Goal: Task Accomplishment & Management: Use online tool/utility

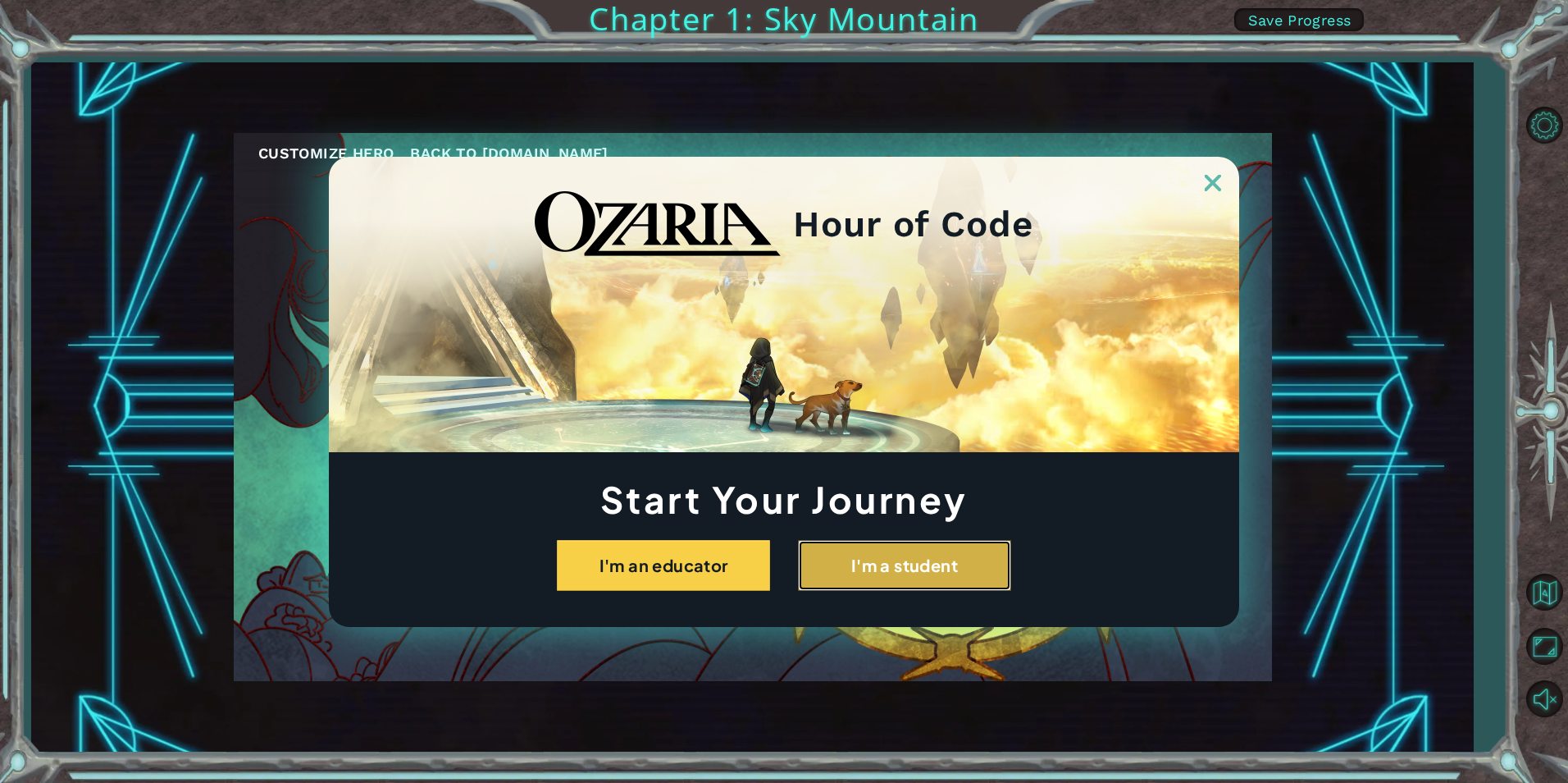
click at [868, 569] on button "I'm a student" at bounding box center [905, 565] width 213 height 51
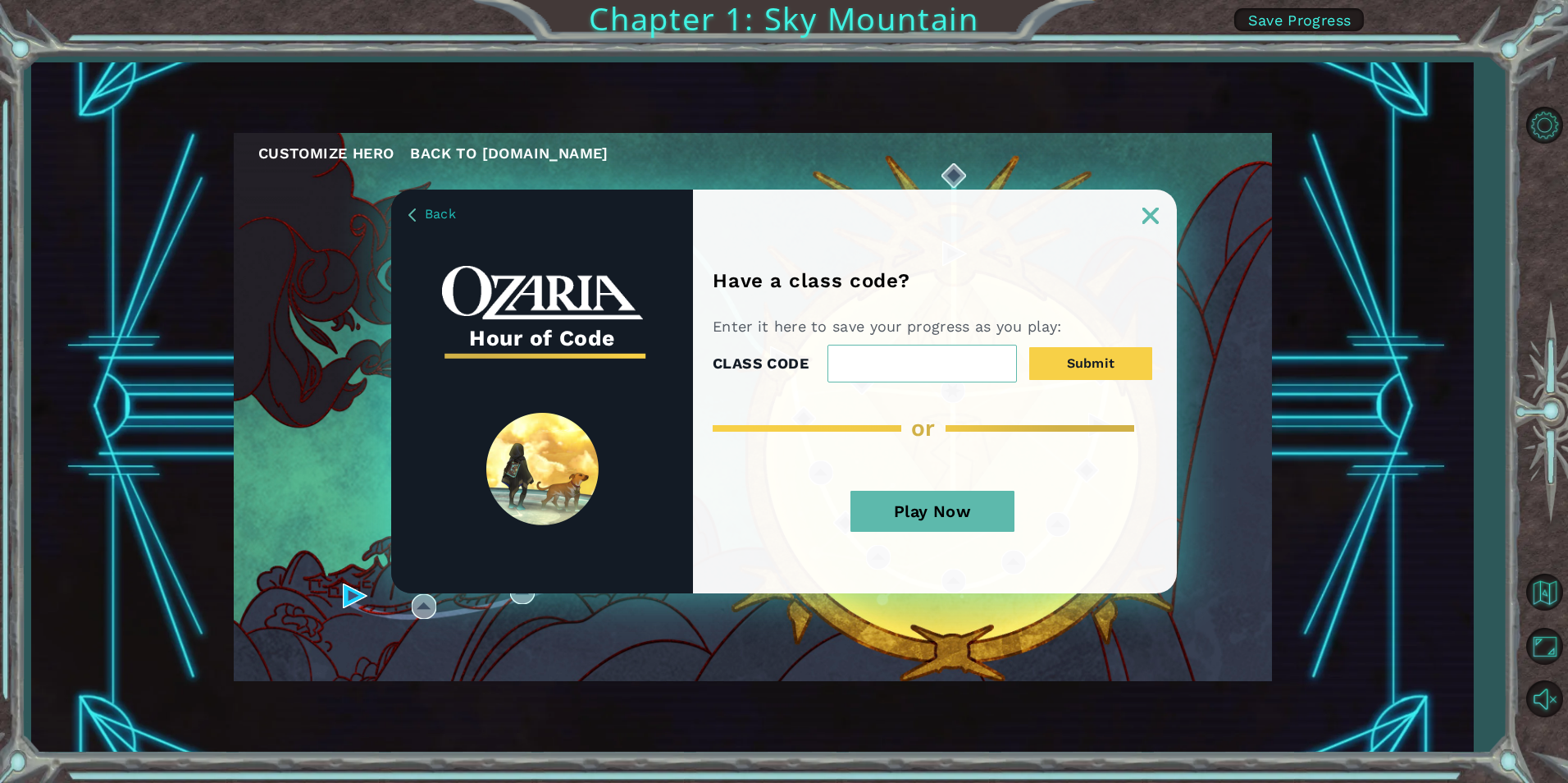
click at [883, 528] on button "Play Now" at bounding box center [932, 511] width 164 height 41
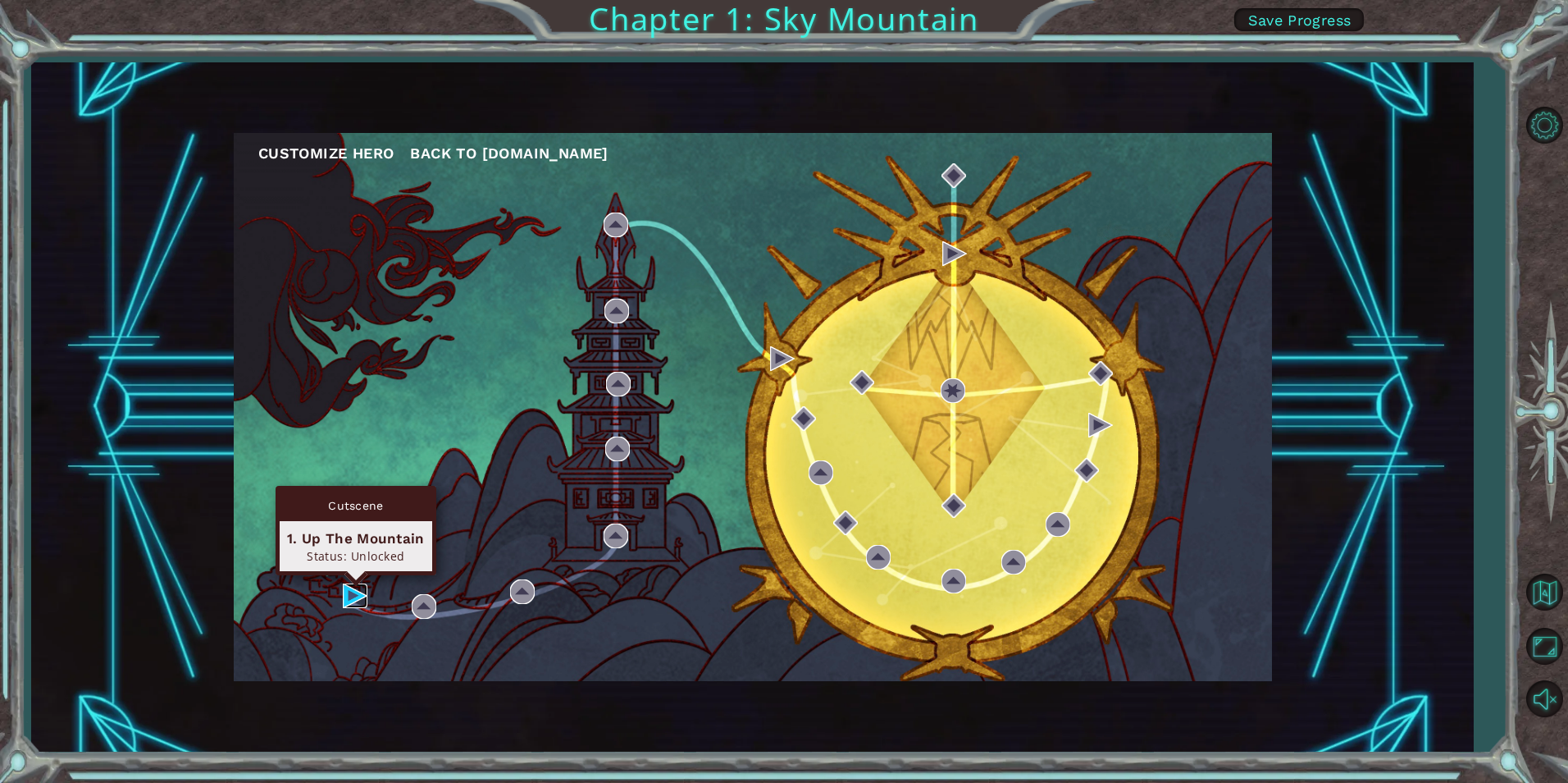
click at [358, 591] on img at bounding box center [355, 596] width 24 height 24
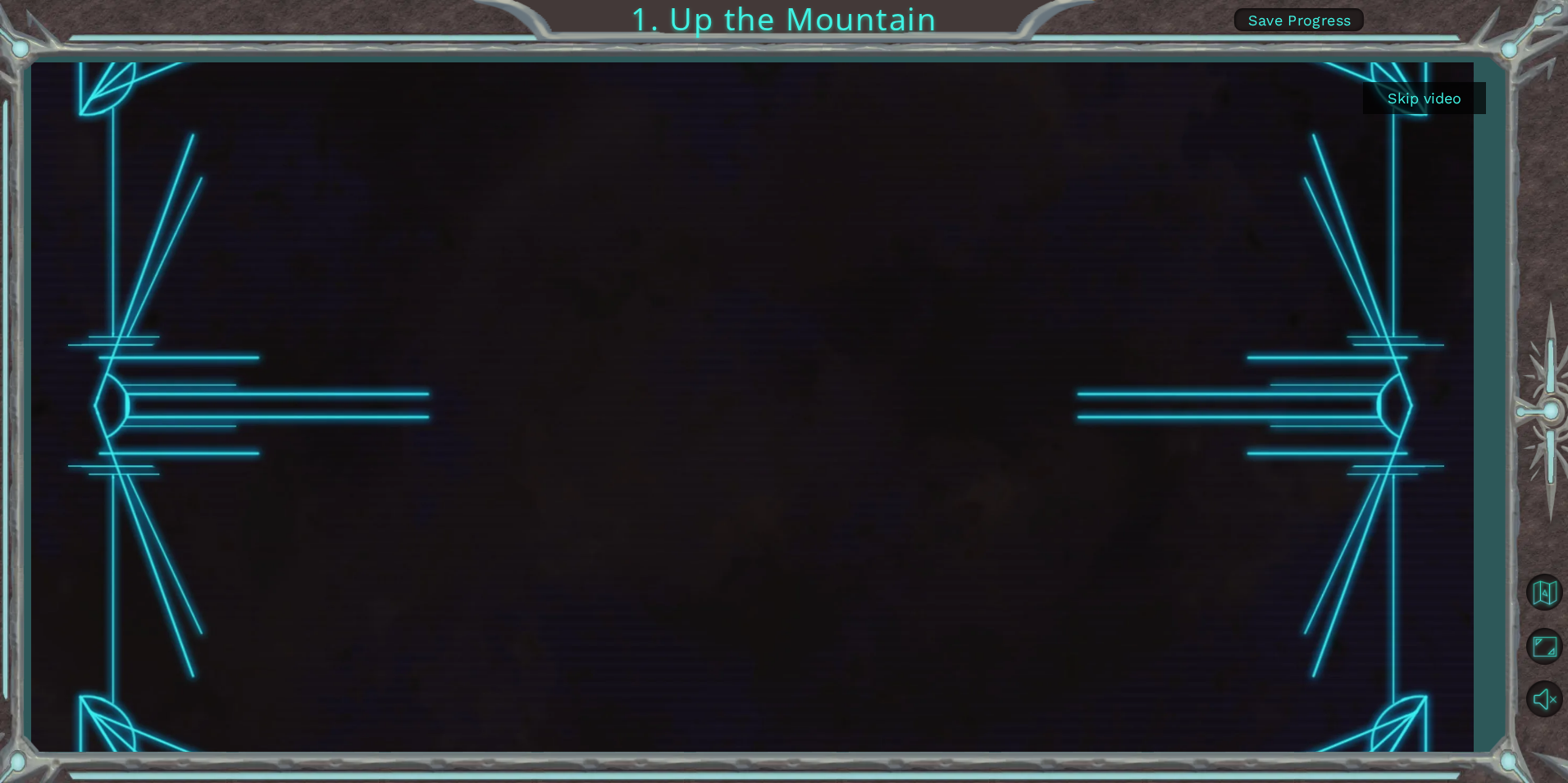
click at [1427, 93] on button "Skip video" at bounding box center [1425, 98] width 123 height 32
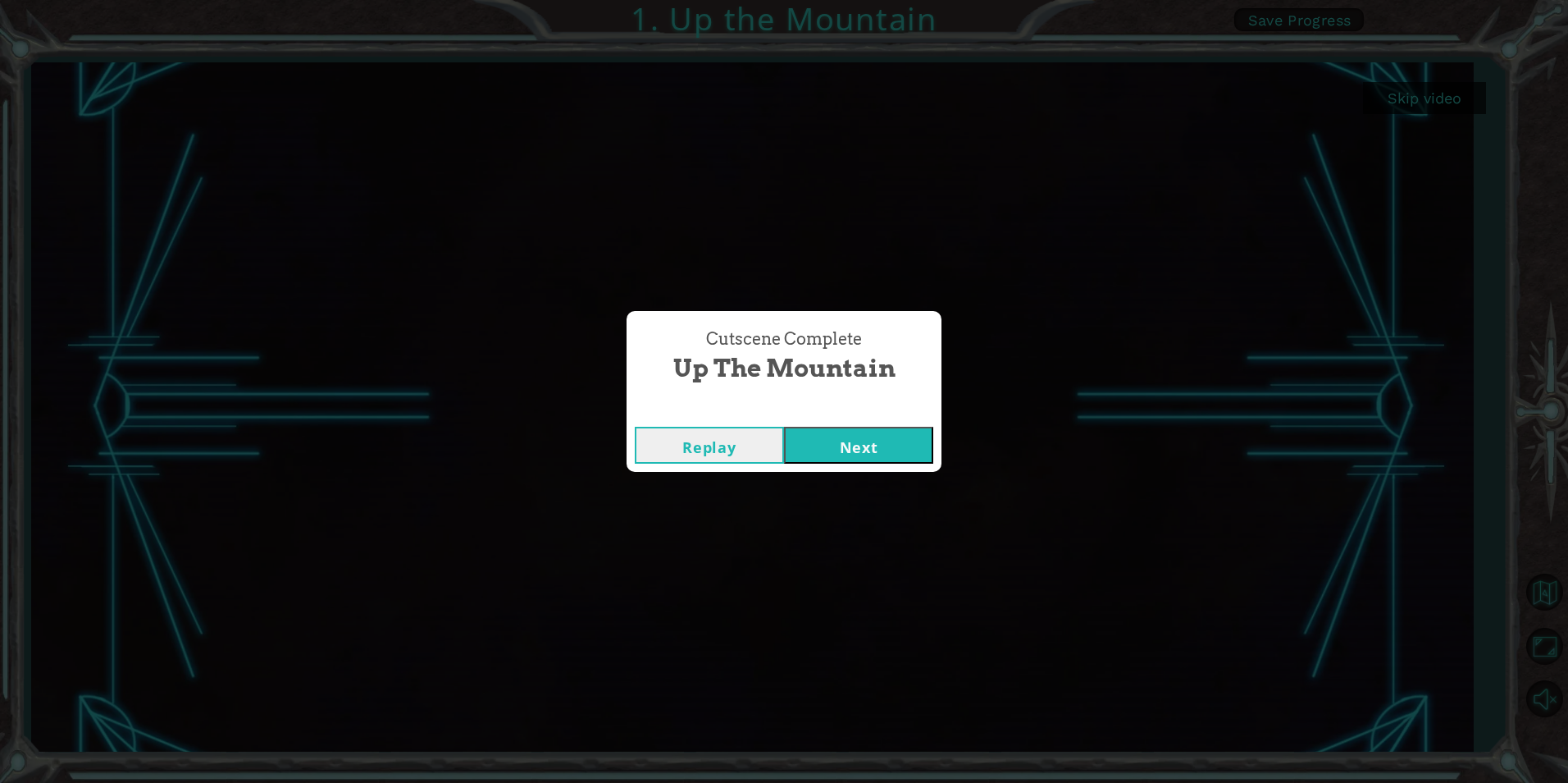
click at [850, 440] on button "Next" at bounding box center [859, 445] width 149 height 37
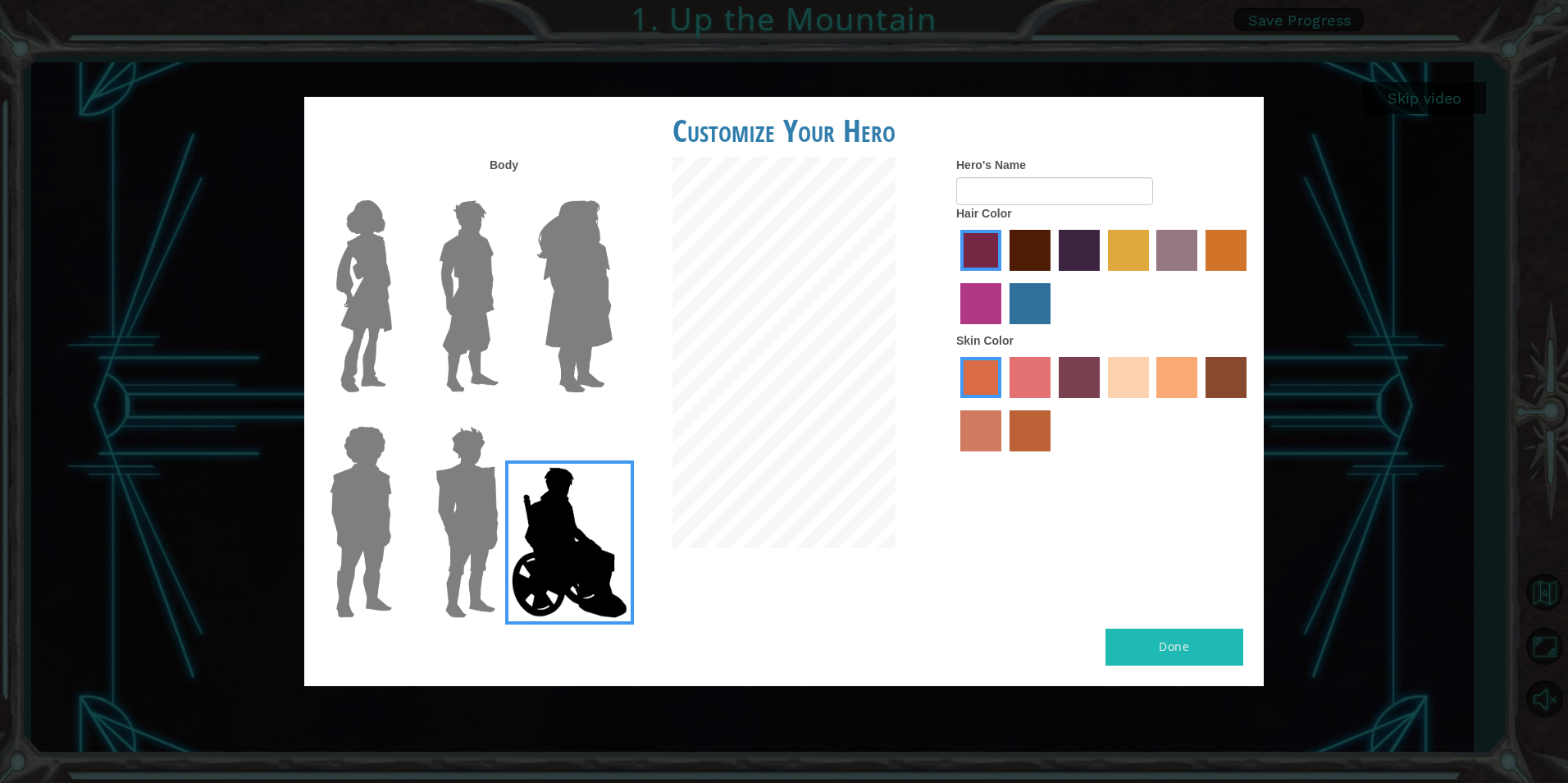
click at [1186, 390] on label "tacao skin color" at bounding box center [1177, 377] width 41 height 41
click at [1151, 404] on input "tacao skin color" at bounding box center [1151, 404] width 0 height 0
click at [457, 506] on img at bounding box center [467, 521] width 76 height 205
click at [505, 415] on input "Hero Garnet" at bounding box center [505, 415] width 0 height 0
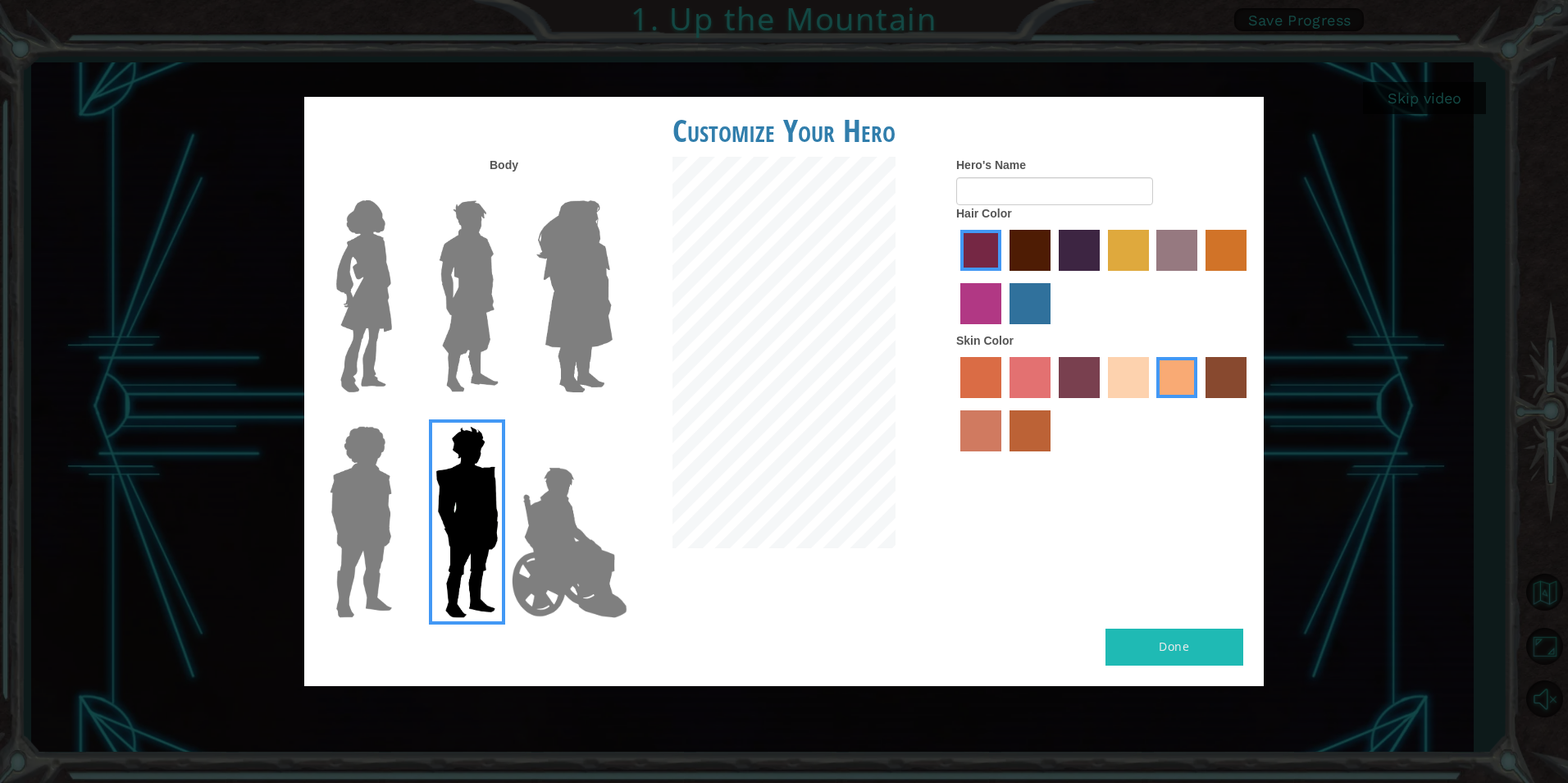
click at [370, 525] on img at bounding box center [360, 521] width 75 height 205
click at [398, 415] on input "Hero Steven" at bounding box center [398, 415] width 0 height 0
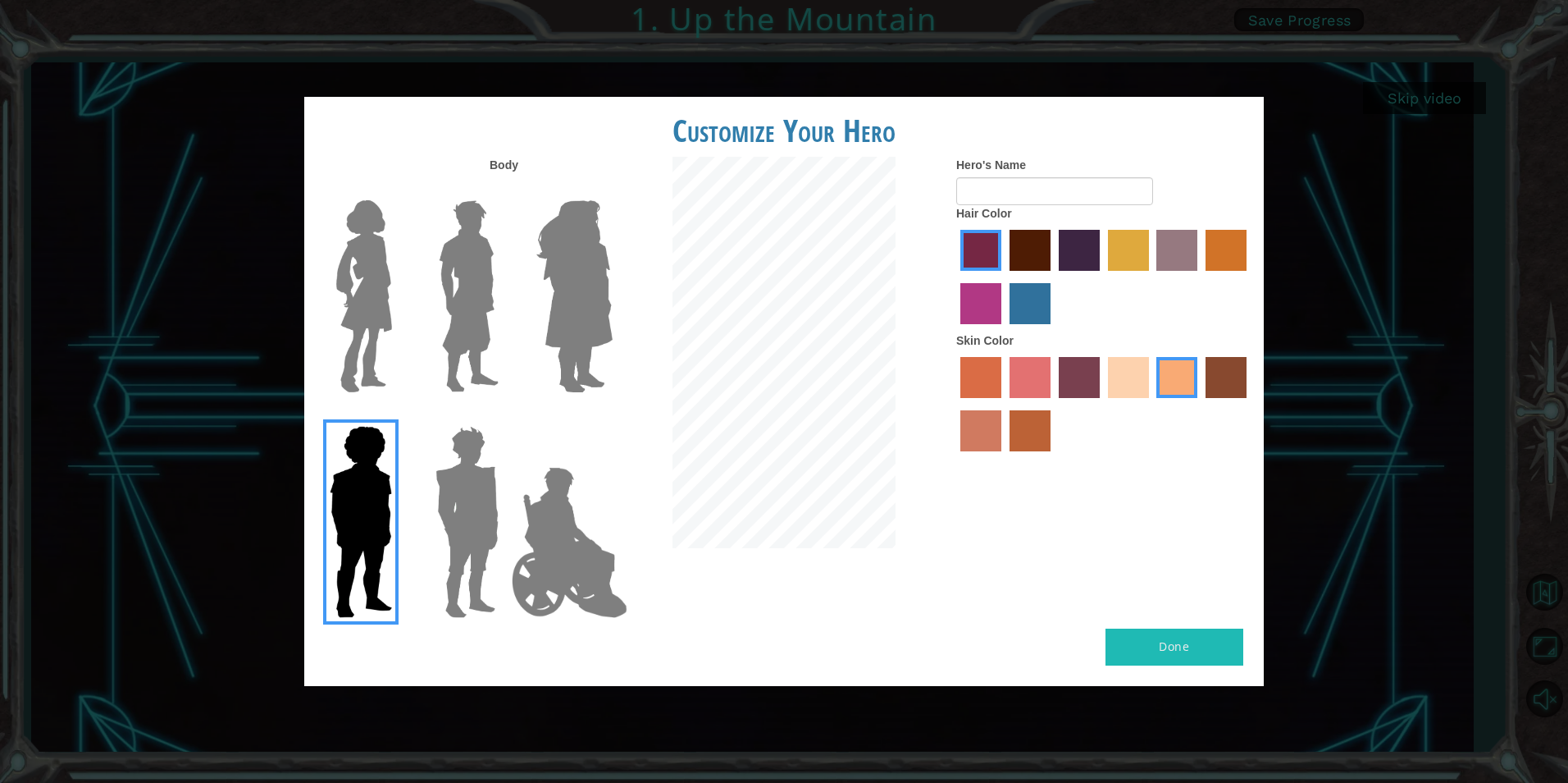
click at [610, 238] on img at bounding box center [574, 296] width 89 height 205
click at [611, 190] on input "Hero Amethyst" at bounding box center [611, 190] width 0 height 0
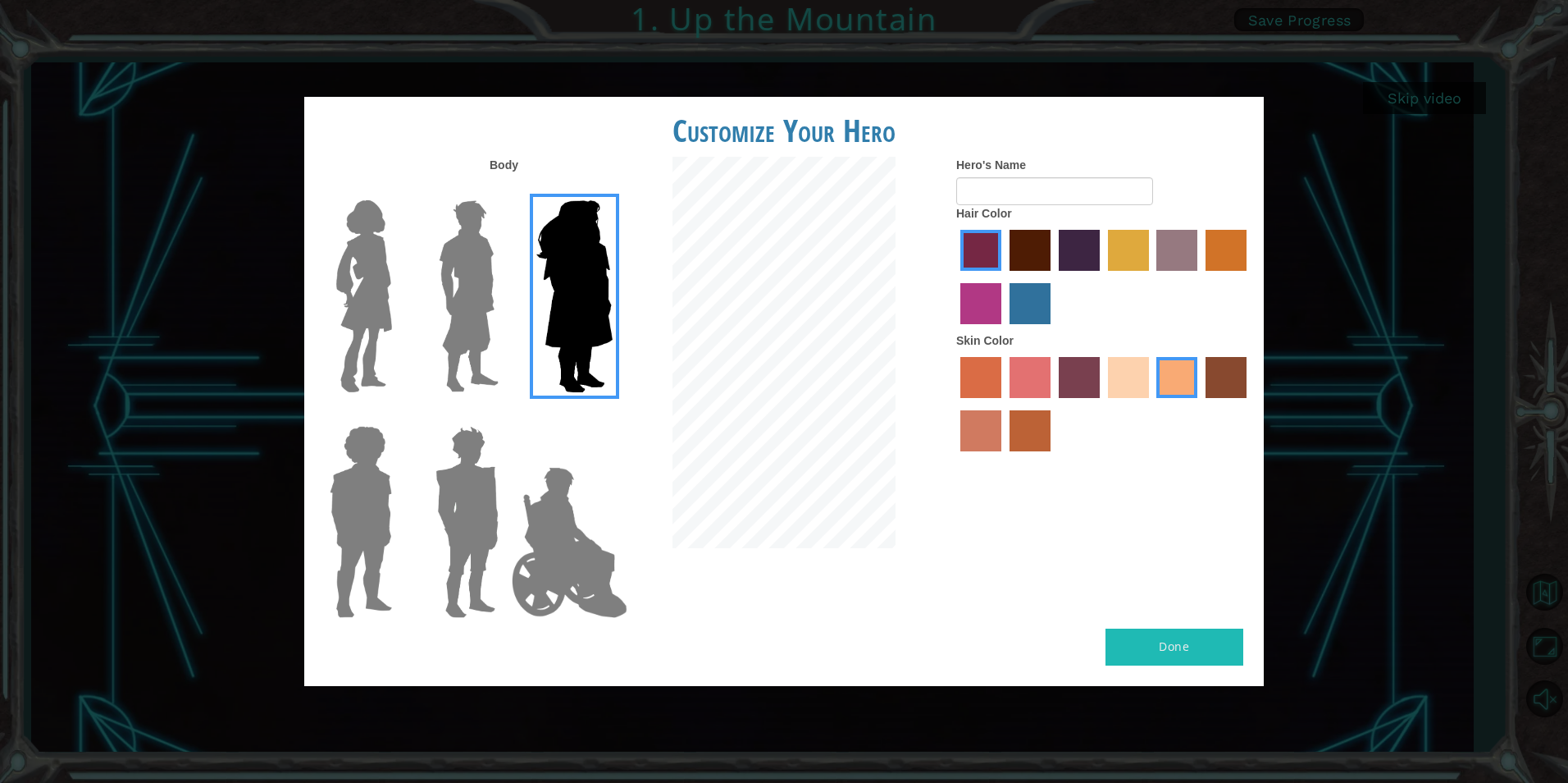
click at [489, 303] on img at bounding box center [468, 296] width 73 height 205
click at [505, 190] on input "Hero Lars" at bounding box center [505, 190] width 0 height 0
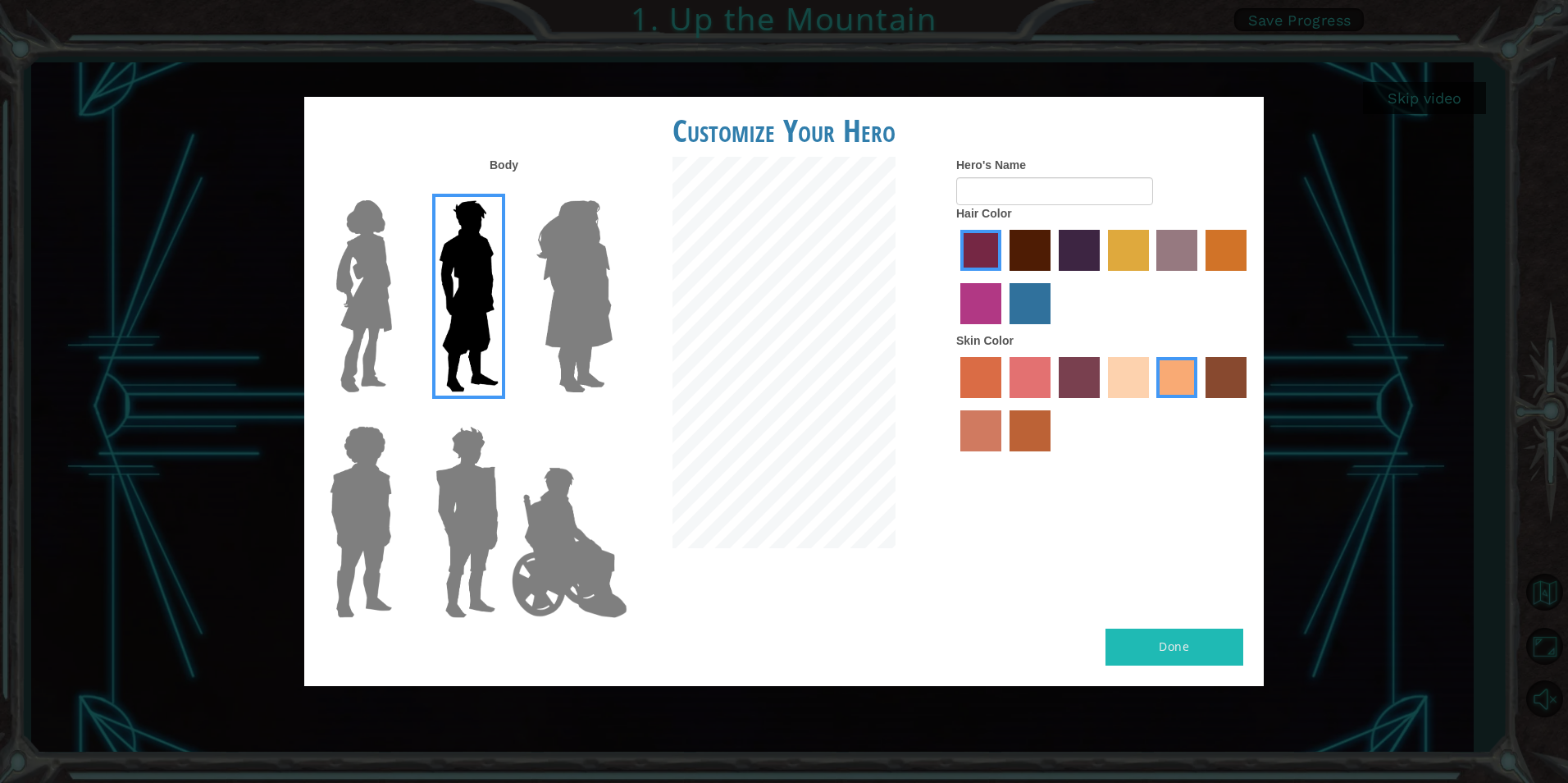
click at [525, 295] on div at bounding box center [570, 290] width 107 height 225
click at [549, 315] on img at bounding box center [574, 296] width 89 height 205
click at [611, 190] on input "Hero Amethyst" at bounding box center [611, 190] width 0 height 0
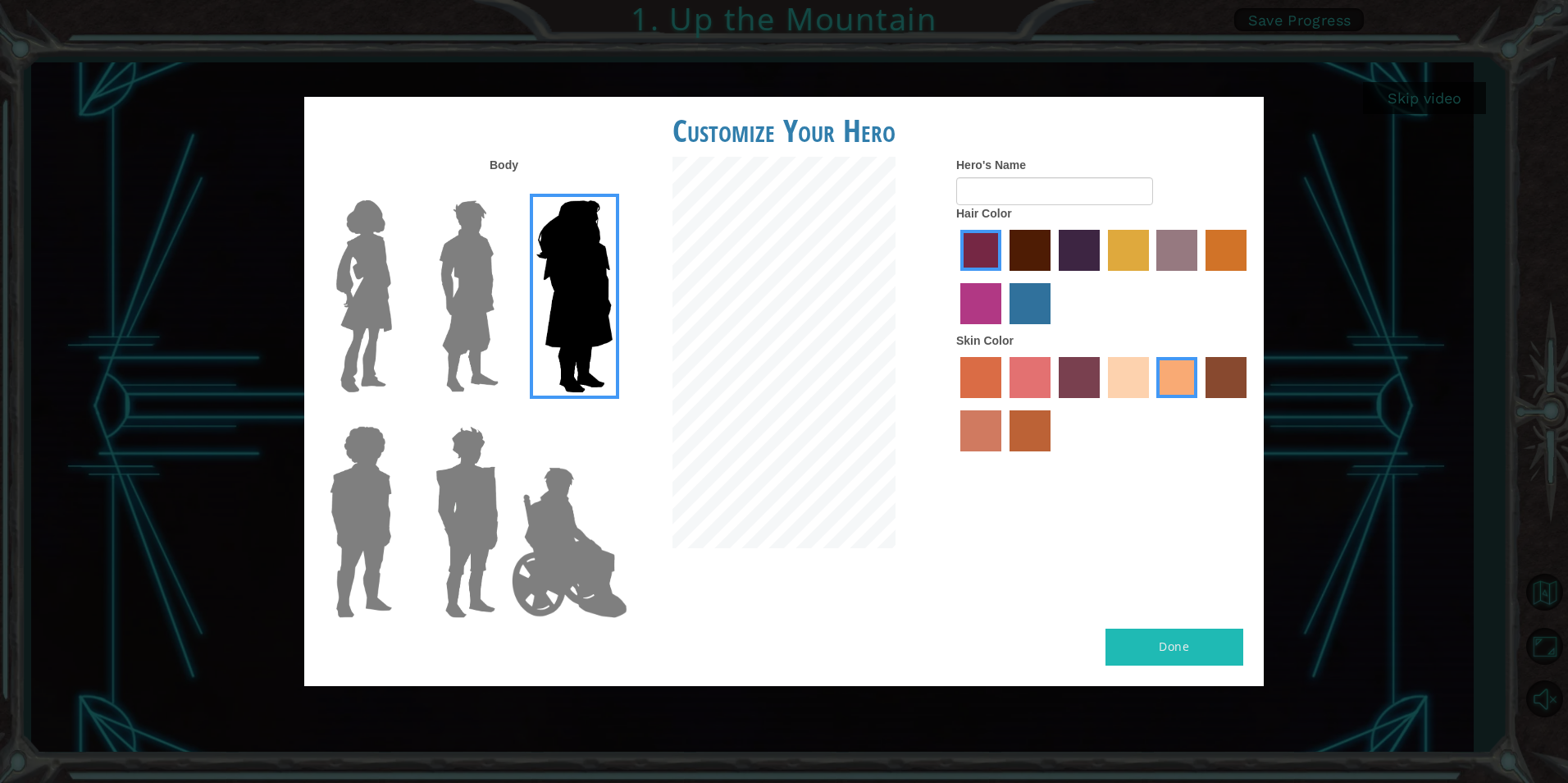
click at [406, 289] on div at bounding box center [357, 290] width 107 height 225
click at [353, 299] on img at bounding box center [364, 296] width 69 height 205
click at [398, 190] on input "Hero Connie" at bounding box center [398, 190] width 0 height 0
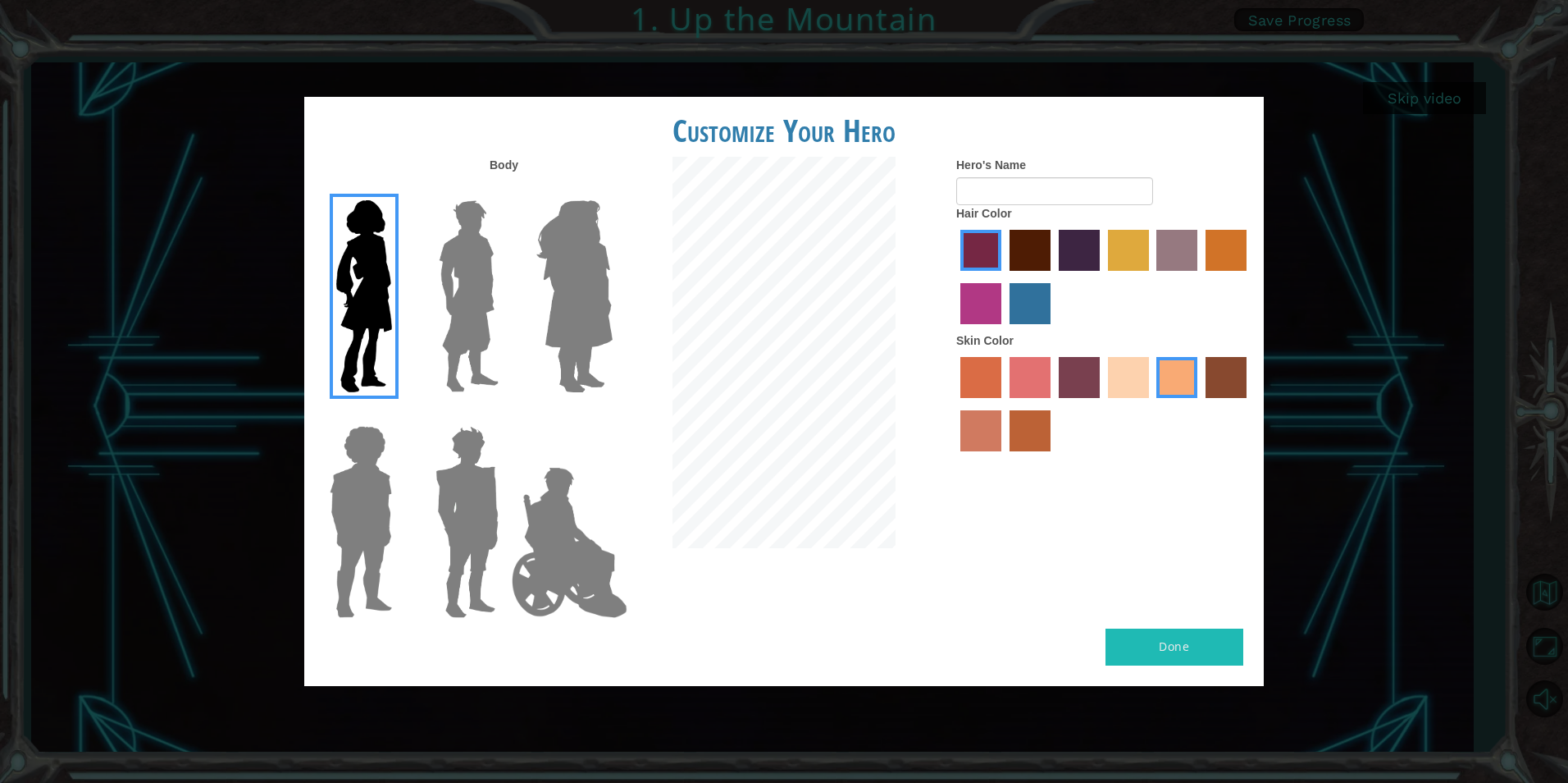
click at [1039, 251] on label "maroon hair color" at bounding box center [1030, 250] width 41 height 41
click at [1004, 277] on input "maroon hair color" at bounding box center [1004, 277] width 0 height 0
click at [1127, 250] on label "tulip tree hair color" at bounding box center [1129, 250] width 41 height 41
click at [1102, 277] on input "tulip tree hair color" at bounding box center [1102, 277] width 0 height 0
click at [1159, 250] on label "bazaar hair color" at bounding box center [1177, 250] width 41 height 41
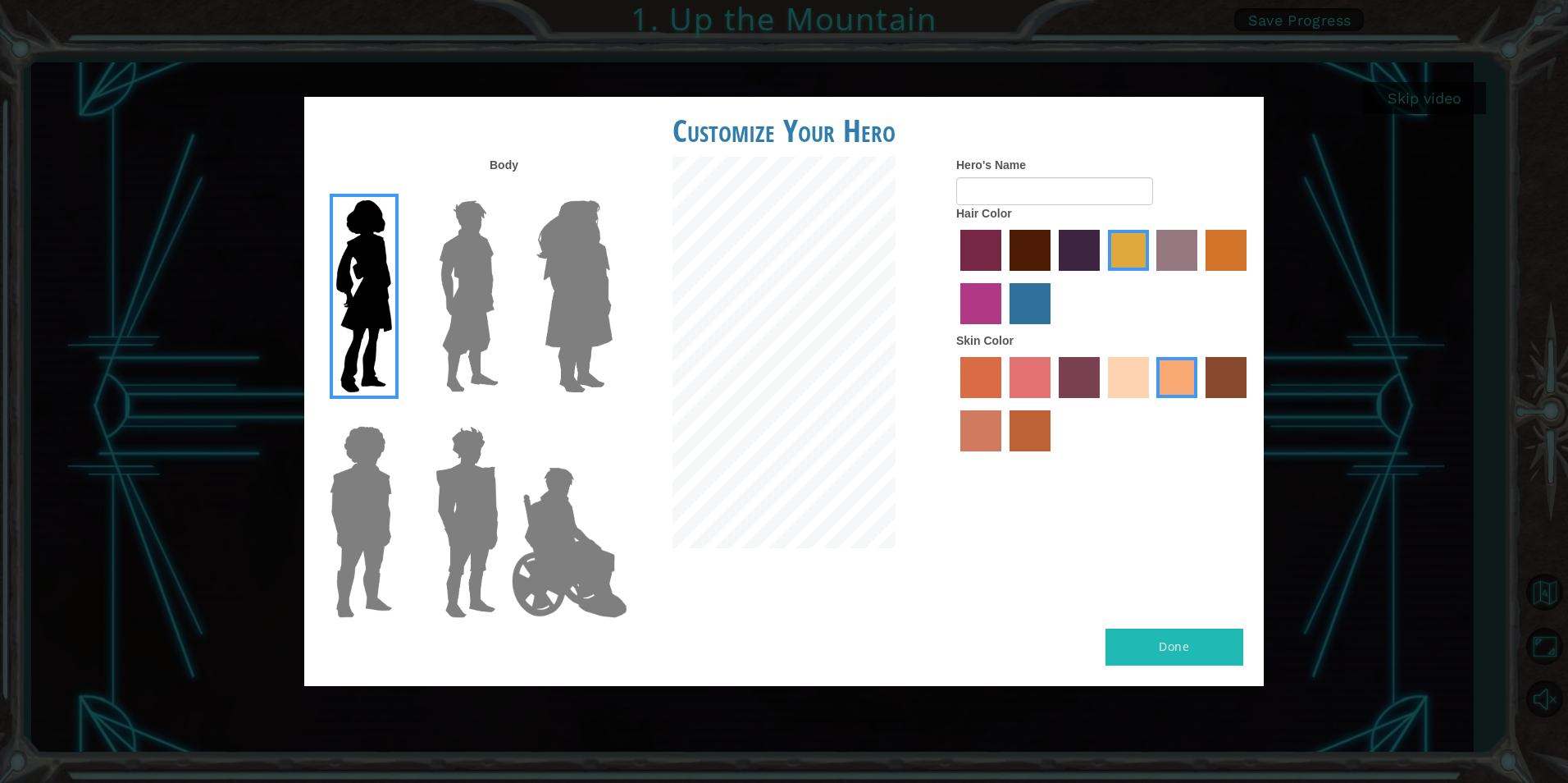
click at [1151, 277] on input "bazaar hair color" at bounding box center [1151, 277] width 0 height 0
click at [1127, 251] on label "tulip tree hair color" at bounding box center [1129, 250] width 41 height 41
click at [1102, 277] on input "tulip tree hair color" at bounding box center [1102, 277] width 0 height 0
click at [1023, 294] on label "lachmara hair color" at bounding box center [1030, 304] width 41 height 41
click at [1004, 330] on input "lachmara hair color" at bounding box center [1004, 330] width 0 height 0
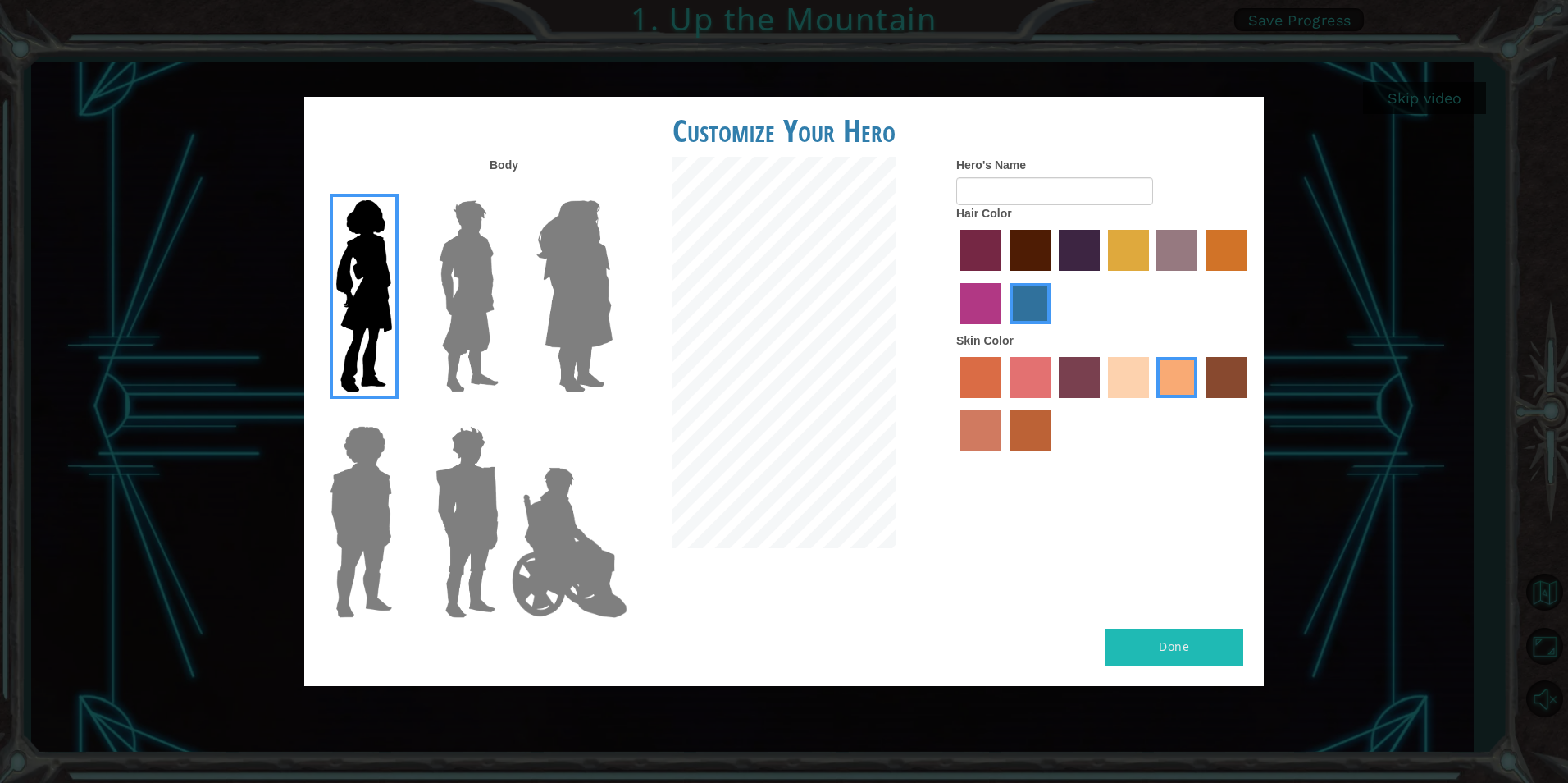
click at [982, 307] on label "medium red violet hair color" at bounding box center [981, 304] width 41 height 41
click at [1249, 277] on input "medium red violet hair color" at bounding box center [1249, 277] width 0 height 0
click at [1145, 244] on label "tulip tree hair color" at bounding box center [1129, 250] width 41 height 41
click at [1102, 277] on input "tulip tree hair color" at bounding box center [1102, 277] width 0 height 0
click at [1061, 196] on input "Hero's Name" at bounding box center [1055, 191] width 197 height 28
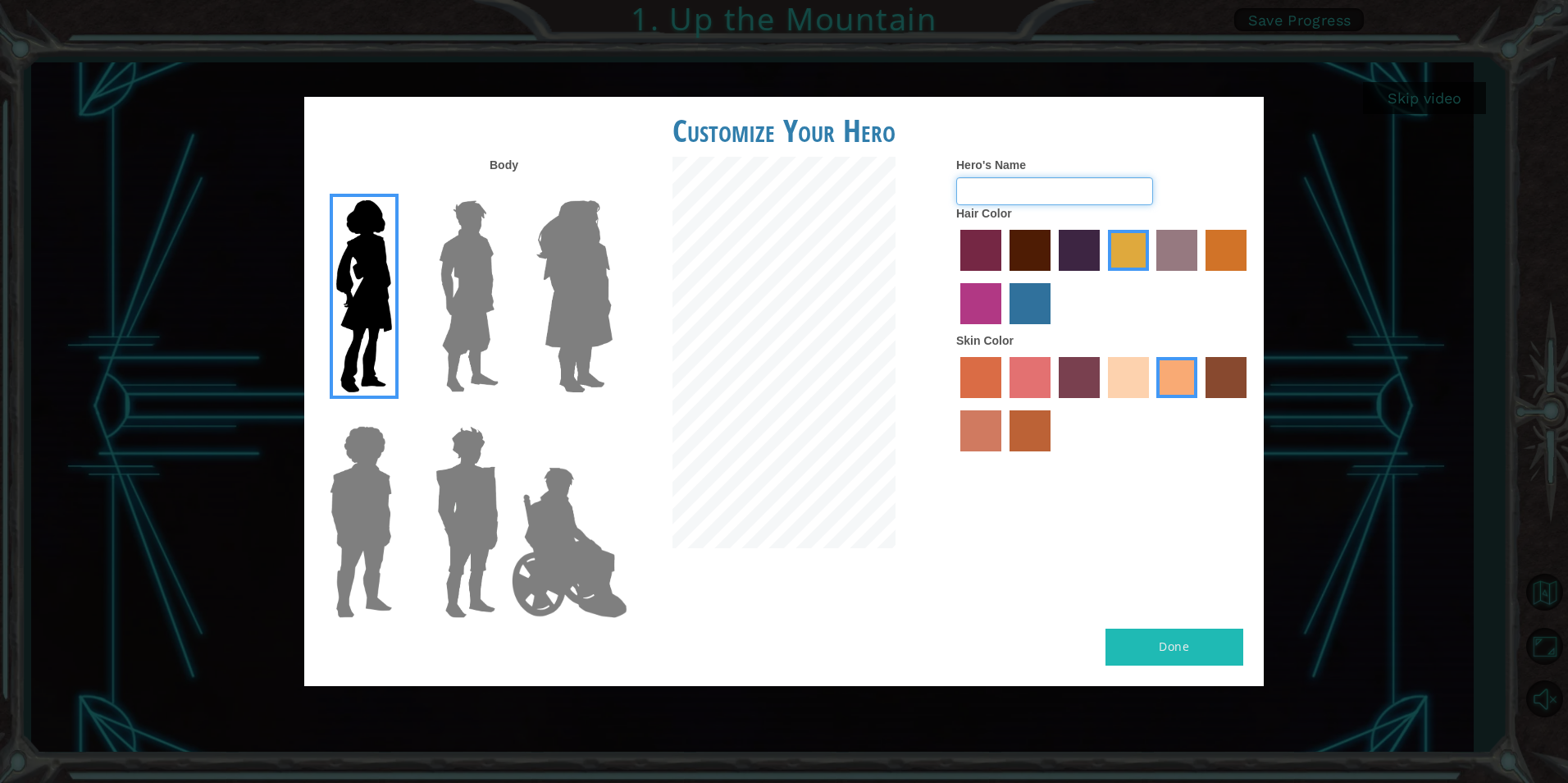
type input "caca"
click at [1175, 641] on button "Done" at bounding box center [1174, 647] width 138 height 37
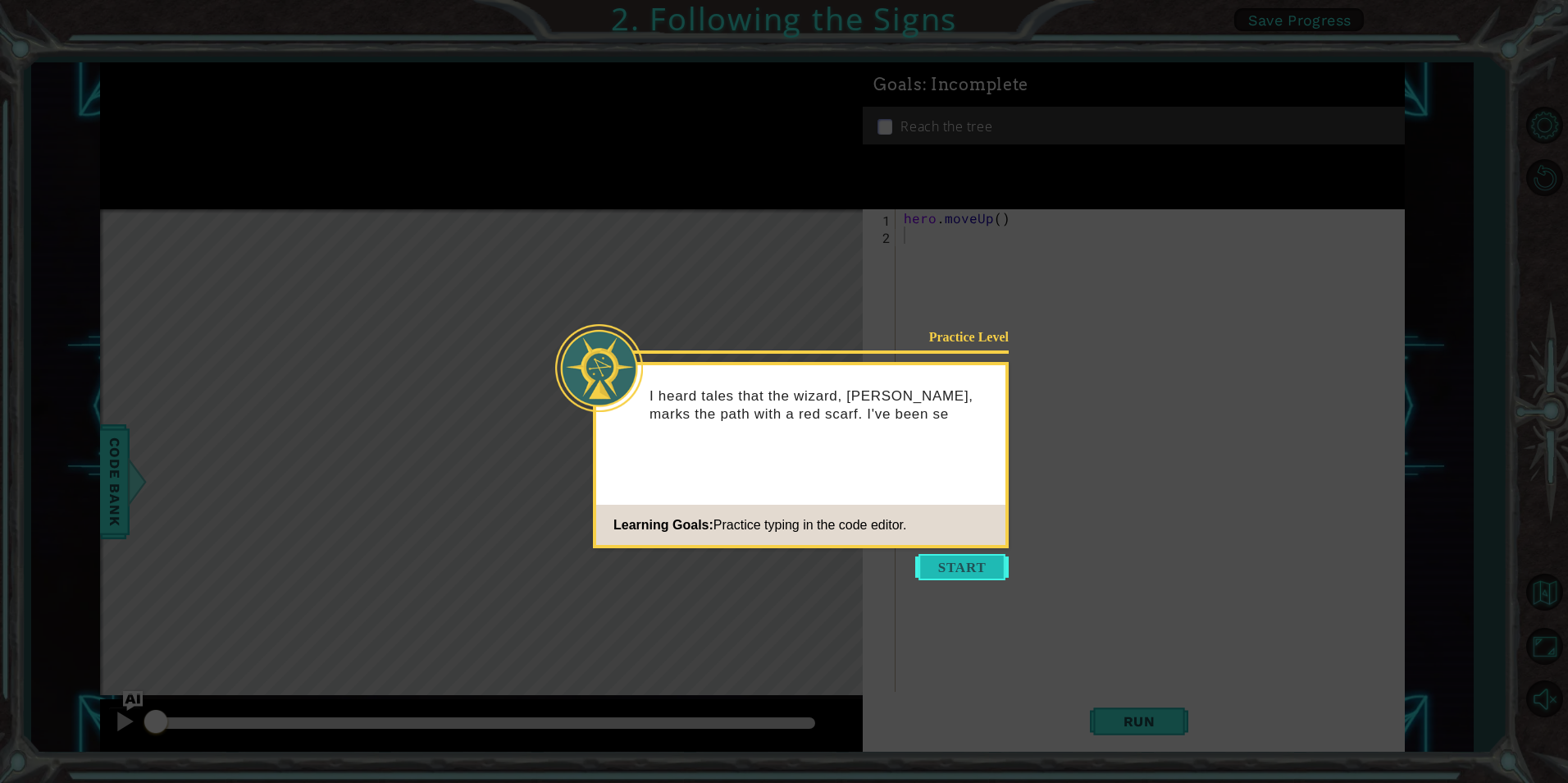
click at [979, 557] on button "Start" at bounding box center [962, 567] width 93 height 26
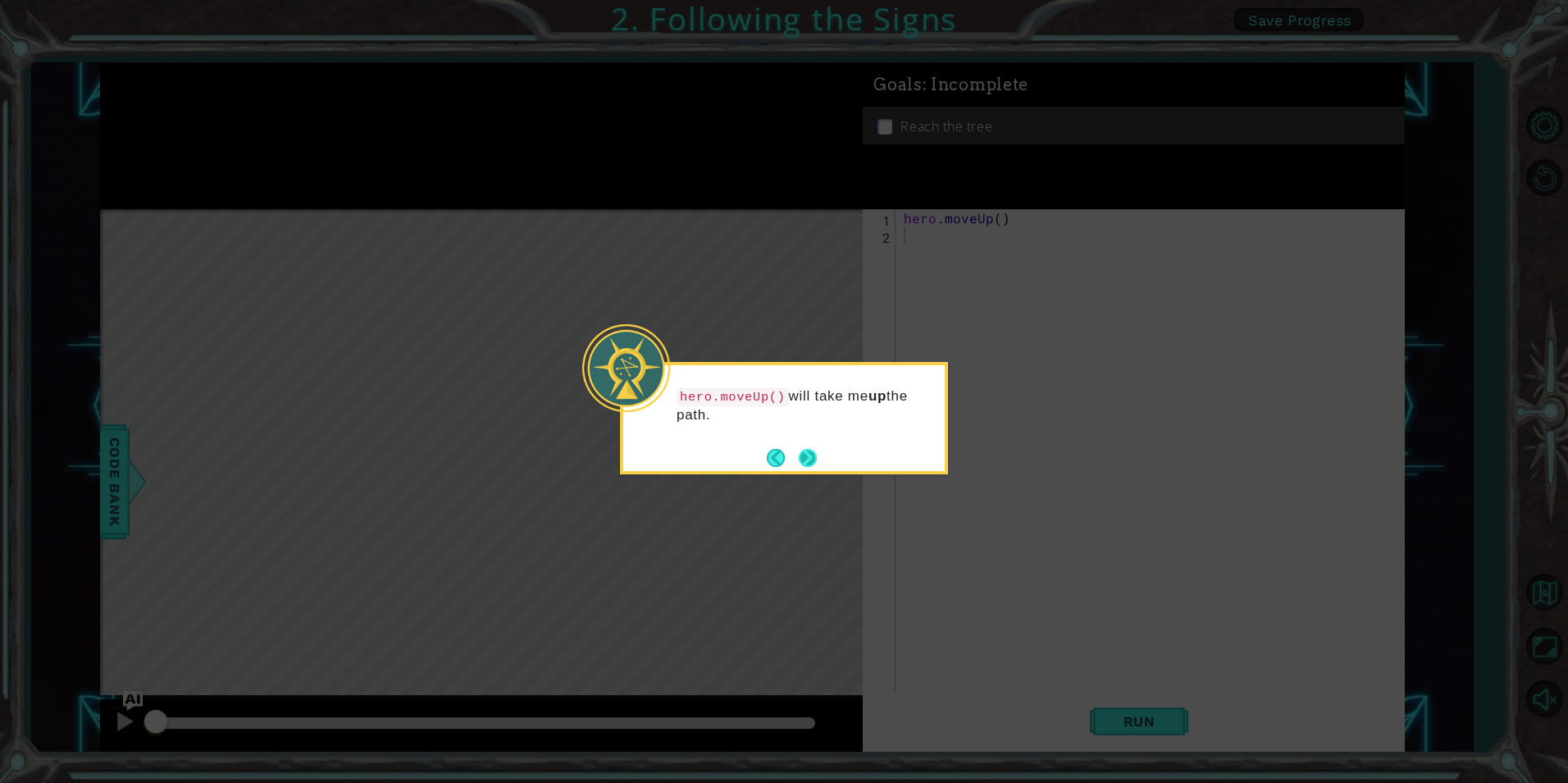
click at [811, 452] on button "Next" at bounding box center [807, 457] width 18 height 18
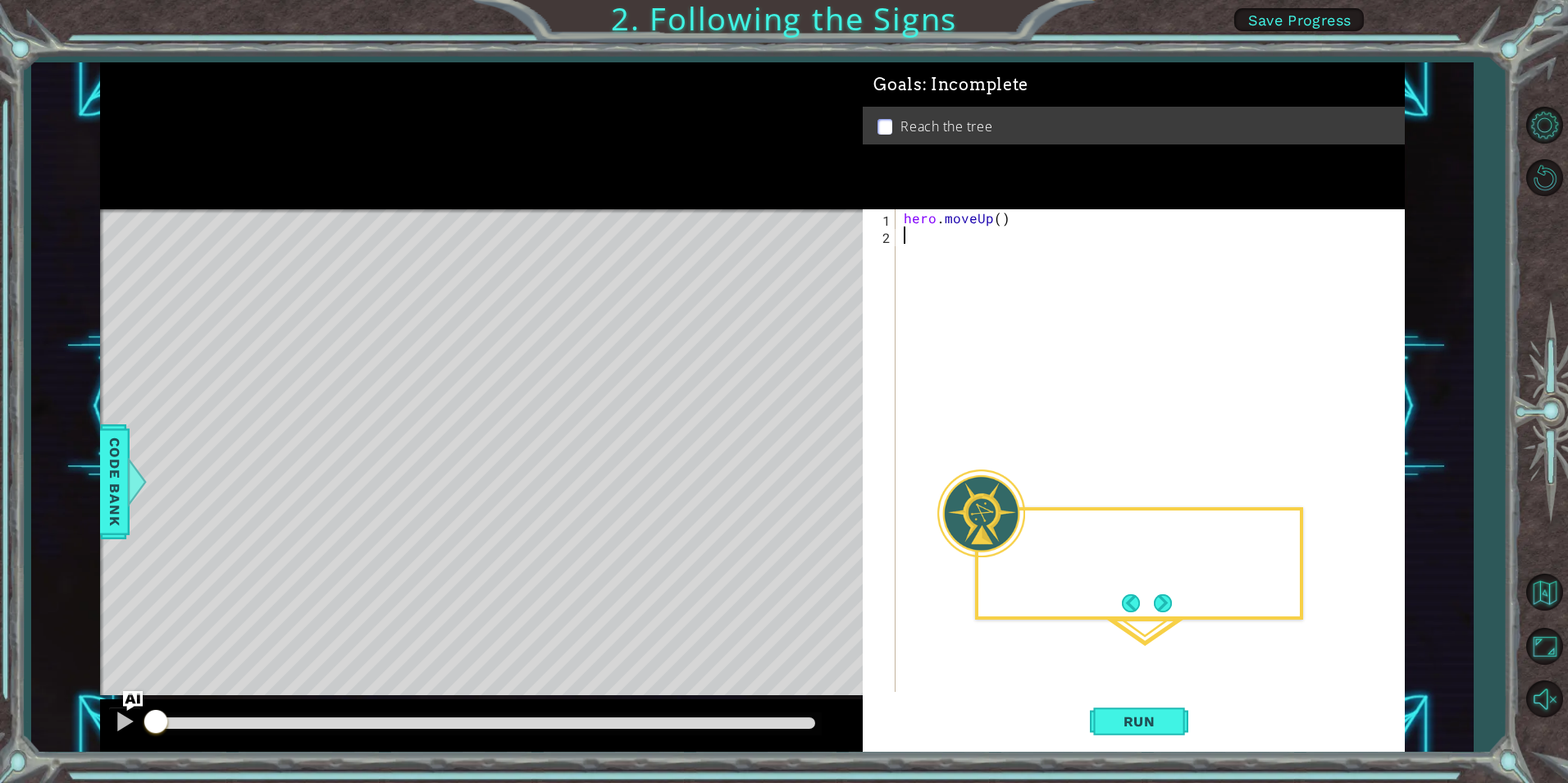
click at [811, 452] on div "Level Map" at bounding box center [479, 451] width 757 height 483
click at [1165, 594] on button "Next" at bounding box center [1162, 602] width 18 height 18
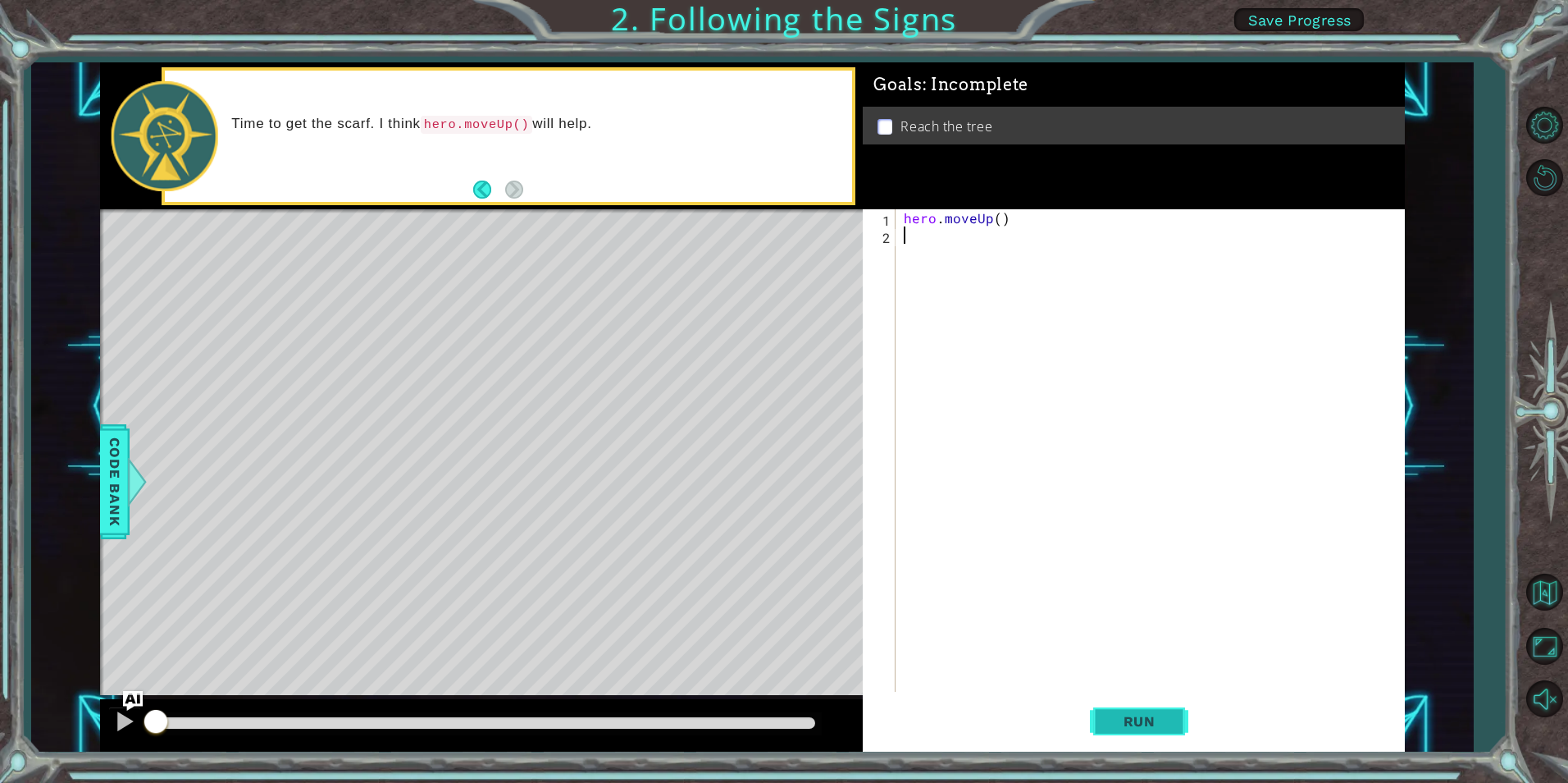
click at [1157, 717] on span "Run" at bounding box center [1140, 722] width 65 height 17
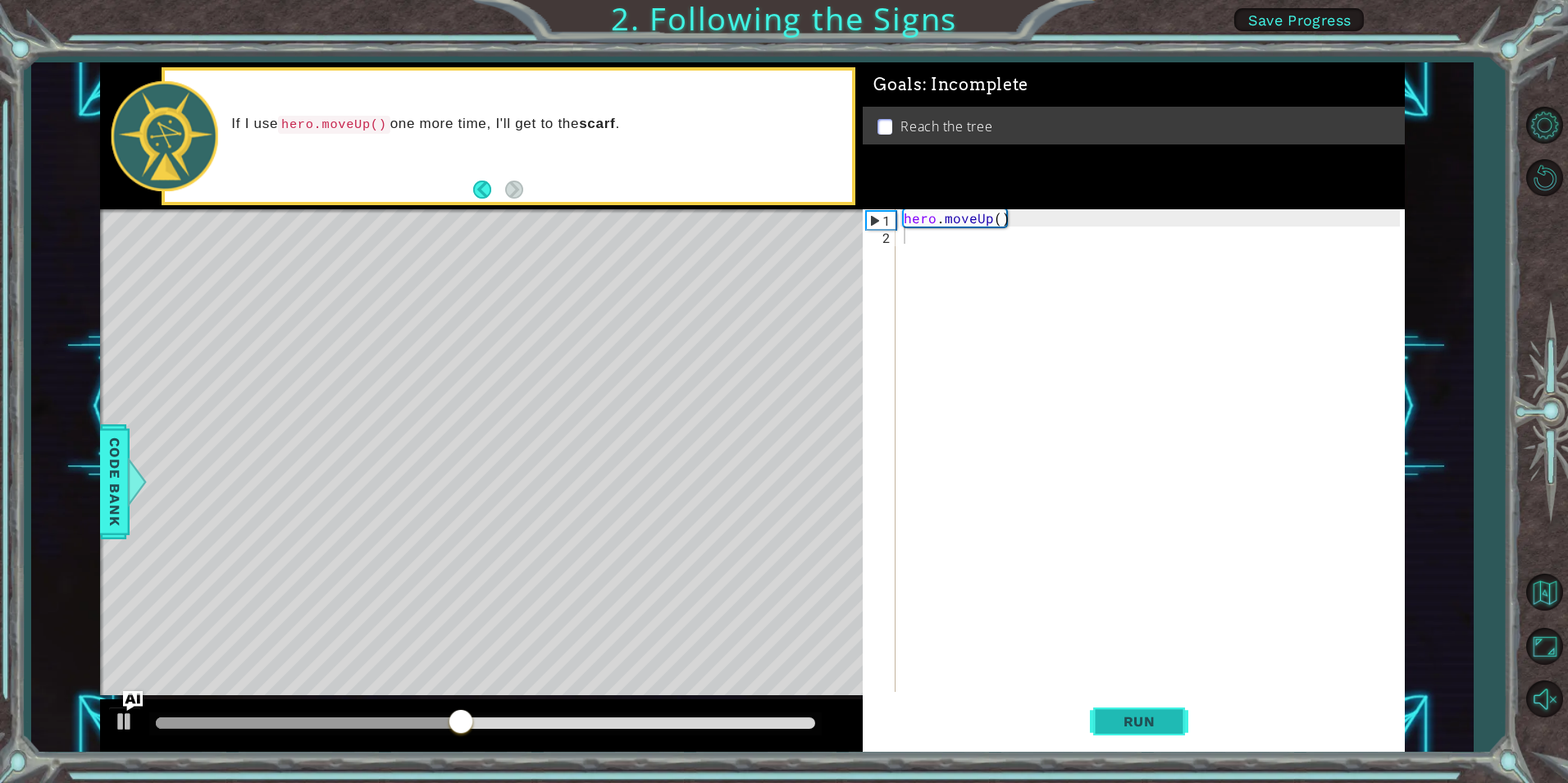
click at [1157, 717] on span "Run" at bounding box center [1140, 722] width 65 height 17
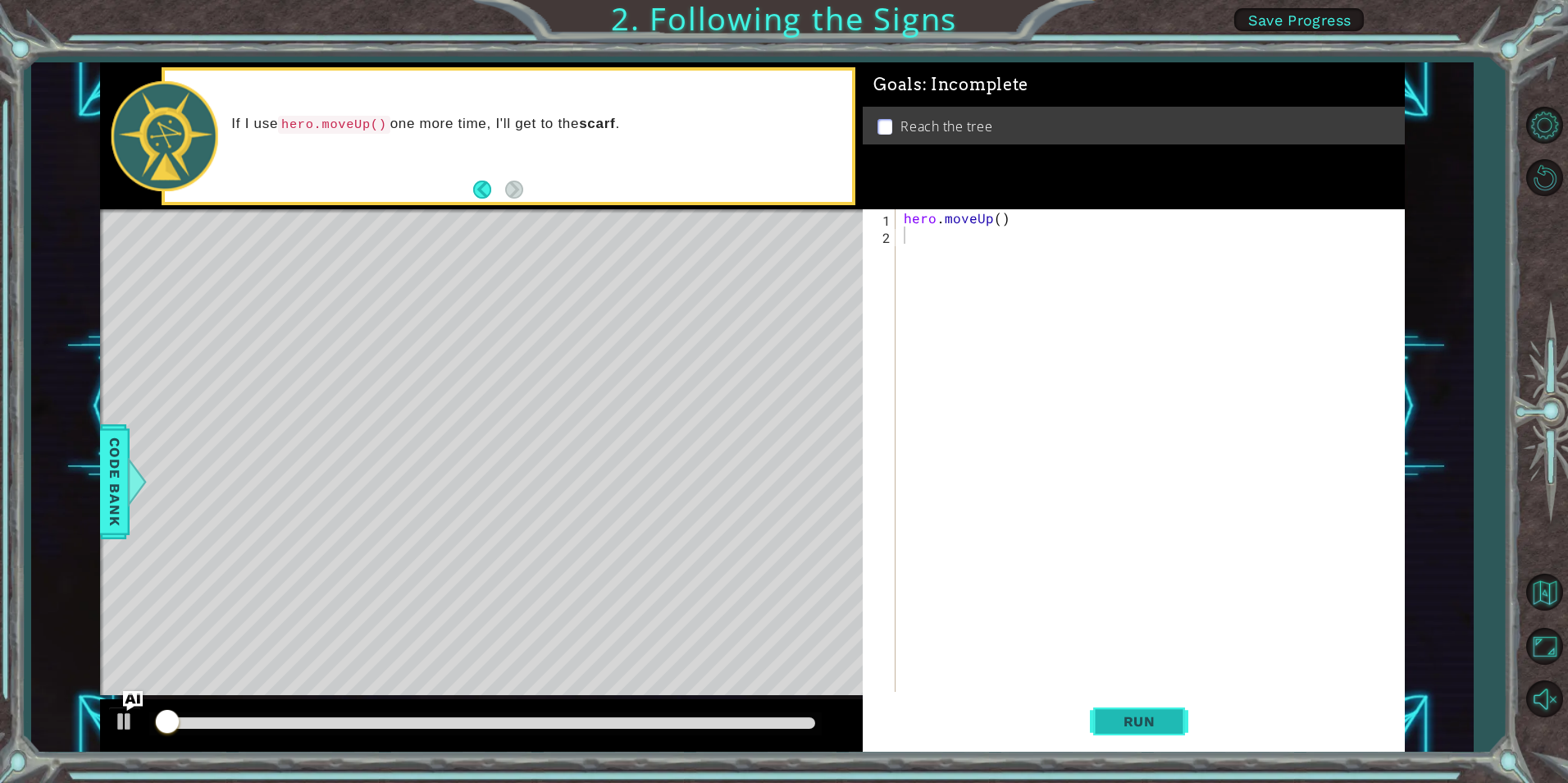
click at [1157, 717] on span "Run" at bounding box center [1140, 722] width 65 height 17
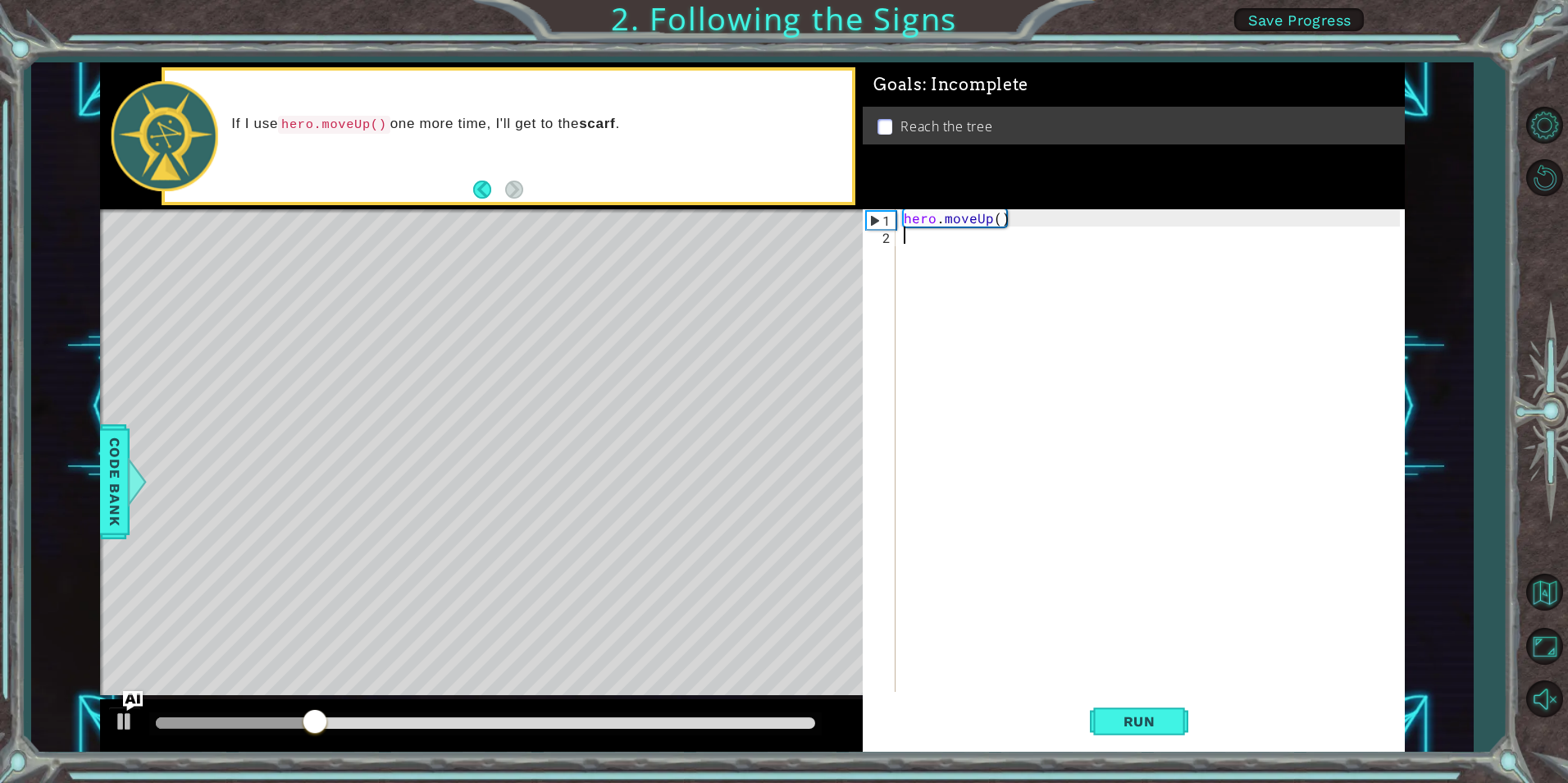
click at [896, 120] on li "Reach the tree" at bounding box center [1135, 127] width 516 height 19
click at [960, 227] on div "hero . moveUp ( )" at bounding box center [1154, 467] width 507 height 517
click at [961, 217] on div "hero . moveUp ( )" at bounding box center [1154, 467] width 507 height 517
click at [976, 211] on div "hero . moveUp ( )" at bounding box center [1154, 467] width 507 height 517
click at [1009, 214] on div "hero . moveUp ( )" at bounding box center [1154, 467] width 507 height 517
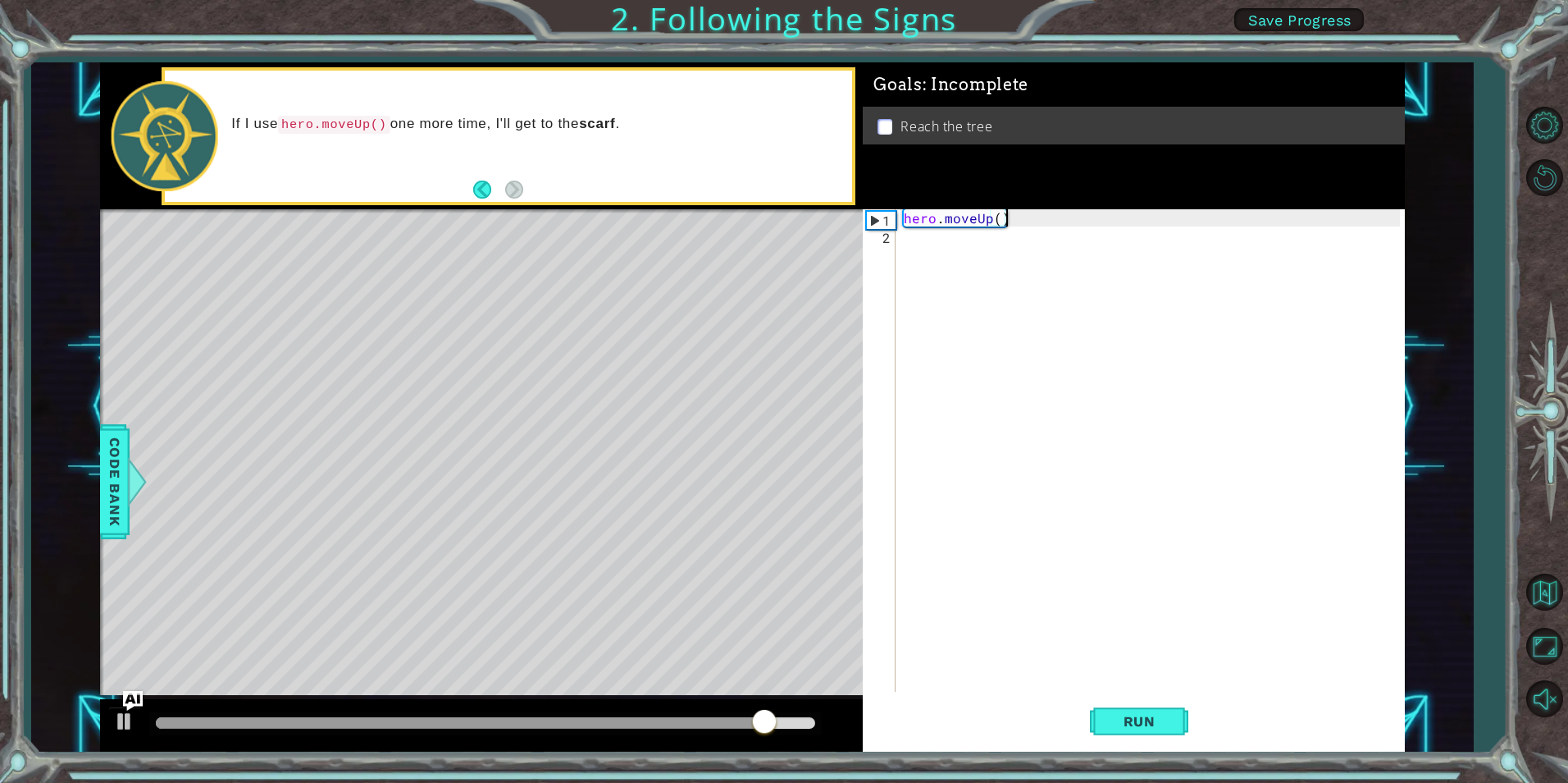
click at [869, 219] on div "1" at bounding box center [881, 220] width 29 height 18
click at [1135, 711] on button "Run" at bounding box center [1139, 722] width 99 height 54
click at [890, 219] on div "1" at bounding box center [881, 220] width 29 height 18
click at [868, 213] on div "1" at bounding box center [881, 220] width 29 height 18
click at [1136, 713] on span "Run" at bounding box center [1140, 722] width 65 height 17
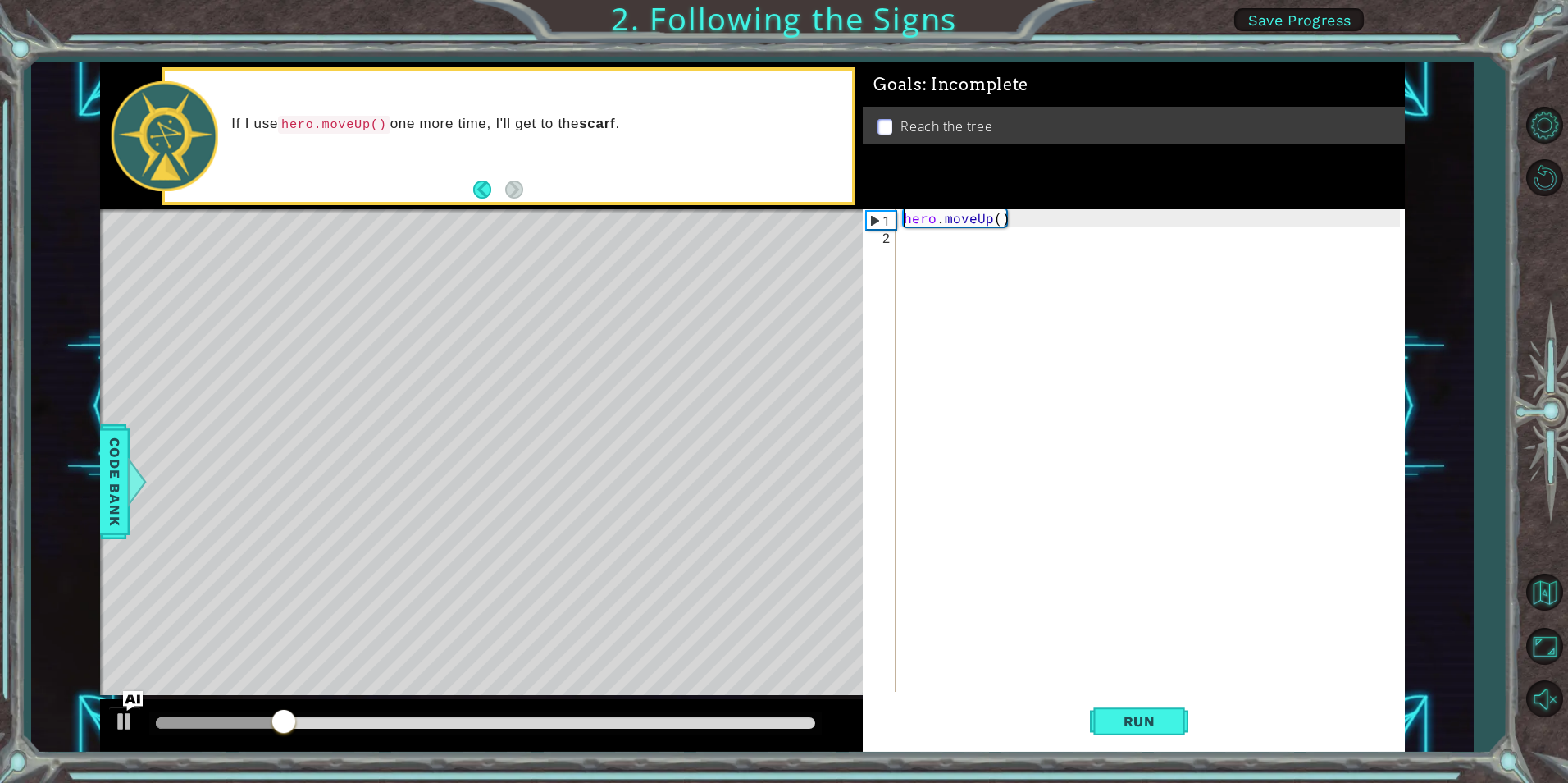
click at [886, 223] on div "1" at bounding box center [881, 220] width 29 height 18
click at [871, 213] on div "1" at bounding box center [881, 220] width 29 height 18
click at [871, 217] on div "1" at bounding box center [881, 220] width 29 height 18
type textarea "hero.moveUp()"
click at [984, 215] on div "hero . moveUp ( )" at bounding box center [1154, 467] width 507 height 517
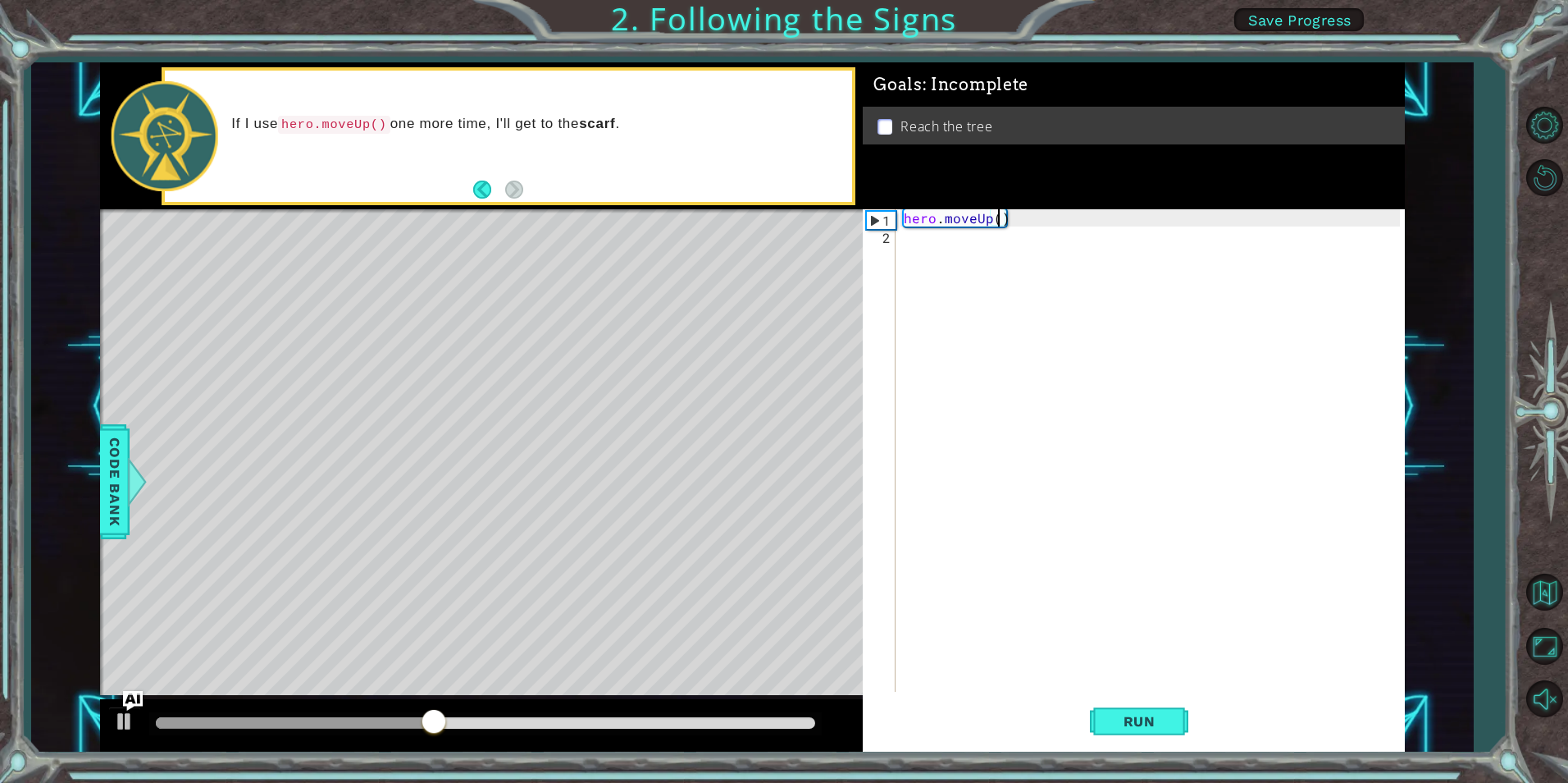
click at [1001, 225] on div "hero . moveUp ( )" at bounding box center [1154, 467] width 507 height 517
click at [1047, 217] on div "hero . moveUp ( )" at bounding box center [1150, 451] width 499 height 482
click at [1047, 217] on div "hero . moveUp ( )" at bounding box center [1154, 467] width 507 height 517
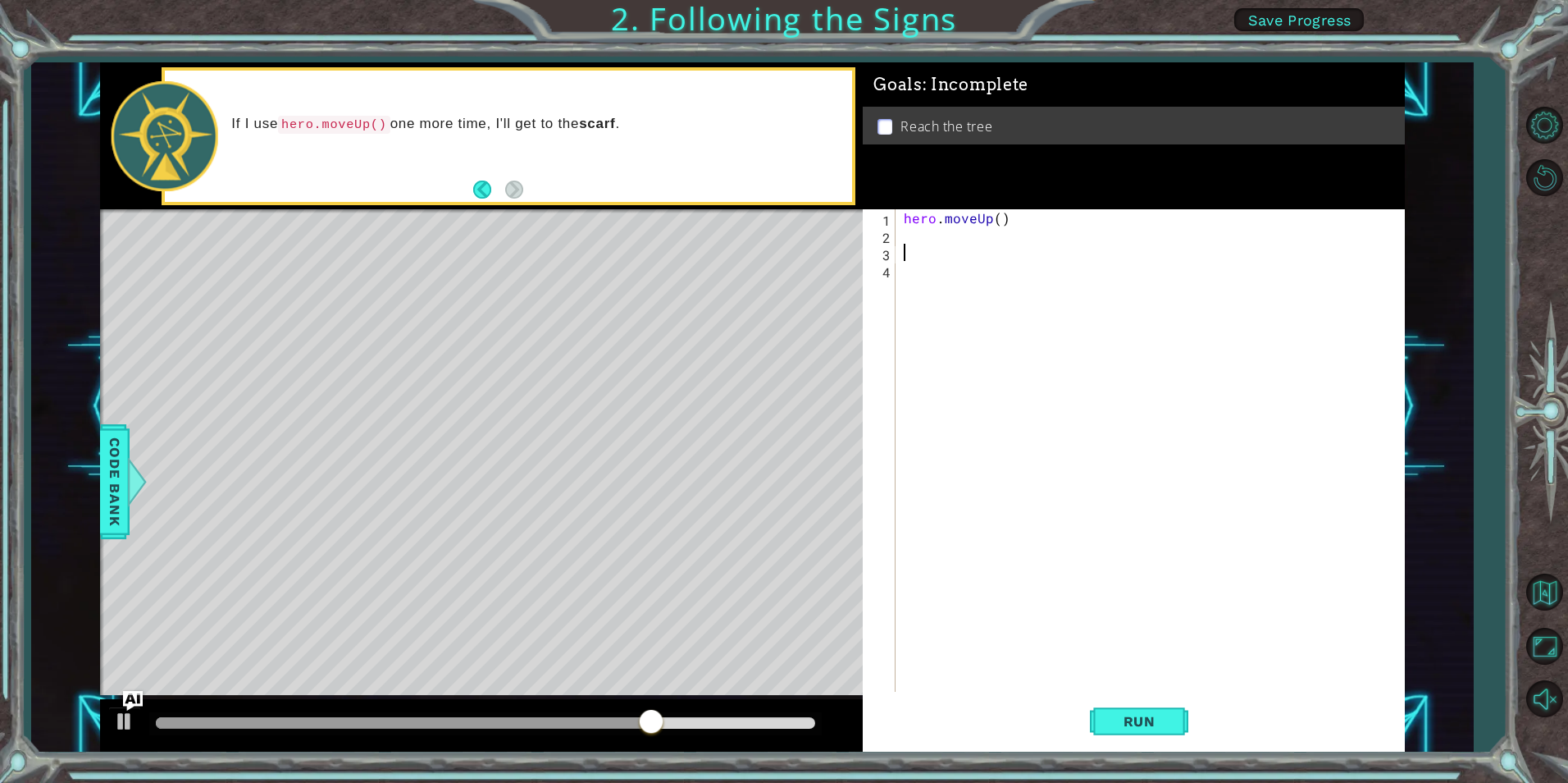
type textarea "hero.moveUp()"
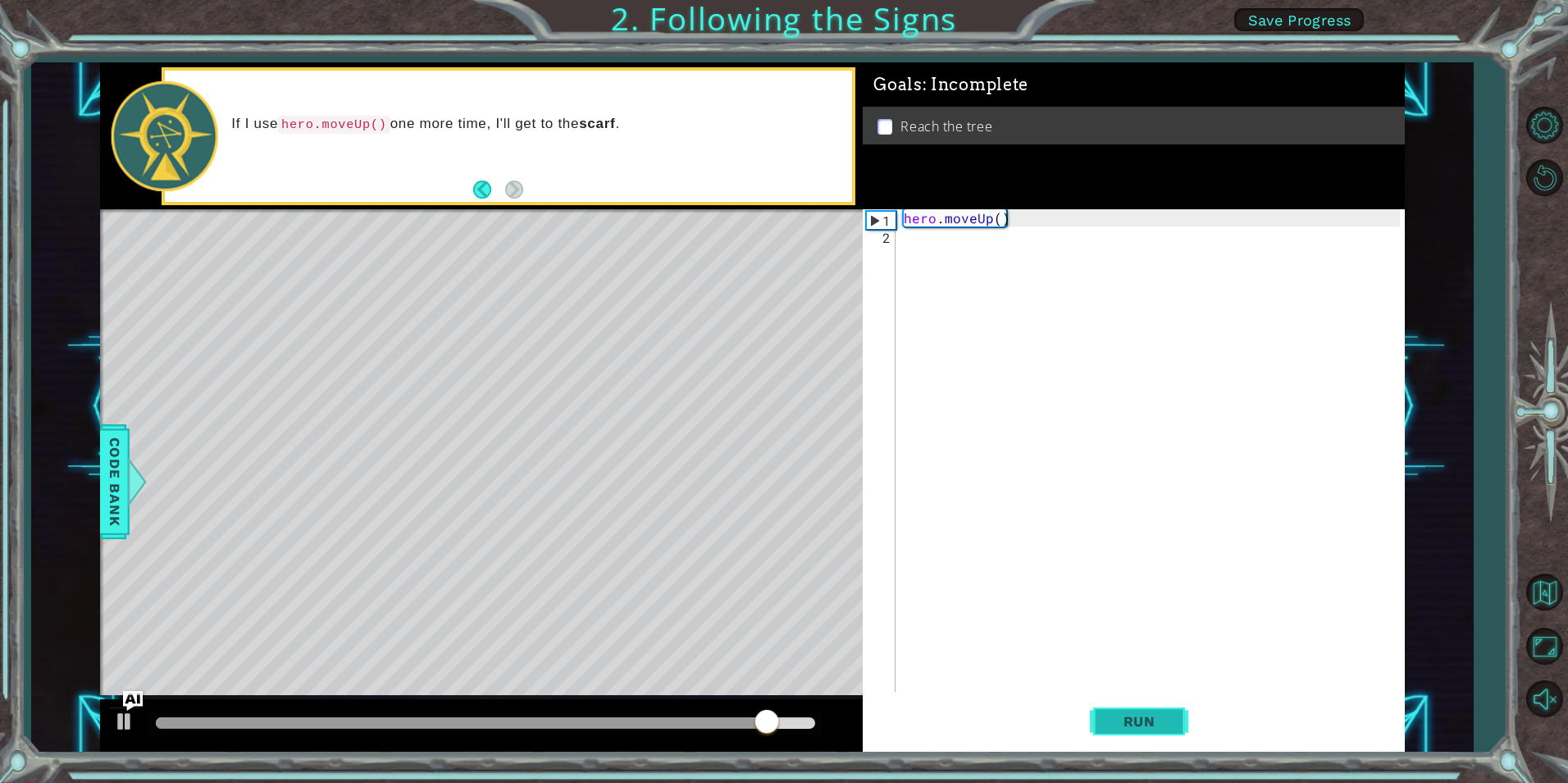
click at [1120, 719] on span "Run" at bounding box center [1140, 722] width 65 height 17
click at [1120, 711] on button "Run" at bounding box center [1139, 722] width 99 height 54
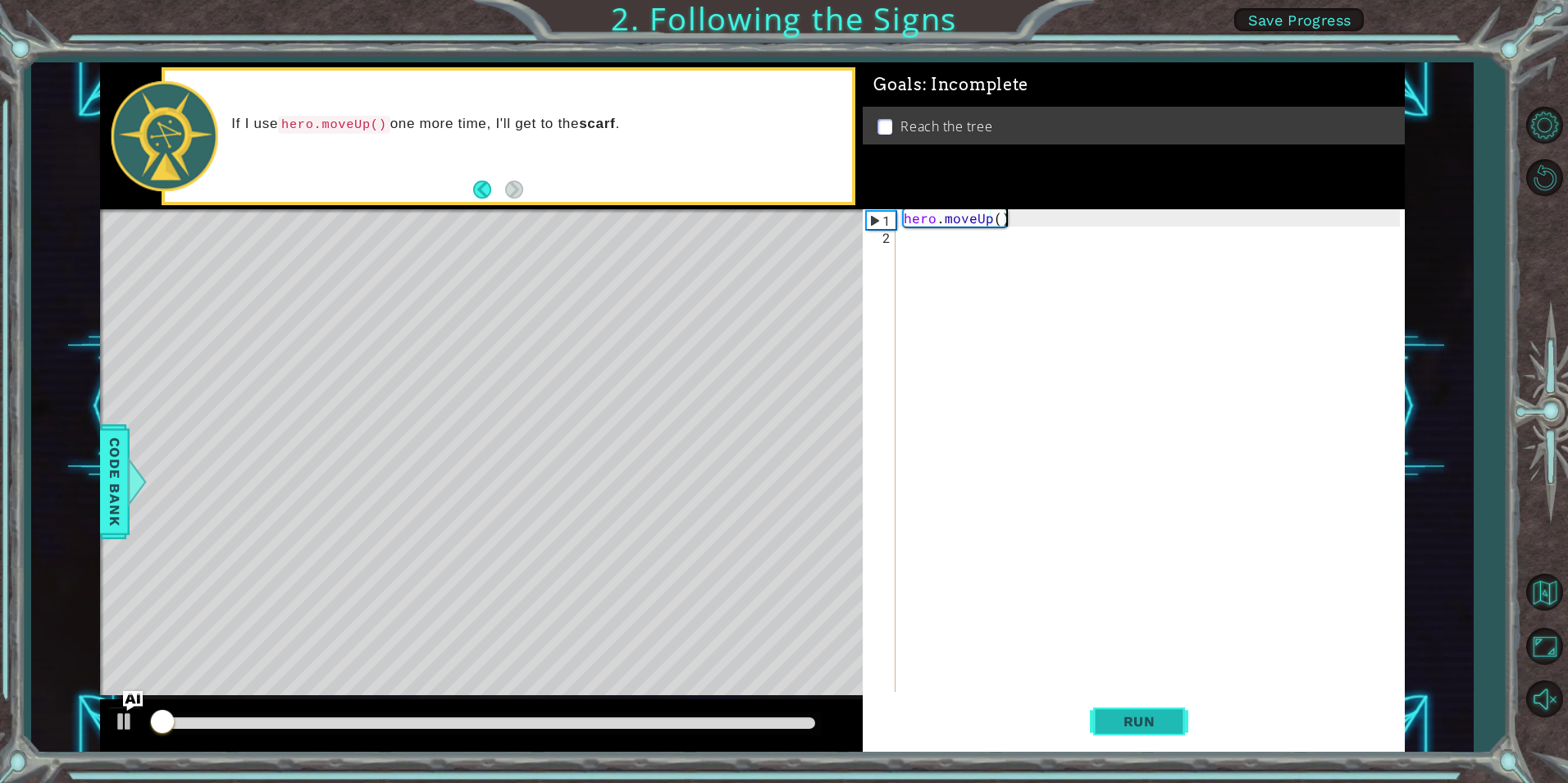
click at [1120, 711] on button "Run" at bounding box center [1139, 722] width 99 height 54
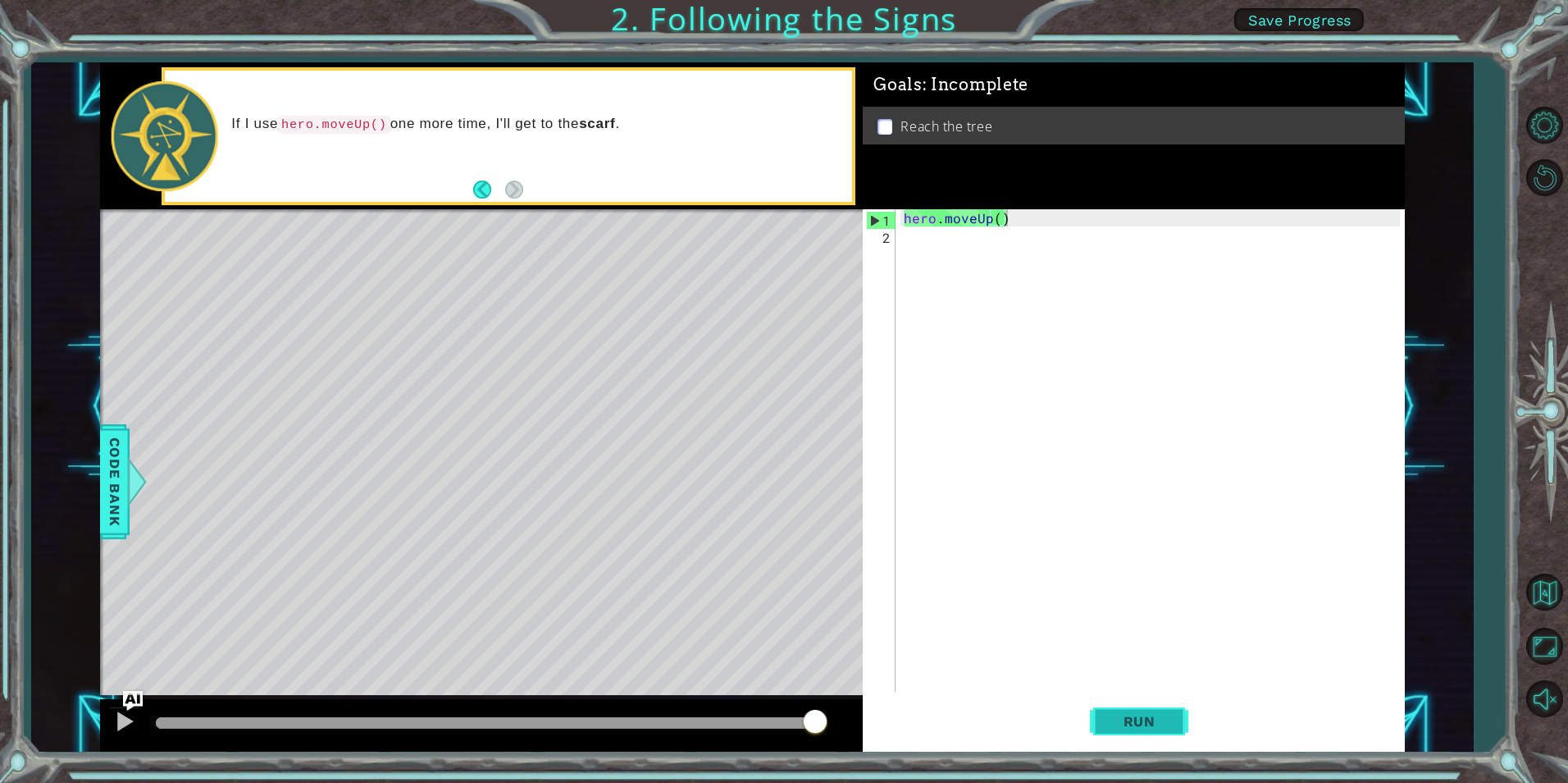
click at [1106, 720] on button "Run" at bounding box center [1139, 722] width 99 height 54
click at [902, 238] on div "hero . moveUp ( )" at bounding box center [1154, 467] width 507 height 517
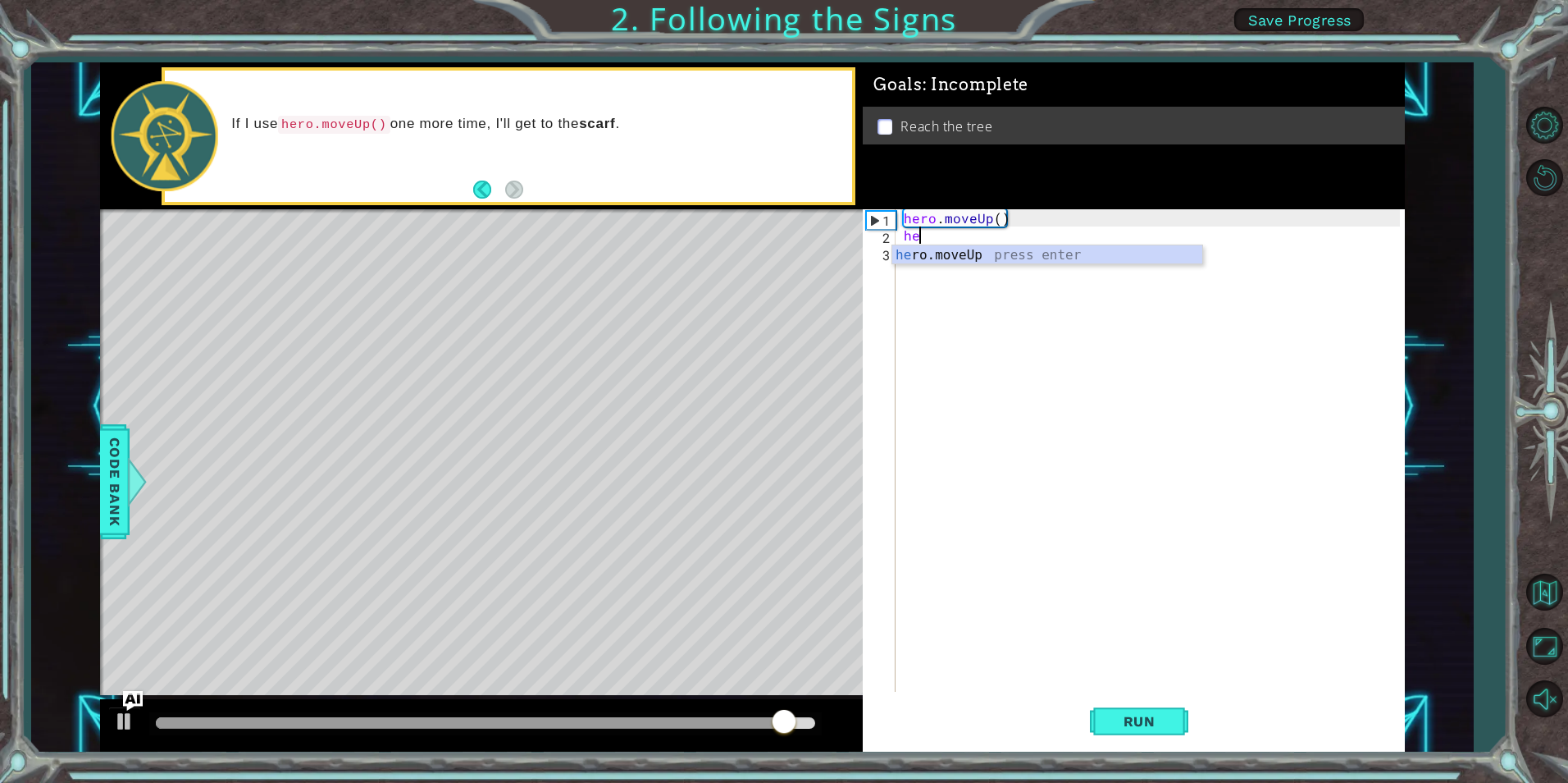
type textarea "her"
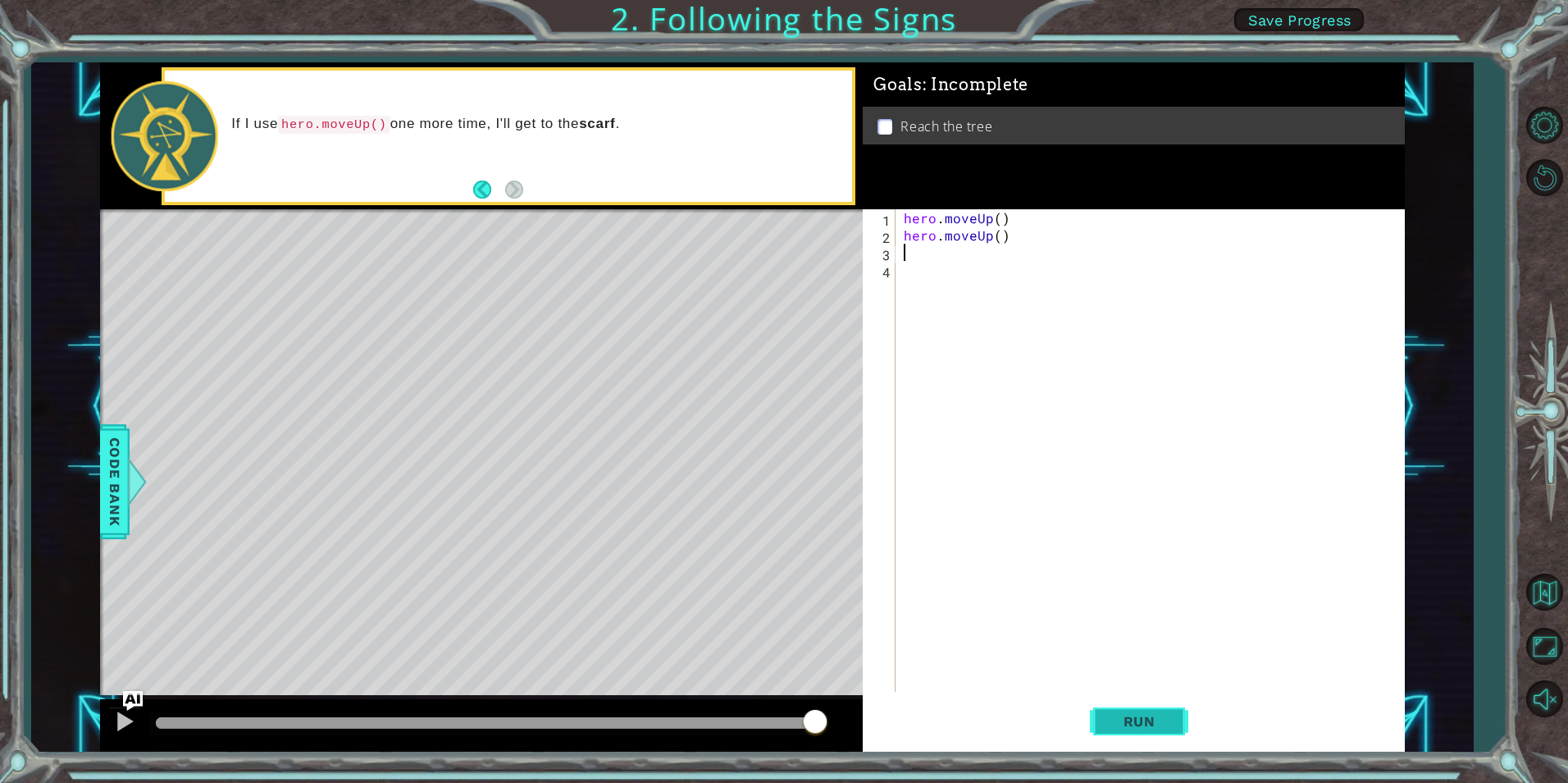
click at [1153, 714] on span "Run" at bounding box center [1140, 722] width 65 height 17
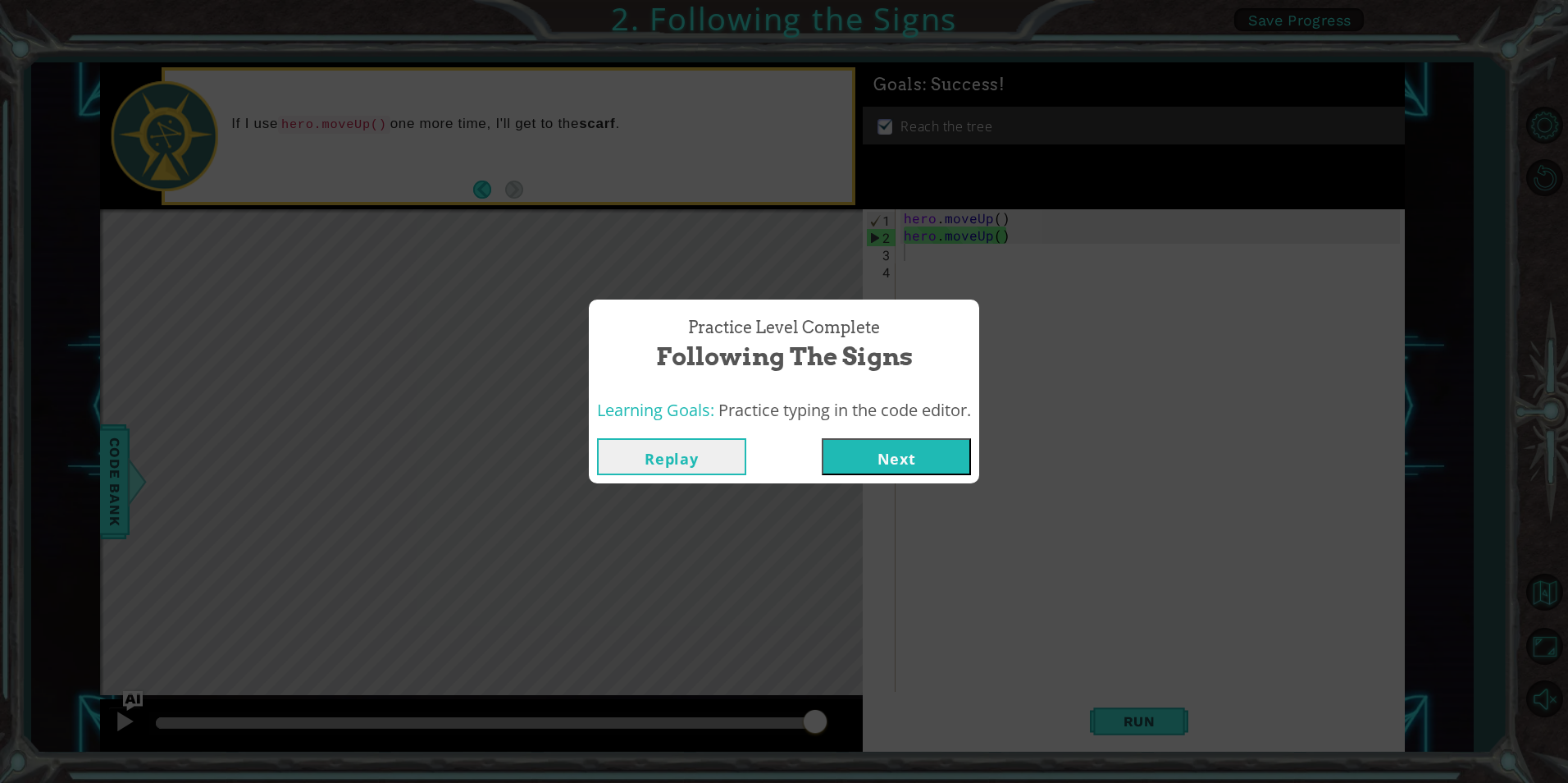
click at [952, 460] on button "Next" at bounding box center [896, 457] width 149 height 37
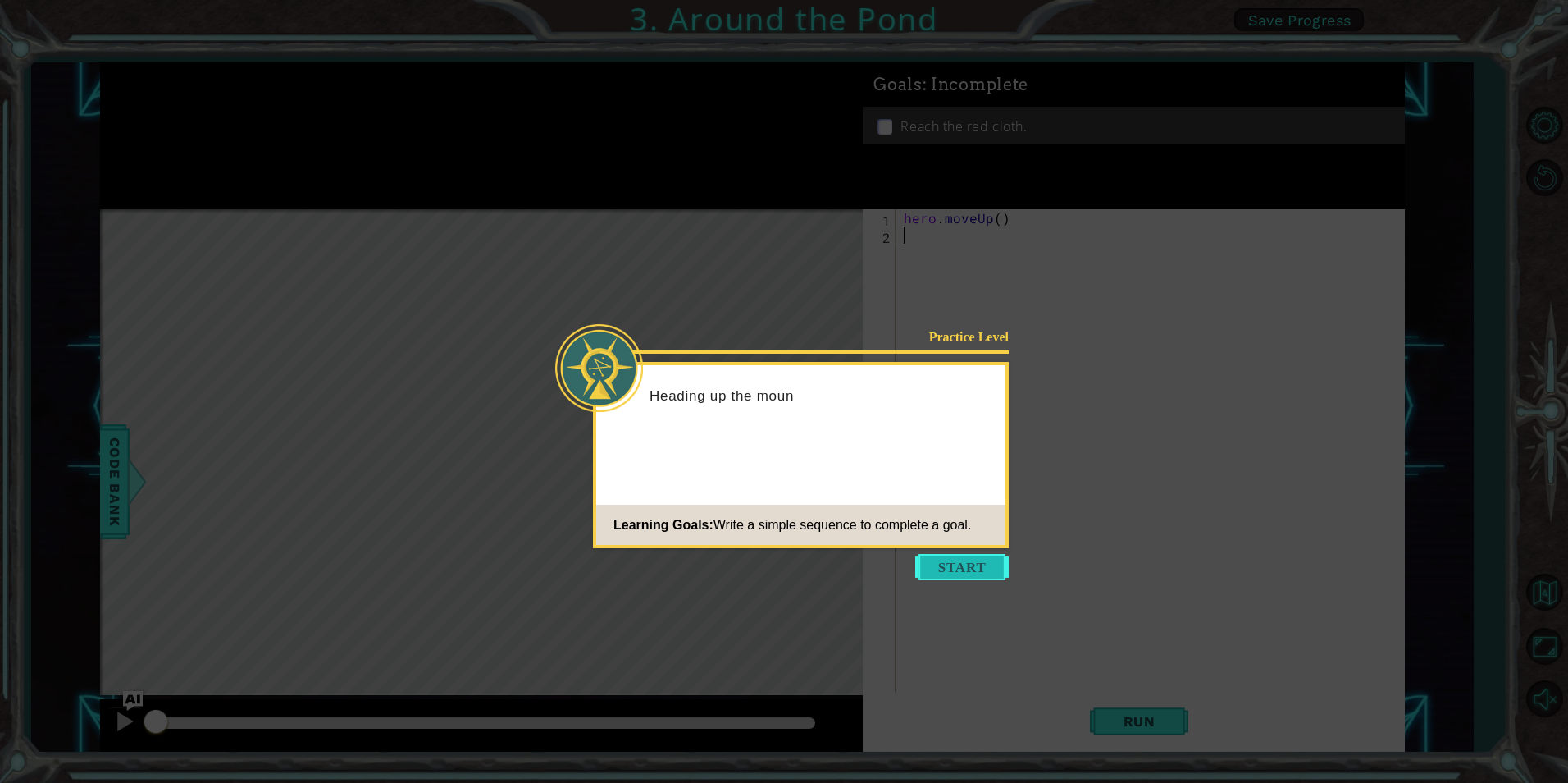
click at [959, 556] on button "Start" at bounding box center [962, 567] width 93 height 26
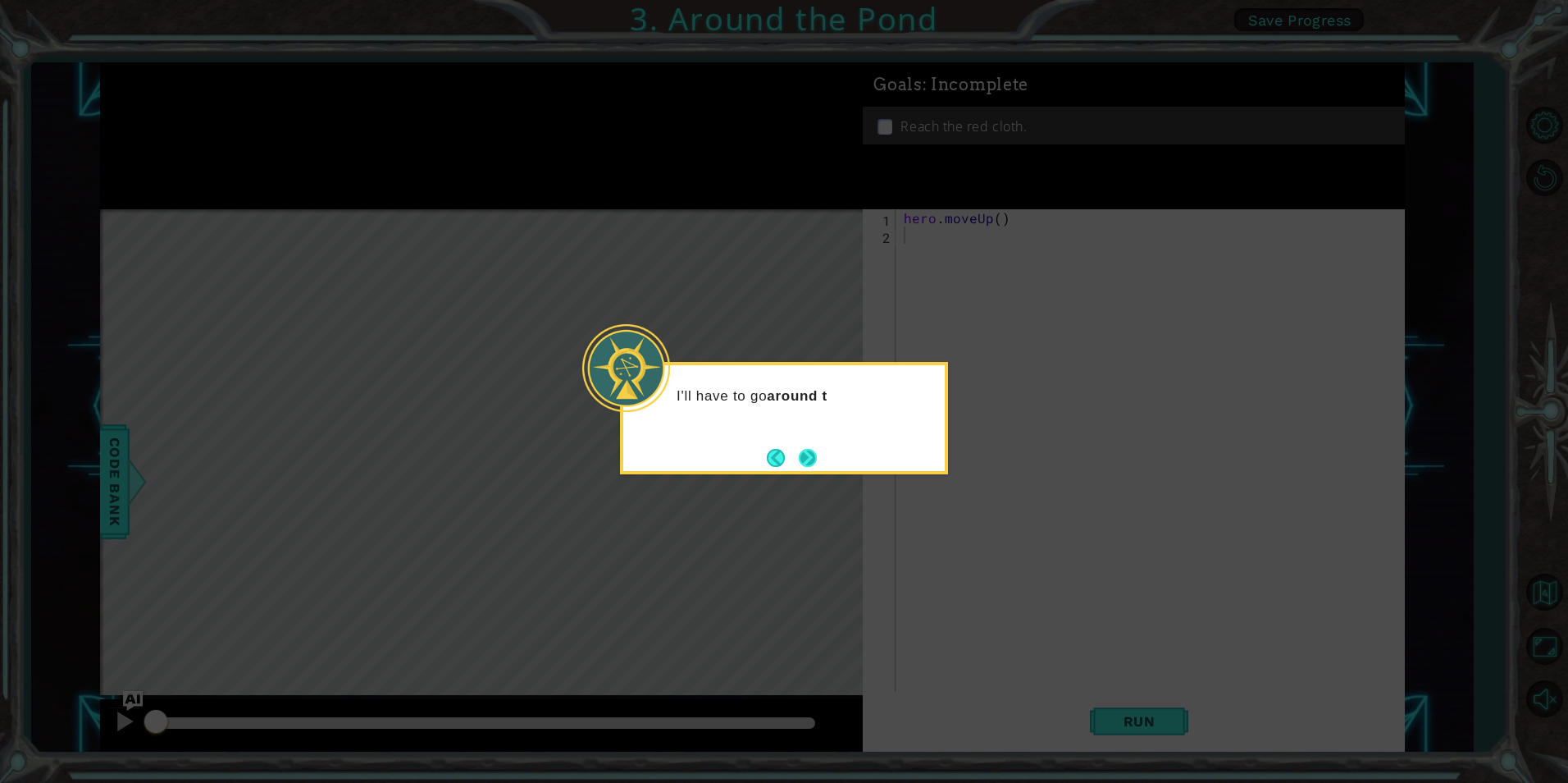
click at [801, 457] on button "Next" at bounding box center [807, 457] width 18 height 18
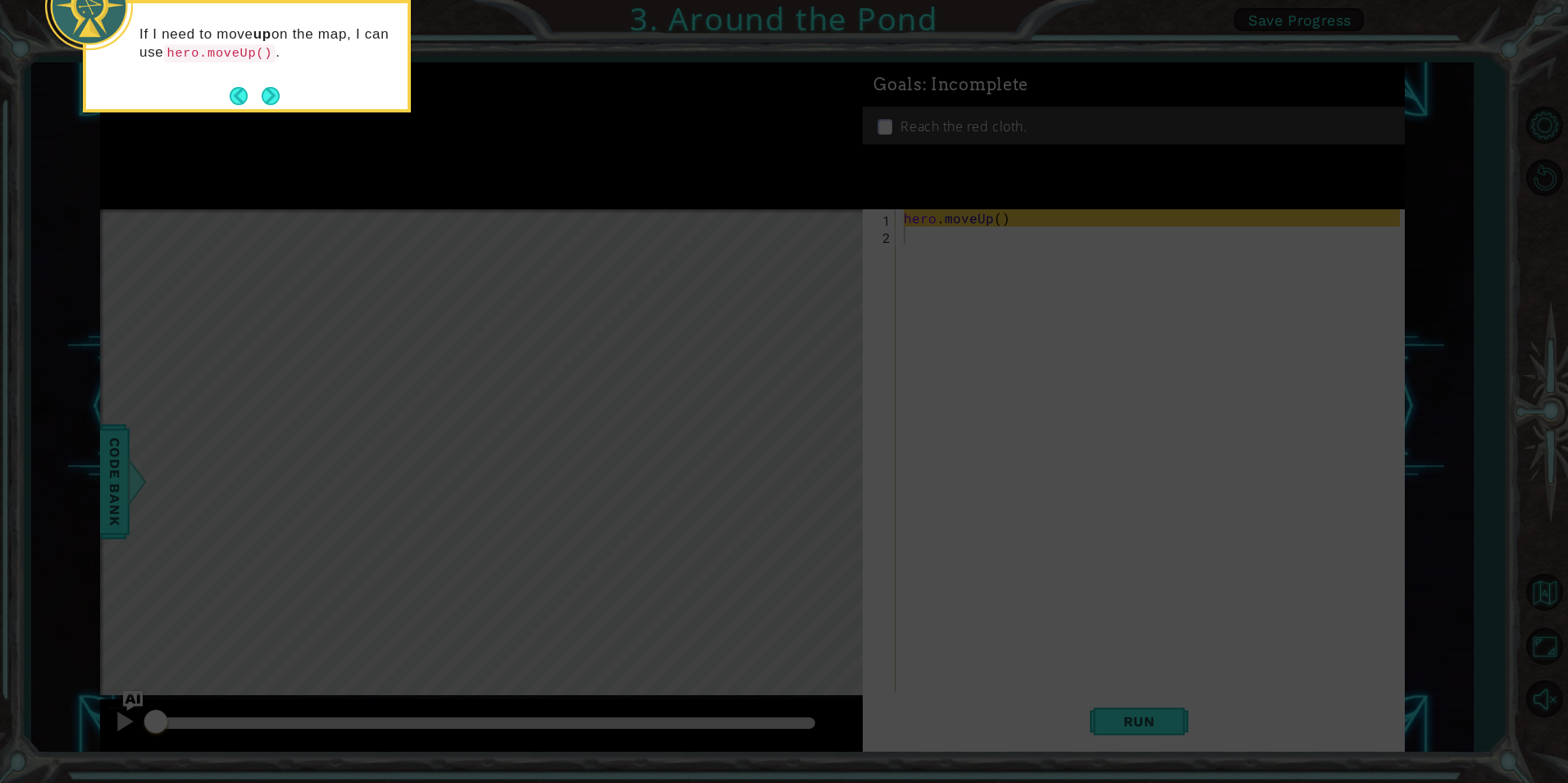
click at [784, 452] on icon at bounding box center [784, 116] width 1568 height 1330
click at [268, 94] on button "Next" at bounding box center [270, 95] width 18 height 18
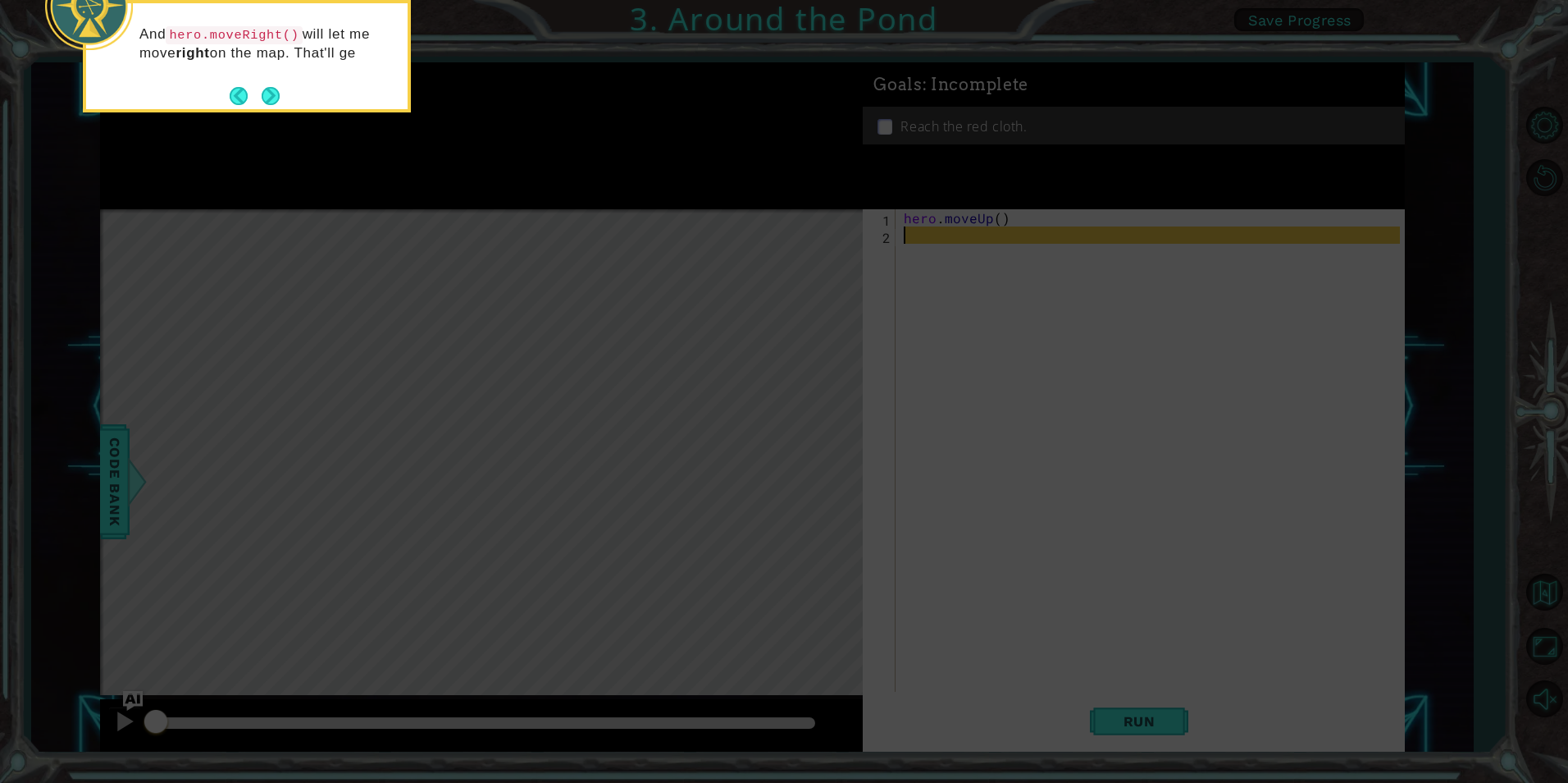
click at [268, 94] on button "Next" at bounding box center [270, 95] width 18 height 18
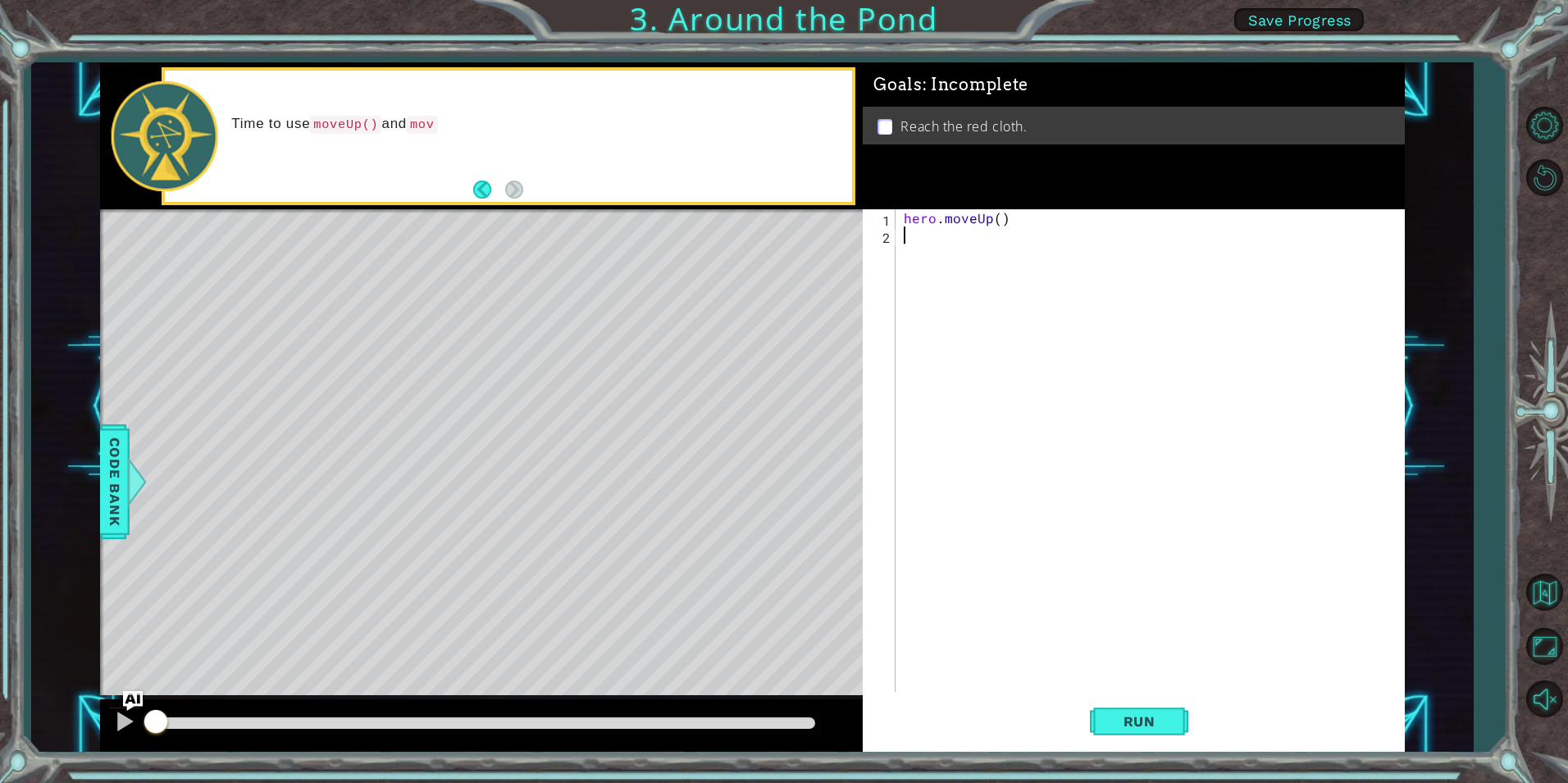
click at [911, 236] on div "hero . moveUp ( )" at bounding box center [1154, 467] width 507 height 517
type textarea "h"
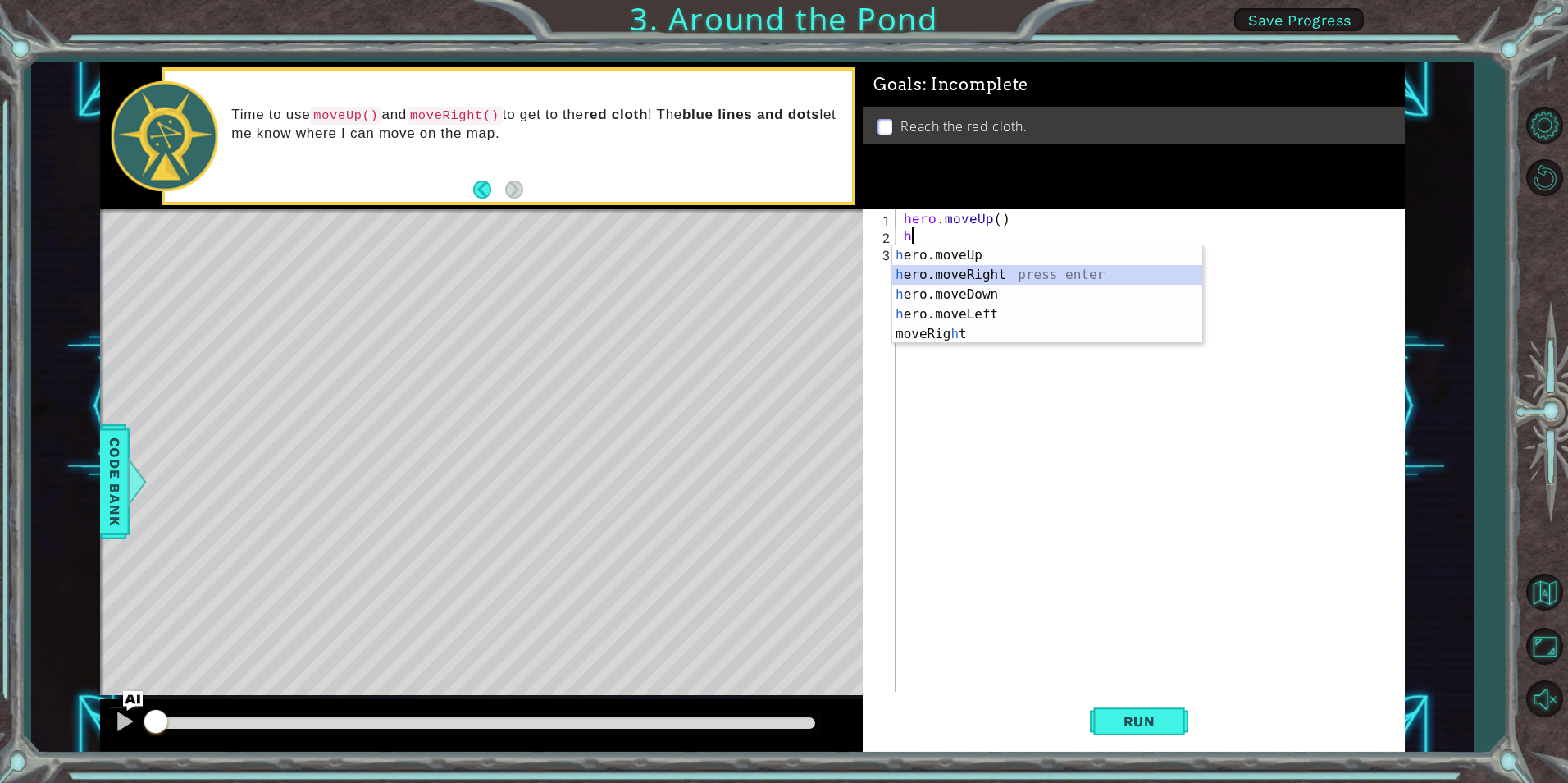
click at [950, 273] on div "h ero.moveUp press enter h ero.moveRight press enter h ero.moveDown press enter…" at bounding box center [1047, 315] width 310 height 138
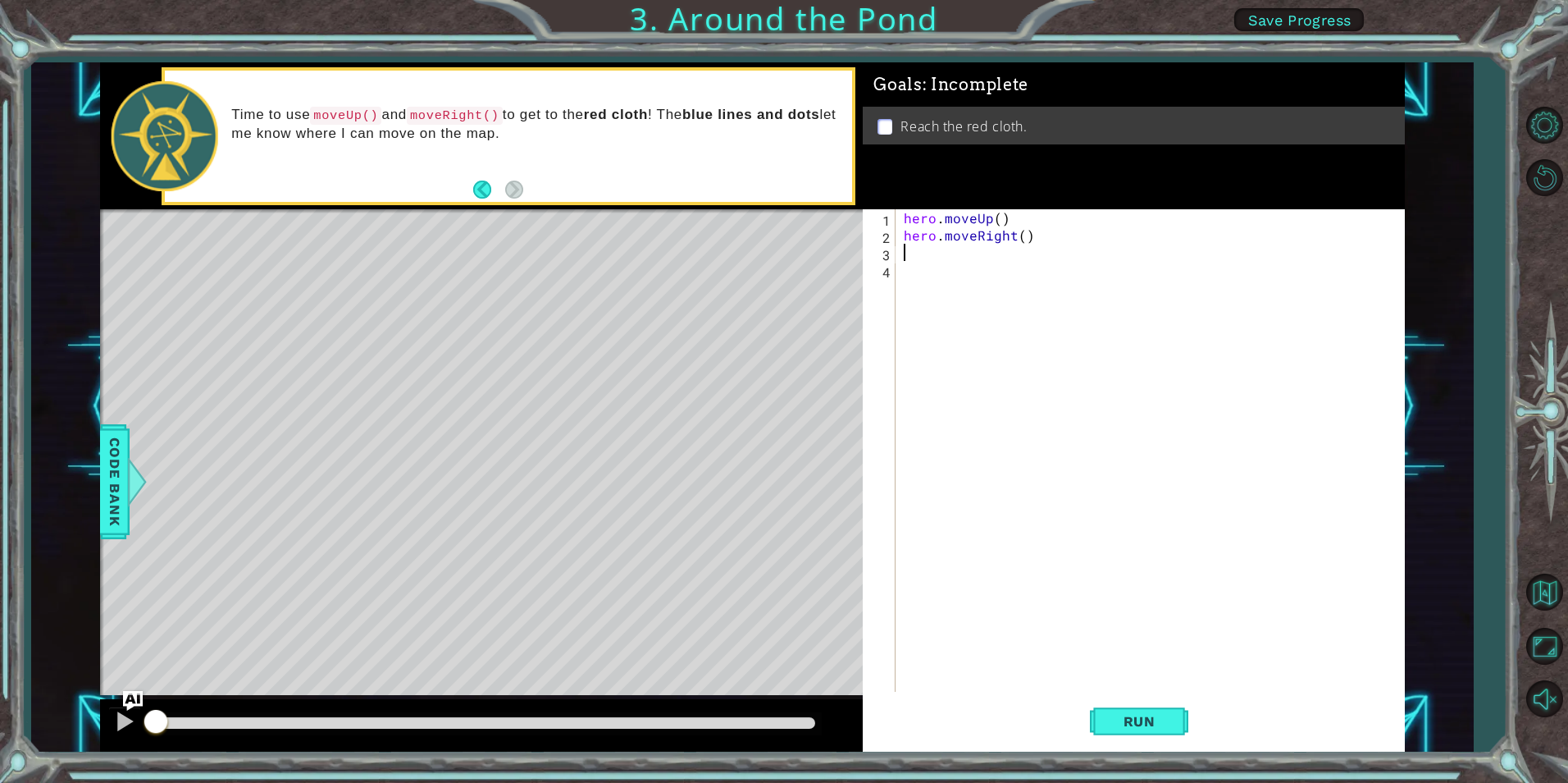
type textarea "h"
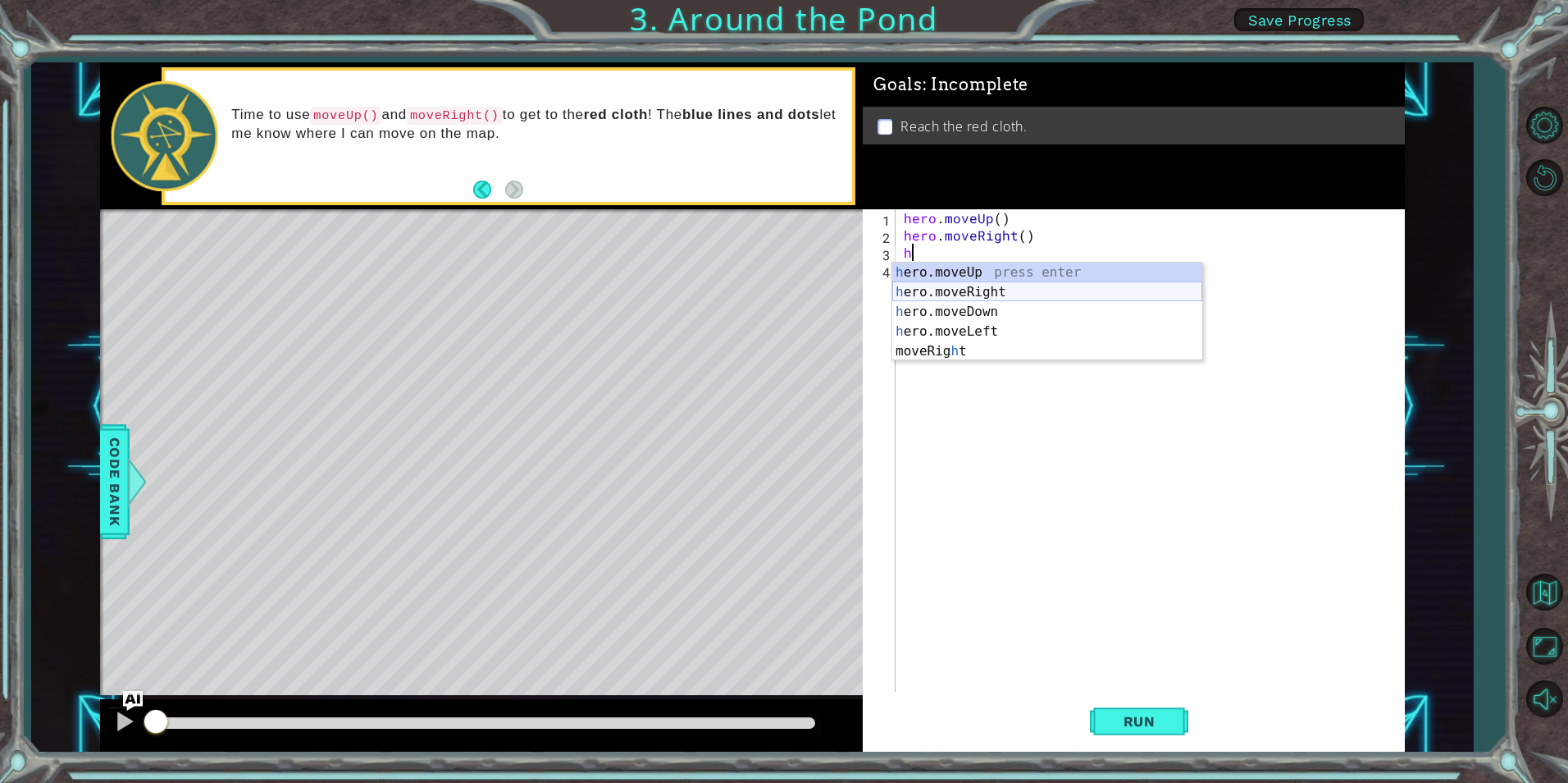
click at [972, 290] on div "h ero.moveUp press enter h ero.moveRight press enter h ero.moveDown press enter…" at bounding box center [1047, 331] width 310 height 138
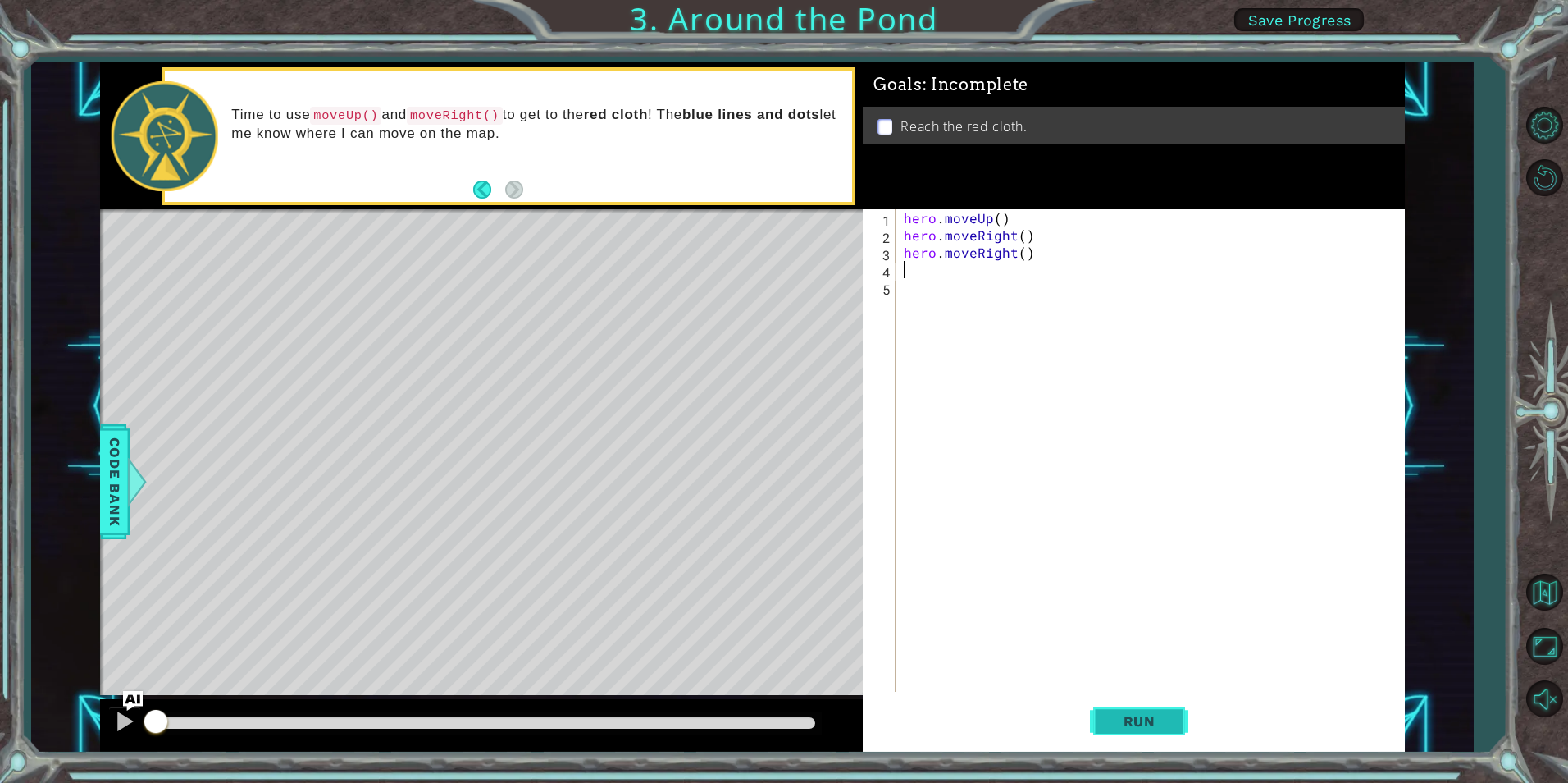
click at [1154, 716] on span "Run" at bounding box center [1140, 722] width 65 height 17
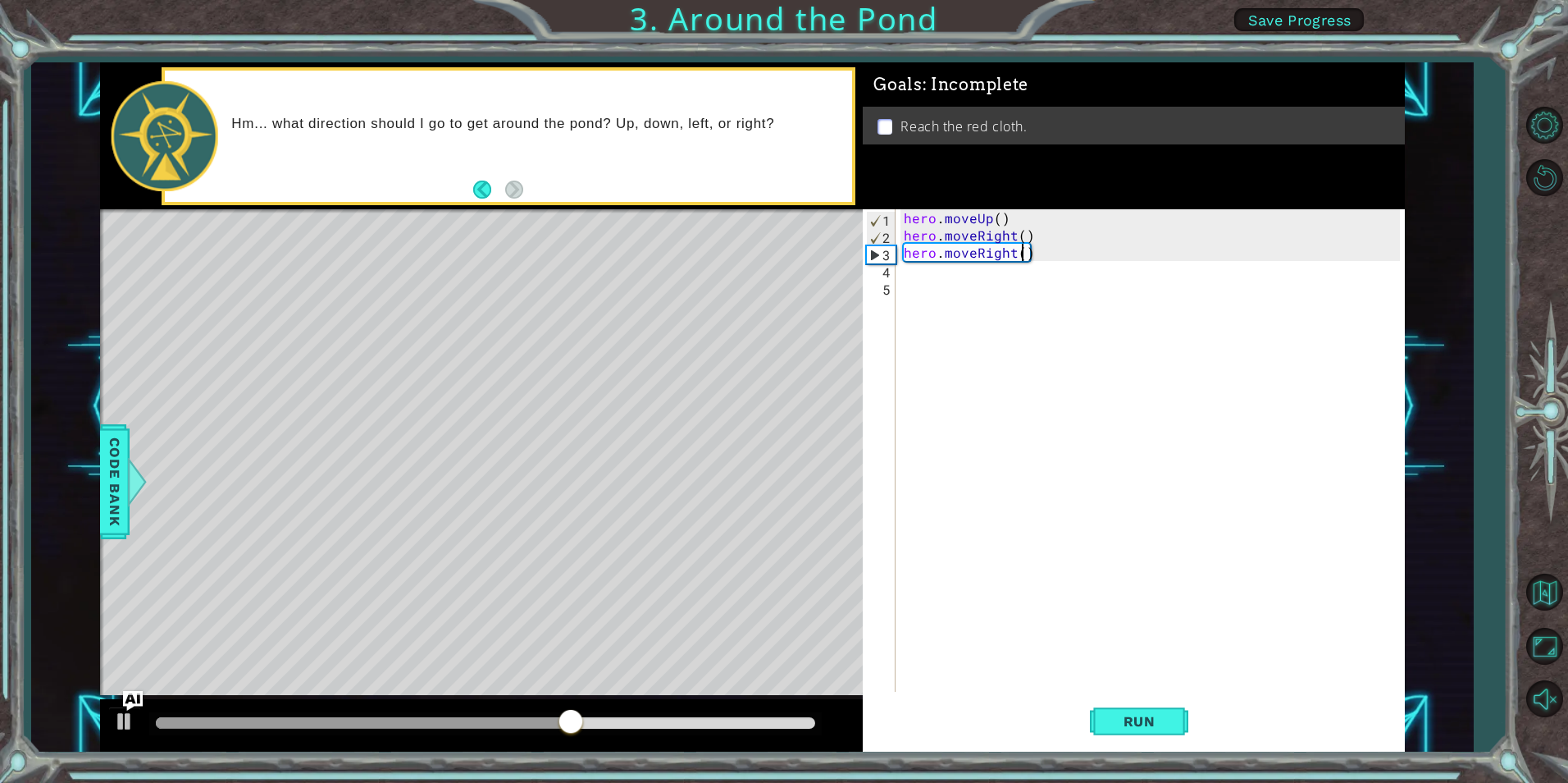
click at [1026, 259] on div "hero . moveUp ( ) hero . moveRight ( ) hero . moveRight ( )" at bounding box center [1154, 467] width 507 height 517
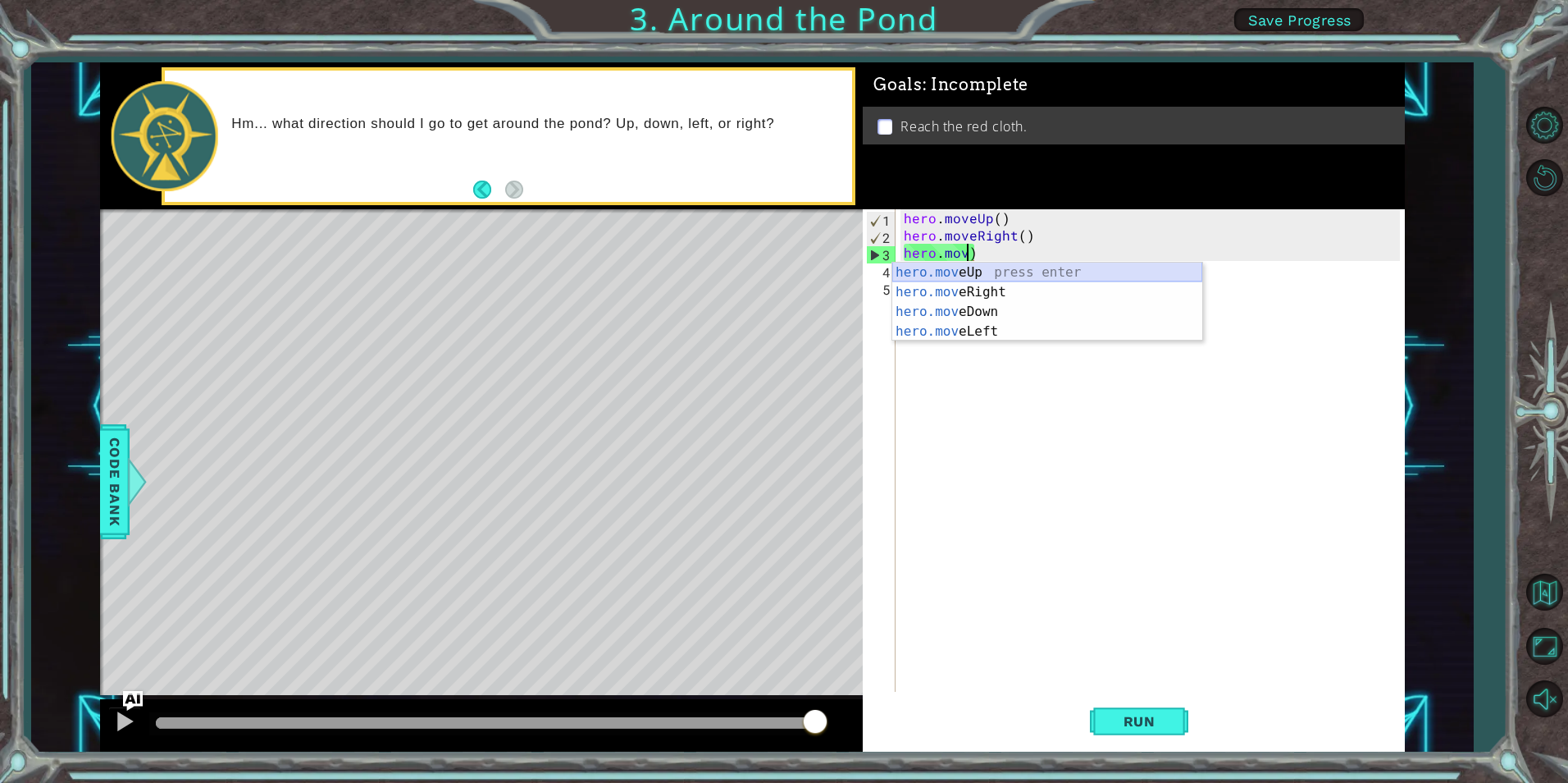
click at [1019, 273] on div "hero.mov eUp press enter hero.mov eRight press enter hero.mov eDown press enter…" at bounding box center [1047, 321] width 310 height 118
type textarea "hero.moveUp()"
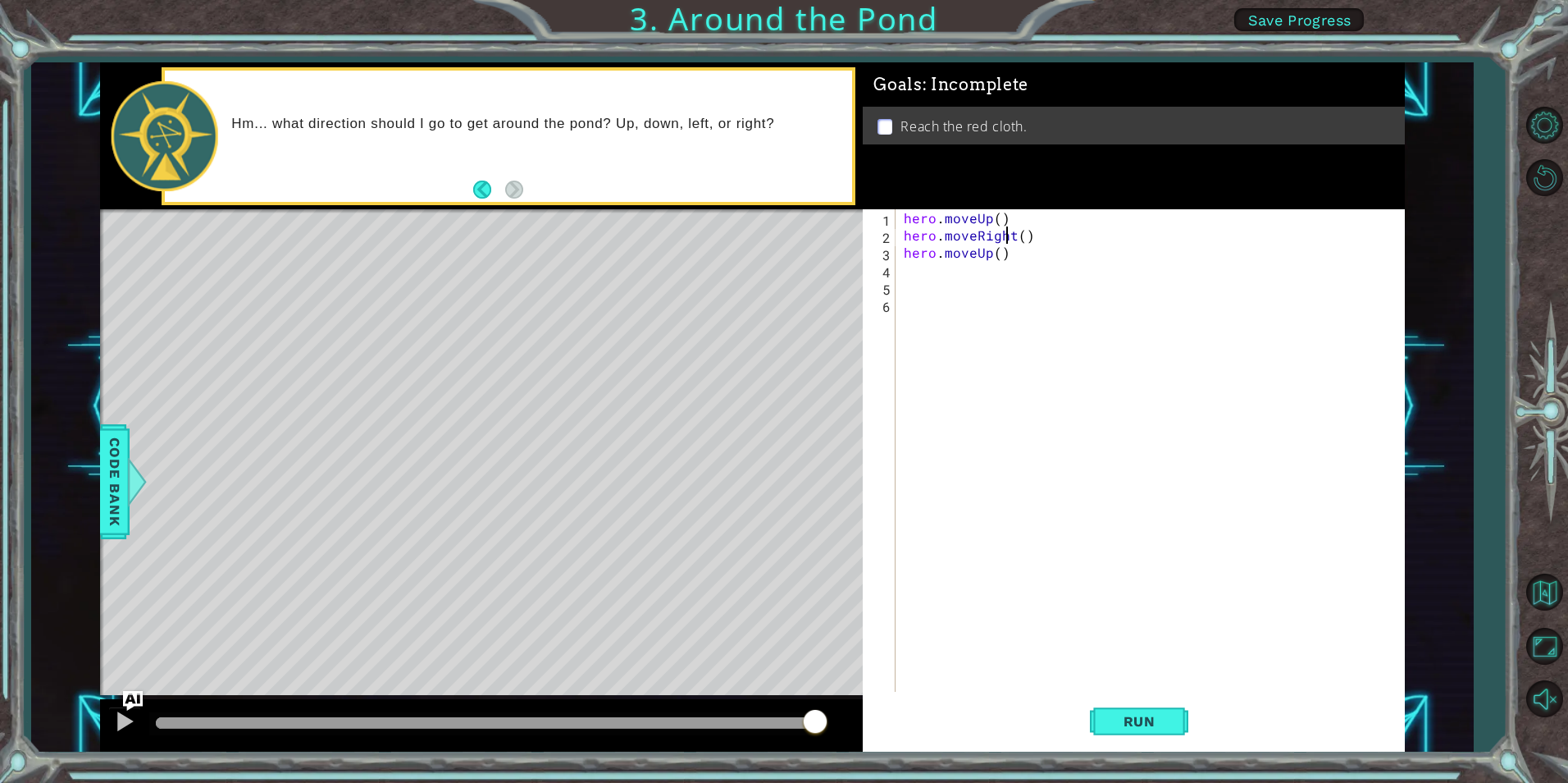
click at [1009, 235] on div "hero . moveUp ( ) hero . moveRight ( ) hero . moveUp ( )" at bounding box center [1154, 467] width 507 height 517
click at [1012, 236] on div "hero . moveUp ( ) hero . moveRight ( ) hero . moveUp ( )" at bounding box center [1154, 467] width 507 height 517
click at [1023, 235] on div "hero . moveUp ( ) hero . moveRight ( ) hero . moveUp ( )" at bounding box center [1154, 467] width 507 height 517
click at [1003, 236] on div "hero . moveUp ( ) hero . moveRight ( ) hero . moveUp ( )" at bounding box center [1154, 467] width 507 height 517
click at [1006, 236] on div "hero . moveUp ( ) hero . moveRight ( ) hero . moveUp ( )" at bounding box center [1154, 467] width 507 height 517
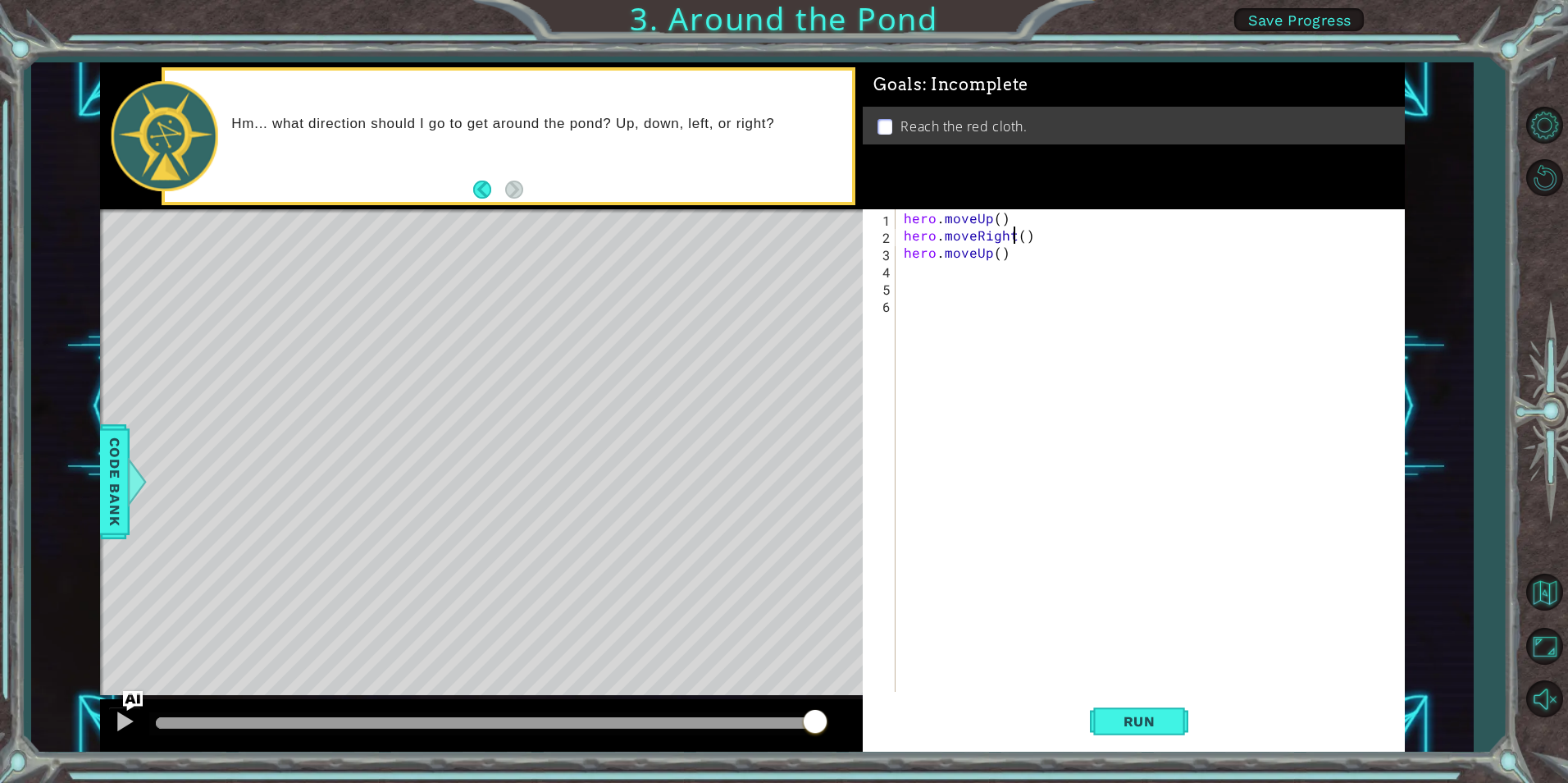
click at [1012, 236] on div "hero . moveUp ( ) hero . moveRight ( ) hero . moveUp ( )" at bounding box center [1154, 467] width 507 height 517
click at [973, 259] on div "hero.move Up press enter hero.move Right press enter hero.move Down press enter…" at bounding box center [1047, 304] width 310 height 118
click at [1007, 259] on div "hero . moveUp ( ) hero . moveUp hero . moveUp ( )" at bounding box center [1154, 467] width 507 height 517
type textarea "hero.moveUp()"
type textarea "h"
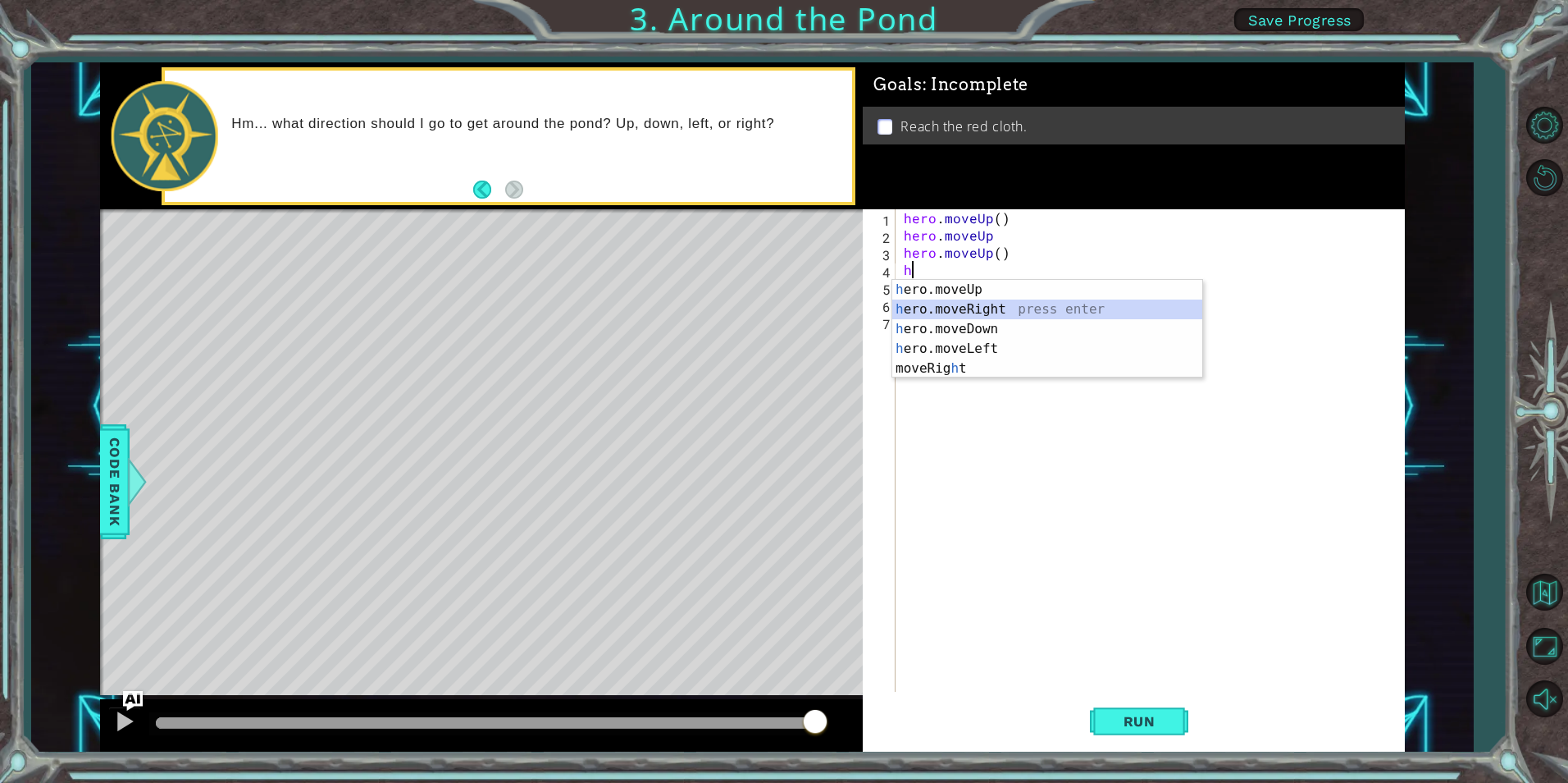
click at [937, 309] on div "h ero.moveUp press enter h ero.moveRight press enter h ero.moveDown press enter…" at bounding box center [1047, 349] width 310 height 138
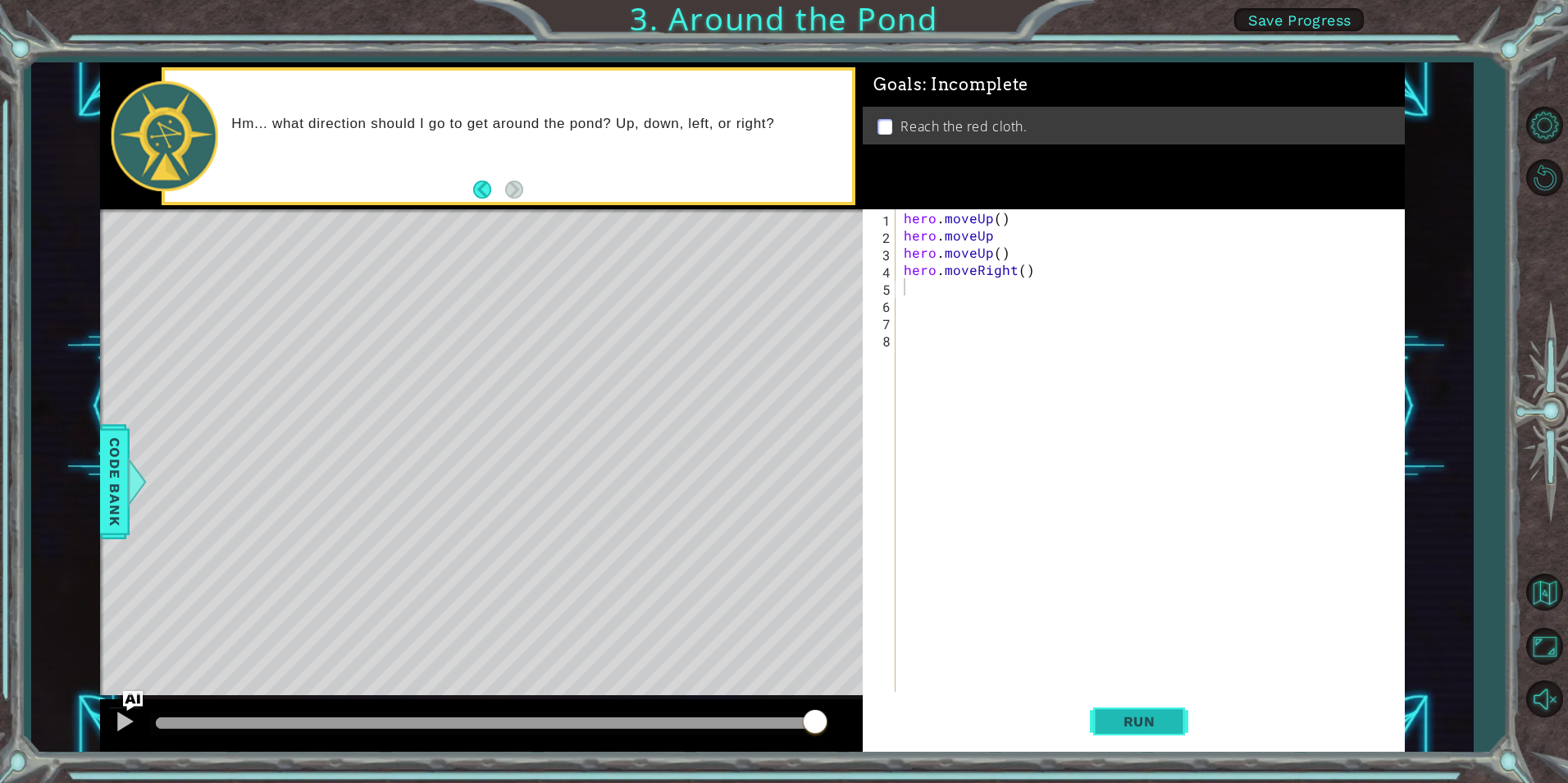
click at [1188, 732] on button "Run" at bounding box center [1139, 722] width 99 height 54
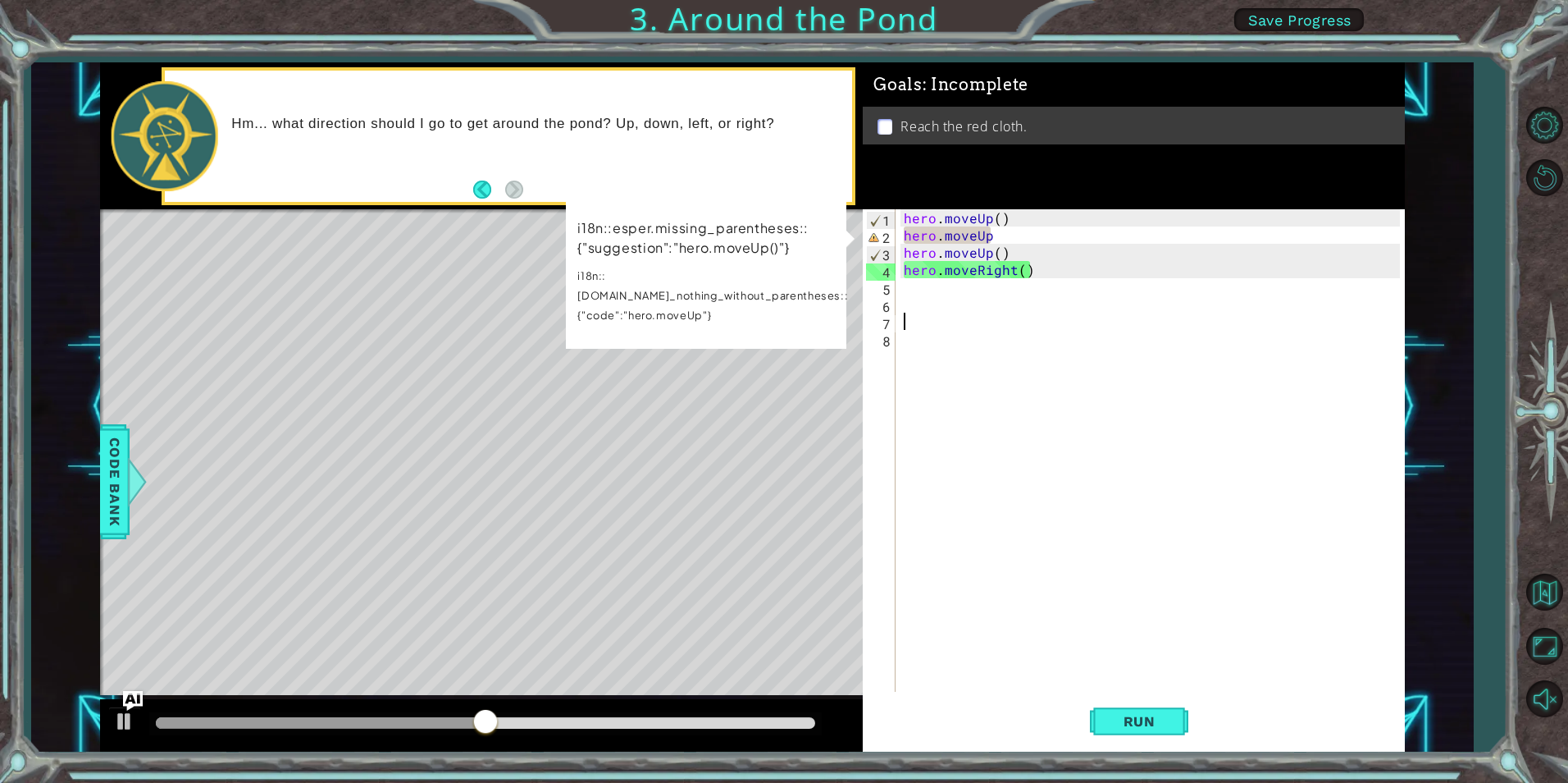
click at [970, 323] on div "hero . moveUp ( ) hero . moveUp hero . moveUp ( ) hero . moveRight ( )" at bounding box center [1154, 467] width 507 height 517
click at [944, 277] on div "hero . moveUp ( ) hero . moveUp hero . moveUp ( ) hero . moveRight ( )" at bounding box center [1154, 467] width 507 height 517
type textarea "hero.moveRight()"
click at [936, 290] on div "hero . moveUp ( ) hero . moveUp hero . moveUp ( ) hero . moveRight ( )" at bounding box center [1154, 467] width 507 height 517
type textarea "h"
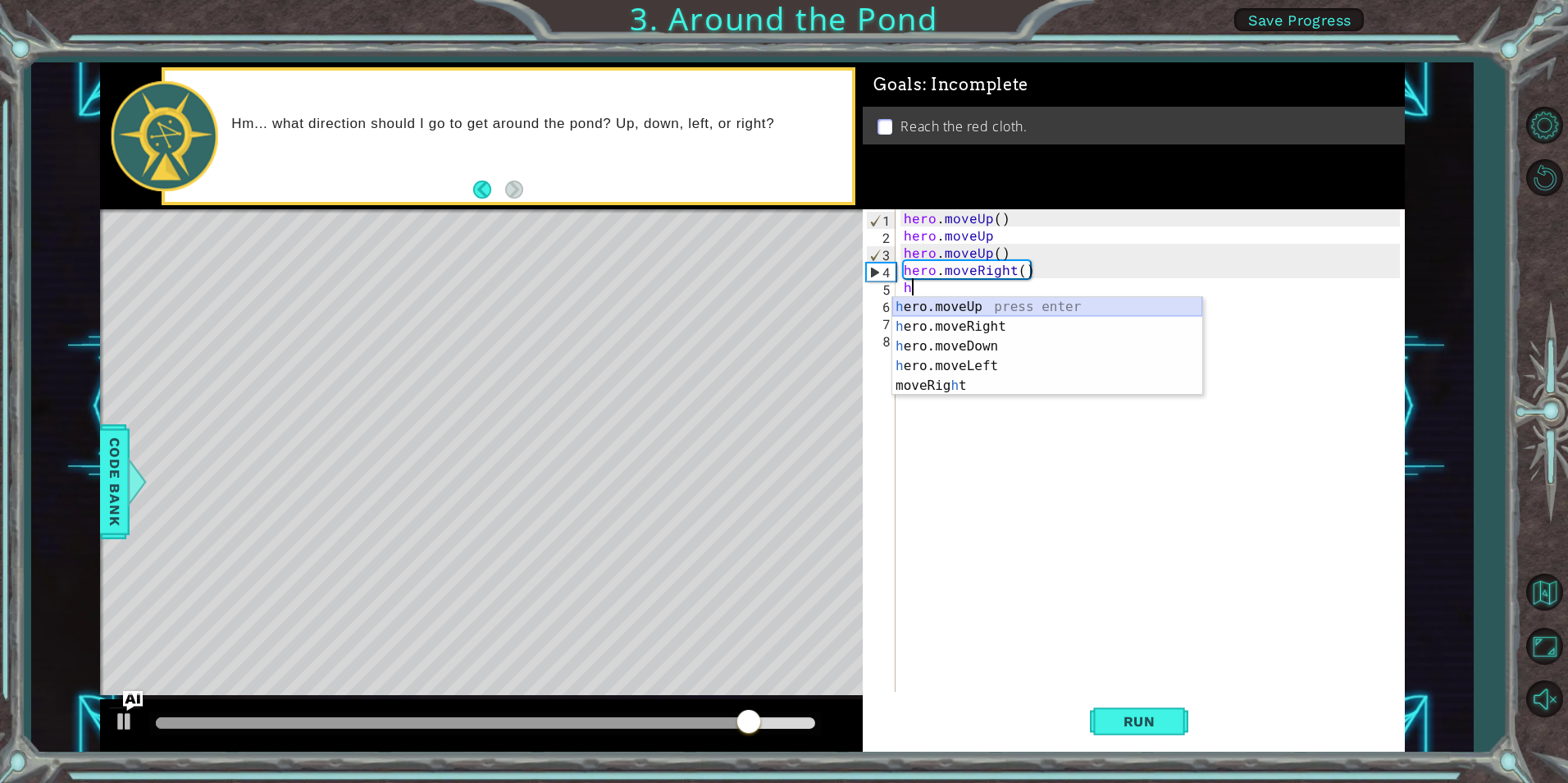
click at [925, 309] on div "h ero.moveUp press enter h ero.moveRight press enter h ero.moveDown press enter…" at bounding box center [1047, 366] width 310 height 138
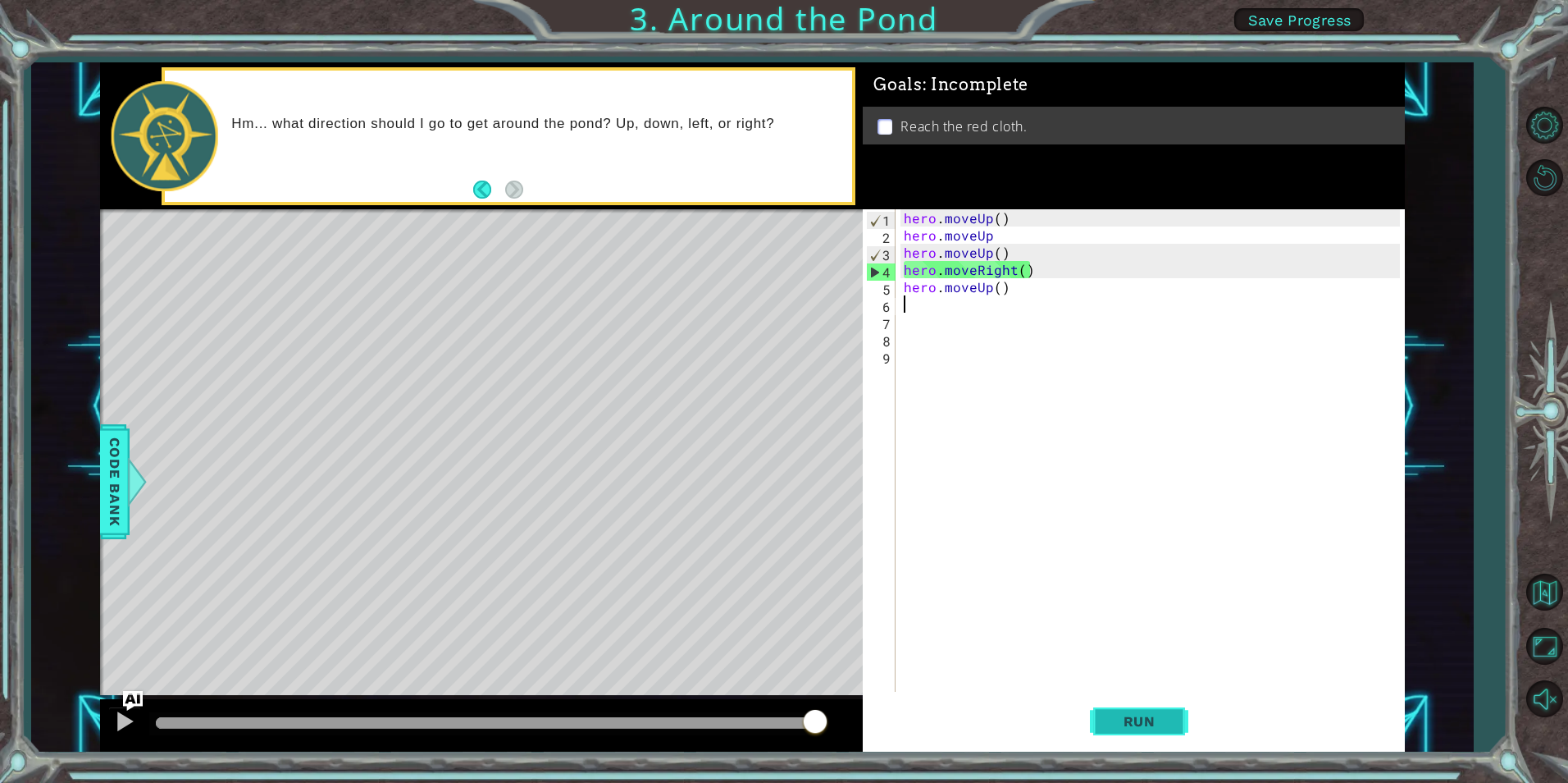
click at [1166, 695] on button "Run" at bounding box center [1139, 722] width 99 height 54
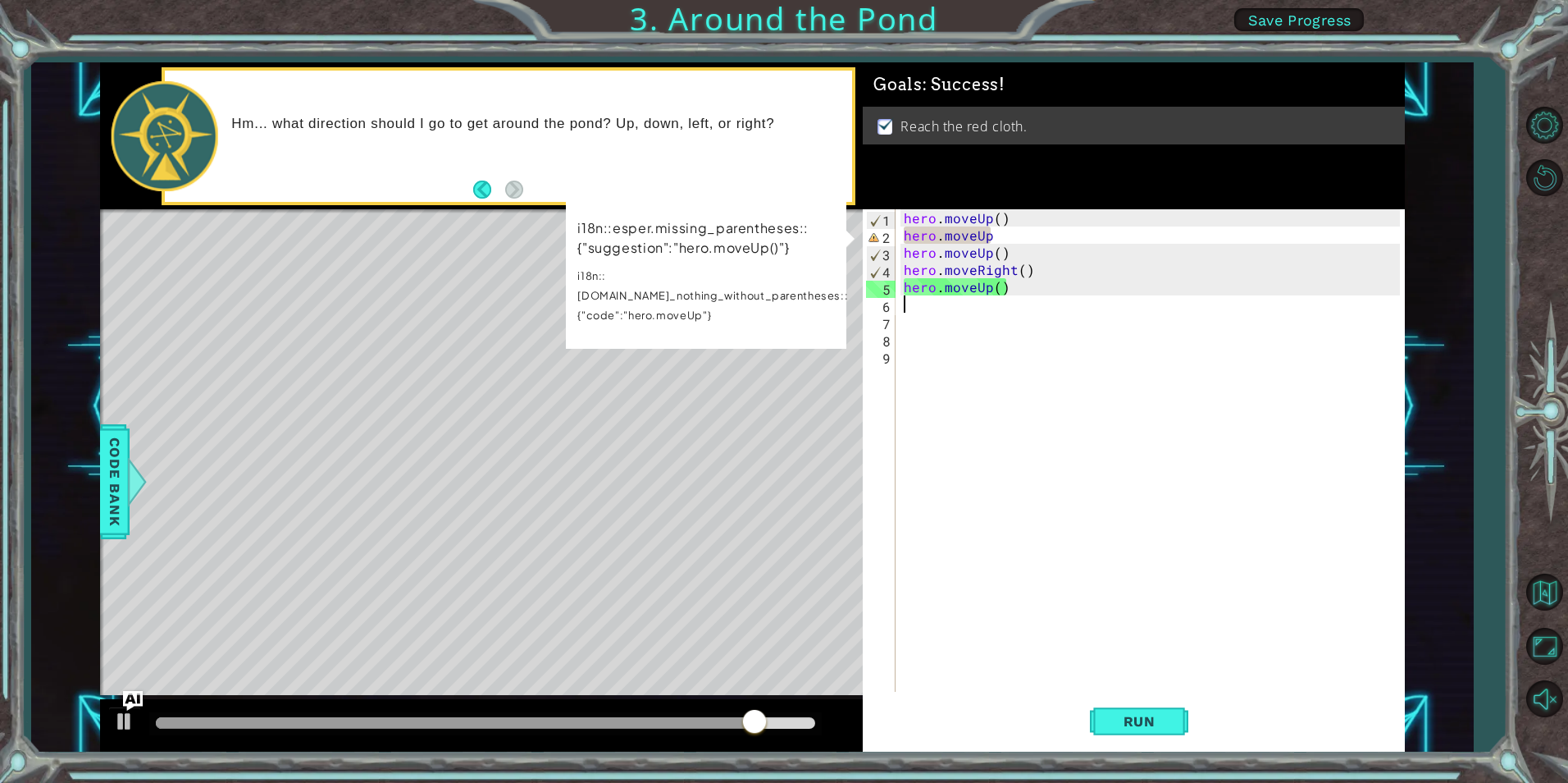
click at [1010, 233] on div "hero . moveUp ( ) hero . moveUp hero . moveUp ( ) hero . moveRight ( ) hero . m…" at bounding box center [1154, 467] width 507 height 517
type textarea "hero.moveUp"
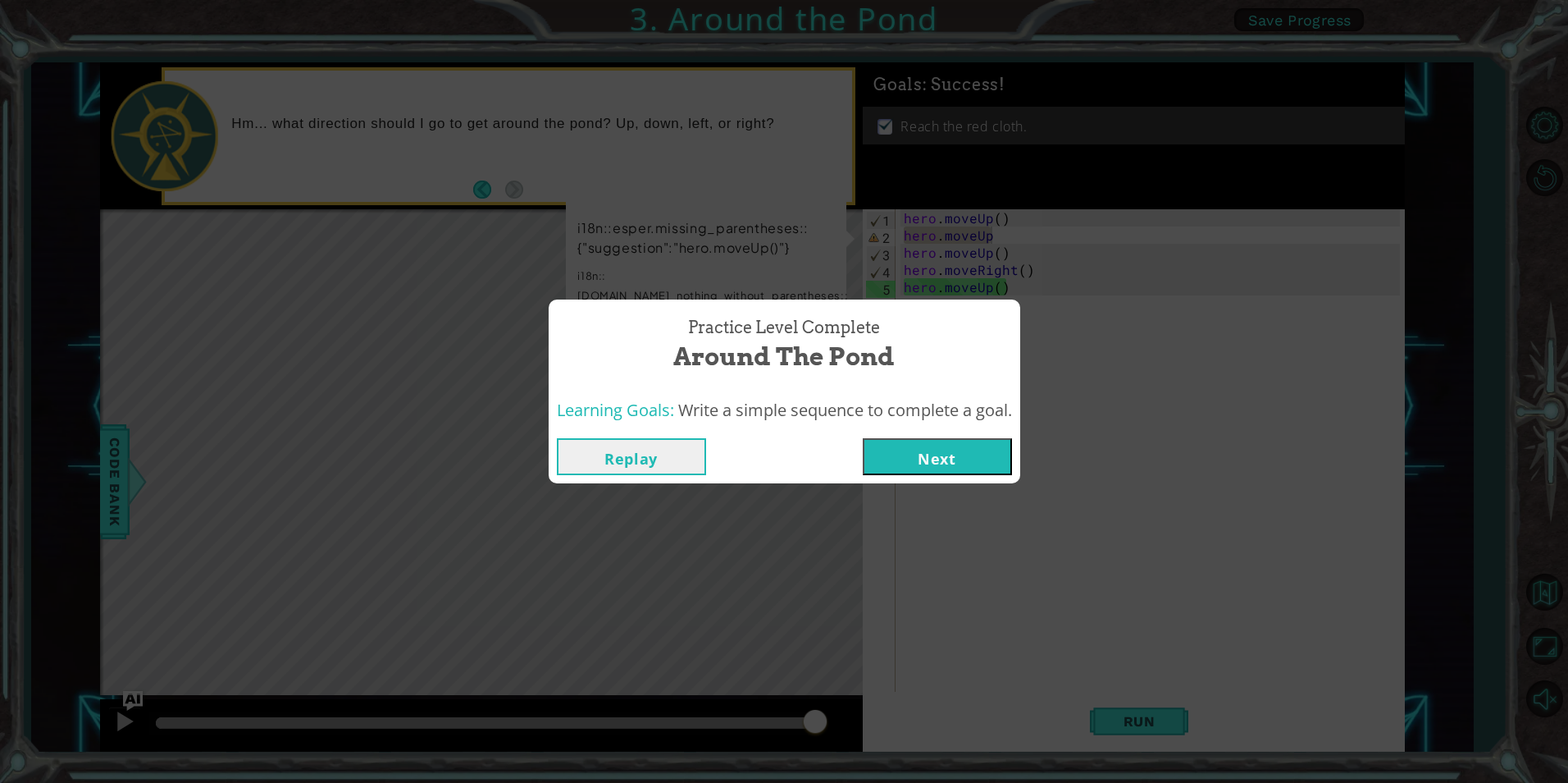
click at [962, 447] on button "Next" at bounding box center [937, 457] width 149 height 37
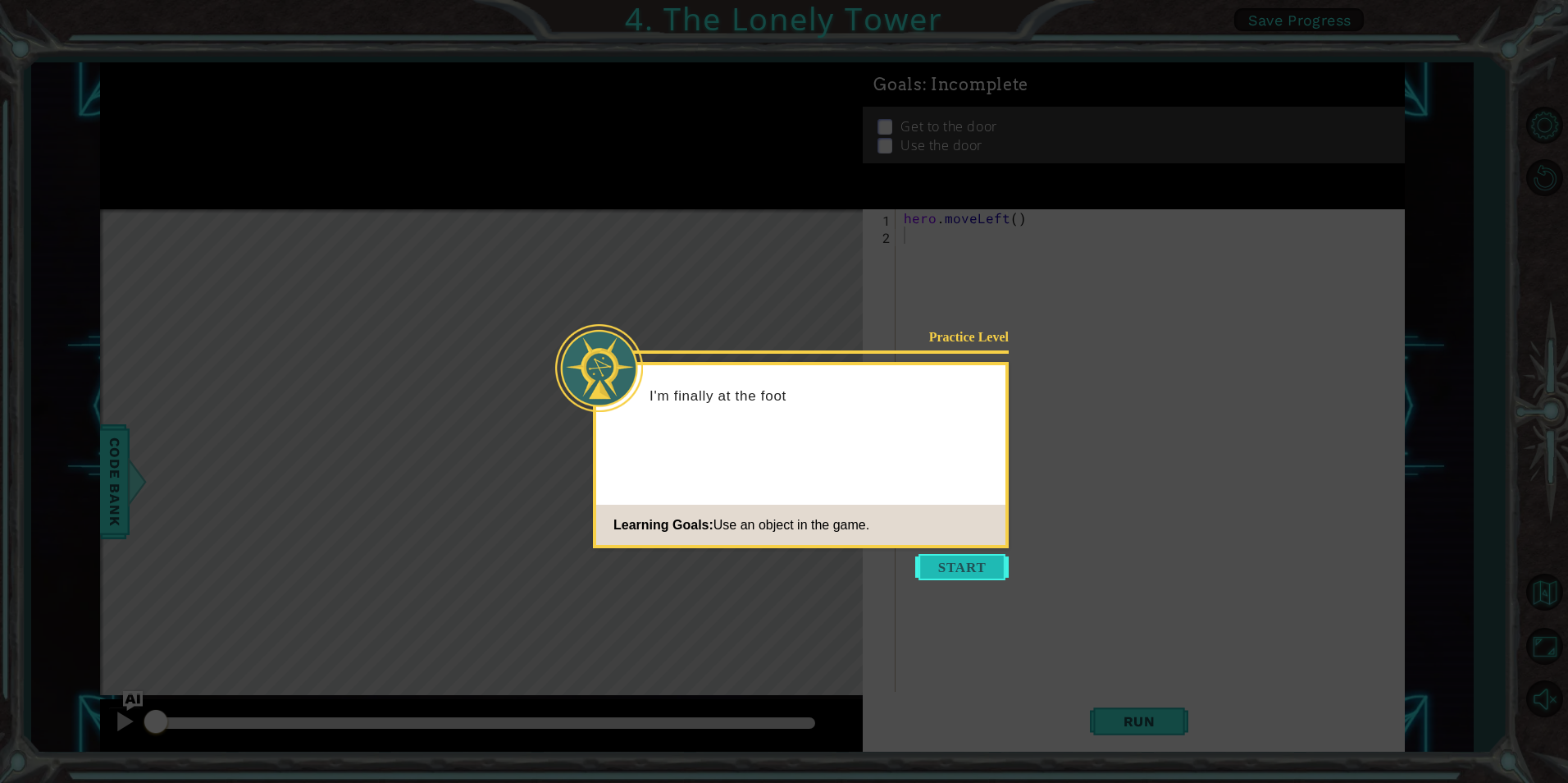
click at [953, 567] on button "Start" at bounding box center [962, 567] width 93 height 26
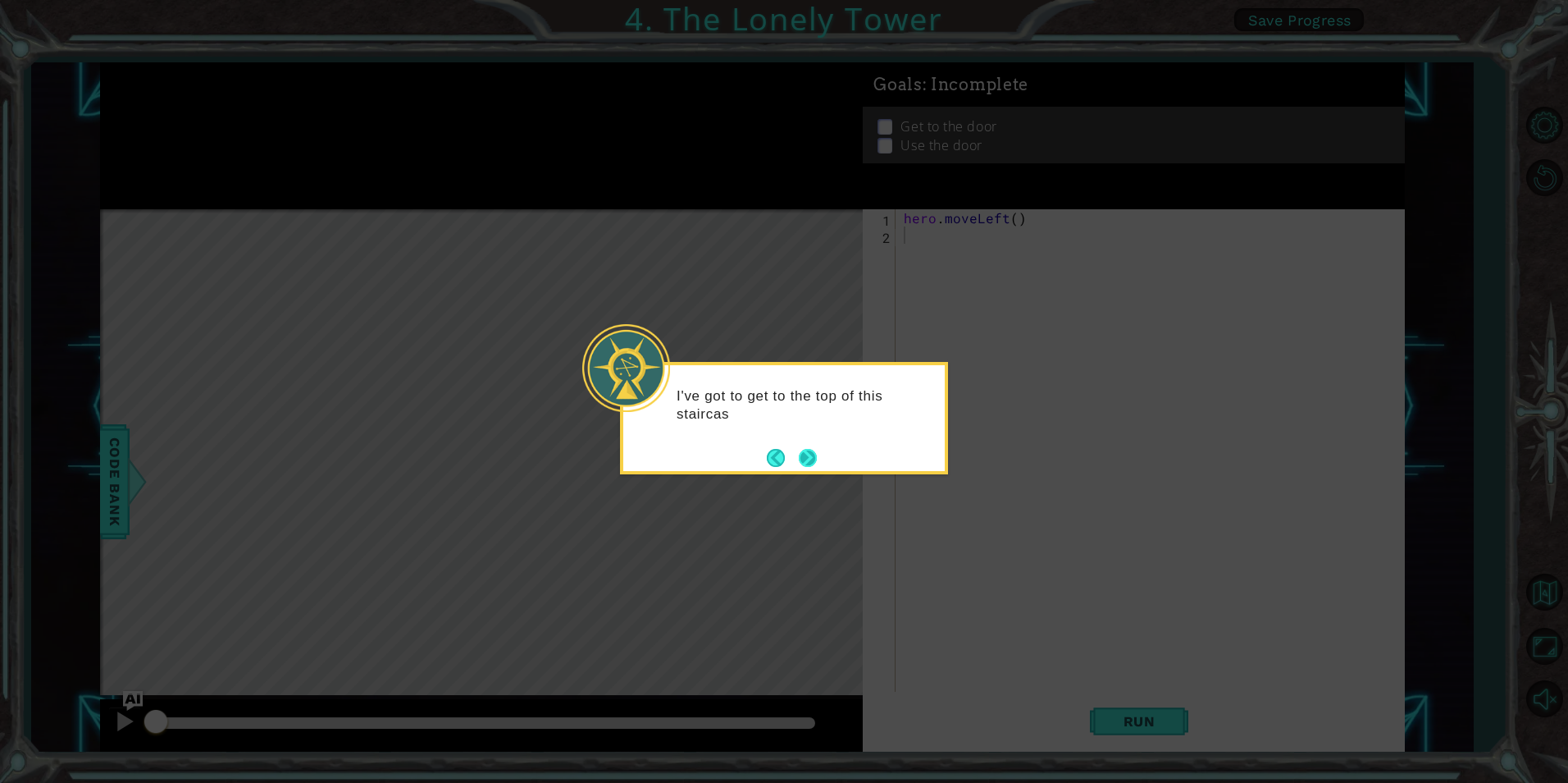
click at [805, 458] on button "Next" at bounding box center [807, 457] width 18 height 18
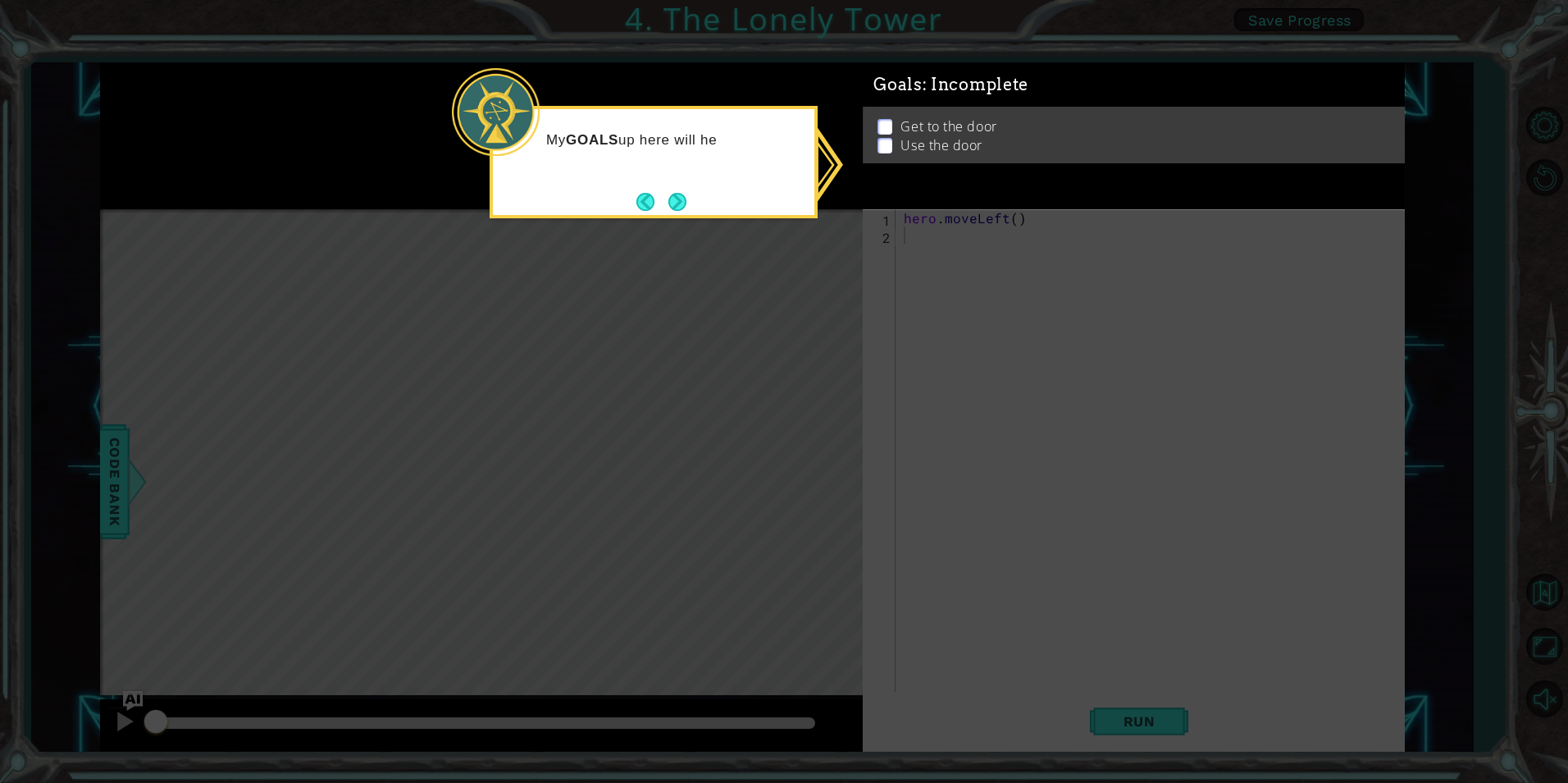
click at [690, 223] on icon at bounding box center [784, 391] width 1568 height 783
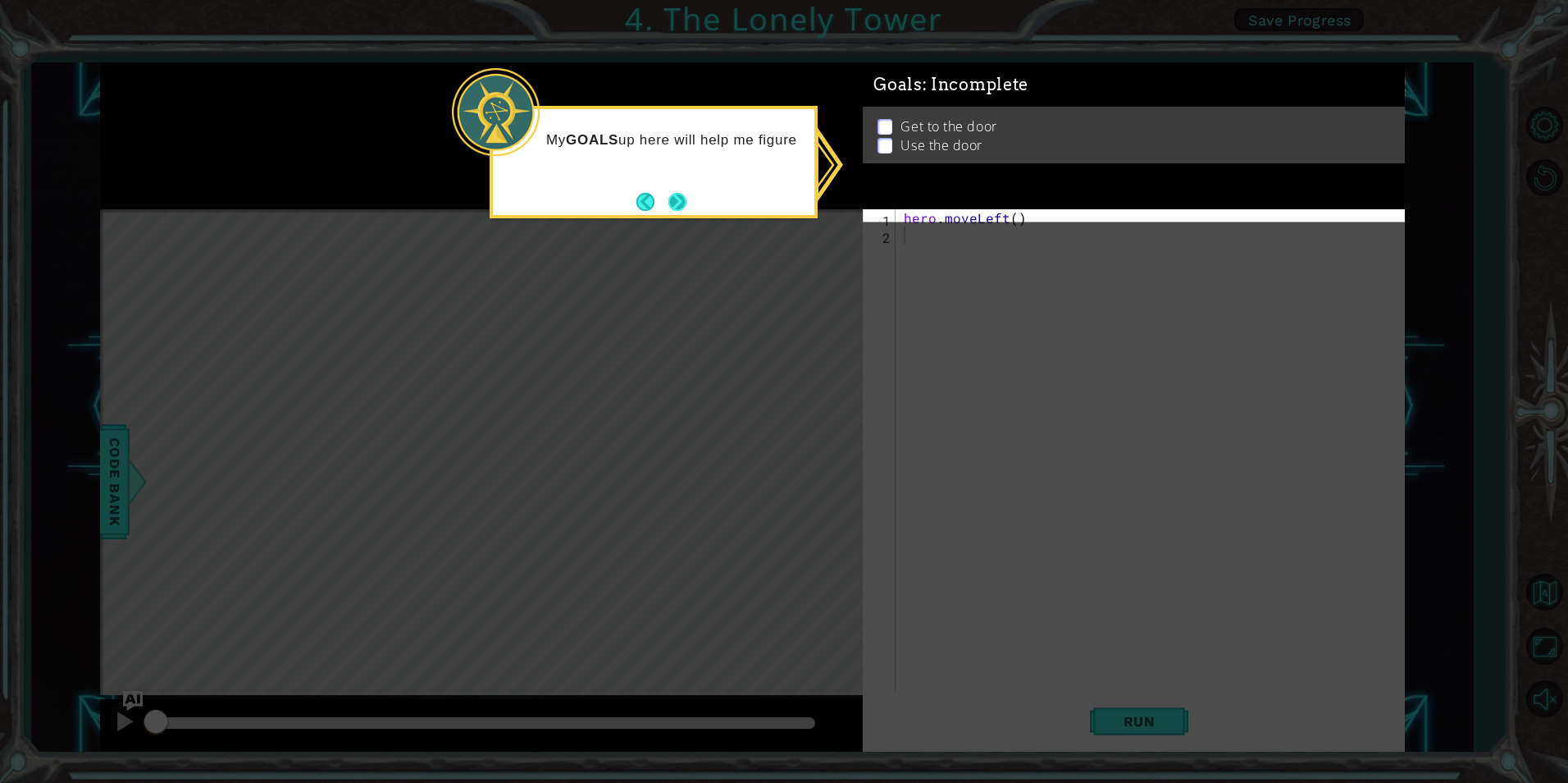
click at [684, 210] on button "Next" at bounding box center [677, 201] width 18 height 18
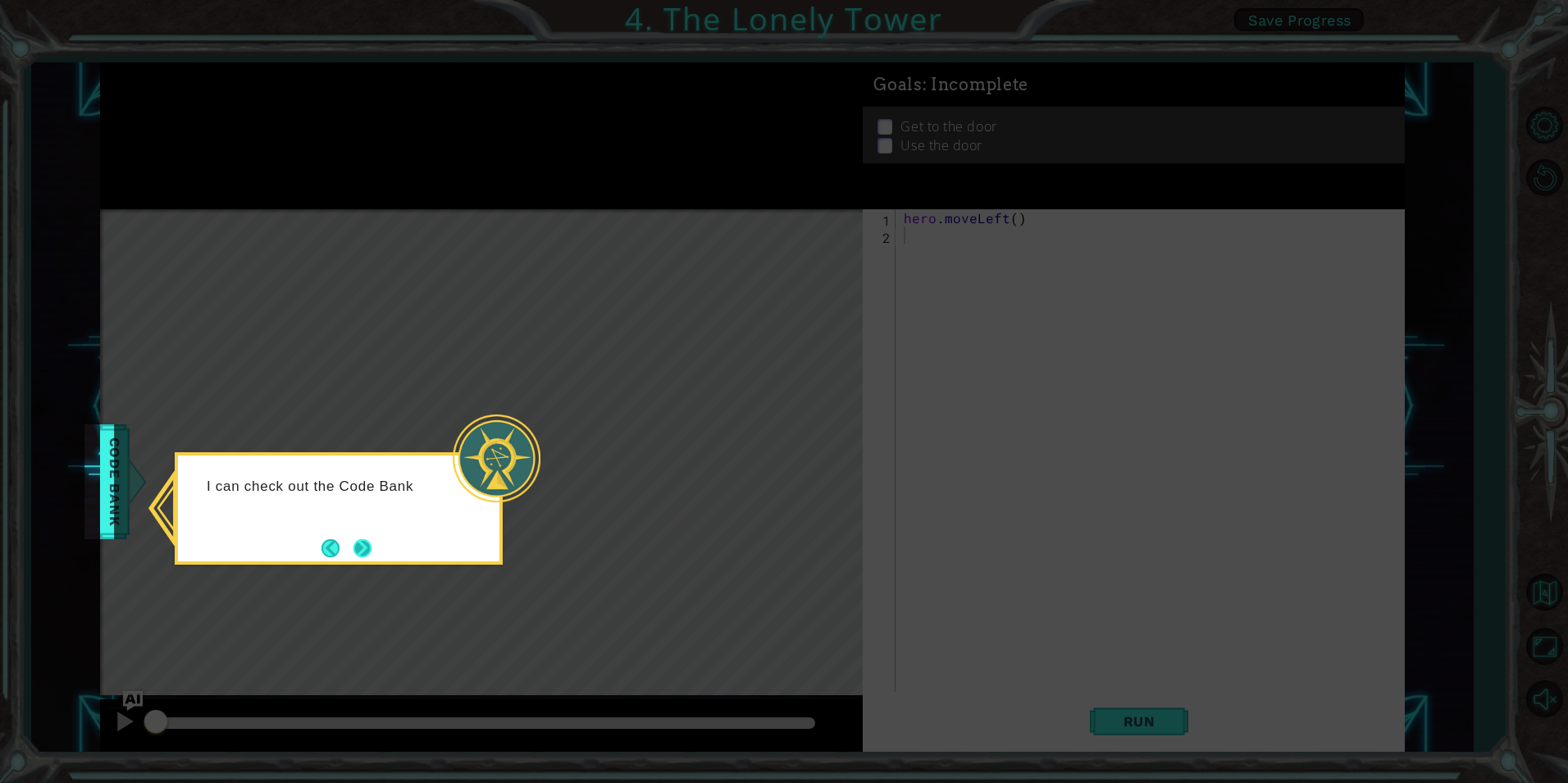
click at [357, 539] on button "Next" at bounding box center [362, 547] width 18 height 18
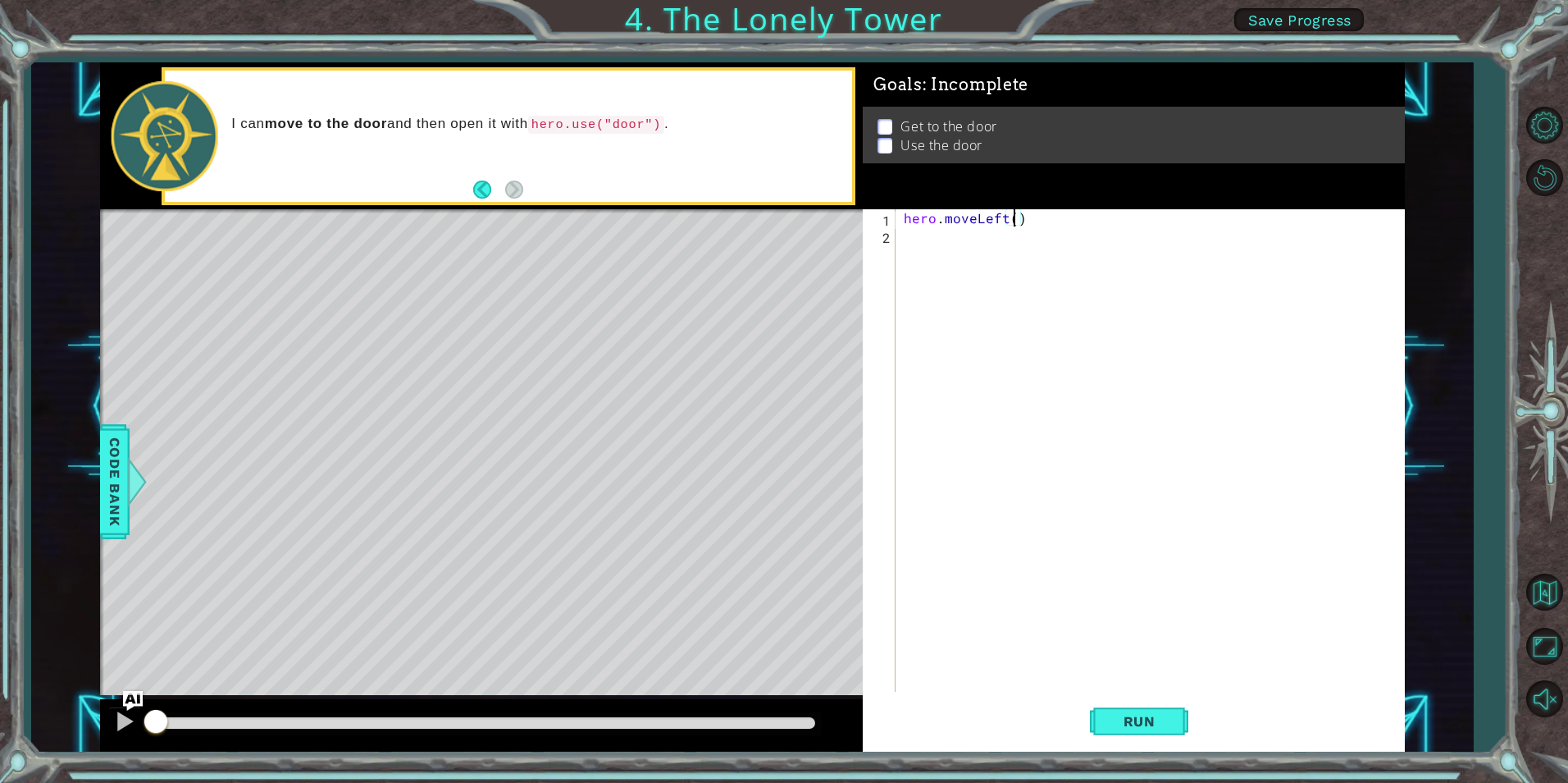
click at [1014, 213] on div "hero . moveLeft ( )" at bounding box center [1154, 467] width 507 height 517
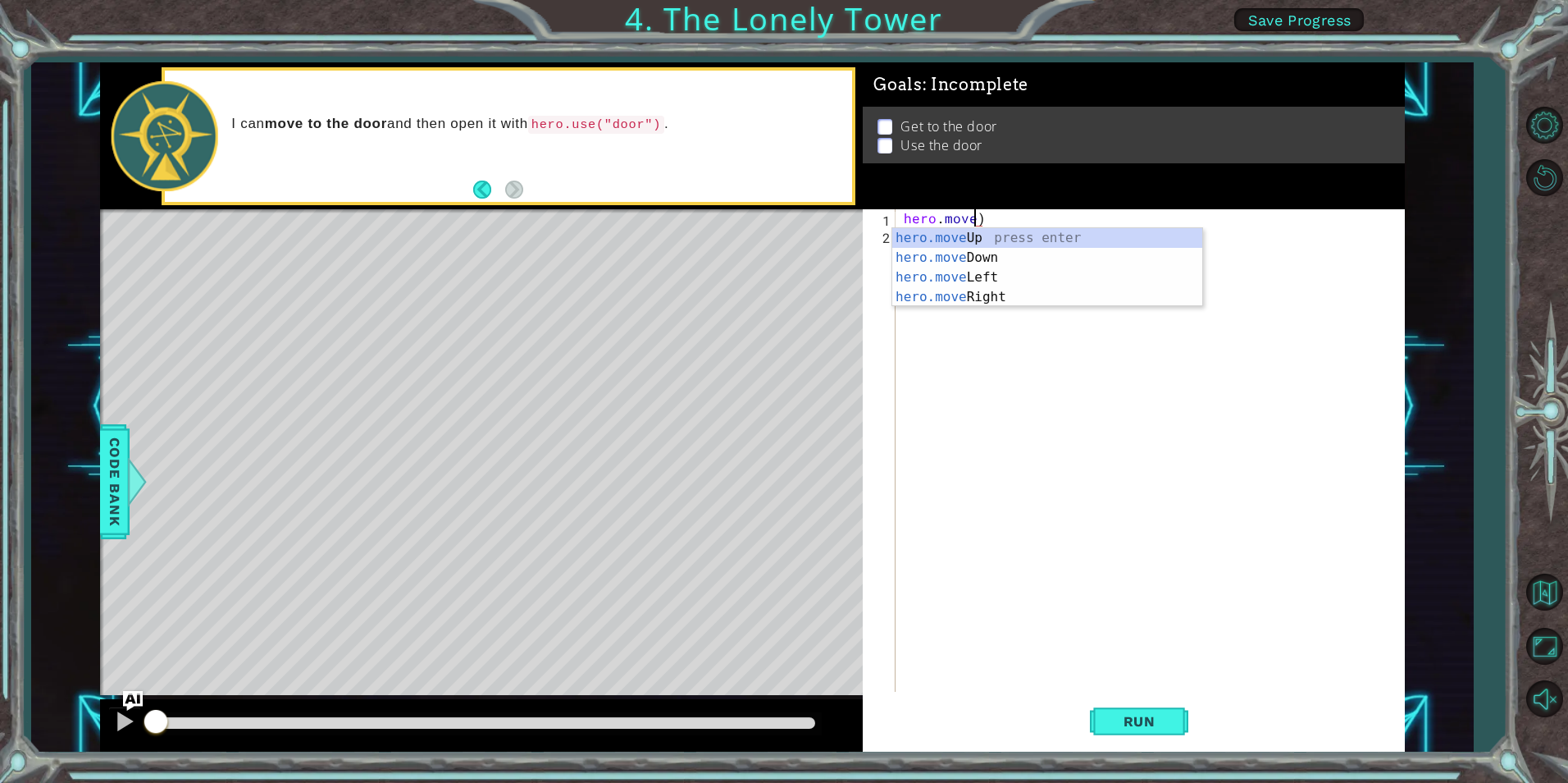
click at [983, 243] on div "hero.move Up press enter hero.move Down press enter hero.move Left press enter …" at bounding box center [1047, 287] width 310 height 118
type textarea "hero.moveUp()"
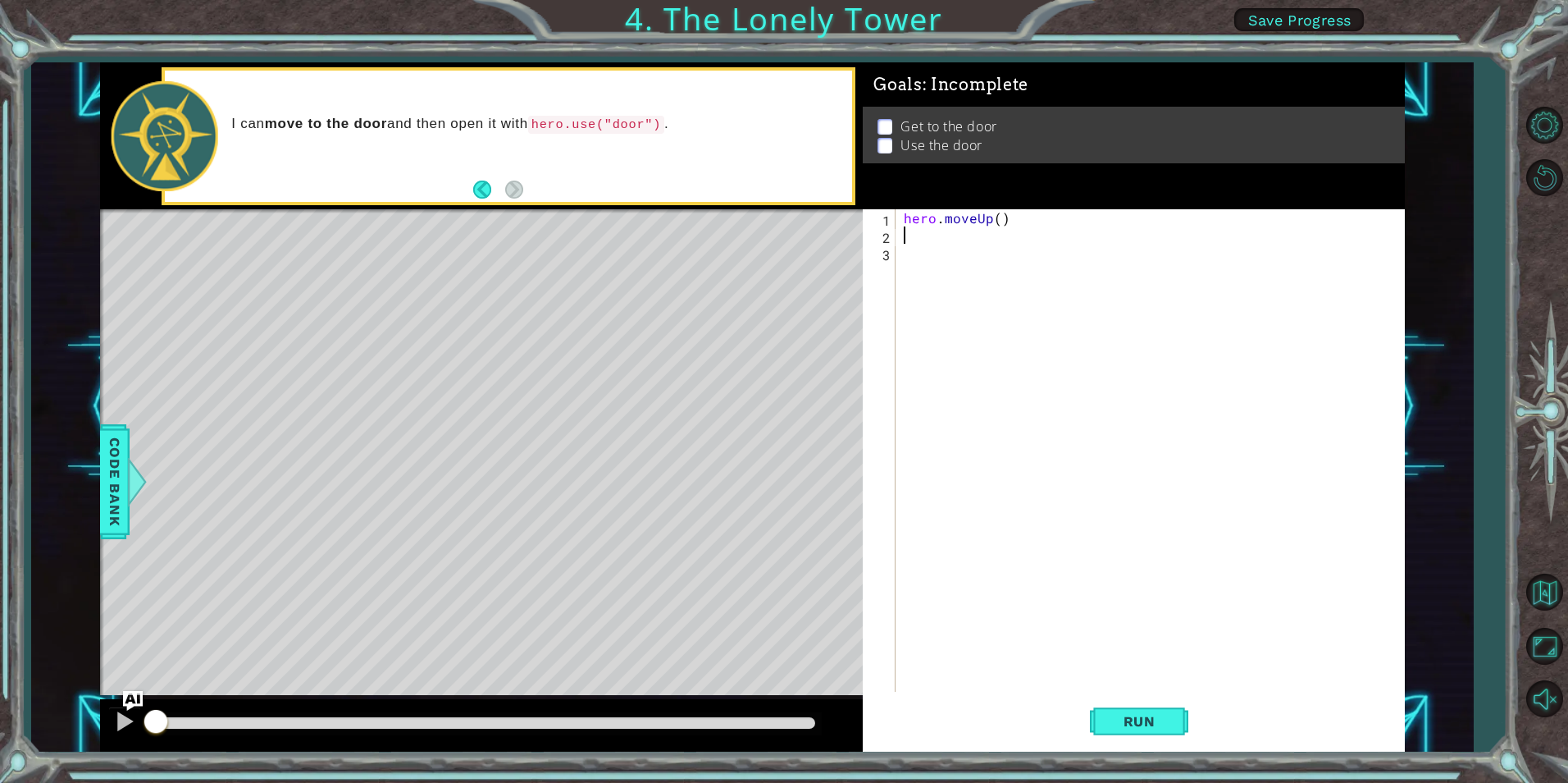
type textarea "h"
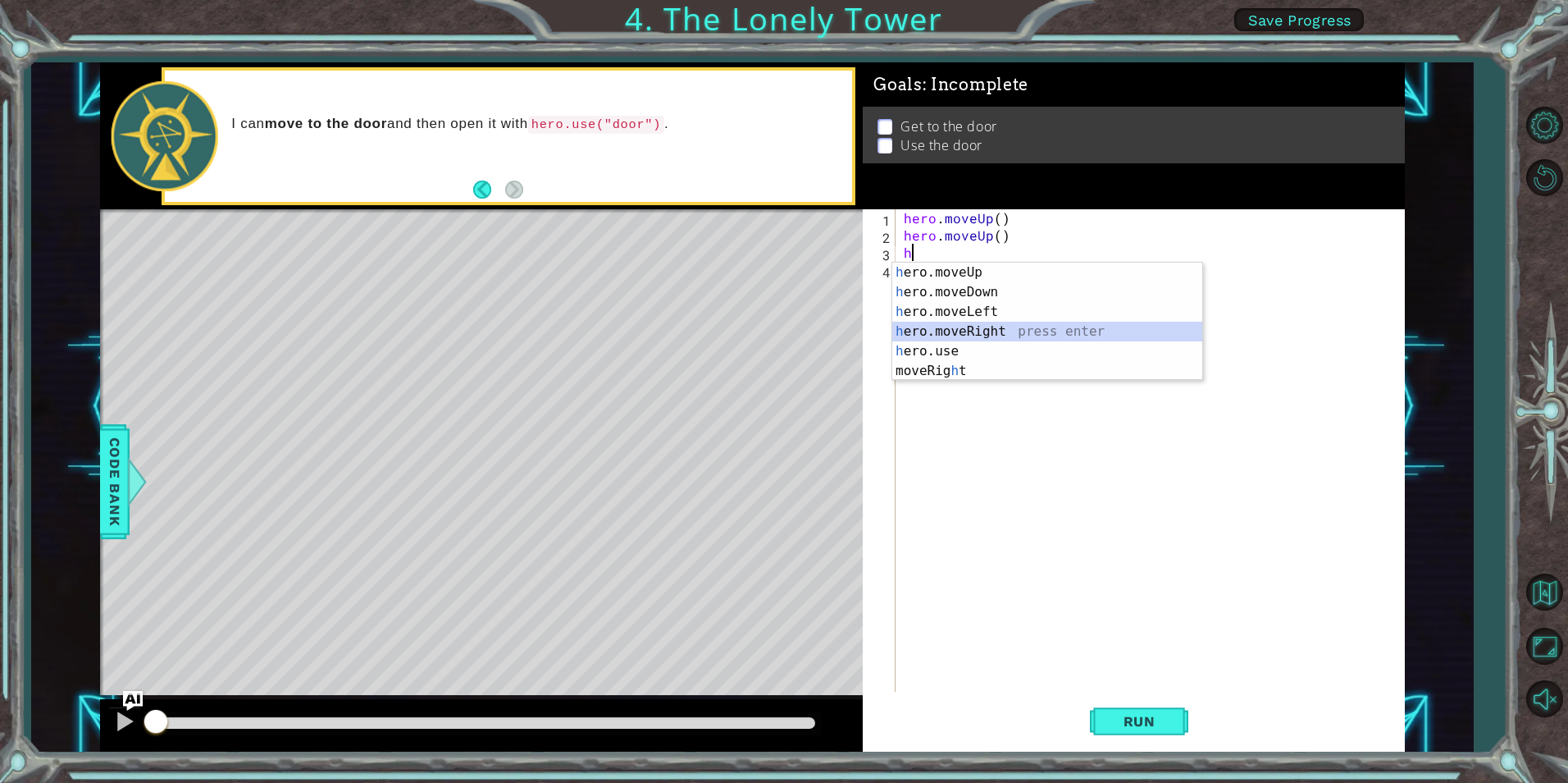
click at [981, 326] on div "h ero.moveUp press enter h ero.moveDown press enter h ero.moveLeft press enter …" at bounding box center [1047, 341] width 310 height 157
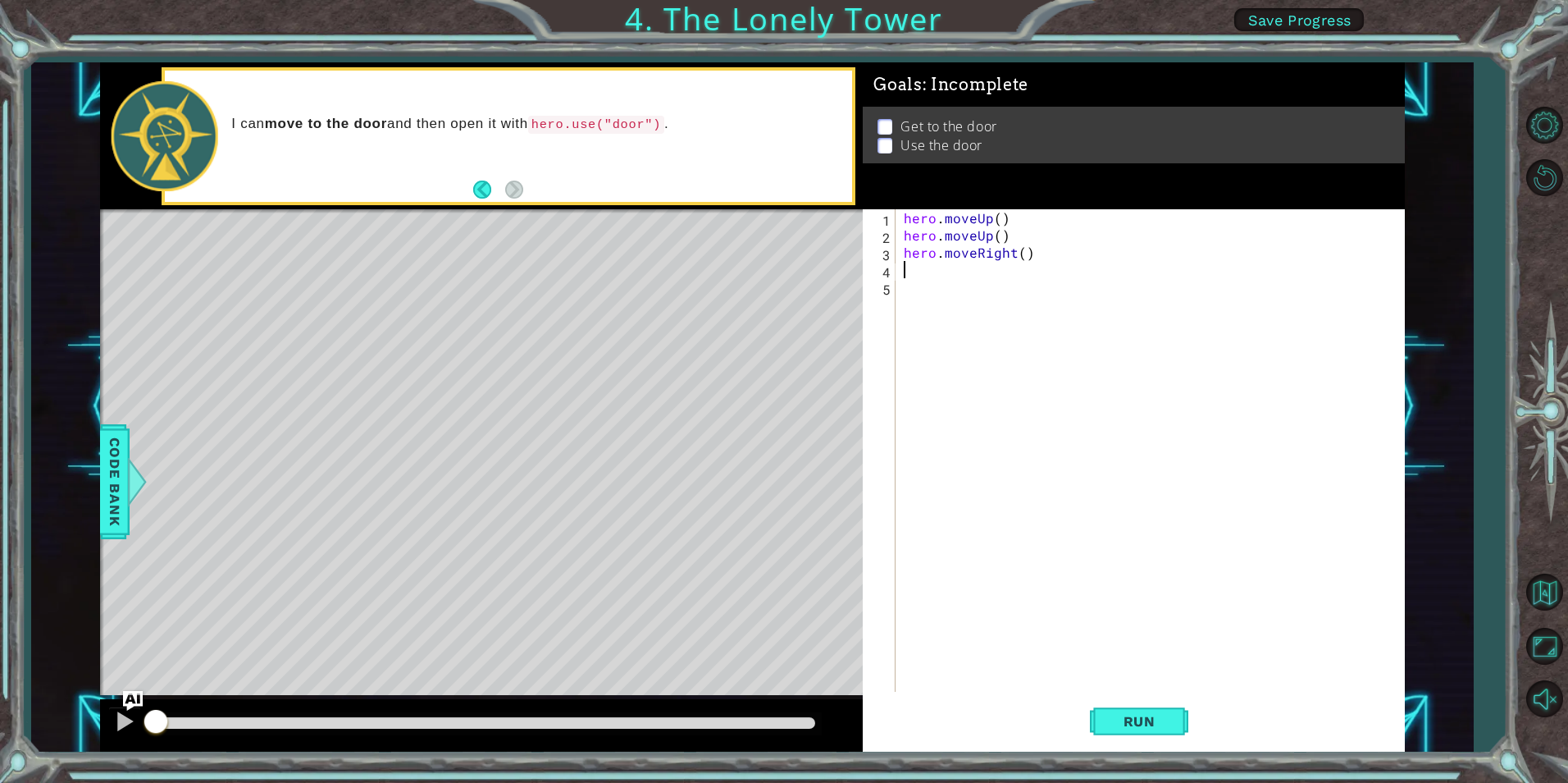
type textarea "h"
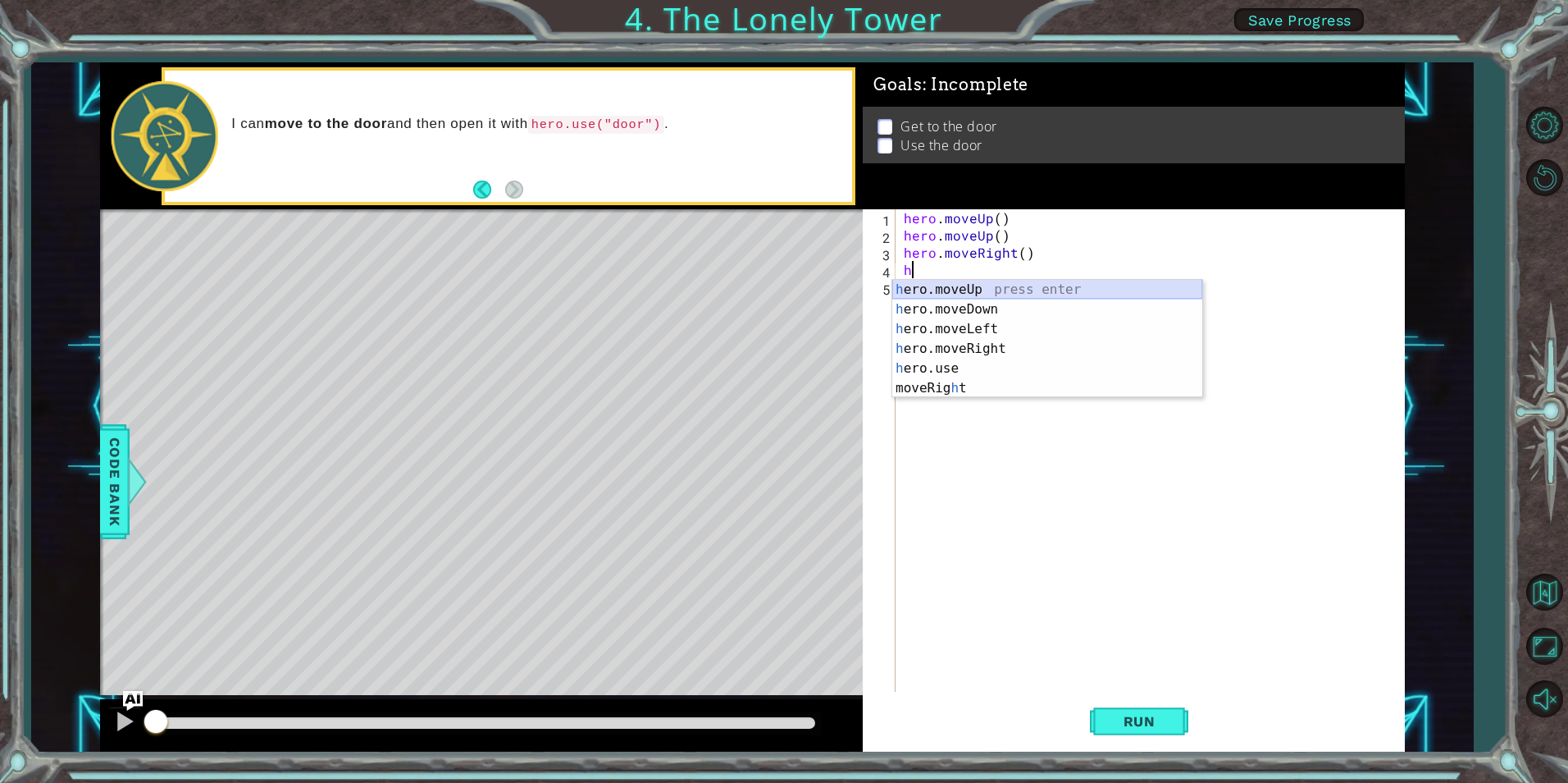
click at [976, 286] on div "h ero.moveUp press enter h ero.moveDown press enter h ero.moveLeft press enter …" at bounding box center [1047, 358] width 310 height 157
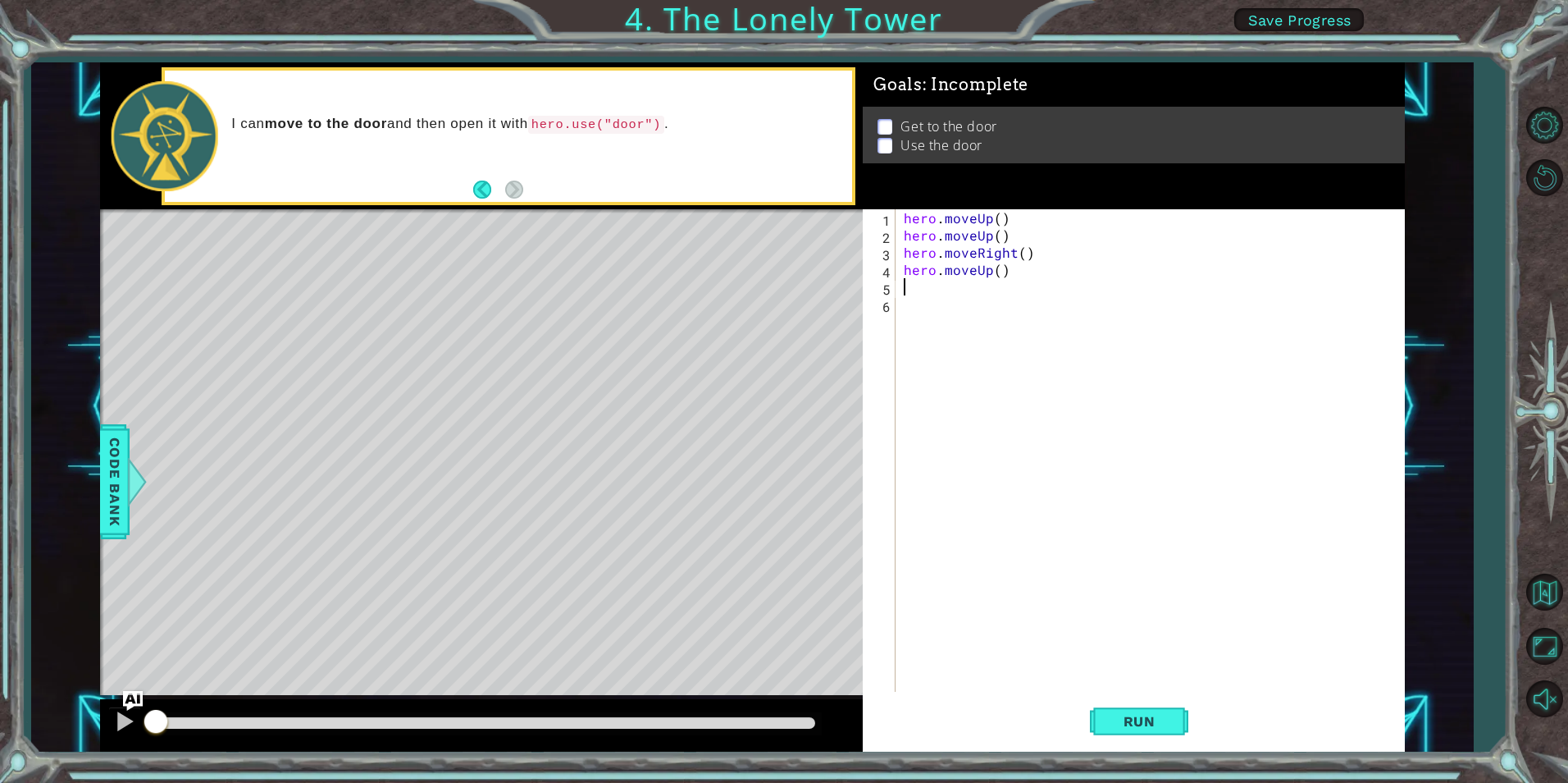
type textarea "h"
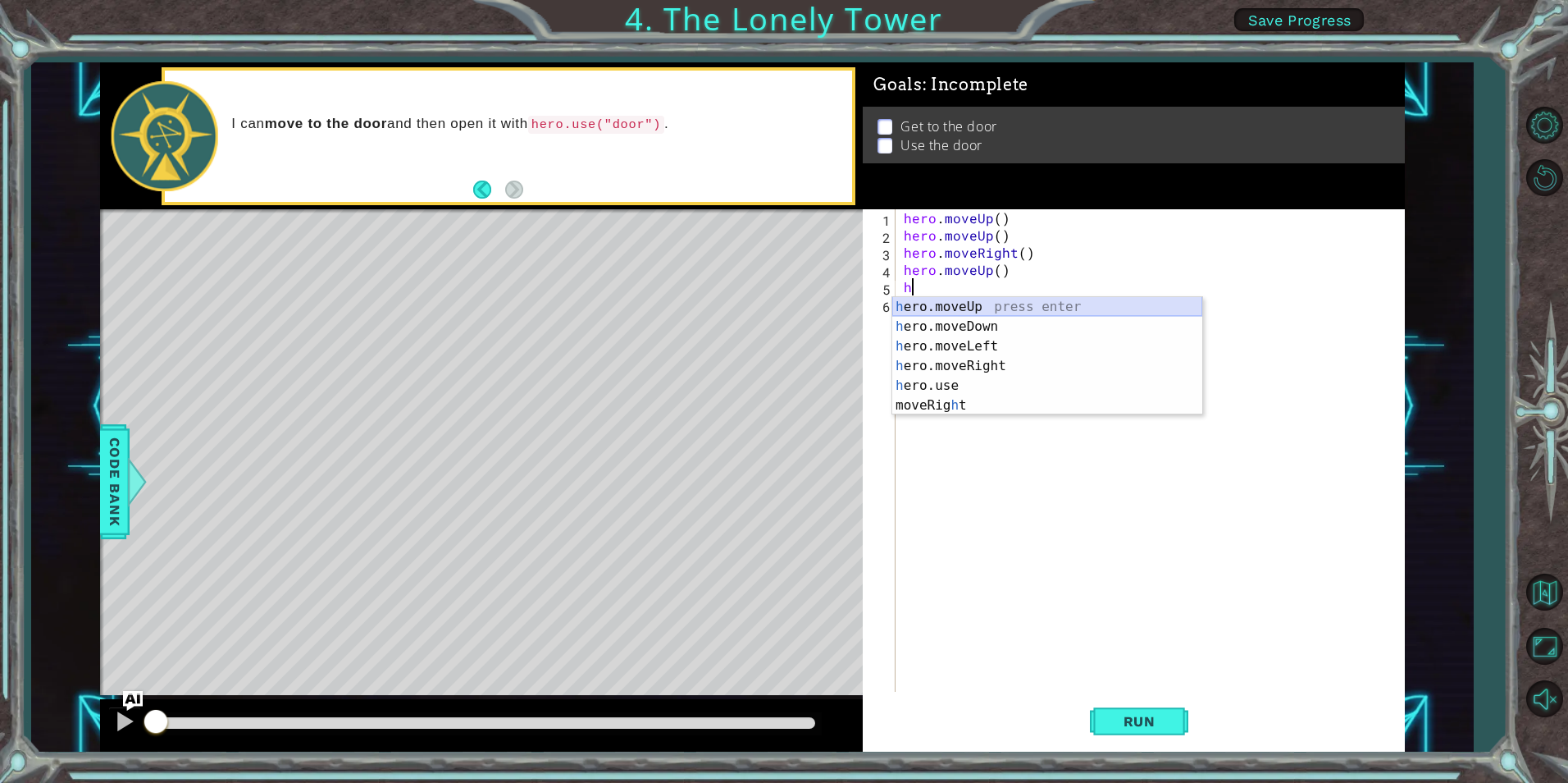
click at [962, 310] on div "h ero.moveUp press enter h ero.moveDown press enter h ero.moveLeft press enter …" at bounding box center [1047, 375] width 310 height 157
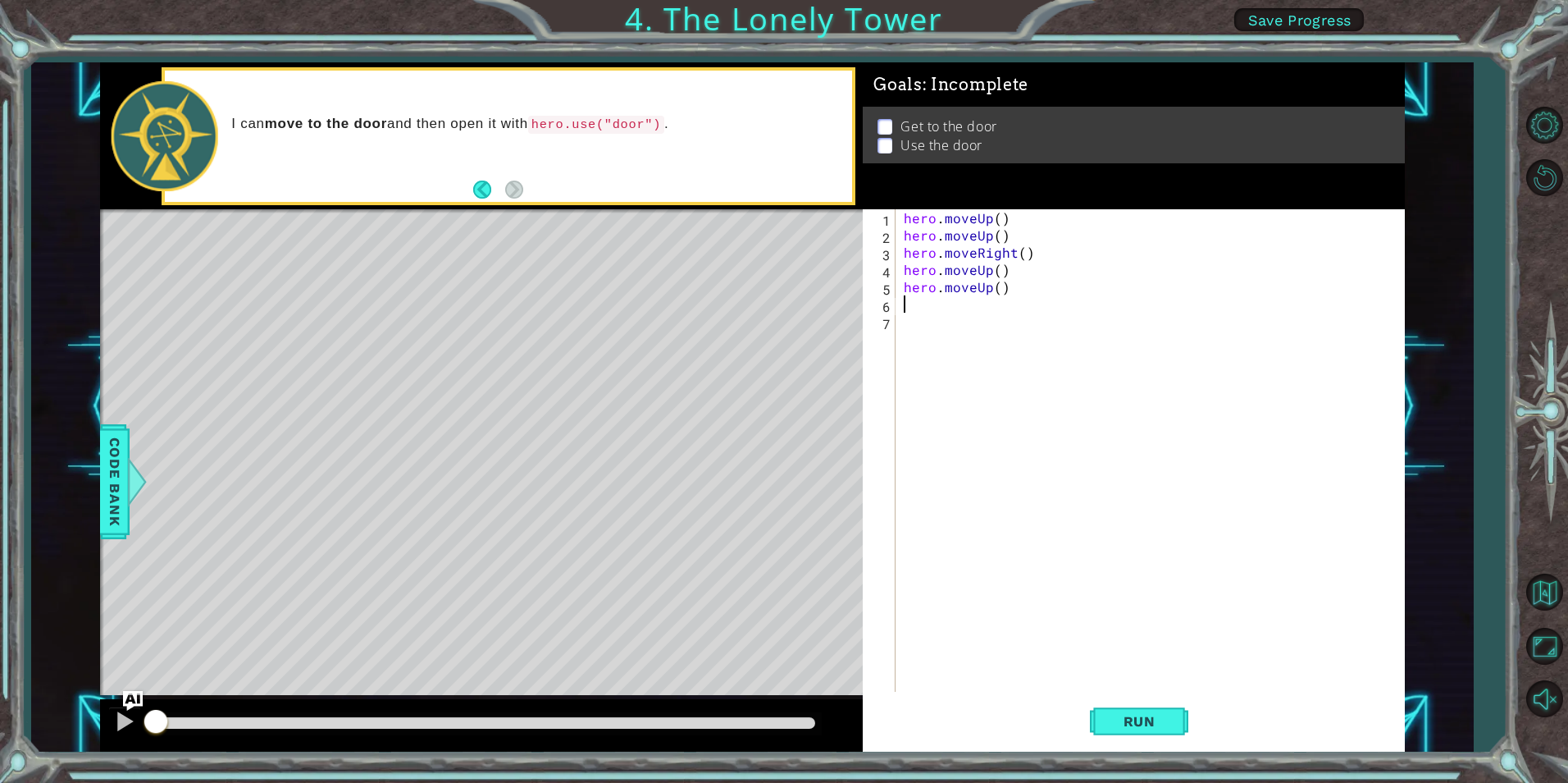
type textarea "h"
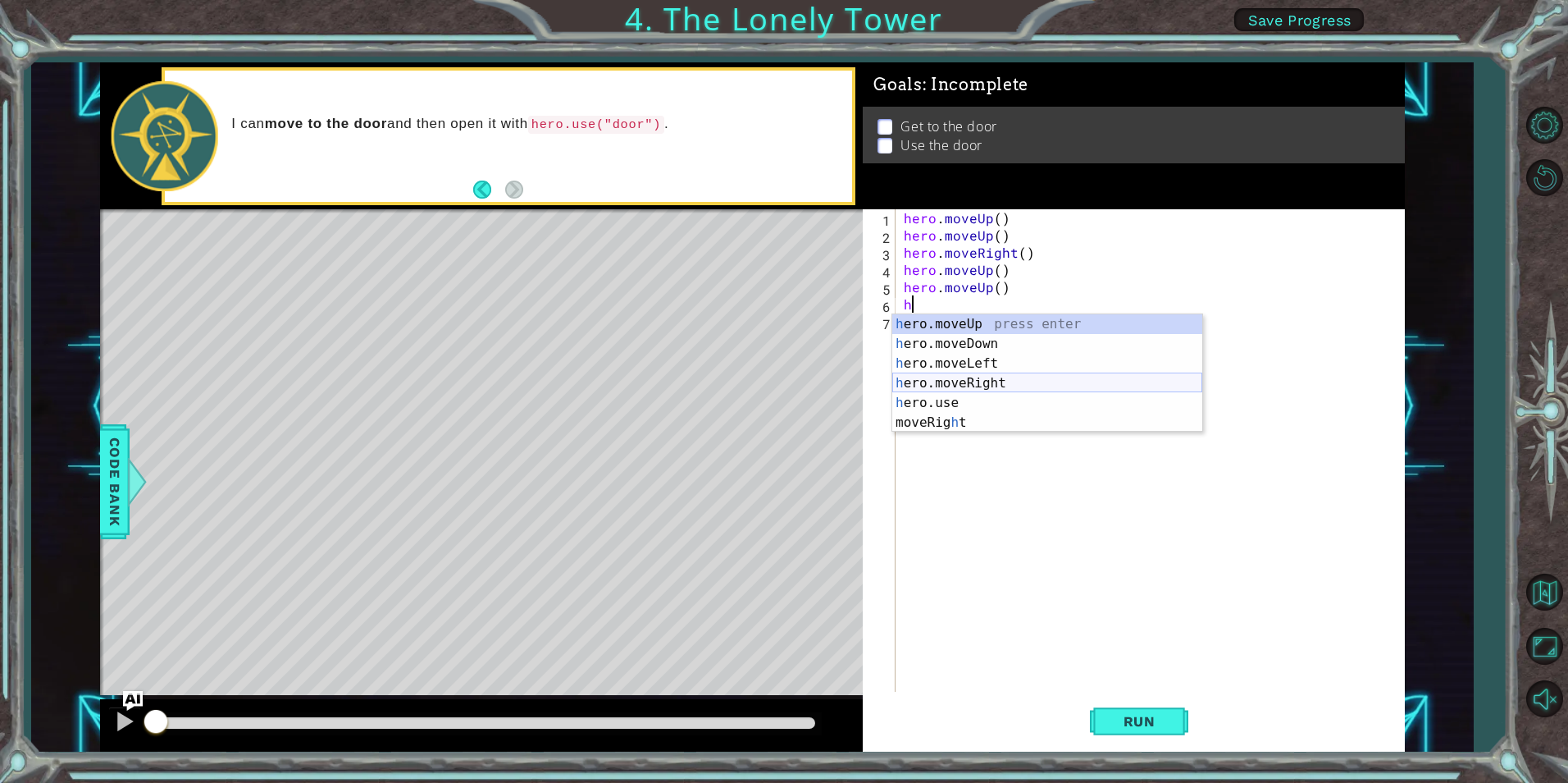
click at [965, 380] on div "h ero.moveUp press enter h ero.moveDown press enter h ero.moveLeft press enter …" at bounding box center [1047, 393] width 310 height 157
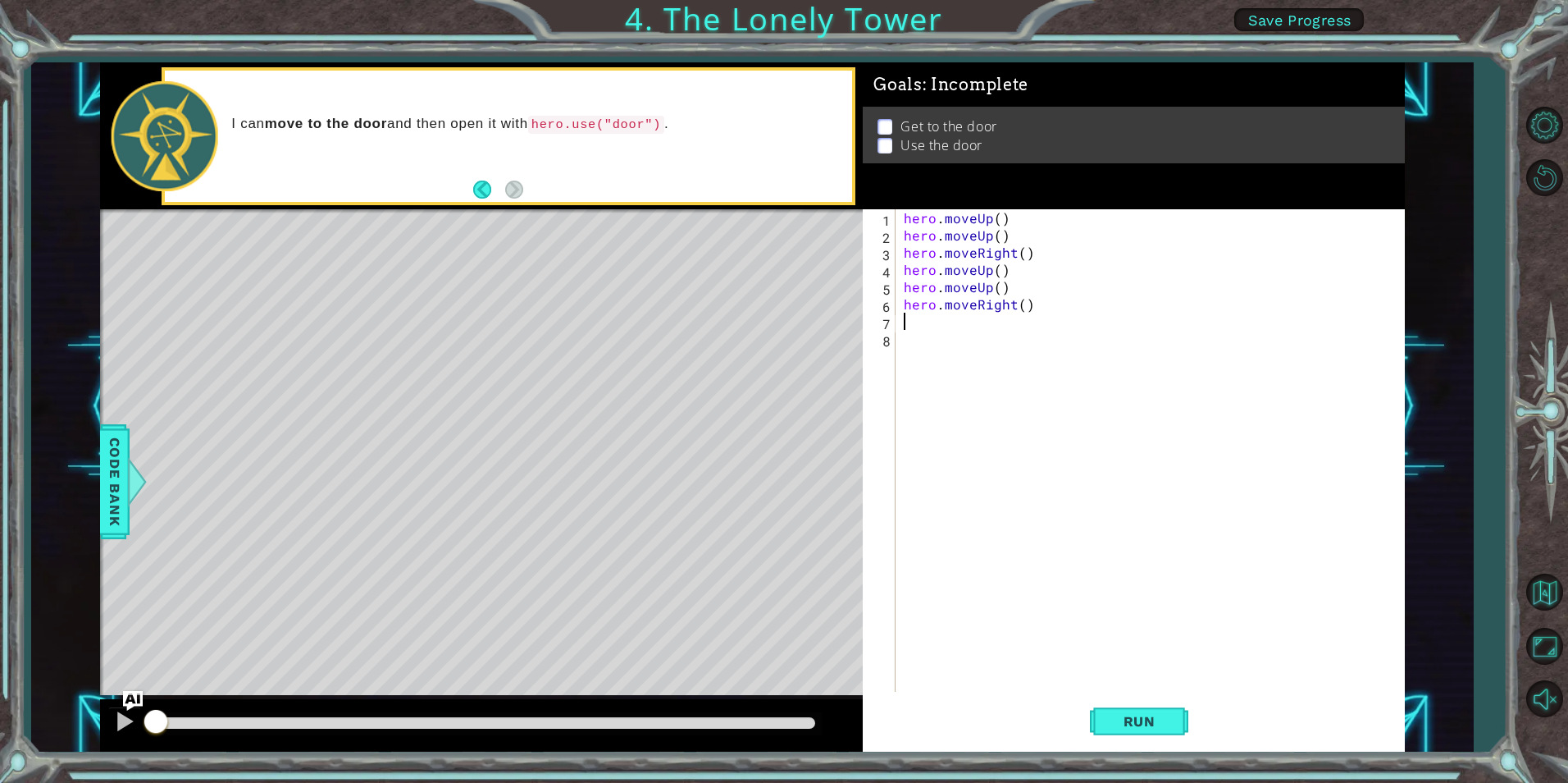
type textarea "h"
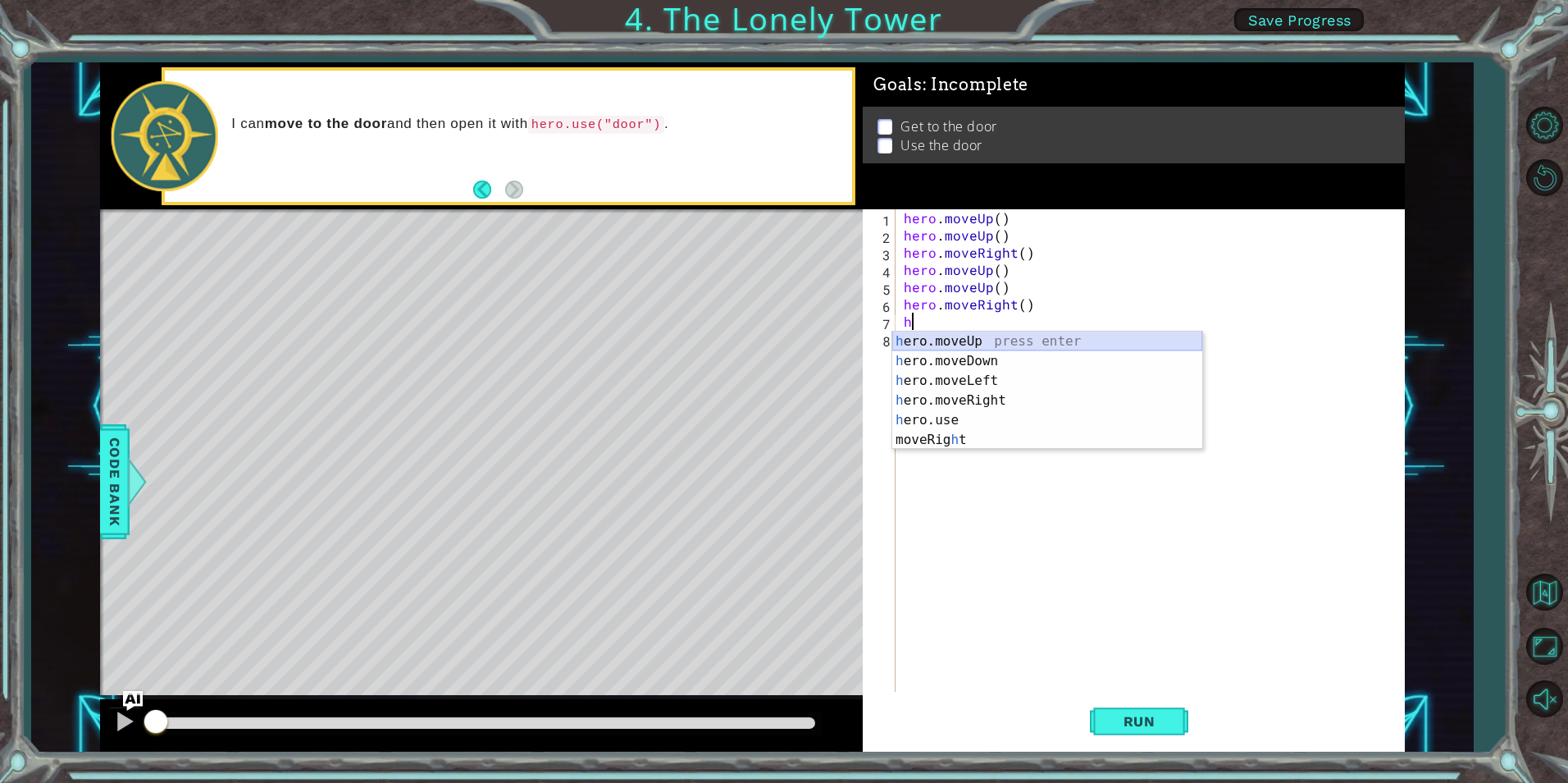
click at [961, 337] on div "h ero.moveUp press enter h ero.moveDown press enter h ero.moveLeft press enter …" at bounding box center [1047, 410] width 310 height 157
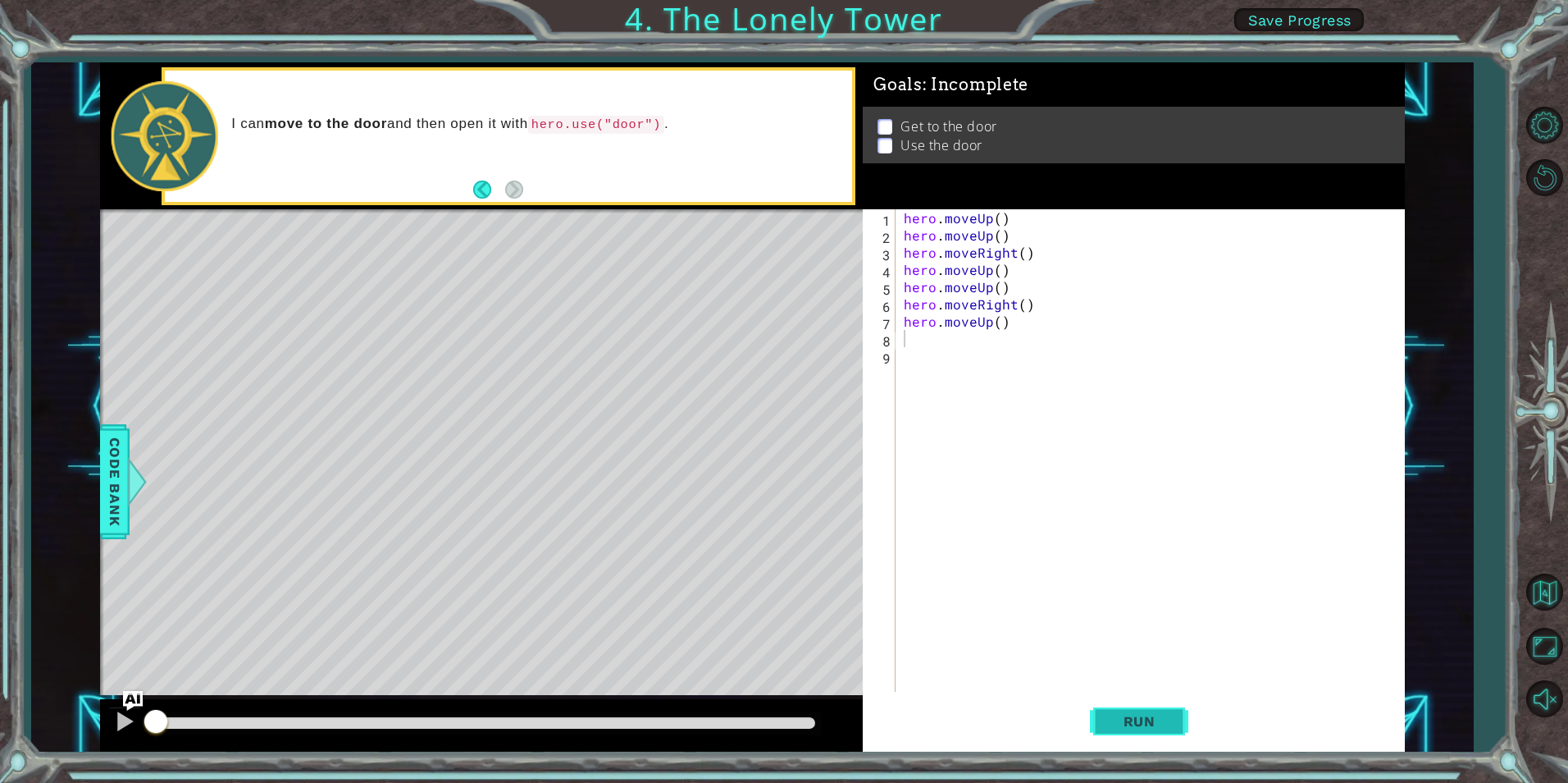
click at [1137, 732] on button "Run" at bounding box center [1139, 722] width 99 height 54
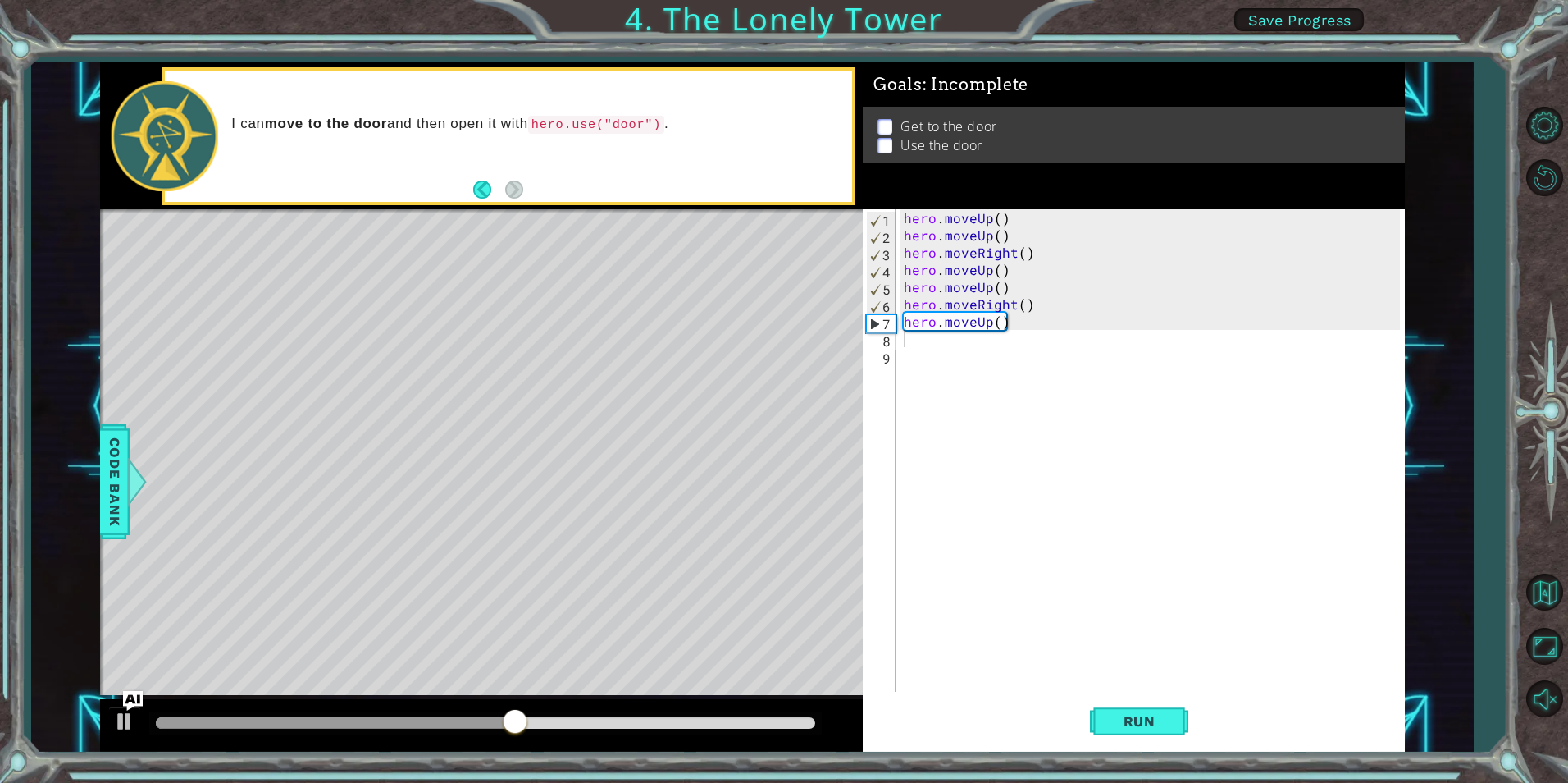
click at [758, 572] on div "Level Map" at bounding box center [479, 451] width 757 height 483
click at [122, 718] on div at bounding box center [125, 721] width 21 height 21
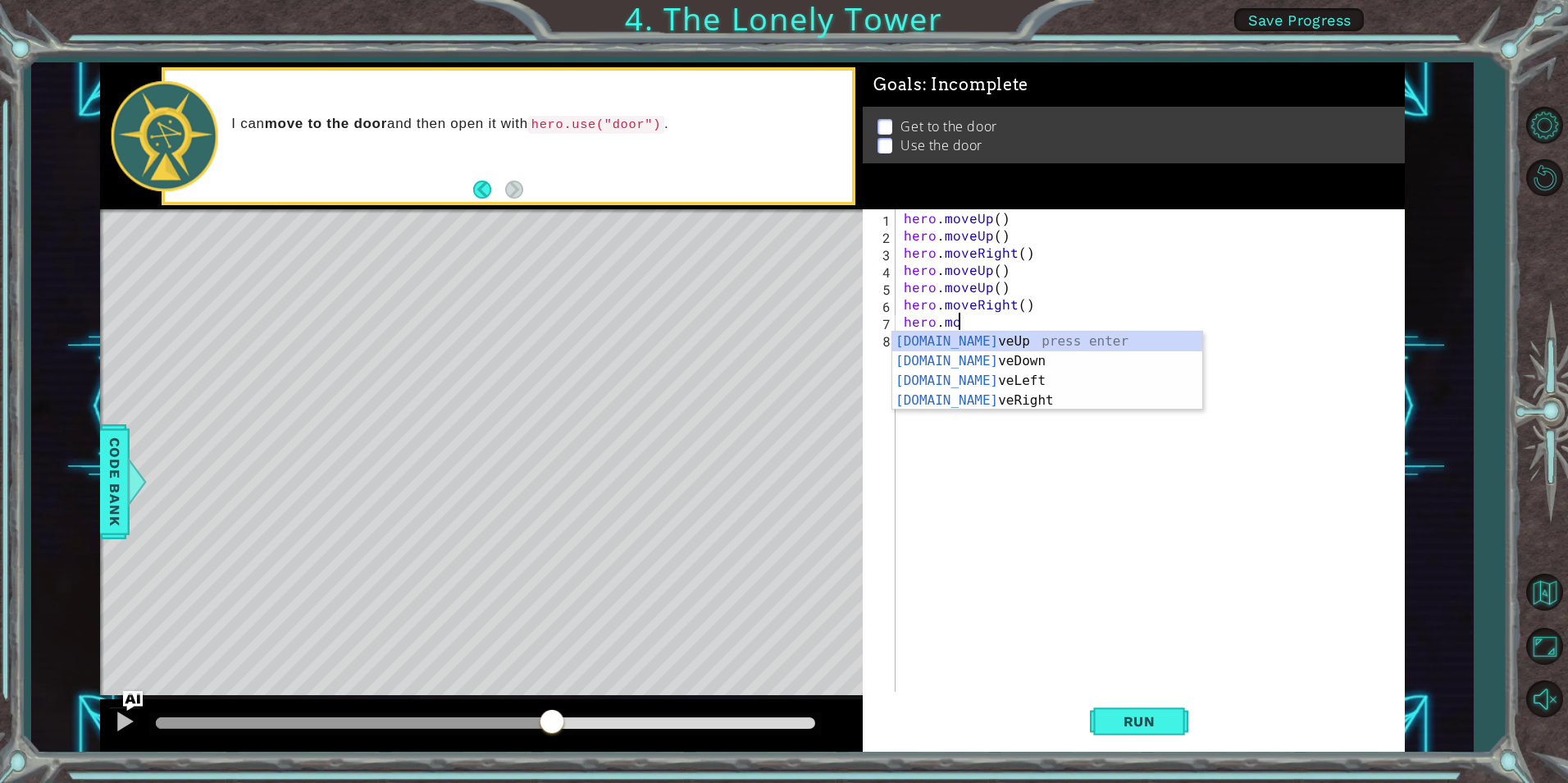
type textarea "h"
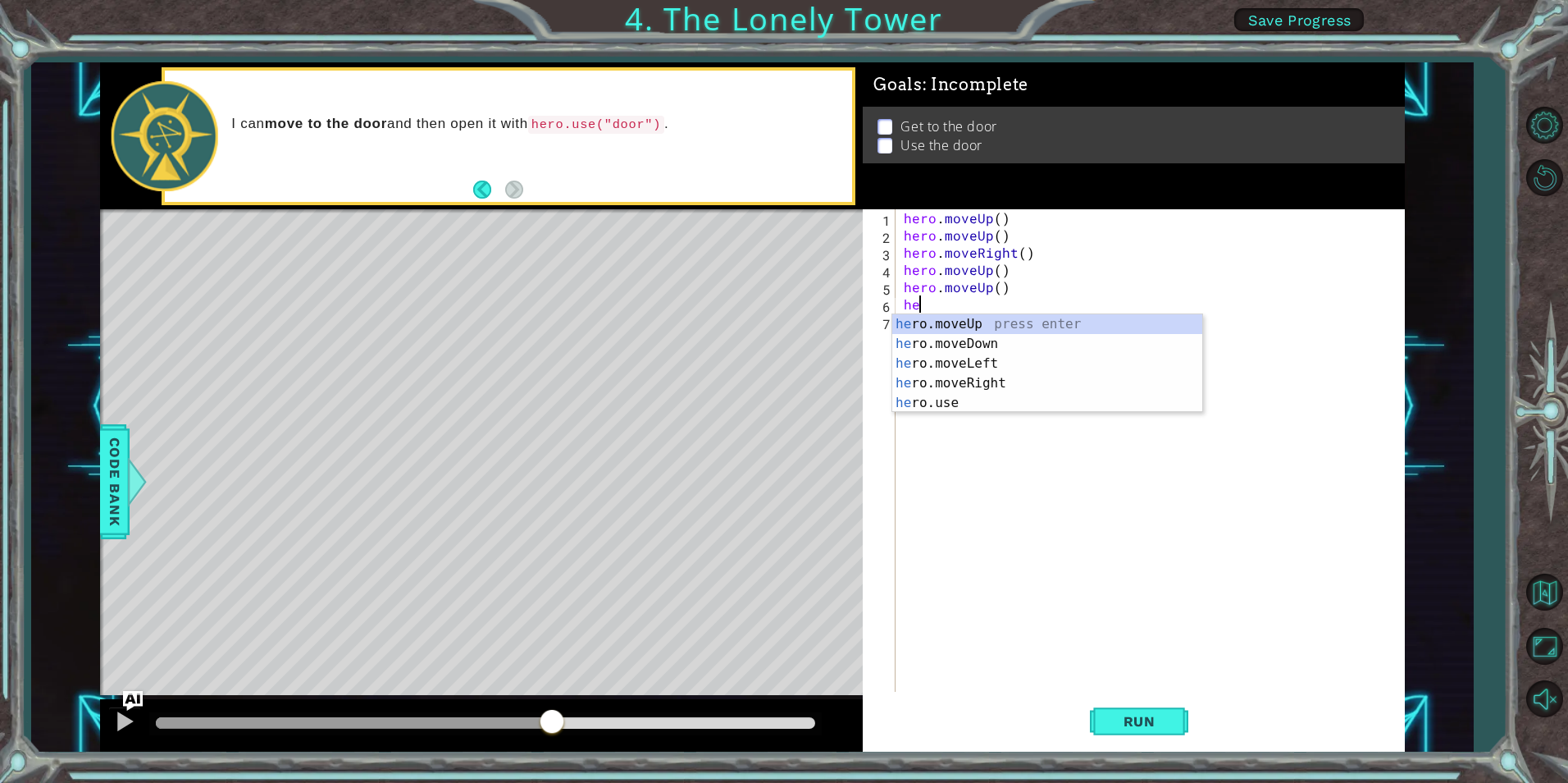
type textarea "h"
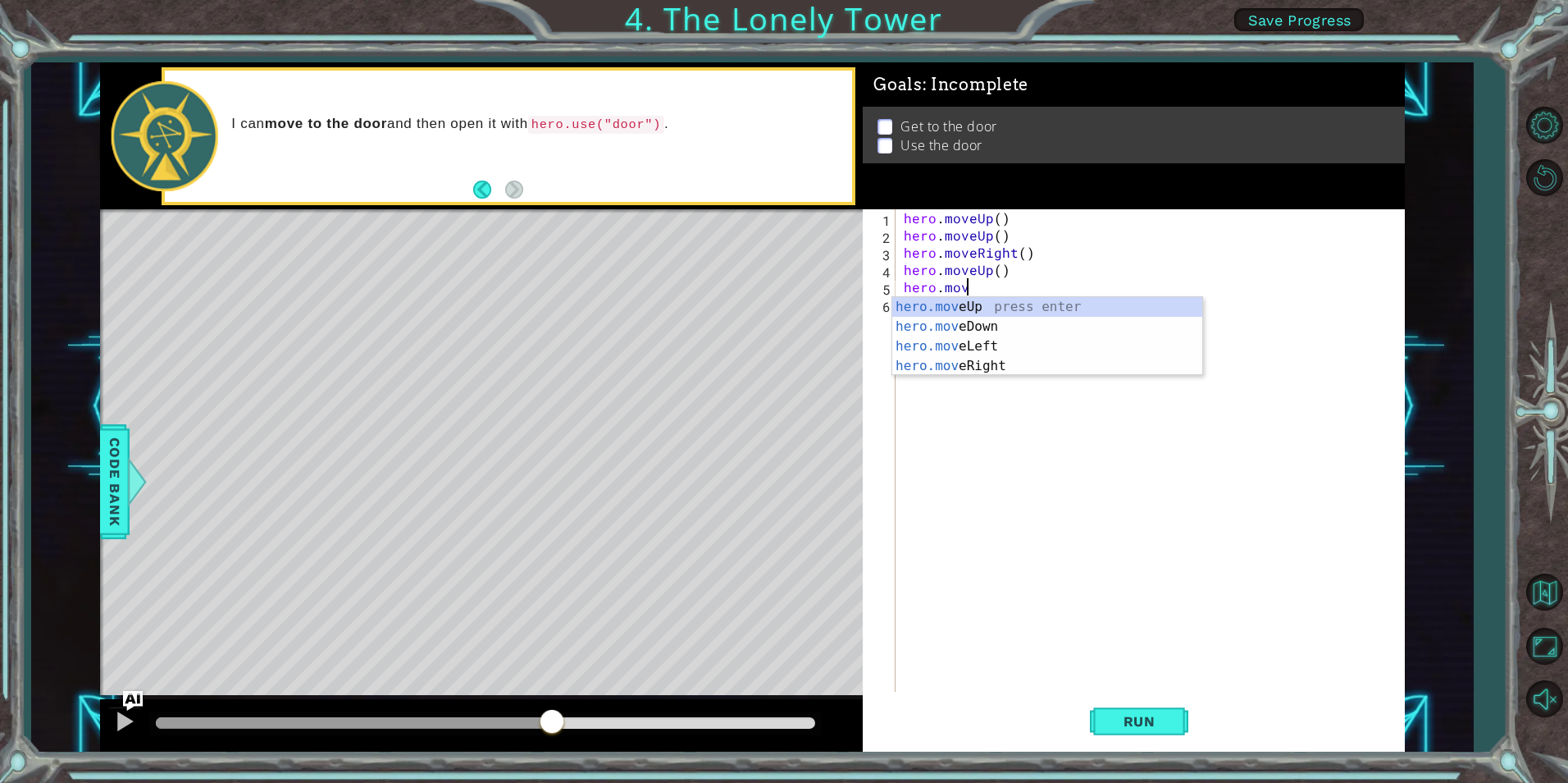
type textarea "h"
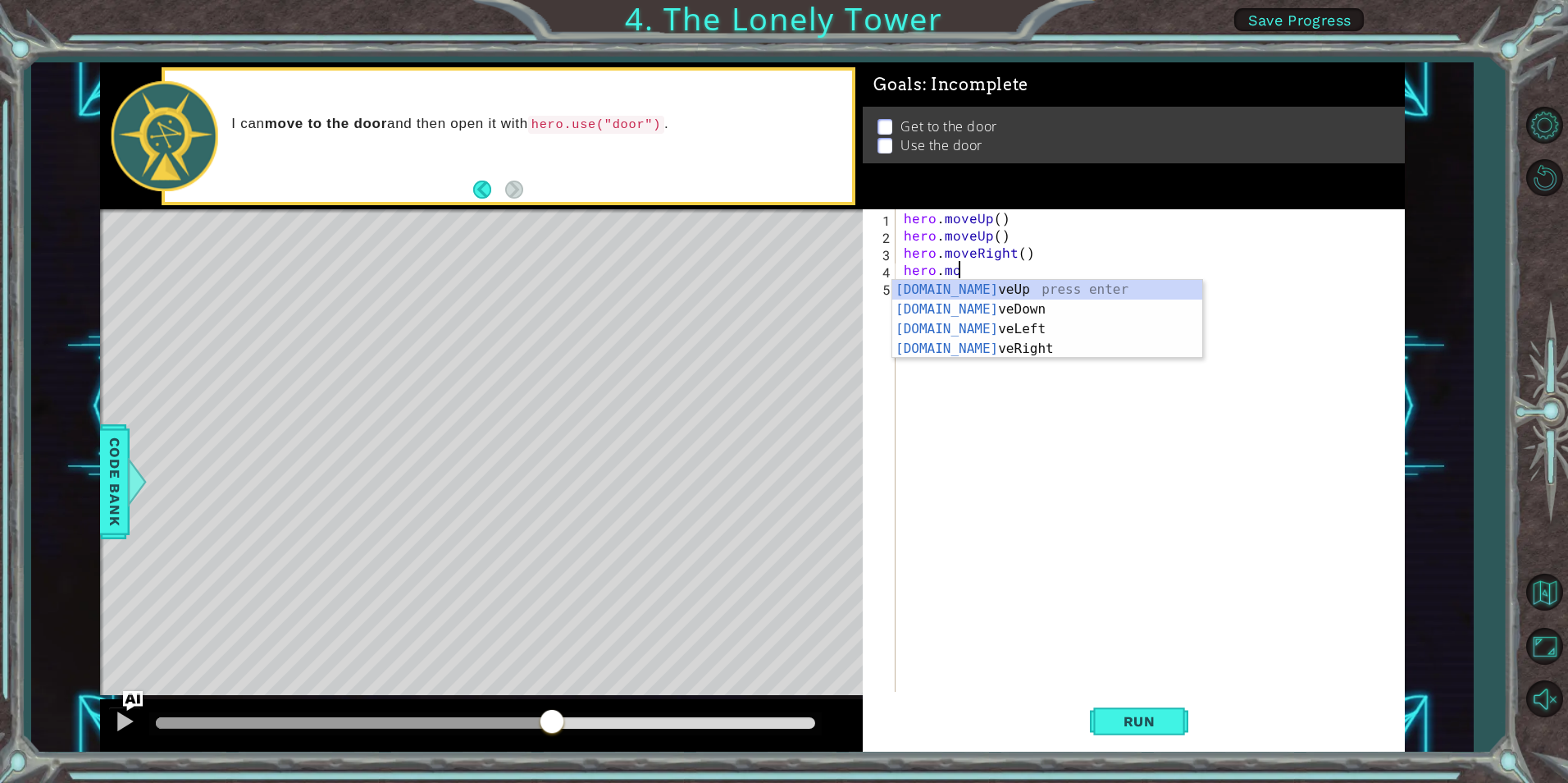
type textarea "h"
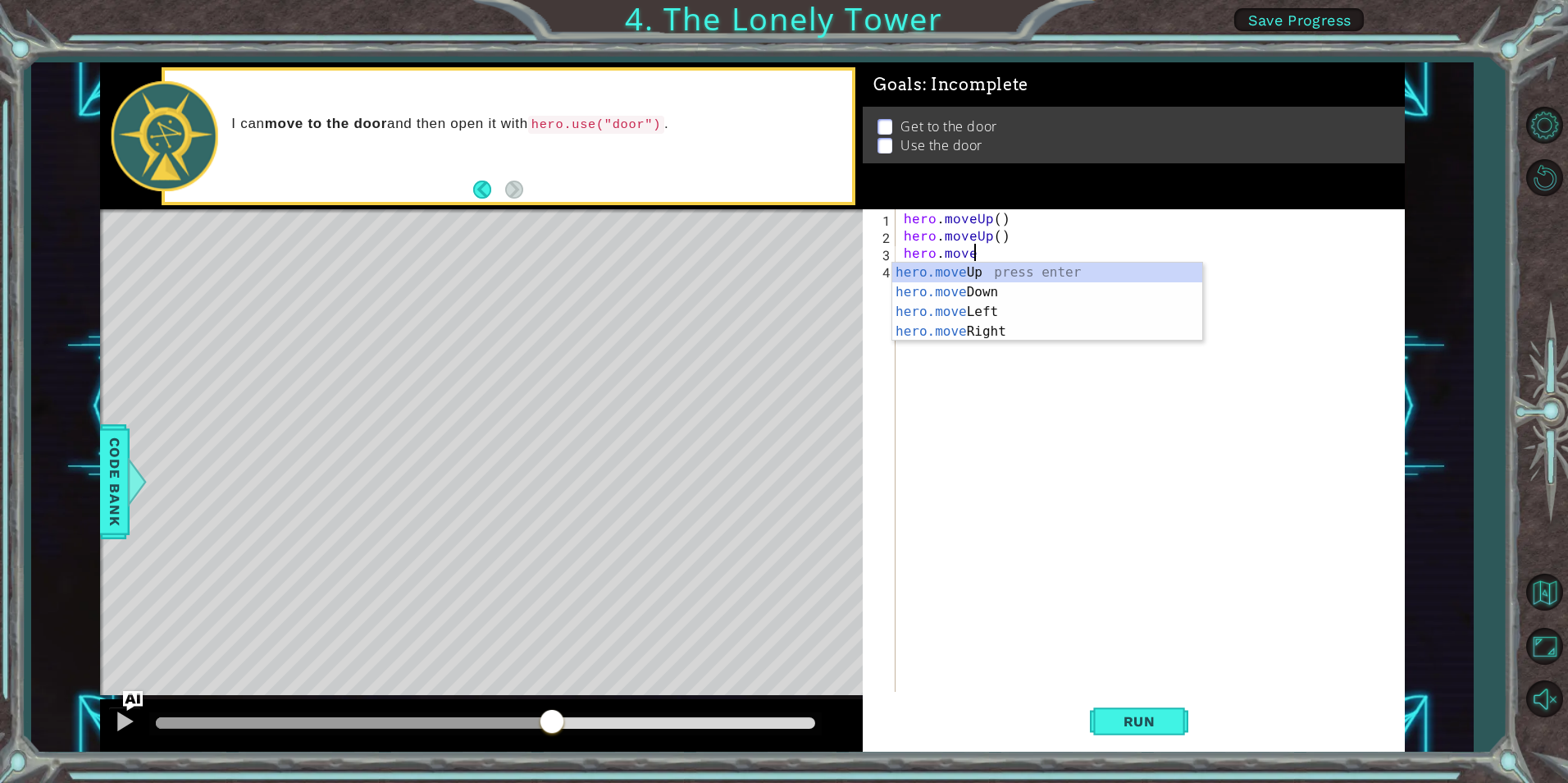
type textarea "h"
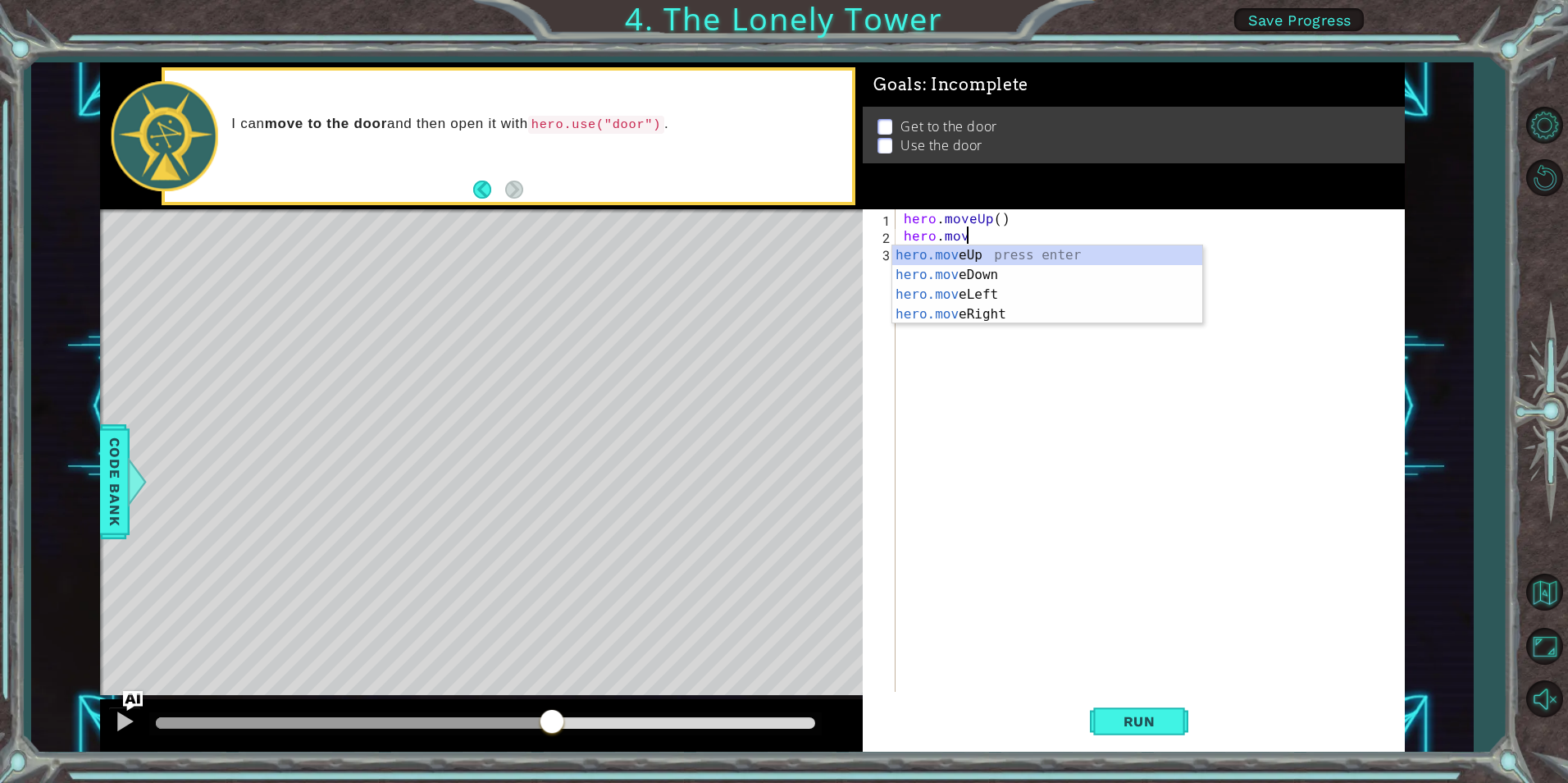
type textarea "h"
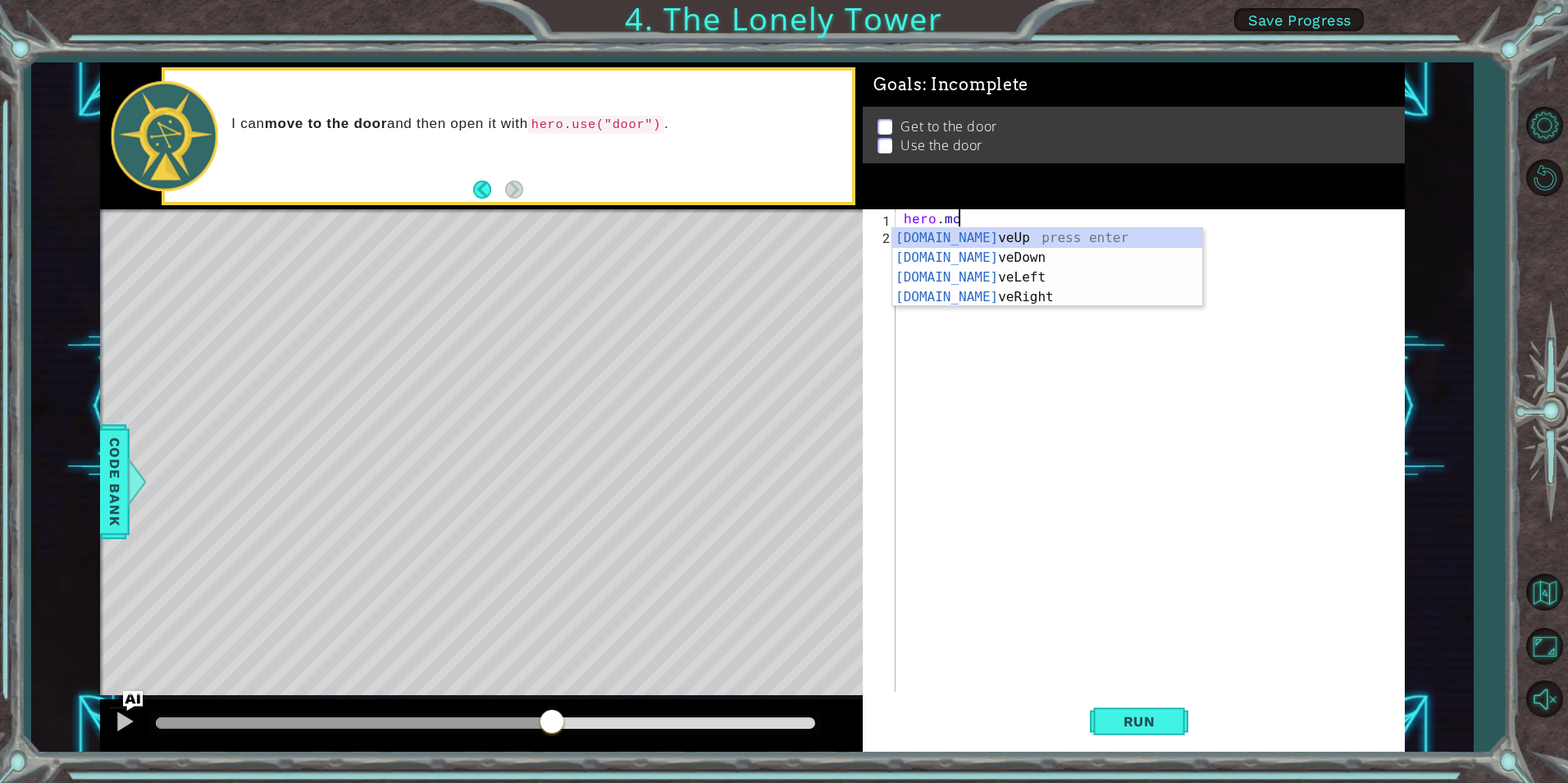
type textarea "h"
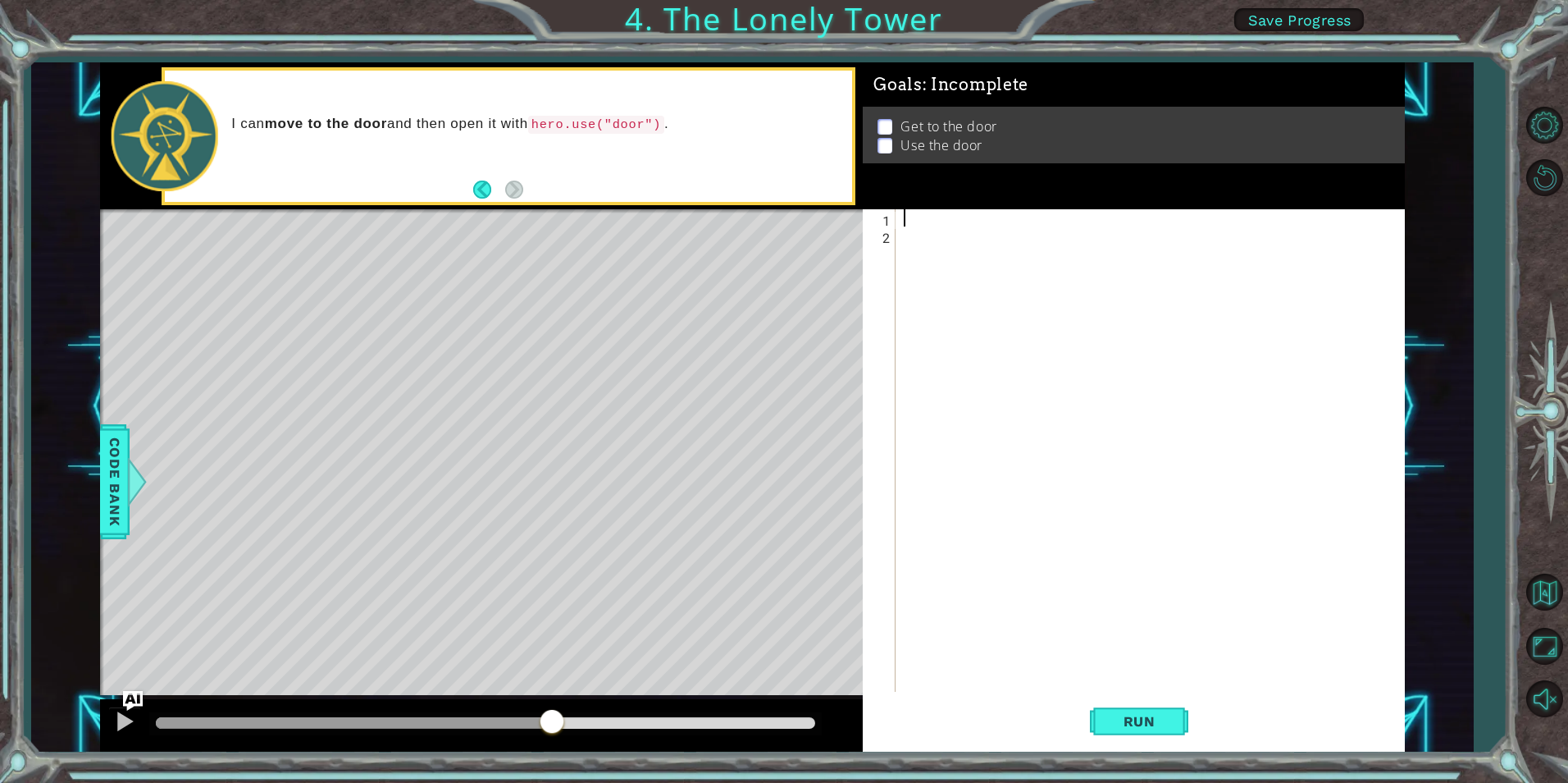
type textarea "h"
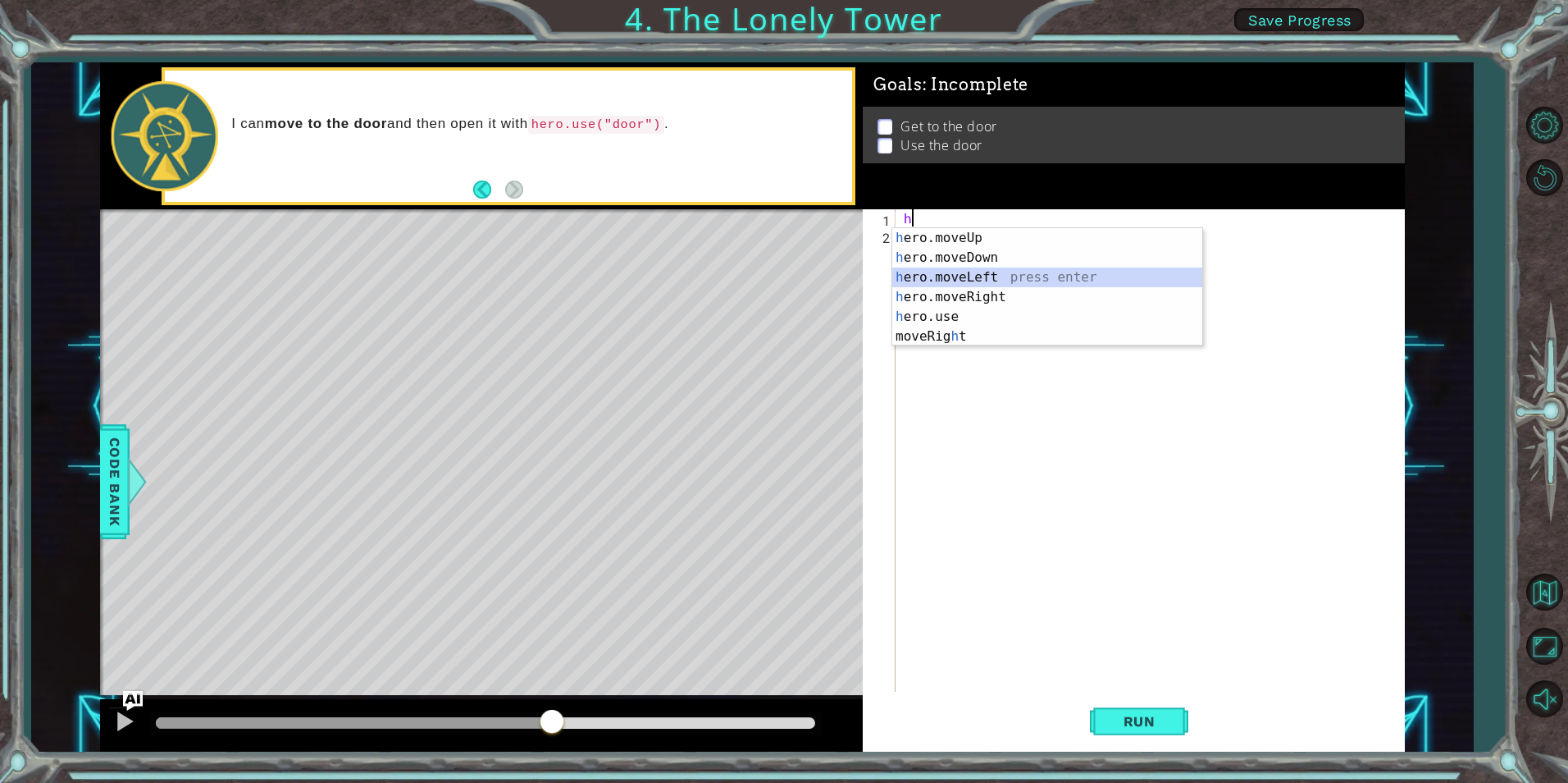
click at [964, 277] on div "h ero.moveUp press enter h ero.moveDown press enter h ero.moveLeft press enter …" at bounding box center [1047, 306] width 310 height 157
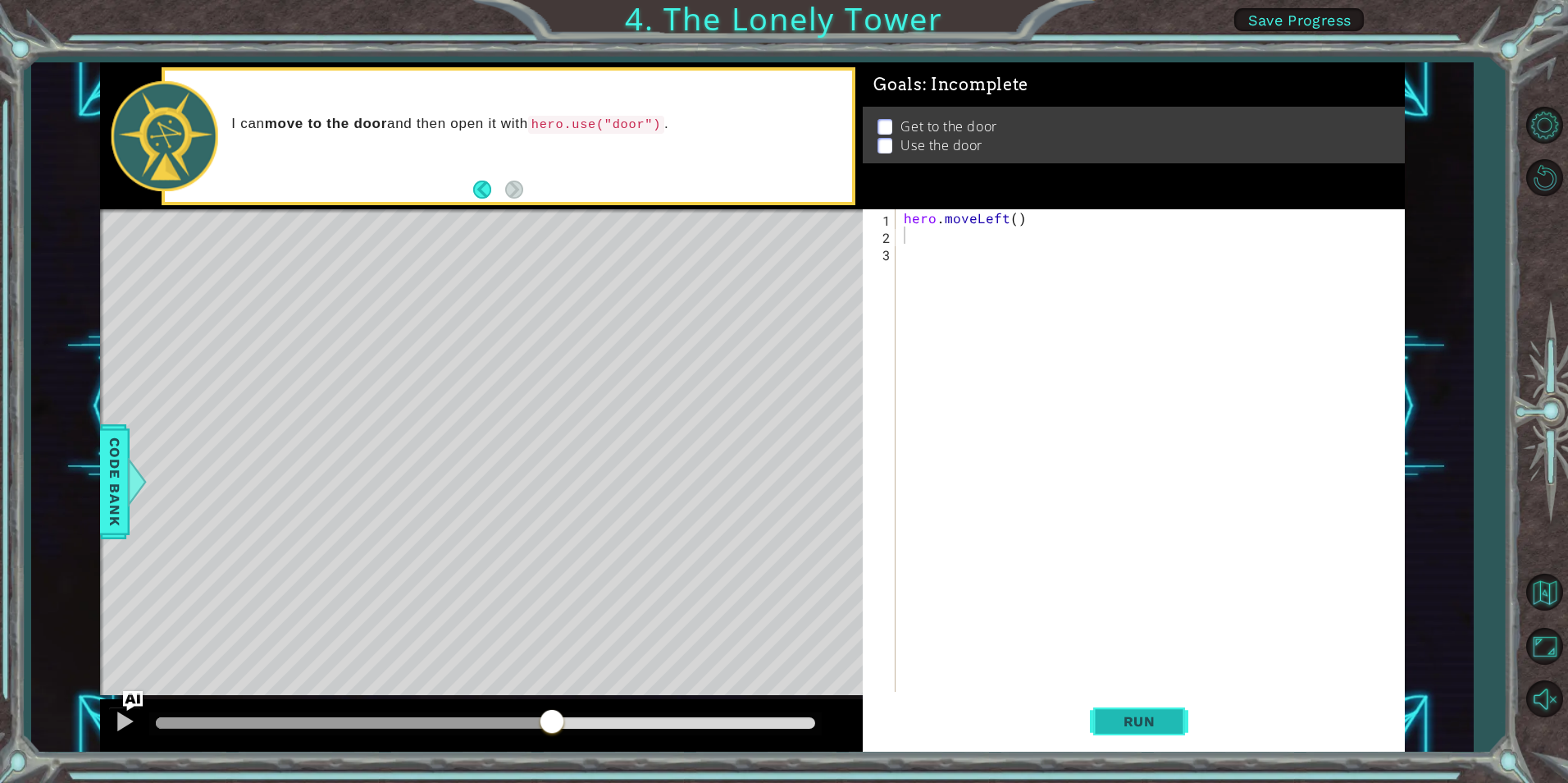
click at [1151, 733] on button "Run" at bounding box center [1139, 722] width 99 height 54
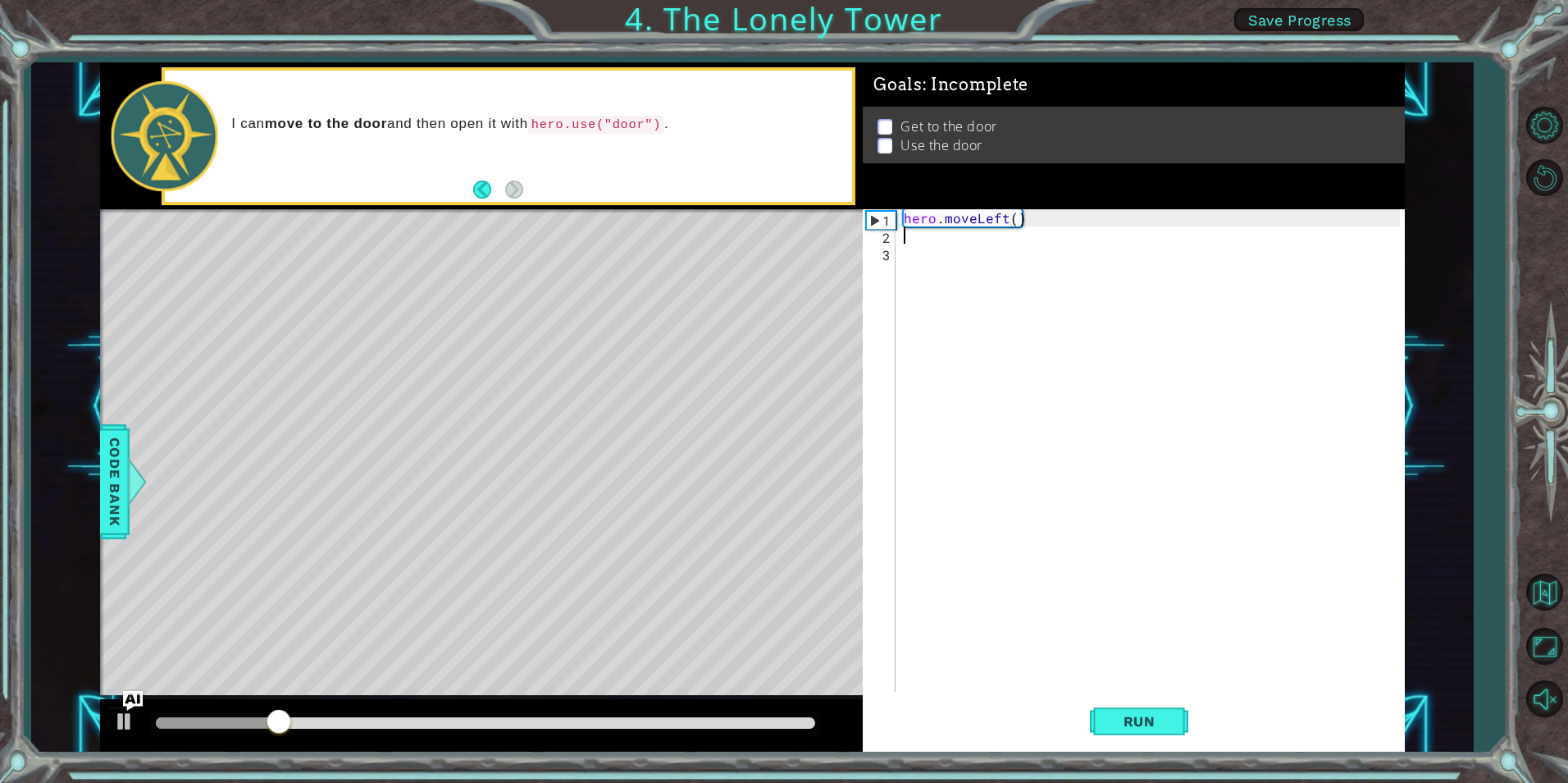
type textarea "h"
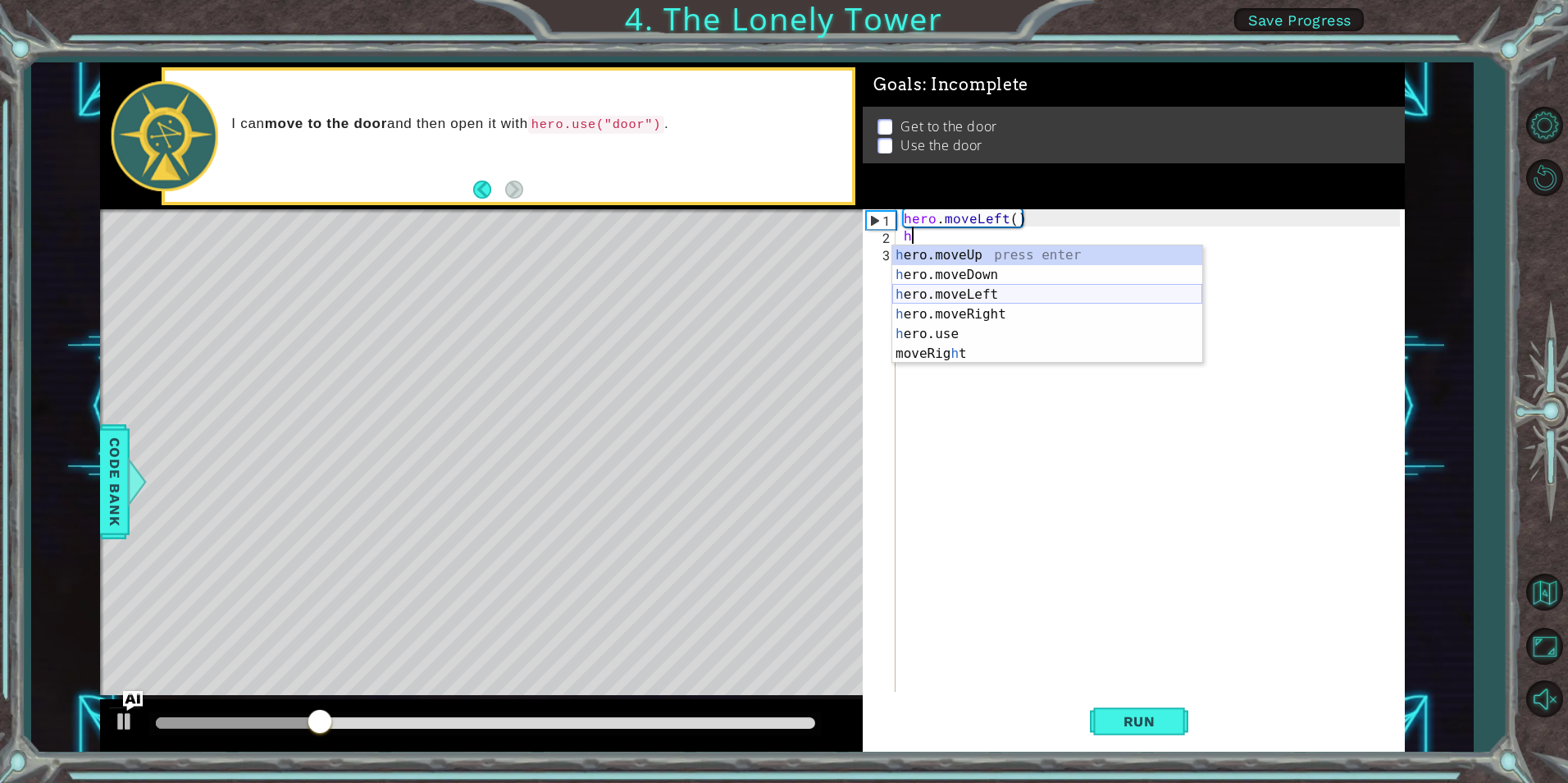
click at [1043, 295] on div "h ero.moveUp press enter h ero.moveDown press enter h ero.moveLeft press enter …" at bounding box center [1047, 324] width 310 height 157
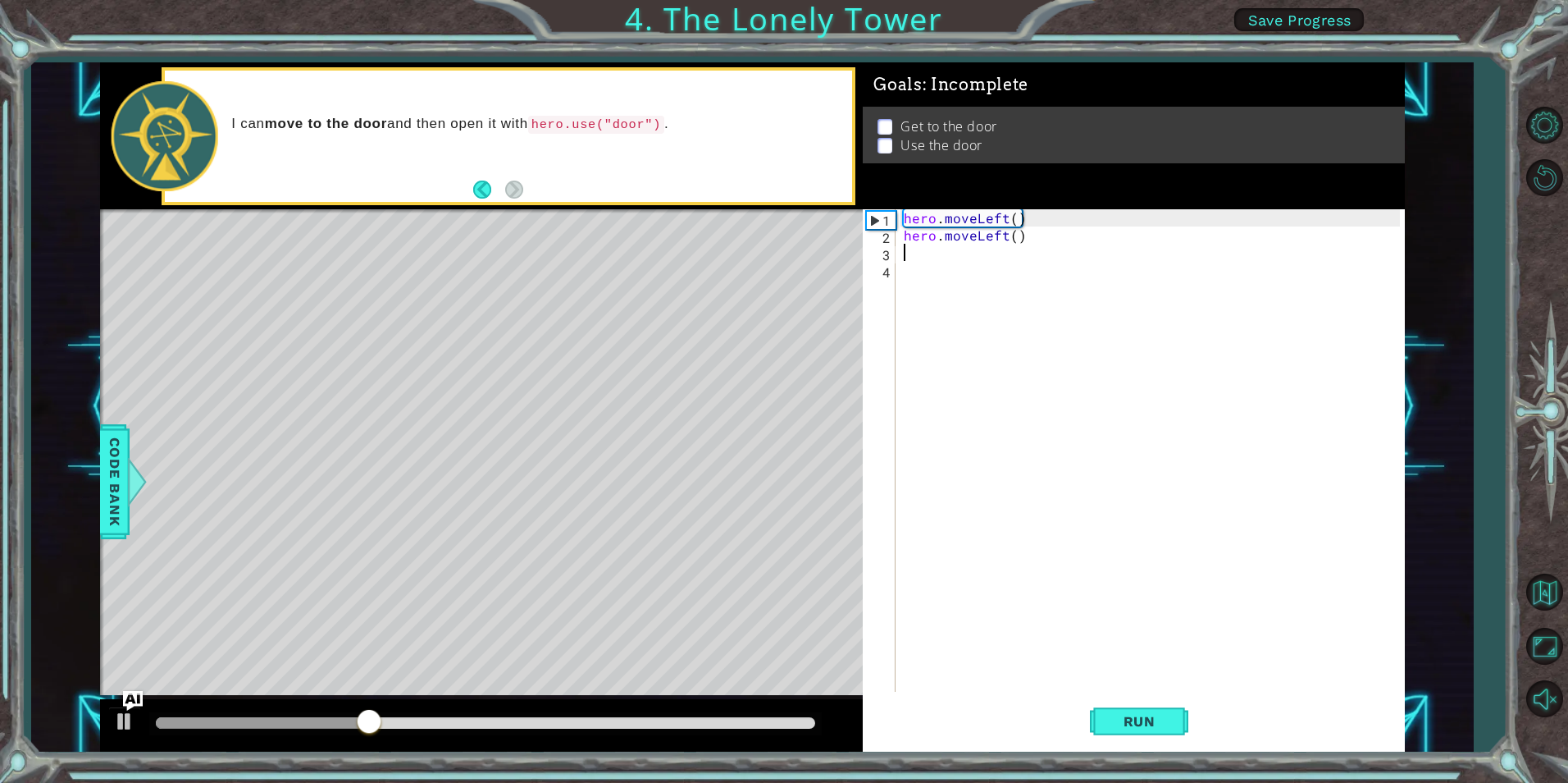
type textarea "h"
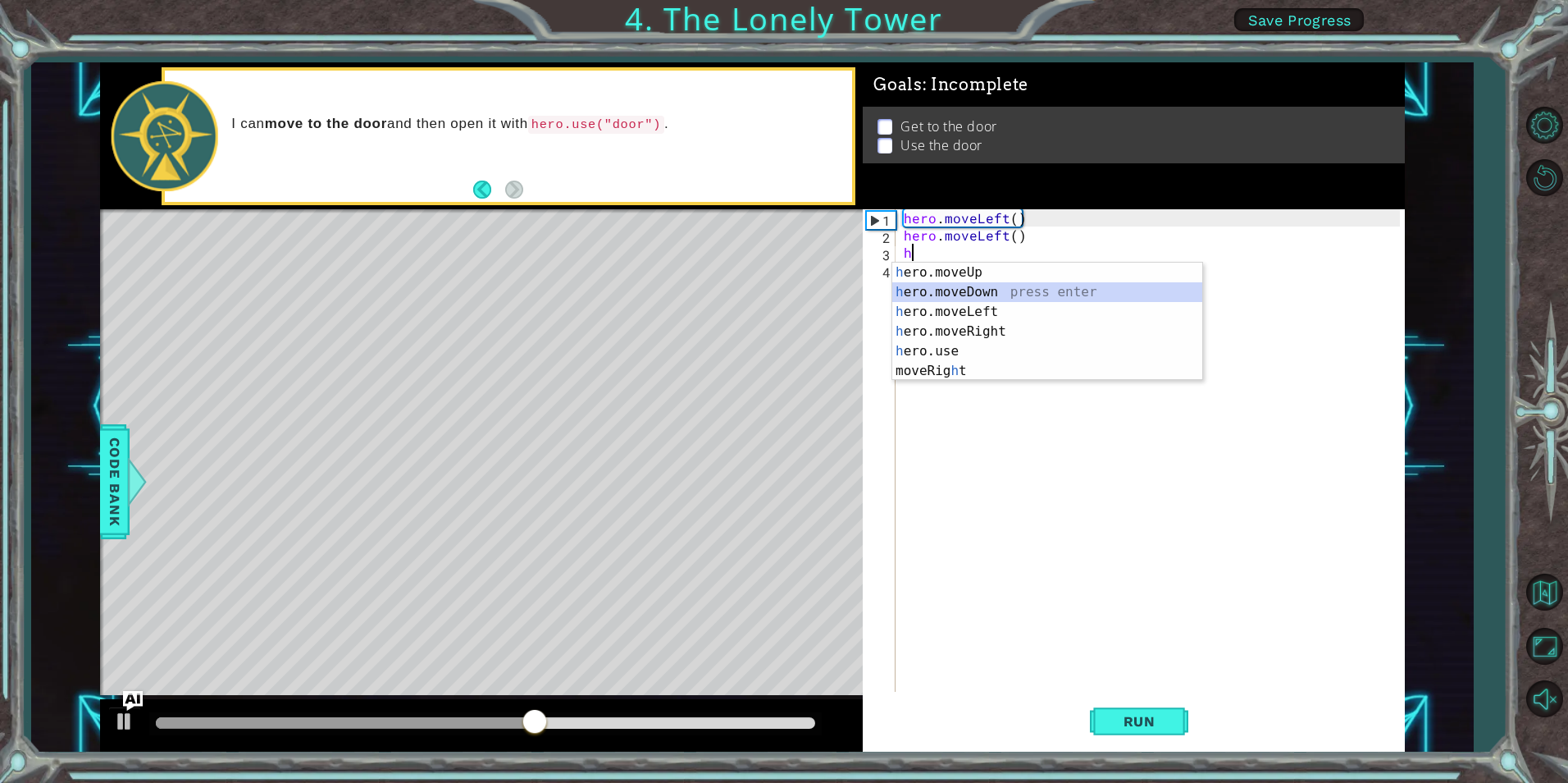
click at [990, 287] on div "h ero.moveUp press enter h ero.moveDown press enter h ero.moveLeft press enter …" at bounding box center [1047, 341] width 310 height 157
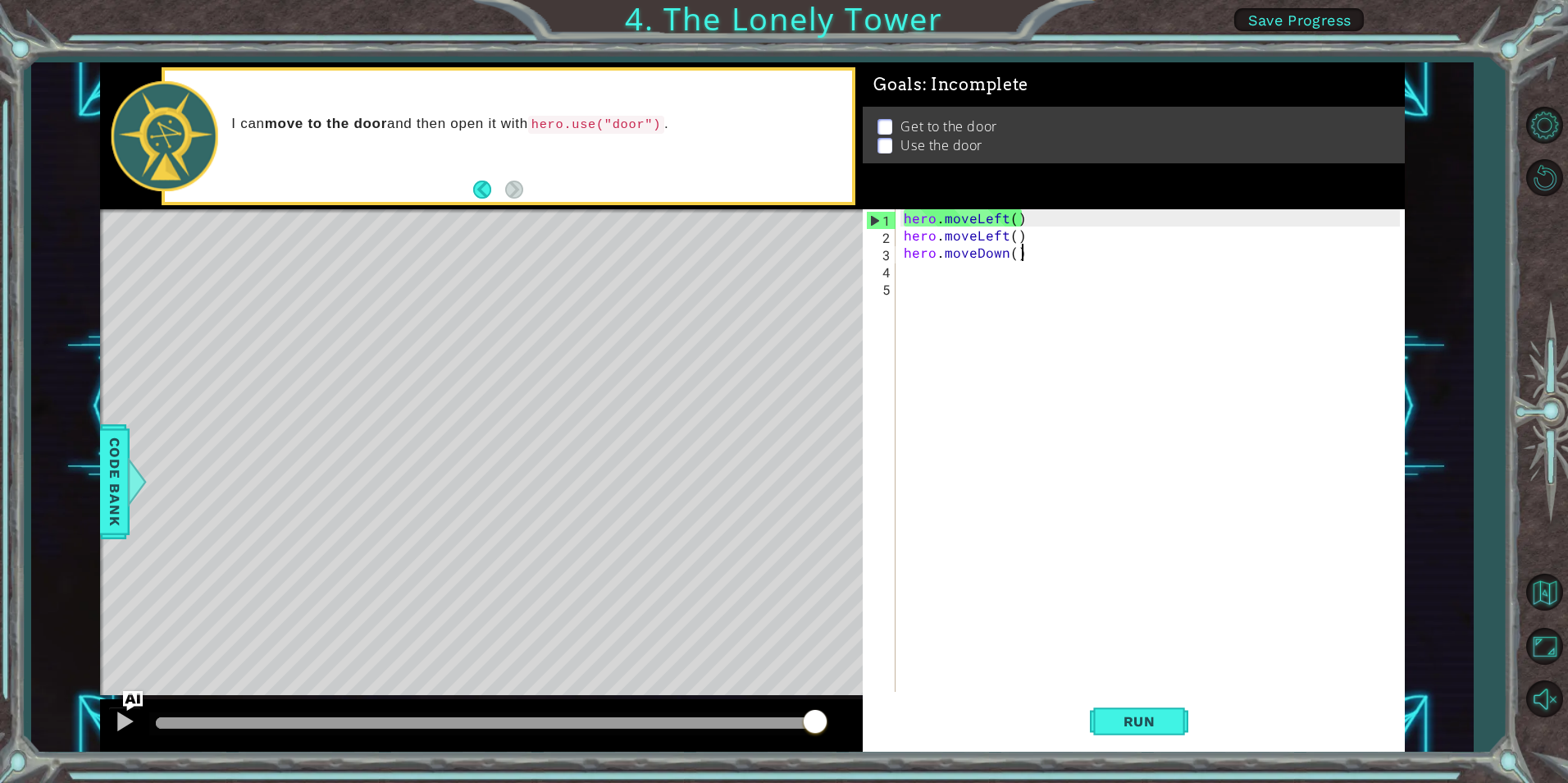
click at [1032, 255] on div "hero . moveLeft ( ) hero . moveLeft ( ) hero . moveDown ( )" at bounding box center [1154, 467] width 507 height 517
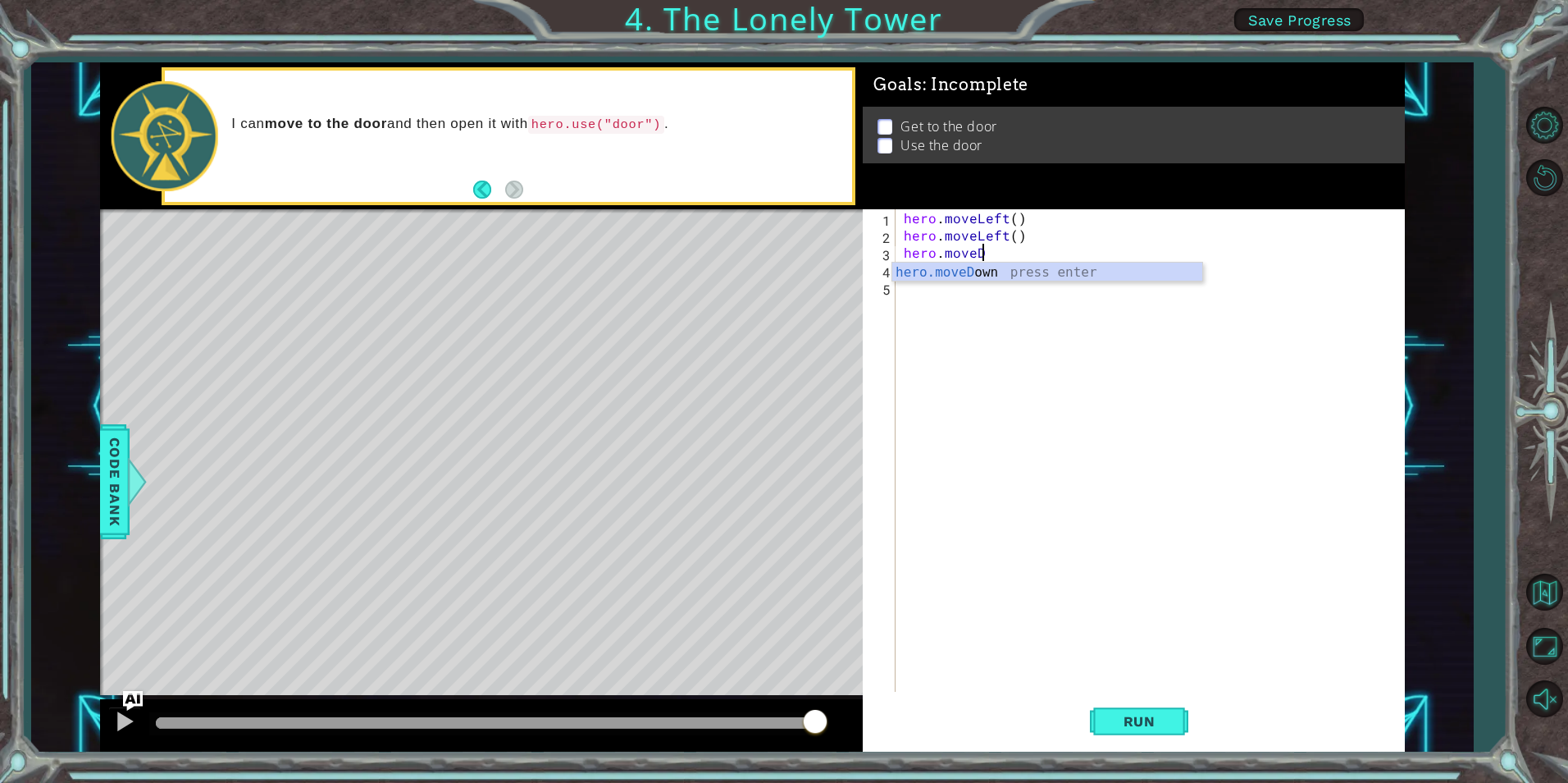
type textarea "hero.move"
click at [983, 266] on div "hero.move Up press enter hero.move Down press enter hero.move Left press enter …" at bounding box center [1047, 321] width 310 height 118
type textarea "h"
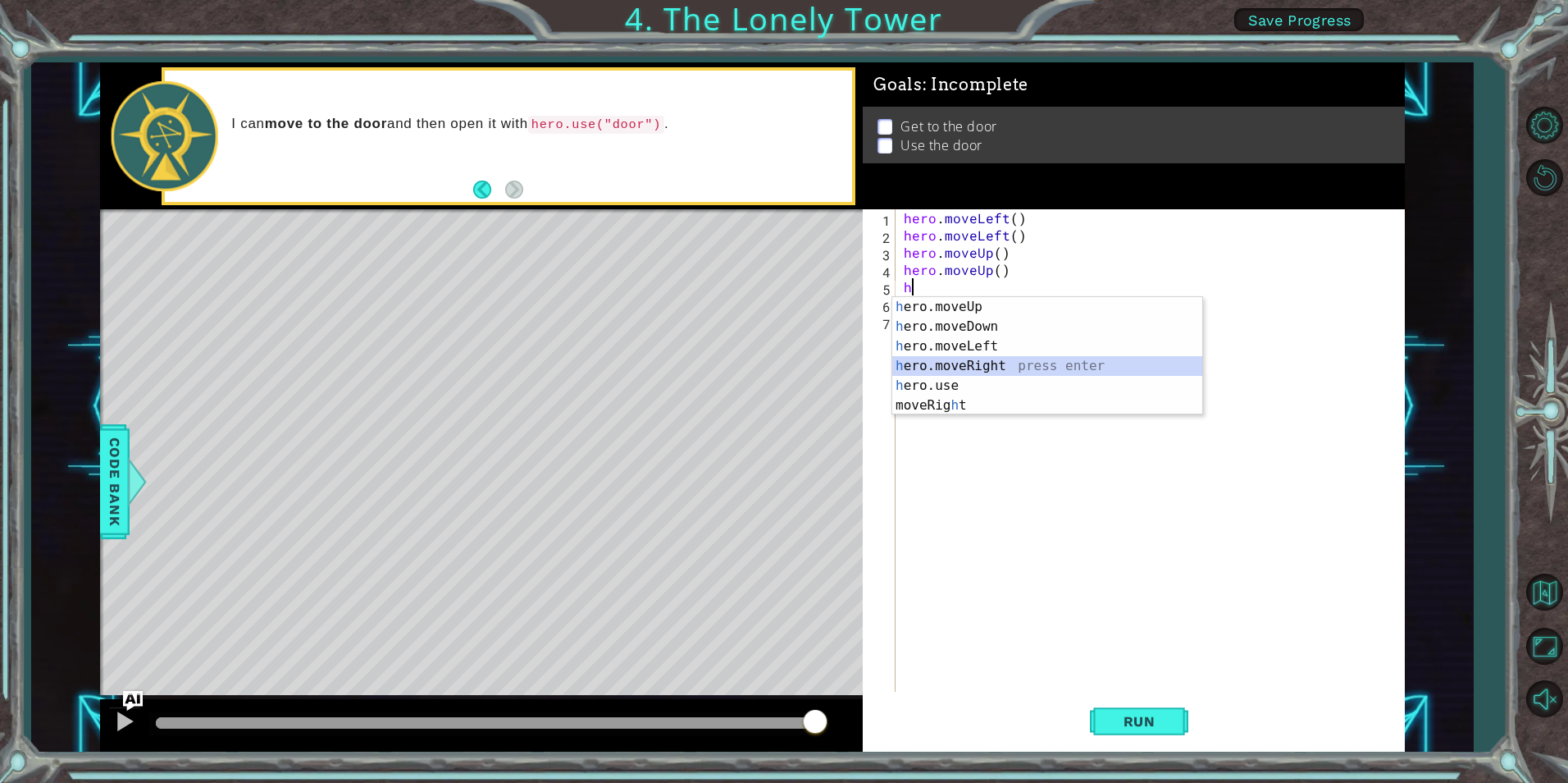
click at [969, 359] on div "h ero.moveUp press enter h ero.moveDown press enter h ero.moveLeft press enter …" at bounding box center [1047, 375] width 310 height 157
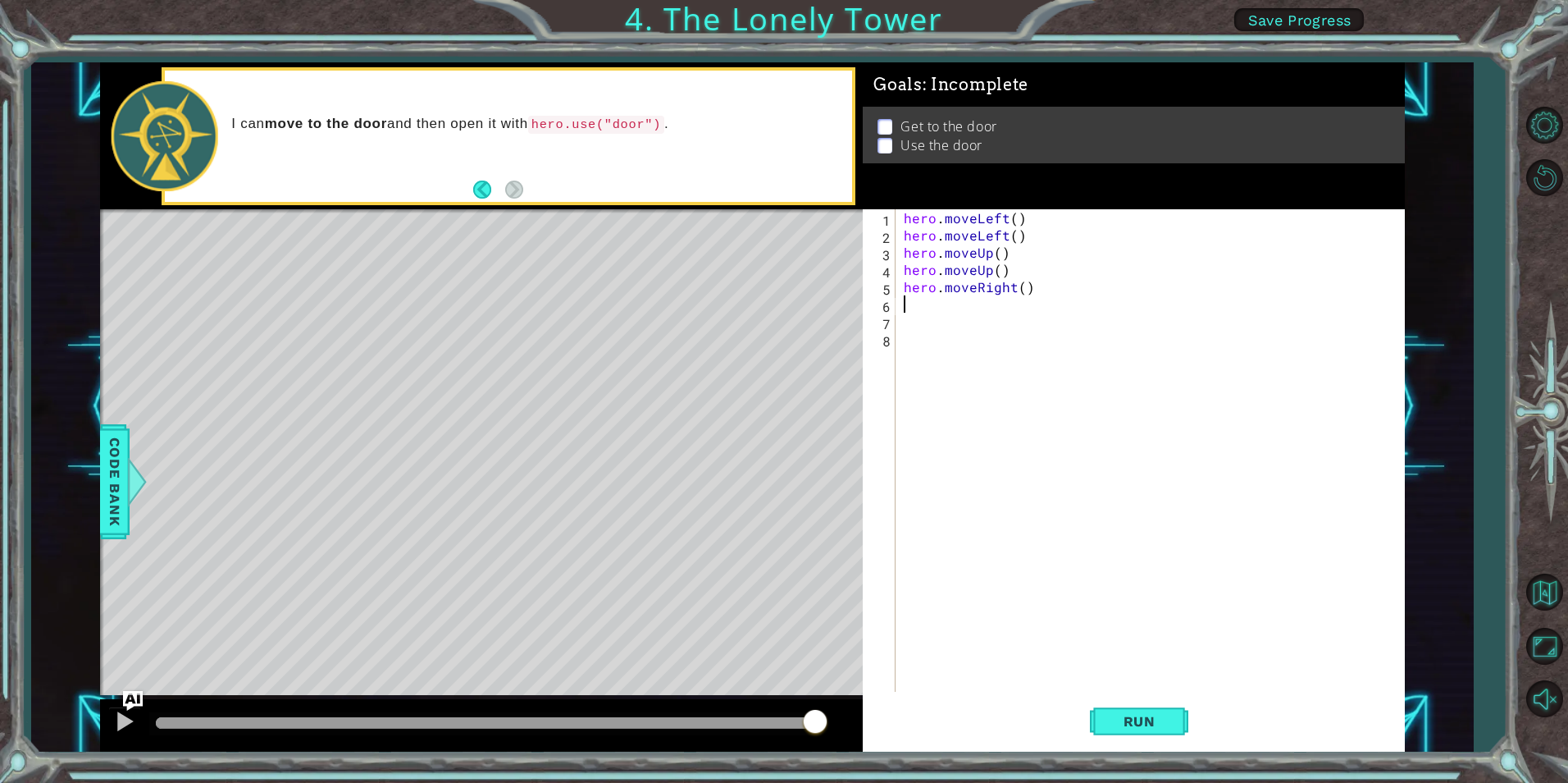
type textarea "h"
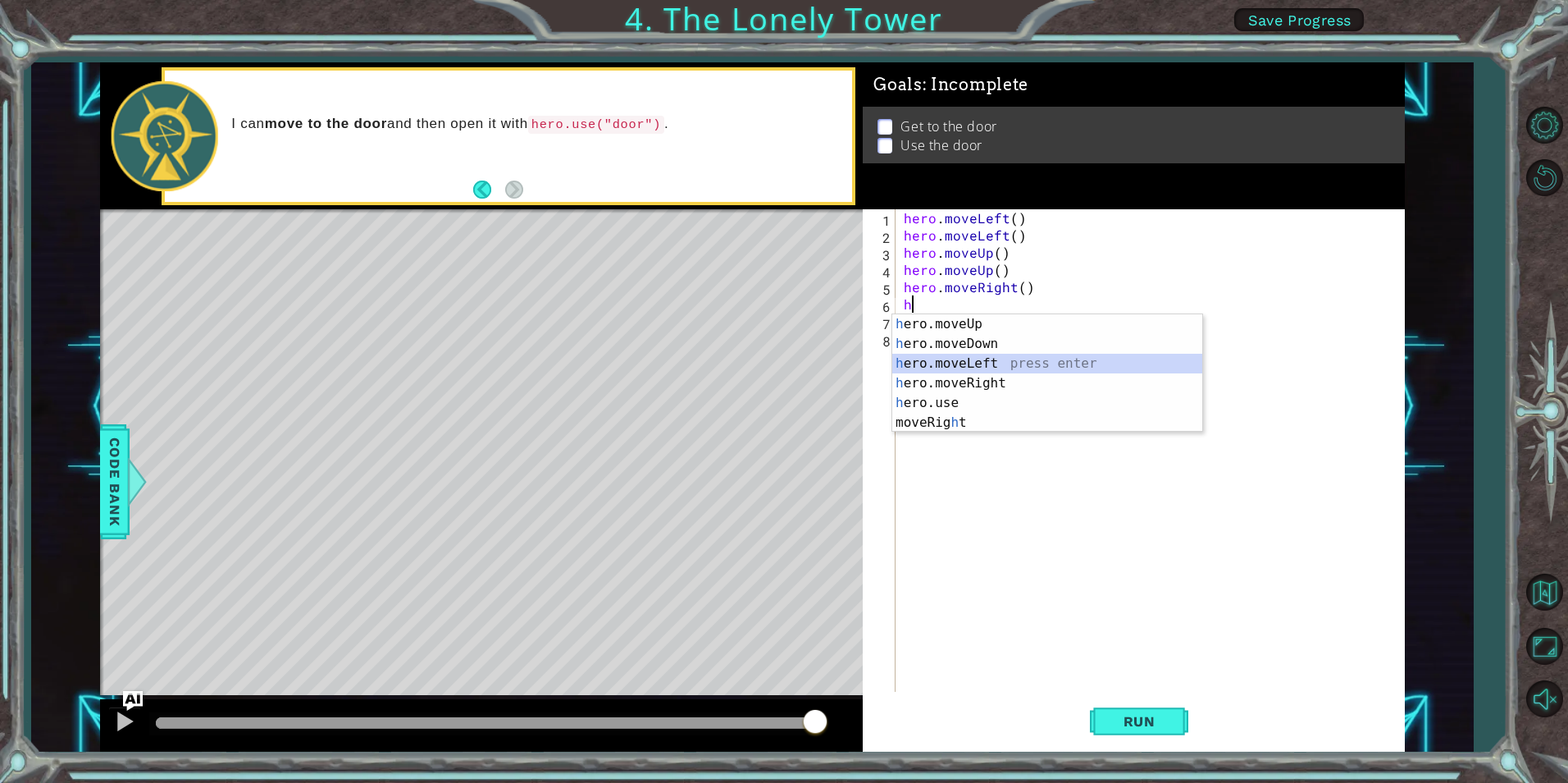
click at [968, 373] on div "h ero.moveUp press enter h ero.moveDown press enter h ero.moveLeft press enter …" at bounding box center [1047, 393] width 310 height 157
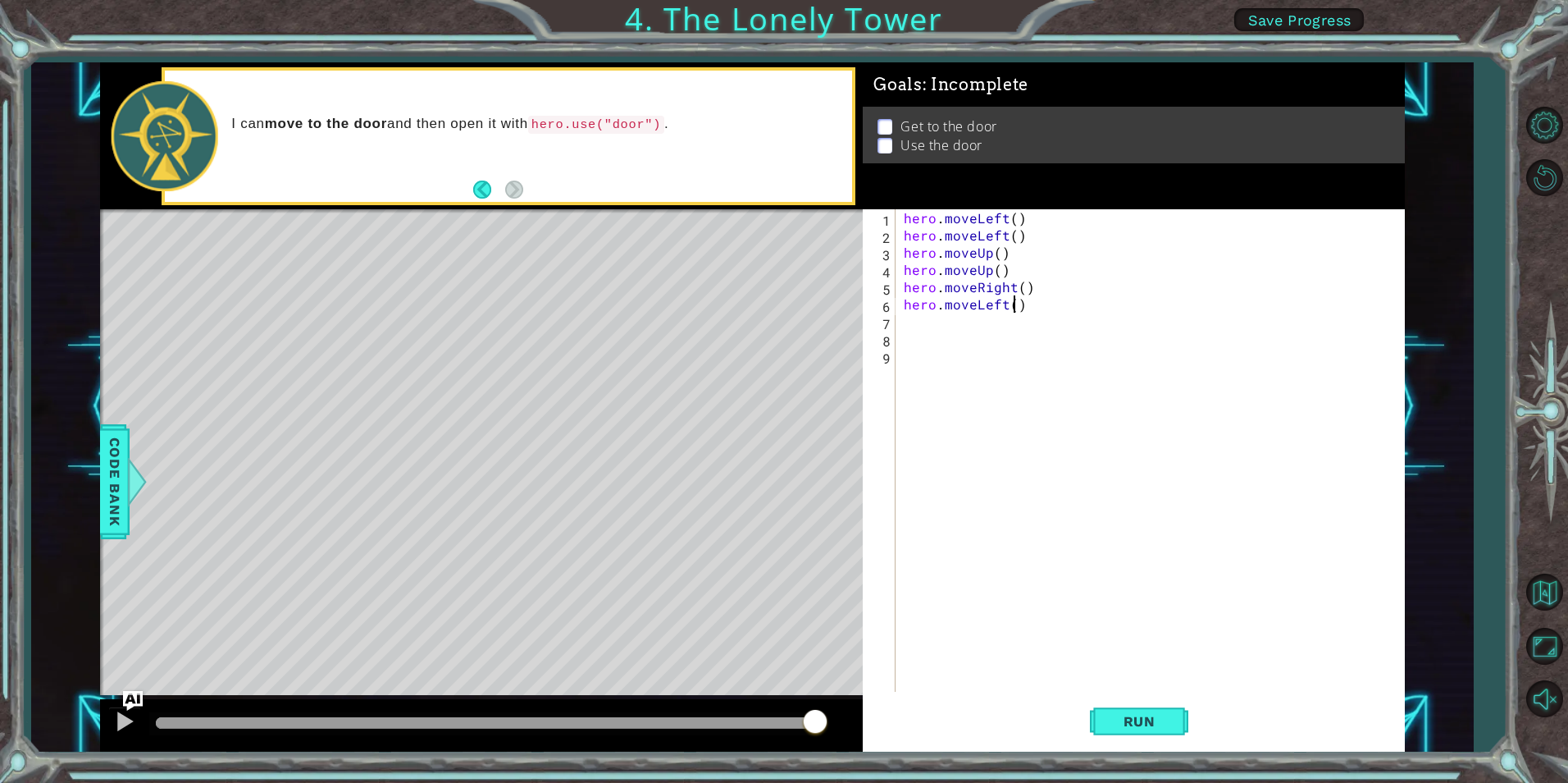
click at [1012, 304] on div "hero . moveLeft ( ) hero . moveLeft ( ) hero . moveUp ( ) hero . moveUp ( ) her…" at bounding box center [1154, 467] width 507 height 517
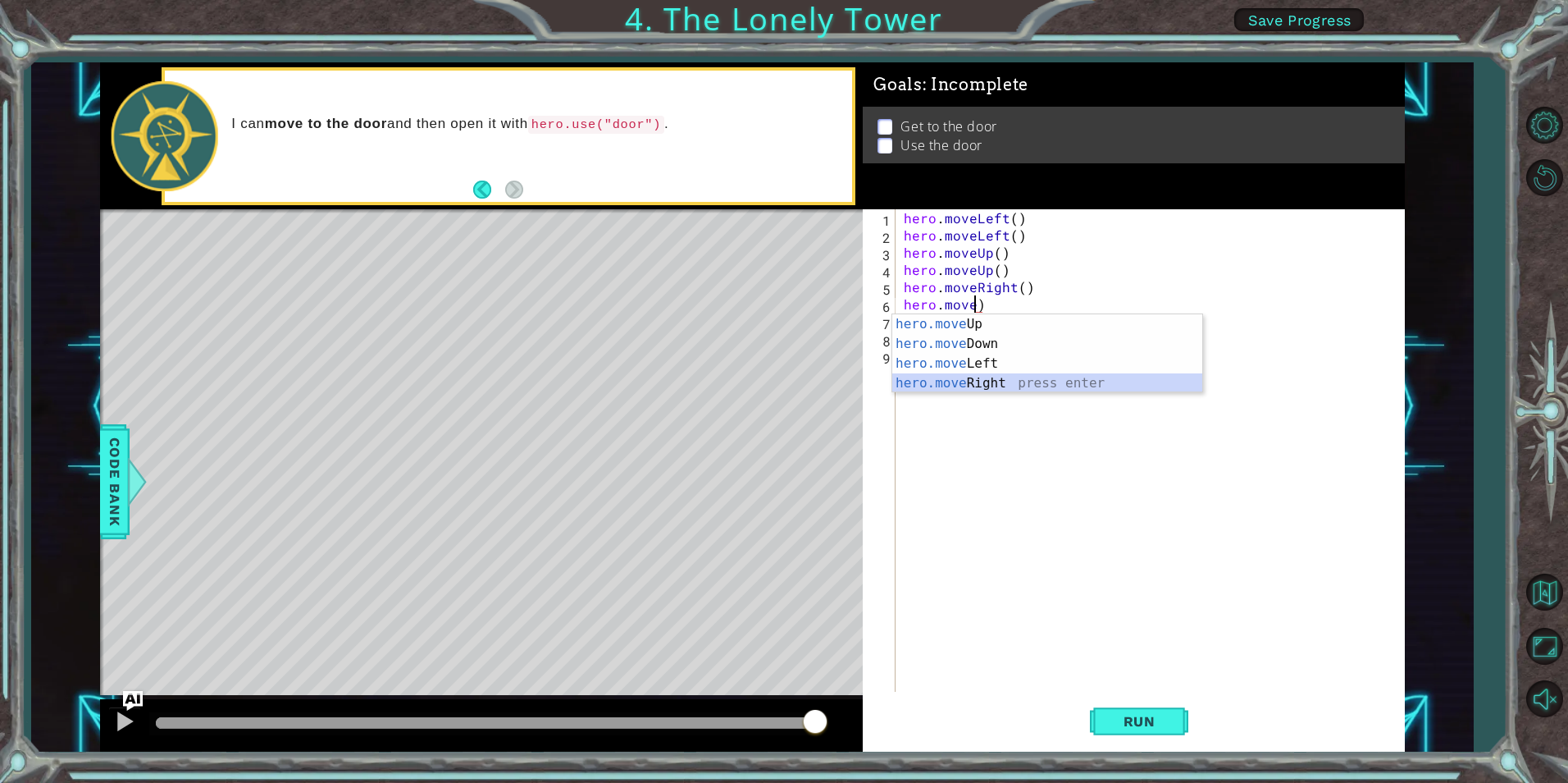
click at [982, 380] on div "hero.move Up press enter hero.move Down press enter hero.move Left press enter …" at bounding box center [1047, 373] width 310 height 118
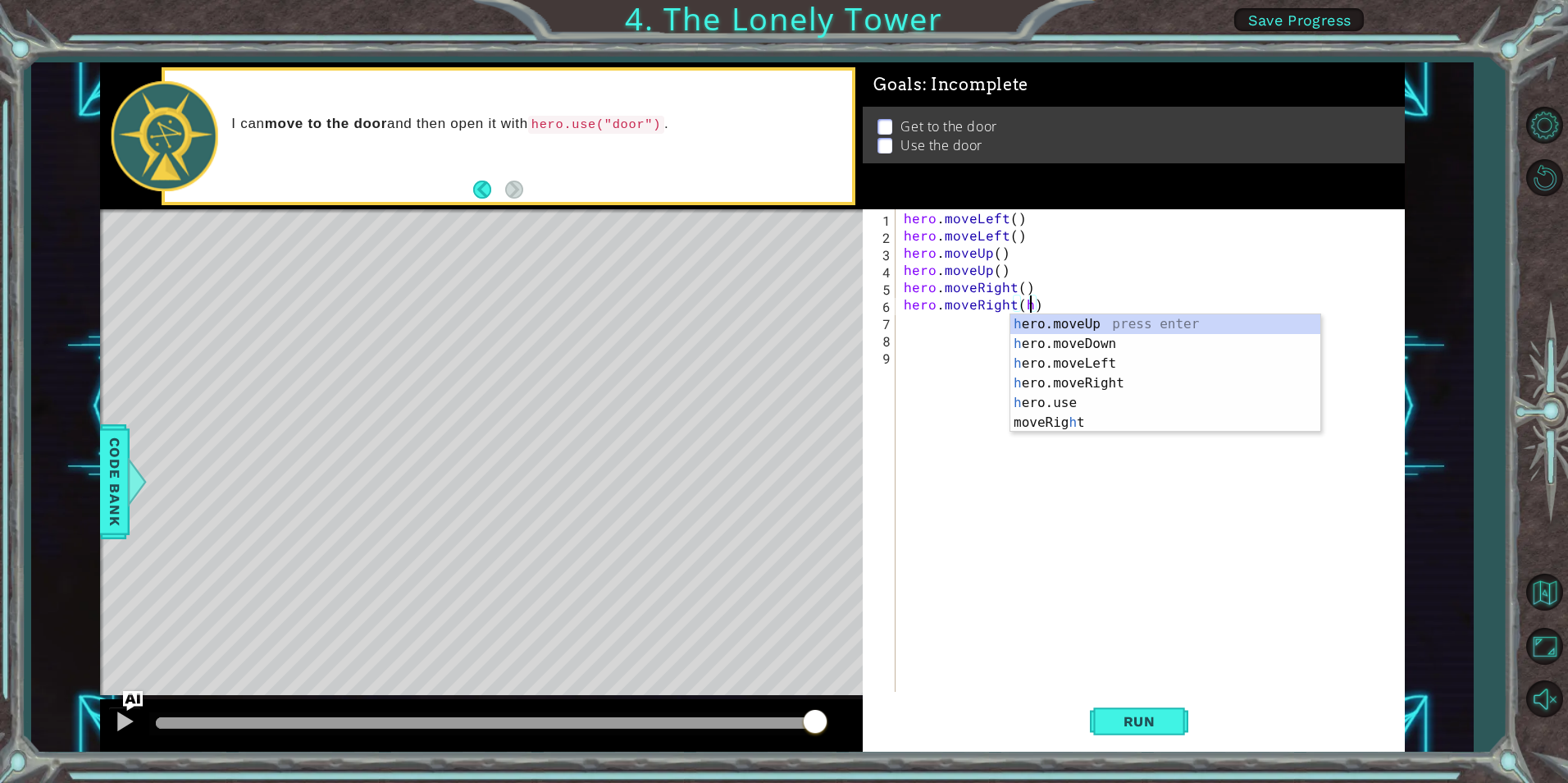
scroll to position [0, 7]
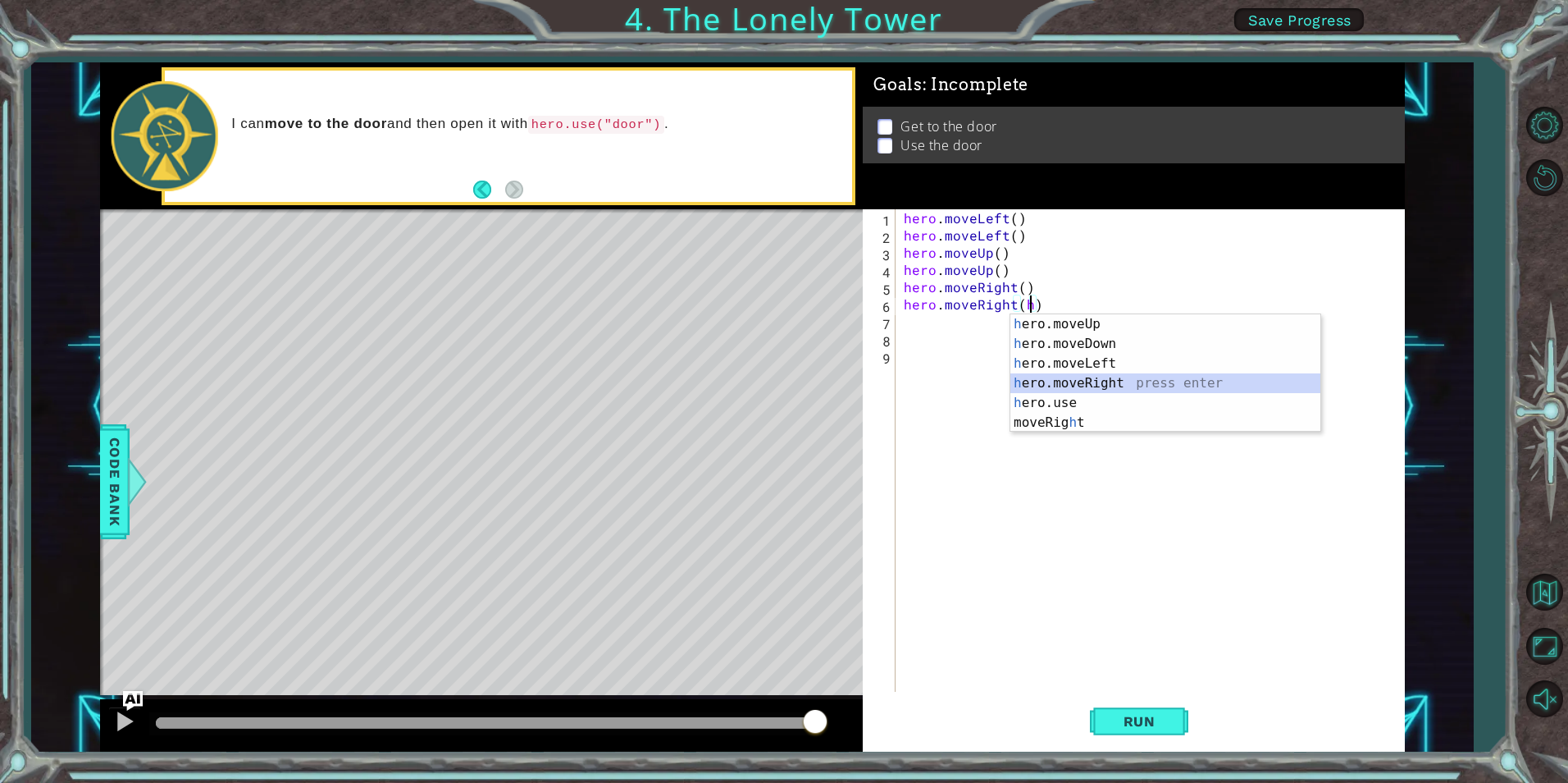
click at [1061, 384] on div "h ero.moveUp press enter h ero.moveDown press enter h ero.moveLeft press enter …" at bounding box center [1165, 393] width 310 height 157
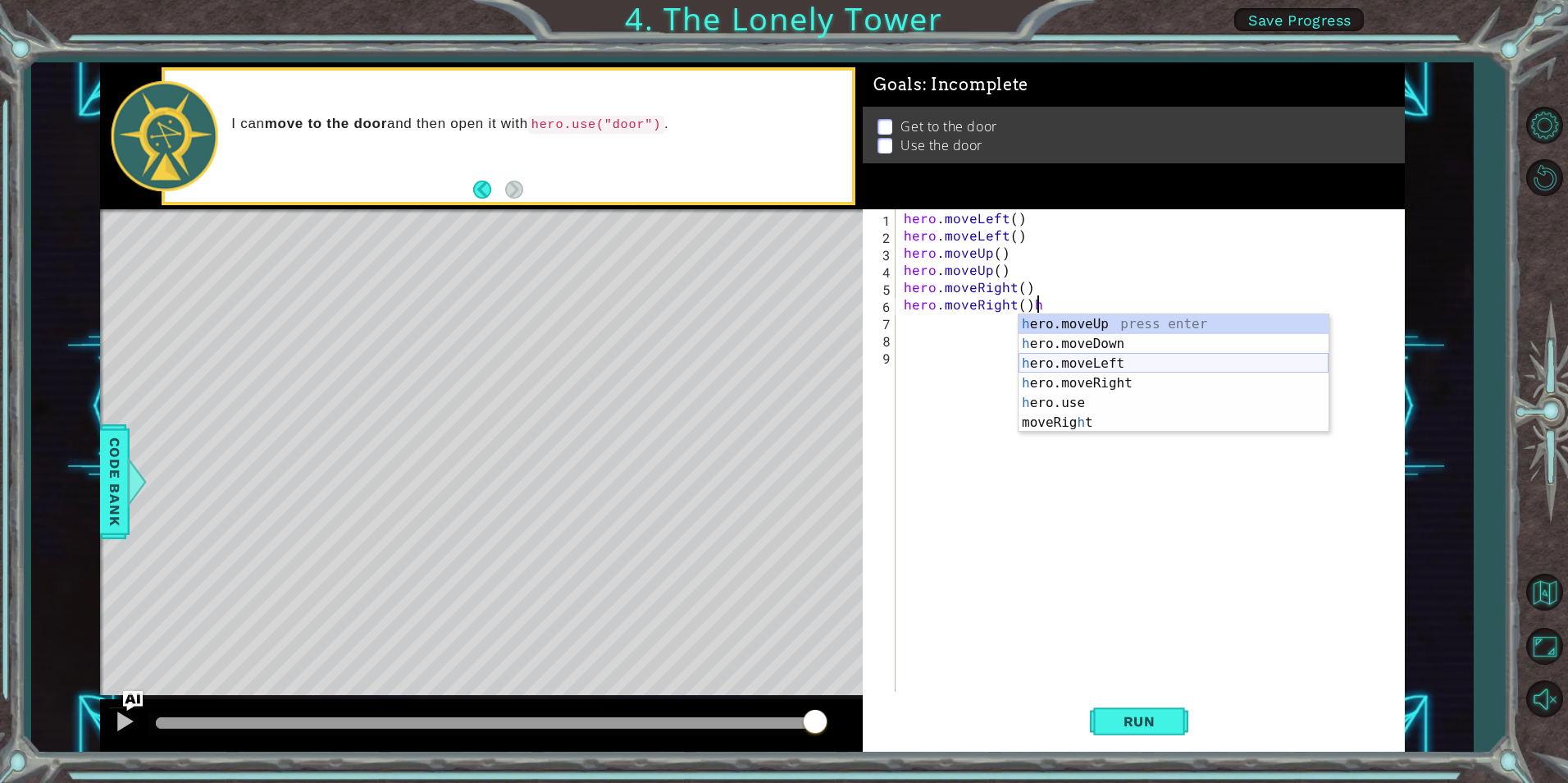
type textarea "hero.moveRight()"
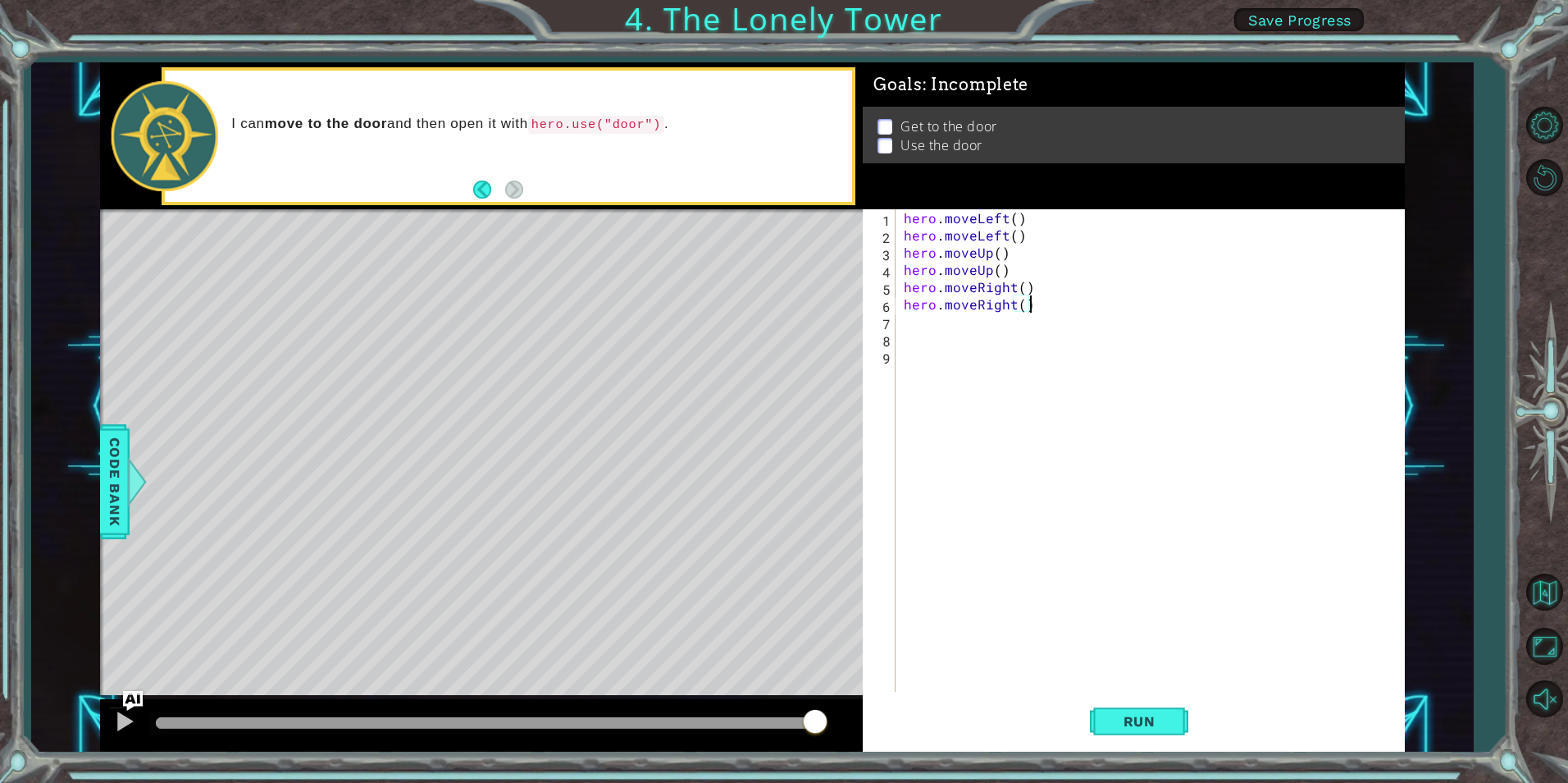
scroll to position [0, 0]
type textarea "h"
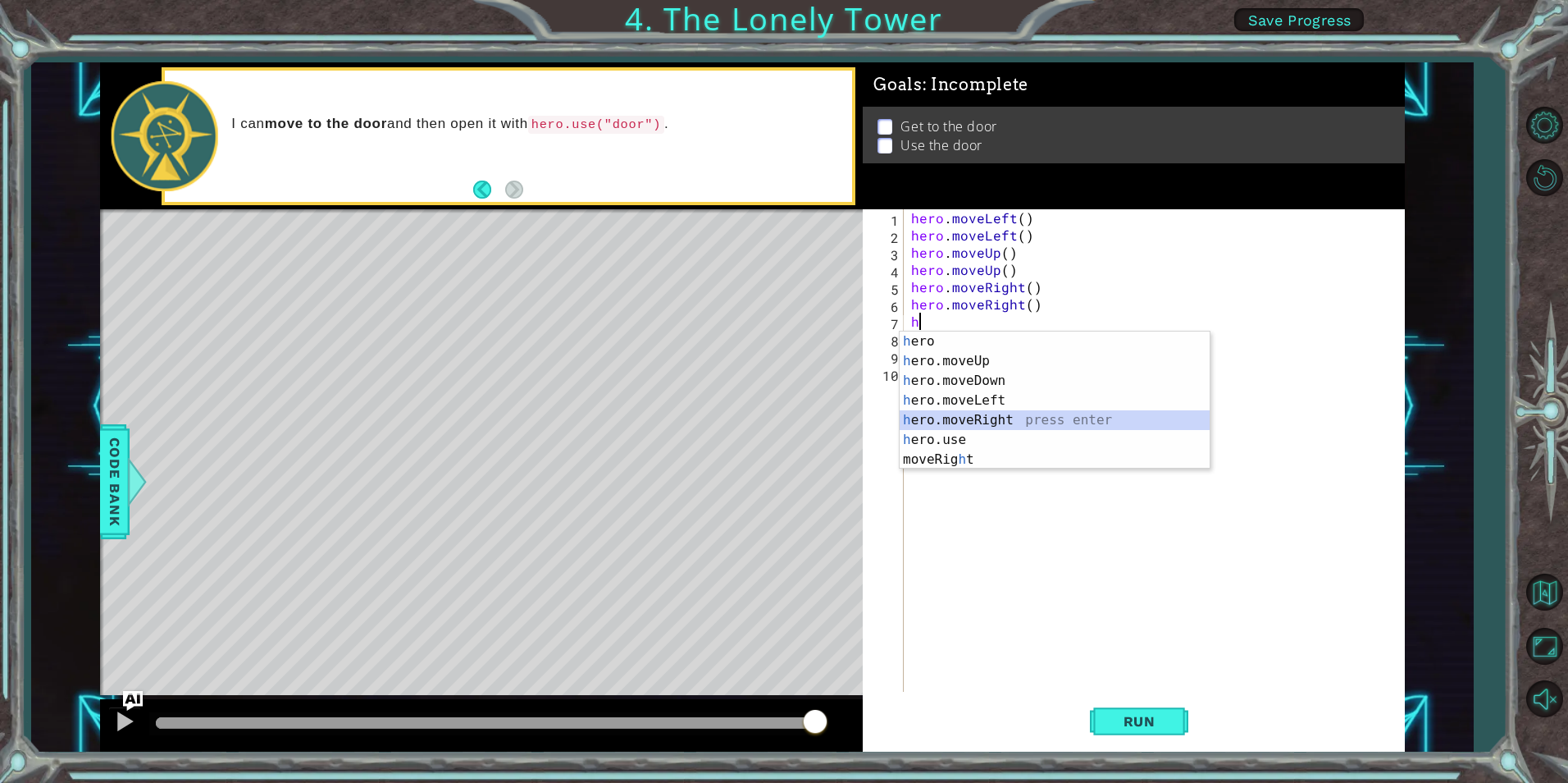
click at [1048, 420] on div "h ero press enter h ero.moveUp press enter h ero.moveDown press enter h ero.mov…" at bounding box center [1054, 420] width 310 height 177
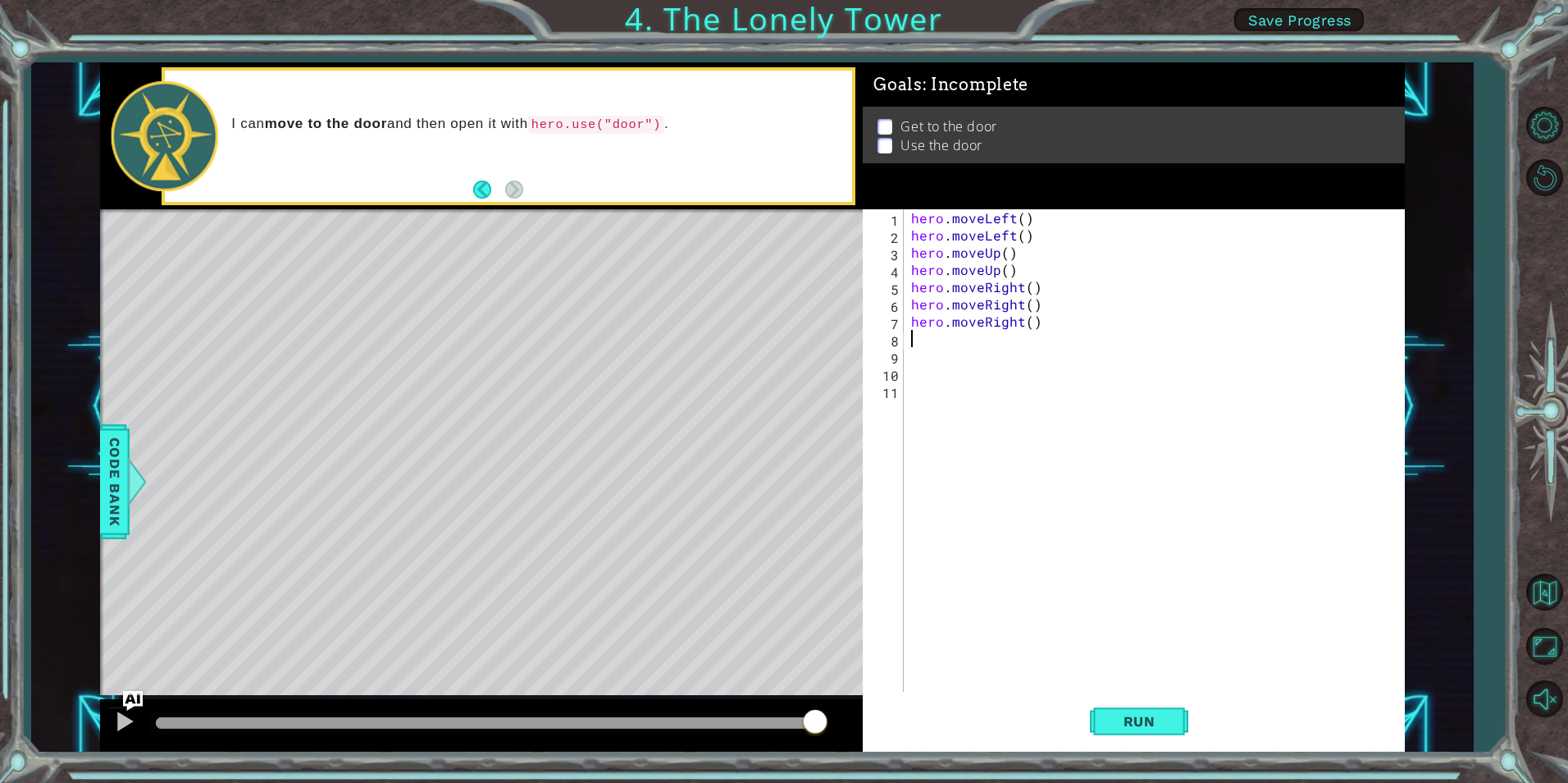
type textarea "h"
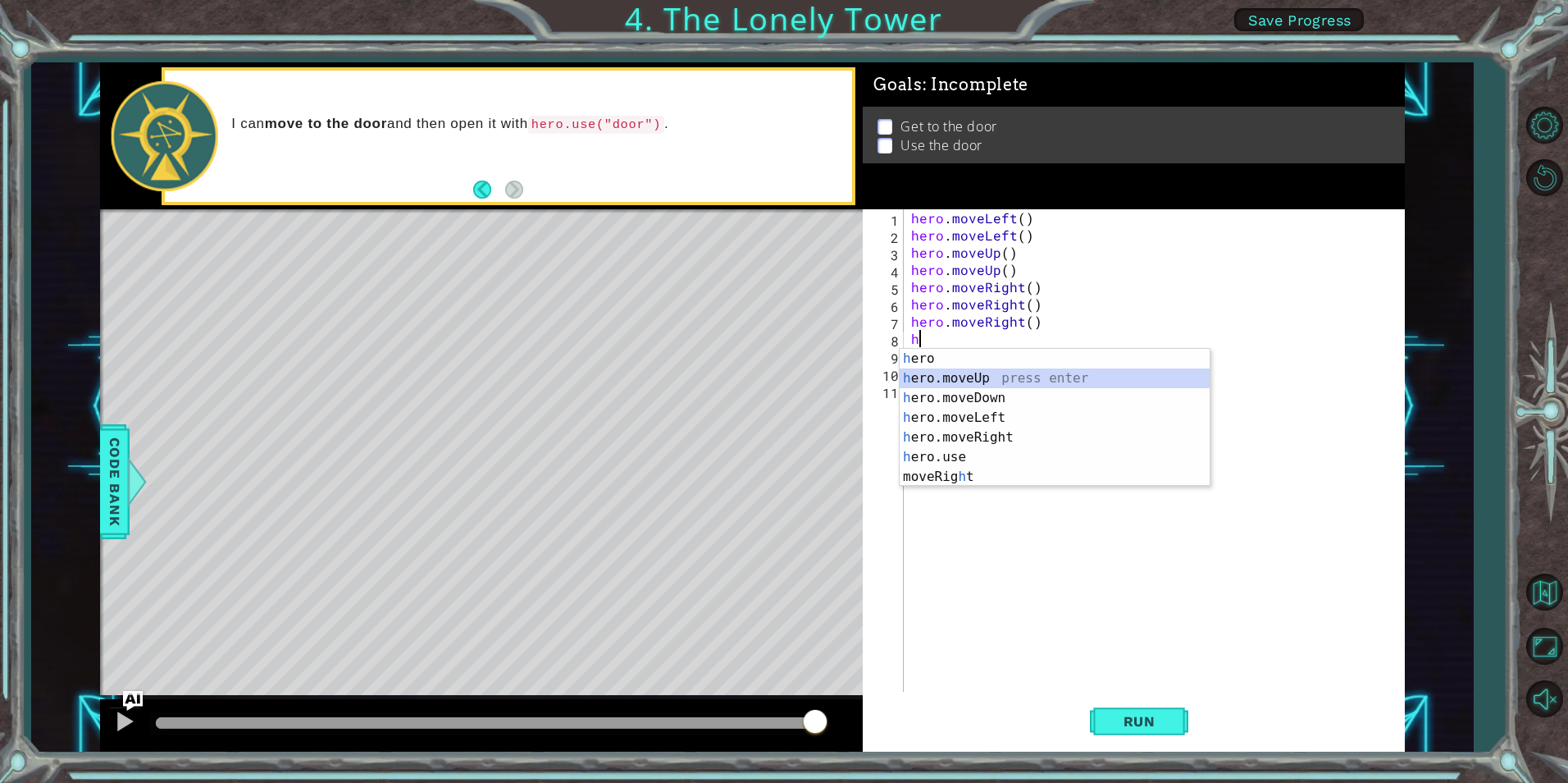
click at [1036, 370] on div "h ero press enter h ero.moveUp press enter h ero.moveDown press enter h ero.mov…" at bounding box center [1054, 438] width 310 height 177
click at [963, 478] on div "h ero press enter h ero.moveUp press enter h ero.moveDown press enter h ero.mov…" at bounding box center [1054, 454] width 310 height 177
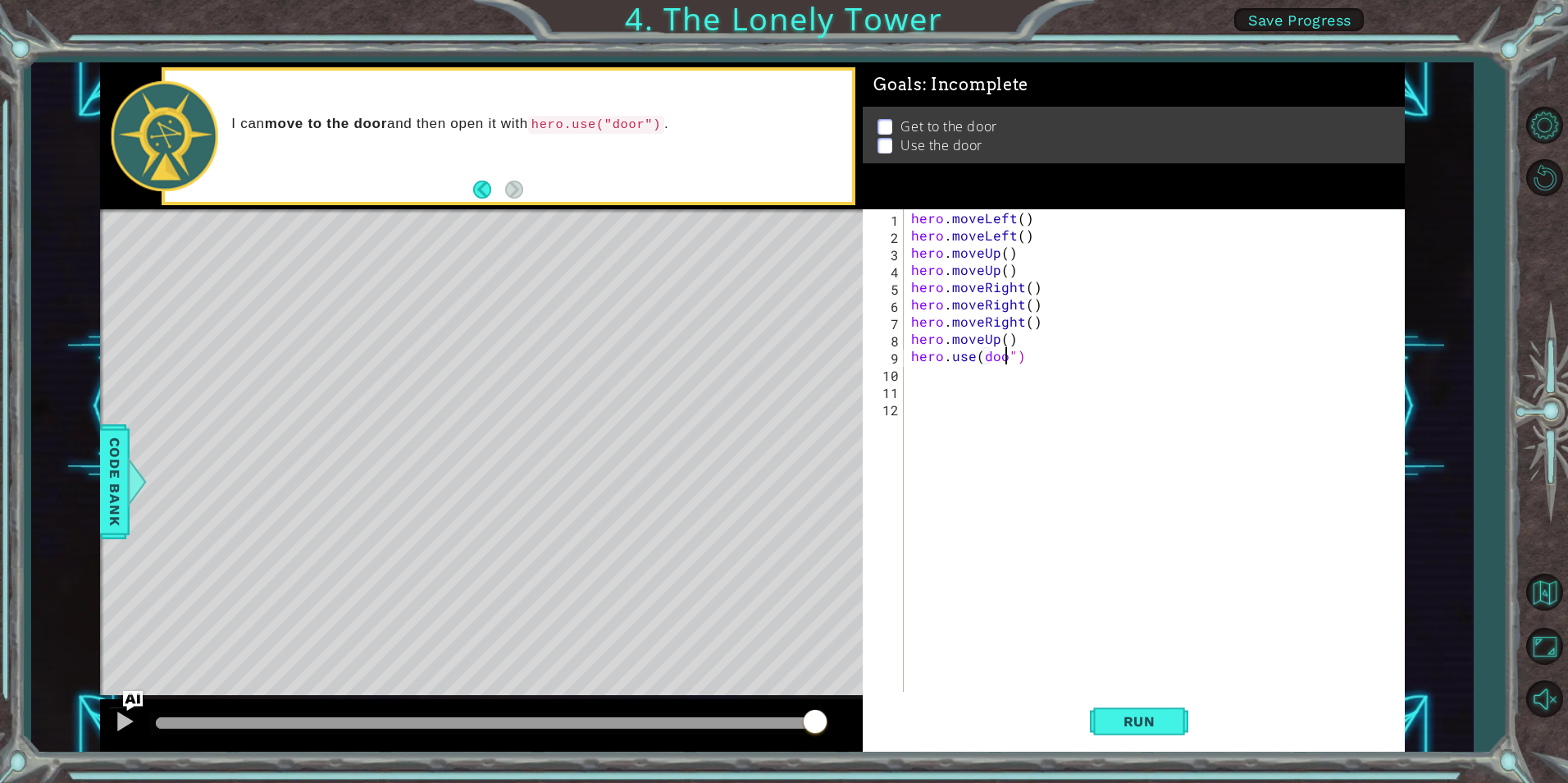
scroll to position [0, 7]
click at [985, 356] on div "hero . moveLeft ( ) hero . moveLeft ( ) hero . moveUp ( ) hero . moveUp ( ) her…" at bounding box center [1158, 467] width 500 height 517
type textarea "hero.use("door")"
click at [1134, 718] on span "Run" at bounding box center [1140, 722] width 65 height 17
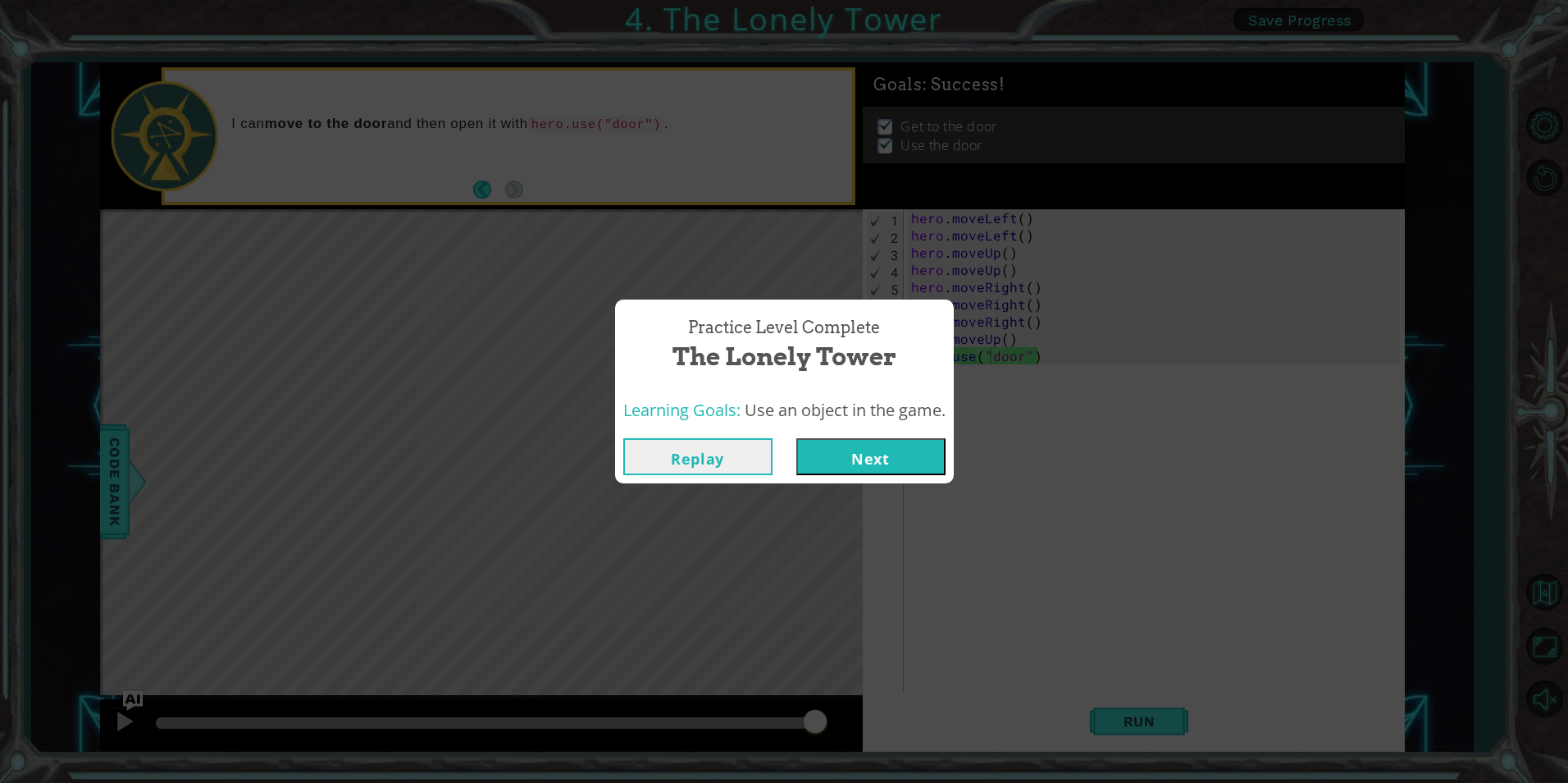
click at [829, 450] on button "Next" at bounding box center [871, 457] width 149 height 37
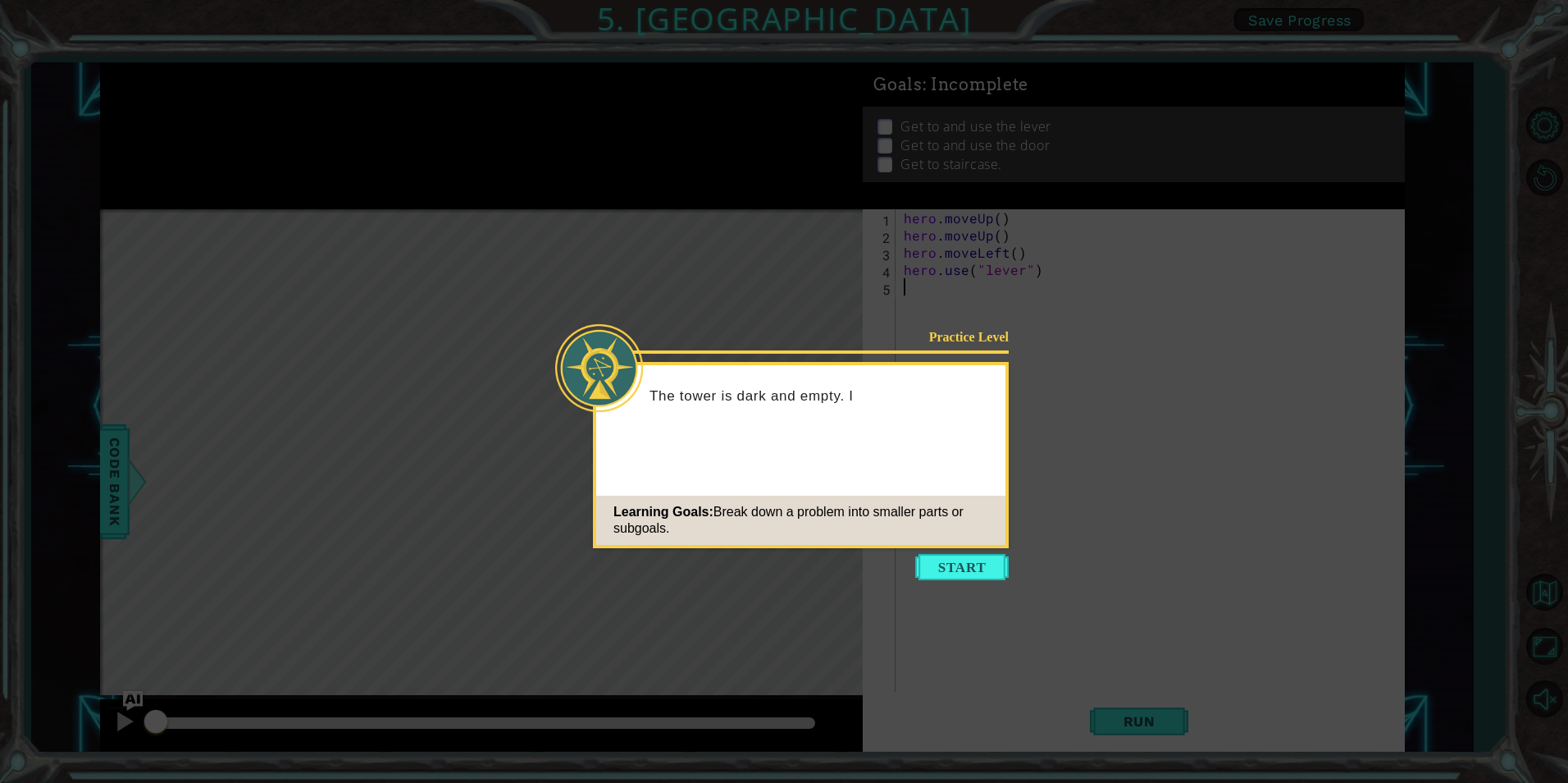
click at [1012, 563] on icon at bounding box center [784, 391] width 1568 height 783
click at [967, 563] on button "Start" at bounding box center [962, 567] width 93 height 26
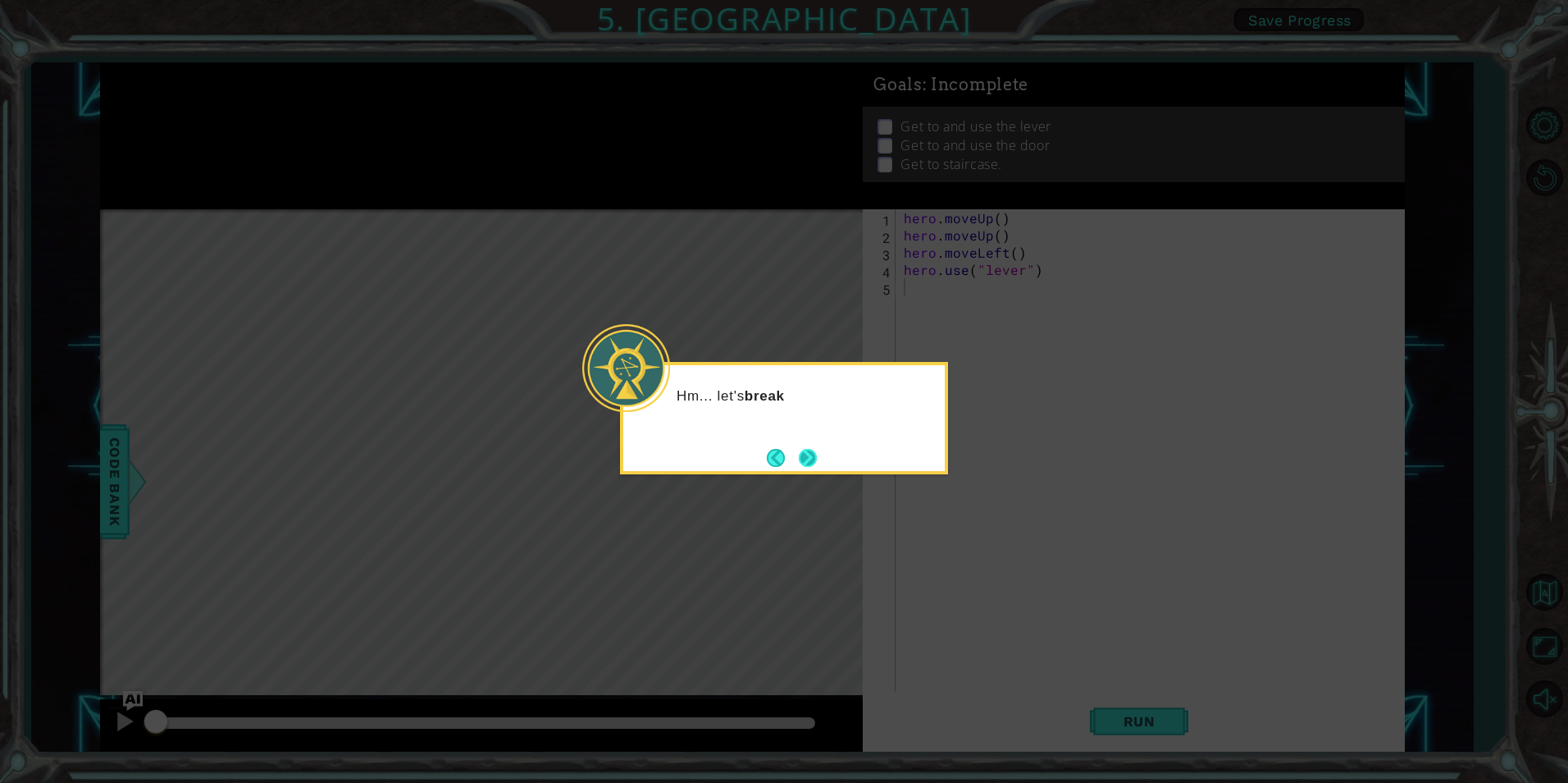
click at [813, 452] on button "Next" at bounding box center [807, 457] width 18 height 18
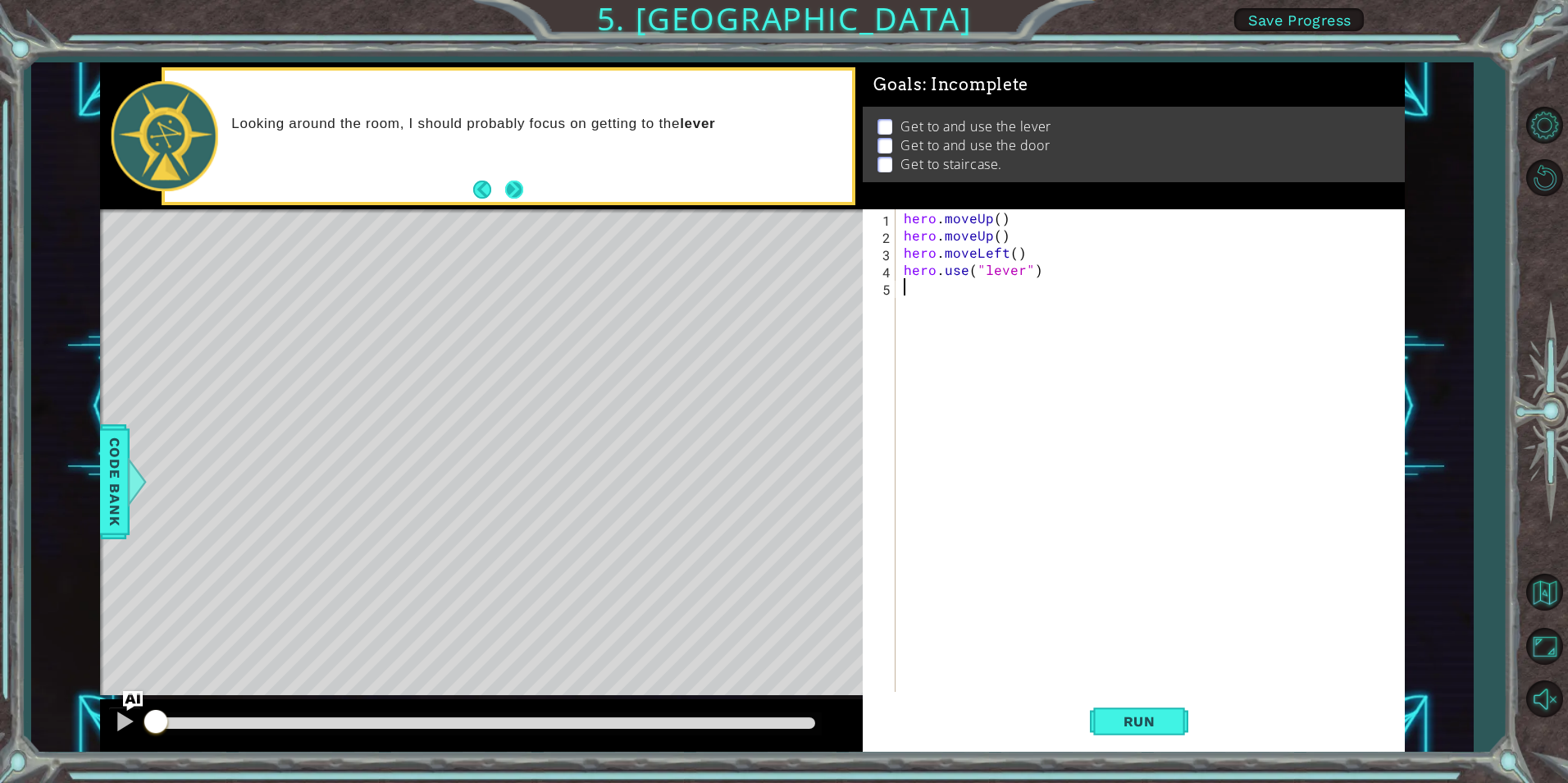
click at [521, 182] on button "Next" at bounding box center [514, 189] width 18 height 18
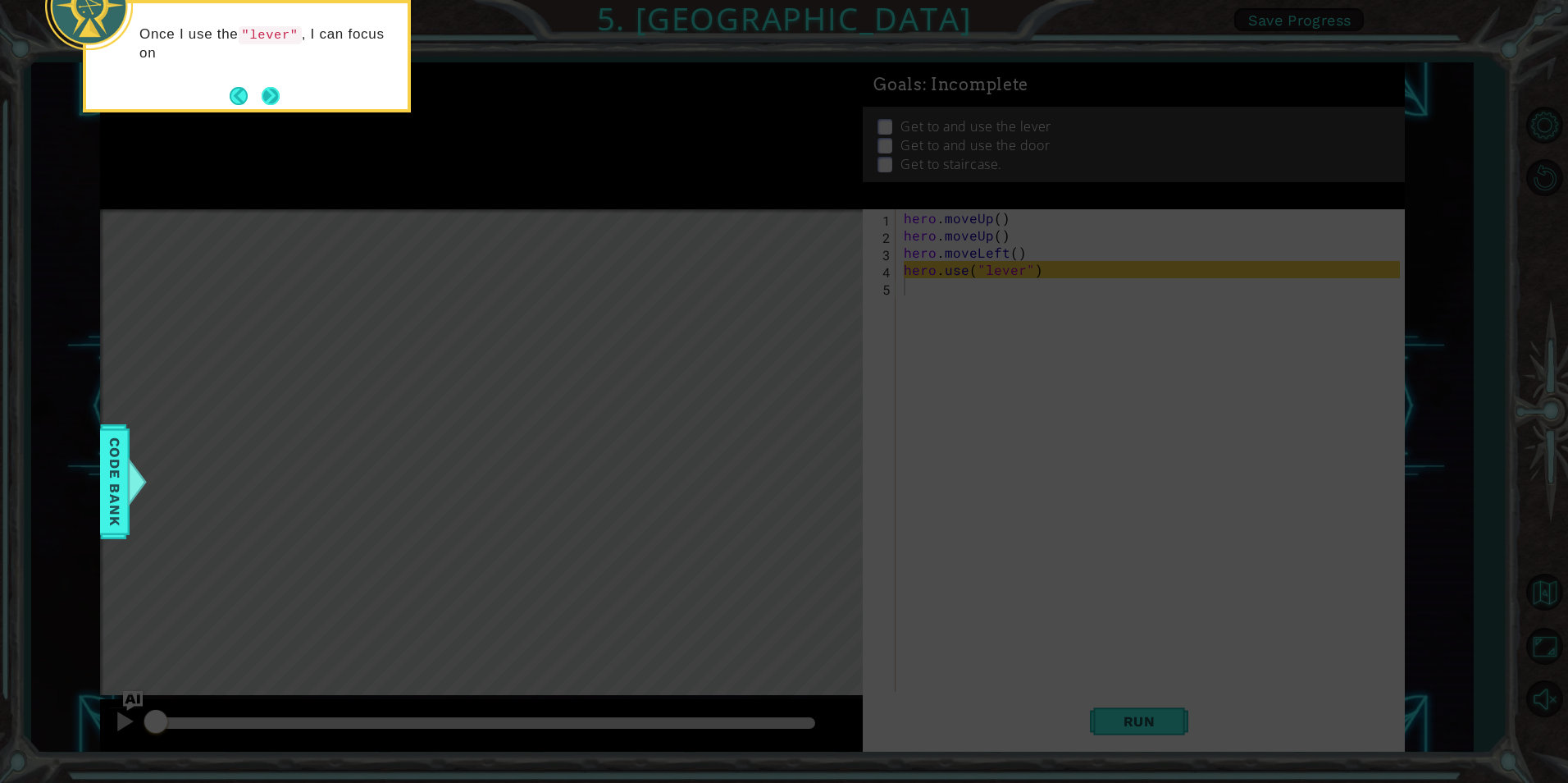
click at [275, 93] on button "Next" at bounding box center [270, 95] width 18 height 18
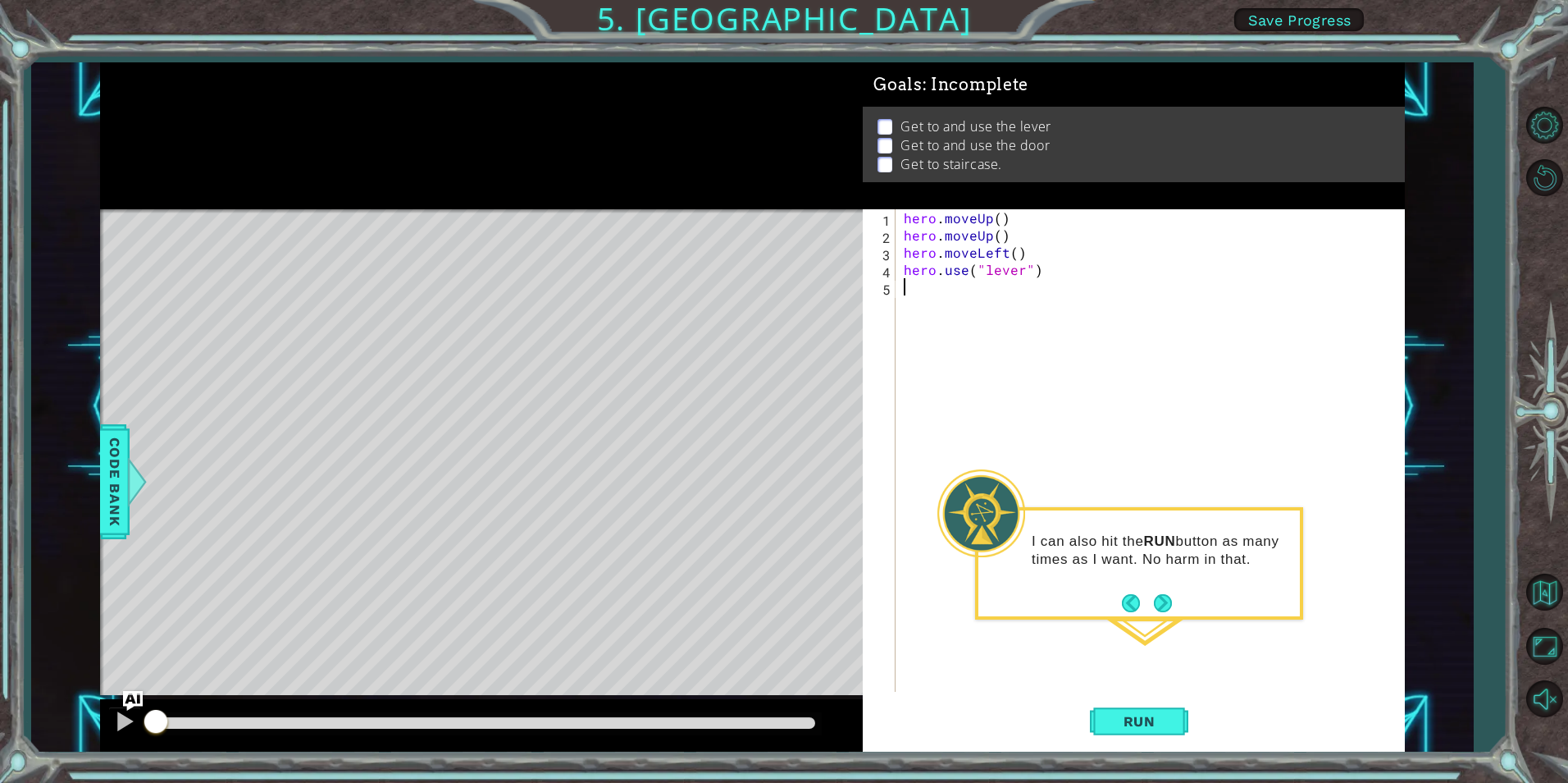
click at [1166, 598] on button "Next" at bounding box center [1162, 602] width 18 height 18
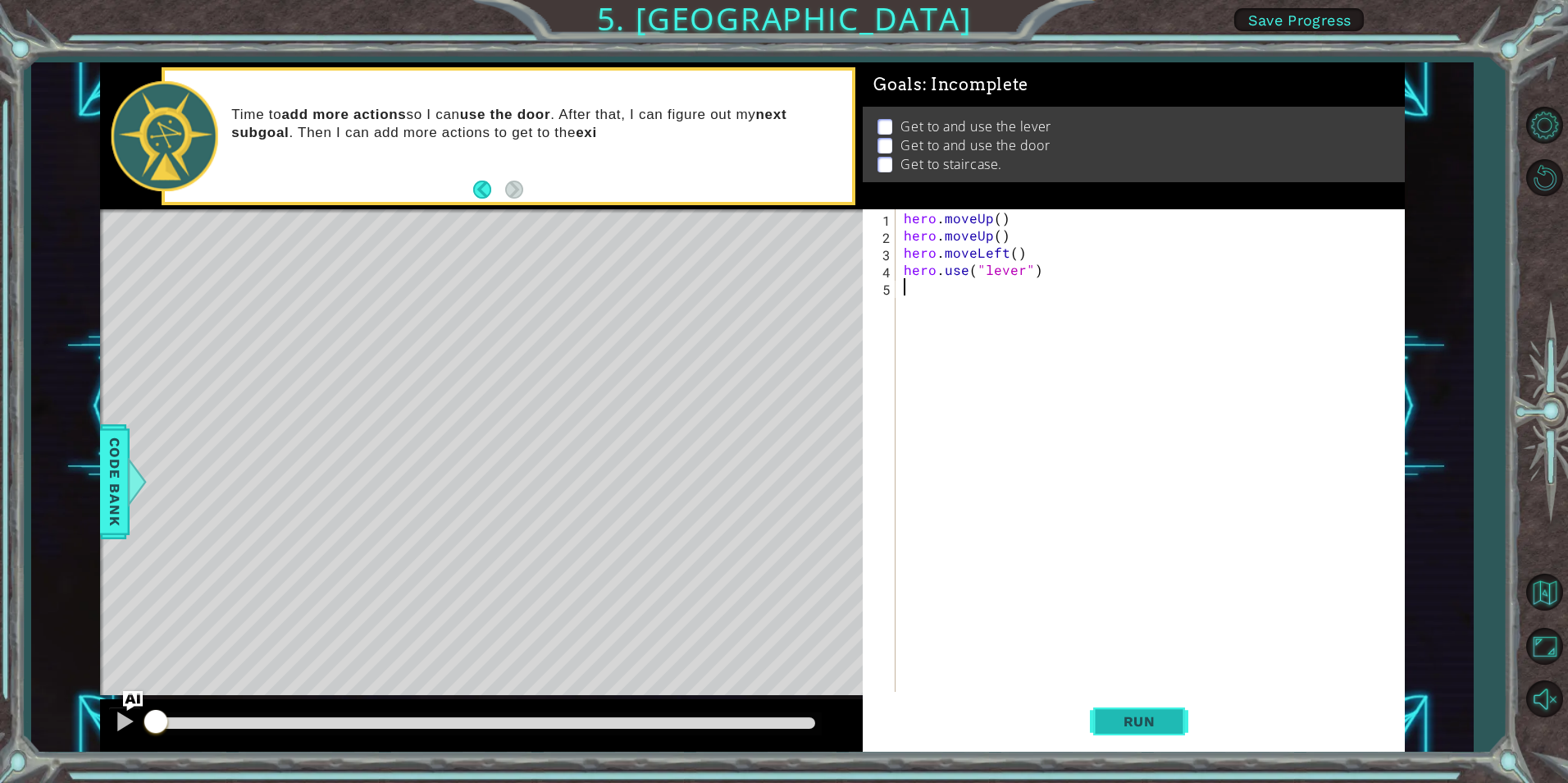
click at [1131, 722] on span "Run" at bounding box center [1140, 722] width 65 height 17
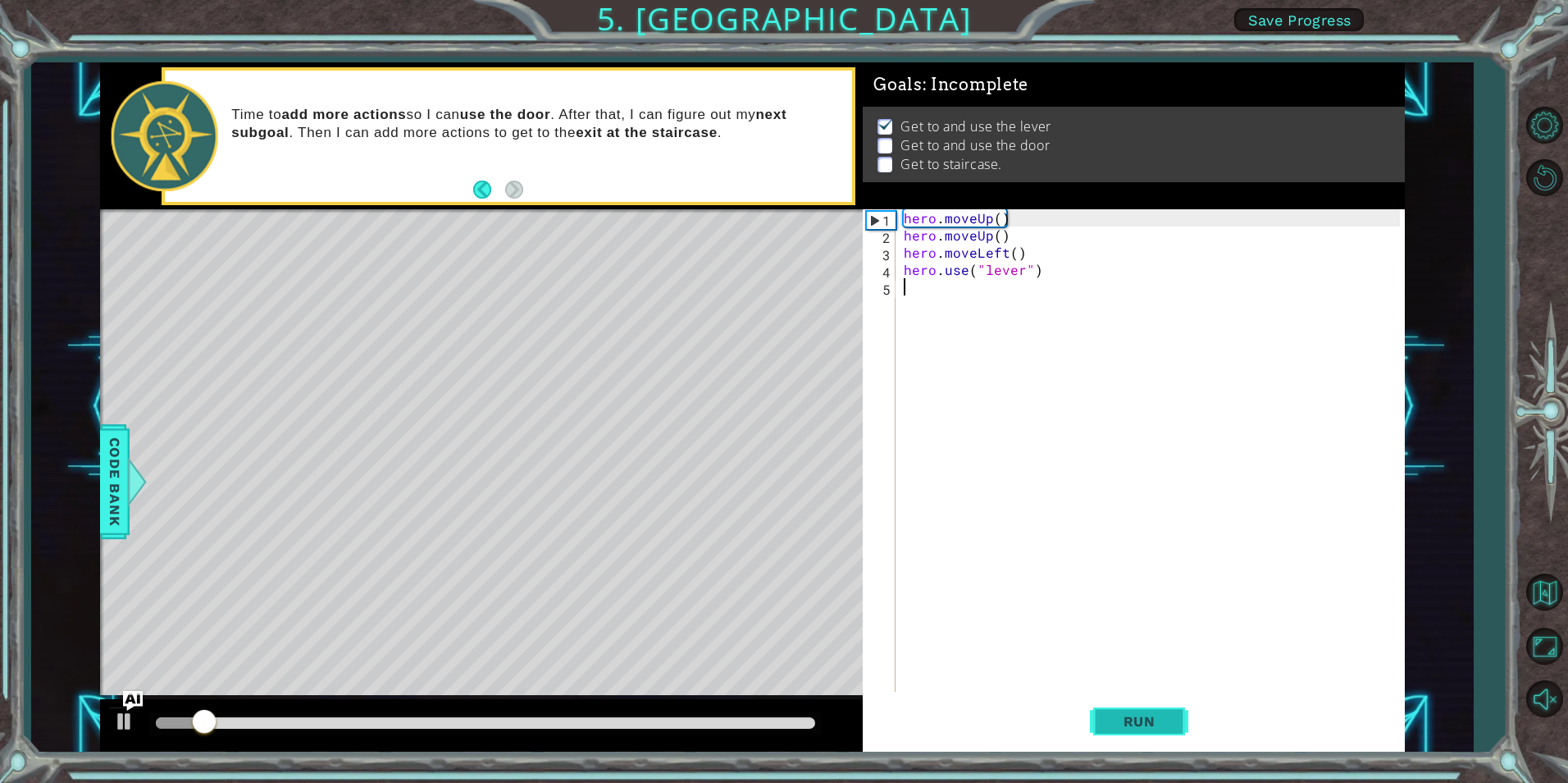
click at [1131, 722] on span "Run" at bounding box center [1140, 722] width 65 height 17
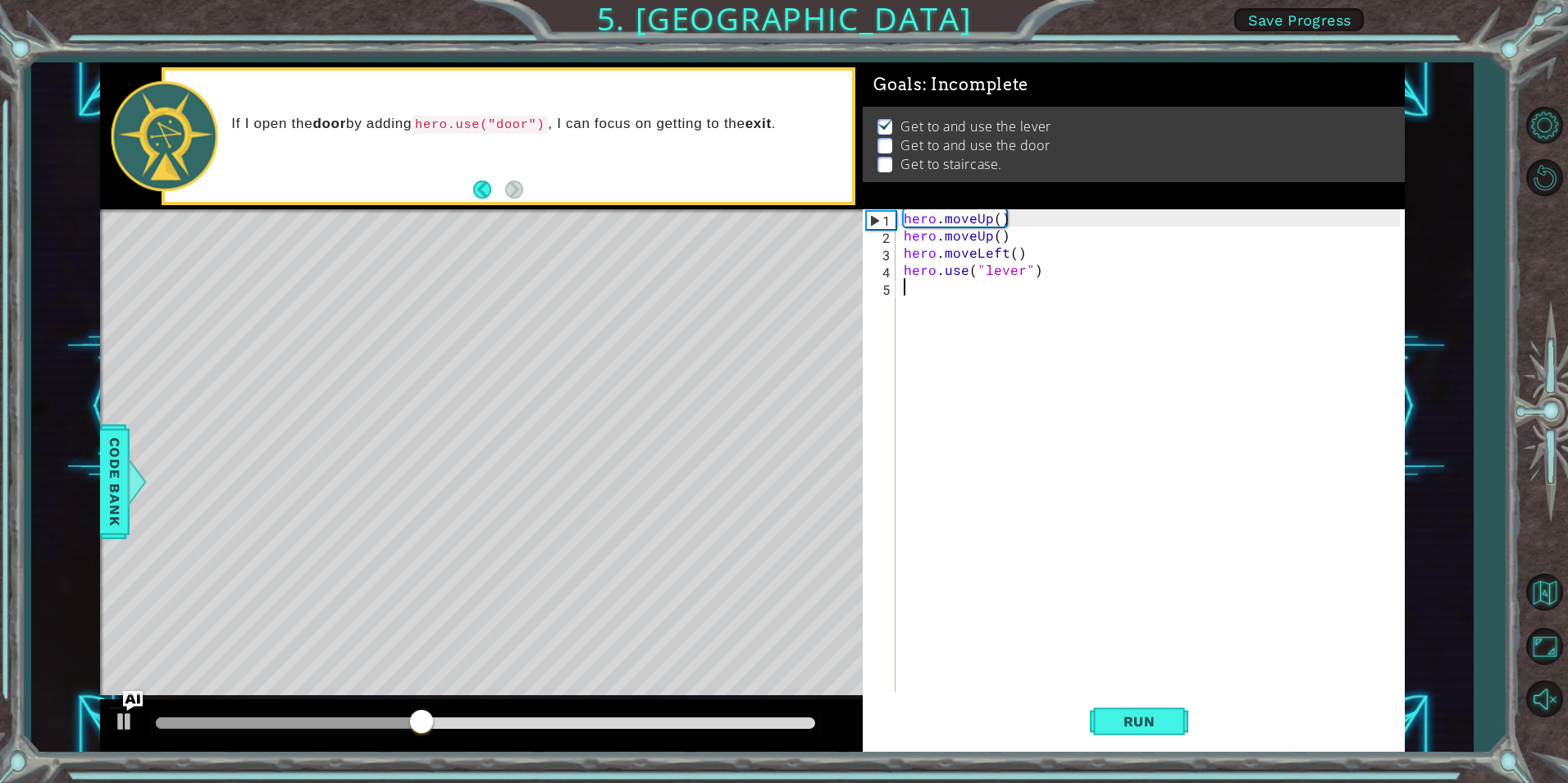
type textarea "h"
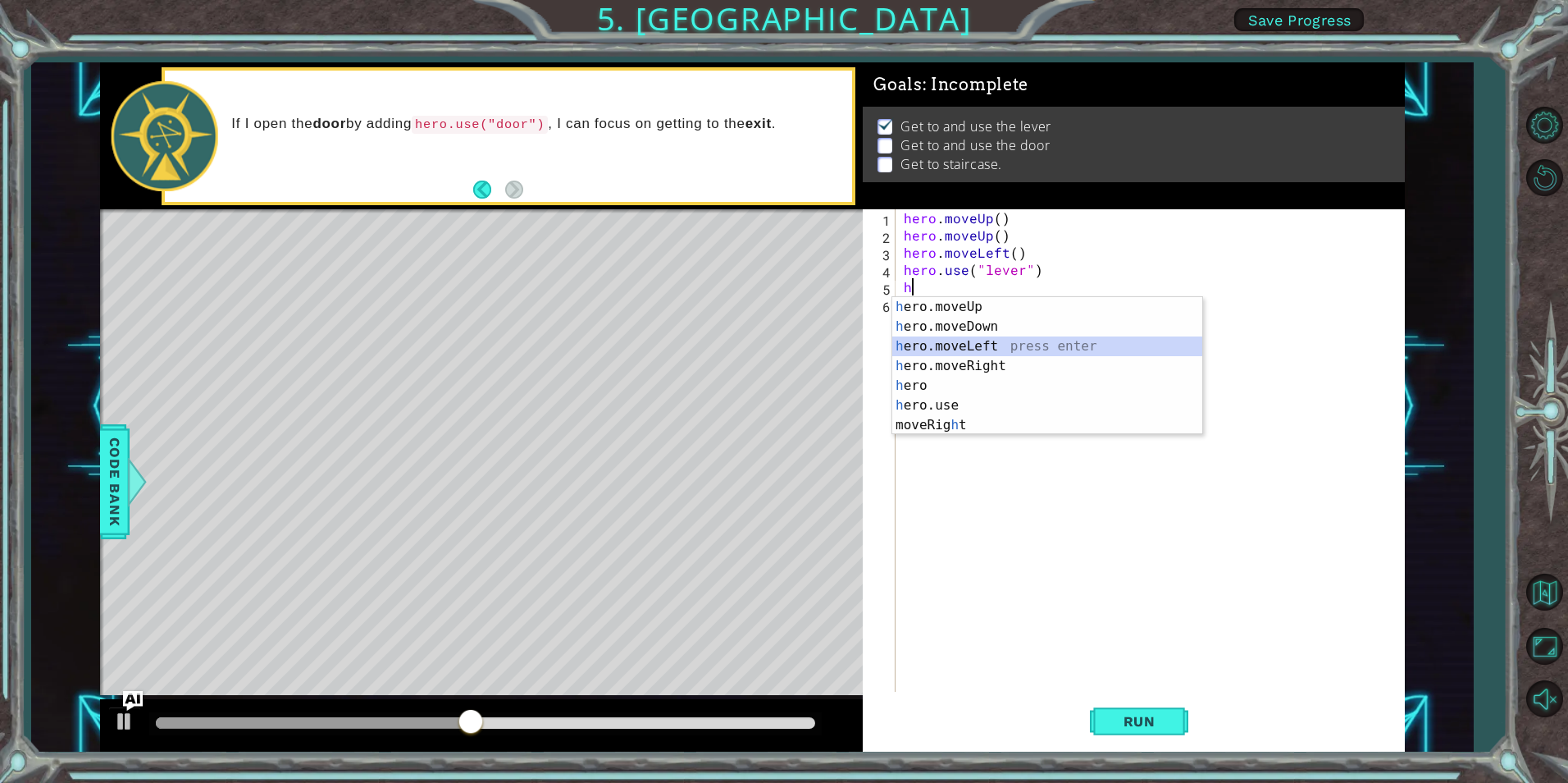
click at [963, 345] on div "h ero.moveUp press enter h ero.moveDown press enter h ero.moveLeft press enter …" at bounding box center [1047, 385] width 310 height 177
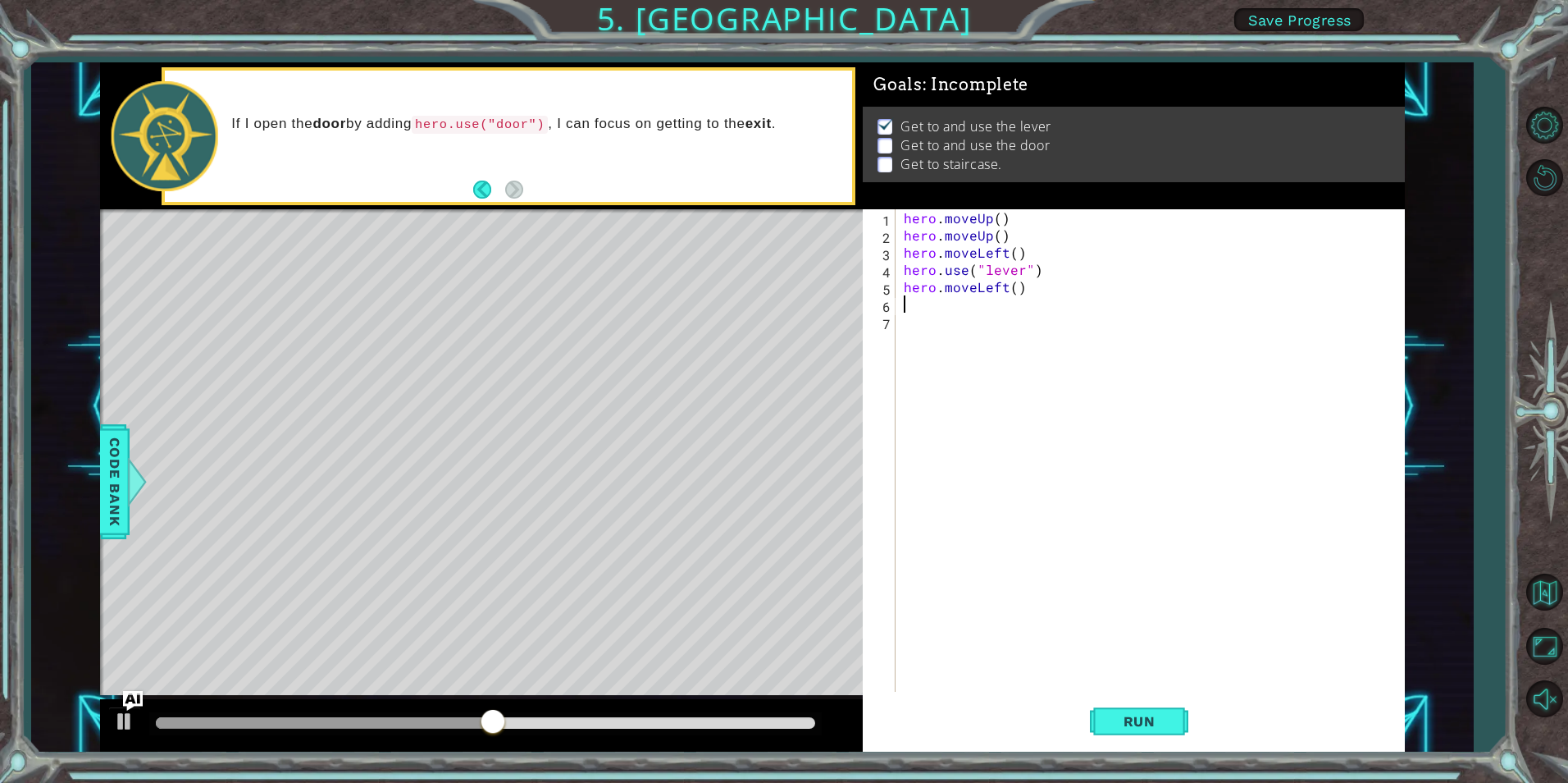
type textarea "h"
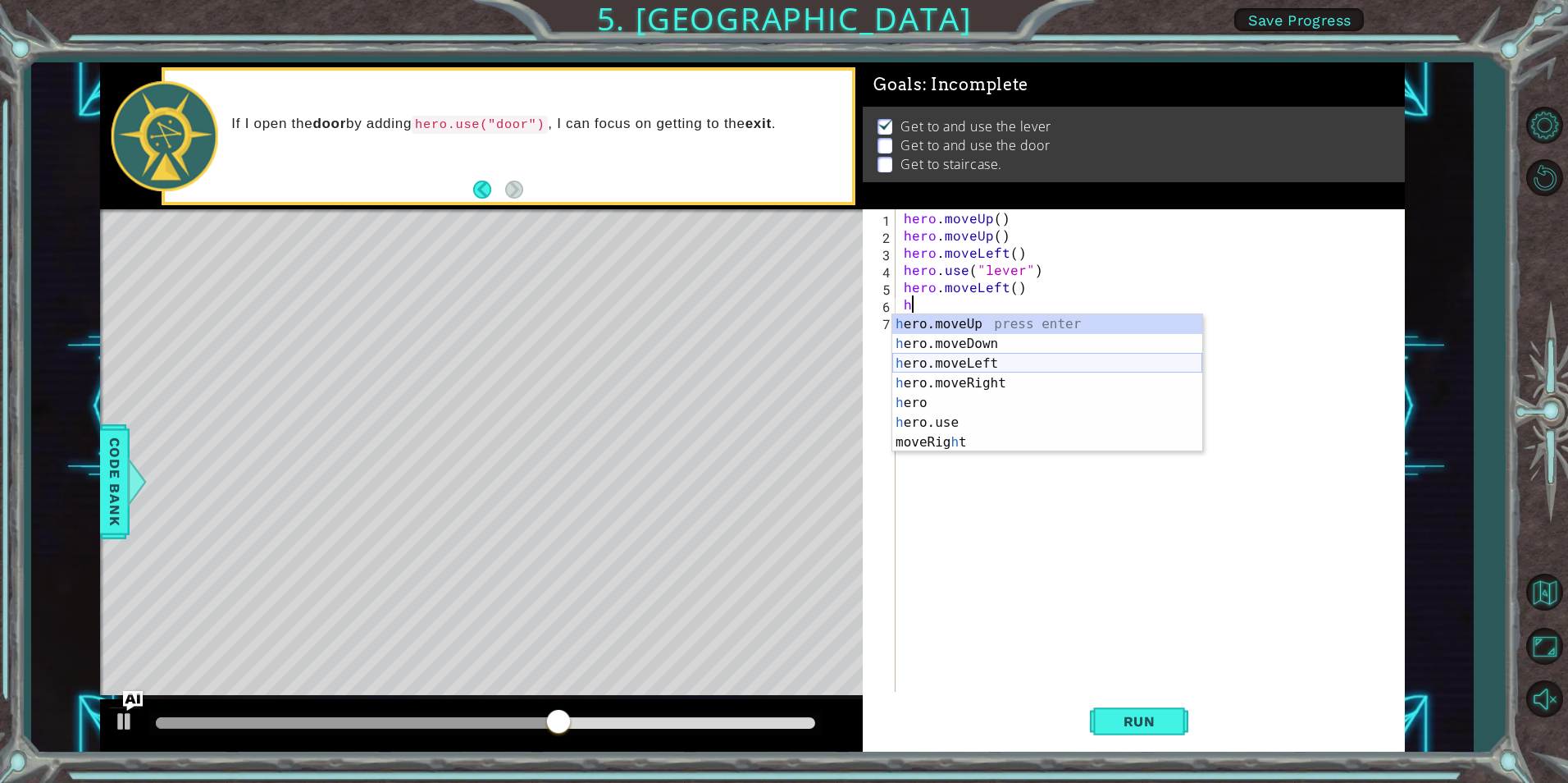
click at [957, 358] on div "h ero.moveUp press enter h ero.moveDown press enter h ero.moveLeft press enter …" at bounding box center [1047, 403] width 310 height 177
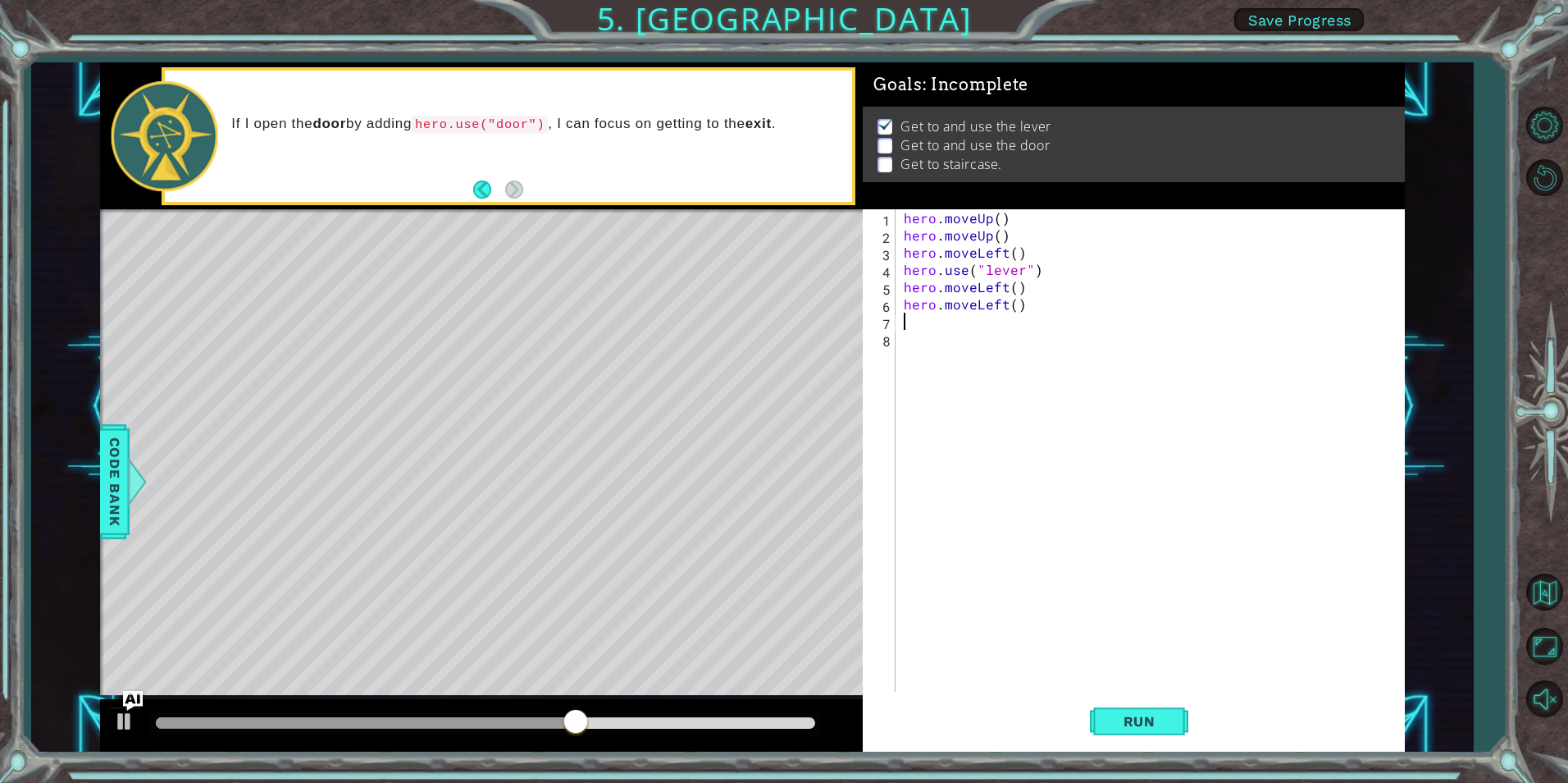
type textarea "h"
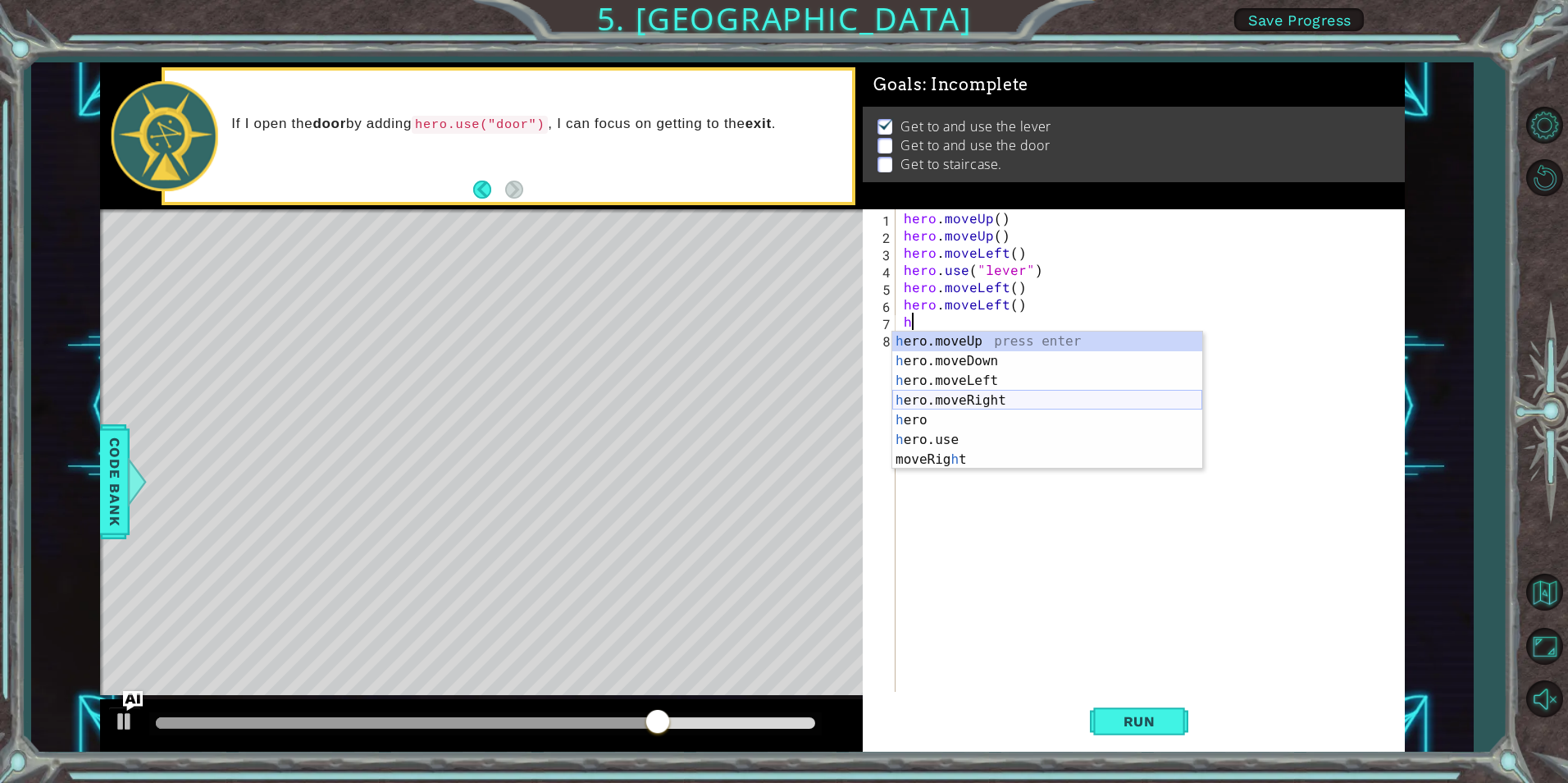
click at [952, 399] on div "h ero.moveUp press enter h ero.moveDown press enter h ero.moveLeft press enter …" at bounding box center [1047, 420] width 310 height 177
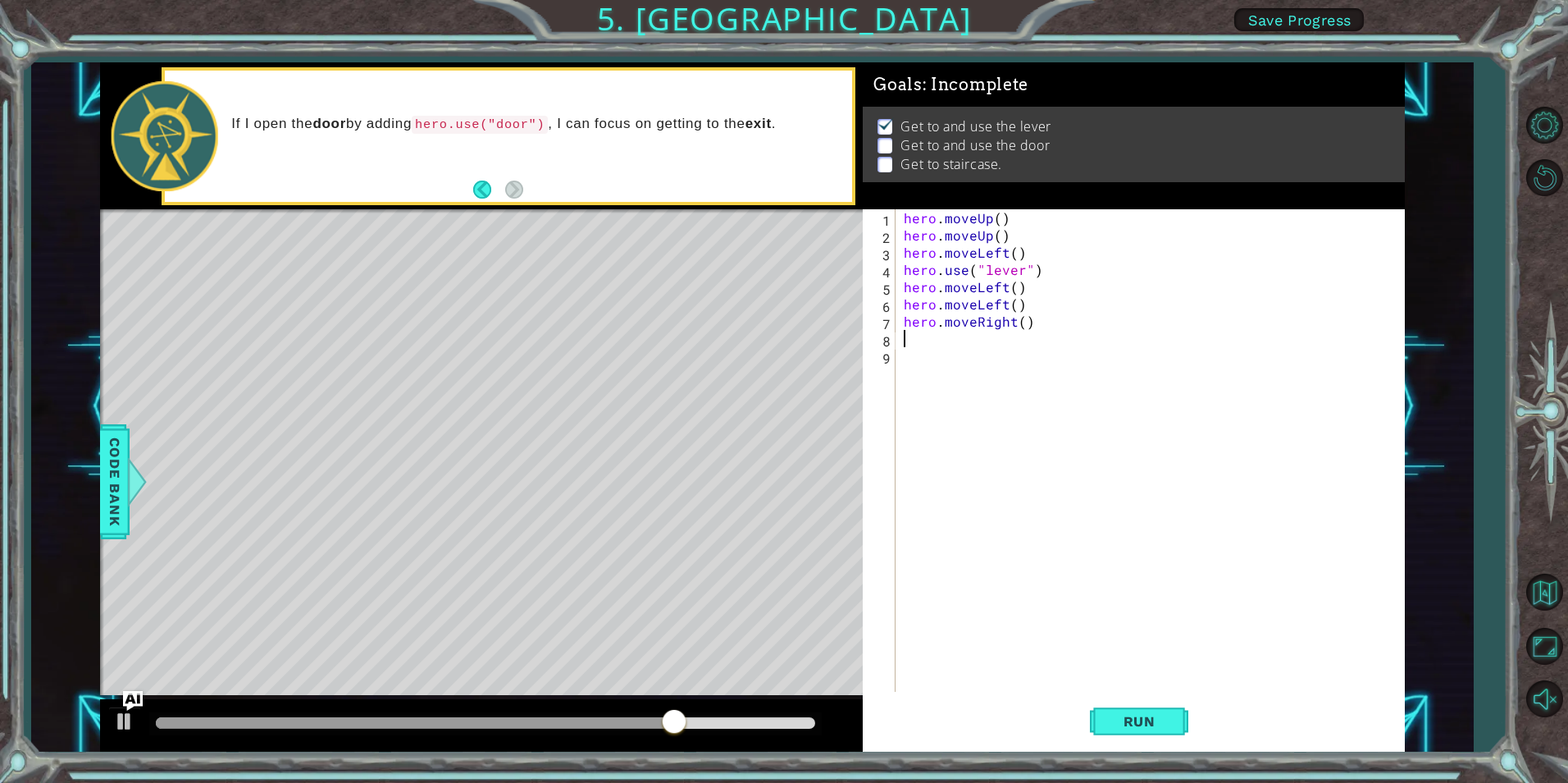
click at [1005, 301] on div "hero . moveUp ( ) hero . moveUp ( ) hero . moveLeft ( ) hero . use ( "lever" ) …" at bounding box center [1154, 467] width 507 height 517
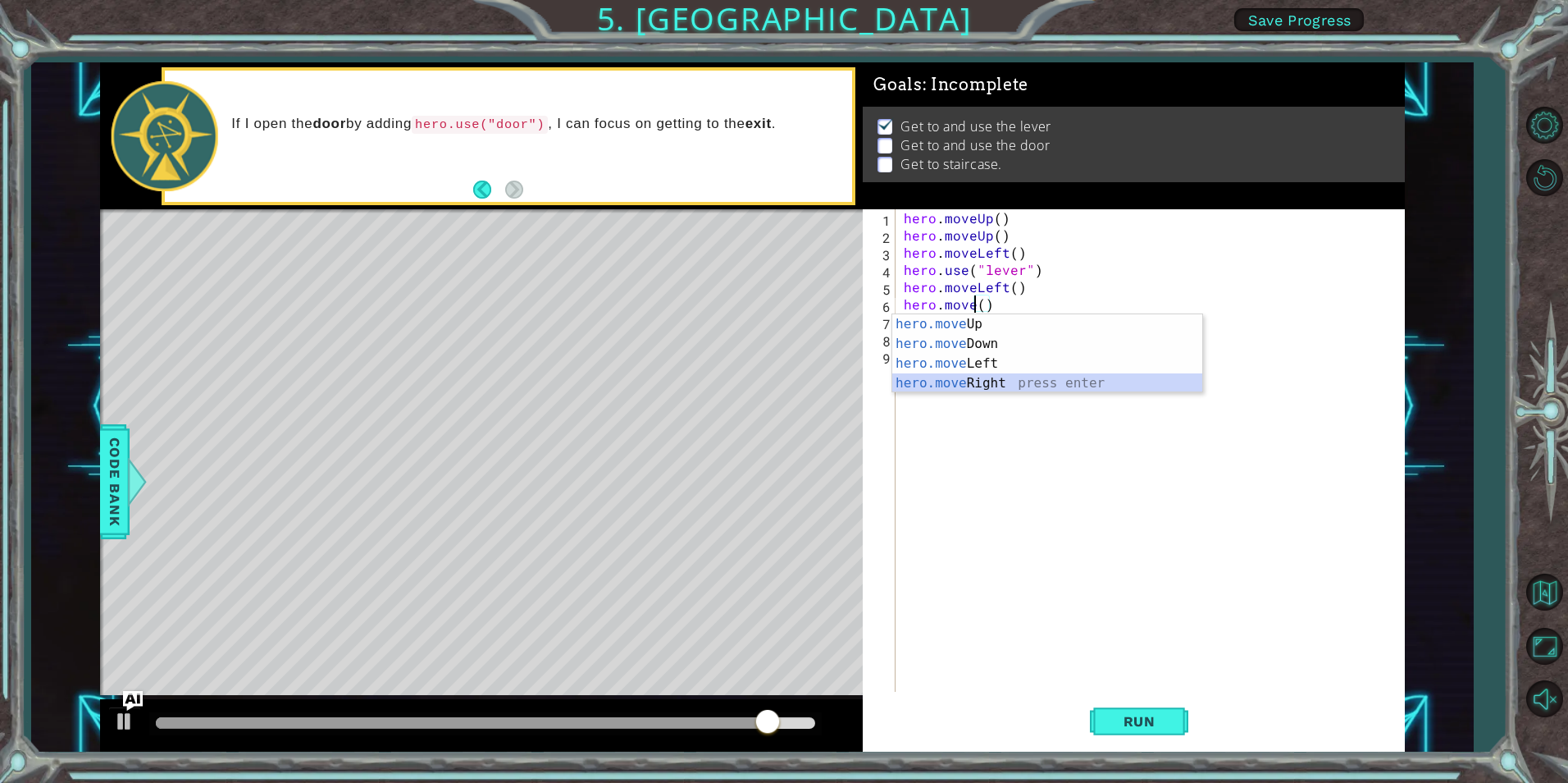
click at [1001, 384] on div "hero.move Up press enter hero.move Down press enter hero.move Left press enter …" at bounding box center [1047, 373] width 310 height 118
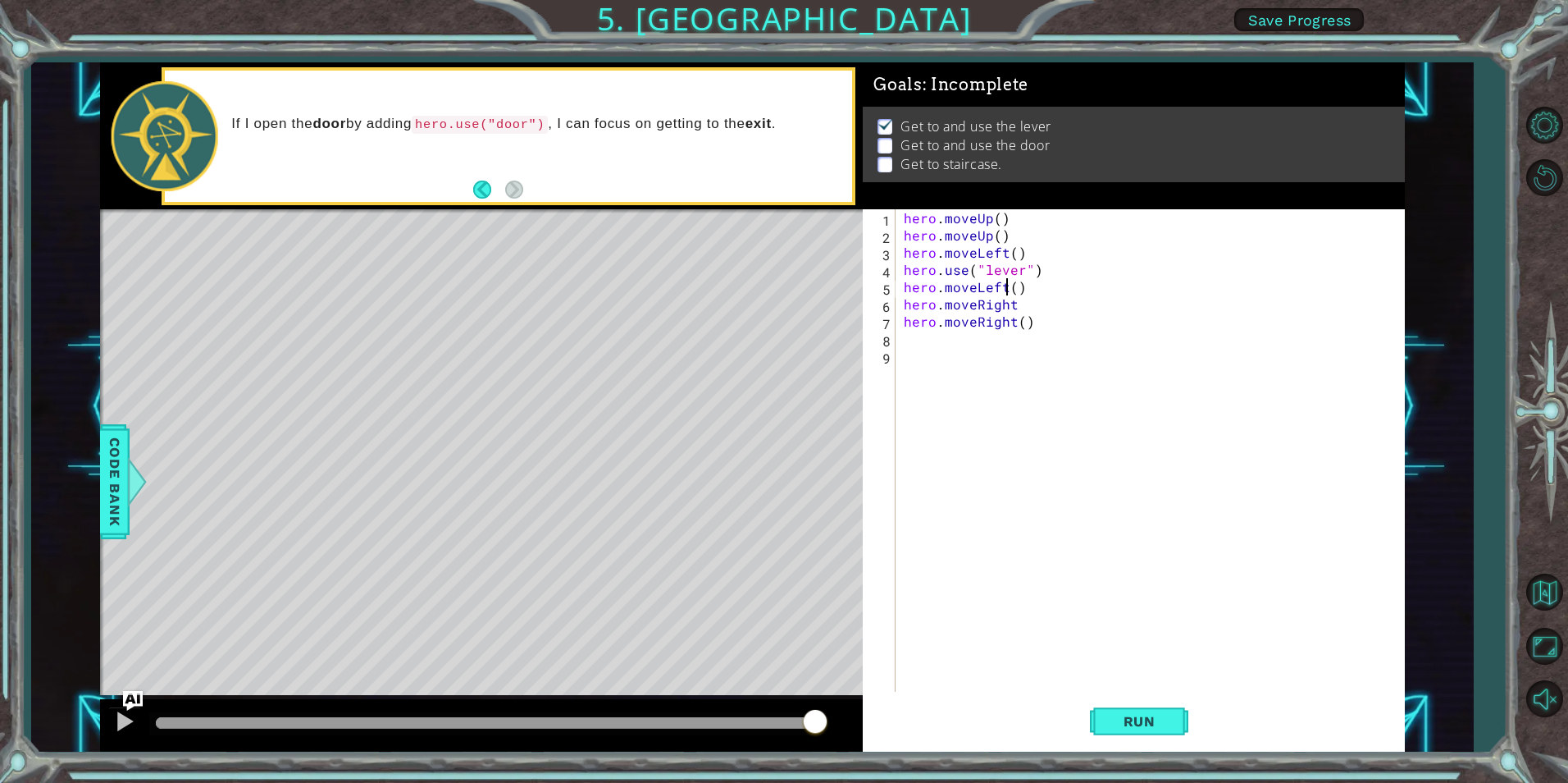
click at [1006, 290] on div "hero . moveUp ( ) hero . moveUp ( ) hero . moveLeft ( ) hero . use ( "lever" ) …" at bounding box center [1154, 467] width 507 height 517
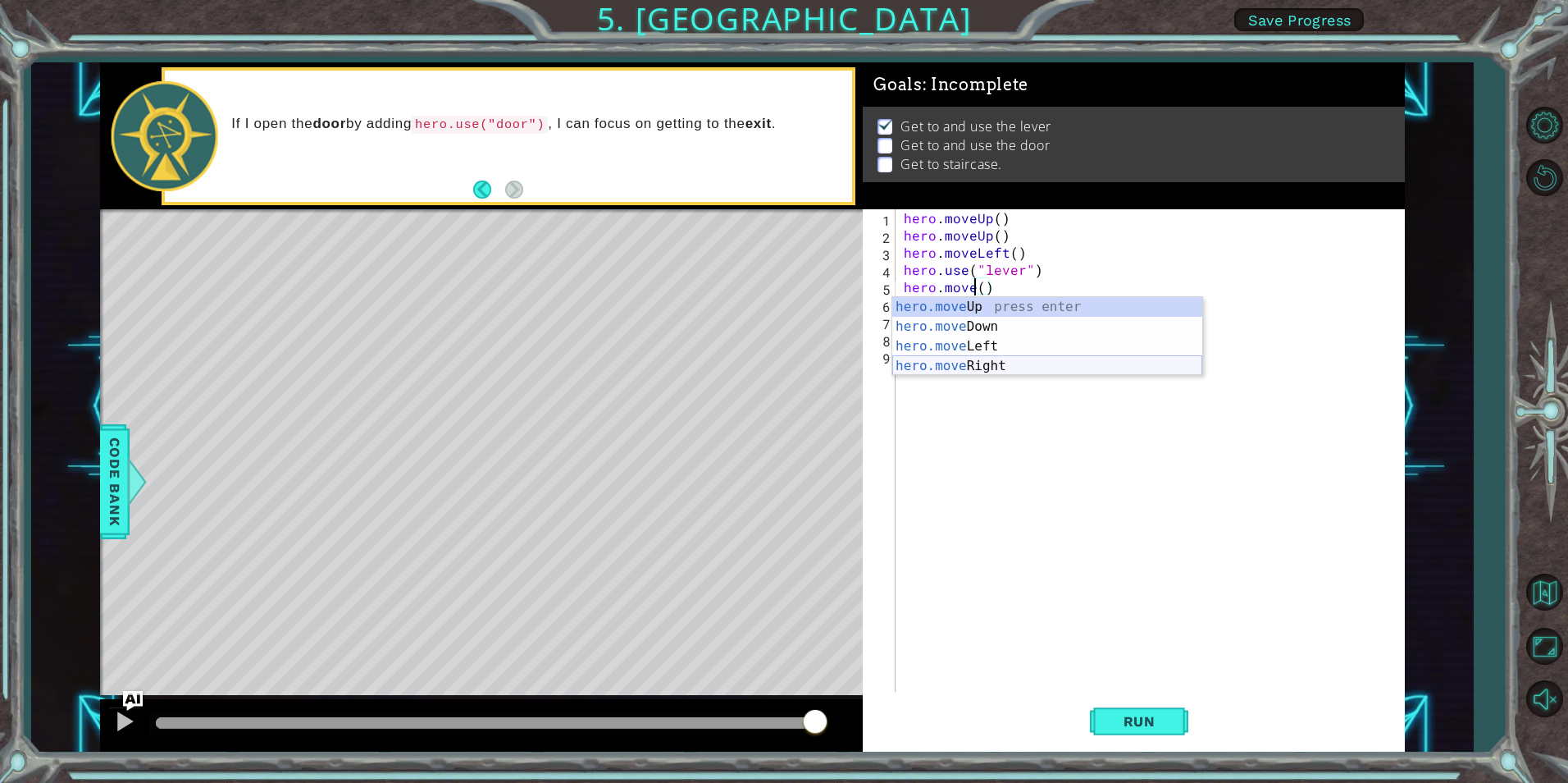
click at [1003, 369] on div "hero.move Up press enter hero.move Down press enter hero.move Left press enter …" at bounding box center [1047, 356] width 310 height 118
type textarea "hero.moveRight"
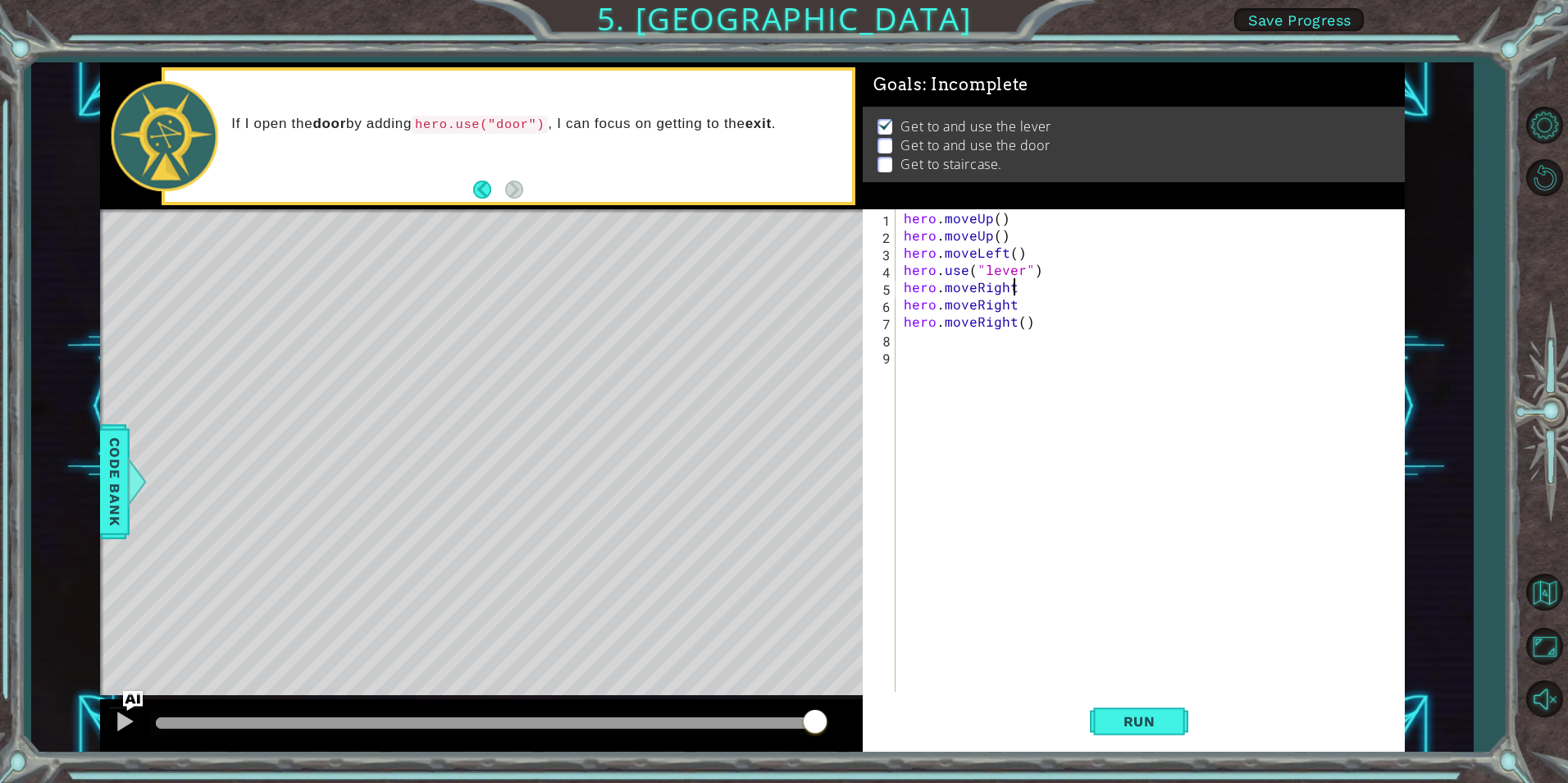
click at [967, 365] on div "hero . moveUp ( ) hero . moveUp ( ) hero . moveLeft ( ) hero . use ( "lever" ) …" at bounding box center [1154, 467] width 507 height 517
click at [954, 345] on div "hero . moveUp ( ) hero . moveUp ( ) hero . moveLeft ( ) hero . use ( "lever" ) …" at bounding box center [1154, 467] width 507 height 517
type textarea "h"
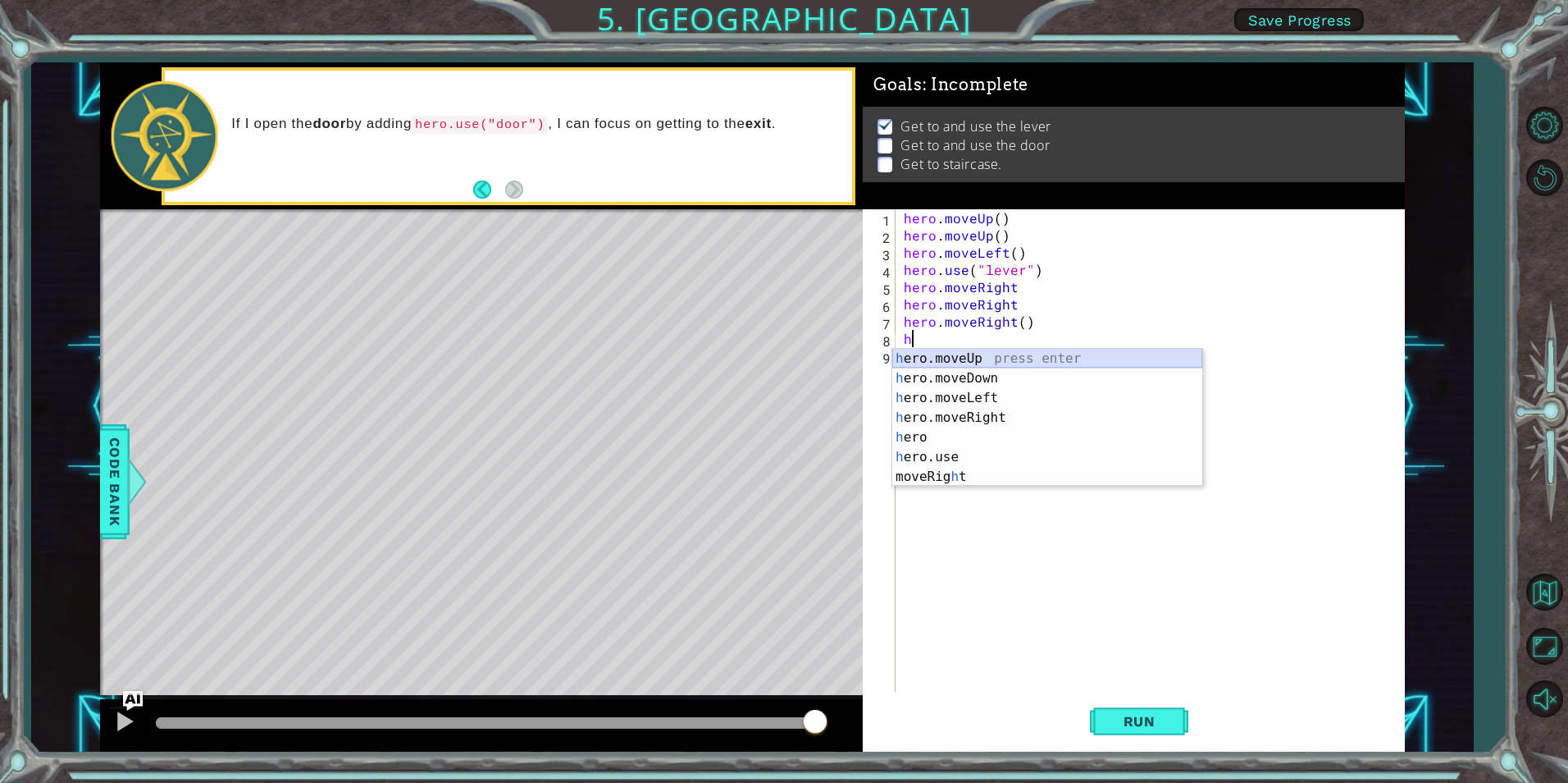
click at [964, 353] on div "h ero.moveUp press enter h ero.moveDown press enter h ero.moveLeft press enter …" at bounding box center [1047, 438] width 310 height 177
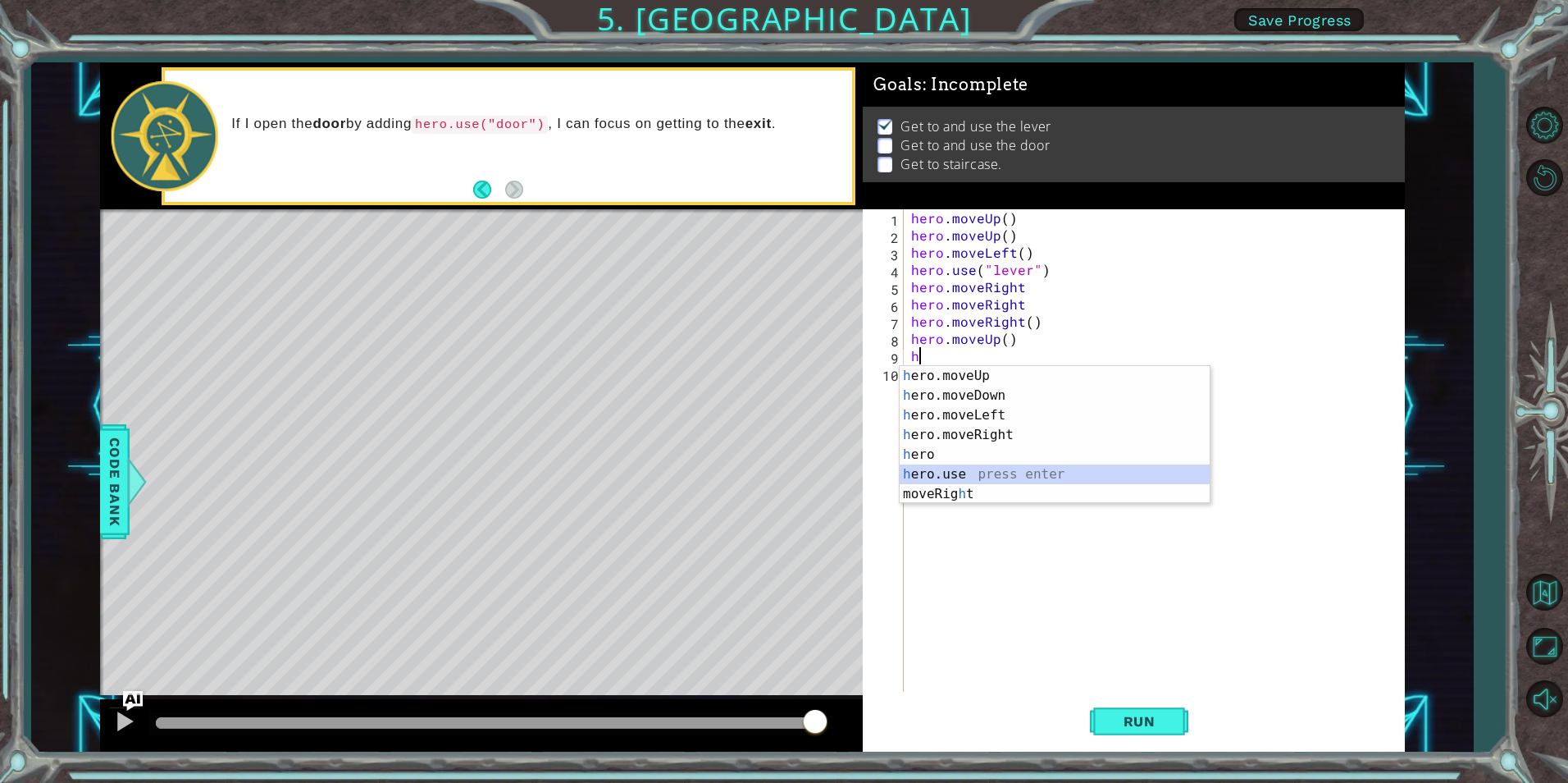
click at [950, 466] on div "h ero.moveUp press enter h ero.moveDown press enter h ero.moveLeft press enter …" at bounding box center [1054, 454] width 310 height 177
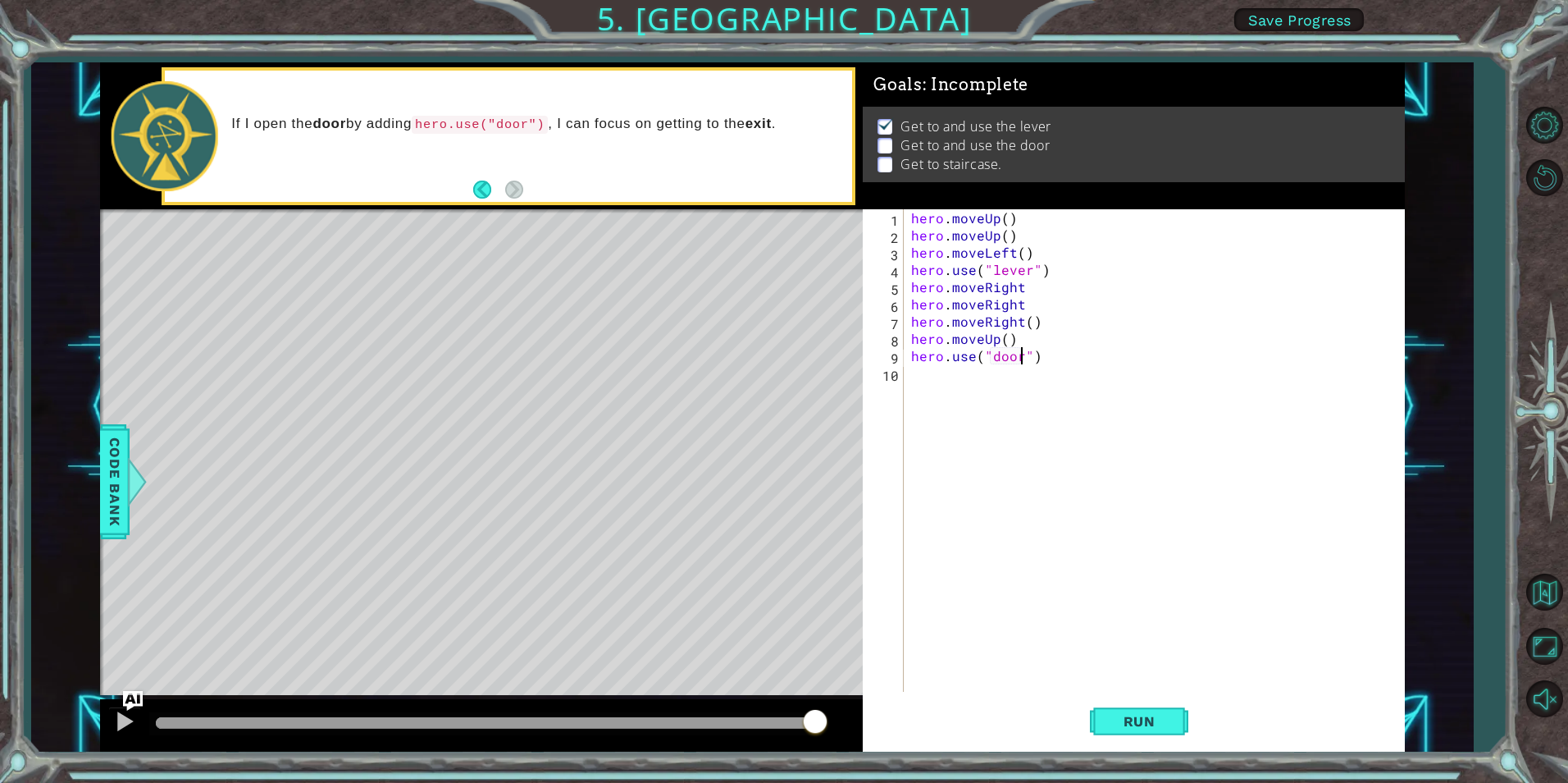
scroll to position [0, 7]
click at [1136, 715] on span "Run" at bounding box center [1140, 722] width 65 height 17
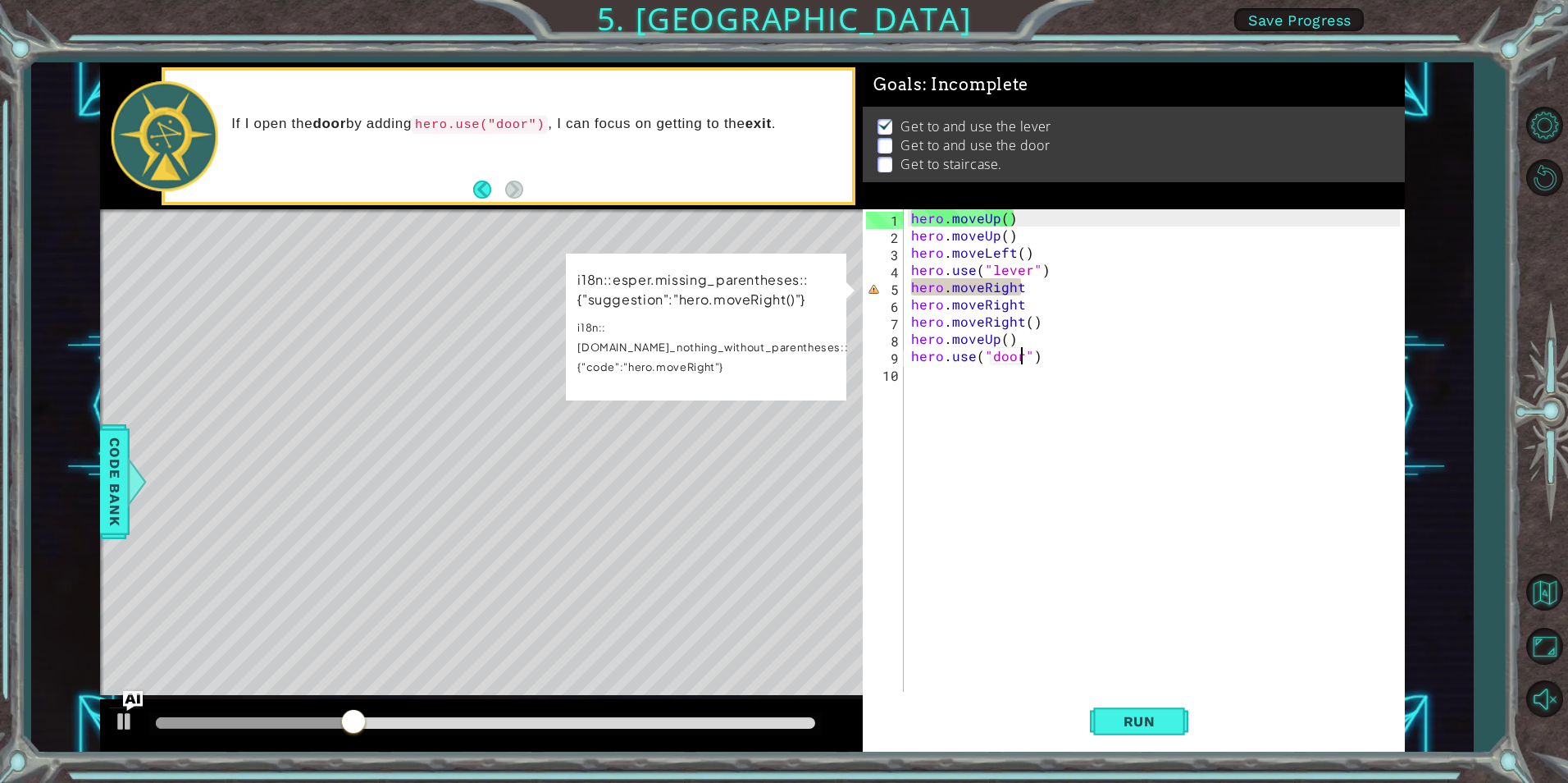
click at [1058, 298] on div "hero . moveUp ( ) hero . moveUp ( ) hero . moveLeft ( ) hero . use ( "lever" ) …" at bounding box center [1158, 467] width 500 height 517
click at [1058, 288] on div "hero . moveUp ( ) hero . moveUp ( ) hero . moveLeft ( ) hero . use ( "lever" ) …" at bounding box center [1158, 467] width 500 height 517
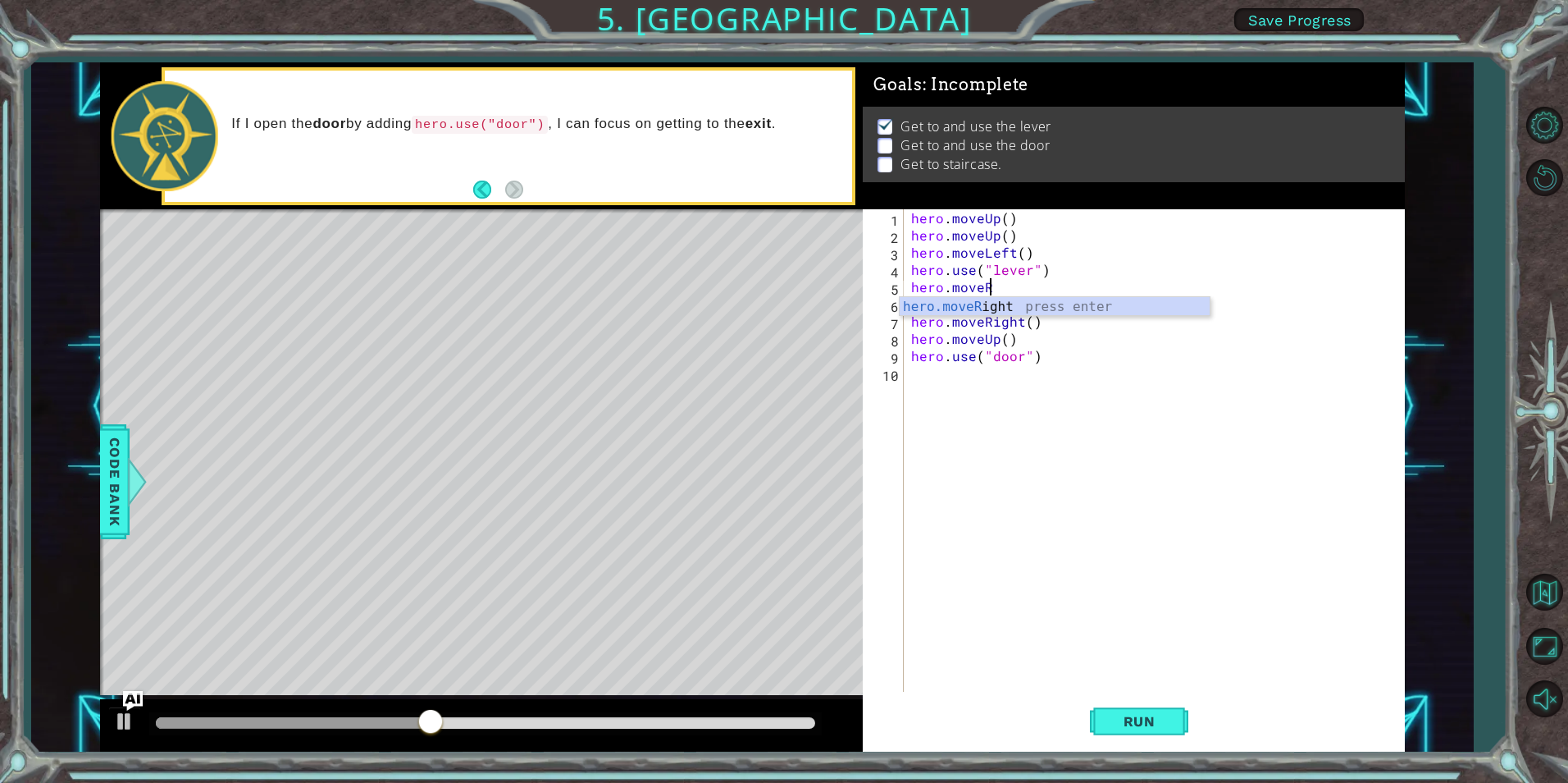
type textarea "hero.move"
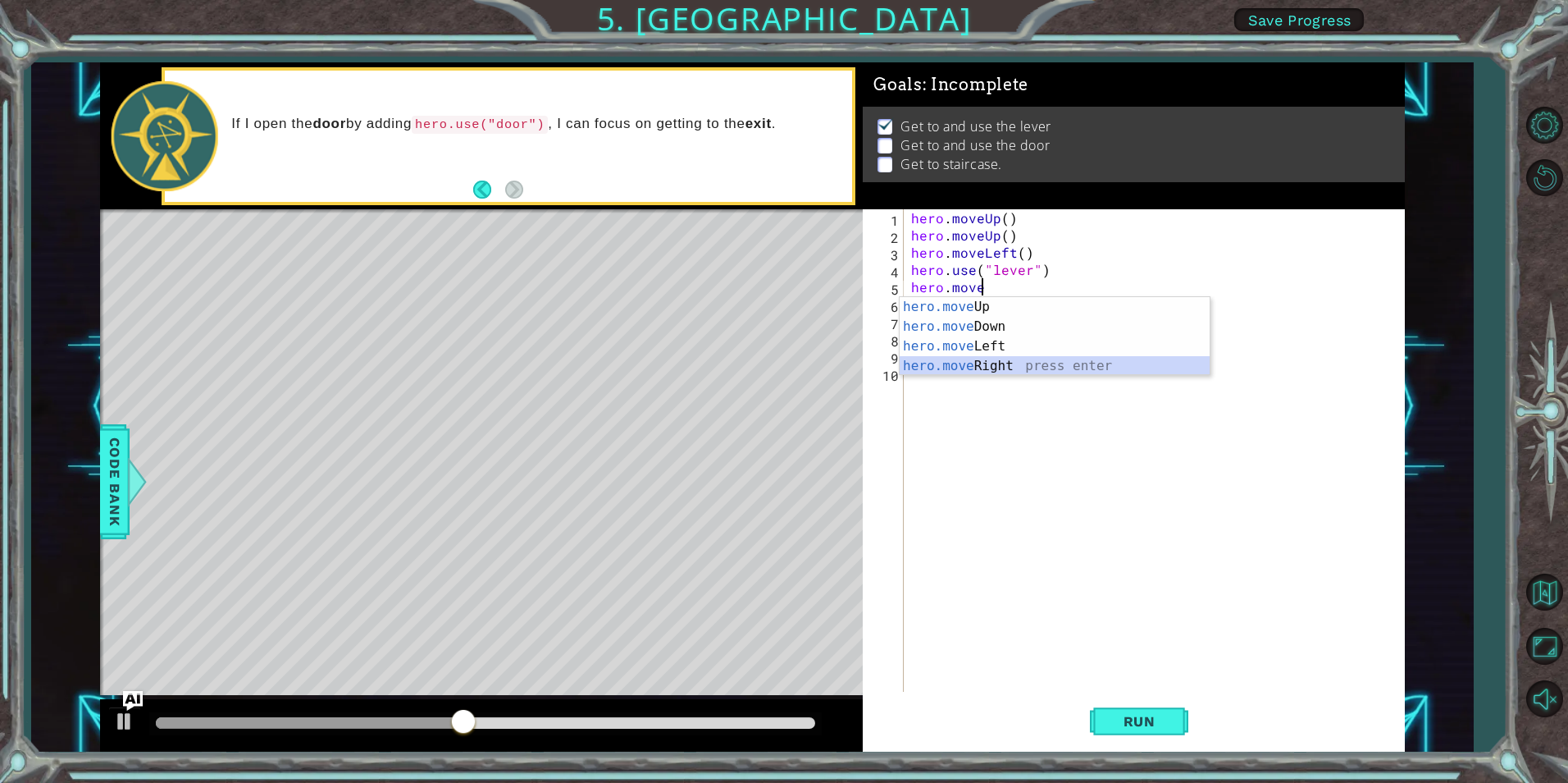
click at [1005, 364] on div "hero.move Up press enter hero.move Down press enter hero.move Left press enter …" at bounding box center [1054, 356] width 310 height 118
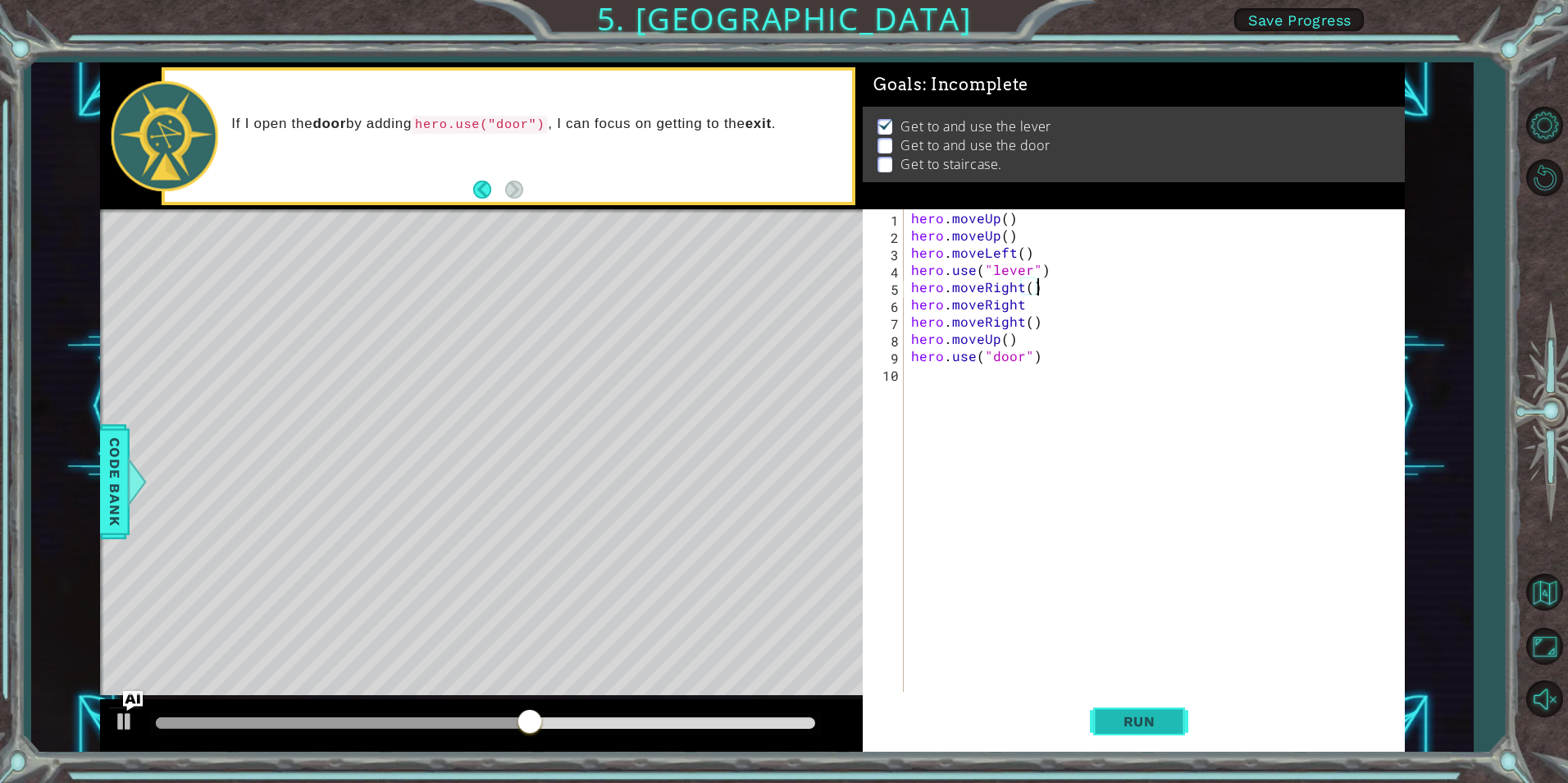
click at [1163, 700] on button "Run" at bounding box center [1139, 722] width 99 height 54
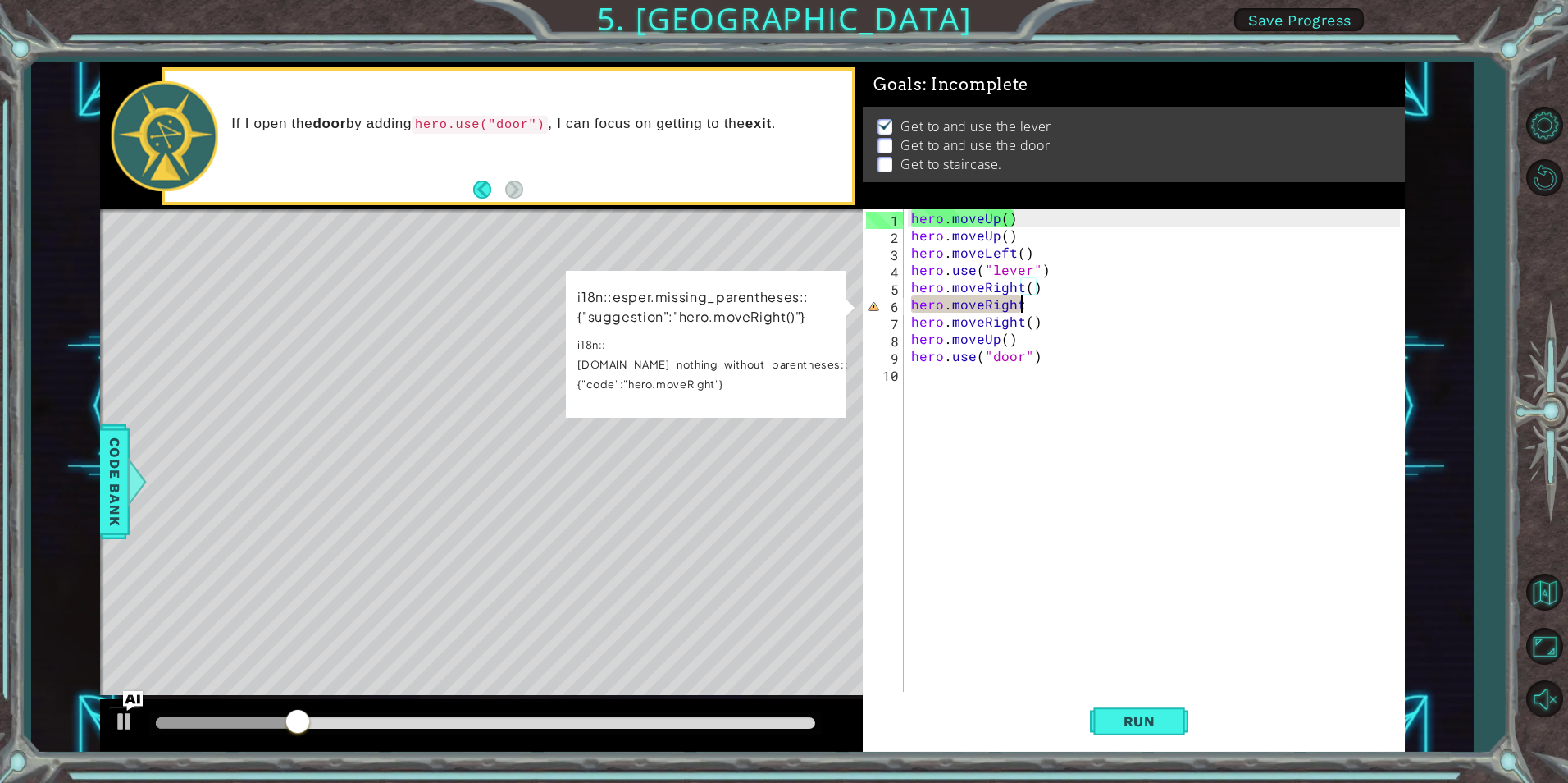
click at [1040, 308] on div "hero . moveUp ( ) hero . moveUp ( ) hero . moveLeft ( ) hero . use ( "lever" ) …" at bounding box center [1158, 467] width 500 height 517
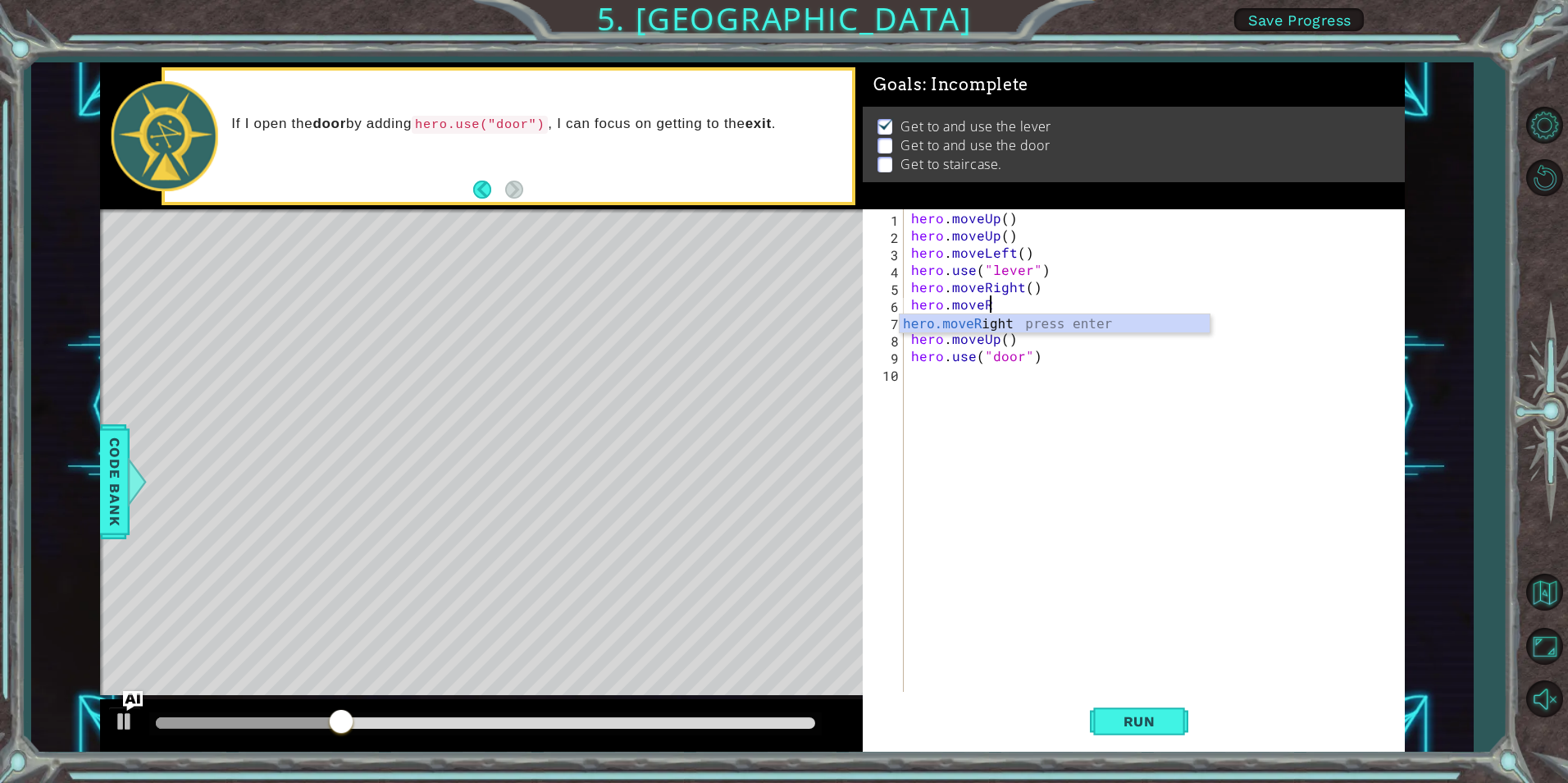
type textarea "hero.move"
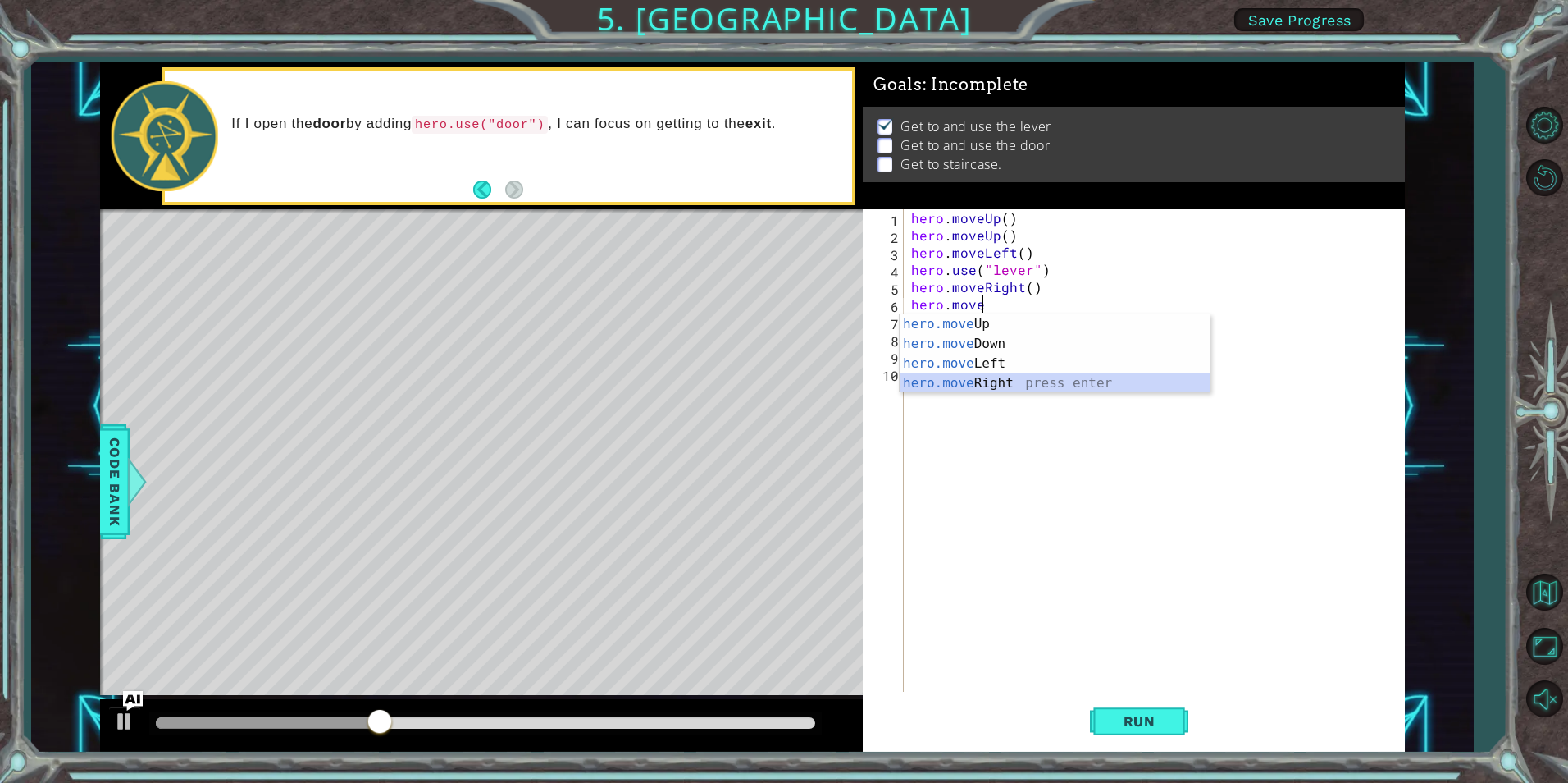
click at [991, 385] on div "hero.move Up press enter hero.move Down press enter hero.move Left press enter …" at bounding box center [1054, 373] width 310 height 118
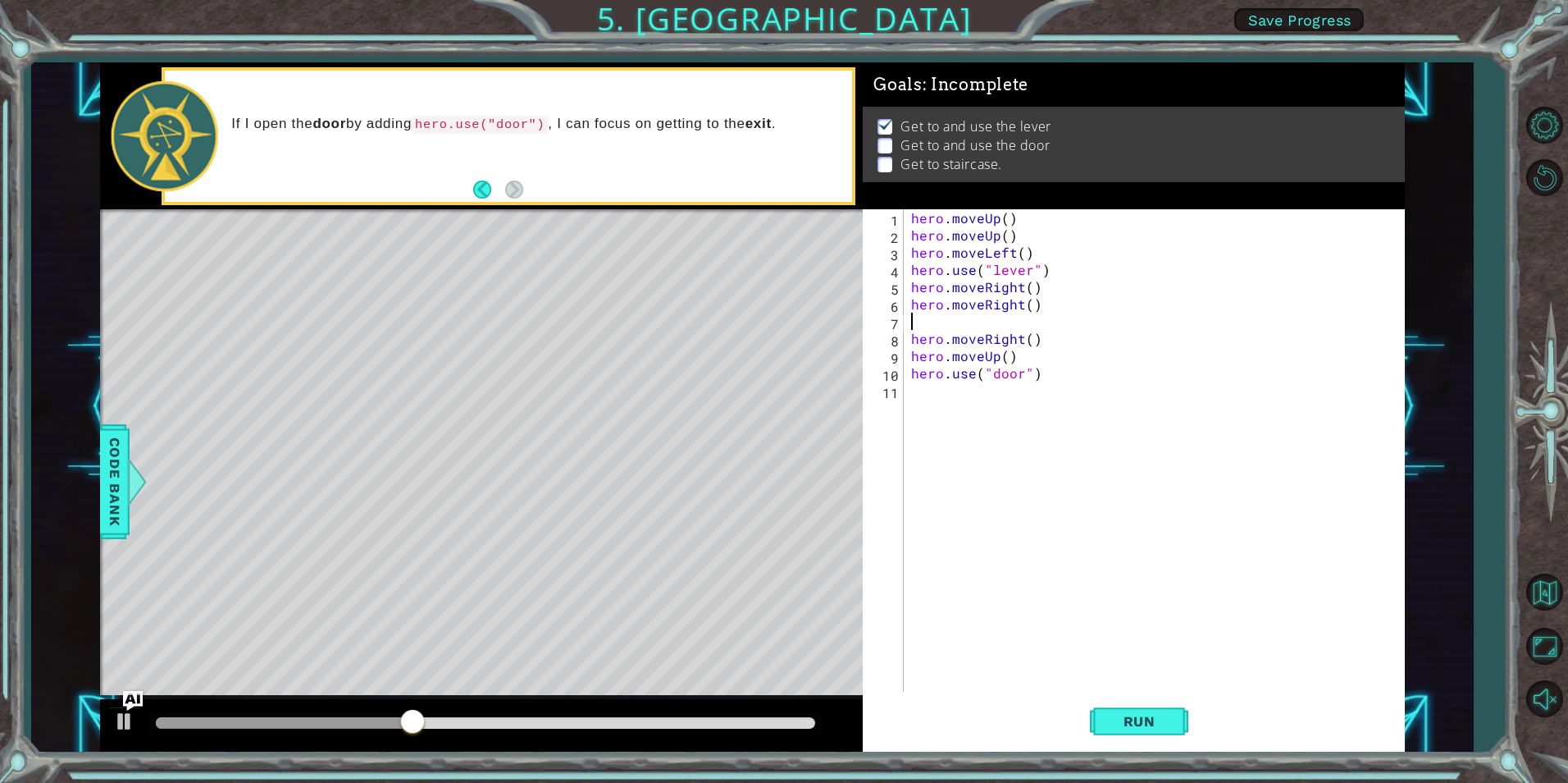
type textarea "hero.moveRight()"
click at [1125, 727] on span "Run" at bounding box center [1140, 722] width 65 height 17
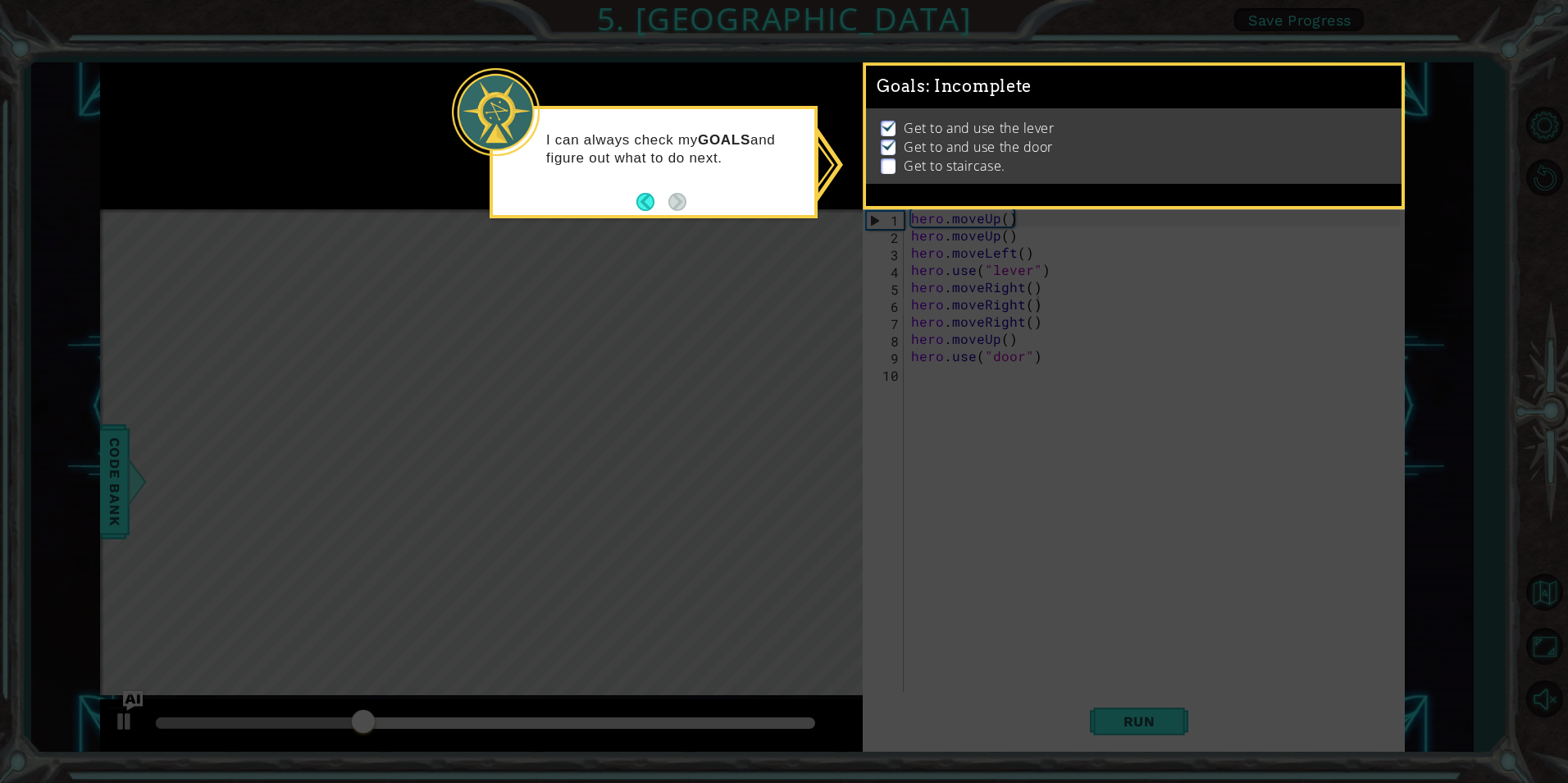
click at [689, 192] on div "I can always check my GOALS and figure out what to do next." at bounding box center [653, 156] width 321 height 83
click at [702, 249] on icon at bounding box center [784, 391] width 1568 height 783
click at [891, 158] on p at bounding box center [889, 166] width 15 height 16
click at [611, 208] on div "I can always check my GOALS and figure out what to do next." at bounding box center [653, 162] width 328 height 113
click at [641, 196] on button "Back" at bounding box center [652, 201] width 32 height 18
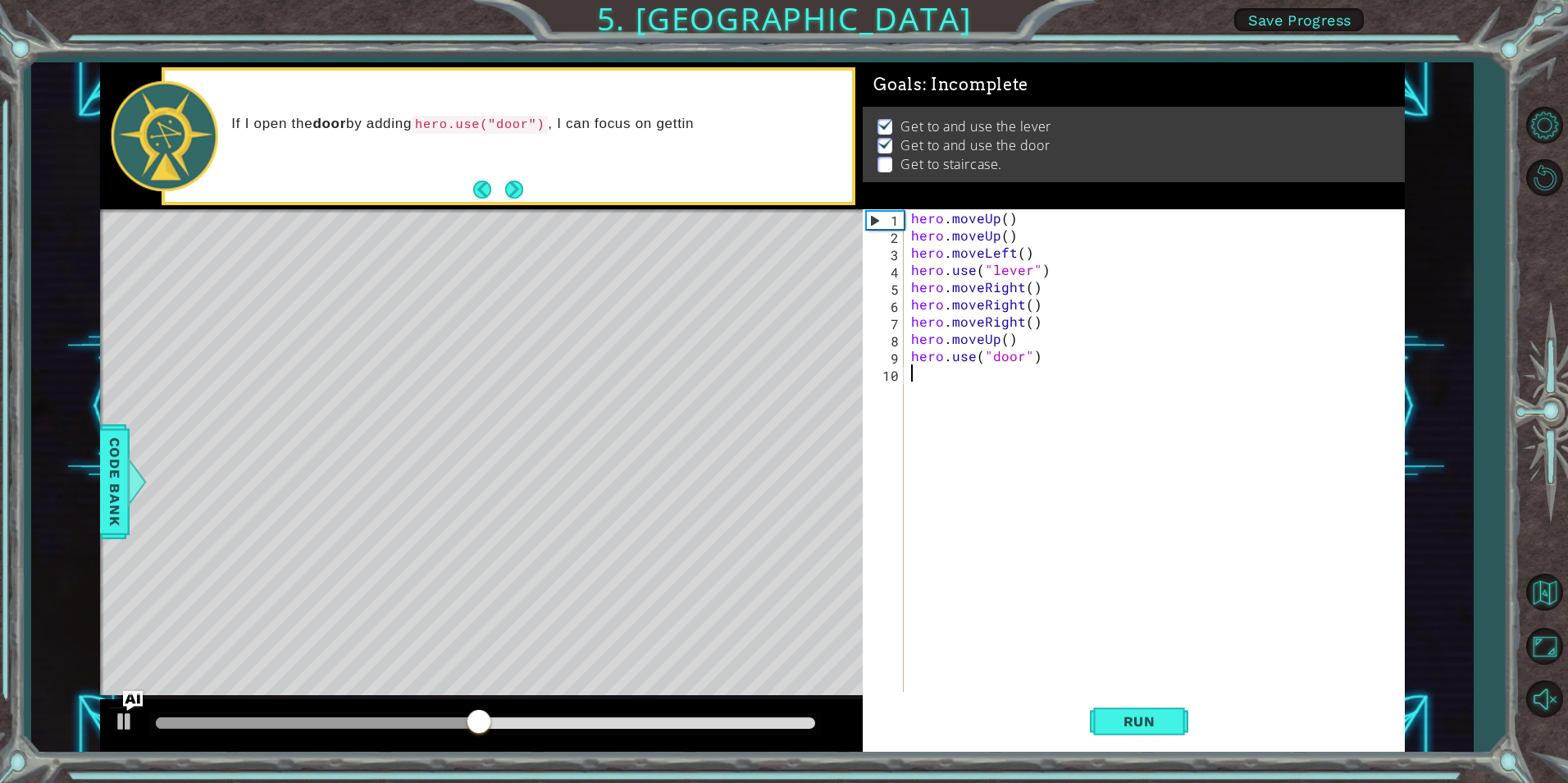
click at [1041, 370] on div "hero . moveUp ( ) hero . moveUp ( ) hero . moveLeft ( ) hero . use ( "lever" ) …" at bounding box center [1158, 467] width 500 height 517
type textarea "h"
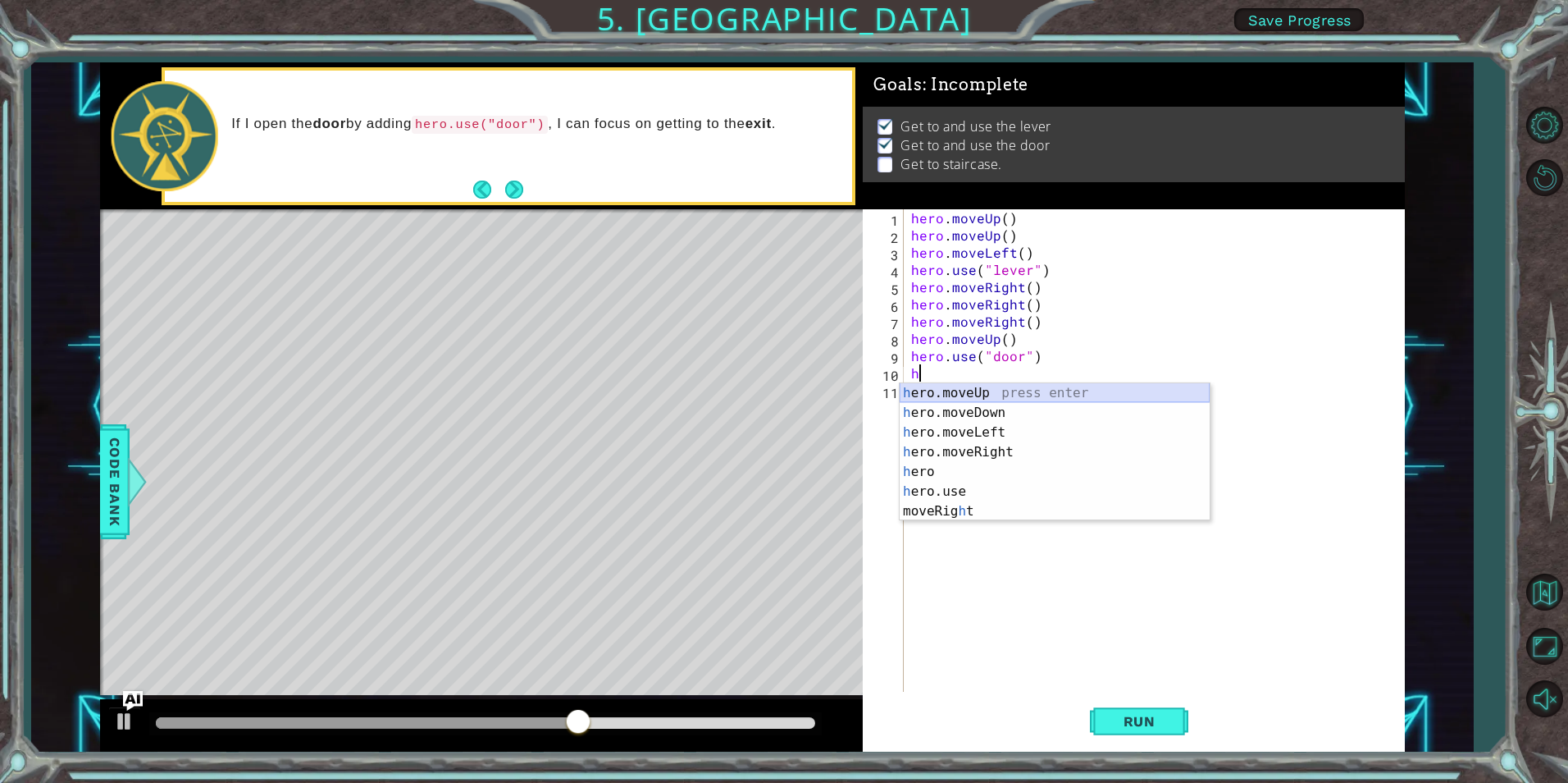
click at [1027, 398] on div "h ero.moveUp press enter h ero.moveDown press enter h ero.moveLeft press enter …" at bounding box center [1054, 472] width 310 height 177
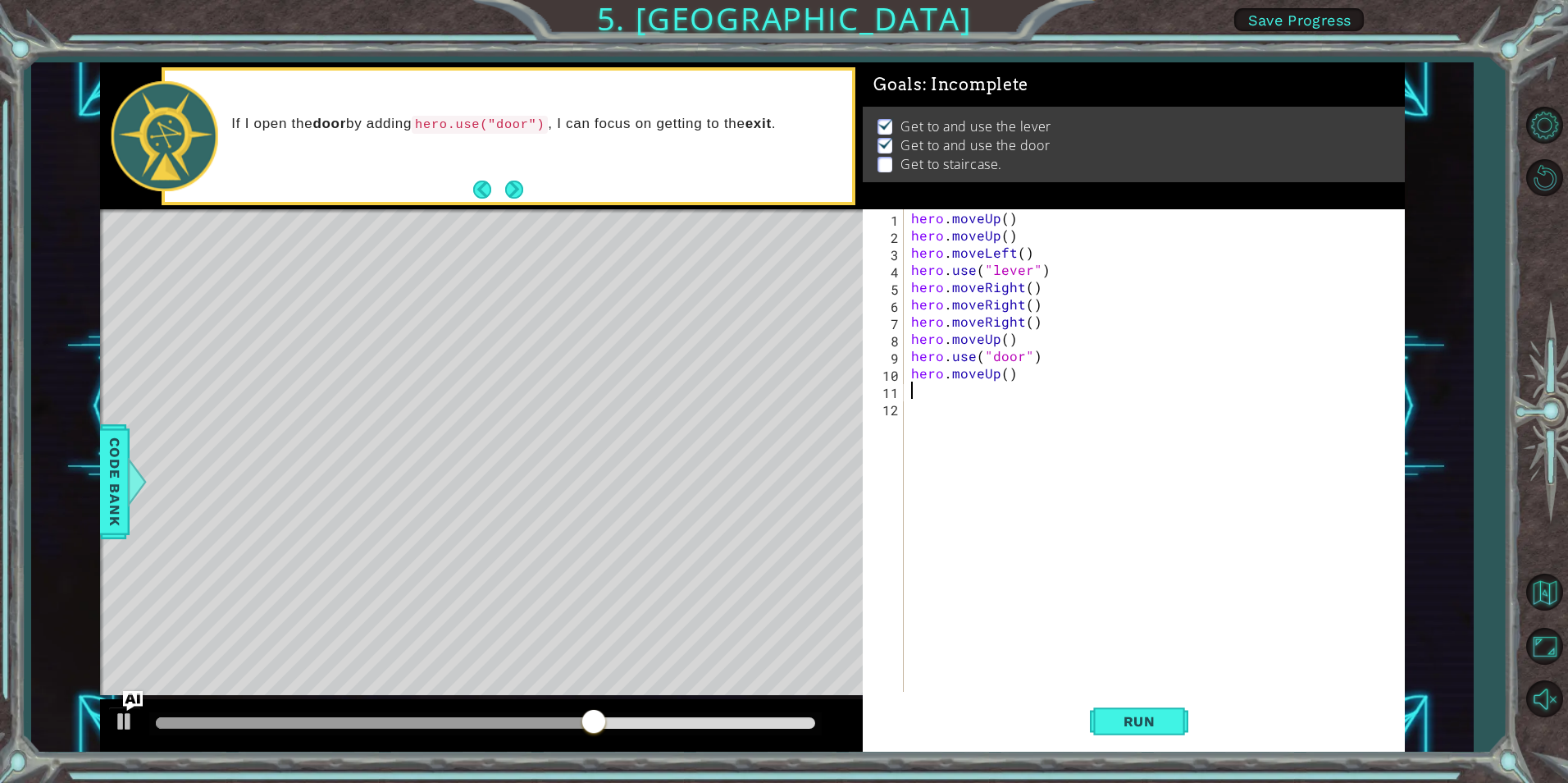
type textarea "h"
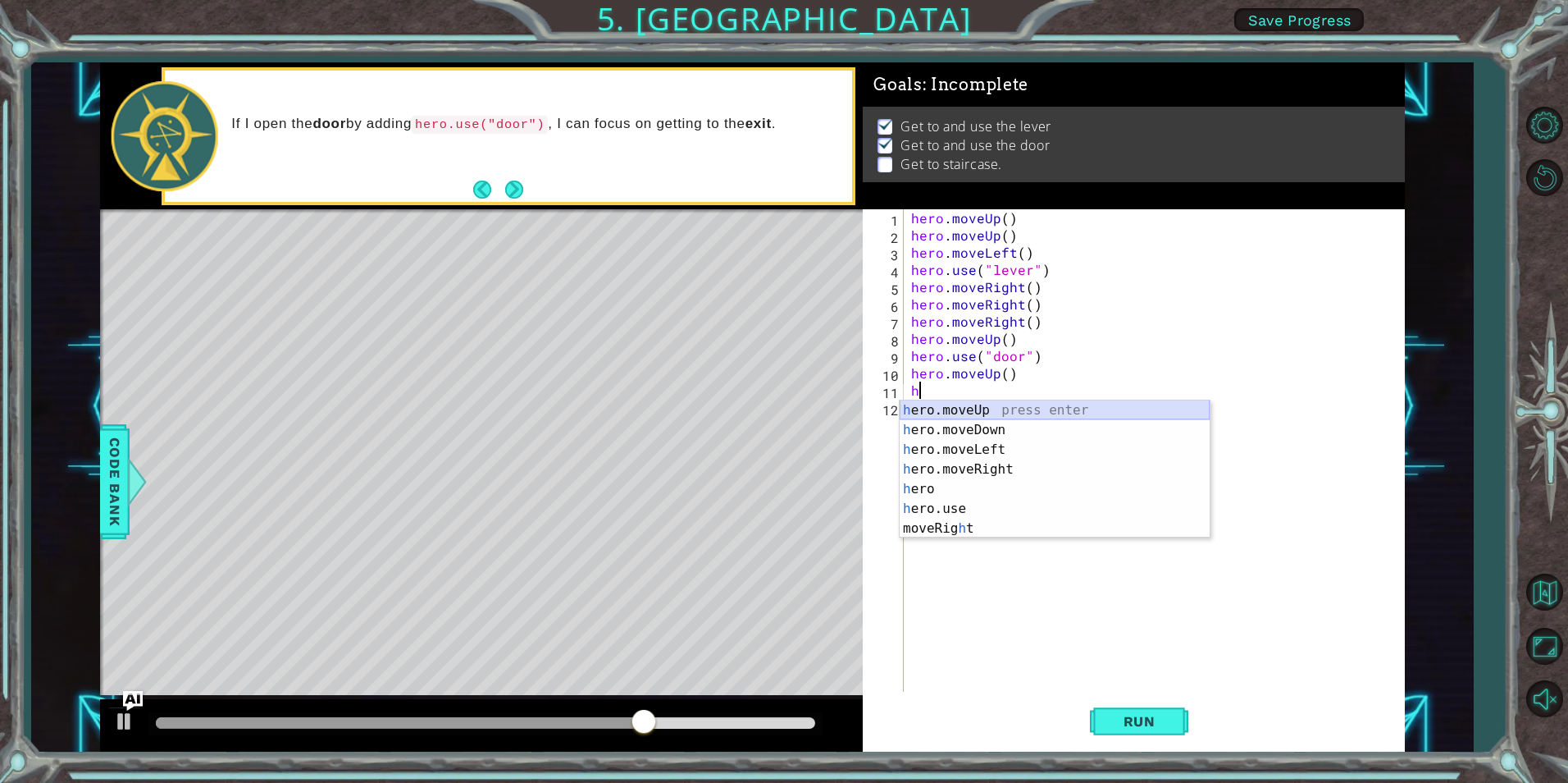
click at [1010, 404] on div "h ero.moveUp press enter h ero.moveDown press enter h ero.moveLeft press enter …" at bounding box center [1054, 489] width 310 height 177
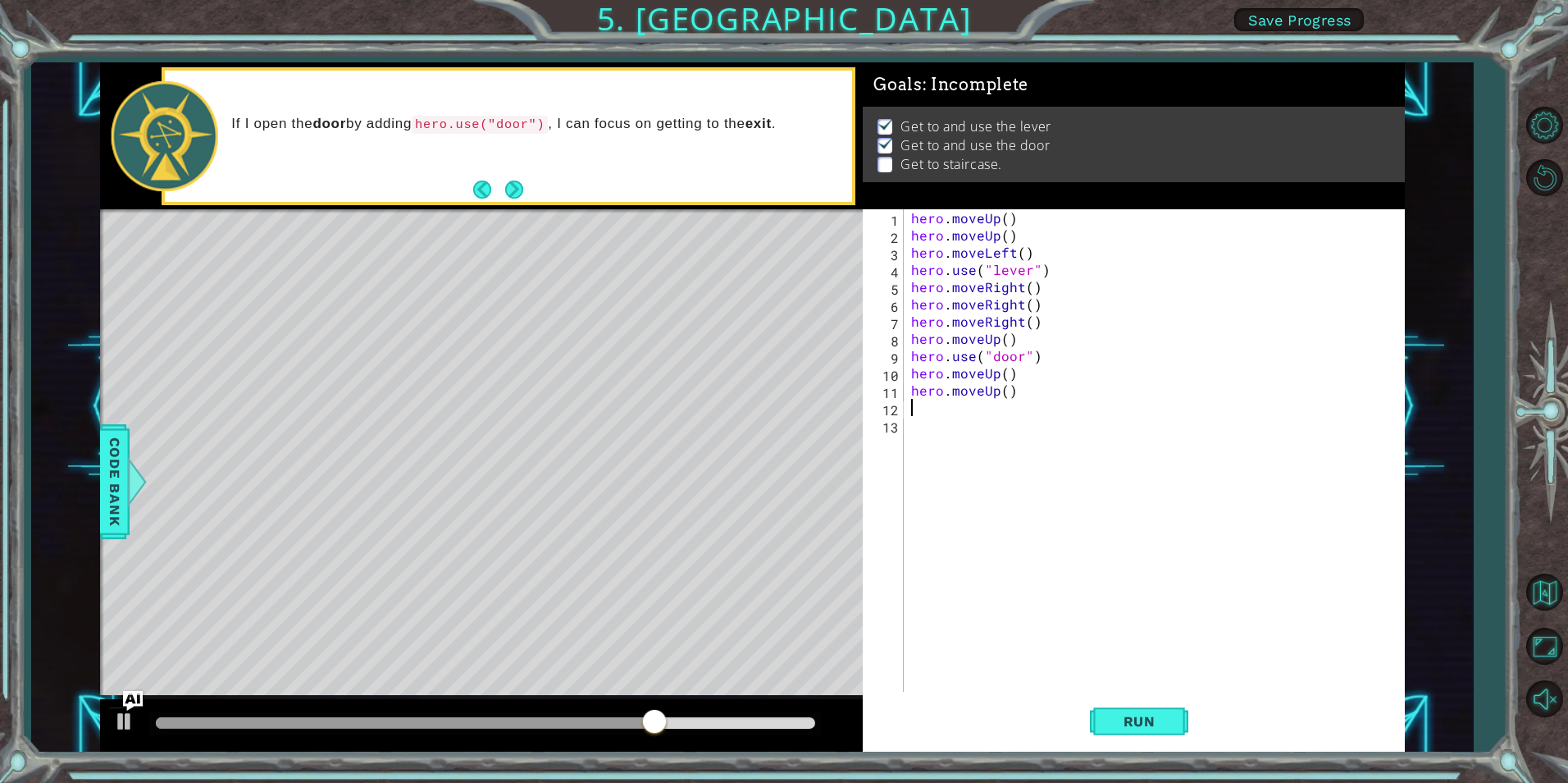
type textarea "h"
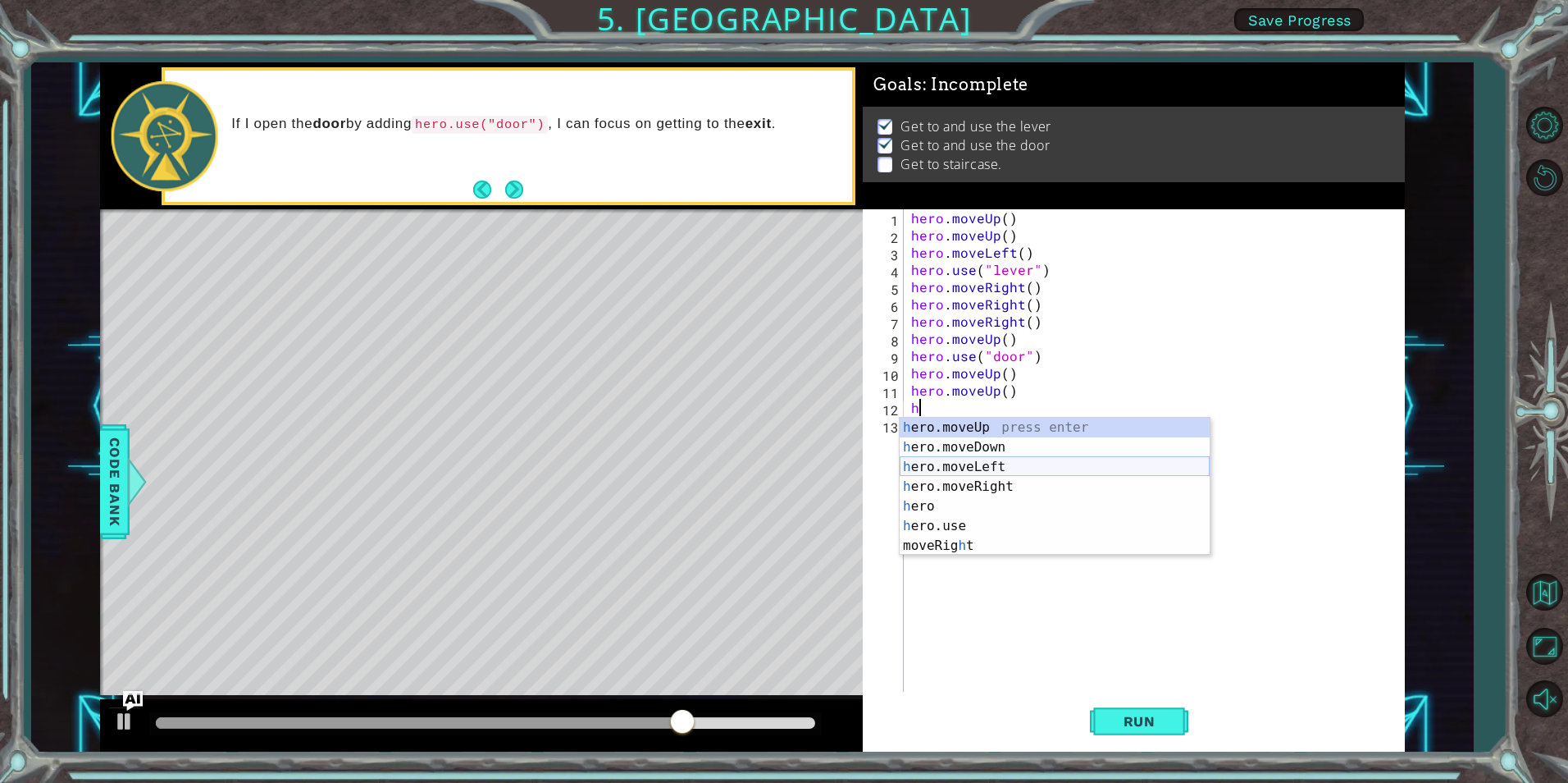
click at [1010, 459] on div "h ero.moveUp press enter h ero.moveDown press enter h ero.moveLeft press enter …" at bounding box center [1054, 506] width 310 height 177
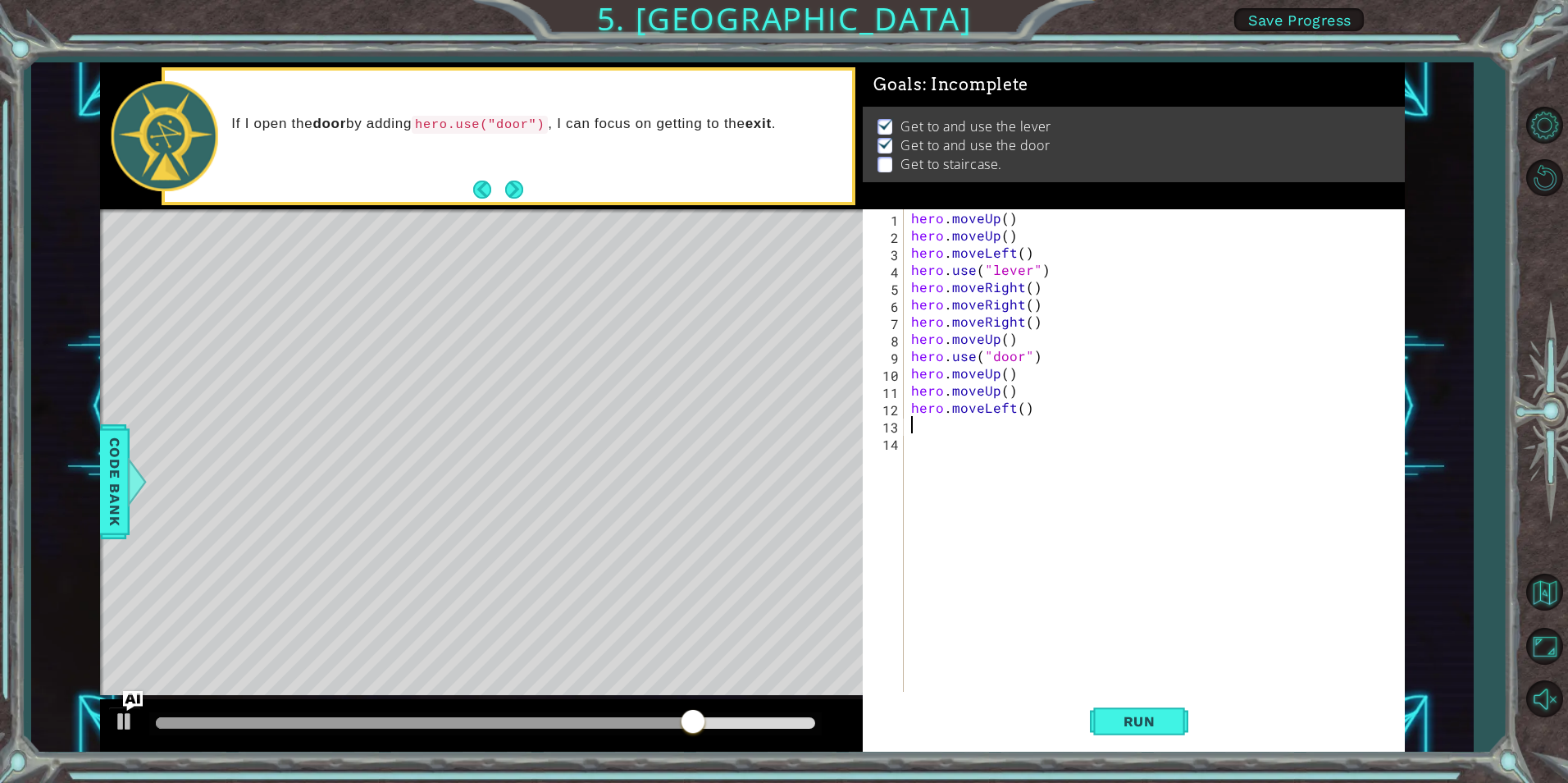
type textarea "h"
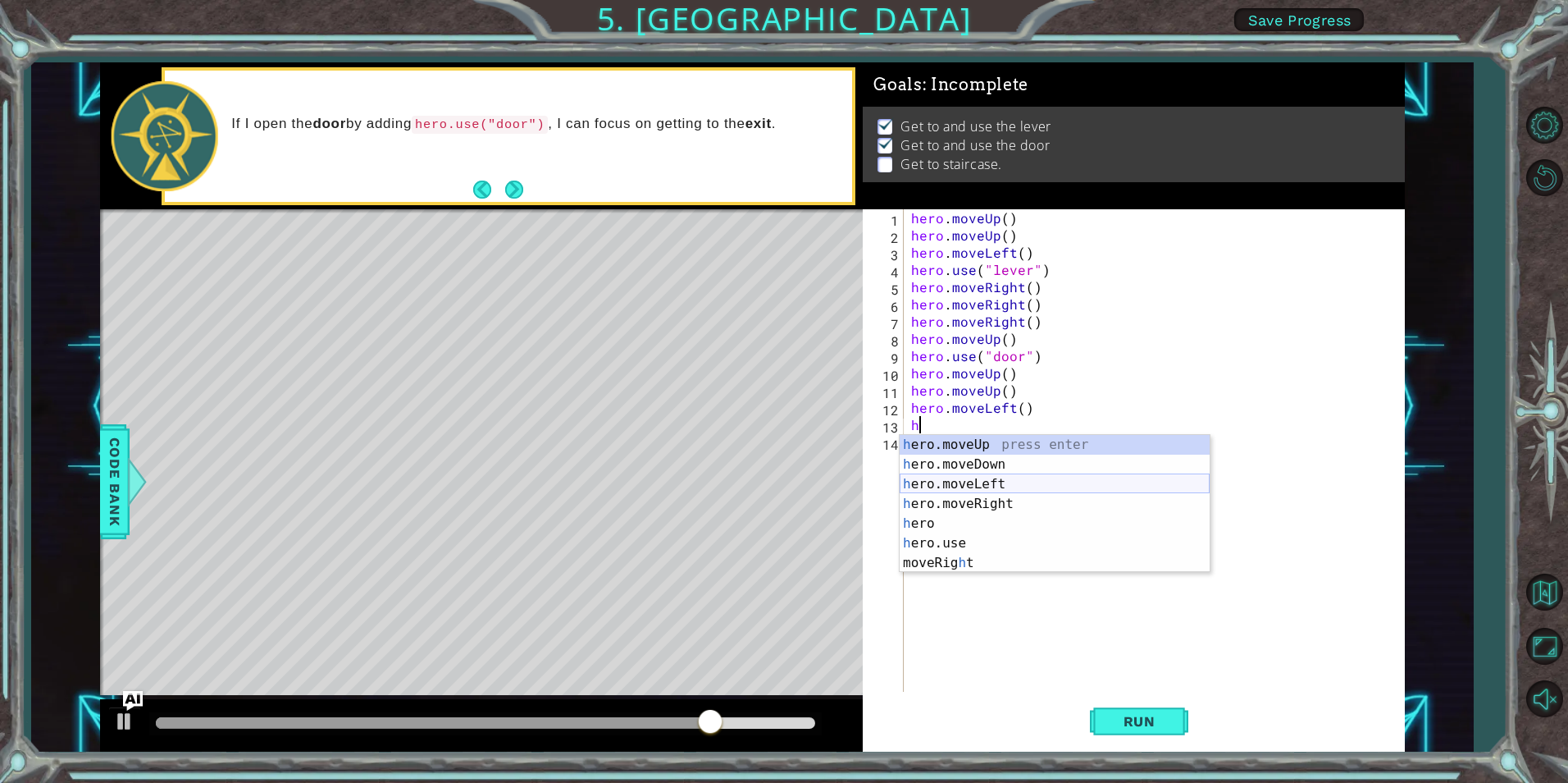
click at [1007, 486] on div "h ero.moveUp press enter h ero.moveDown press enter h ero.moveLeft press enter …" at bounding box center [1054, 523] width 310 height 177
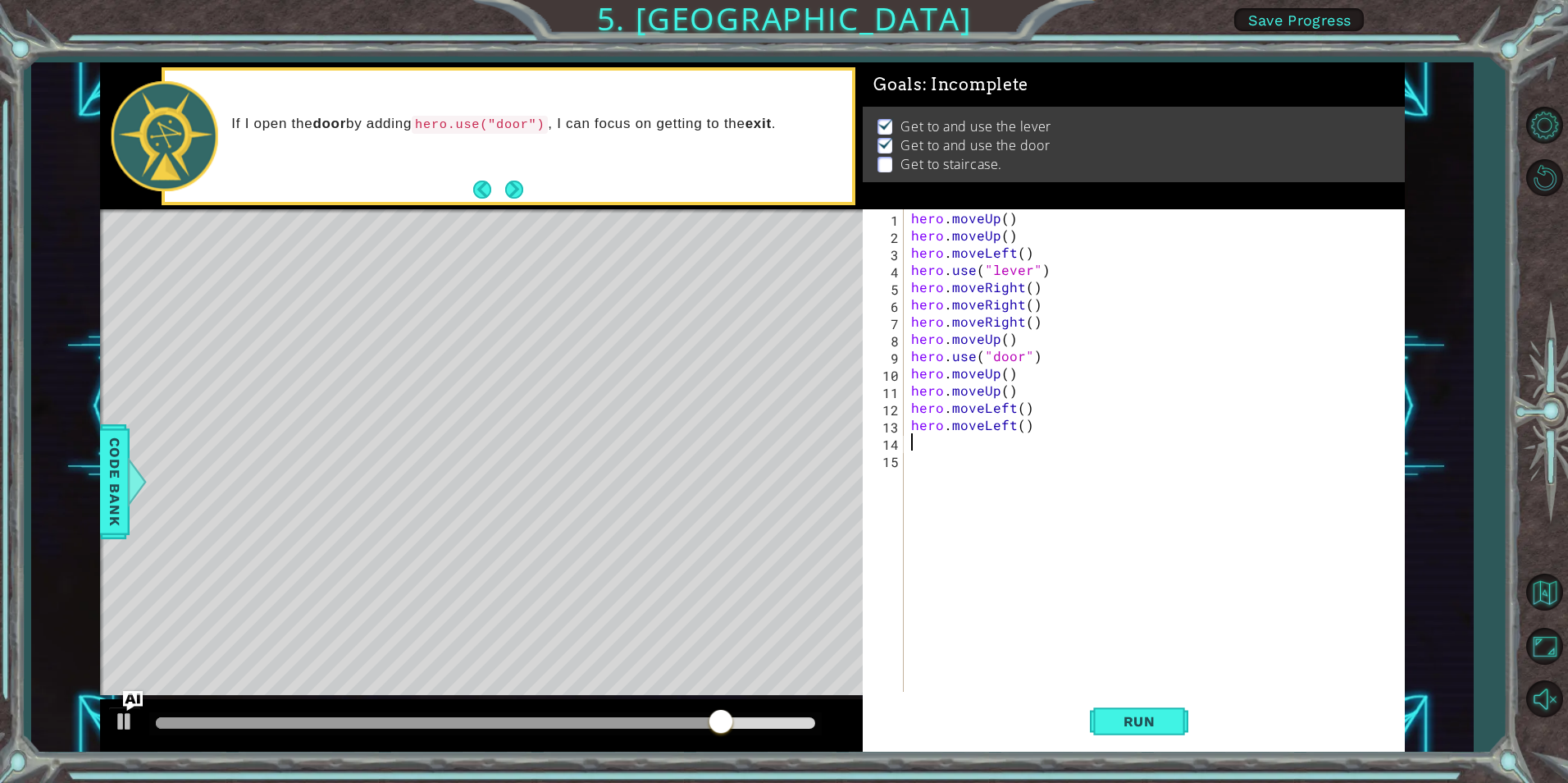
type textarea "h"
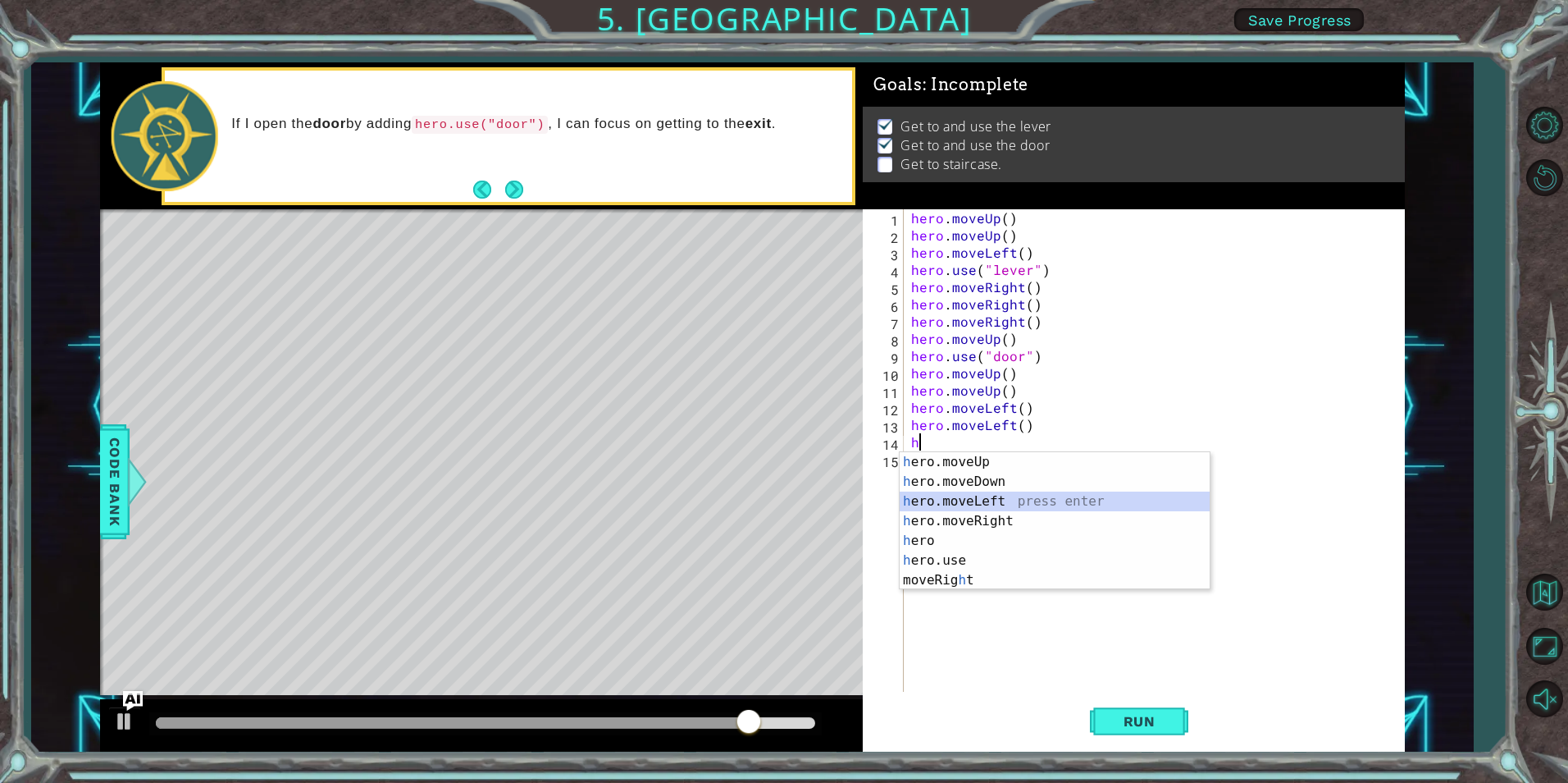
click at [1005, 503] on div "h ero.moveUp press enter h ero.moveDown press enter h ero.moveLeft press enter …" at bounding box center [1054, 541] width 310 height 177
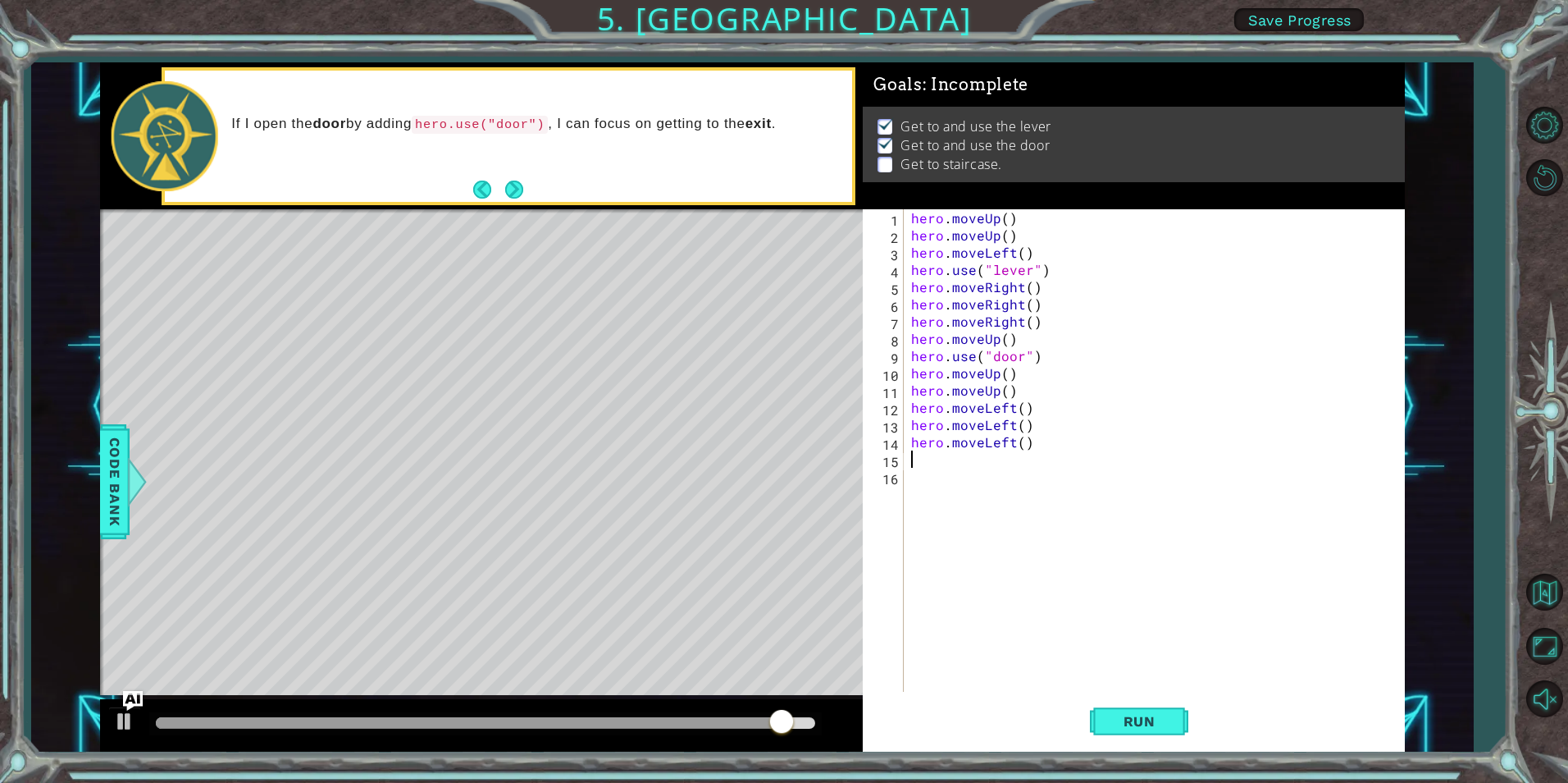
type textarea "h"
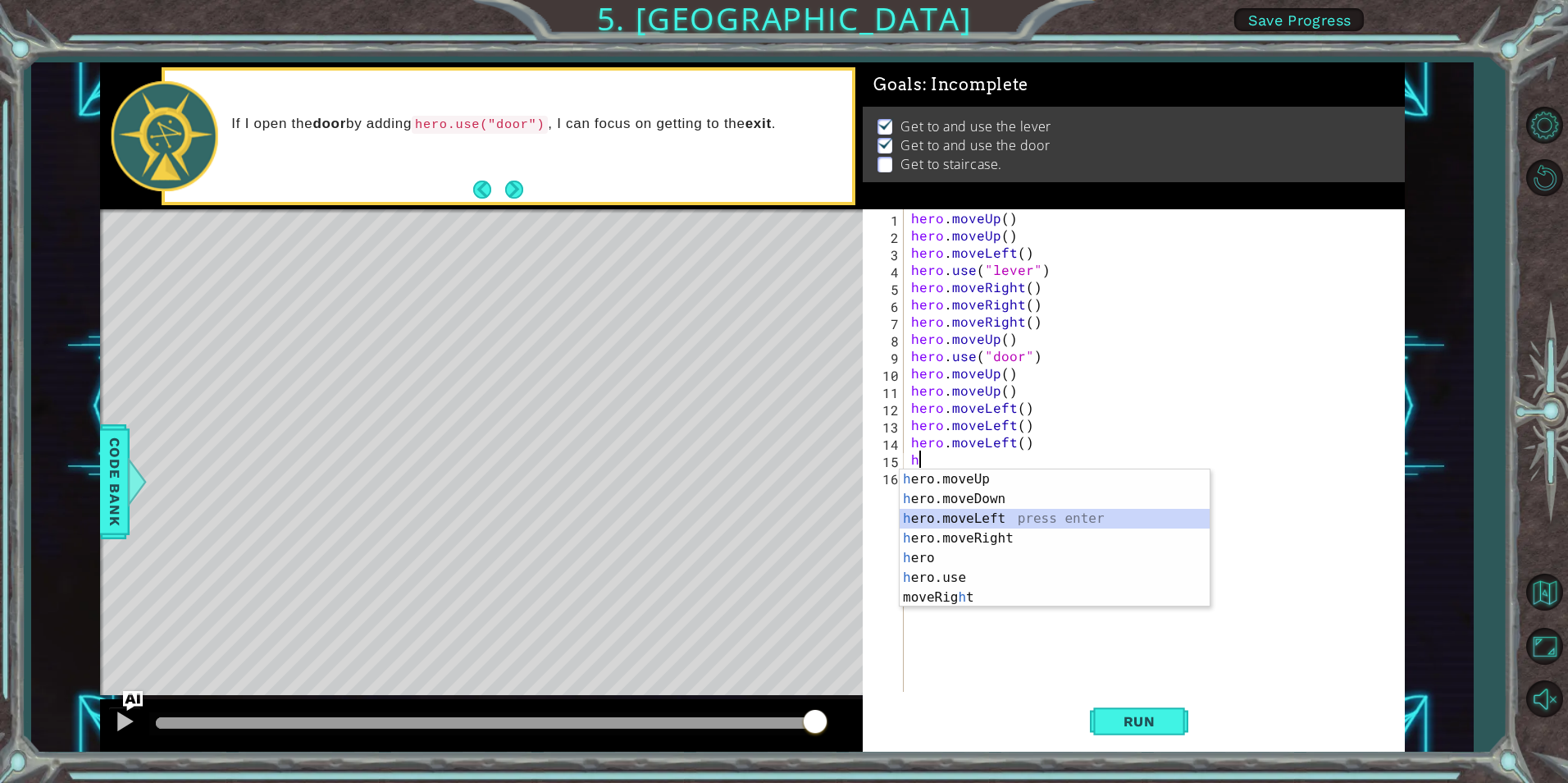
click at [1010, 517] on div "h ero.moveUp press enter h ero.moveDown press enter h ero.moveLeft press enter …" at bounding box center [1054, 558] width 310 height 177
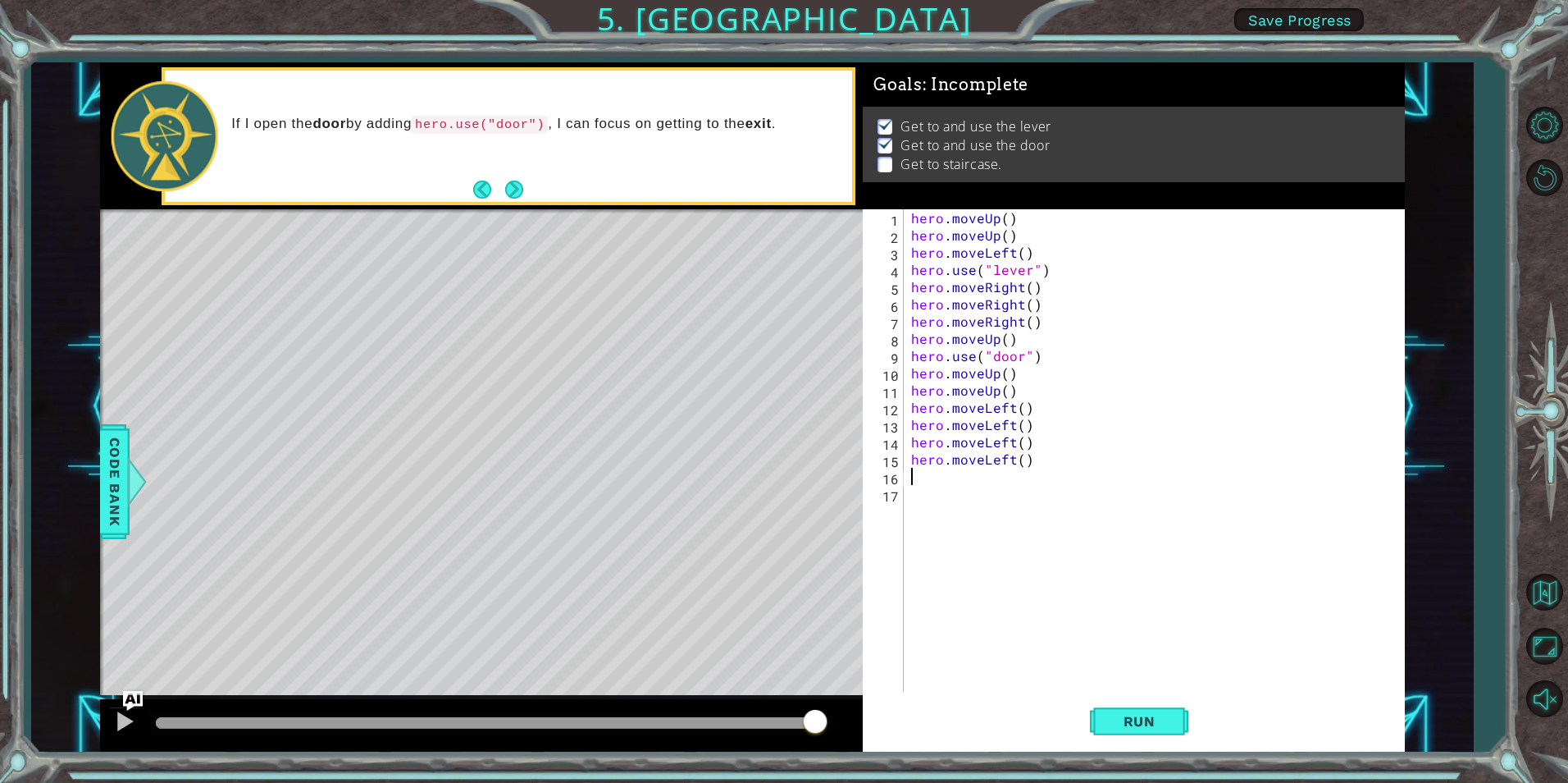
type textarea "h"
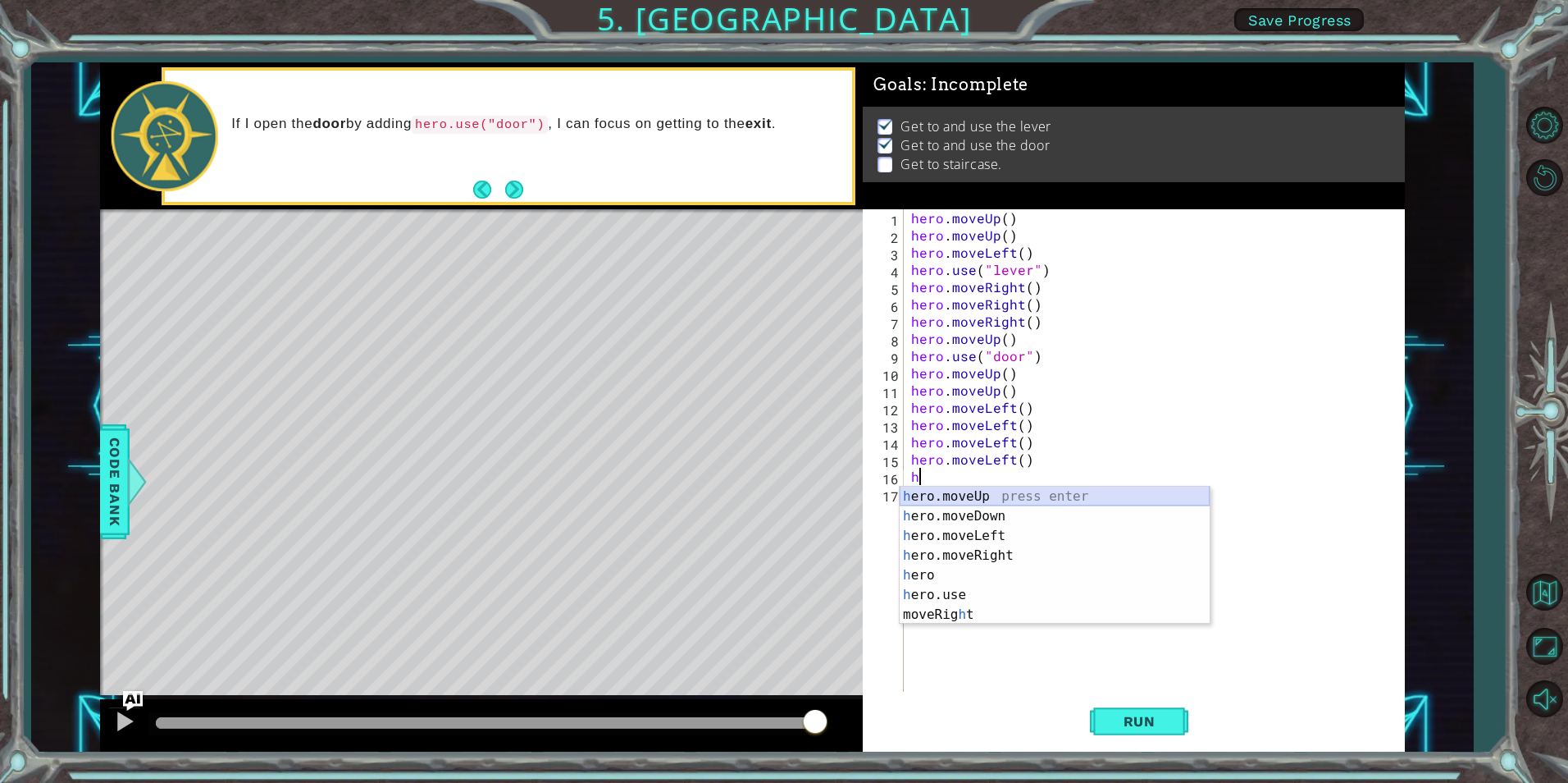
click at [1005, 497] on div "h ero.moveUp press enter h ero.moveDown press enter h ero.moveLeft press enter …" at bounding box center [1054, 575] width 310 height 177
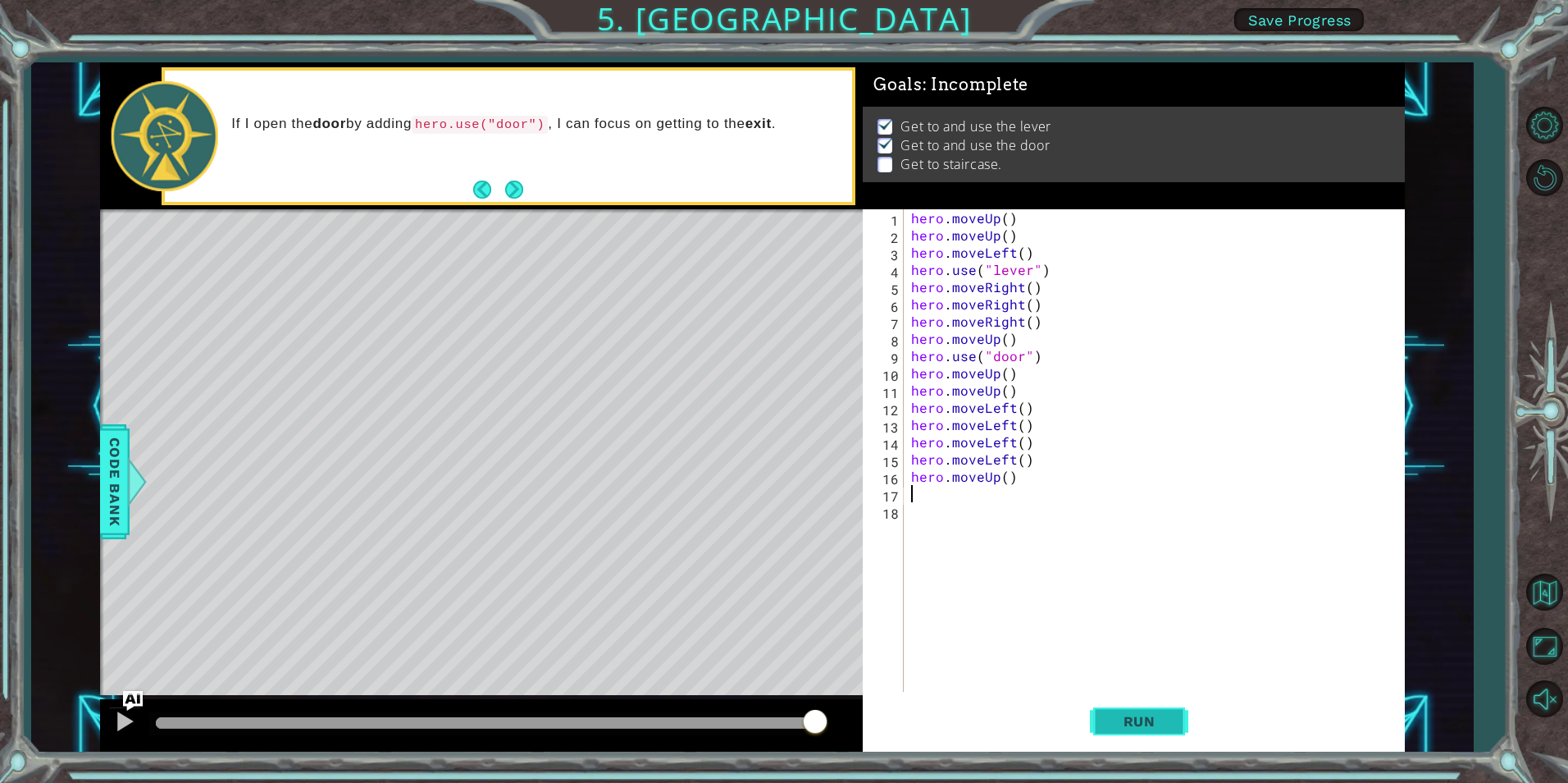
click at [1105, 732] on button "Run" at bounding box center [1139, 722] width 99 height 54
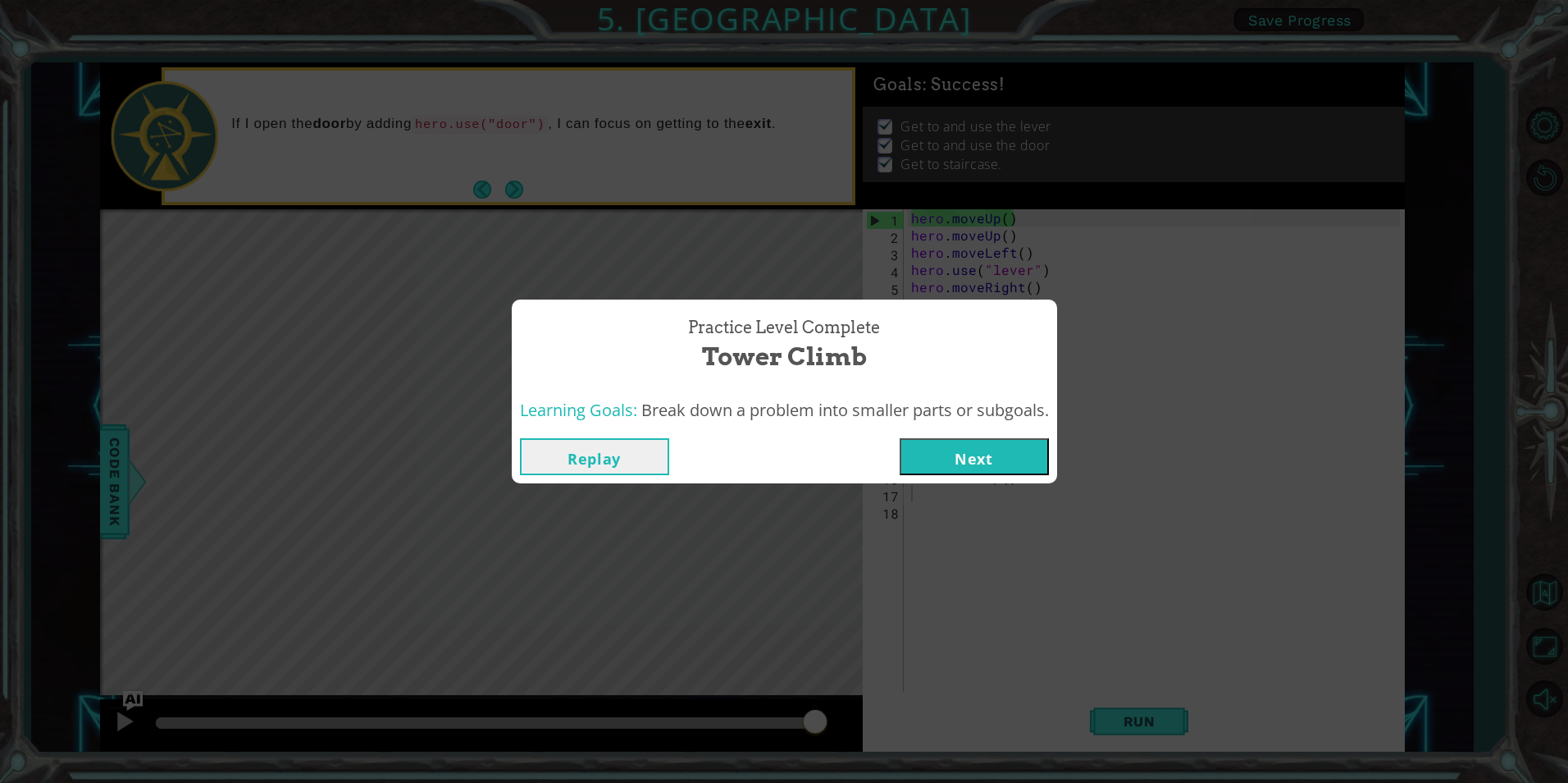
click at [1001, 460] on button "Next" at bounding box center [974, 457] width 149 height 37
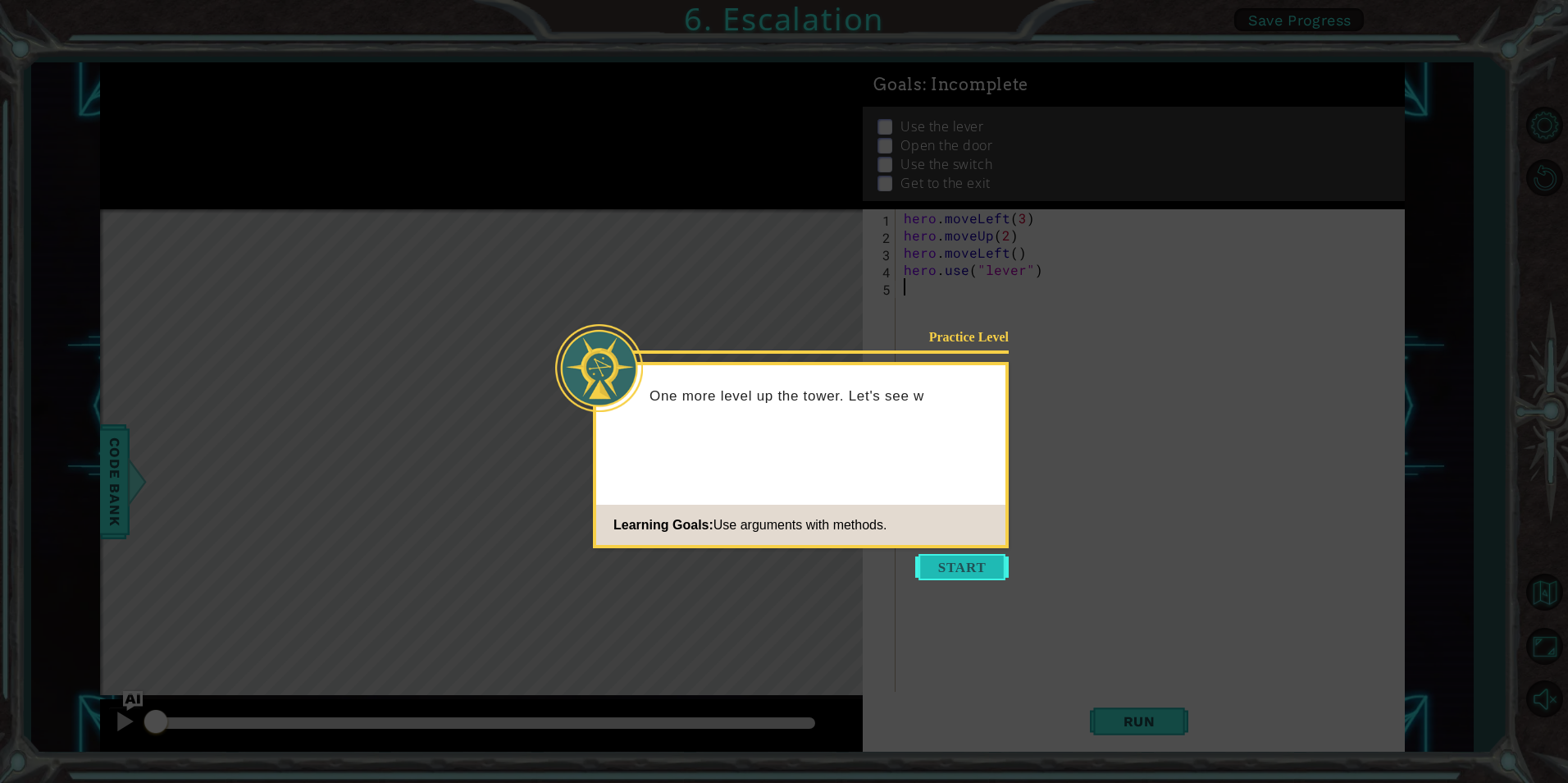
click at [975, 568] on button "Start" at bounding box center [962, 567] width 93 height 26
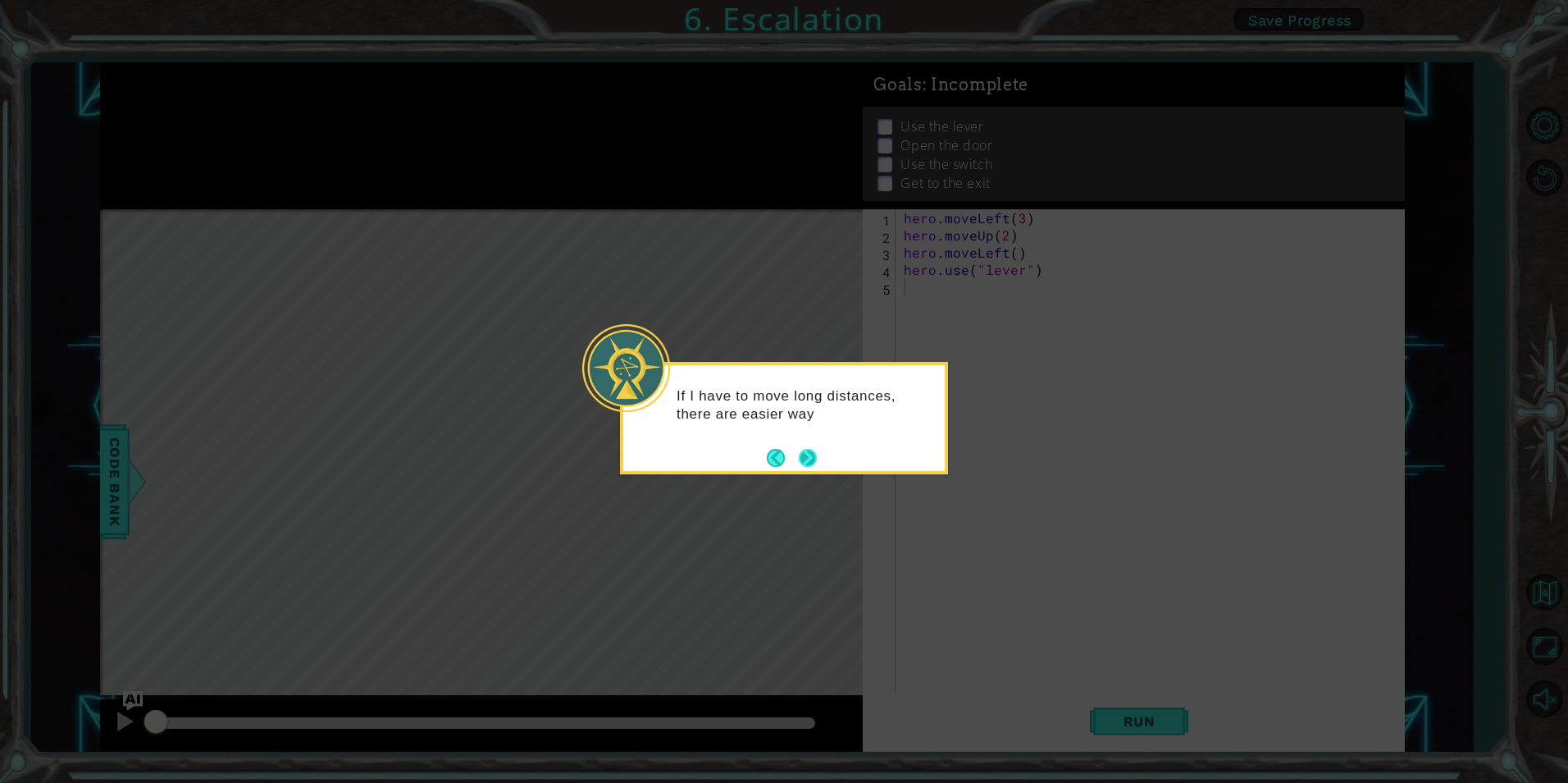
click at [812, 454] on button "Next" at bounding box center [807, 457] width 18 height 18
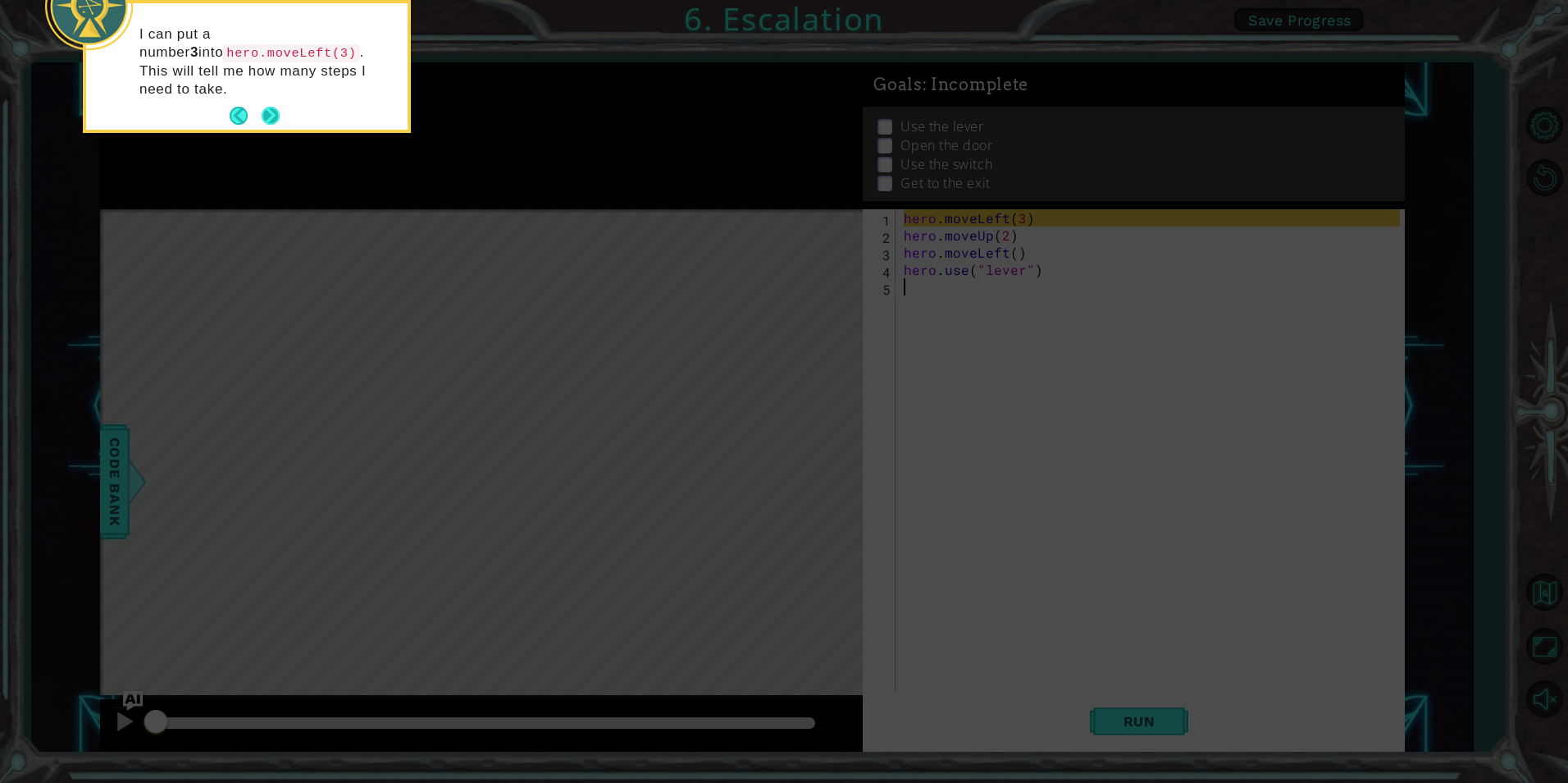
click at [272, 107] on button "Next" at bounding box center [270, 115] width 18 height 18
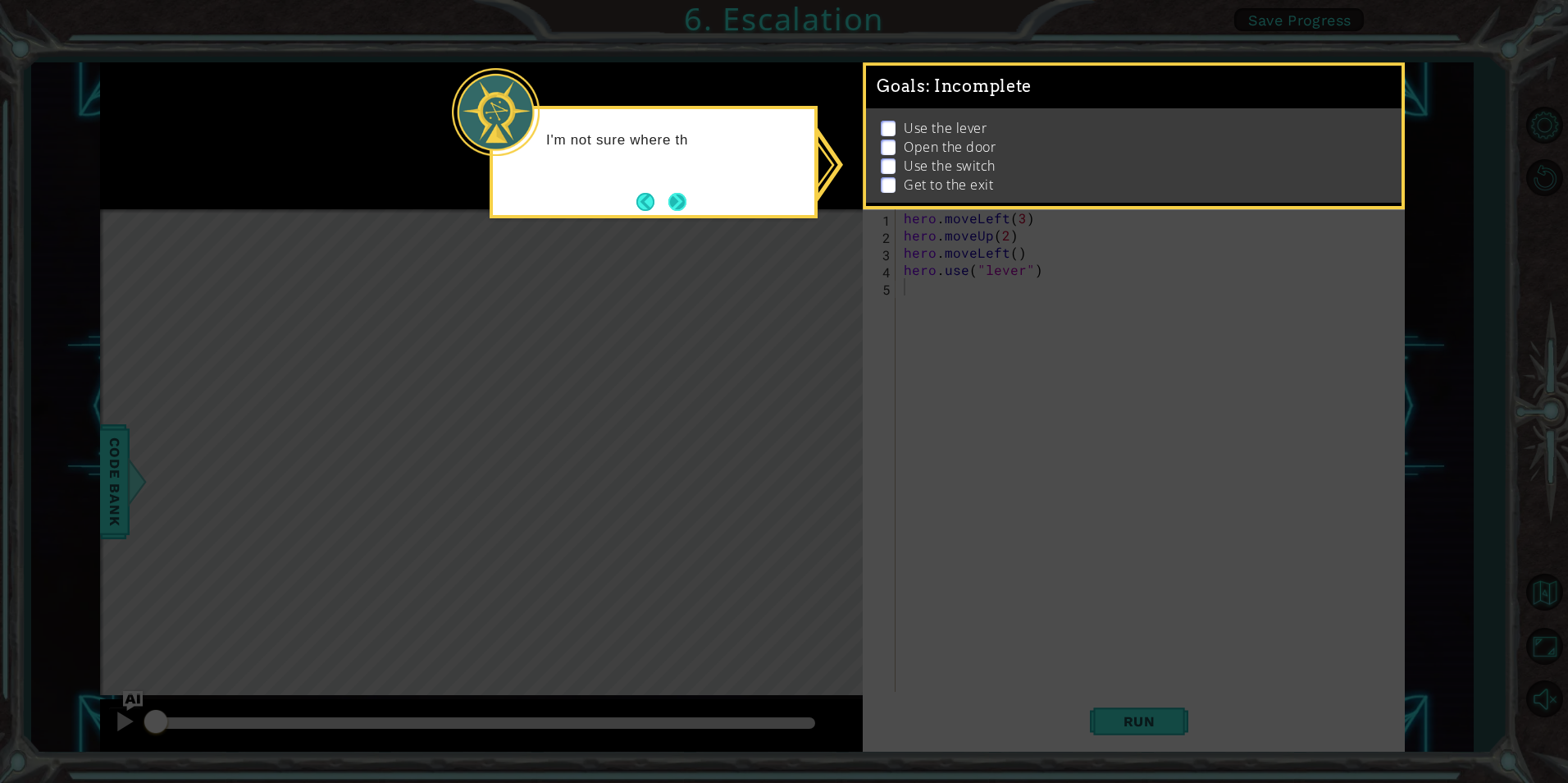
click at [672, 201] on button "Next" at bounding box center [677, 201] width 18 height 18
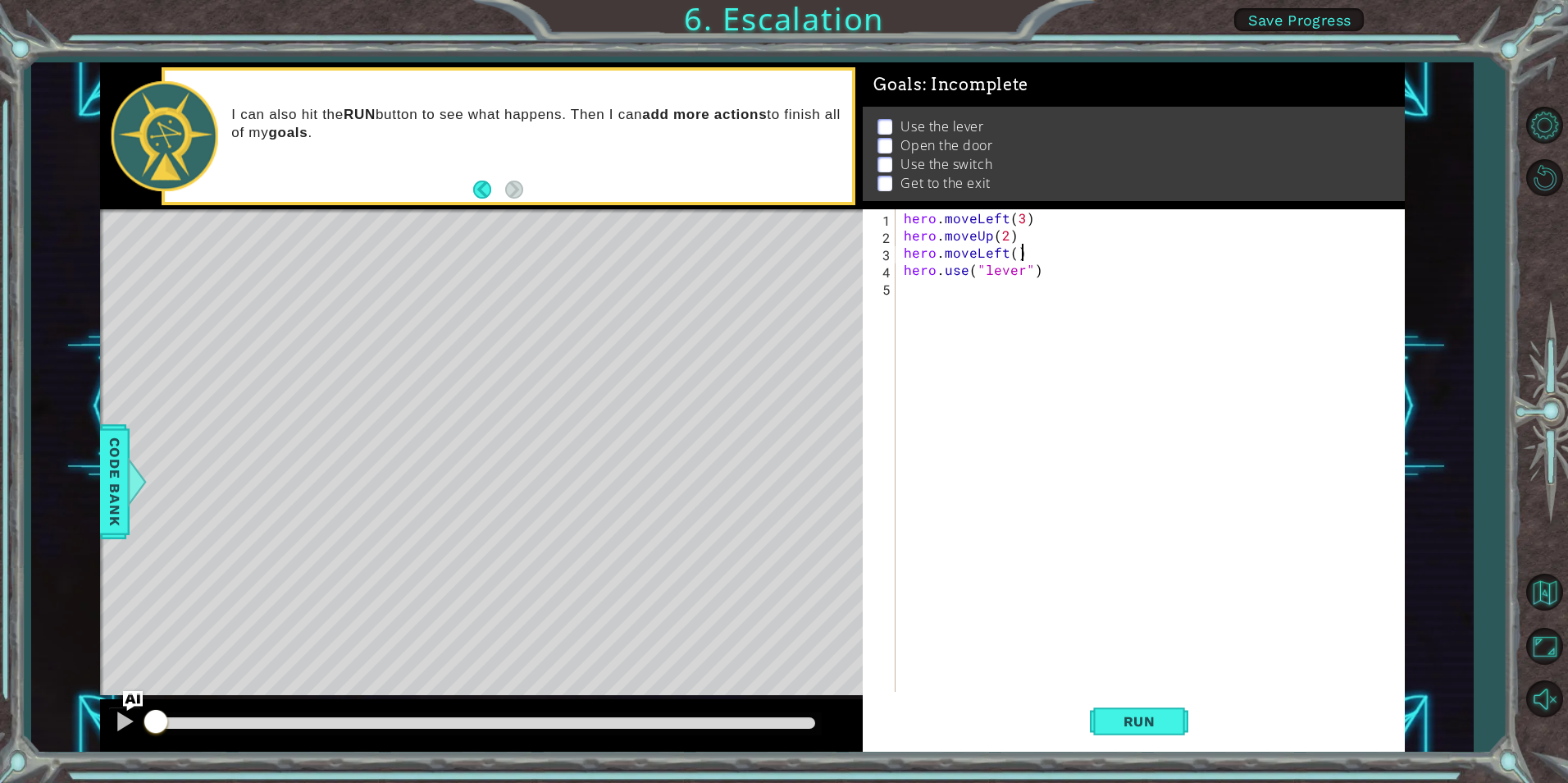
click at [1040, 259] on div "hero . moveLeft ( 3 ) hero . moveUp ( 2 ) hero . moveLeft ( ) hero . use ( "lev…" at bounding box center [1154, 467] width 507 height 517
type textarea "hero.moveLeft()"
click at [1046, 284] on div "hero . moveLeft ( 3 ) hero . moveUp ( 2 ) hero . moveLeft ( ) hero . use ( "lev…" at bounding box center [1154, 467] width 507 height 517
click at [1046, 271] on div "hero . moveLeft ( 3 ) hero . moveUp ( 2 ) hero . moveLeft ( ) hero . use ( "lev…" at bounding box center [1154, 467] width 507 height 517
type textarea "hero.use("lever")"
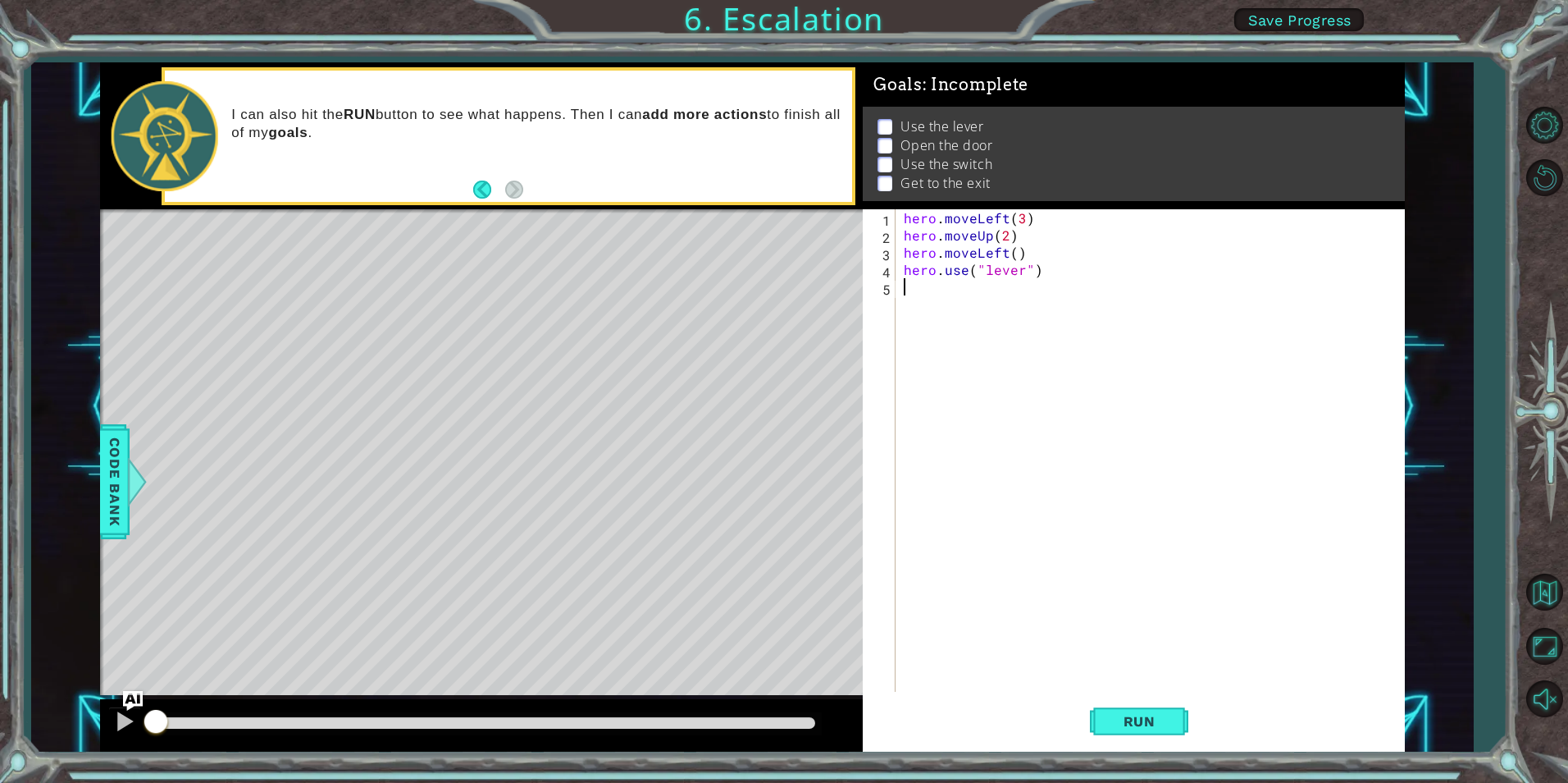
click at [1031, 290] on div "hero . moveLeft ( 3 ) hero . moveUp ( 2 ) hero . moveLeft ( ) hero . use ( "lev…" at bounding box center [1154, 467] width 507 height 517
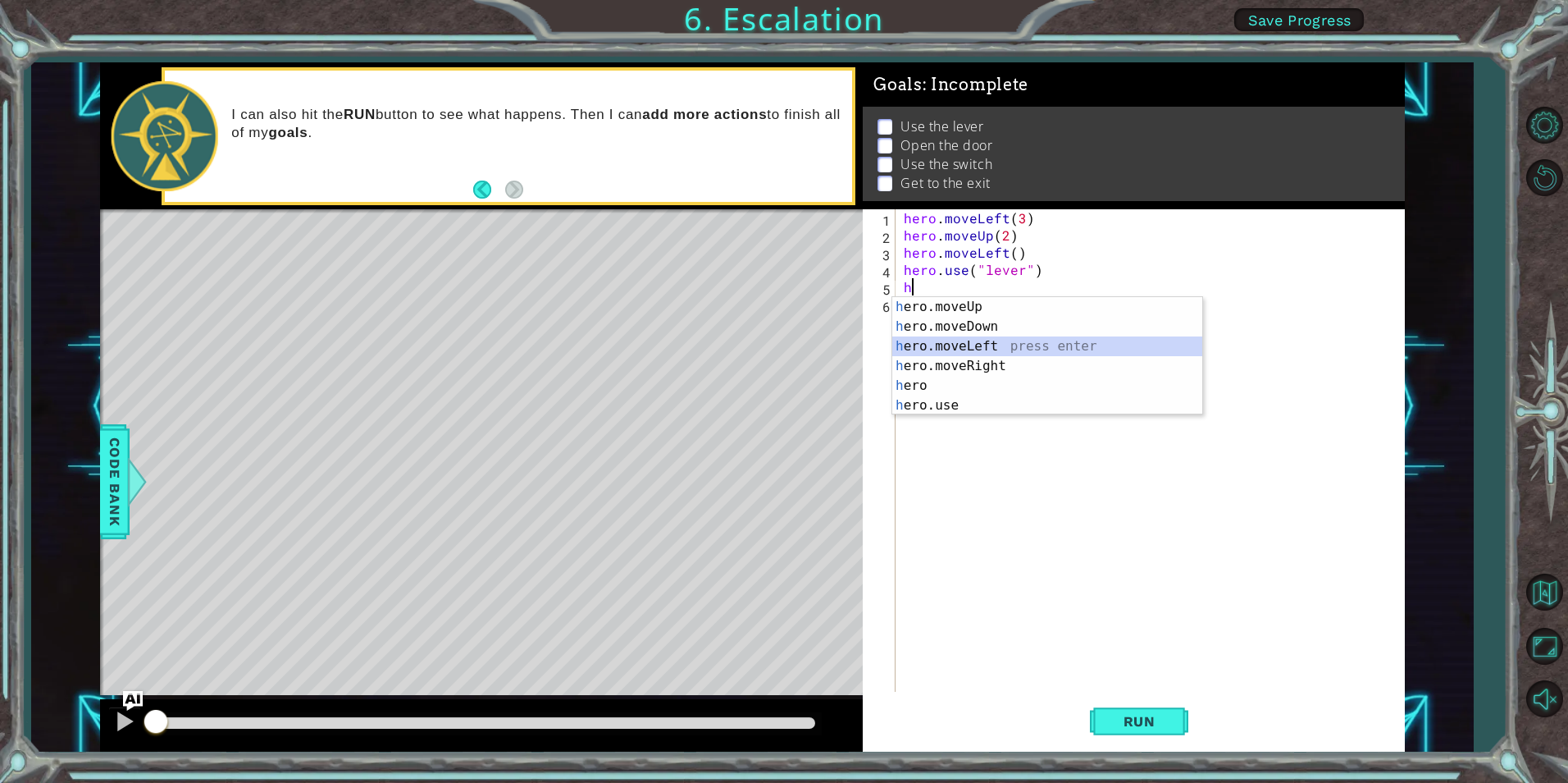
click at [978, 351] on div "h ero.moveUp press enter h ero.moveDown press enter h ero.moveLeft press enter …" at bounding box center [1047, 375] width 310 height 157
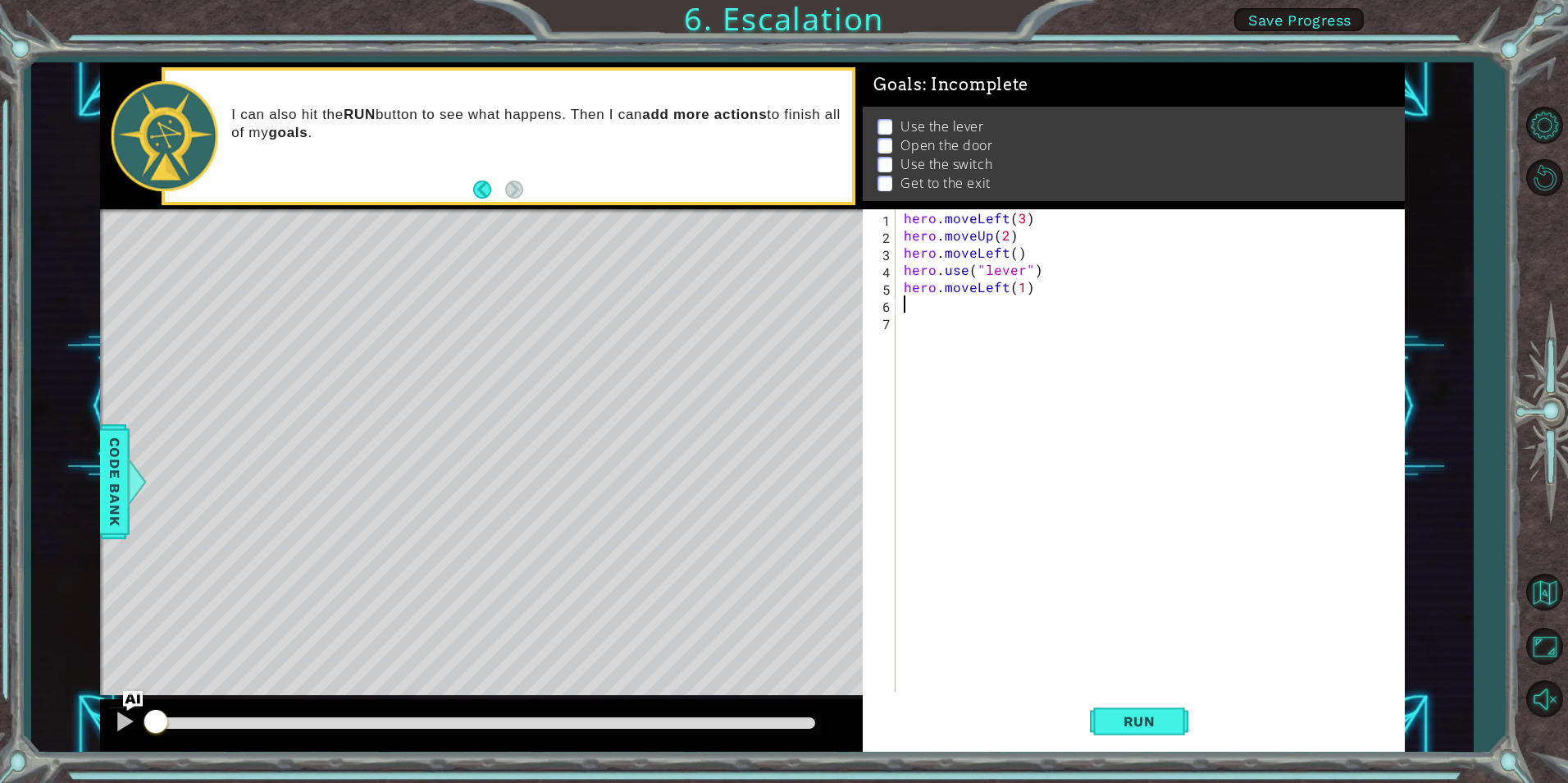
scroll to position [0, 7]
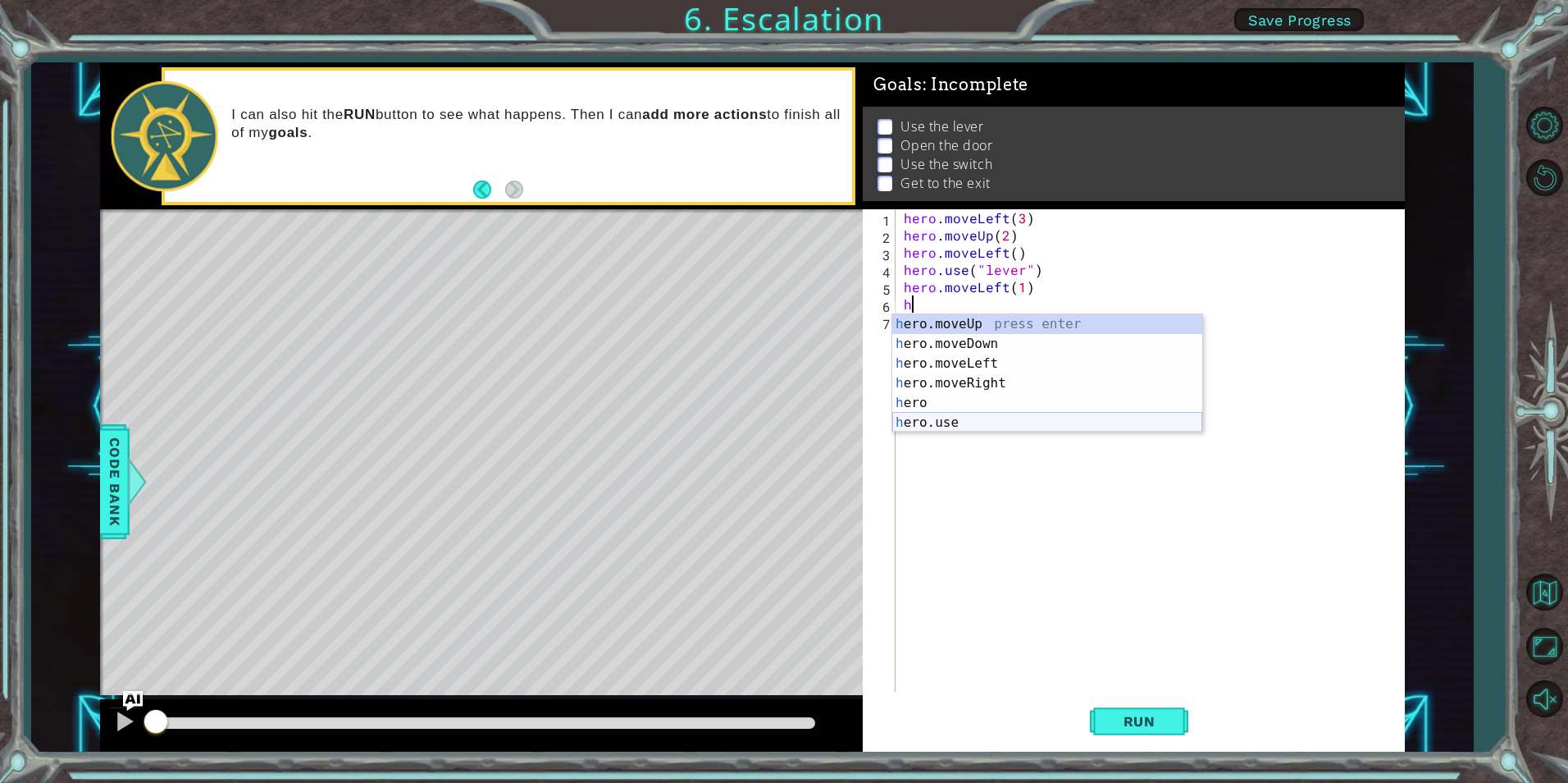
click at [961, 418] on div "h ero.moveUp press enter h ero.moveDown press enter h ero.moveLeft press enter …" at bounding box center [1047, 393] width 310 height 157
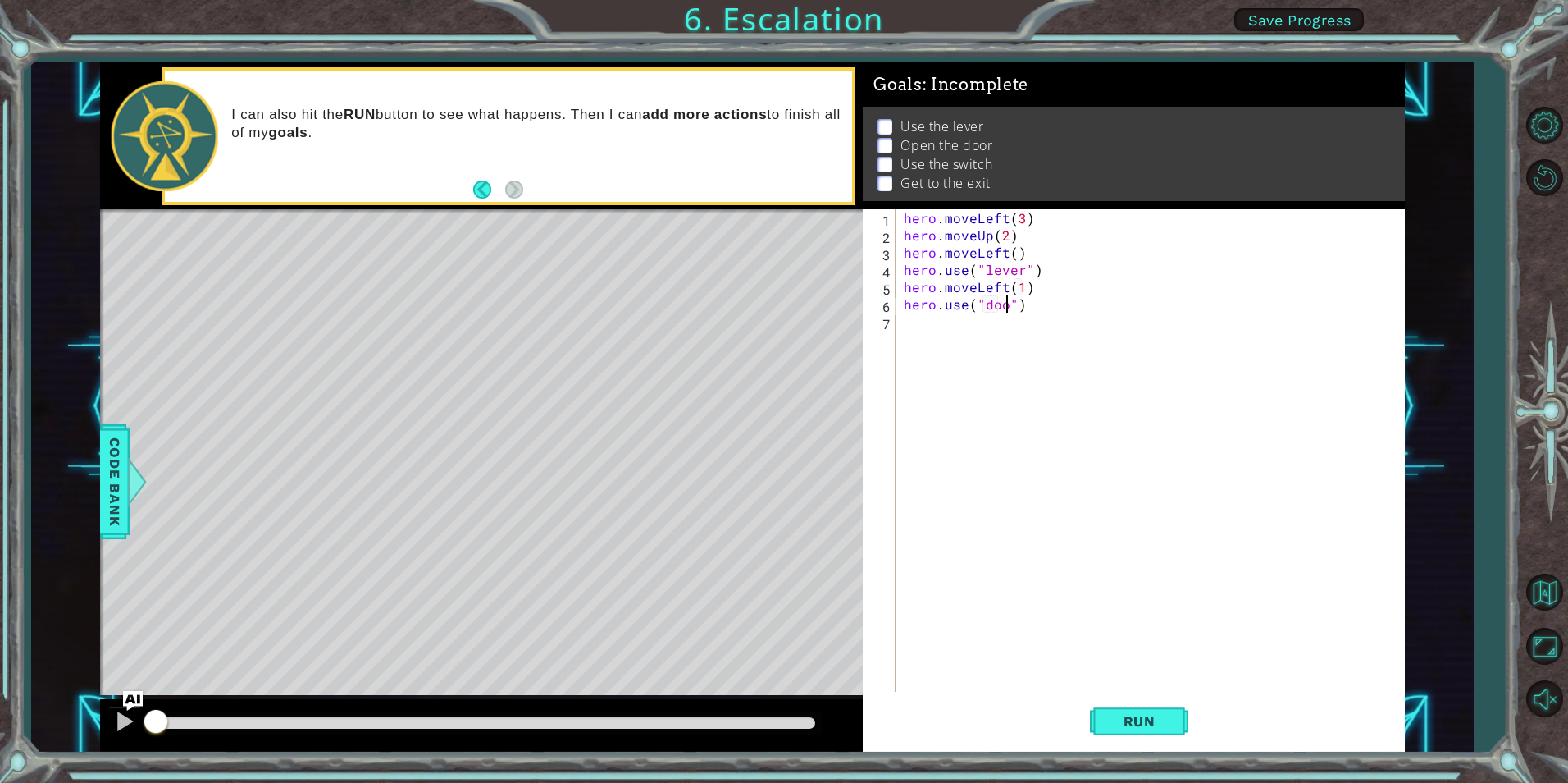
type textarea "hero.use("door")"
click at [1083, 321] on div "hero . moveLeft ( 3 ) hero . moveUp ( 2 ) hero . moveLeft ( ) hero . use ( "lev…" at bounding box center [1154, 467] width 507 height 517
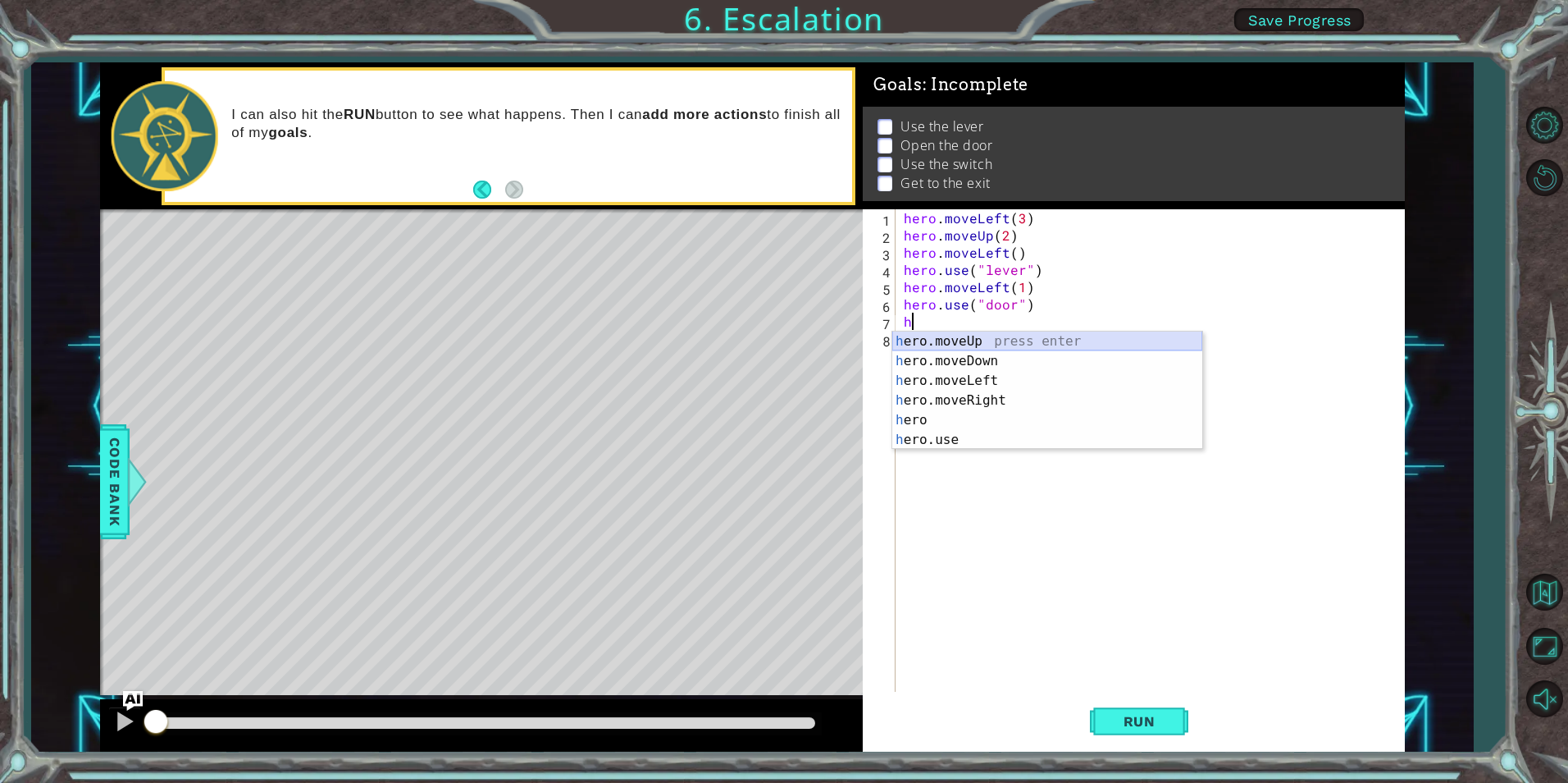
click at [1026, 344] on div "h ero.moveUp press enter h ero.moveDown press enter h ero.moveLeft press enter …" at bounding box center [1047, 410] width 310 height 157
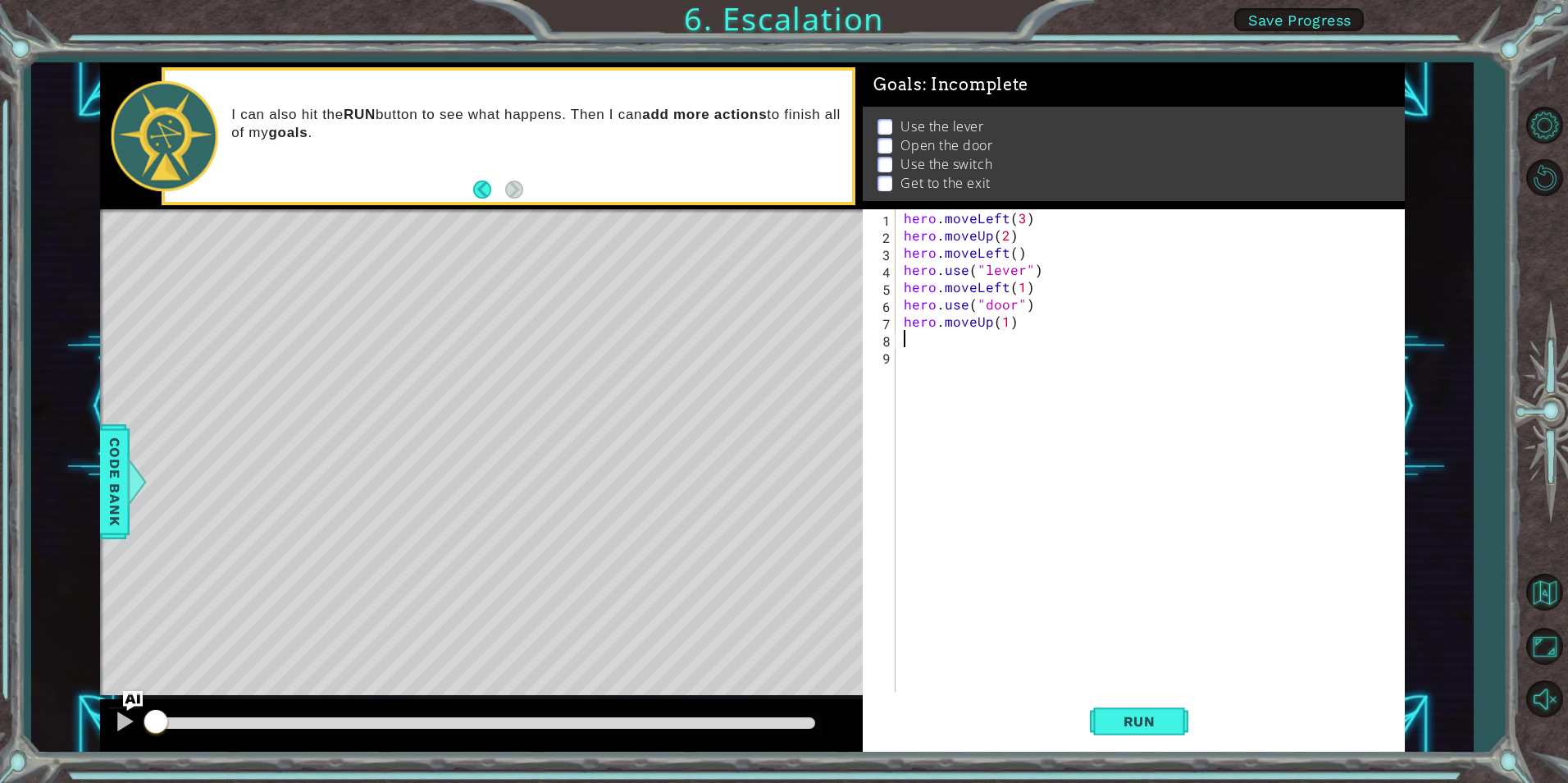
scroll to position [0, 7]
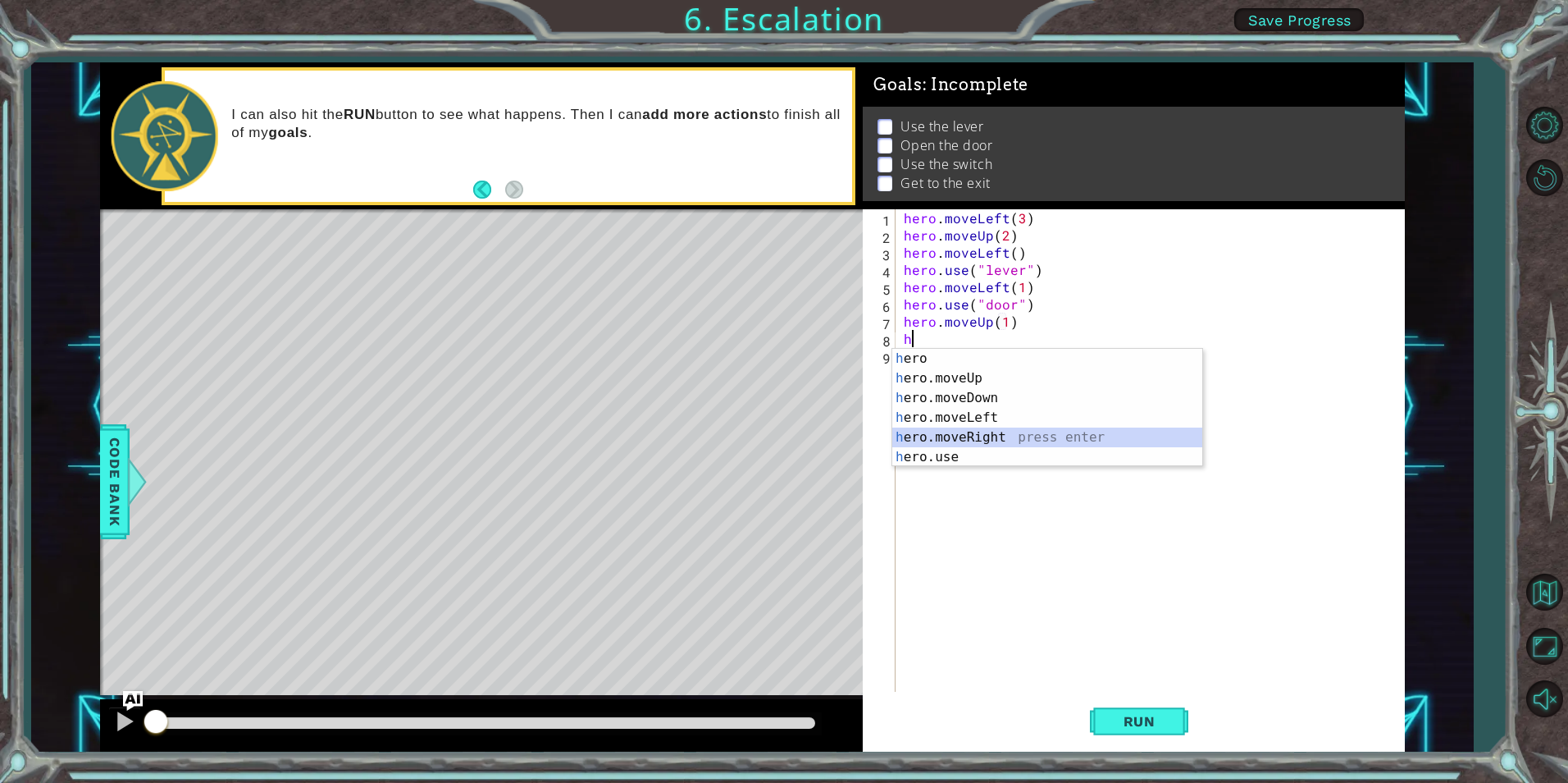
click at [988, 436] on div "h ero press enter h ero.moveUp press enter h ero.moveDown press enter h ero.mov…" at bounding box center [1047, 427] width 310 height 157
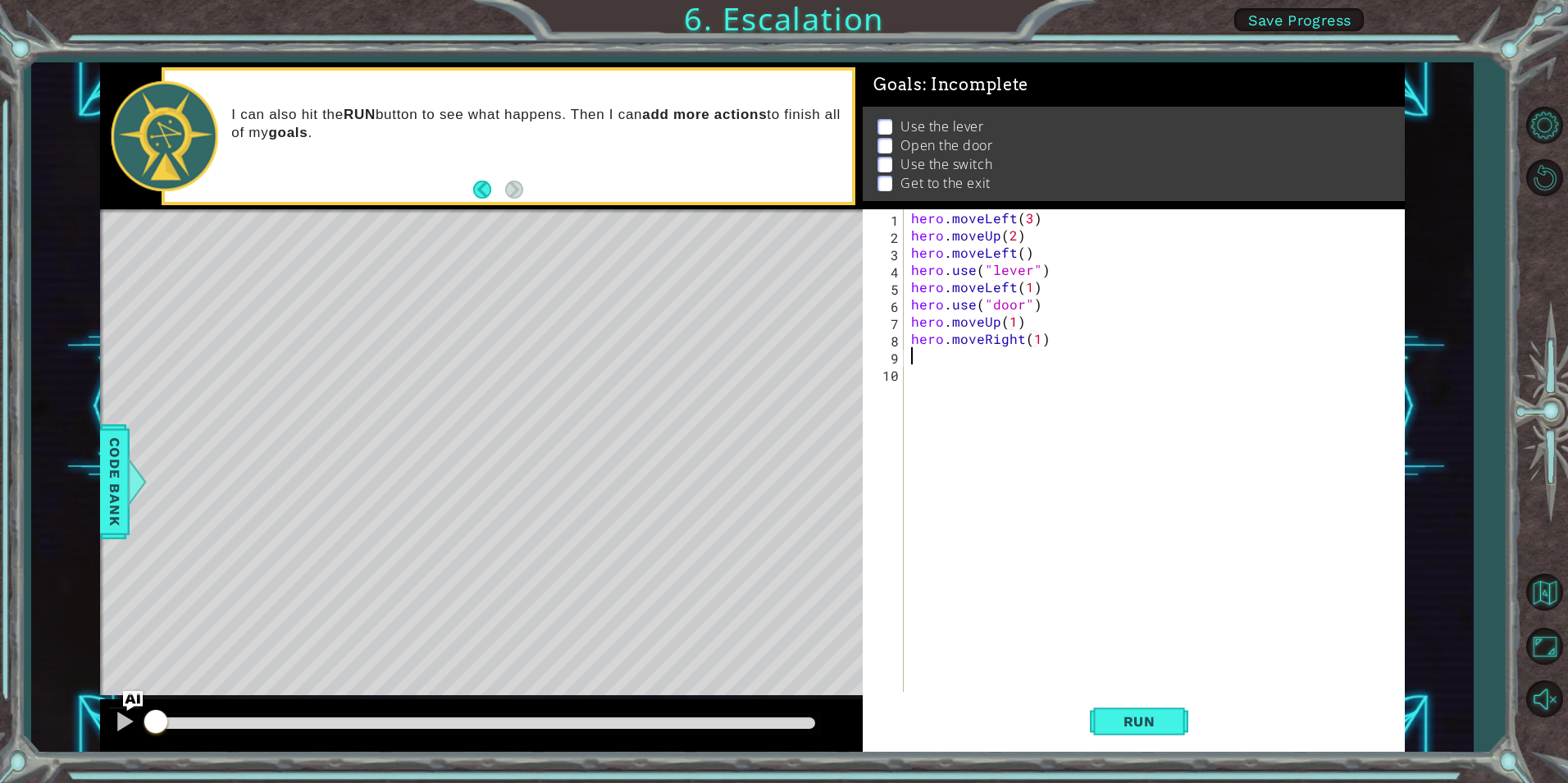
scroll to position [0, 8]
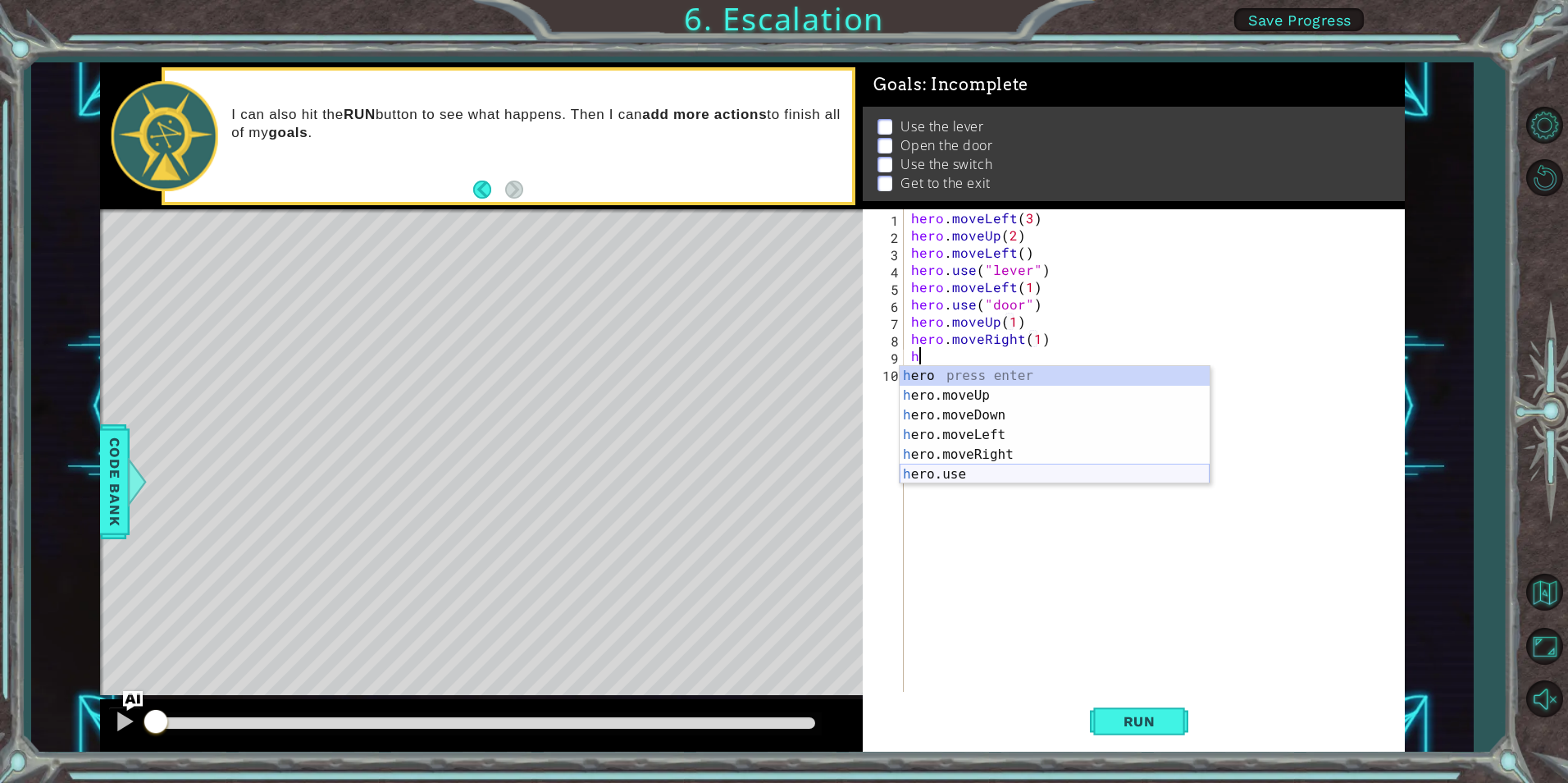
click at [982, 466] on div "h ero press enter h ero.moveUp press enter h ero.moveDown press enter h ero.mov…" at bounding box center [1054, 444] width 310 height 157
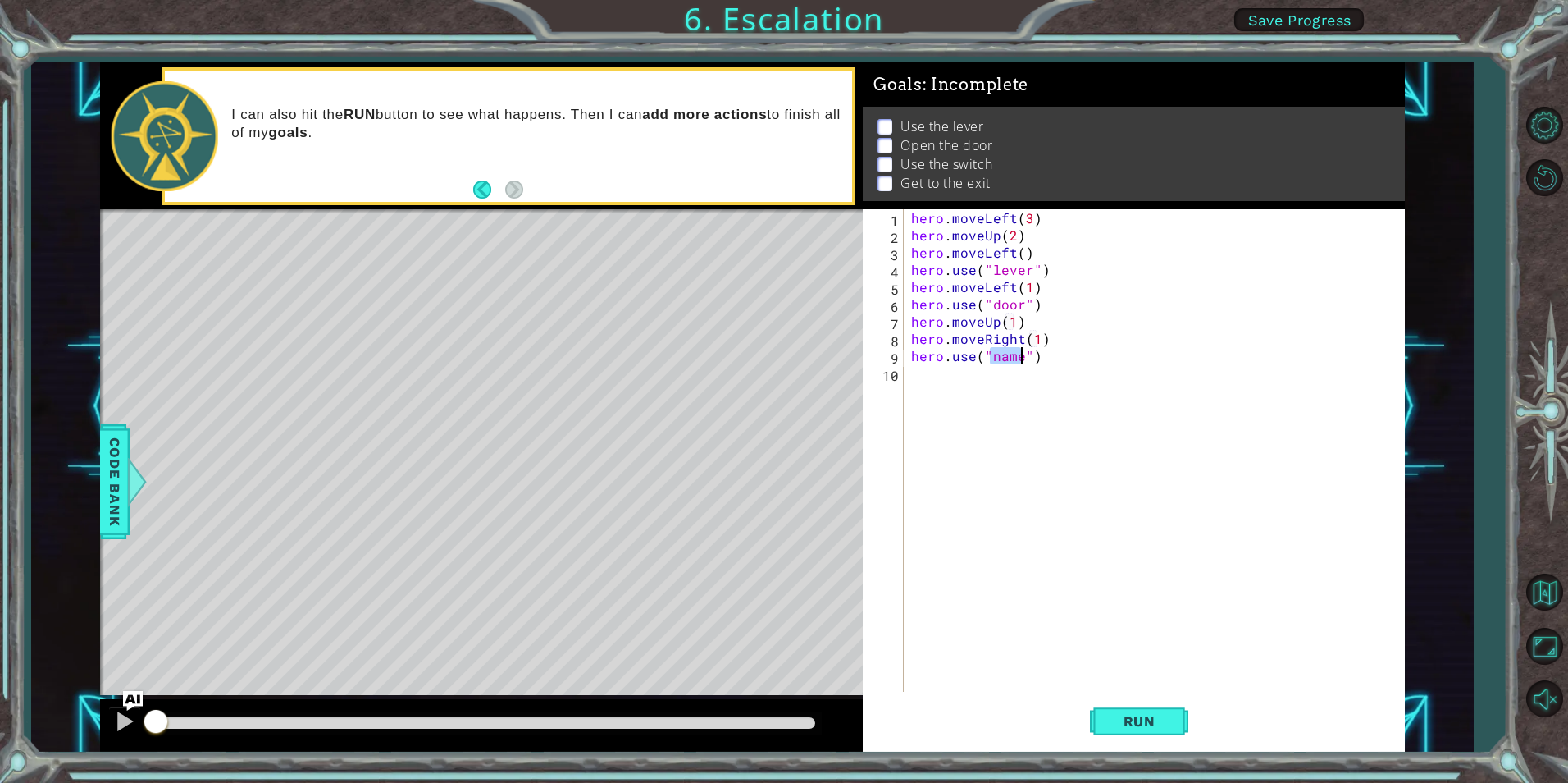
scroll to position [0, 7]
type textarea "hero.use("switch")"
click at [1084, 356] on div "hero . moveLeft ( 3 ) hero . moveUp ( 2 ) hero . moveLeft ( ) hero . use ( "lev…" at bounding box center [1158, 467] width 500 height 517
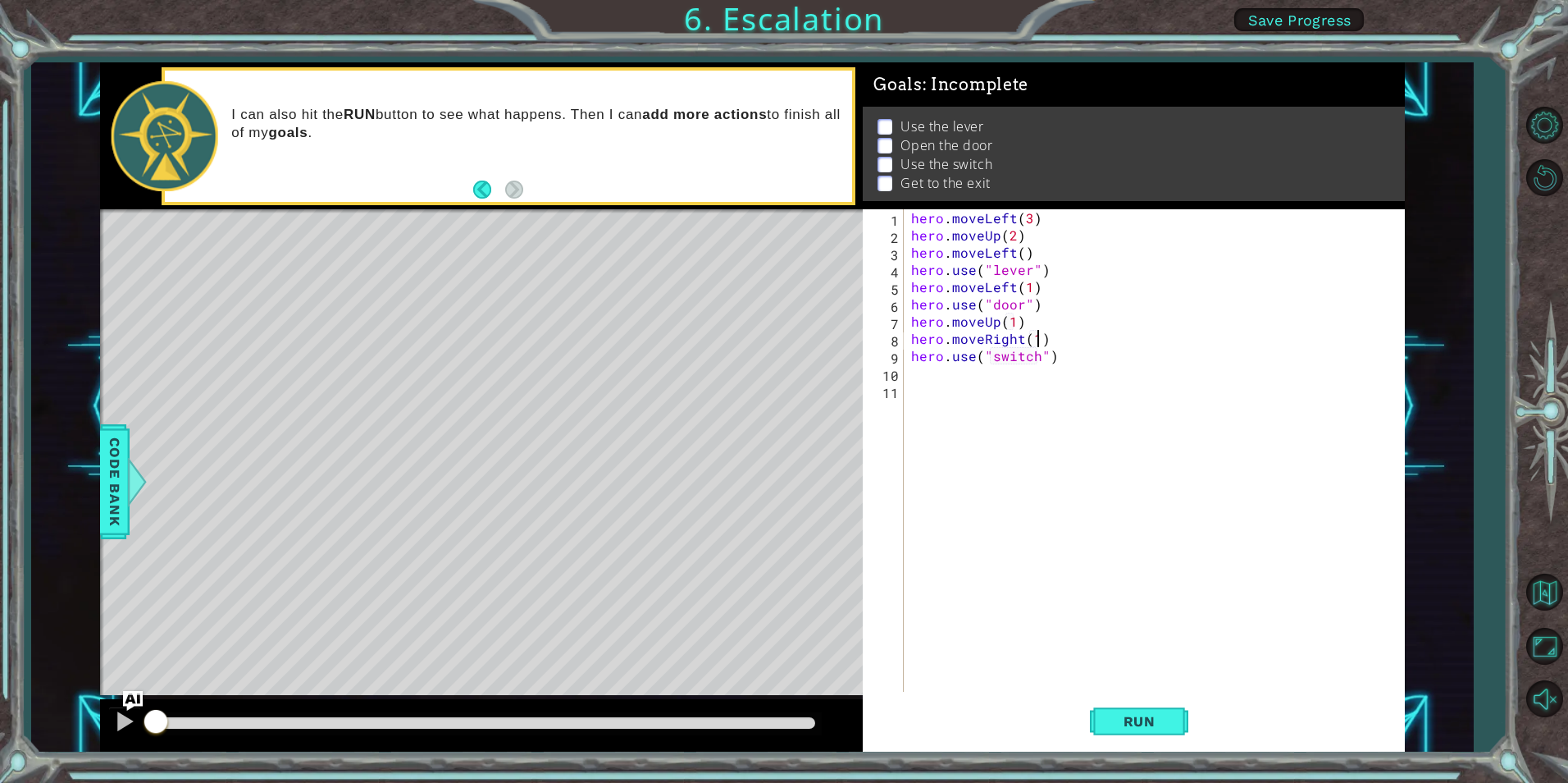
click at [1039, 339] on div "hero . moveLeft ( 3 ) hero . moveUp ( 2 ) hero . moveLeft ( ) hero . use ( "lev…" at bounding box center [1158, 467] width 500 height 517
click at [1026, 285] on div "hero . moveLeft ( 3 ) hero . moveUp ( 2 ) hero . moveLeft ( ) hero . use ( "lev…" at bounding box center [1158, 467] width 500 height 517
click at [1061, 361] on div "hero . moveLeft ( 3 ) hero . moveUp ( 2 ) hero . moveLeft ( ) hero . use ( "lev…" at bounding box center [1158, 467] width 500 height 517
click at [1133, 707] on button "Run" at bounding box center [1139, 722] width 99 height 54
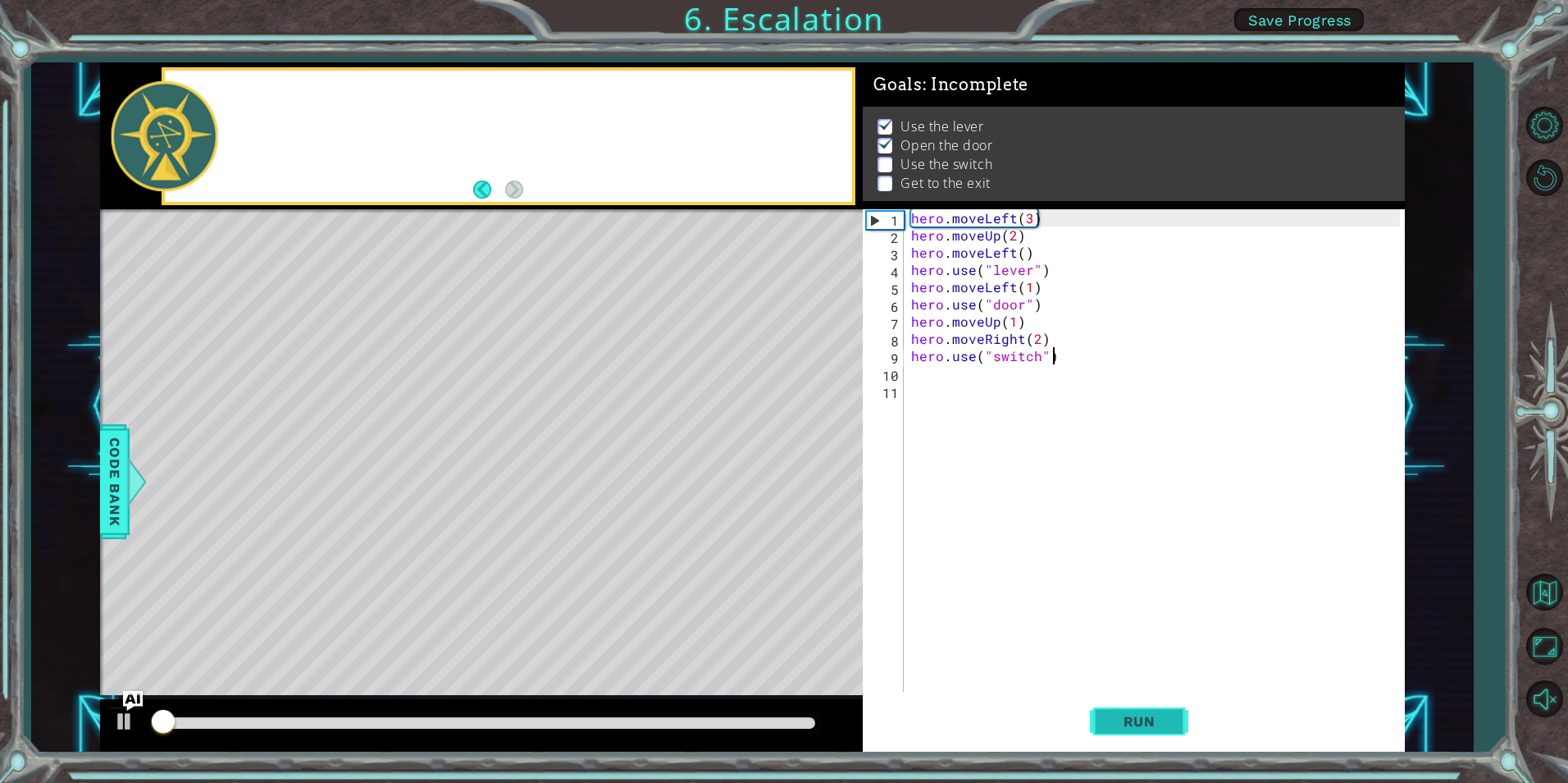
scroll to position [7, 0]
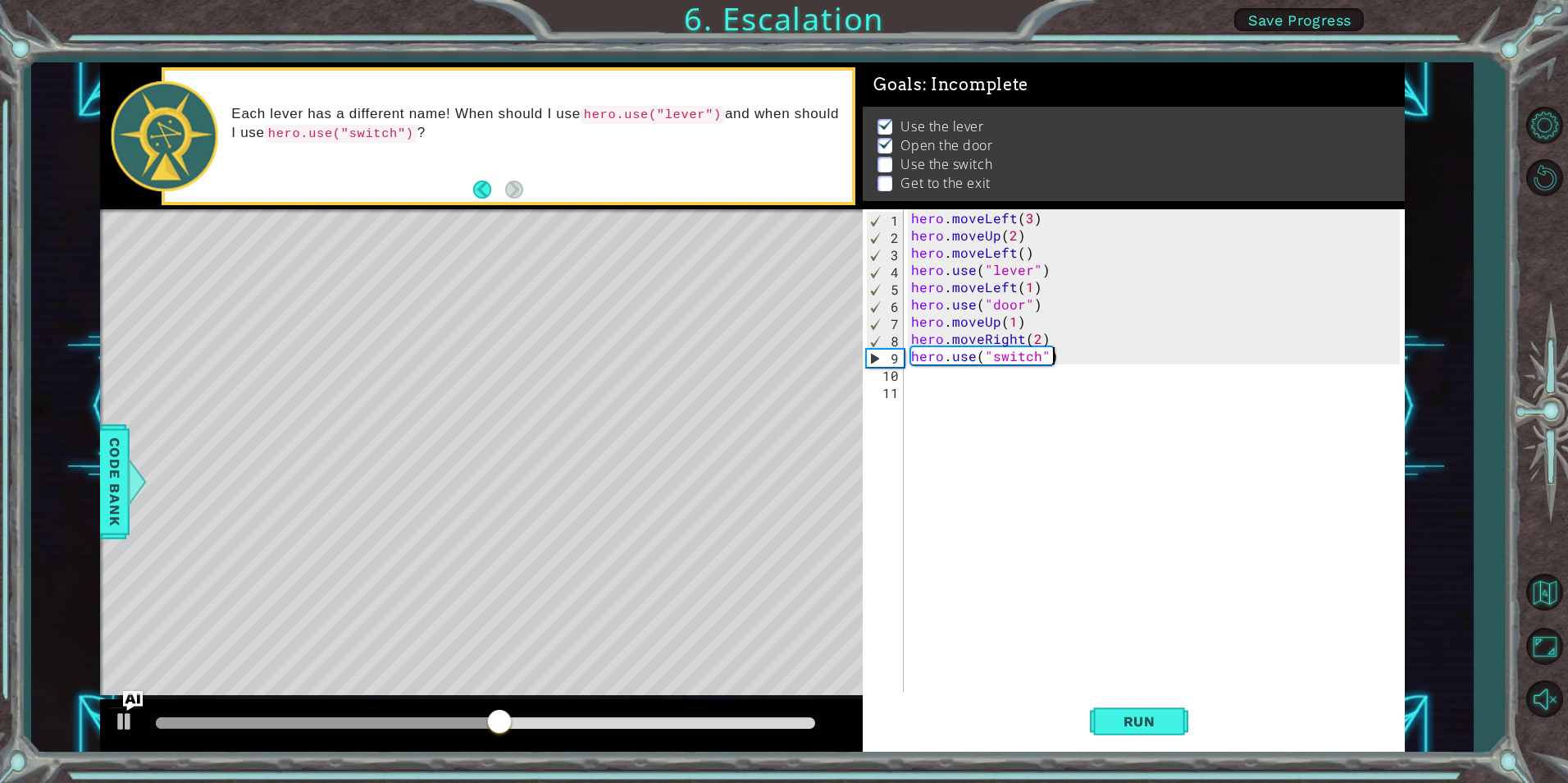
click at [1039, 340] on div "hero . moveLeft ( 3 ) hero . moveUp ( 2 ) hero . moveLeft ( ) hero . use ( "lev…" at bounding box center [1158, 467] width 500 height 517
click at [1012, 322] on div "hero . moveLeft ( 3 ) hero . moveUp ( 2 ) hero . moveLeft ( ) hero . use ( "lev…" at bounding box center [1158, 467] width 500 height 517
click at [1077, 362] on div "hero . moveLeft ( 3 ) hero . moveUp ( 2 ) hero . moveLeft ( ) hero . use ( "lev…" at bounding box center [1158, 467] width 500 height 517
type textarea "hero.use("switch")"
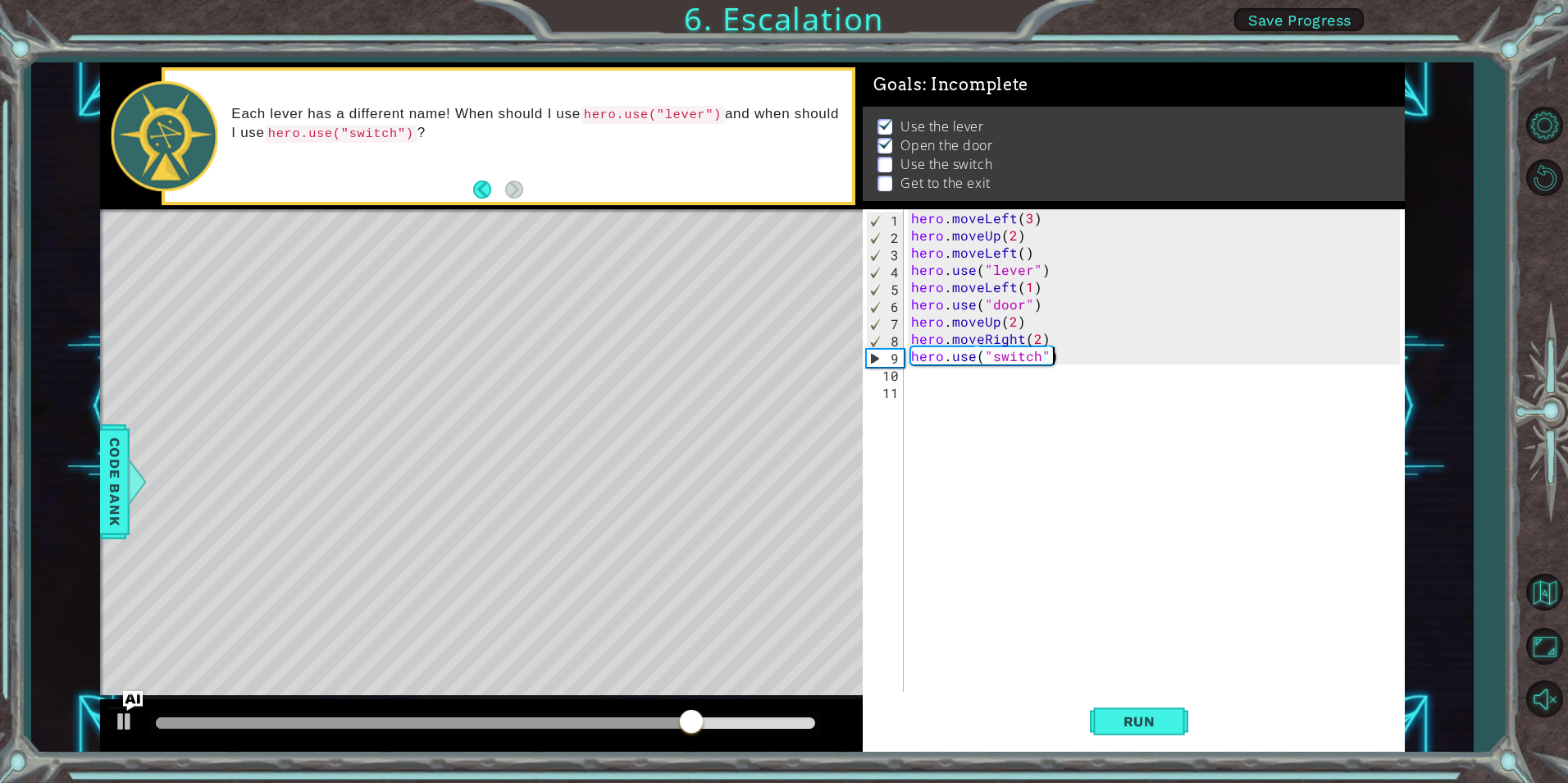
click at [1071, 355] on div "hero . moveLeft ( 3 ) hero . moveUp ( 2 ) hero . moveLeft ( ) hero . use ( "lev…" at bounding box center [1158, 467] width 500 height 517
click at [1061, 356] on div "hero . moveLeft ( 3 ) hero . moveUp ( 2 ) hero . moveLeft ( ) hero . use ( "lev…" at bounding box center [1158, 467] width 500 height 517
click at [972, 384] on div "hero . moveLeft ( 3 ) hero . moveUp ( 2 ) hero . moveLeft ( ) hero . use ( "lev…" at bounding box center [1158, 467] width 500 height 517
click at [937, 367] on div "hero . moveLeft ( 3 ) hero . moveUp ( 2 ) hero . moveLeft ( ) hero . use ( "lev…" at bounding box center [1158, 467] width 500 height 517
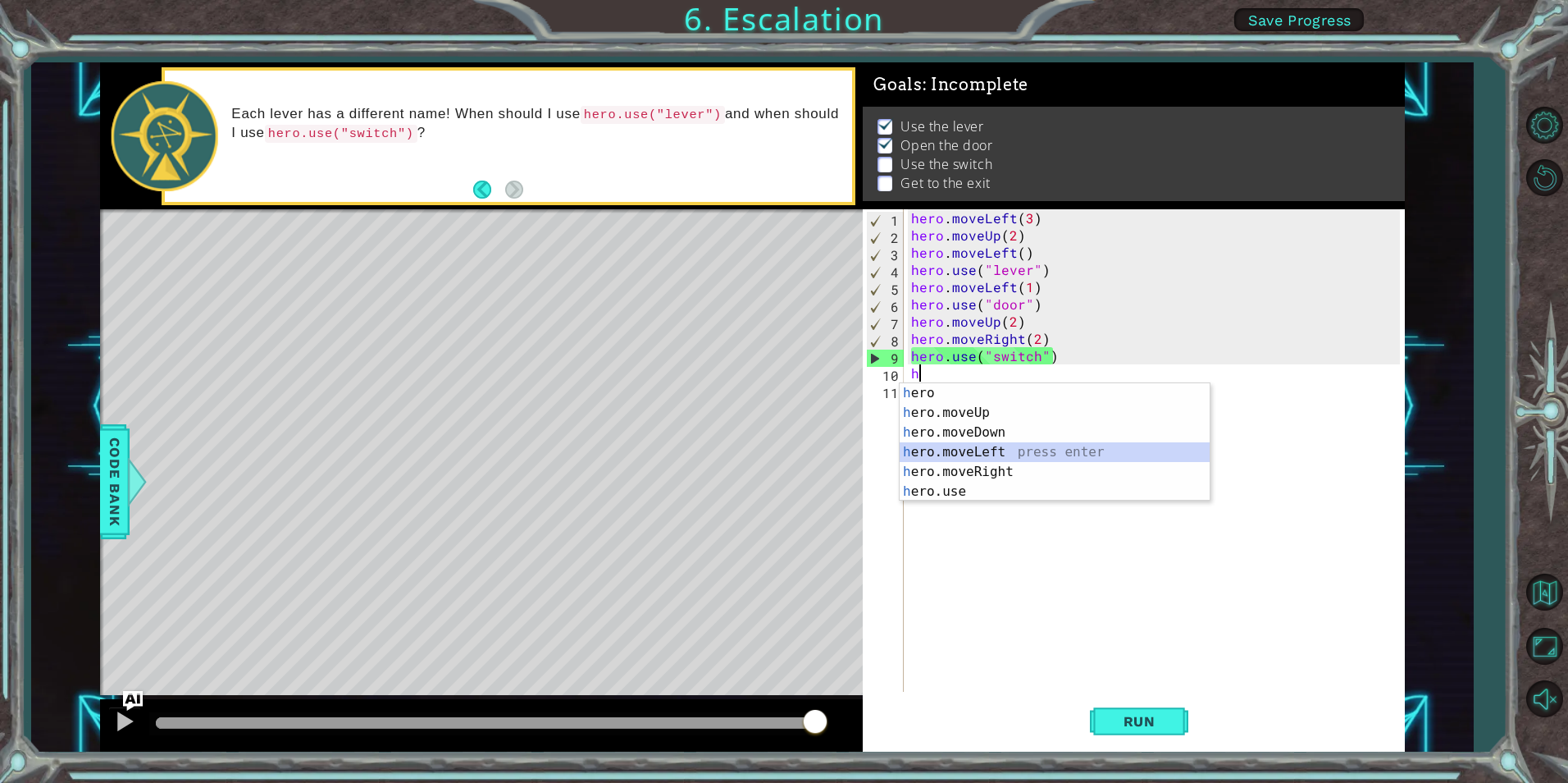
click at [992, 443] on div "h ero press enter h ero.moveUp press enter h ero.moveDown press enter h ero.mov…" at bounding box center [1054, 462] width 310 height 157
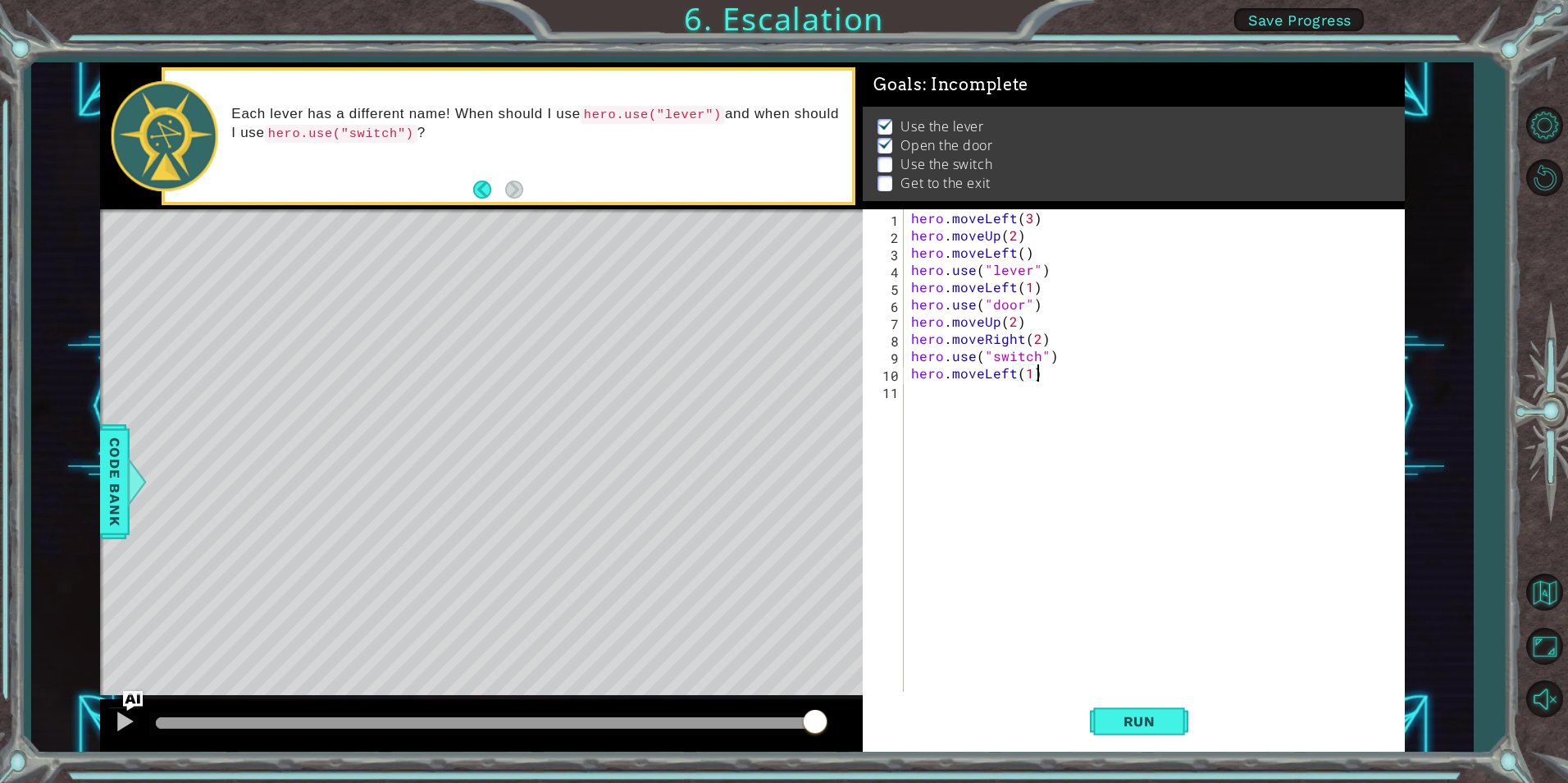
click at [1060, 382] on div "hero . moveLeft ( 3 ) hero . moveUp ( 2 ) hero . moveLeft ( ) hero . use ( "lev…" at bounding box center [1158, 467] width 500 height 517
click at [1026, 378] on div "hero . moveLeft ( 3 ) hero . moveUp ( 2 ) hero . moveLeft ( ) hero . use ( "lev…" at bounding box center [1158, 467] width 500 height 517
type textarea "hero.moveLeft(2)"
click at [998, 412] on div "hero . moveLeft ( 3 ) hero . moveUp ( 2 ) hero . moveLeft ( ) hero . use ( "lev…" at bounding box center [1158, 467] width 500 height 517
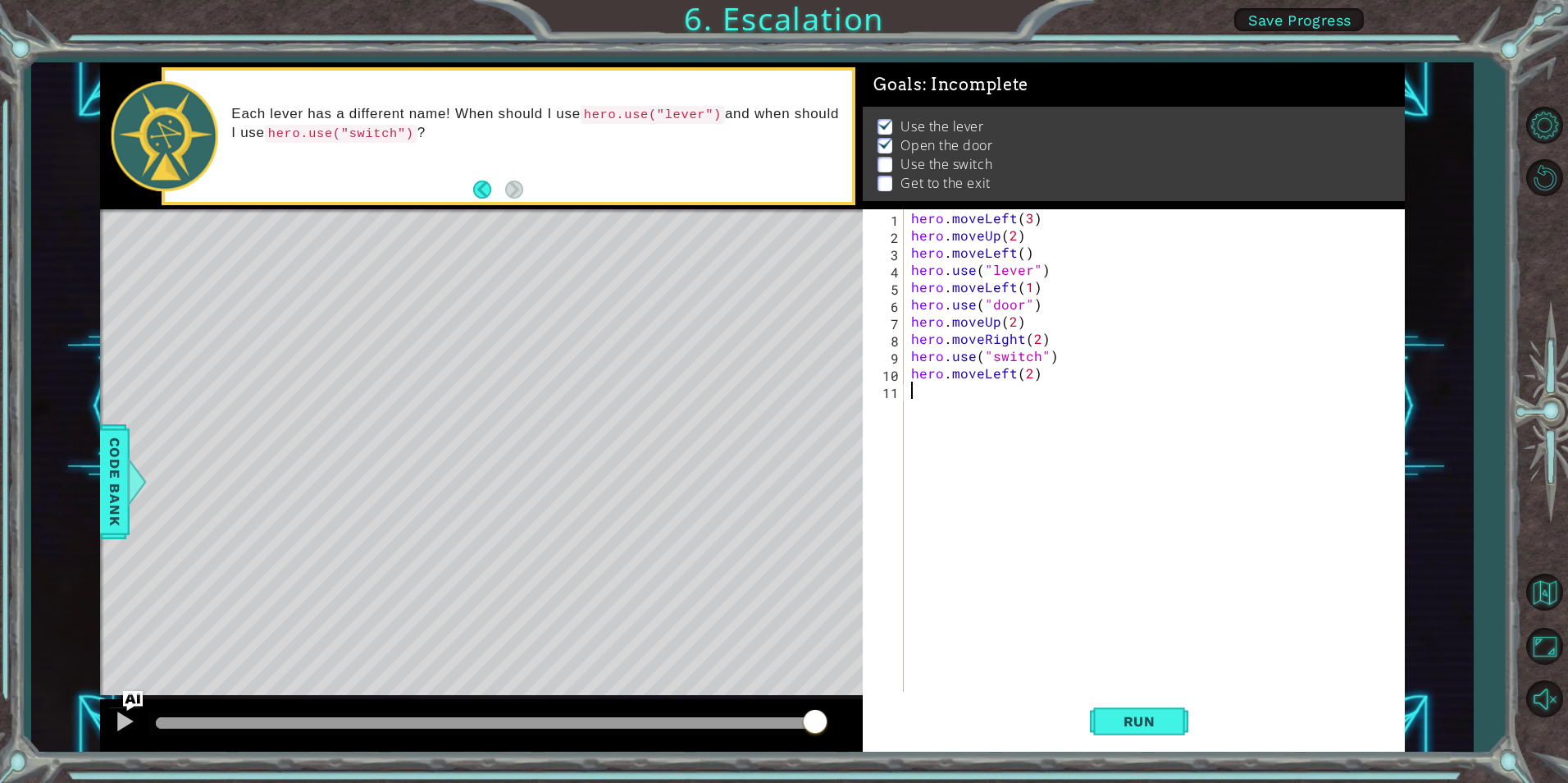
scroll to position [0, 0]
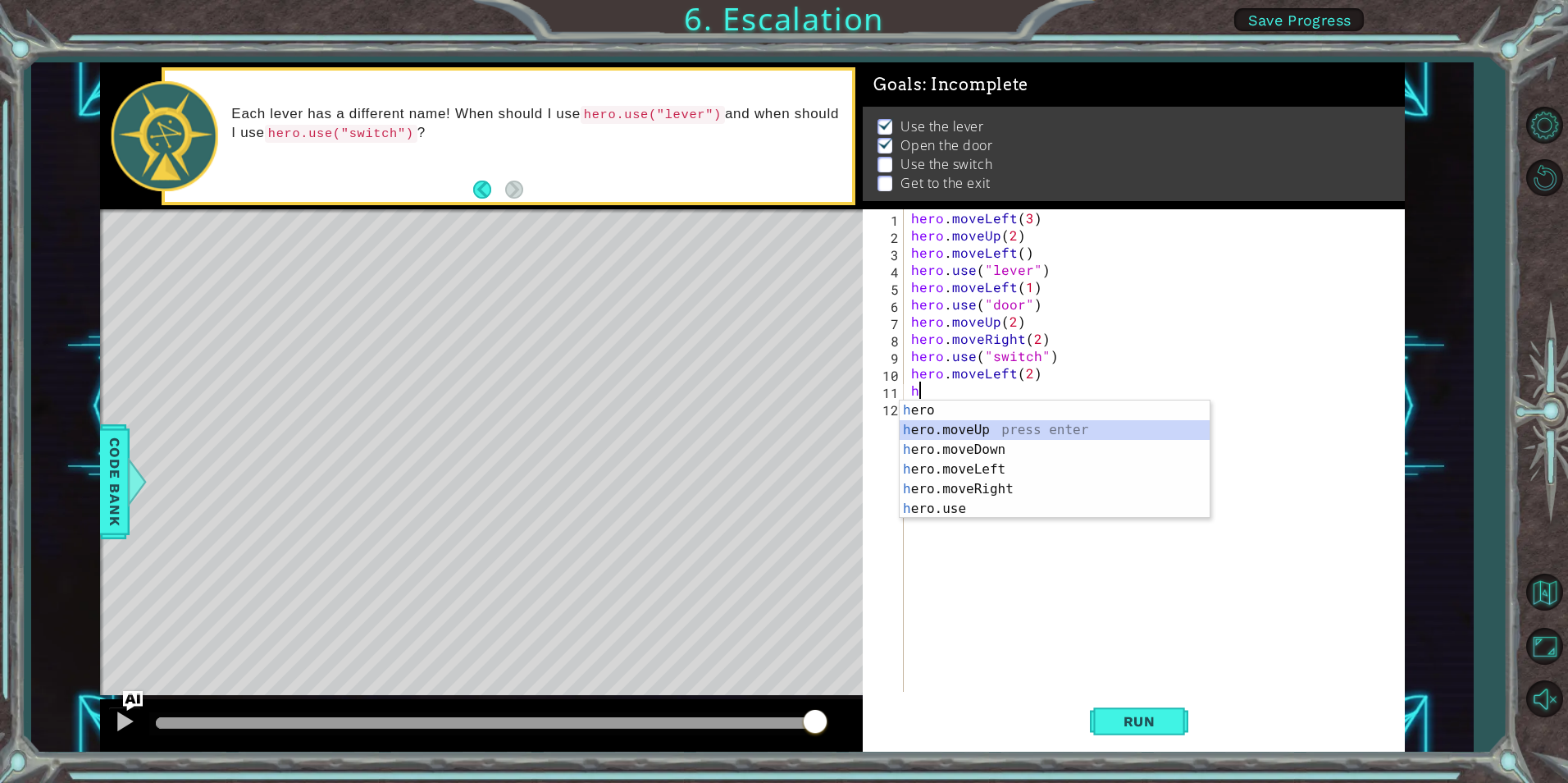
click at [992, 424] on div "h ero press enter h ero.moveUp press enter h ero.moveDown press enter h ero.mov…" at bounding box center [1054, 479] width 310 height 157
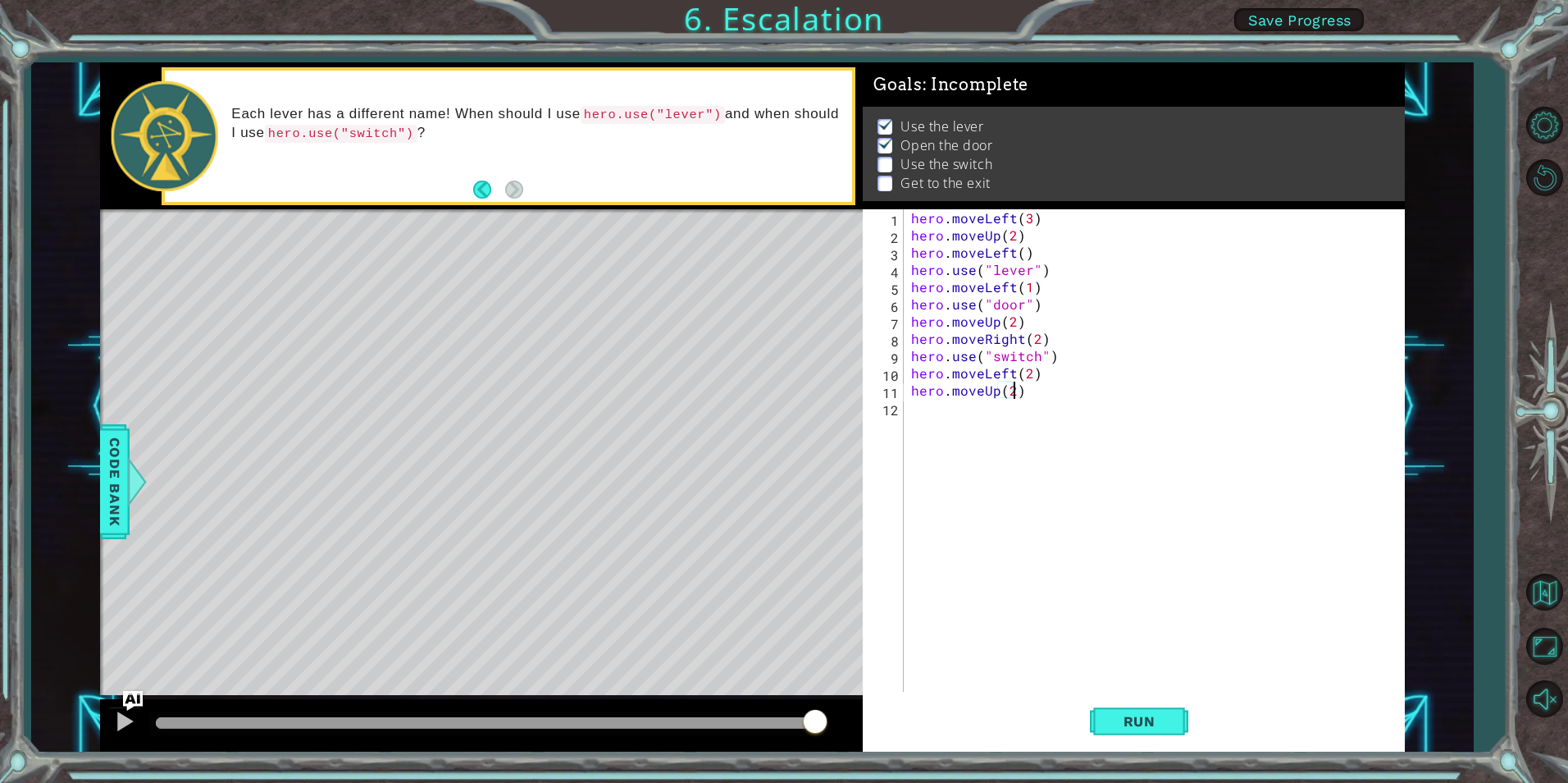
scroll to position [0, 6]
click at [1134, 718] on span "Run" at bounding box center [1140, 722] width 65 height 17
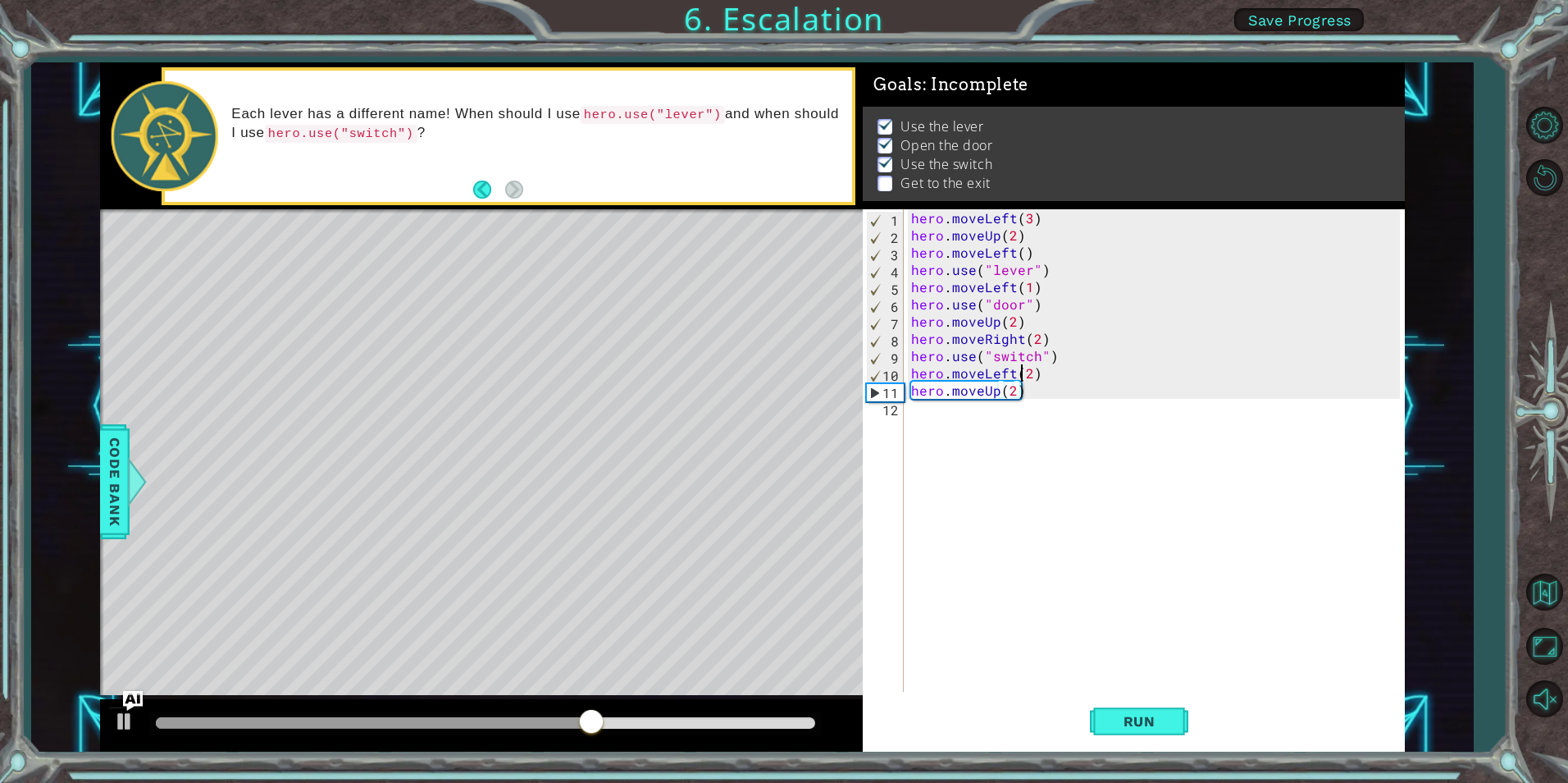
click at [1025, 375] on div "hero . moveLeft ( 3 ) hero . moveUp ( 2 ) hero . moveLeft ( ) hero . use ( "lev…" at bounding box center [1158, 467] width 500 height 517
click at [1012, 377] on div "hero . moveLeft ( 3 ) hero . moveUp ( 2 ) hero . moveLeft ( ) hero . use ( "lev…" at bounding box center [1158, 467] width 500 height 517
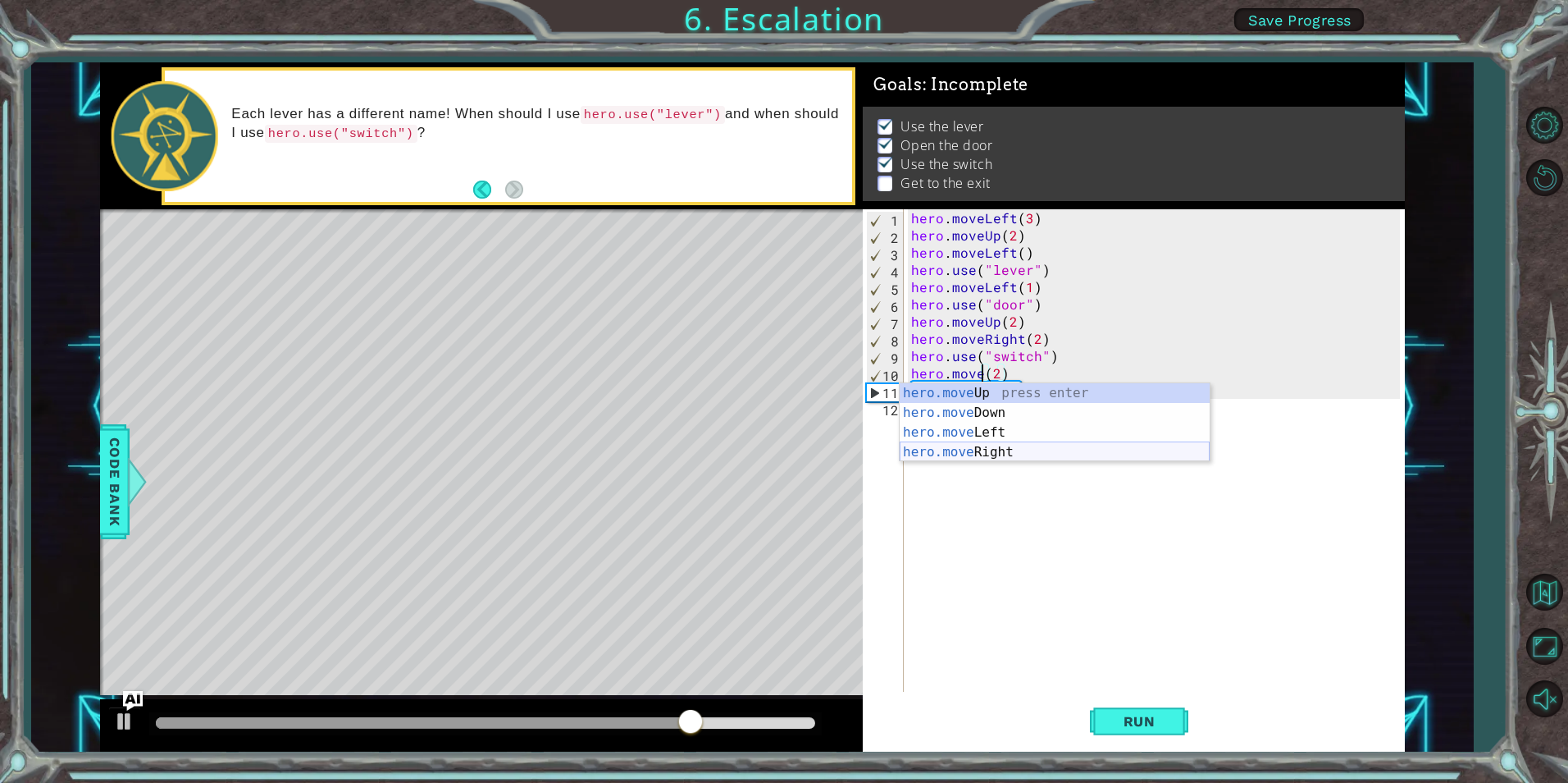
click at [1019, 448] on div "hero.move Up press enter hero.move Down press enter hero.move Left press enter …" at bounding box center [1054, 442] width 310 height 118
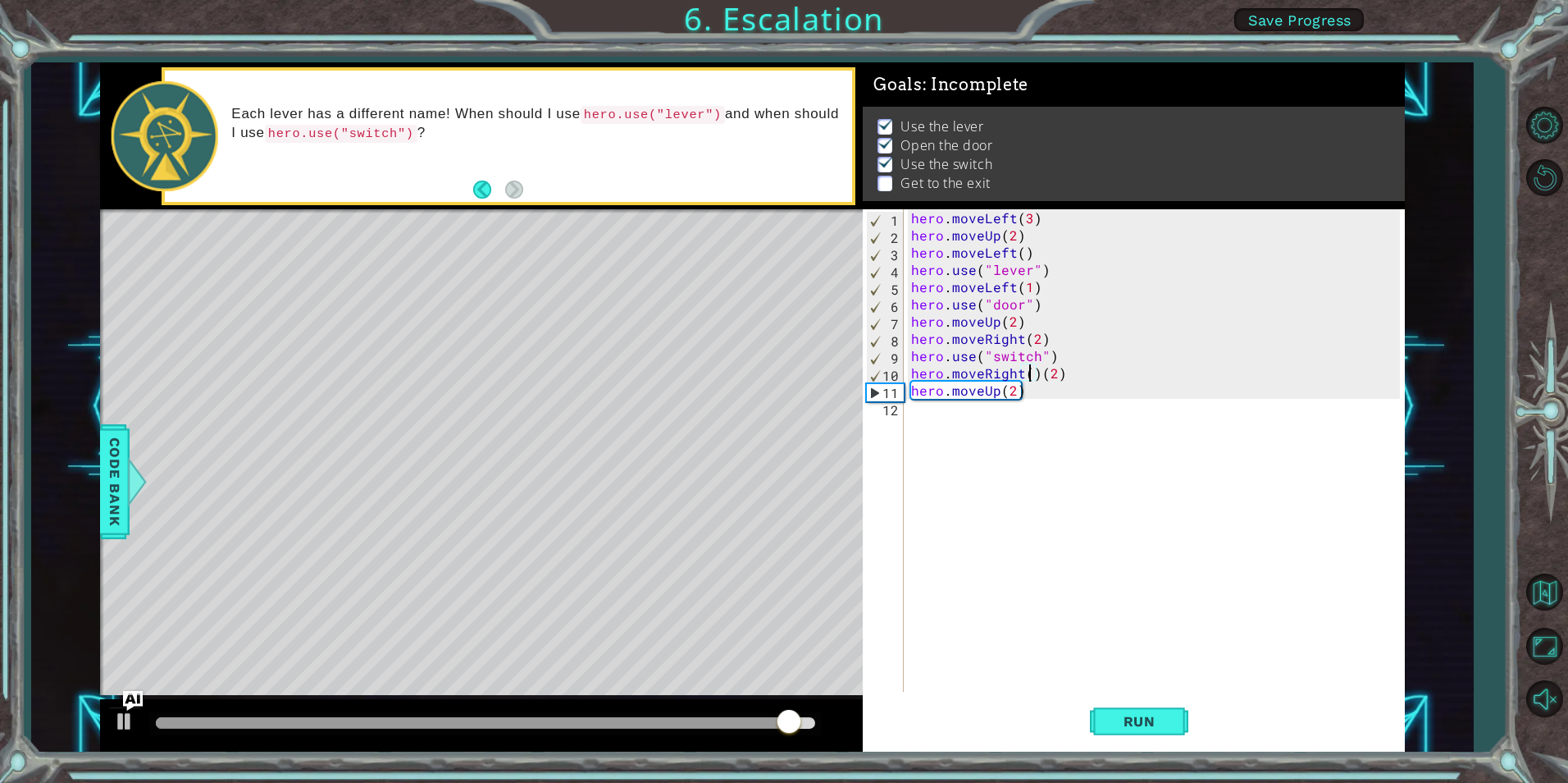
click at [1040, 375] on div "hero . moveLeft ( 3 ) hero . moveUp ( 2 ) hero . moveLeft ( ) hero . use ( "lev…" at bounding box center [1158, 467] width 500 height 517
type textarea "hero.moveRight(2)"
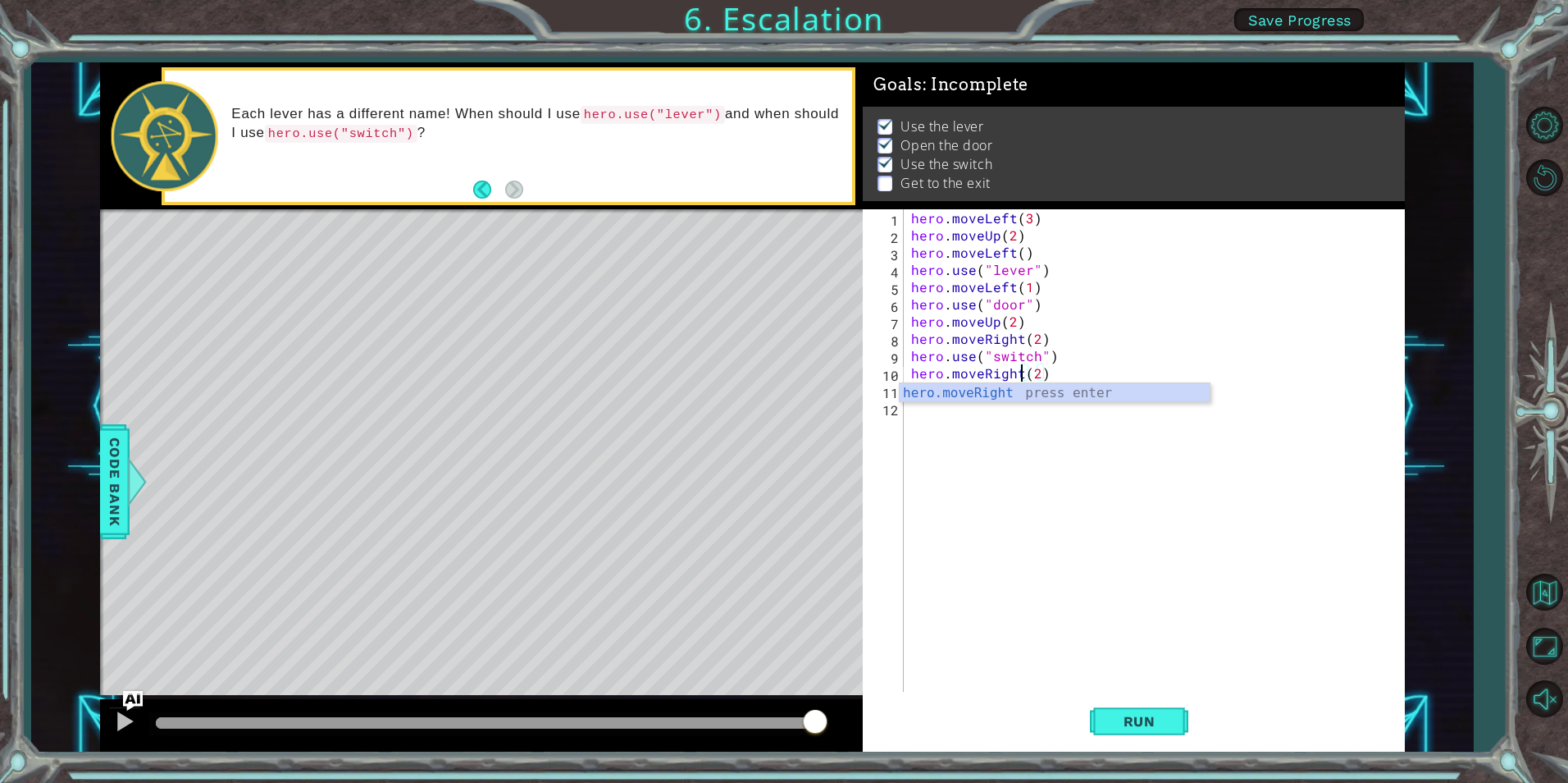
click at [1068, 493] on div "hero . moveLeft ( 3 ) hero . moveUp ( 2 ) hero . moveLeft ( ) hero . use ( "lev…" at bounding box center [1158, 467] width 500 height 517
click at [1038, 375] on div "hero . moveLeft ( 3 ) hero . moveUp ( 2 ) hero . moveLeft ( ) hero . use ( "lev…" at bounding box center [1158, 467] width 500 height 517
type textarea "hero.moveRight(1)"
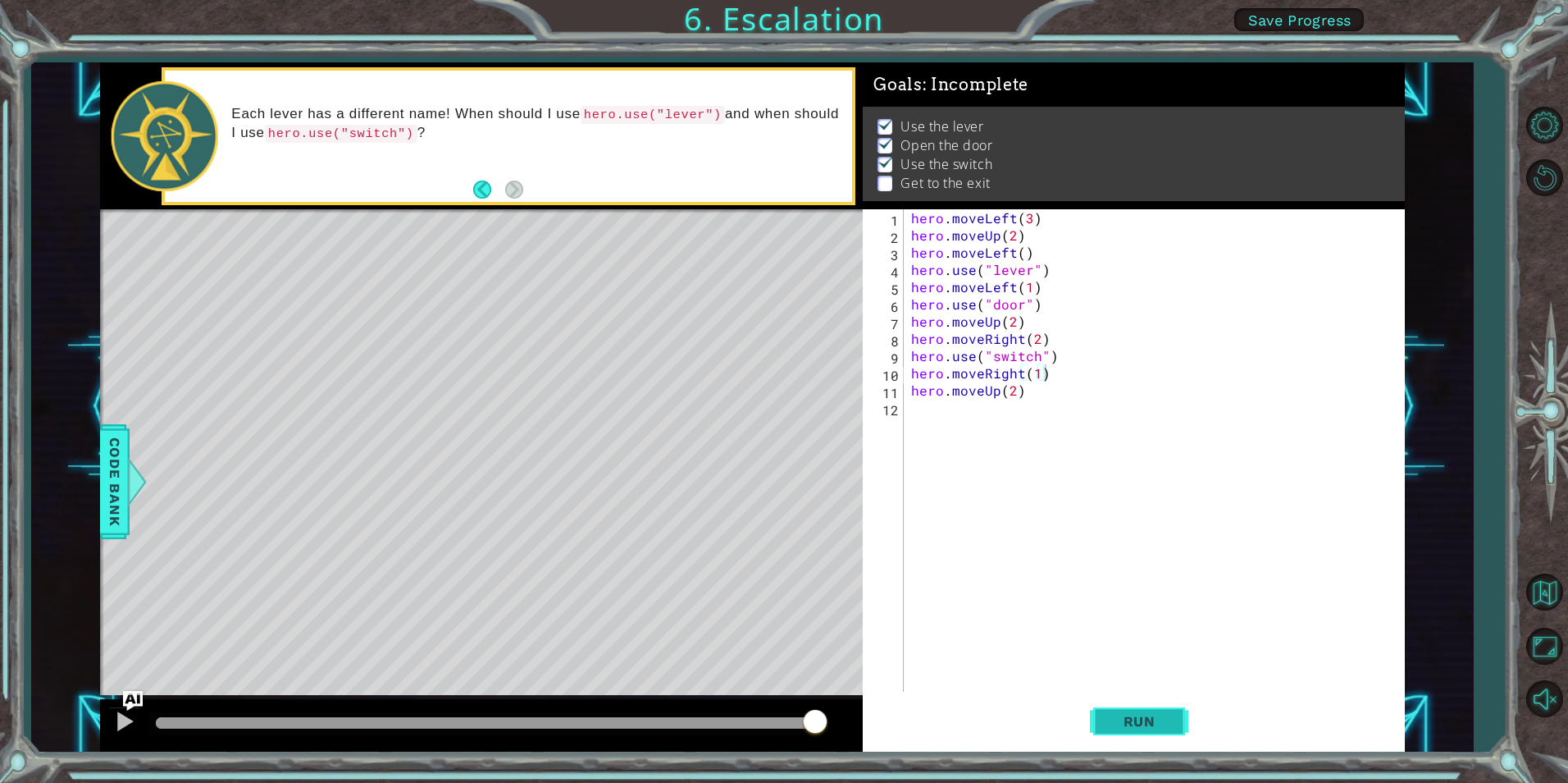
click at [1147, 713] on span "Run" at bounding box center [1140, 722] width 65 height 17
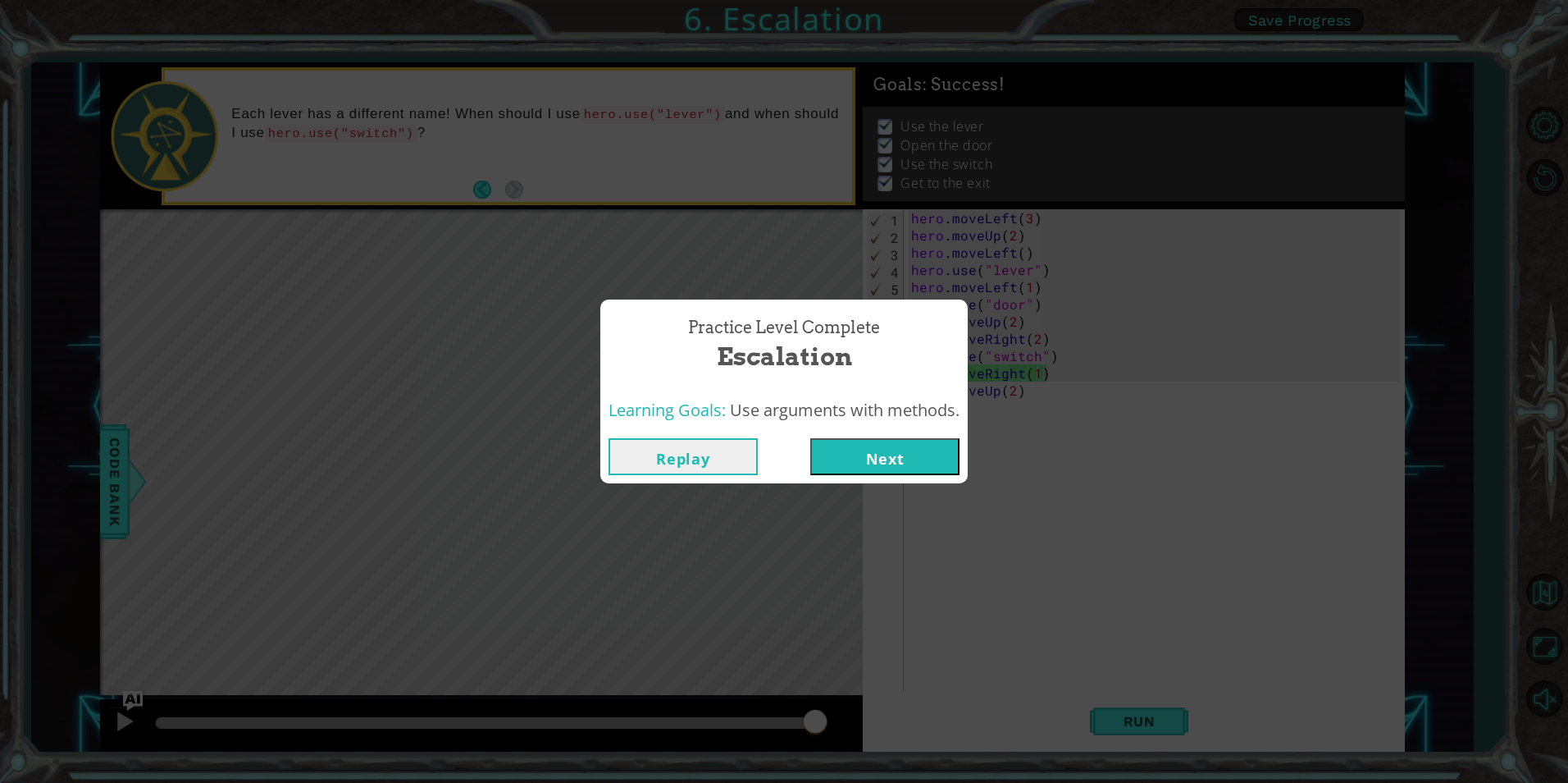
click at [882, 449] on button "Next" at bounding box center [885, 457] width 149 height 37
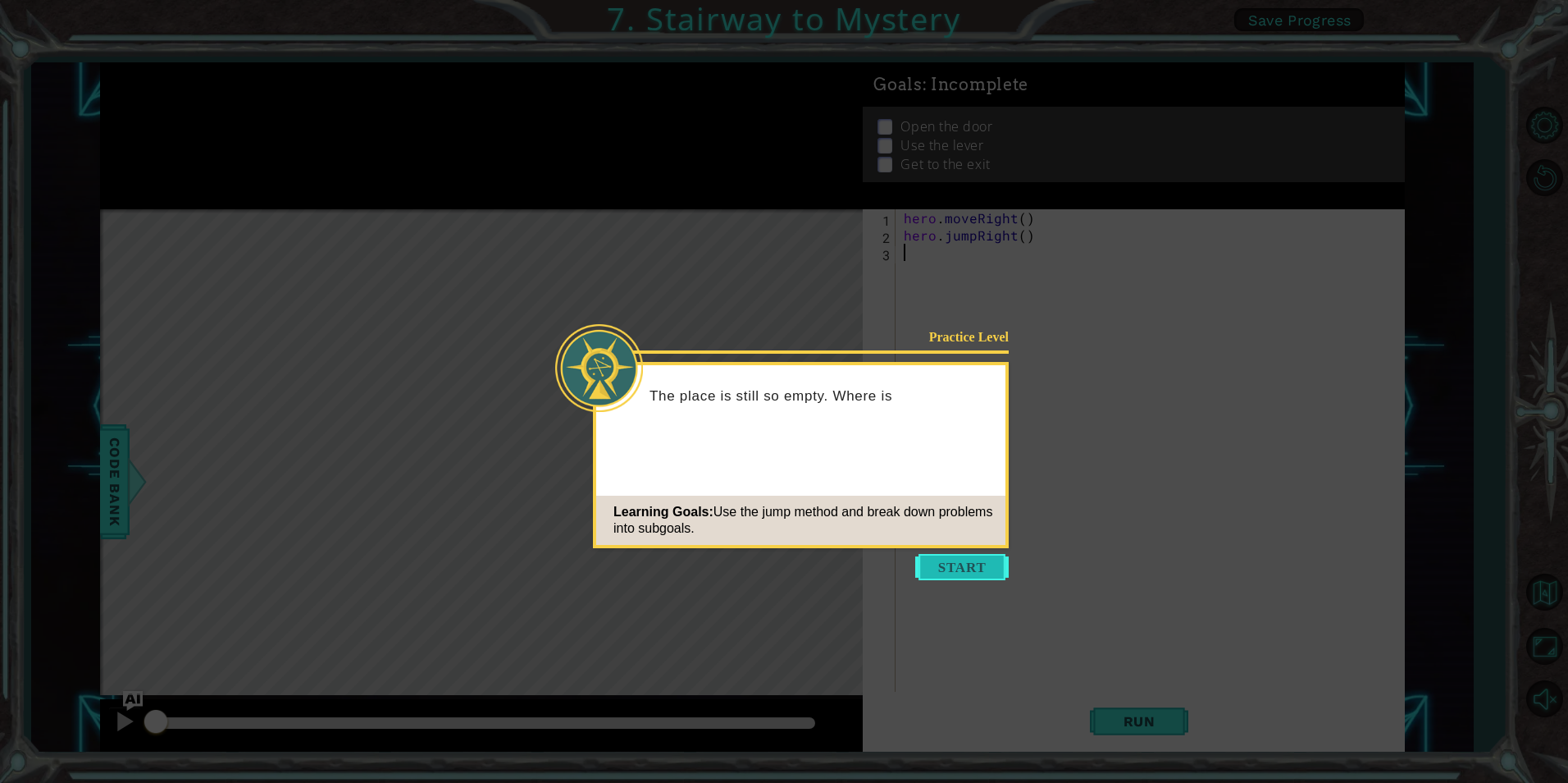
click at [945, 560] on button "Start" at bounding box center [962, 567] width 93 height 26
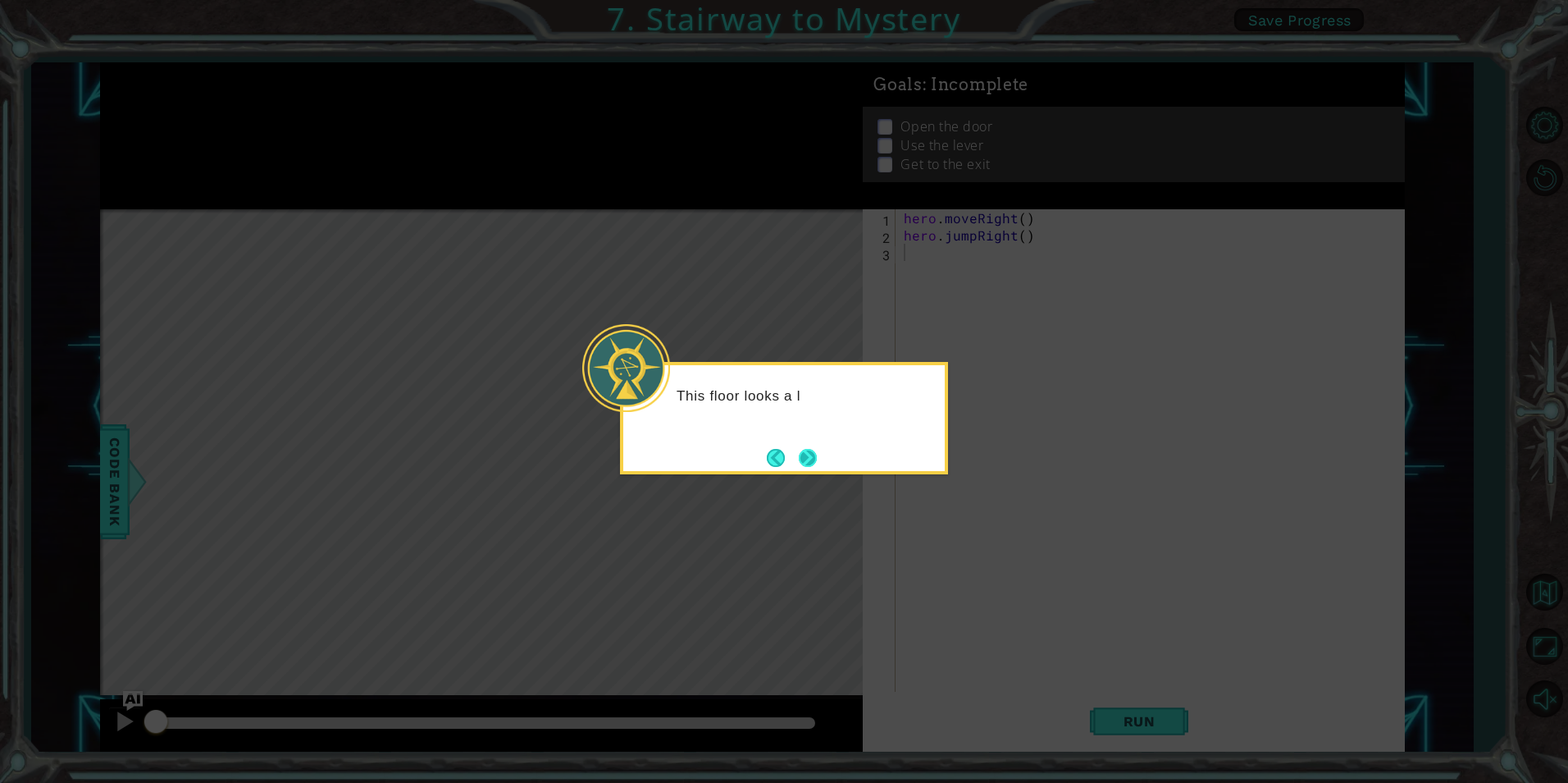
click at [817, 461] on button "Next" at bounding box center [807, 457] width 18 height 18
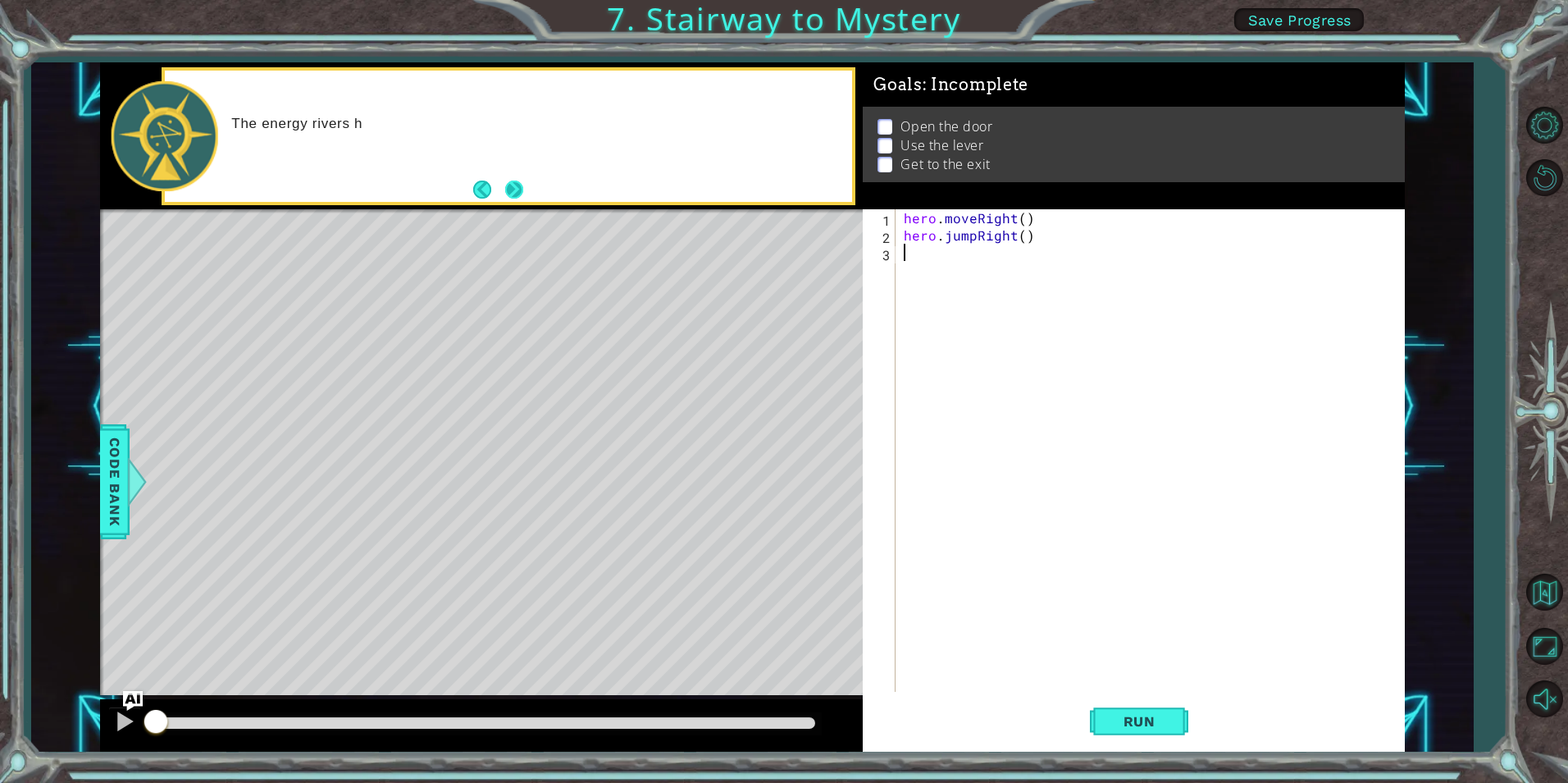
click at [508, 184] on button "Next" at bounding box center [514, 189] width 18 height 18
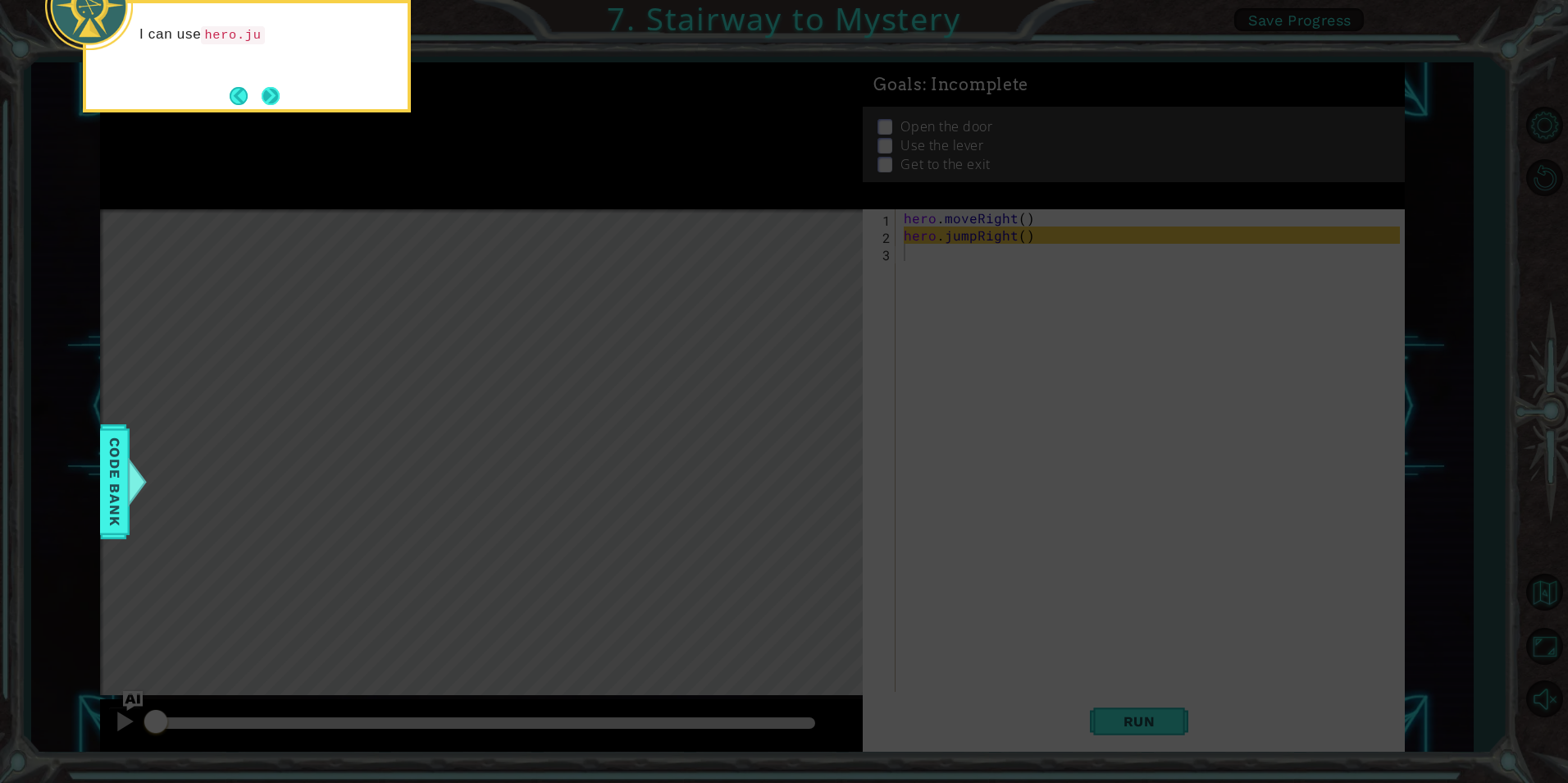
click at [274, 100] on button "Next" at bounding box center [270, 95] width 18 height 18
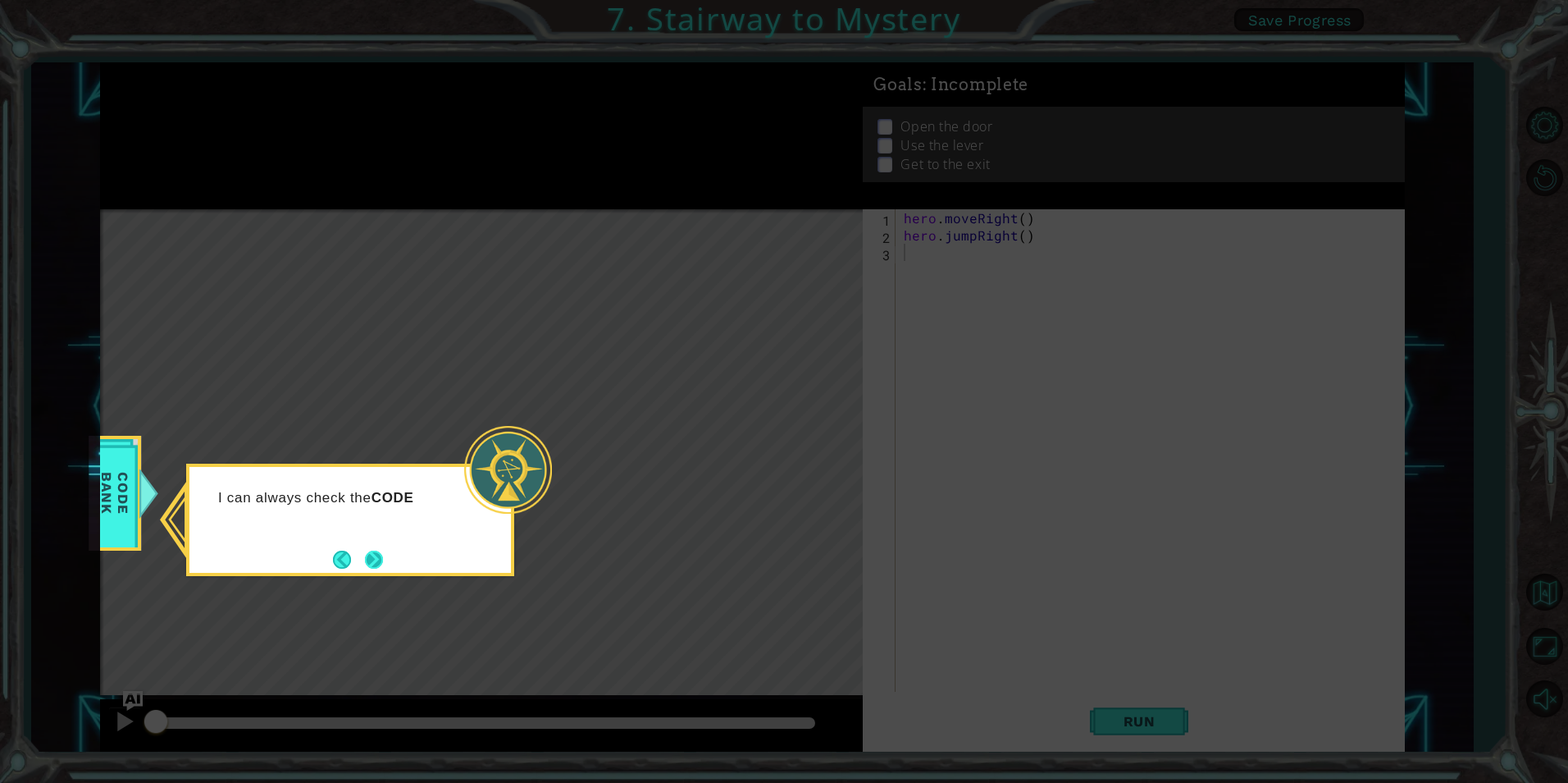
click at [383, 551] on button "Next" at bounding box center [373, 559] width 18 height 18
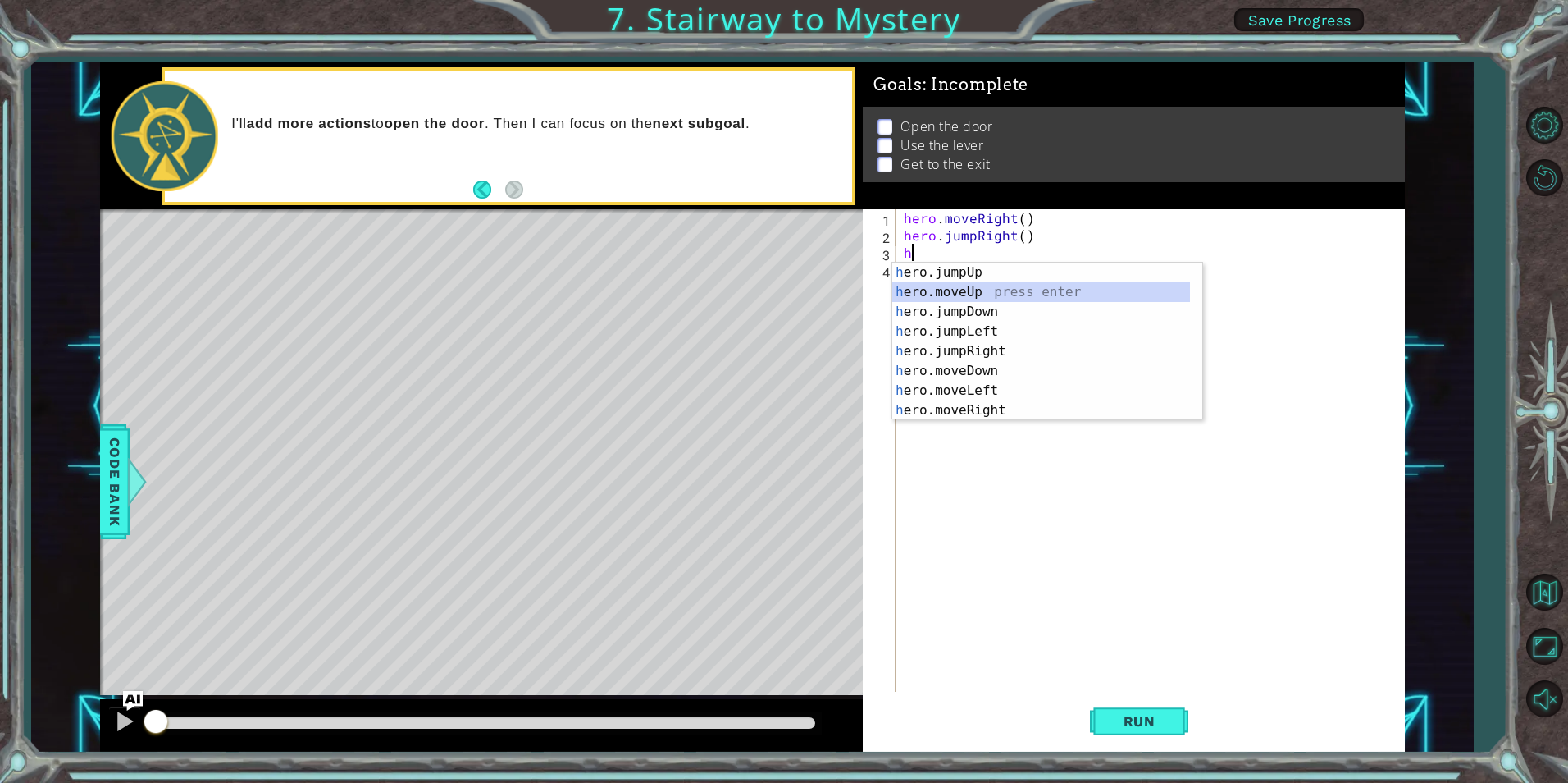
click at [1025, 288] on div "h ero.jumpUp press enter h ero.moveUp press enter h ero.jumpDown press enter h …" at bounding box center [1041, 361] width 298 height 197
type textarea "hero.moveUp(1)"
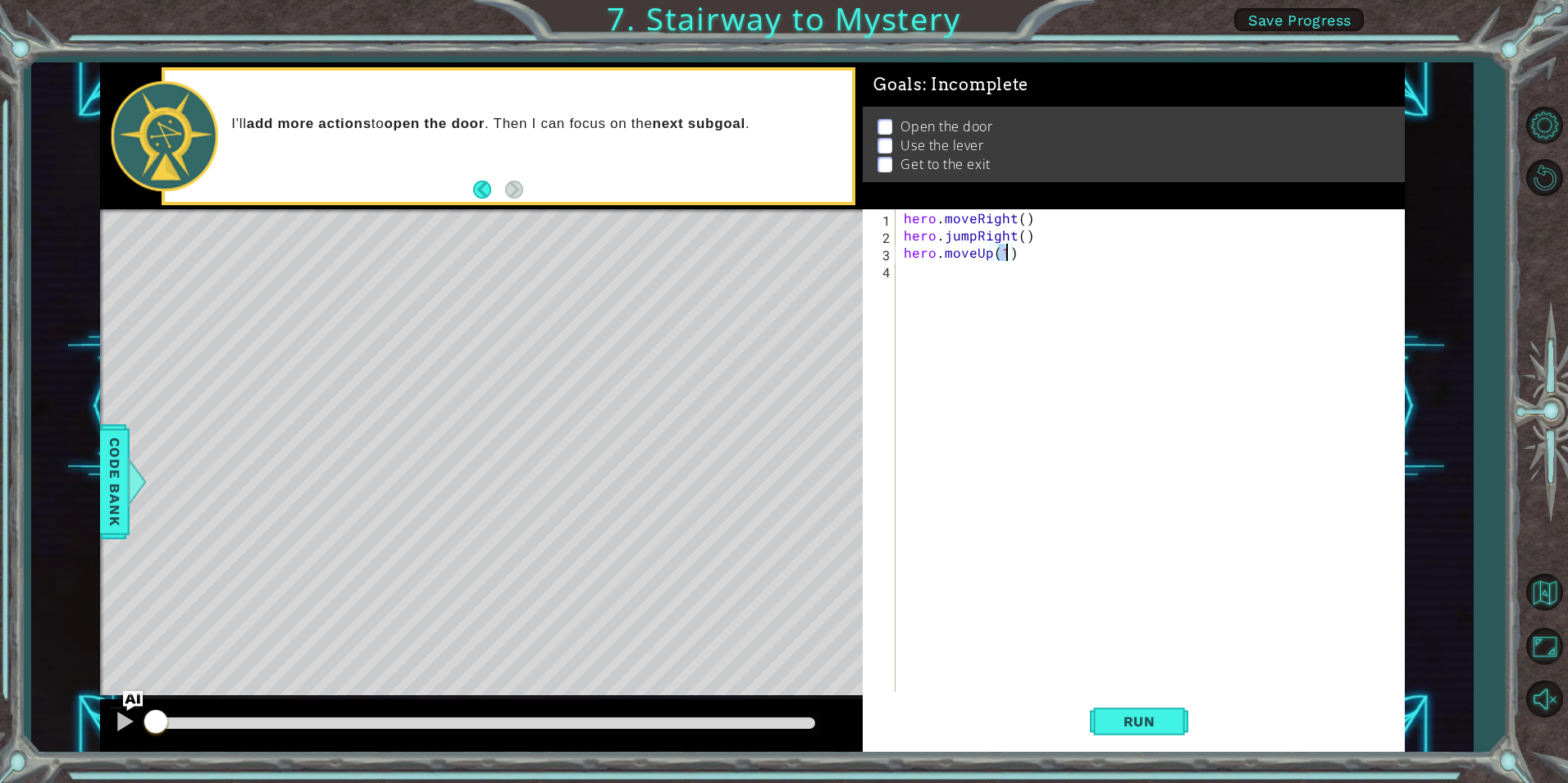
click at [1028, 263] on div "hero . moveRight ( ) hero . jumpRight ( ) hero . moveUp ( 1 )" at bounding box center [1154, 467] width 507 height 517
type textarea "h"
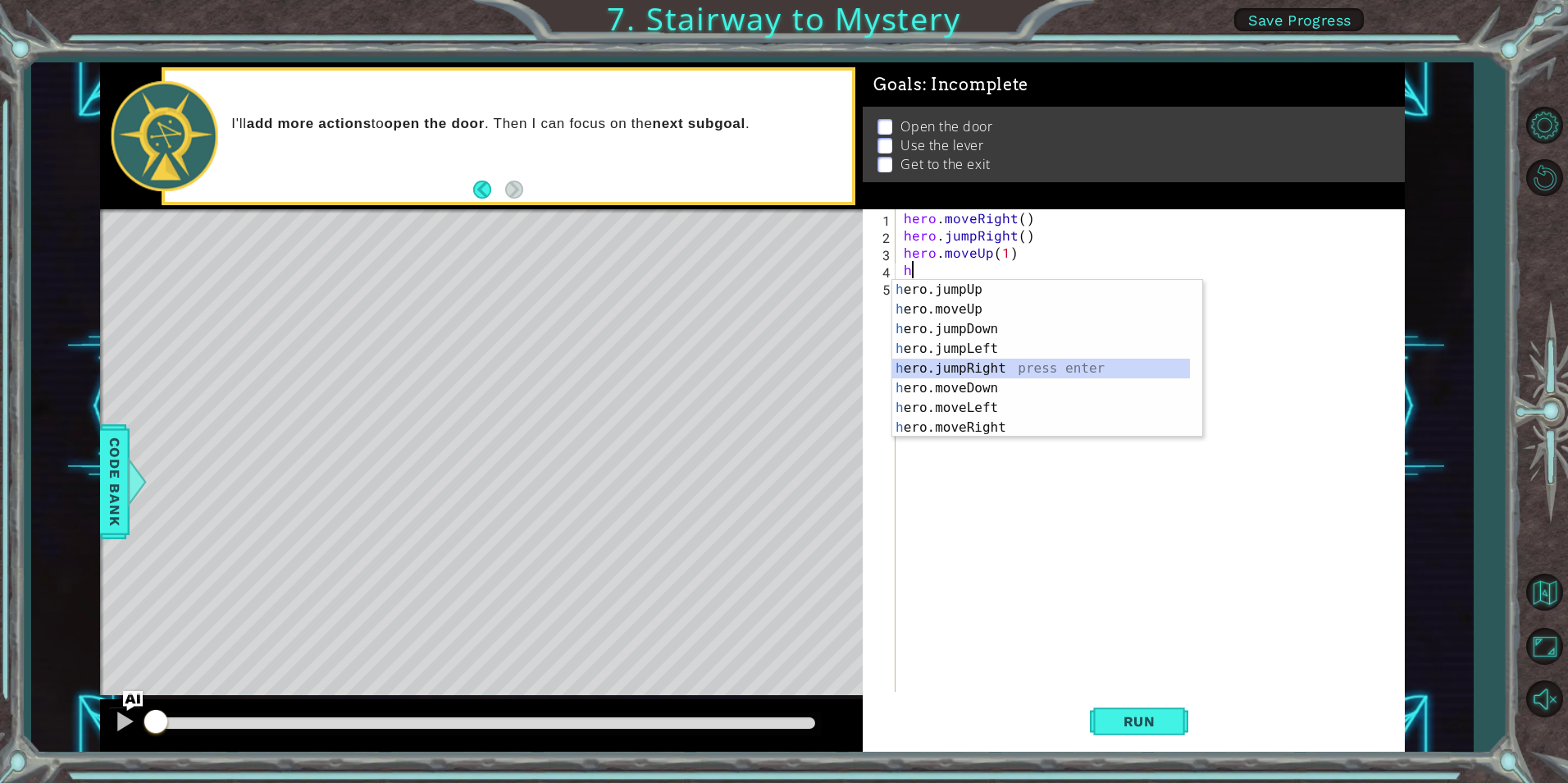
click at [976, 370] on div "h ero.jumpUp press enter h ero.moveUp press enter h ero.jumpDown press enter h …" at bounding box center [1041, 379] width 298 height 197
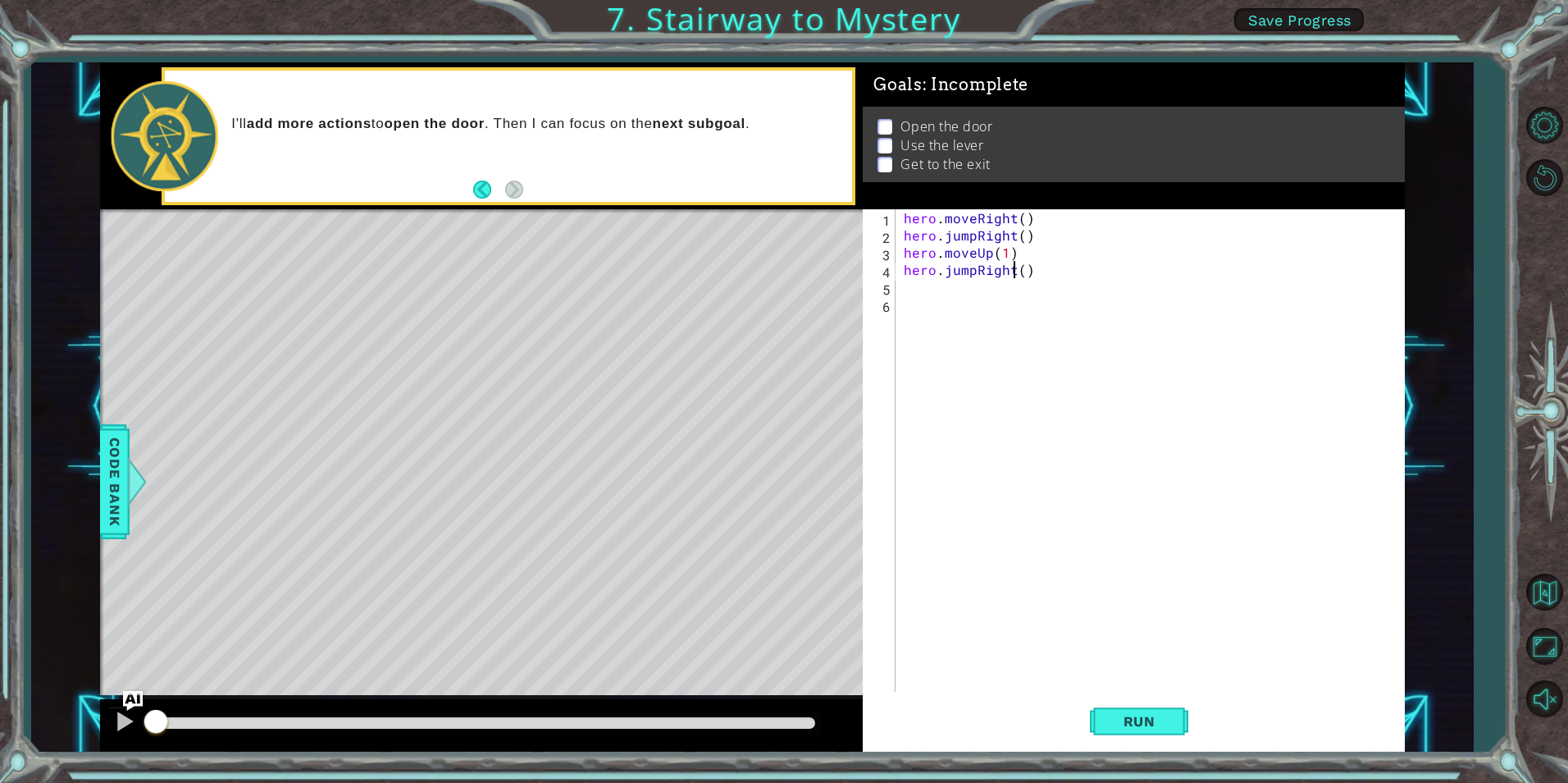
click at [1012, 270] on div "hero . moveRight ( ) hero . jumpRight ( ) hero . moveUp ( 1 ) hero . jumpRight …" at bounding box center [1154, 467] width 507 height 517
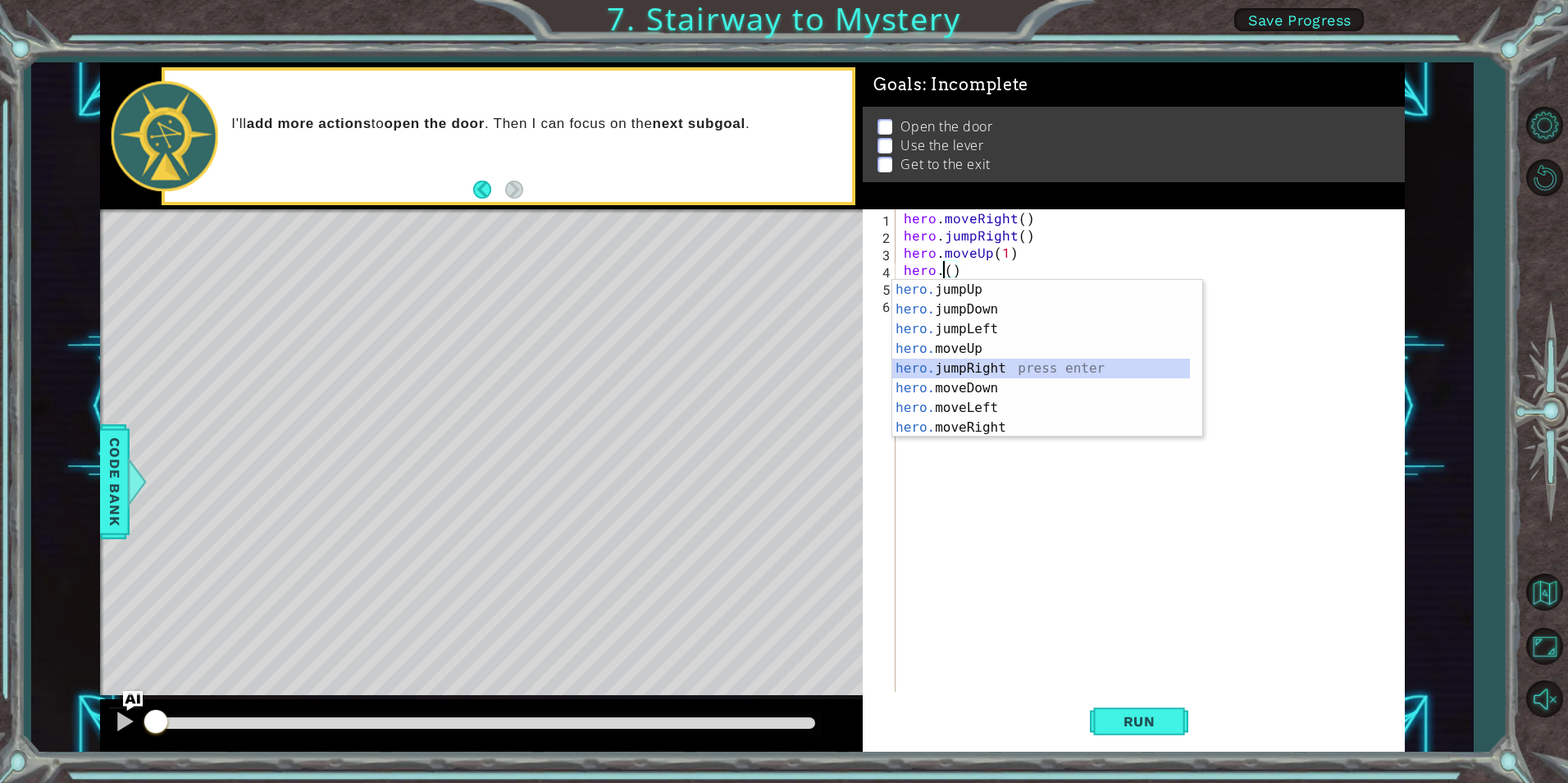
click at [1020, 364] on div "hero. jumpUp press enter hero. jumpDown press enter hero. jumpLeft press enter …" at bounding box center [1041, 379] width 298 height 197
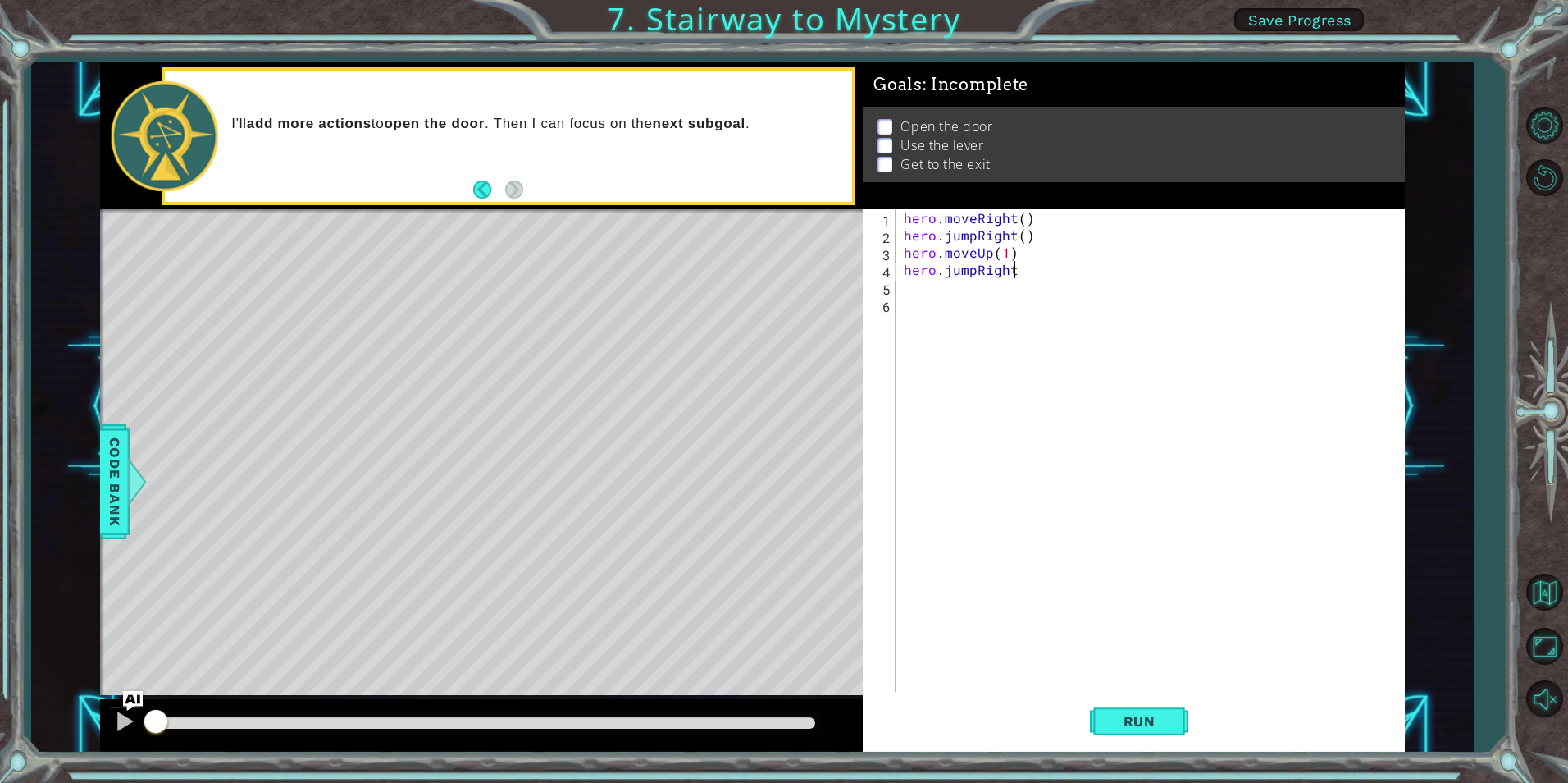
click at [973, 273] on div "hero . moveRight ( ) hero . jumpRight ( ) hero . moveUp ( 1 ) hero . jumpRight" at bounding box center [1154, 467] width 507 height 517
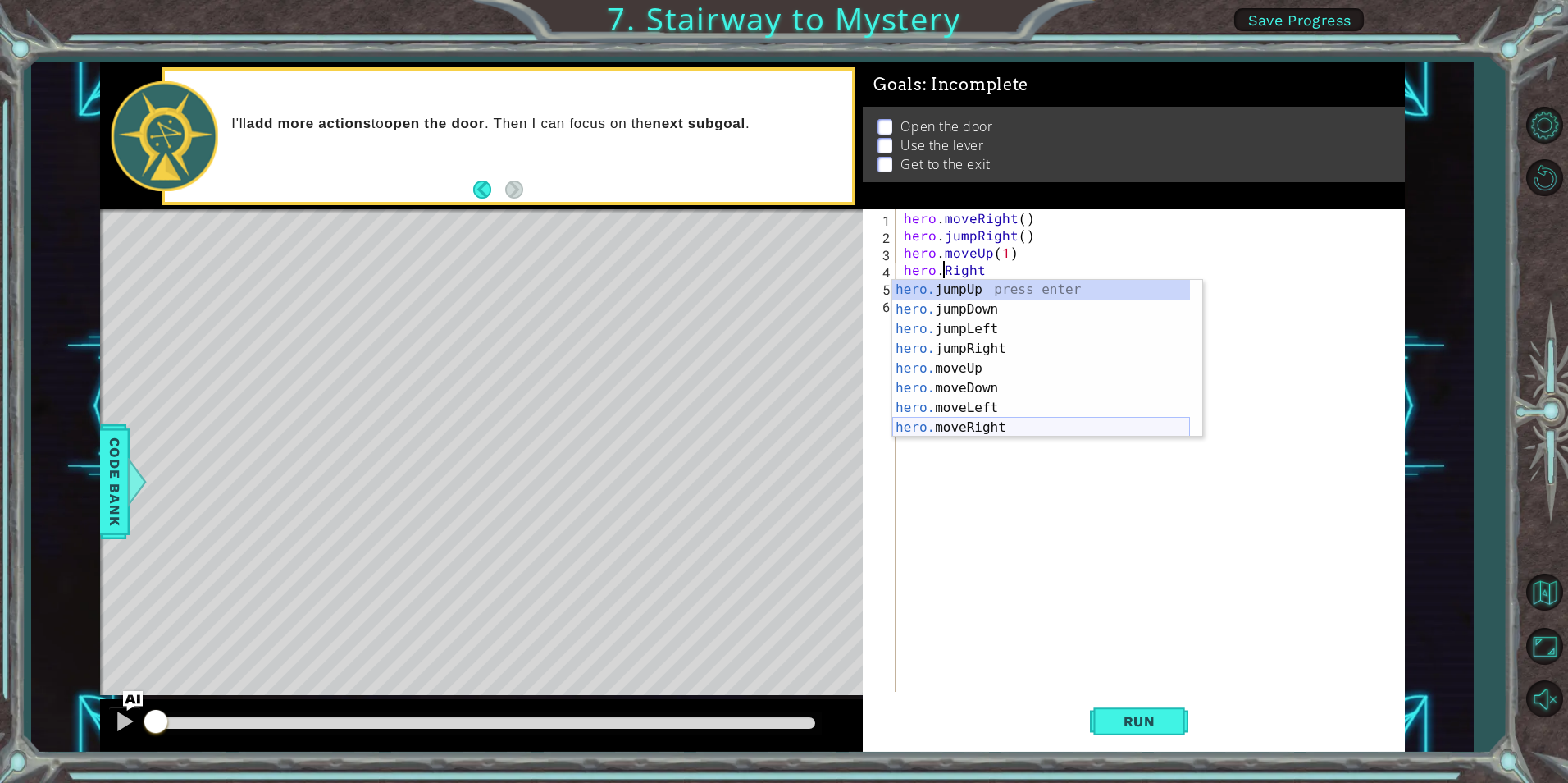
click at [999, 421] on div "hero. jumpUp press enter hero. jumpDown press enter hero. jumpLeft press enter …" at bounding box center [1041, 379] width 298 height 197
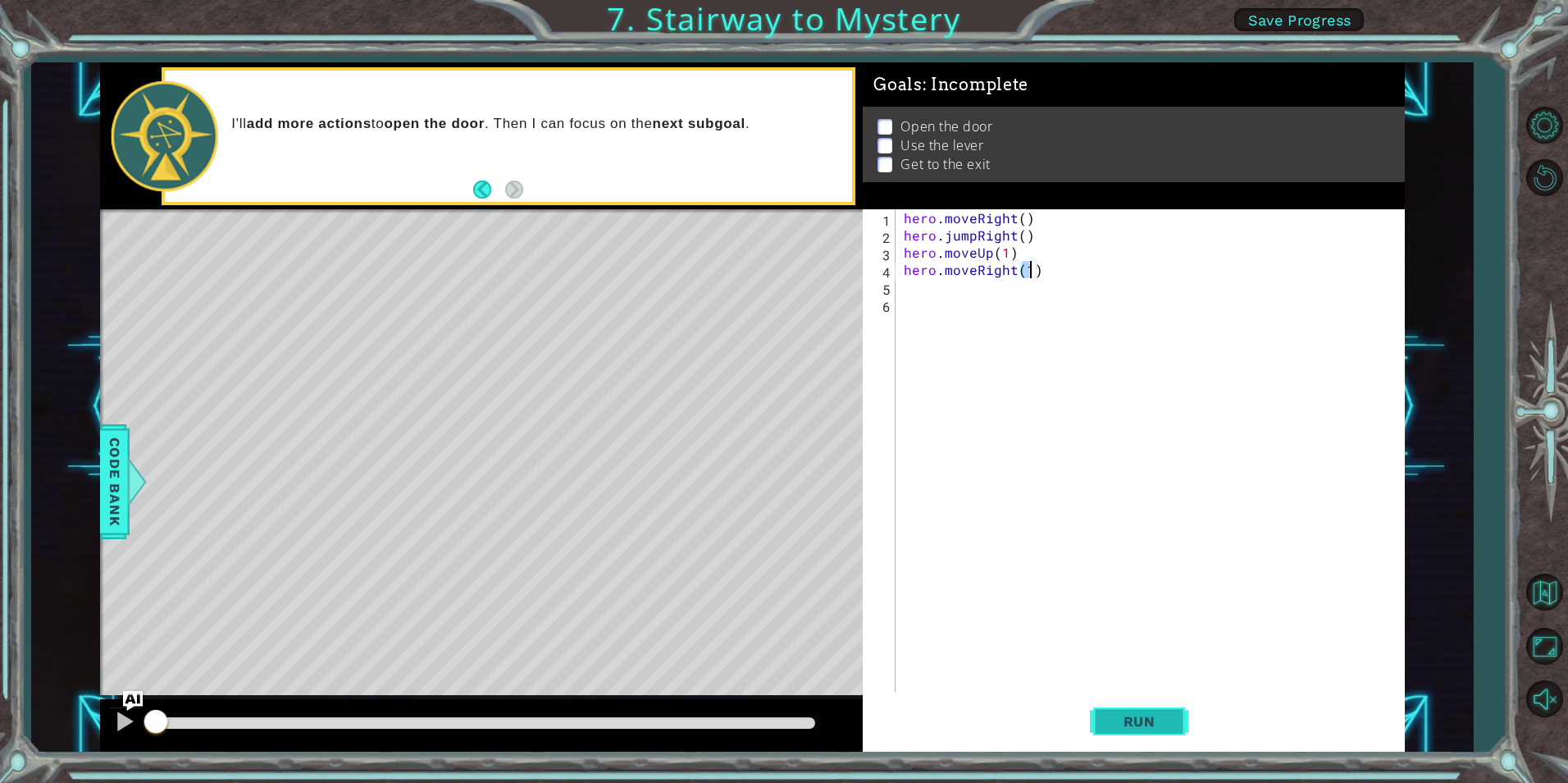
type textarea "hero.moveRight(1)"
click at [1143, 728] on span "Run" at bounding box center [1140, 722] width 65 height 17
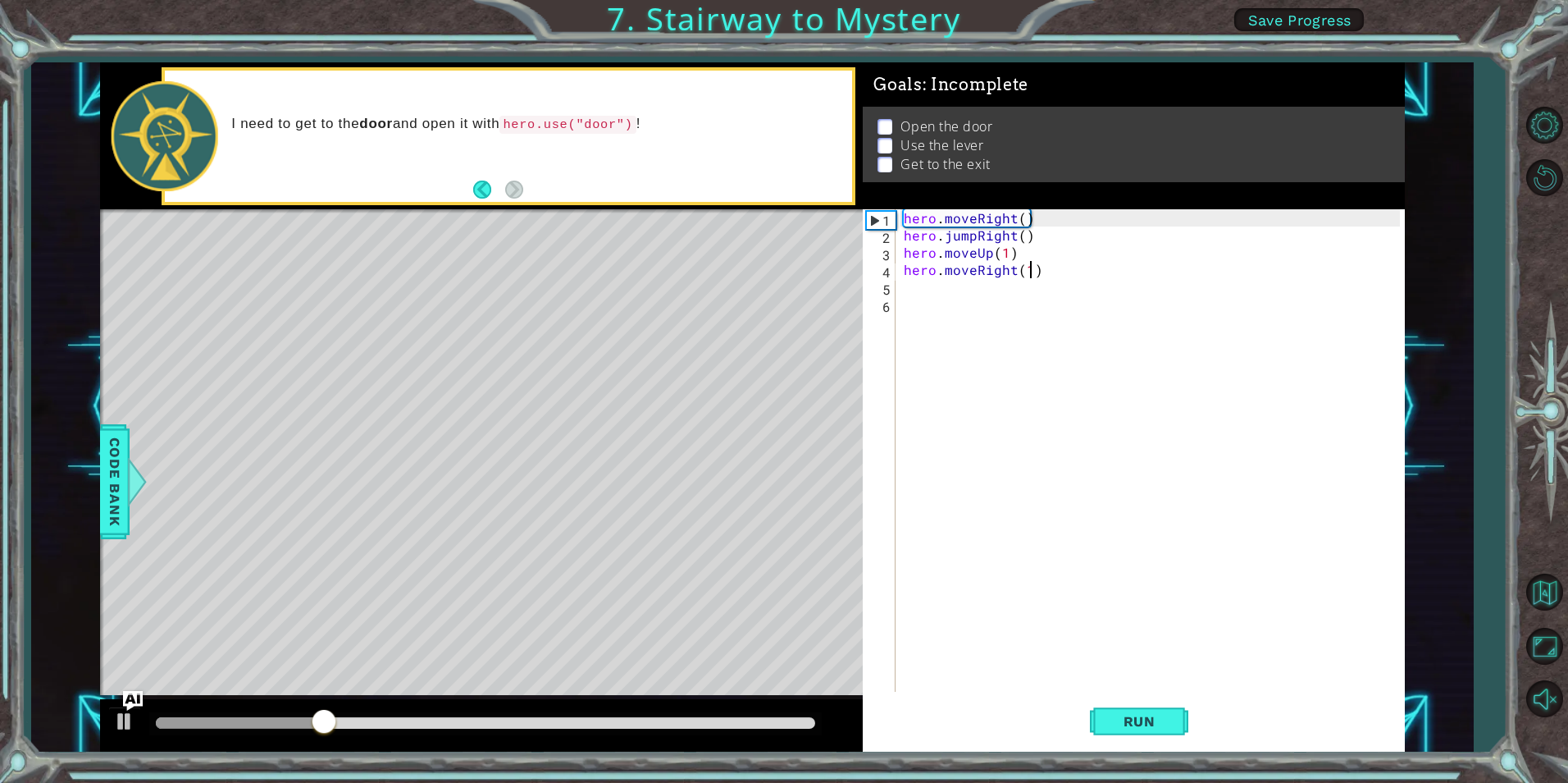
click at [1008, 293] on div "hero . moveRight ( ) hero . jumpRight ( ) hero . moveUp ( 1 ) hero . moveRight …" at bounding box center [1154, 467] width 507 height 517
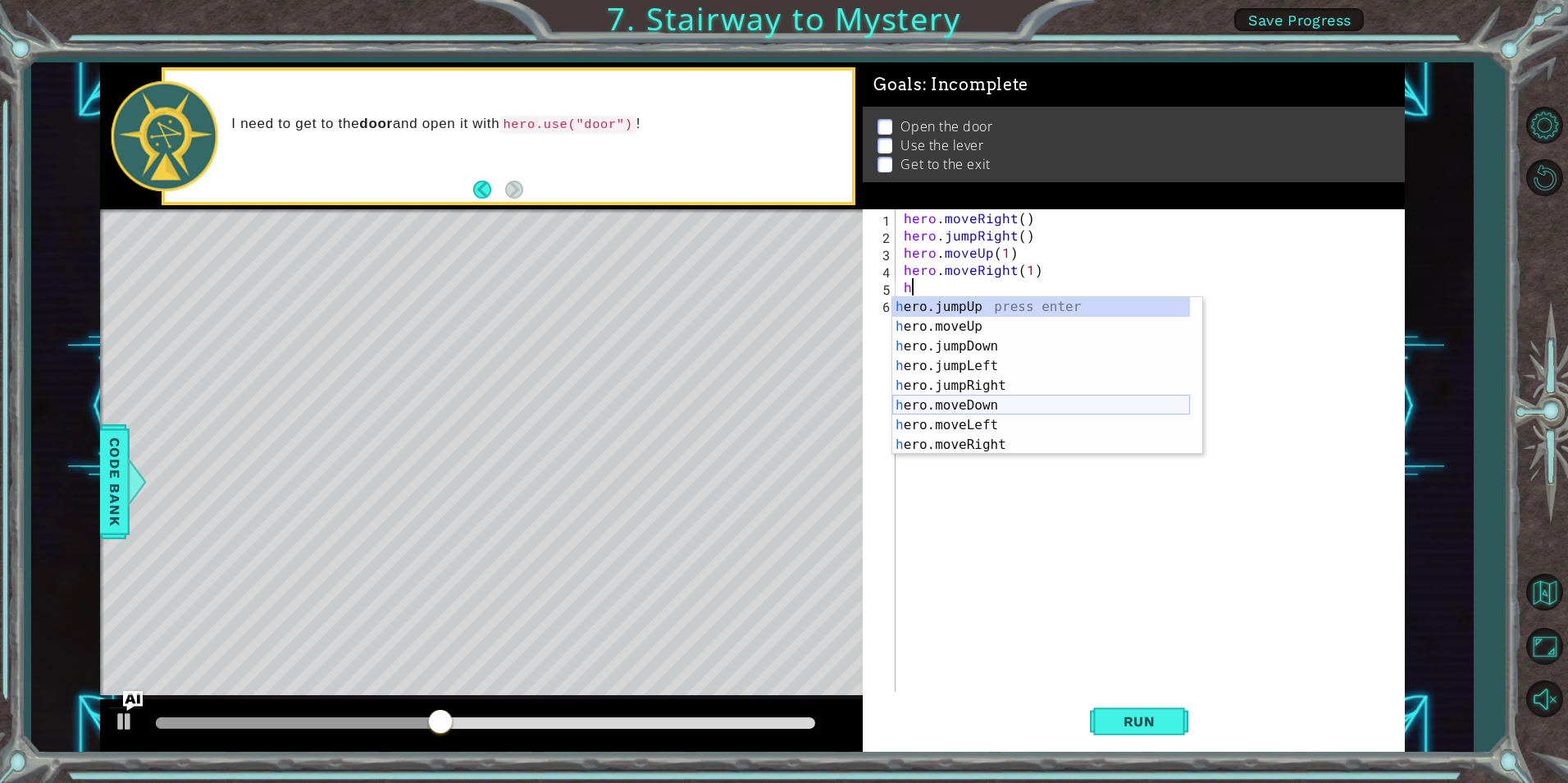
scroll to position [20, 0]
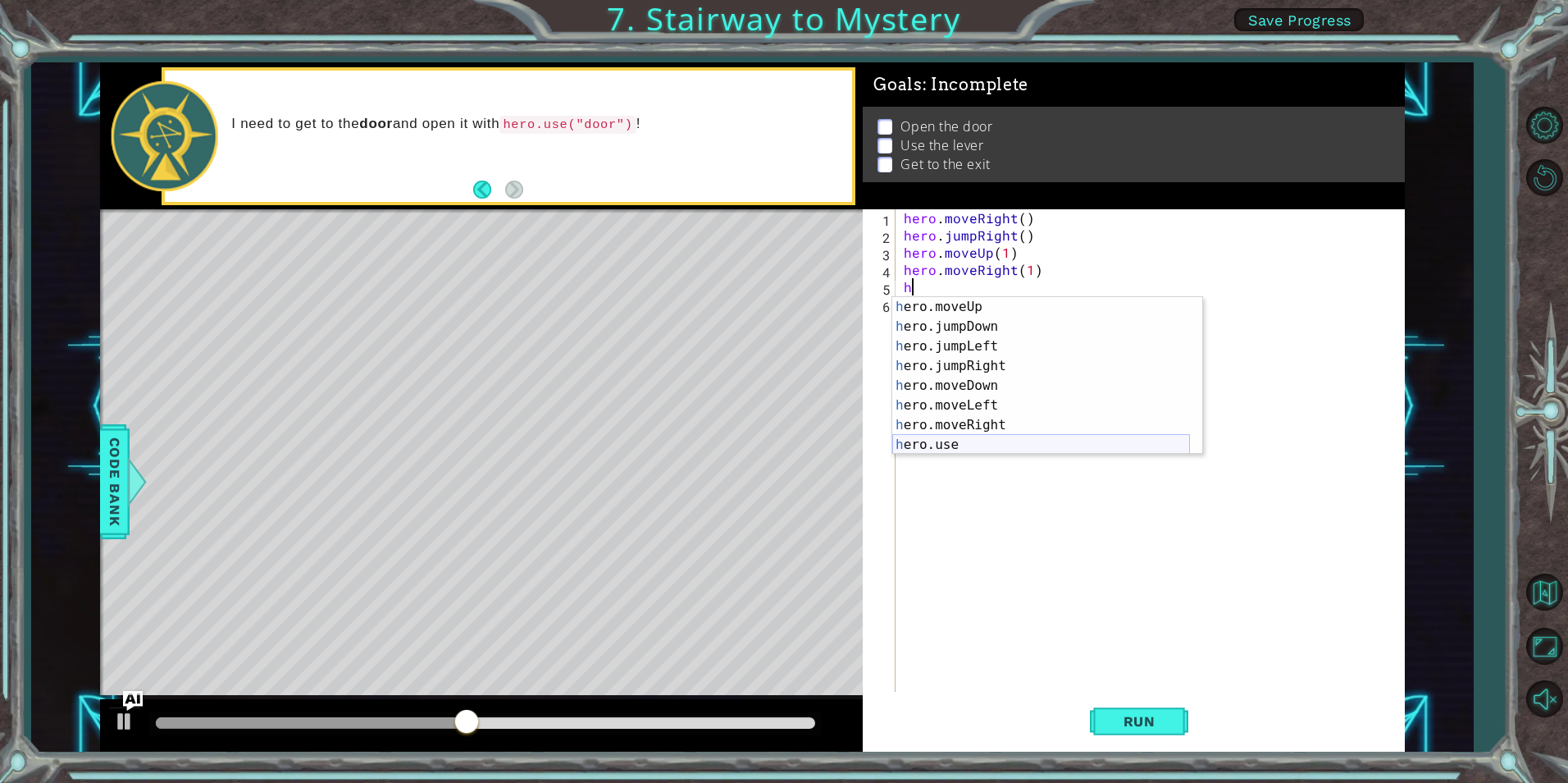
click at [980, 448] on div "h ero.moveUp press enter h ero.jumpDown press enter h ero.jumpLeft press enter …" at bounding box center [1041, 396] width 298 height 197
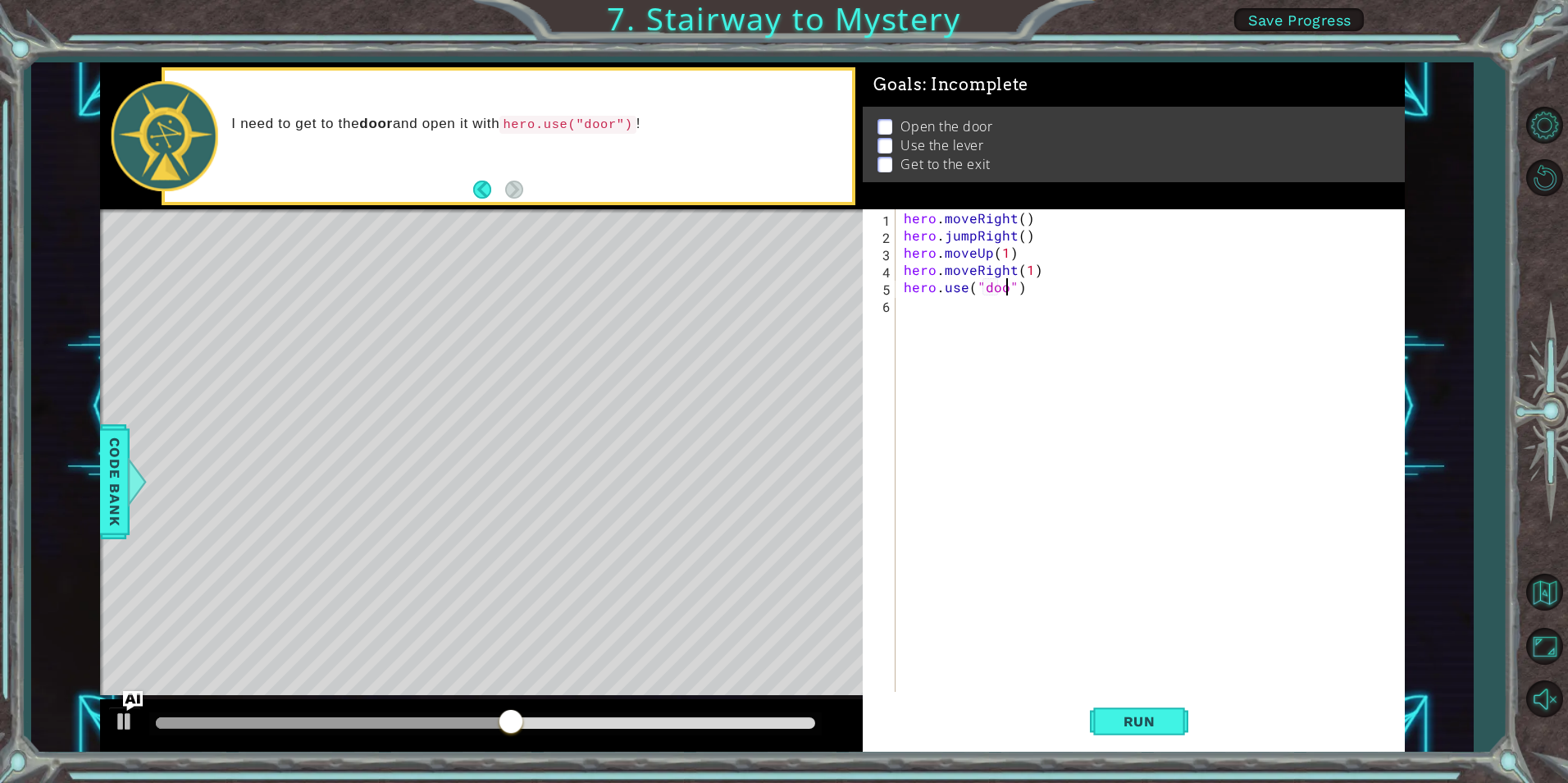
type textarea "hero.use("door")"
click at [1058, 292] on div "hero . moveRight ( ) hero . jumpRight ( ) hero . moveUp ( 1 ) hero . moveRight …" at bounding box center [1154, 467] width 507 height 517
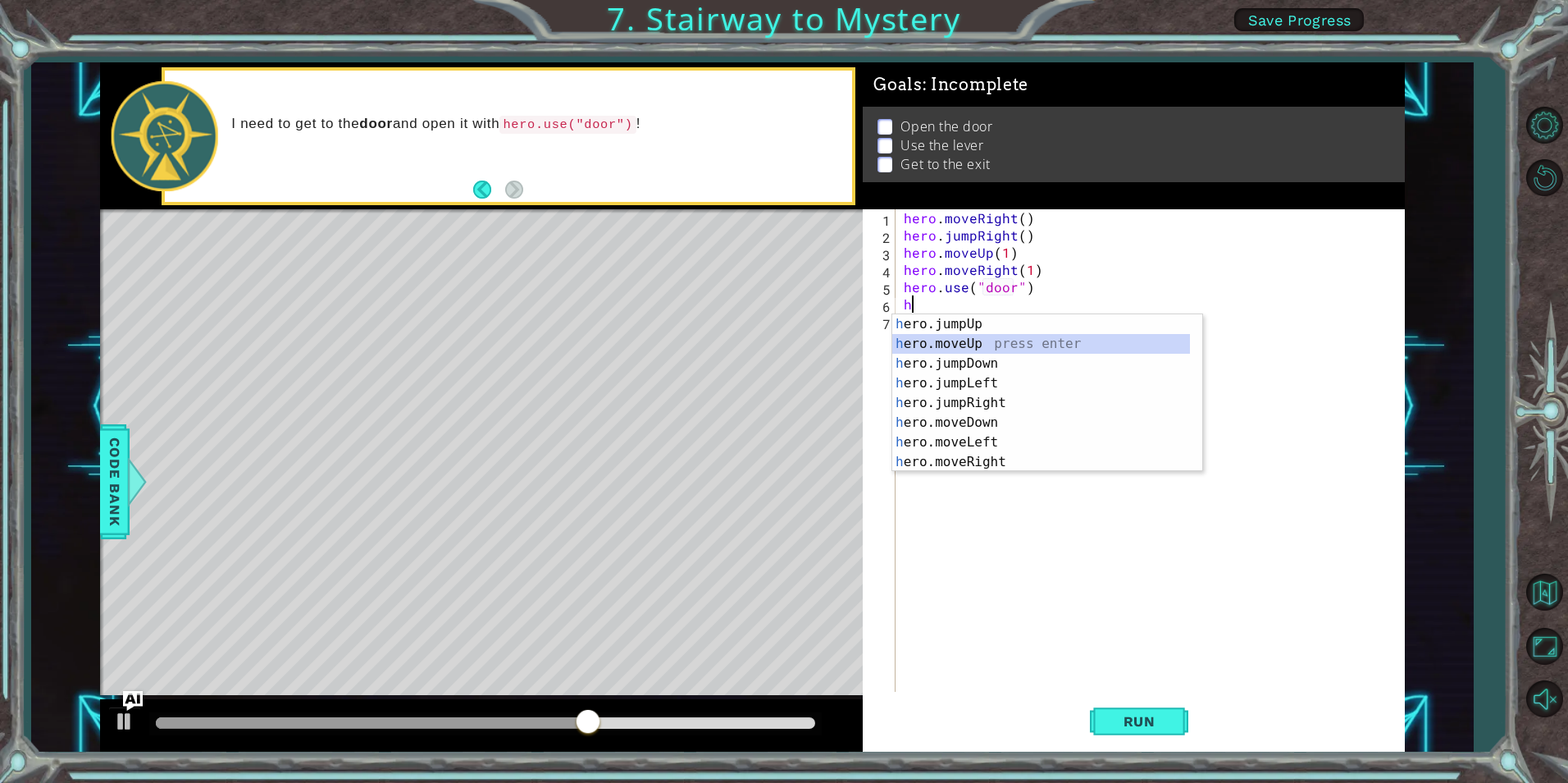
click at [1023, 336] on div "h ero.jumpUp press enter h ero.moveUp press enter h ero.jumpDown press enter h …" at bounding box center [1041, 413] width 298 height 197
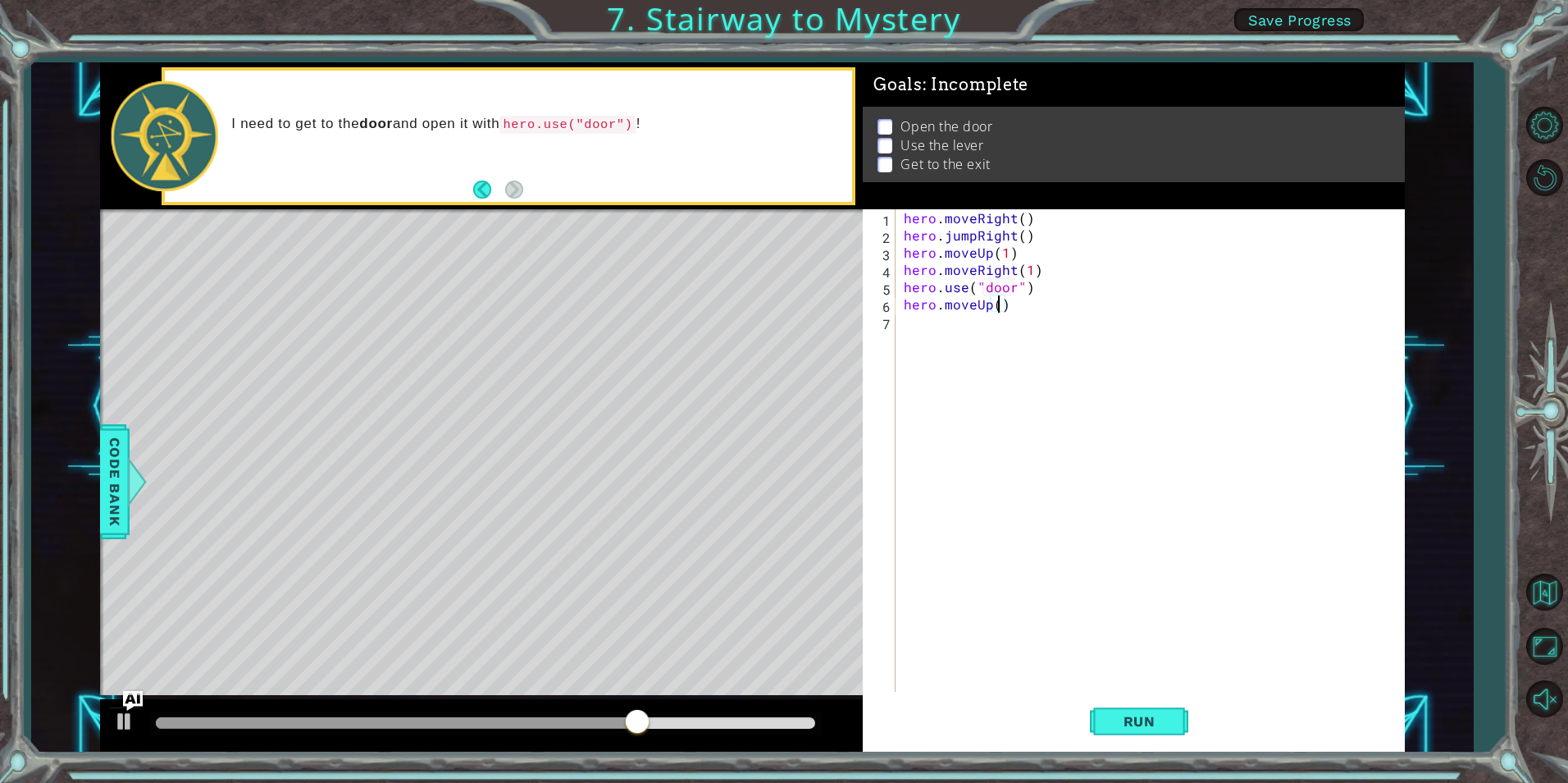
type textarea "hero.moveUp(2)"
click at [1023, 315] on div "hero . moveRight ( ) hero . jumpRight ( ) hero . moveUp ( 1 ) hero . moveRight …" at bounding box center [1154, 467] width 507 height 517
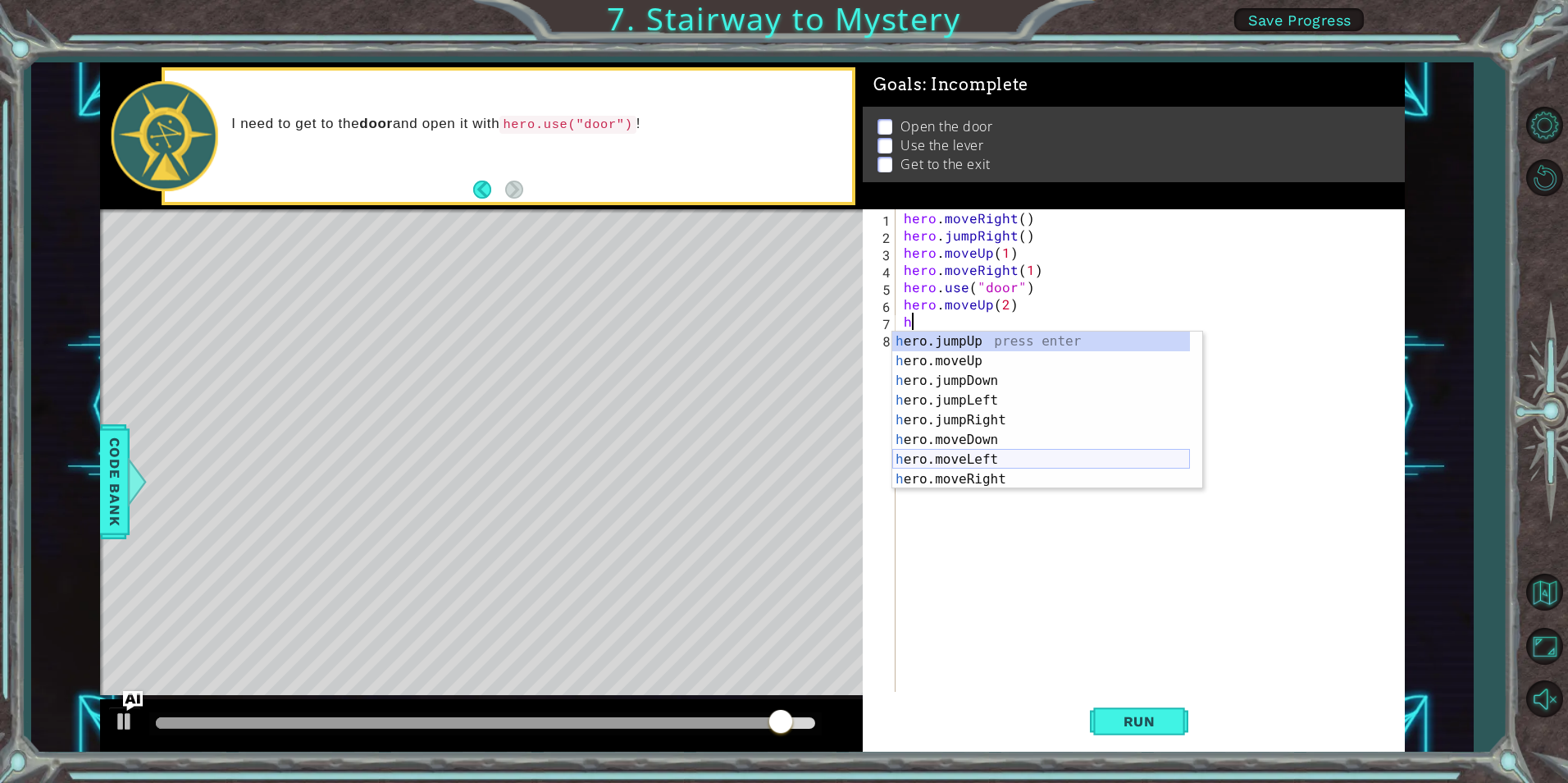
click at [987, 452] on div "h ero.jumpUp press enter h ero.moveUp press enter h ero.jumpDown press enter h …" at bounding box center [1041, 430] width 298 height 197
type textarea "hero.moveLeft(1)"
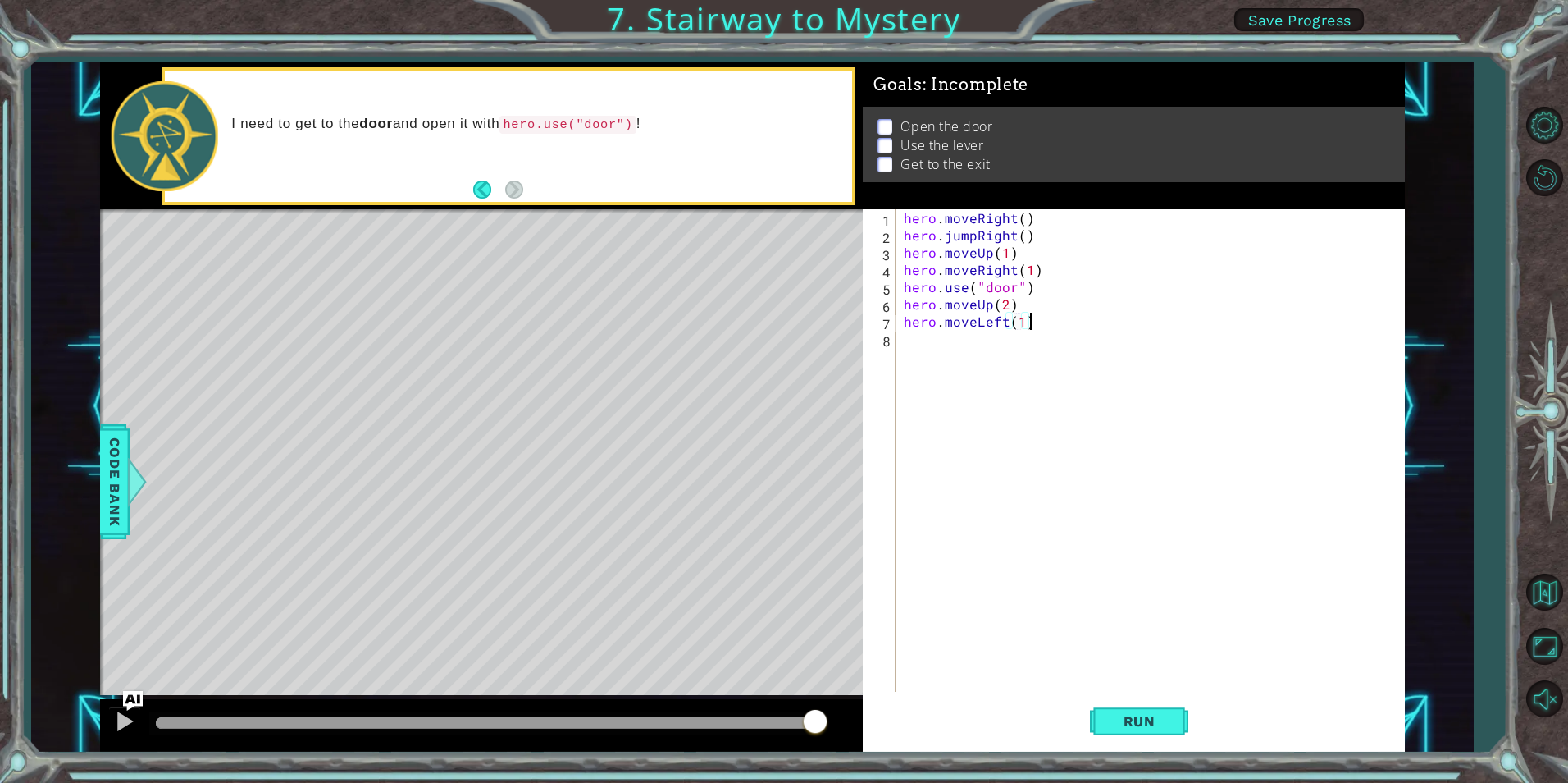
click at [1047, 315] on div "hero . moveRight ( ) hero . jumpRight ( ) hero . moveUp ( 1 ) hero . moveRight …" at bounding box center [1154, 467] width 507 height 517
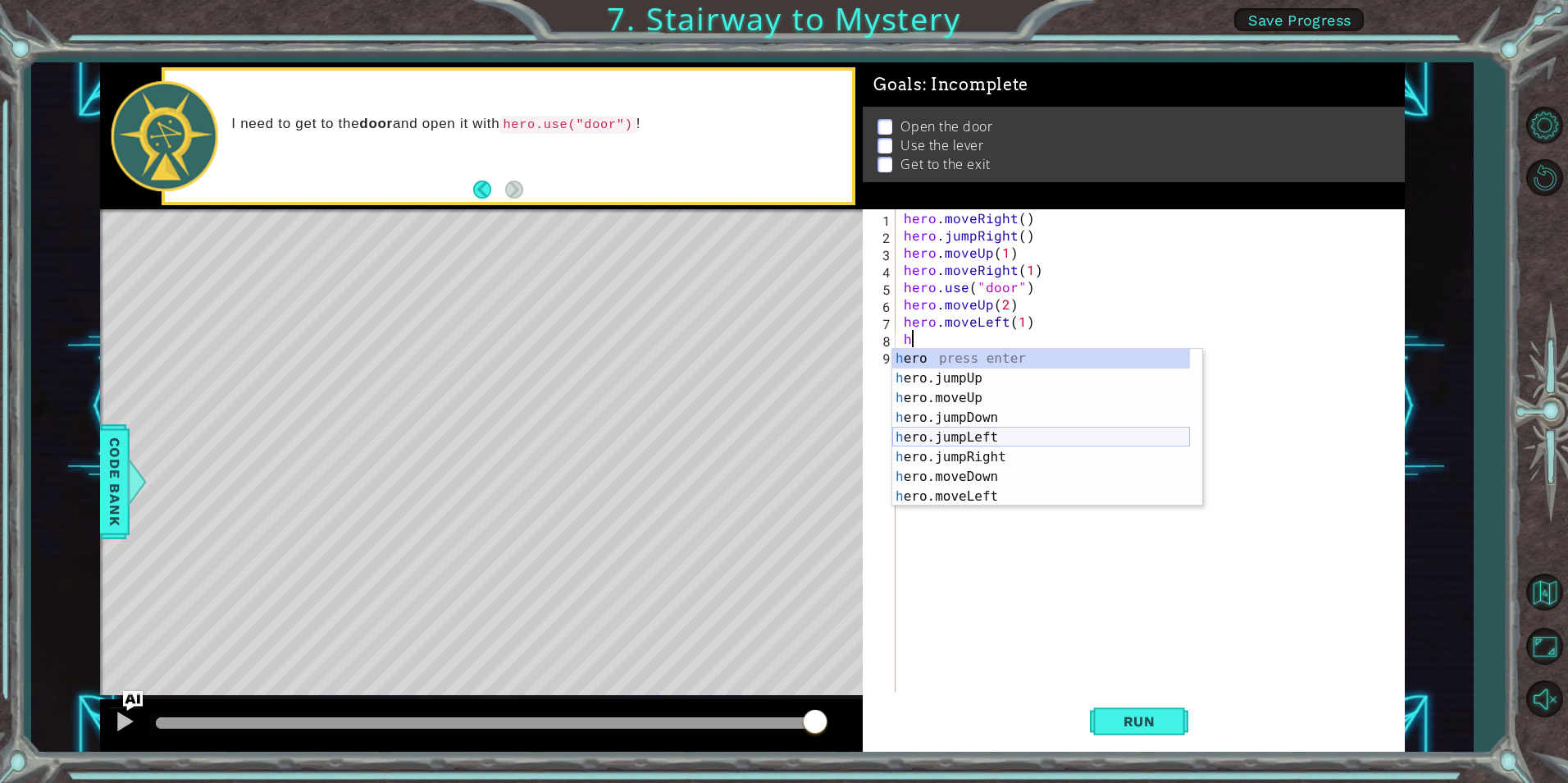
scroll to position [39, 0]
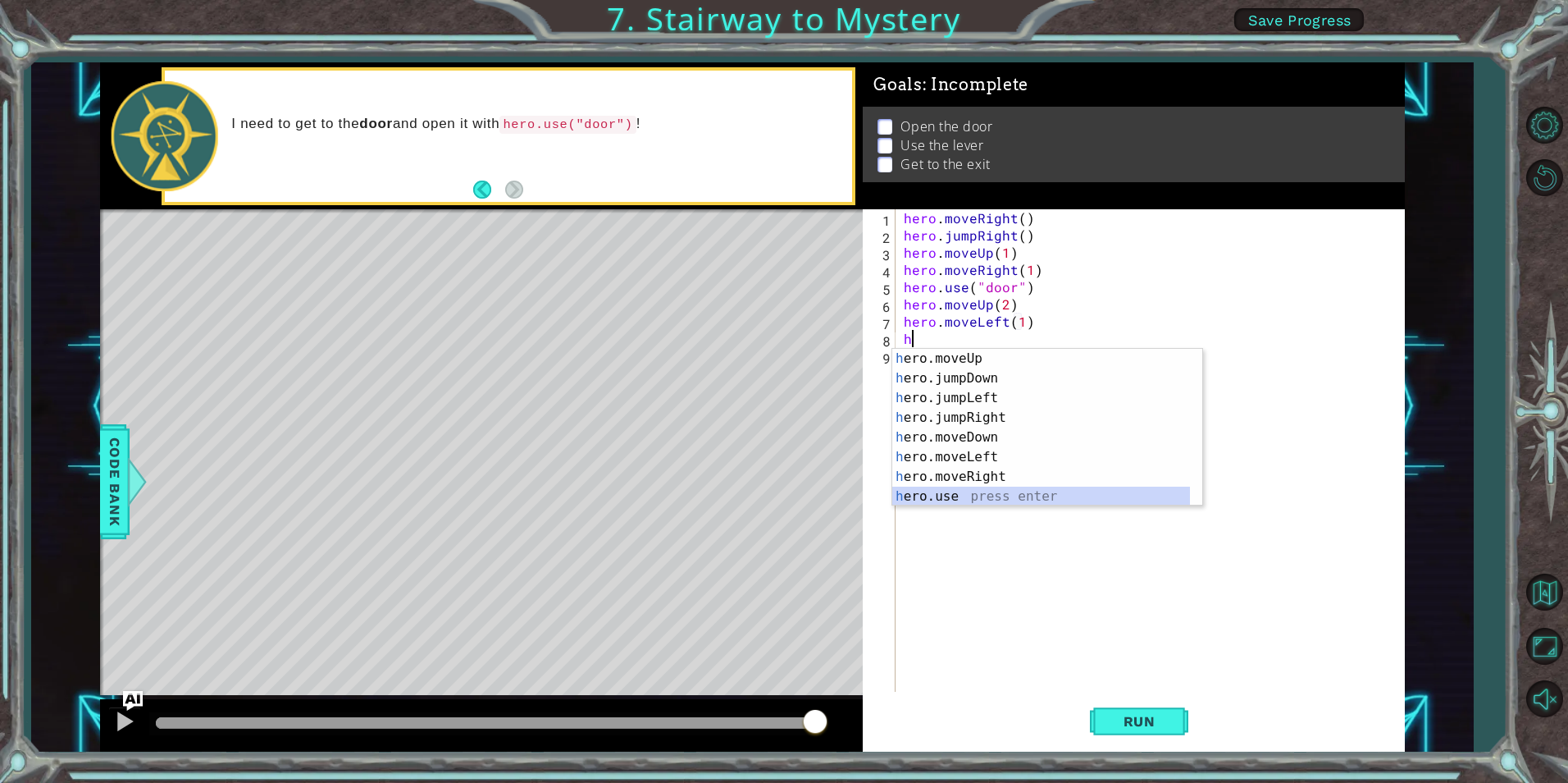
click at [991, 497] on div "h ero.moveUp press enter h ero.jumpDown press enter h ero.jumpLeft press enter …" at bounding box center [1041, 448] width 298 height 197
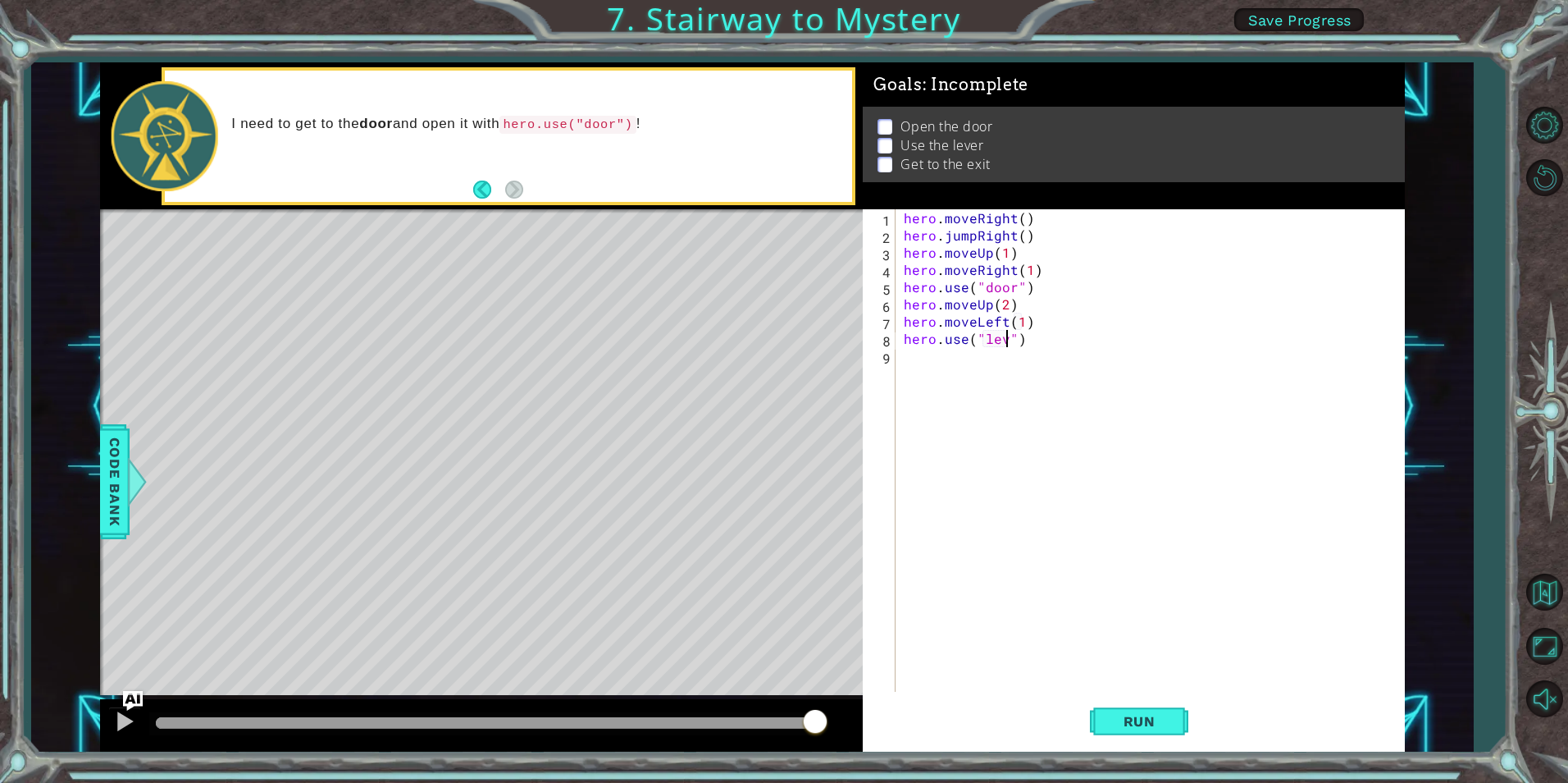
scroll to position [0, 7]
type textarea "hero.use("lever")"
click at [1062, 333] on div "hero . moveRight ( ) hero . jumpRight ( ) hero . moveUp ( 1 ) hero . moveRight …" at bounding box center [1154, 467] width 507 height 517
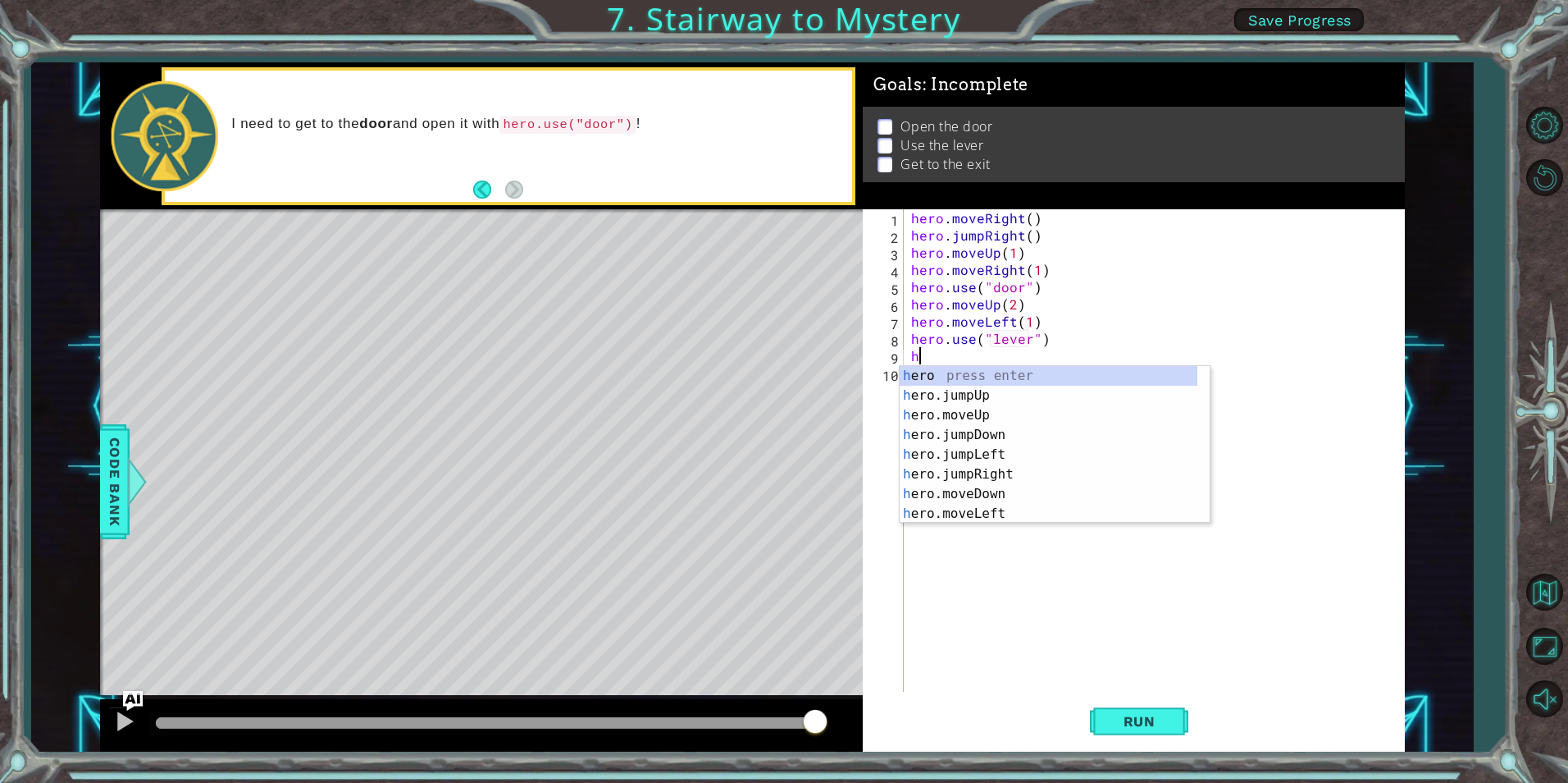
scroll to position [0, 0]
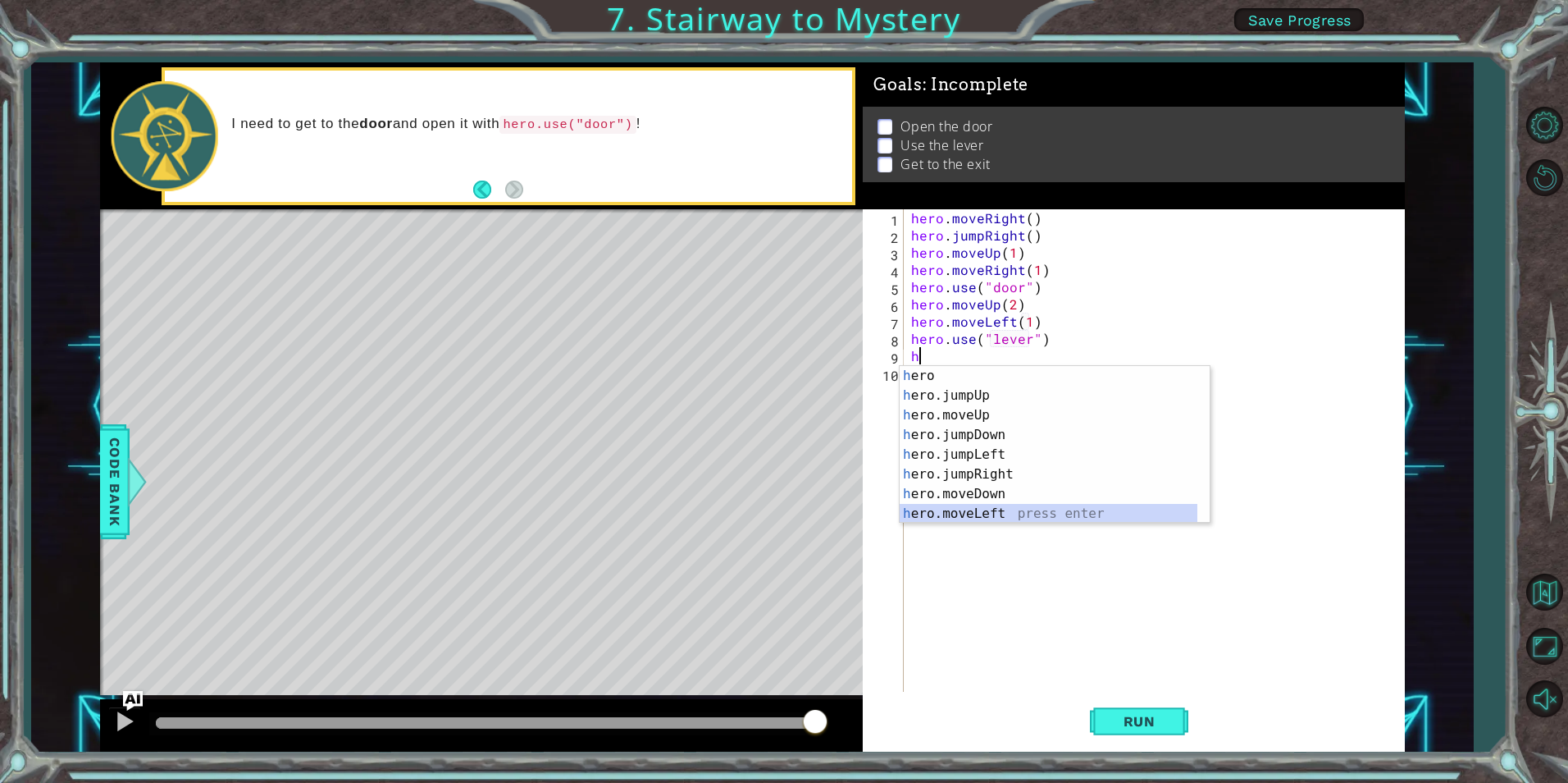
click at [987, 518] on div "h ero press enter h ero.jumpUp press enter h ero.moveUp press enter h ero.jumpD…" at bounding box center [1054, 465] width 310 height 197
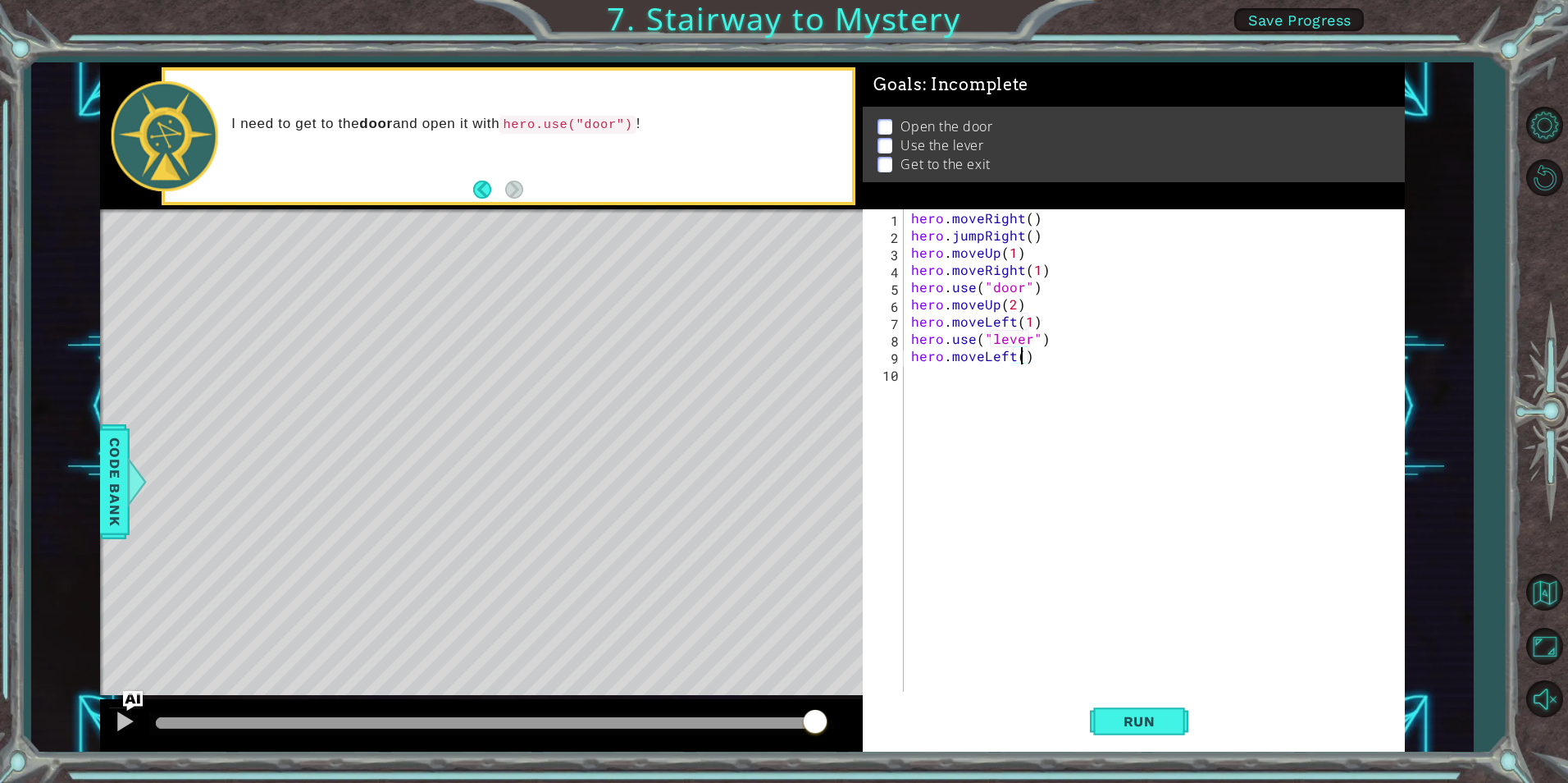
type textarea "hero.moveLeft(2)"
click at [1042, 370] on div "hero . moveRight ( ) hero . jumpRight ( ) hero . moveUp ( 1 ) hero . moveRight …" at bounding box center [1158, 467] width 500 height 517
type textarea "h"
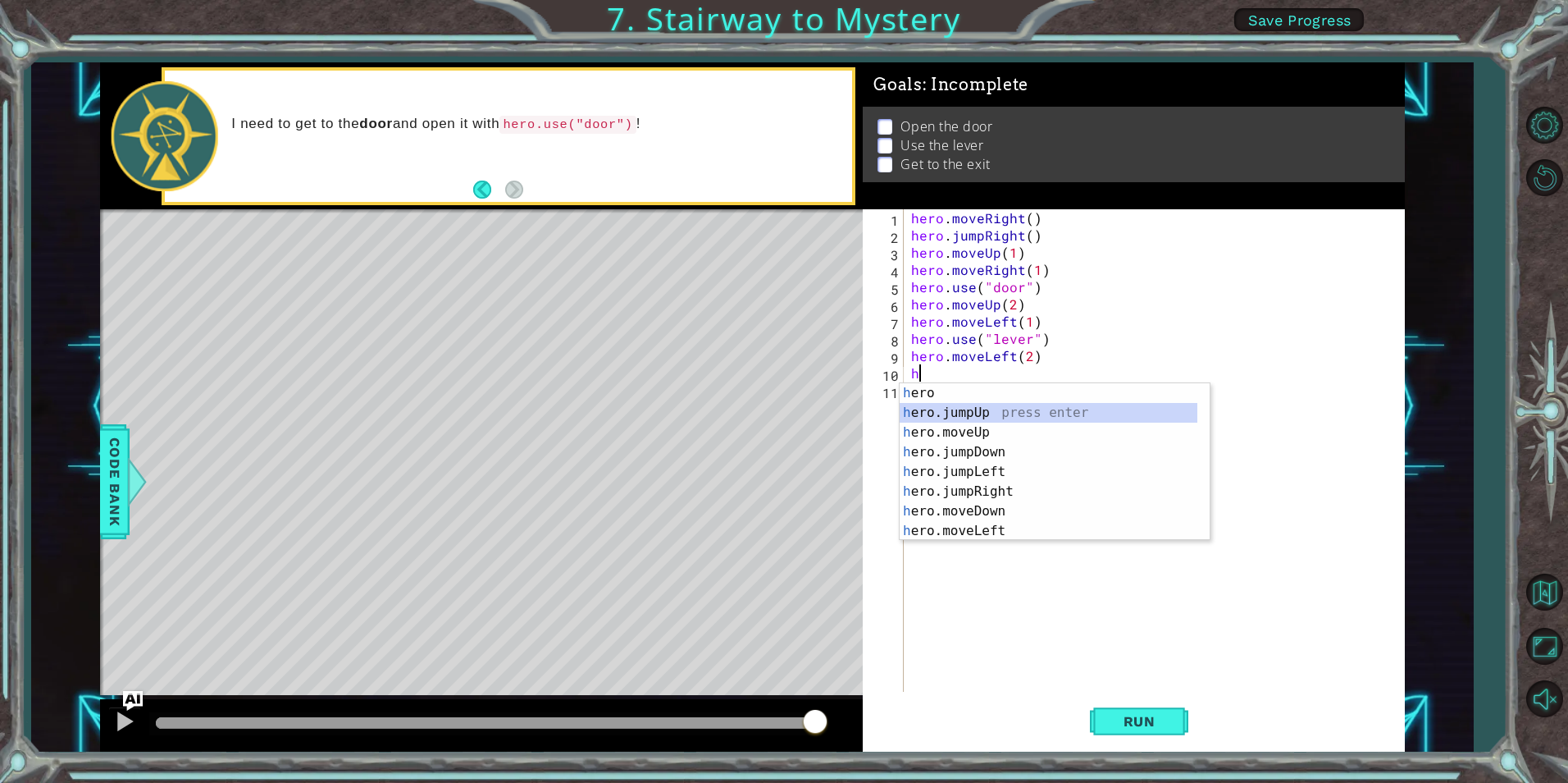
click at [1013, 407] on div "h ero press enter h ero.jumpUp press enter h ero.moveUp press enter h ero.jumpD…" at bounding box center [1049, 482] width 298 height 197
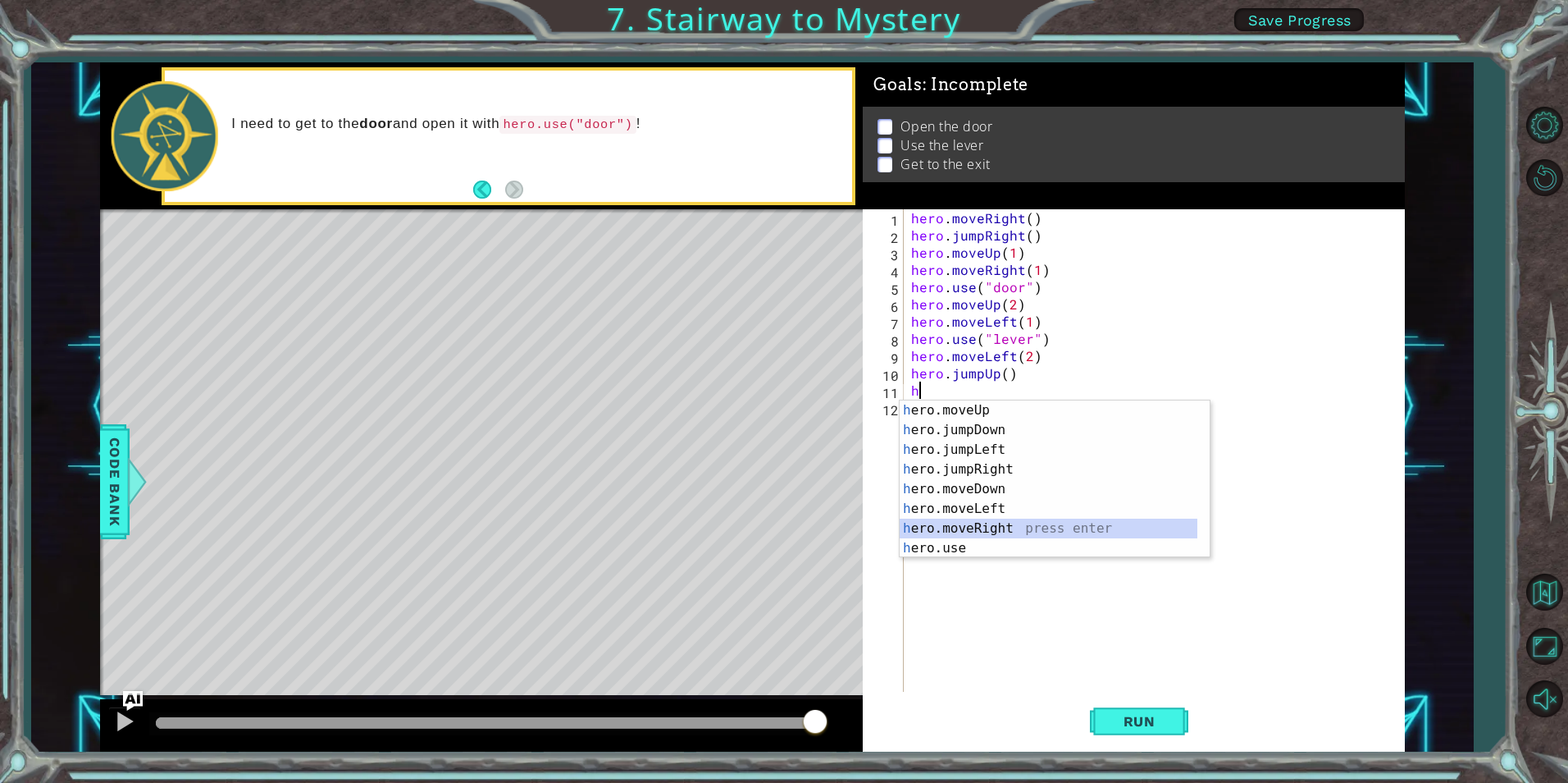
click at [1004, 523] on div "h ero.moveUp press enter h ero.jumpDown press enter h ero.jumpLeft press enter …" at bounding box center [1049, 499] width 298 height 197
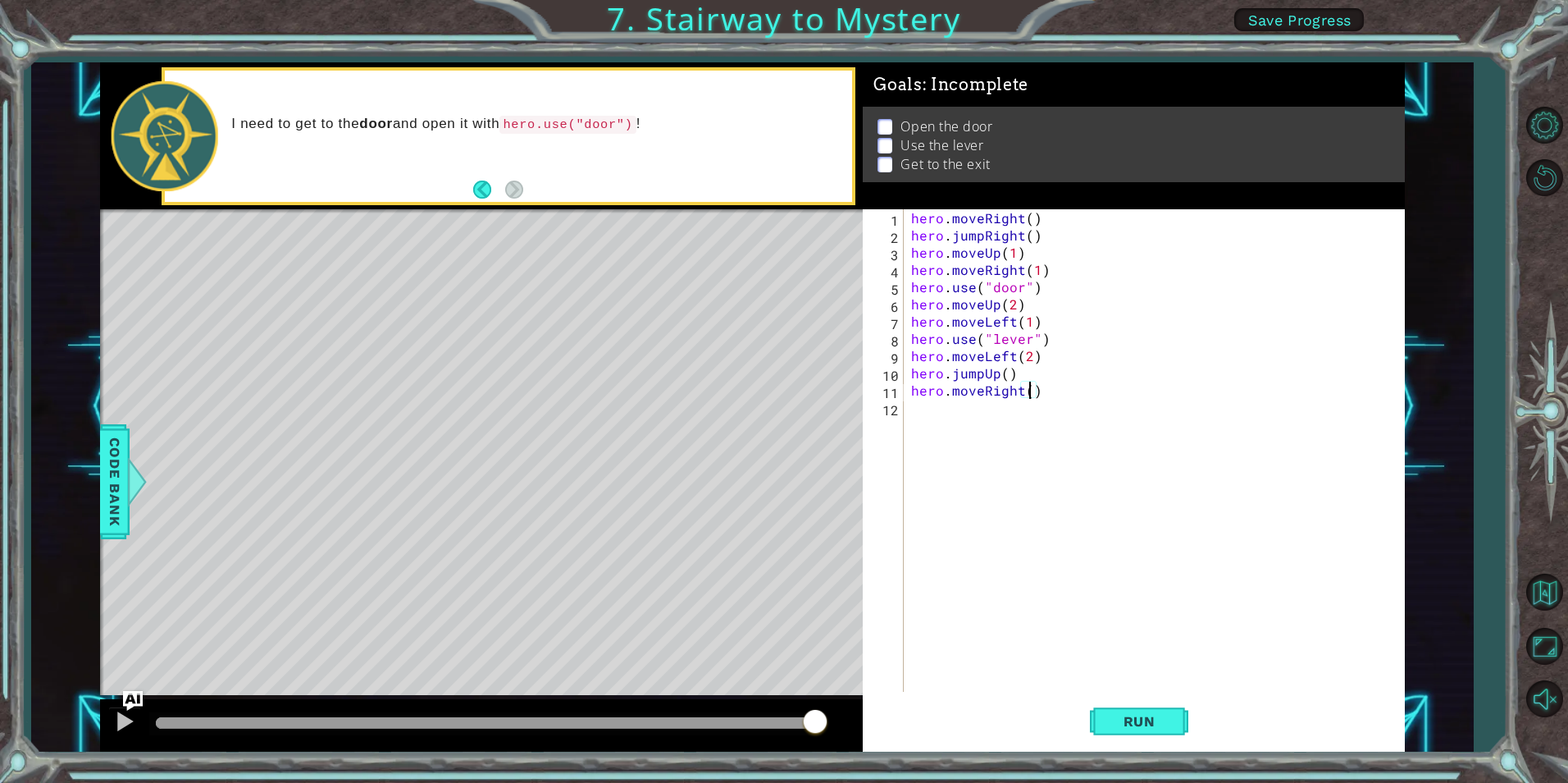
type textarea "hero.moveRight(2)"
click at [1075, 399] on div "hero . moveRight ( ) hero . jumpRight ( ) hero . moveUp ( 1 ) hero . moveRight …" at bounding box center [1158, 467] width 500 height 517
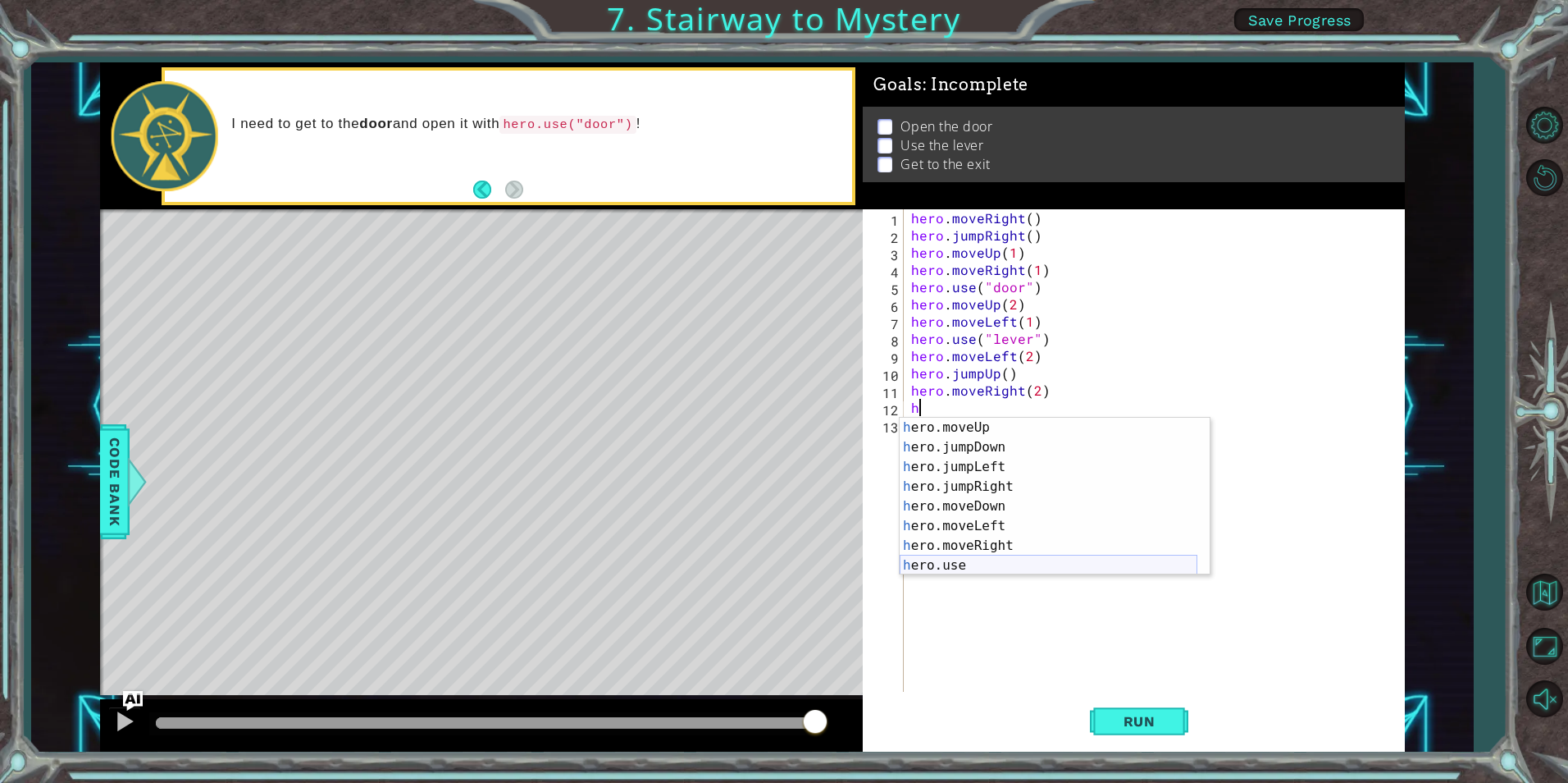
scroll to position [39, 0]
click at [1005, 426] on div "h ero.moveUp press enter h ero.jumpDown press enter h ero.jumpLeft press enter …" at bounding box center [1049, 517] width 298 height 197
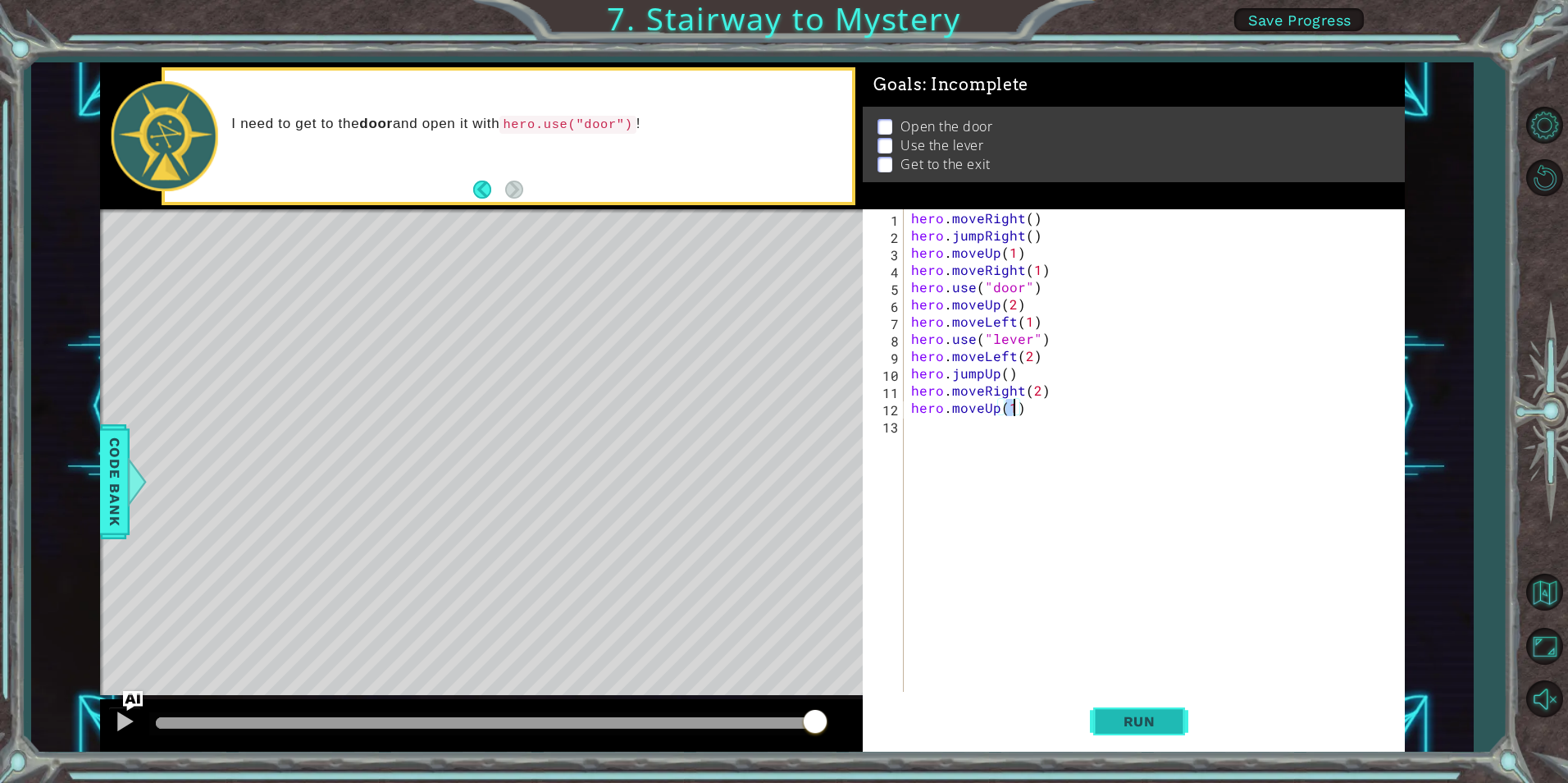
type textarea "hero.moveUp(1)"
click at [1126, 721] on span "Run" at bounding box center [1140, 722] width 65 height 17
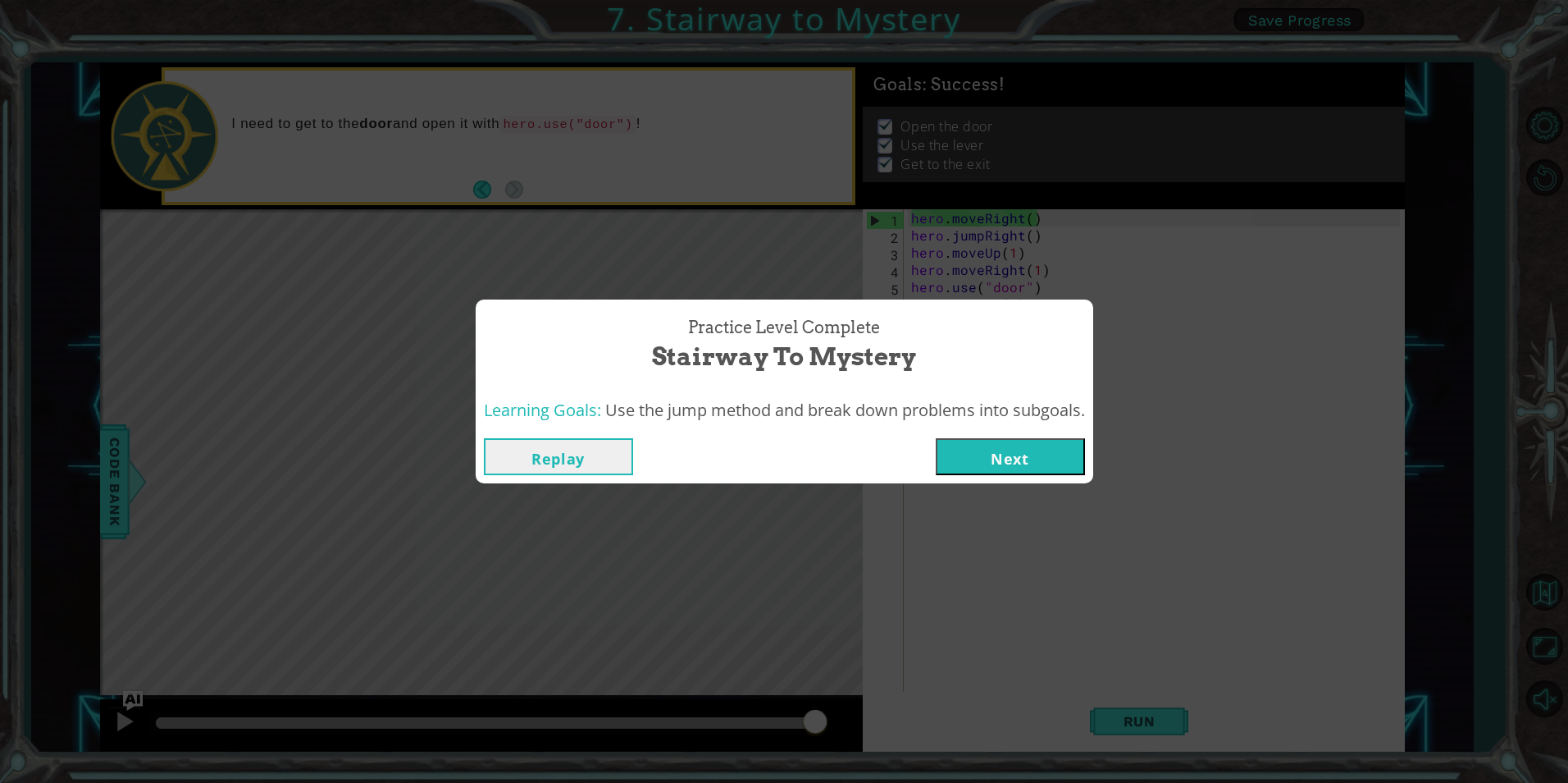
click at [1028, 466] on button "Next" at bounding box center [1011, 457] width 149 height 37
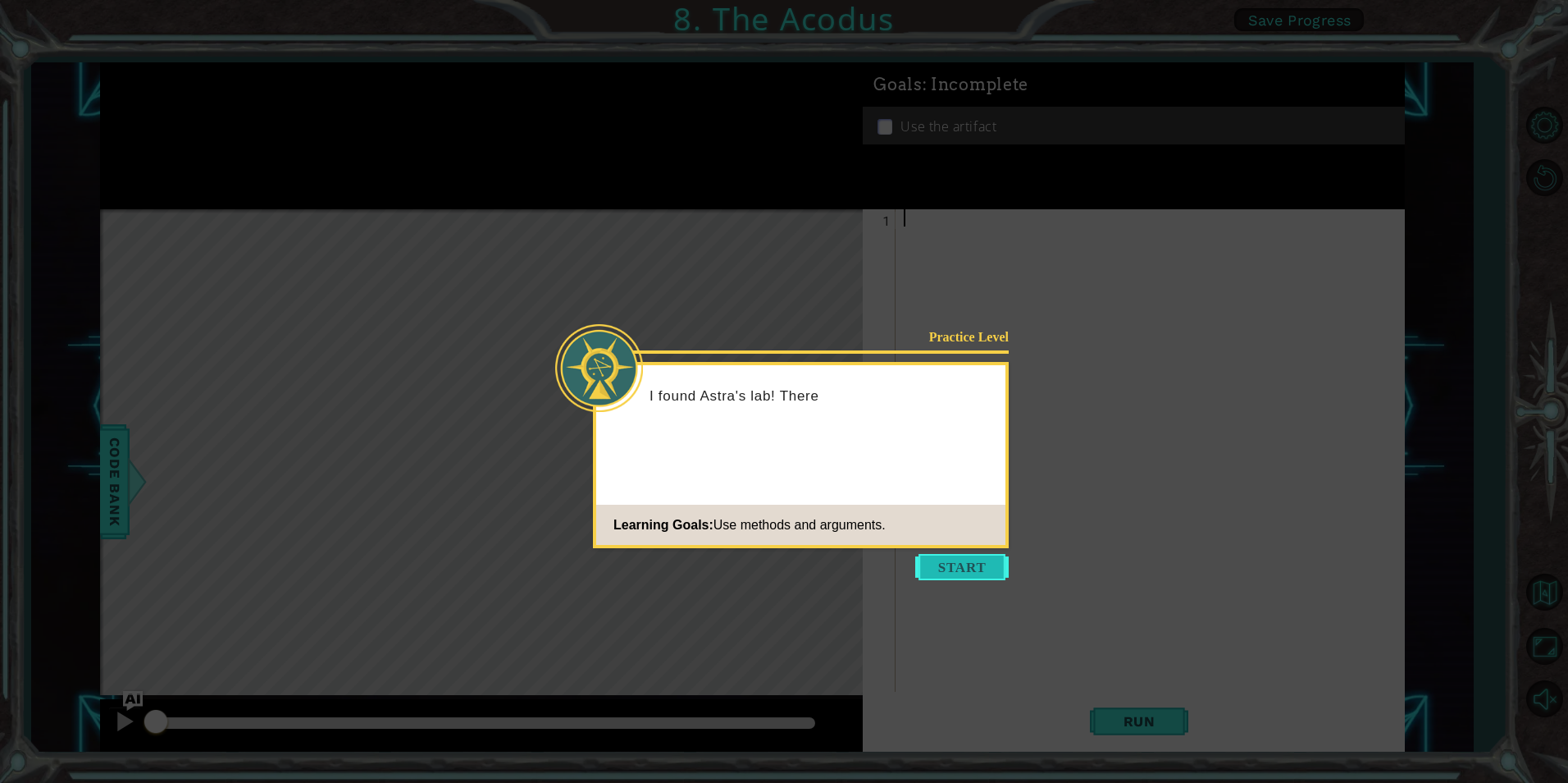
click at [989, 563] on button "Start" at bounding box center [962, 567] width 93 height 26
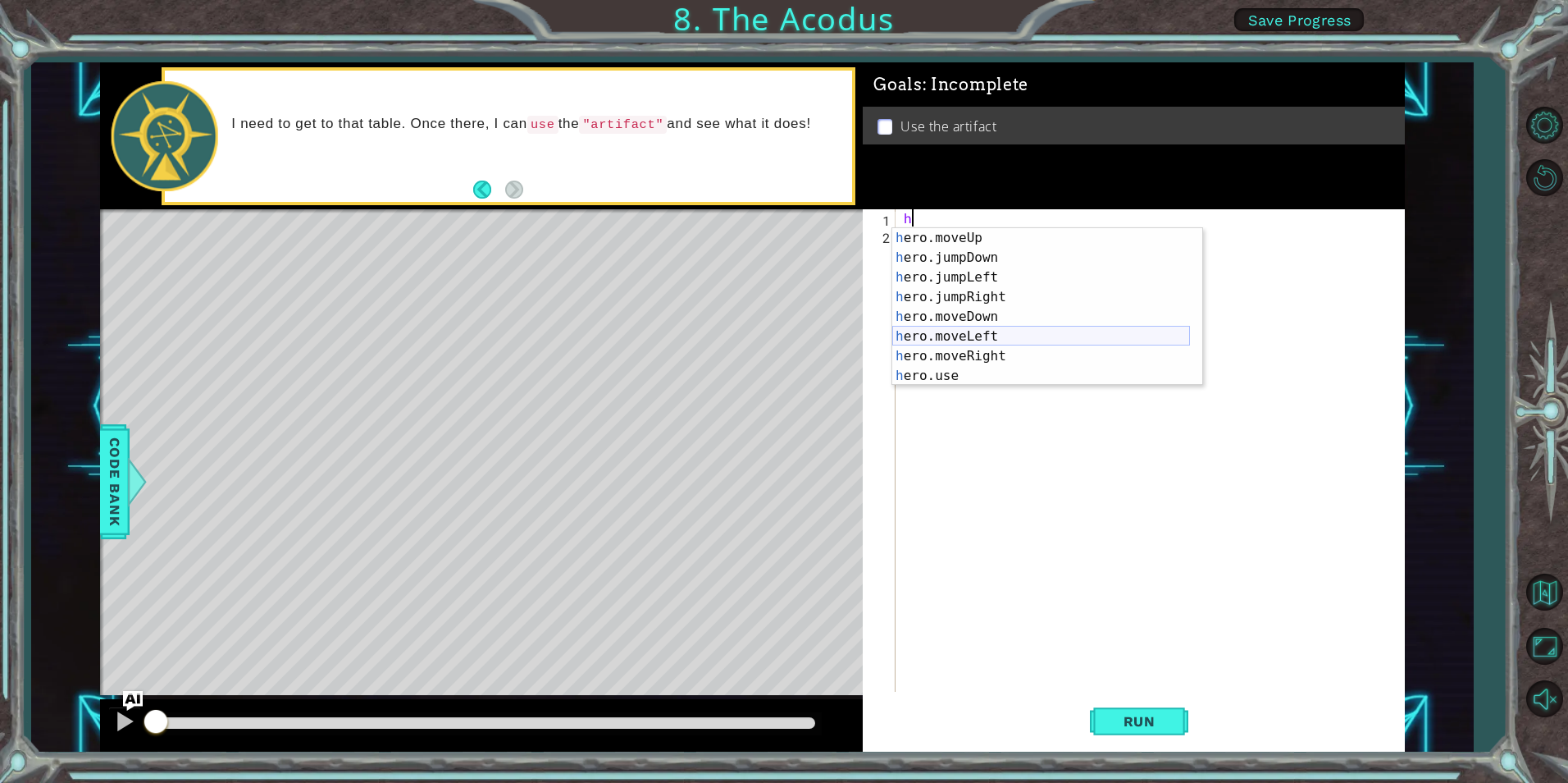
scroll to position [20, 0]
click at [994, 237] on div "h ero.moveUp press enter h ero.jumpDown press enter h ero.jumpLeft press enter …" at bounding box center [1041, 327] width 298 height 197
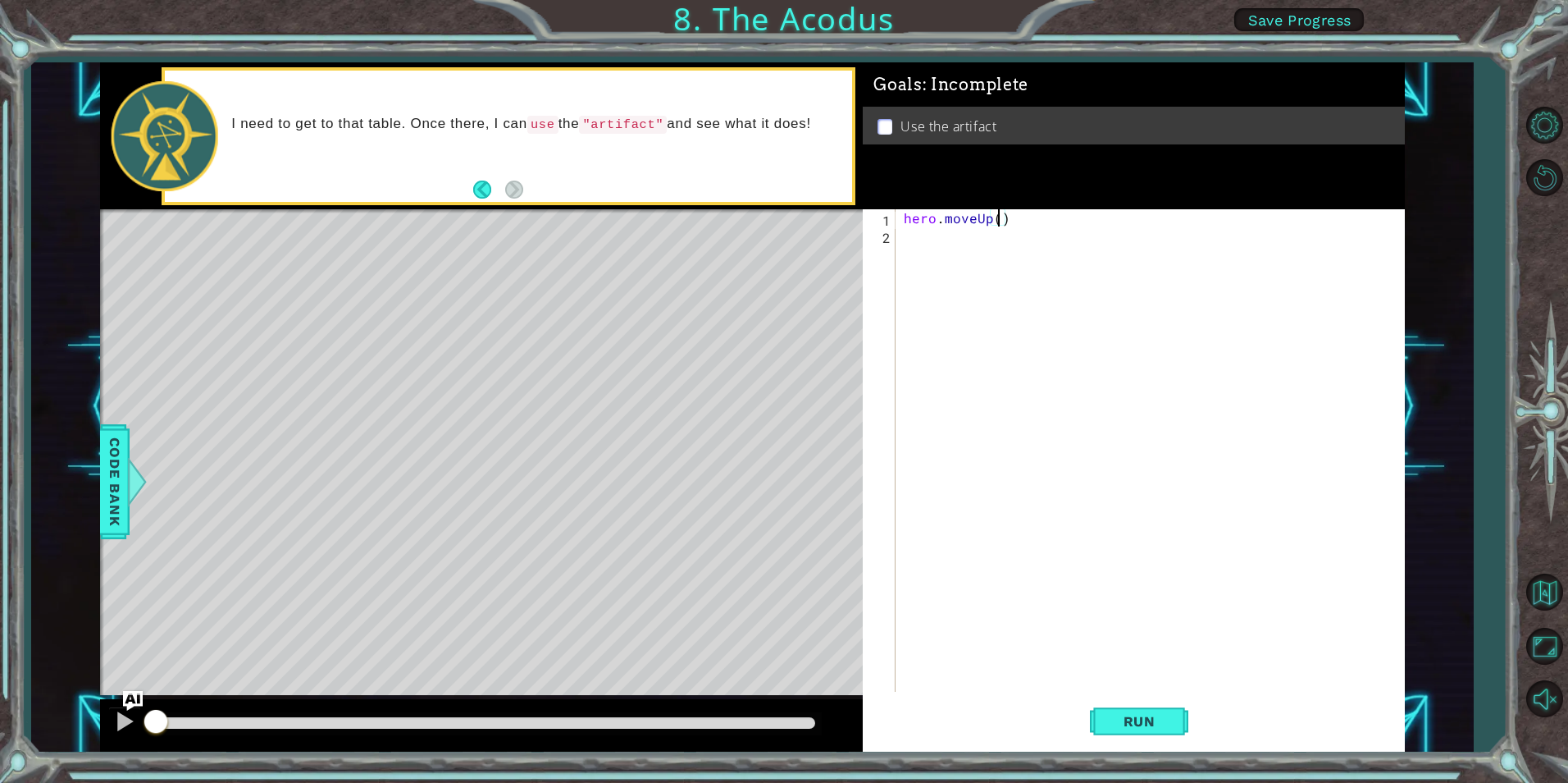
type textarea "hero.moveUp(2)"
click at [1065, 226] on div "hero . moveUp ( 2 )" at bounding box center [1154, 467] width 507 height 517
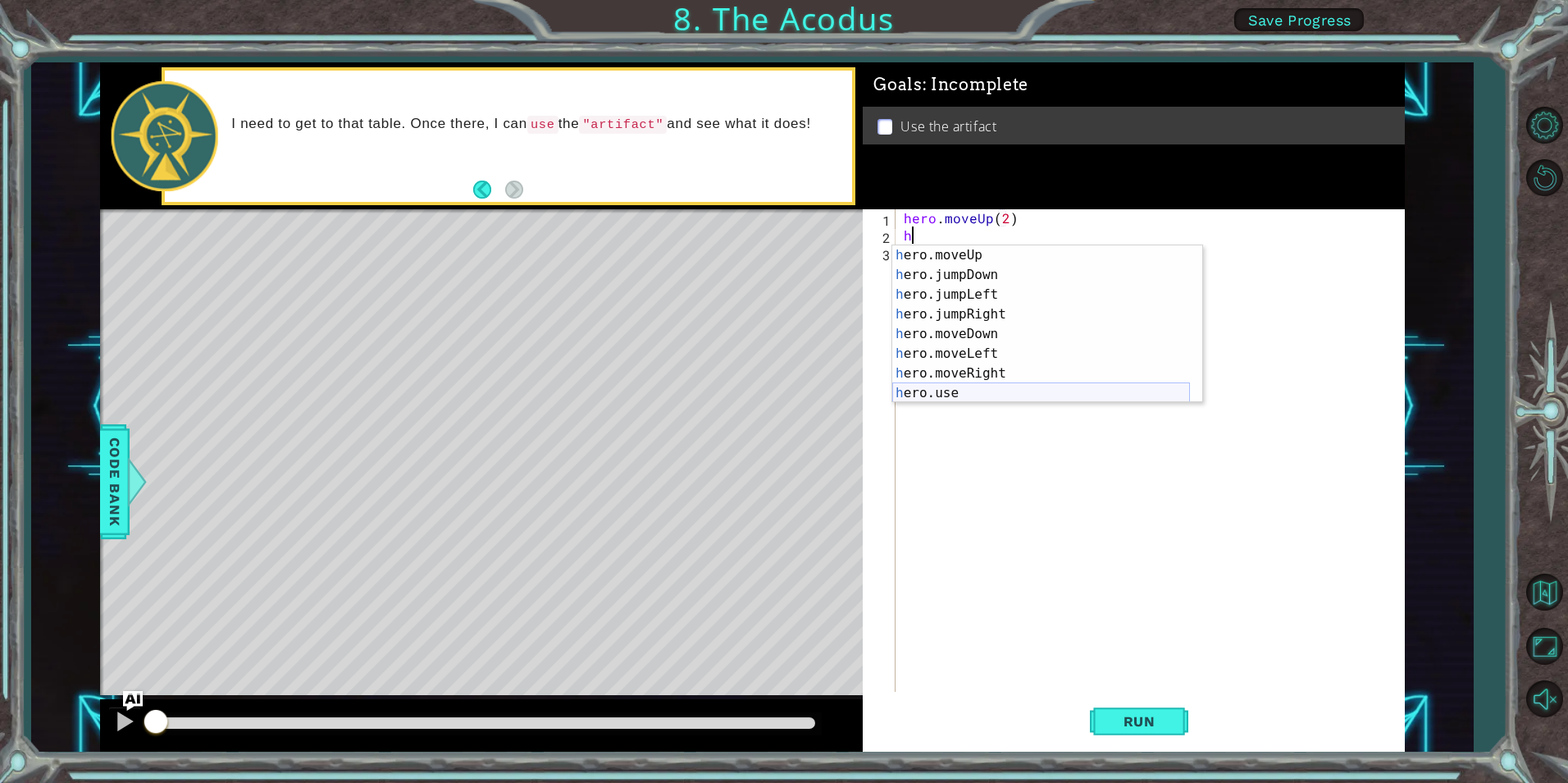
scroll to position [20, 0]
click at [992, 356] on div "h ero.moveUp press enter h ero.jumpDown press enter h ero.jumpLeft press enter …" at bounding box center [1041, 344] width 298 height 197
type textarea "hero.moveLeft(1)"
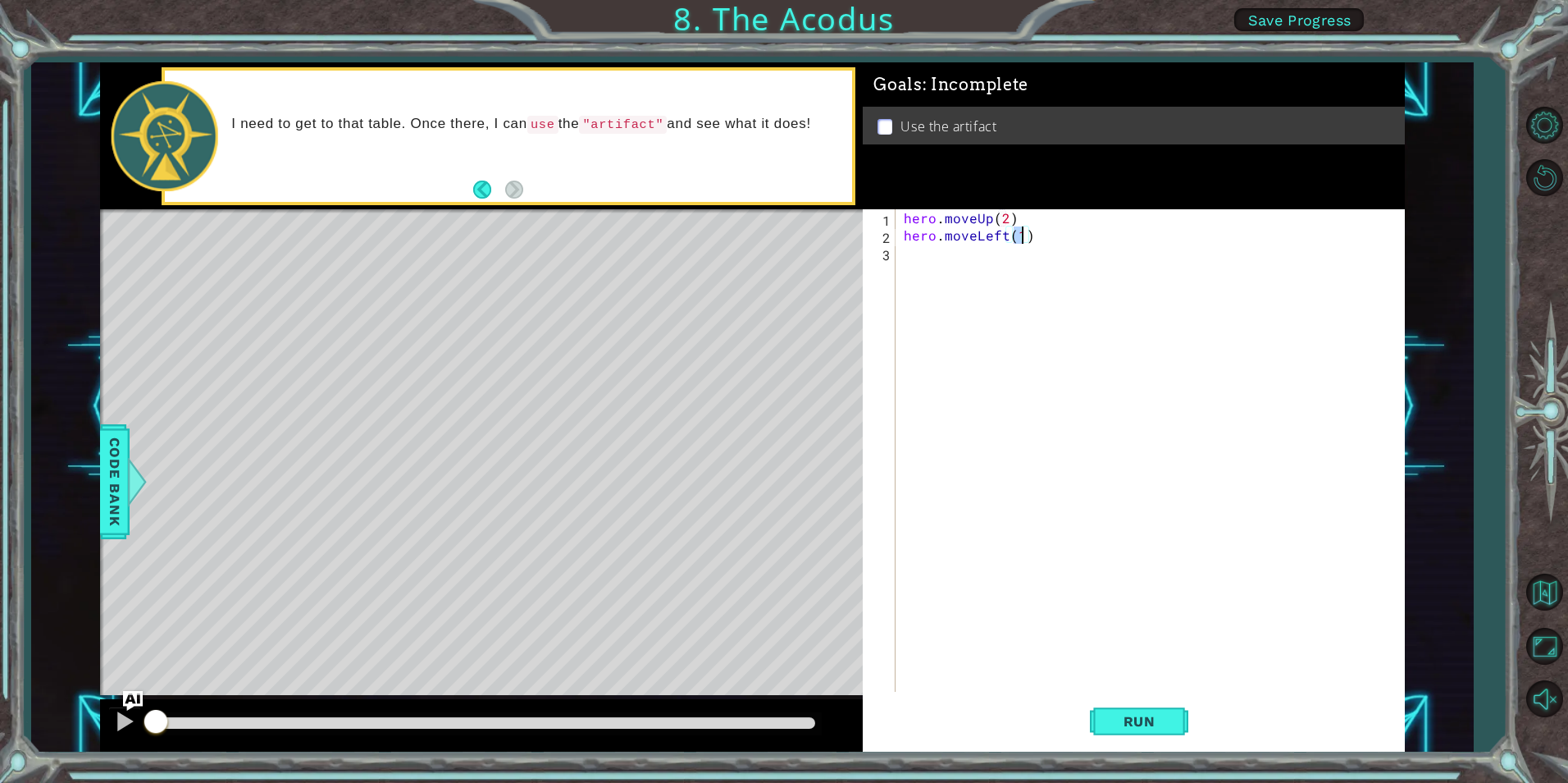
click at [1045, 246] on div "hero . moveUp ( 2 ) hero . moveLeft ( 1 )" at bounding box center [1154, 467] width 507 height 517
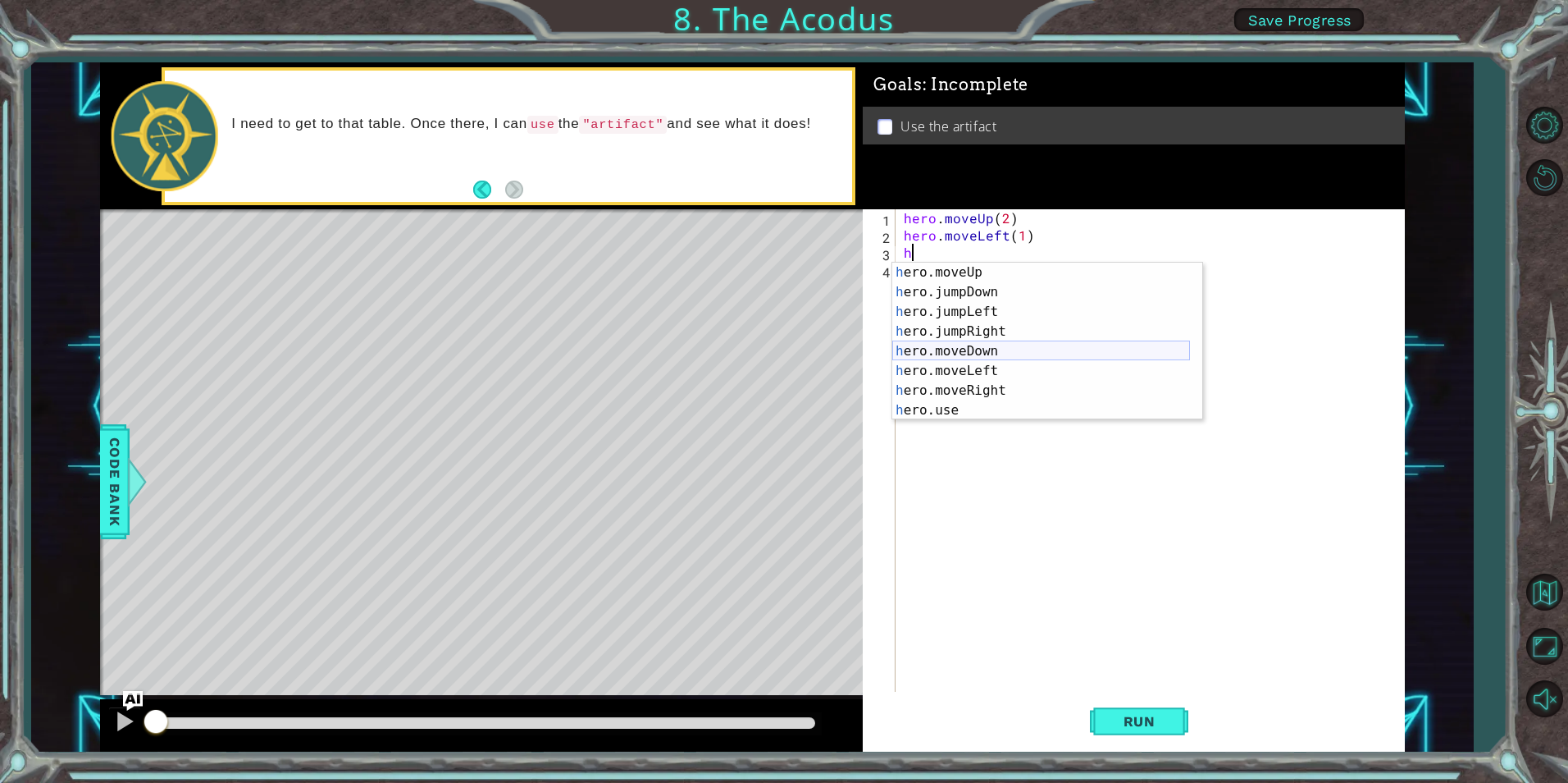
click at [1003, 345] on div "h ero.moveUp press enter h ero.jumpDown press enter h ero.jumpLeft press enter …" at bounding box center [1041, 361] width 298 height 197
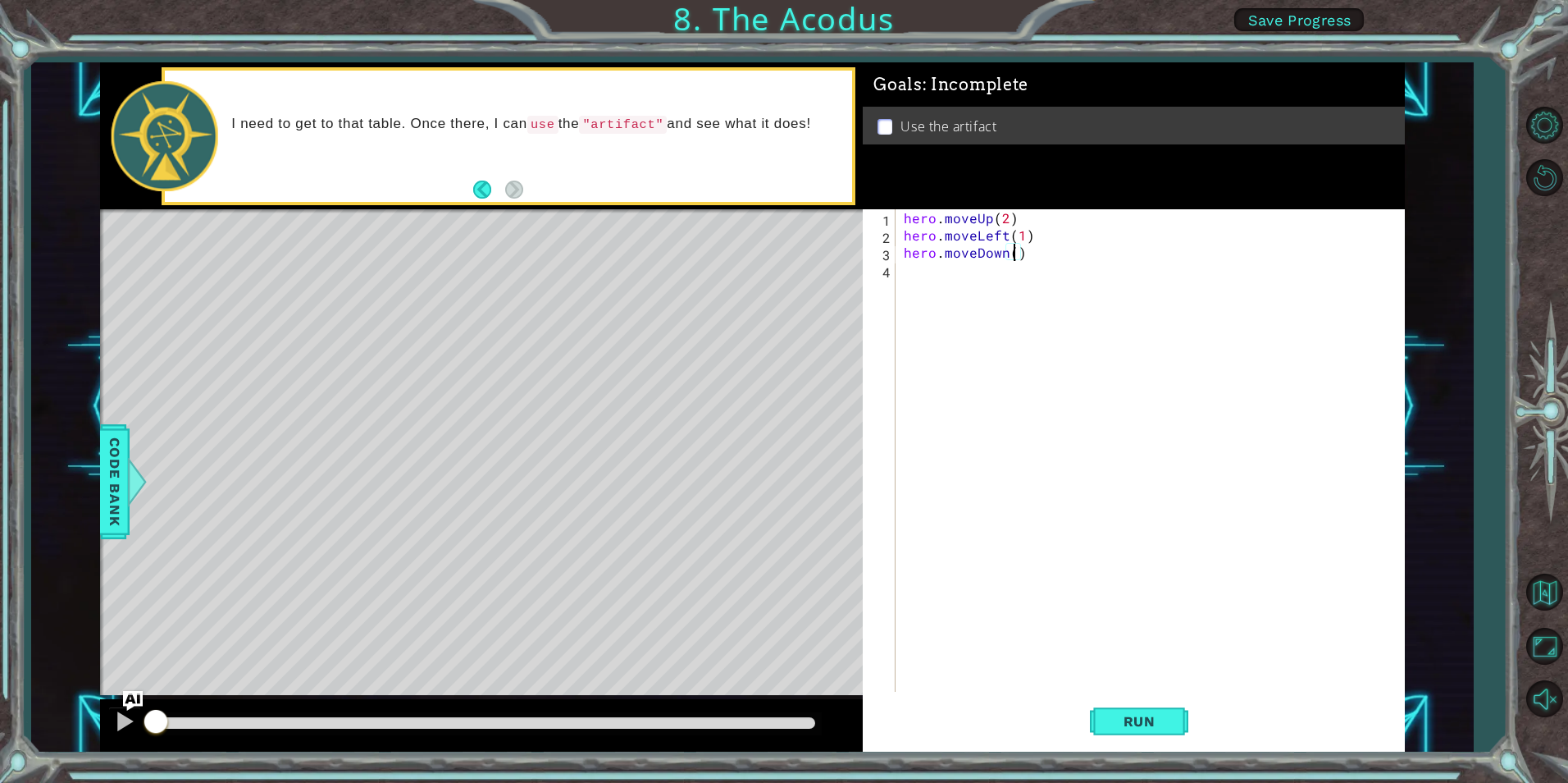
type textarea "hero.moveDown(2)"
click at [1050, 269] on div "hero . moveUp ( 2 ) hero . moveLeft ( 1 ) hero . moveDown ( 2 )" at bounding box center [1154, 467] width 507 height 517
type textarea "h"
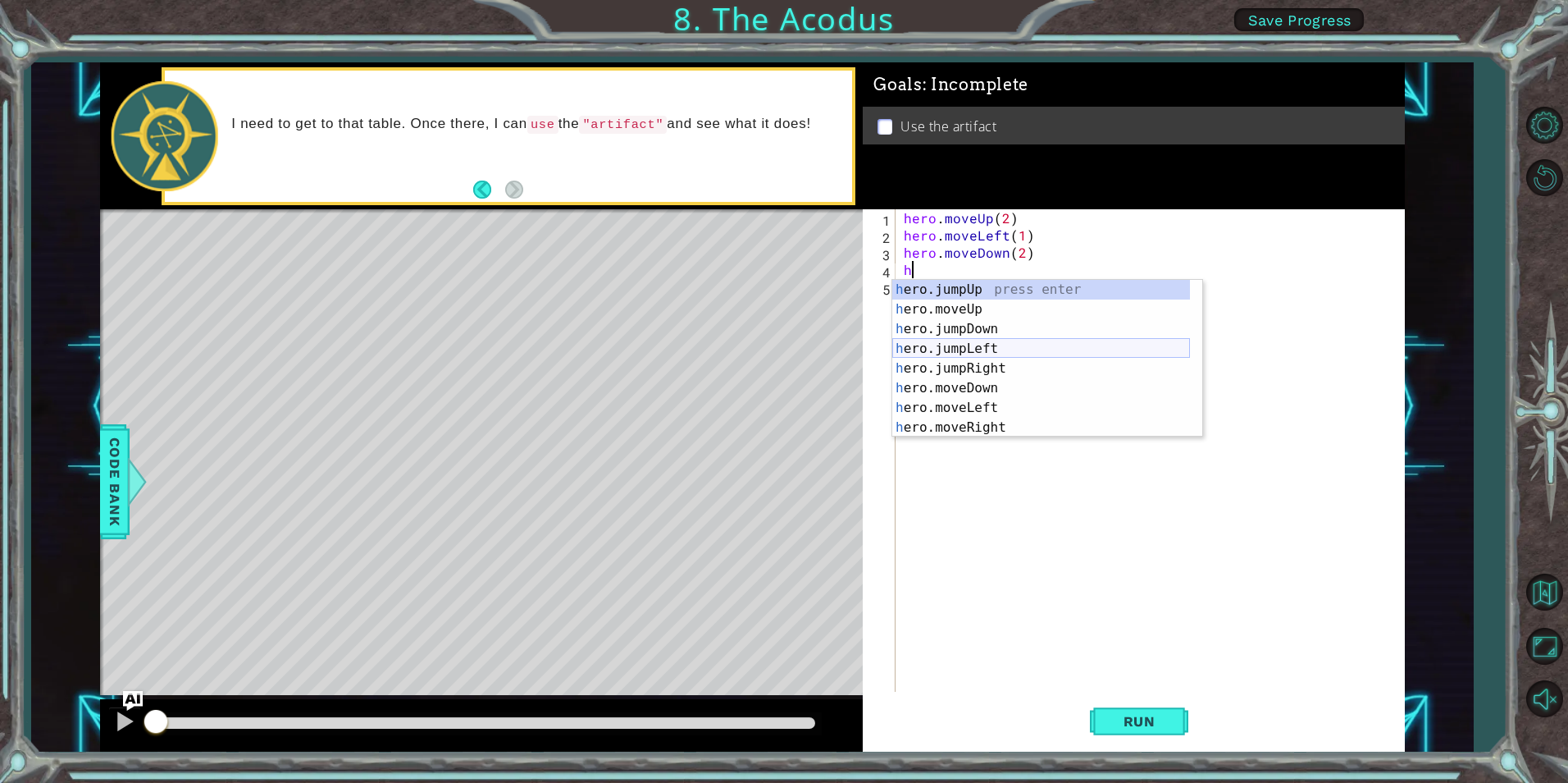
click at [997, 346] on div "h ero.jumpUp press enter h ero.moveUp press enter h ero.jumpDown press enter h …" at bounding box center [1041, 379] width 298 height 197
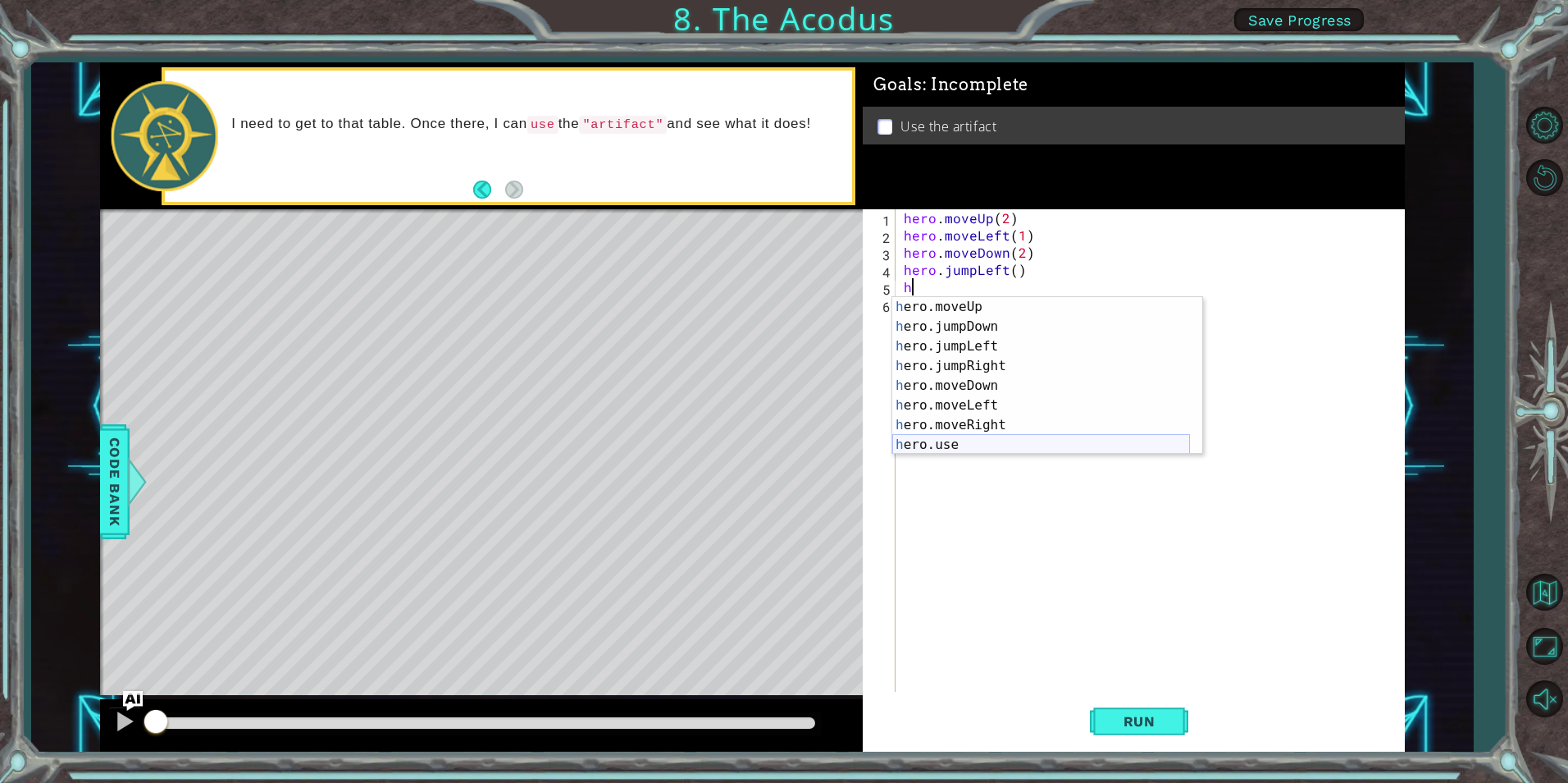
scroll to position [20, 0]
click at [1003, 302] on div "h ero.moveUp press enter h ero.jumpDown press enter h ero.jumpLeft press enter …" at bounding box center [1041, 396] width 298 height 197
type textarea "hero.moveUp(1)"
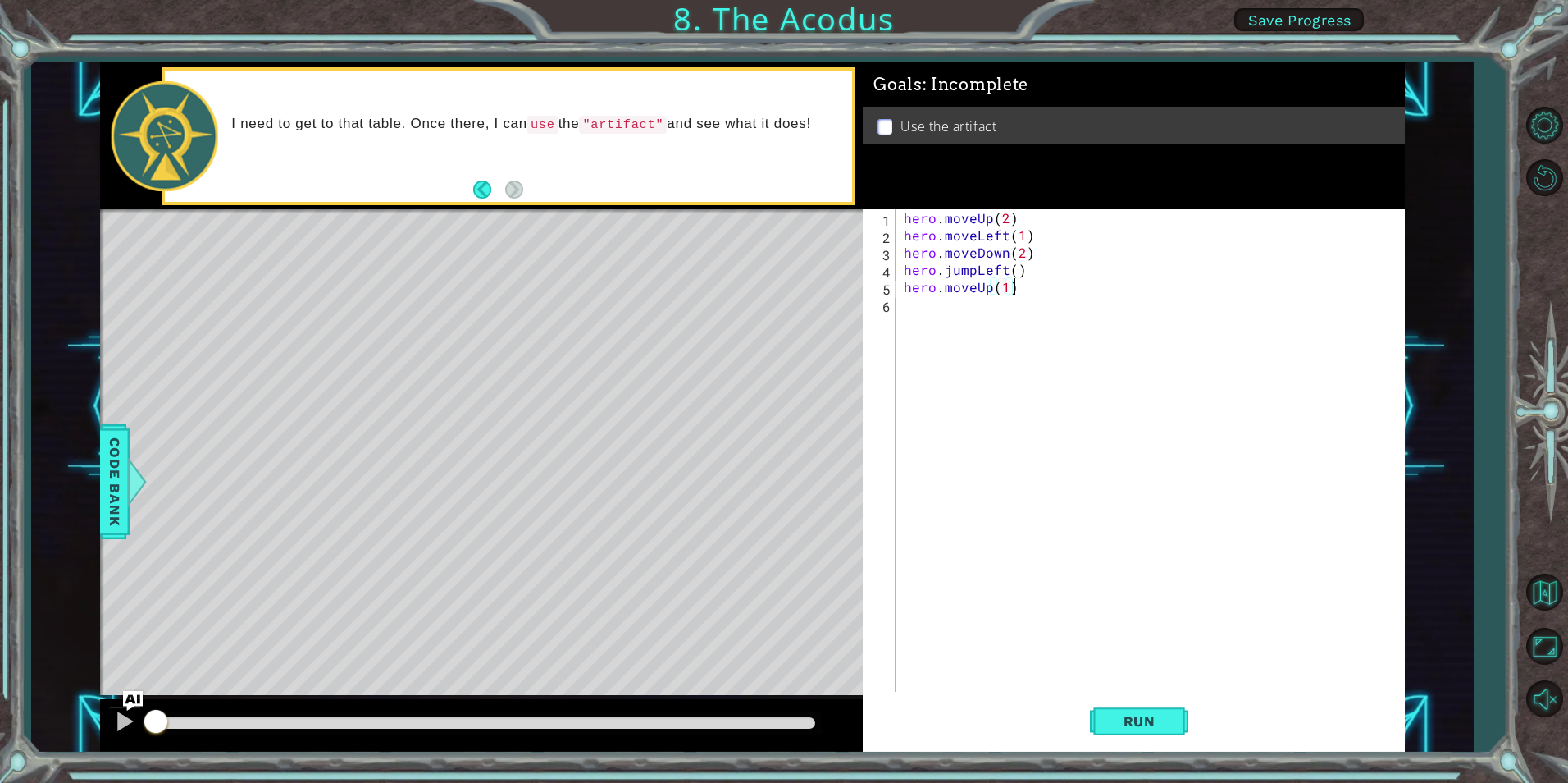
click at [1026, 295] on div "hero . moveUp ( 2 ) hero . moveLeft ( 1 ) hero . moveDown ( 2 ) hero . jumpLeft…" at bounding box center [1154, 467] width 507 height 517
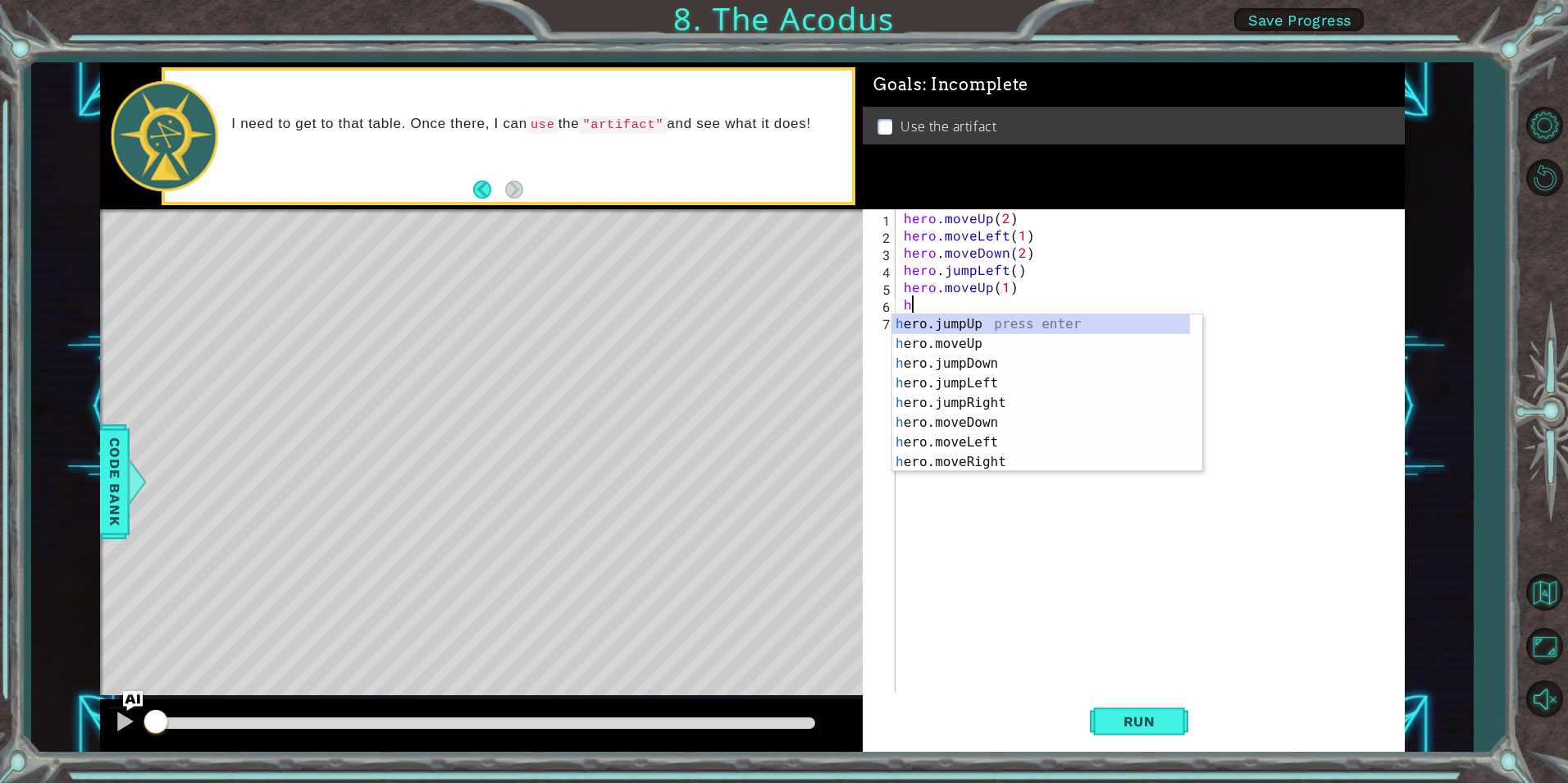
scroll to position [0, 0]
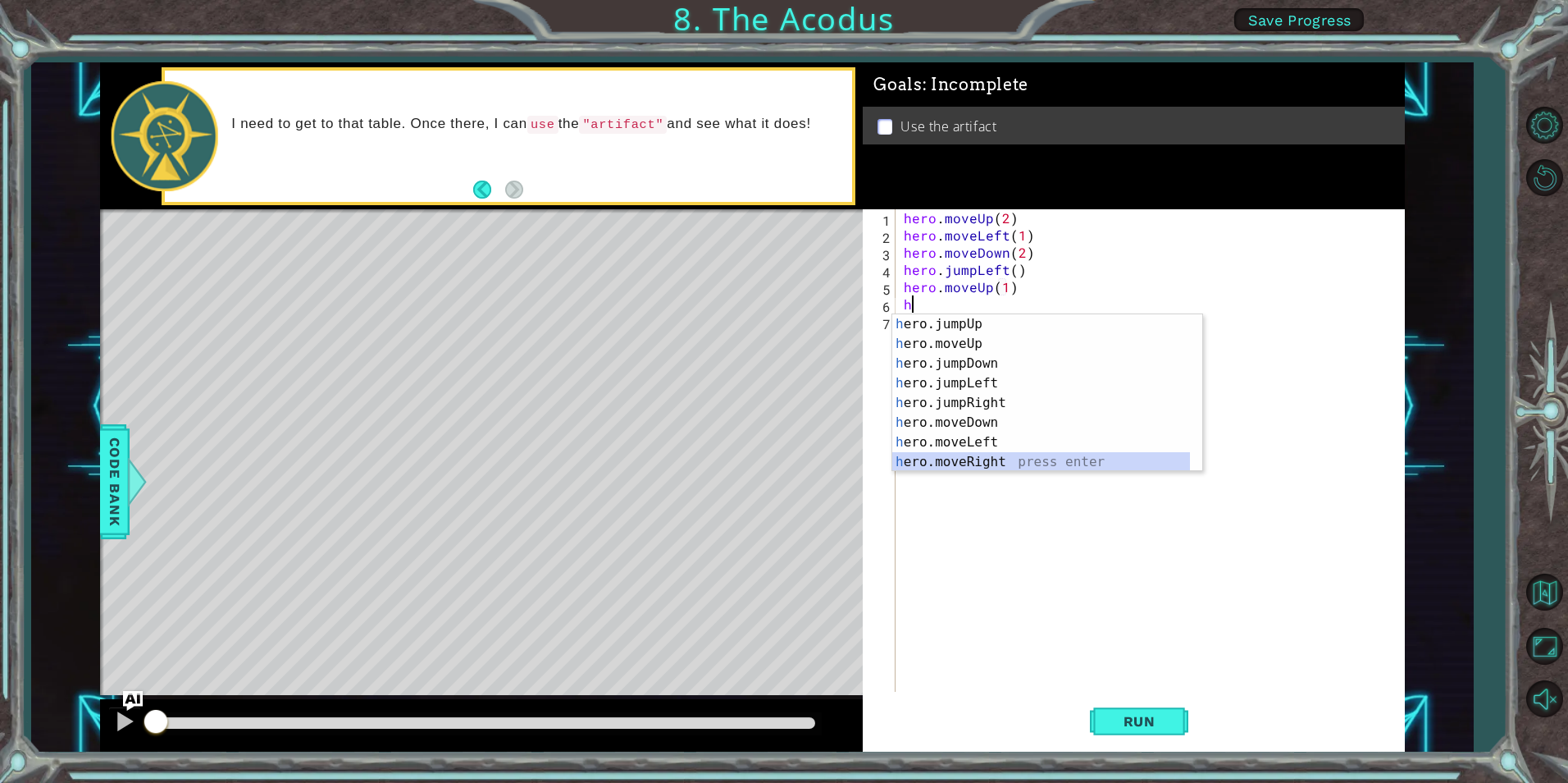
click at [1011, 454] on div "h ero.jumpUp press enter h ero.moveUp press enter h ero.jumpDown press enter h …" at bounding box center [1041, 413] width 298 height 197
type textarea "hero.moveRight(1)"
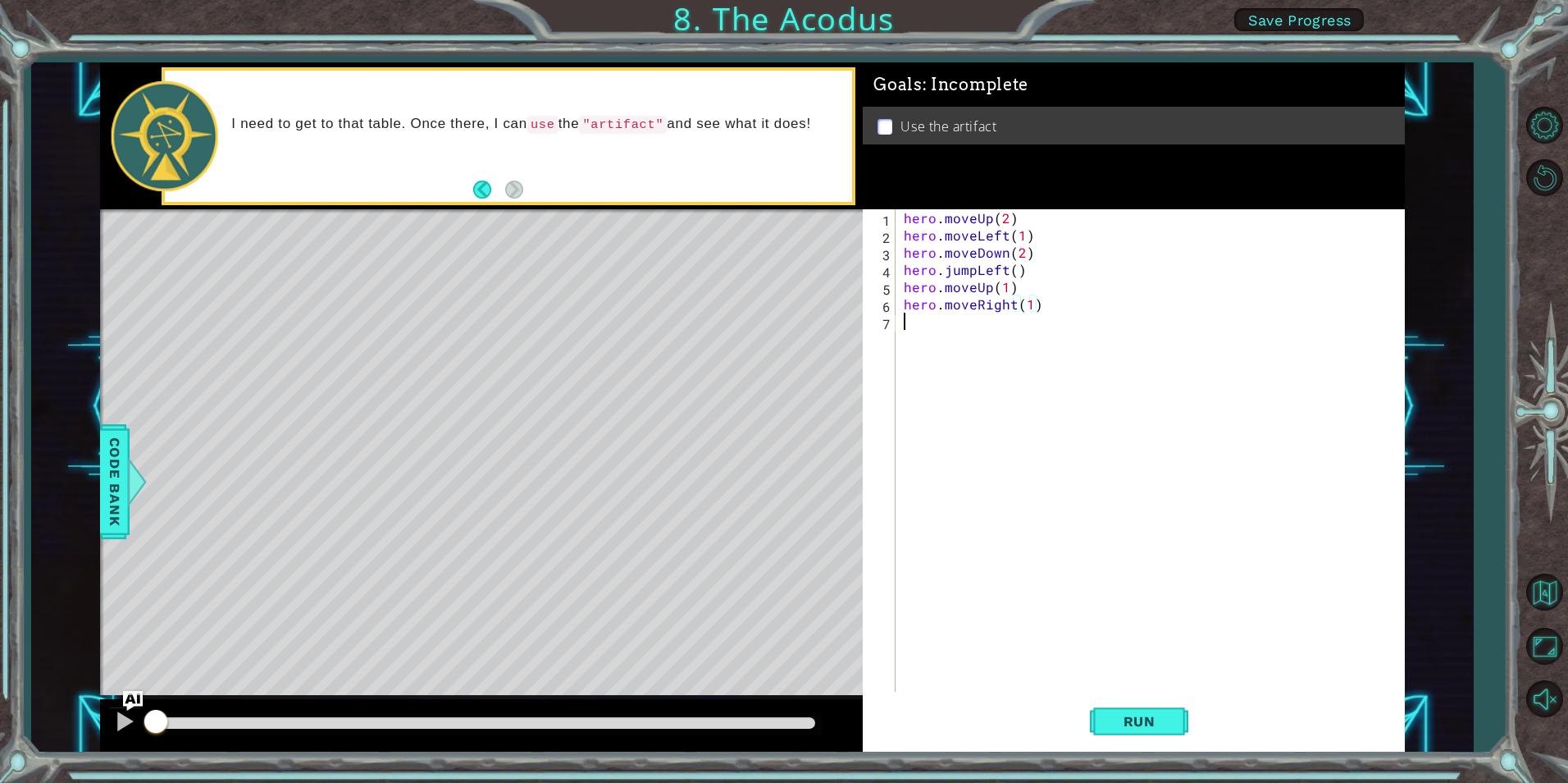
click at [1041, 314] on div "hero . moveUp ( 2 ) hero . moveLeft ( 1 ) hero . moveDown ( 2 ) hero . jumpLeft…" at bounding box center [1154, 467] width 507 height 517
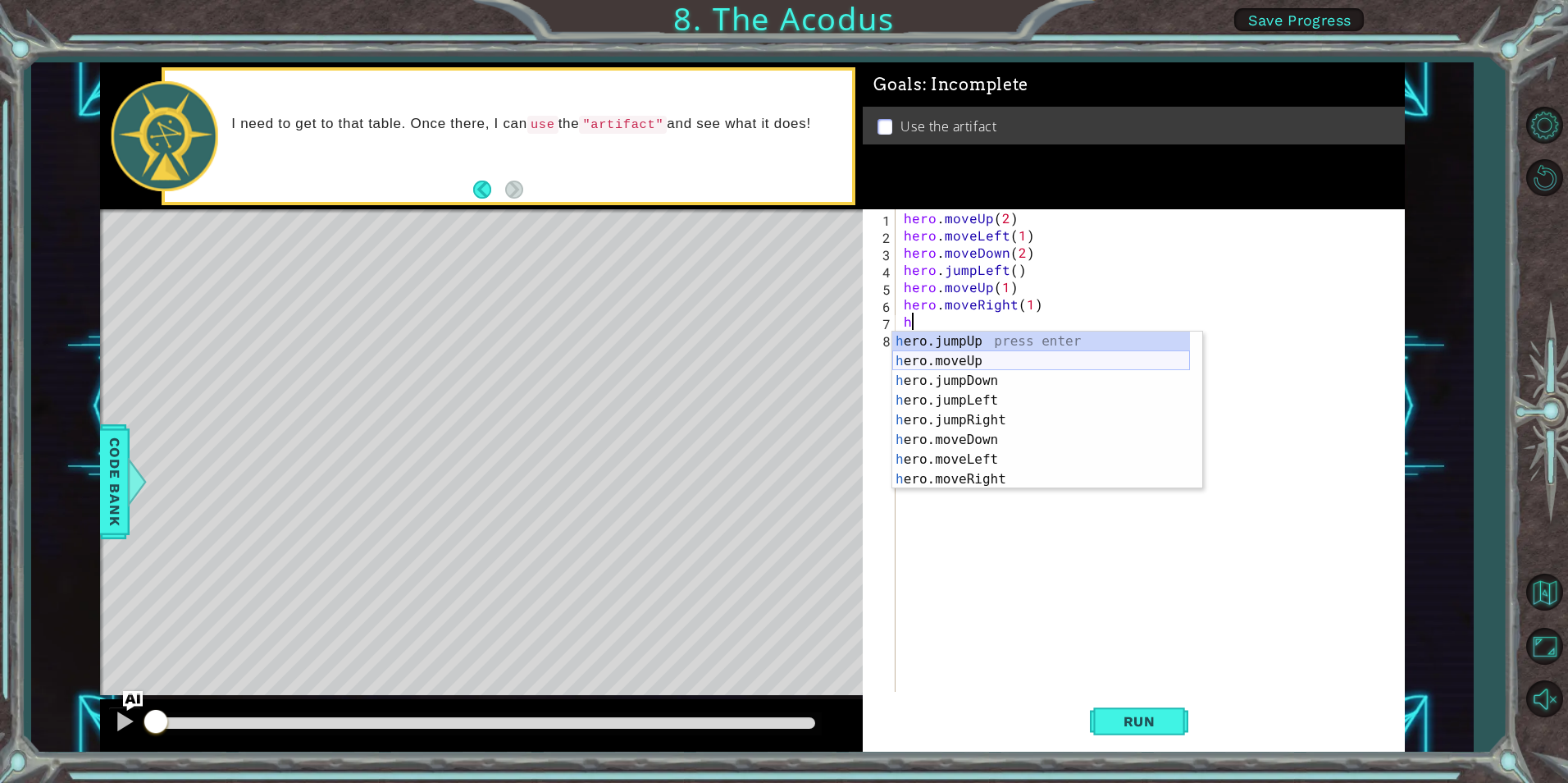
scroll to position [39, 0]
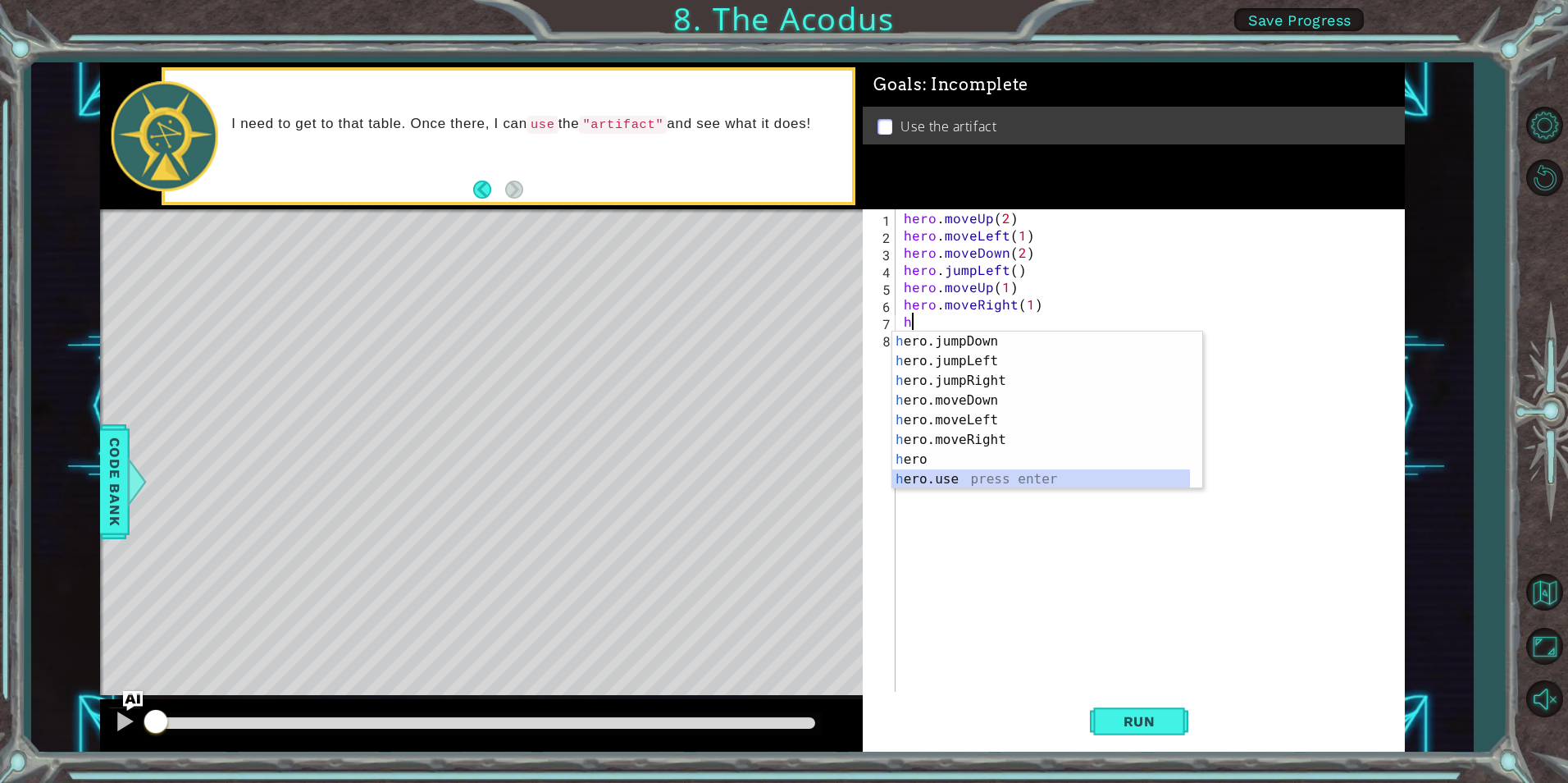
click at [995, 476] on div "h ero.jumpDown press enter h ero.jumpLeft press enter h ero.jumpRight press ent…" at bounding box center [1041, 430] width 298 height 197
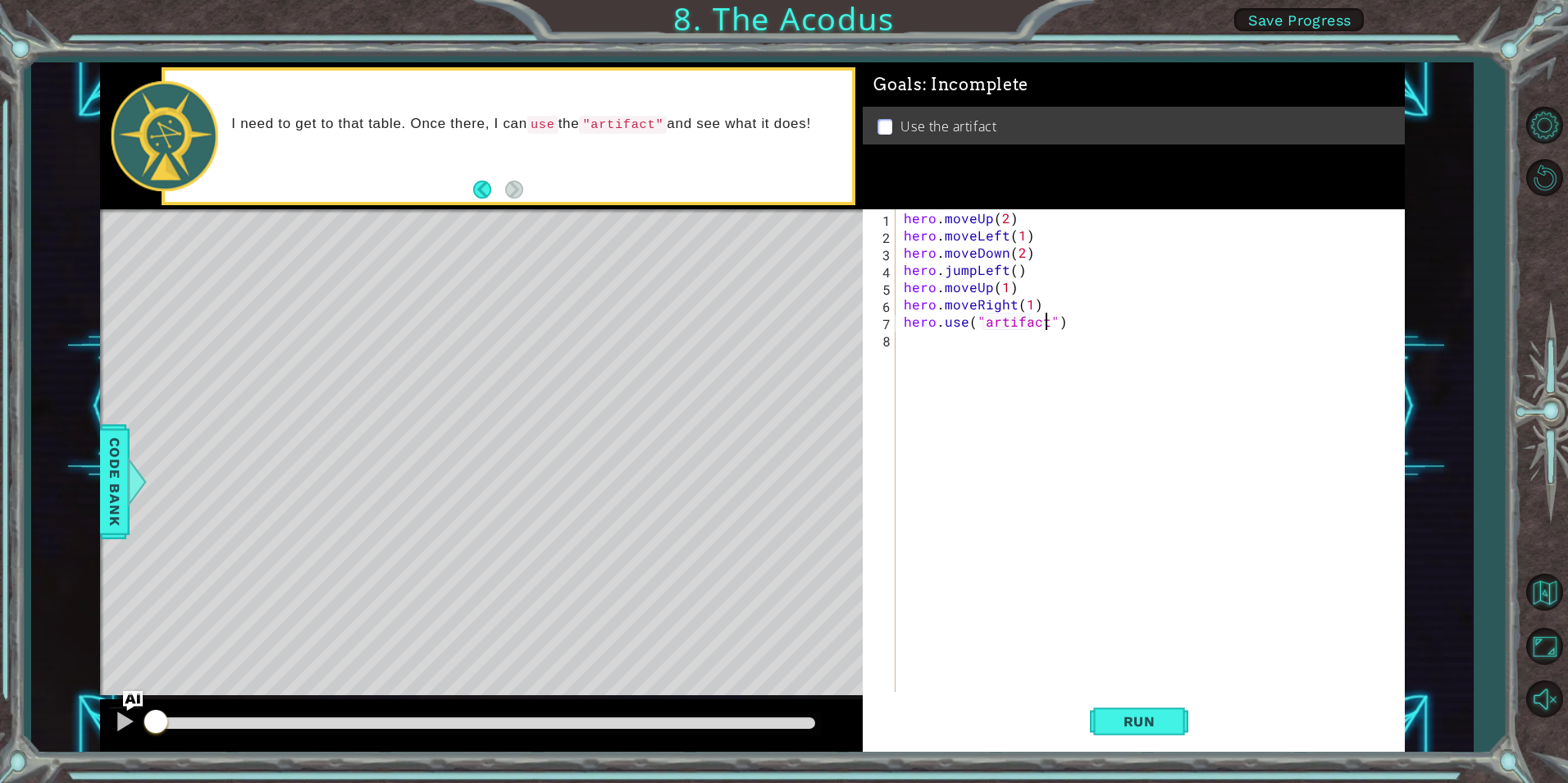
scroll to position [0, 9]
click at [1177, 714] on button "Run" at bounding box center [1139, 722] width 99 height 54
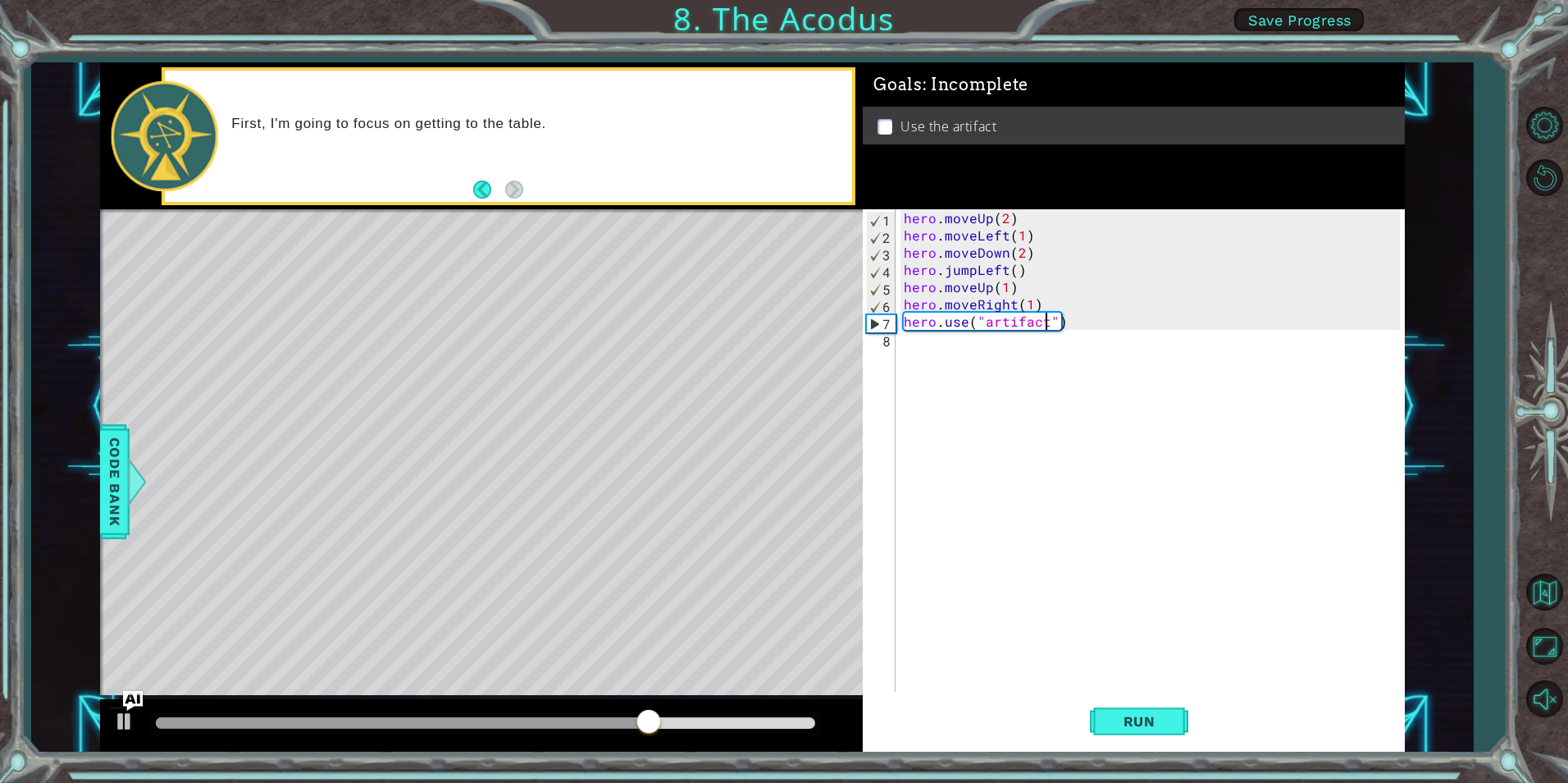
click at [1004, 283] on div "hero . moveUp ( 2 ) hero . moveLeft ( 1 ) hero . moveDown ( 2 ) hero . jumpLeft…" at bounding box center [1154, 467] width 507 height 517
type textarea "hero.moveUp(2)"
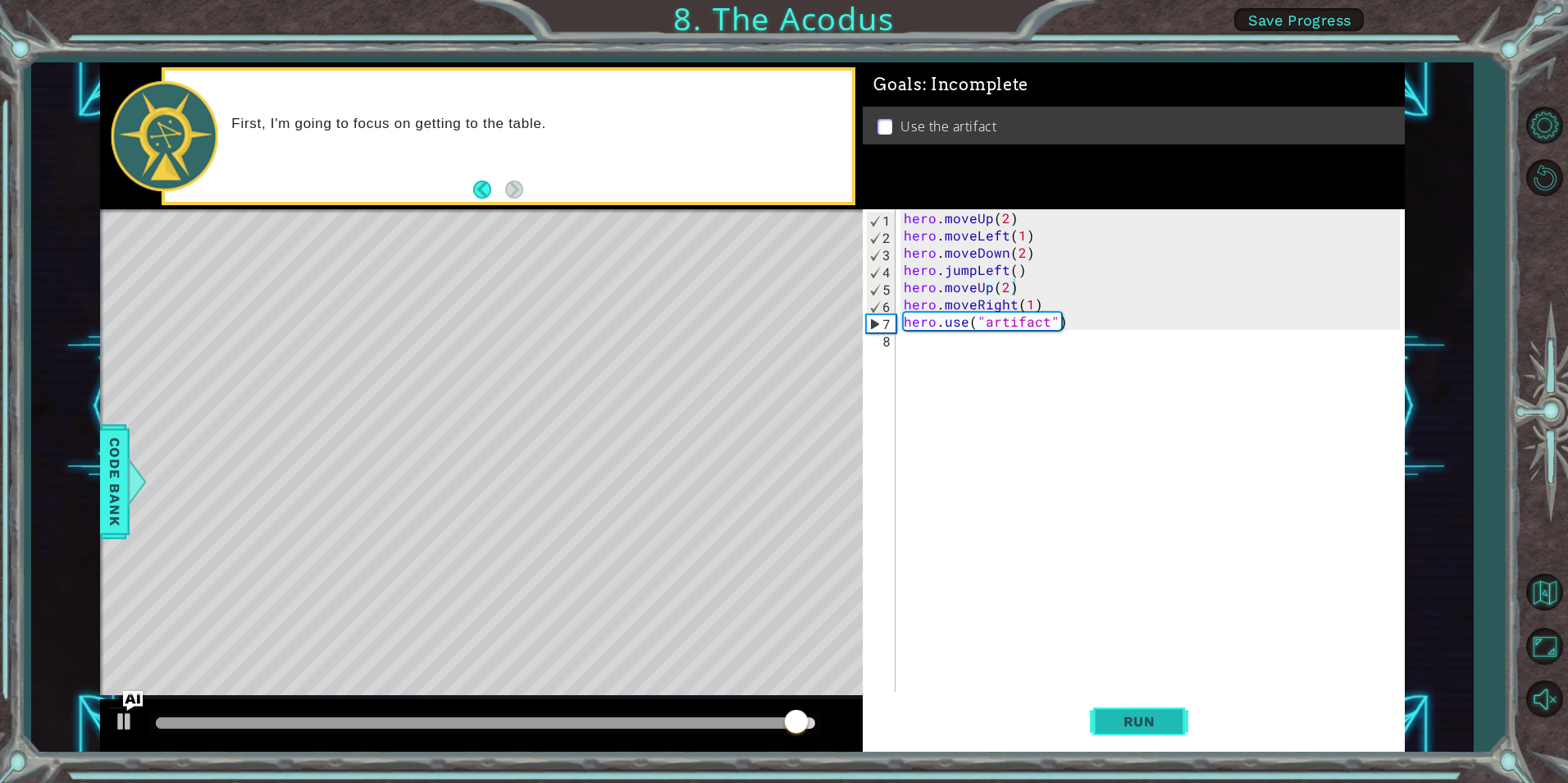
click at [1151, 716] on span "Run" at bounding box center [1140, 722] width 65 height 17
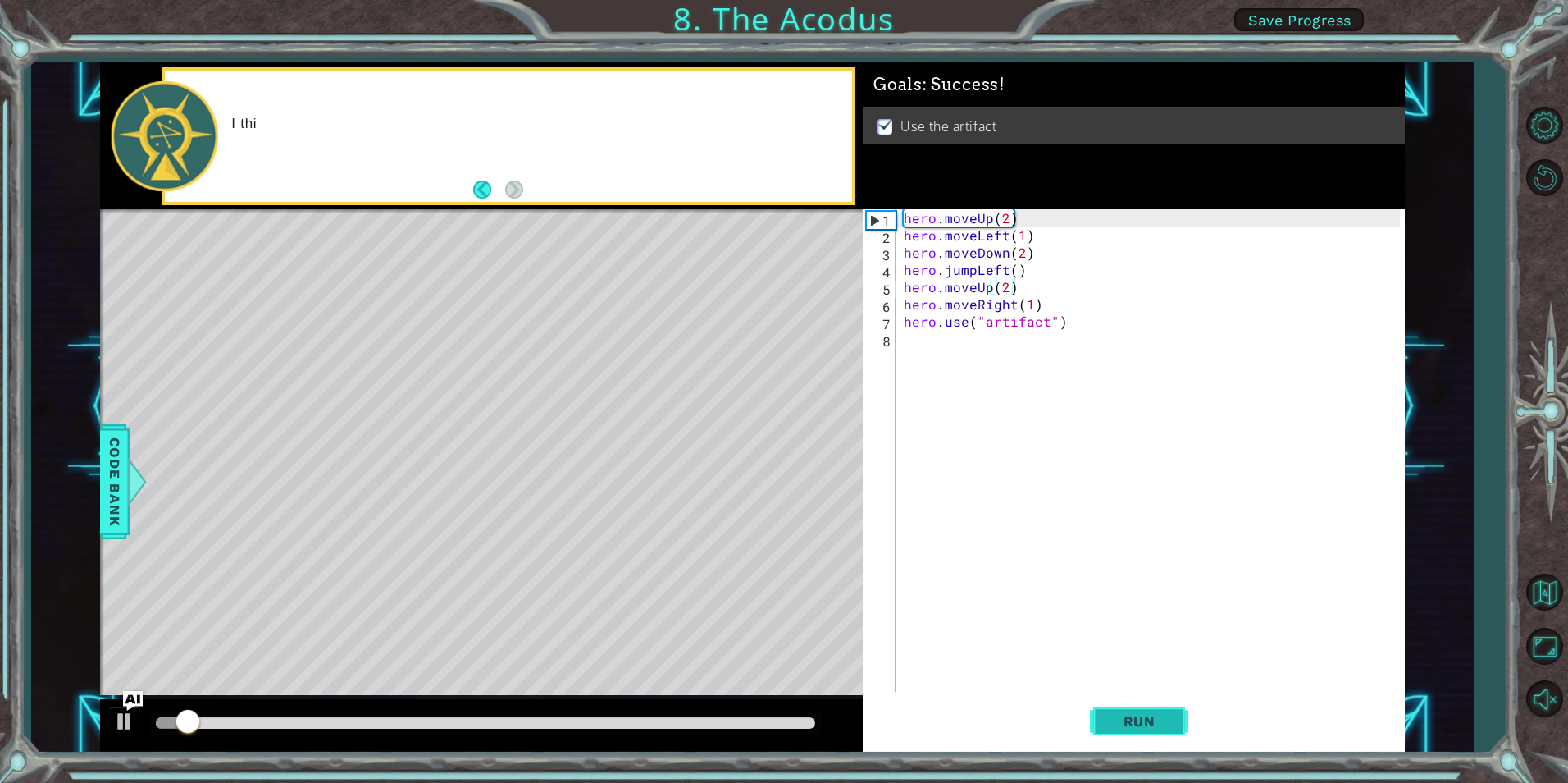
click at [1151, 716] on span "Run" at bounding box center [1140, 722] width 65 height 17
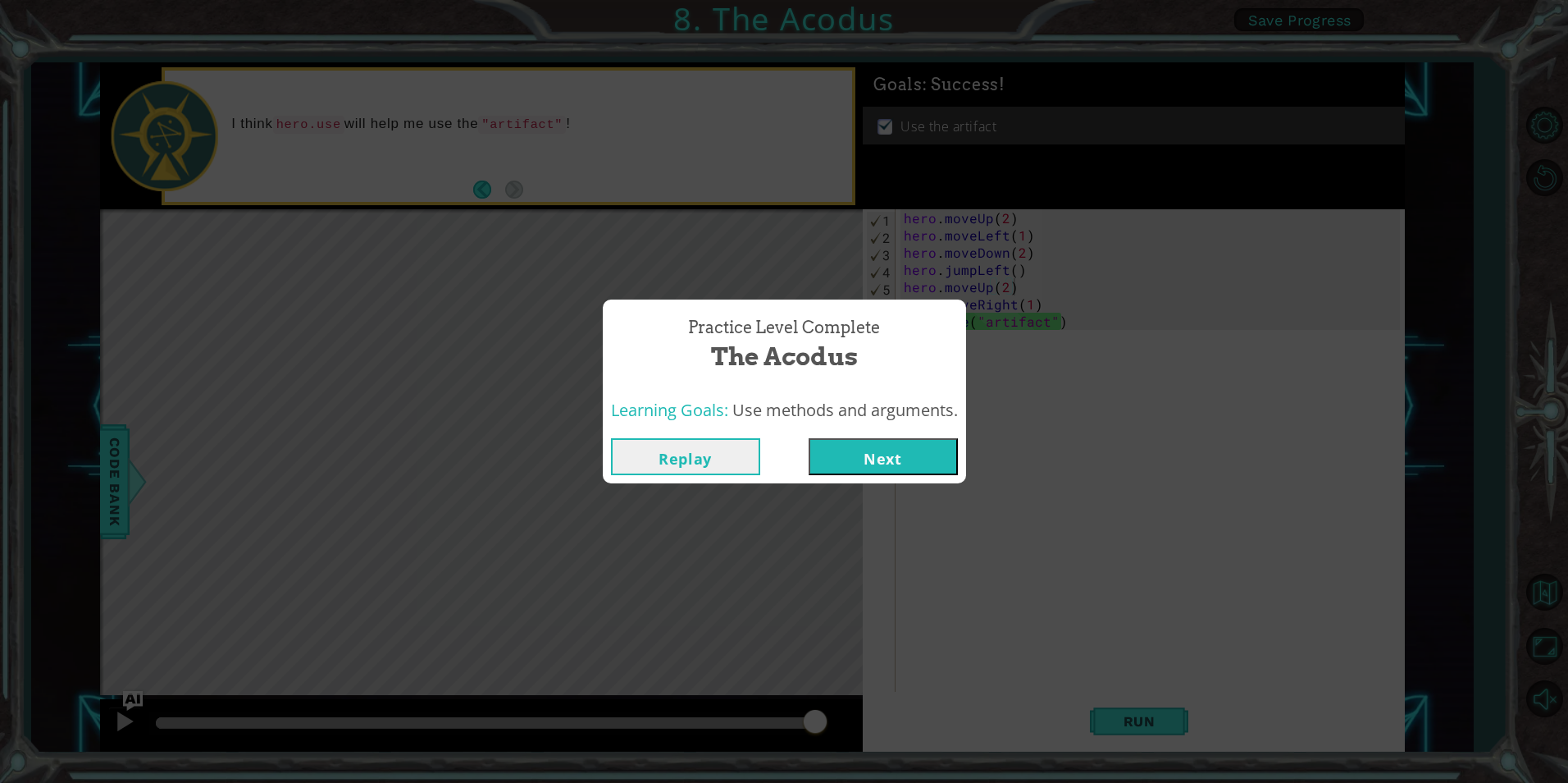
click at [930, 473] on button "Next" at bounding box center [883, 457] width 149 height 37
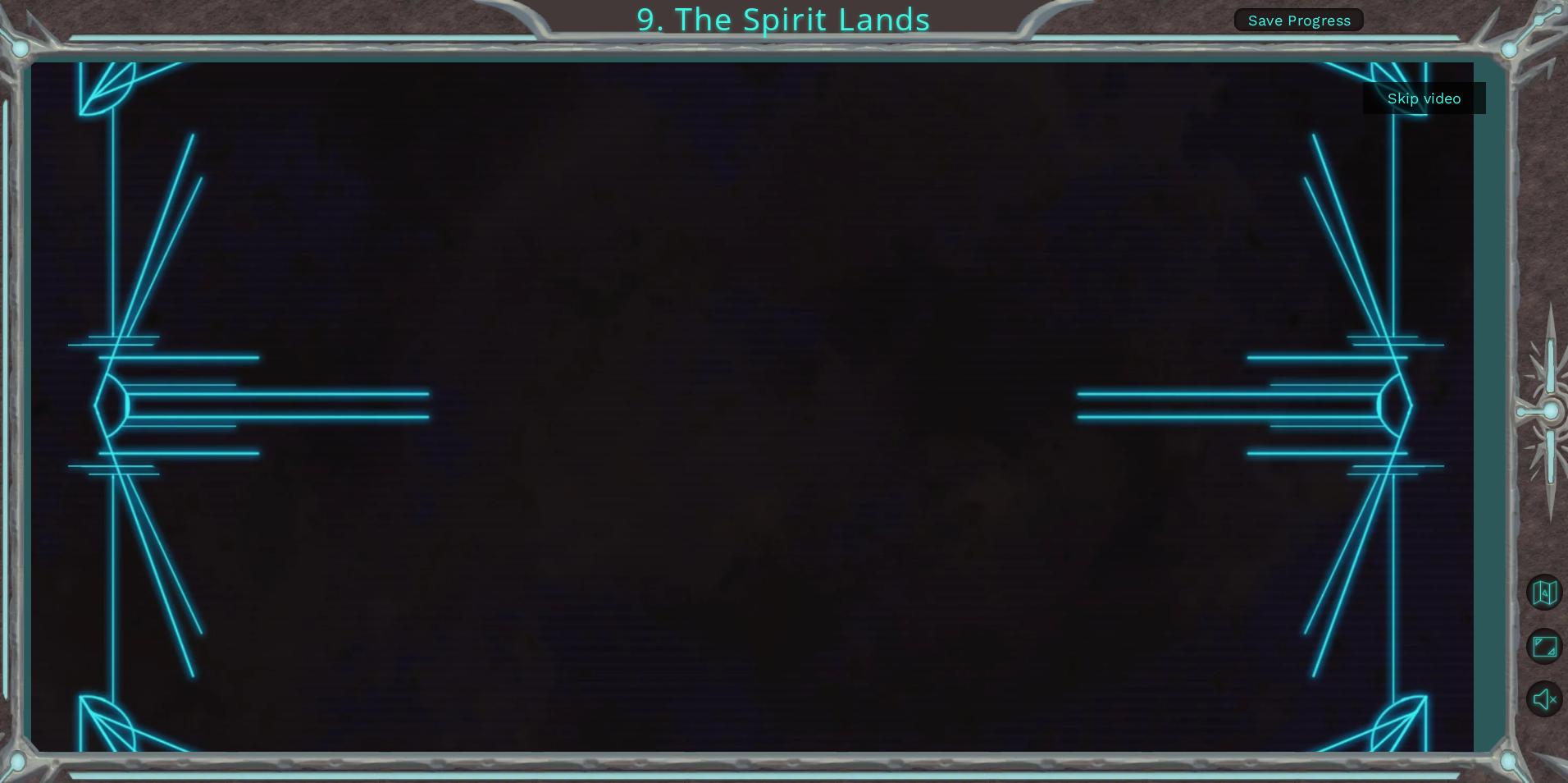
click at [1441, 101] on button "Skip video" at bounding box center [1425, 98] width 123 height 32
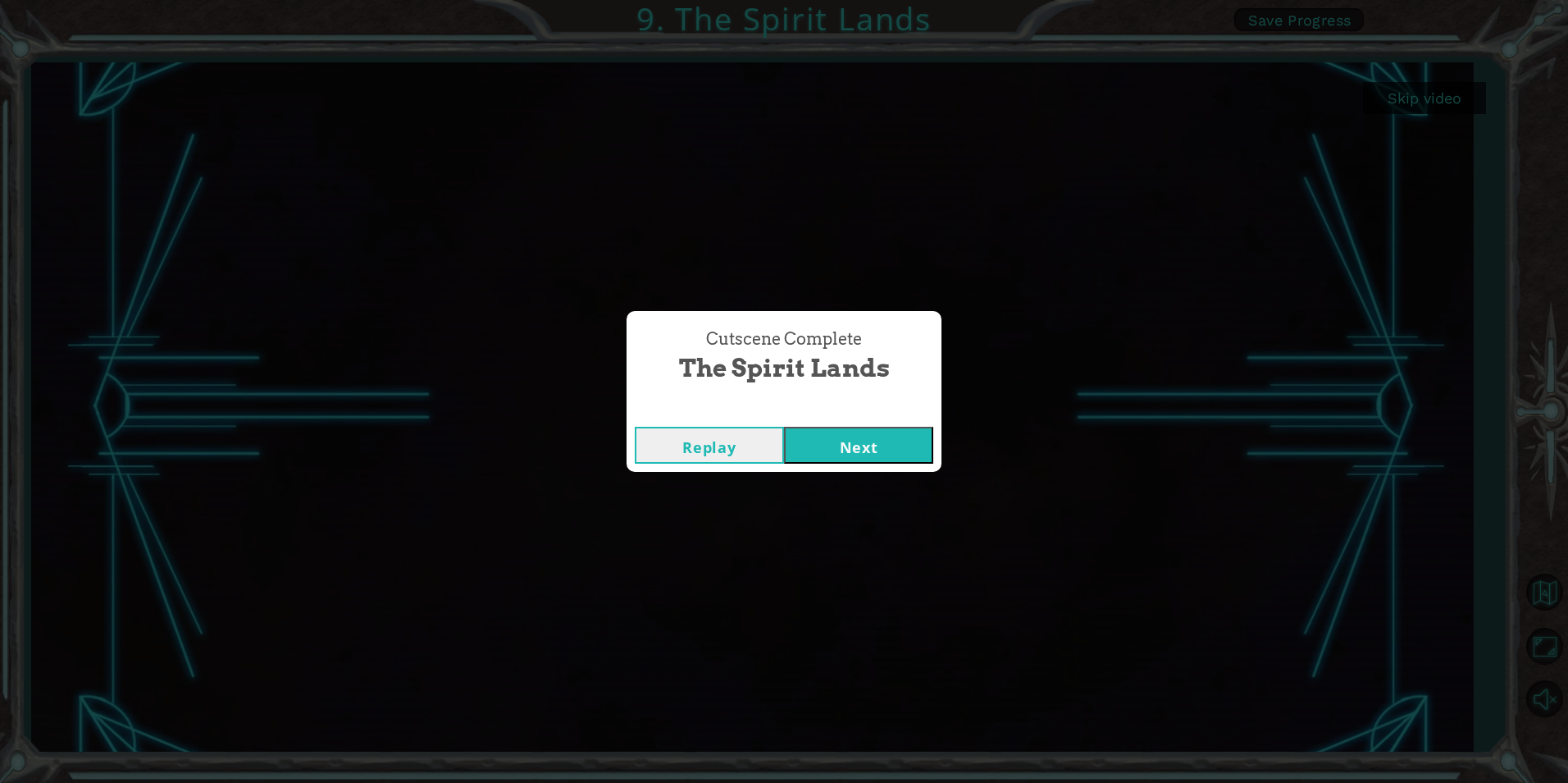
click at [909, 442] on button "Next" at bounding box center [859, 445] width 149 height 37
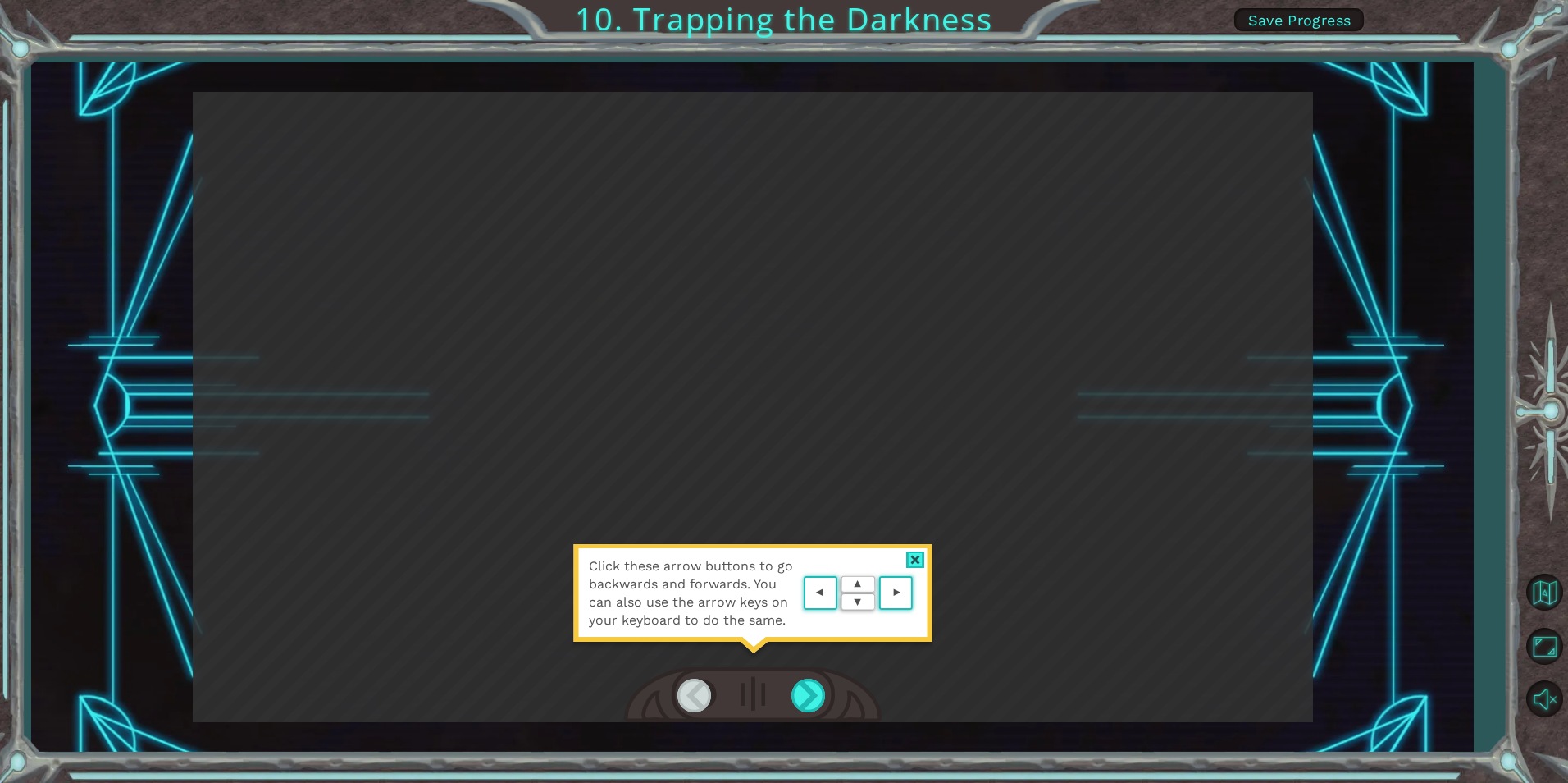
click at [868, 575] on img at bounding box center [858, 593] width 117 height 43
click at [868, 587] on img at bounding box center [858, 593] width 117 height 43
click at [726, 581] on span "Click these arrow buttons to go backwards and forwards. You can also use the ar…" at bounding box center [694, 593] width 210 height 73
click at [819, 594] on img at bounding box center [858, 593] width 117 height 43
click at [823, 693] on div at bounding box center [810, 695] width 37 height 34
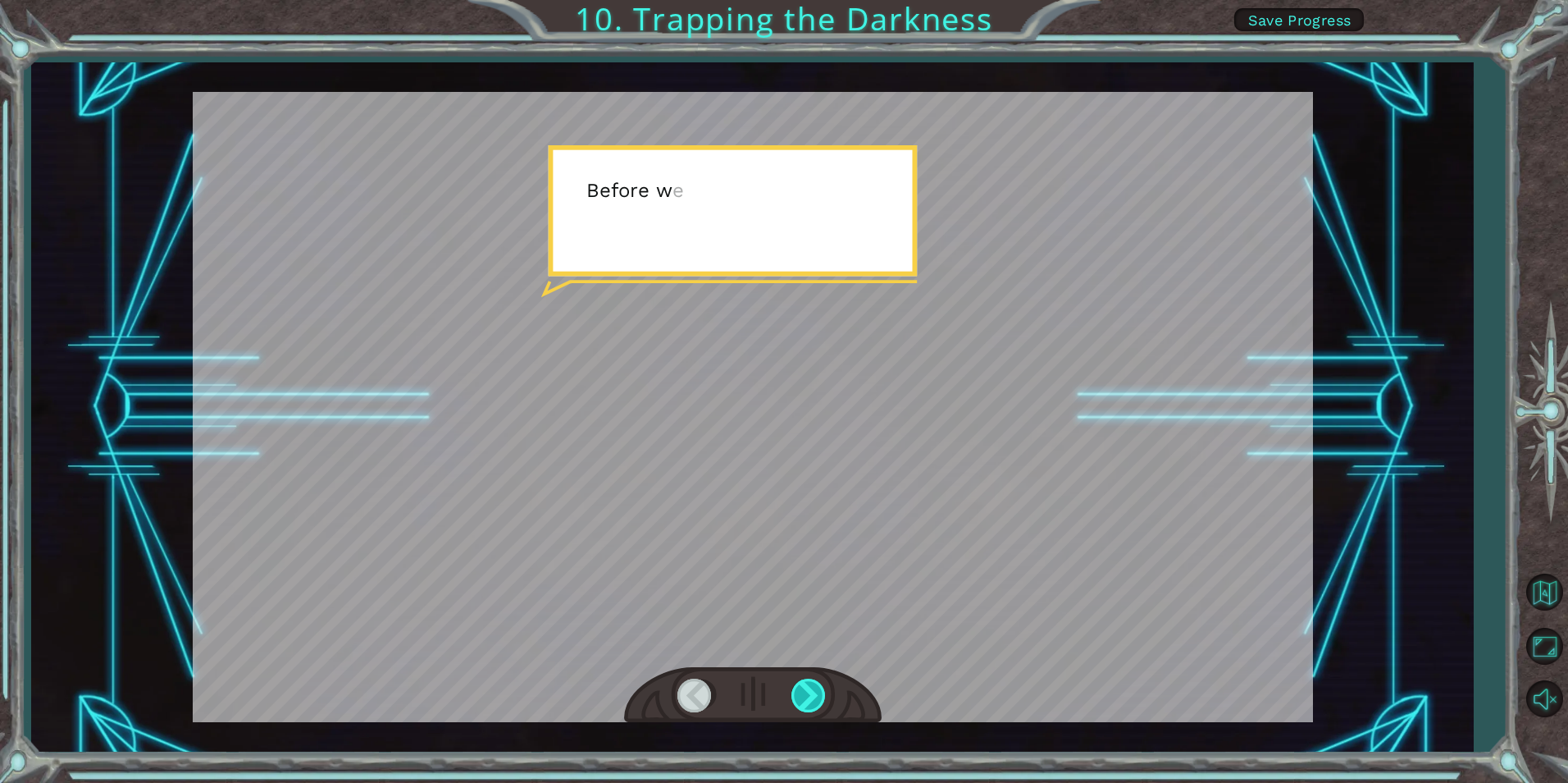
click at [821, 693] on div at bounding box center [810, 695] width 37 height 34
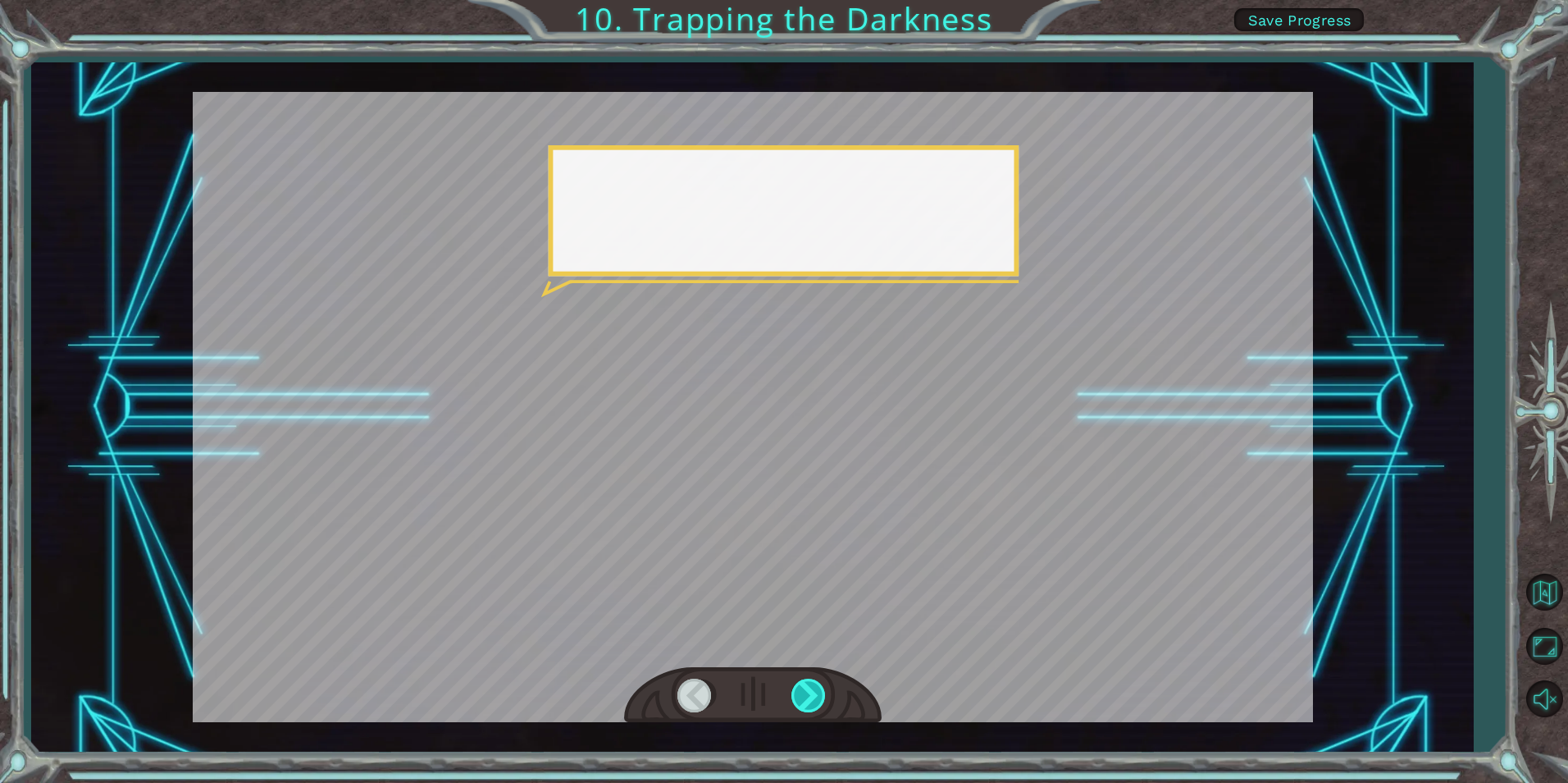
click at [820, 693] on div at bounding box center [810, 695] width 37 height 34
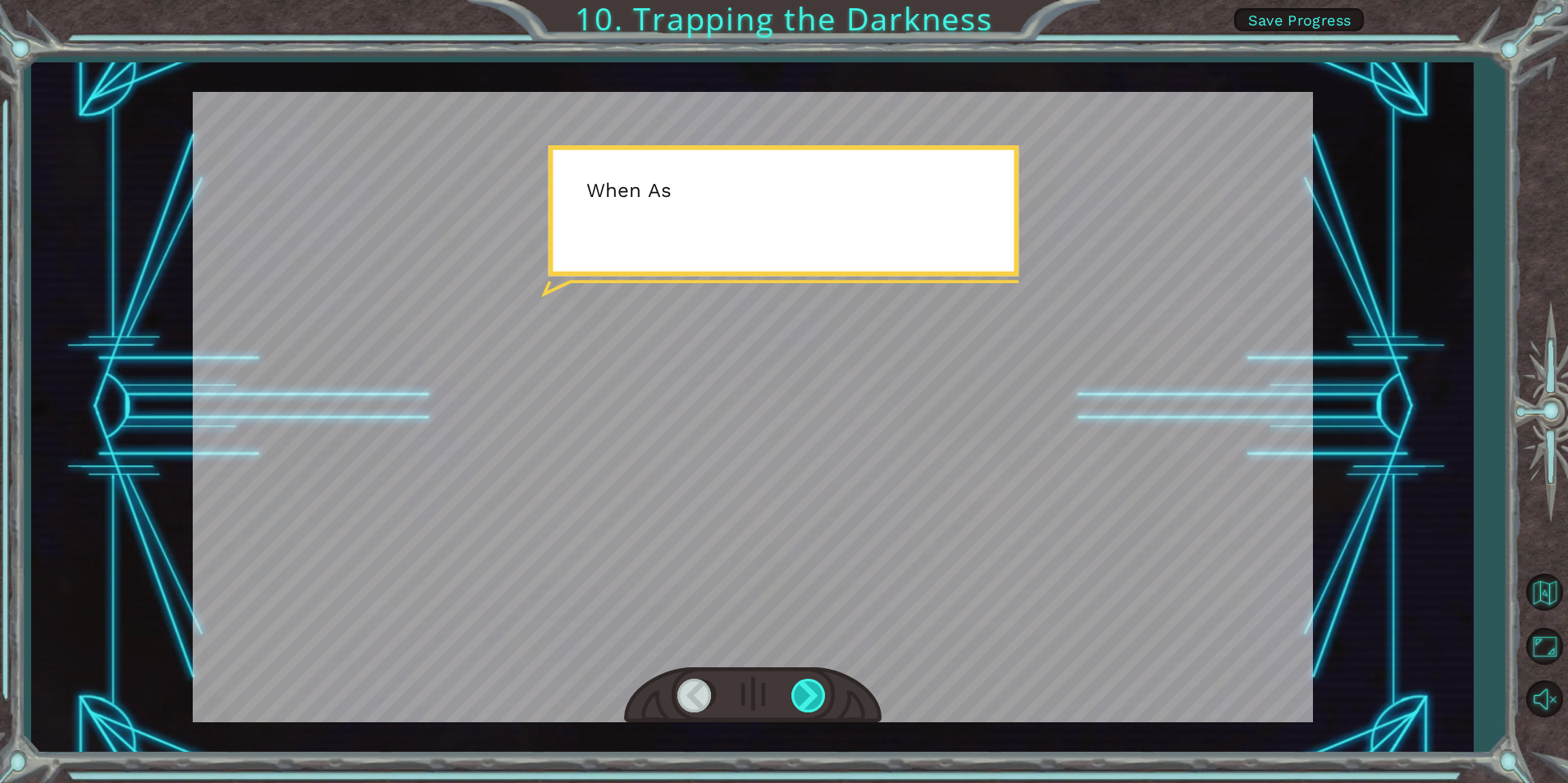
click at [820, 693] on div at bounding box center [810, 695] width 37 height 34
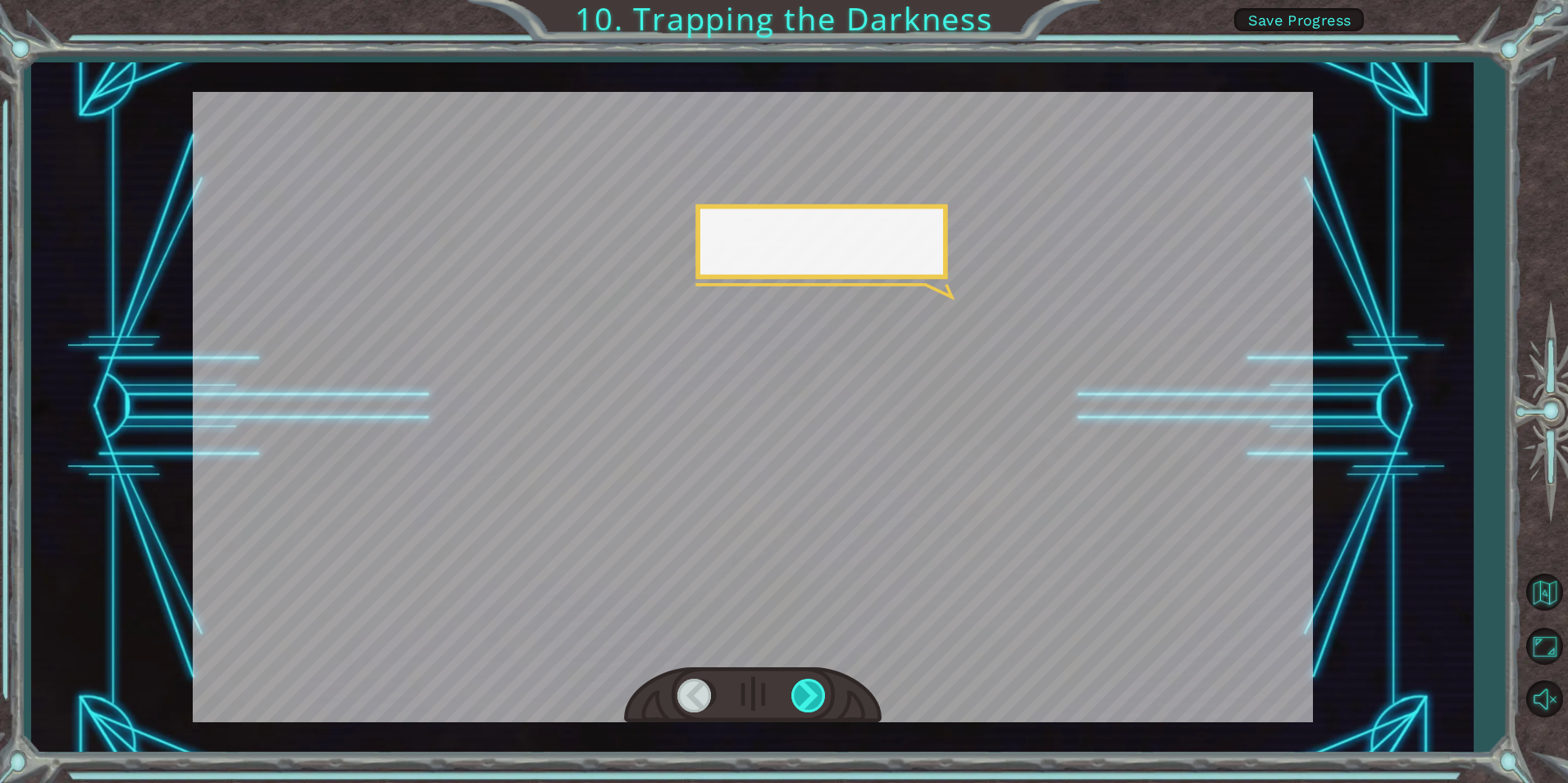
click at [820, 693] on div at bounding box center [810, 695] width 37 height 34
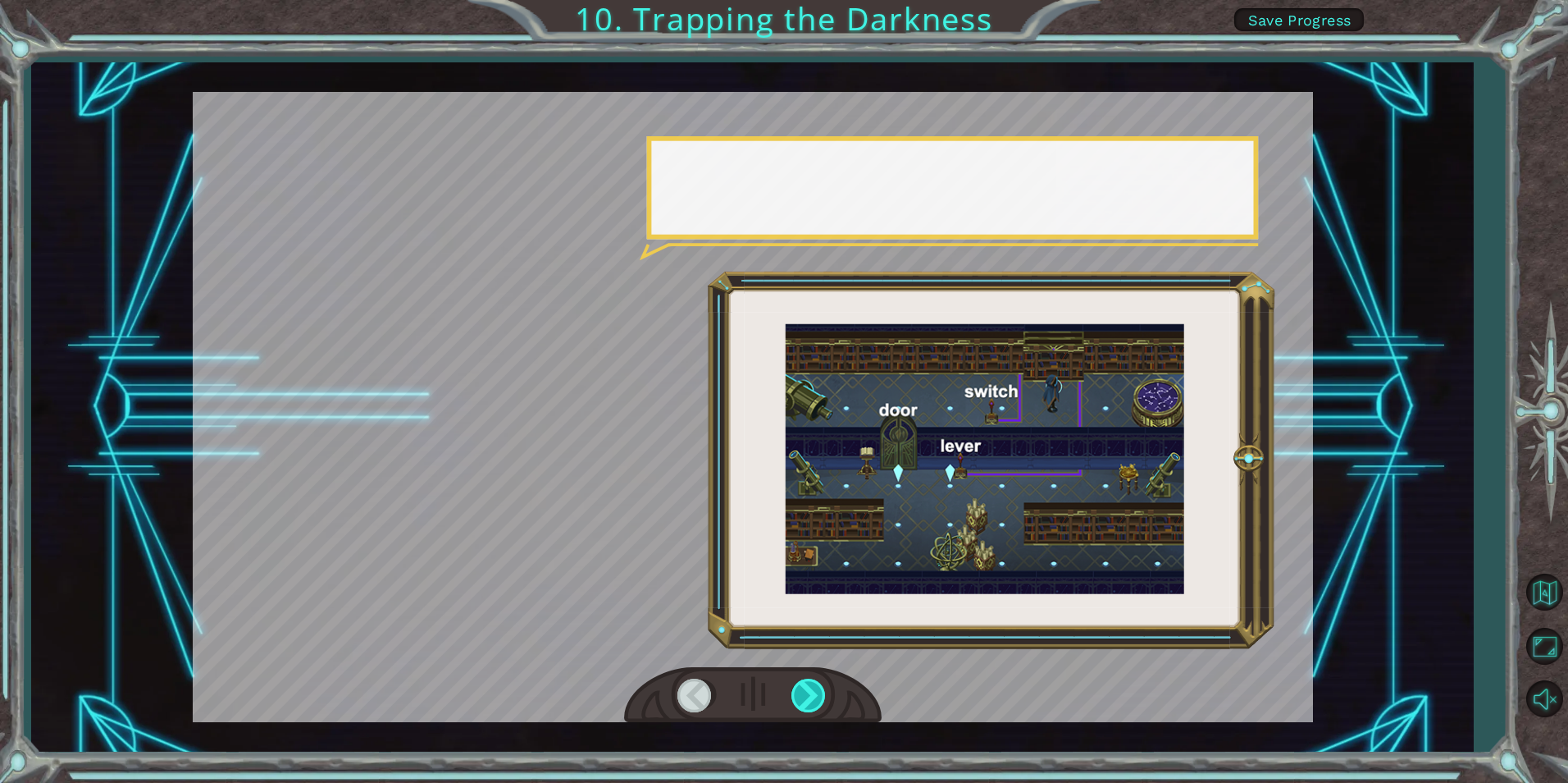
click at [820, 693] on div at bounding box center [810, 695] width 37 height 34
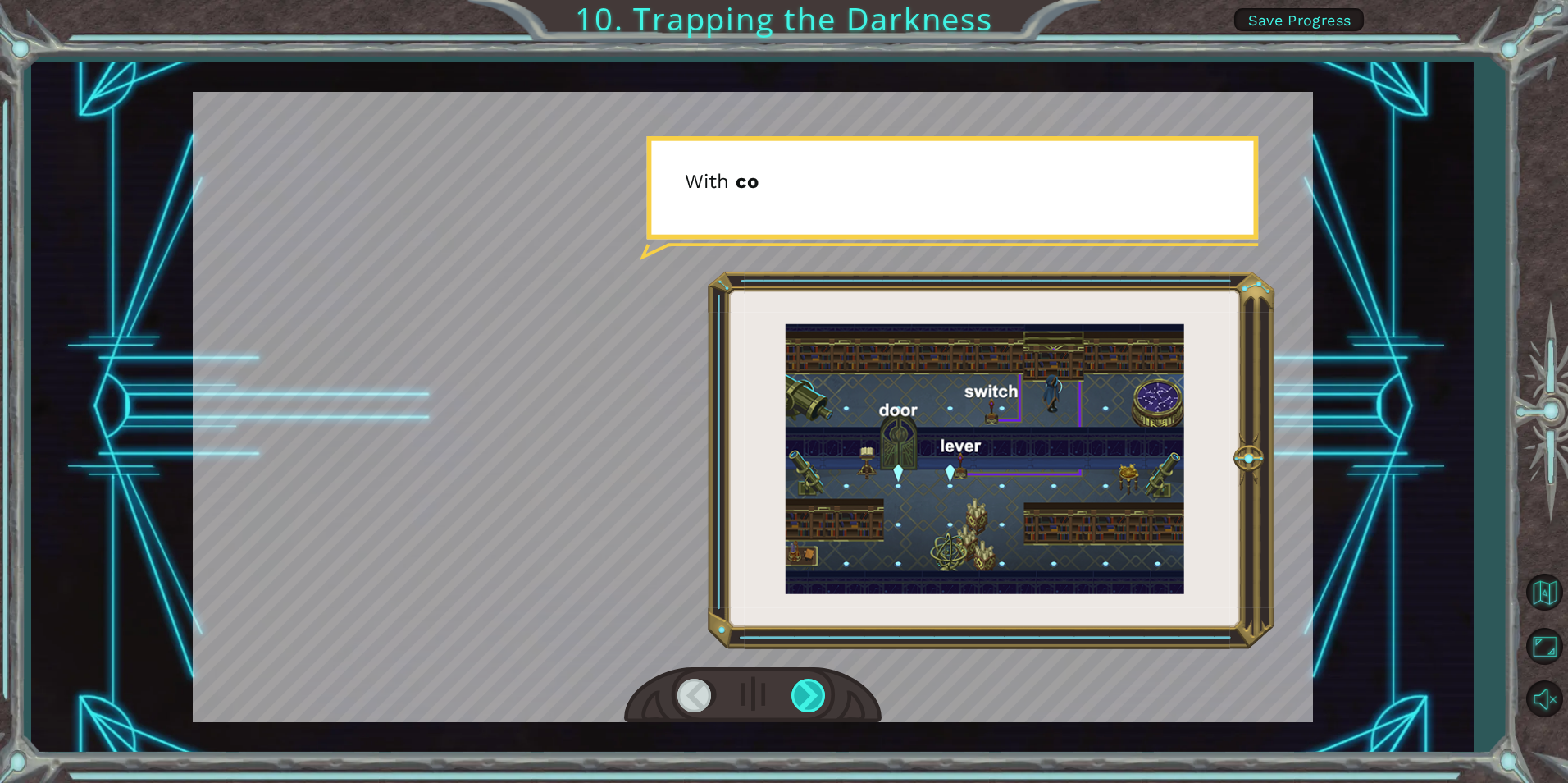
click at [820, 693] on div at bounding box center [810, 695] width 37 height 34
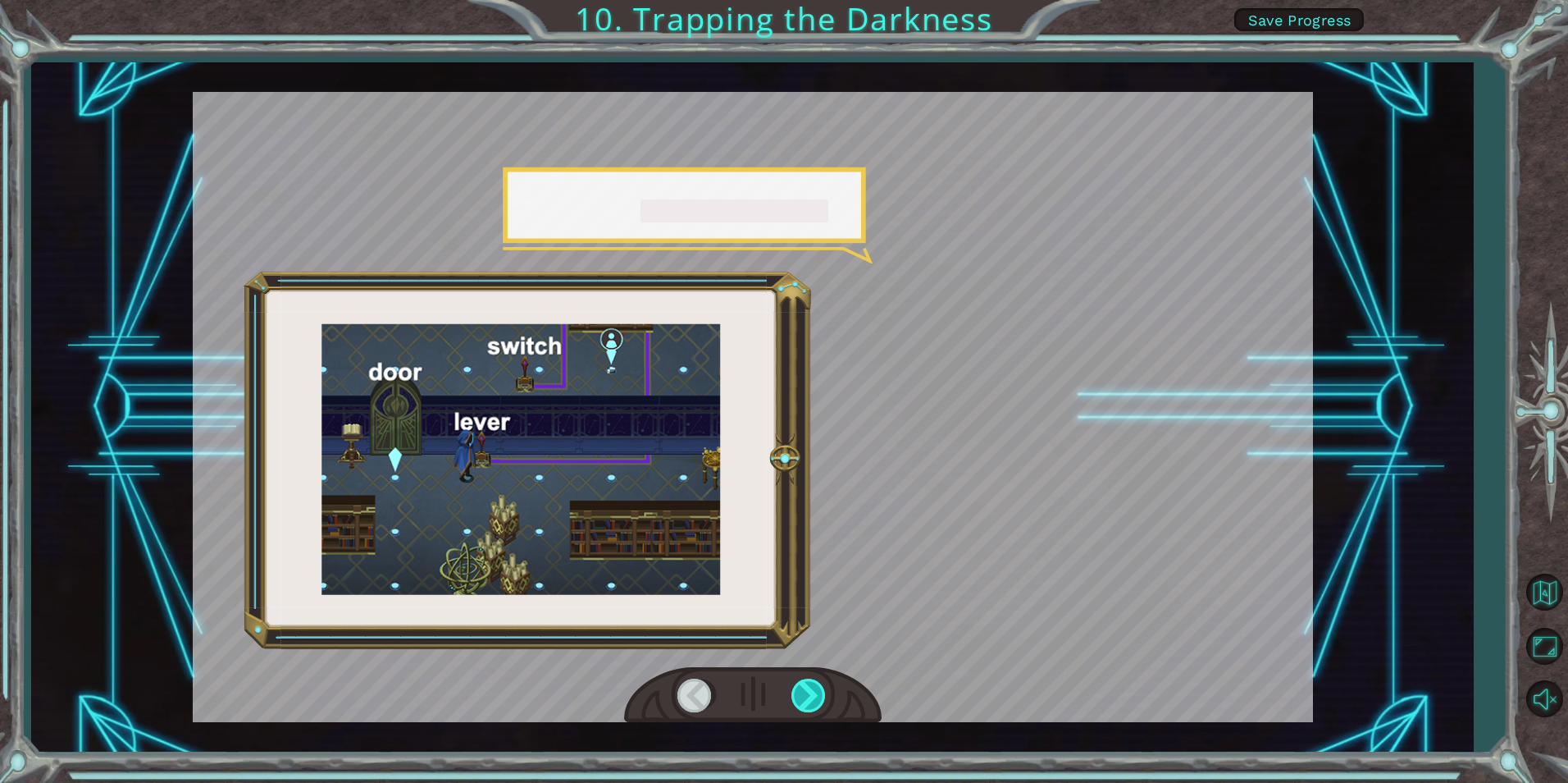
click at [820, 693] on div at bounding box center [810, 695] width 37 height 34
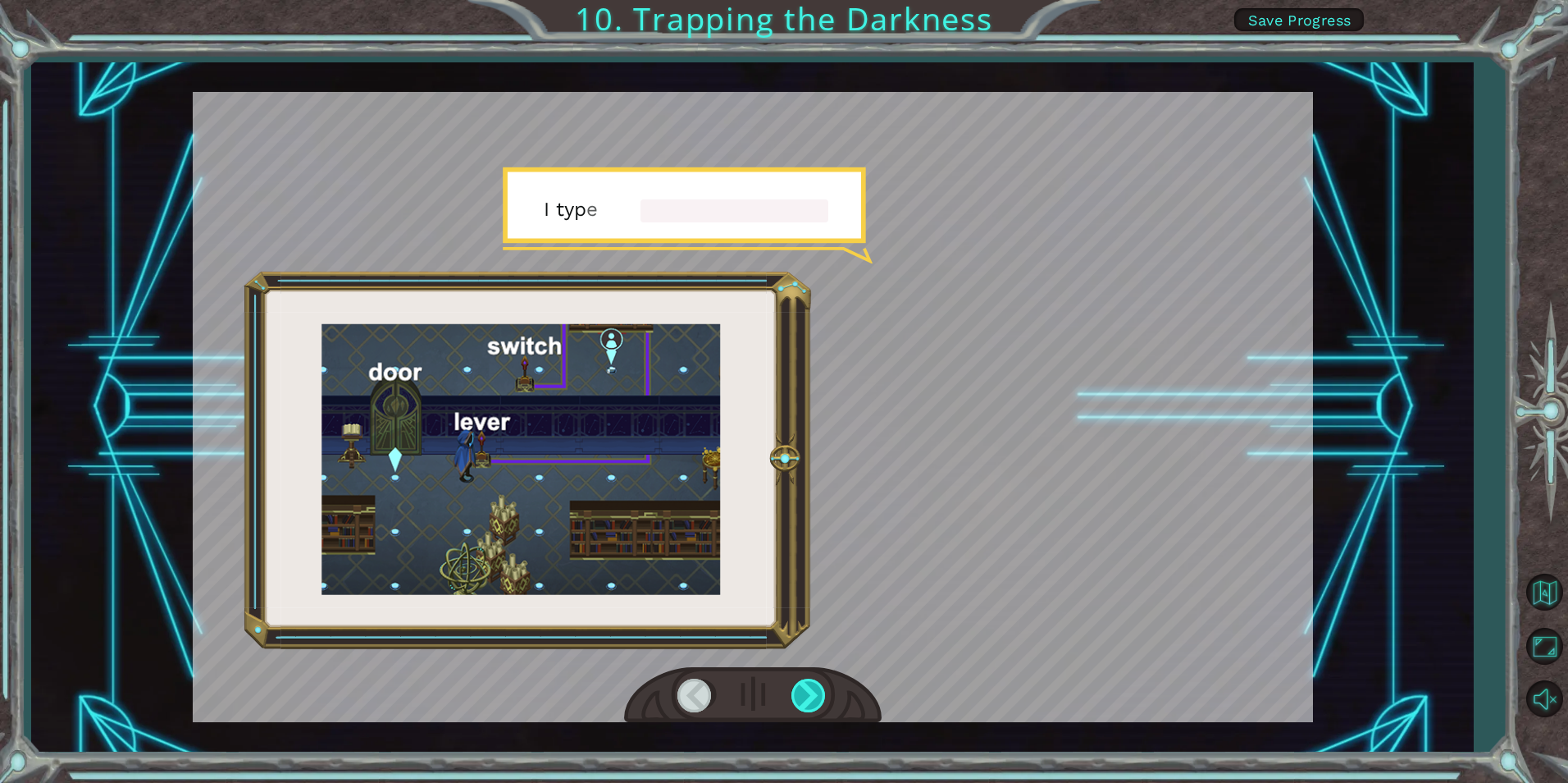
click at [820, 693] on div at bounding box center [810, 695] width 37 height 34
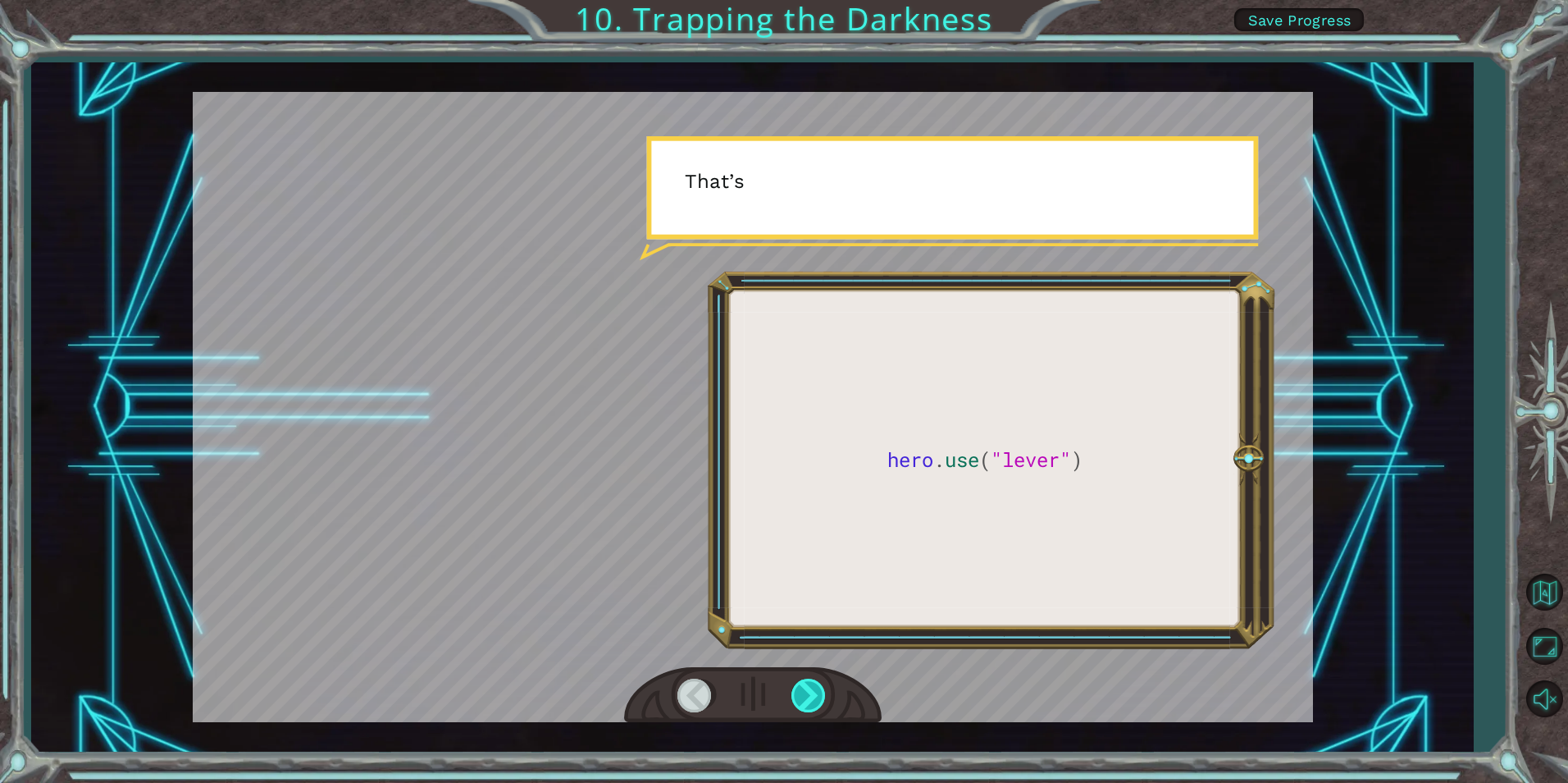
click at [820, 693] on div at bounding box center [810, 695] width 37 height 34
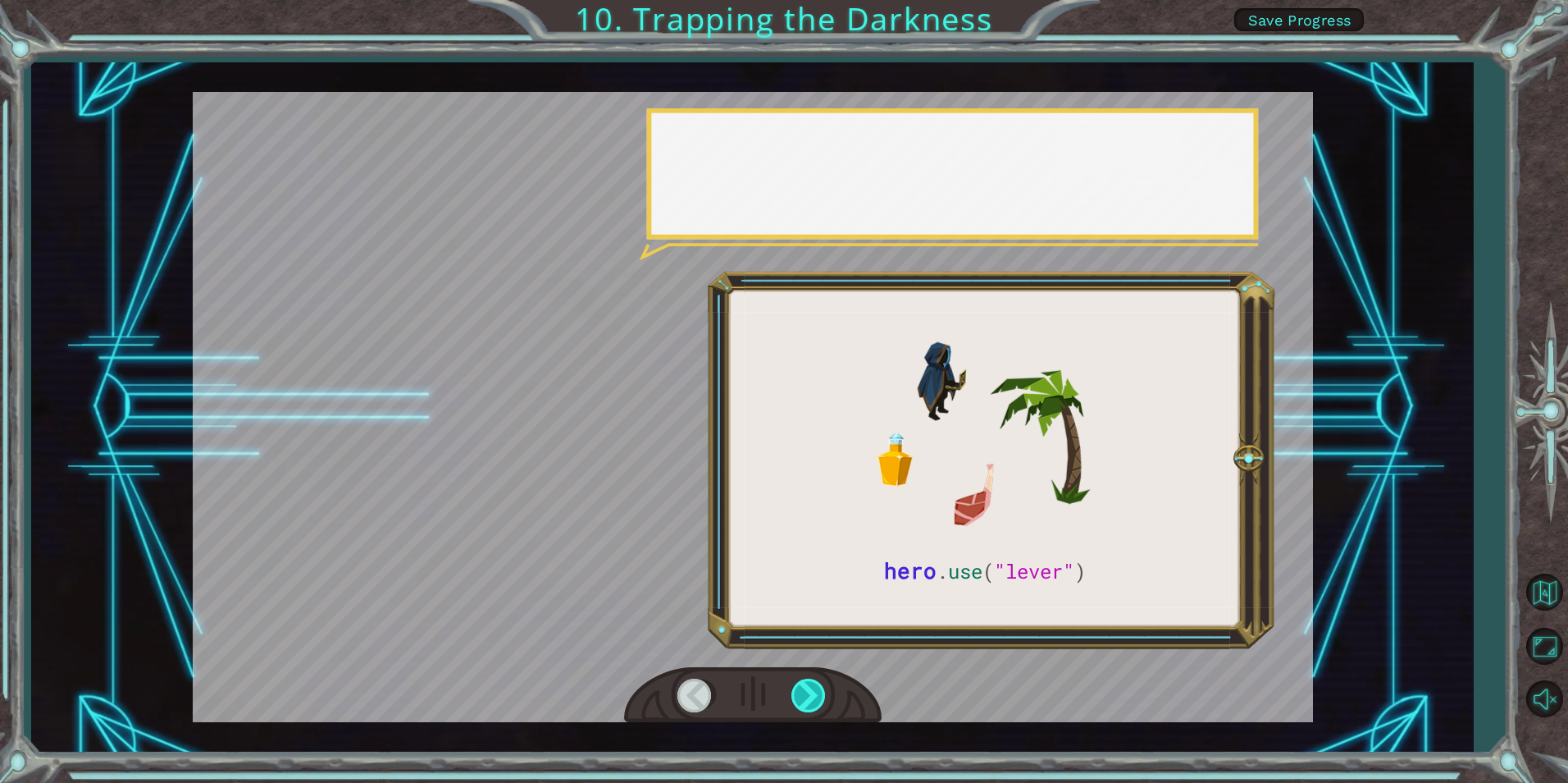
click at [820, 693] on div at bounding box center [810, 695] width 37 height 34
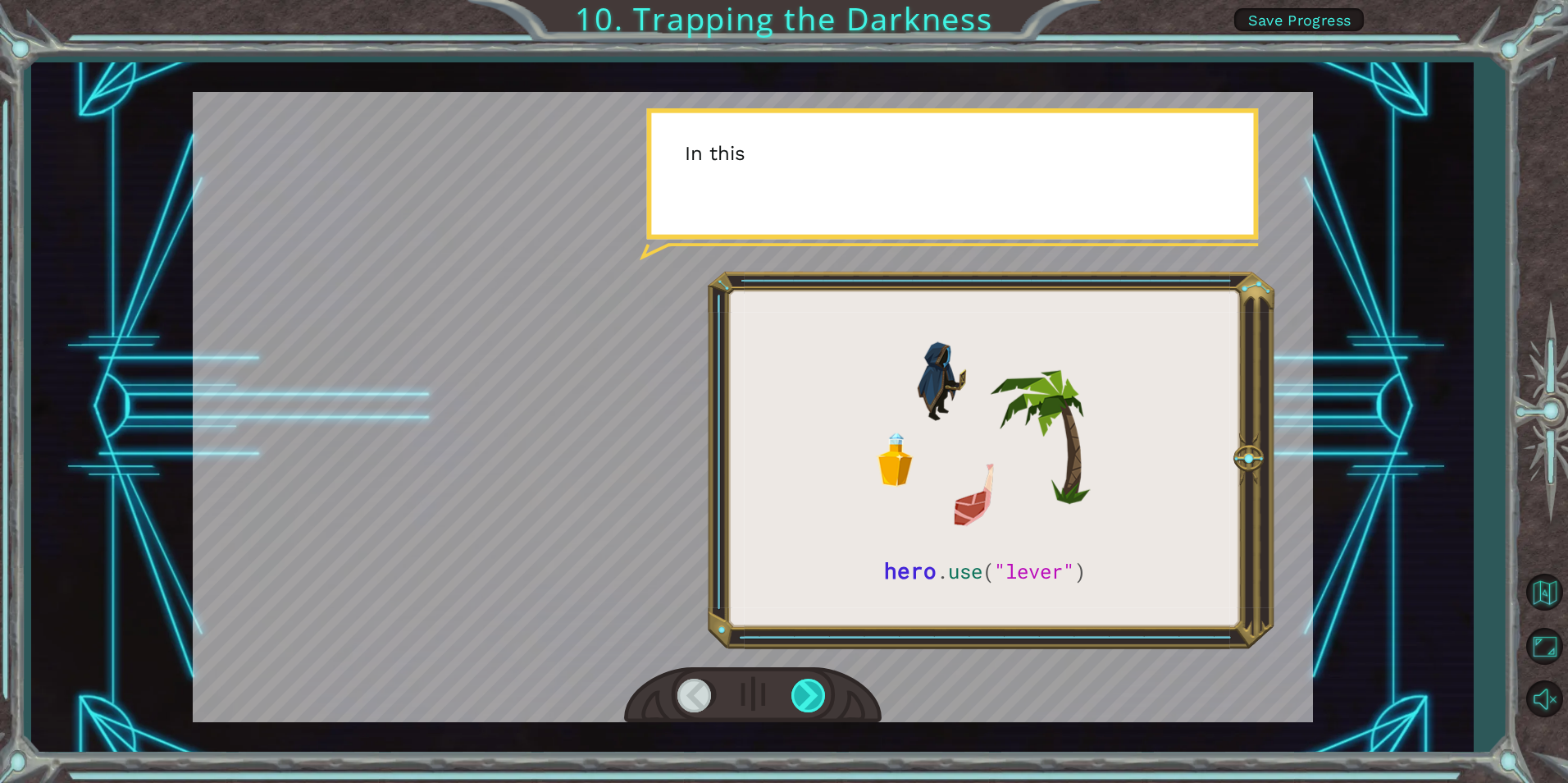
click at [820, 693] on div at bounding box center [810, 695] width 37 height 34
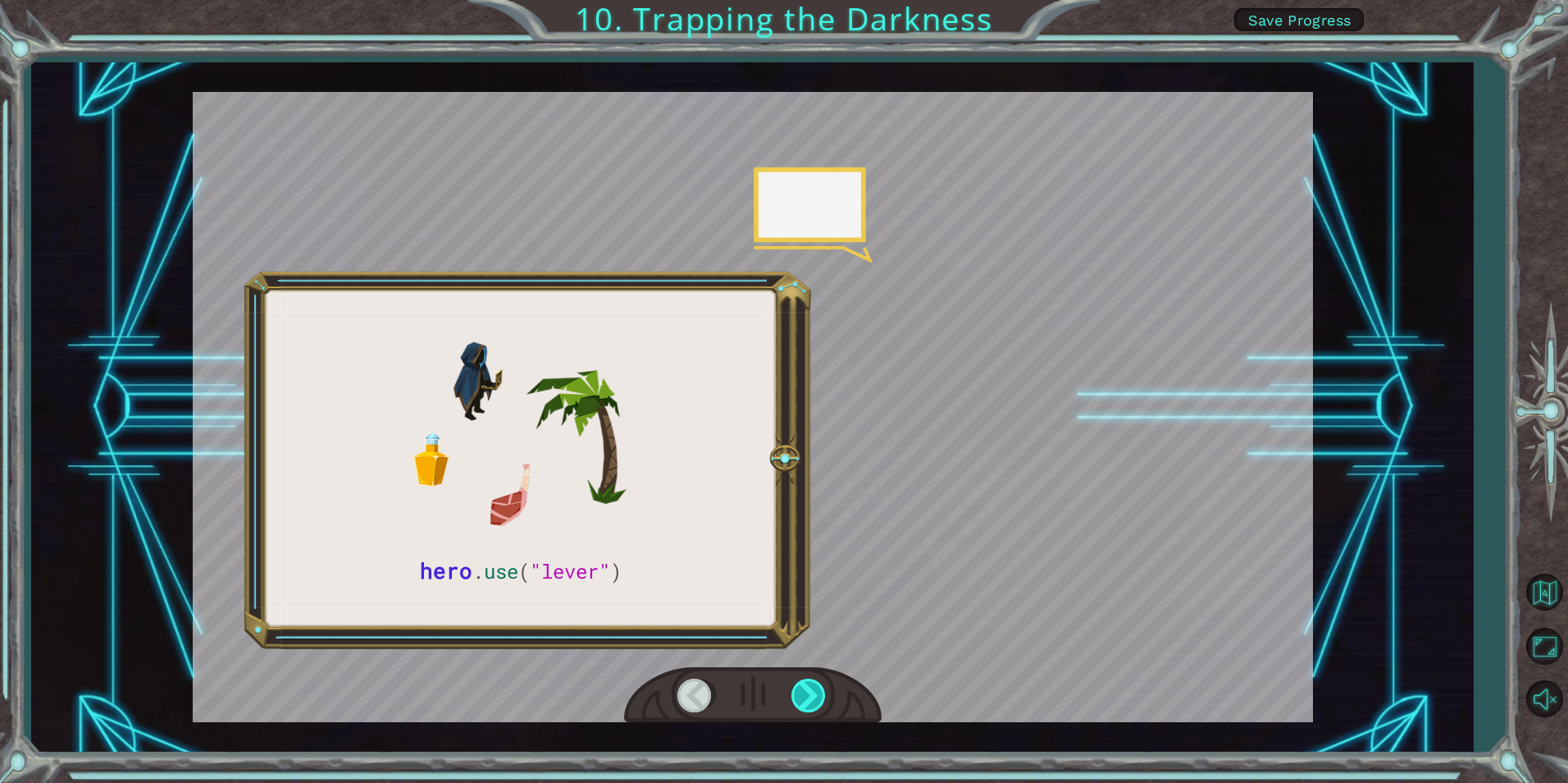
click at [820, 693] on div at bounding box center [810, 695] width 37 height 34
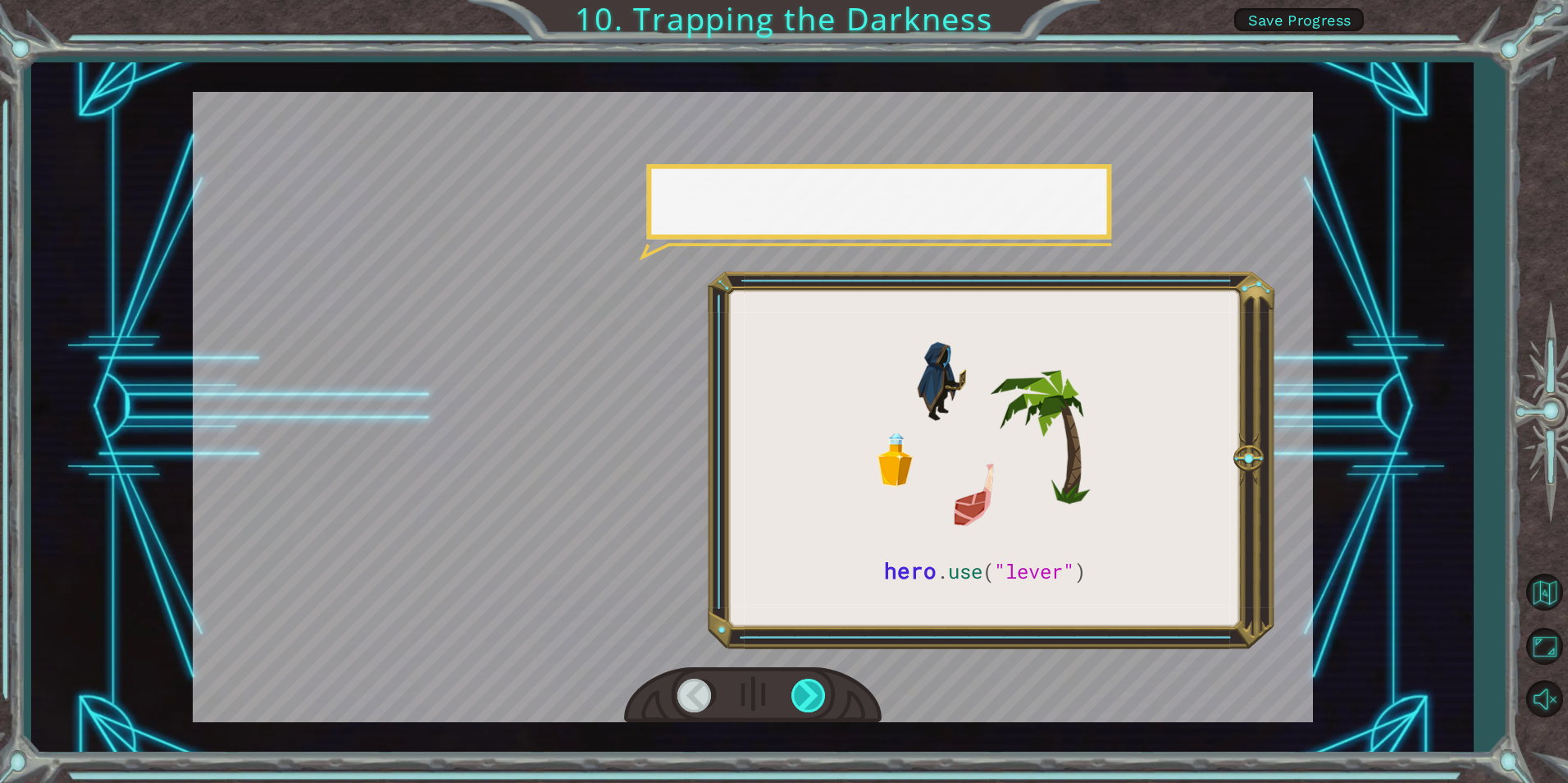
click at [820, 693] on div at bounding box center [810, 695] width 37 height 34
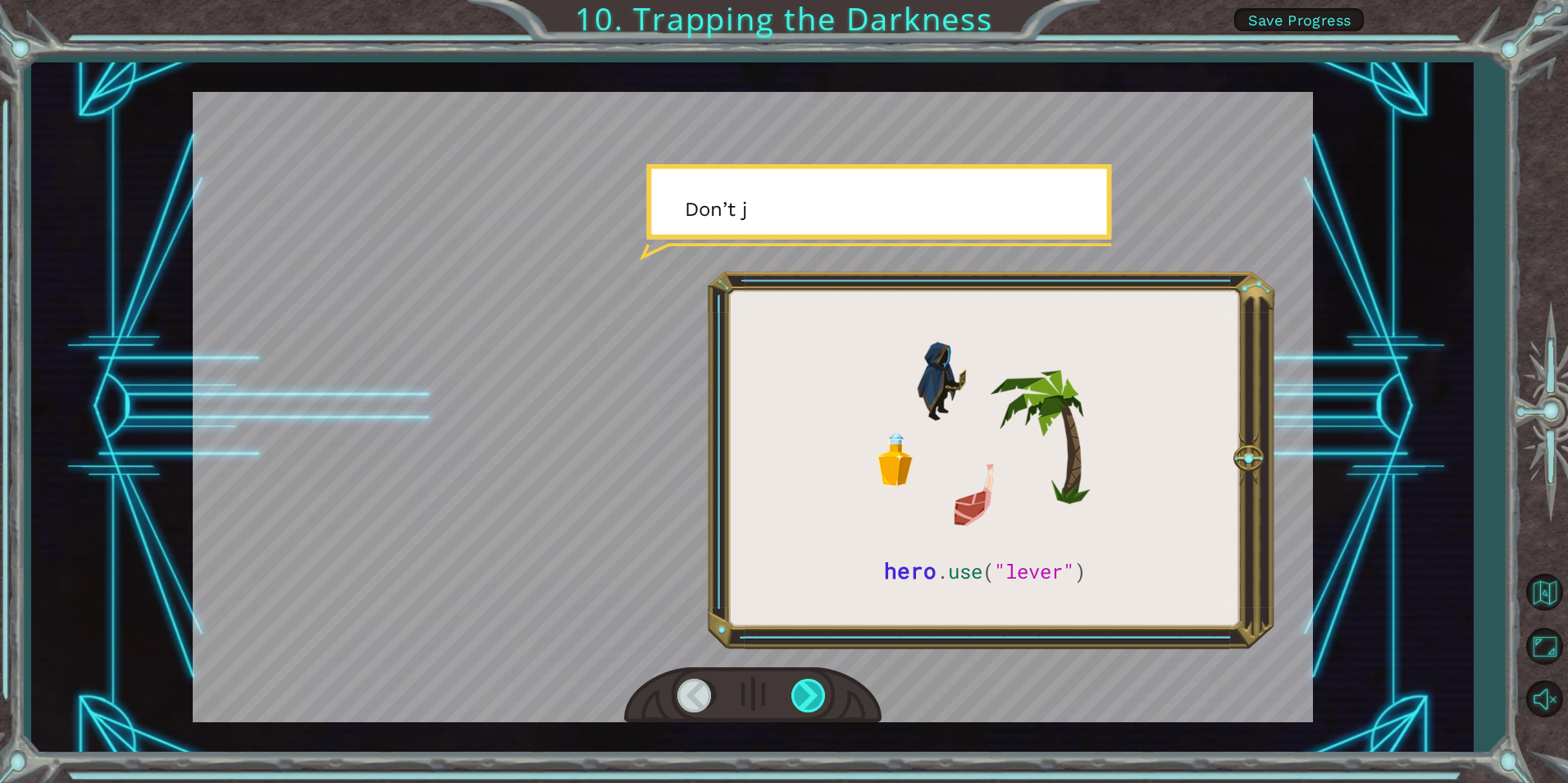
click at [820, 693] on div at bounding box center [810, 695] width 37 height 34
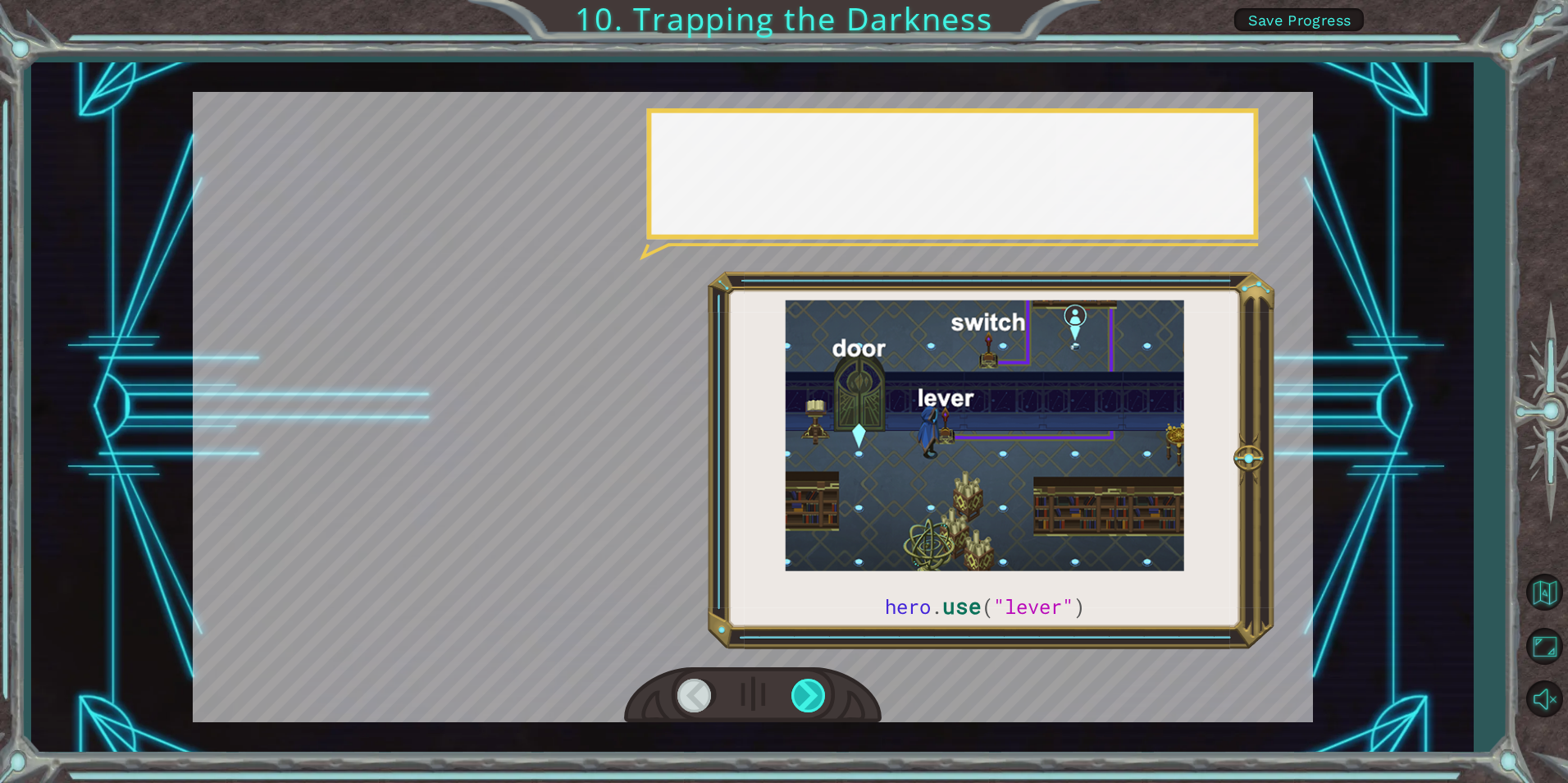
click at [820, 693] on div at bounding box center [810, 695] width 37 height 34
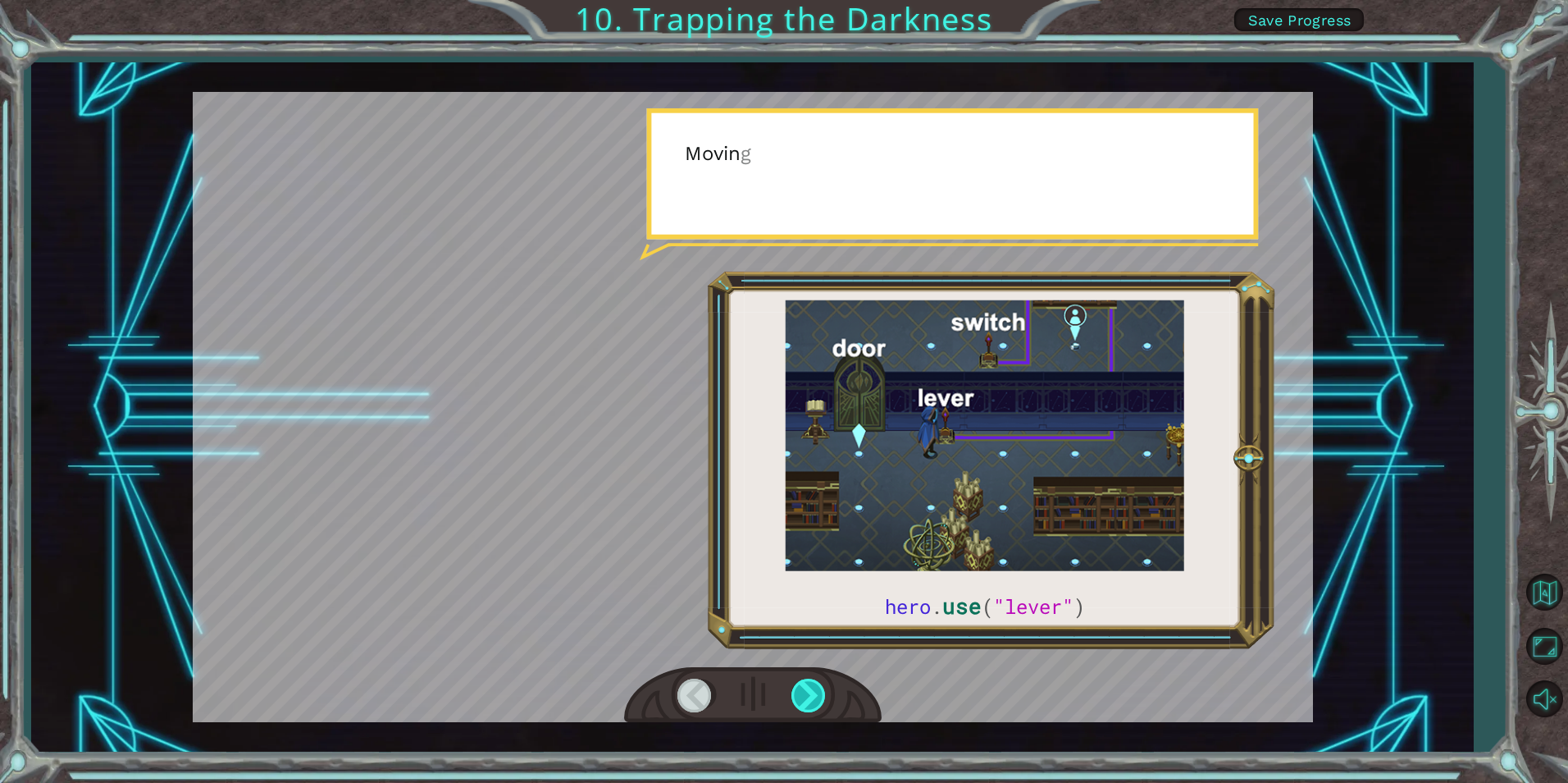
click at [820, 693] on div at bounding box center [810, 695] width 37 height 34
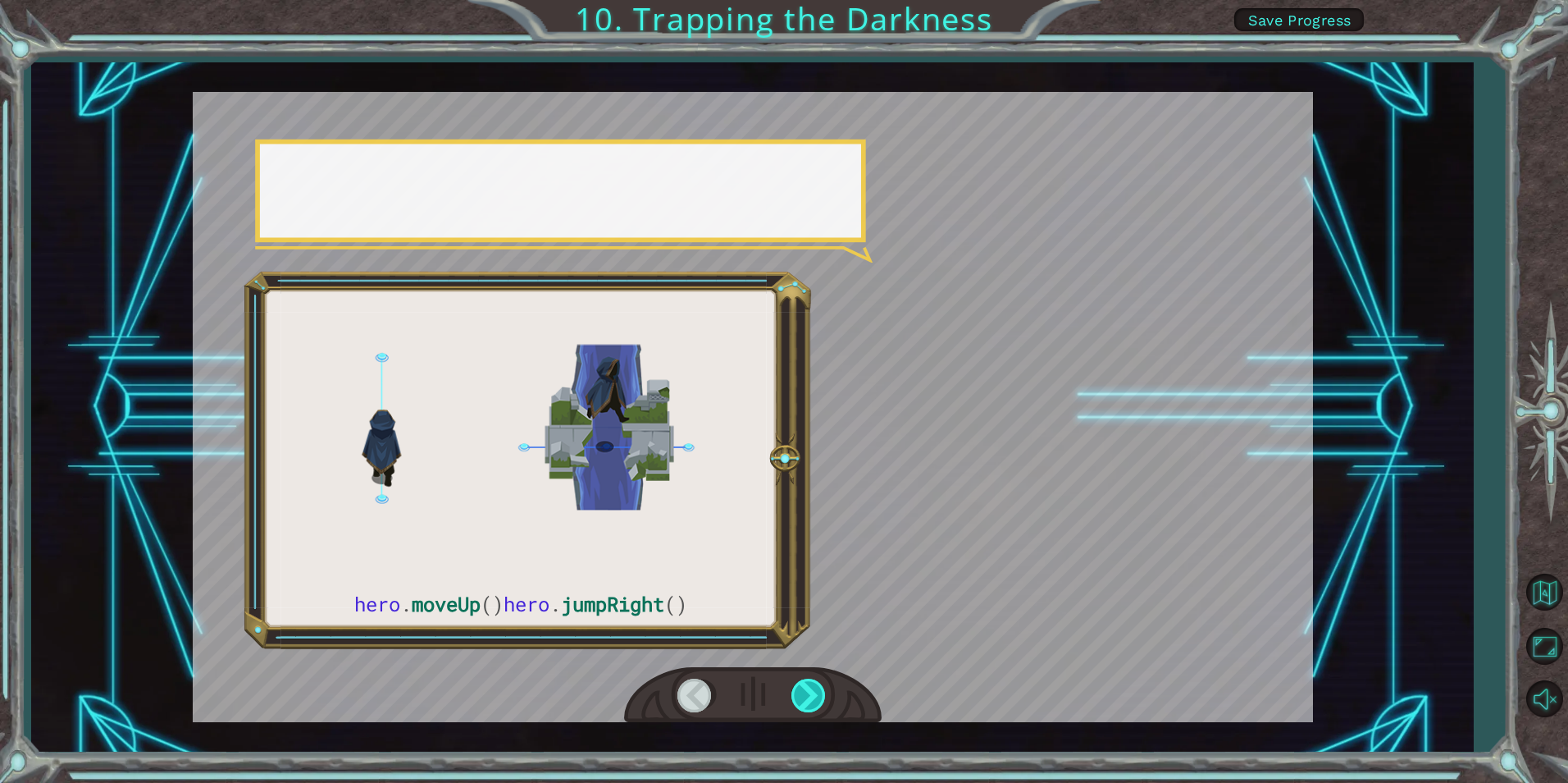
click at [820, 693] on div at bounding box center [810, 695] width 37 height 34
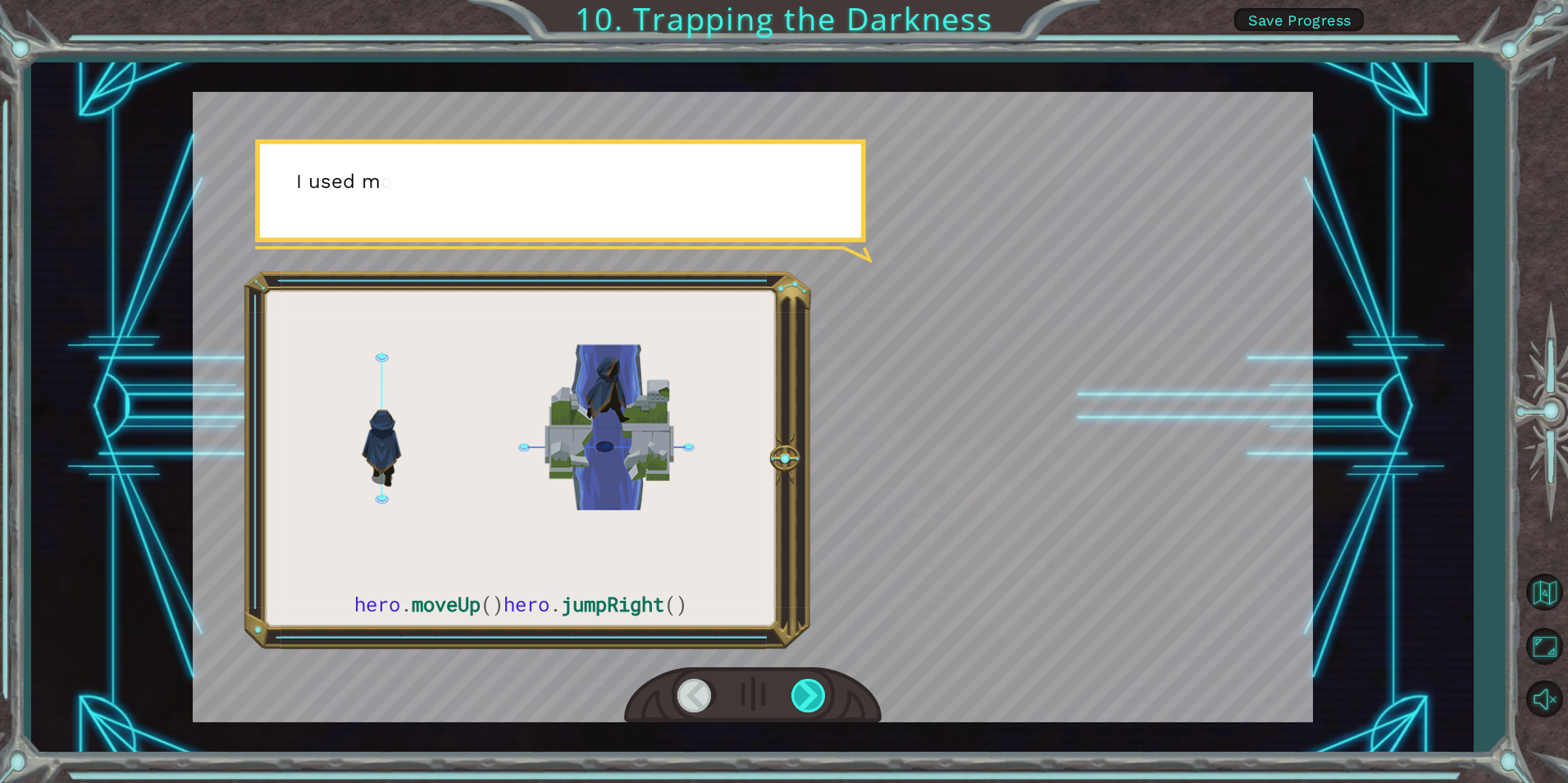
click at [820, 693] on div at bounding box center [810, 695] width 37 height 34
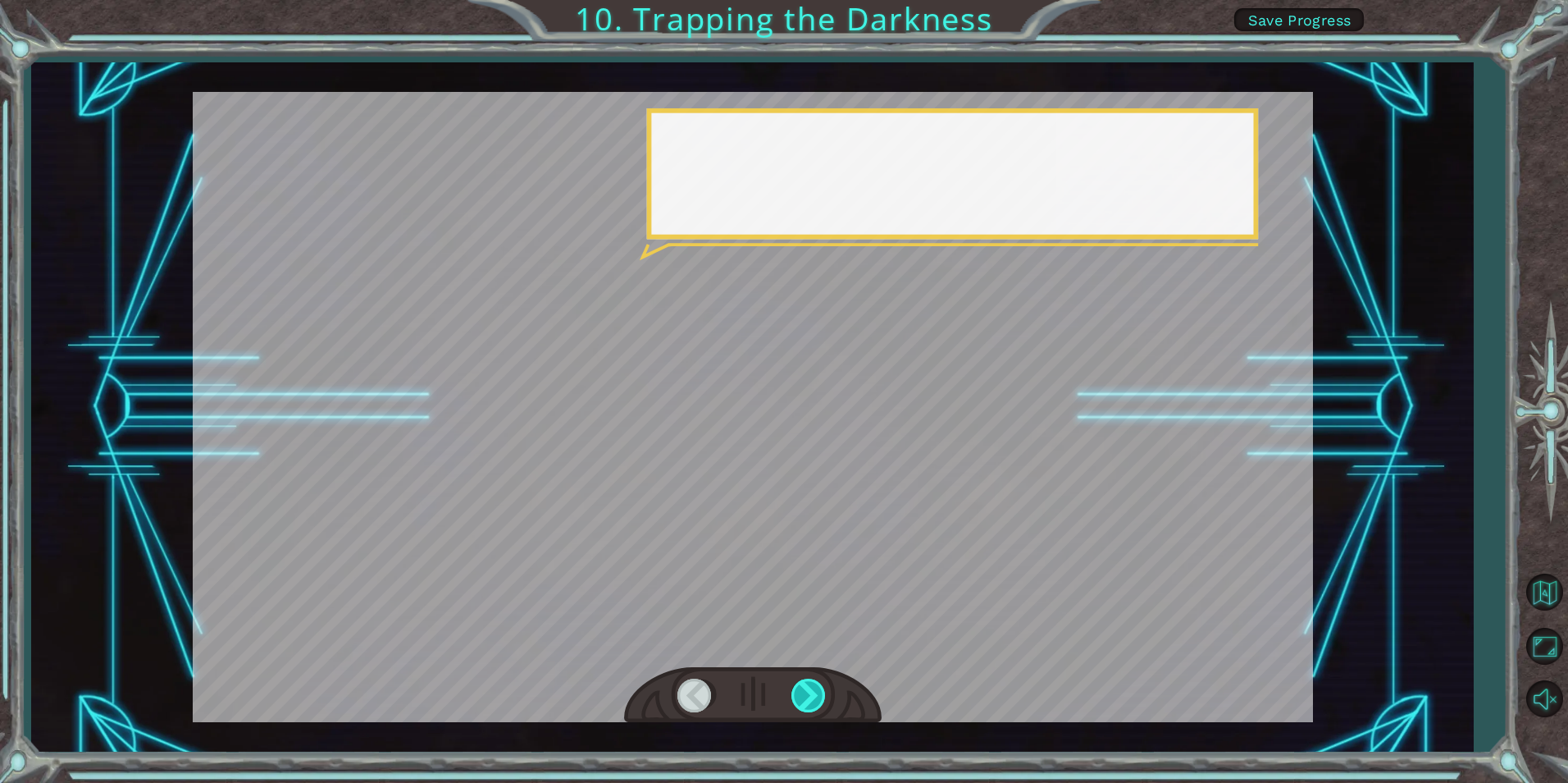
click at [820, 693] on div at bounding box center [810, 695] width 37 height 34
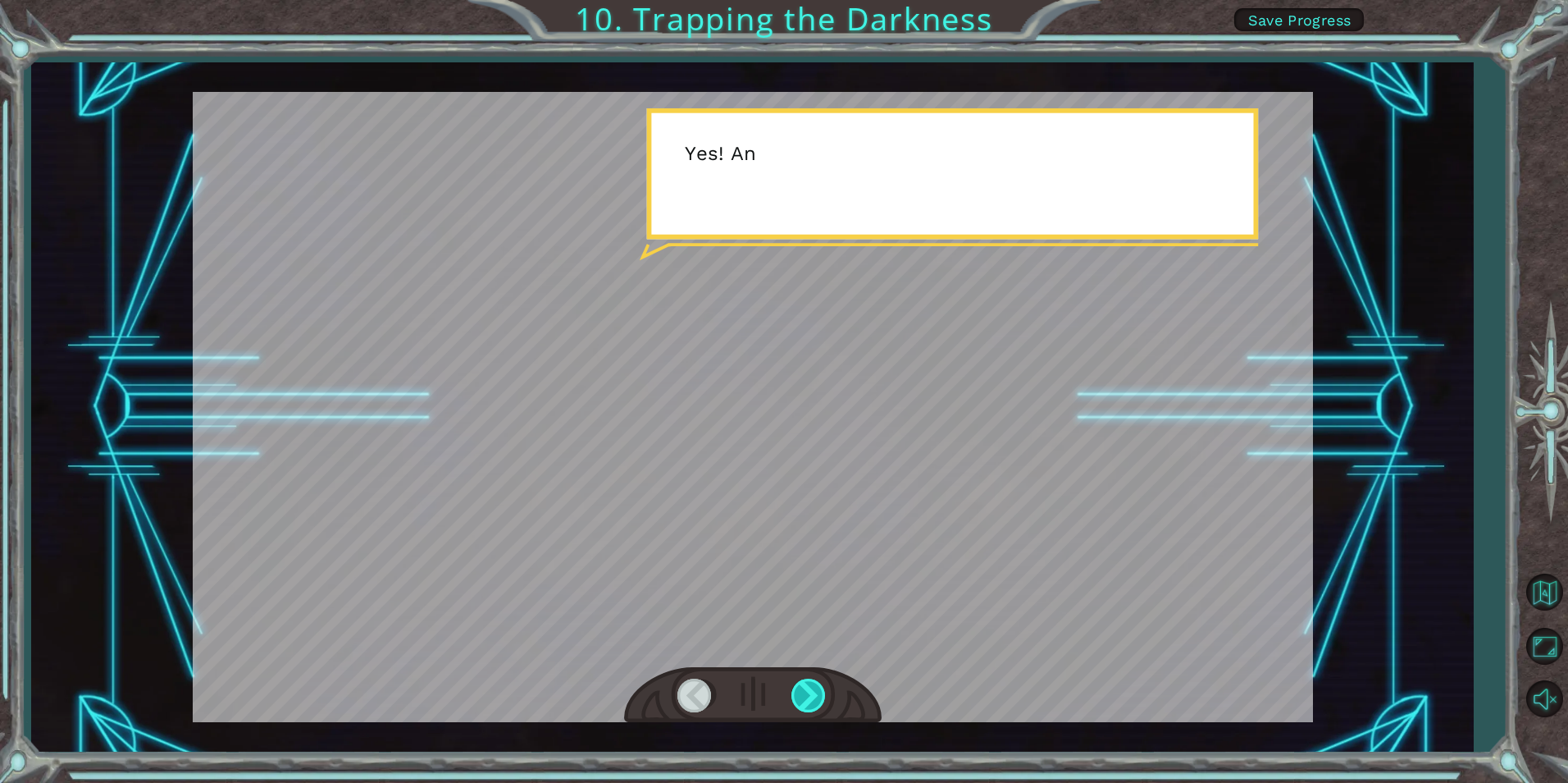
click at [820, 693] on div at bounding box center [810, 695] width 37 height 34
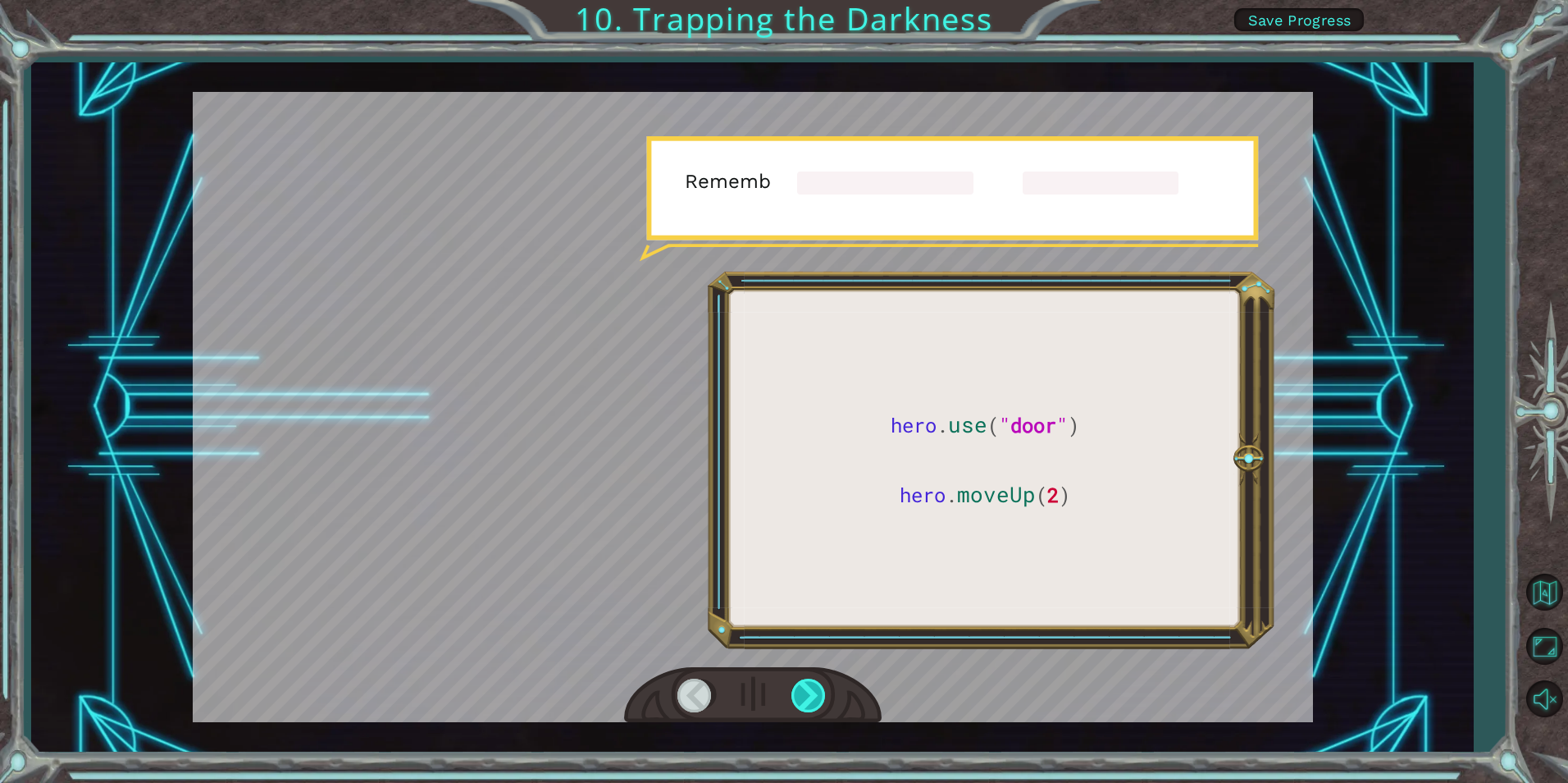
click at [820, 693] on div at bounding box center [810, 695] width 37 height 34
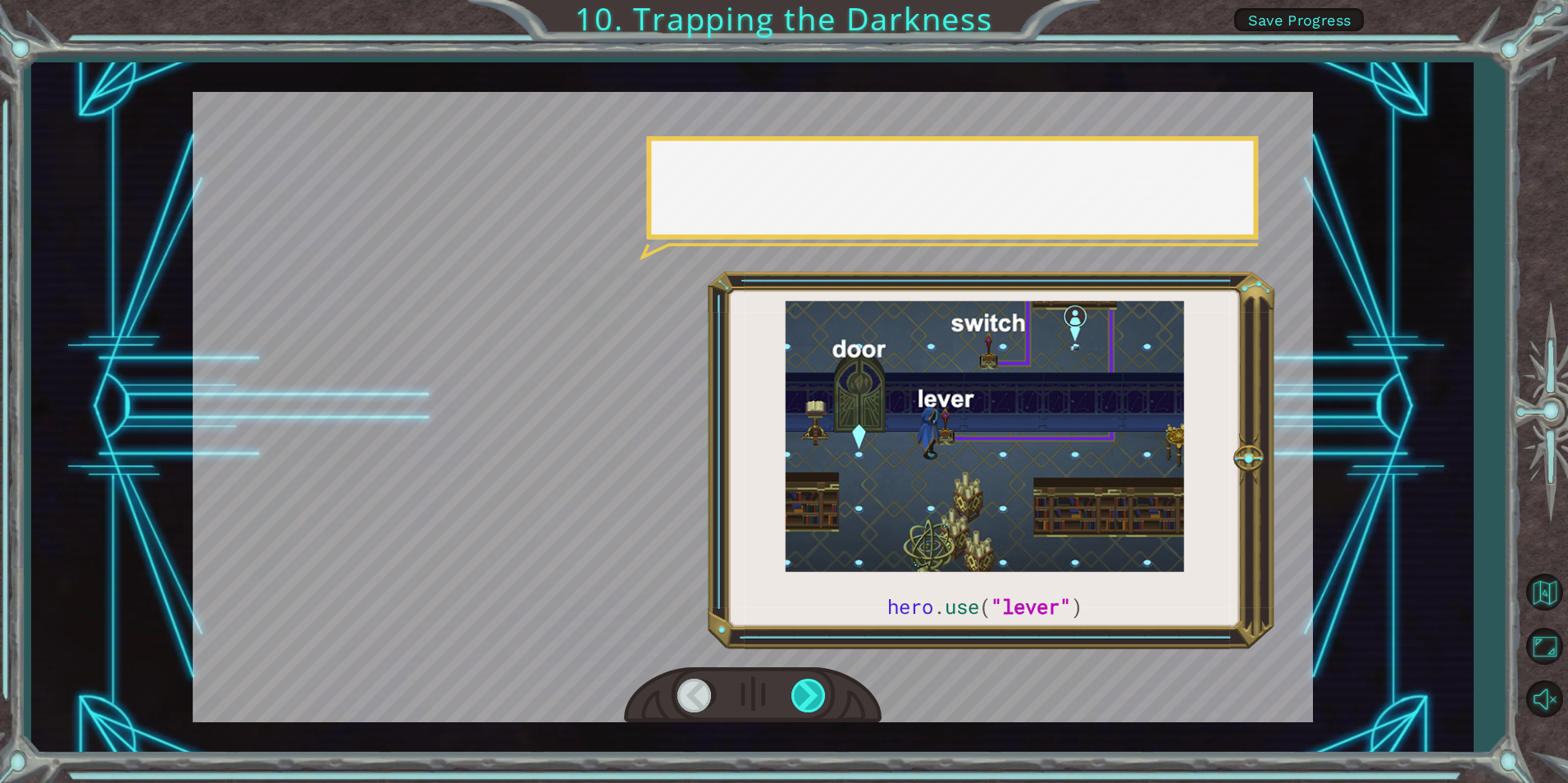
click at [820, 693] on div at bounding box center [810, 695] width 37 height 34
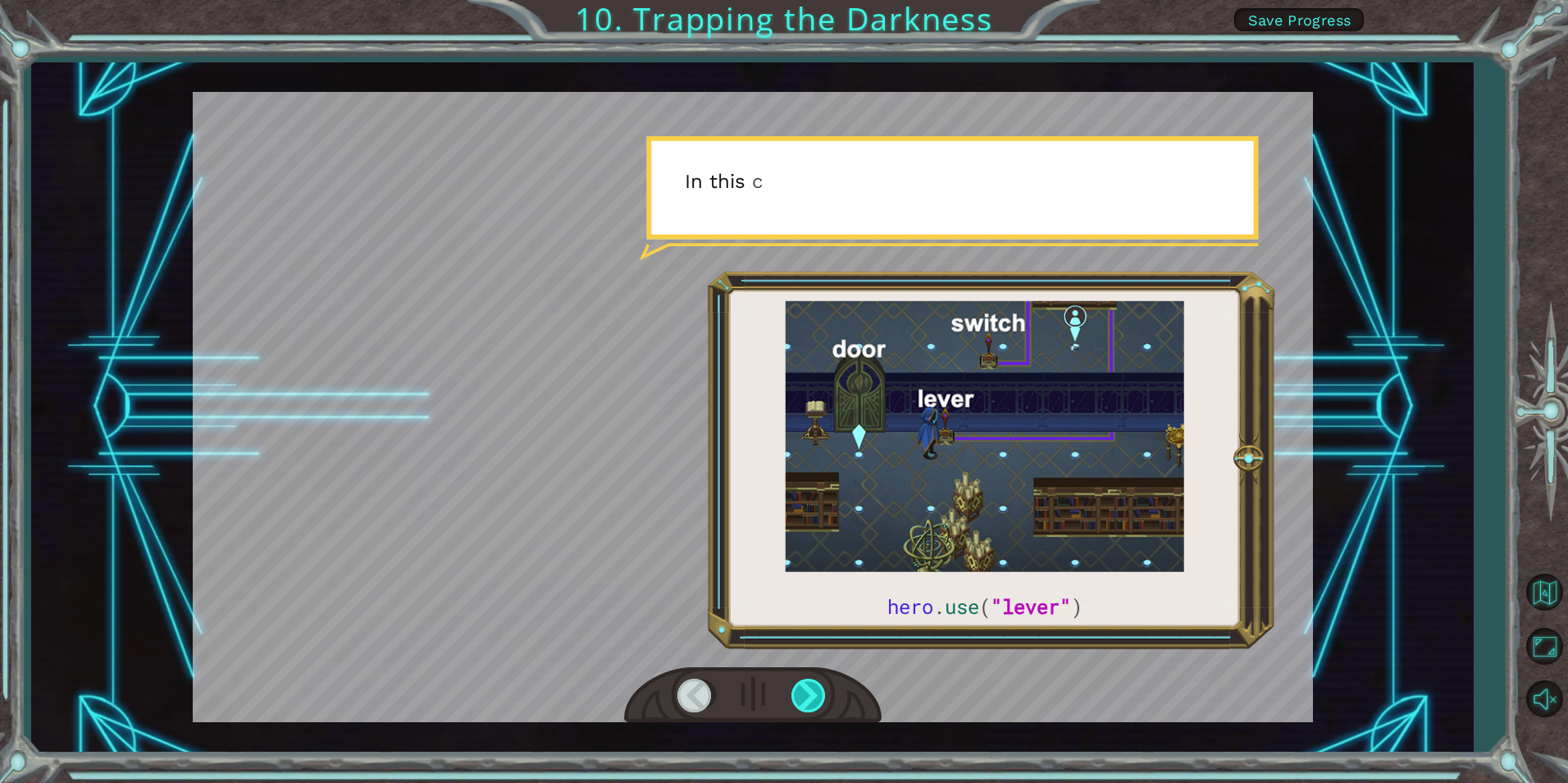
click at [820, 693] on div at bounding box center [810, 695] width 37 height 34
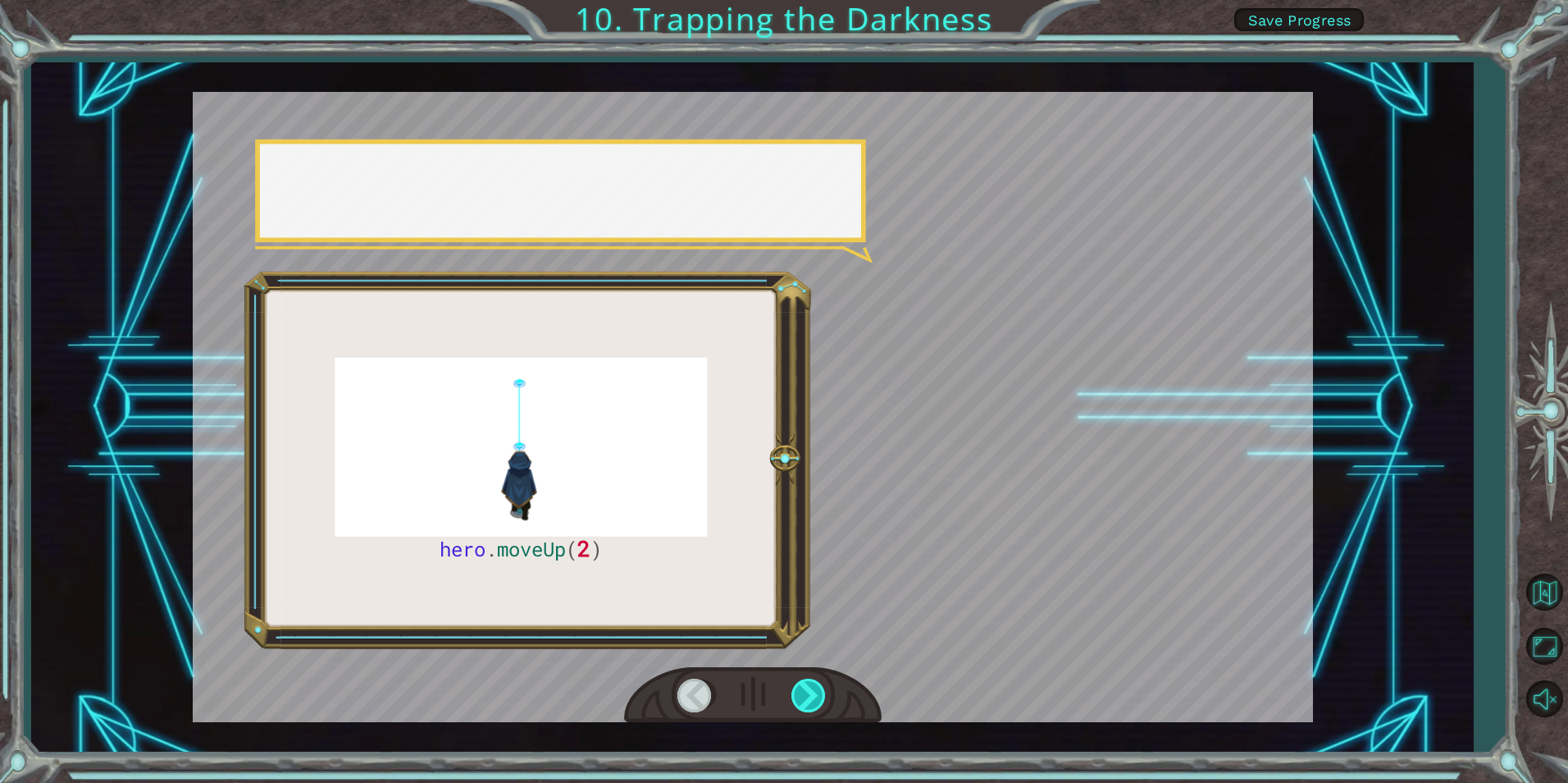
click at [820, 693] on div at bounding box center [810, 695] width 37 height 34
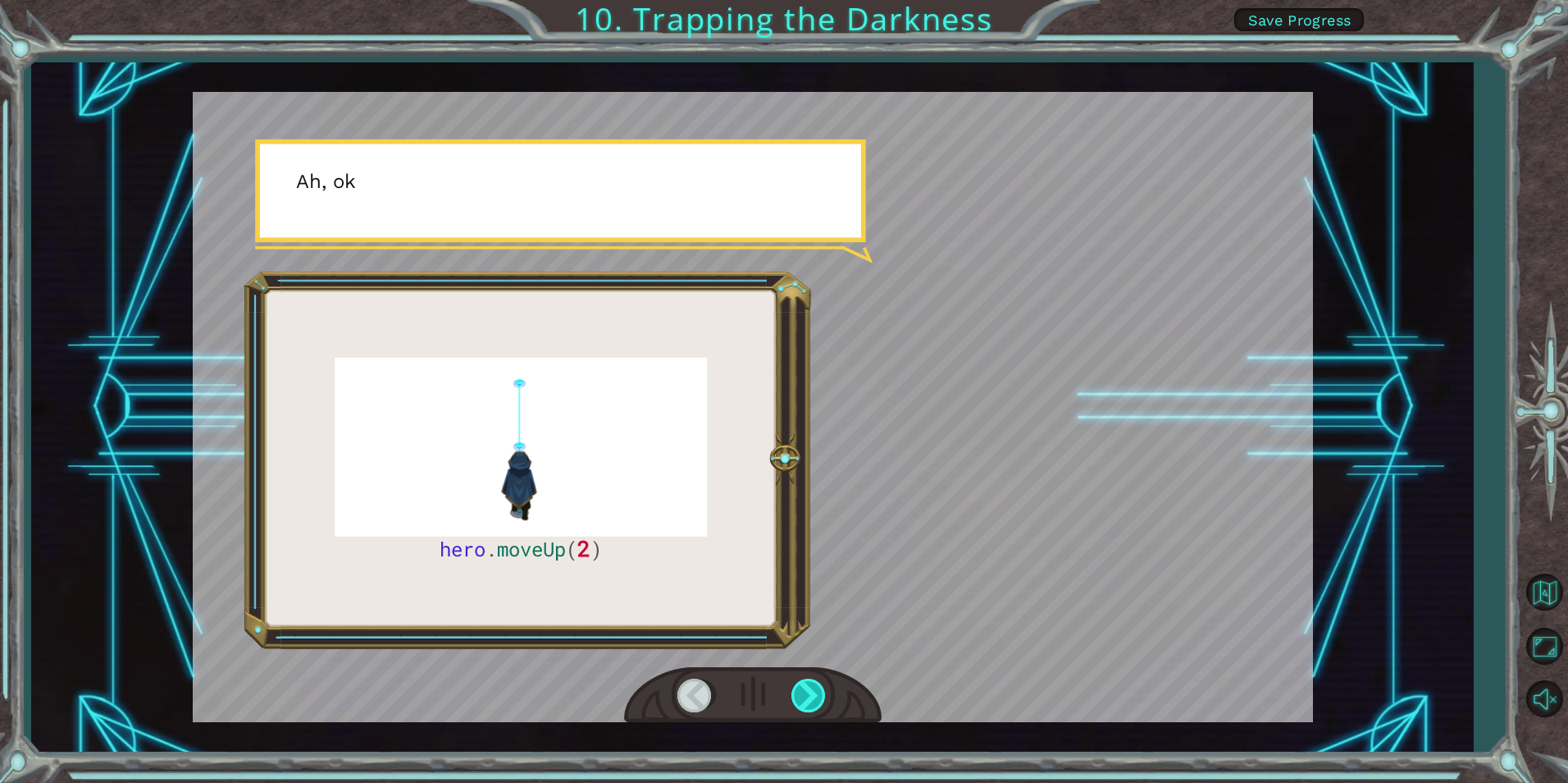
click at [820, 693] on div at bounding box center [810, 695] width 37 height 34
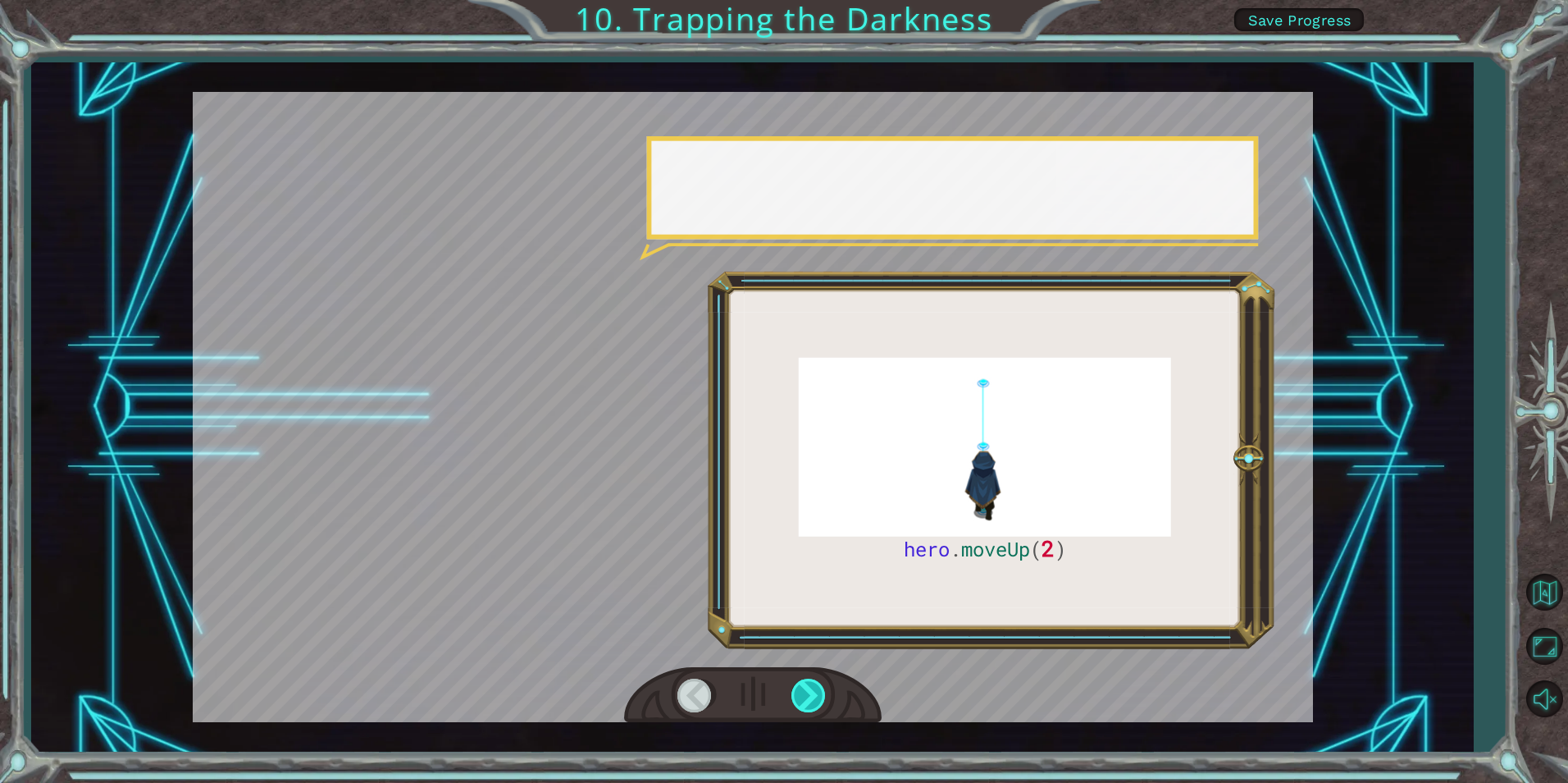
click at [820, 693] on div at bounding box center [810, 695] width 37 height 34
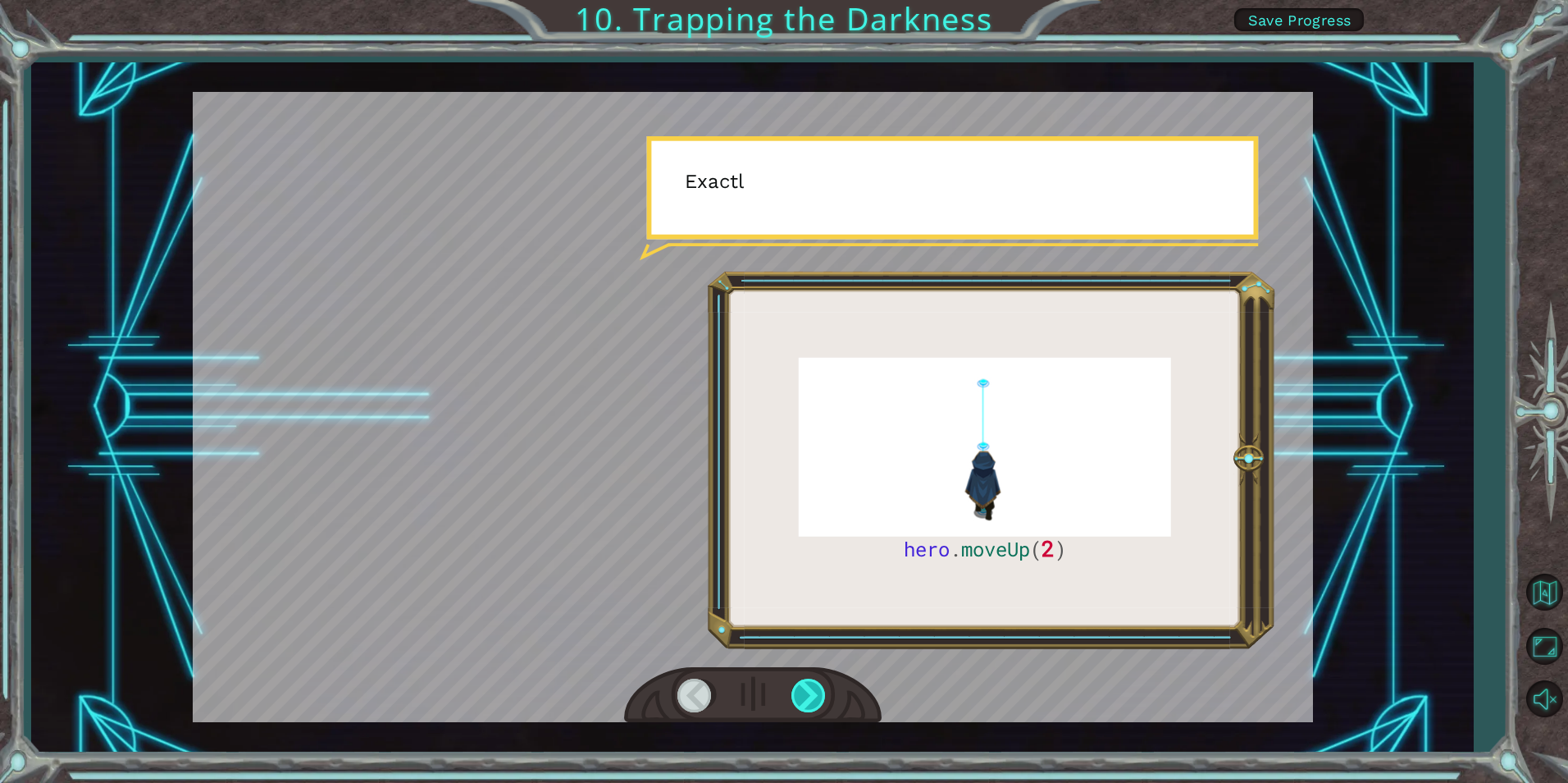
click at [820, 693] on div at bounding box center [810, 695] width 37 height 34
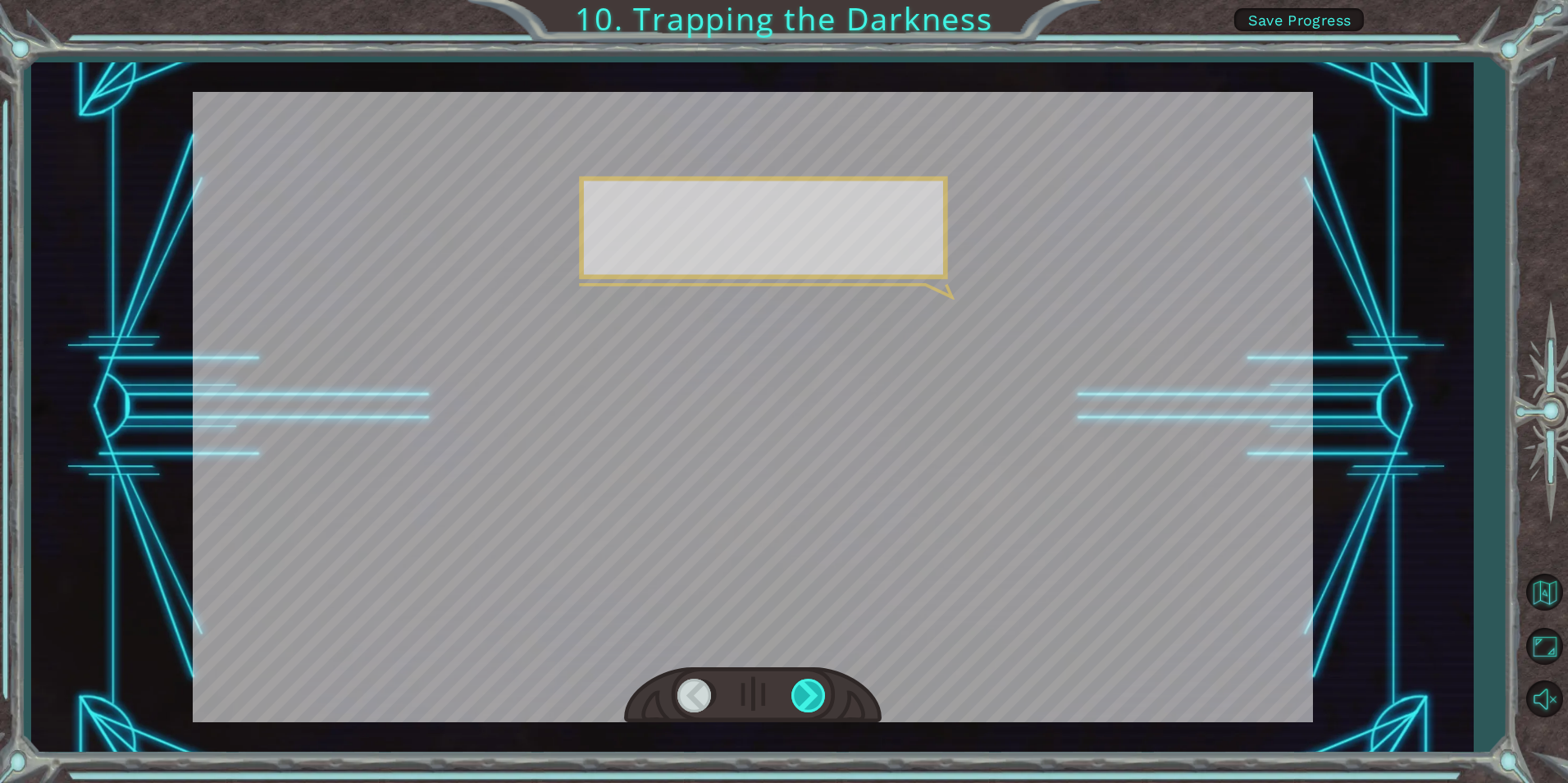
click at [820, 693] on div at bounding box center [810, 695] width 37 height 34
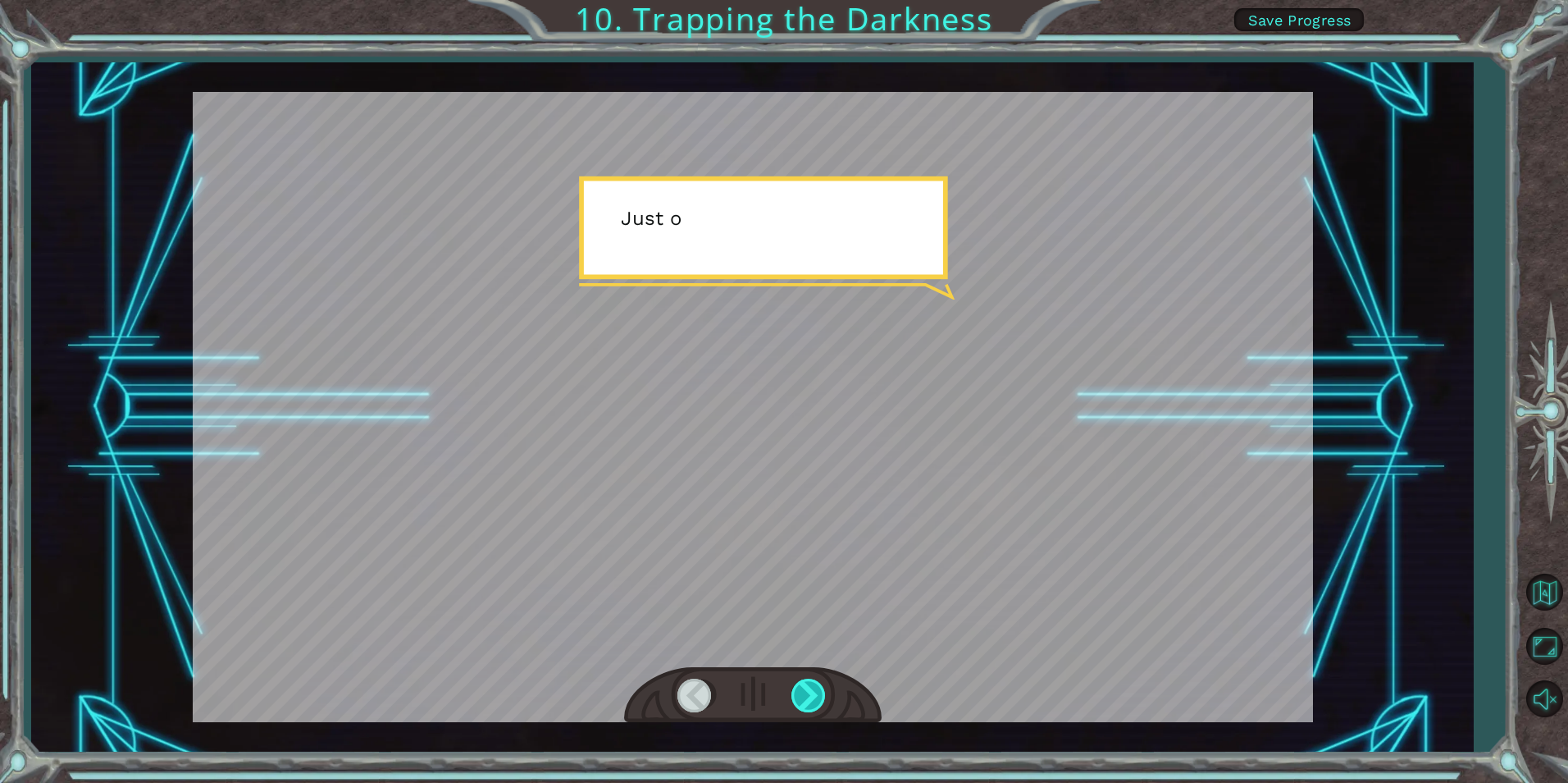
click at [820, 693] on div at bounding box center [810, 695] width 37 height 34
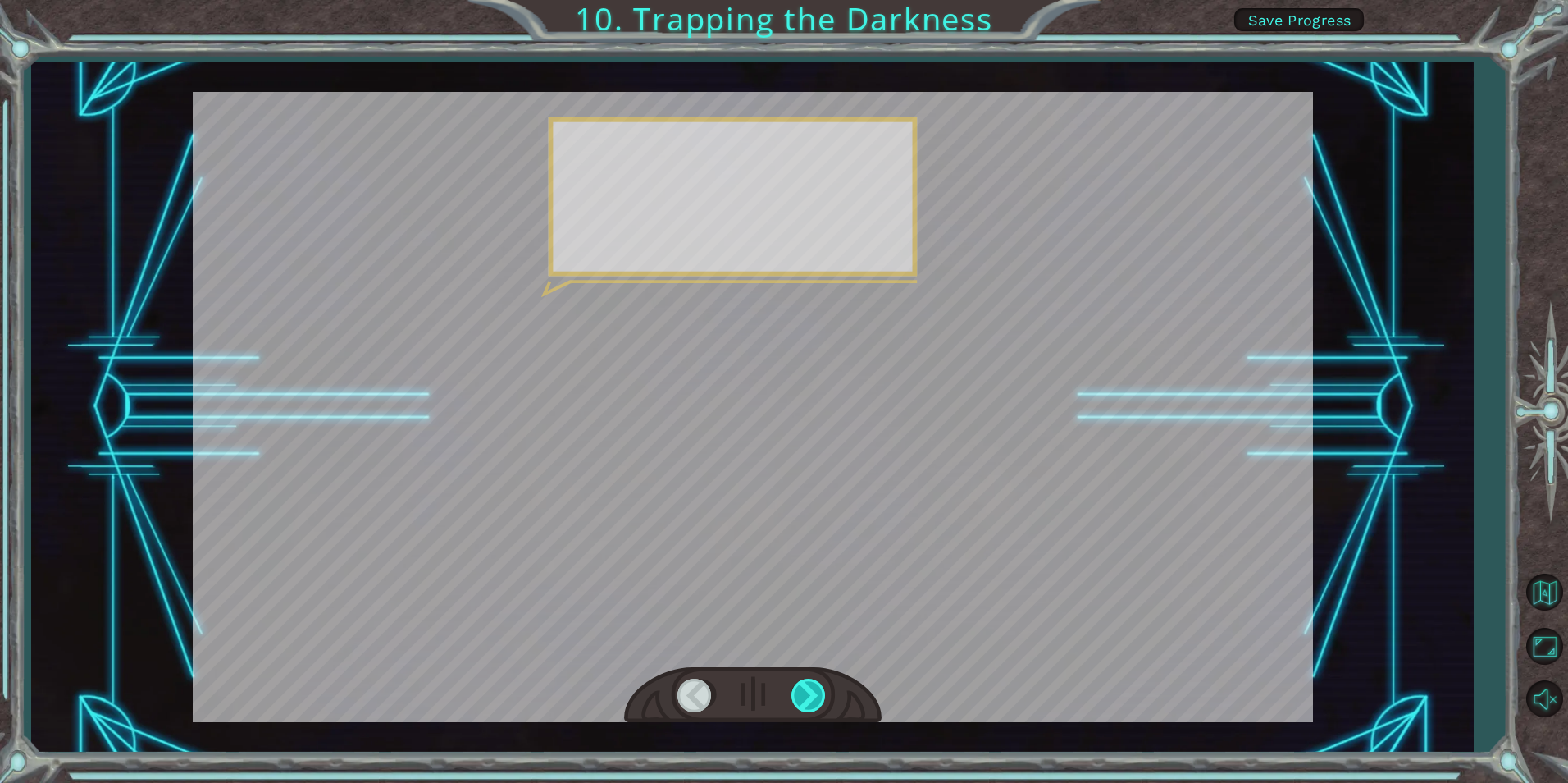
click at [820, 693] on div at bounding box center [810, 695] width 37 height 34
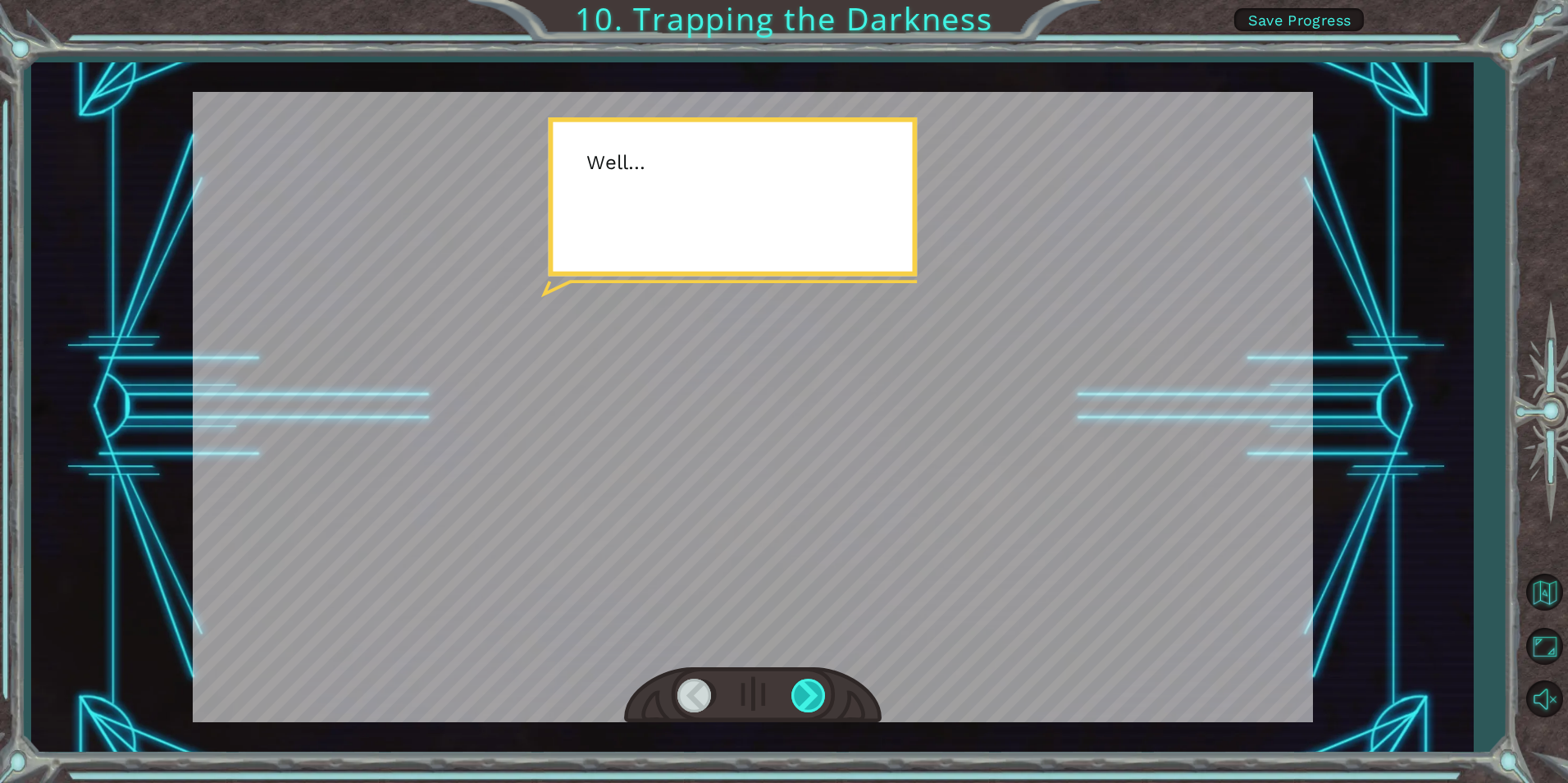
click at [820, 693] on div at bounding box center [810, 695] width 37 height 34
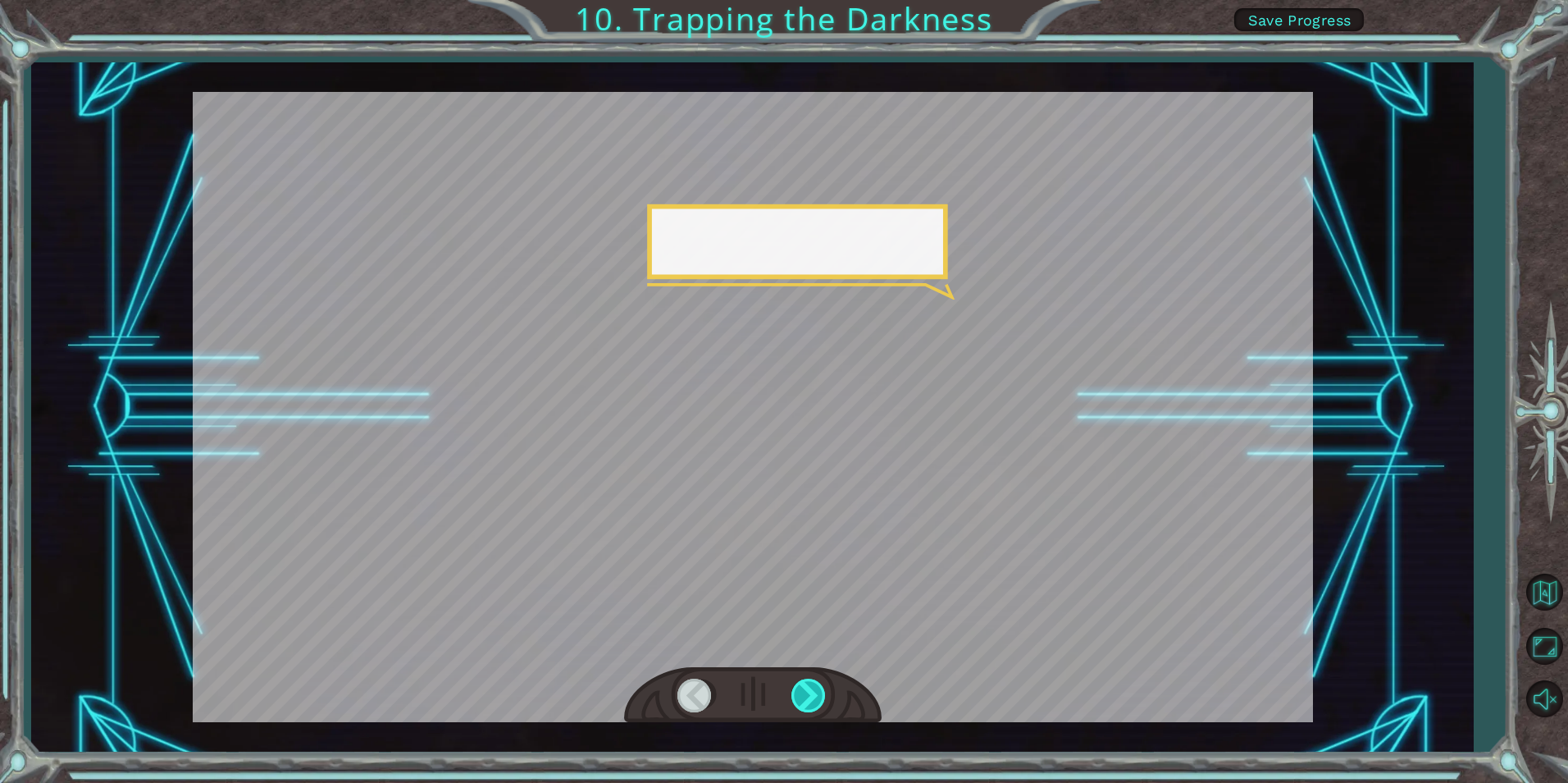
click at [820, 693] on div at bounding box center [810, 695] width 37 height 34
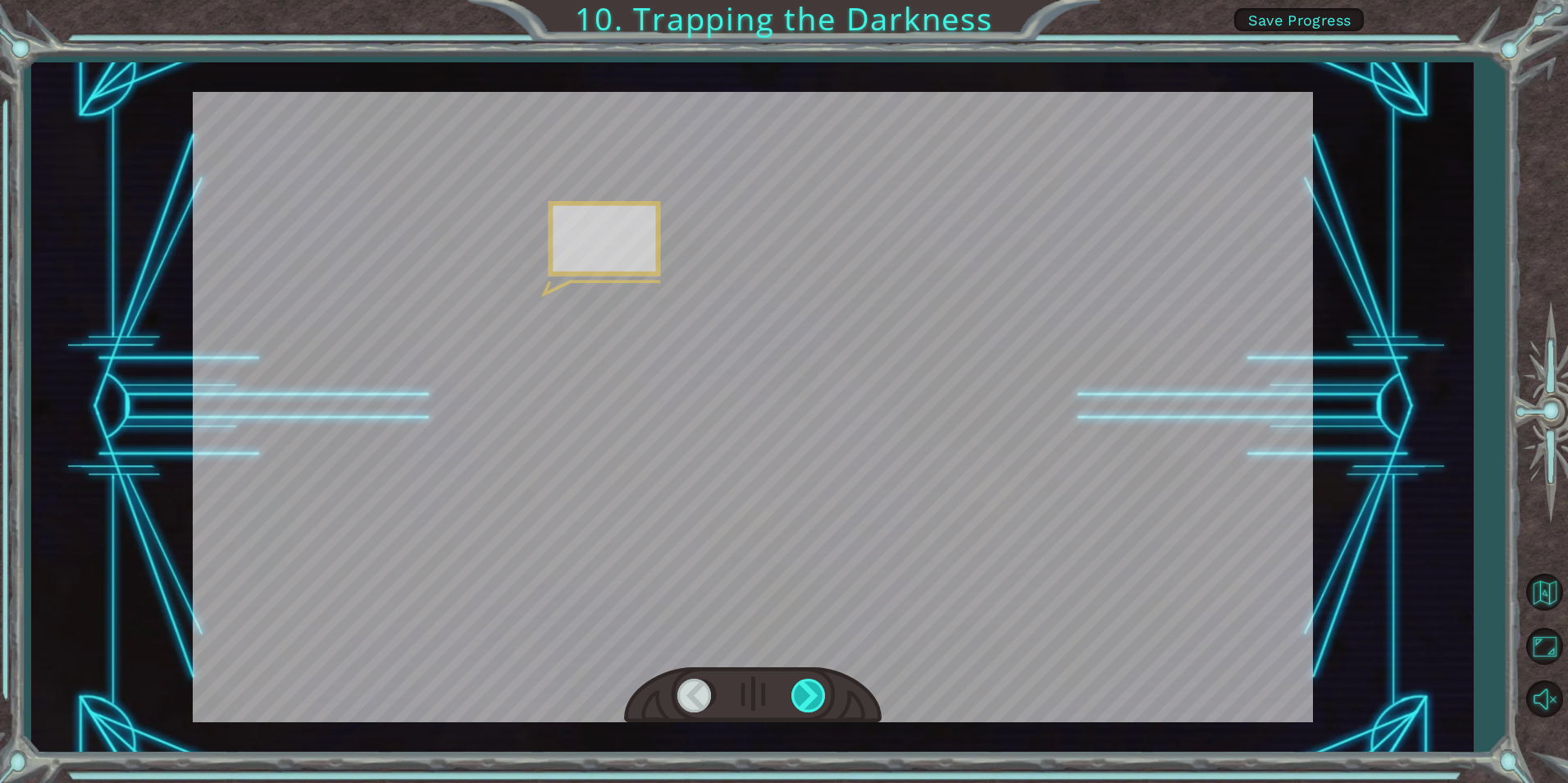
click at [820, 693] on div at bounding box center [810, 695] width 37 height 34
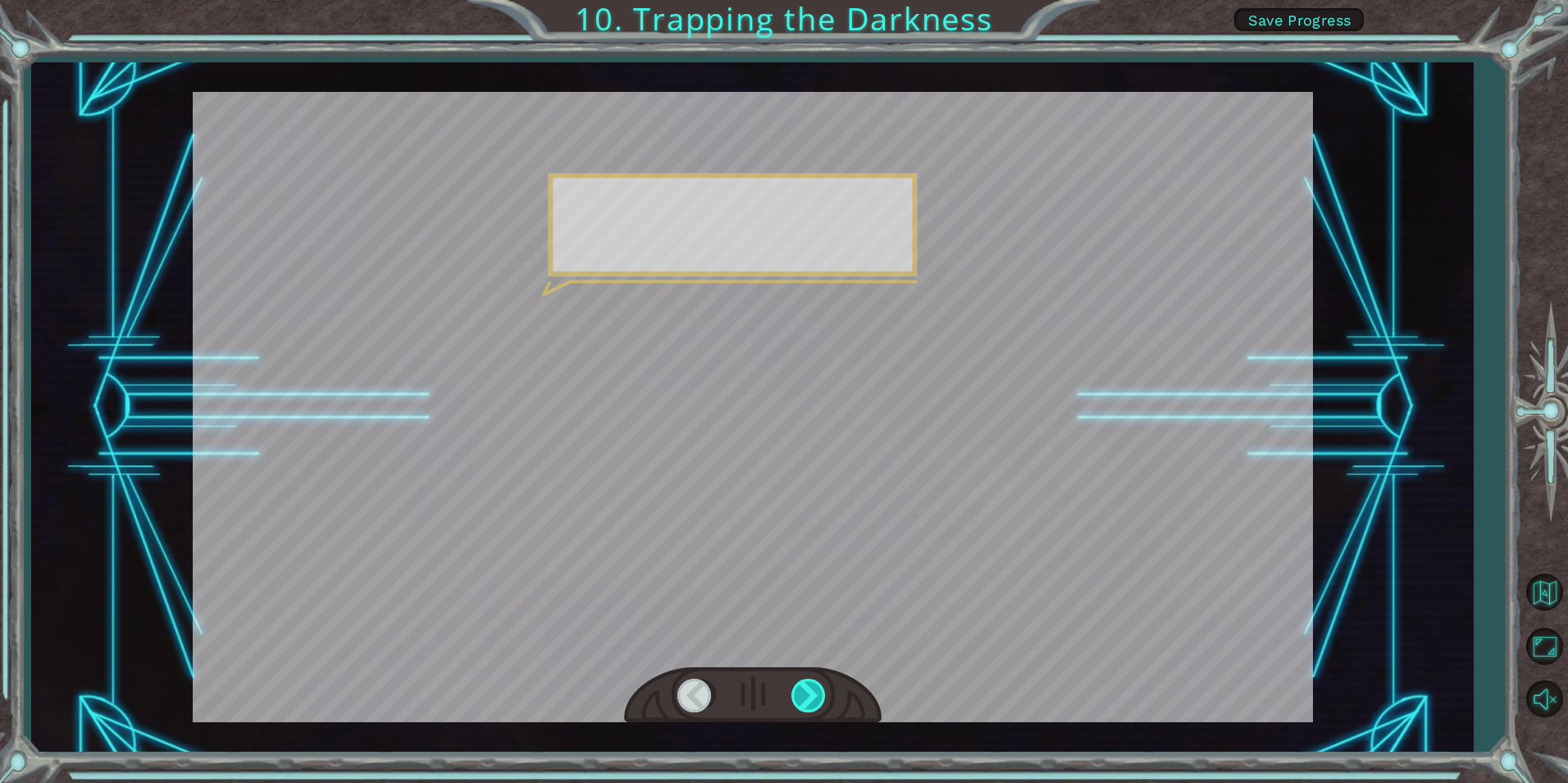
click at [820, 693] on div at bounding box center [810, 695] width 37 height 34
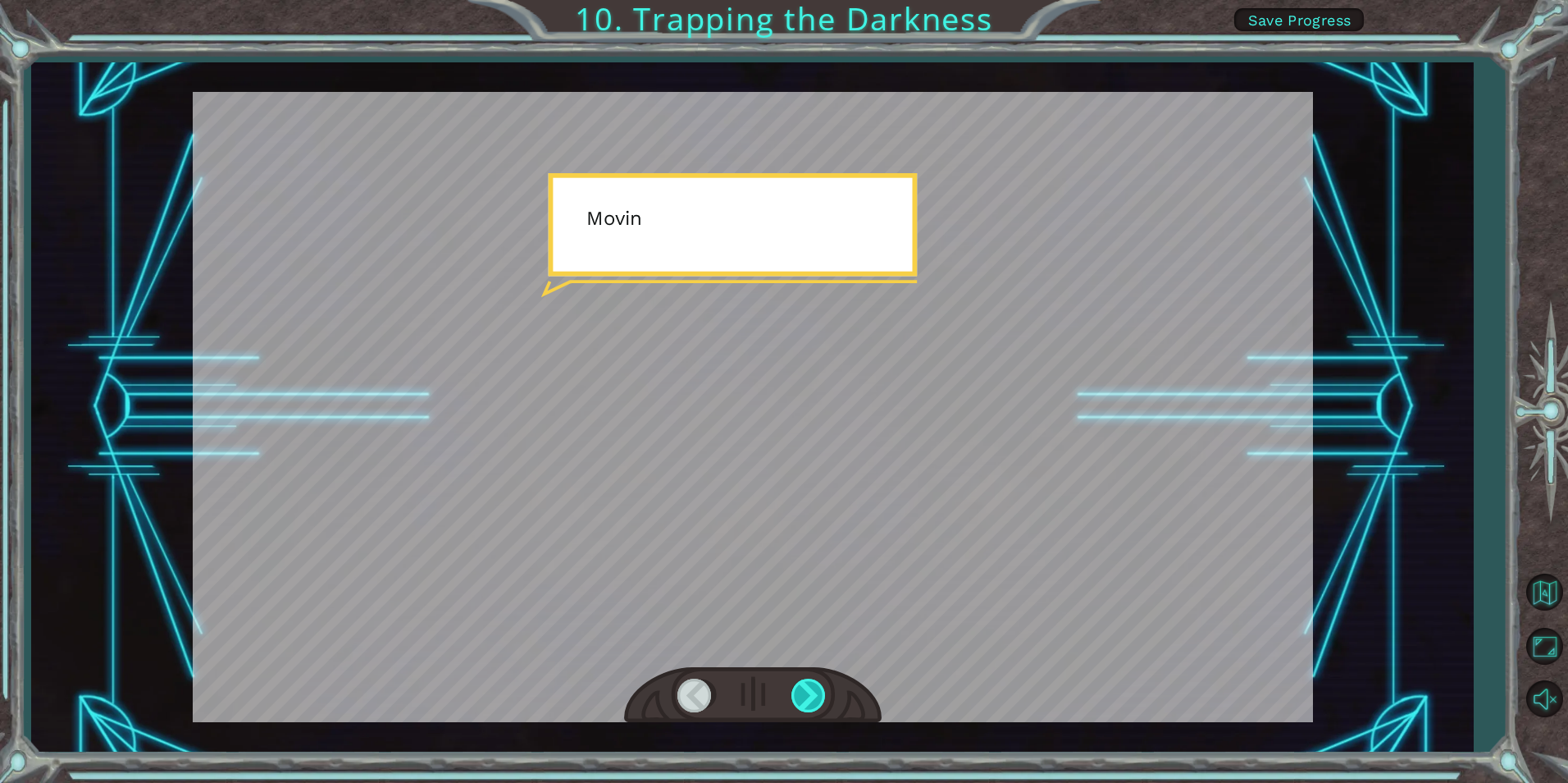
click at [820, 693] on div at bounding box center [810, 695] width 37 height 34
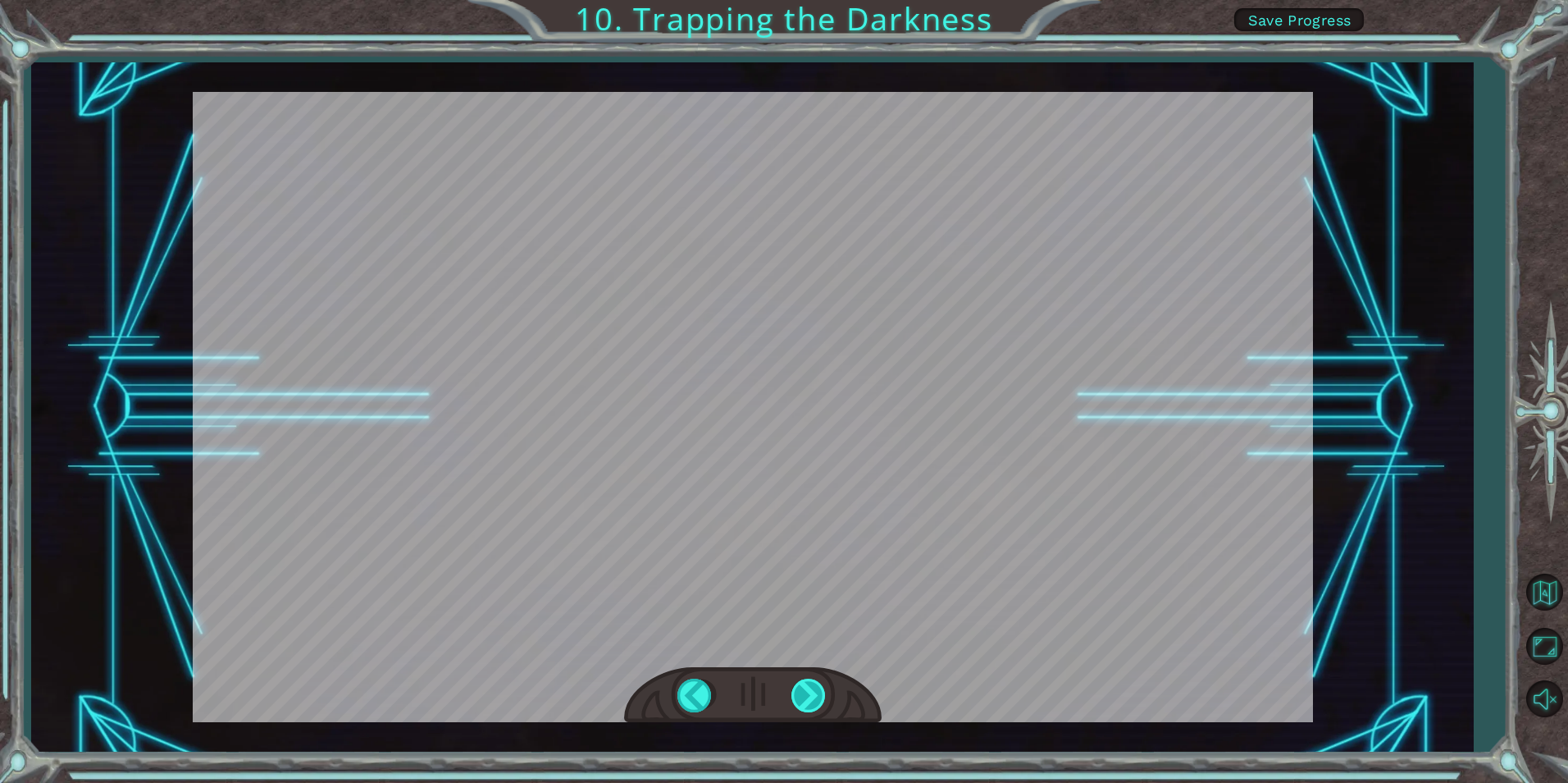
click at [820, 0] on div "hero . moveUp ( 2 ) B e f o r e w e c a n t r a p t h e D a r k n e s s w i t h…" at bounding box center [784, 0] width 1568 height 0
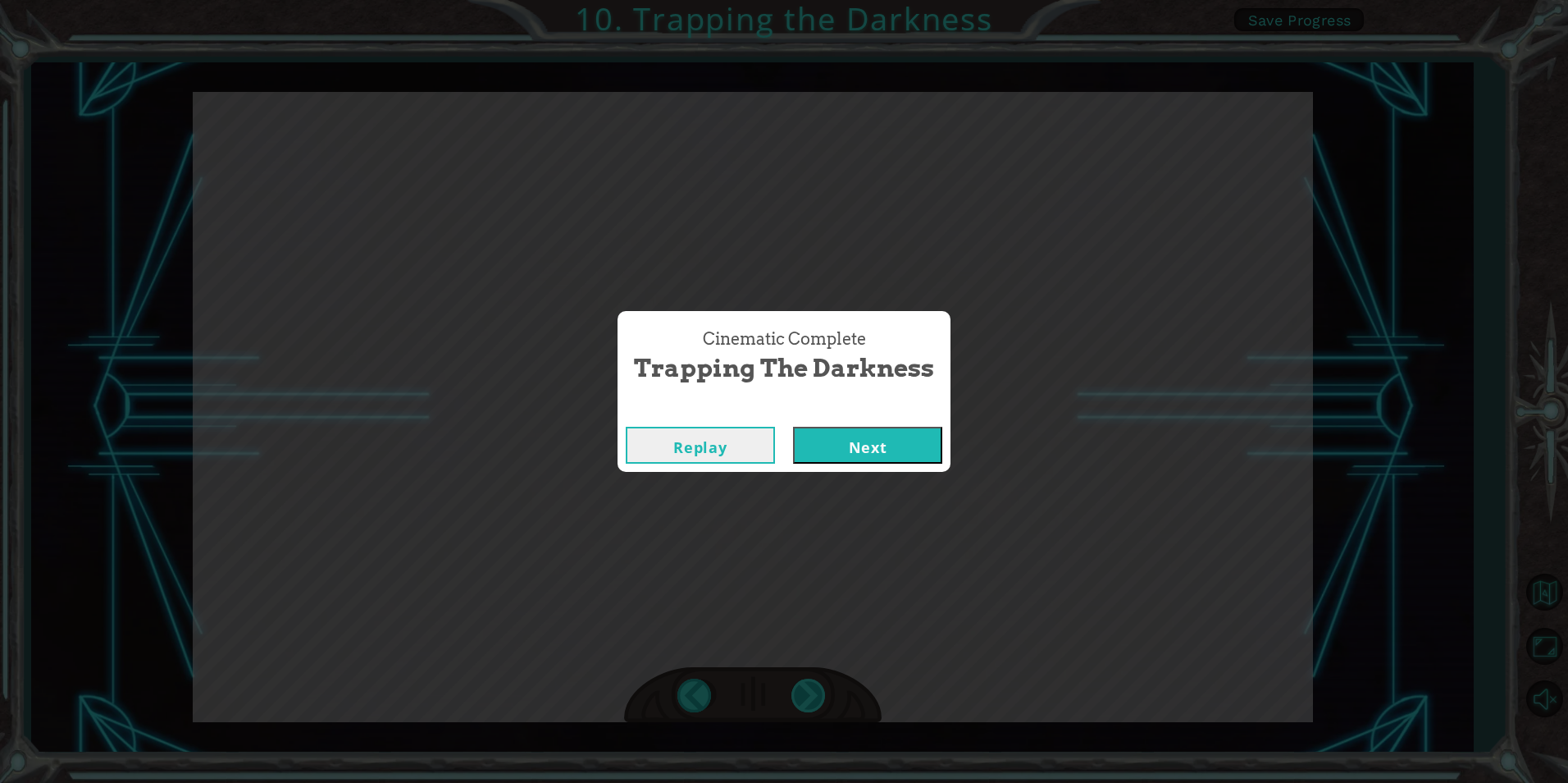
click at [820, 693] on div "Cinematic Complete Trapping the Darkness Replay Next" at bounding box center [784, 391] width 1568 height 783
drag, startPoint x: 820, startPoint y: 693, endPoint x: 908, endPoint y: 464, distance: 245.3
click at [908, 464] on button "Next" at bounding box center [867, 445] width 149 height 37
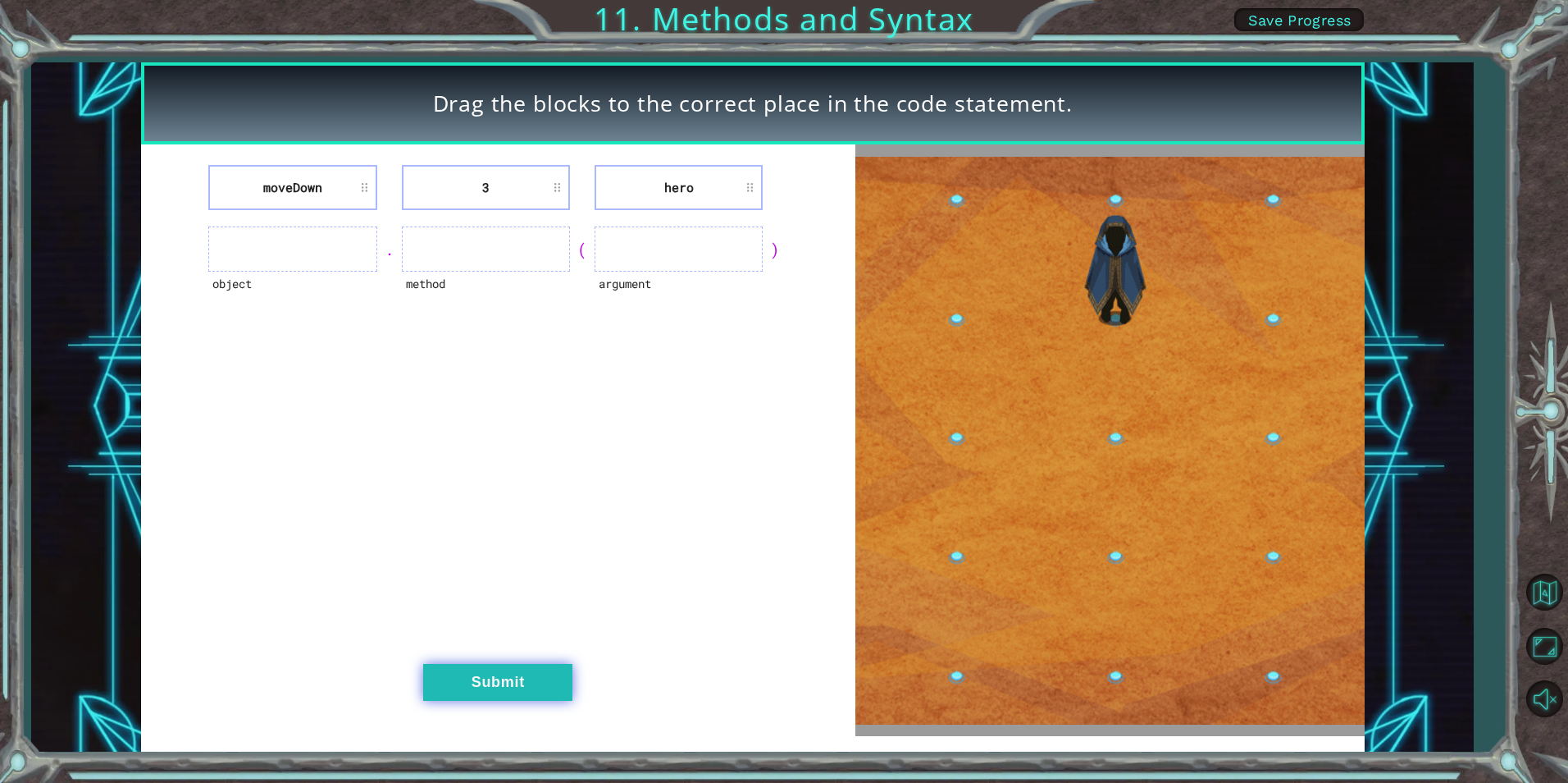
click at [551, 685] on button "Submit" at bounding box center [498, 682] width 149 height 37
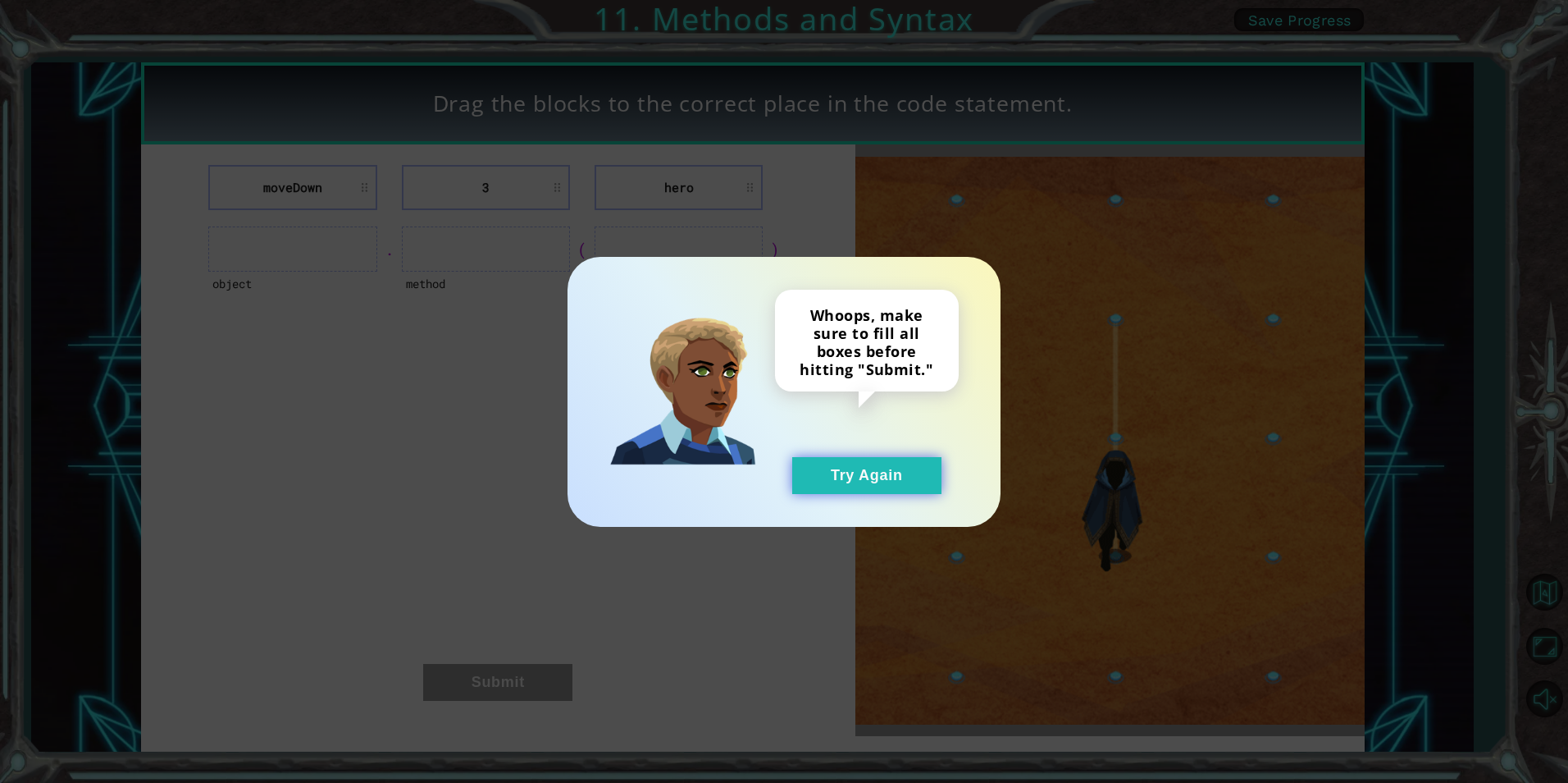
click at [920, 466] on button "Try Again" at bounding box center [866, 476] width 149 height 37
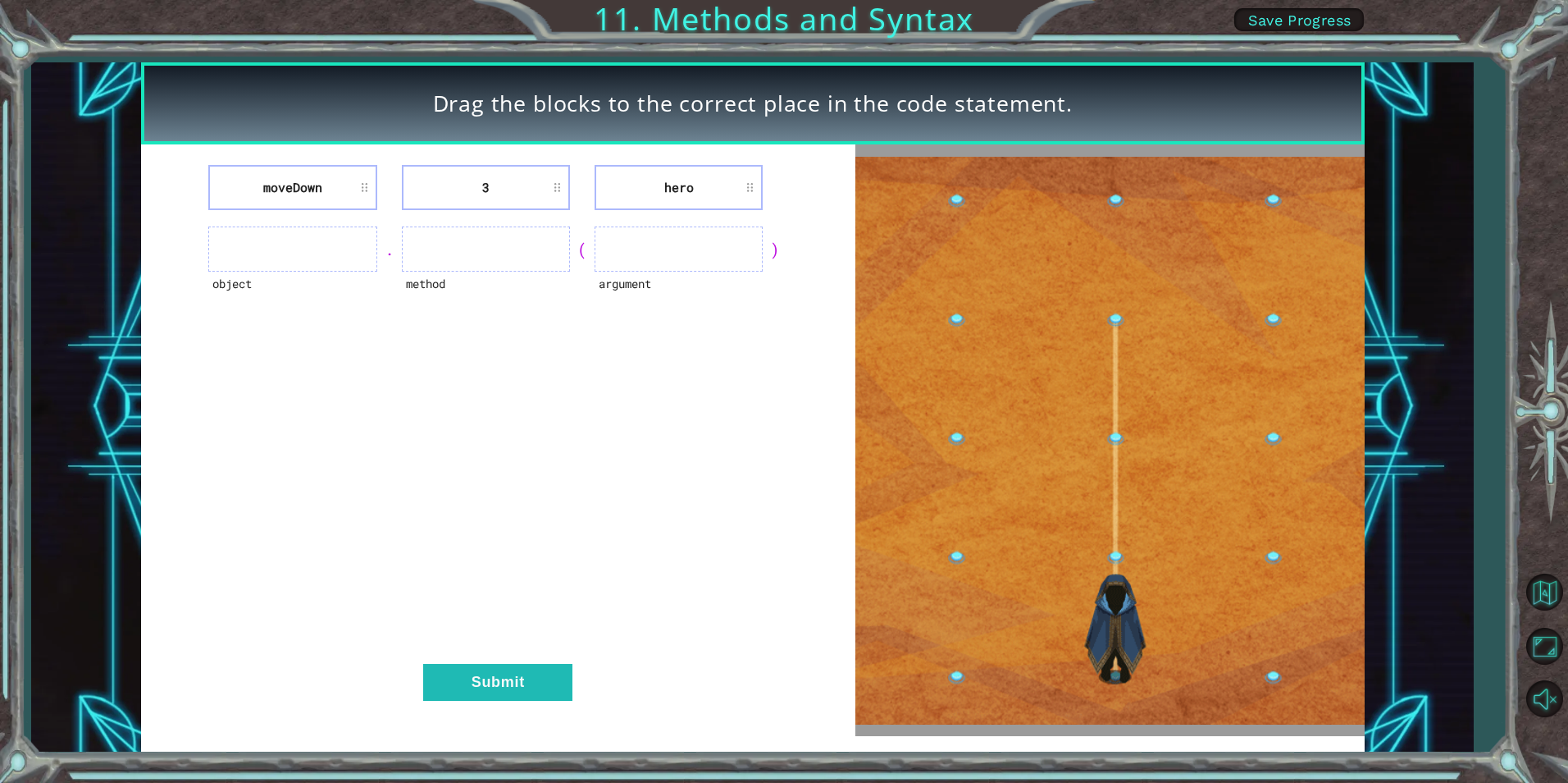
click at [342, 264] on ul at bounding box center [292, 249] width 168 height 45
click at [339, 248] on ul at bounding box center [292, 249] width 168 height 45
click at [323, 248] on ul at bounding box center [292, 249] width 168 height 45
click at [362, 184] on li "moveDown" at bounding box center [292, 187] width 168 height 45
click at [355, 185] on li "moveDown" at bounding box center [292, 187] width 168 height 45
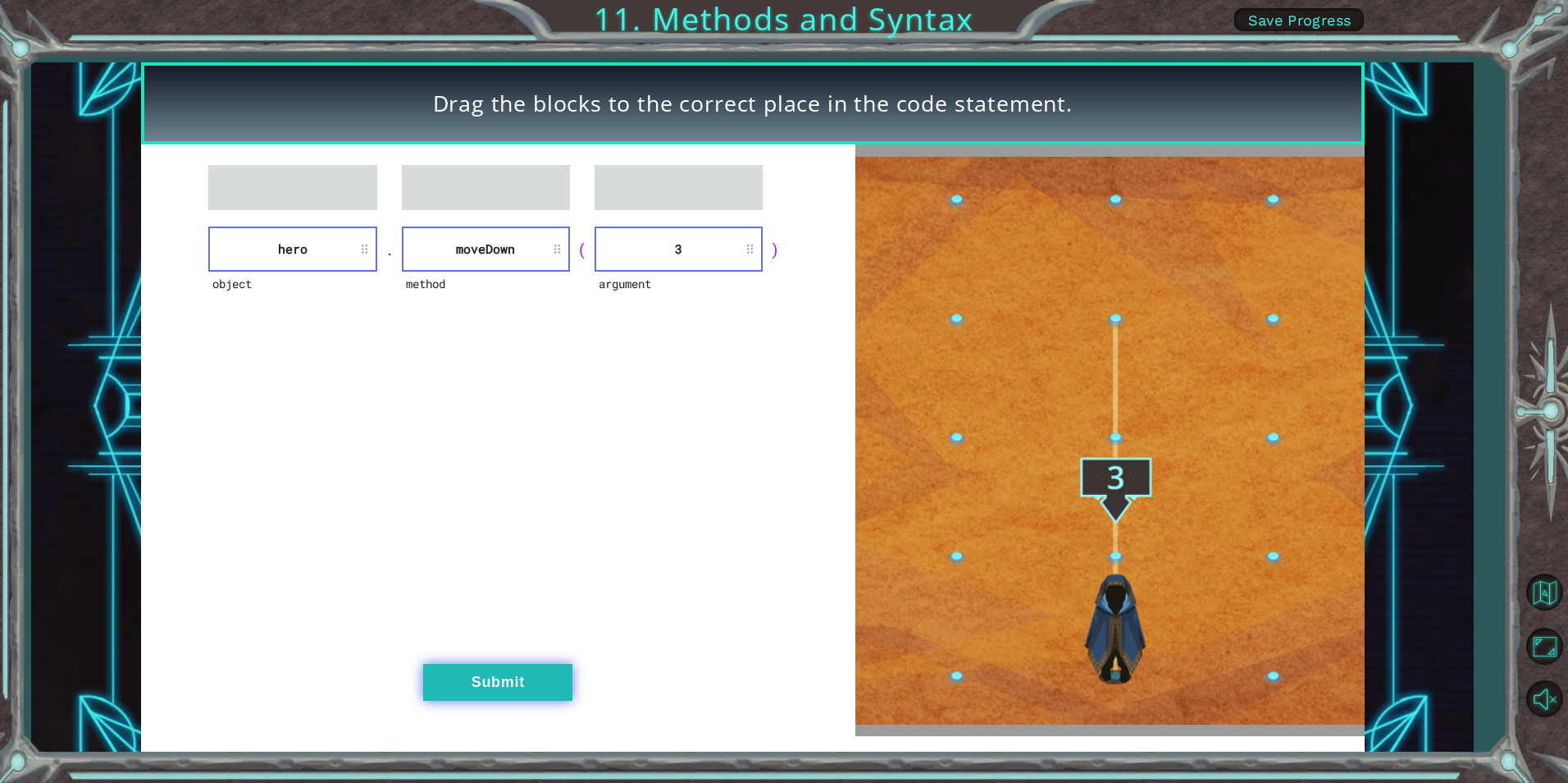
click at [536, 670] on button "Submit" at bounding box center [498, 682] width 149 height 37
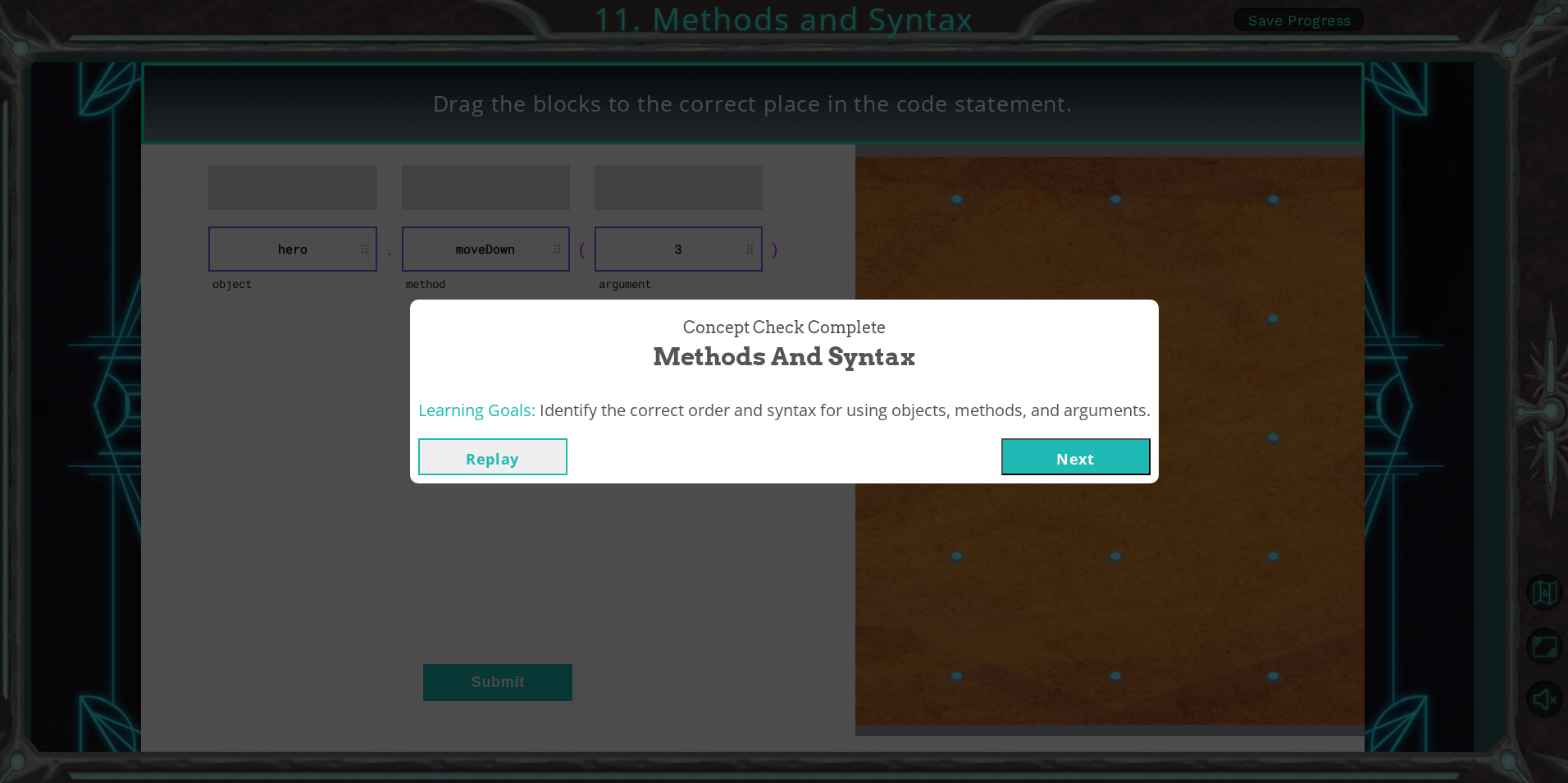
click at [1060, 447] on button "Next" at bounding box center [1076, 457] width 149 height 37
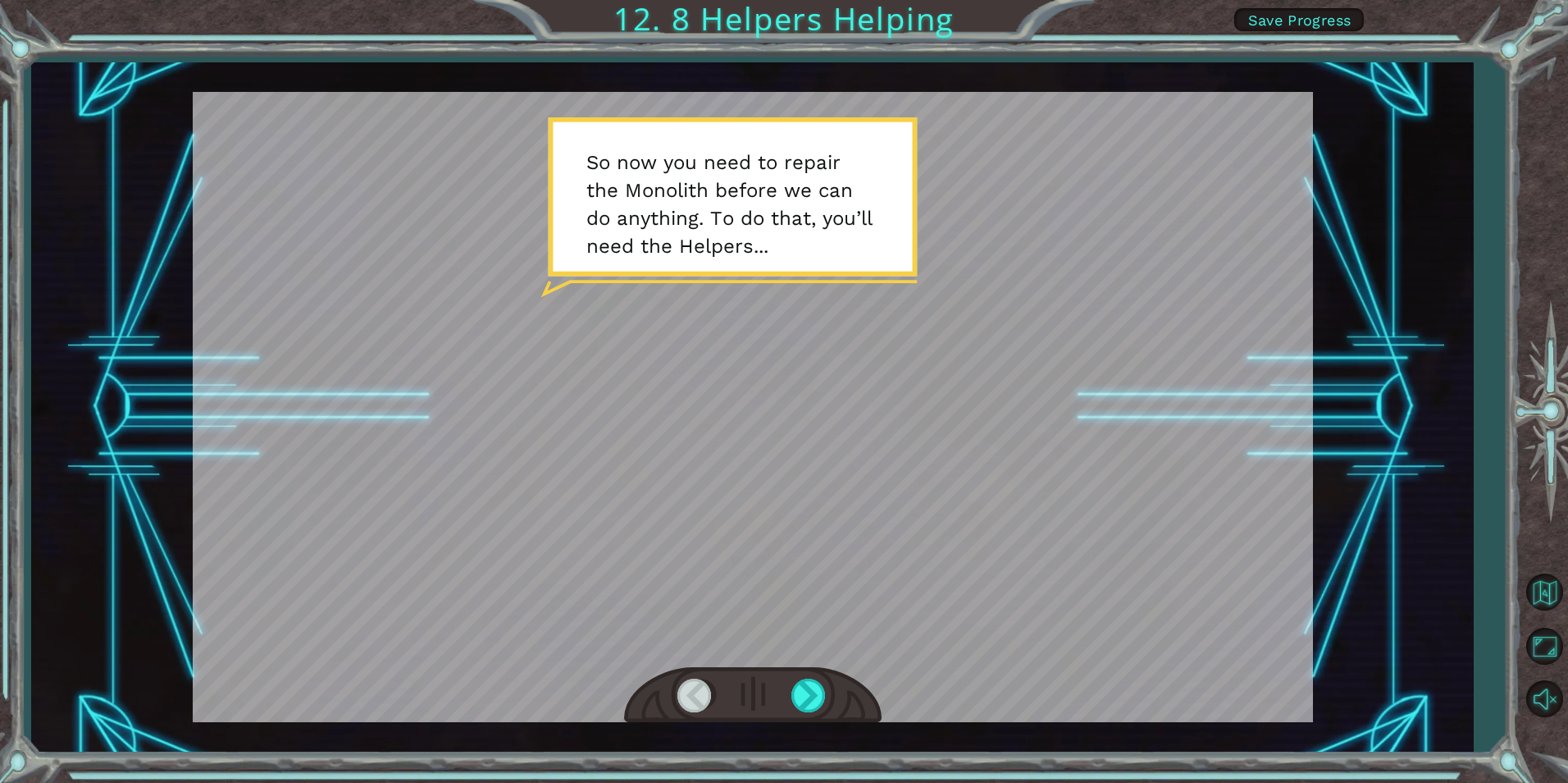
click at [817, 677] on div at bounding box center [753, 695] width 258 height 57
click at [819, 687] on div at bounding box center [810, 695] width 37 height 34
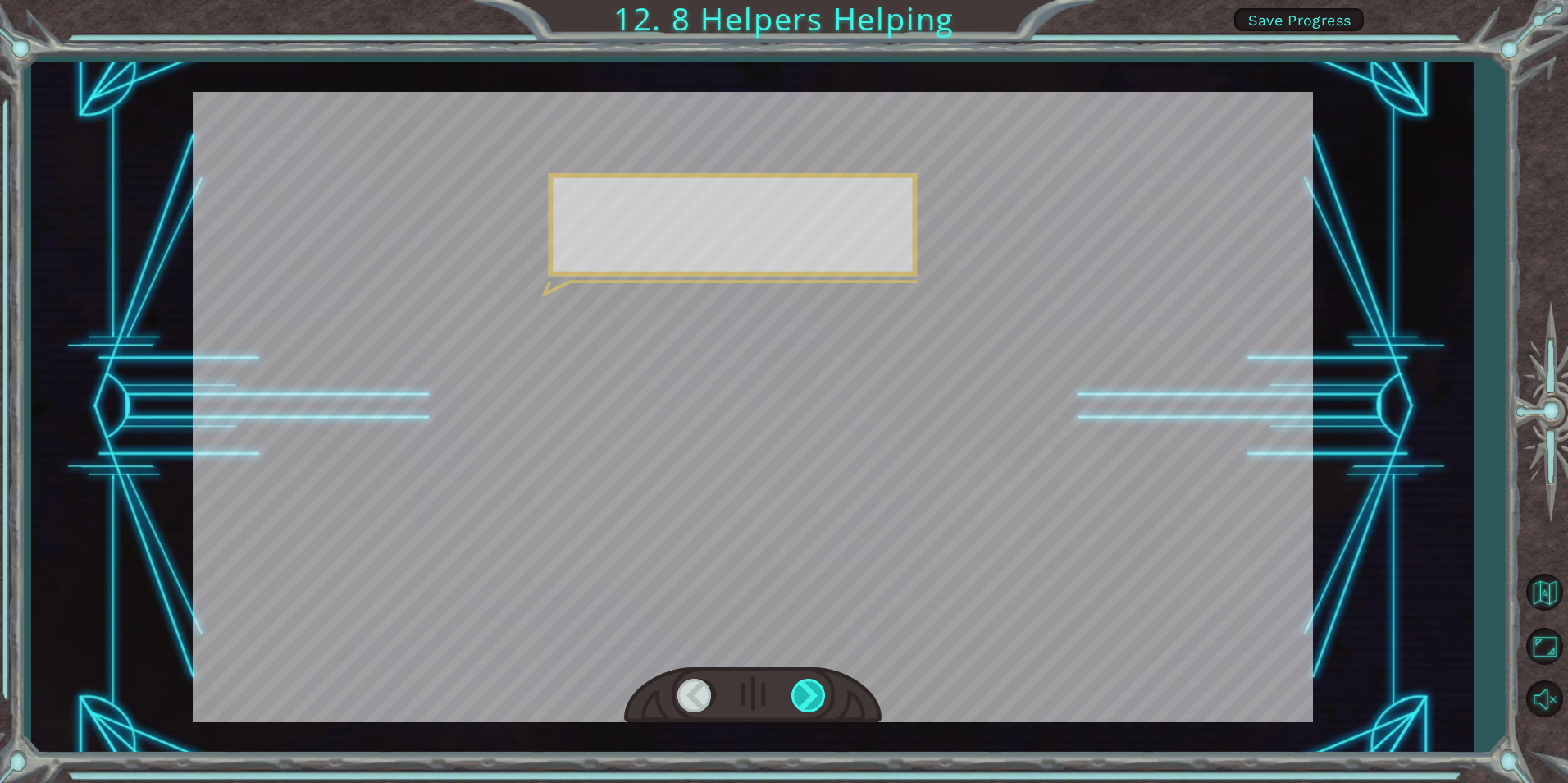
click at [819, 687] on div at bounding box center [810, 695] width 37 height 34
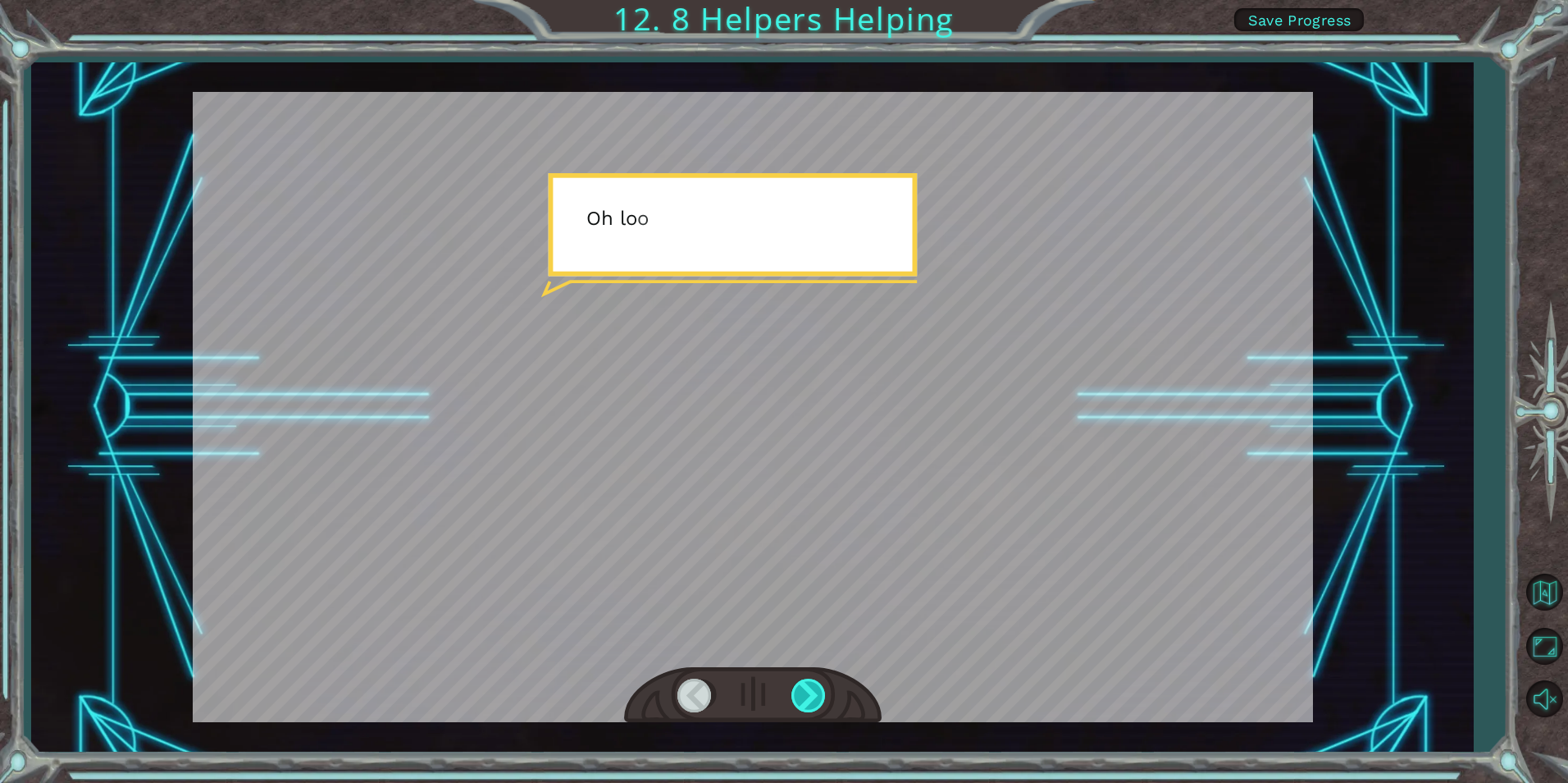
click at [815, 692] on div at bounding box center [810, 695] width 37 height 34
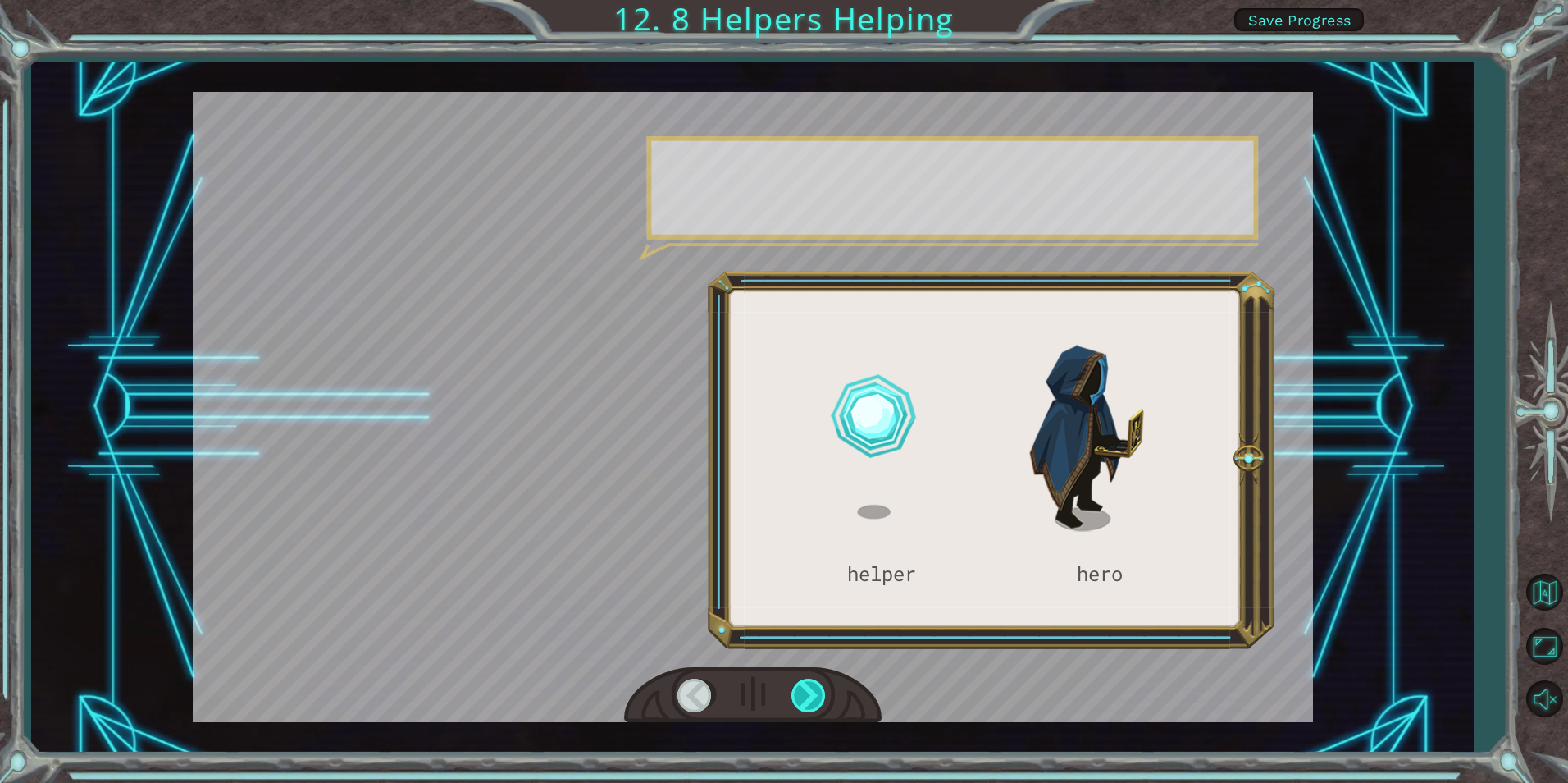
click at [815, 692] on div at bounding box center [810, 695] width 37 height 34
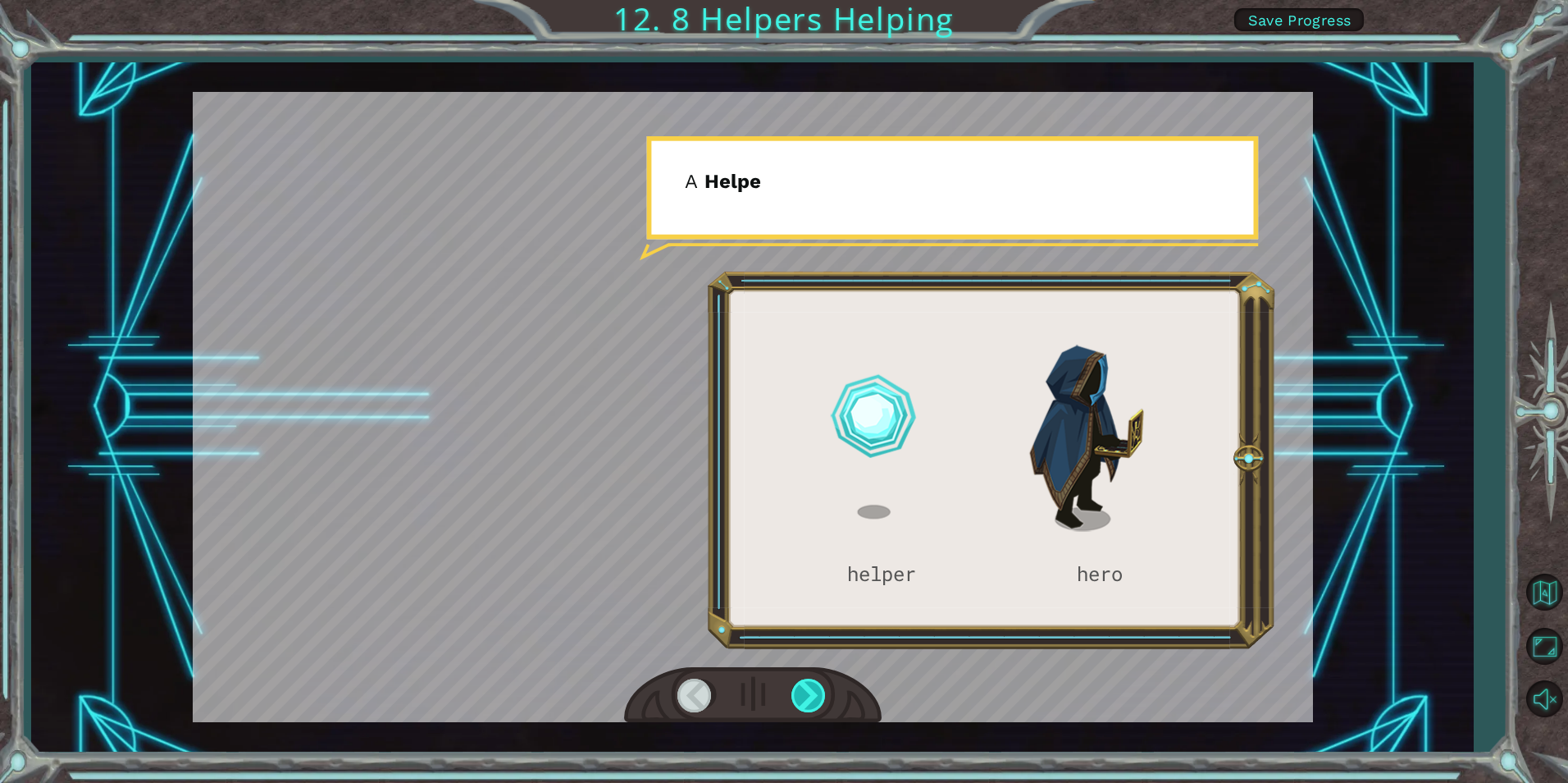
click at [815, 692] on div at bounding box center [810, 695] width 37 height 34
click at [813, 692] on div at bounding box center [810, 695] width 37 height 34
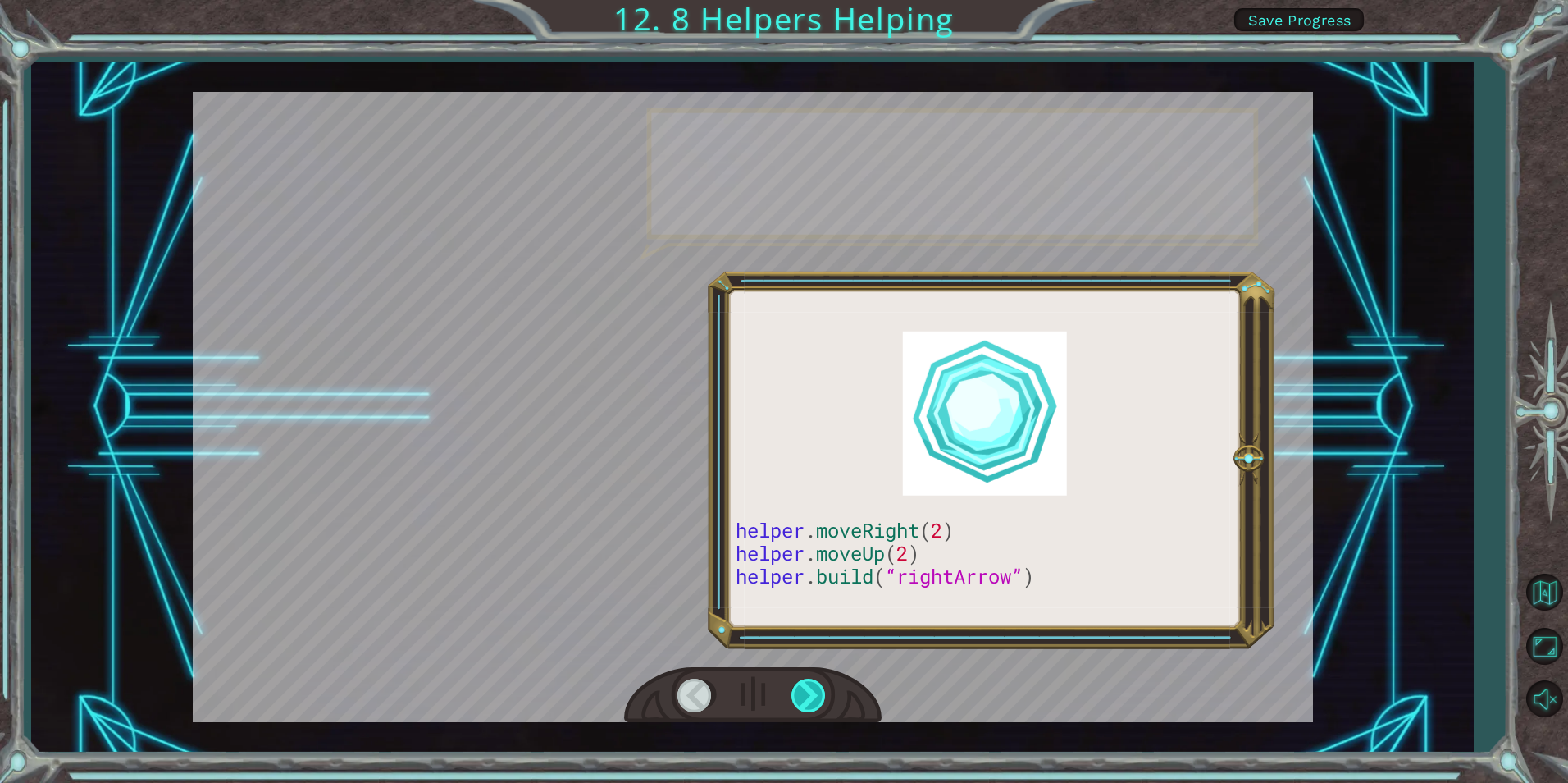
click at [813, 692] on div at bounding box center [810, 695] width 37 height 34
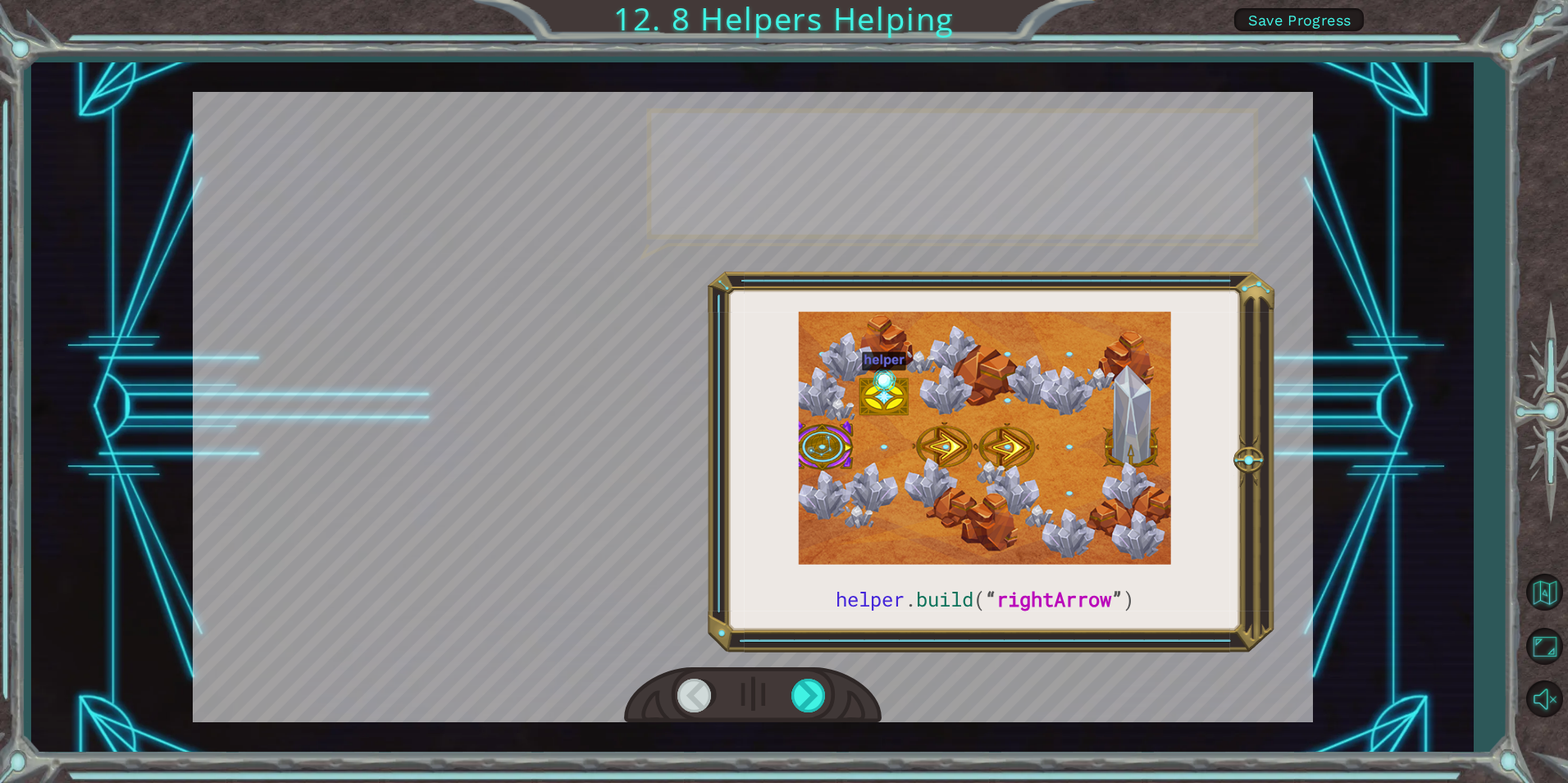
click at [780, 681] on div at bounding box center [753, 695] width 258 height 57
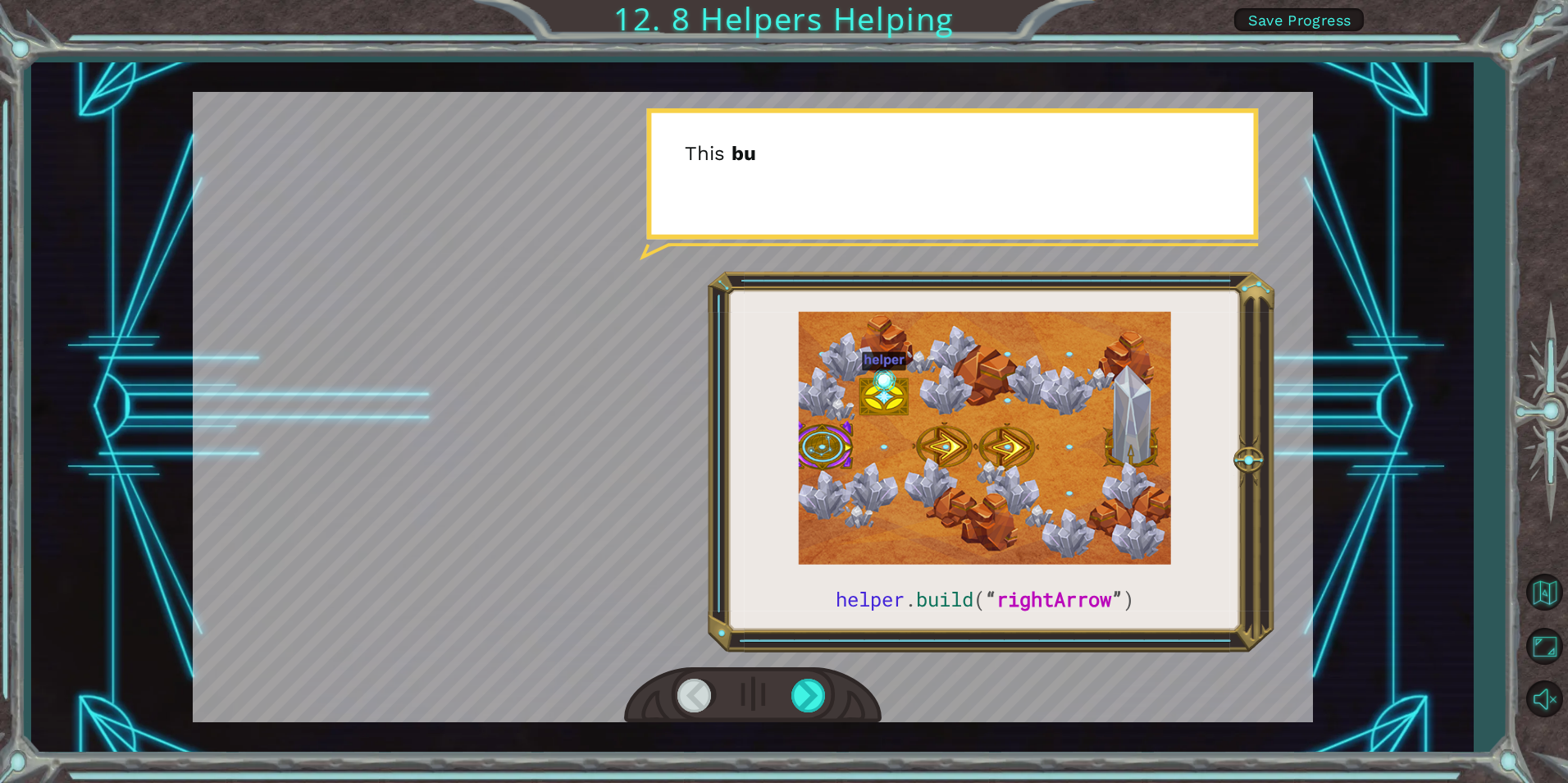
click at [780, 681] on div at bounding box center [753, 695] width 258 height 57
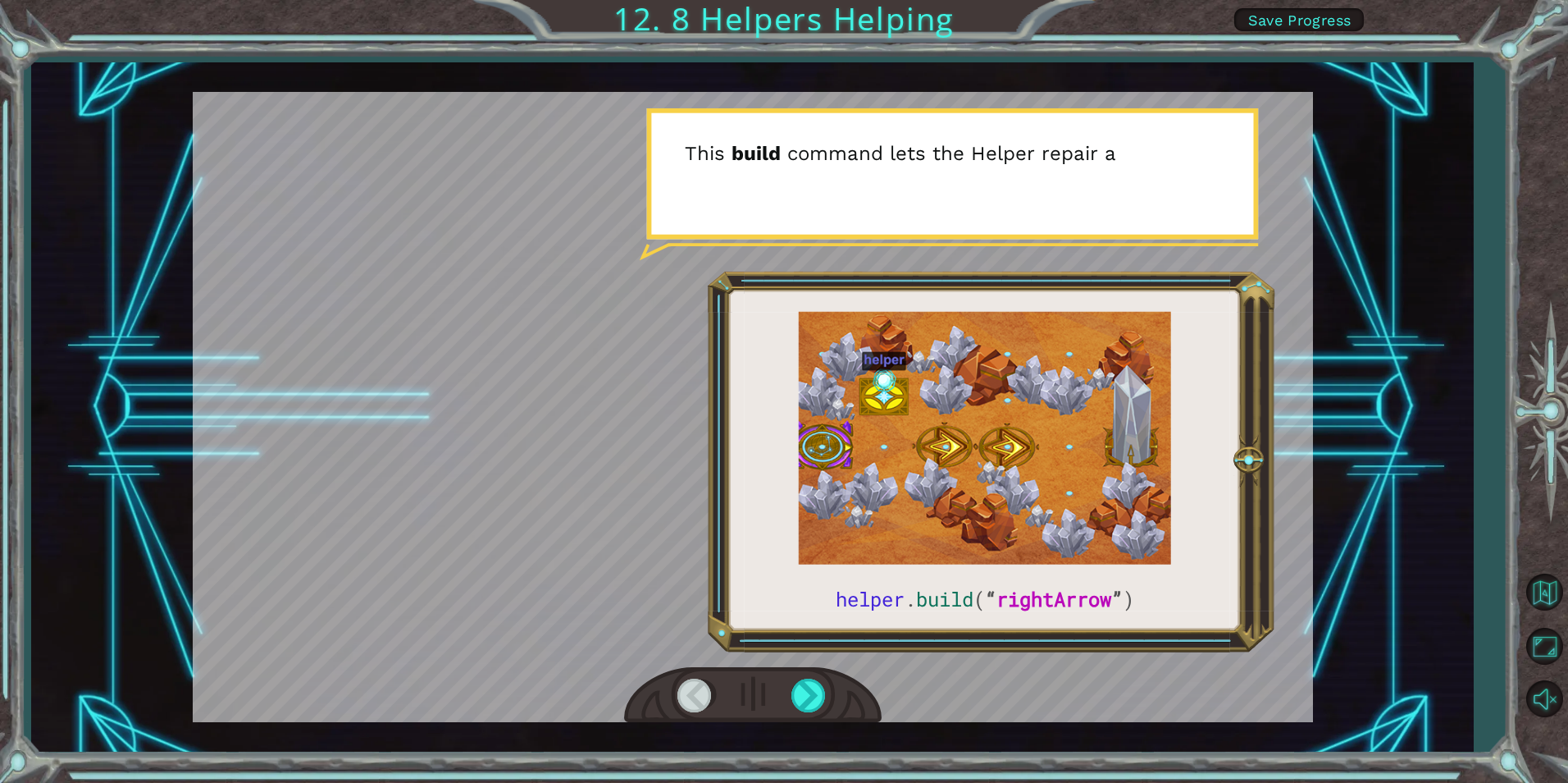
click at [780, 681] on div at bounding box center [753, 695] width 258 height 57
click at [805, 683] on div at bounding box center [810, 695] width 37 height 34
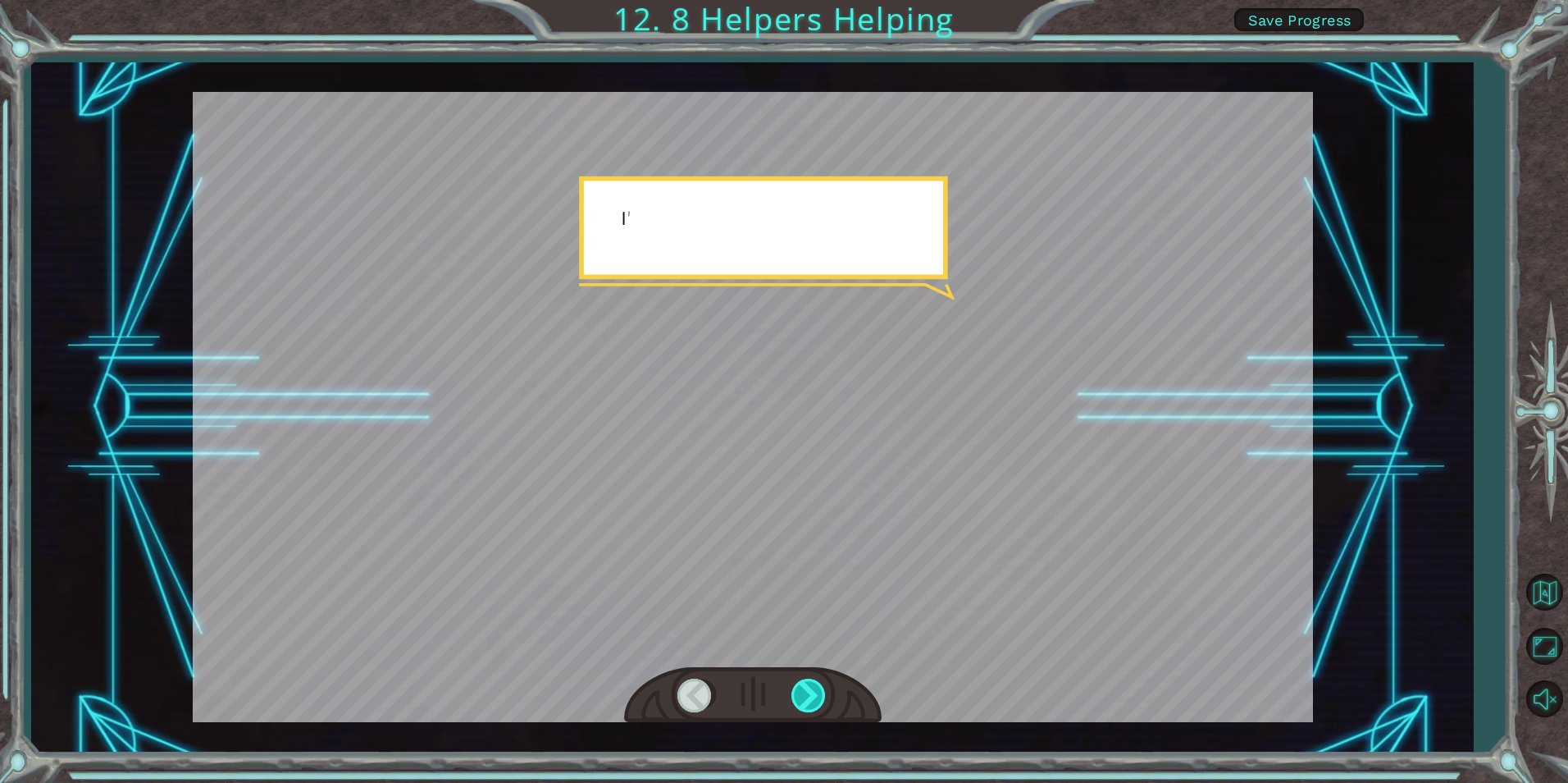
click at [805, 683] on div at bounding box center [810, 695] width 37 height 34
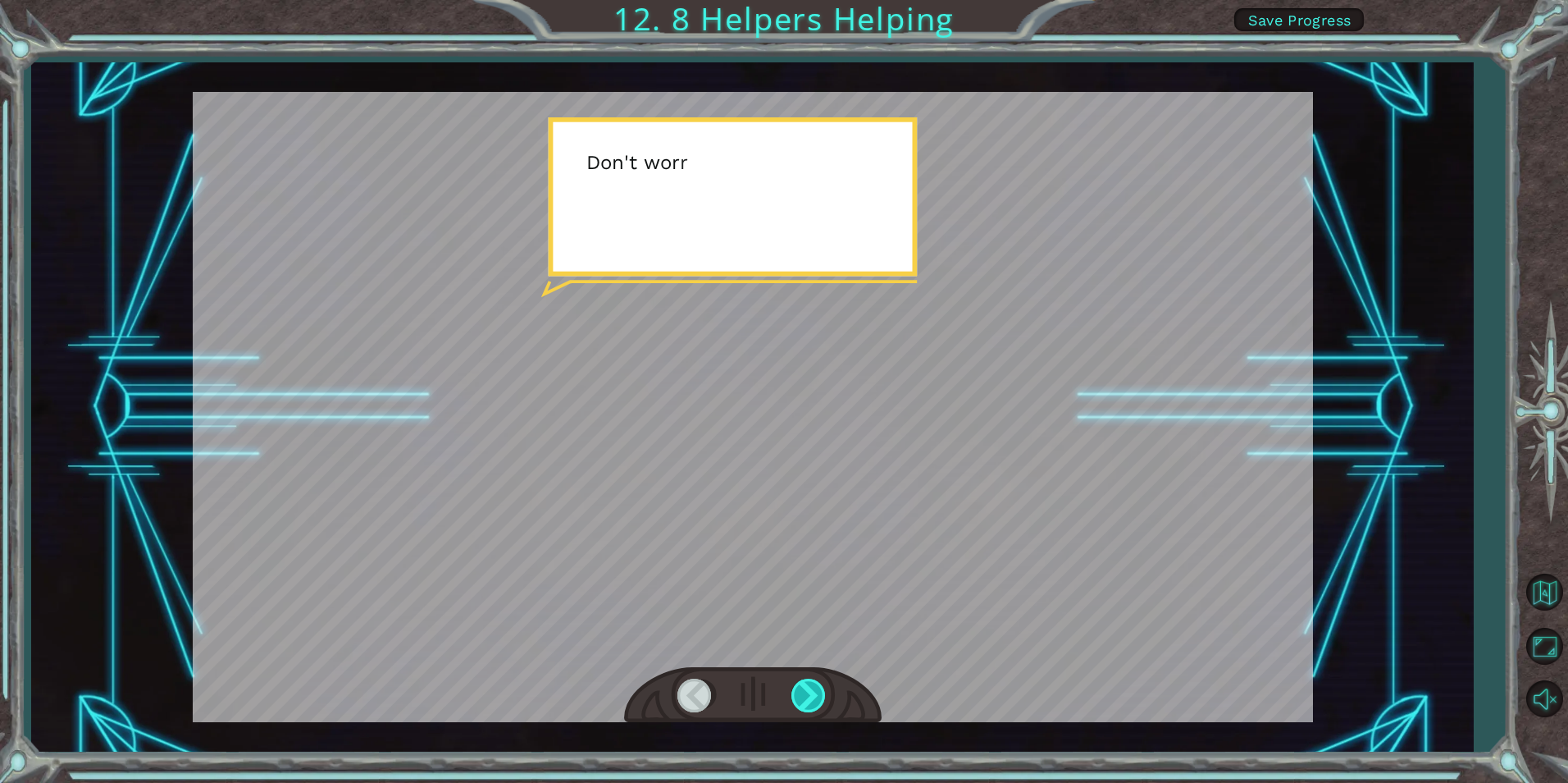
click at [805, 683] on div at bounding box center [810, 695] width 37 height 34
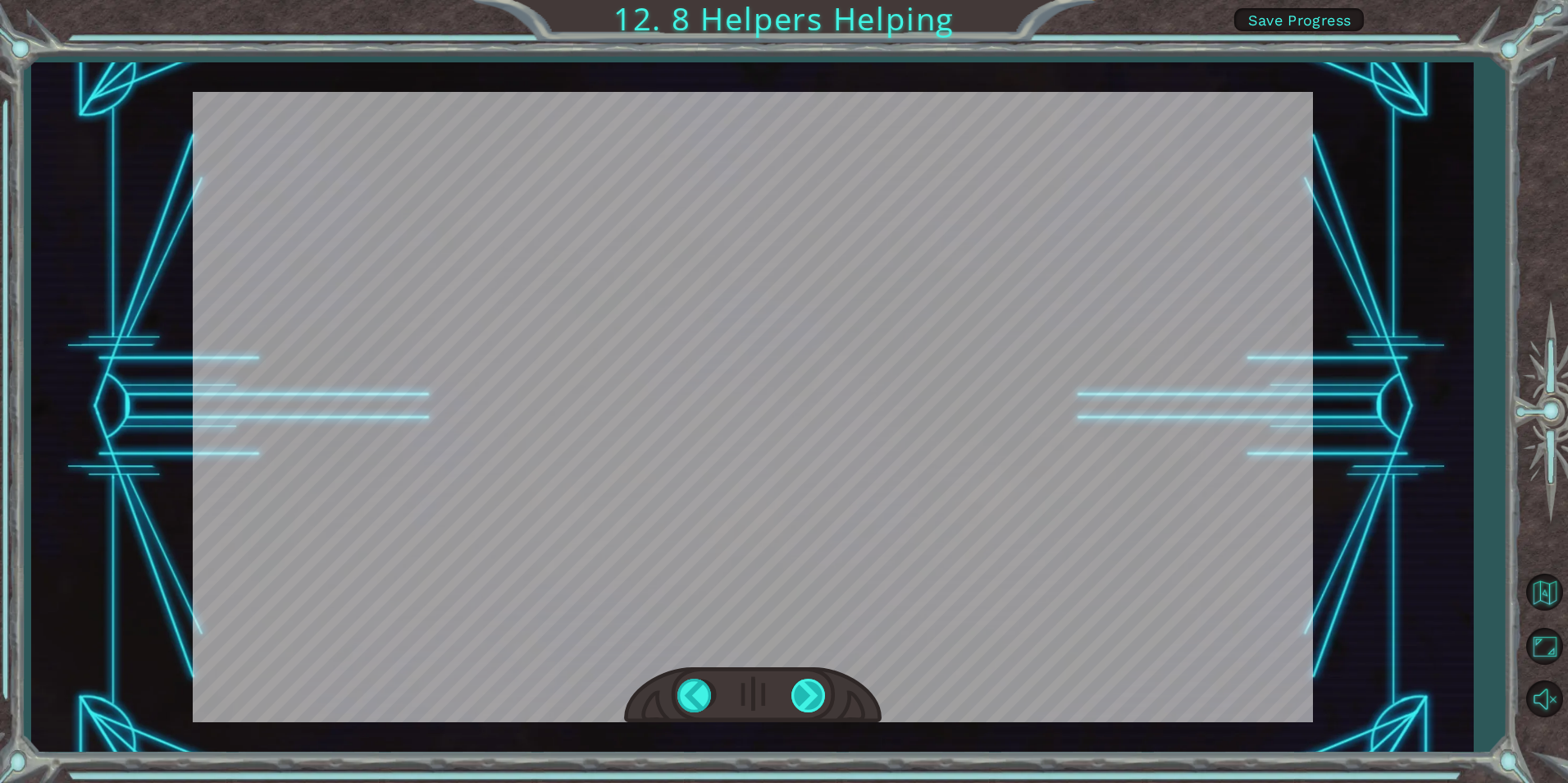
click at [805, 0] on div "helper . build ( “ rightArrow ” ) S o n o w y o u n e e d t o r e p a i r t h e…" at bounding box center [784, 0] width 1568 height 0
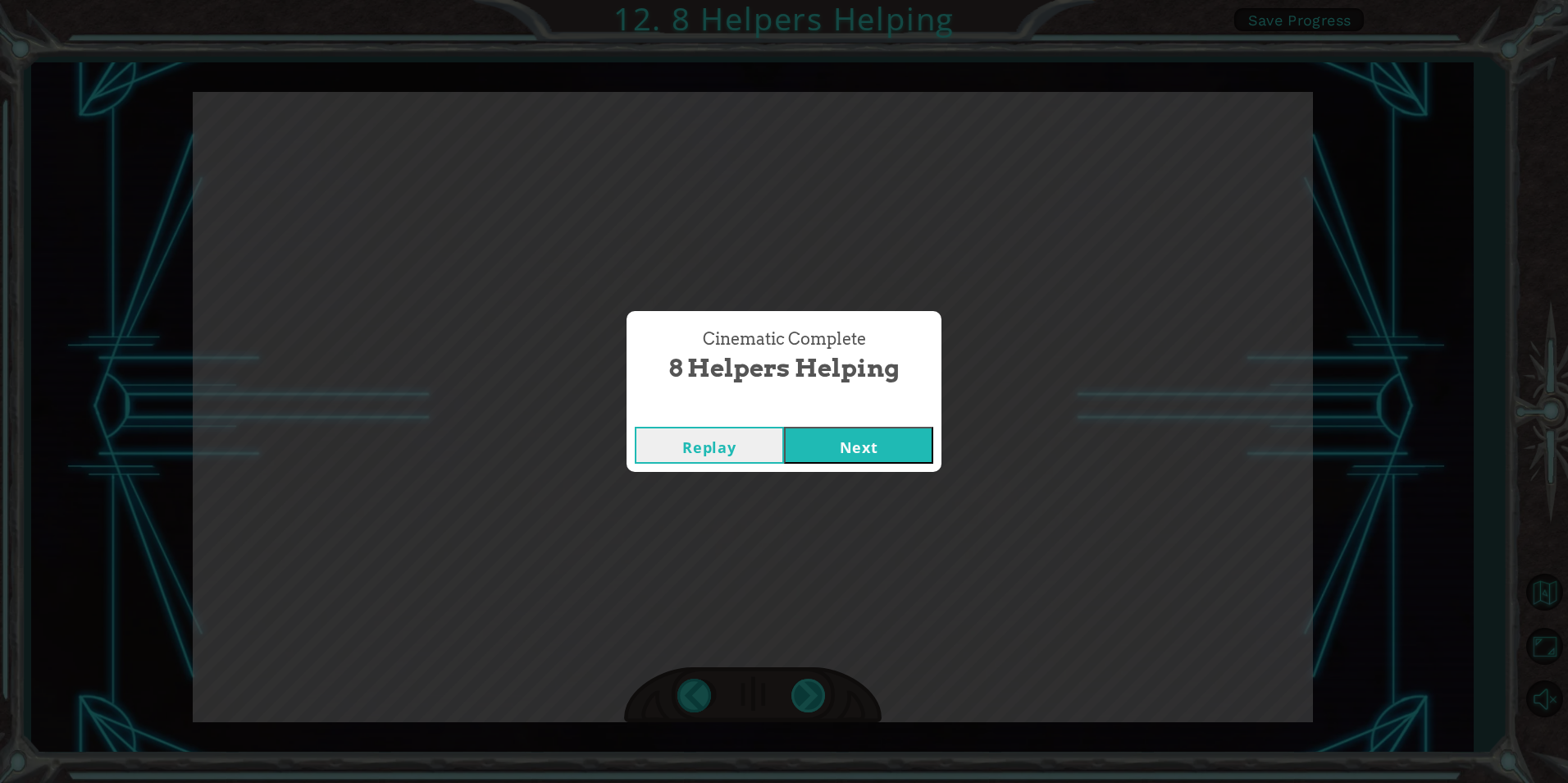
click at [805, 683] on div "Cinematic Complete 8 Helpers Helping Replay Next" at bounding box center [784, 391] width 1568 height 783
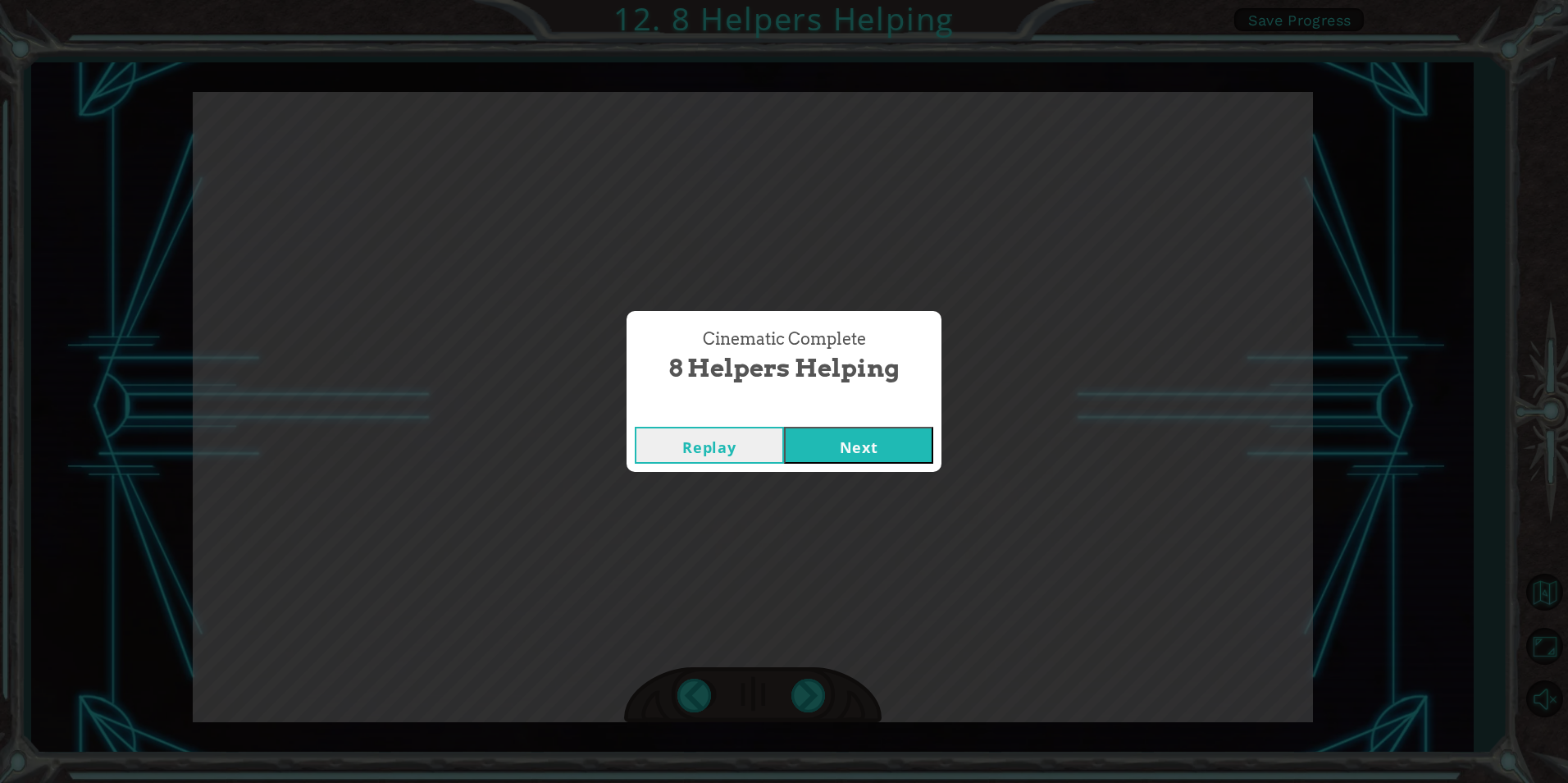
drag, startPoint x: 805, startPoint y: 683, endPoint x: 838, endPoint y: 466, distance: 219.5
click at [838, 466] on div "Replay Next" at bounding box center [784, 444] width 315 height 53
click at [845, 439] on button "Next" at bounding box center [859, 445] width 149 height 37
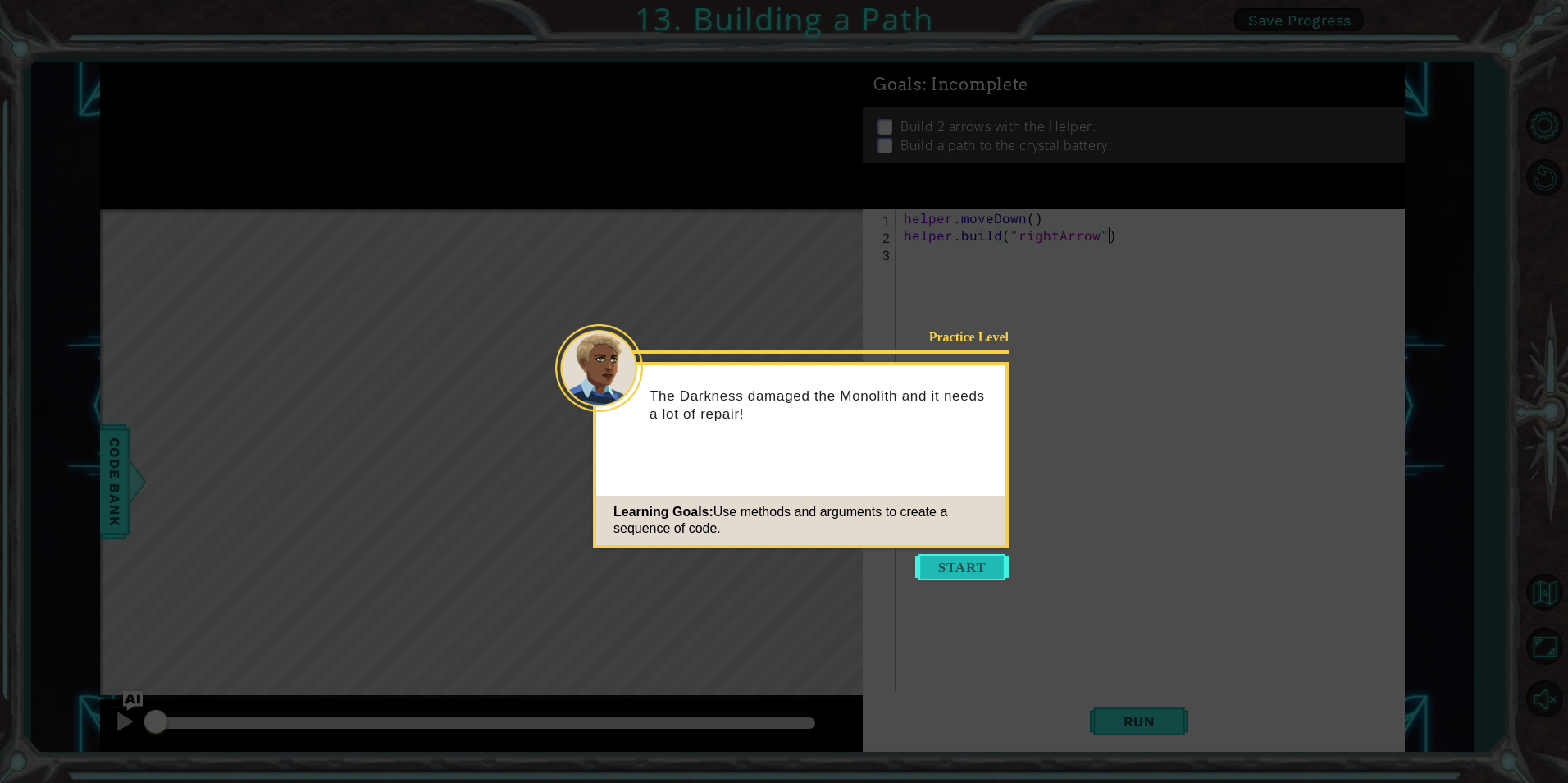
click at [987, 578] on button "Start" at bounding box center [962, 567] width 93 height 26
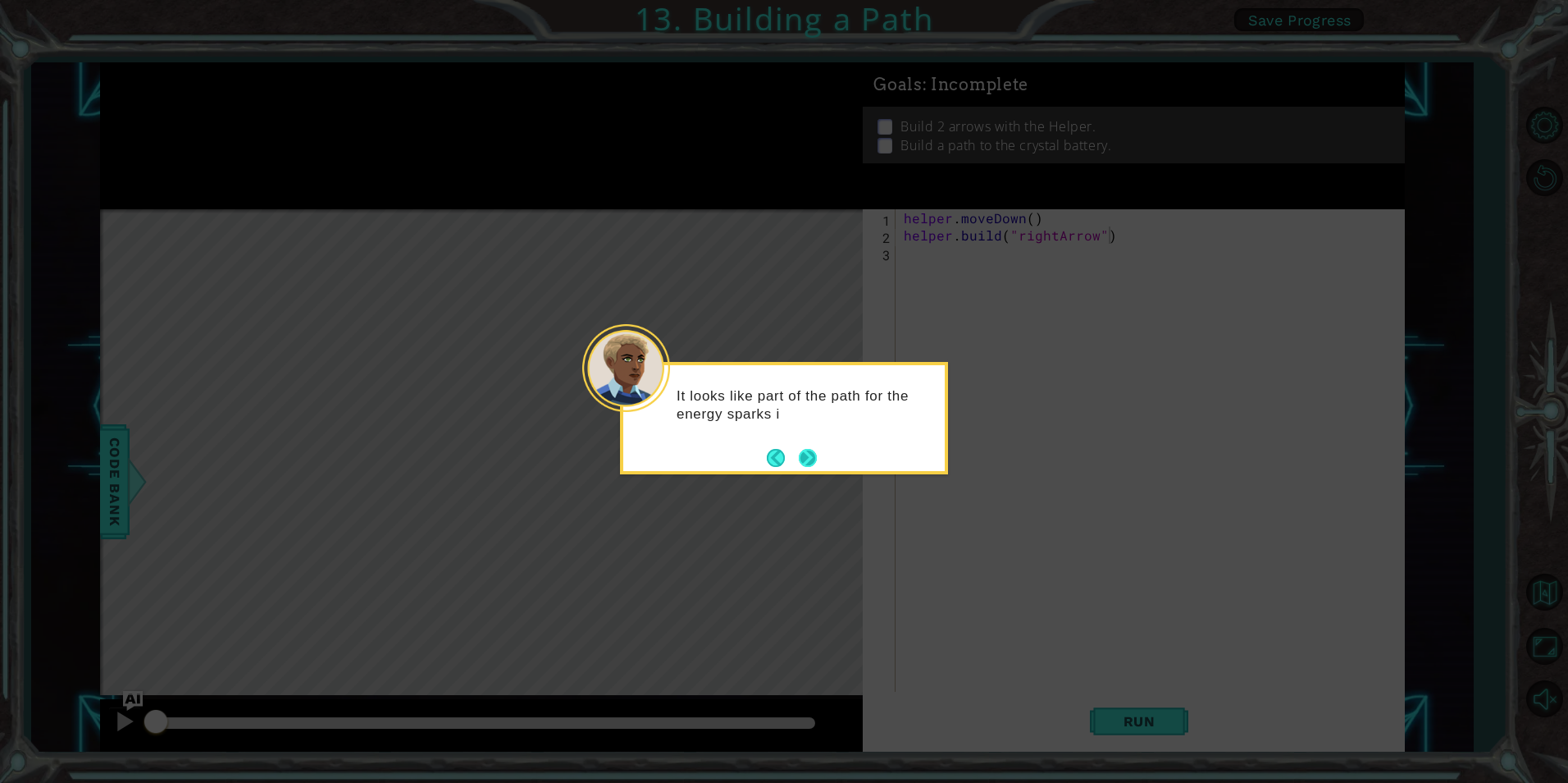
click at [812, 465] on button "Next" at bounding box center [807, 457] width 18 height 18
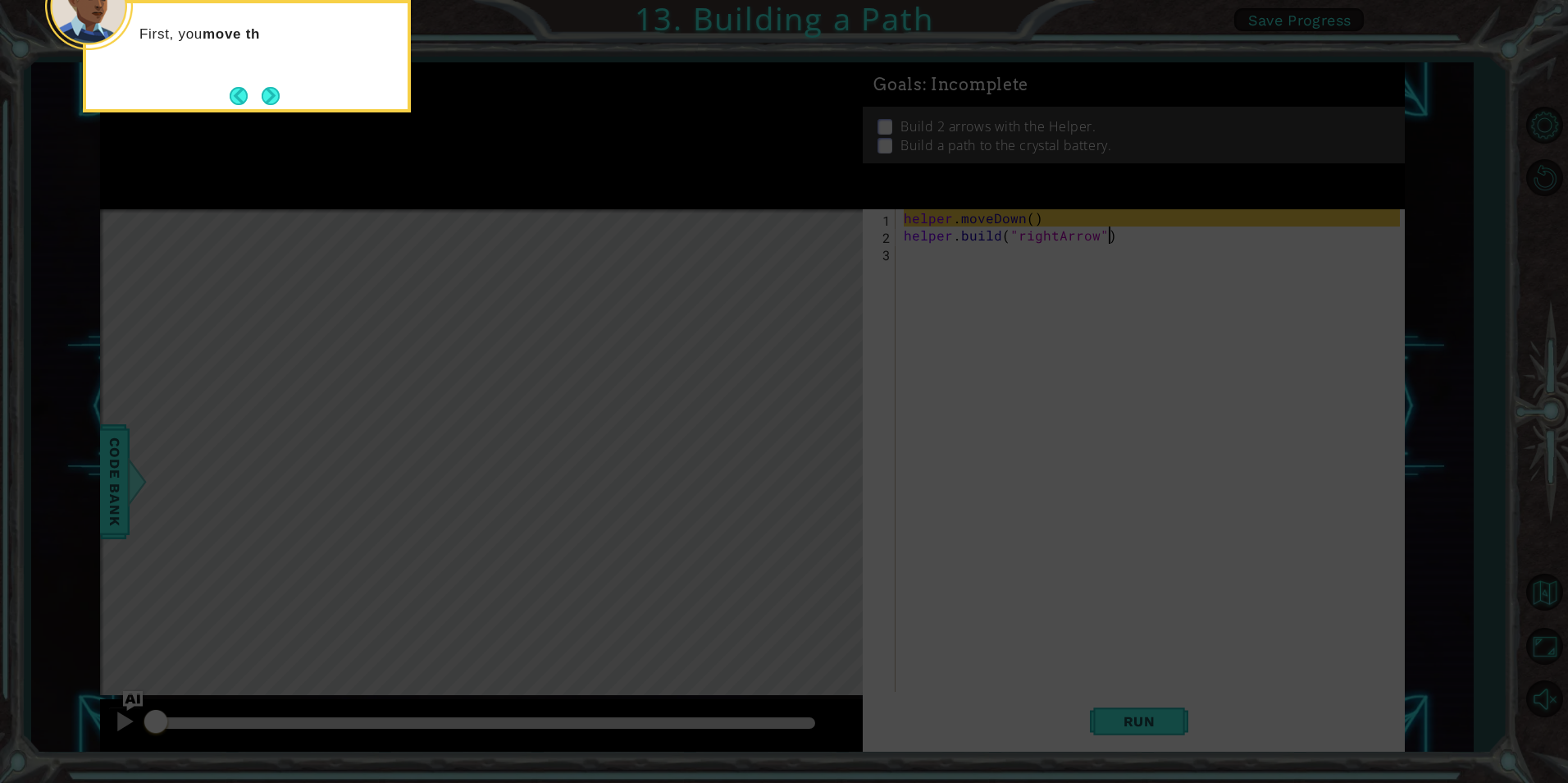
click at [801, 454] on icon at bounding box center [784, 116] width 1568 height 1330
click at [268, 100] on button "Next" at bounding box center [270, 95] width 18 height 18
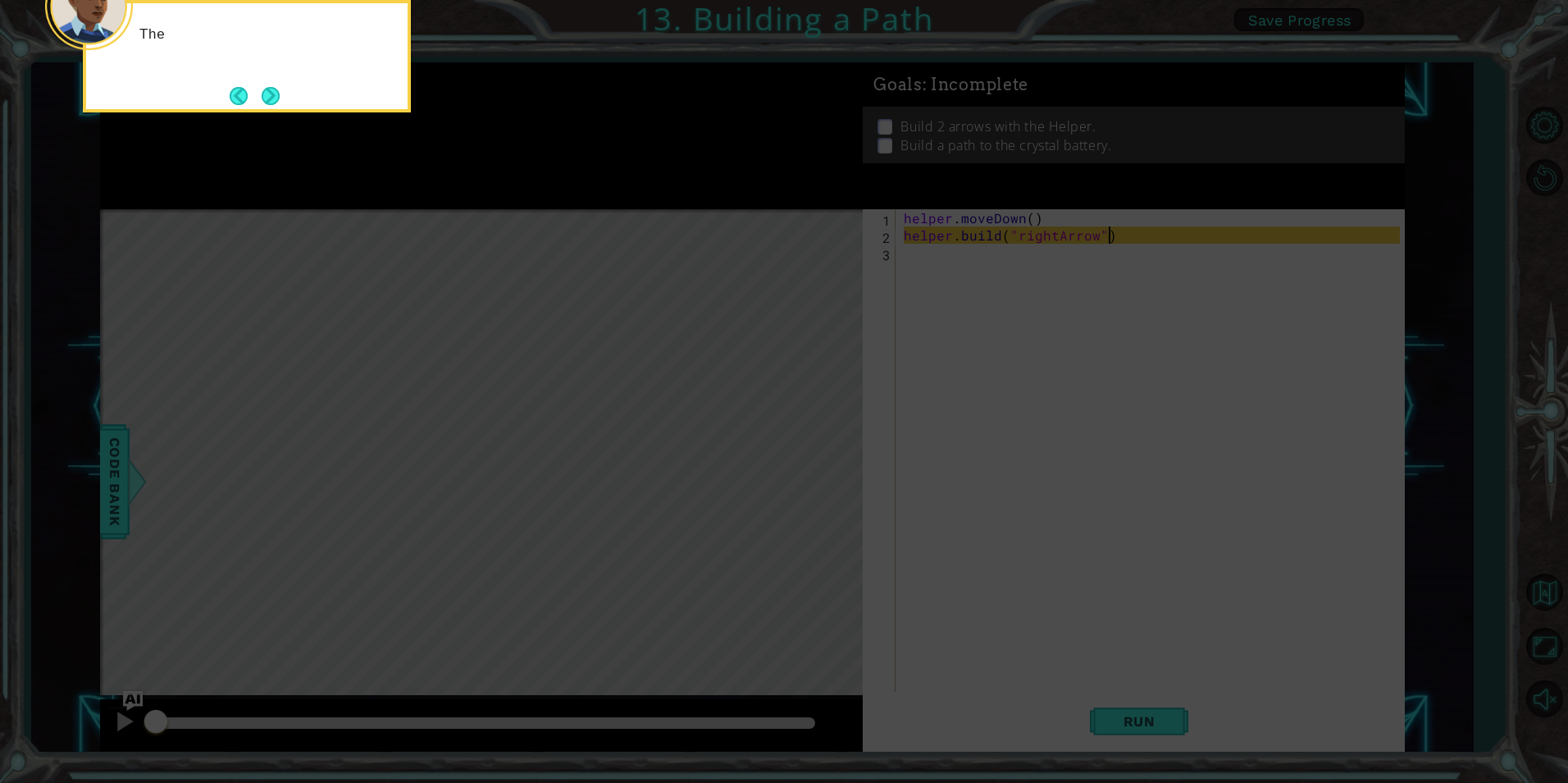
click at [268, 100] on button "Next" at bounding box center [270, 95] width 18 height 18
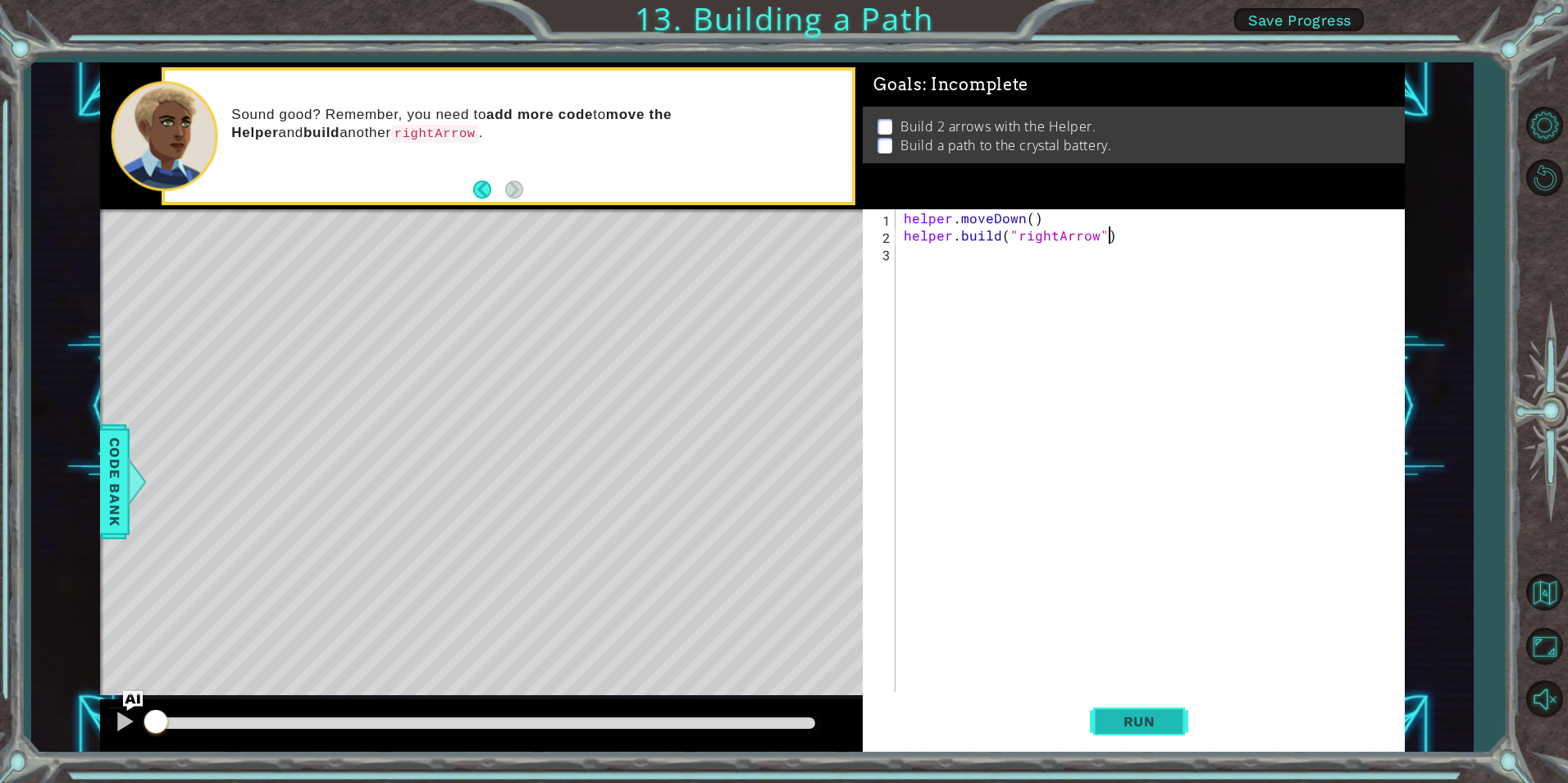
click at [1187, 720] on button "Run" at bounding box center [1139, 722] width 99 height 54
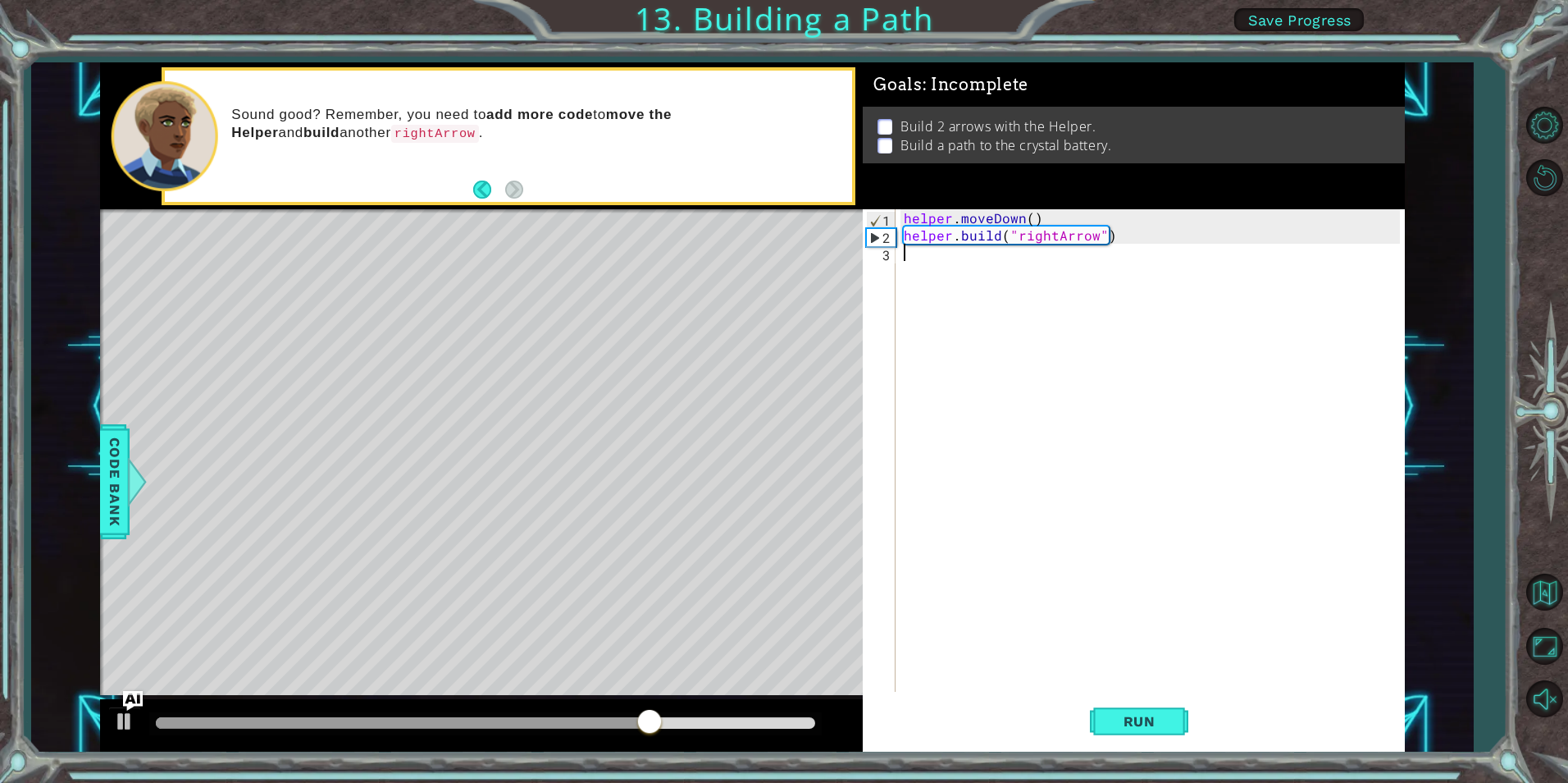
click at [964, 263] on div "helper . moveDown ( ) helper . build ( "rightArrow" )" at bounding box center [1154, 467] width 507 height 517
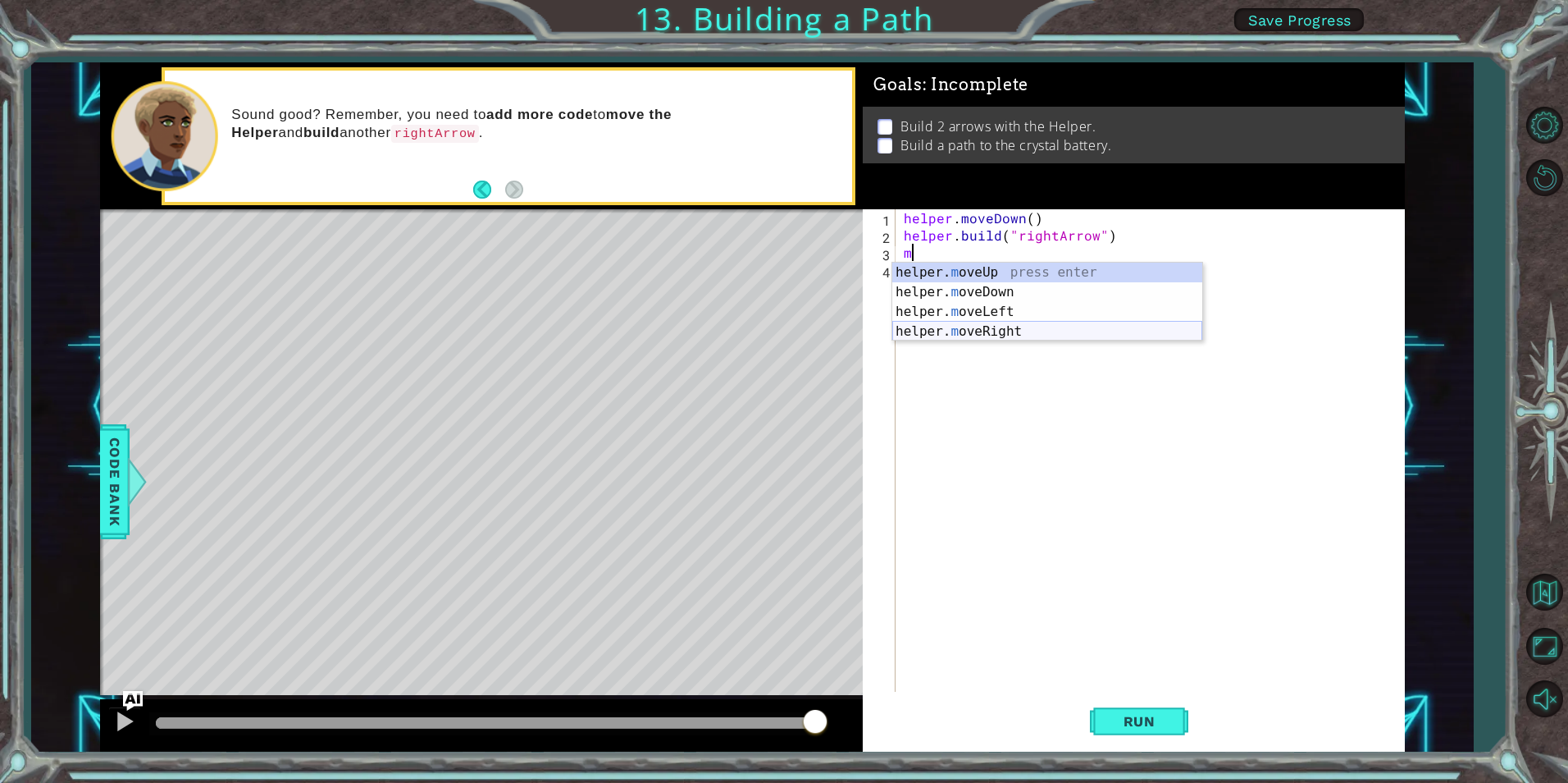
click at [973, 337] on div "helper. m oveUp press enter helper. m oveDown press enter helper. m oveLeft pre…" at bounding box center [1047, 321] width 310 height 118
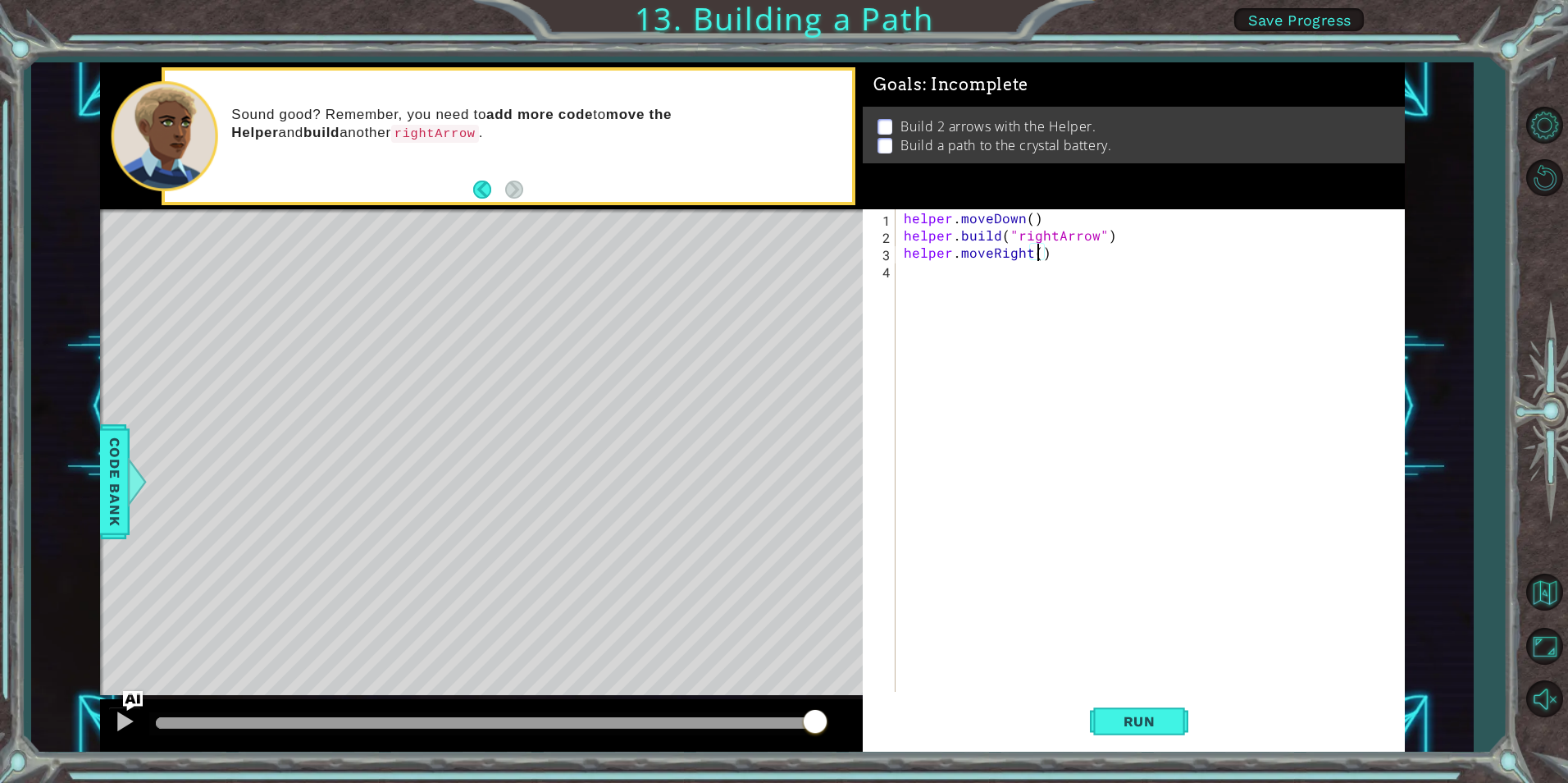
type textarea "helper.moveRight(2)"
click at [1094, 248] on div "helper . moveDown ( ) helper . build ( "rightArrow" ) helper . moveRight ( 2 )" at bounding box center [1154, 467] width 507 height 517
type textarea "h"
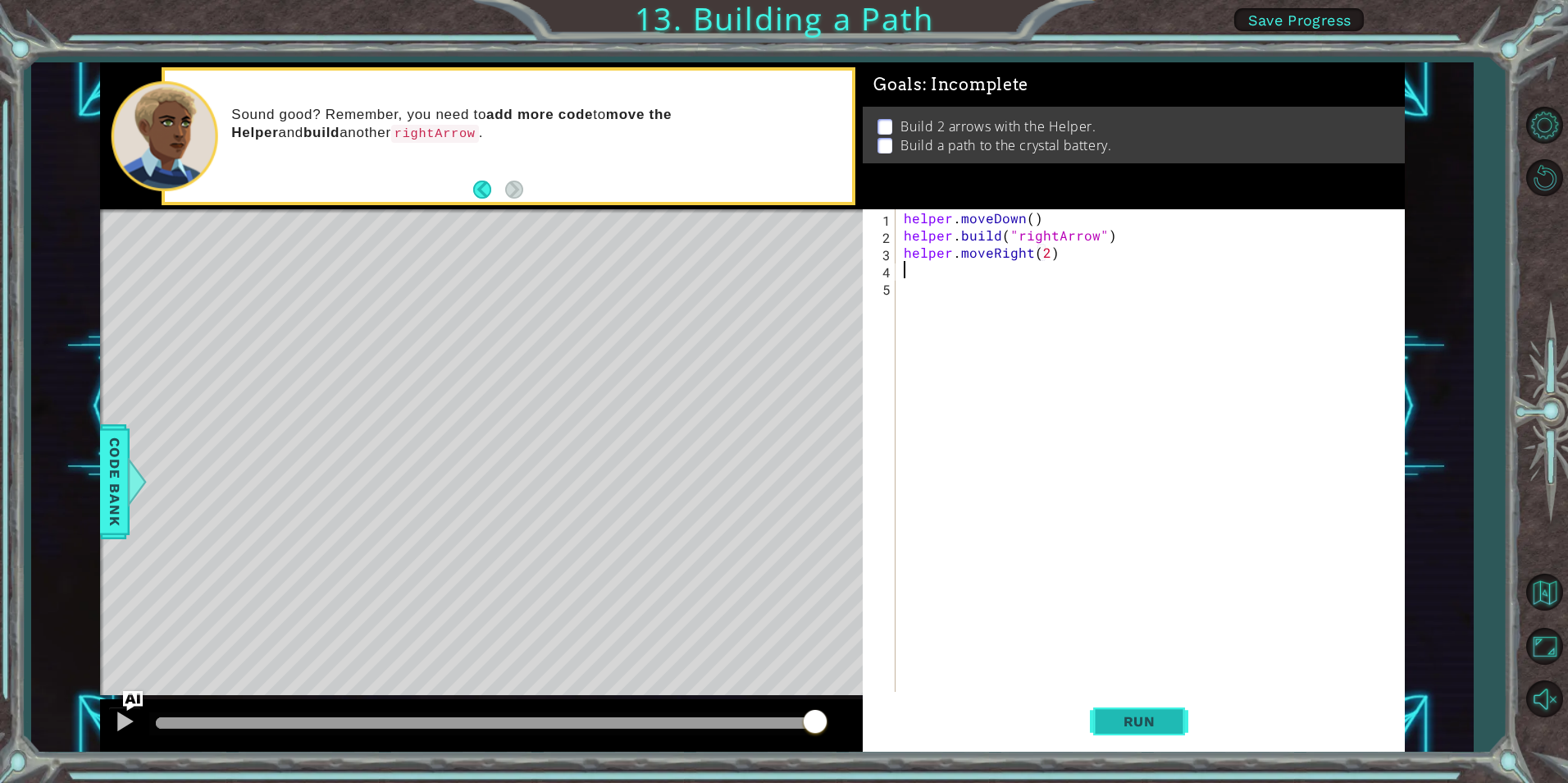
click at [1173, 725] on button "Run" at bounding box center [1139, 722] width 99 height 54
click at [1044, 254] on div "helper . moveDown ( ) helper . build ( "rightArrow" ) helper . moveRight ( 2 ) h" at bounding box center [1154, 467] width 507 height 517
click at [1136, 722] on span "Run" at bounding box center [1140, 722] width 65 height 17
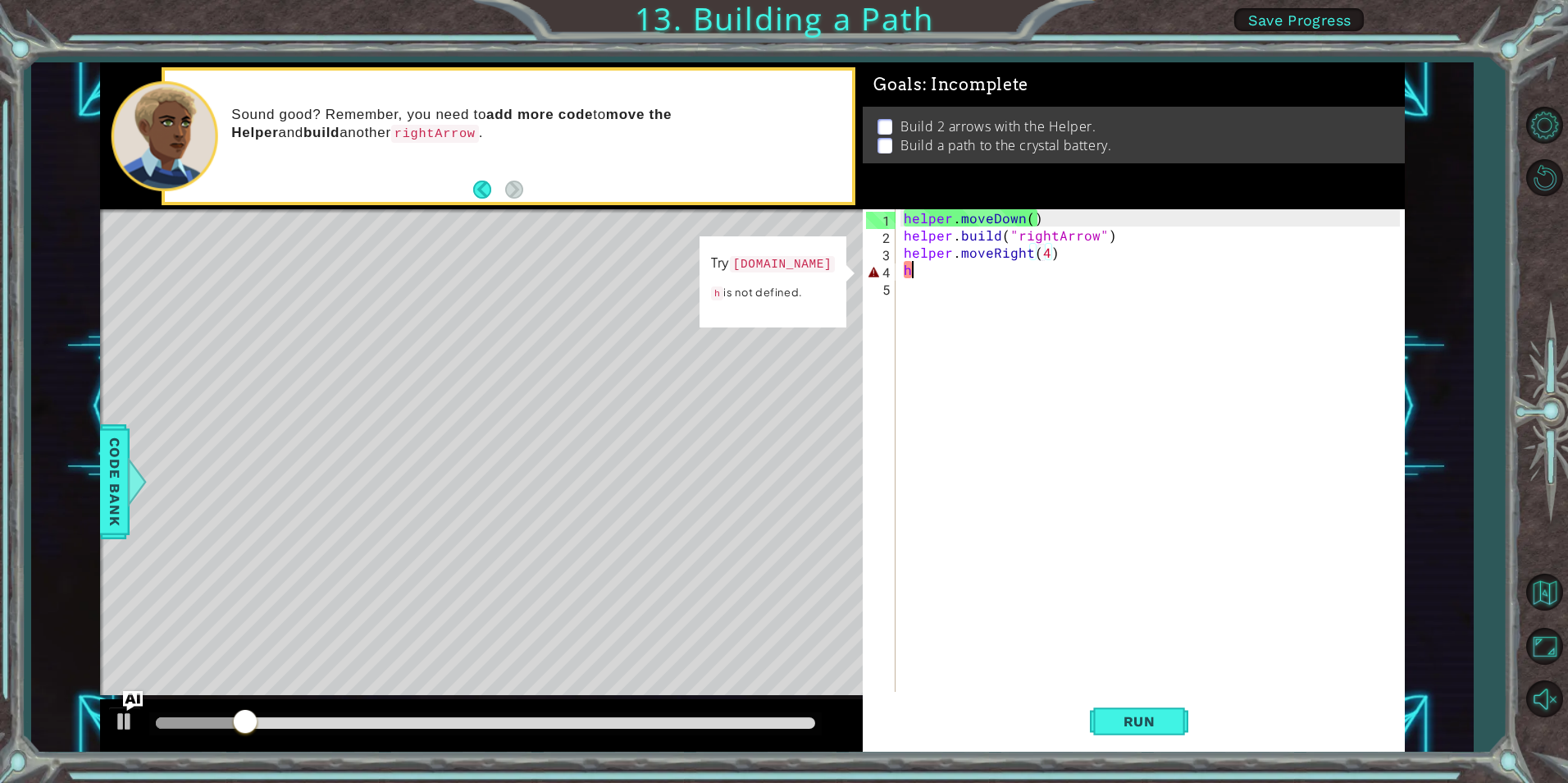
click at [976, 273] on div "helper . moveDown ( ) helper . build ( "rightArrow" ) helper . moveRight ( 4 ) h" at bounding box center [1154, 467] width 507 height 517
type textarea "h"
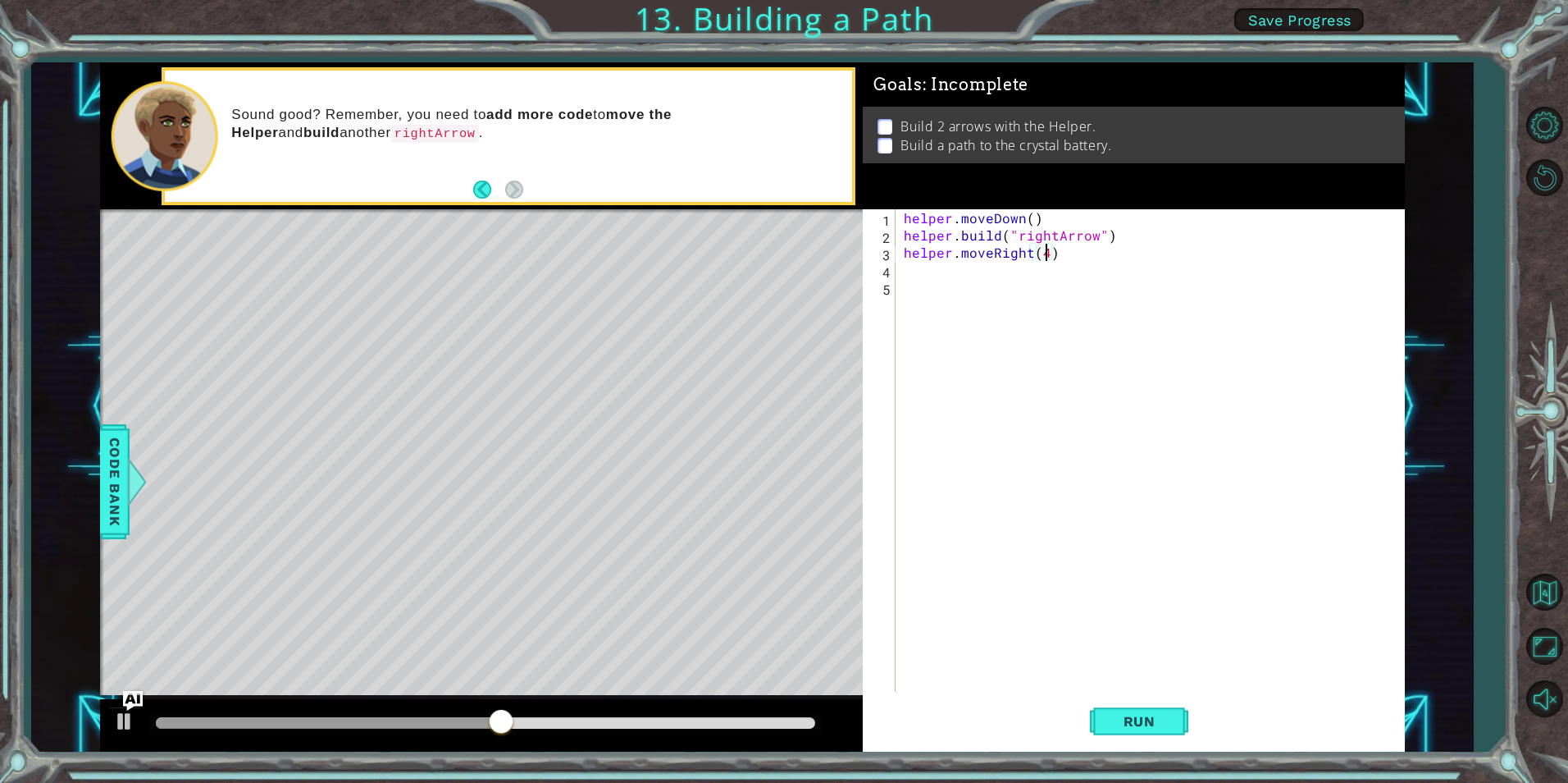
click at [1047, 251] on div "helper . moveDown ( ) helper . build ( "rightArrow" ) helper . moveRight ( 4 )" at bounding box center [1154, 467] width 507 height 517
type textarea "helper.moveRight(3)"
click at [1135, 723] on span "Run" at bounding box center [1140, 722] width 65 height 17
click at [1069, 261] on div "helper . moveDown ( ) helper . build ( "rightArrow" ) helper . moveRight ( 3 )" at bounding box center [1154, 467] width 507 height 517
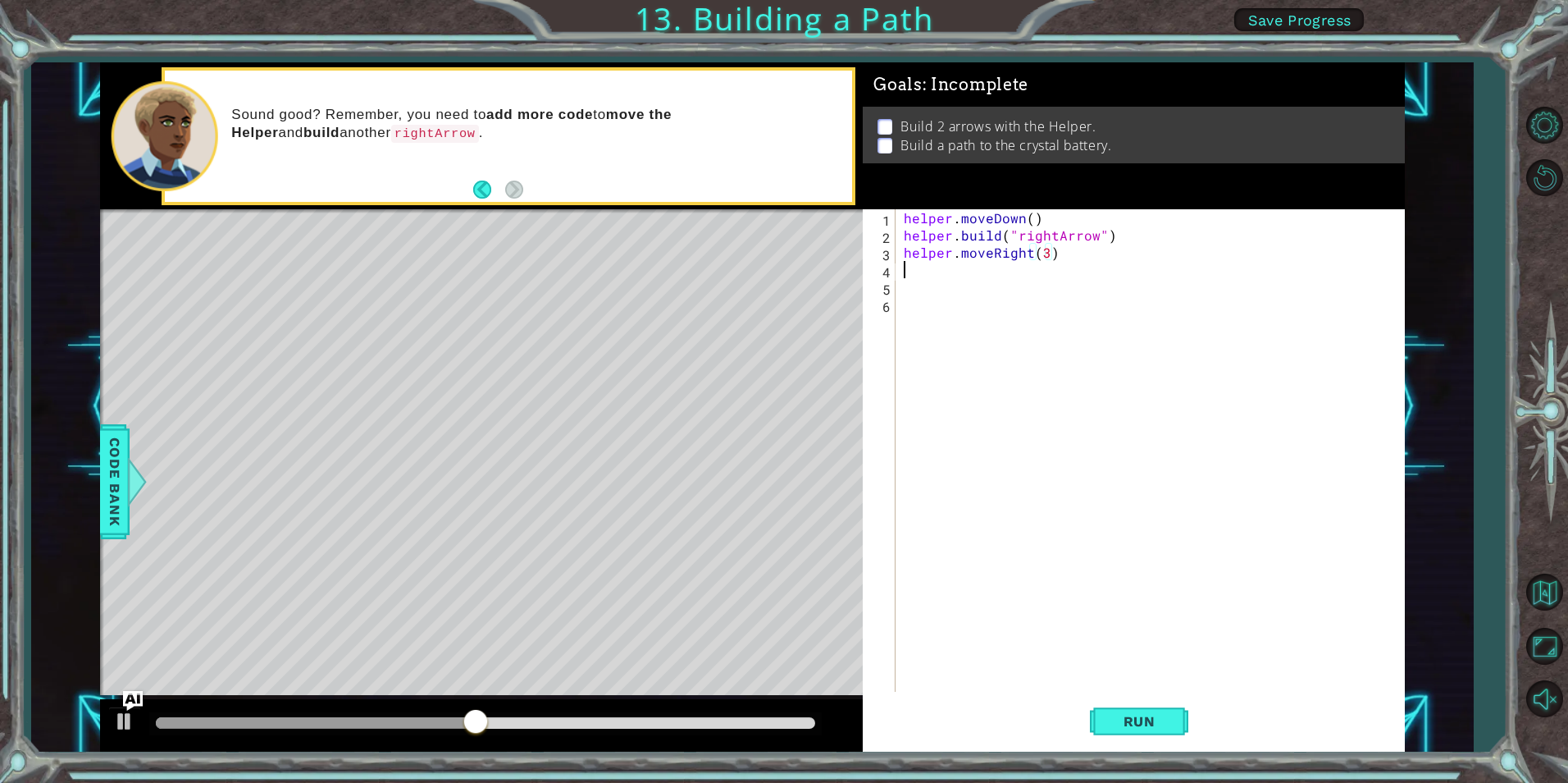
scroll to position [0, 0]
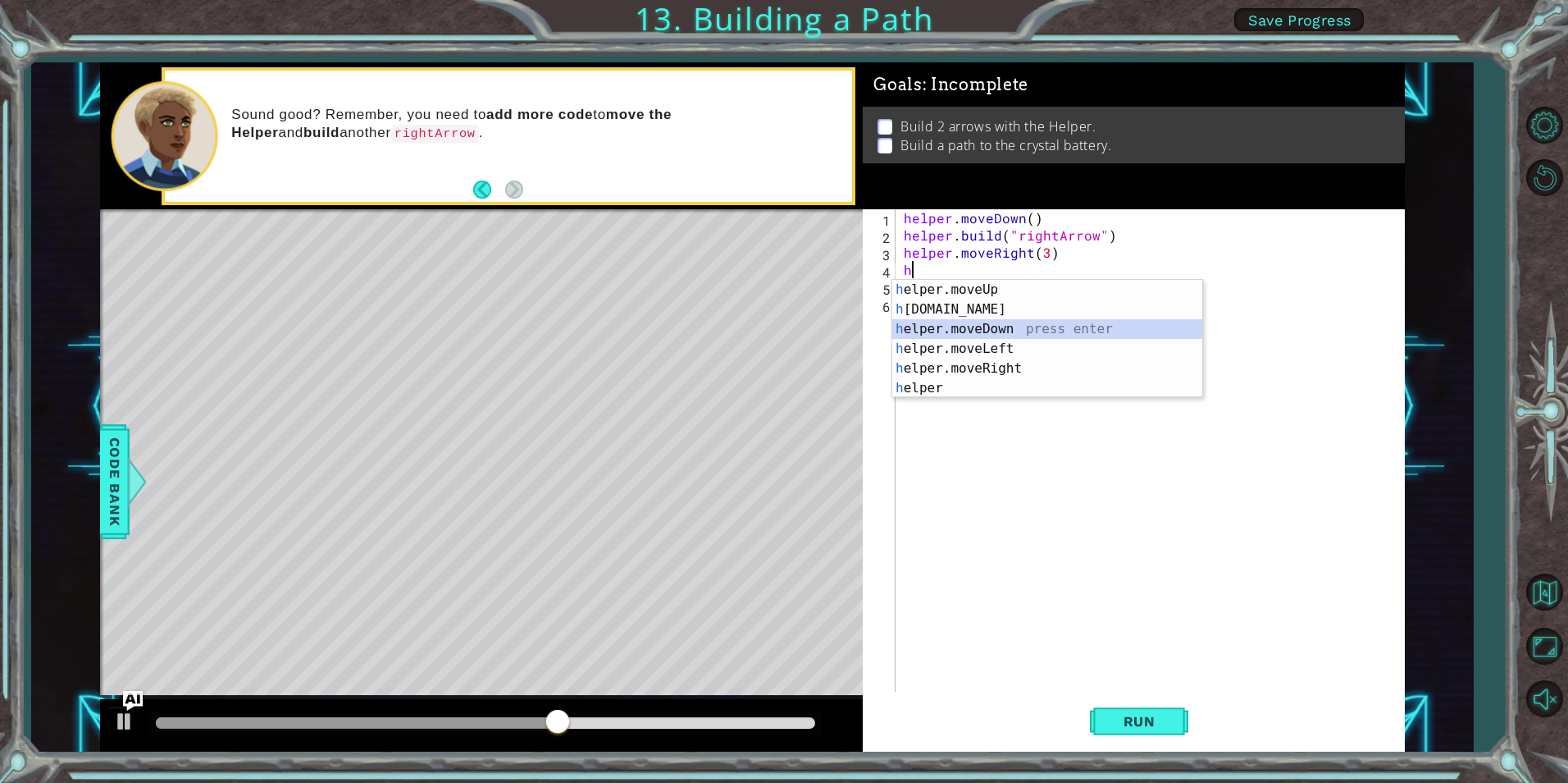
click at [1026, 323] on div "h elper.moveUp press enter h [DOMAIN_NAME] press enter h elper.moveDown press e…" at bounding box center [1047, 358] width 310 height 157
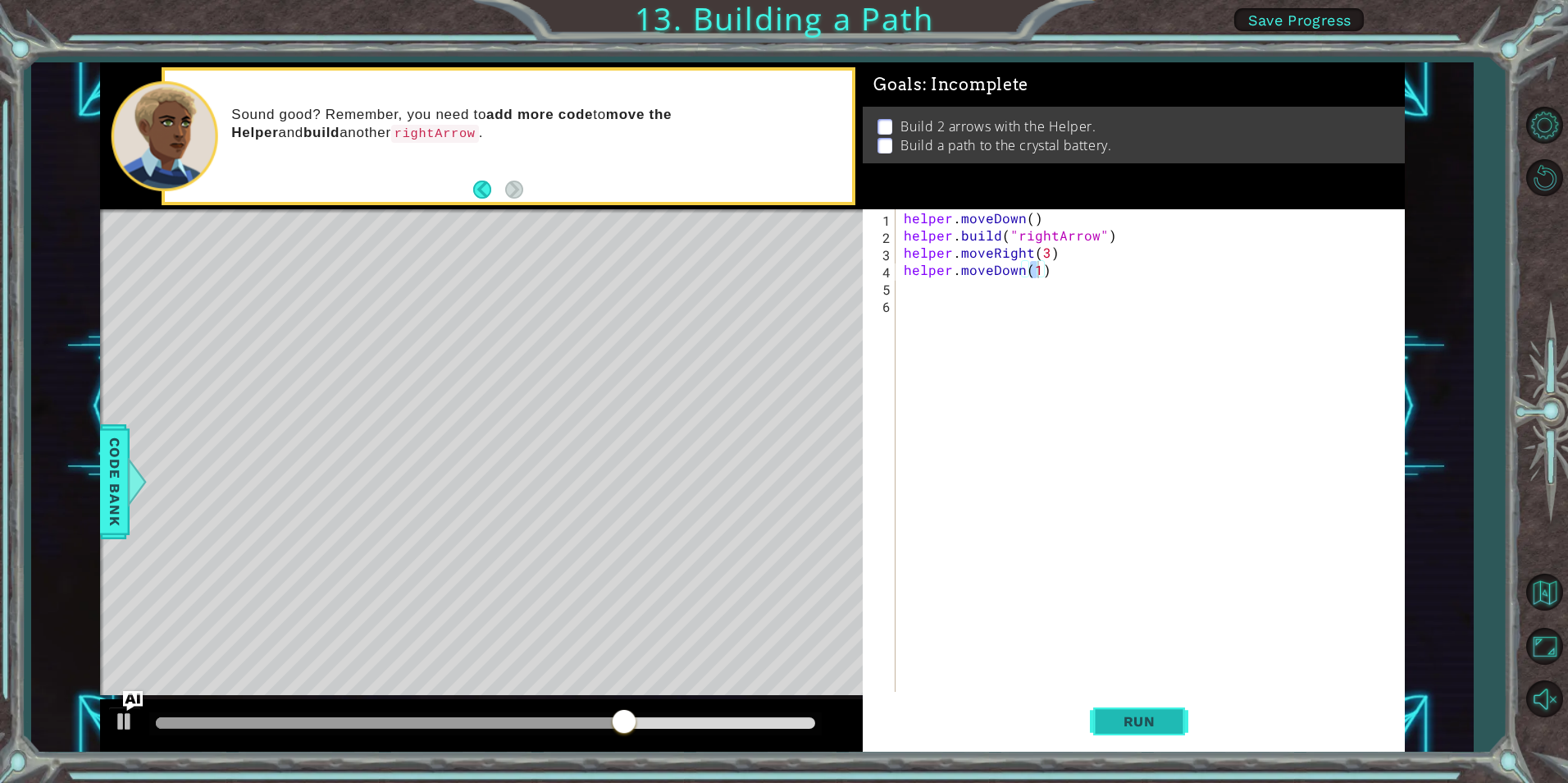
click at [1146, 736] on button "Run" at bounding box center [1139, 722] width 99 height 54
click at [1078, 277] on div "helper . moveDown ( ) helper . build ( "rightArrow" ) helper . moveRight ( 3 ) …" at bounding box center [1154, 467] width 507 height 517
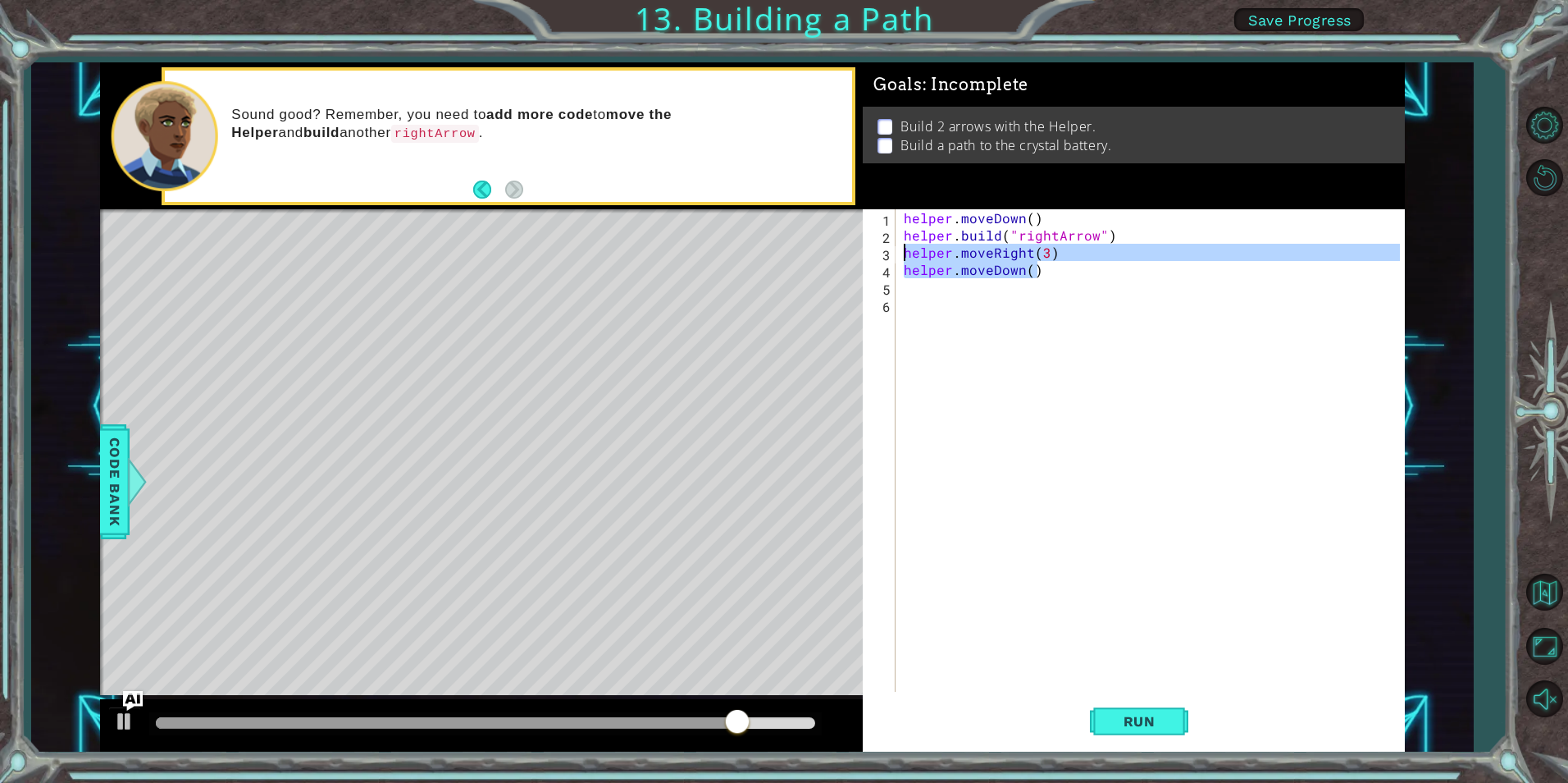
click at [660, 251] on div "1 ההההההההההההההההההההההההההההההההההההההההההההההההההההההההההההההההההההההההההההה…" at bounding box center [753, 407] width 1305 height 689
click at [902, 252] on div "helper . moveDown ( ) helper . build ( "rightArrow" ) helper . moveRight ( 3 ) …" at bounding box center [1150, 451] width 499 height 482
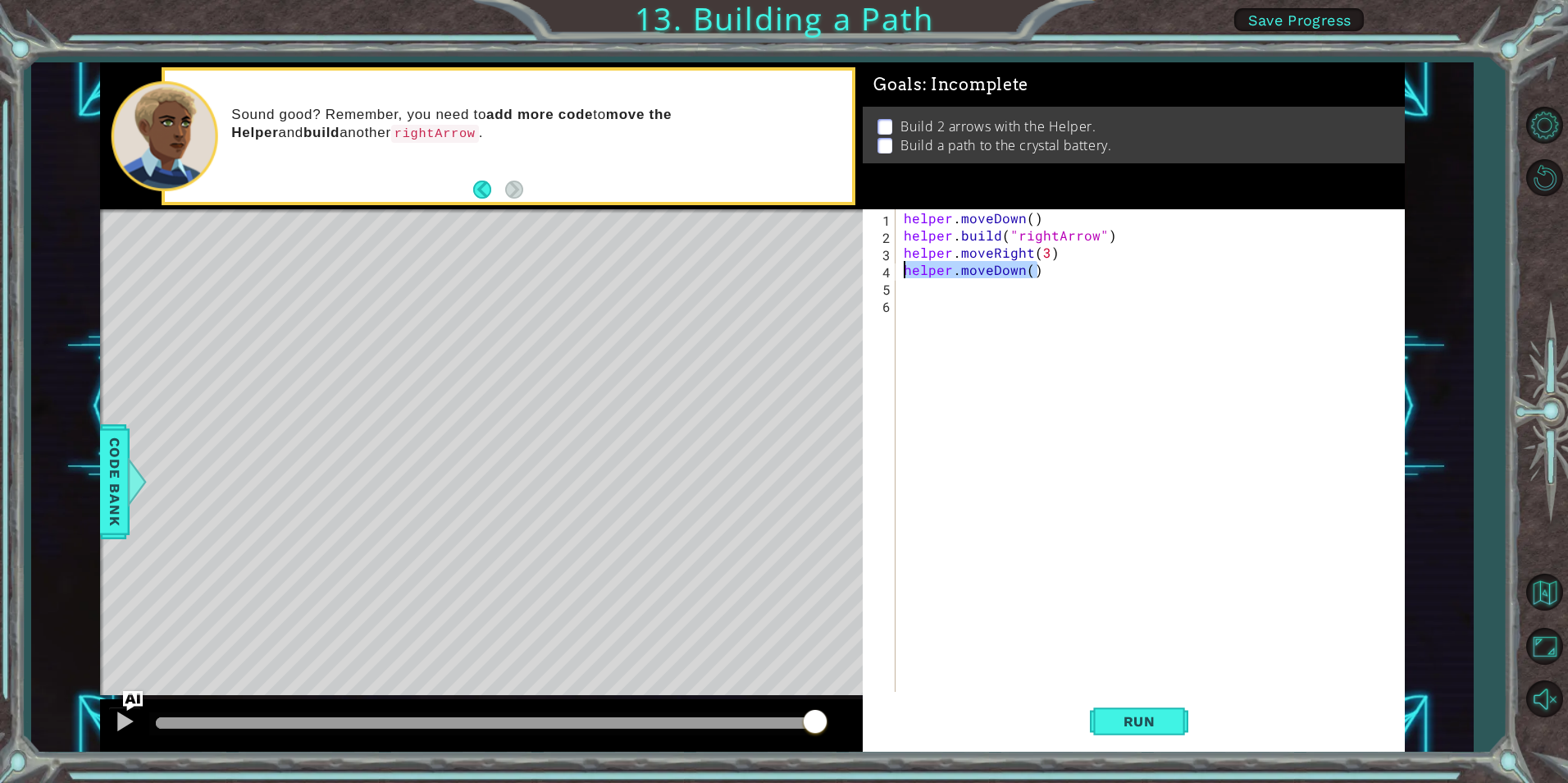
drag, startPoint x: 1040, startPoint y: 273, endPoint x: 889, endPoint y: 277, distance: 151.1
click at [889, 277] on div "helper.moveRight(3) 1 2 3 4 5 6 helper . moveDown ( ) helper . build ( "rightAr…" at bounding box center [1131, 451] width 536 height 482
type textarea "helper.moveDown()"
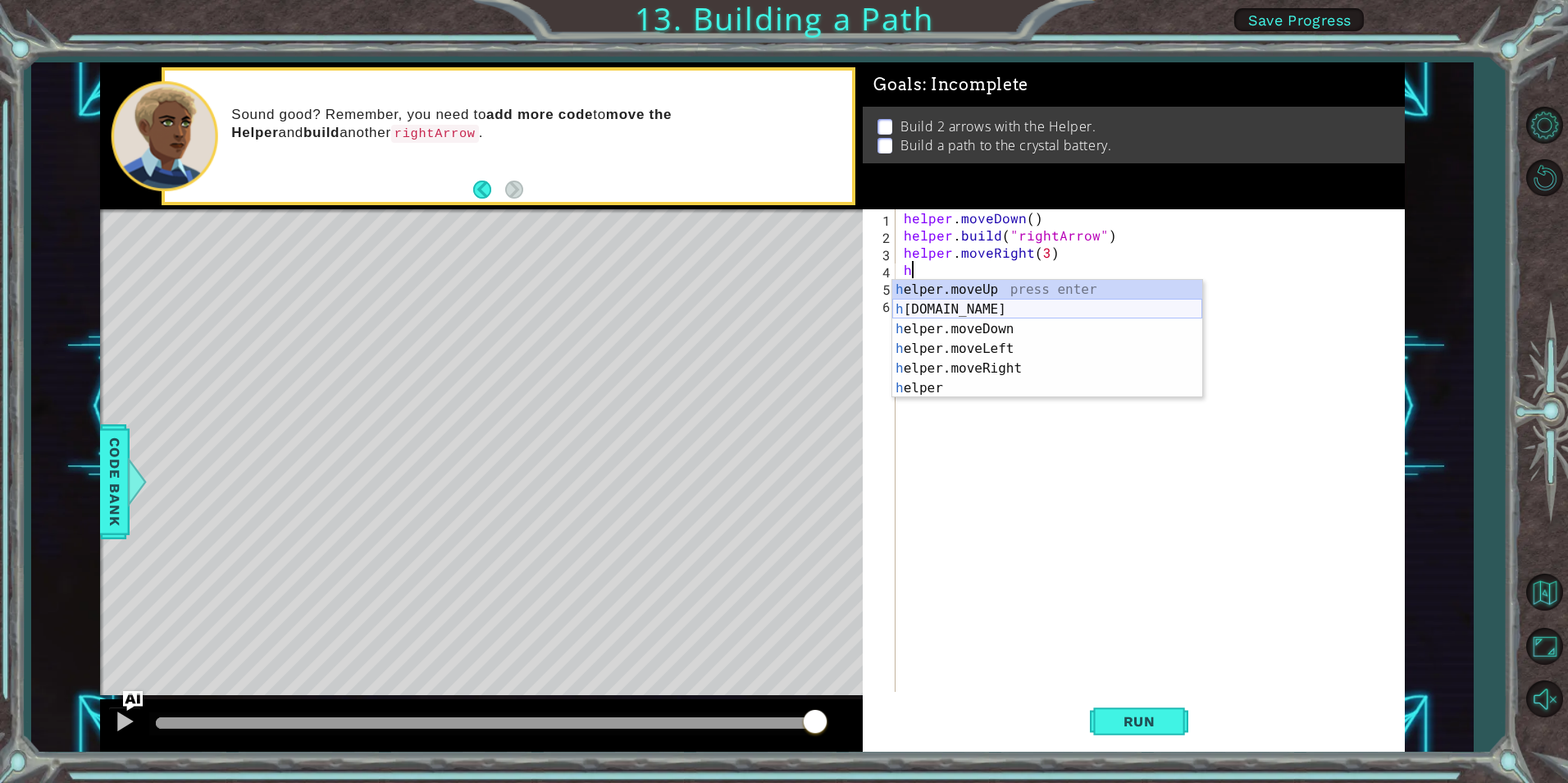
click at [980, 306] on div "h elper.moveUp press enter h [DOMAIN_NAME] press enter h elper.moveDown press e…" at bounding box center [1047, 358] width 310 height 157
type textarea "[DOMAIN_NAME]("rightArrow")"
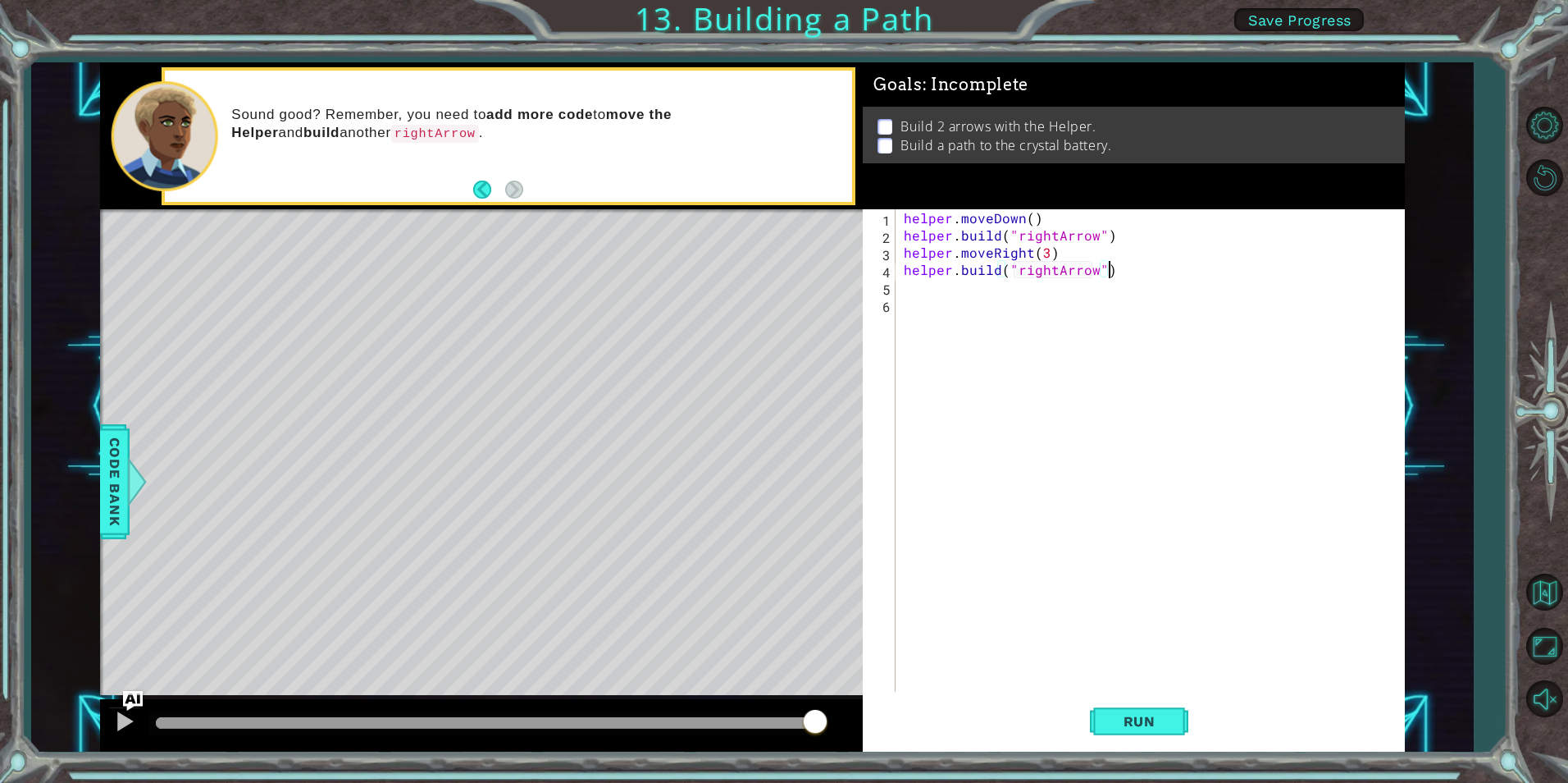
click at [1133, 268] on div "helper . moveDown ( ) helper . build ( "rightArrow" ) helper . moveRight ( 3 ) …" at bounding box center [1154, 467] width 507 height 517
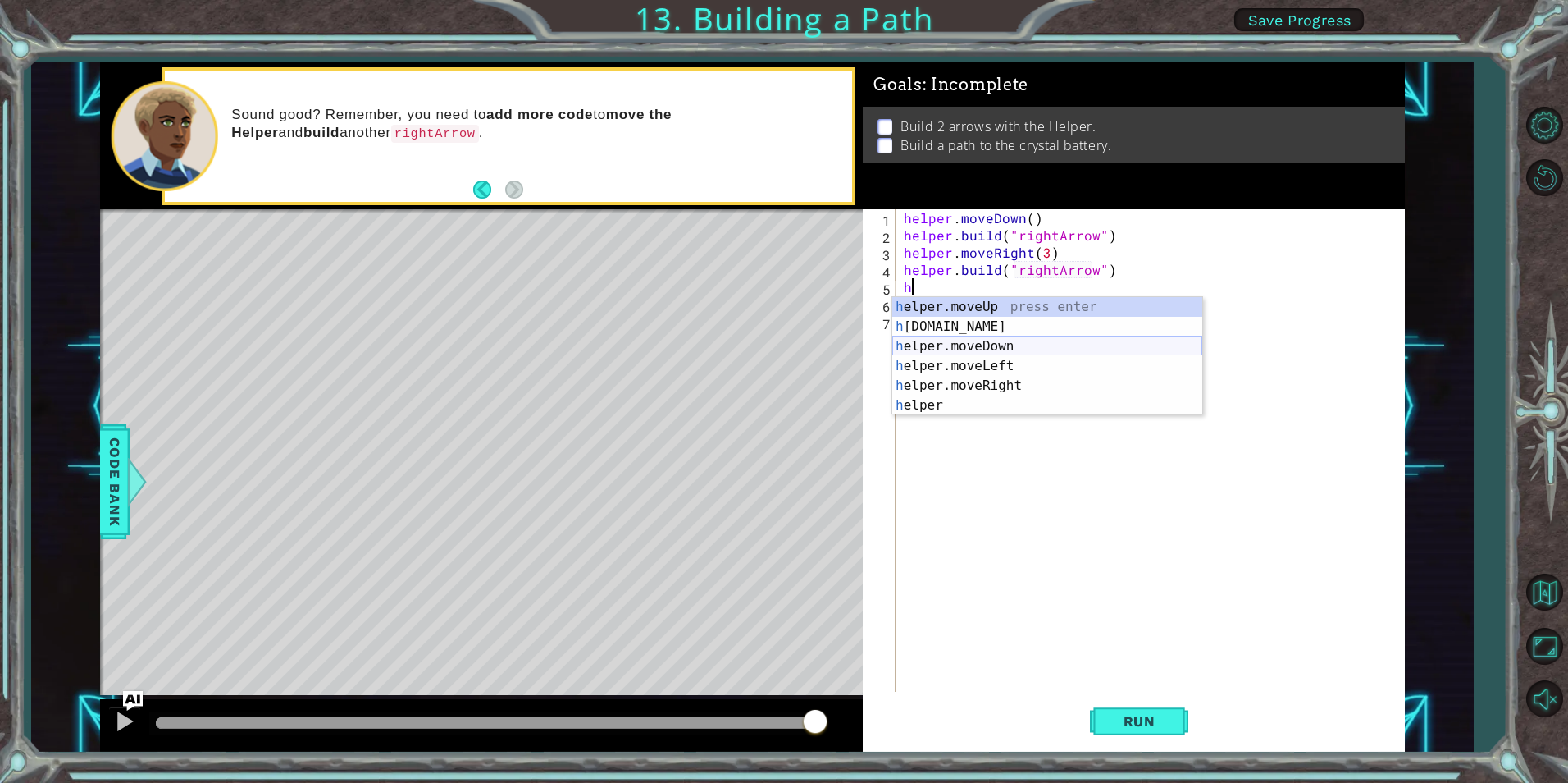
click at [1017, 349] on div "h elper.moveUp press enter h [DOMAIN_NAME] press enter h elper.moveDown press e…" at bounding box center [1047, 375] width 310 height 157
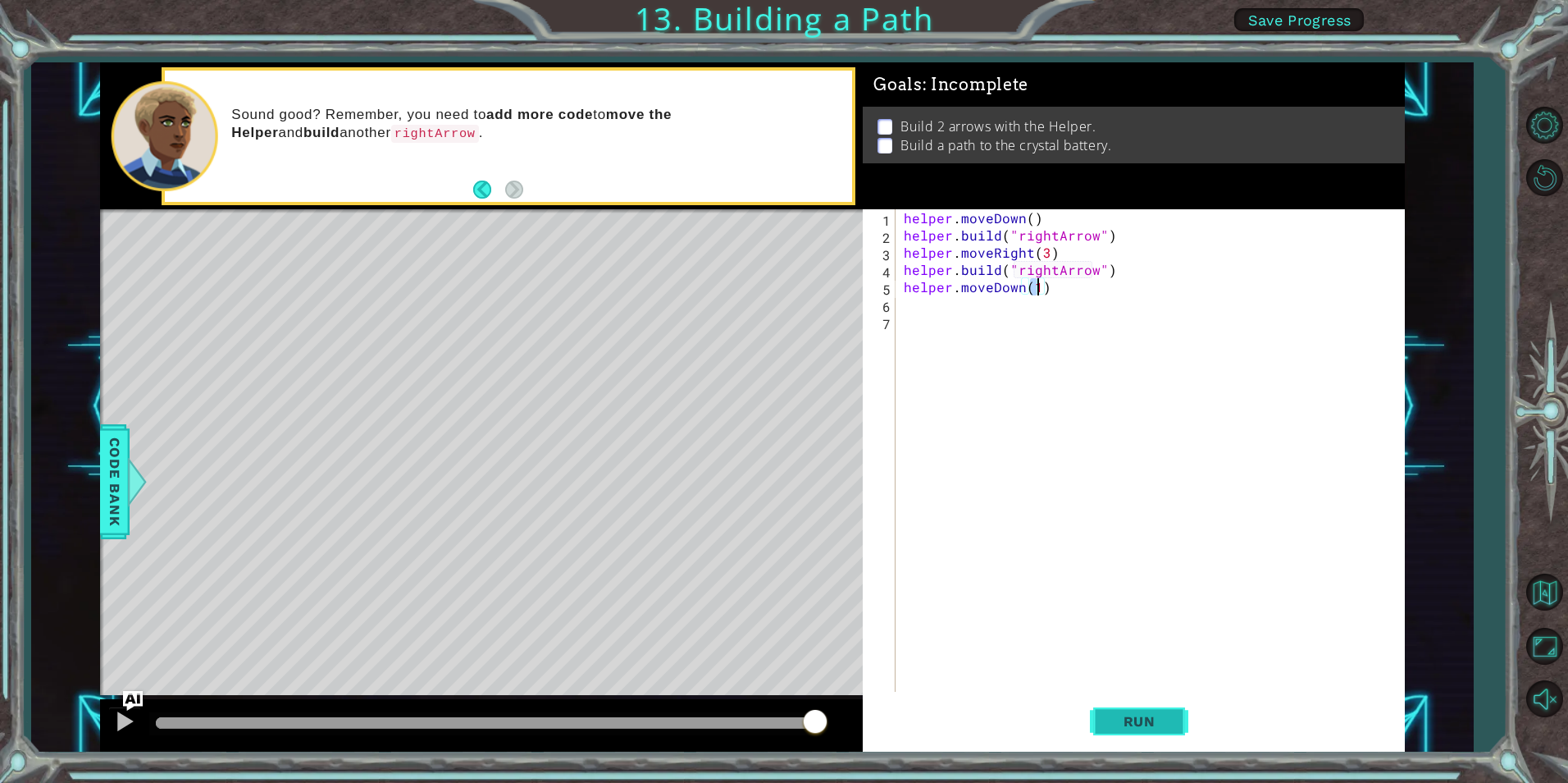
type textarea "helper.moveDown(1)"
click at [1166, 732] on button "Run" at bounding box center [1139, 722] width 99 height 54
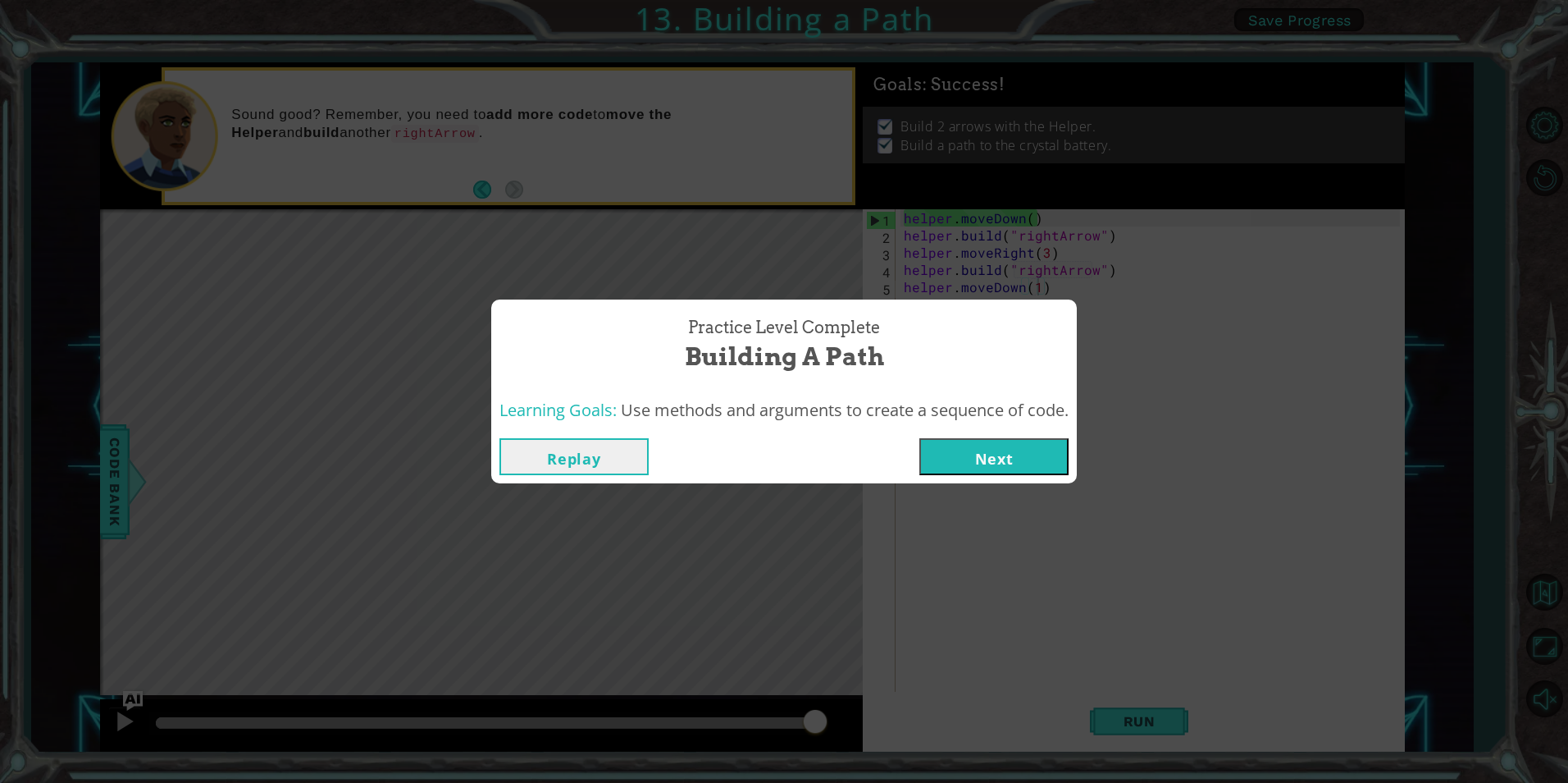
click at [1028, 471] on button "Next" at bounding box center [994, 457] width 149 height 37
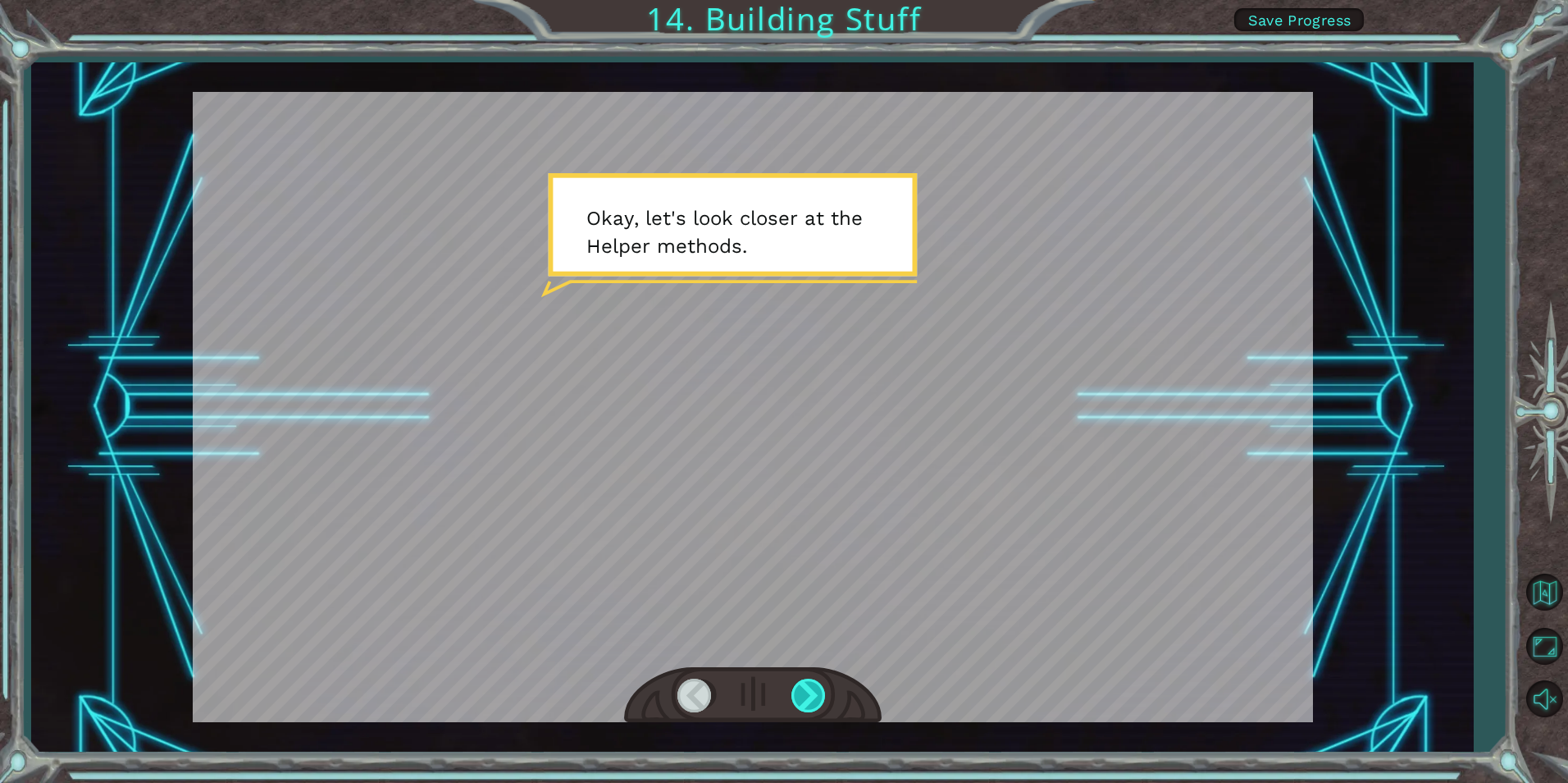
click at [822, 688] on div at bounding box center [810, 695] width 37 height 34
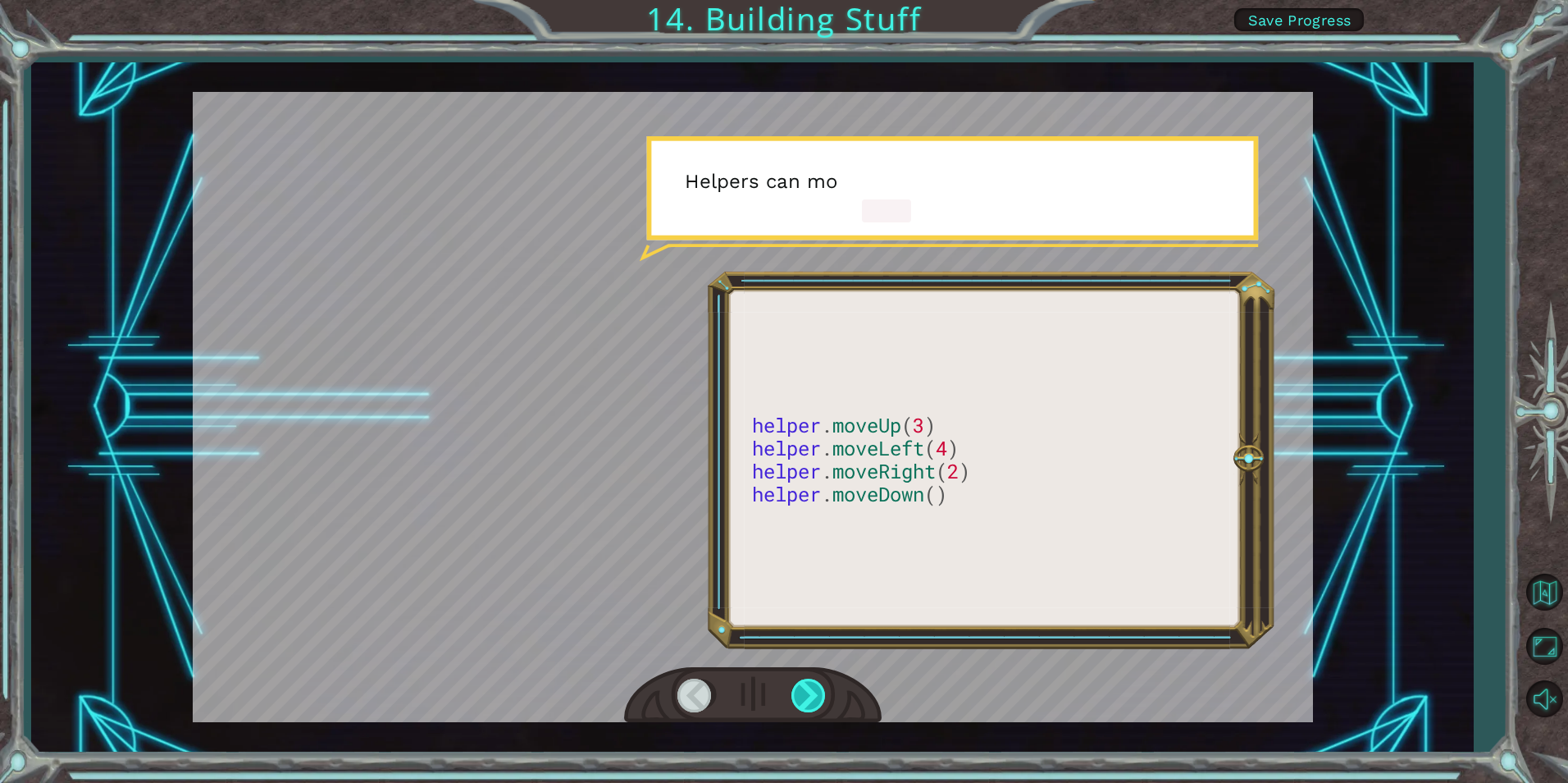
click at [822, 688] on div at bounding box center [810, 695] width 37 height 34
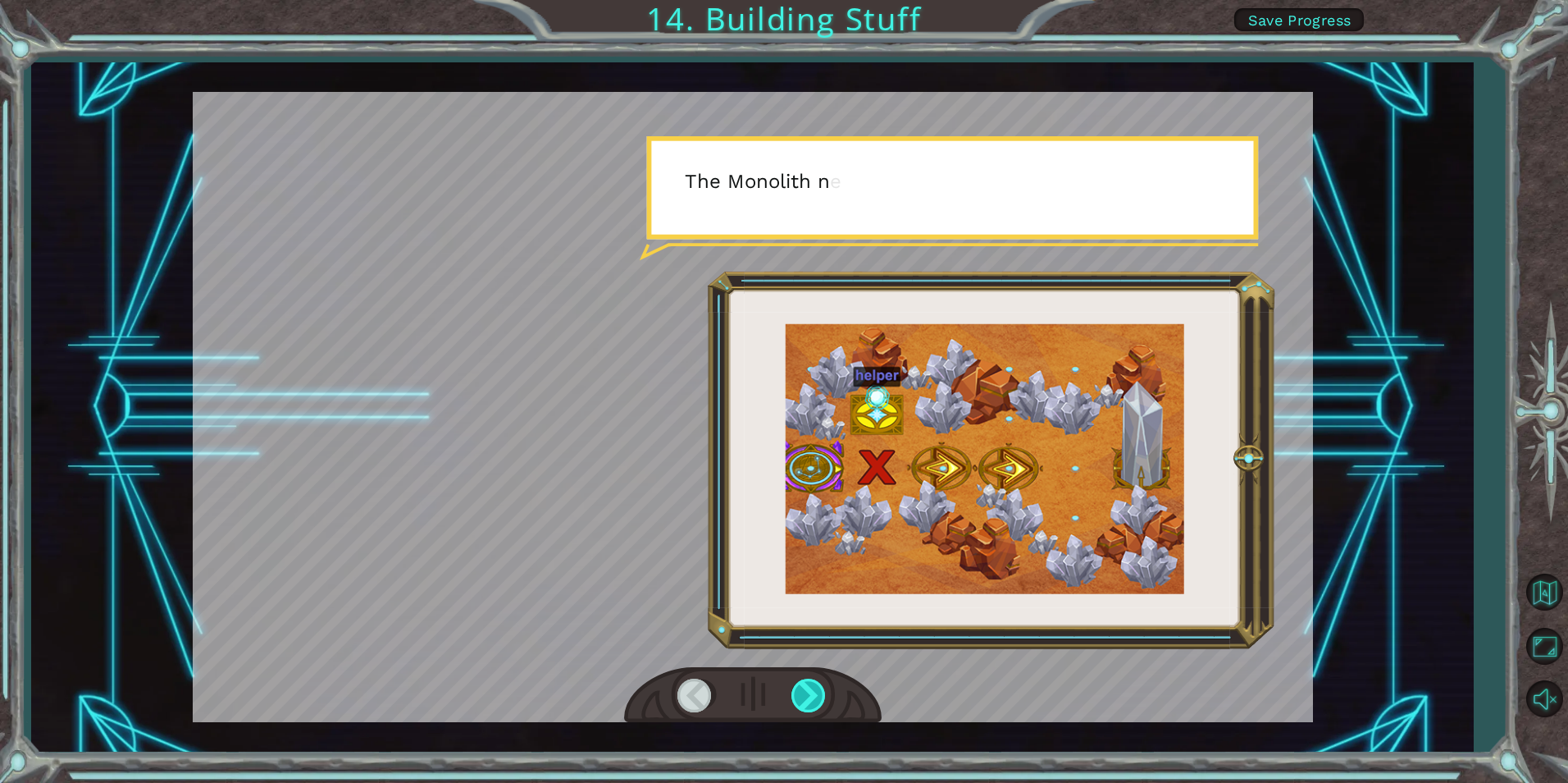
click at [822, 688] on div at bounding box center [810, 695] width 37 height 34
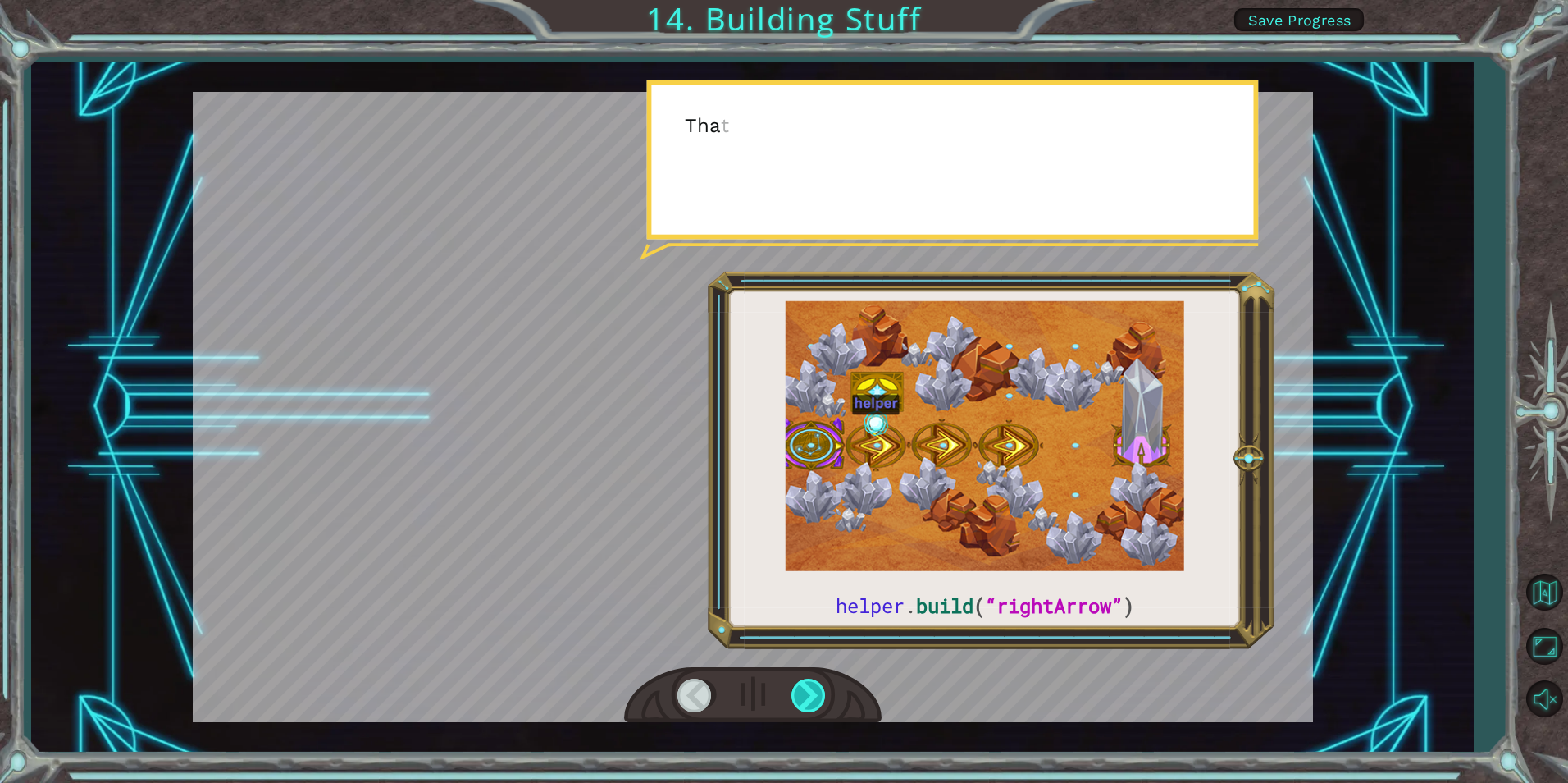
click at [822, 688] on div at bounding box center [810, 695] width 37 height 34
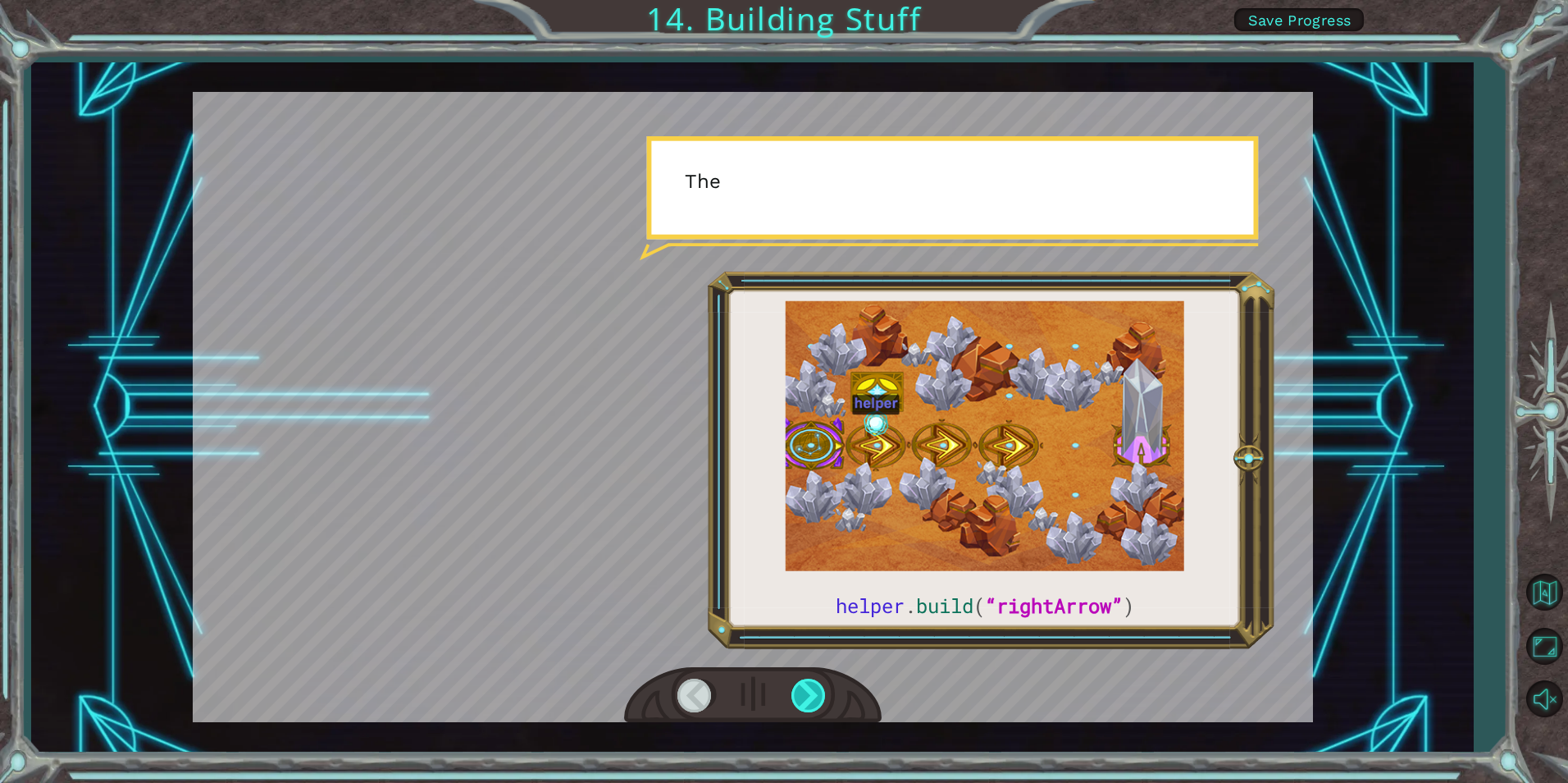
click at [822, 688] on div at bounding box center [810, 695] width 37 height 34
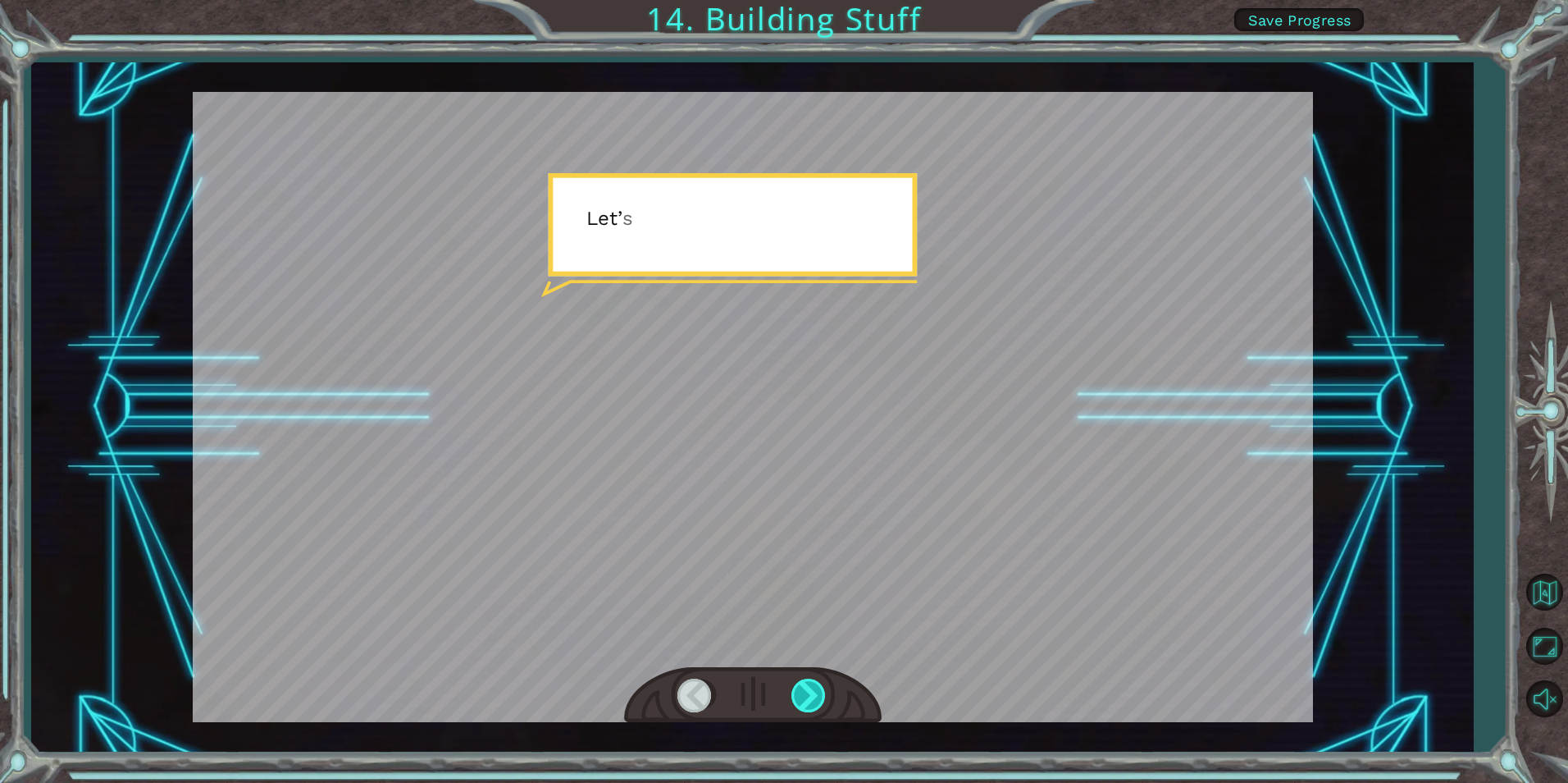
click at [822, 688] on div at bounding box center [810, 695] width 37 height 34
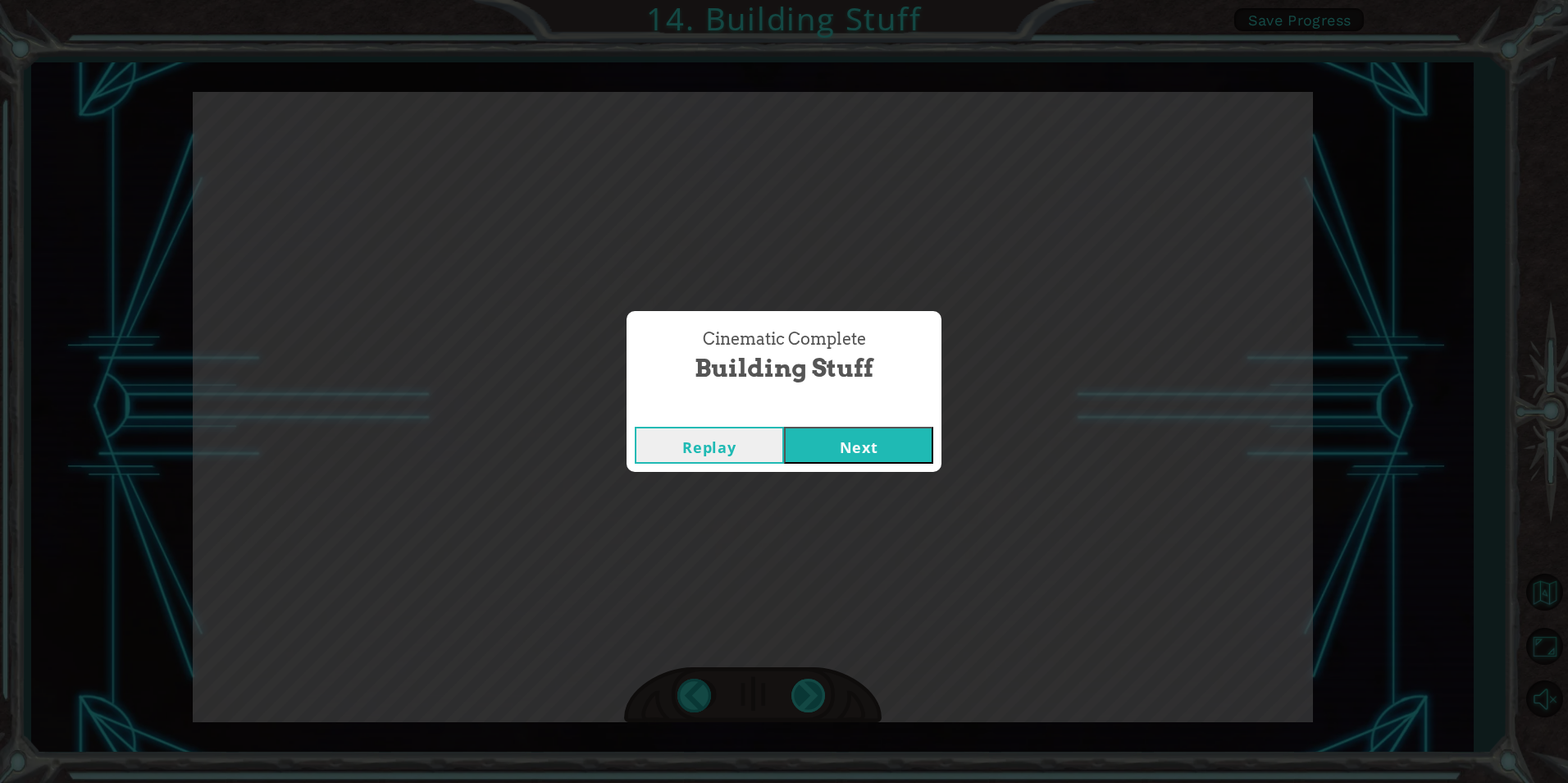
click at [822, 688] on div "Cinematic Complete Building Stuff Replay Next" at bounding box center [784, 391] width 1568 height 783
drag, startPoint x: 822, startPoint y: 688, endPoint x: 828, endPoint y: 459, distance: 229.1
click at [828, 459] on button "Next" at bounding box center [859, 445] width 149 height 37
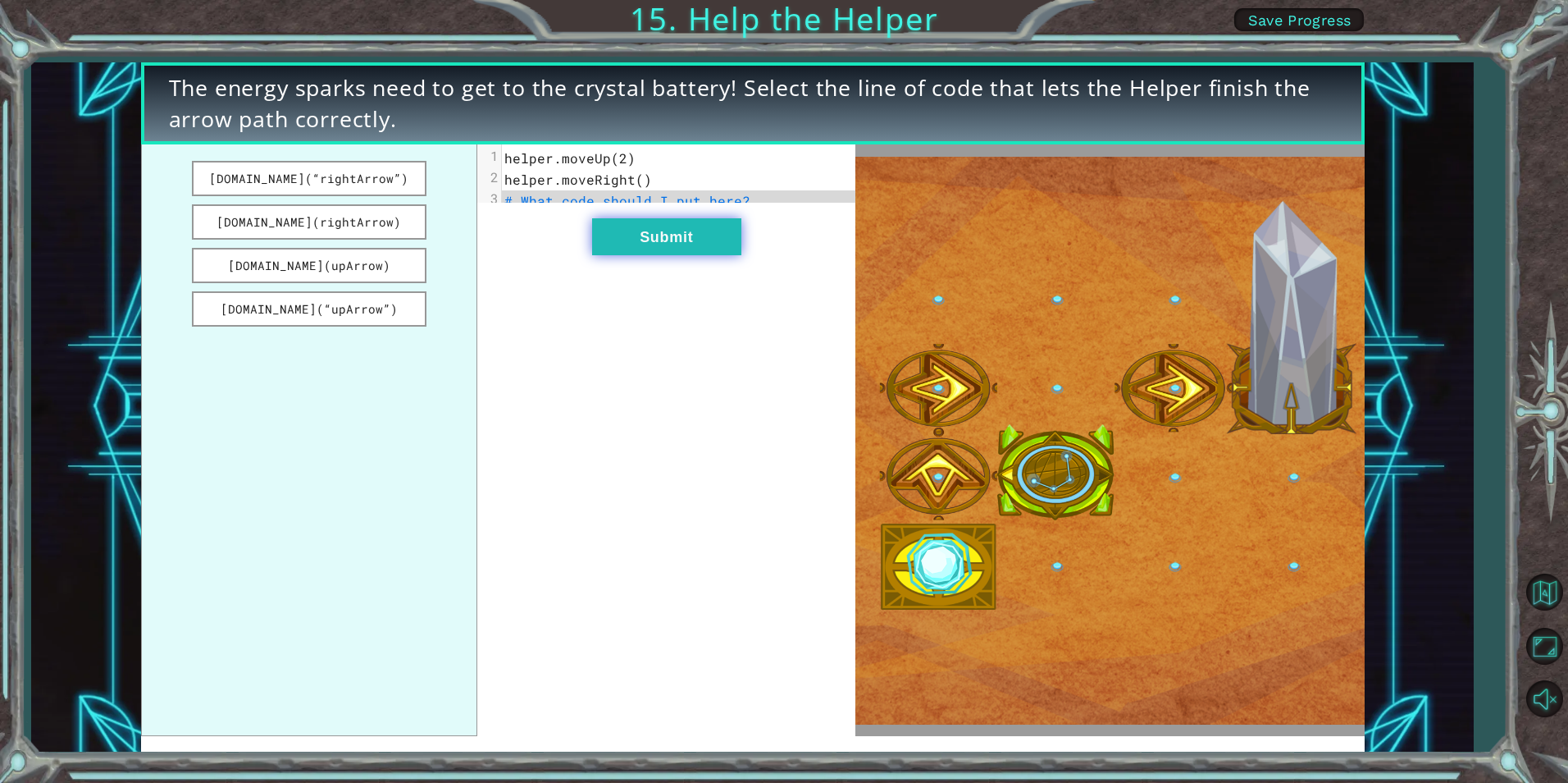
click at [701, 246] on button "Submit" at bounding box center [666, 236] width 149 height 37
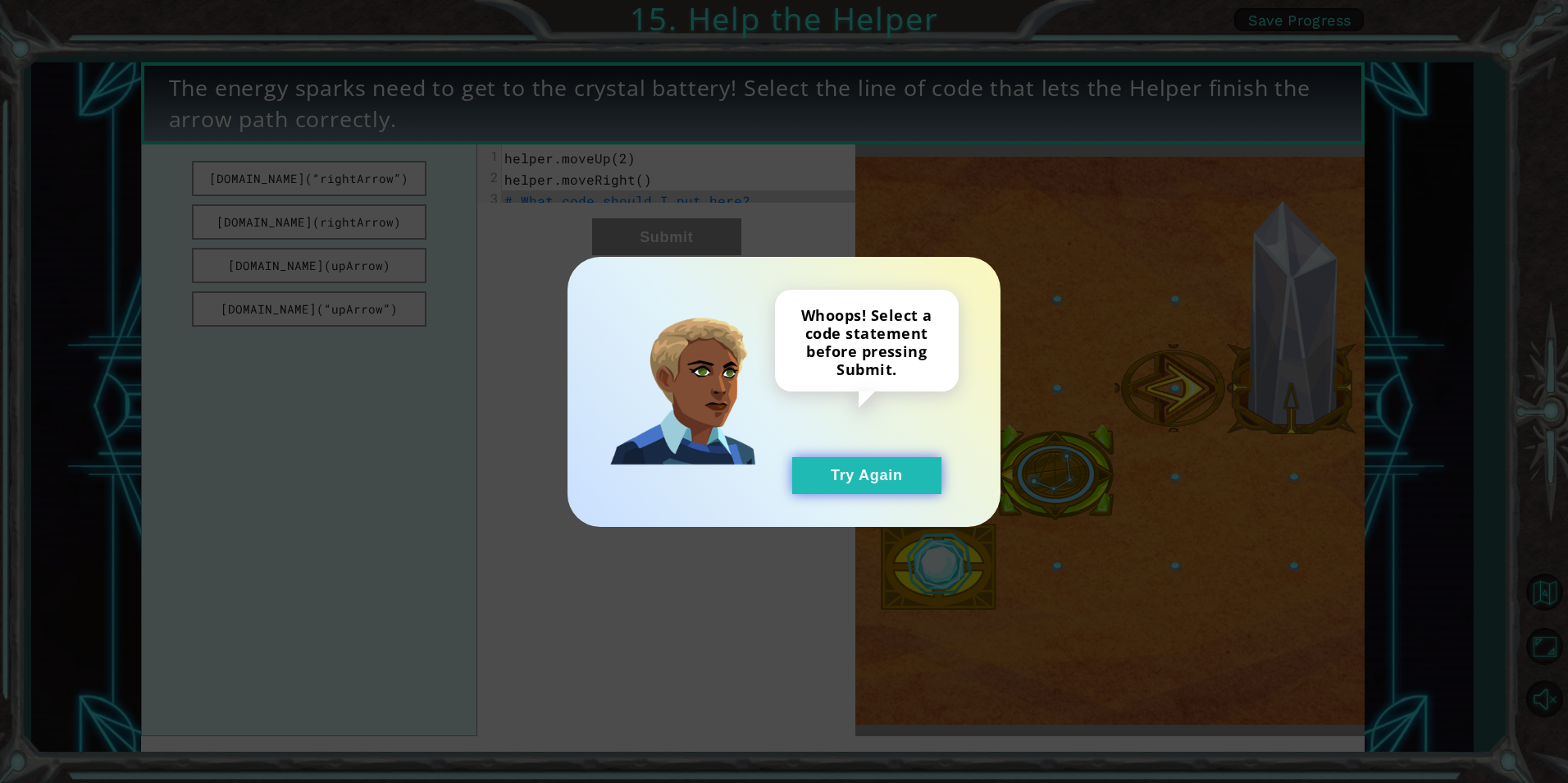
click at [909, 474] on button "Try Again" at bounding box center [866, 476] width 149 height 37
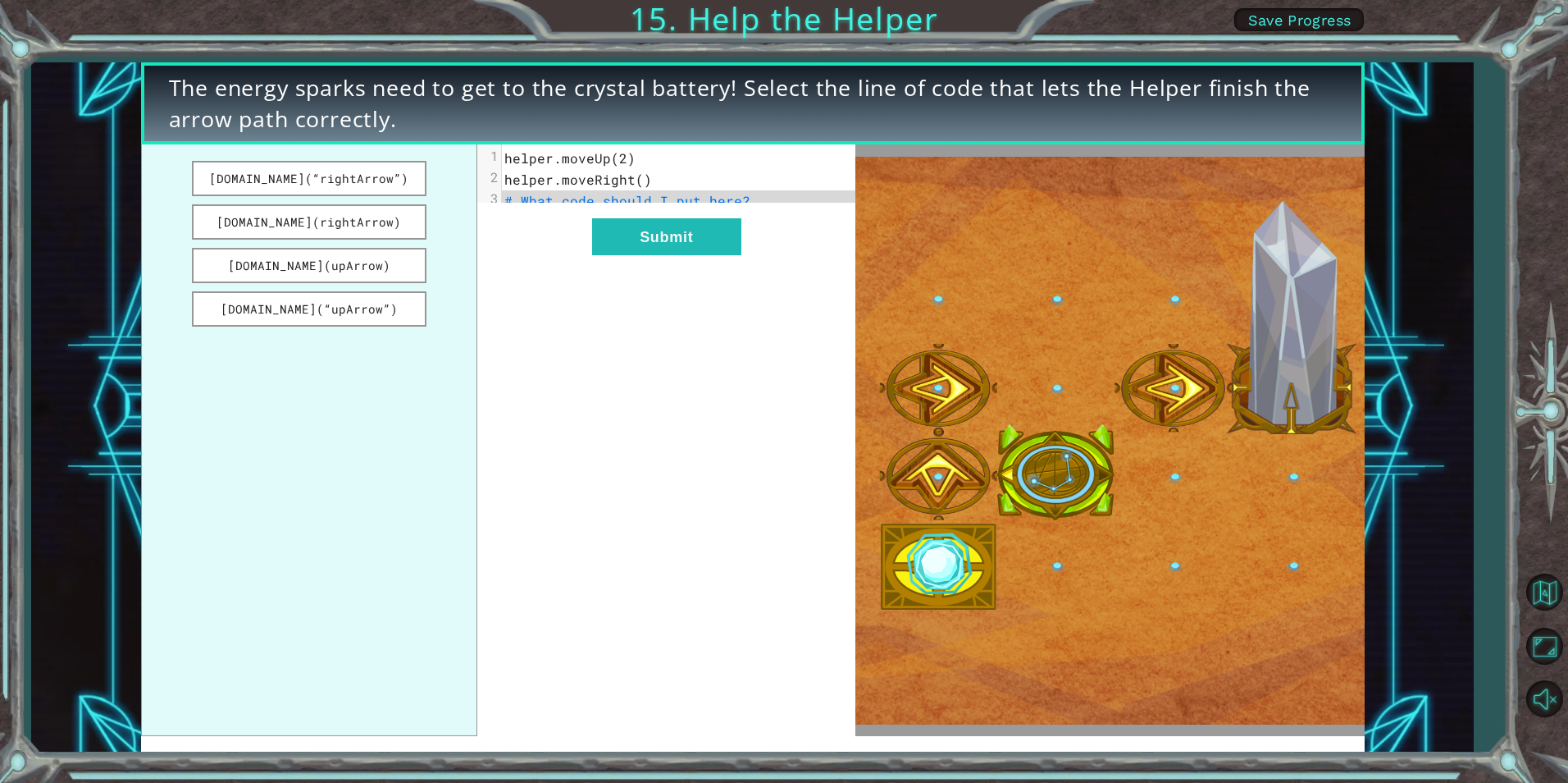
drag, startPoint x: 232, startPoint y: 182, endPoint x: 592, endPoint y: 213, distance: 361.3
click at [592, 213] on div "[DOMAIN_NAME](“rightArrow”) [DOMAIN_NAME](rightArrow) [DOMAIN_NAME](upArrow) [D…" at bounding box center [499, 439] width 716 height 591
click at [233, 179] on button "[DOMAIN_NAME](“rightArrow”)" at bounding box center [309, 179] width 235 height 35
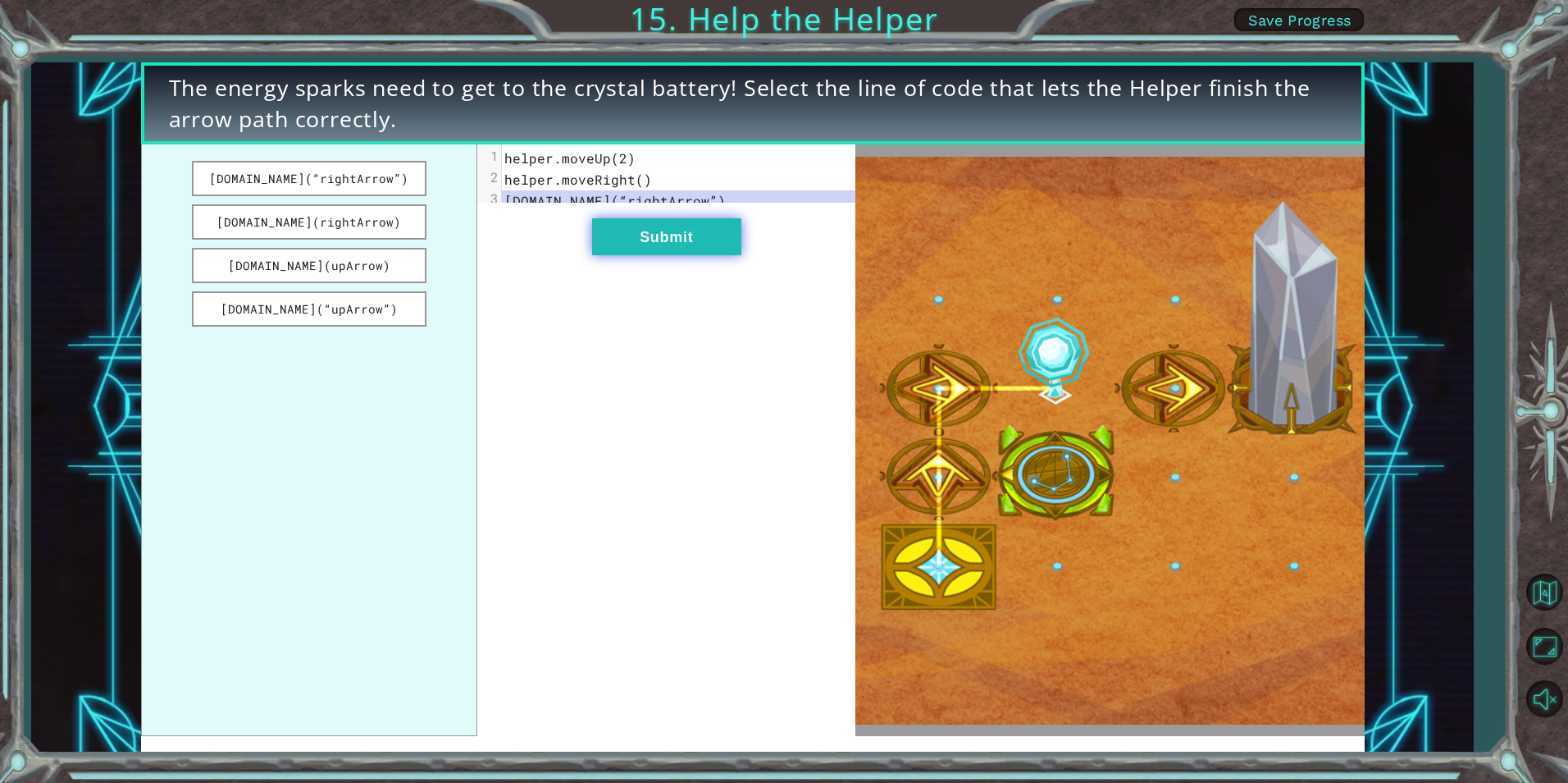
click at [690, 232] on button "Submit" at bounding box center [666, 236] width 149 height 37
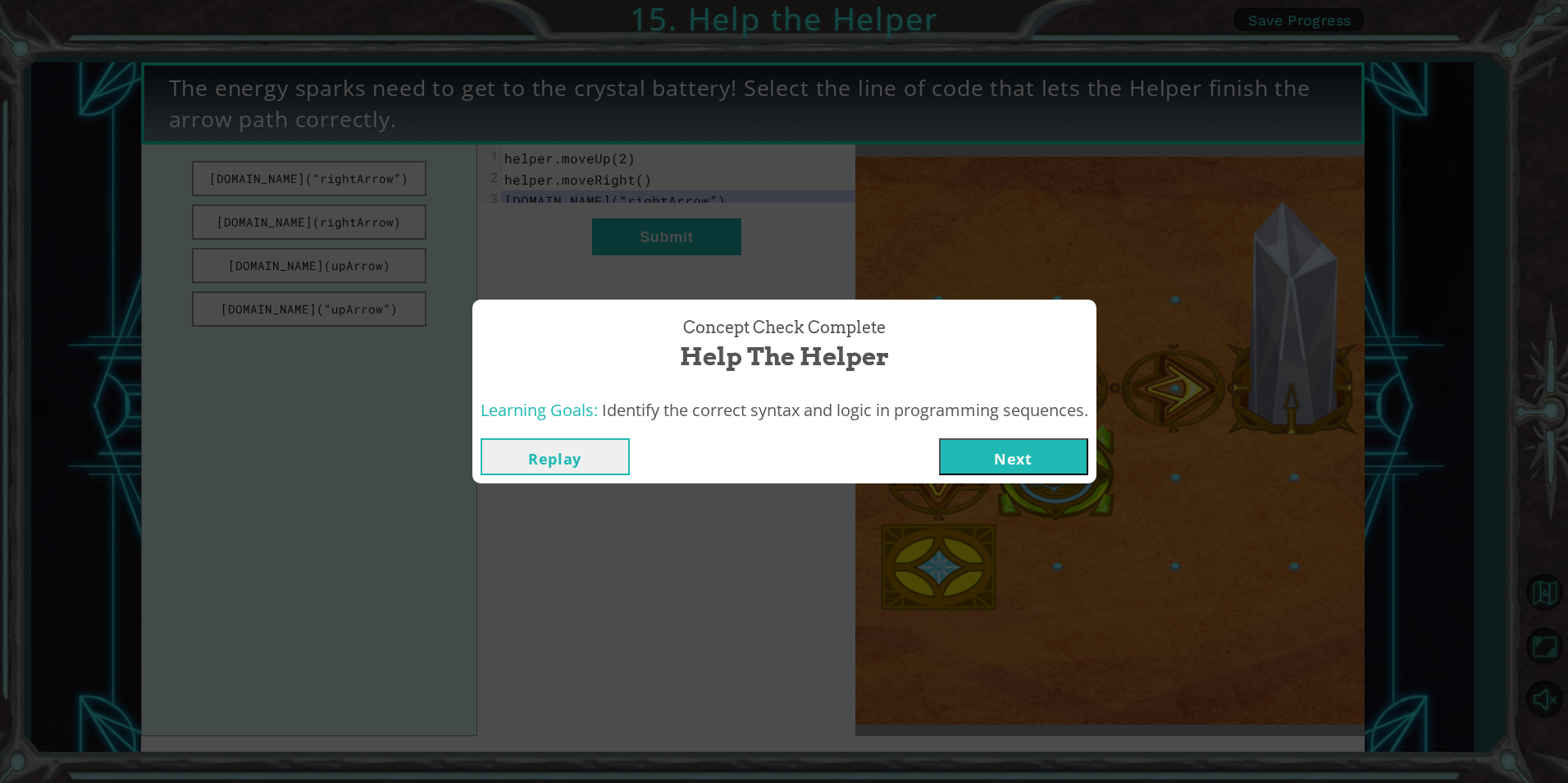
drag, startPoint x: 1019, startPoint y: 482, endPoint x: 1018, endPoint y: 447, distance: 35.0
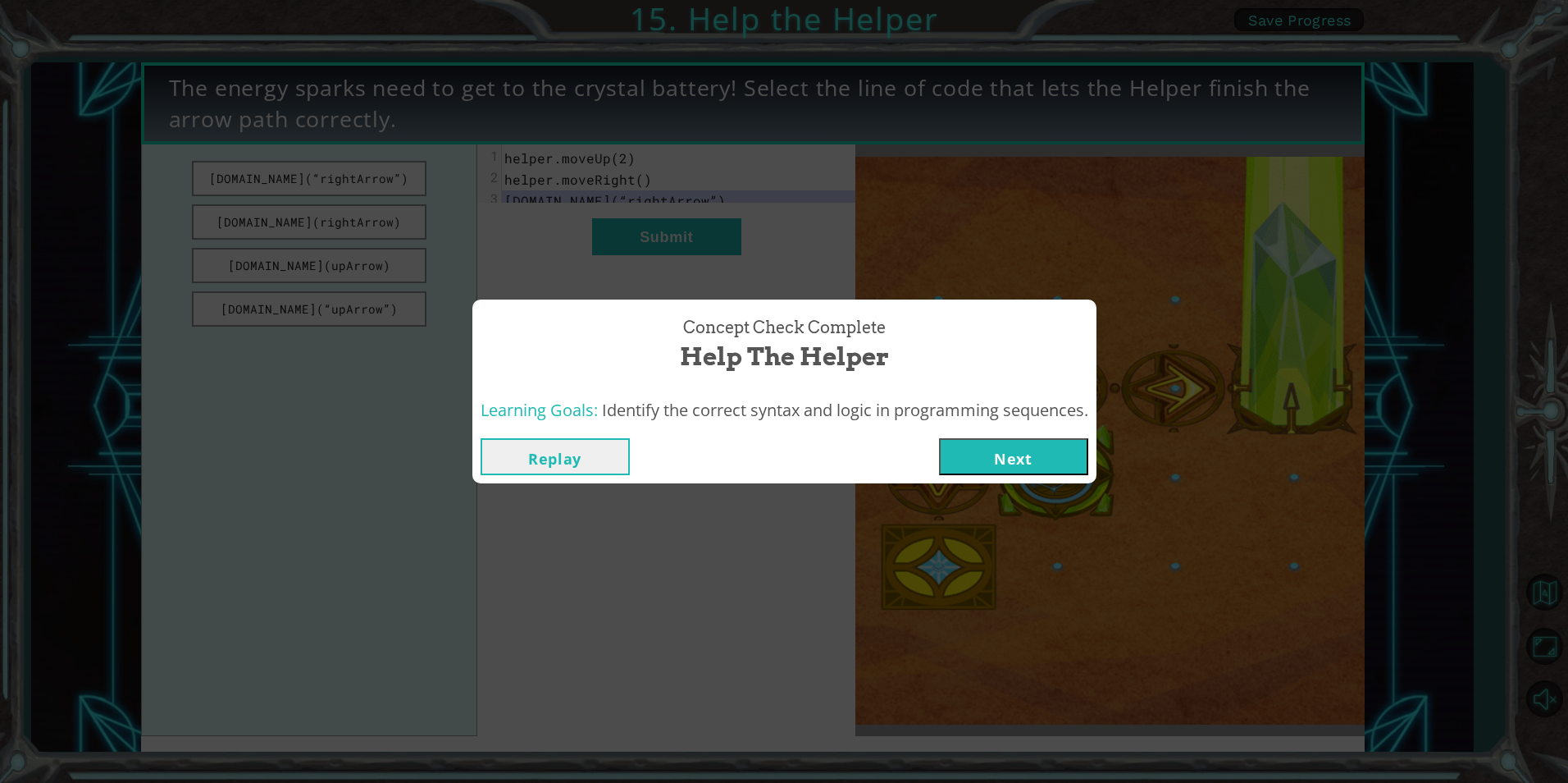
click at [1020, 478] on div "Replay Next" at bounding box center [784, 456] width 624 height 53
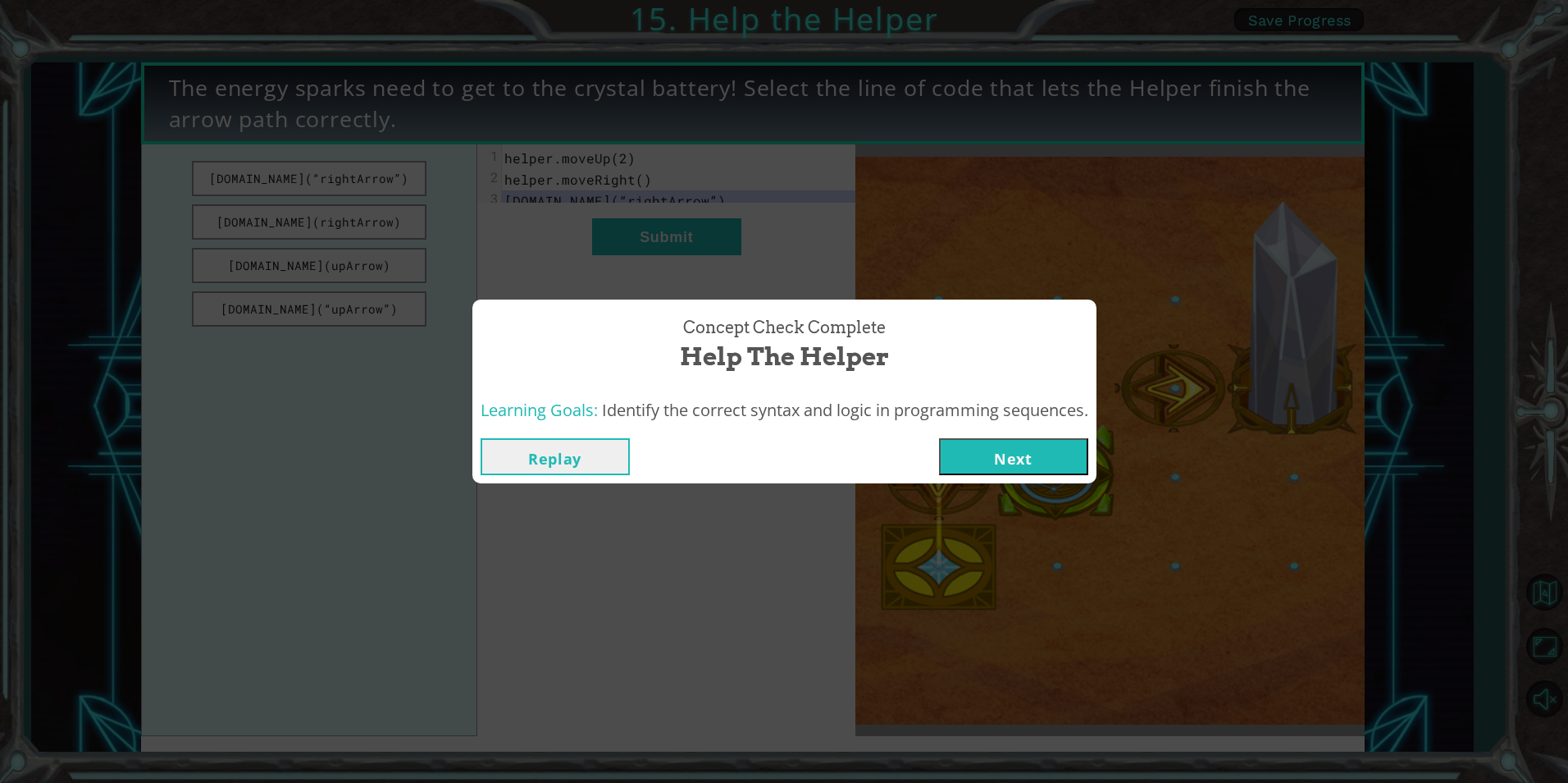
click at [1018, 446] on button "Next" at bounding box center [1013, 457] width 149 height 37
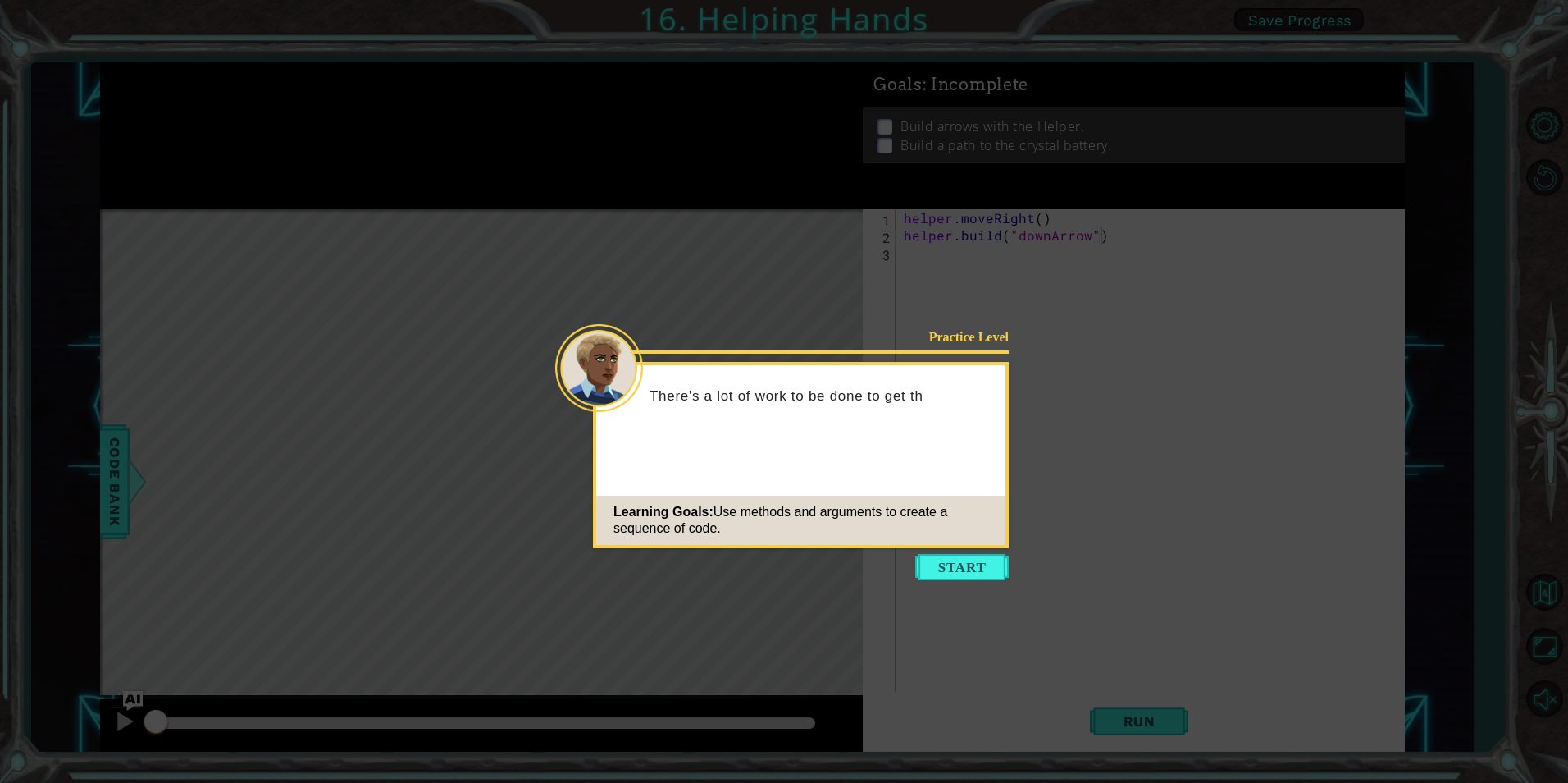
click at [987, 581] on icon at bounding box center [784, 391] width 1568 height 783
click at [981, 569] on button "Start" at bounding box center [962, 567] width 93 height 26
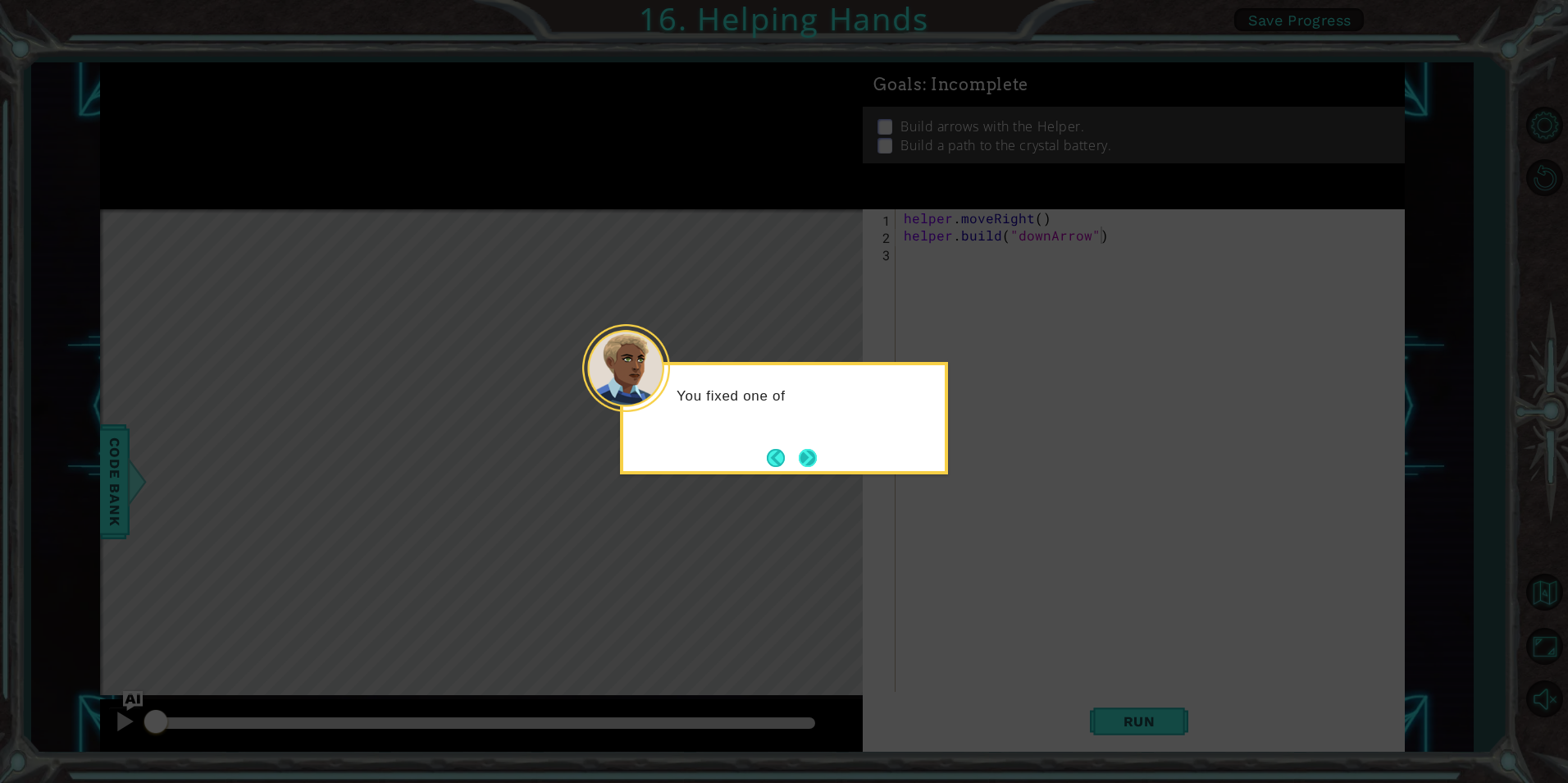
click at [811, 460] on button "Next" at bounding box center [808, 457] width 19 height 19
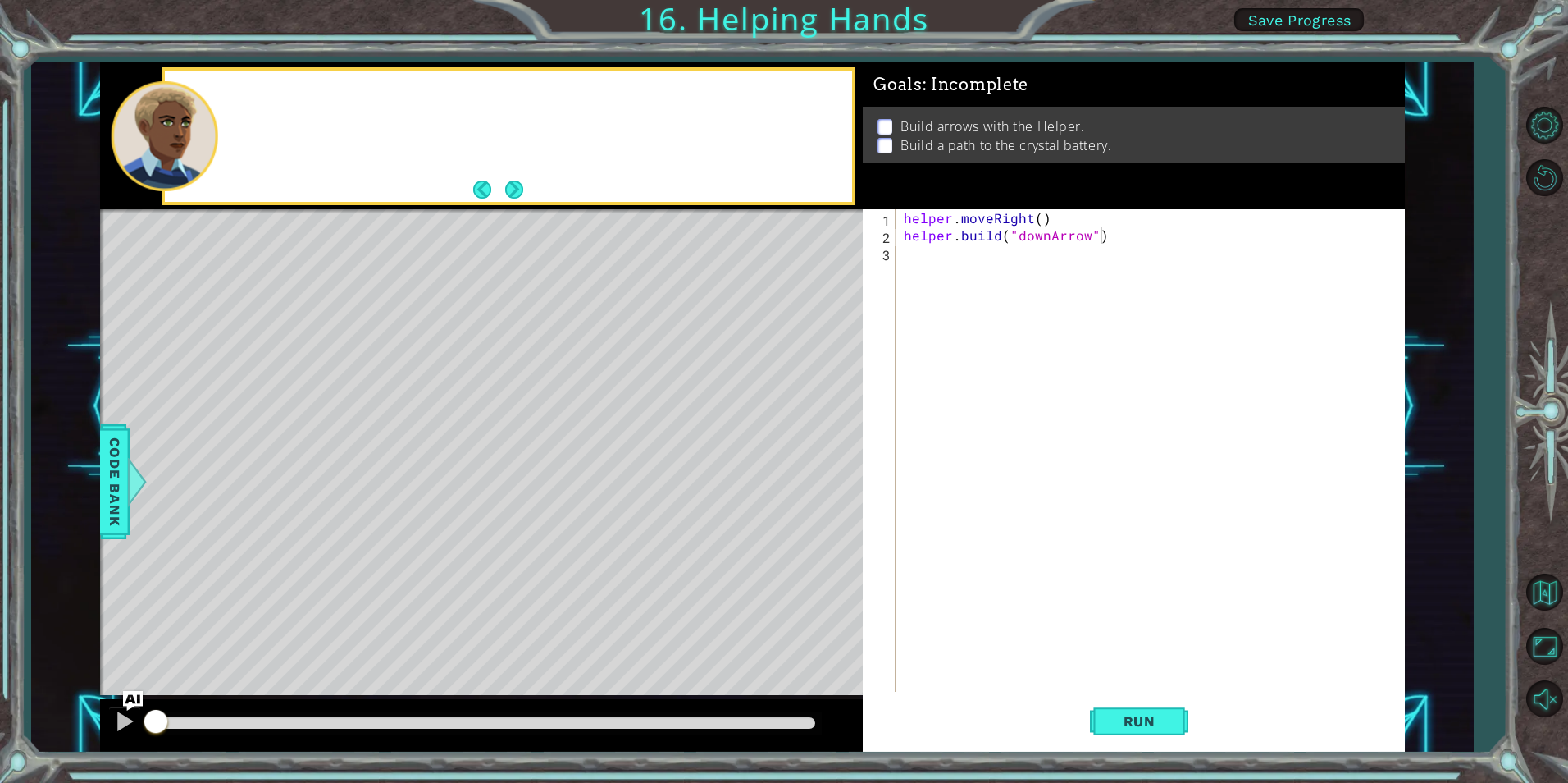
click at [811, 460] on div "Level Map" at bounding box center [479, 451] width 757 height 483
click at [505, 181] on button "Next" at bounding box center [514, 189] width 18 height 18
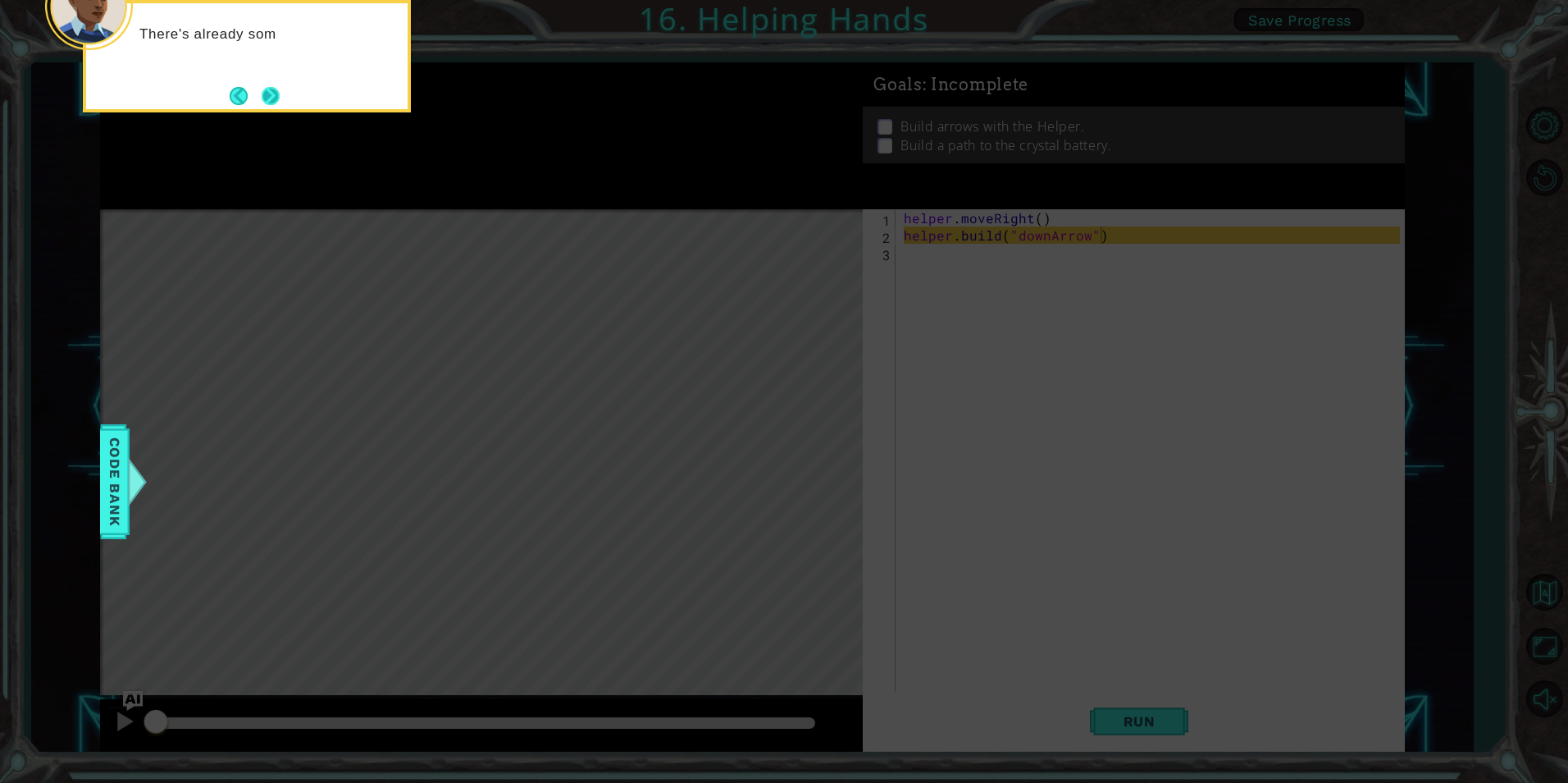
click at [273, 105] on button "Next" at bounding box center [271, 96] width 19 height 19
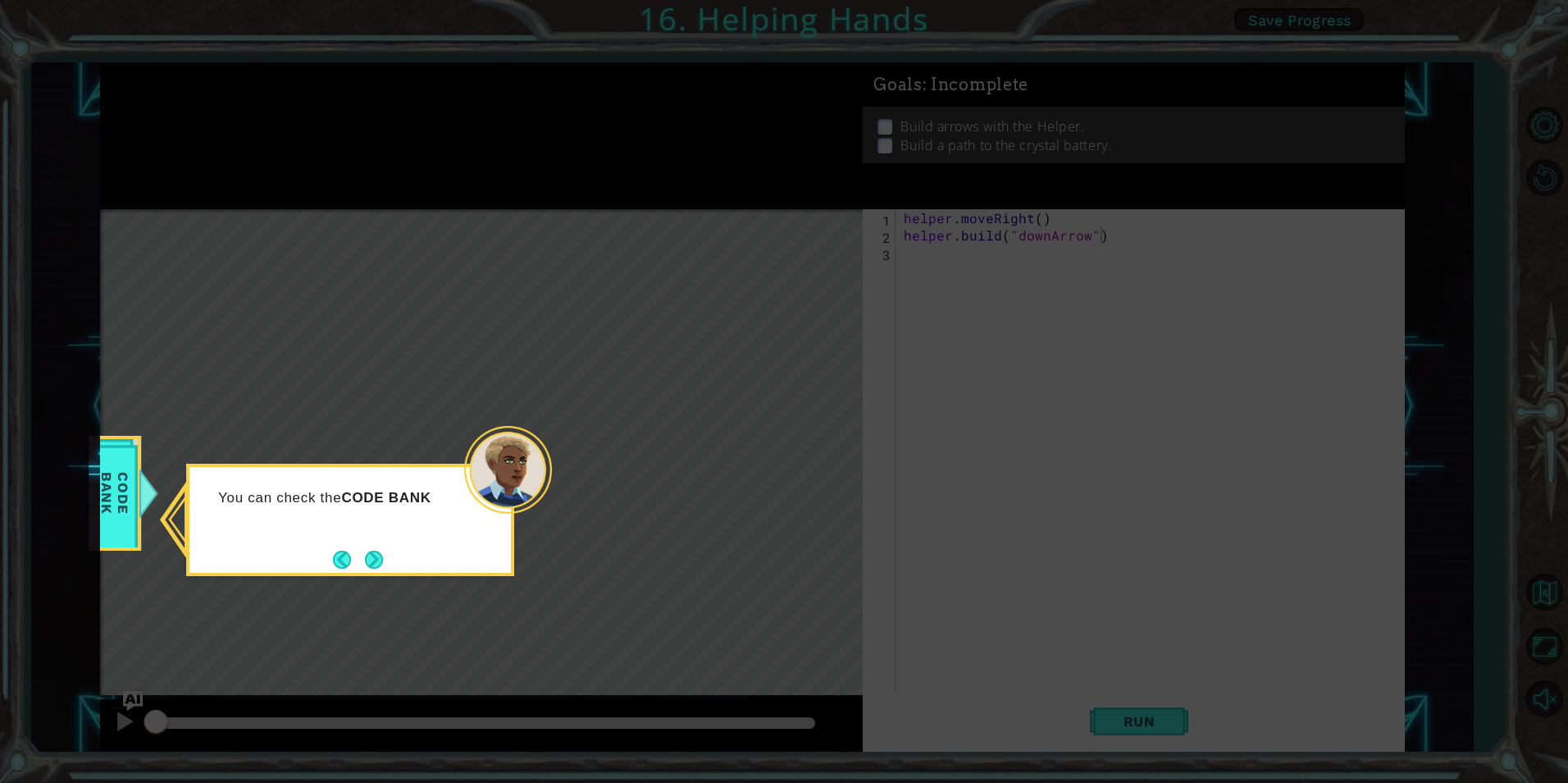
click at [397, 560] on div "You can check the CODE BANK" at bounding box center [350, 520] width 328 height 113
click at [396, 559] on div "You can check the CODE BANK to learn more about the" at bounding box center [350, 520] width 328 height 113
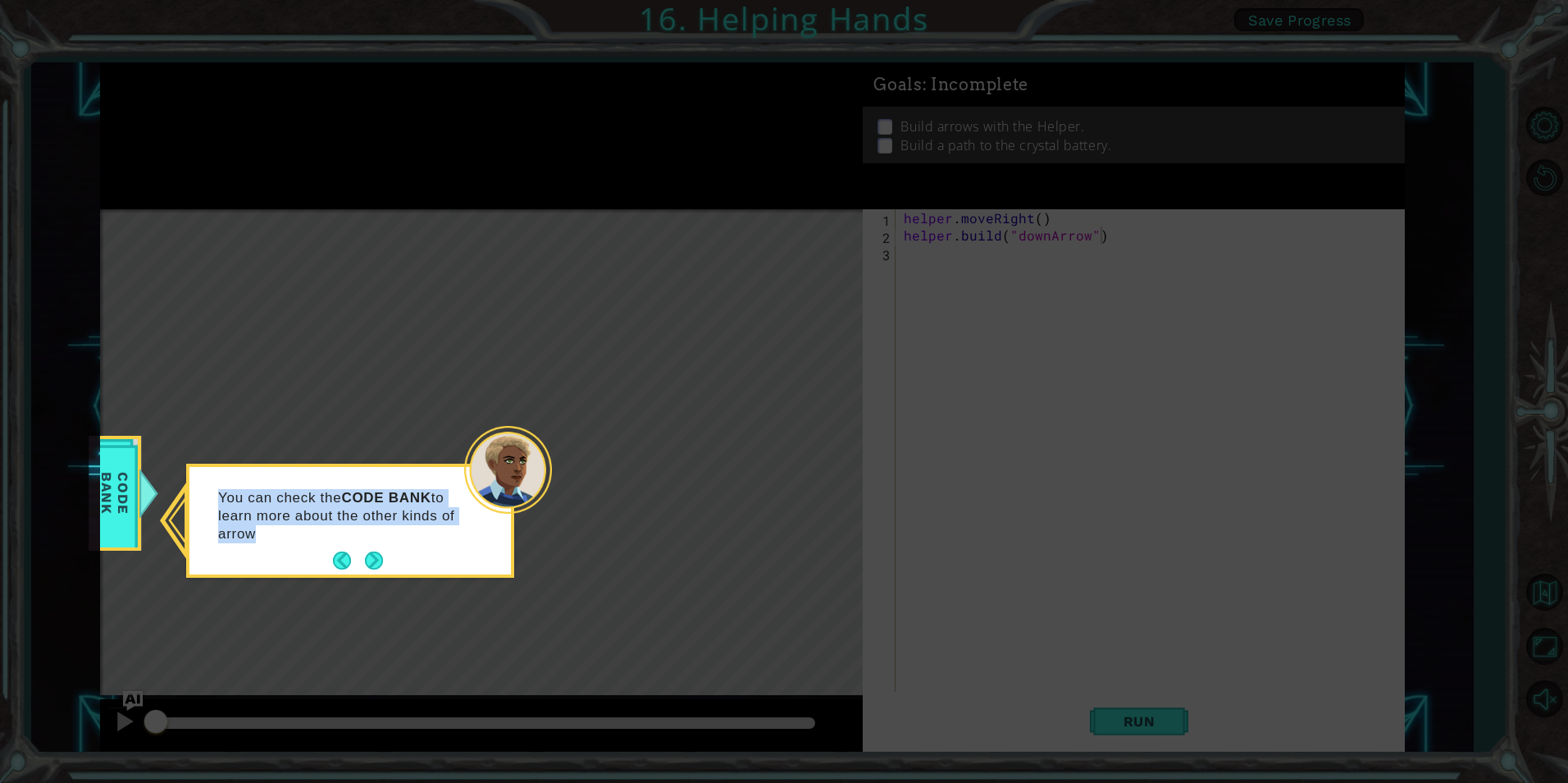
click at [386, 560] on div "You can check the CODE BANK to learn more about the other kinds of arrow" at bounding box center [350, 524] width 321 height 101
click at [383, 560] on button "Next" at bounding box center [373, 560] width 18 height 18
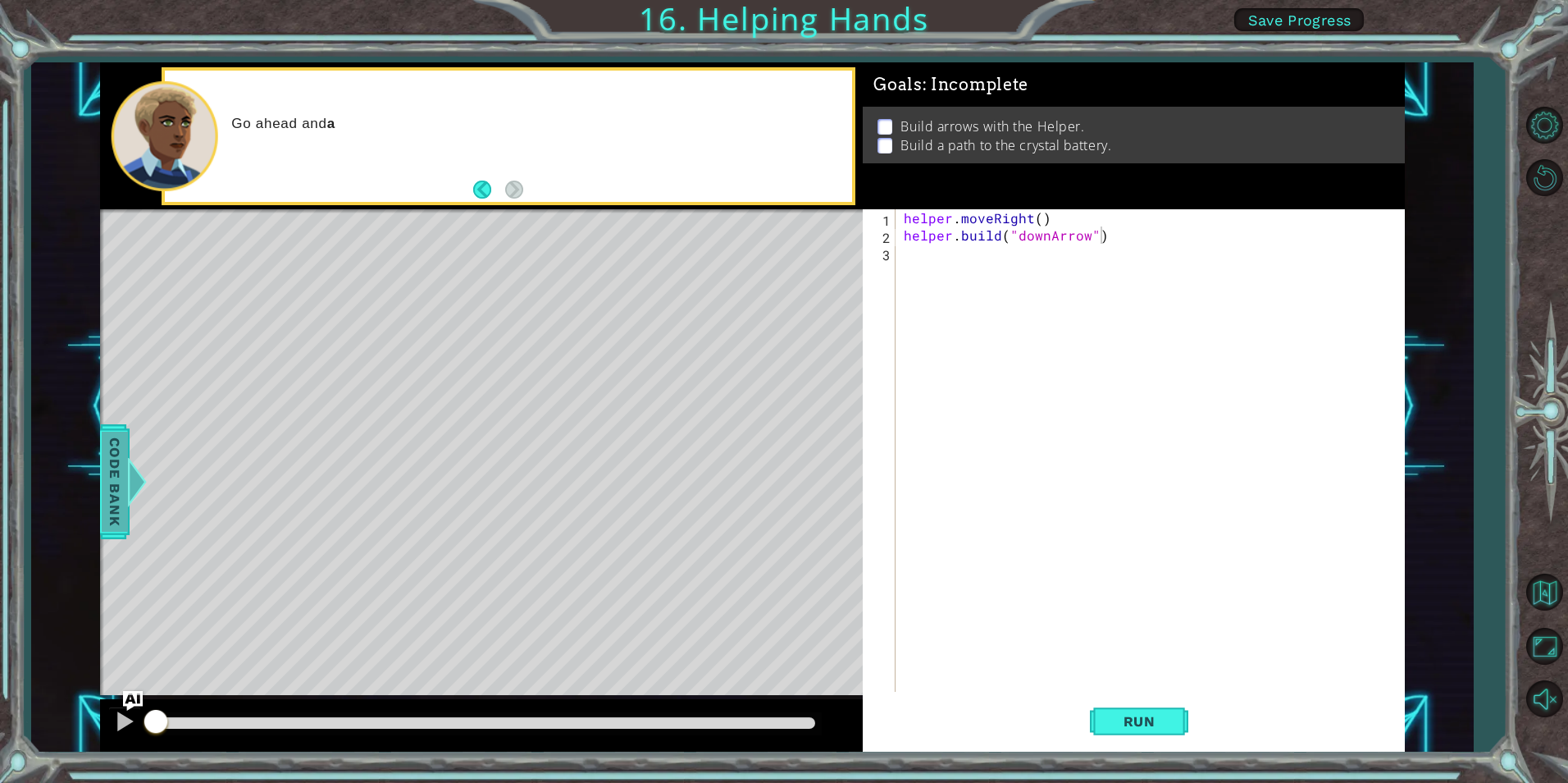
click at [108, 487] on span "Code Bank" at bounding box center [114, 482] width 26 height 101
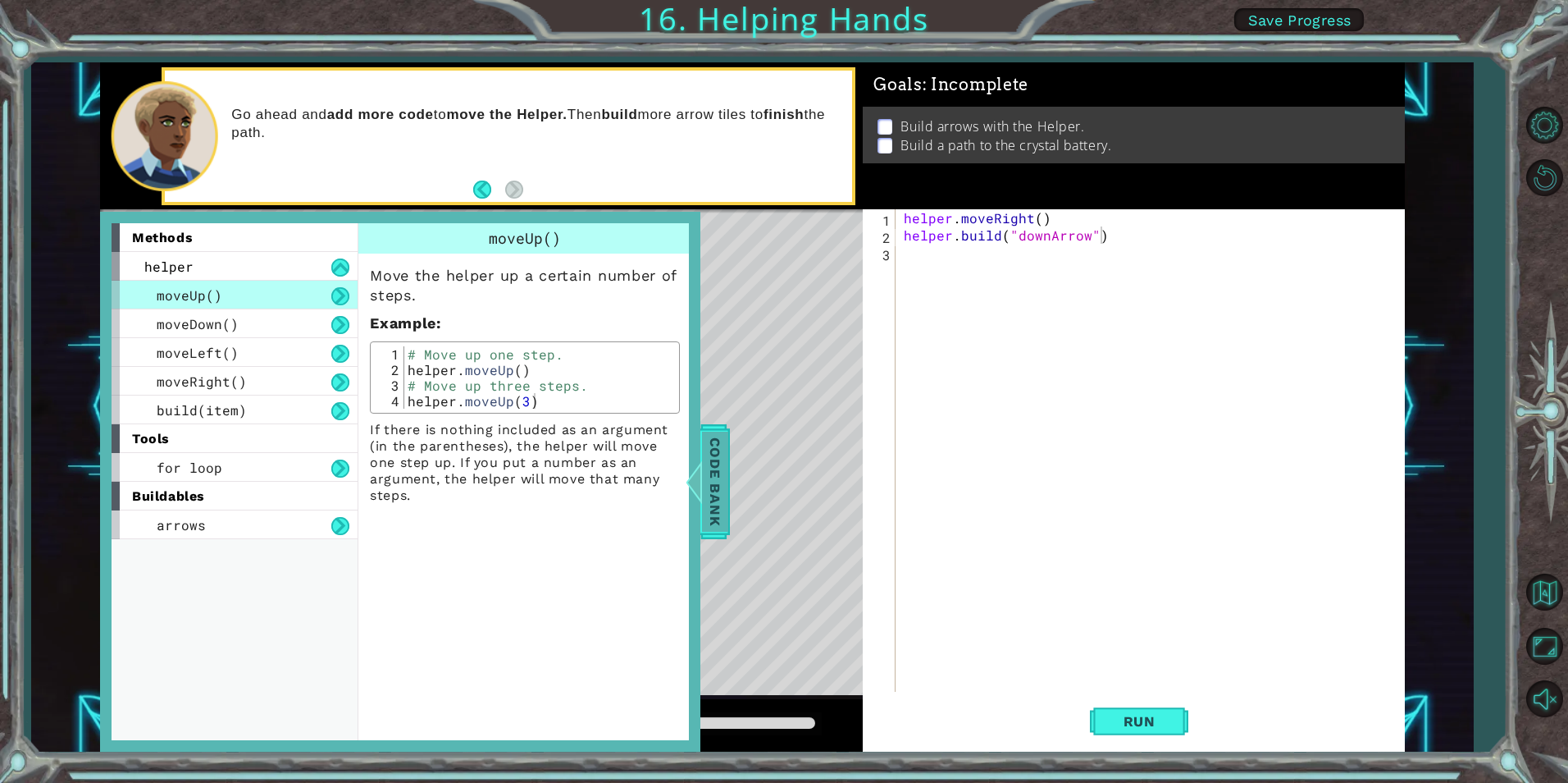
click at [716, 483] on span "Code Bank" at bounding box center [715, 482] width 26 height 101
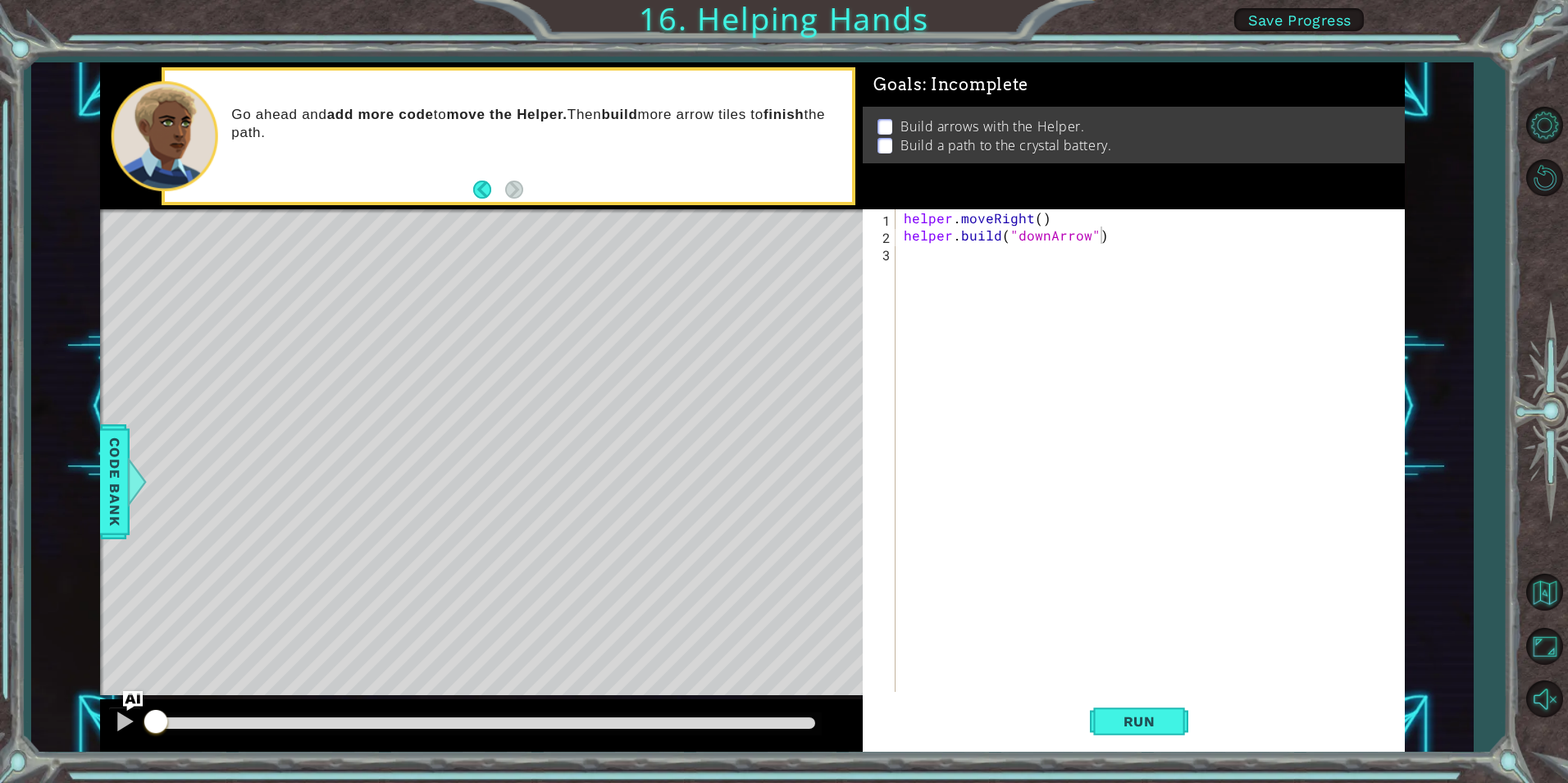
click at [922, 261] on div "helper . moveRight ( ) helper . build ( "downArrow" )" at bounding box center [1154, 467] width 507 height 517
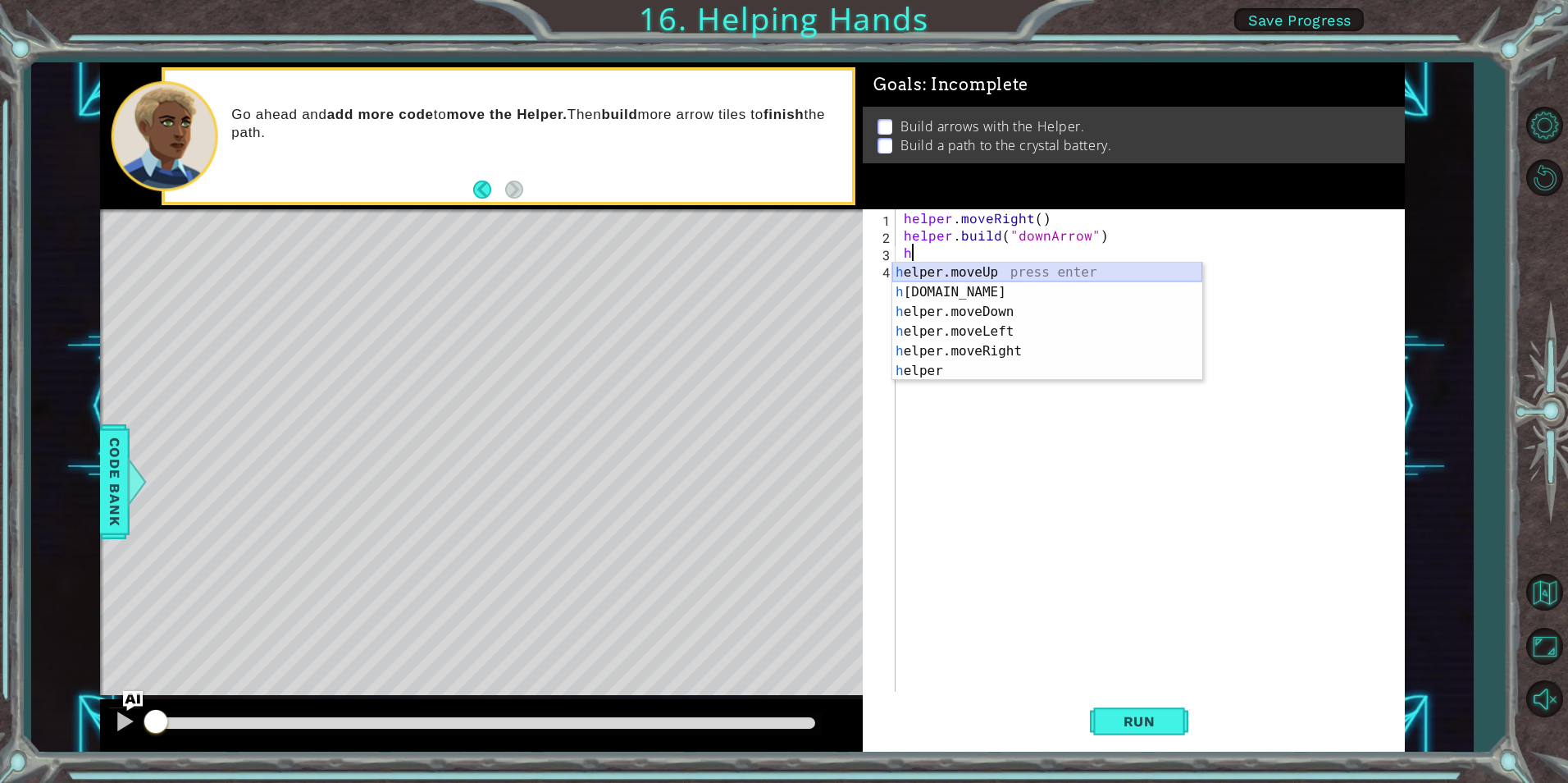
click at [970, 265] on div "h elper.moveUp press enter h [DOMAIN_NAME] press enter h elper.moveDown press e…" at bounding box center [1047, 341] width 310 height 157
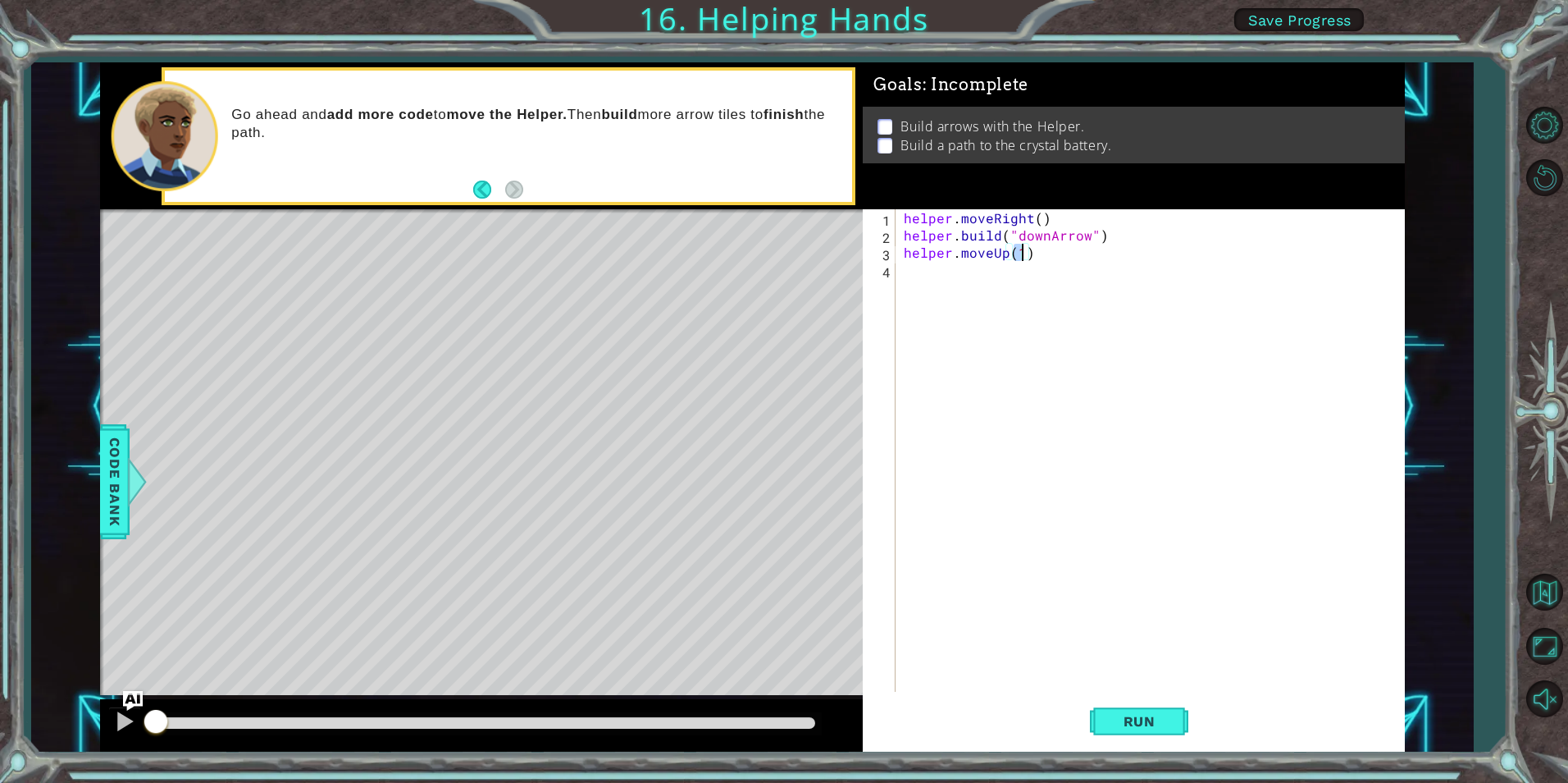
click at [1025, 250] on div "helper . moveRight ( ) helper . build ( "downArrow" ) helper . moveUp ( 1 )" at bounding box center [1150, 451] width 499 height 482
click at [1132, 721] on span "Run" at bounding box center [1140, 722] width 65 height 17
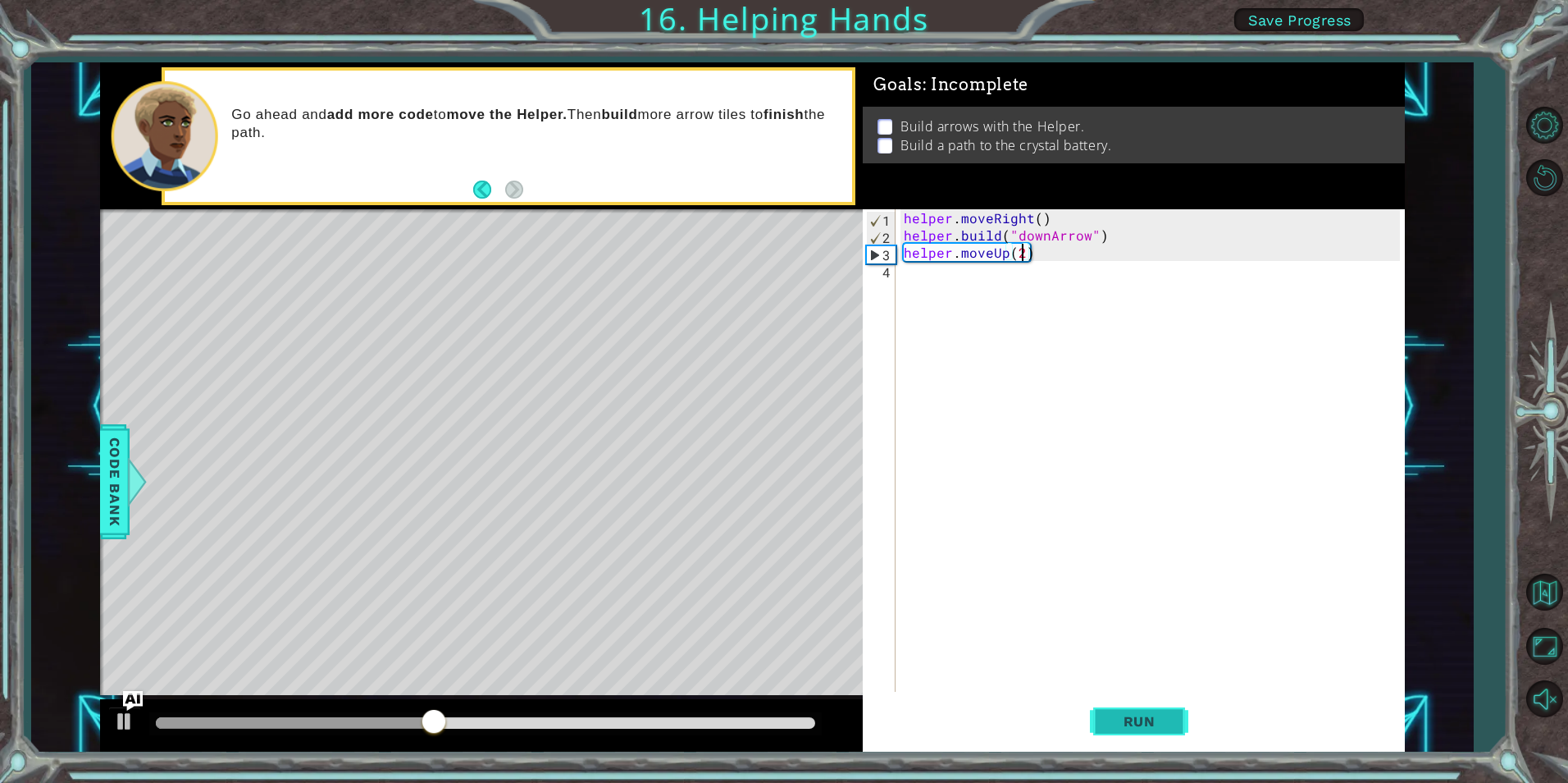
click at [1124, 717] on span "Run" at bounding box center [1140, 722] width 65 height 17
drag, startPoint x: 1040, startPoint y: 251, endPoint x: 828, endPoint y: 242, distance: 212.2
click at [828, 242] on div "1 ההההההההההההההההההההההההההההההההההההההההההההההההההההההההההההההההההההההההההההה…" at bounding box center [753, 407] width 1305 height 689
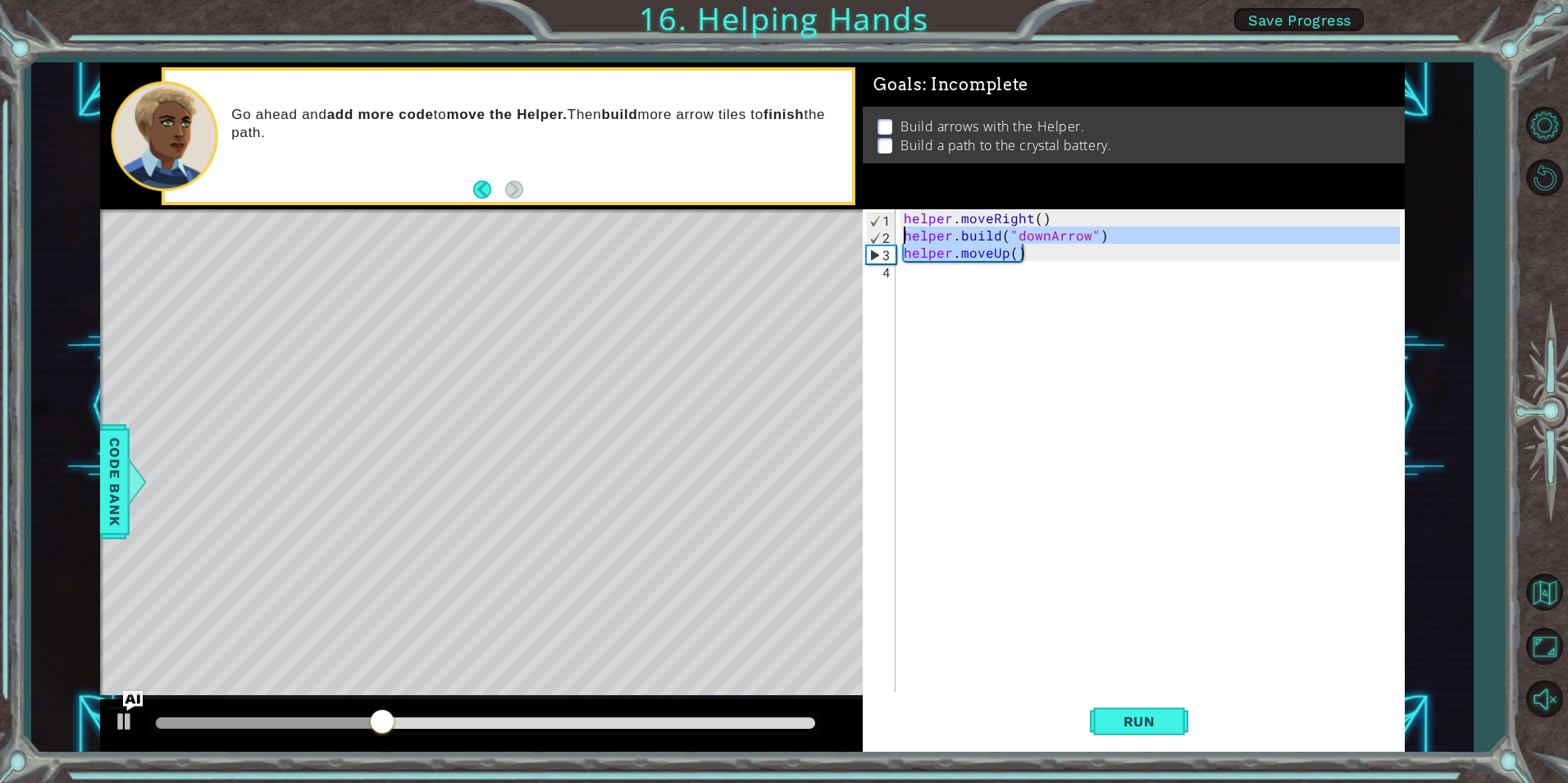
click at [1048, 261] on div "helper . moveRight ( ) helper . build ( "downArrow" ) helper . moveUp ( )" at bounding box center [1150, 451] width 499 height 482
type textarea "helper.moveUp()"
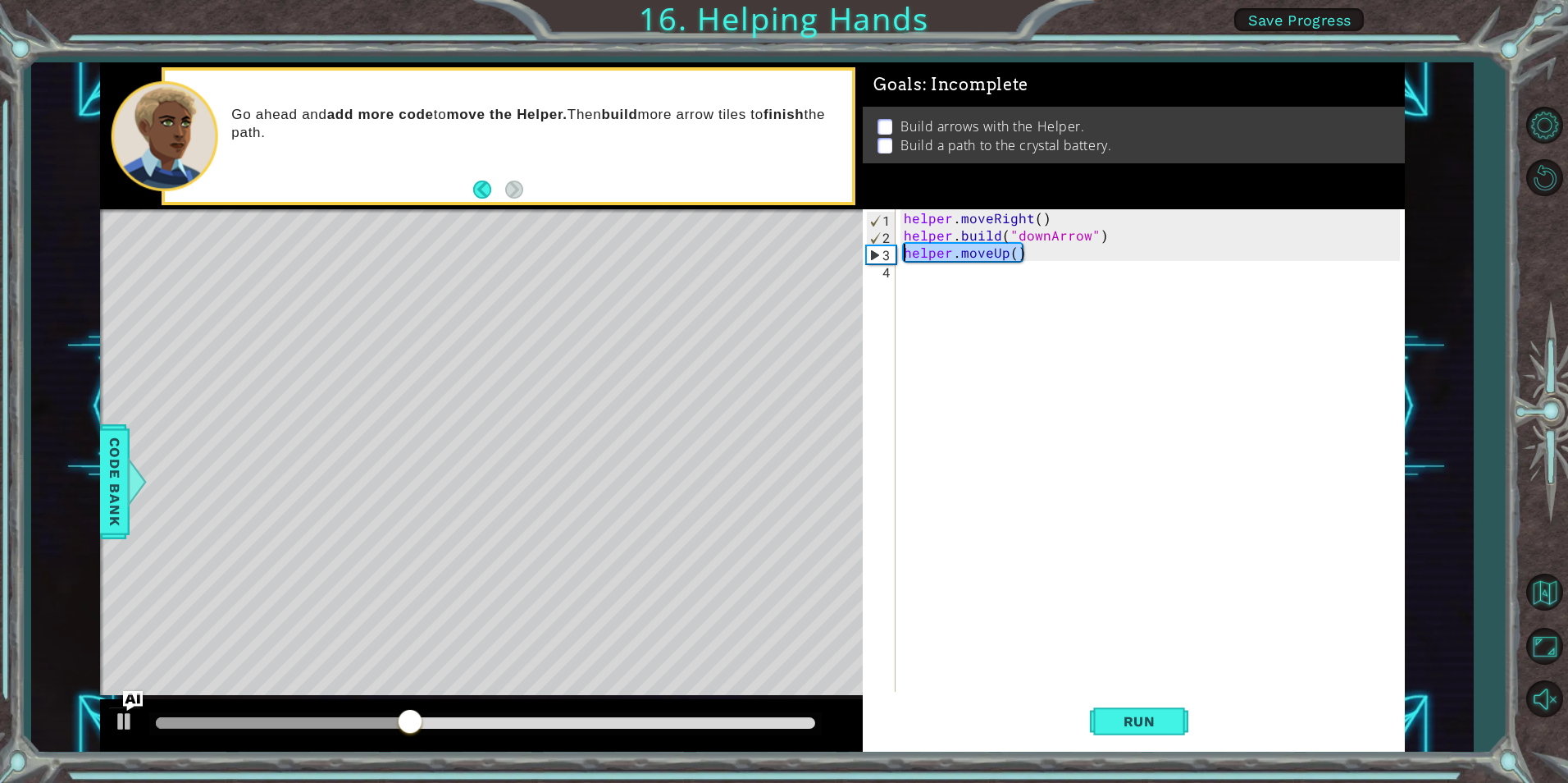
drag, startPoint x: 1048, startPoint y: 261, endPoint x: 889, endPoint y: 258, distance: 159.0
click at [889, 258] on div "helper.moveUp() 1 2 3 4 helper . moveRight ( ) helper . build ( "downArrow" ) h…" at bounding box center [1131, 451] width 536 height 482
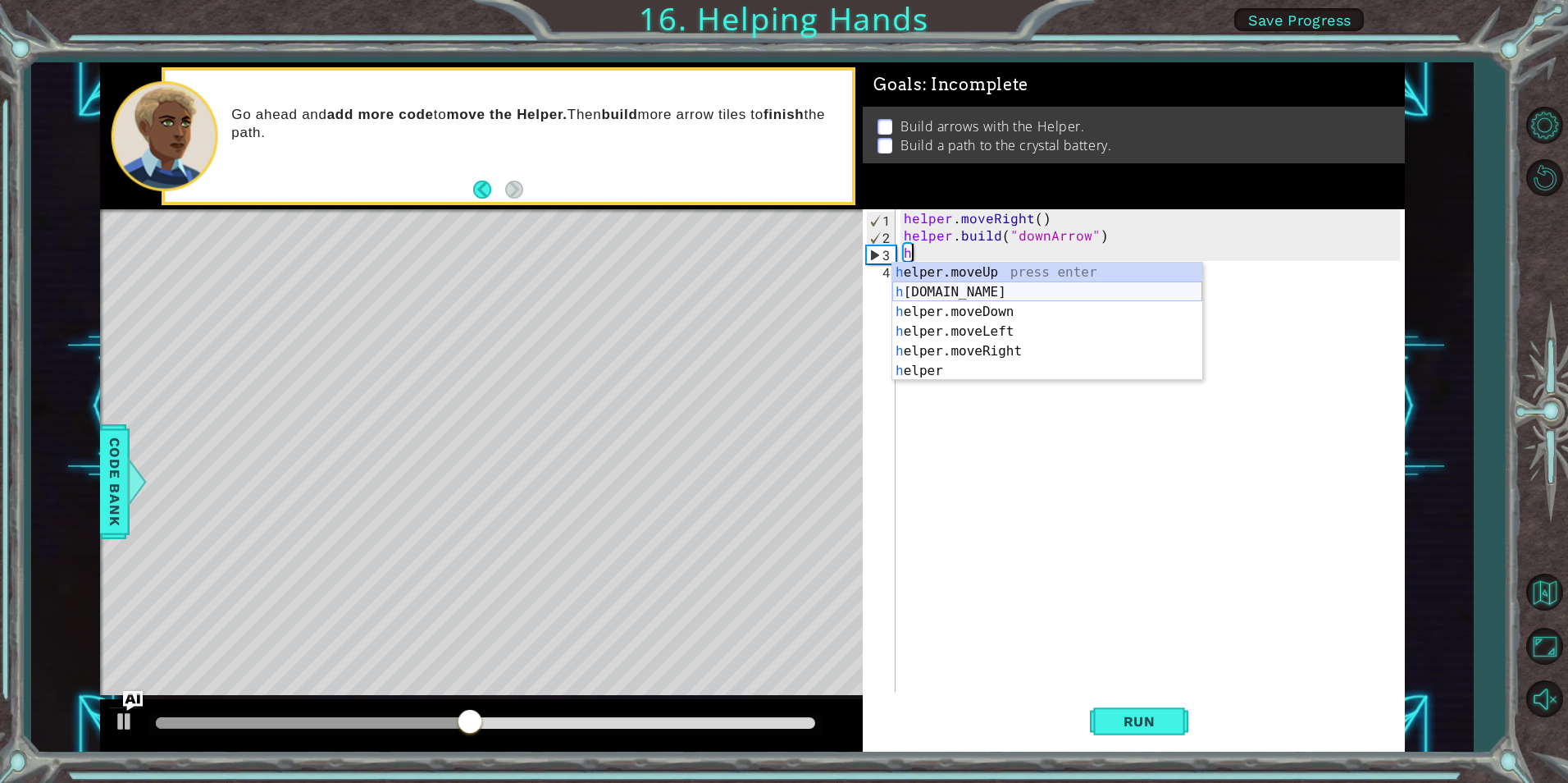
click at [950, 300] on div "h elper.moveUp press enter h [DOMAIN_NAME] press enter h elper.moveDown press e…" at bounding box center [1047, 341] width 310 height 157
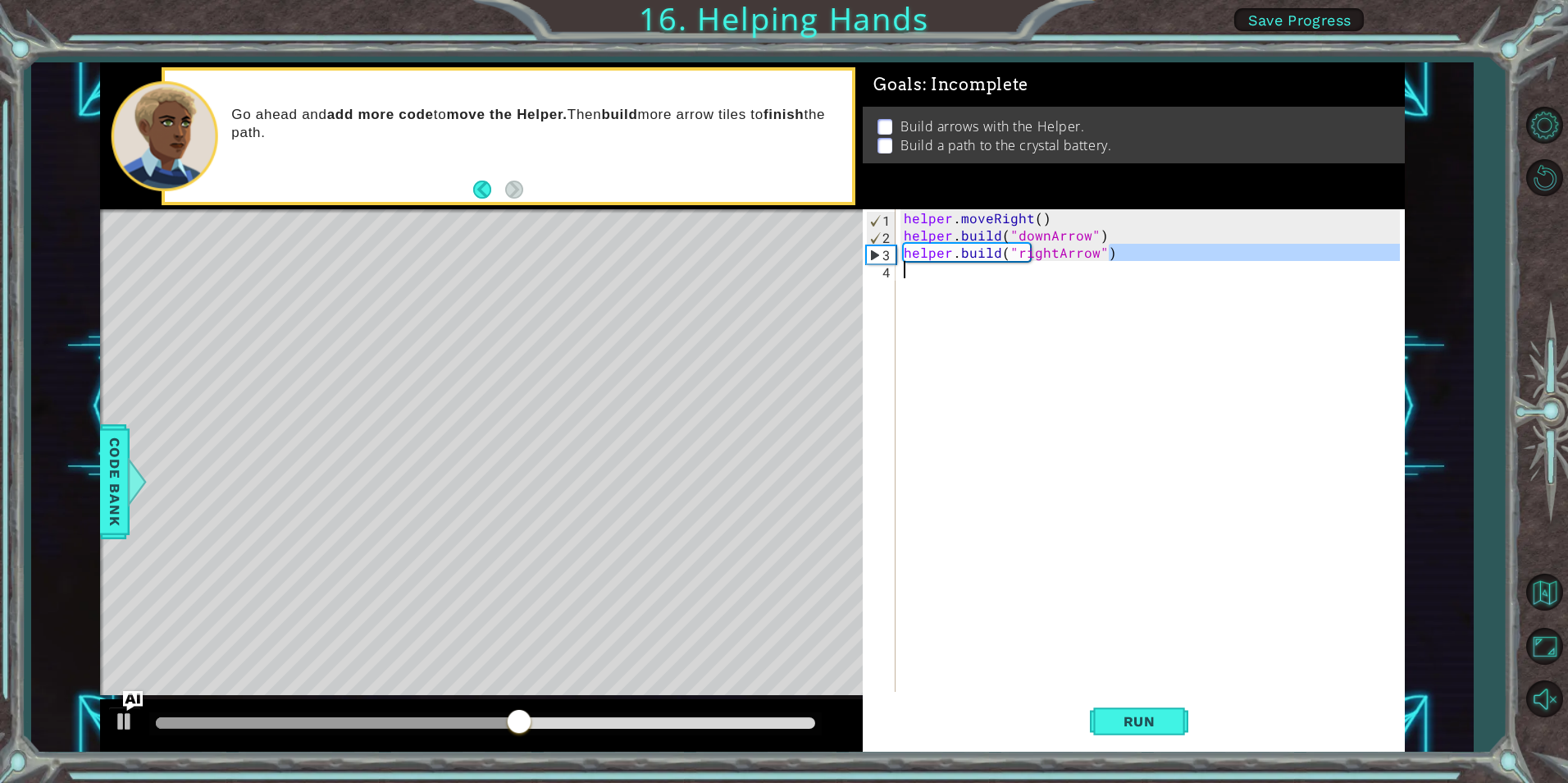
drag, startPoint x: 1137, startPoint y: 256, endPoint x: 869, endPoint y: 276, distance: 268.7
click at [869, 276] on div "[DOMAIN_NAME]("rightArrow") 1 2 3 4 helper . moveRight ( ) helper . build ( "do…" at bounding box center [1131, 451] width 536 height 482
click at [912, 260] on div "helper . moveRight ( ) helper . build ( "downArrow" ) helper . build ( "rightAr…" at bounding box center [1154, 467] width 507 height 517
type textarea "[DOMAIN_NAME]("rightArrow")"
drag, startPoint x: 1119, startPoint y: 256, endPoint x: 865, endPoint y: 259, distance: 254.0
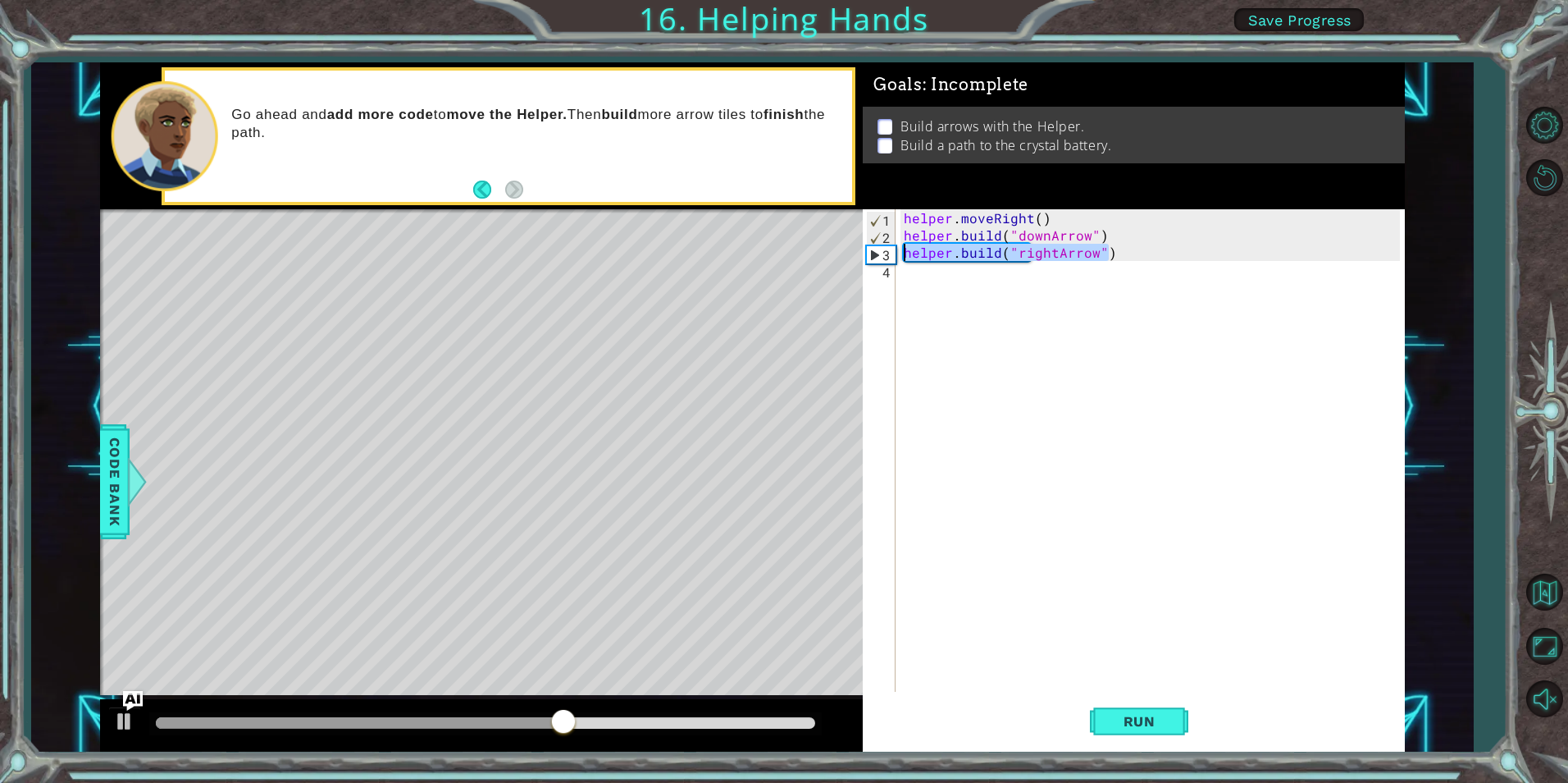
click at [865, 259] on div "[DOMAIN_NAME]("rightArrow") 1 2 3 4 helper . moveRight ( ) helper . build ( "do…" at bounding box center [1131, 451] width 536 height 482
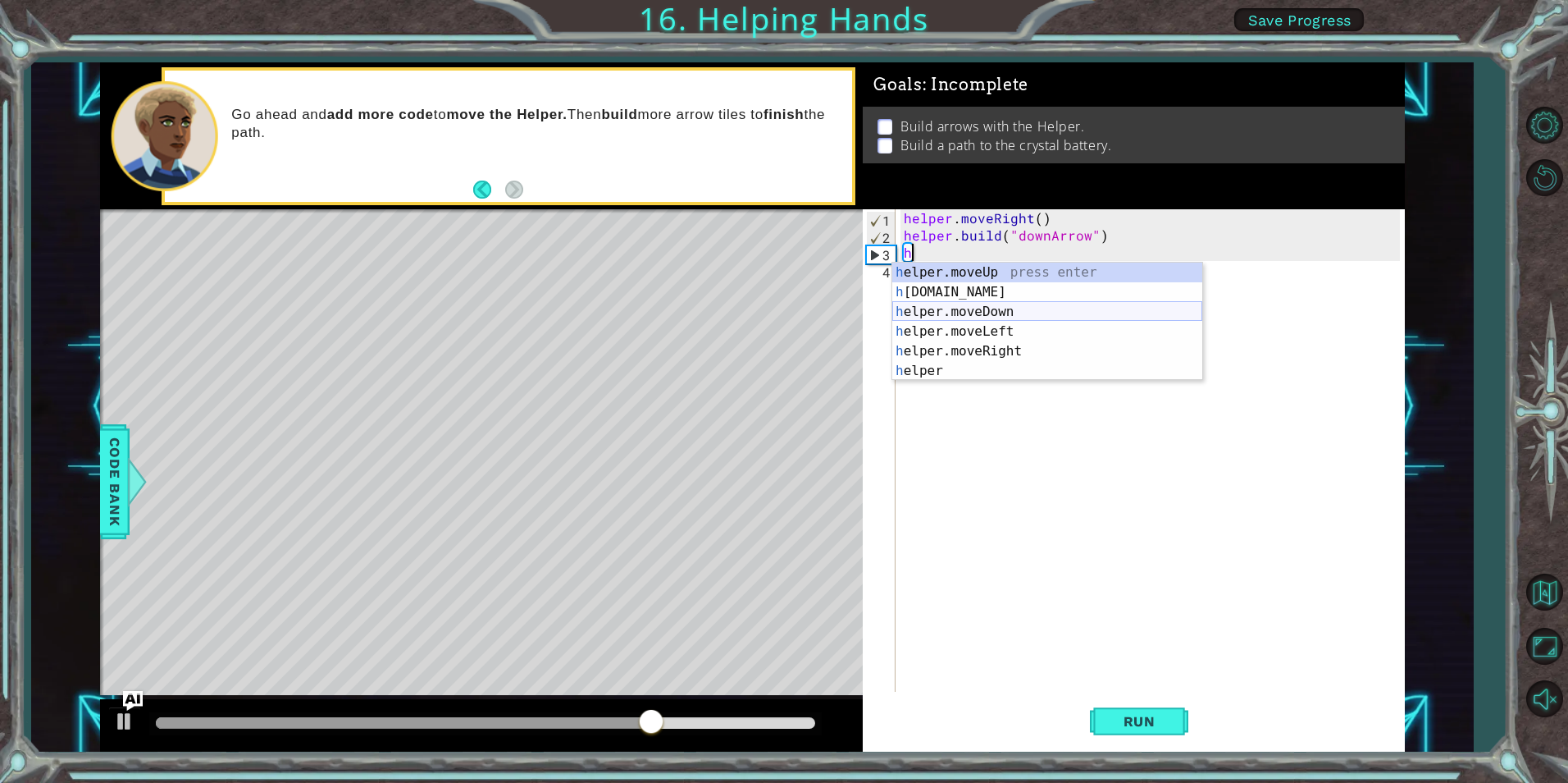
click at [925, 309] on div "h elper.moveUp press enter h [DOMAIN_NAME] press enter h elper.moveDown press e…" at bounding box center [1047, 341] width 310 height 157
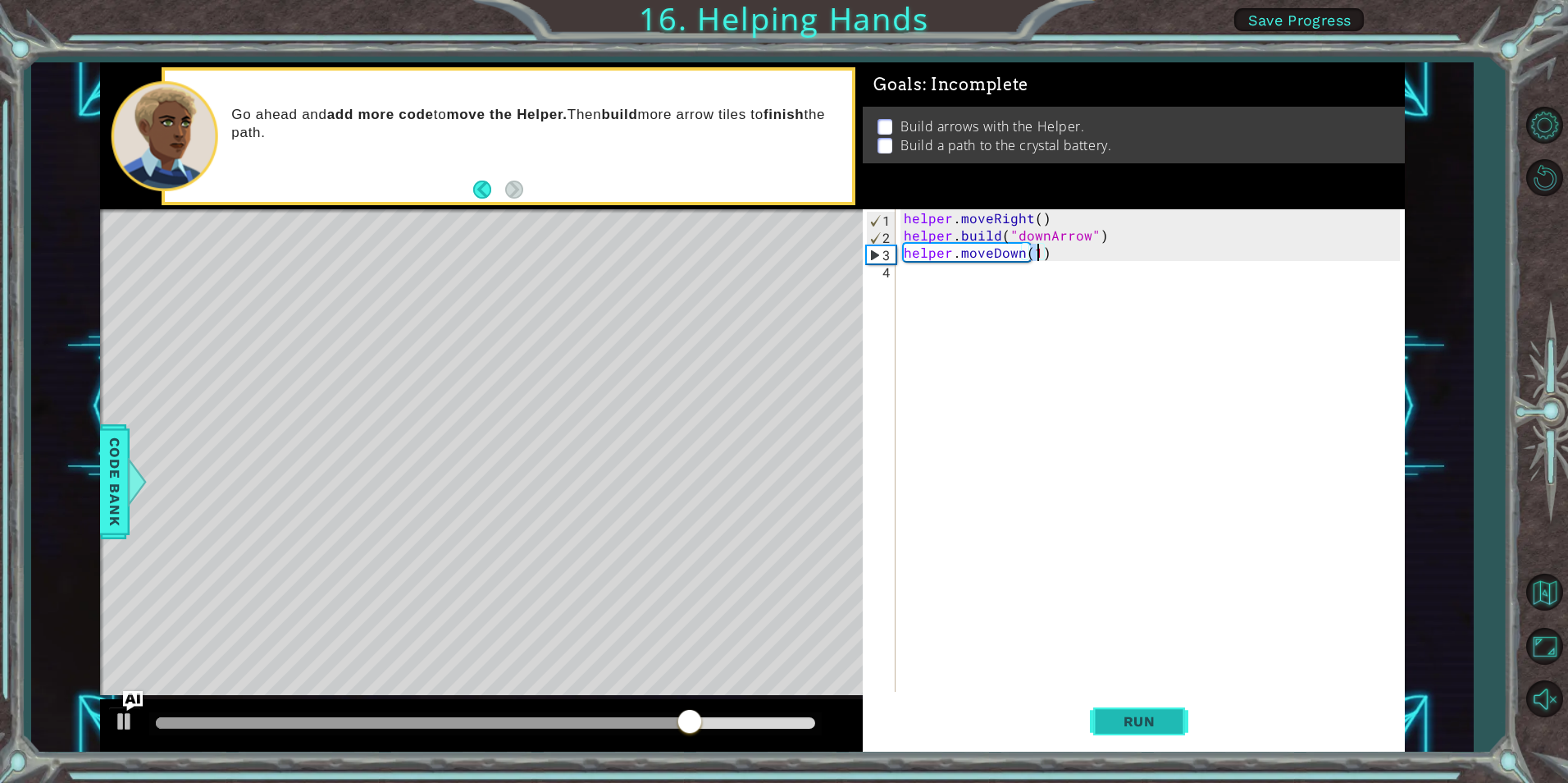
type textarea "helper.moveDown(1)"
click at [1112, 742] on button "Run" at bounding box center [1139, 722] width 99 height 54
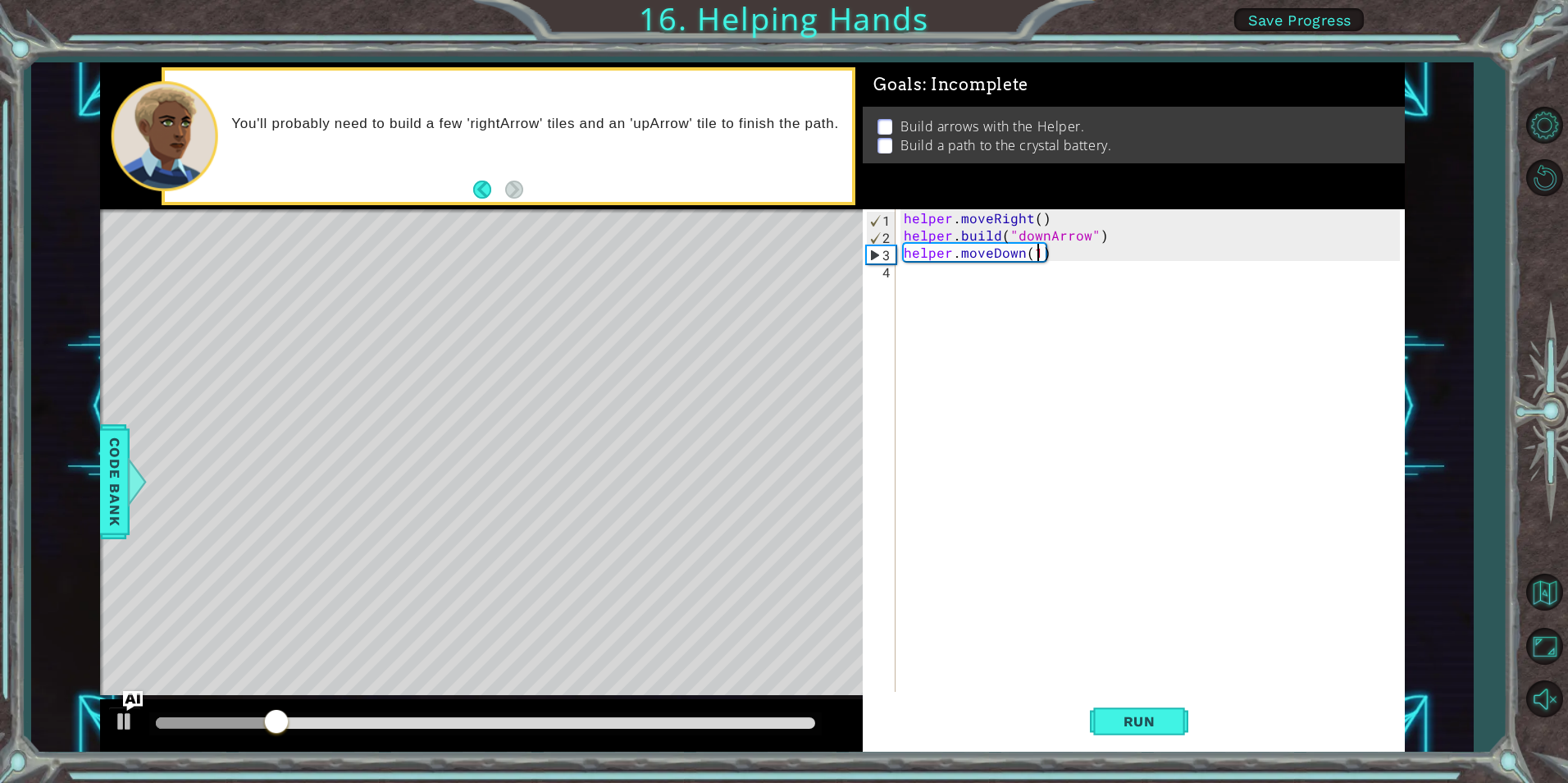
click at [945, 275] on div "helper . moveRight ( ) helper . build ( "downArrow" ) helper . moveDown ( 1 )" at bounding box center [1154, 467] width 507 height 517
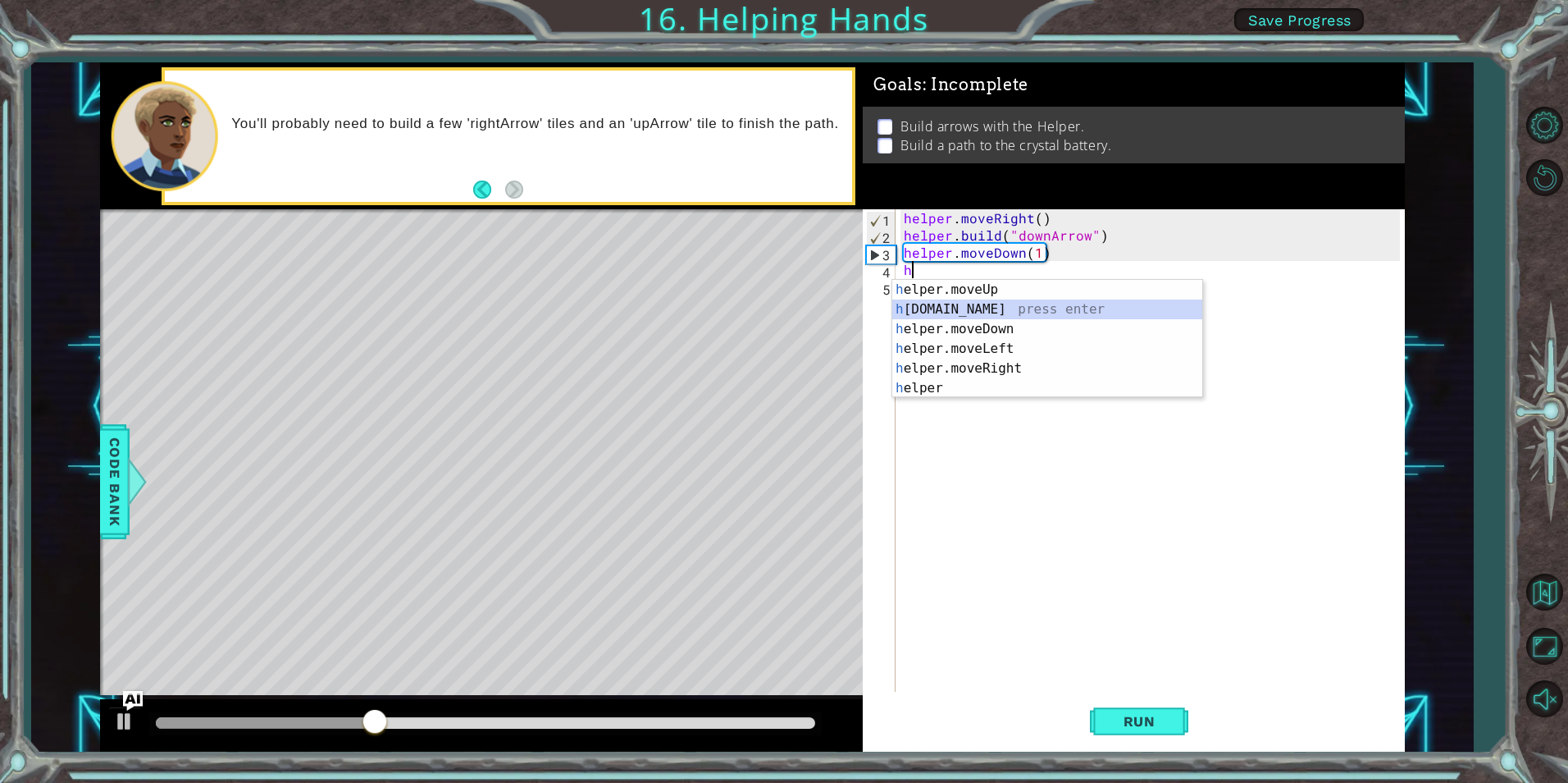
click at [1005, 302] on div "h elper.moveUp press enter h [DOMAIN_NAME] press enter h elper.moveDown press e…" at bounding box center [1047, 358] width 310 height 157
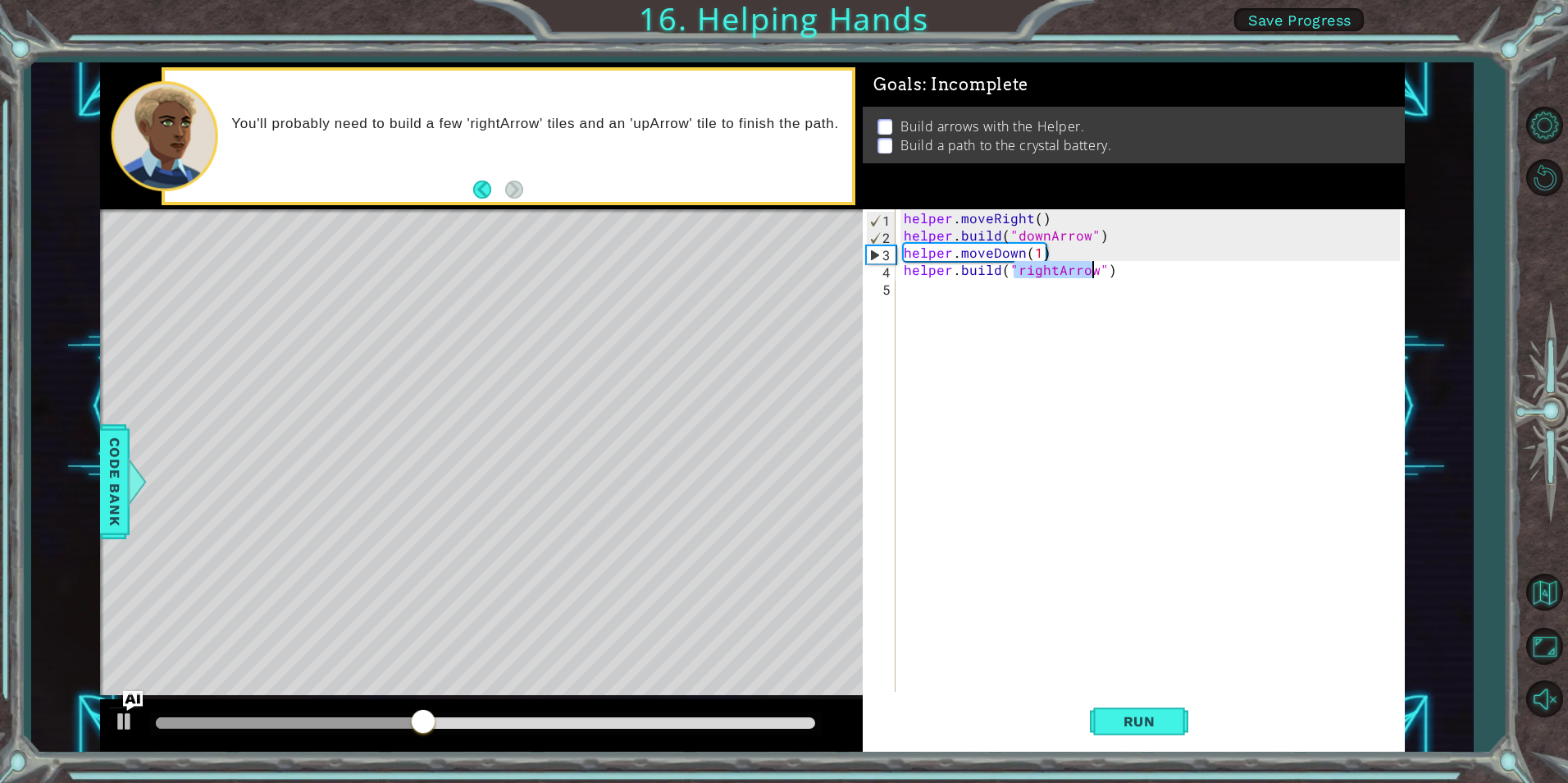
click at [1052, 263] on div "helper . moveRight ( ) helper . build ( "downArrow" ) helper . moveDown ( 1 ) h…" at bounding box center [1150, 451] width 499 height 482
type textarea "[DOMAIN_NAME]("rightArrow")"
click at [1129, 284] on div "helper . moveRight ( ) helper . build ( "downArrow" ) helper . moveDown ( 1 ) h…" at bounding box center [1154, 467] width 507 height 517
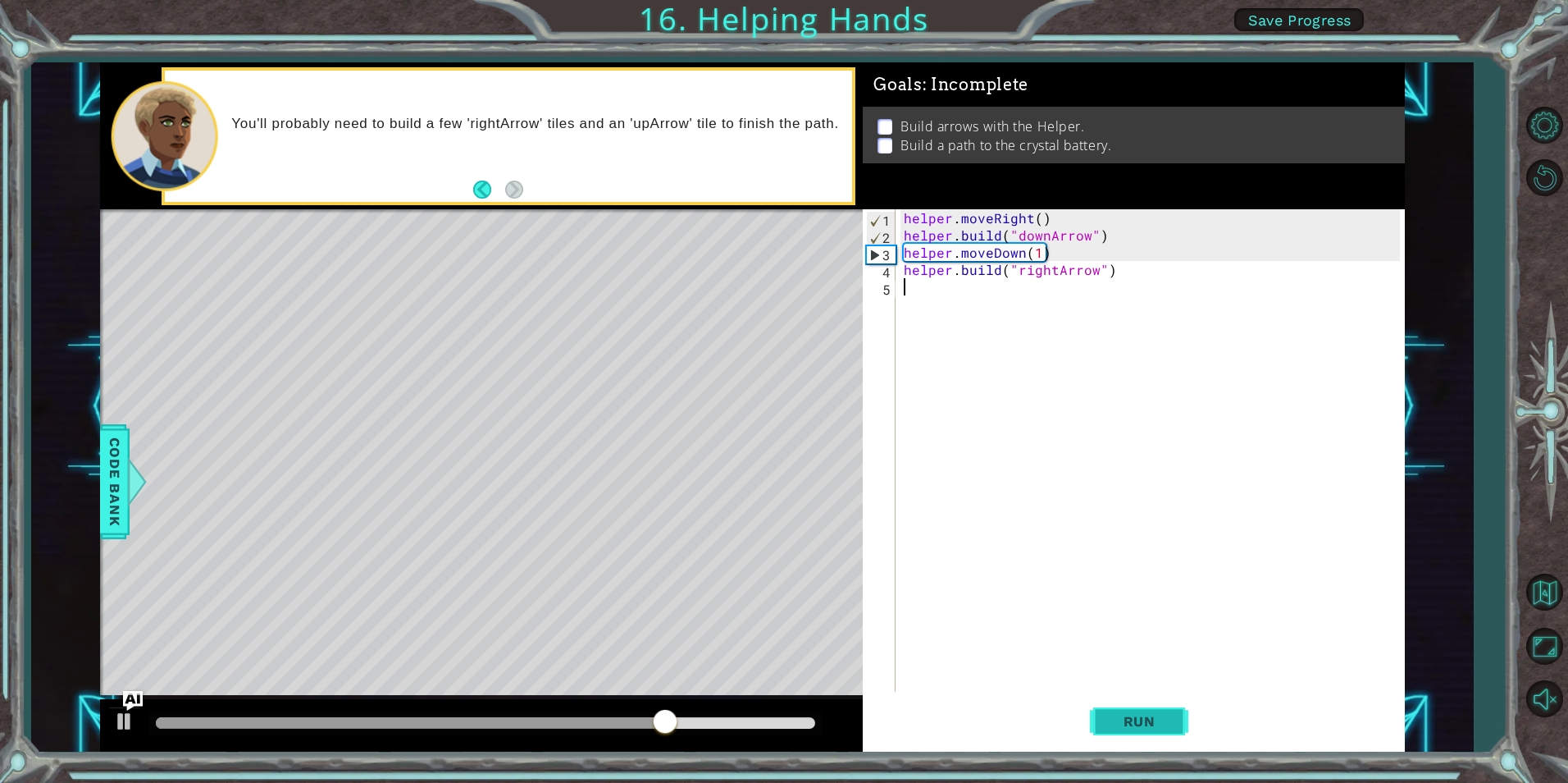
click at [1097, 717] on button "Run" at bounding box center [1139, 722] width 99 height 54
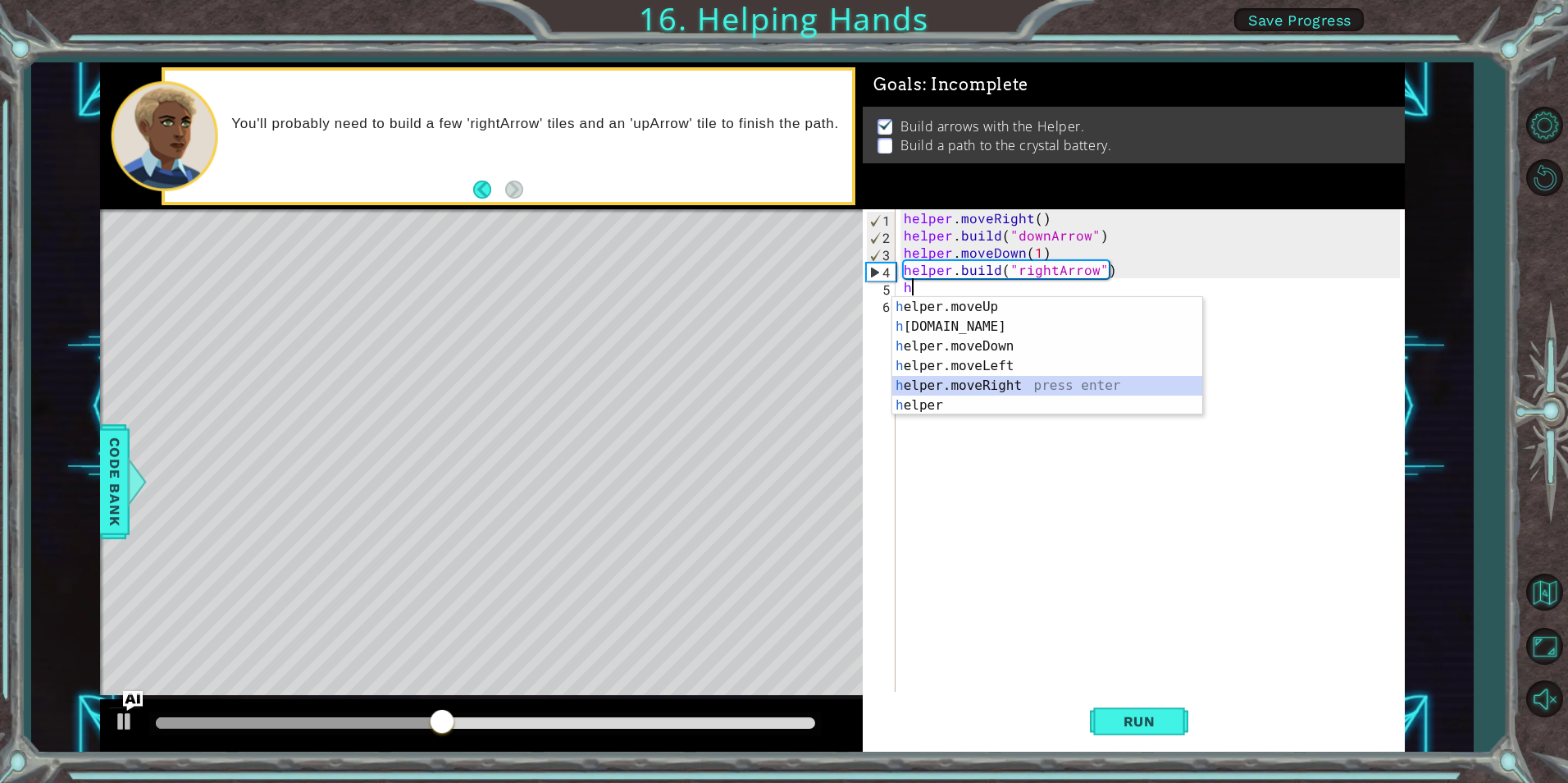
click at [978, 381] on div "h elper.moveUp press enter h [DOMAIN_NAME] press enter h elper.moveDown press e…" at bounding box center [1047, 375] width 310 height 157
type textarea "helper.moveRight(1)"
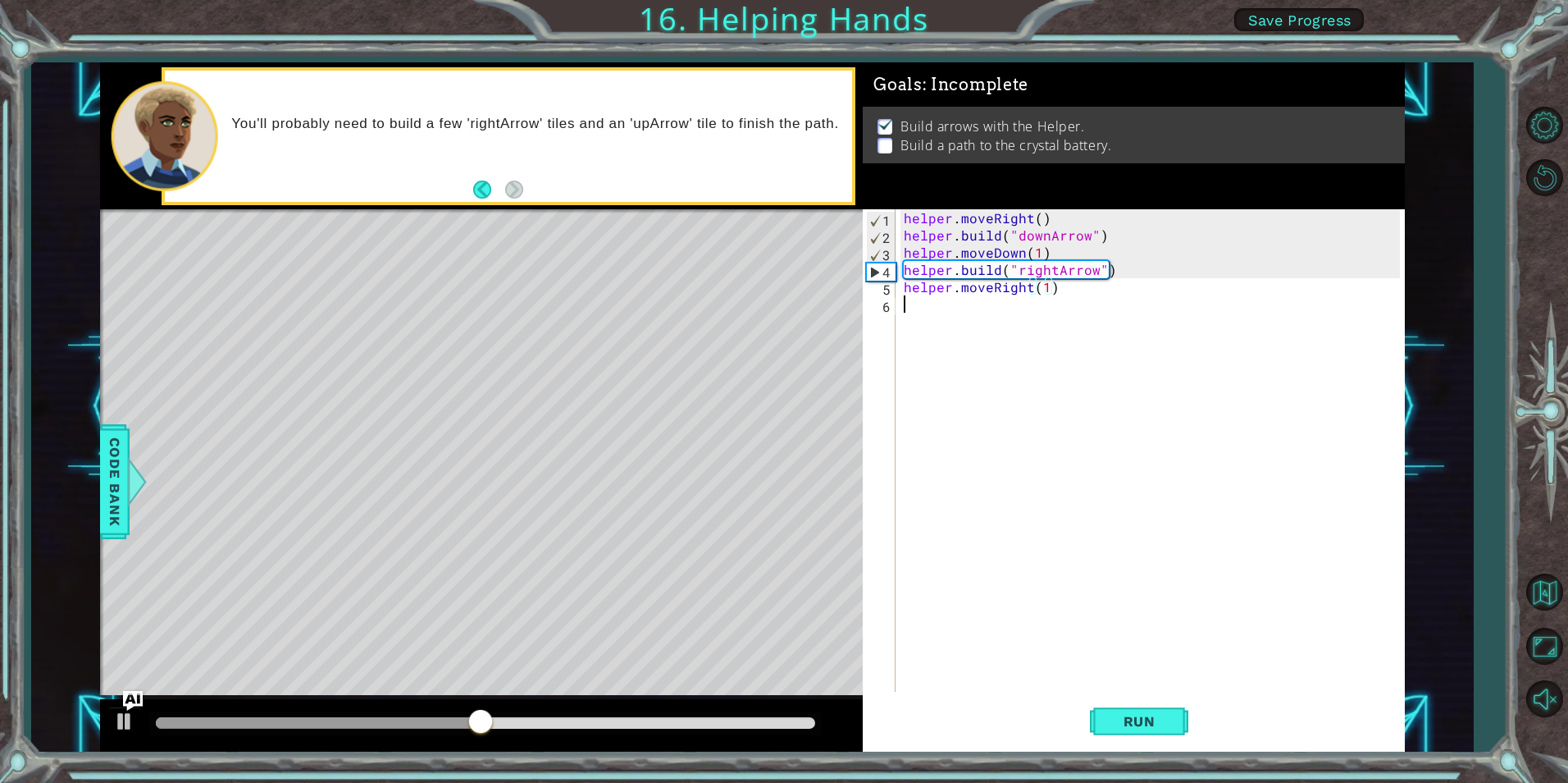
click at [1111, 301] on div "helper . moveRight ( ) helper . build ( "downArrow" ) helper . moveDown ( 1 ) h…" at bounding box center [1154, 467] width 507 height 517
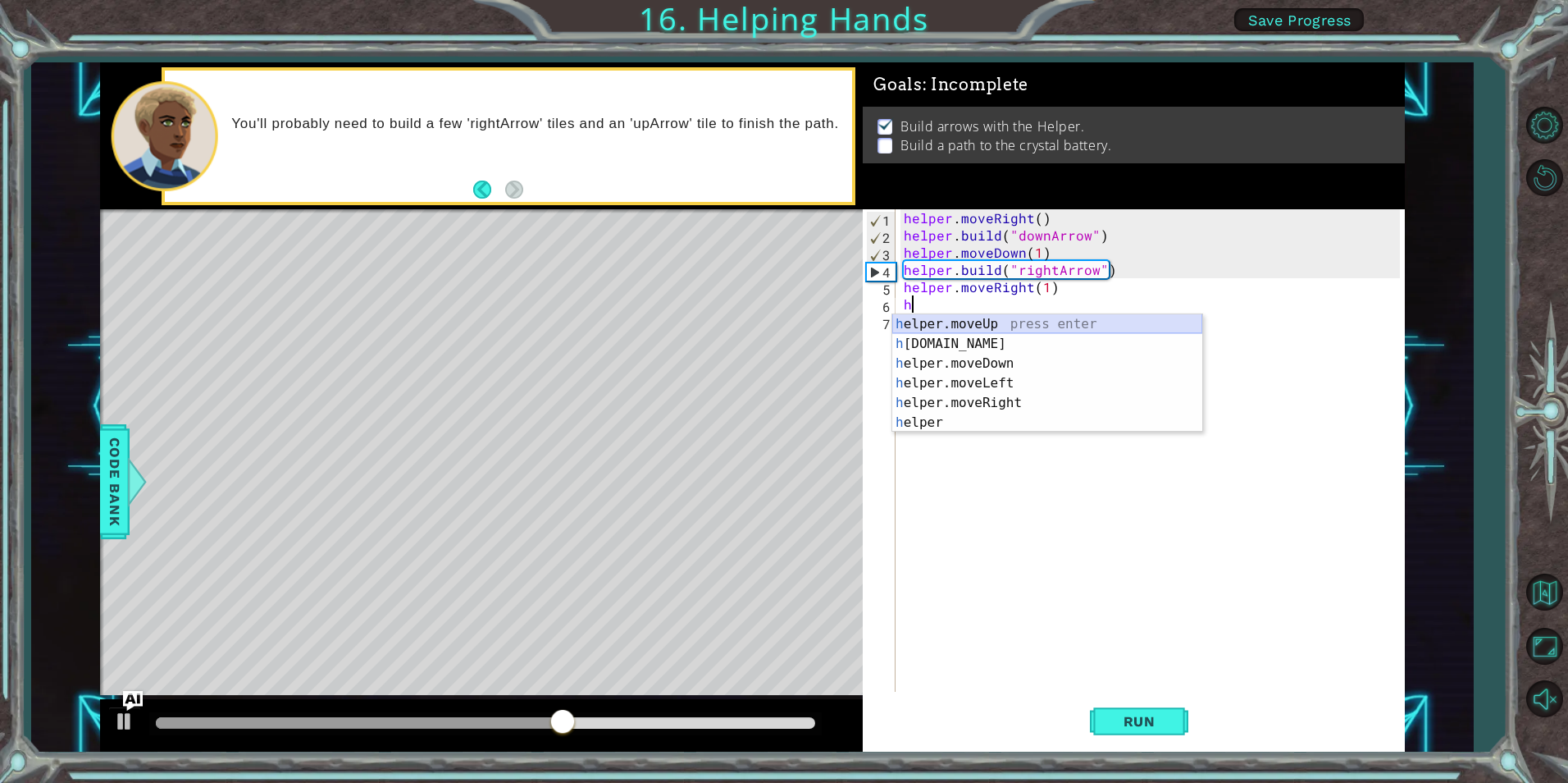
click at [1007, 331] on div "h elper.moveUp press enter h [DOMAIN_NAME] press enter h elper.moveDown press e…" at bounding box center [1047, 393] width 310 height 157
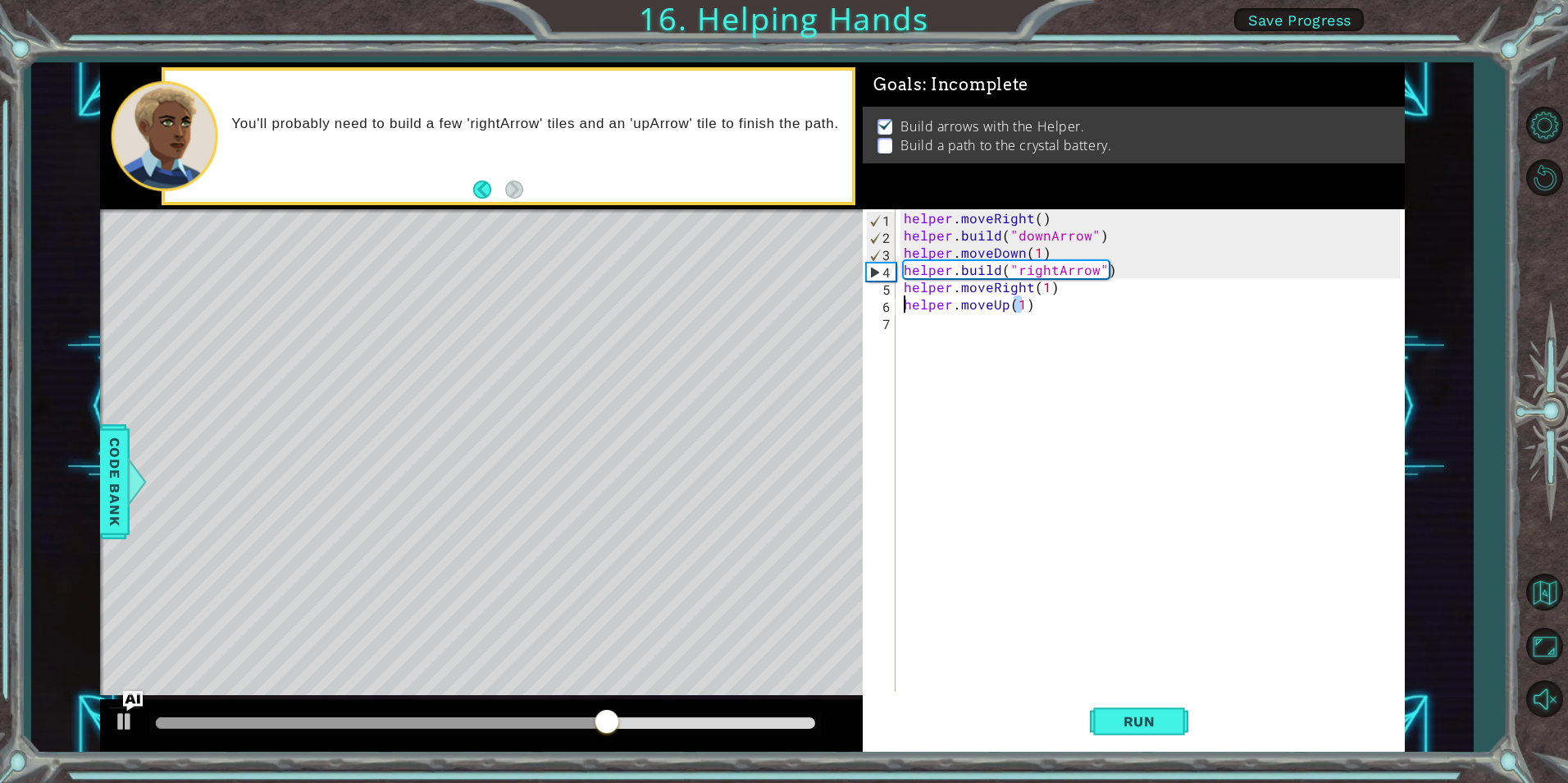
type textarea "1helper.moveUp()"
drag, startPoint x: 1036, startPoint y: 312, endPoint x: 896, endPoint y: 310, distance: 140.0
click at [896, 310] on div "1helper.moveUp() 1 2 3 4 5 6 7 helper . moveRight ( ) helper . build ( "downArr…" at bounding box center [1131, 451] width 536 height 482
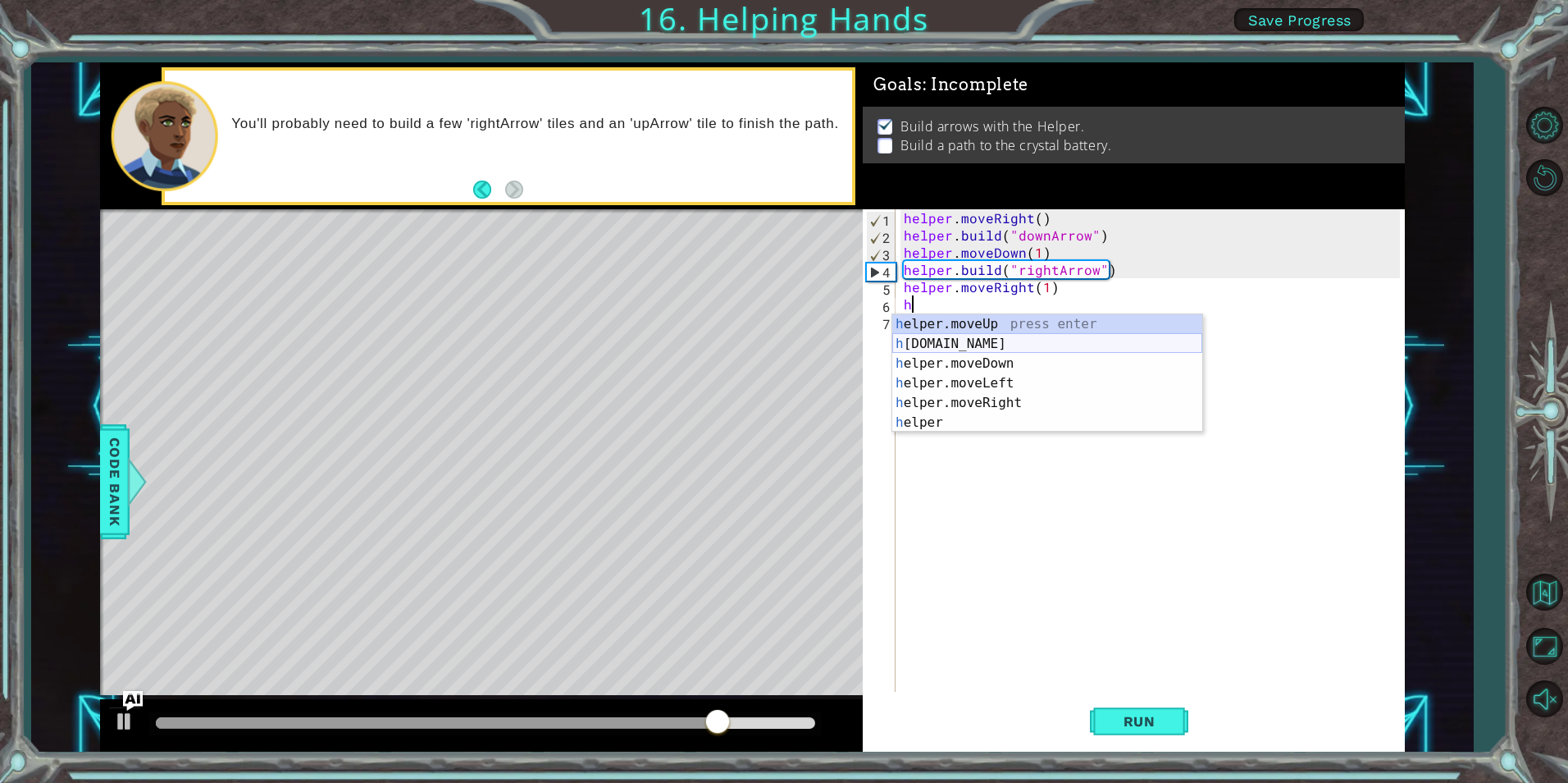
click at [985, 345] on div "h elper.moveUp press enter h [DOMAIN_NAME] press enter h elper.moveDown press e…" at bounding box center [1047, 393] width 310 height 157
type textarea "[DOMAIN_NAME]("rightArrow")"
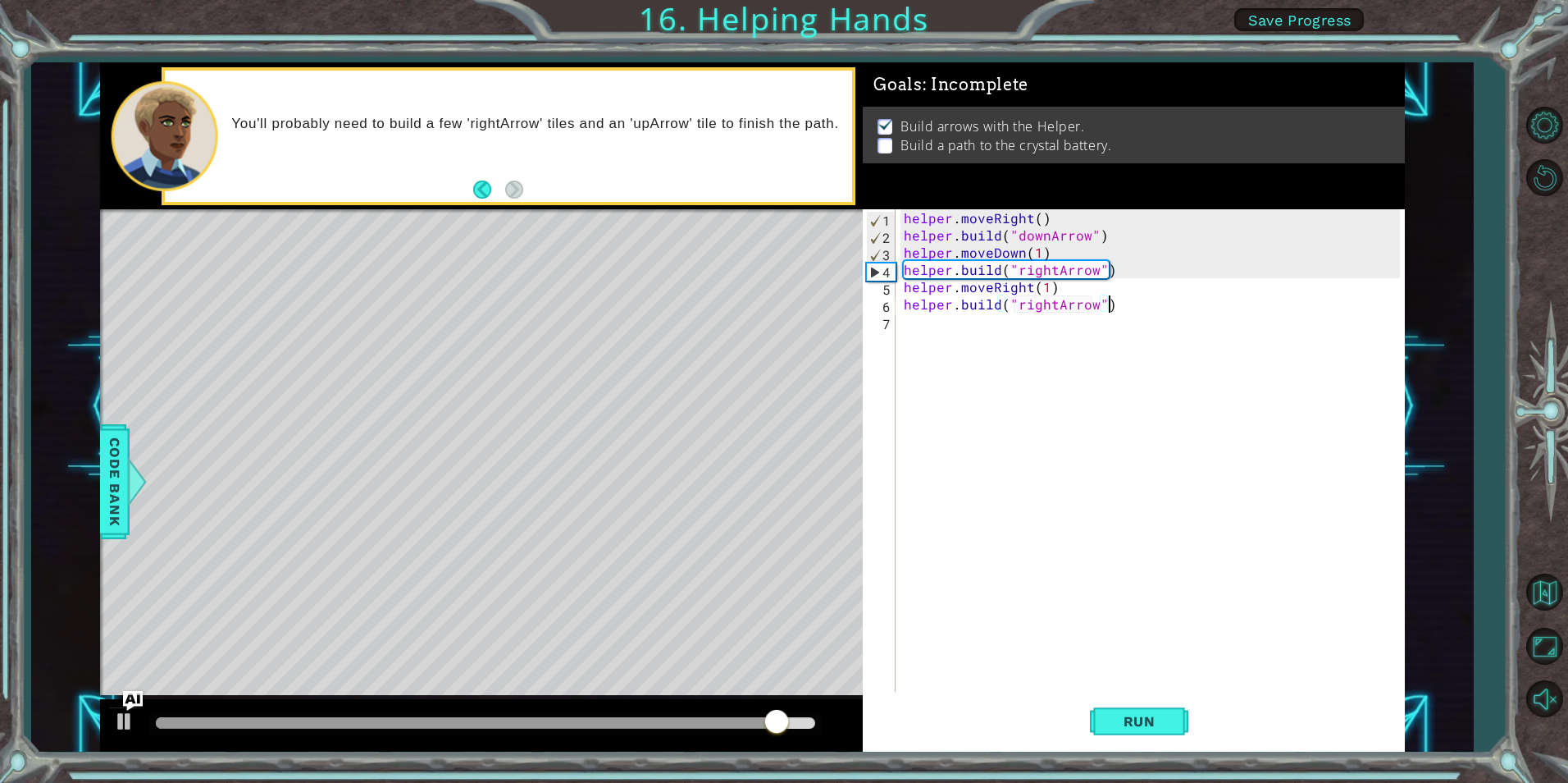
click at [1117, 306] on div "helper . moveRight ( ) helper . build ( "downArrow" ) helper . moveDown ( 1 ) h…" at bounding box center [1154, 467] width 507 height 517
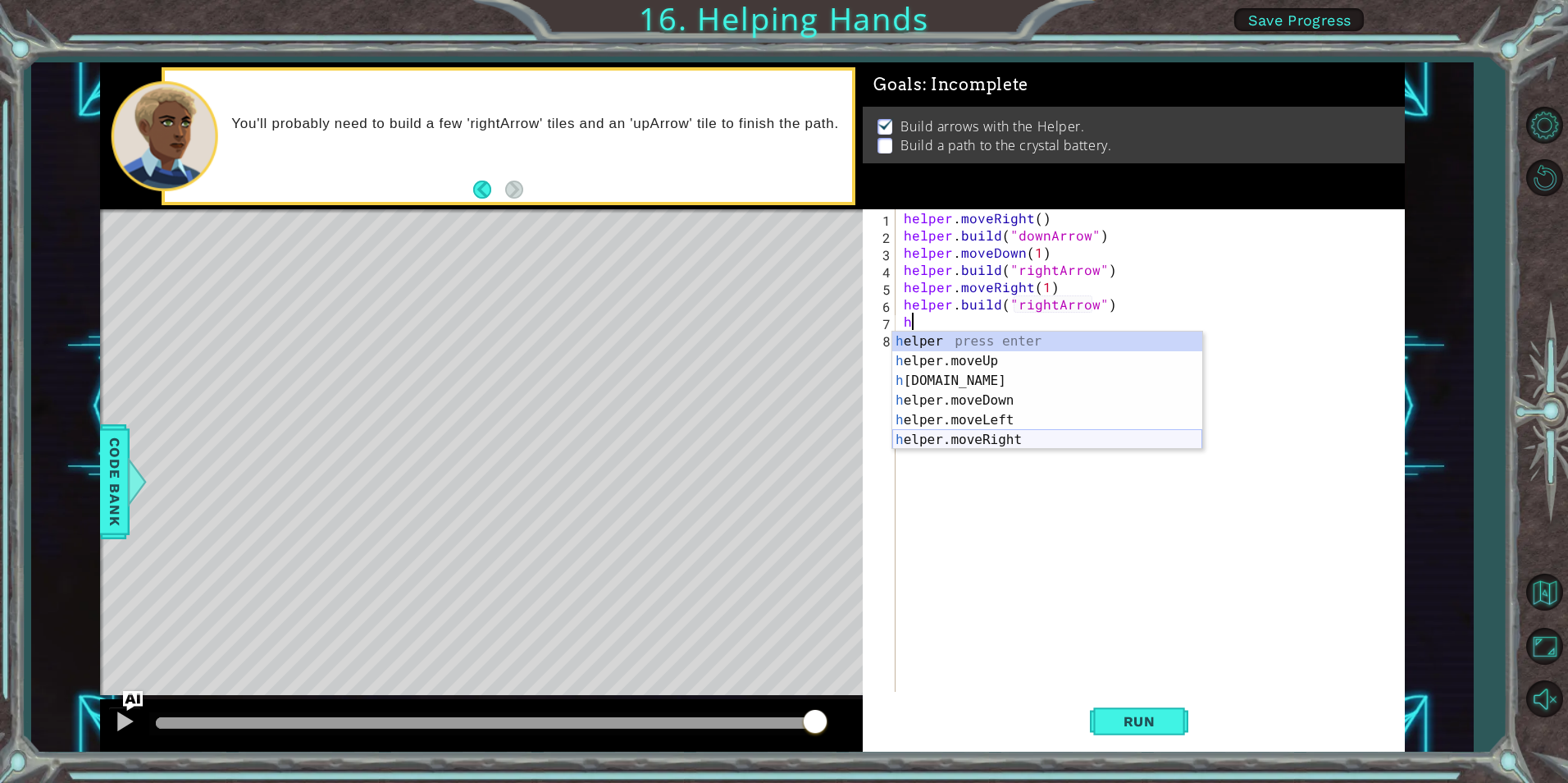
click at [978, 438] on div "h elper press enter h elper.moveUp press enter h [DOMAIN_NAME] press enter h el…" at bounding box center [1047, 410] width 310 height 157
type textarea "helper.moveRight(1)"
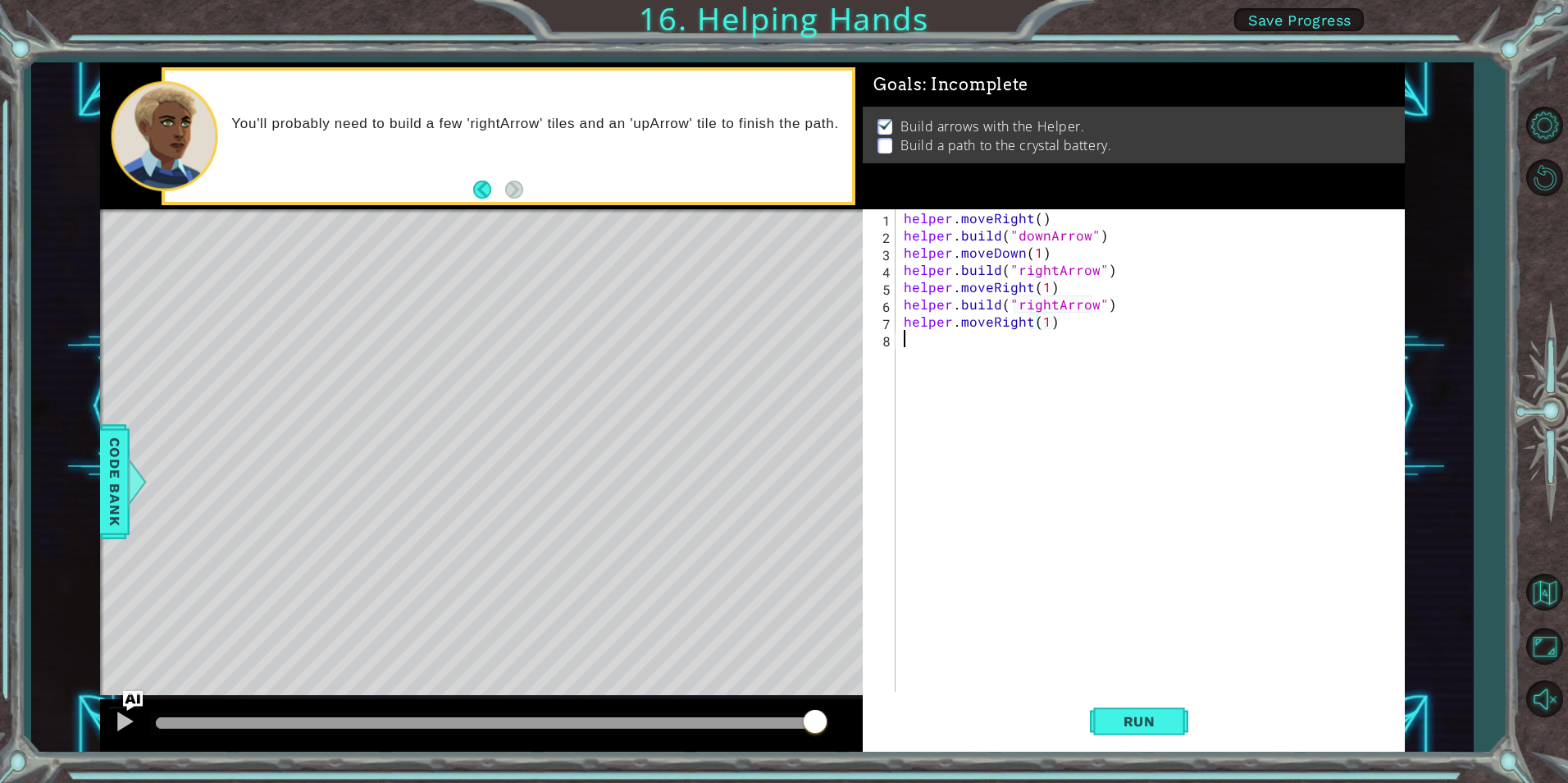
click at [1070, 334] on div "helper . moveRight ( ) helper . build ( "downArrow" ) helper . moveDown ( 1 ) h…" at bounding box center [1154, 467] width 507 height 517
click at [1050, 307] on div "helper . moveRight ( ) helper . build ( "downArrow" ) helper . moveDown ( 1 ) h…" at bounding box center [1154, 467] width 507 height 517
click at [1145, 728] on span "Run" at bounding box center [1140, 722] width 65 height 17
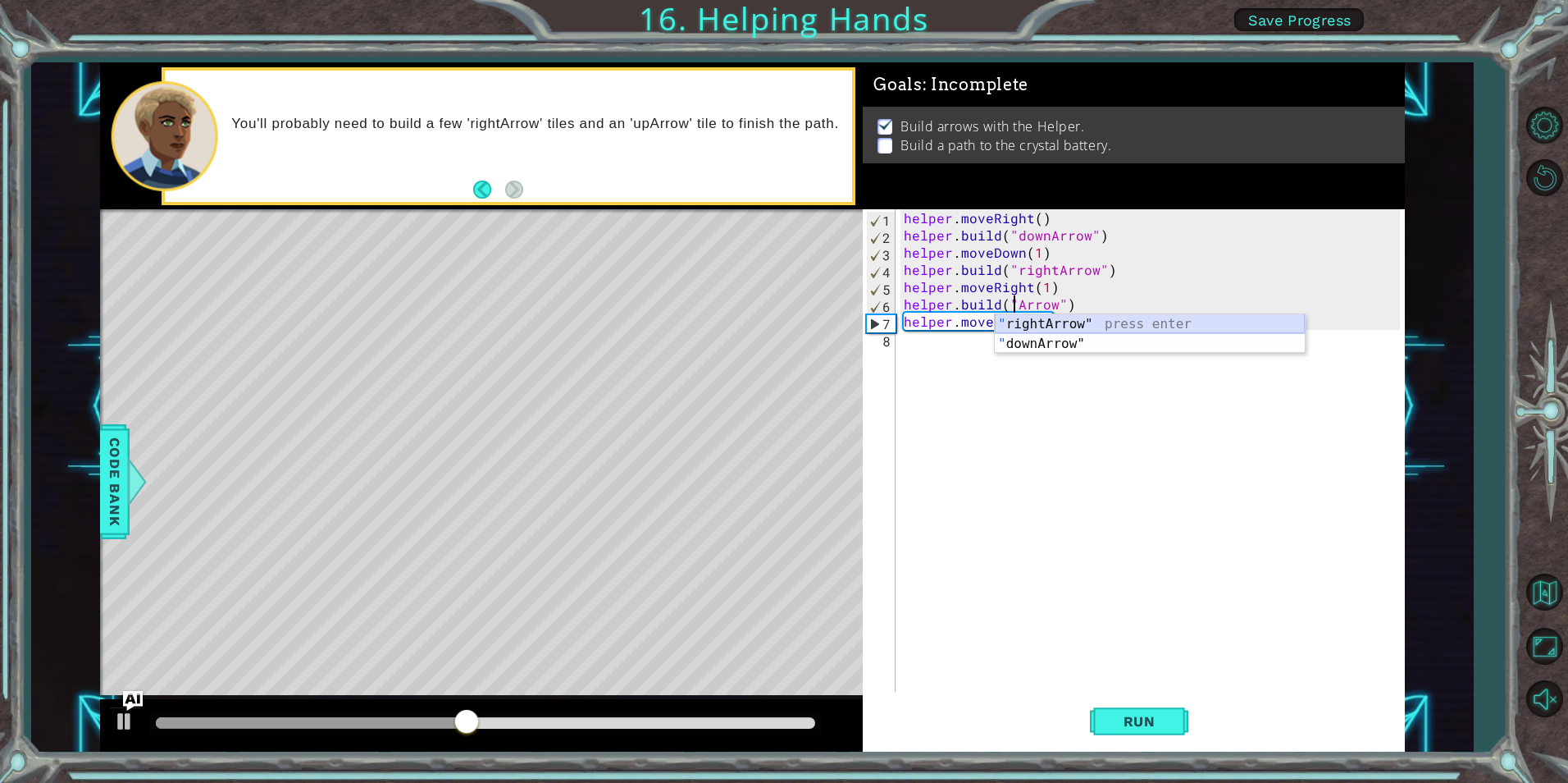
click at [1106, 327] on div "" rightArrow" press enter " downArrow" press enter" at bounding box center [1149, 354] width 310 height 79
click at [1081, 323] on div "helper . moveRight ( ) helper . build ( "downArrow" ) helper . moveDown ( 1 ) h…" at bounding box center [1154, 467] width 507 height 517
type textarea "helper.moveRight(1)"
click at [1063, 348] on div "helper . moveRight ( ) helper . build ( "downArrow" ) helper . moveDown ( 1 ) h…" at bounding box center [1154, 467] width 507 height 517
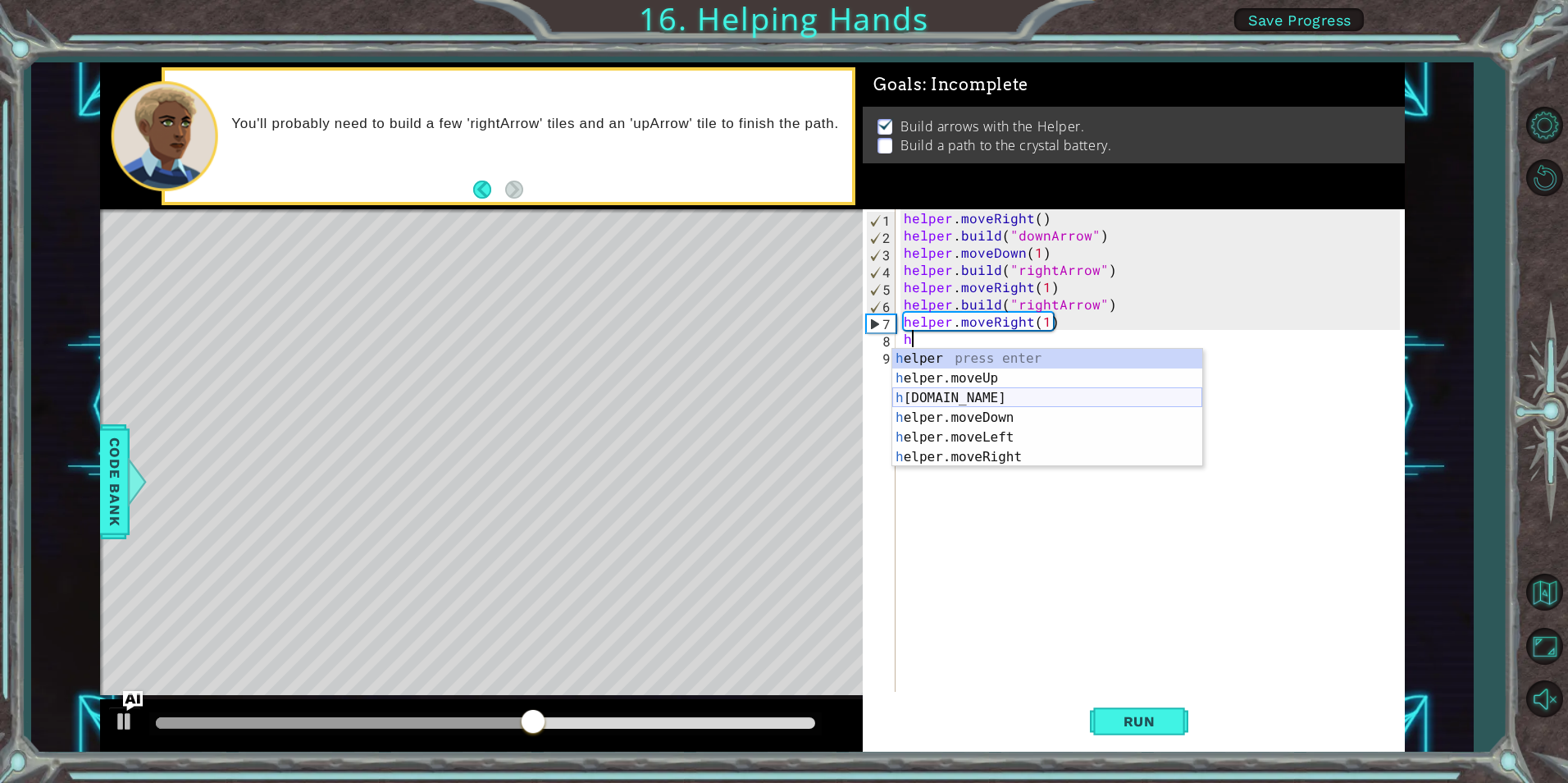
click at [1015, 405] on div "h elper press enter h elper.moveUp press enter h [DOMAIN_NAME] press enter h el…" at bounding box center [1047, 427] width 310 height 157
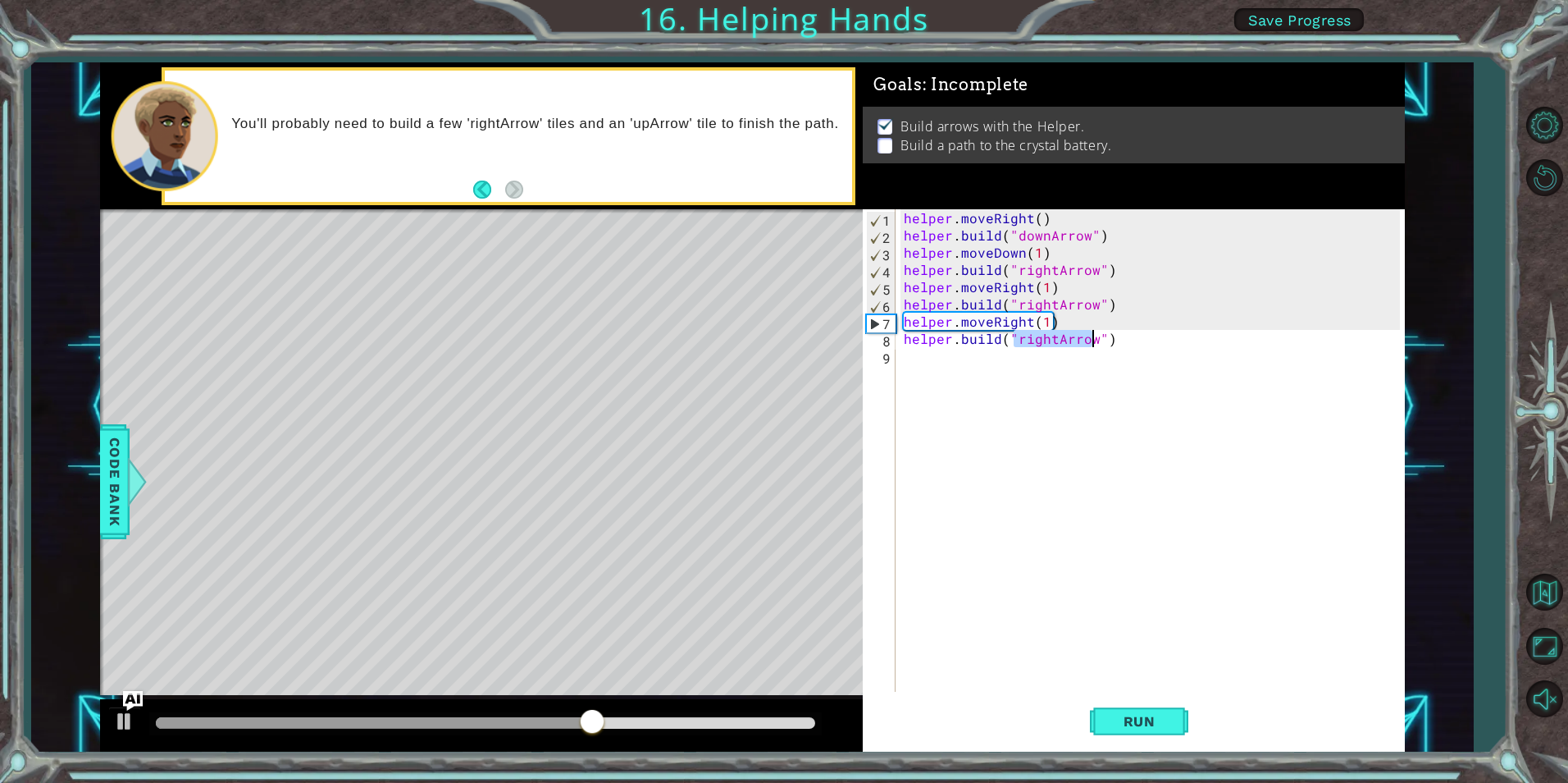
click at [1050, 338] on div "helper . moveRight ( ) helper . build ( "downArrow" ) helper . moveDown ( 1 ) h…" at bounding box center [1150, 451] width 499 height 482
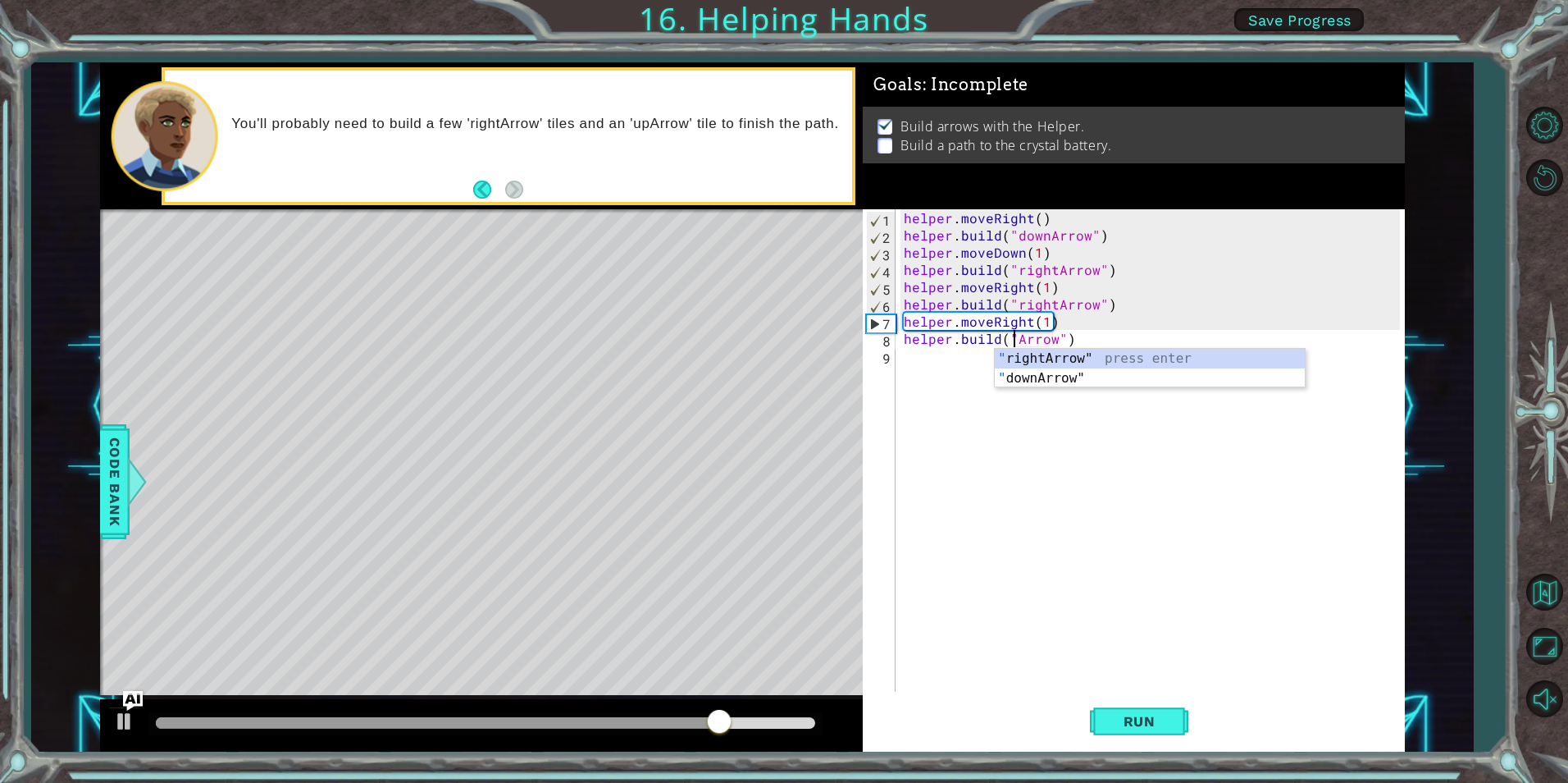
scroll to position [0, 8]
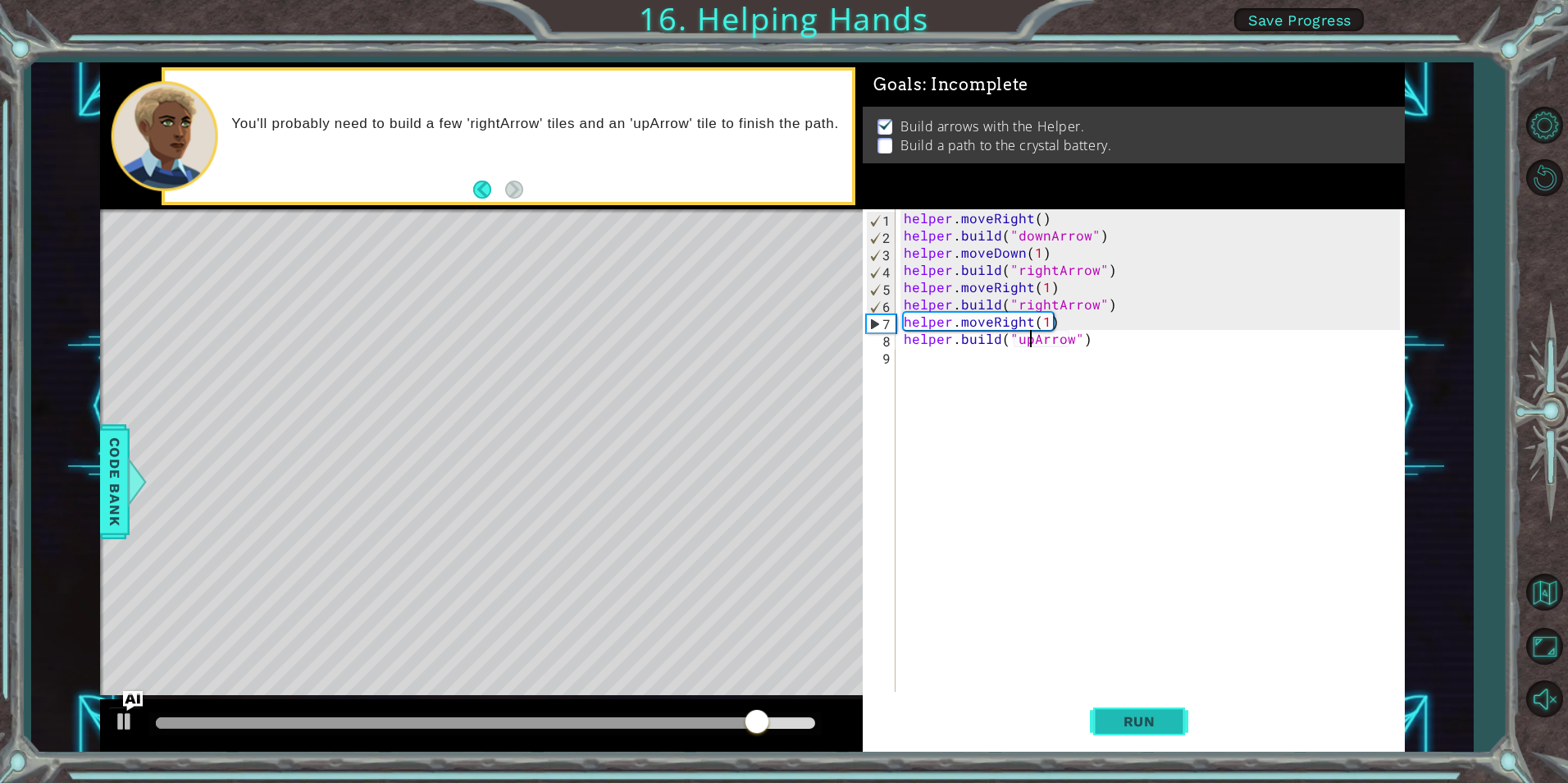
type textarea "[DOMAIN_NAME]("upArrow")"
click at [1102, 721] on button "Run" at bounding box center [1139, 722] width 99 height 54
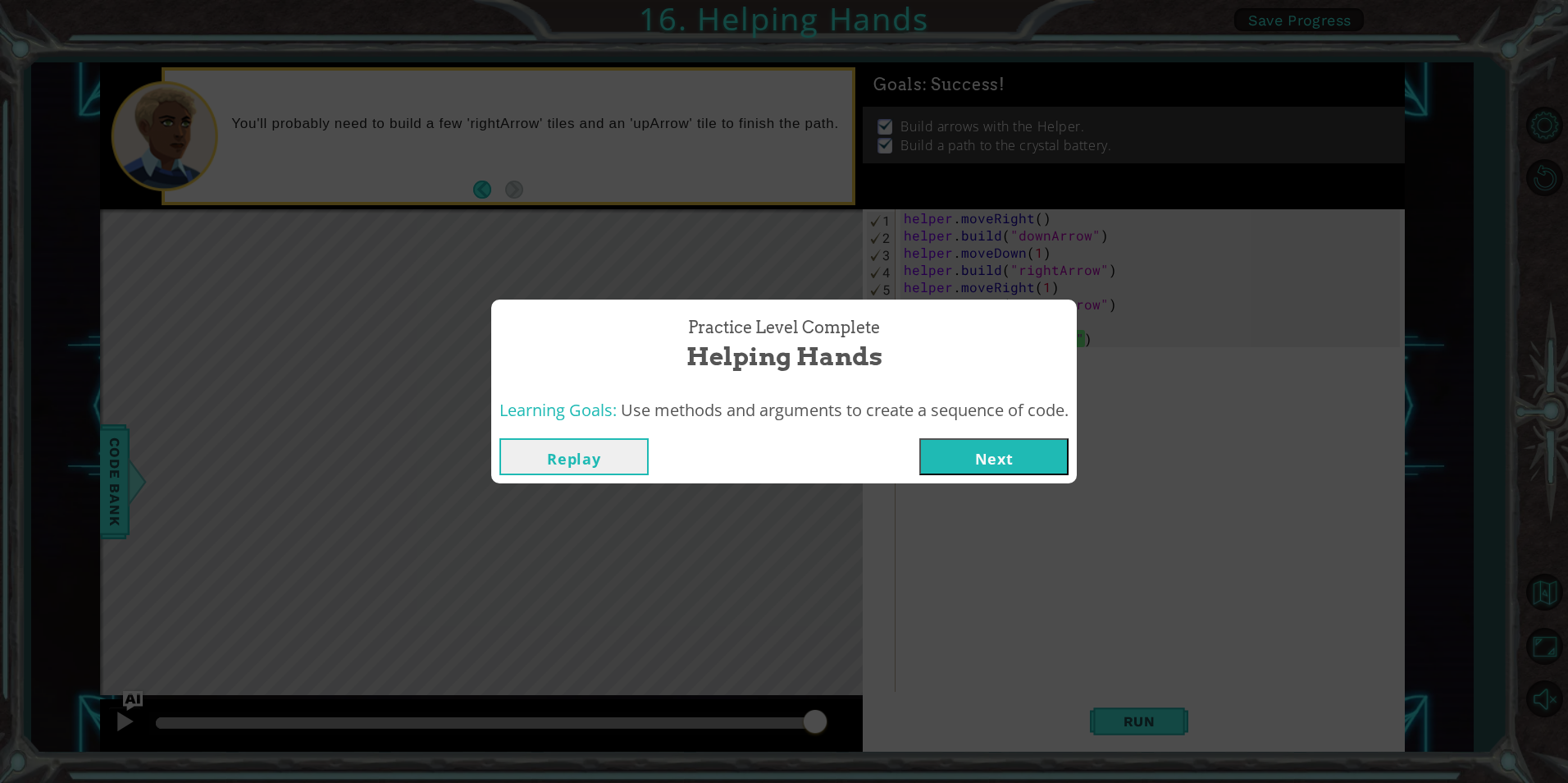
click at [1024, 453] on button "Next" at bounding box center [994, 457] width 149 height 37
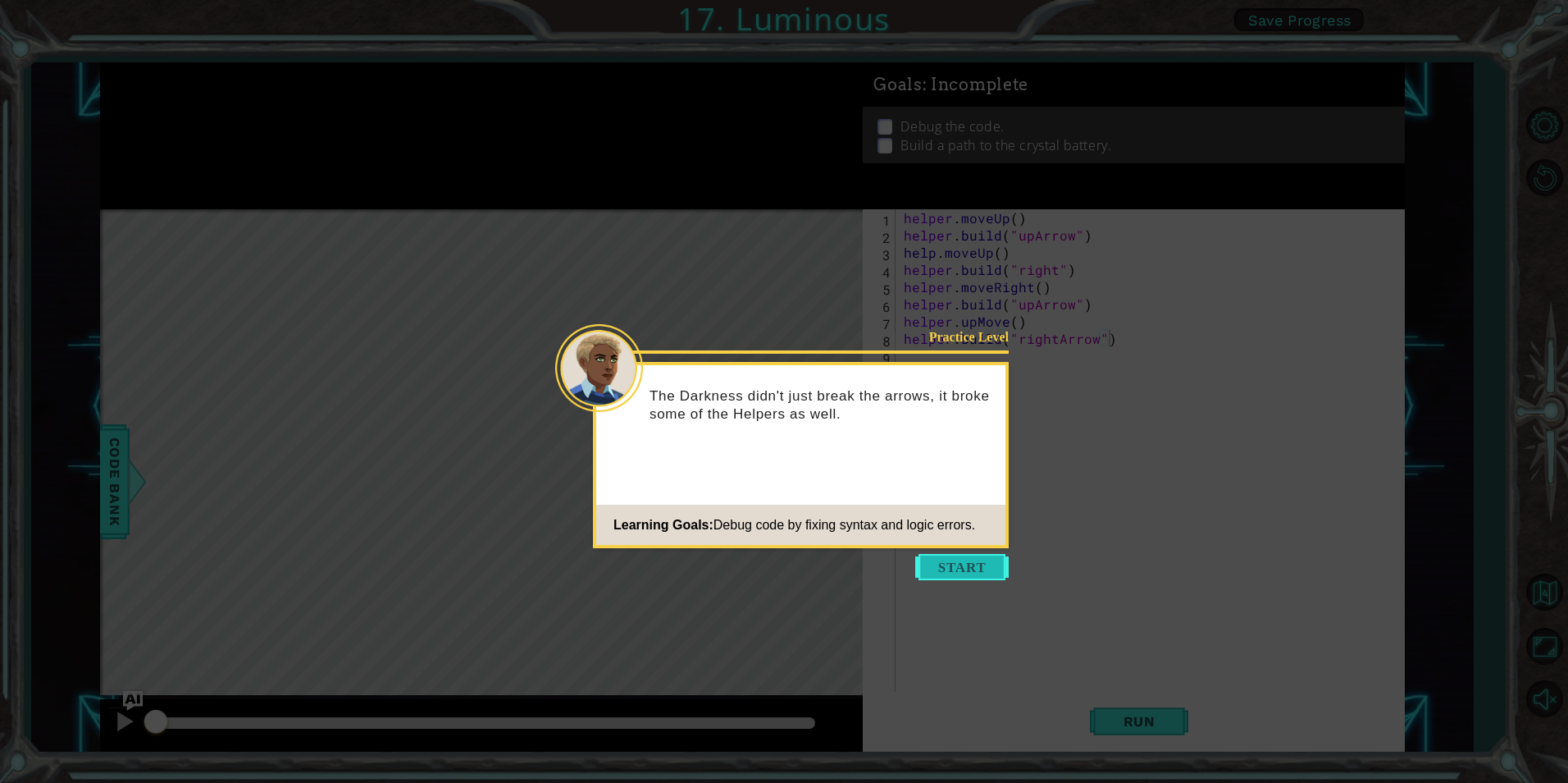
click at [992, 564] on button "Start" at bounding box center [962, 567] width 93 height 26
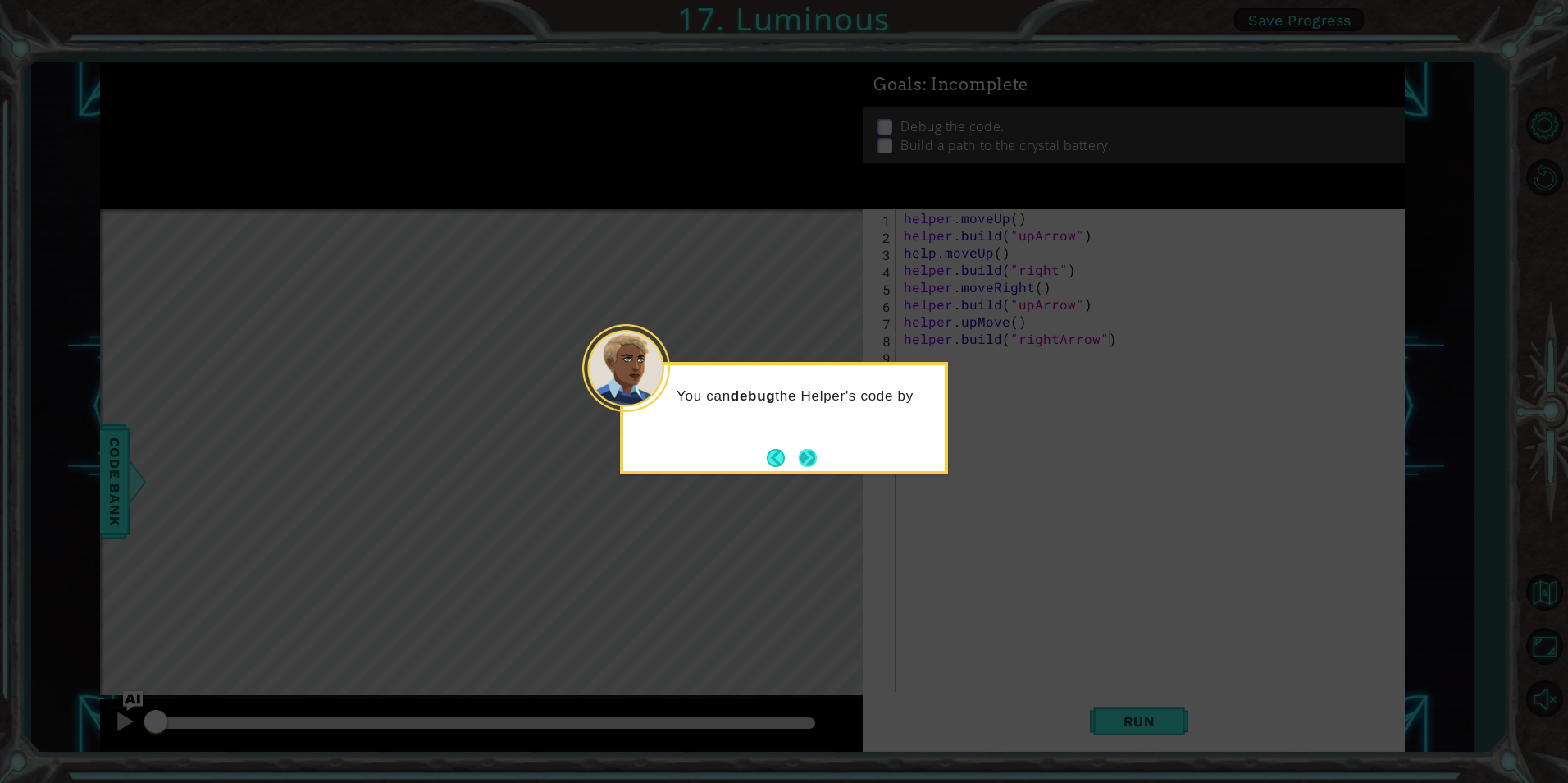
click at [806, 462] on button "Next" at bounding box center [807, 457] width 18 height 18
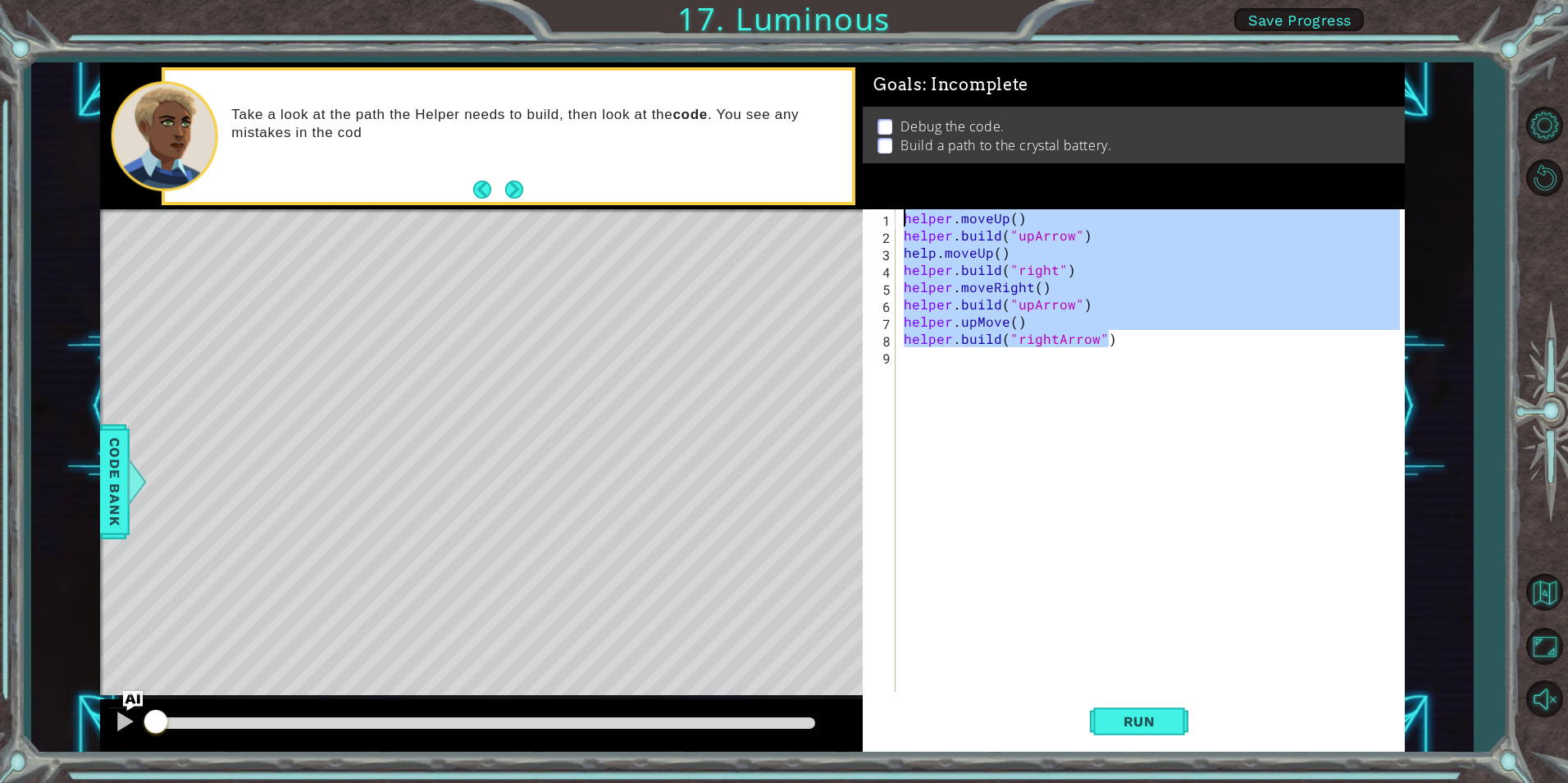
drag, startPoint x: 1144, startPoint y: 343, endPoint x: 851, endPoint y: 210, distance: 321.8
click at [851, 210] on div "1 ההההההההההההההההההההההההההההההההההההההההההההההההההההההההההההההההההההההההההההה…" at bounding box center [753, 407] width 1305 height 689
click at [1098, 344] on div "helper . moveUp ( ) helper . build ( "upArrow" ) help . moveUp ( ) helper . bui…" at bounding box center [1150, 451] width 499 height 482
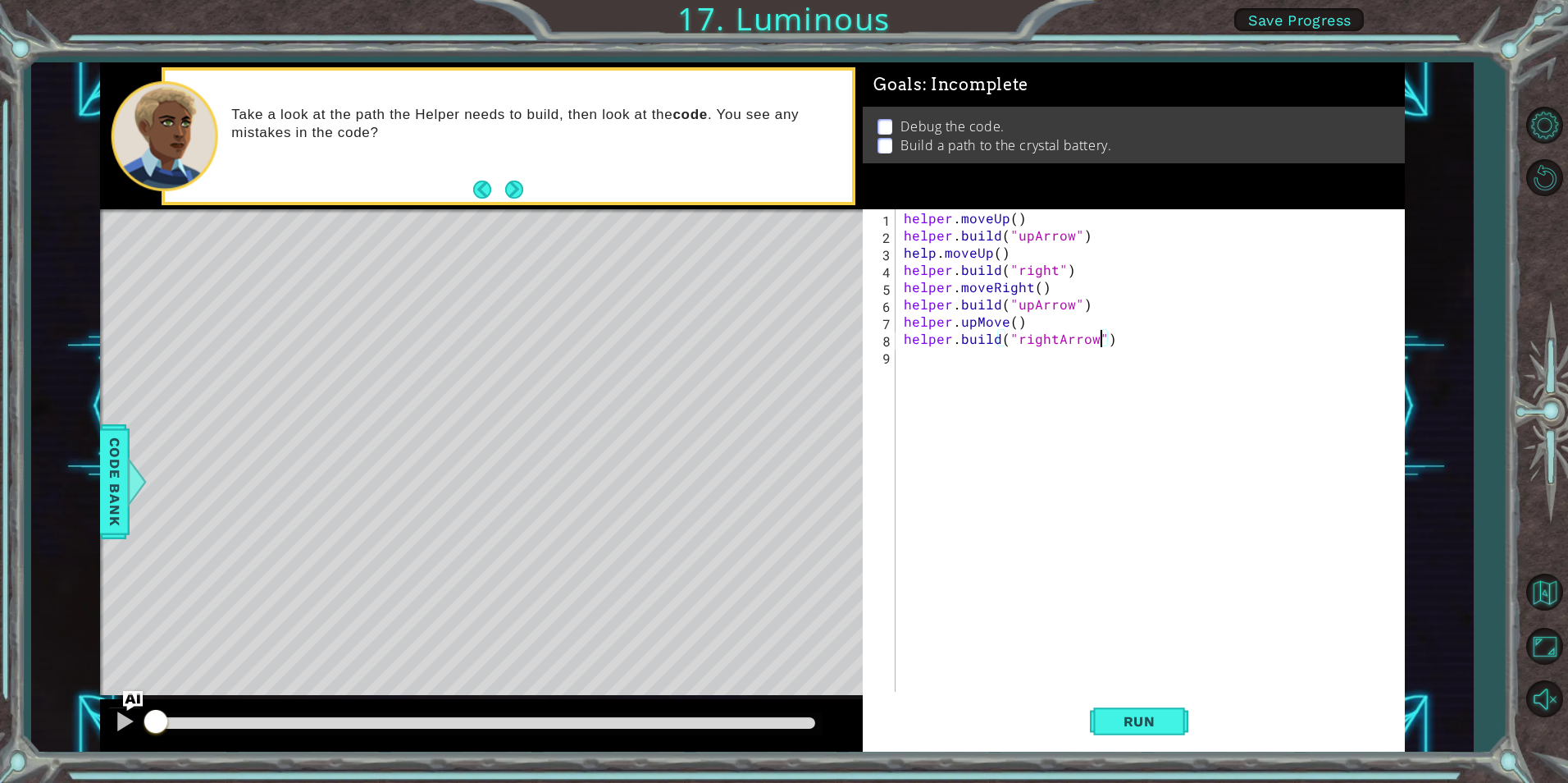
click at [1108, 334] on div "helper . moveUp ( ) helper . build ( "upArrow" ) help . moveUp ( ) helper . bui…" at bounding box center [1154, 467] width 507 height 517
click at [1182, 725] on button "Run" at bounding box center [1139, 722] width 99 height 54
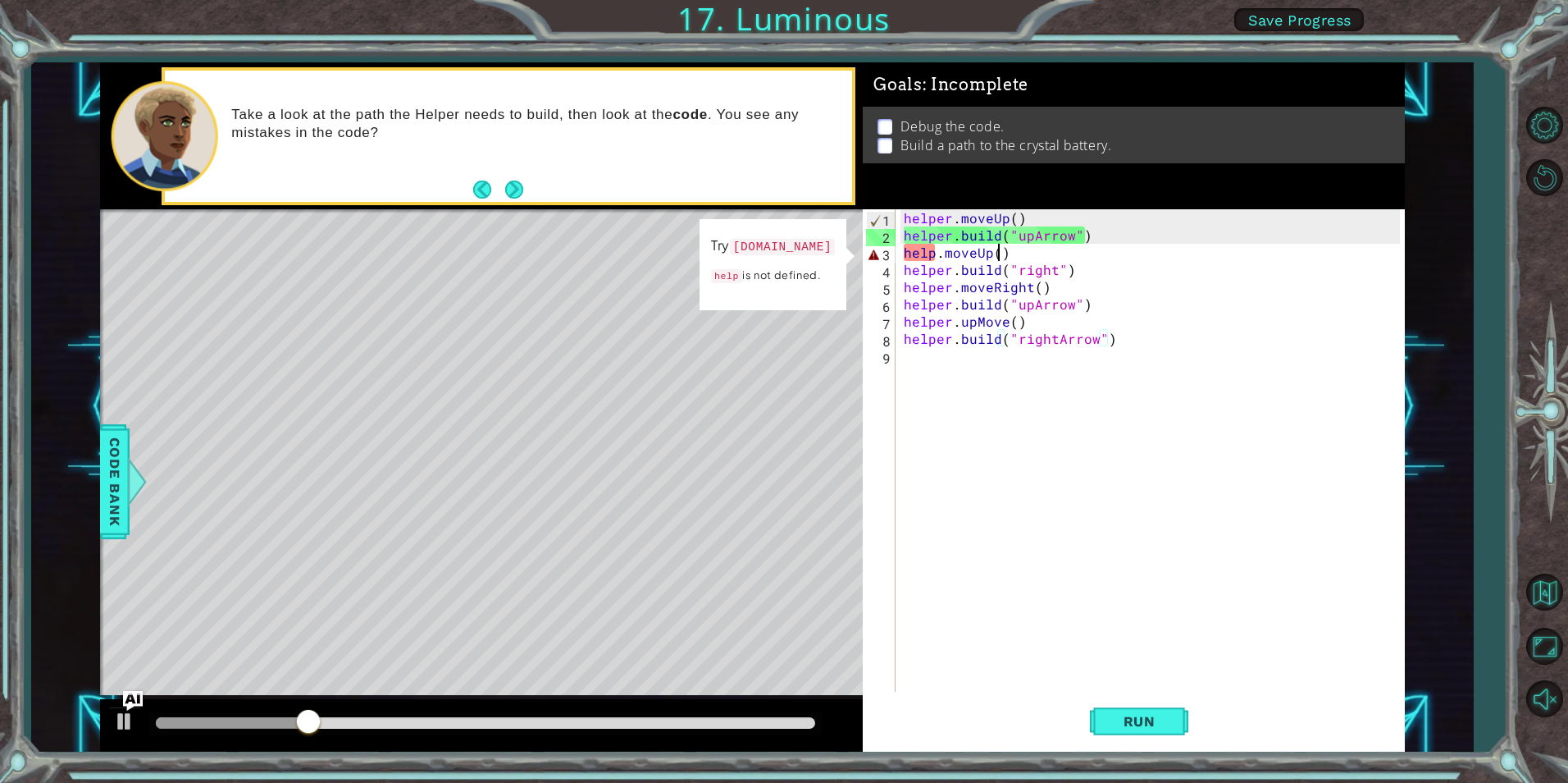
click at [998, 254] on div "helper . moveUp ( ) helper . build ( "upArrow" ) help . moveUp ( ) helper . bui…" at bounding box center [1154, 467] width 507 height 517
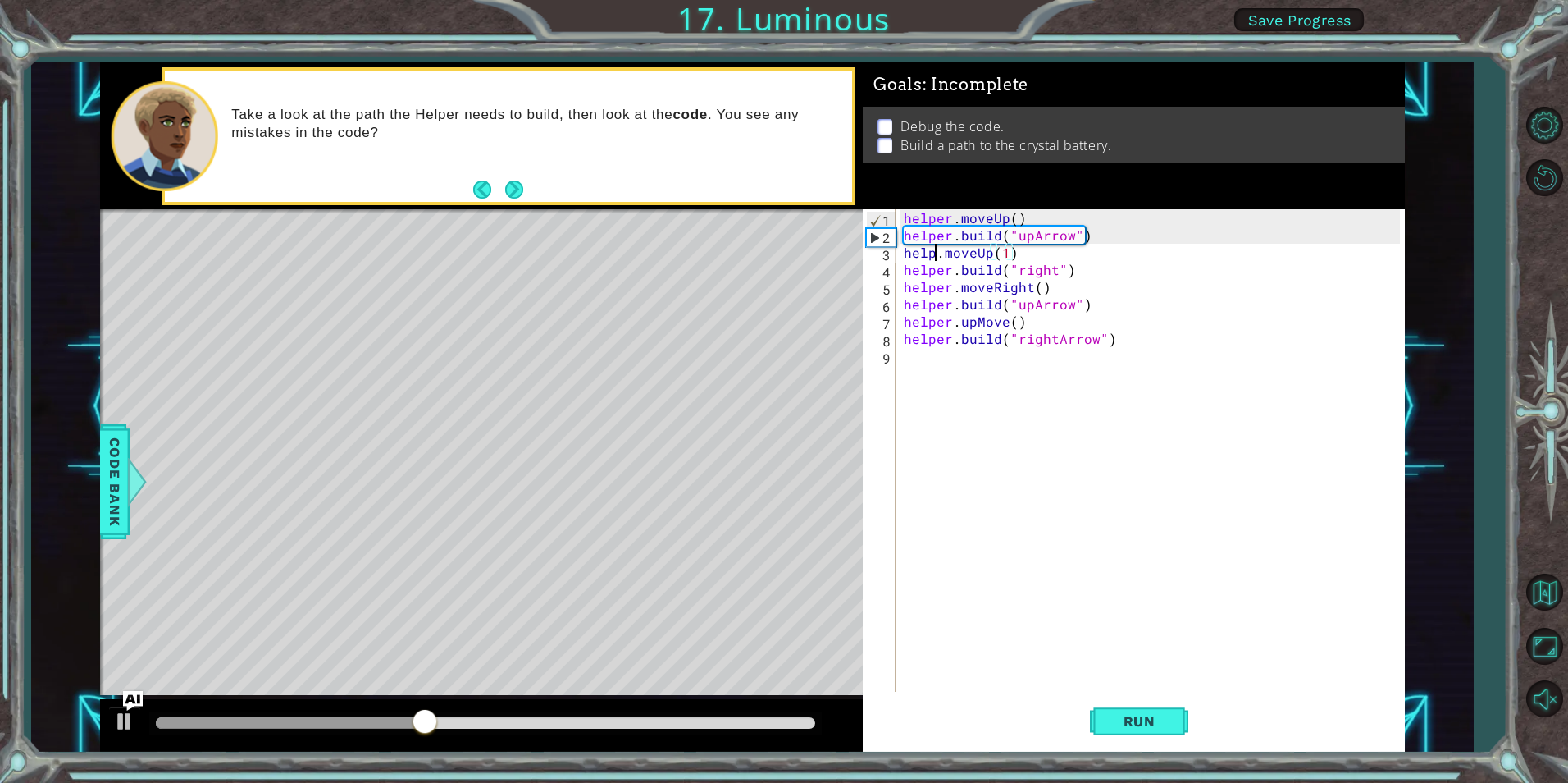
click at [933, 253] on div "helper . moveUp ( ) helper . build ( "upArrow" ) help . moveUp ( 1 ) helper . b…" at bounding box center [1154, 467] width 507 height 517
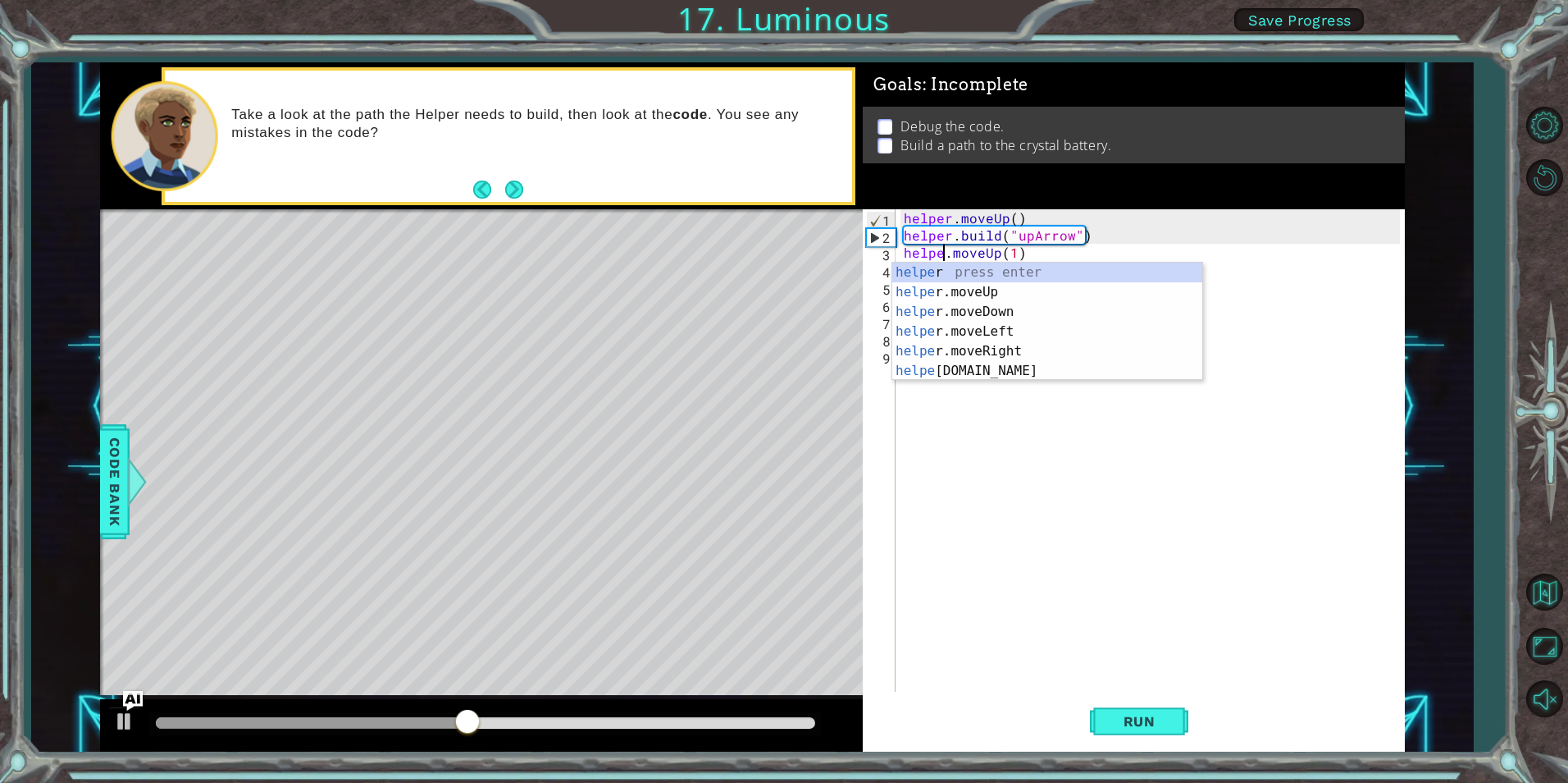
type textarea "helper.moveUp(1)"
click at [1066, 434] on div "helper . moveUp ( ) helper . build ( "upArrow" ) helper . moveUp ( 1 ) helper .…" at bounding box center [1154, 467] width 507 height 517
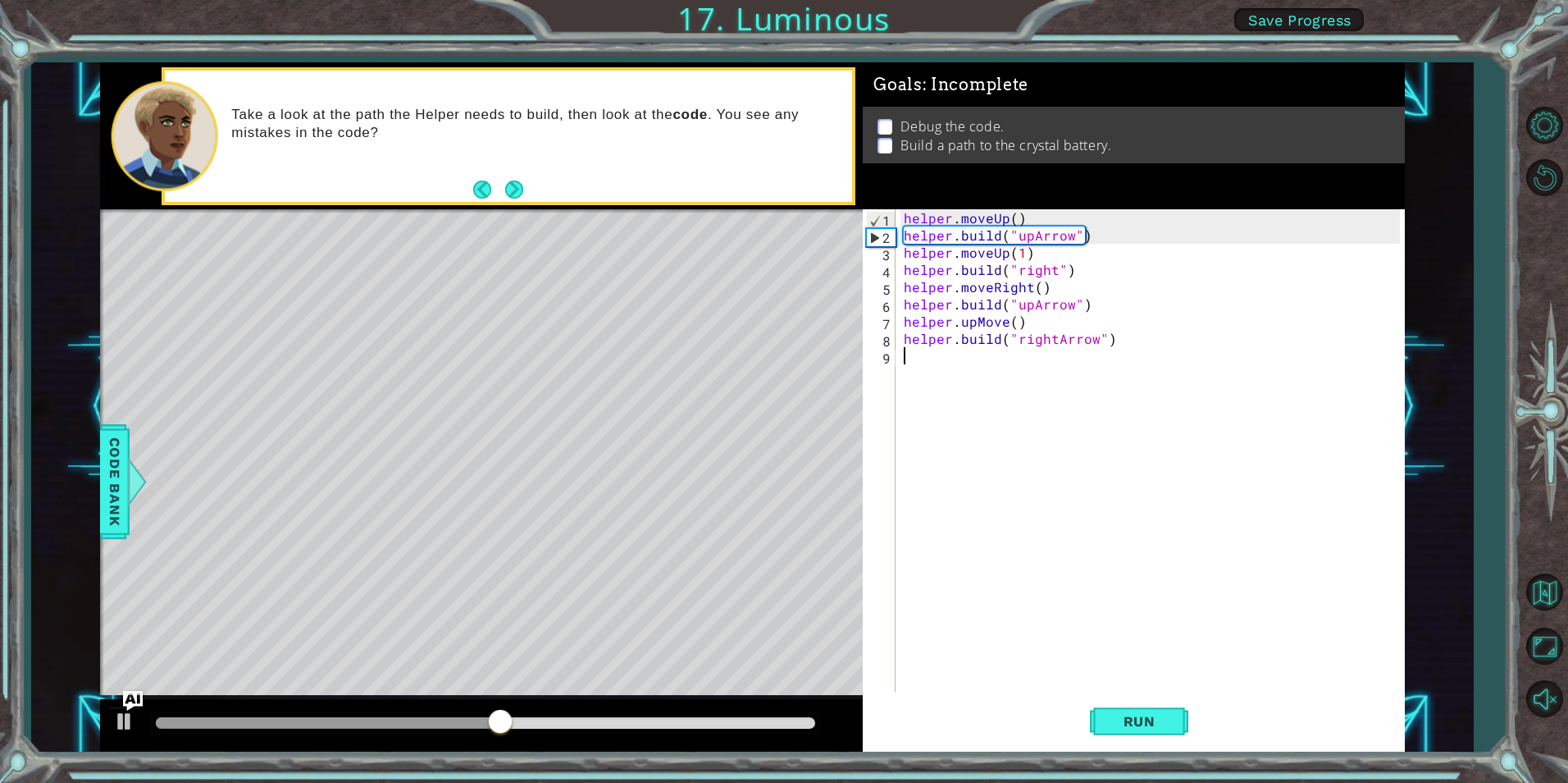
scroll to position [0, 0]
click at [1158, 721] on span "Run" at bounding box center [1140, 722] width 65 height 17
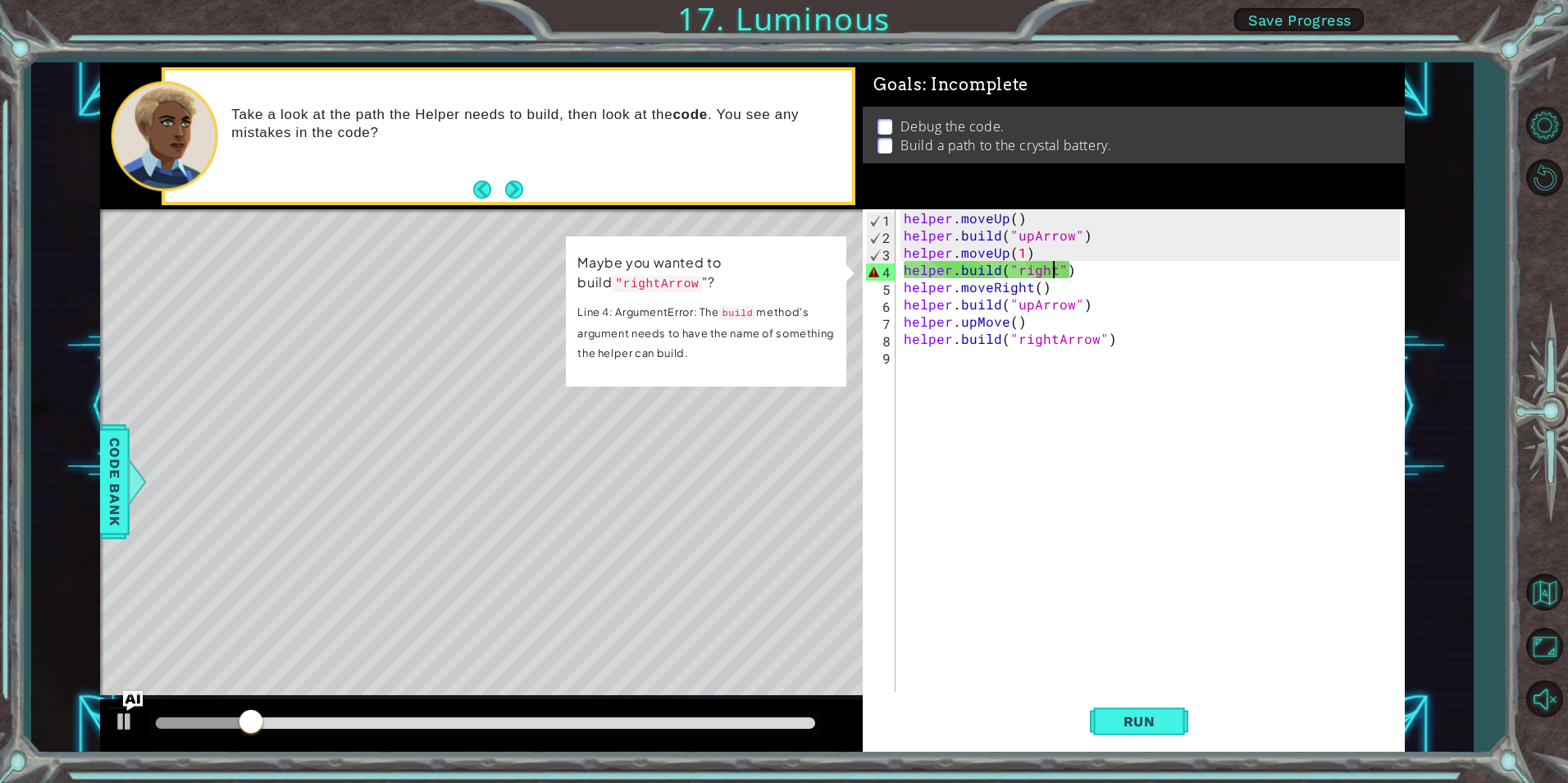
click at [1052, 273] on div "helper . moveUp ( ) helper . build ( "upArrow" ) helper . moveUp ( 1 ) helper .…" at bounding box center [1154, 467] width 507 height 517
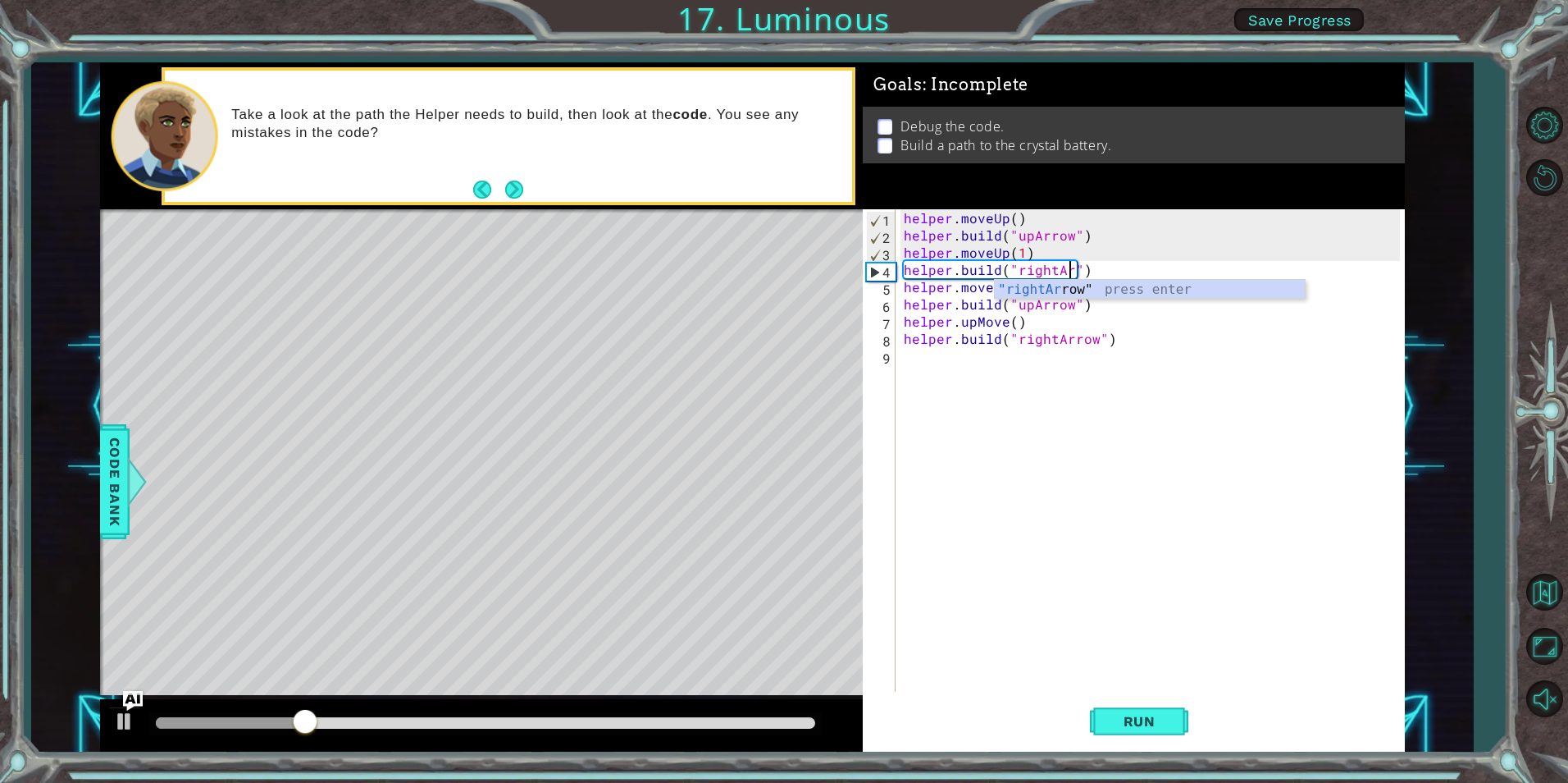
scroll to position [0, 10]
type textarea "[DOMAIN_NAME]("rightArr")"
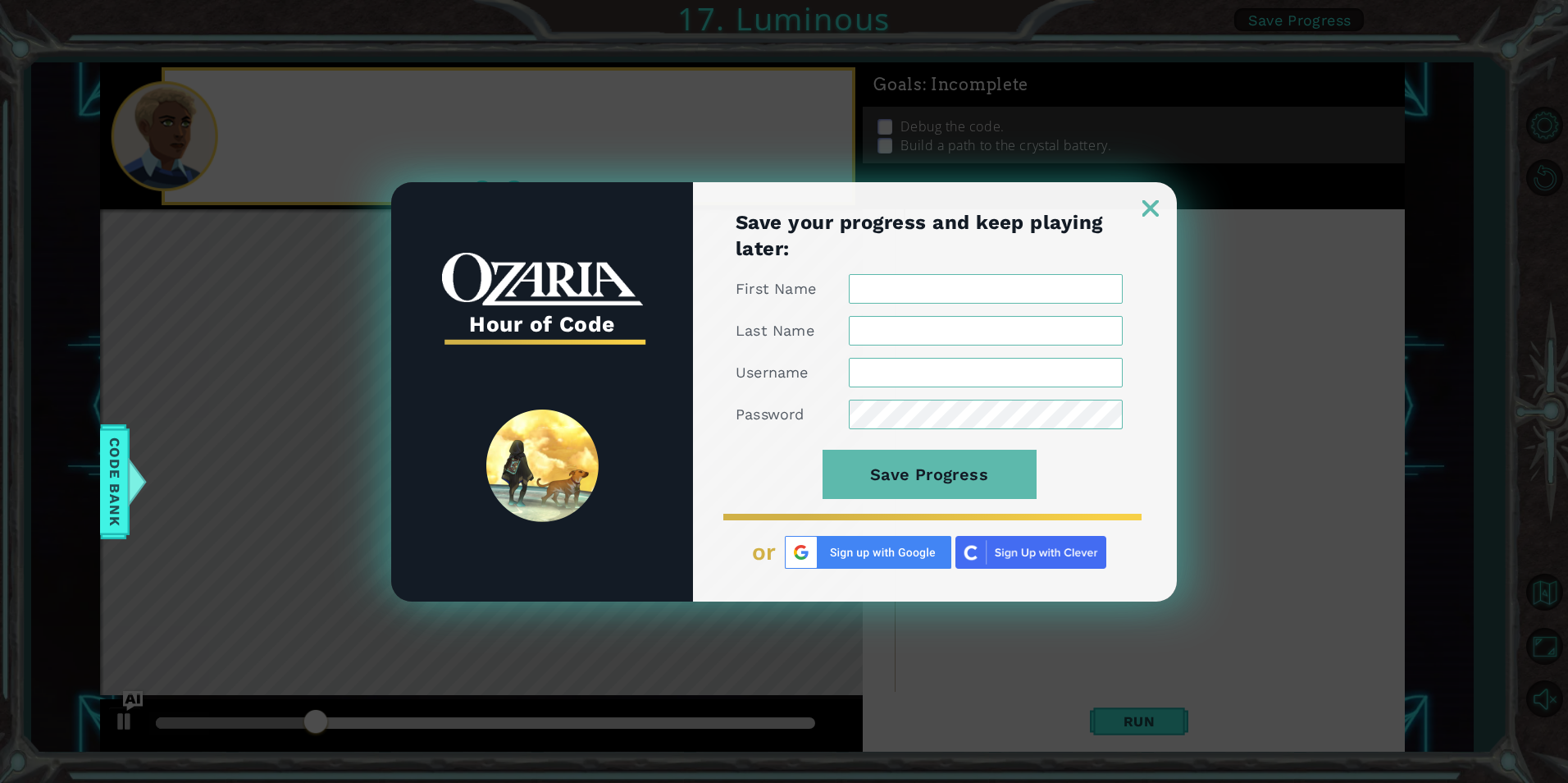
scroll to position [0, 0]
type textarea "ow"
click at [1142, 204] on div at bounding box center [935, 199] width 484 height 34
click at [1150, 209] on img at bounding box center [1151, 209] width 17 height 17
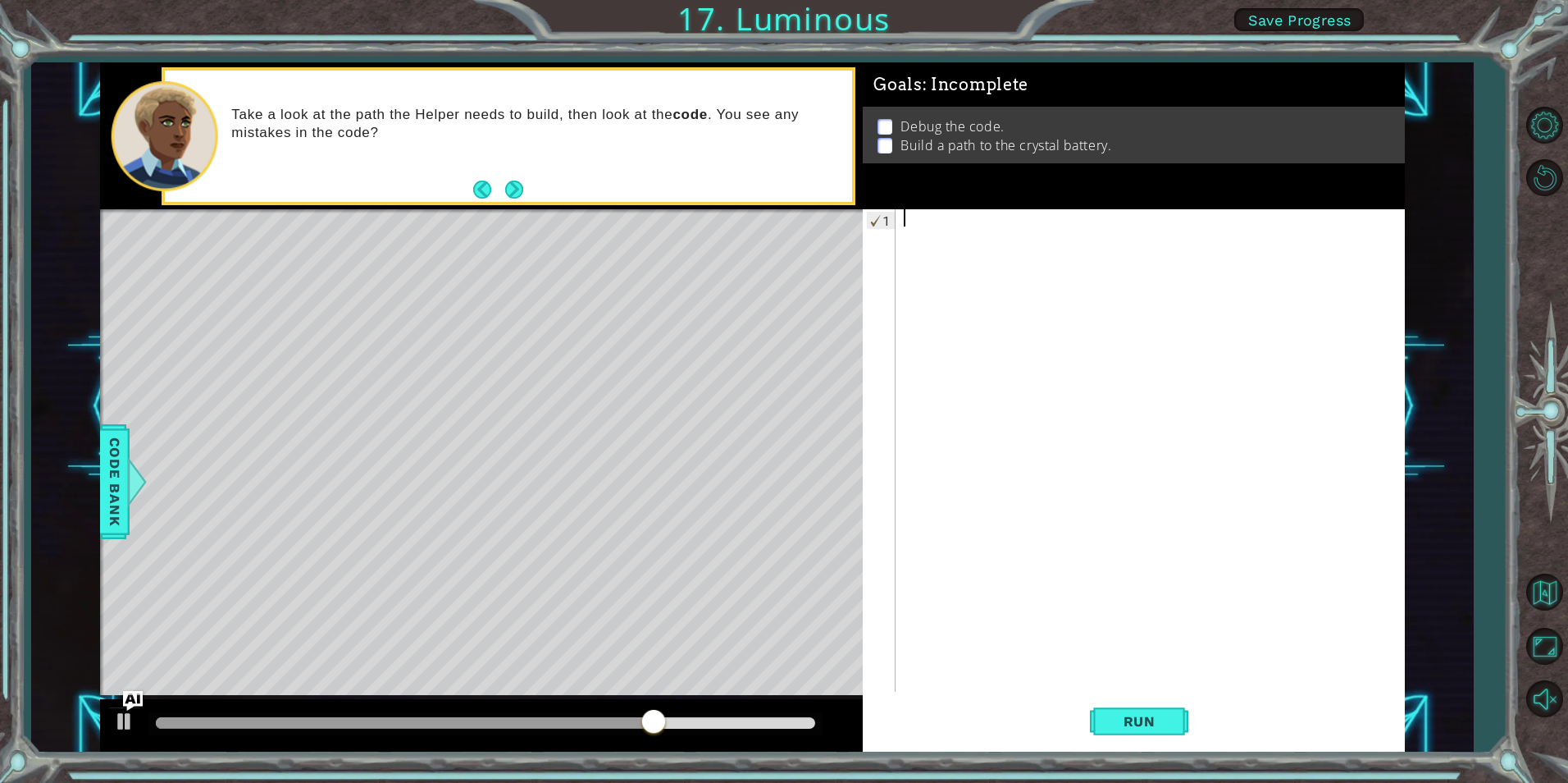
paste textarea "[DOMAIN_NAME]("rightArrow")"
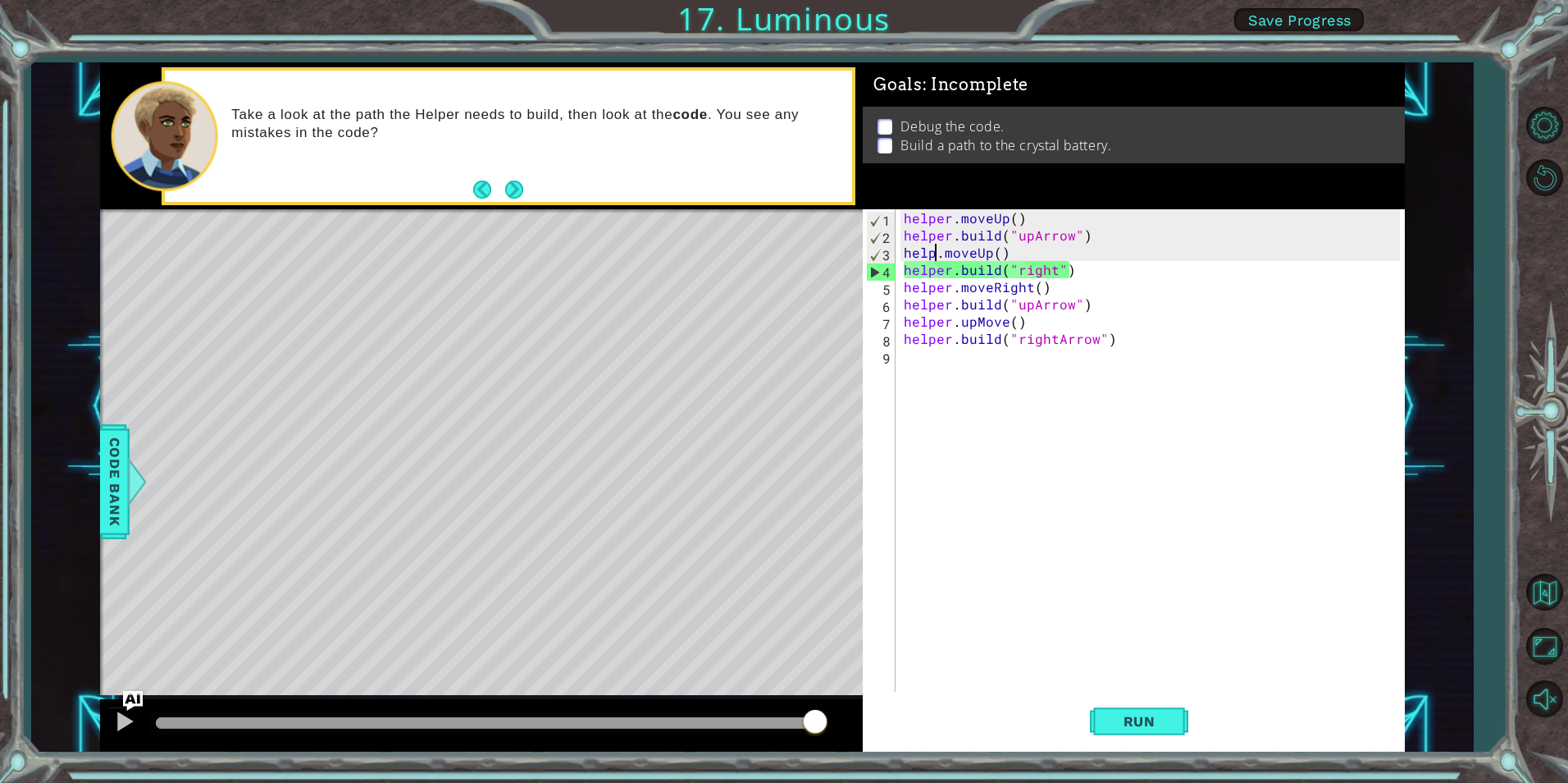
click at [934, 251] on div "helper . moveUp ( ) helper . build ( "upArrow" ) help . moveUp ( ) helper . bui…" at bounding box center [1154, 467] width 507 height 517
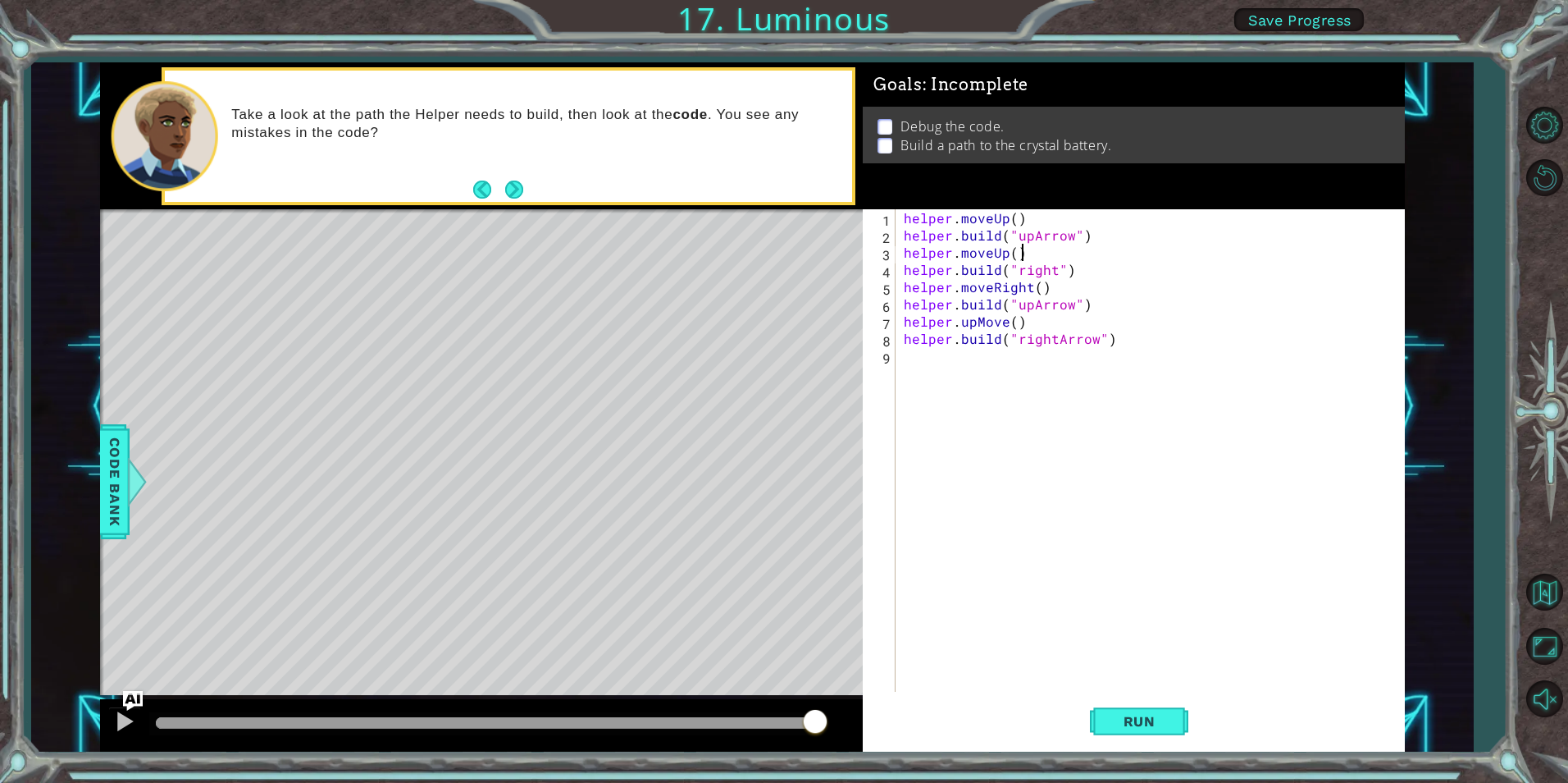
click at [1047, 254] on div "helper . moveUp ( ) helper . build ( "upArrow" ) helper . moveUp ( ) helper . b…" at bounding box center [1154, 467] width 507 height 517
click at [1053, 277] on div "helper . moveUp ( ) helper . build ( "upArrow" ) helper . moveUp ( ) helper . b…" at bounding box center [1154, 467] width 507 height 517
click at [1118, 343] on div "helper . moveUp ( ) helper . build ( "upArrow" ) helper . moveUp ( ) helper . b…" at bounding box center [1154, 467] width 507 height 517
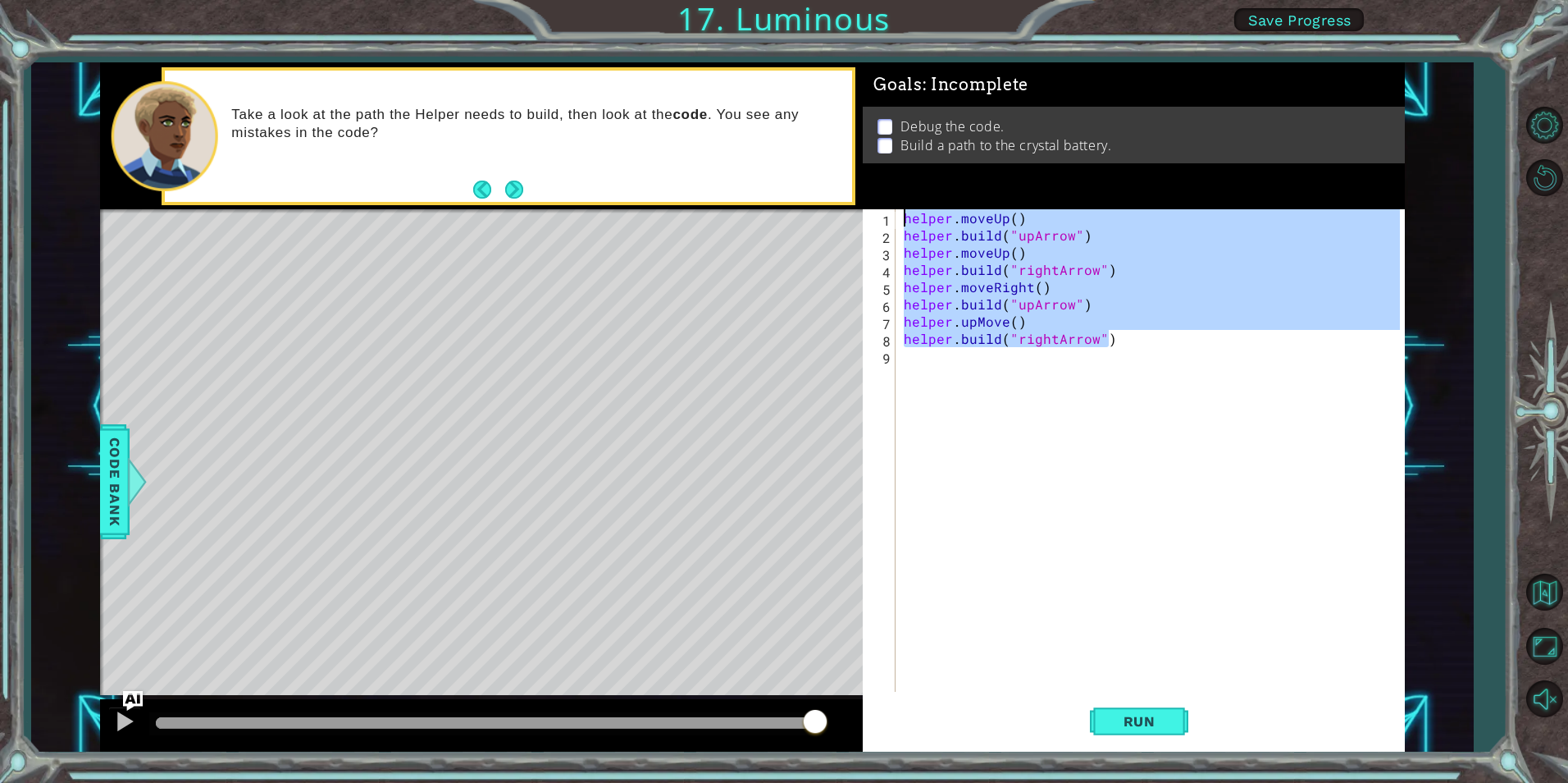
drag, startPoint x: 1118, startPoint y: 343, endPoint x: 895, endPoint y: 222, distance: 253.7
click at [895, 222] on div "[DOMAIN_NAME]("rightArrow") 1 2 3 4 5 6 7 8 9 helper . moveUp ( ) helper . buil…" at bounding box center [1131, 451] width 536 height 482
click at [1178, 709] on button "Run" at bounding box center [1139, 722] width 99 height 54
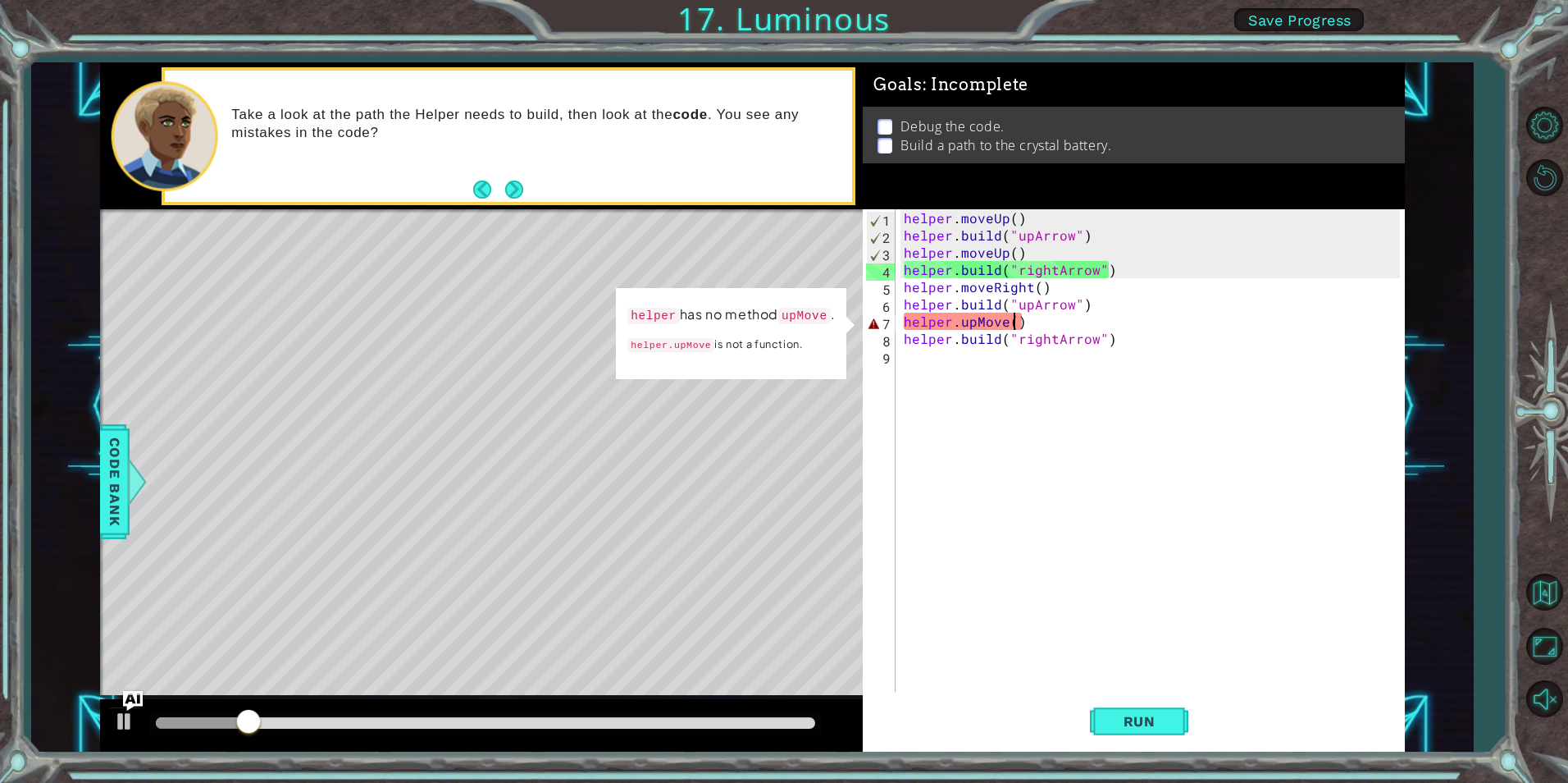
click at [1012, 324] on div "helper . moveUp ( ) helper . build ( "upArrow" ) helper . moveUp ( ) helper . b…" at bounding box center [1154, 467] width 507 height 517
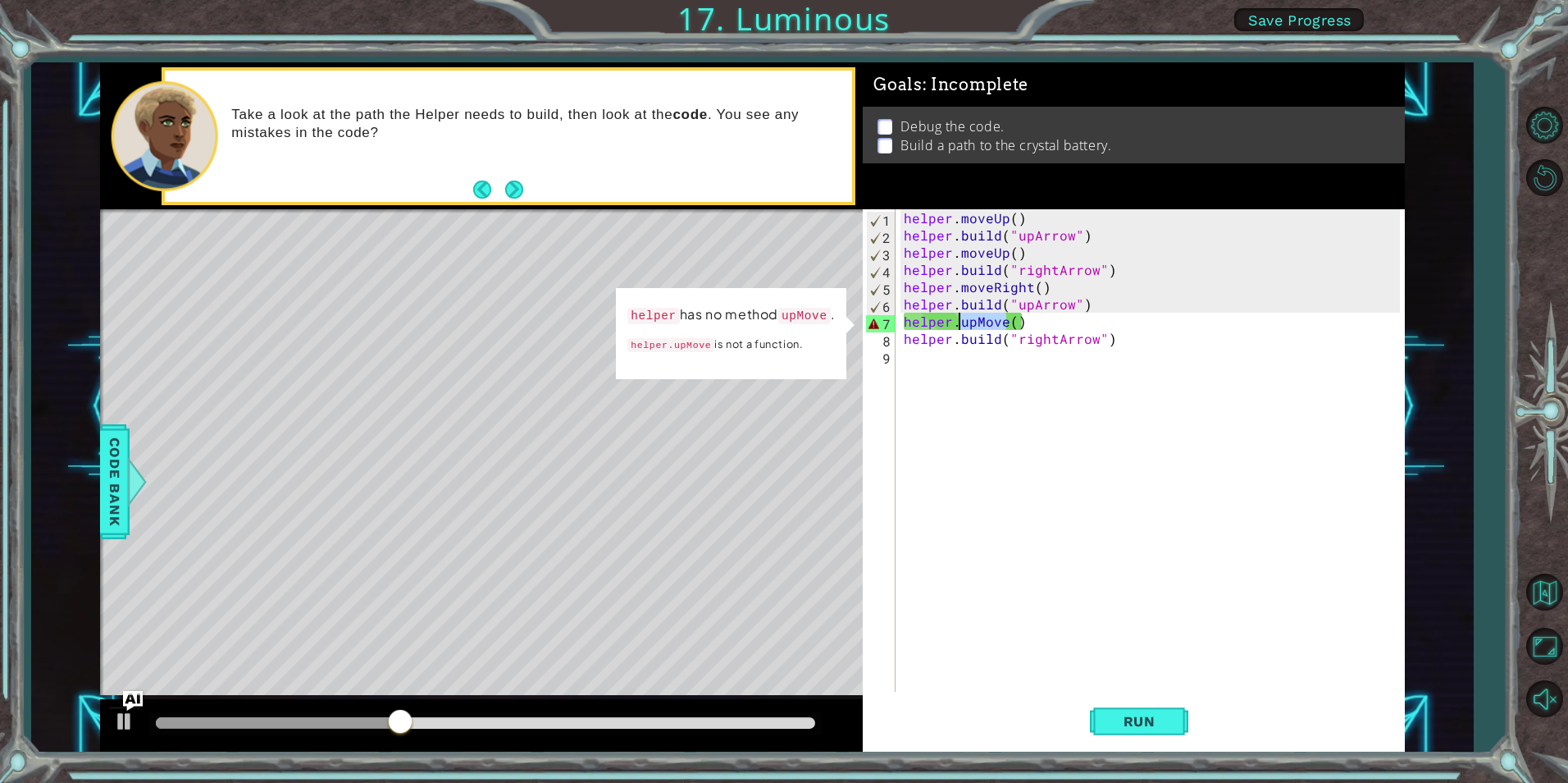
drag, startPoint x: 1004, startPoint y: 321, endPoint x: 957, endPoint y: 324, distance: 47.1
click at [957, 324] on div "helper . moveUp ( ) helper . build ( "upArrow" ) helper . moveUp ( ) helper . b…" at bounding box center [1154, 467] width 507 height 517
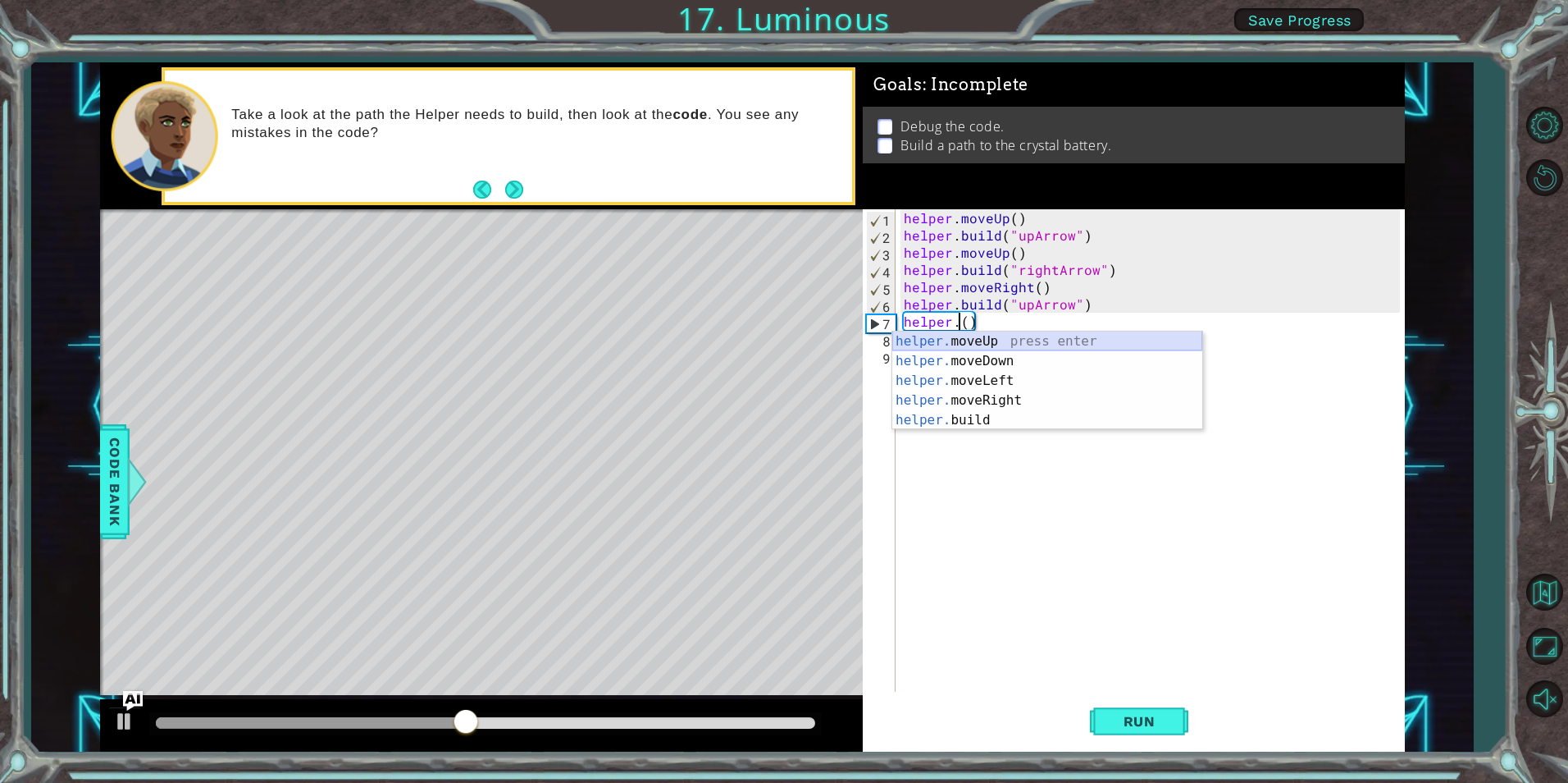
click at [961, 338] on div "helper. moveUp press enter helper. moveDown press enter helper. moveLeft press …" at bounding box center [1047, 400] width 310 height 138
type textarea "helper.moveUp(1)"
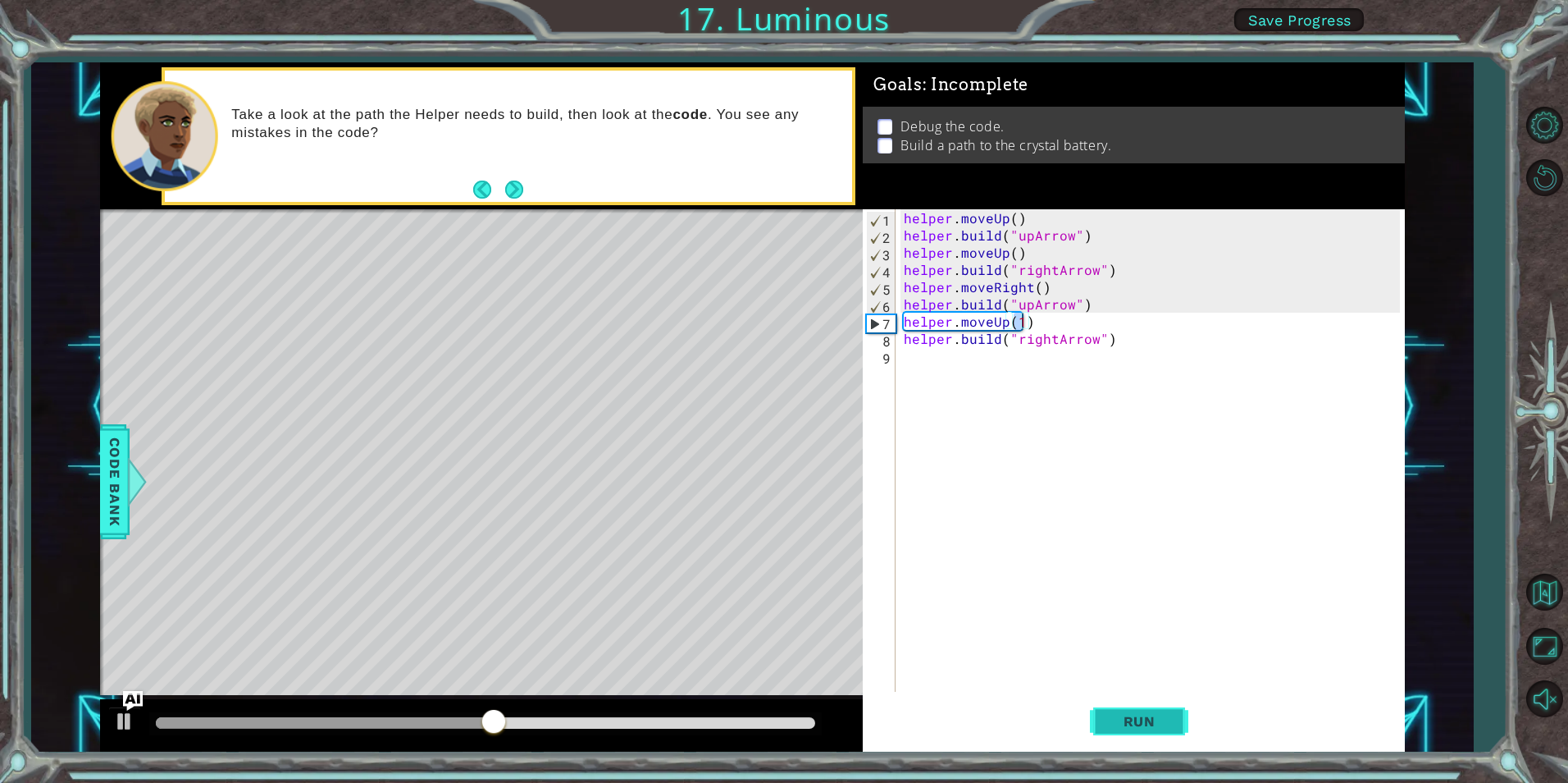
click at [1139, 732] on button "Run" at bounding box center [1139, 722] width 99 height 54
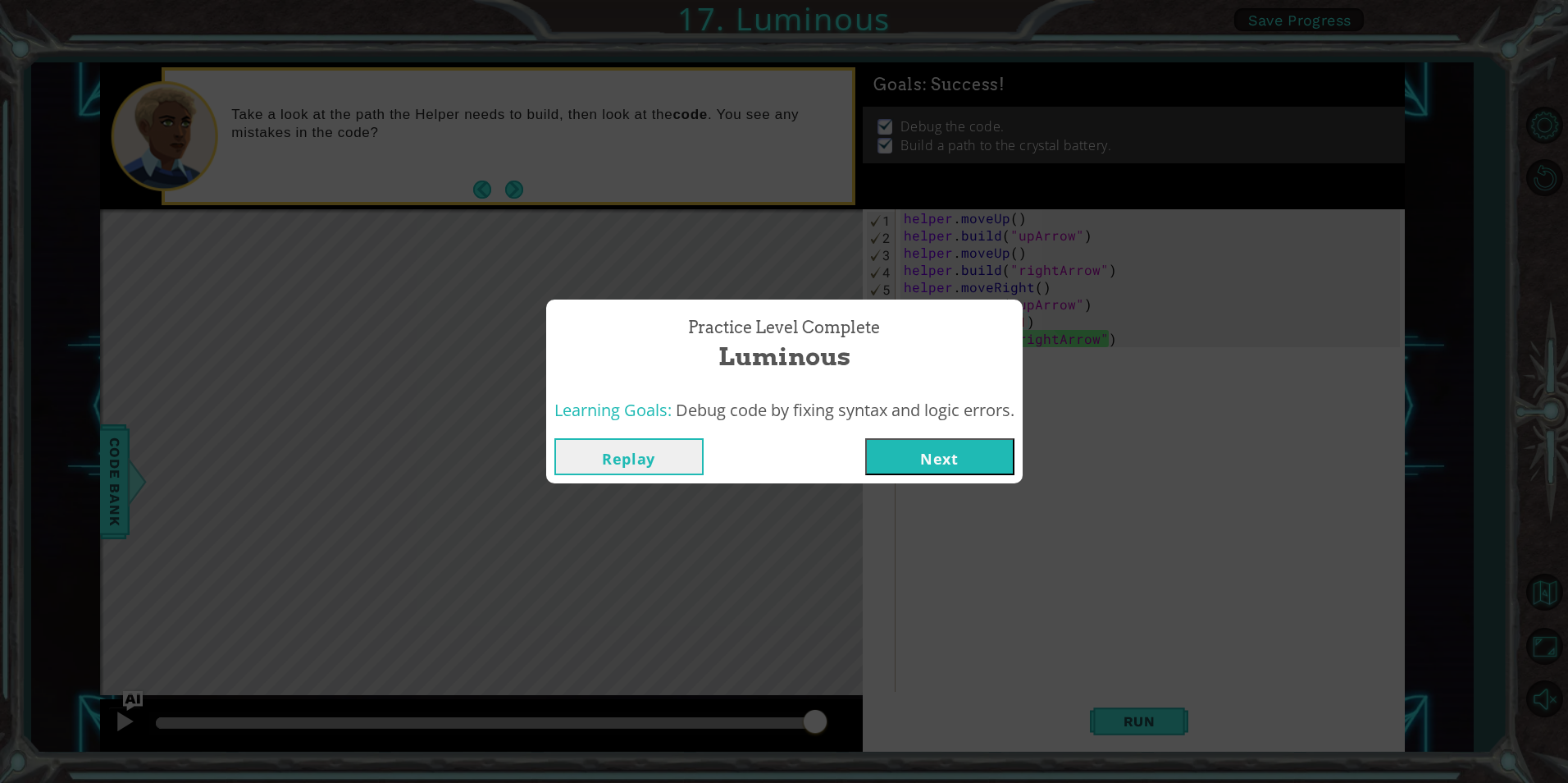
click at [1002, 468] on button "Next" at bounding box center [940, 457] width 149 height 37
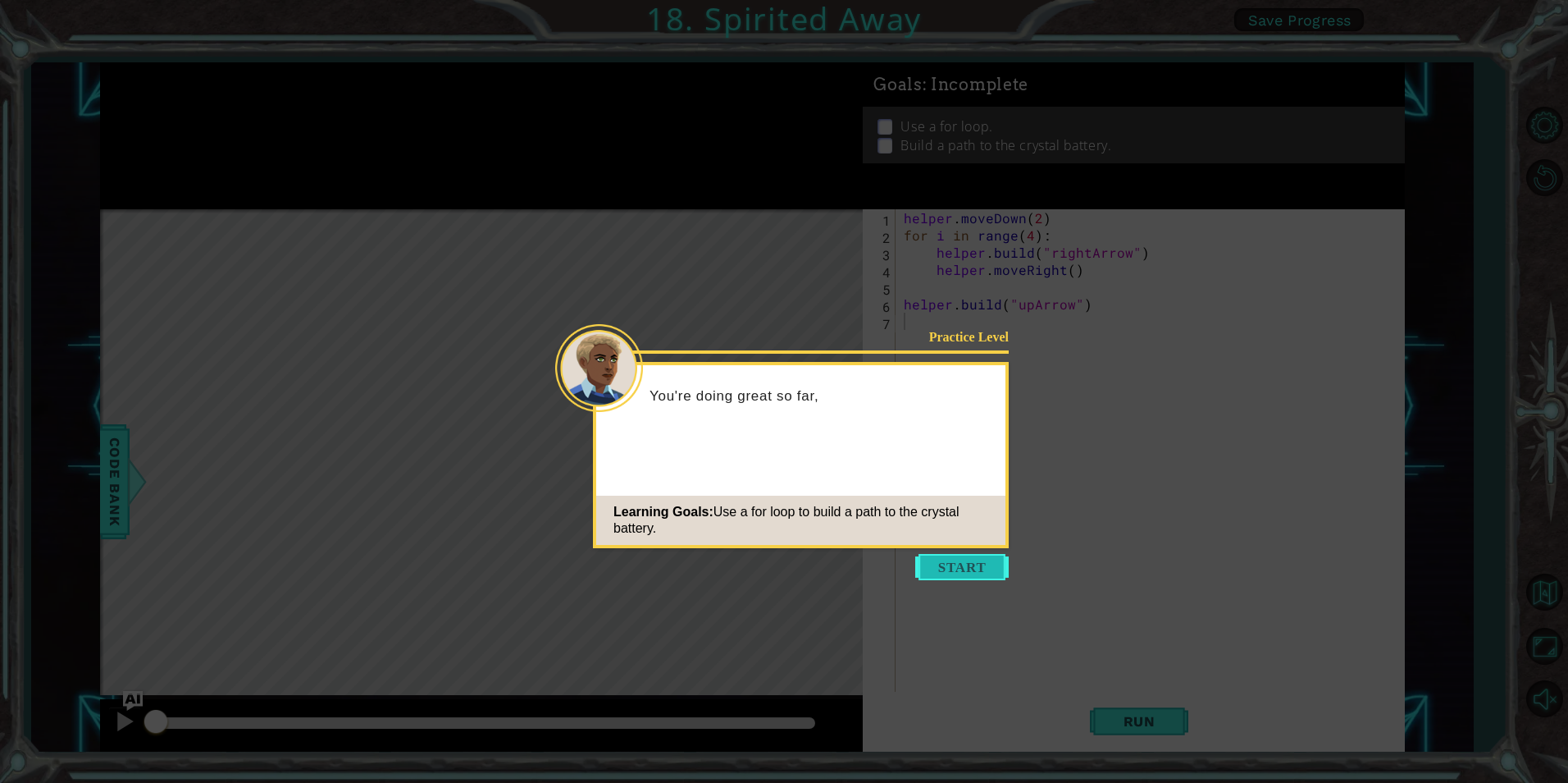
click at [961, 566] on button "Start" at bounding box center [962, 567] width 93 height 26
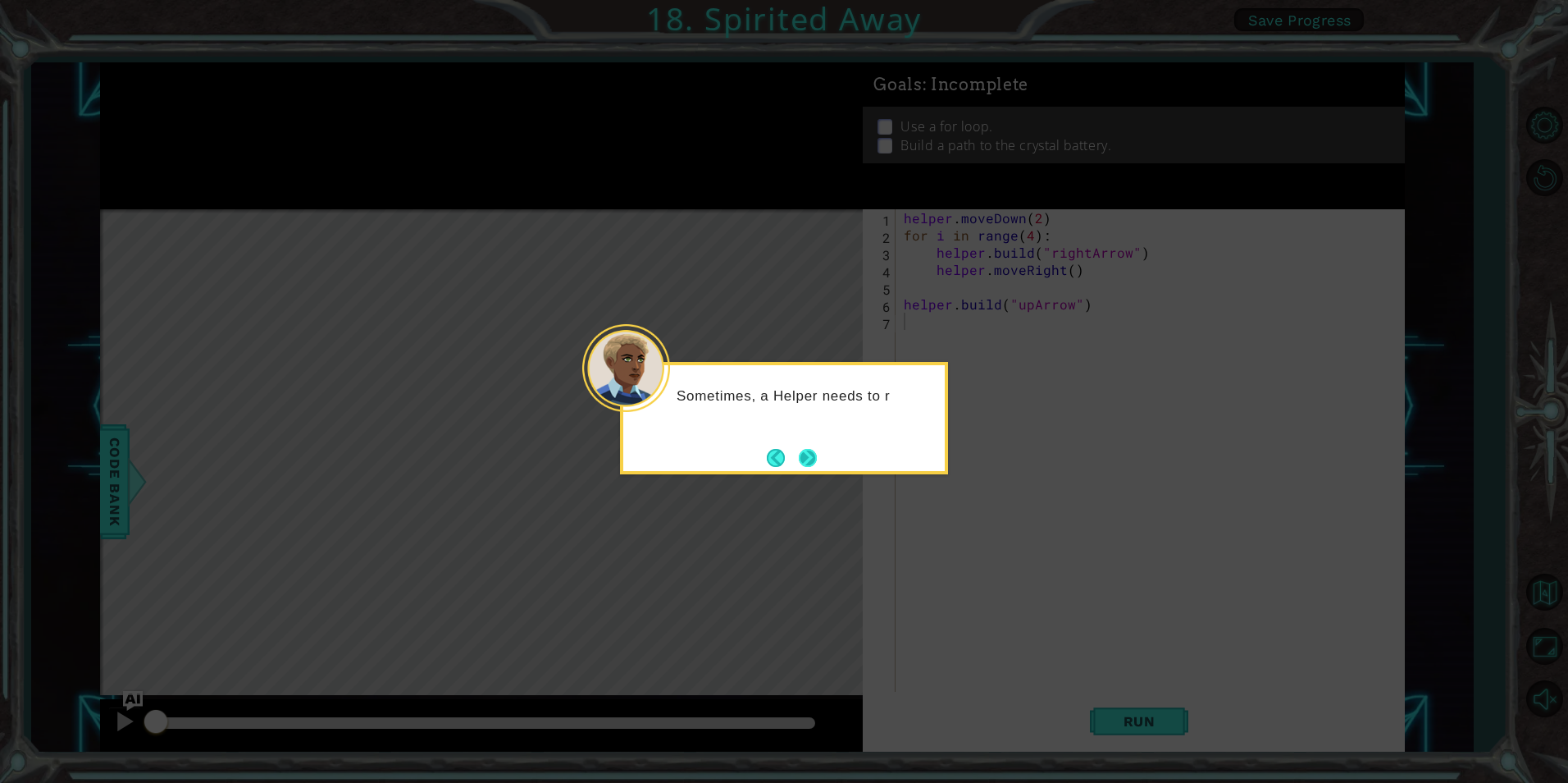
click at [798, 452] on button "Next" at bounding box center [807, 457] width 18 height 18
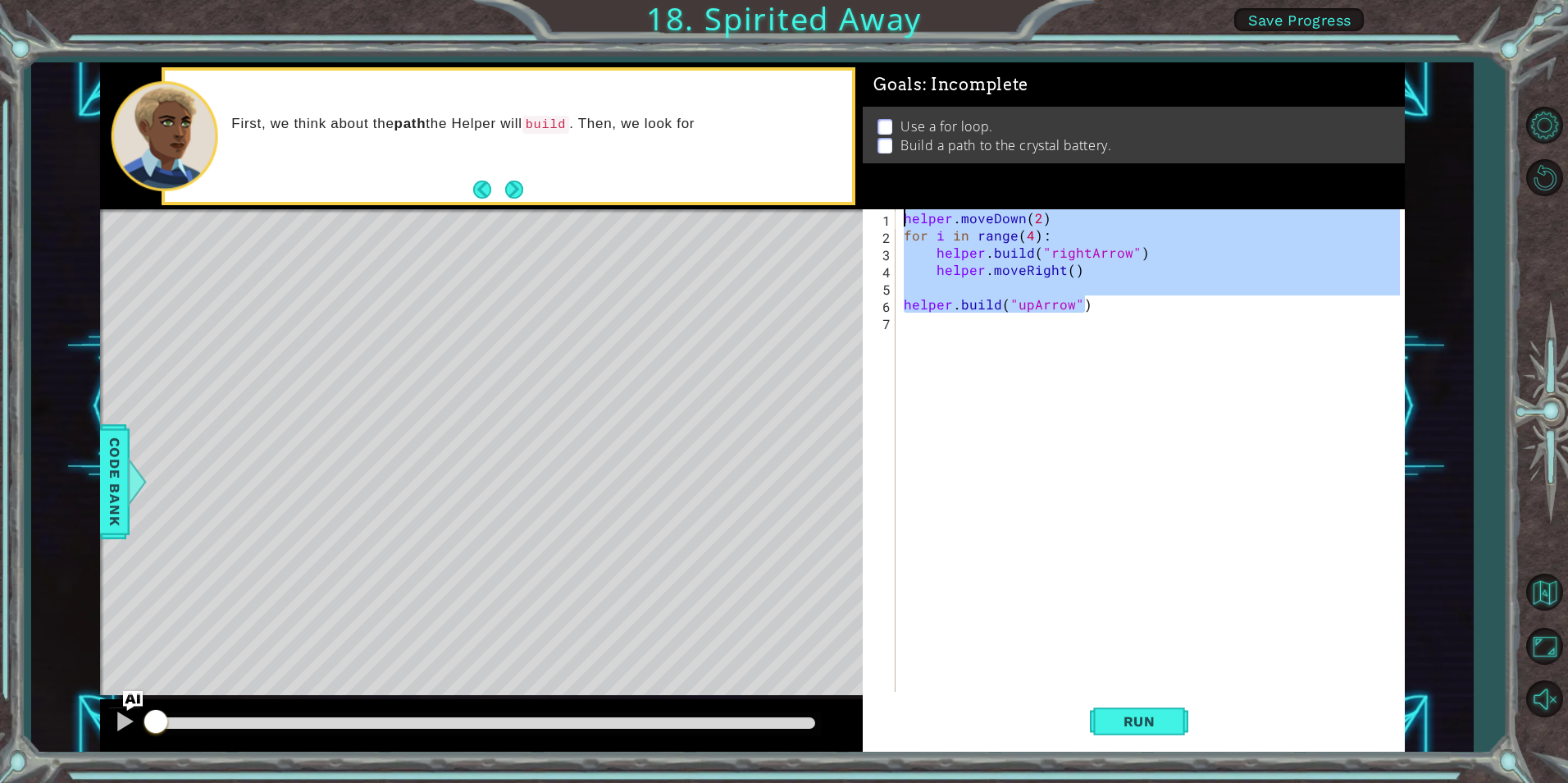
drag, startPoint x: 1107, startPoint y: 302, endPoint x: 874, endPoint y: 199, distance: 254.8
click at [874, 199] on div "Goals : Incomplete Use a for loop. Build a path to the crystal battery. 1 2 3 4…" at bounding box center [1133, 407] width 543 height 689
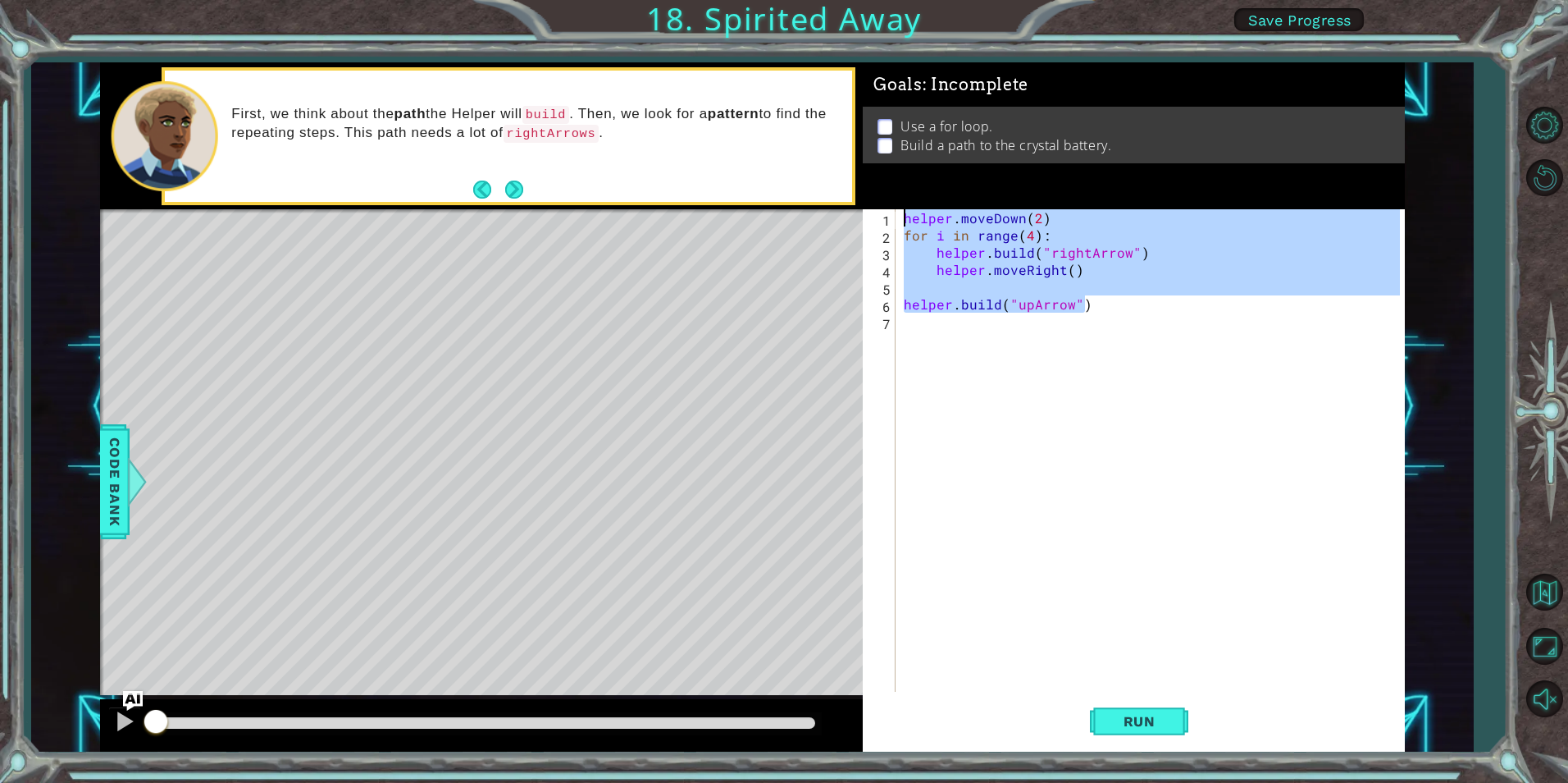
click at [1087, 301] on div "helper . moveDown ( 2 ) for i in range ( 4 ) : helper . build ( "rightArrow" ) …" at bounding box center [1150, 451] width 499 height 482
type textarea "[DOMAIN_NAME]("upArrow")"
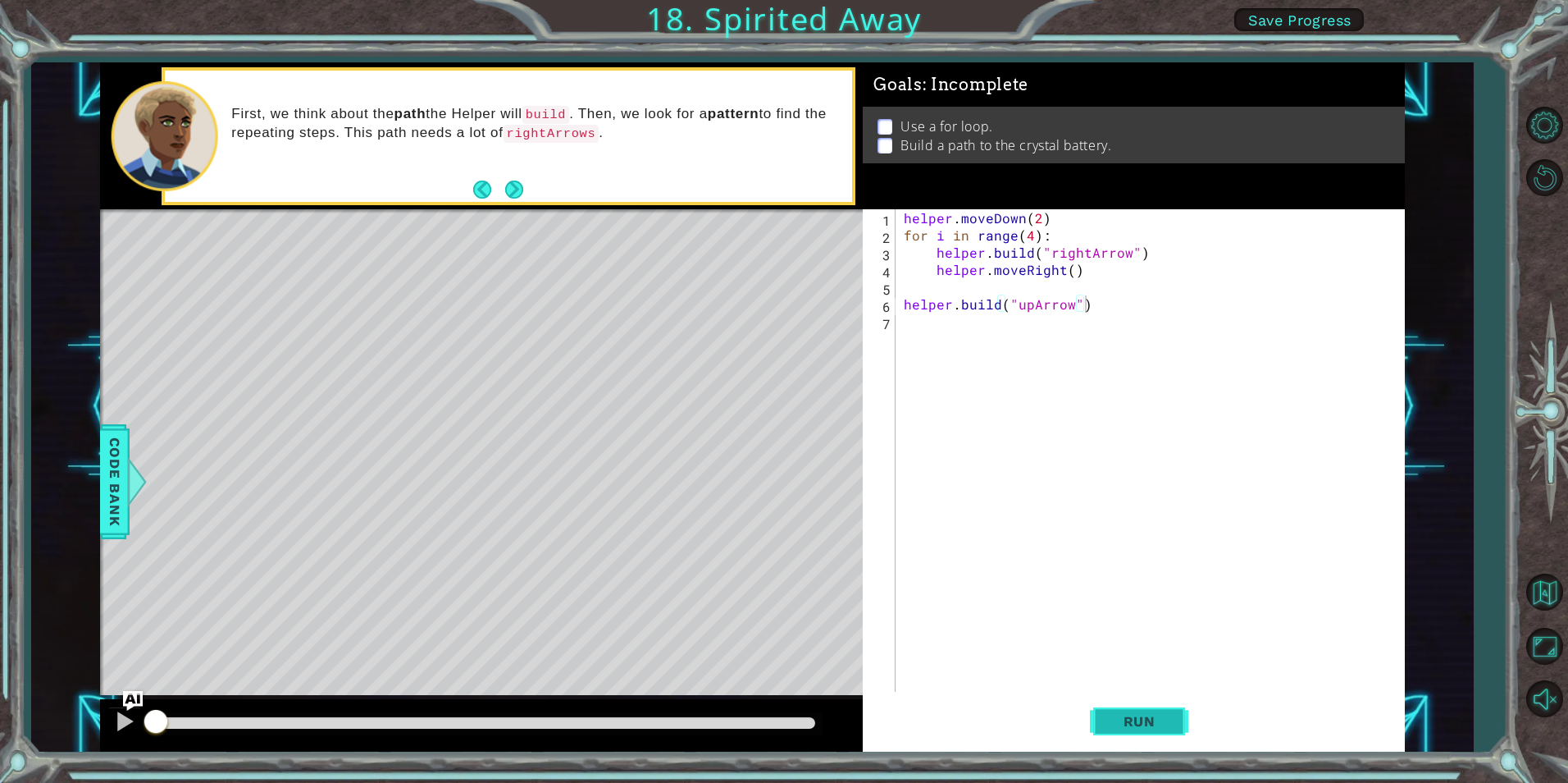
click at [1121, 709] on button "Run" at bounding box center [1139, 722] width 99 height 54
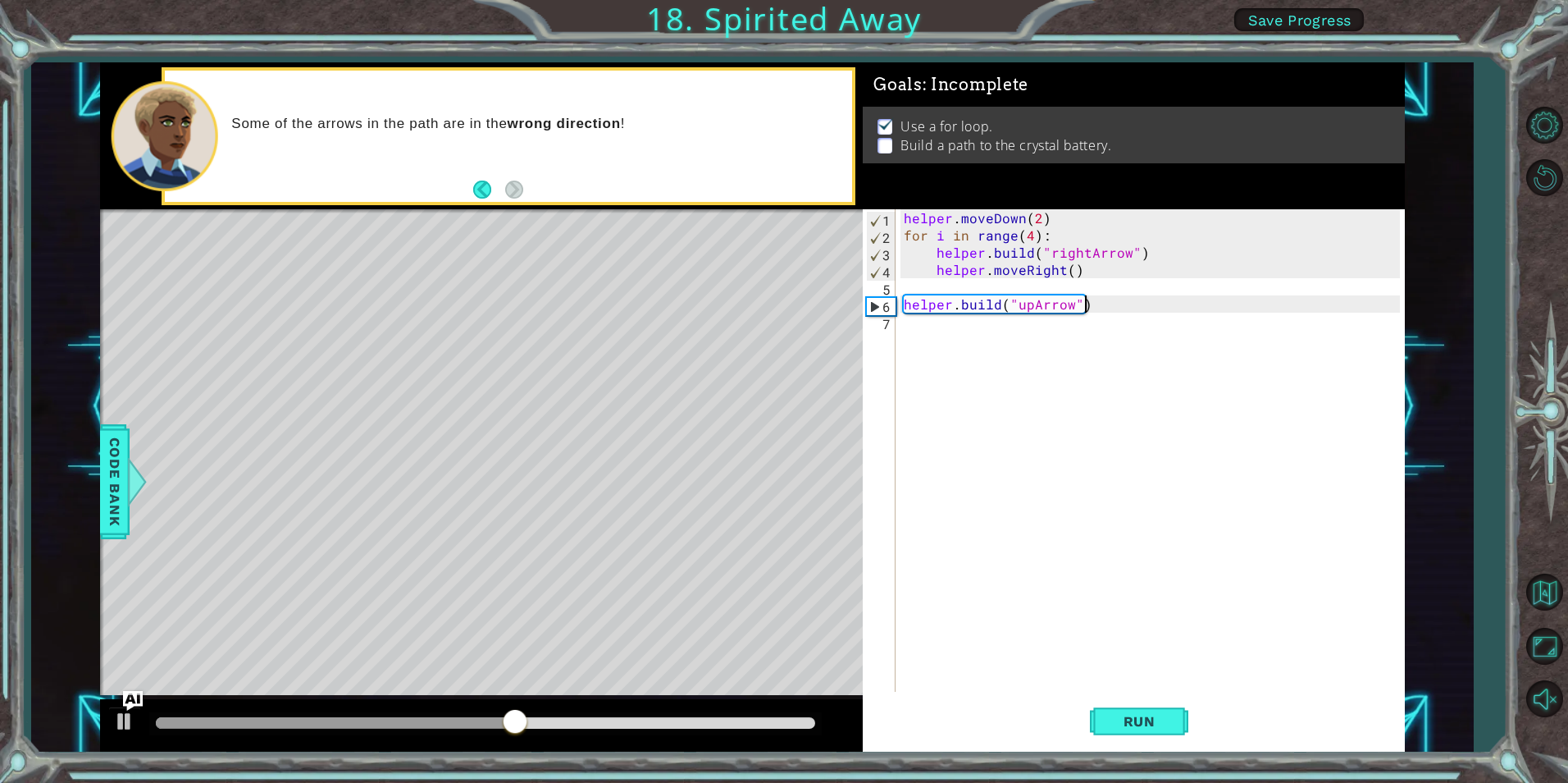
click at [1119, 311] on div "helper . moveDown ( 2 ) for i in range ( 4 ) : helper . build ( "rightArrow" ) …" at bounding box center [1154, 467] width 507 height 517
click at [1095, 322] on div "helper . moveDown ( 2 ) for i in range ( 4 ) : helper . build ( "rightArrow" ) …" at bounding box center [1154, 467] width 507 height 517
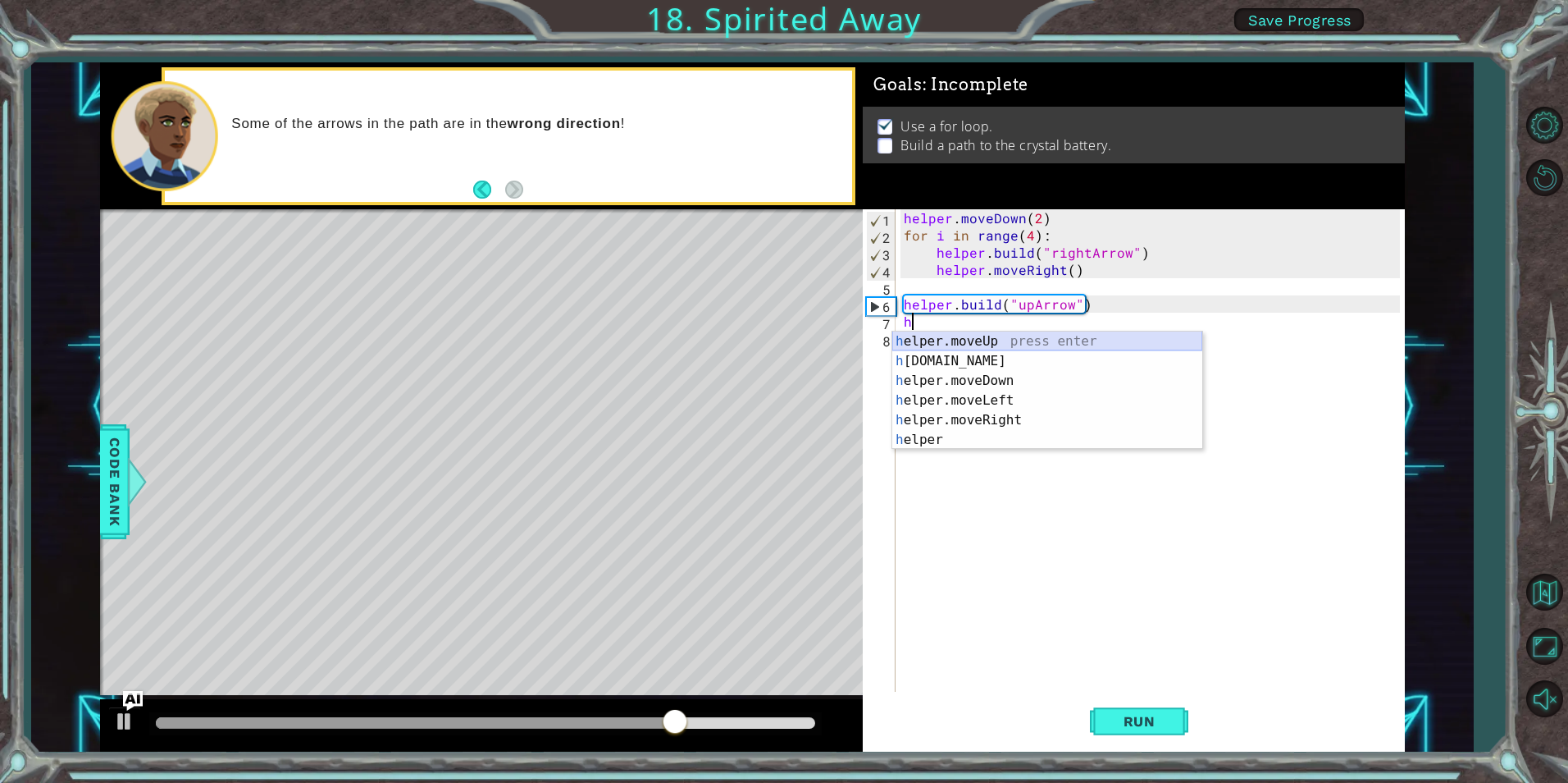
click at [1082, 340] on div "h elper.moveUp press enter h [DOMAIN_NAME] press enter h elper.moveDown press e…" at bounding box center [1047, 410] width 310 height 157
type textarea "helper.moveUp(1)"
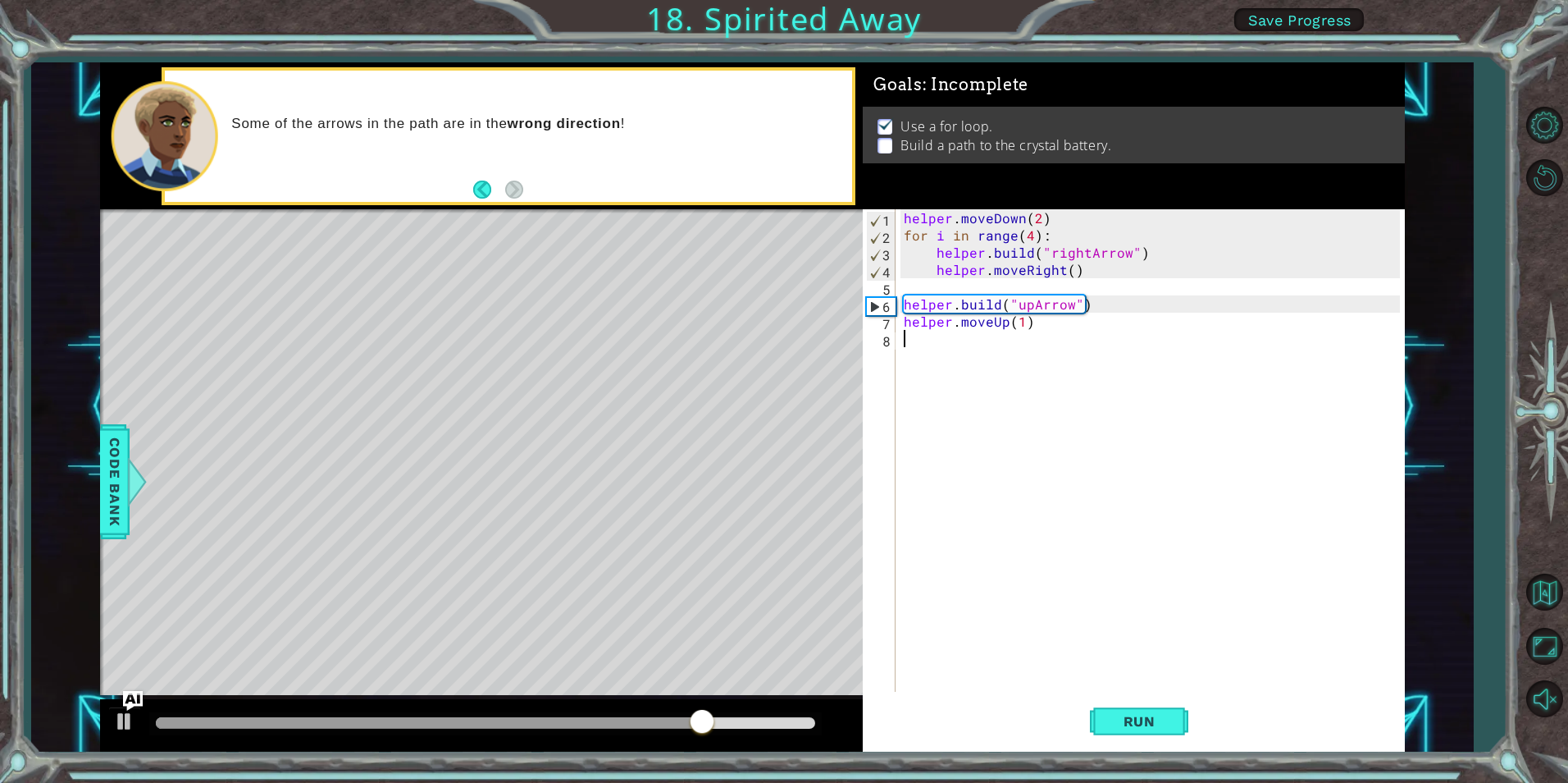
click at [1082, 340] on div "helper . moveDown ( 2 ) for i in range ( 4 ) : helper . build ( "rightArrow" ) …" at bounding box center [1154, 467] width 507 height 517
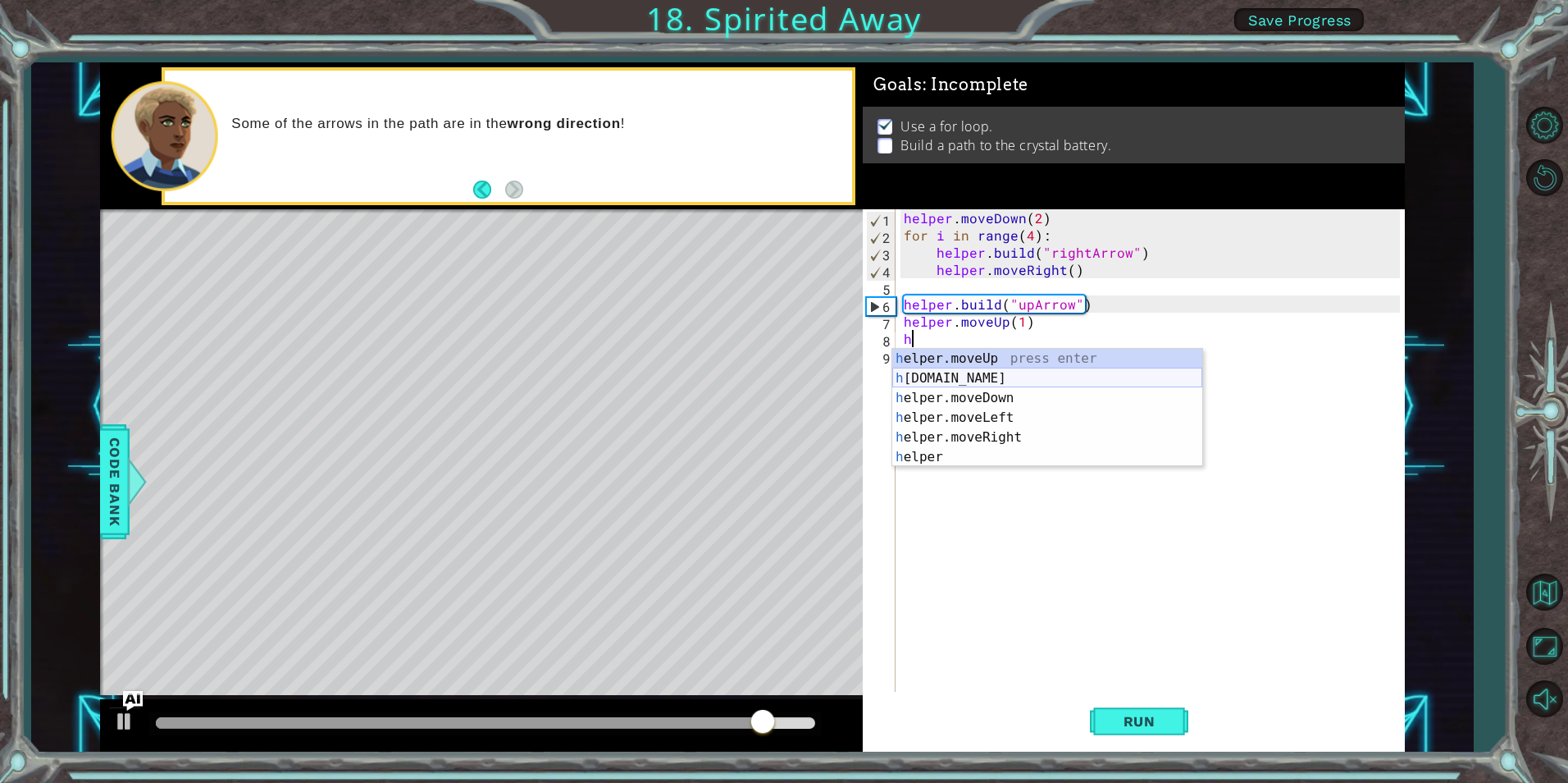
click at [958, 374] on div "h elper.moveUp press enter h [DOMAIN_NAME] press enter h elper.moveDown press e…" at bounding box center [1047, 427] width 310 height 157
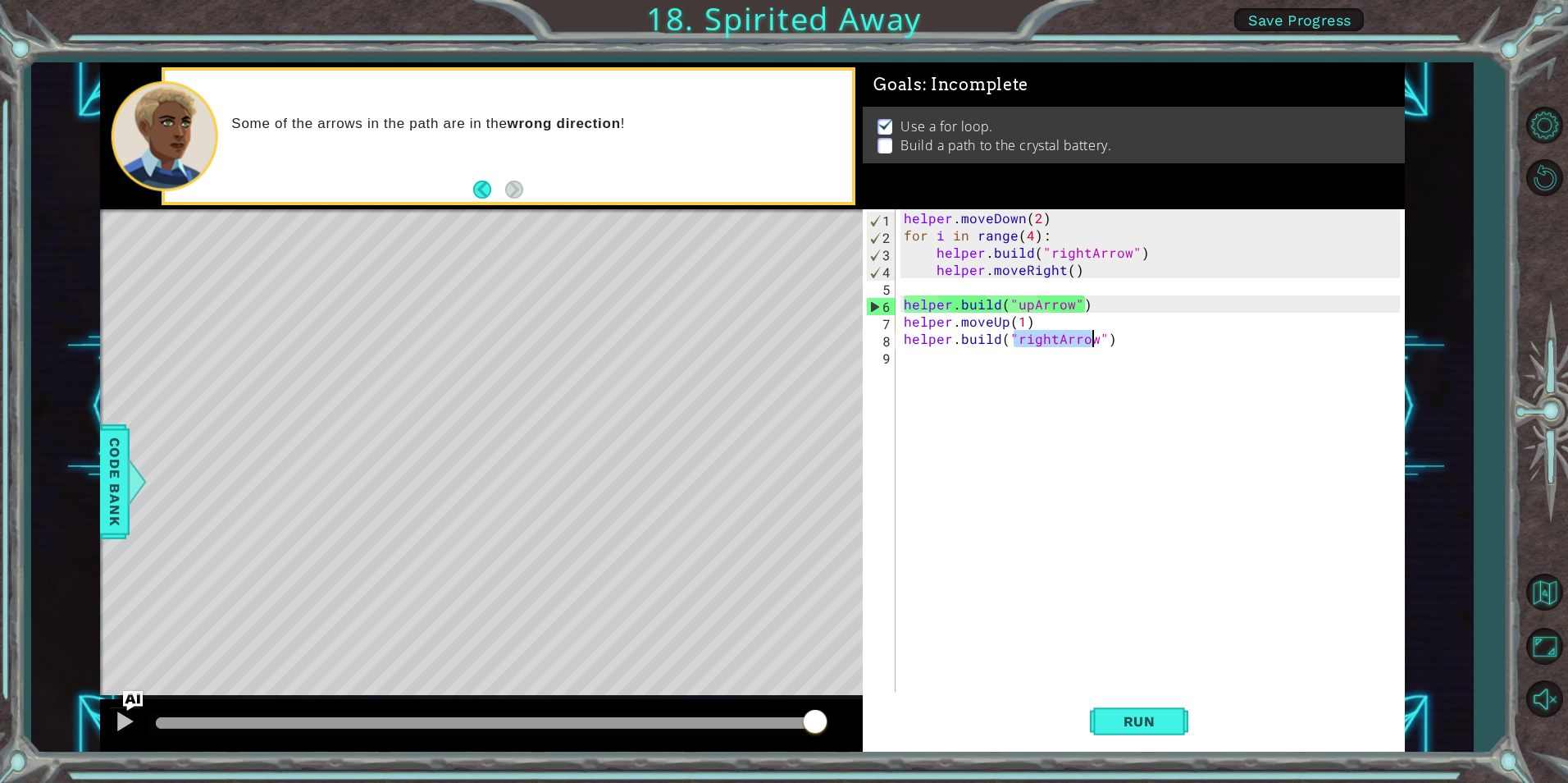
click at [1049, 335] on div "helper . moveDown ( 2 ) for i in range ( 4 ) : helper . build ( "rightArrow" ) …" at bounding box center [1150, 451] width 499 height 482
click at [1050, 336] on div "helper . moveDown ( 2 ) for i in range ( 4 ) : helper . build ( "rightArrow" ) …" at bounding box center [1154, 467] width 507 height 517
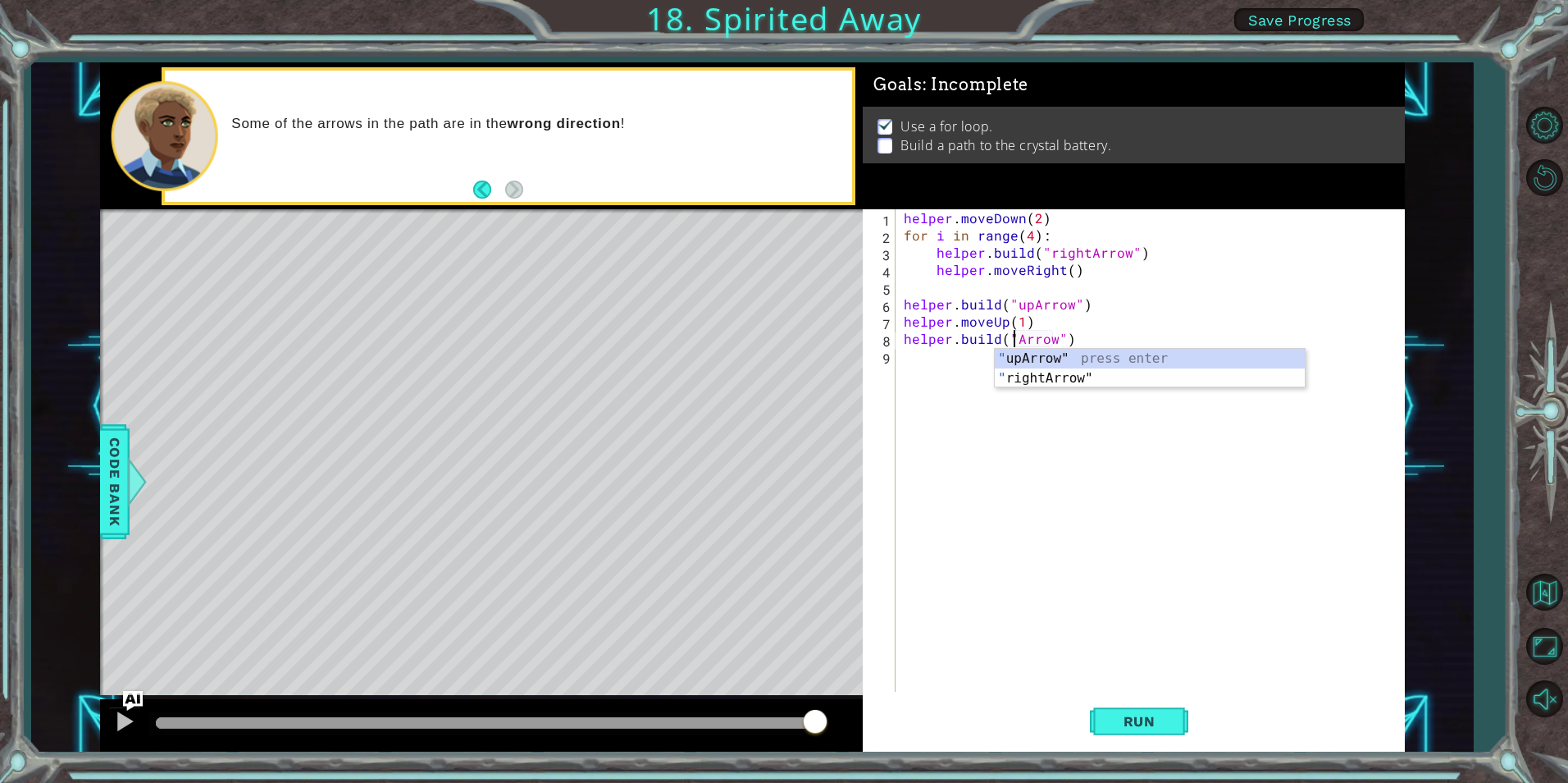
scroll to position [0, 8]
type textarea "[DOMAIN_NAME]("upArrow")"
click at [1102, 721] on button "Run" at bounding box center [1139, 722] width 99 height 54
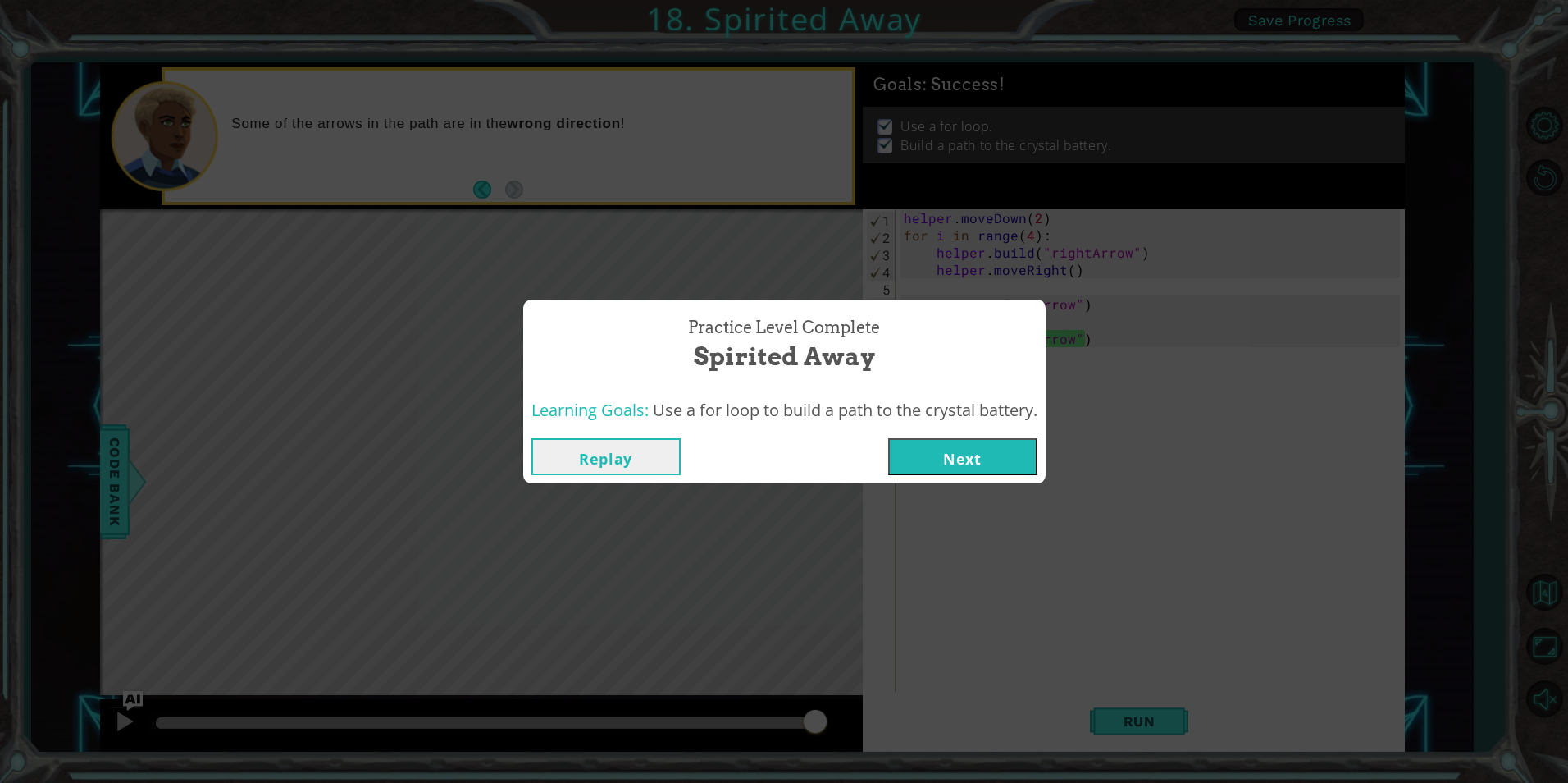
click at [995, 445] on button "Next" at bounding box center [962, 457] width 149 height 37
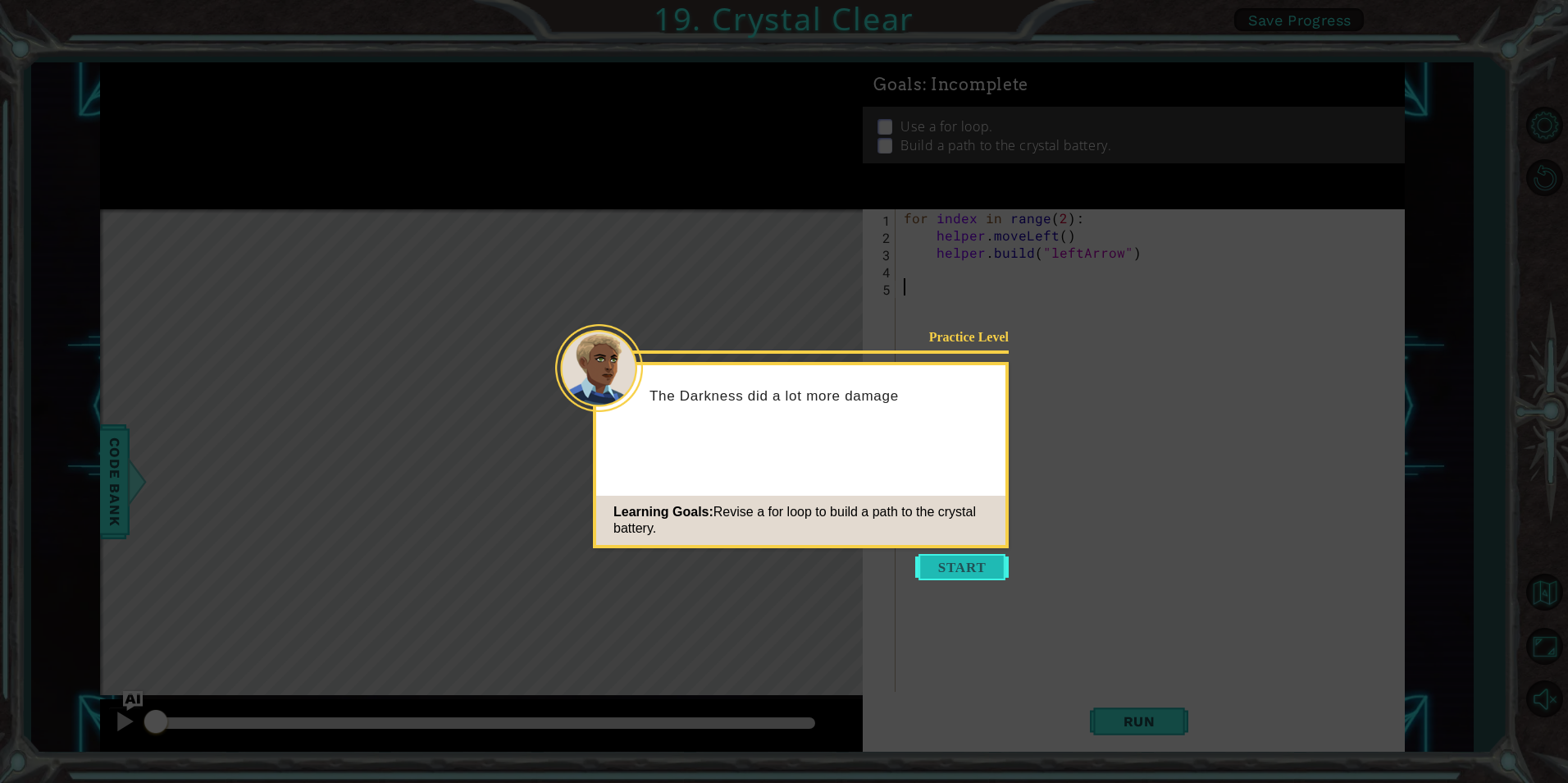
click at [997, 564] on button "Start" at bounding box center [962, 567] width 93 height 26
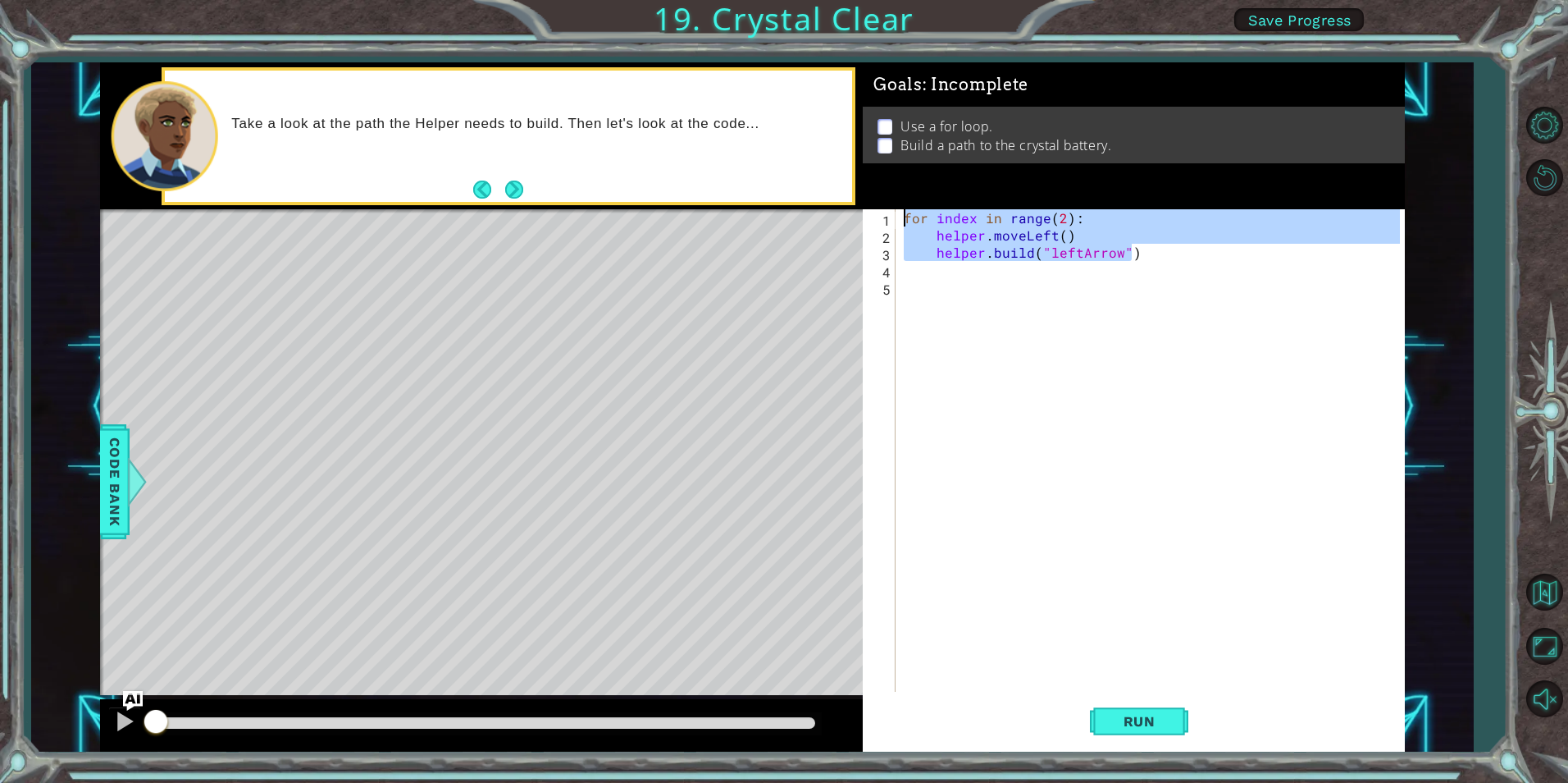
drag, startPoint x: 1137, startPoint y: 259, endPoint x: 829, endPoint y: 200, distance: 313.6
click at [829, 200] on div "1 ההההההההההההההההההההההההההההההההההההההההההההההההההההההההההההההההההההההההההההה…" at bounding box center [753, 407] width 1305 height 689
click at [1146, 714] on span "Run" at bounding box center [1140, 722] width 65 height 17
type textarea "for index in range(2):"
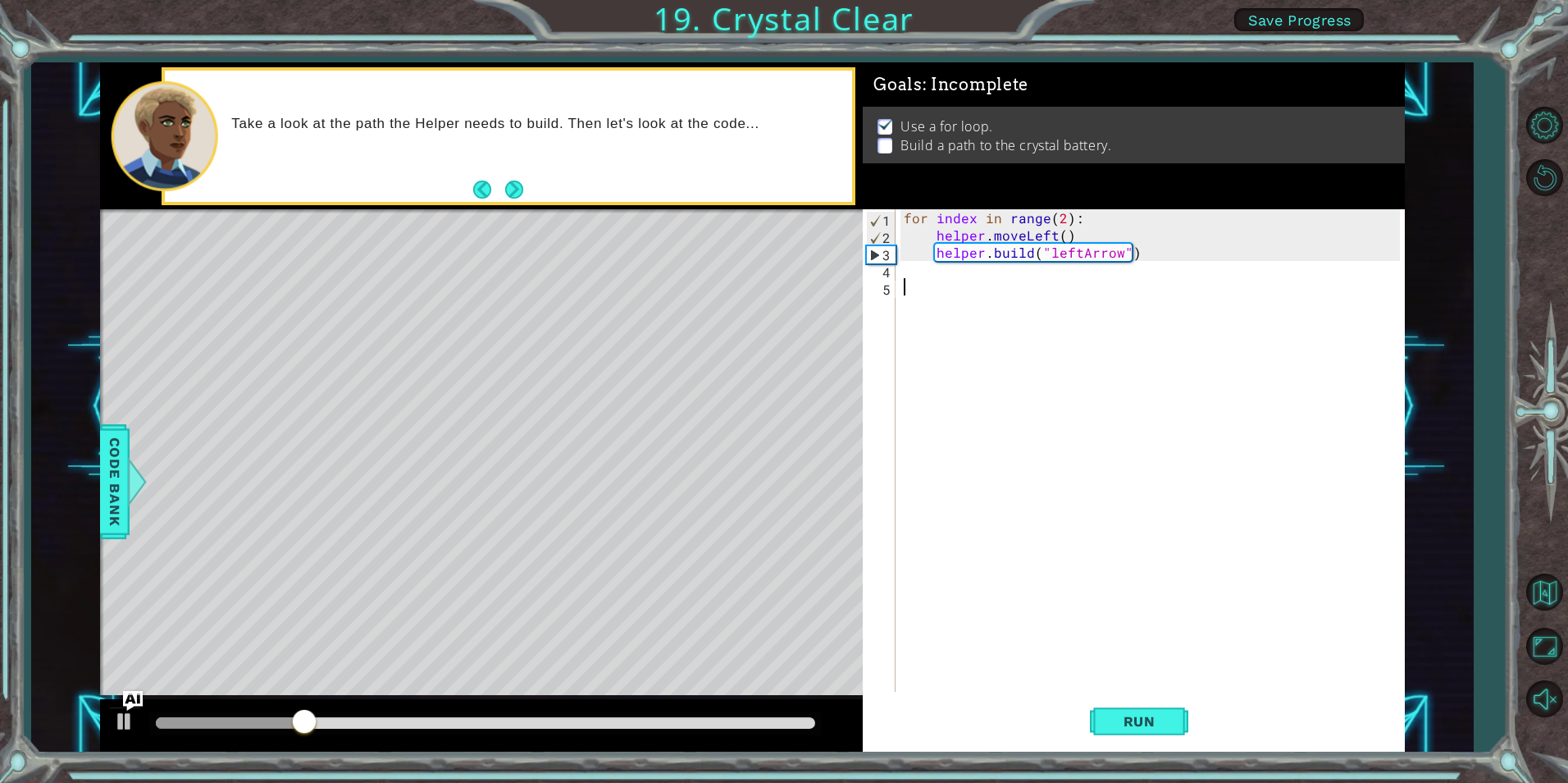
click at [916, 281] on div "for index in range ( 2 ) : helper . moveLeft ( ) helper . build ( "leftArrow" )" at bounding box center [1154, 467] width 507 height 517
click at [909, 265] on div "for index in range ( 2 ) : helper . moveLeft ( ) helper . build ( "leftArrow" )" at bounding box center [1154, 467] width 507 height 517
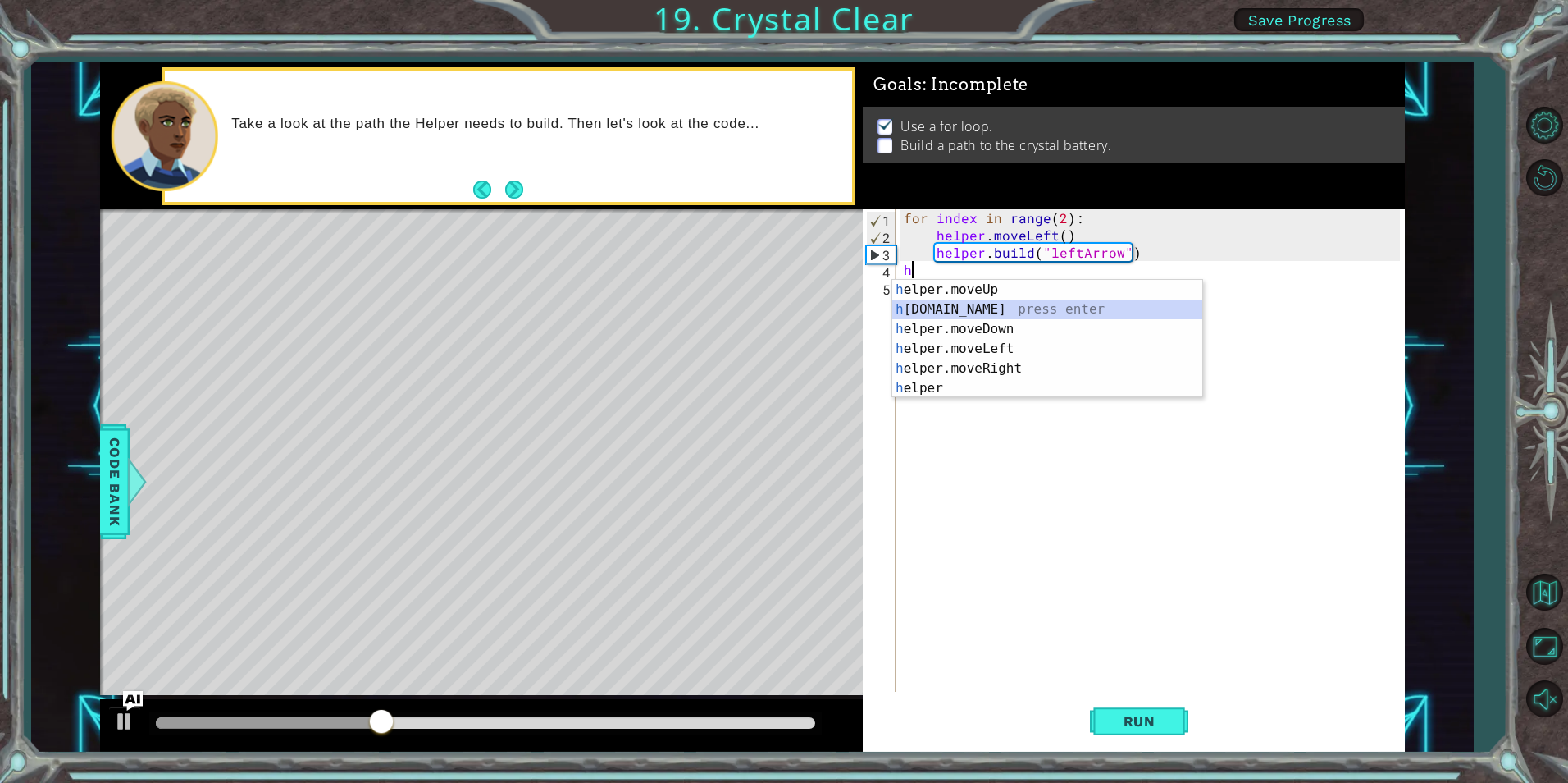
click at [955, 305] on div "h elper.moveUp press enter h [DOMAIN_NAME] press enter h elper.moveDown press e…" at bounding box center [1047, 358] width 310 height 157
type textarea "[DOMAIN_NAME]("rightArrow")"
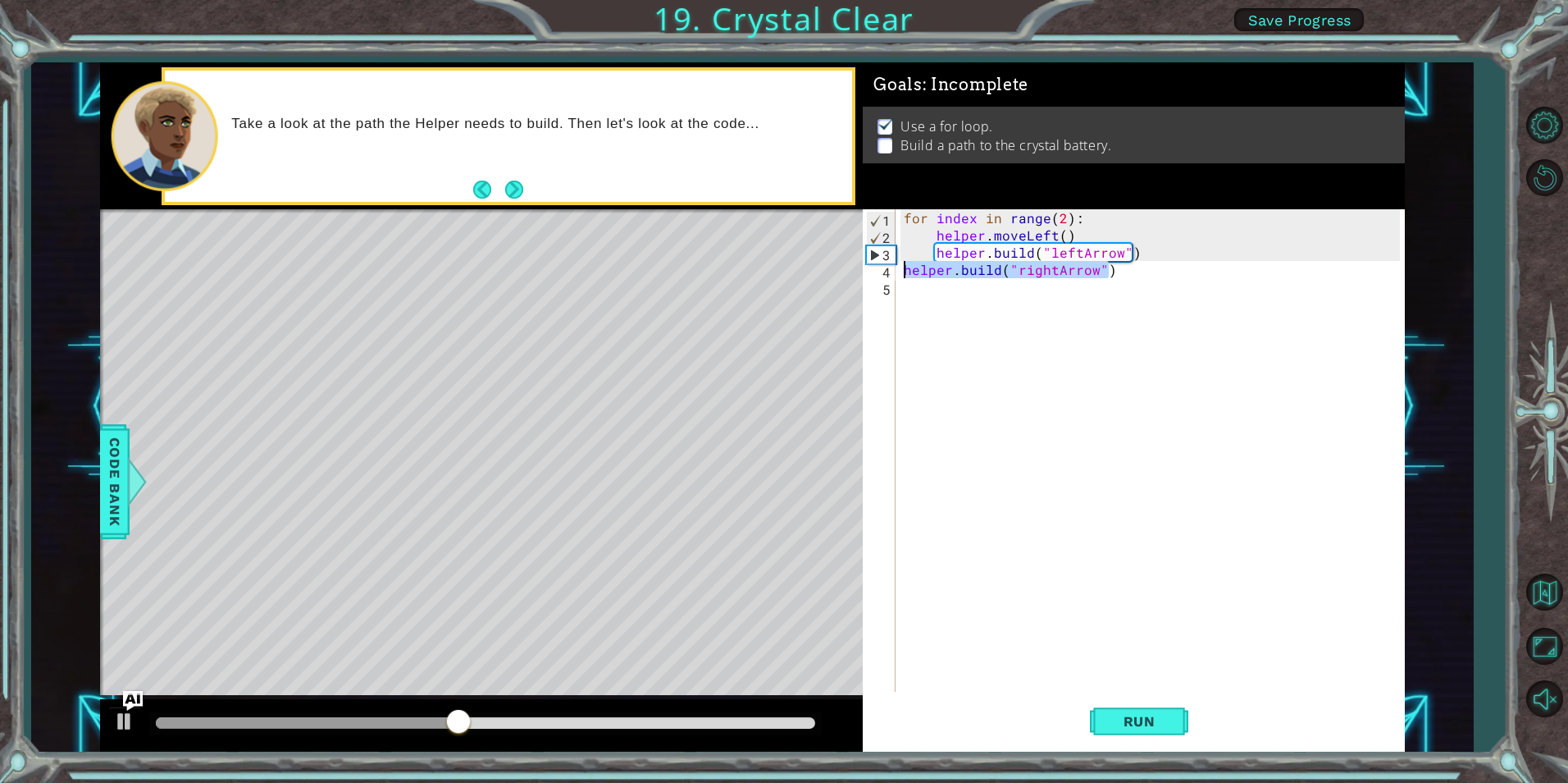
drag, startPoint x: 1119, startPoint y: 276, endPoint x: 902, endPoint y: 275, distance: 217.0
click at [902, 275] on div "for index in range ( 2 ) : helper . moveLeft ( ) helper . build ( "leftArrow" )…" at bounding box center [1154, 467] width 507 height 517
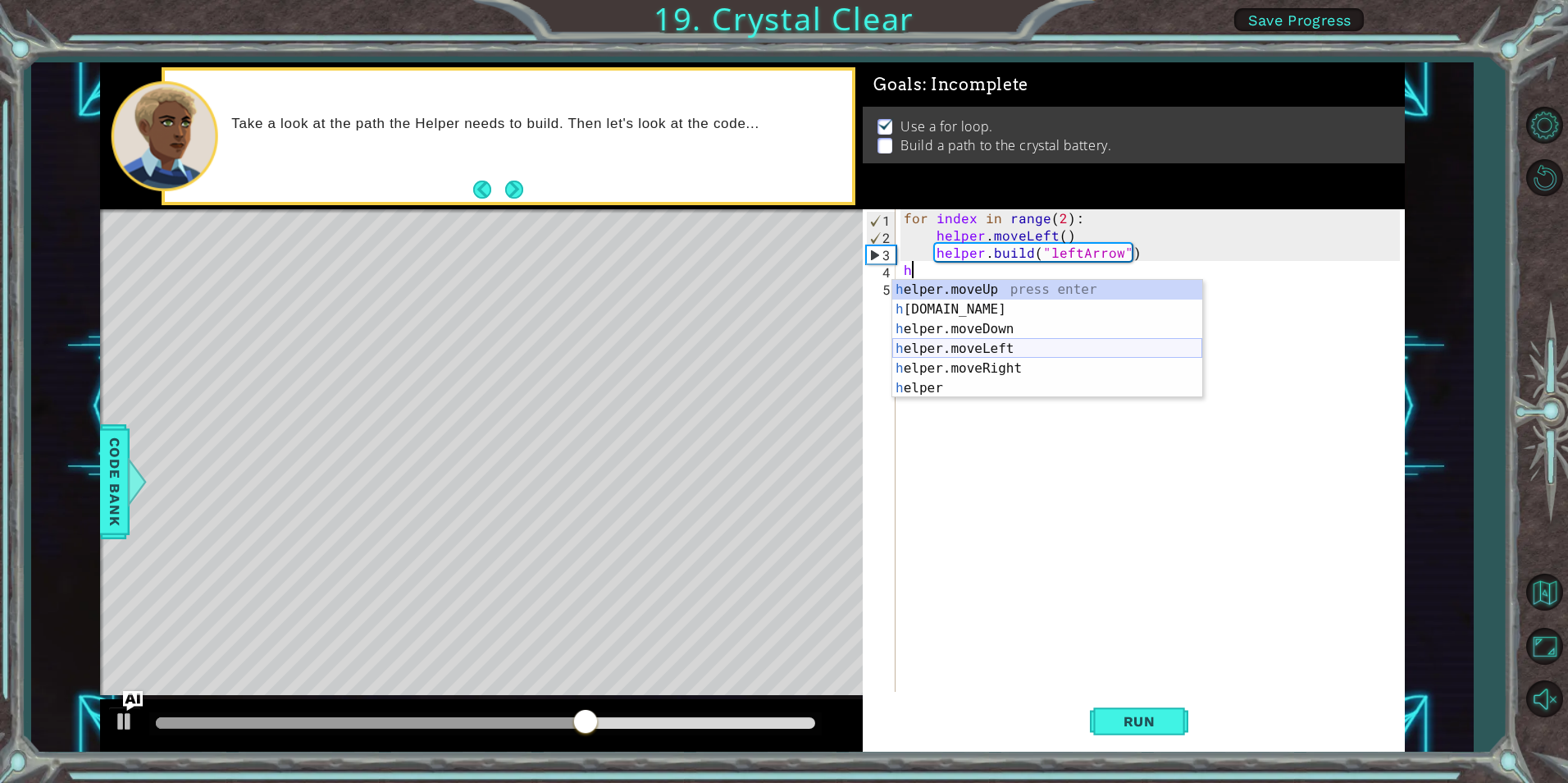
click at [979, 349] on div "h elper.moveUp press enter h [DOMAIN_NAME] press enter h elper.moveDown press e…" at bounding box center [1047, 358] width 310 height 157
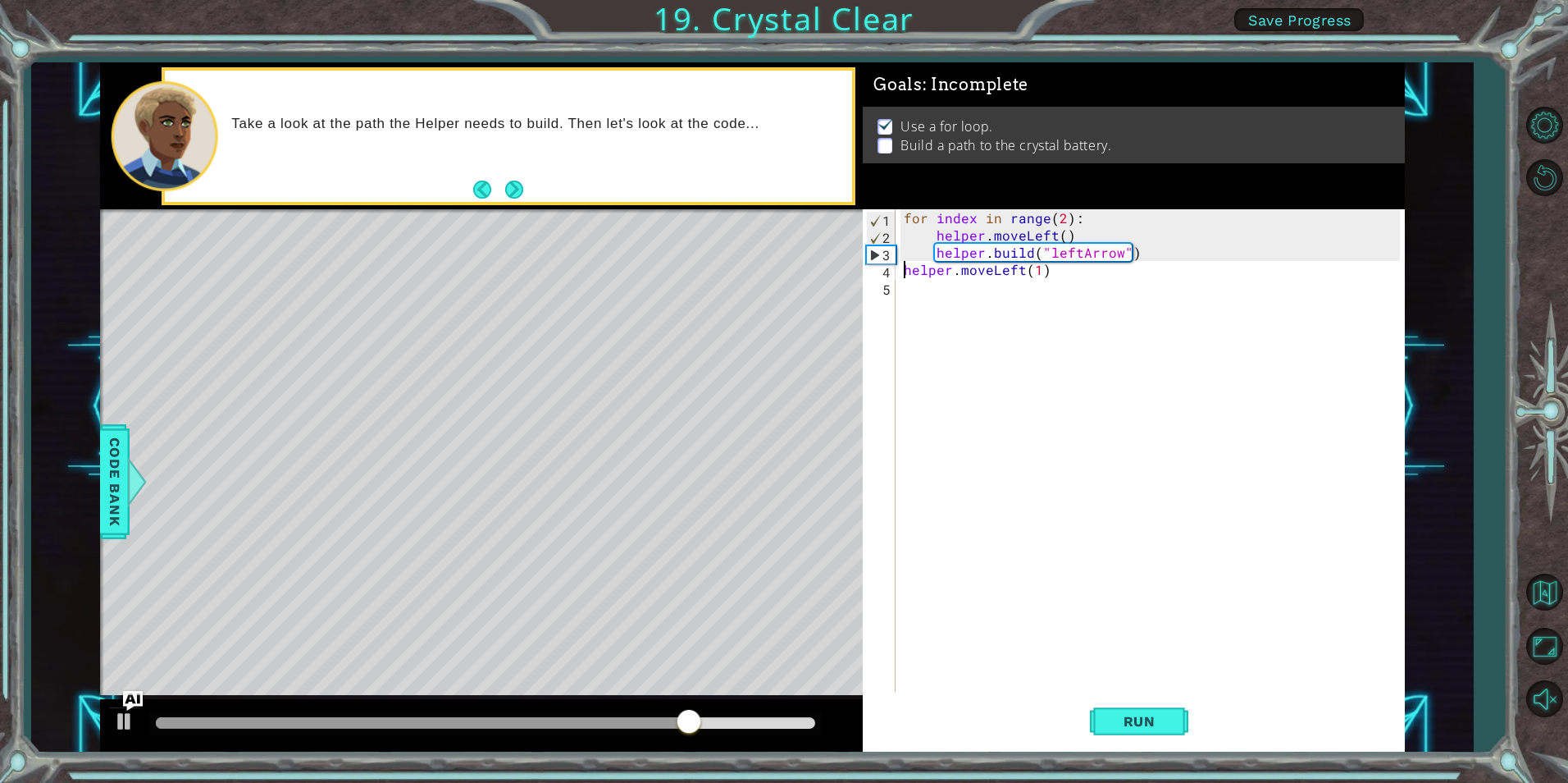
click at [906, 269] on div "for index in range ( 2 ) : helper . moveLeft ( ) helper . build ( "leftArrow" )…" at bounding box center [1154, 467] width 507 height 517
type textarea "helper.moveLeft(1)"
click at [1113, 283] on div "for index in range ( 2 ) : helper . moveLeft ( ) helper . build ( "leftArrow" )…" at bounding box center [1154, 467] width 507 height 517
click at [1110, 275] on div "for index in range ( 2 ) : helper . moveLeft ( ) helper . build ( "leftArrow" )…" at bounding box center [1154, 467] width 507 height 517
type textarea "helper.moveLeft(1)"
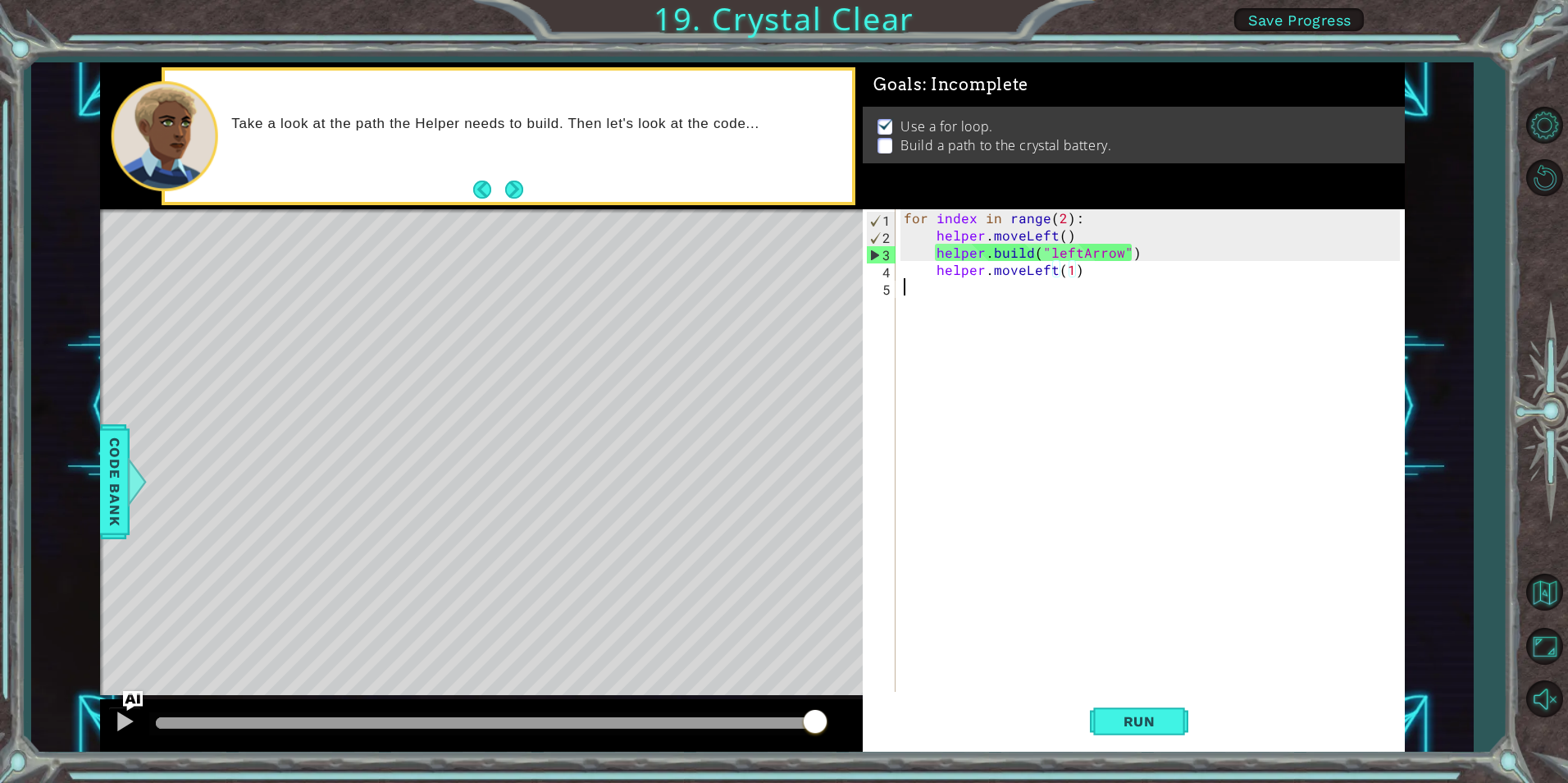
click at [1092, 302] on div "for index in range ( 2 ) : helper . moveLeft ( ) helper . build ( "leftArrow" )…" at bounding box center [1154, 467] width 507 height 517
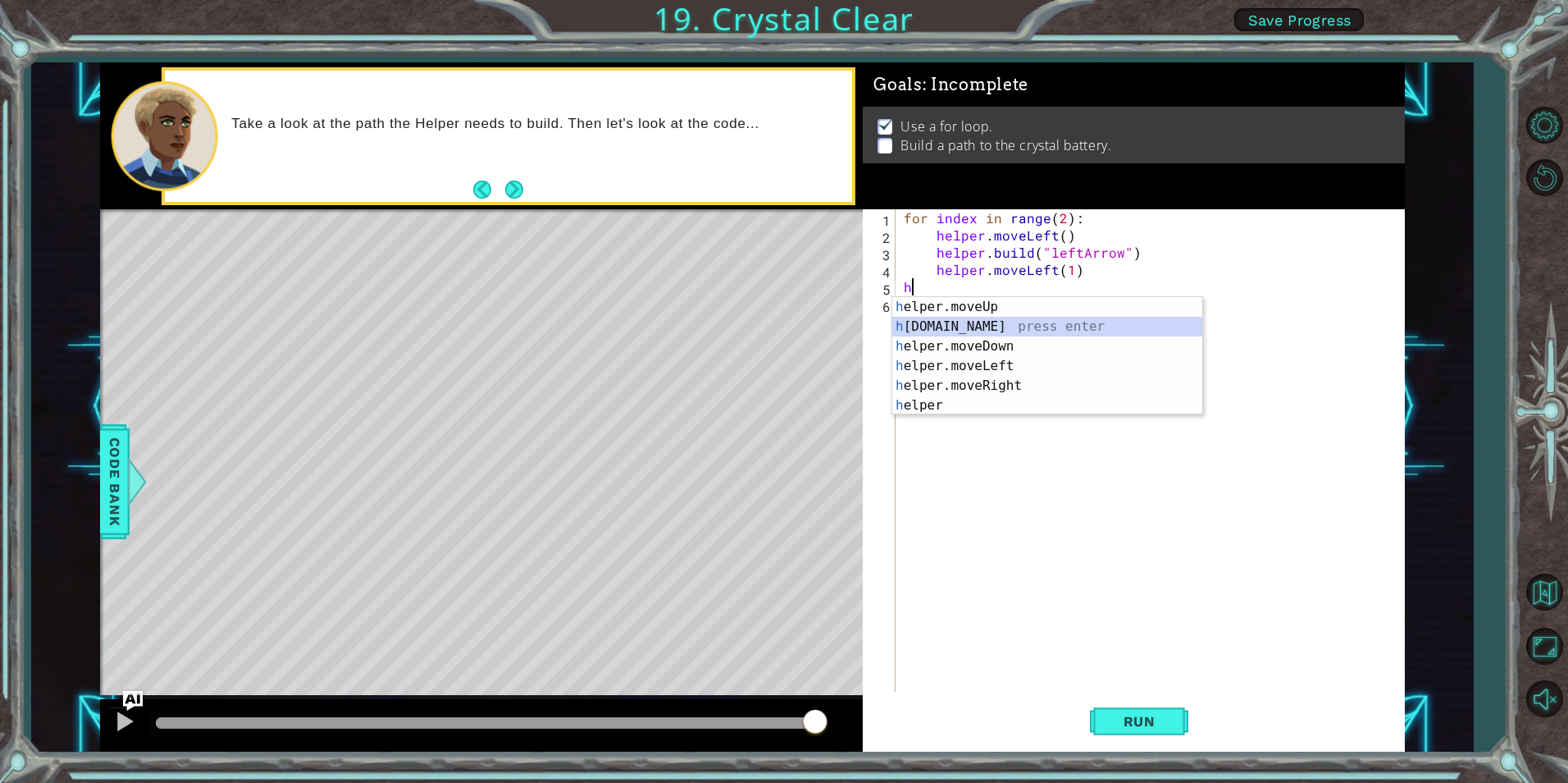
click at [987, 321] on div "h elper.moveUp press enter h [DOMAIN_NAME] press enter h elper.moveDown press e…" at bounding box center [1047, 375] width 310 height 157
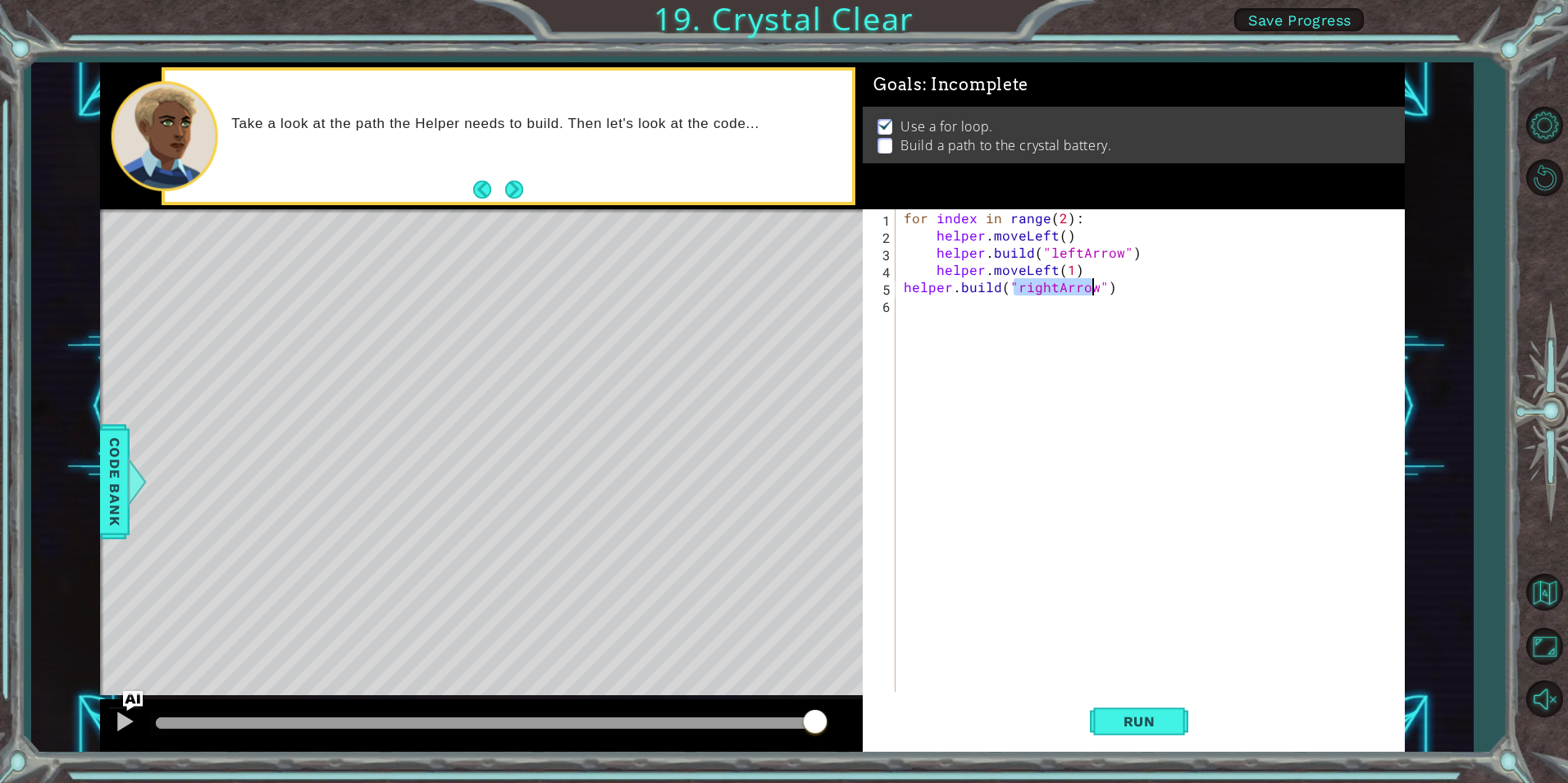
click at [1049, 286] on div "for index in range ( 2 ) : helper . moveLeft ( ) helper . build ( "leftArrow" )…" at bounding box center [1150, 451] width 499 height 482
click at [1052, 289] on div "for index in range ( 2 ) : helper . moveLeft ( ) helper . build ( "leftArrow" )…" at bounding box center [1154, 467] width 507 height 517
click at [903, 288] on div "for index in range ( 2 ) : helper . moveLeft ( ) helper . build ( "leftArrow" )…" at bounding box center [1154, 467] width 507 height 517
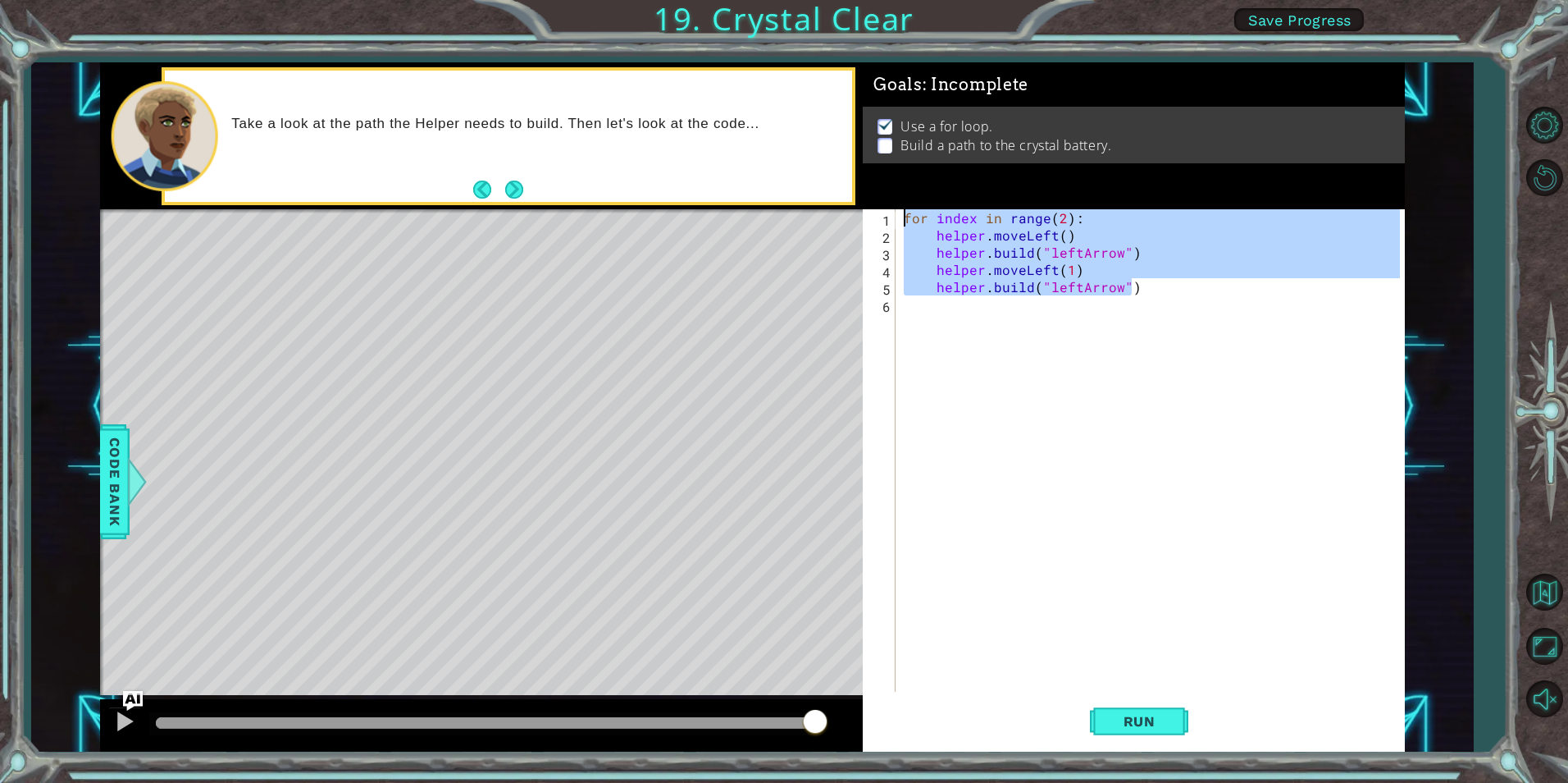
drag, startPoint x: 1139, startPoint y: 291, endPoint x: 888, endPoint y: 218, distance: 261.4
click at [888, 218] on div "[DOMAIN_NAME]("leftArrow") 1 2 3 4 5 6 for index in range ( 2 ) : helper . move…" at bounding box center [1131, 451] width 536 height 482
click at [1138, 717] on span "Run" at bounding box center [1140, 722] width 65 height 17
type textarea "for index in range(2):"
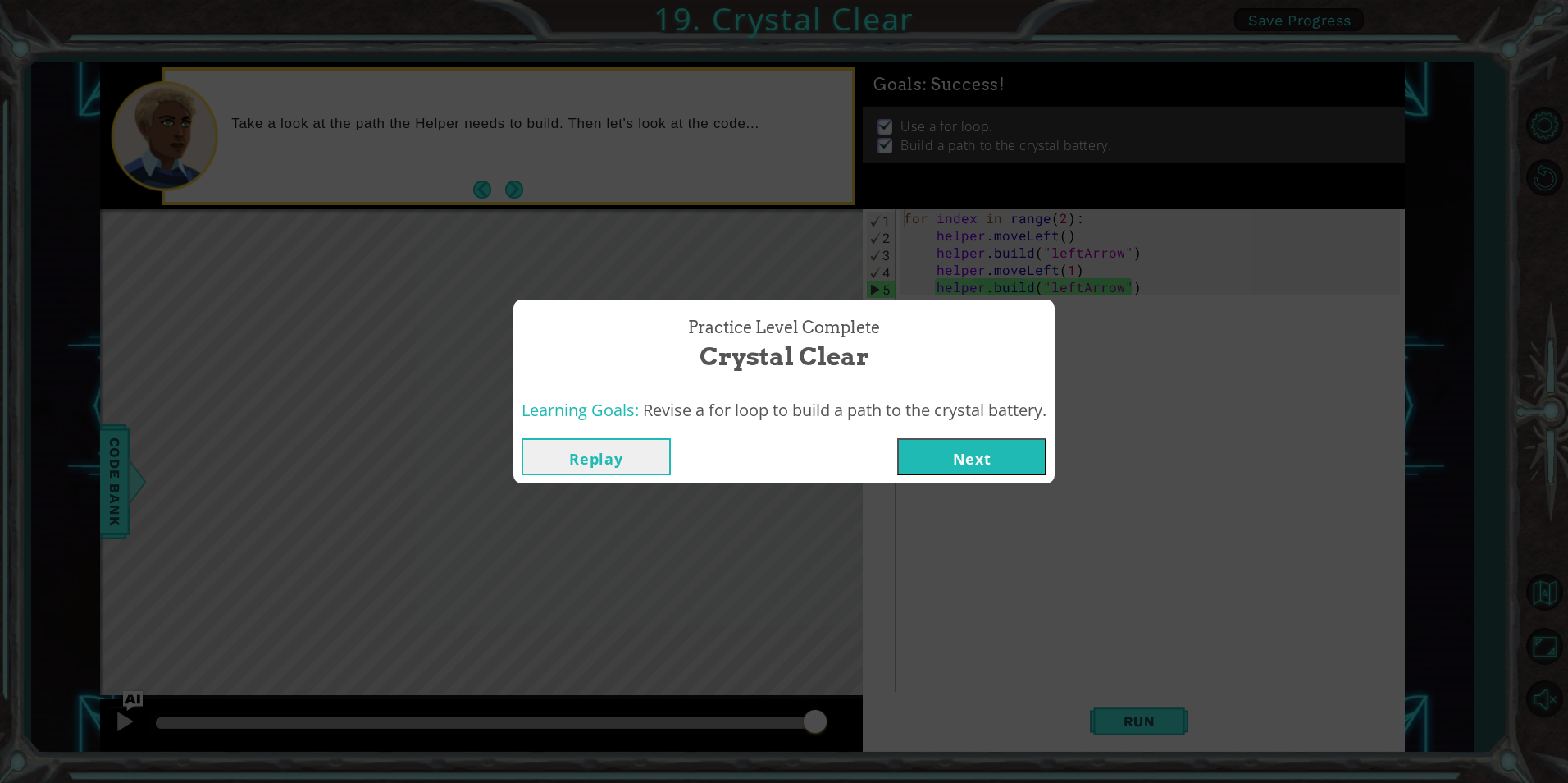
click at [1012, 463] on button "Next" at bounding box center [972, 457] width 149 height 37
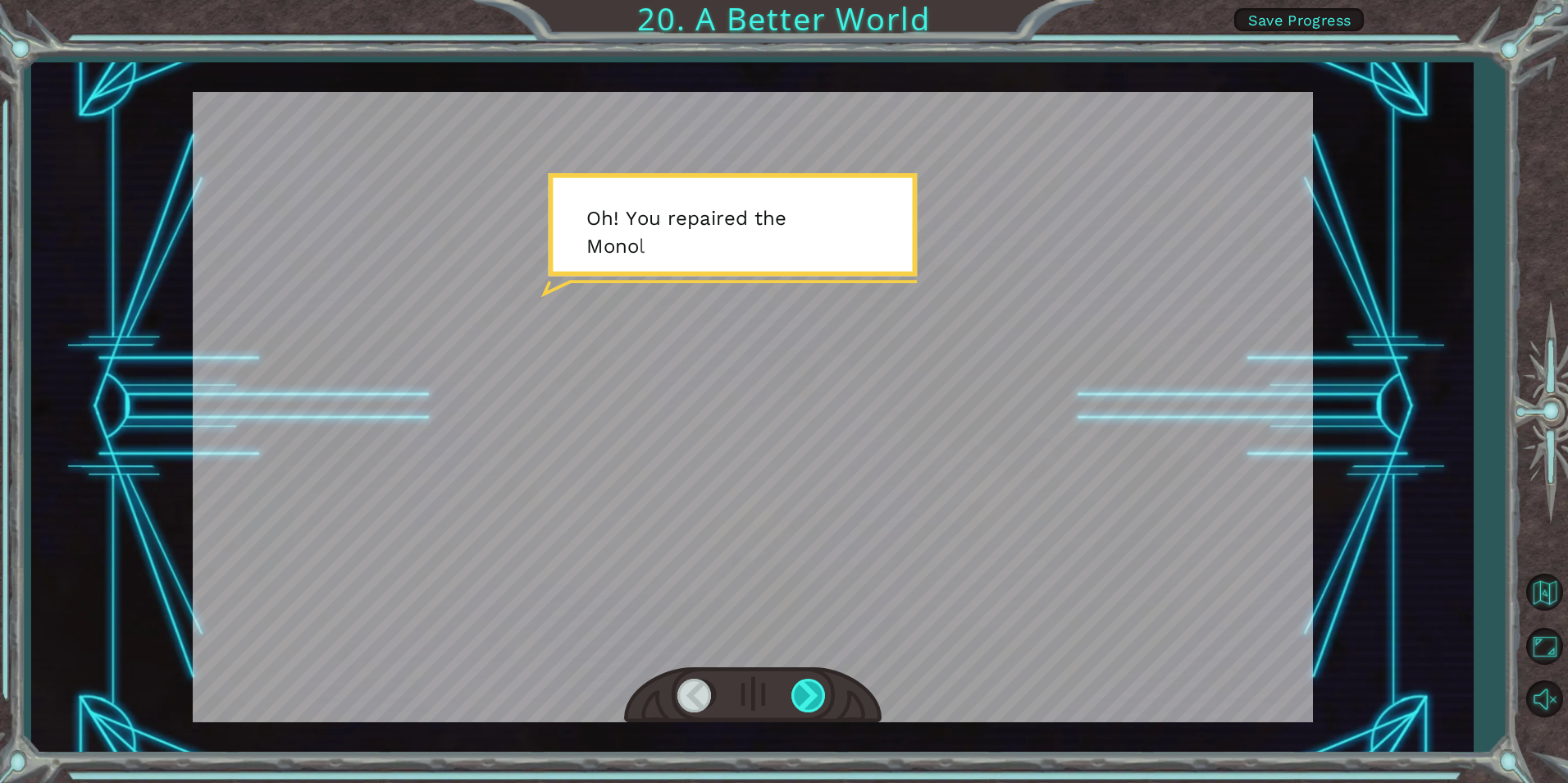
click at [814, 694] on div at bounding box center [810, 695] width 37 height 34
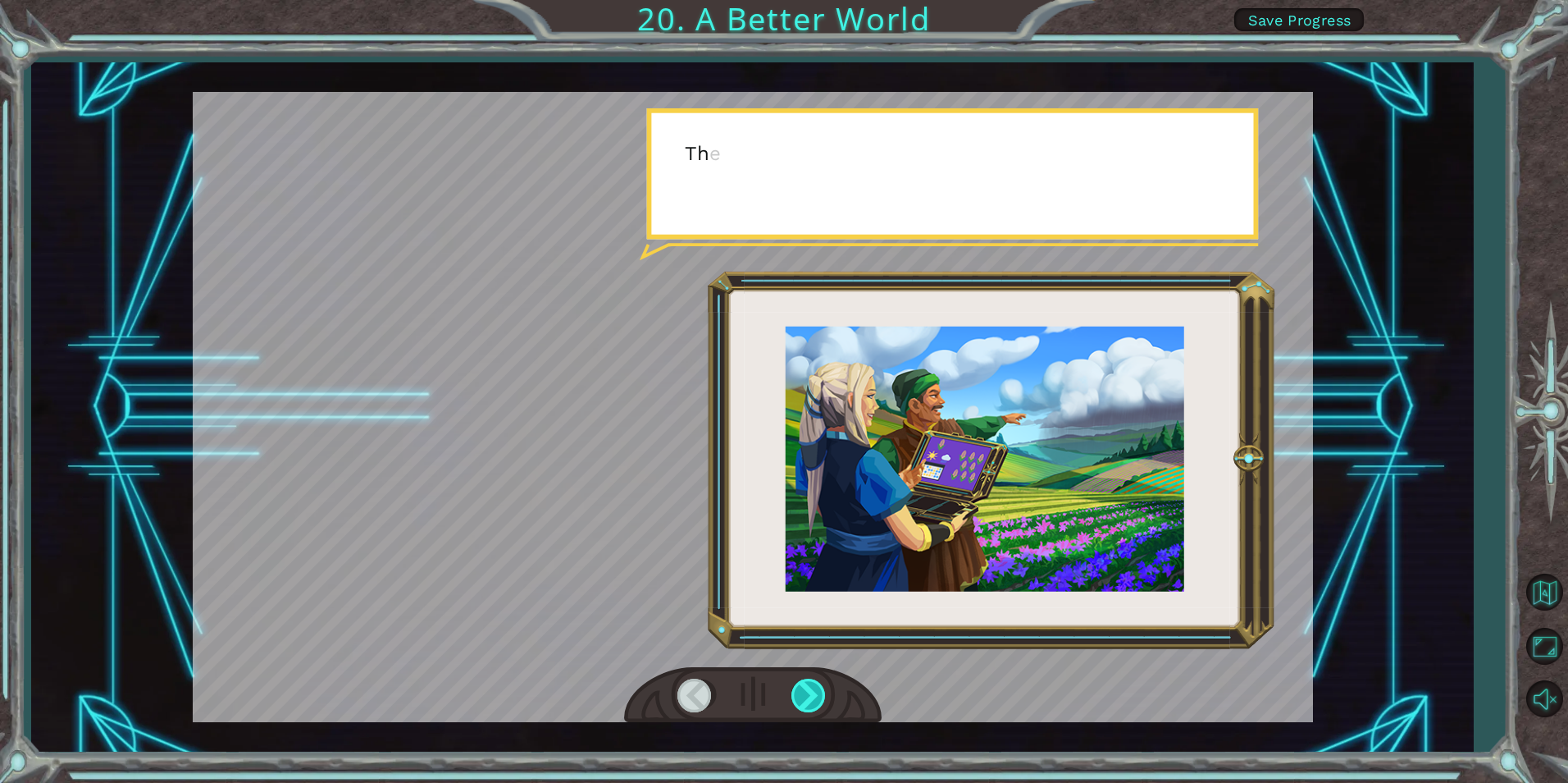
click at [814, 694] on div at bounding box center [810, 695] width 37 height 34
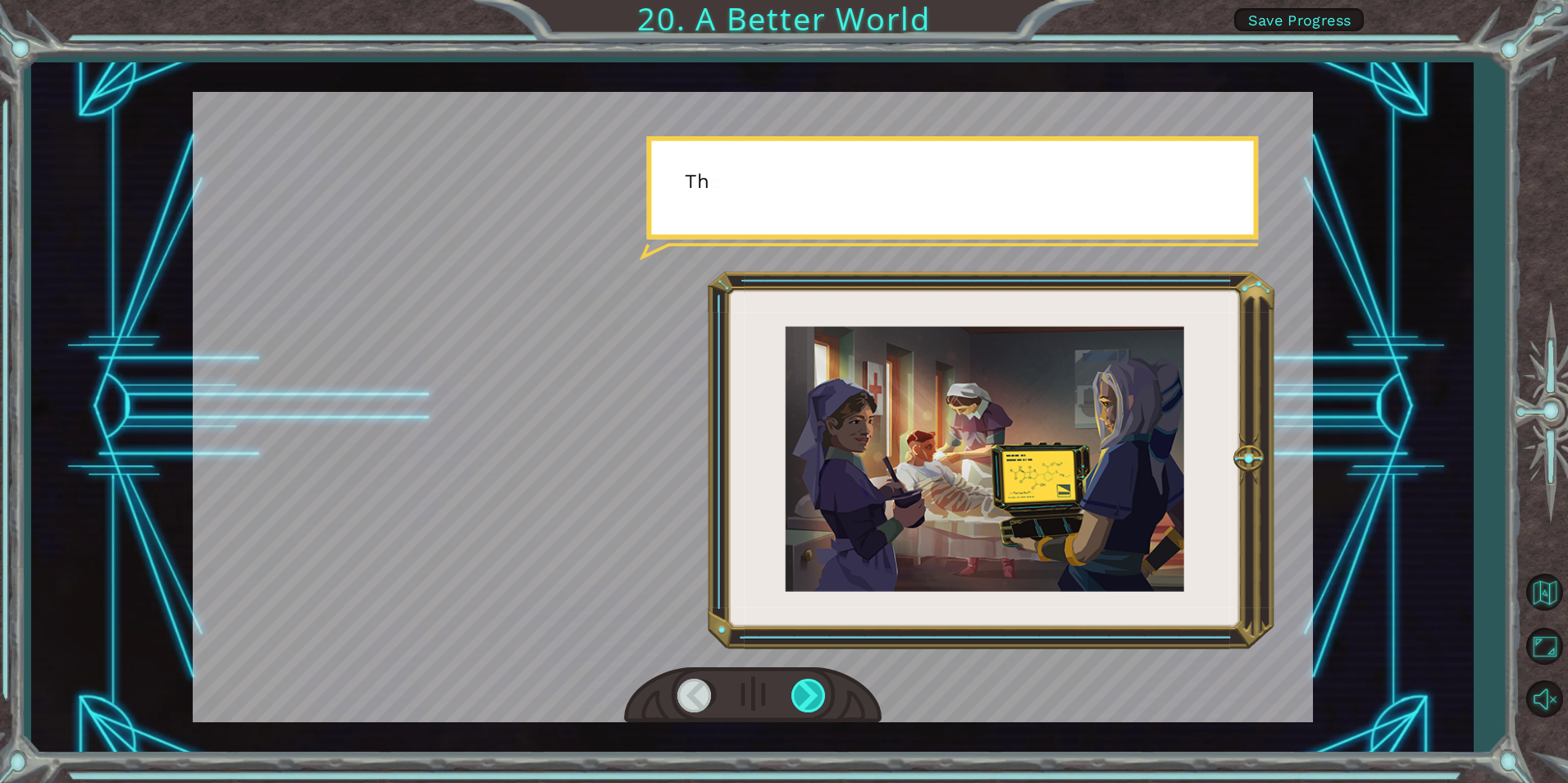
click at [821, 698] on div at bounding box center [810, 695] width 37 height 34
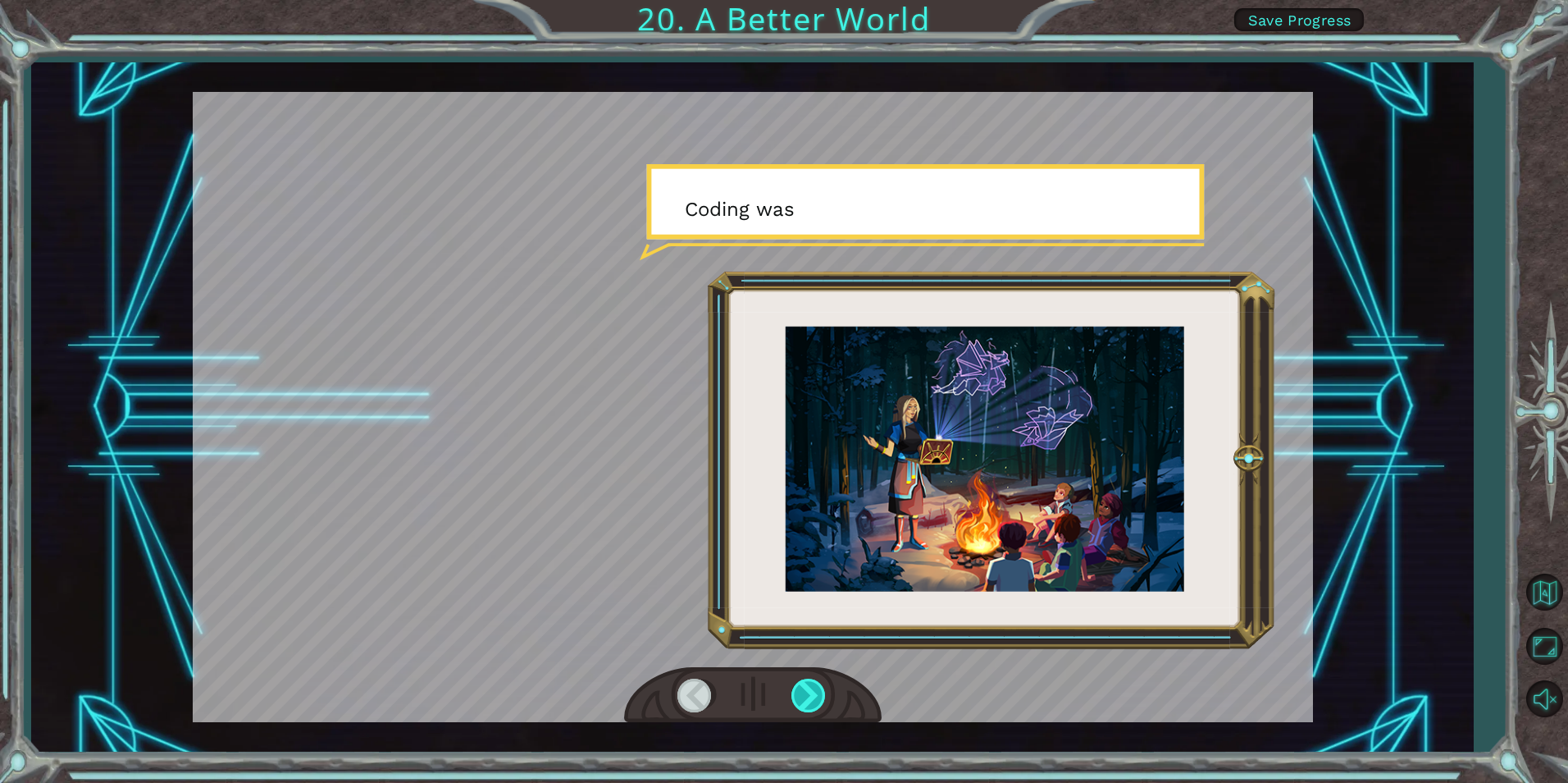
click at [821, 698] on div at bounding box center [810, 695] width 37 height 34
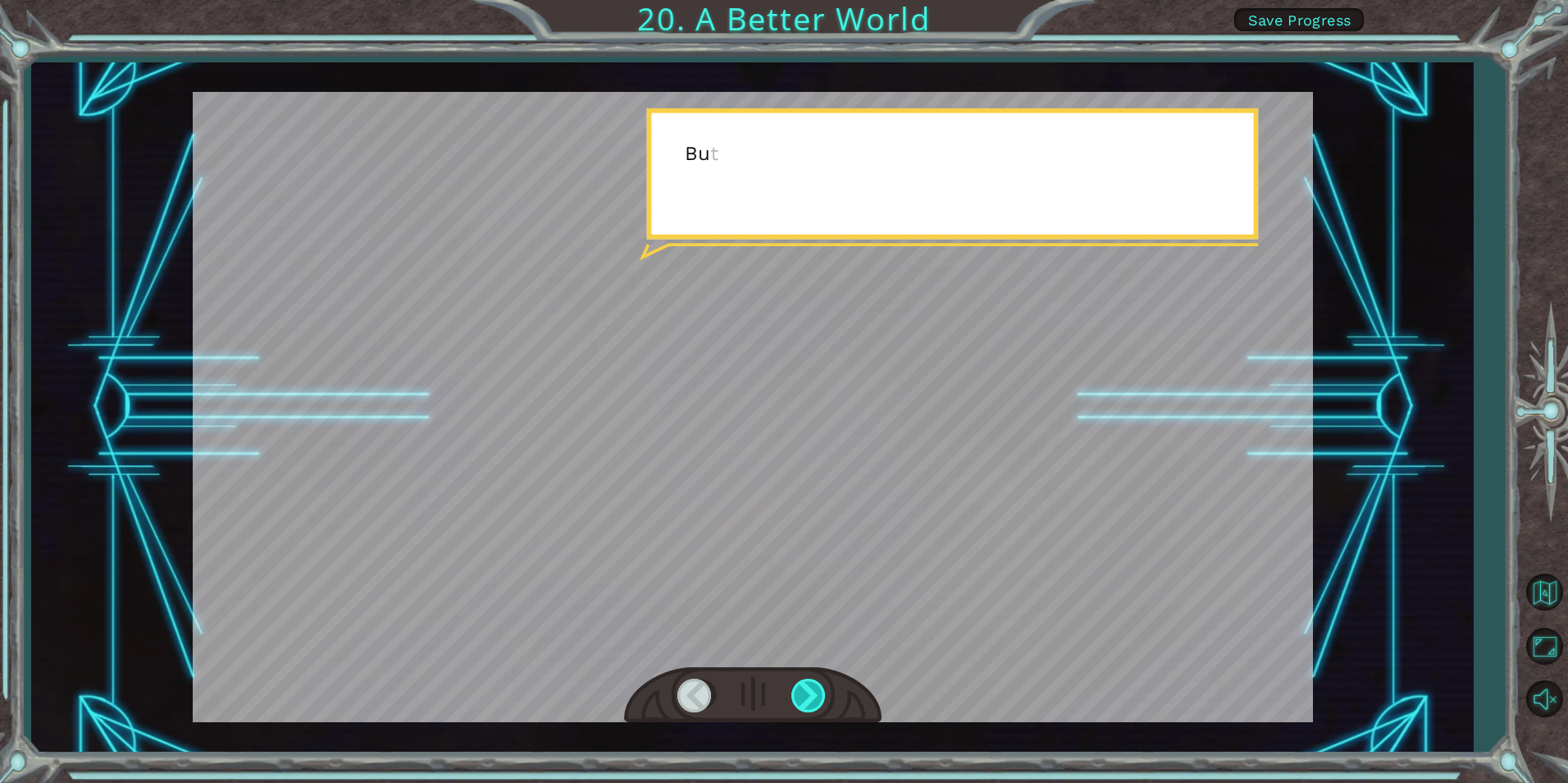
click at [821, 698] on div at bounding box center [810, 695] width 37 height 34
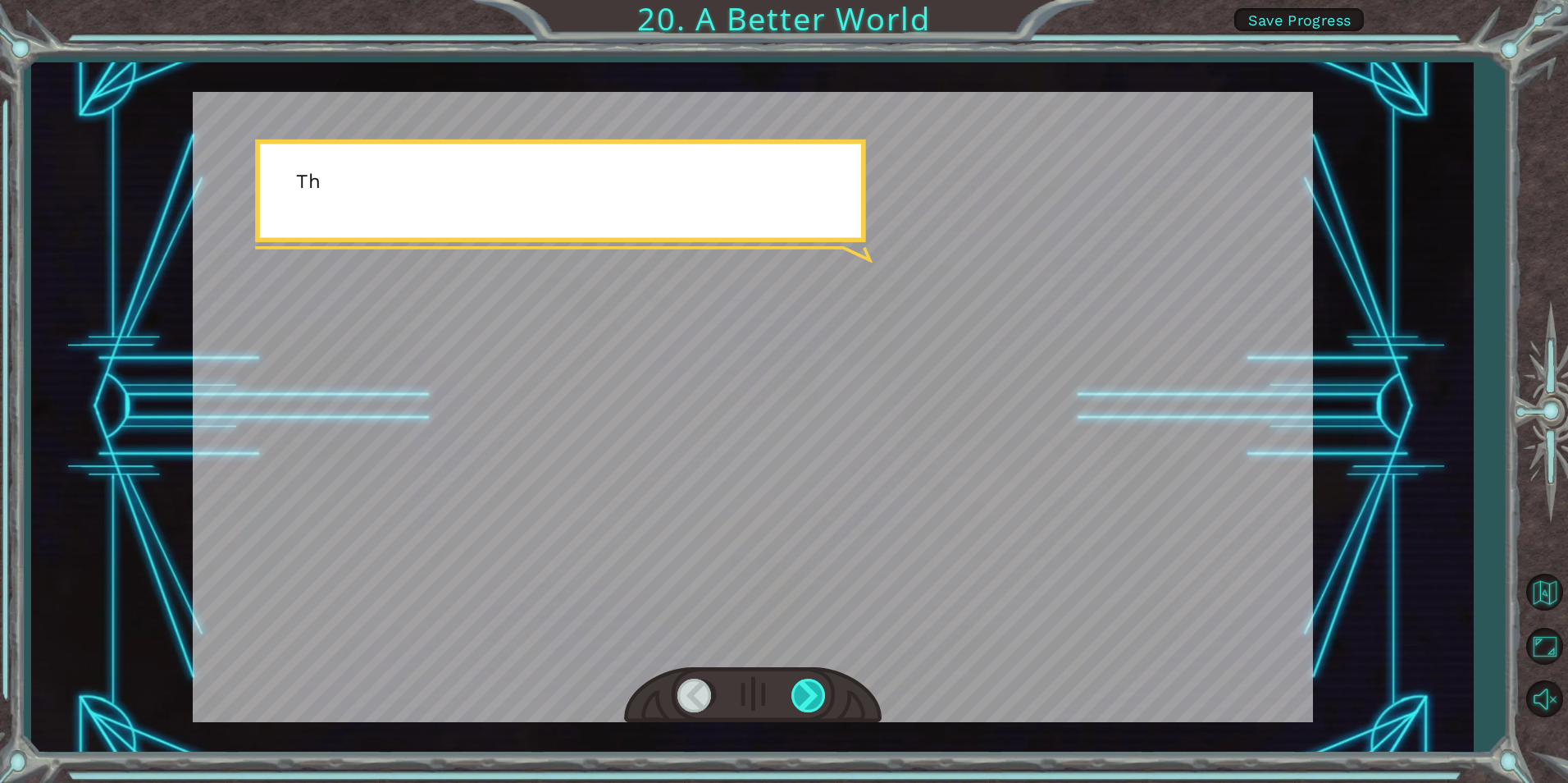
click at [821, 698] on div at bounding box center [810, 695] width 37 height 34
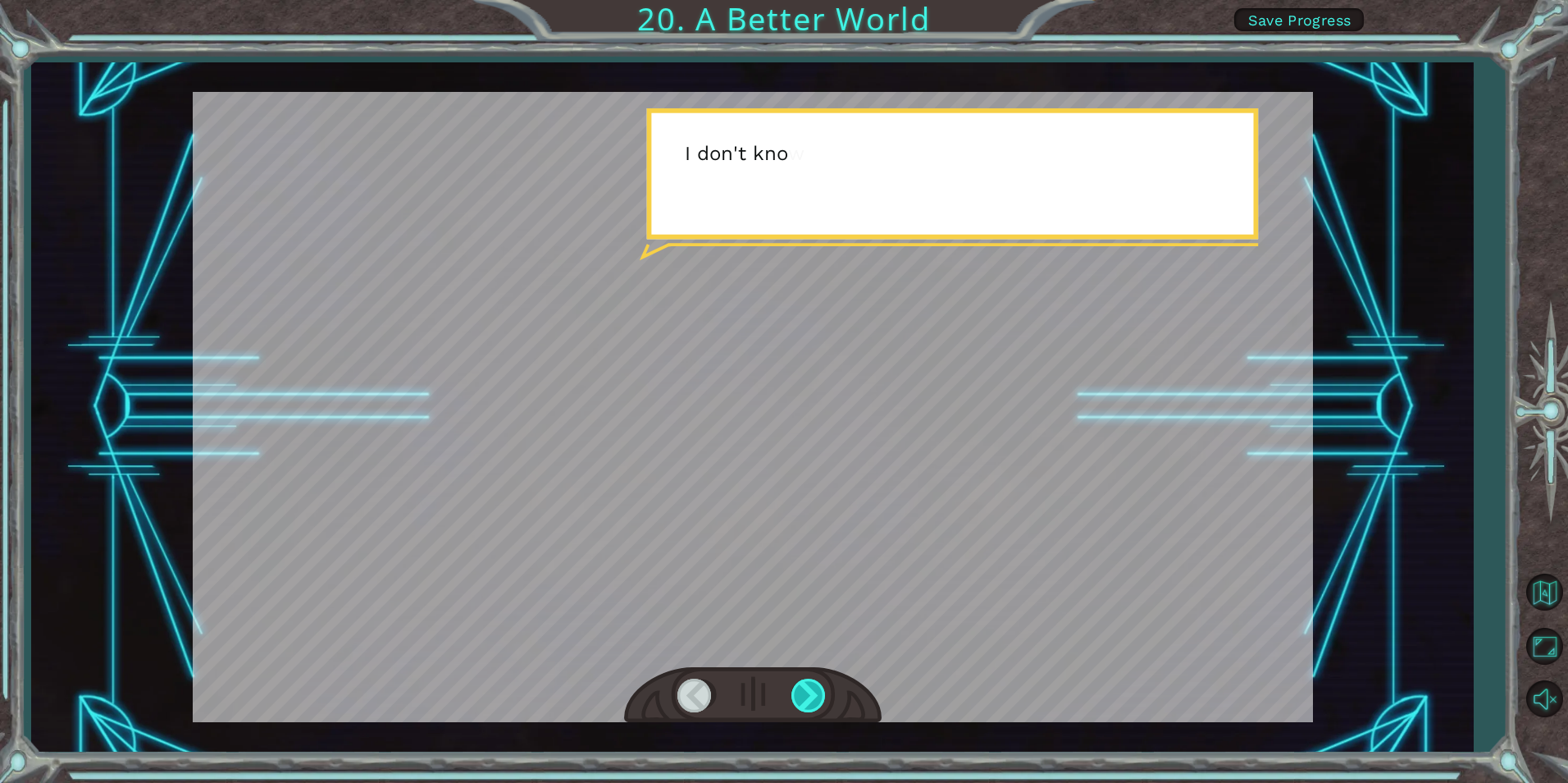
click at [810, 705] on div at bounding box center [810, 695] width 37 height 34
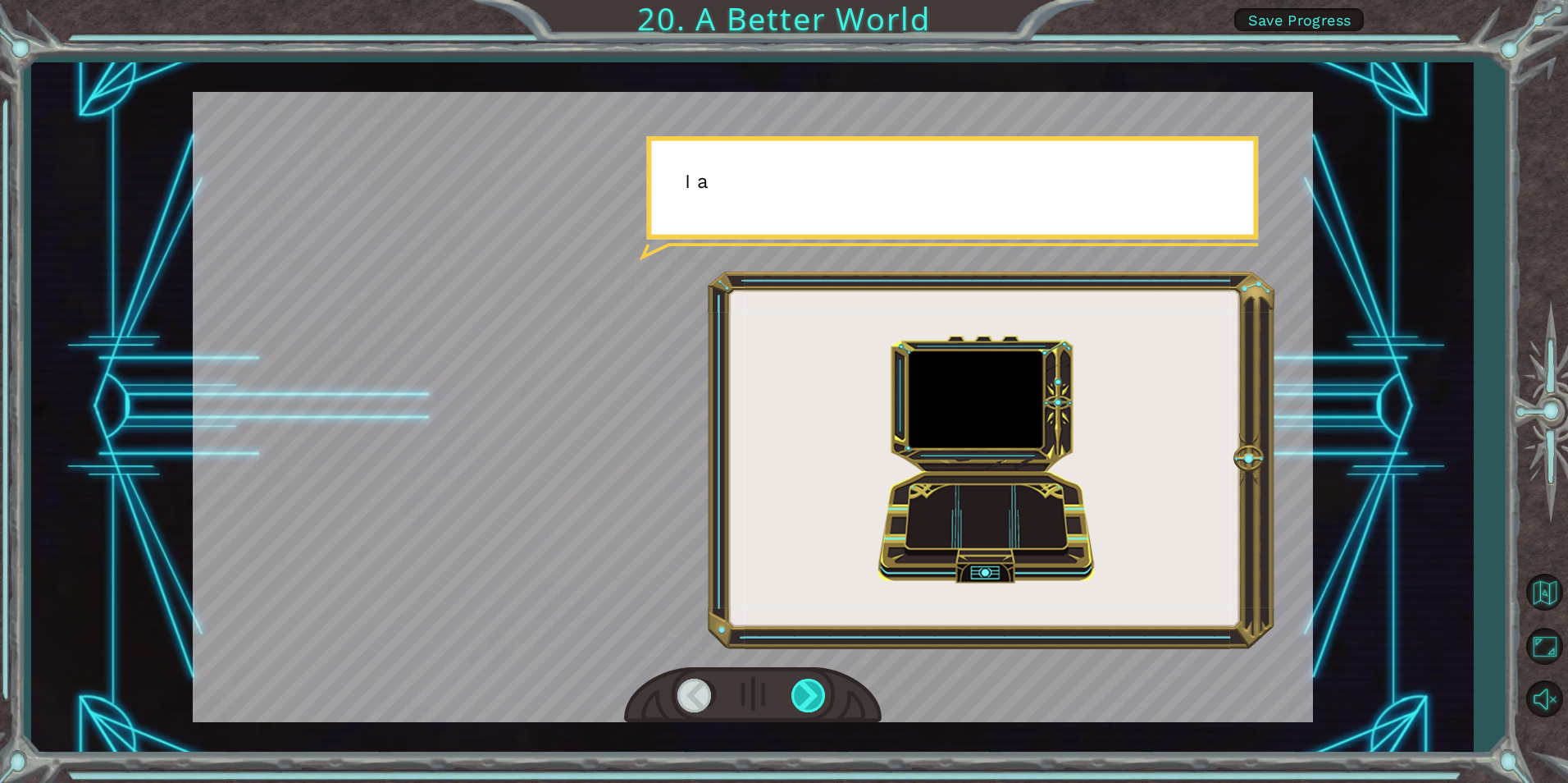
click at [810, 705] on div at bounding box center [810, 695] width 37 height 34
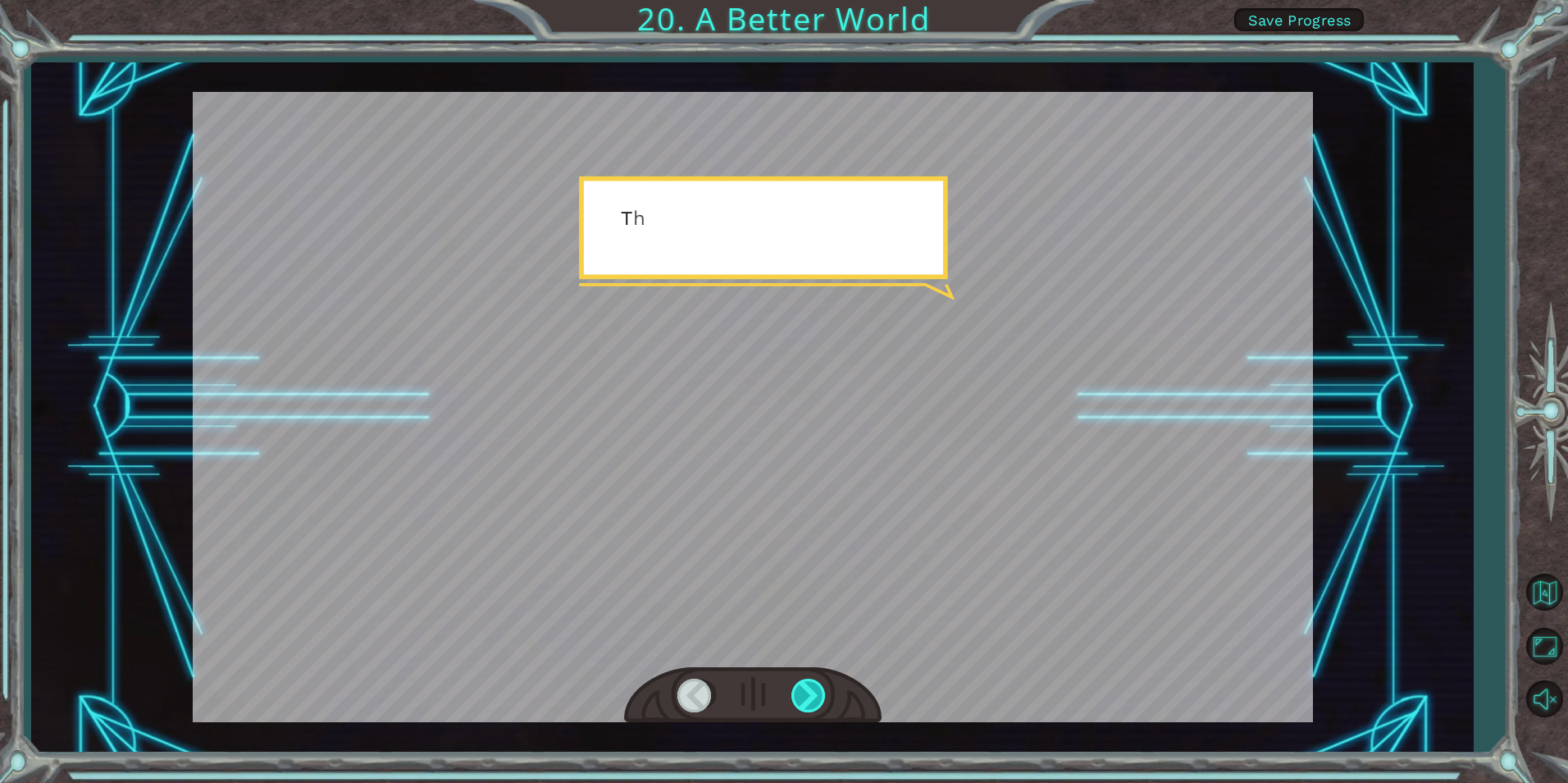
click at [810, 705] on div at bounding box center [810, 695] width 37 height 34
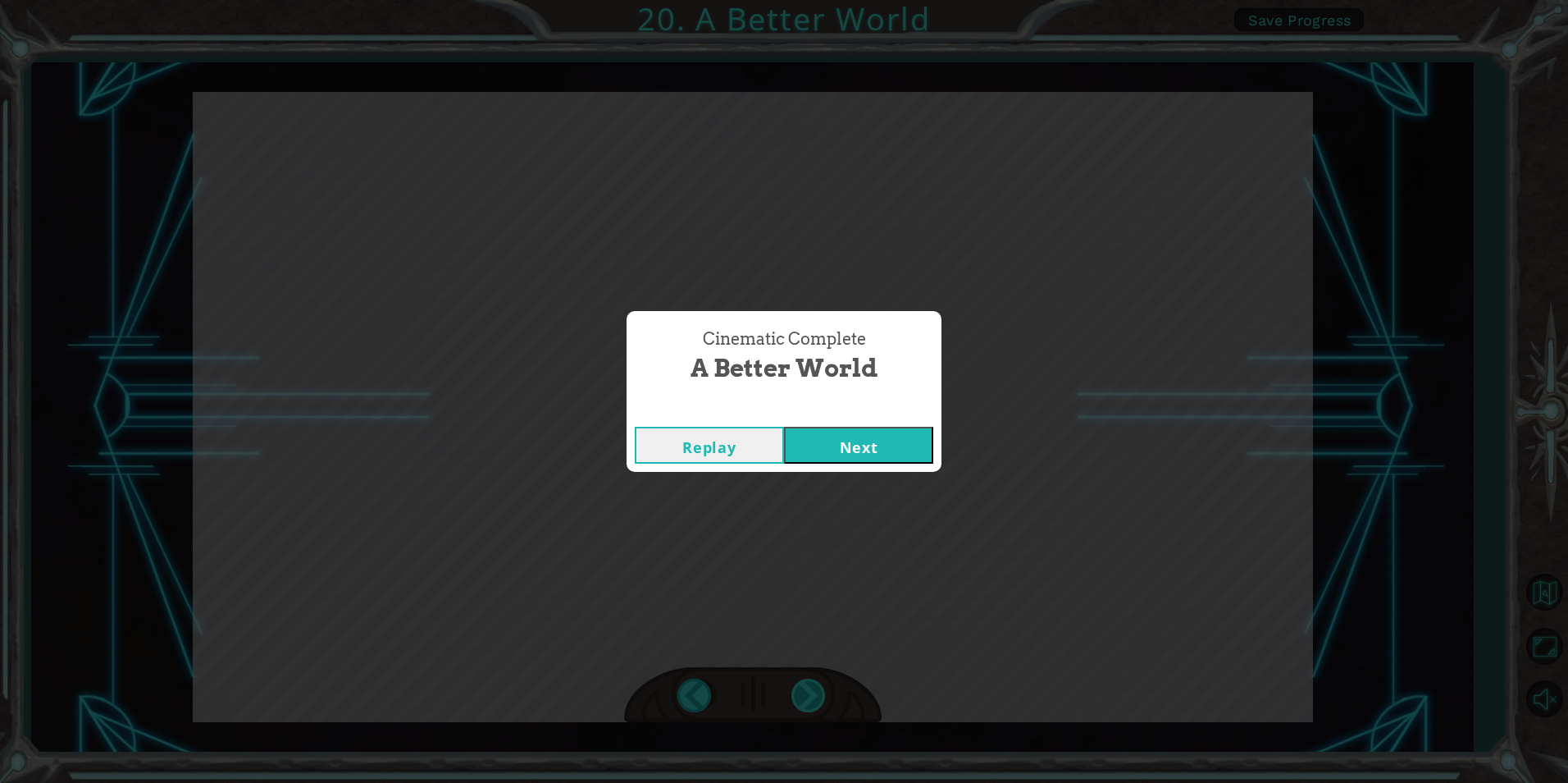
click at [810, 0] on div "O h ! Y o u r e p a i r e d t h e M o n o l i t h ! G r e a t j o b ! A n d i t…" at bounding box center [784, 0] width 1568 height 0
click at [810, 705] on div "Cinematic Complete A Better World Replay Next" at bounding box center [784, 391] width 1568 height 783
drag, startPoint x: 810, startPoint y: 705, endPoint x: 829, endPoint y: 421, distance: 284.6
click at [830, 414] on div "Cinematic Complete" at bounding box center [784, 411] width 315 height 17
click at [825, 434] on button "Next" at bounding box center [859, 445] width 149 height 37
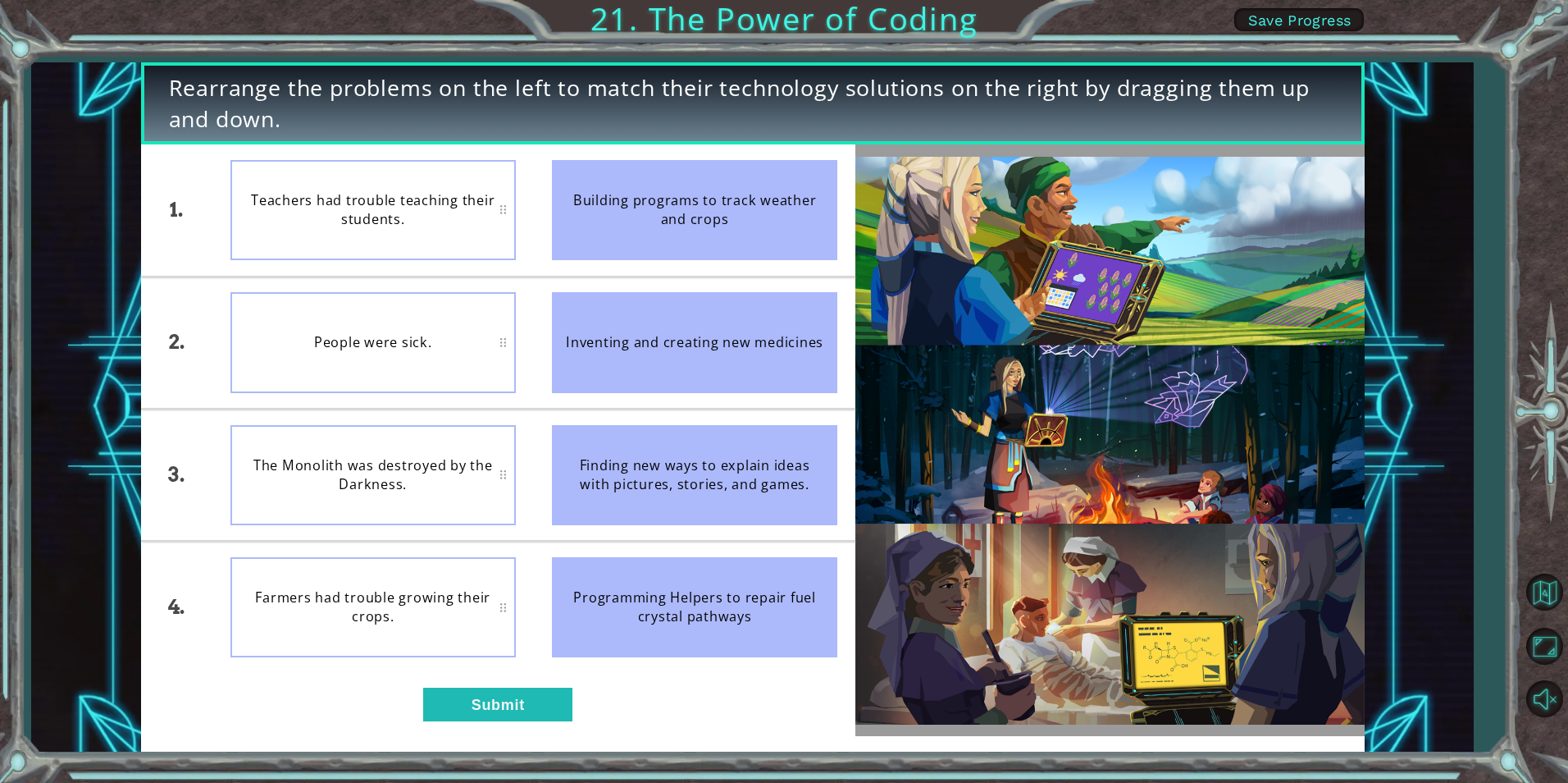
drag, startPoint x: 805, startPoint y: 228, endPoint x: 373, endPoint y: 353, distance: 449.7
click at [373, 353] on div "1. 2. 3. 4. Teachers had trouble teaching their students. People were sick. The…" at bounding box center [499, 408] width 716 height 528
click at [505, 695] on button "Submit" at bounding box center [498, 704] width 149 height 33
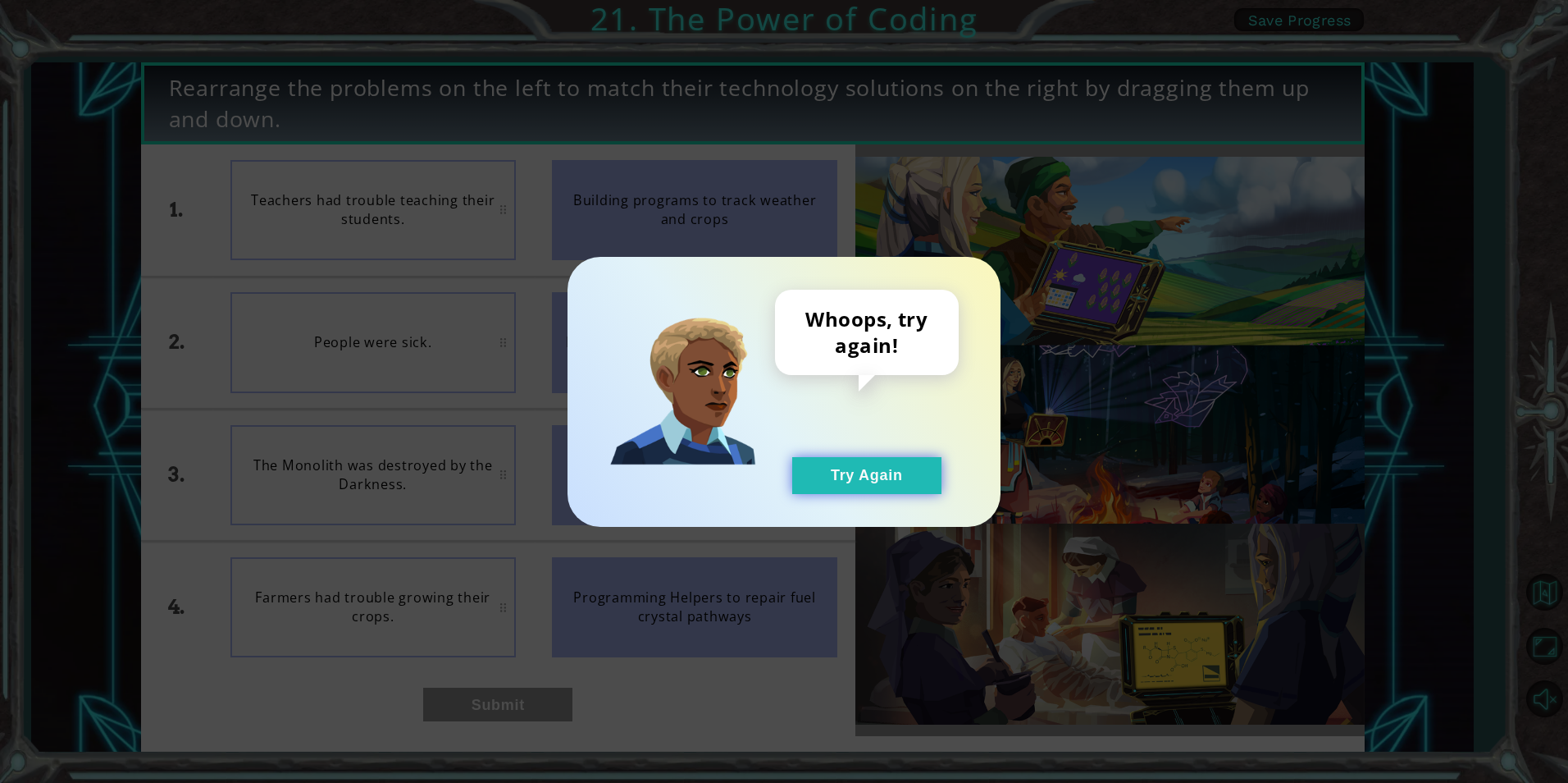
click at [847, 485] on button "Try Again" at bounding box center [866, 476] width 149 height 37
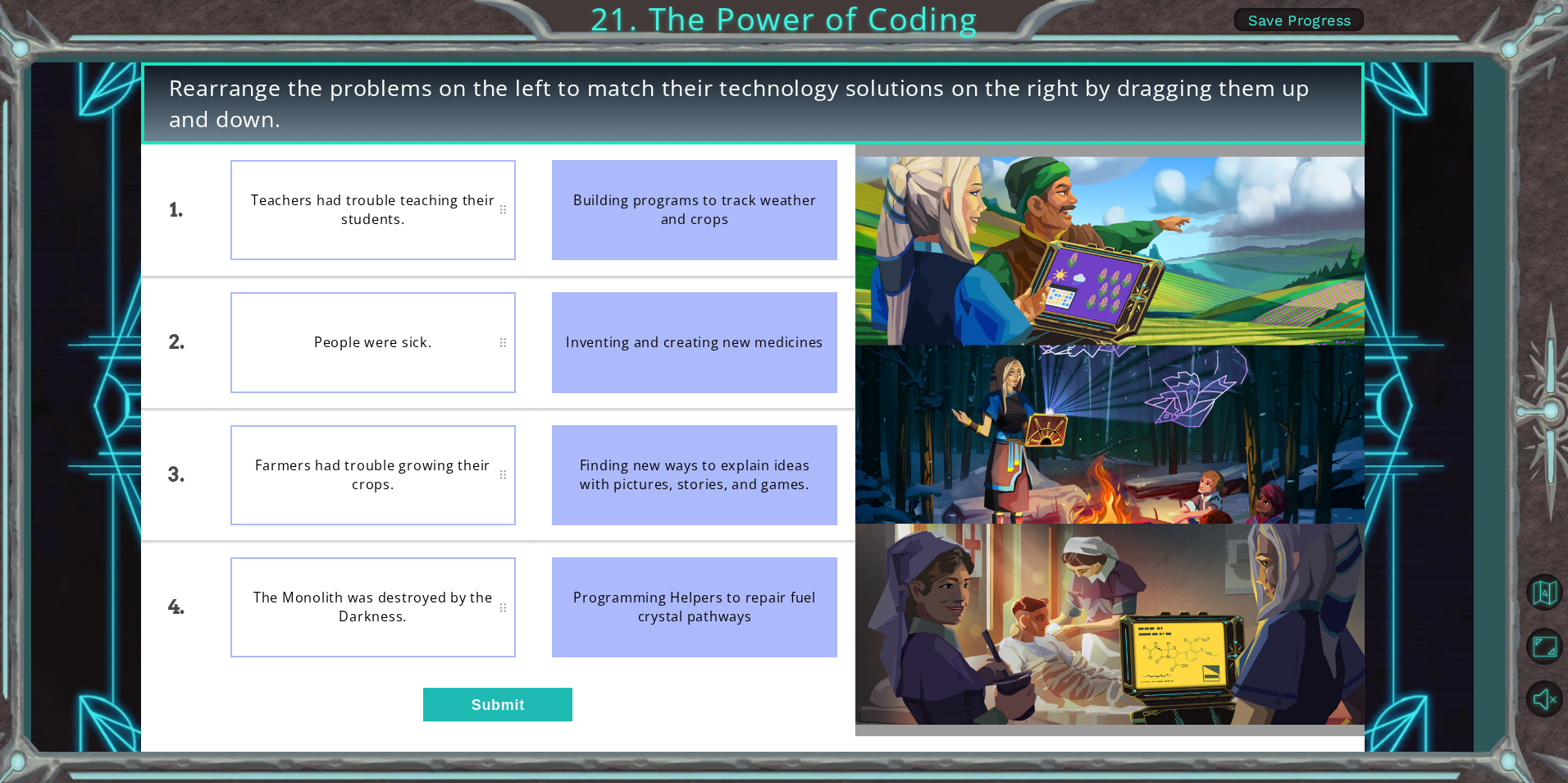
click at [504, 473] on div "Farmers had trouble growing their crops." at bounding box center [373, 476] width 286 height 101
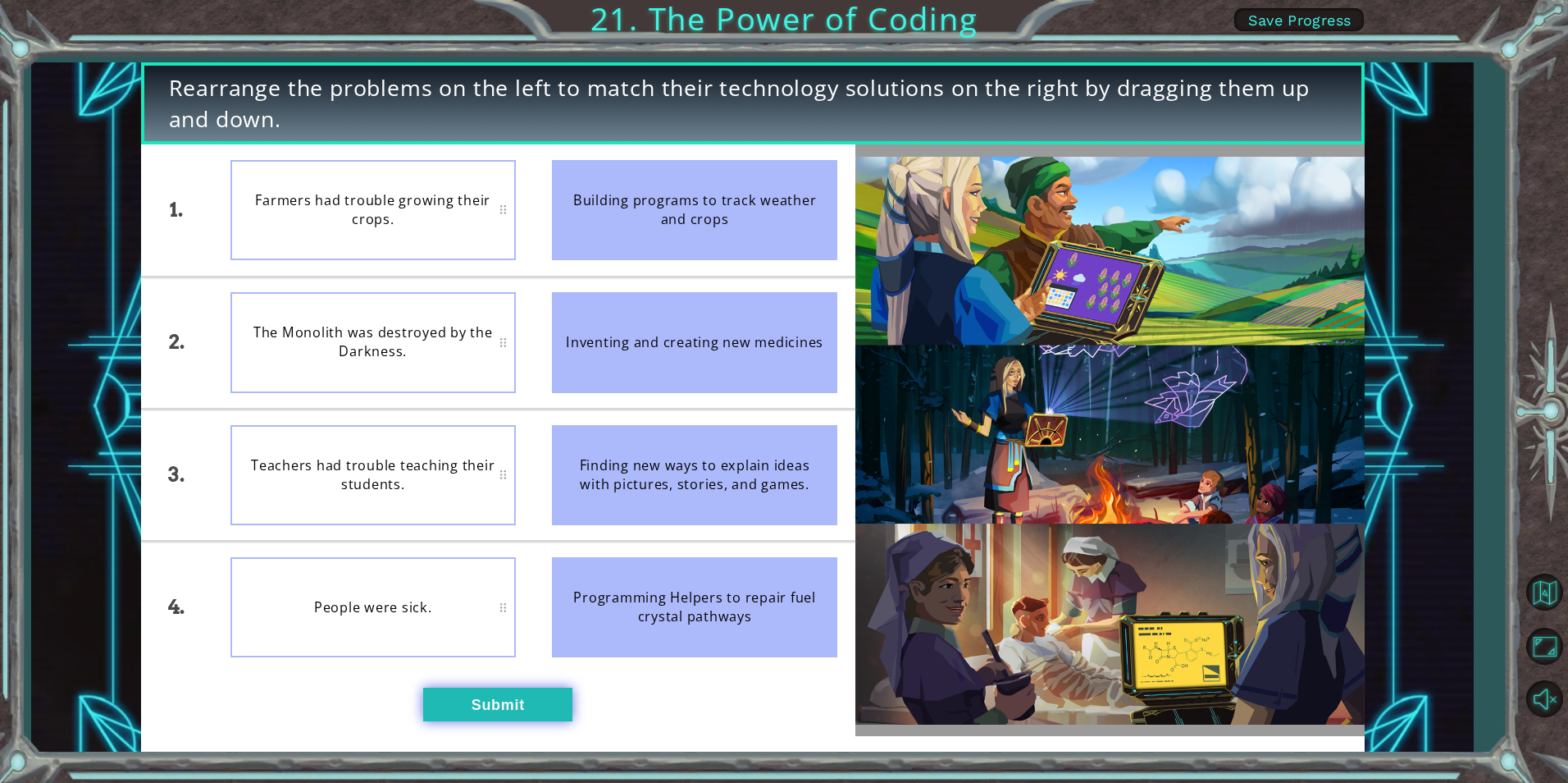
click at [466, 688] on button "Submit" at bounding box center [498, 704] width 149 height 33
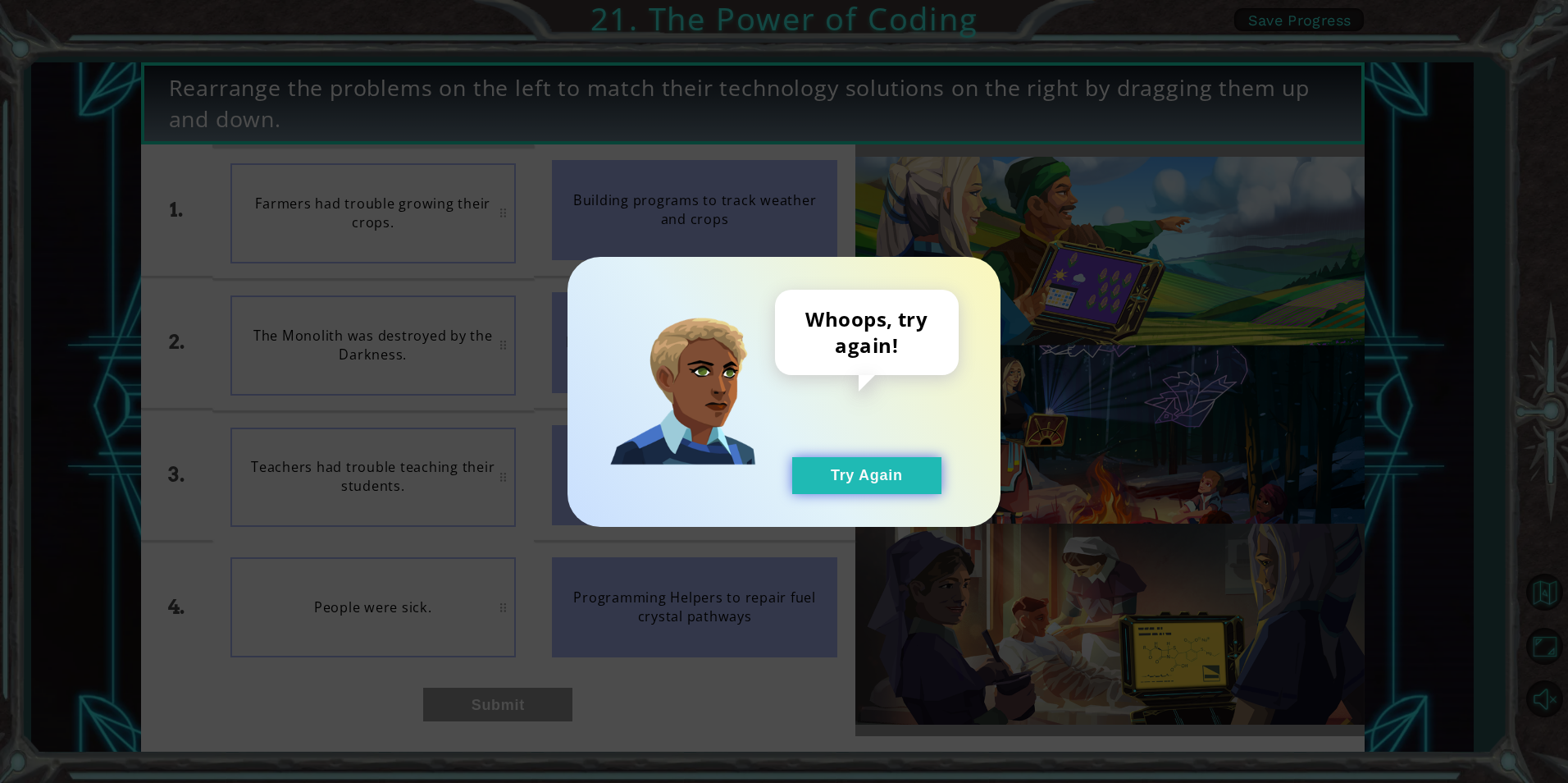
click at [811, 487] on button "Try Again" at bounding box center [866, 476] width 149 height 37
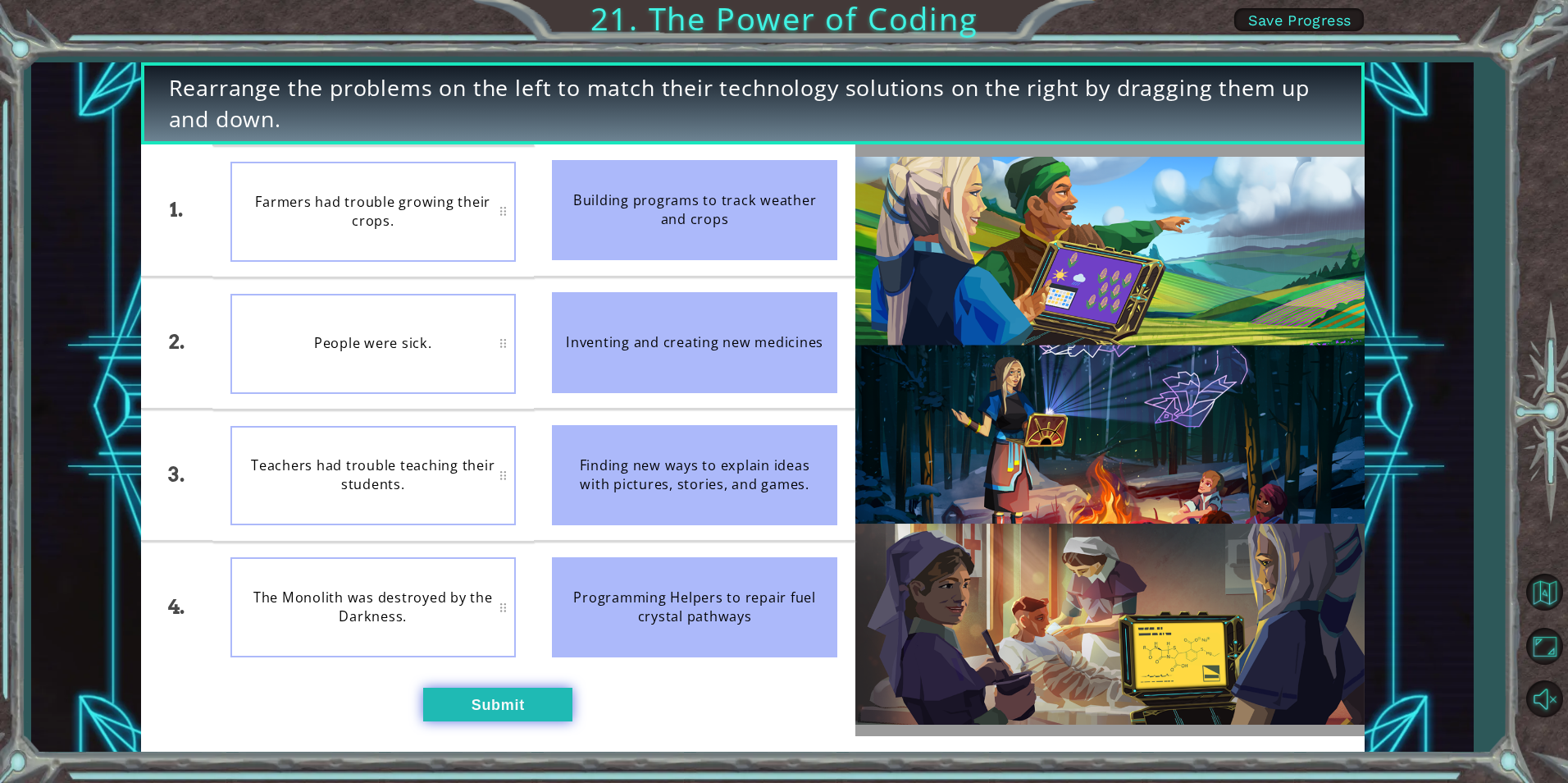
click at [506, 709] on button "Submit" at bounding box center [498, 704] width 149 height 33
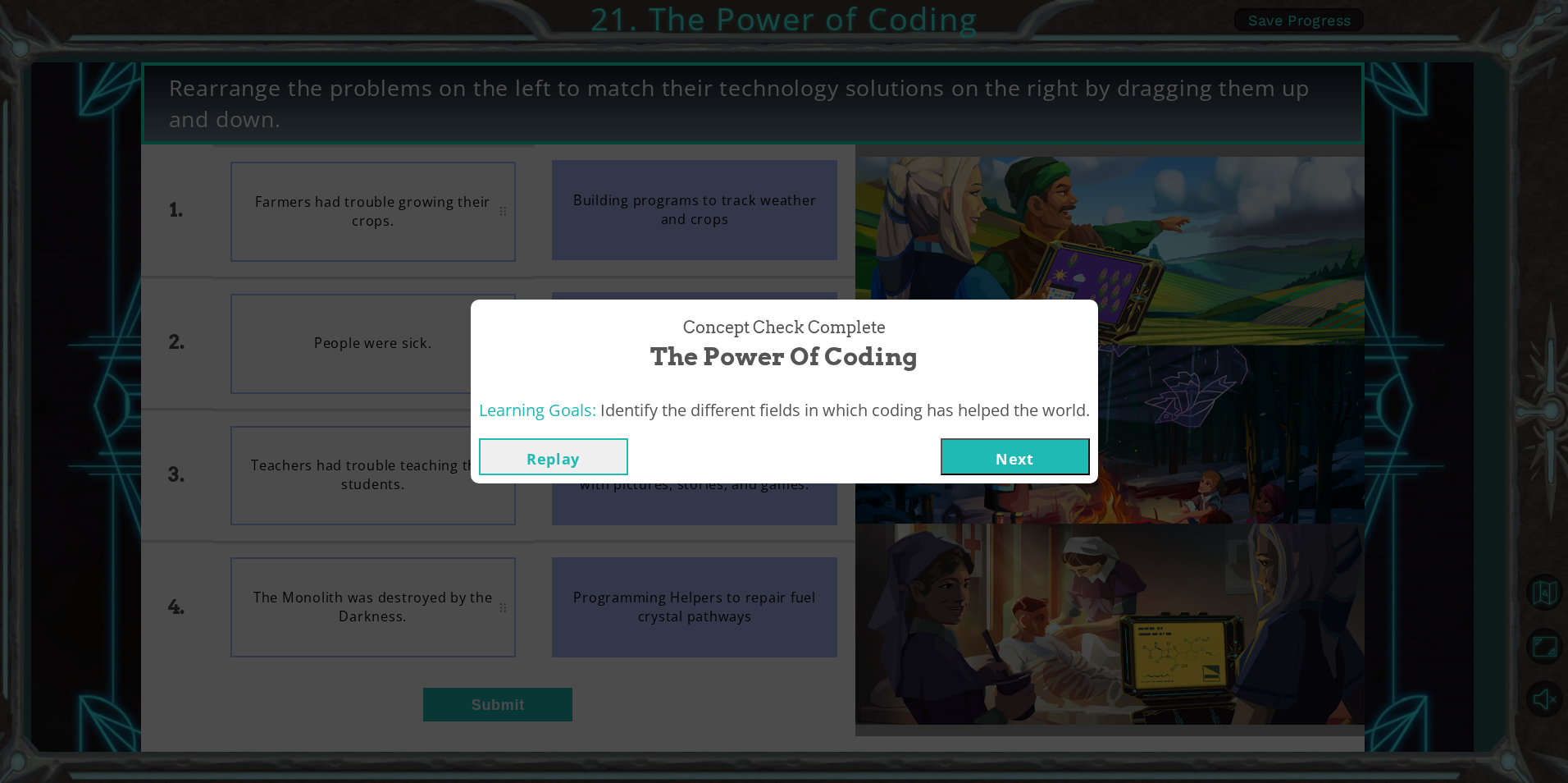
click at [1061, 453] on button "Next" at bounding box center [1015, 457] width 149 height 37
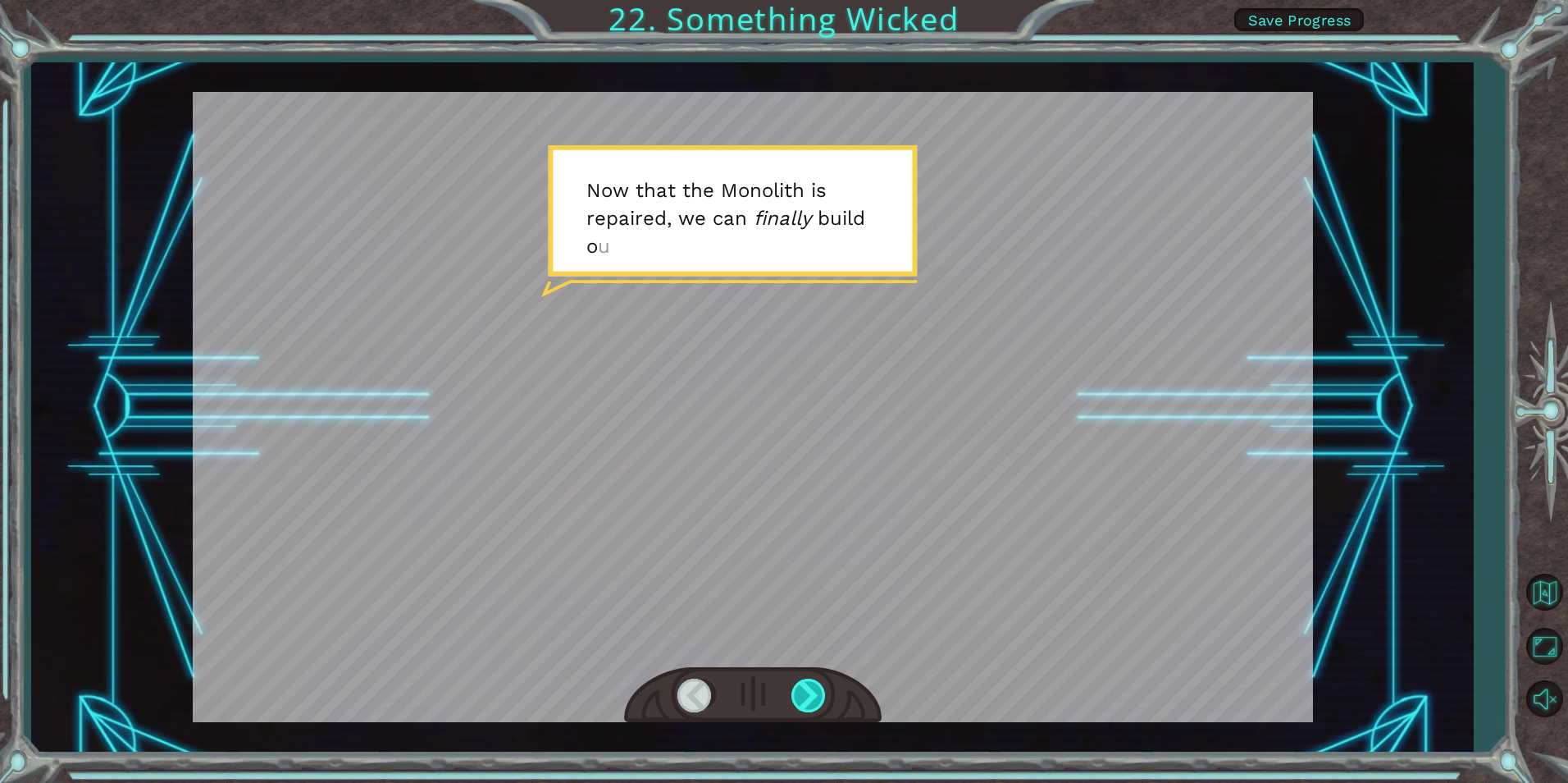
click at [811, 692] on div at bounding box center [810, 695] width 37 height 34
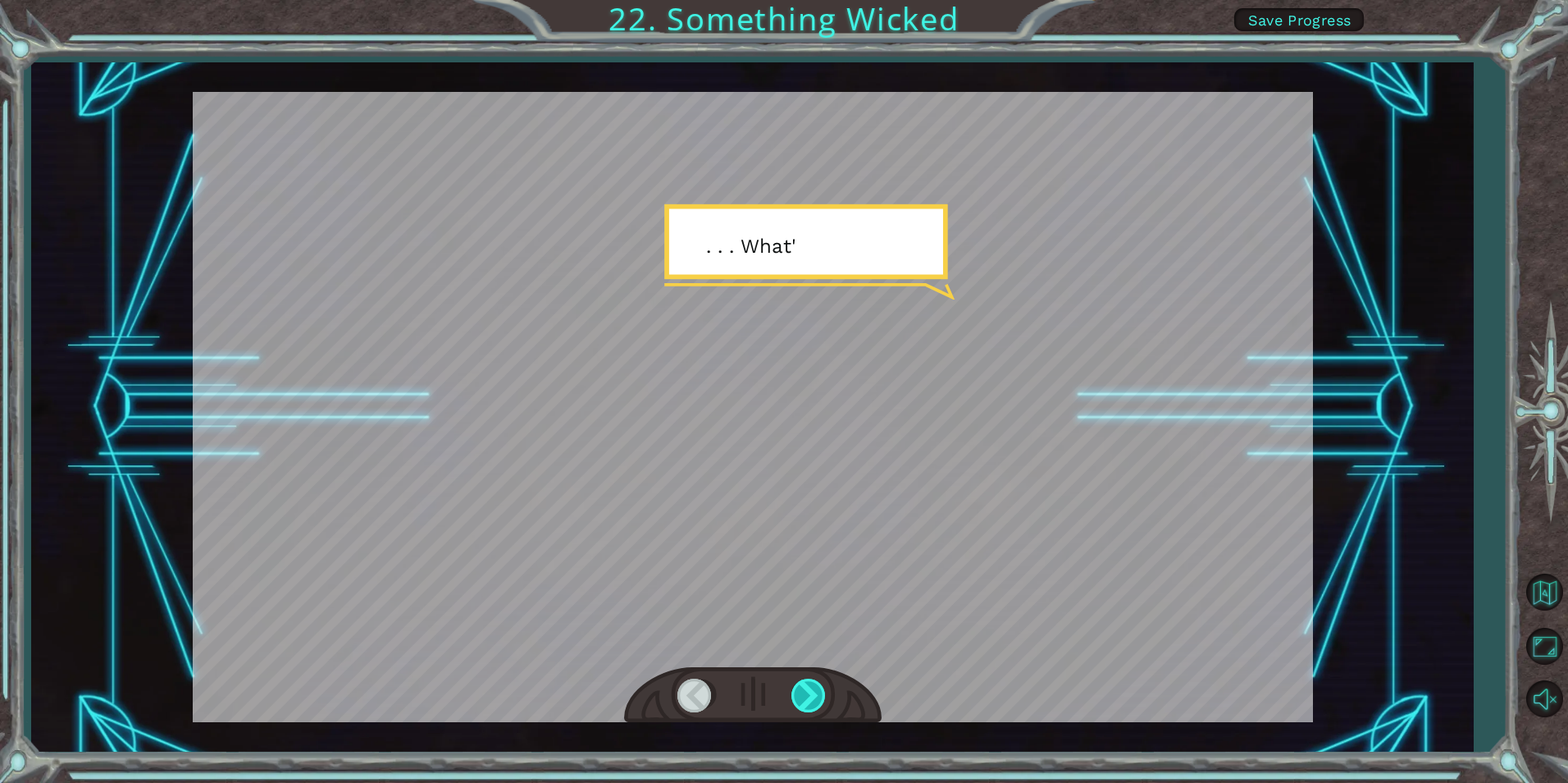
click at [811, 692] on div at bounding box center [810, 695] width 37 height 34
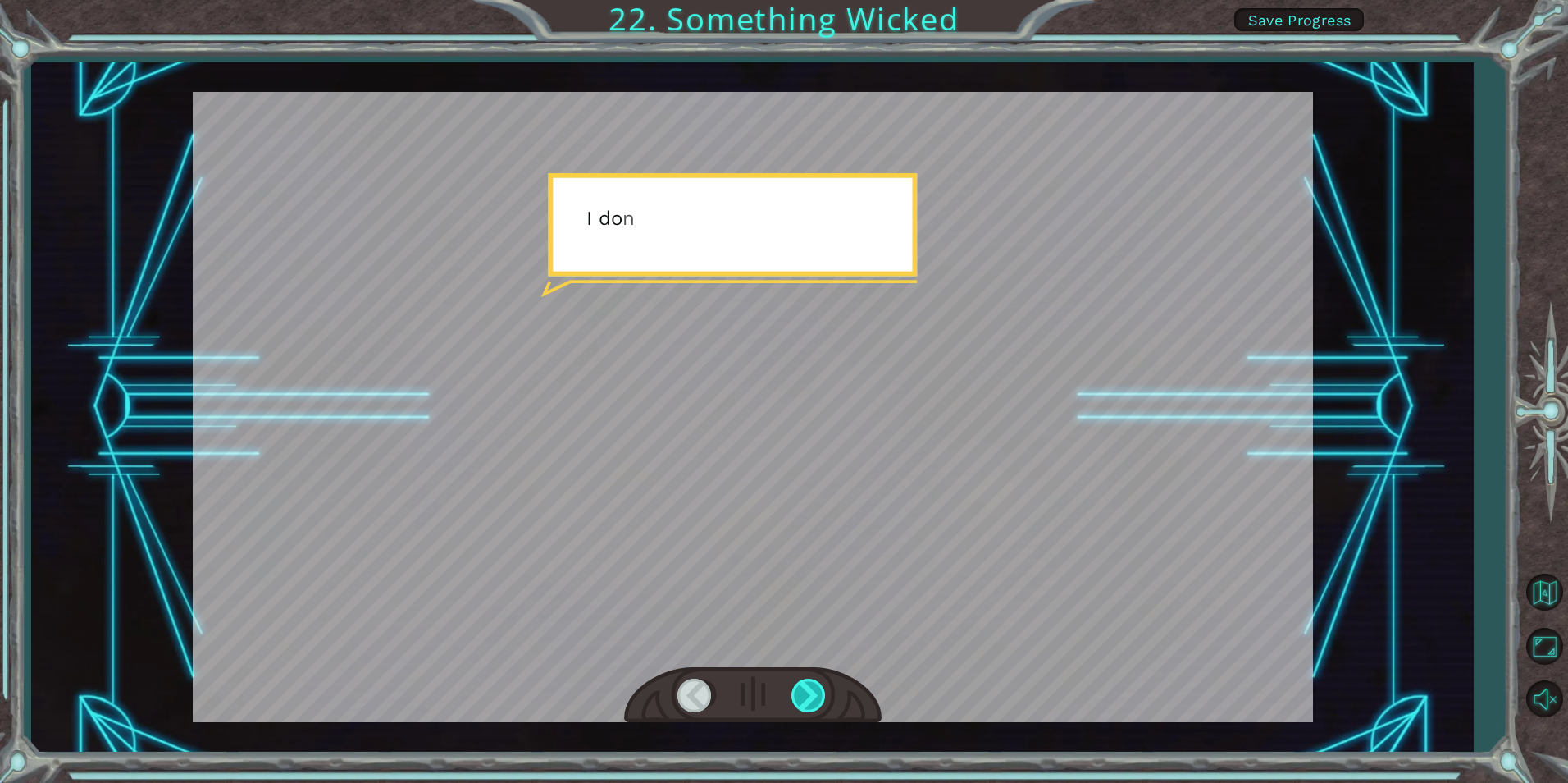
click at [811, 692] on div at bounding box center [810, 695] width 37 height 34
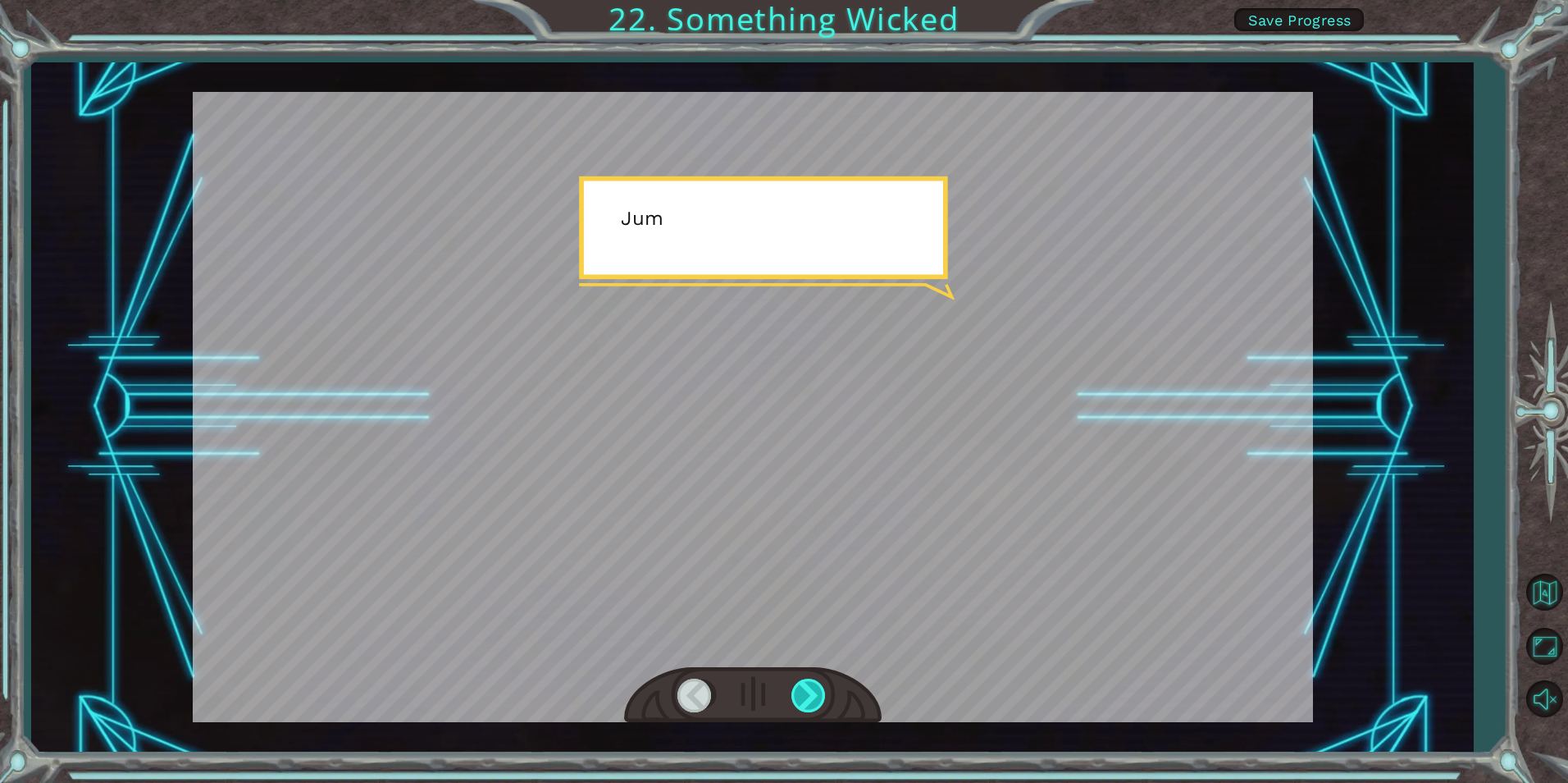
click at [811, 692] on div at bounding box center [810, 695] width 37 height 34
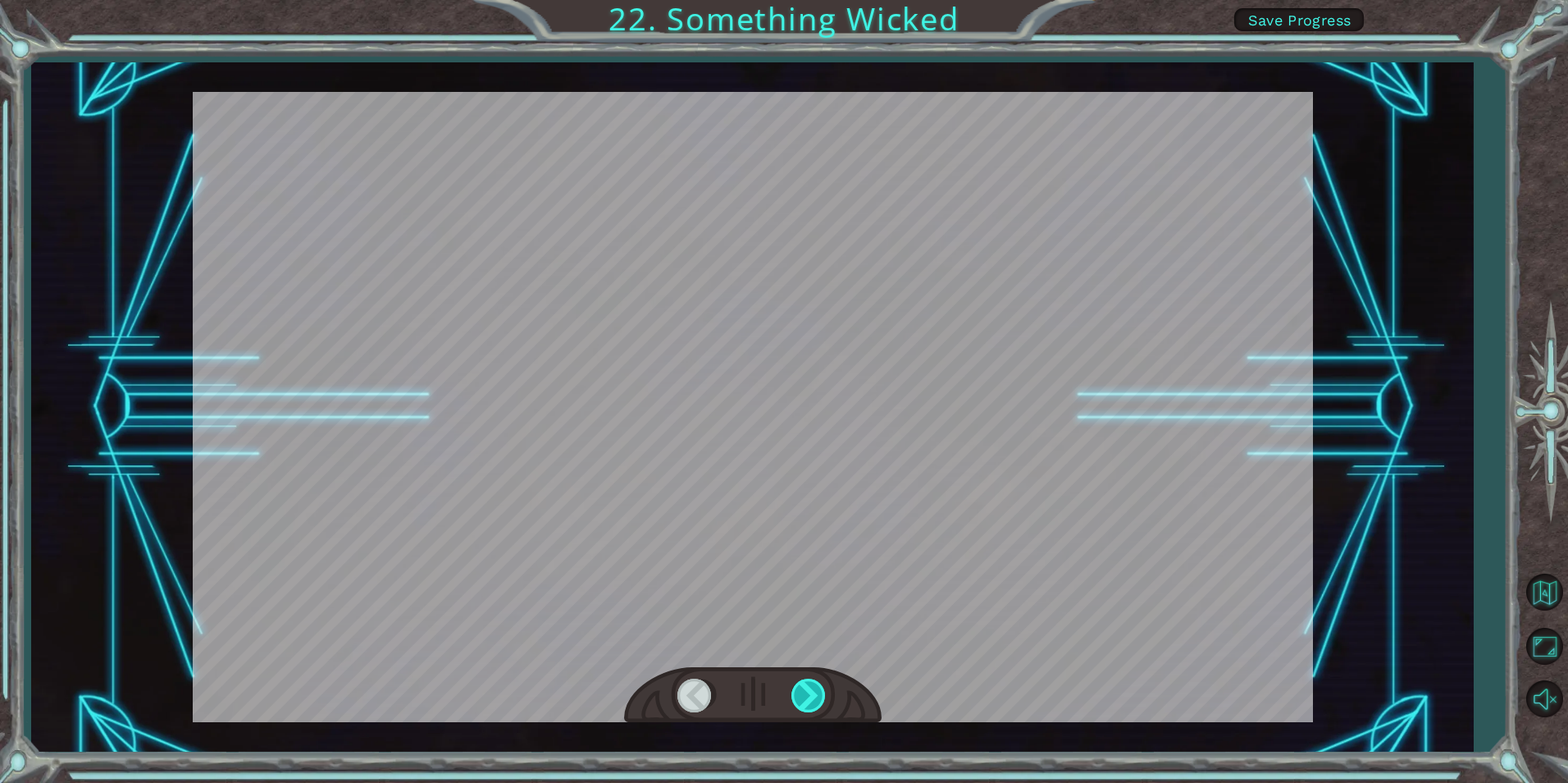
click at [811, 692] on div at bounding box center [810, 695] width 37 height 34
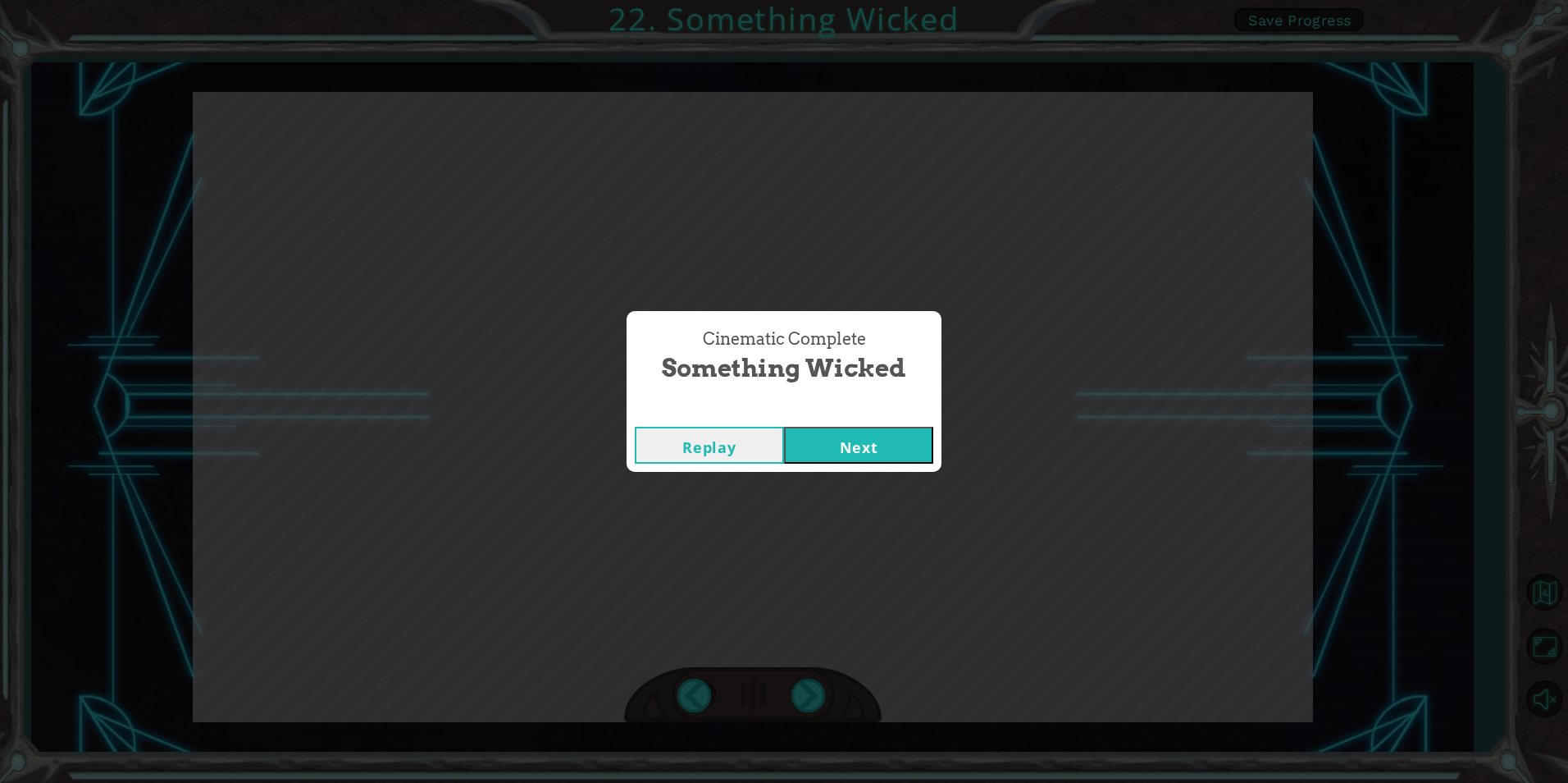
click at [844, 452] on button "Next" at bounding box center [859, 445] width 149 height 37
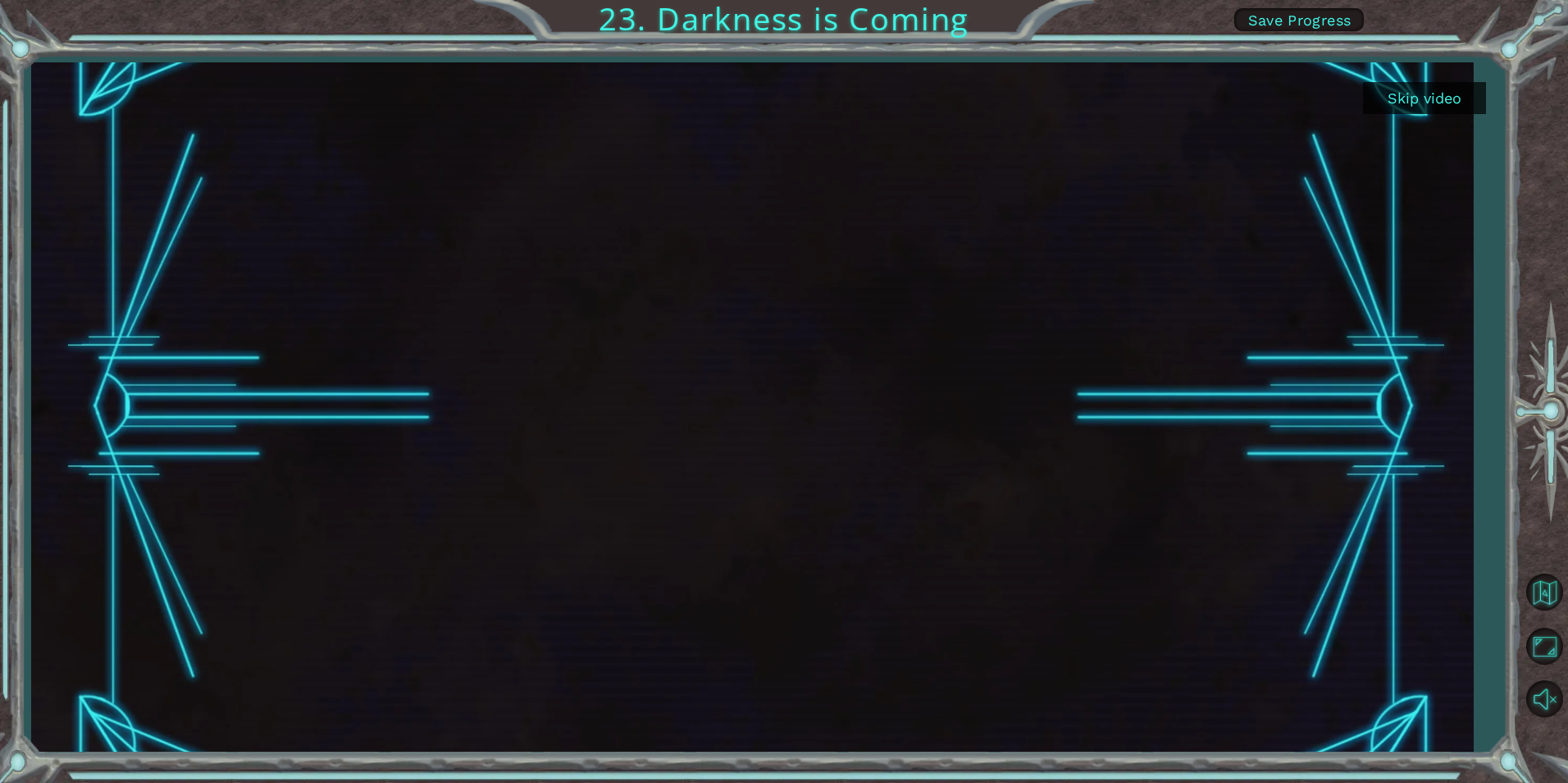
click at [1428, 97] on button "Skip video" at bounding box center [1425, 98] width 123 height 32
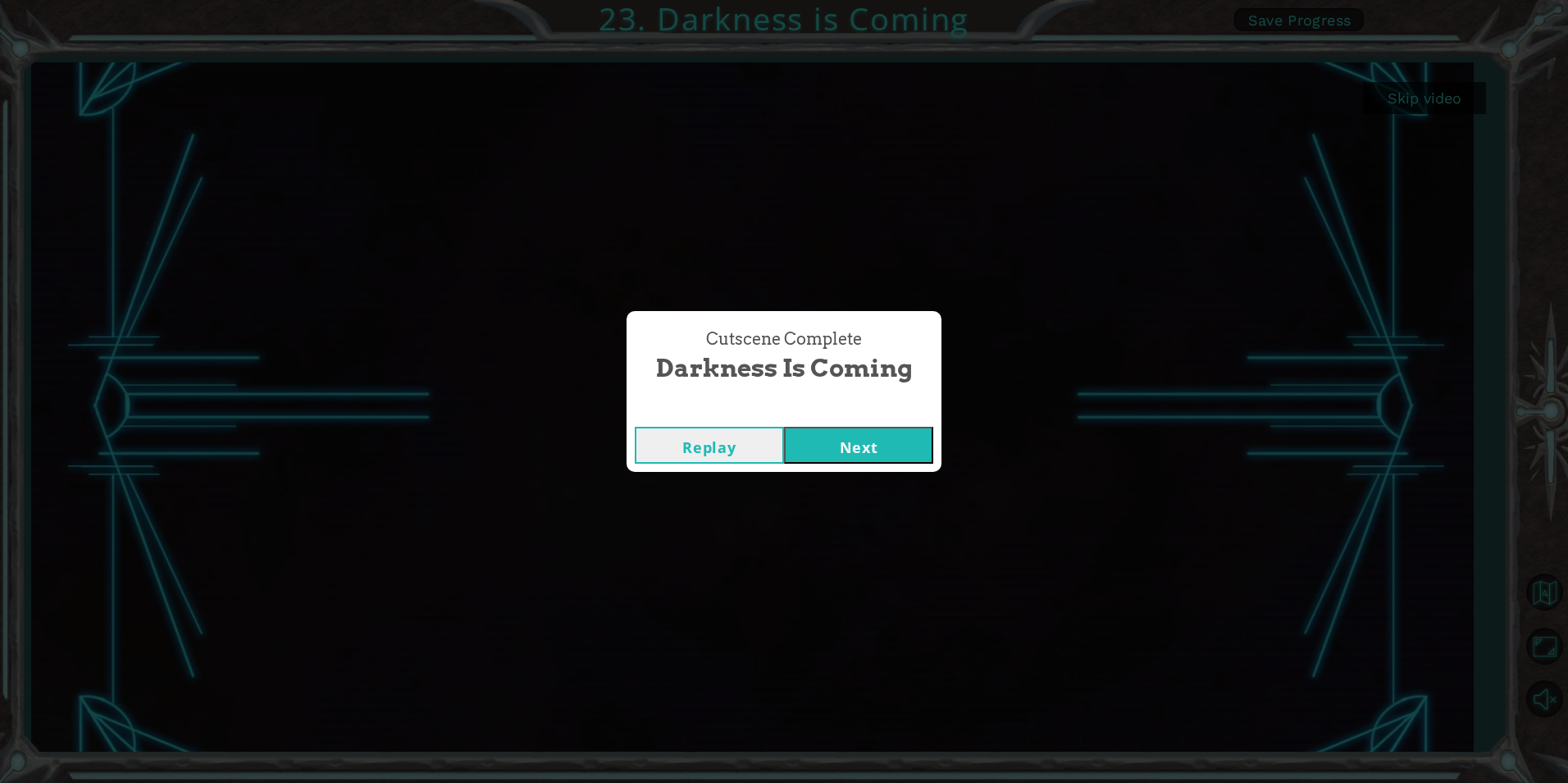
click at [930, 445] on button "Next" at bounding box center [859, 445] width 149 height 37
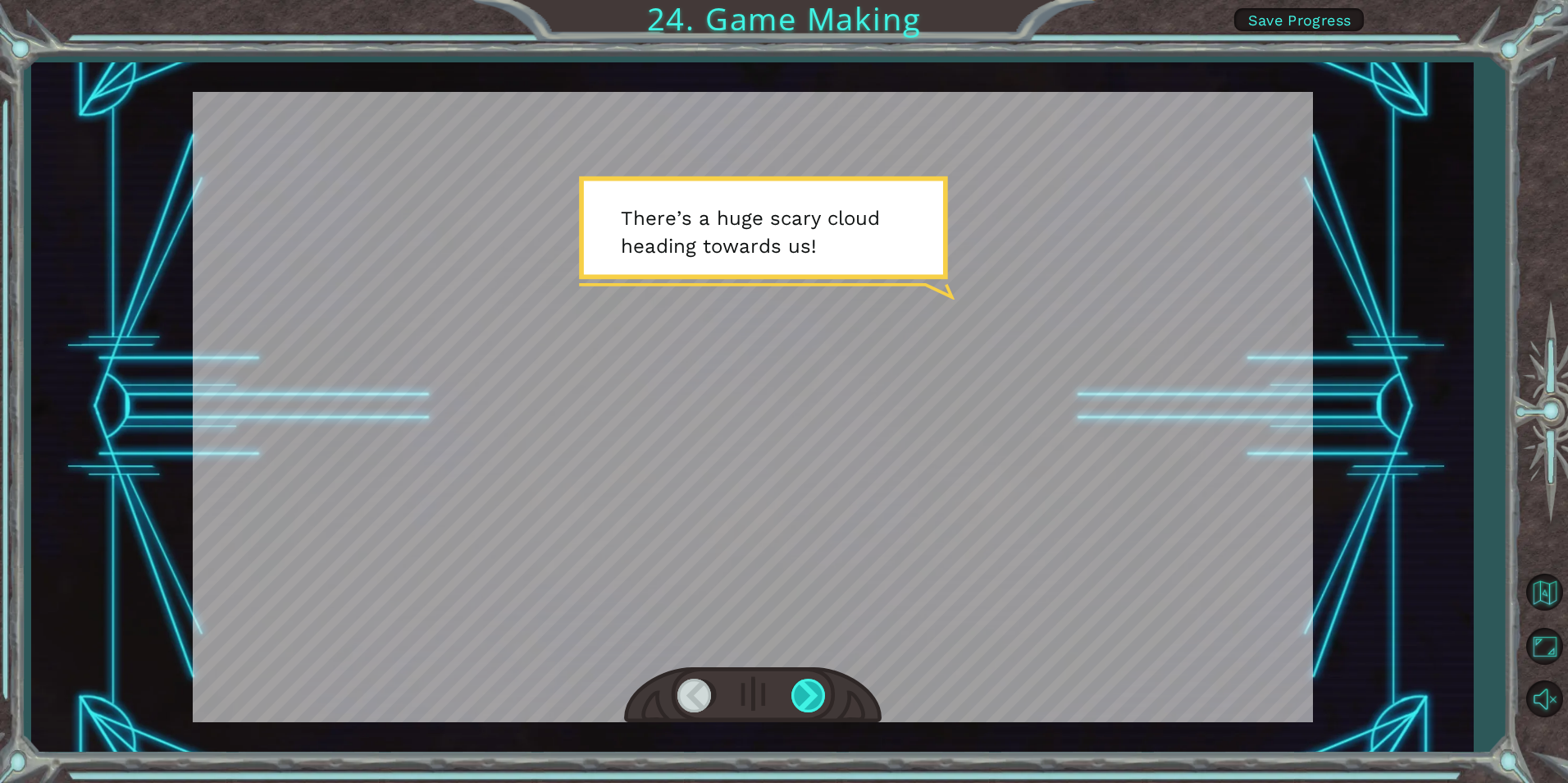
click at [802, 693] on div at bounding box center [810, 695] width 37 height 34
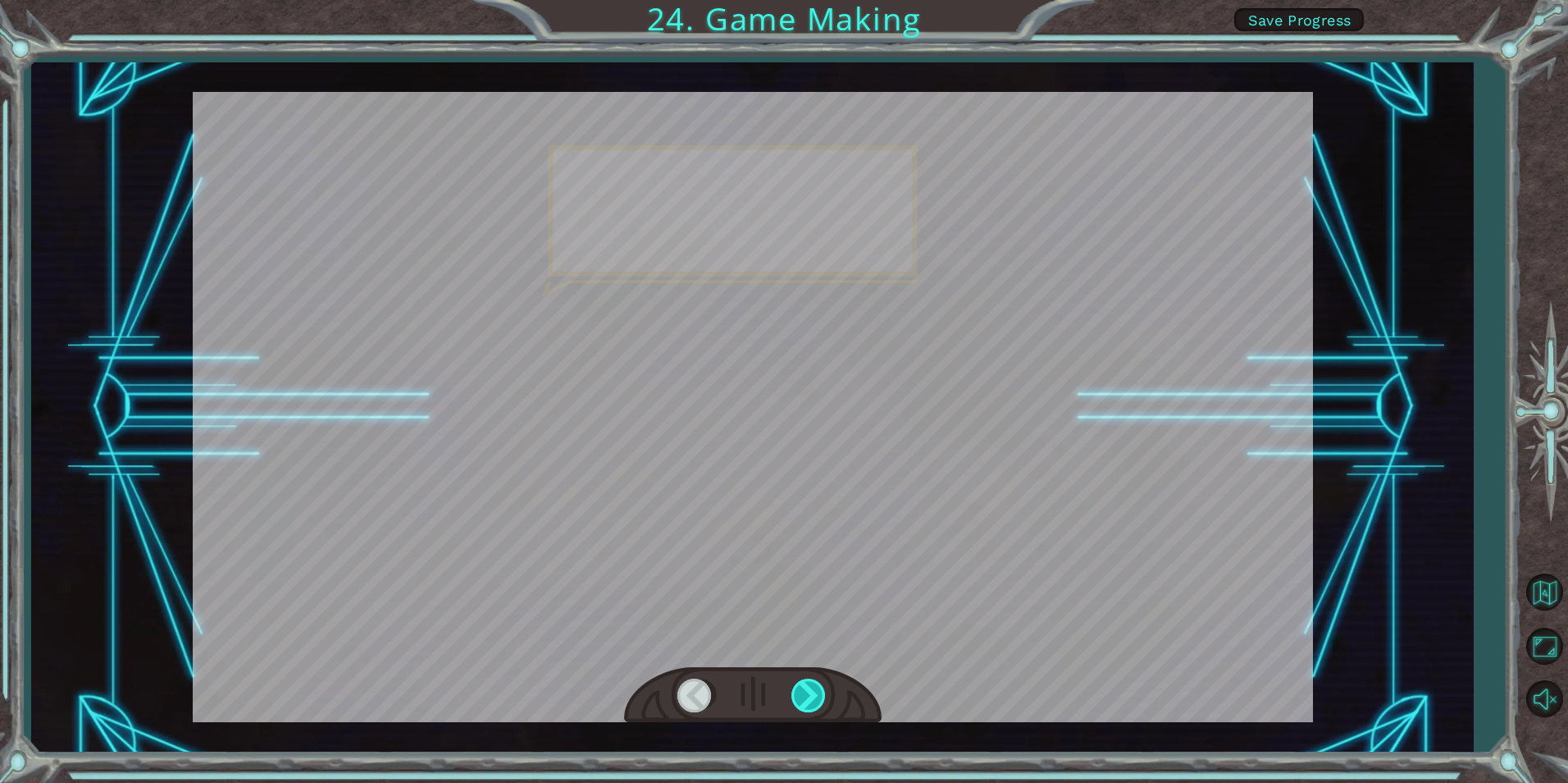
click at [802, 693] on div at bounding box center [810, 695] width 37 height 34
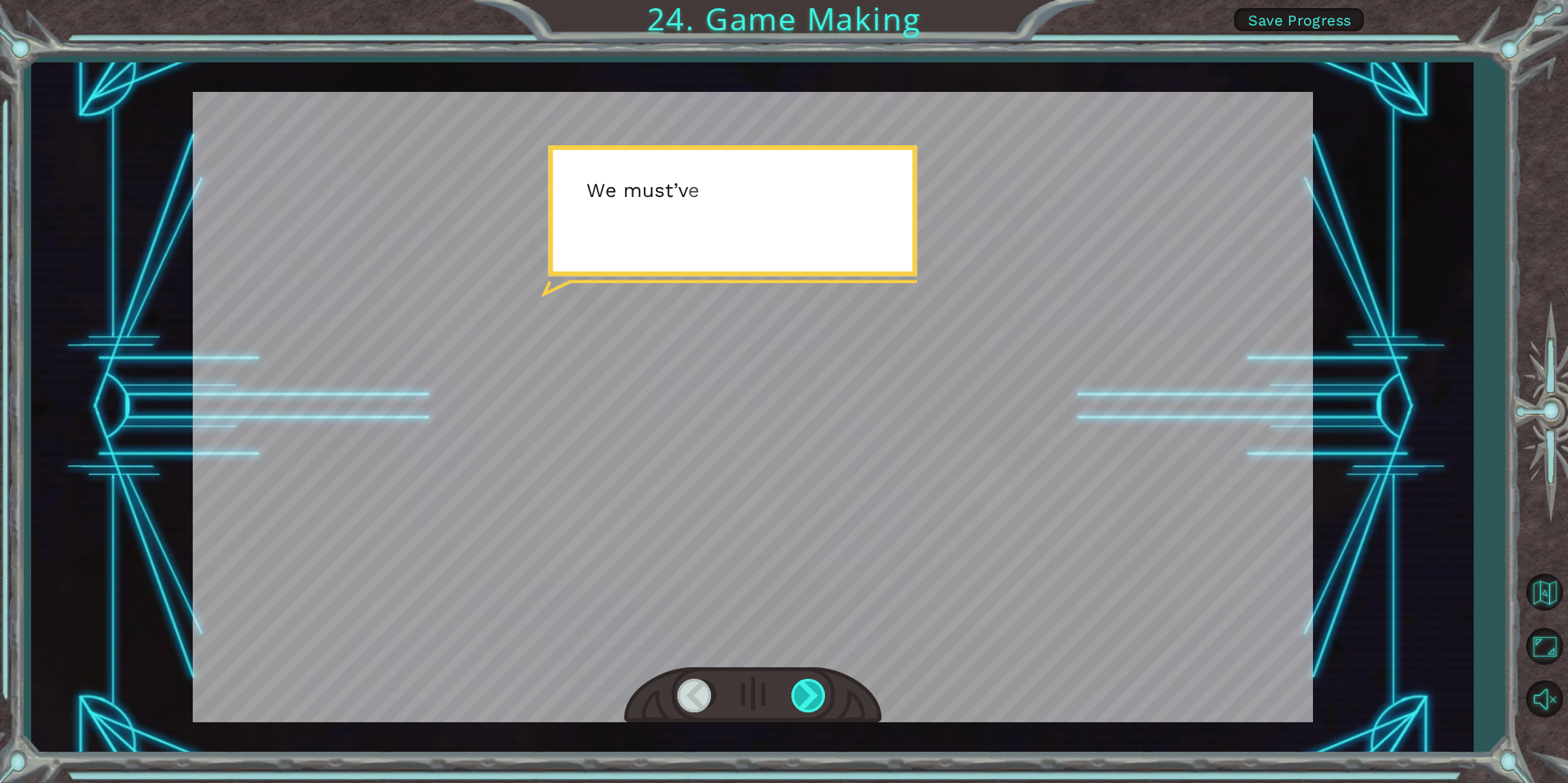
click at [802, 693] on div at bounding box center [810, 695] width 37 height 34
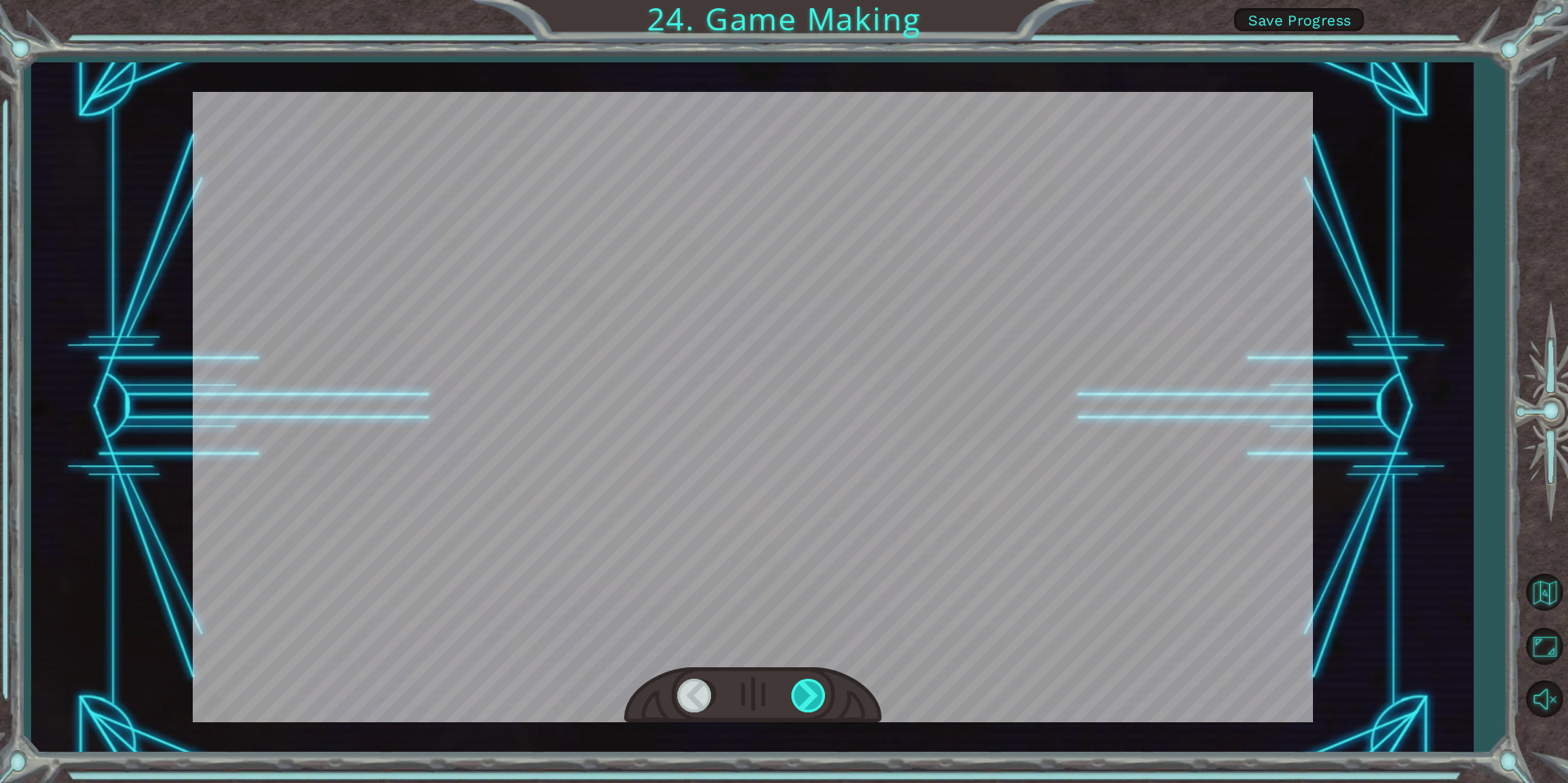
click at [802, 693] on div at bounding box center [810, 695] width 37 height 34
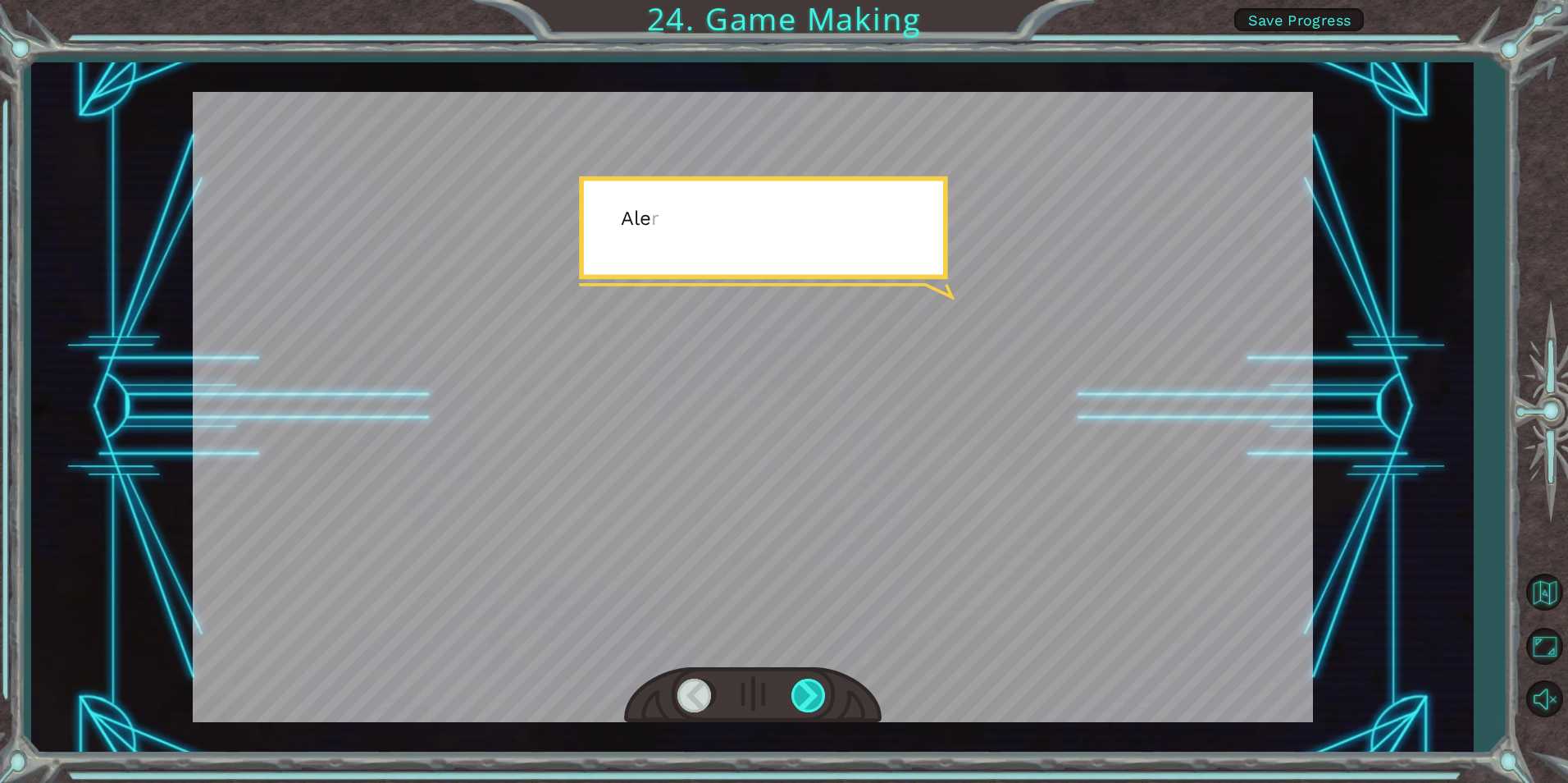
click at [802, 693] on div at bounding box center [810, 695] width 37 height 34
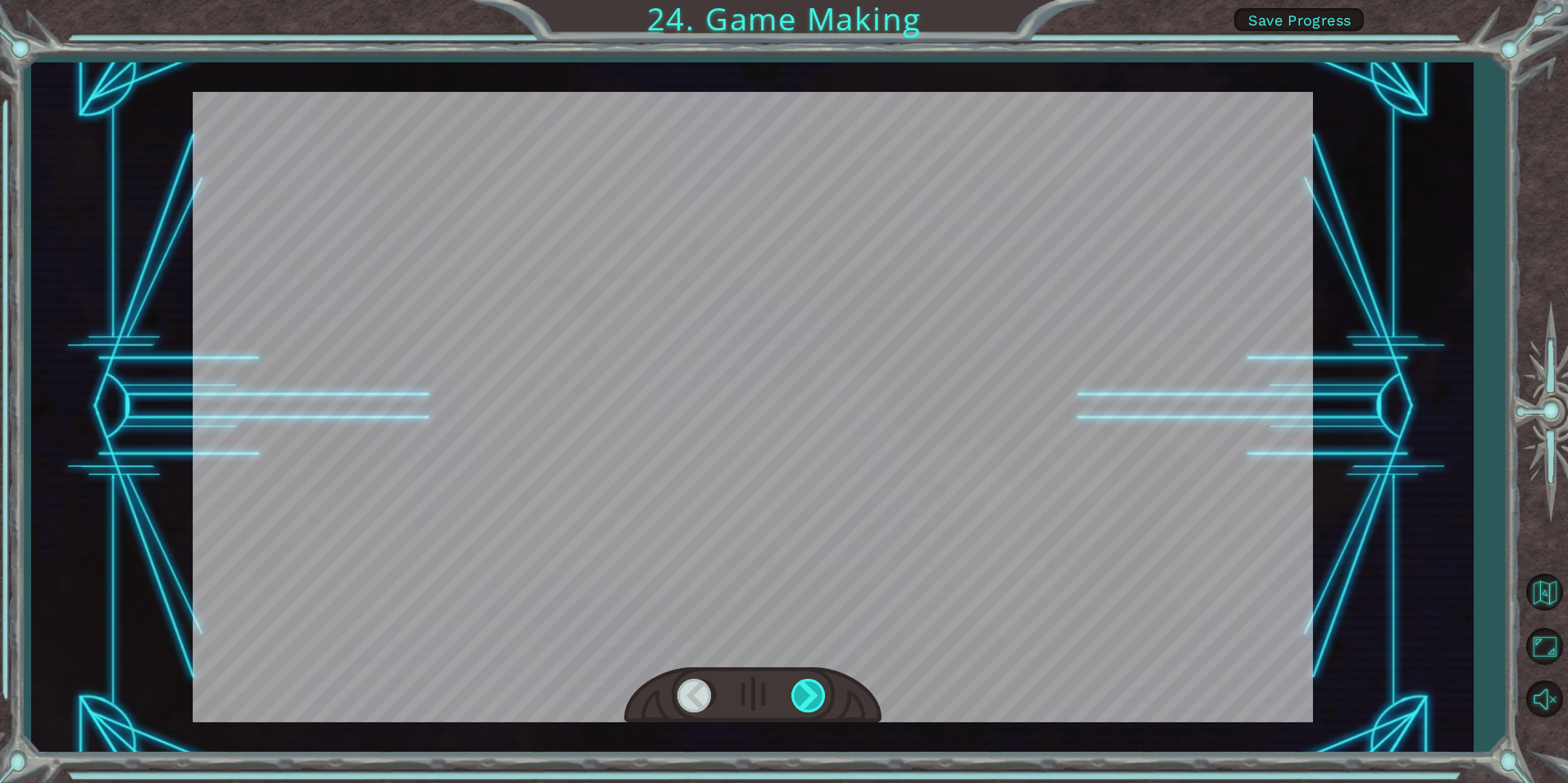
click at [802, 693] on div at bounding box center [810, 695] width 37 height 34
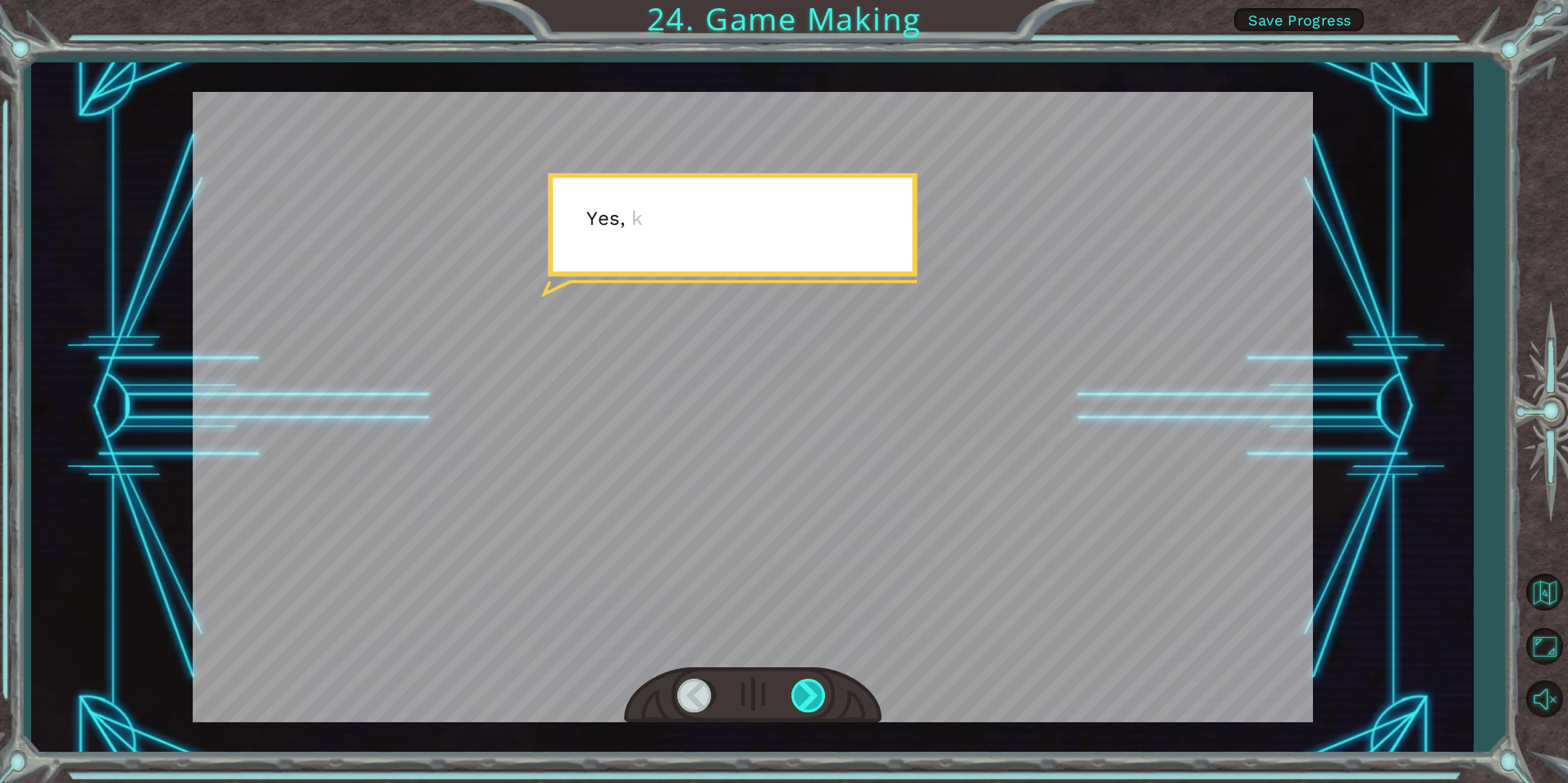
click at [802, 693] on div at bounding box center [810, 695] width 37 height 34
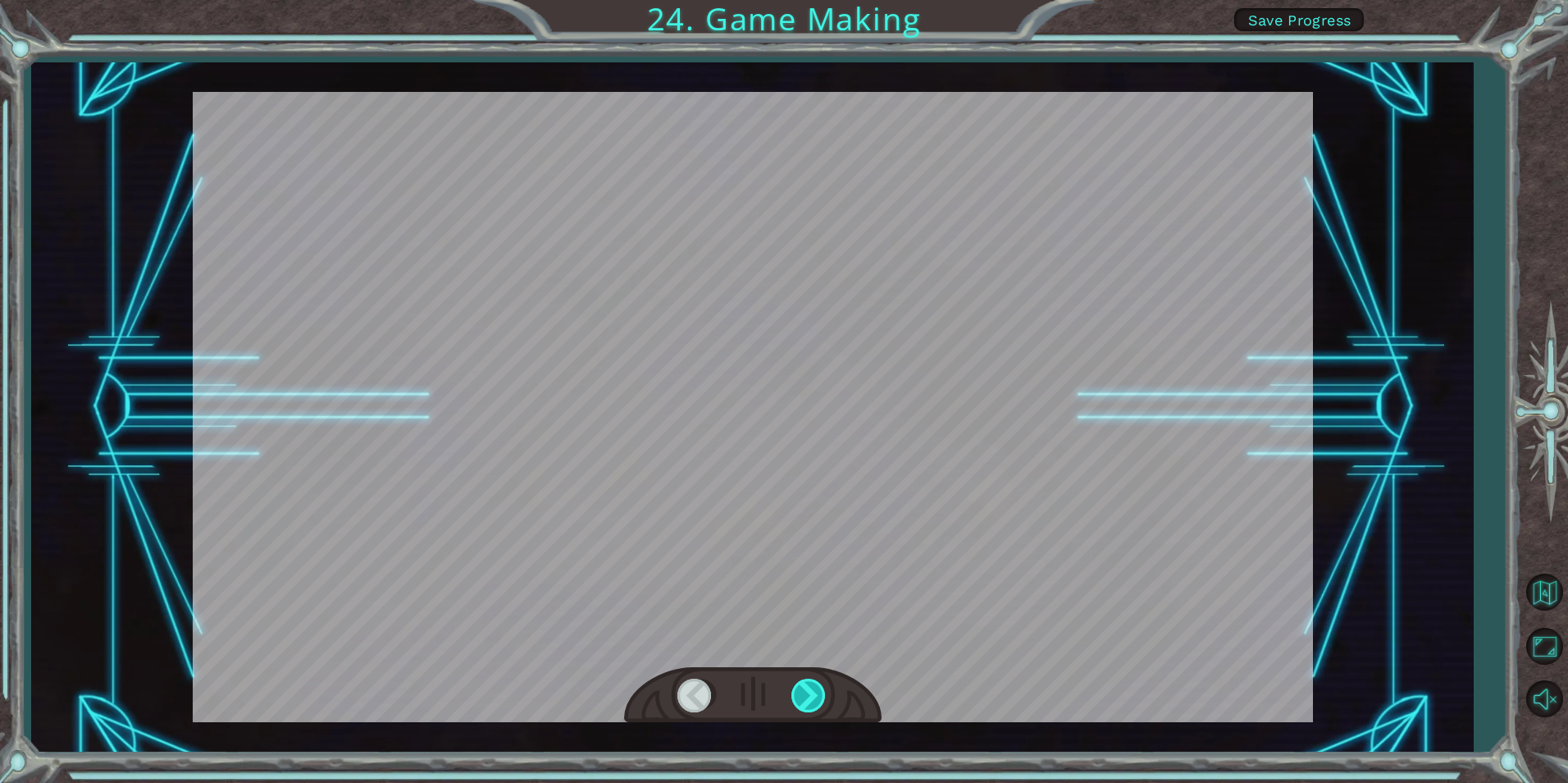
click at [802, 693] on div at bounding box center [810, 695] width 37 height 34
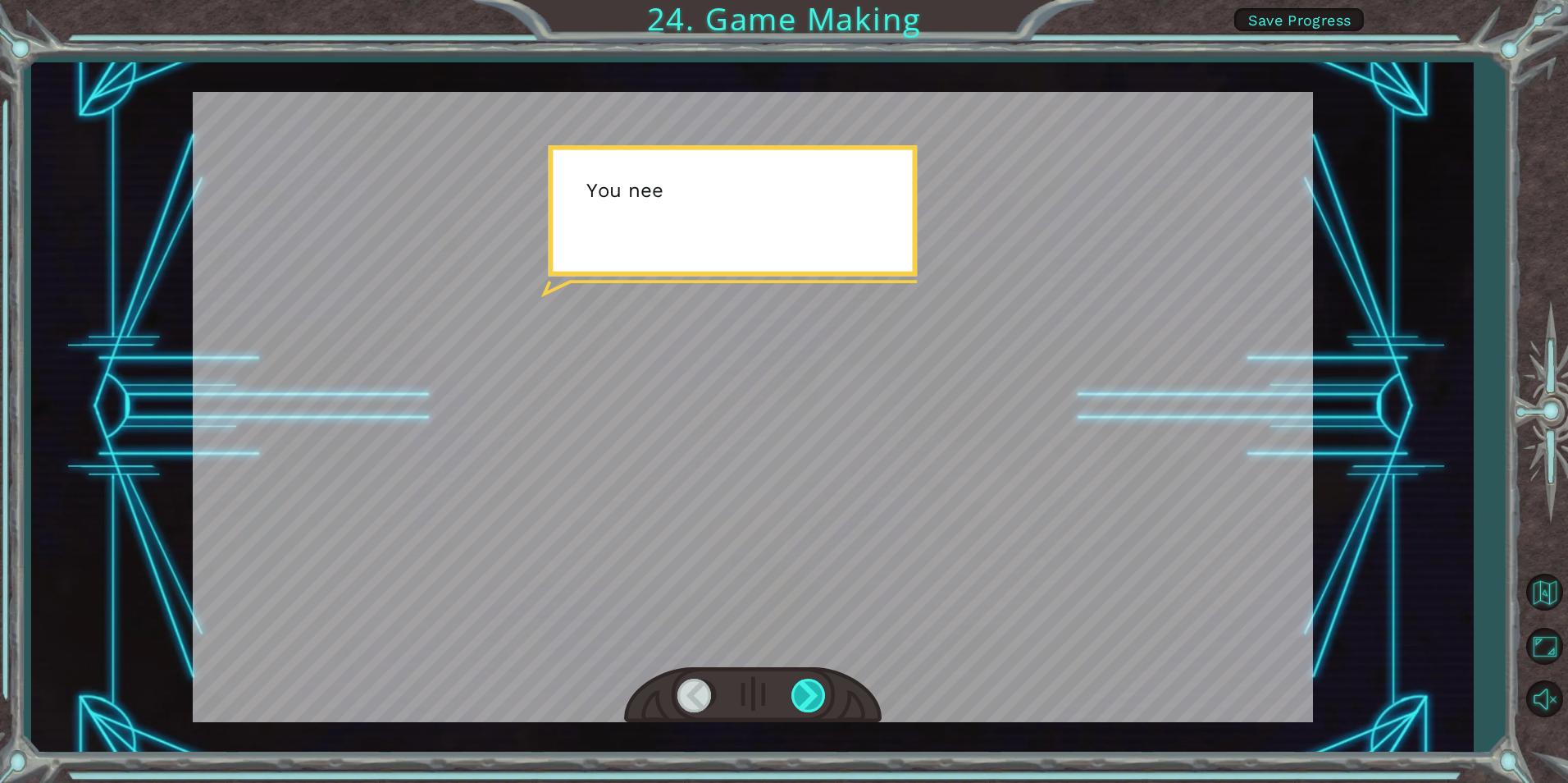
click at [802, 693] on div at bounding box center [810, 695] width 37 height 34
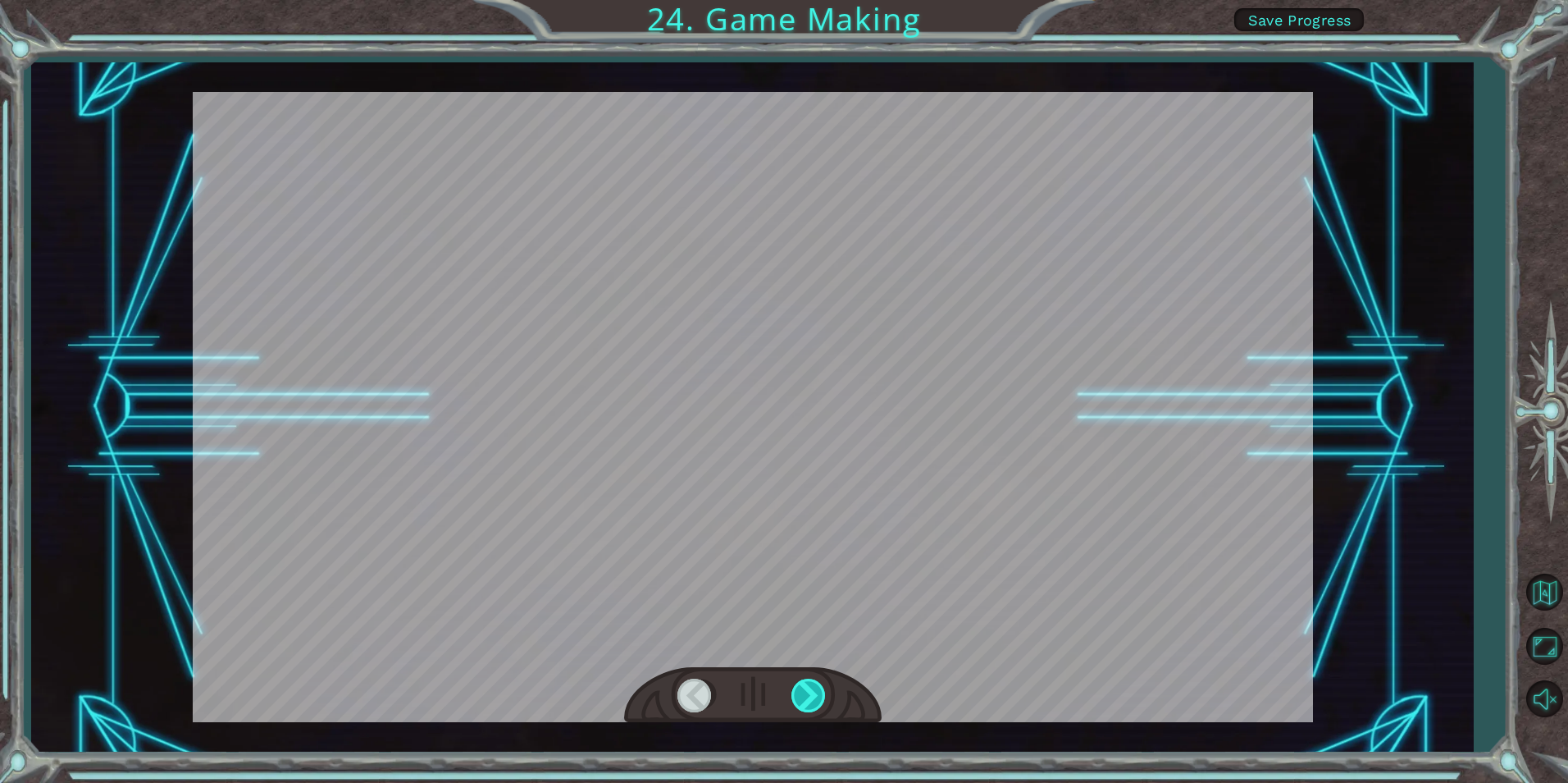
click at [802, 693] on div at bounding box center [810, 695] width 37 height 34
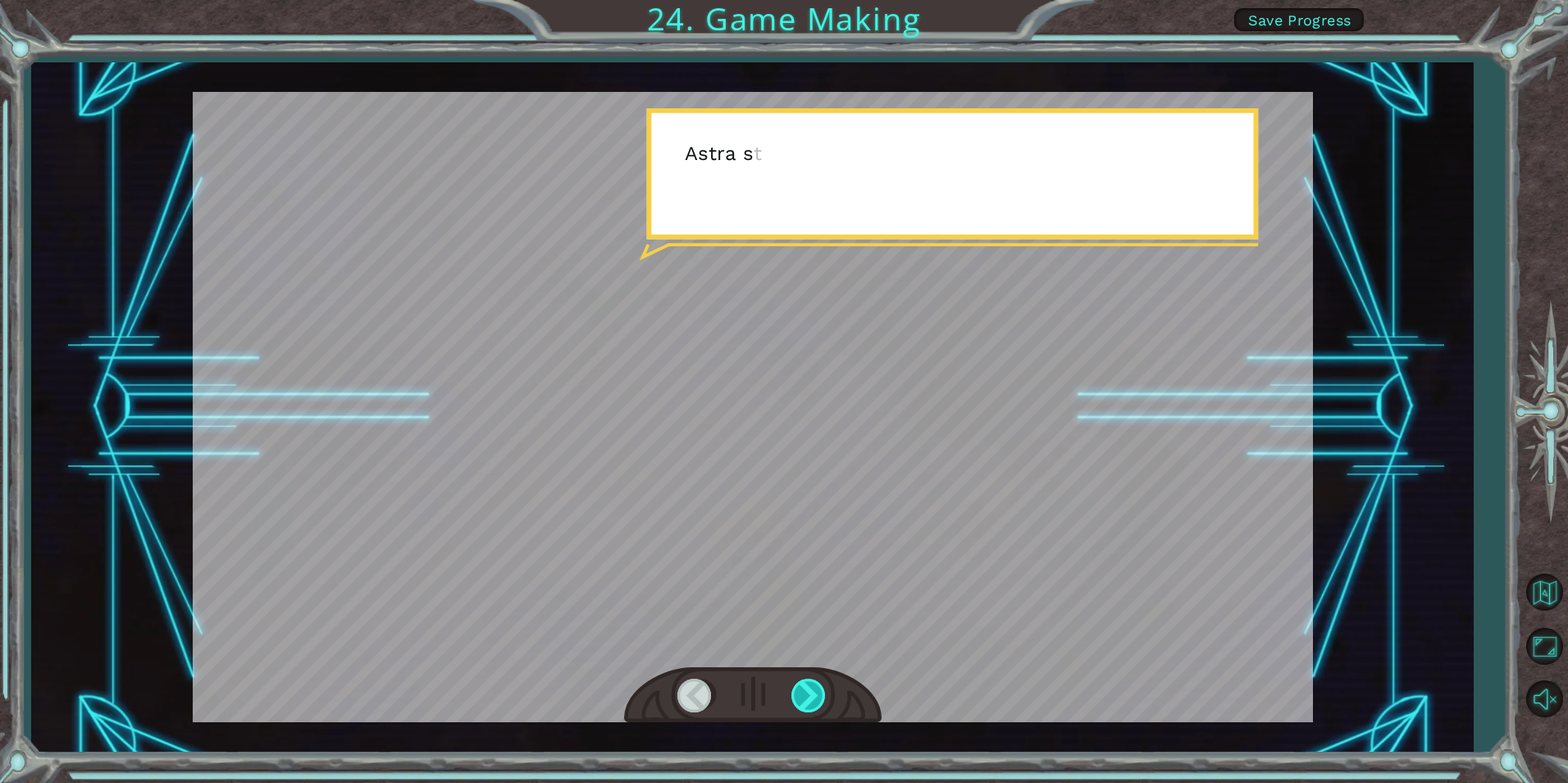
click at [802, 693] on div at bounding box center [810, 695] width 37 height 34
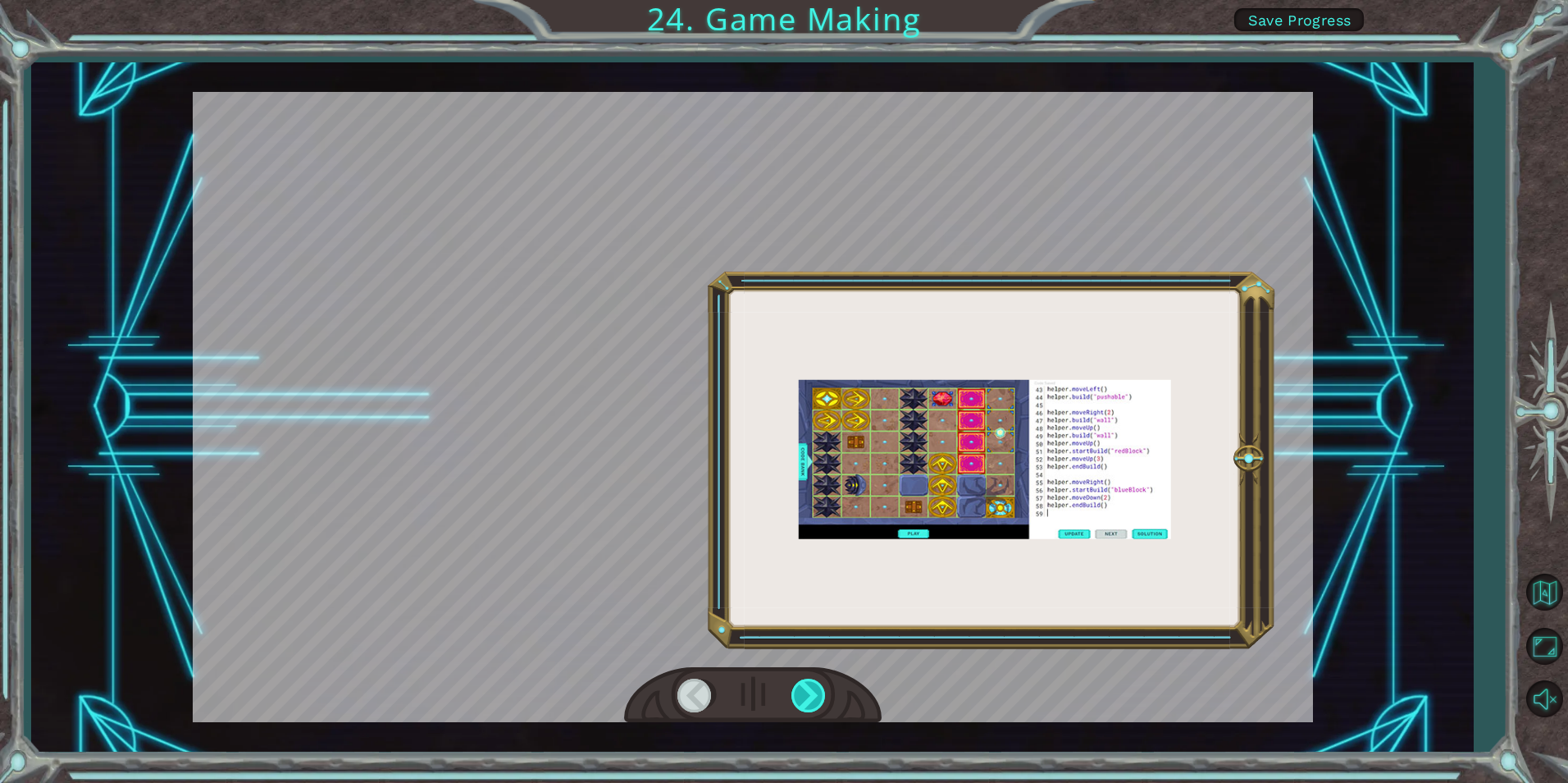
click at [802, 693] on div at bounding box center [810, 695] width 37 height 34
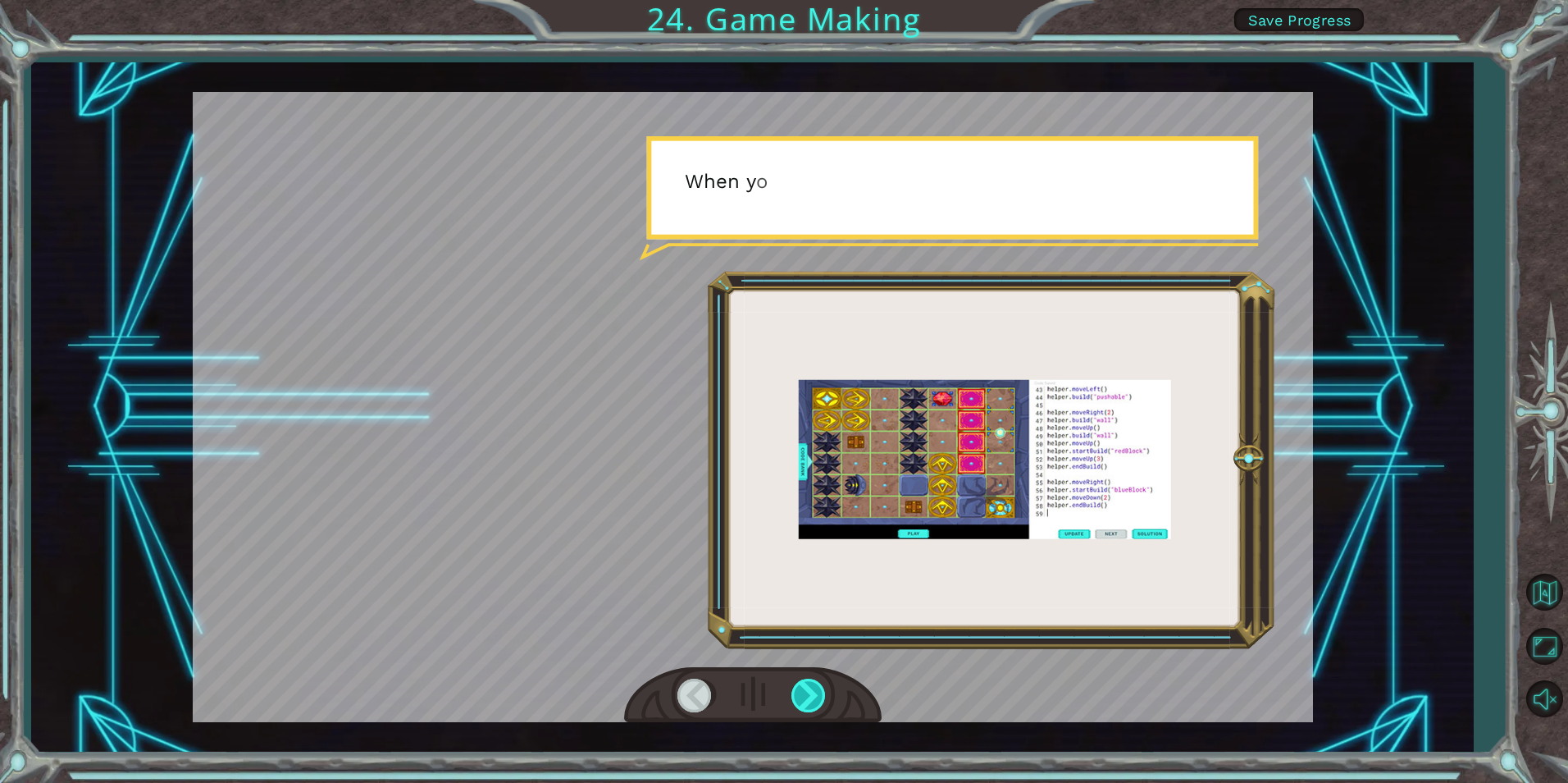
click at [802, 693] on div at bounding box center [810, 695] width 37 height 34
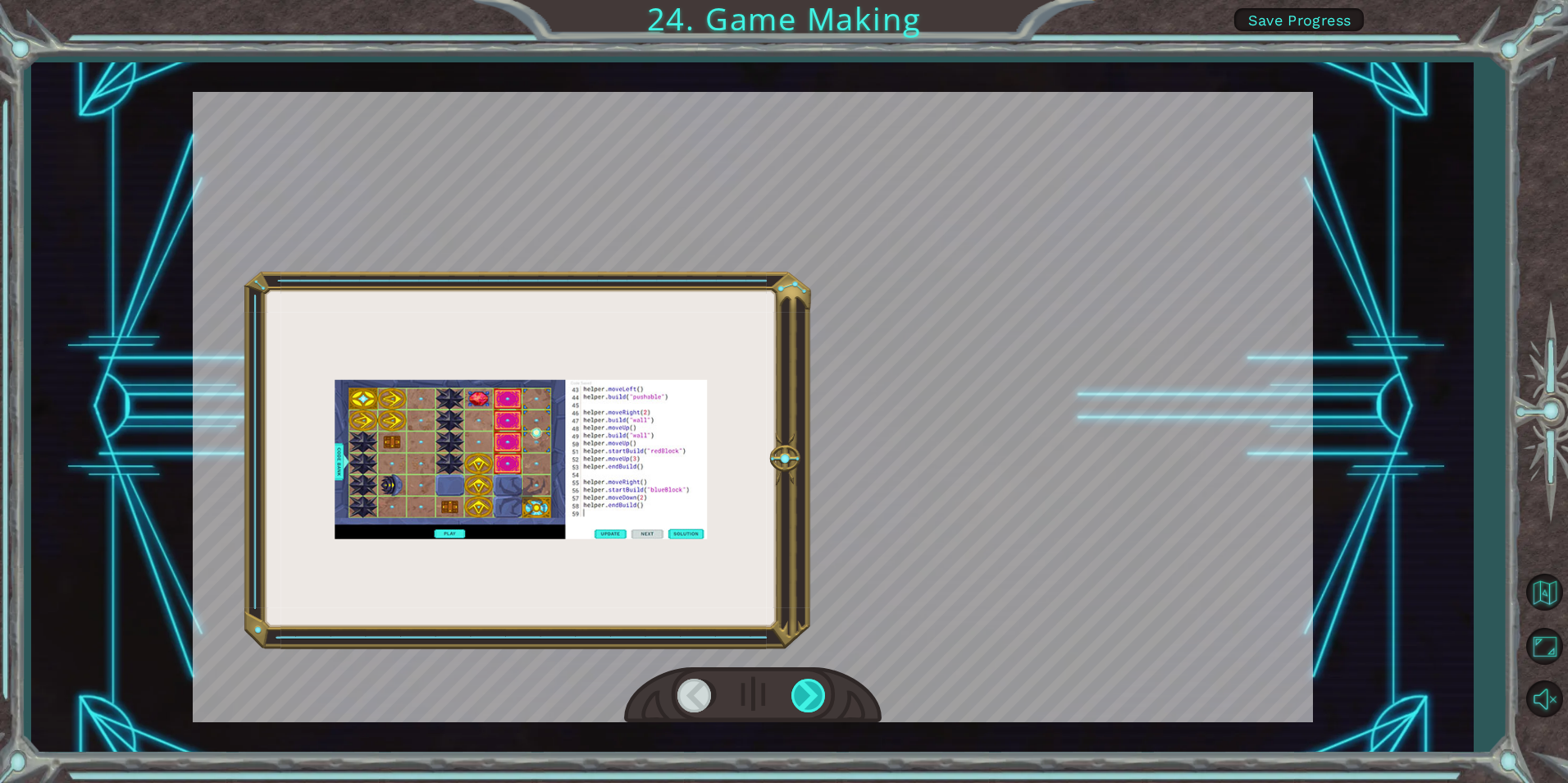
click at [802, 693] on div at bounding box center [810, 695] width 37 height 34
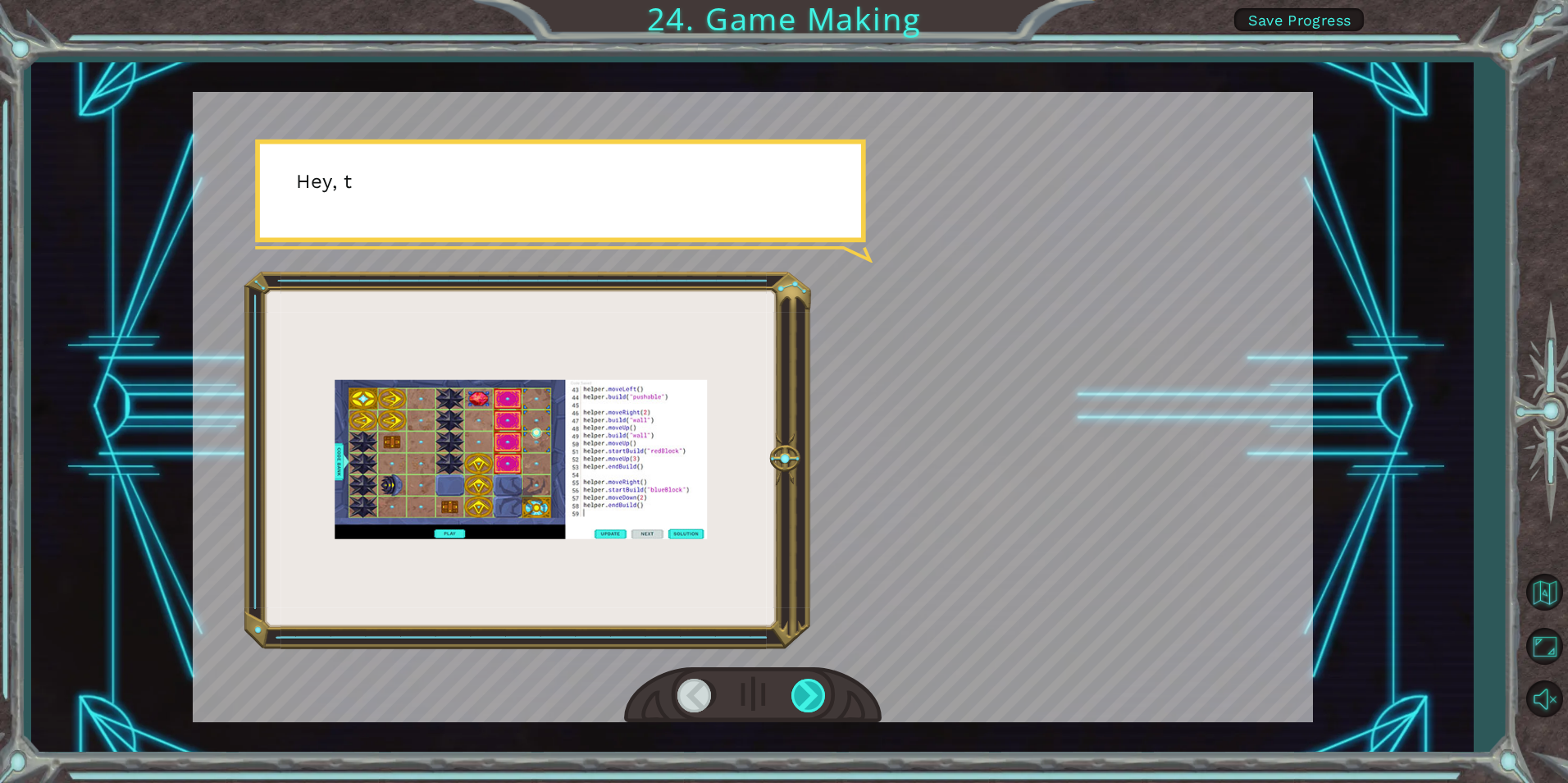
click at [802, 693] on div at bounding box center [810, 695] width 37 height 34
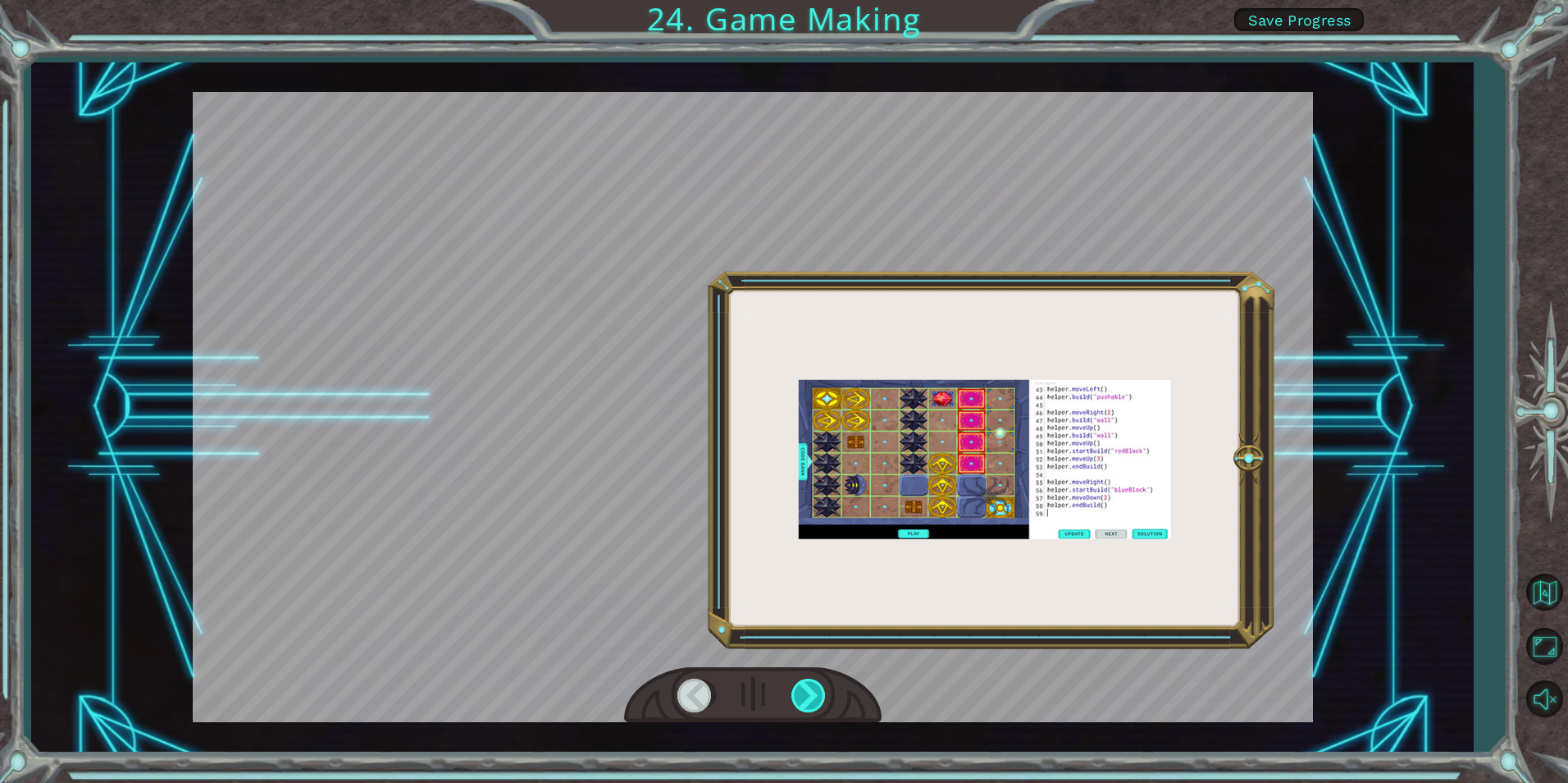
click at [802, 693] on div at bounding box center [810, 695] width 37 height 34
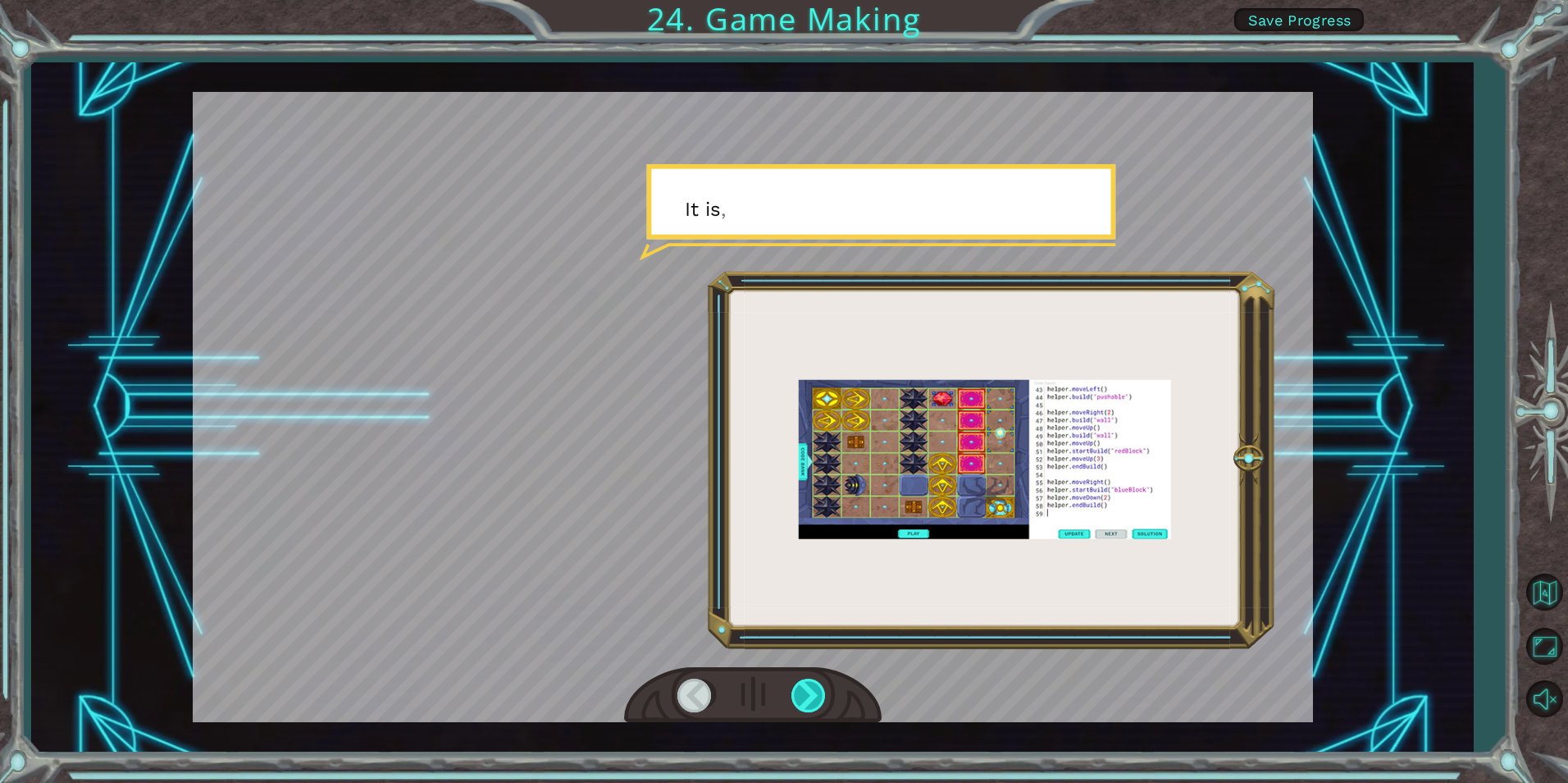
click at [802, 693] on div at bounding box center [810, 695] width 37 height 34
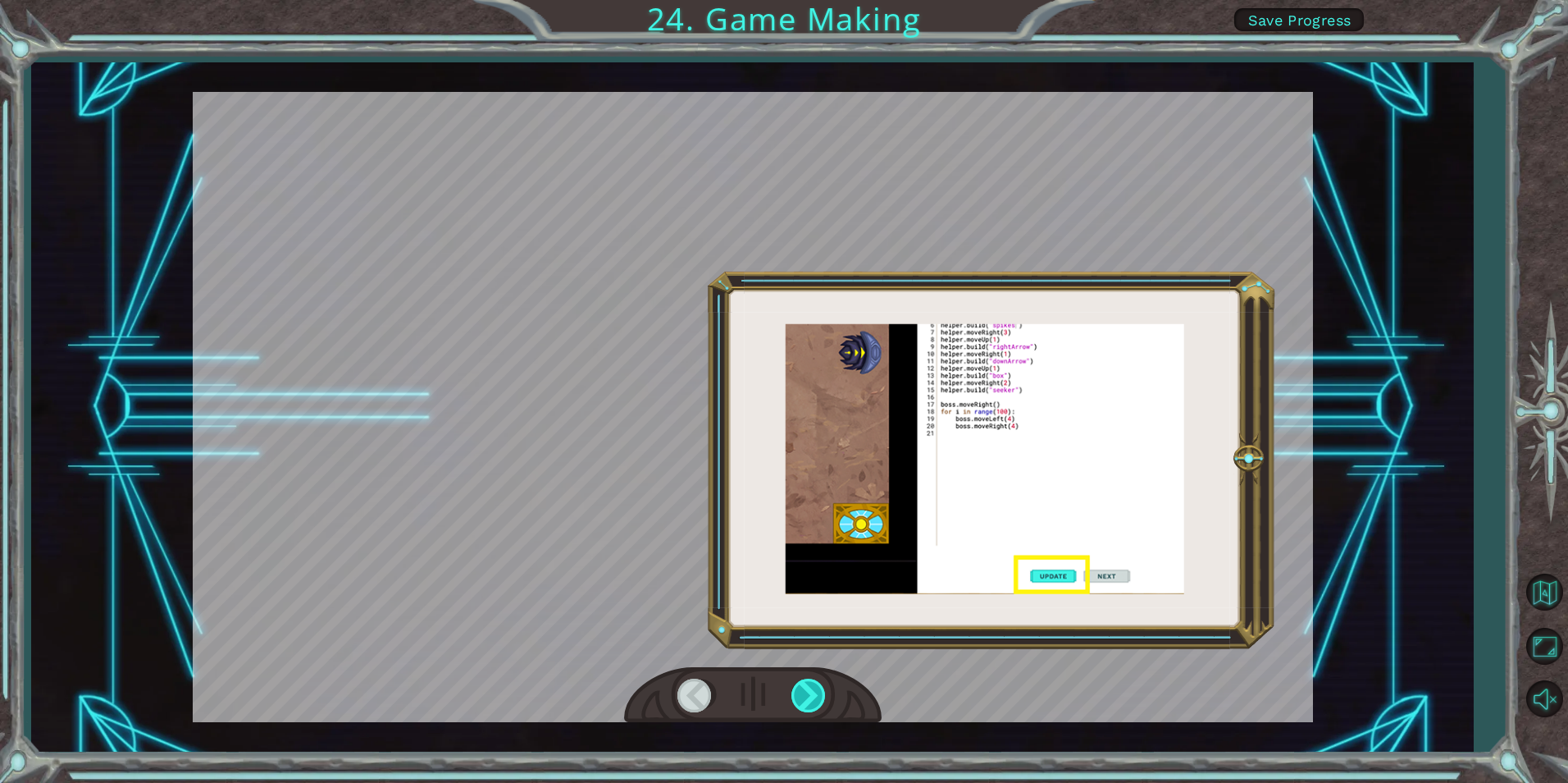
click at [802, 693] on div at bounding box center [810, 695] width 37 height 34
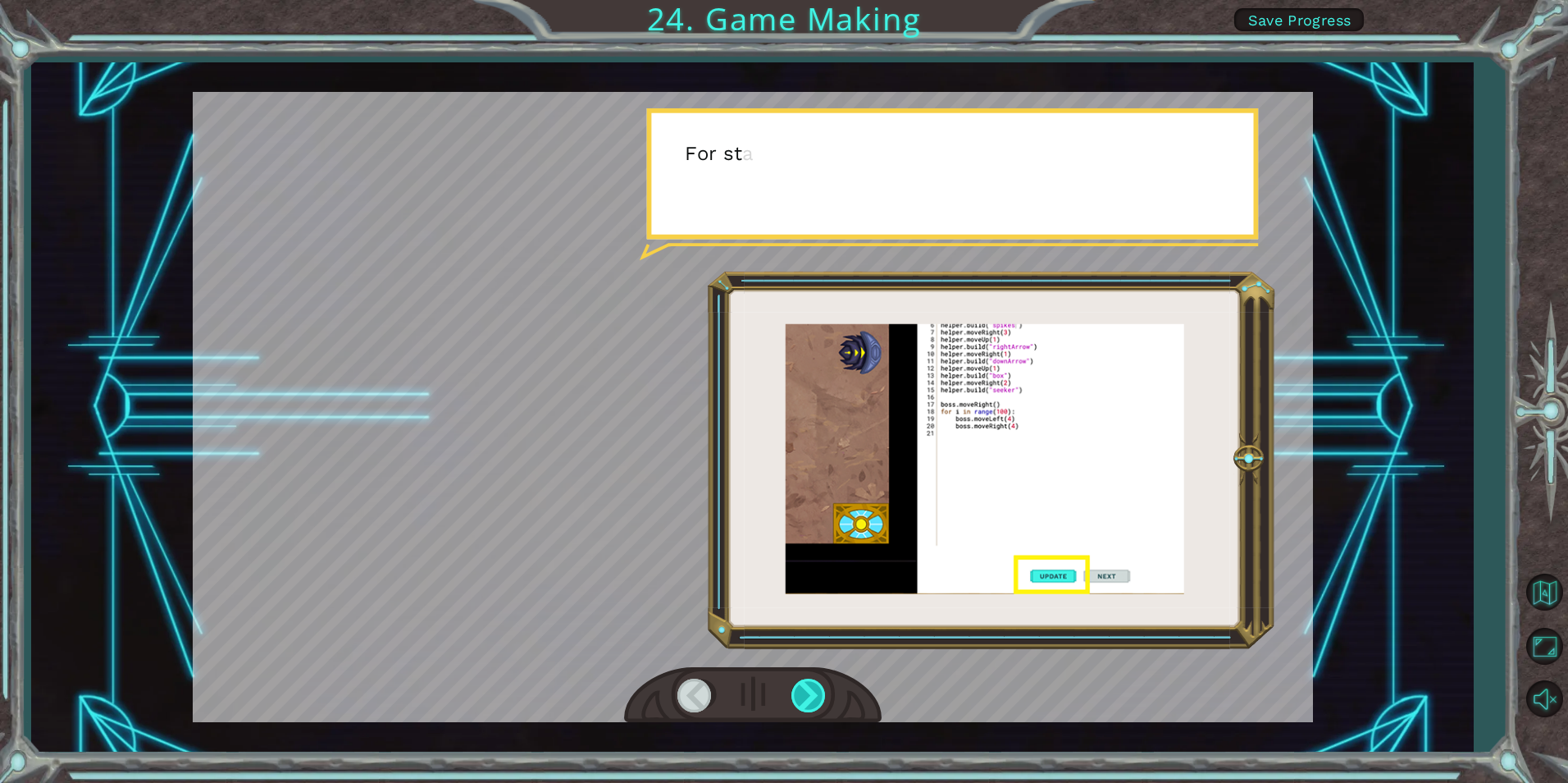
click at [802, 693] on div at bounding box center [810, 695] width 37 height 34
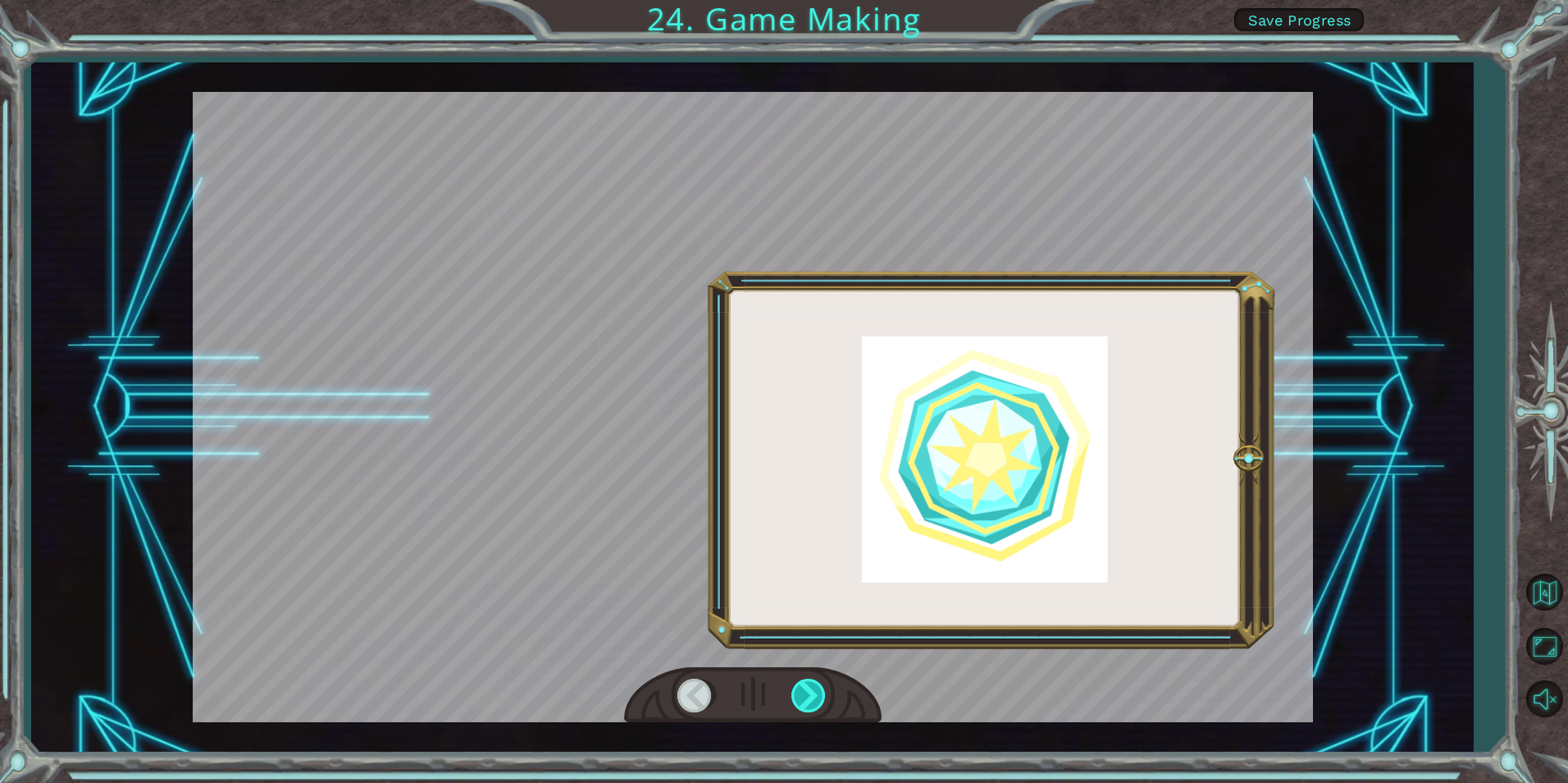
click at [802, 693] on div at bounding box center [810, 695] width 37 height 34
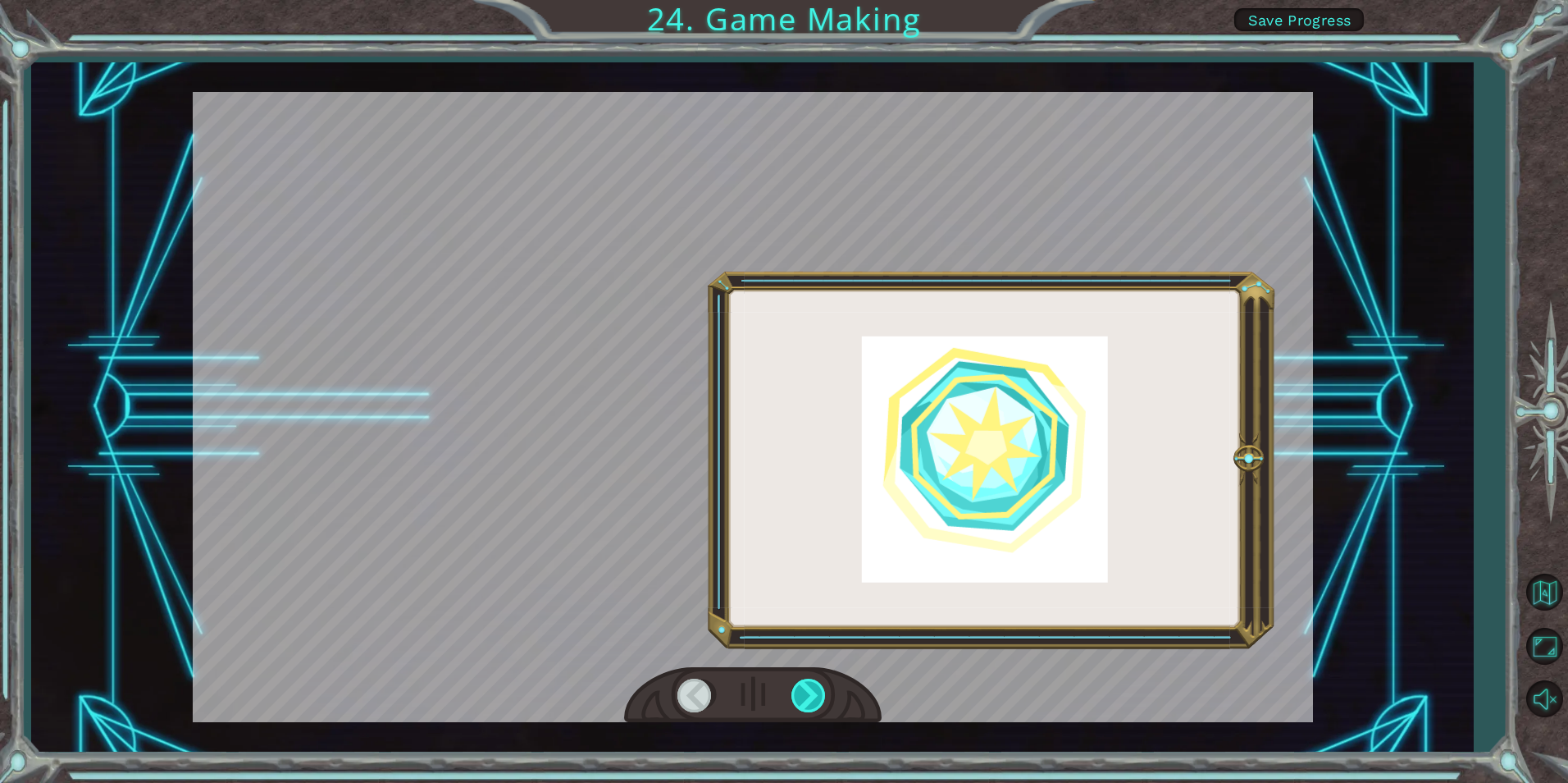
click at [802, 693] on div at bounding box center [810, 695] width 37 height 34
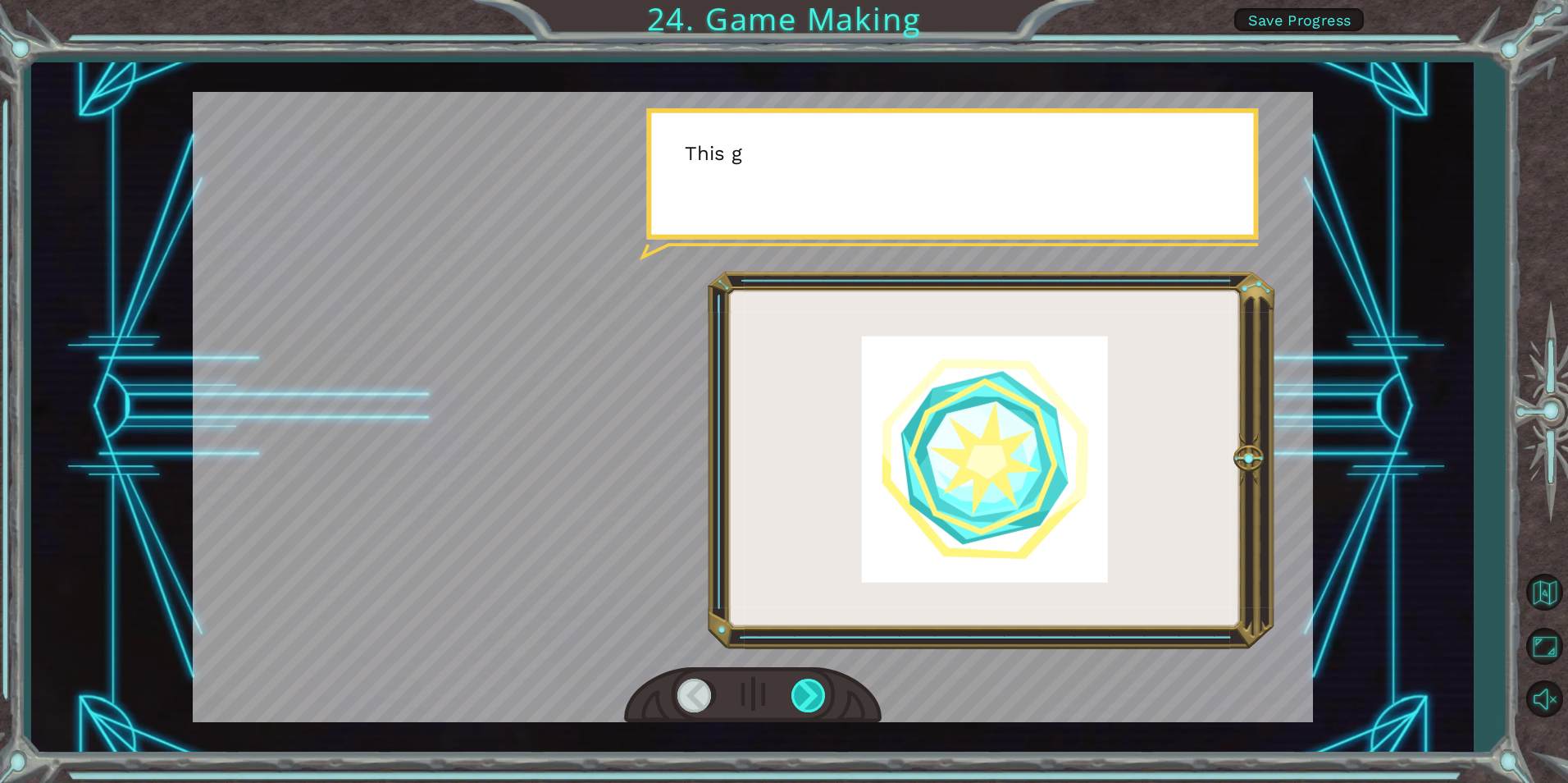
click at [802, 693] on div at bounding box center [810, 695] width 37 height 34
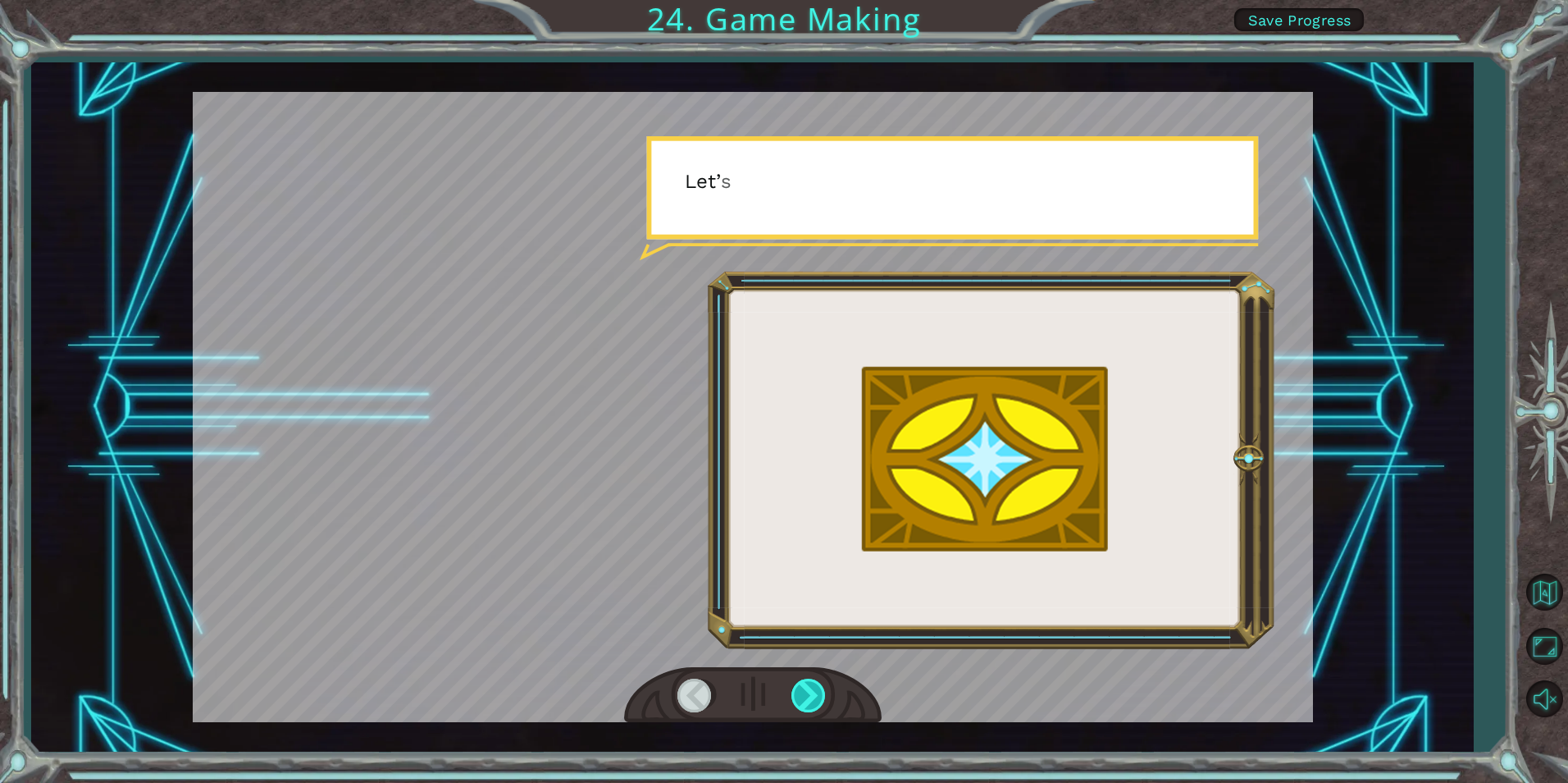
click at [802, 693] on div at bounding box center [810, 695] width 37 height 34
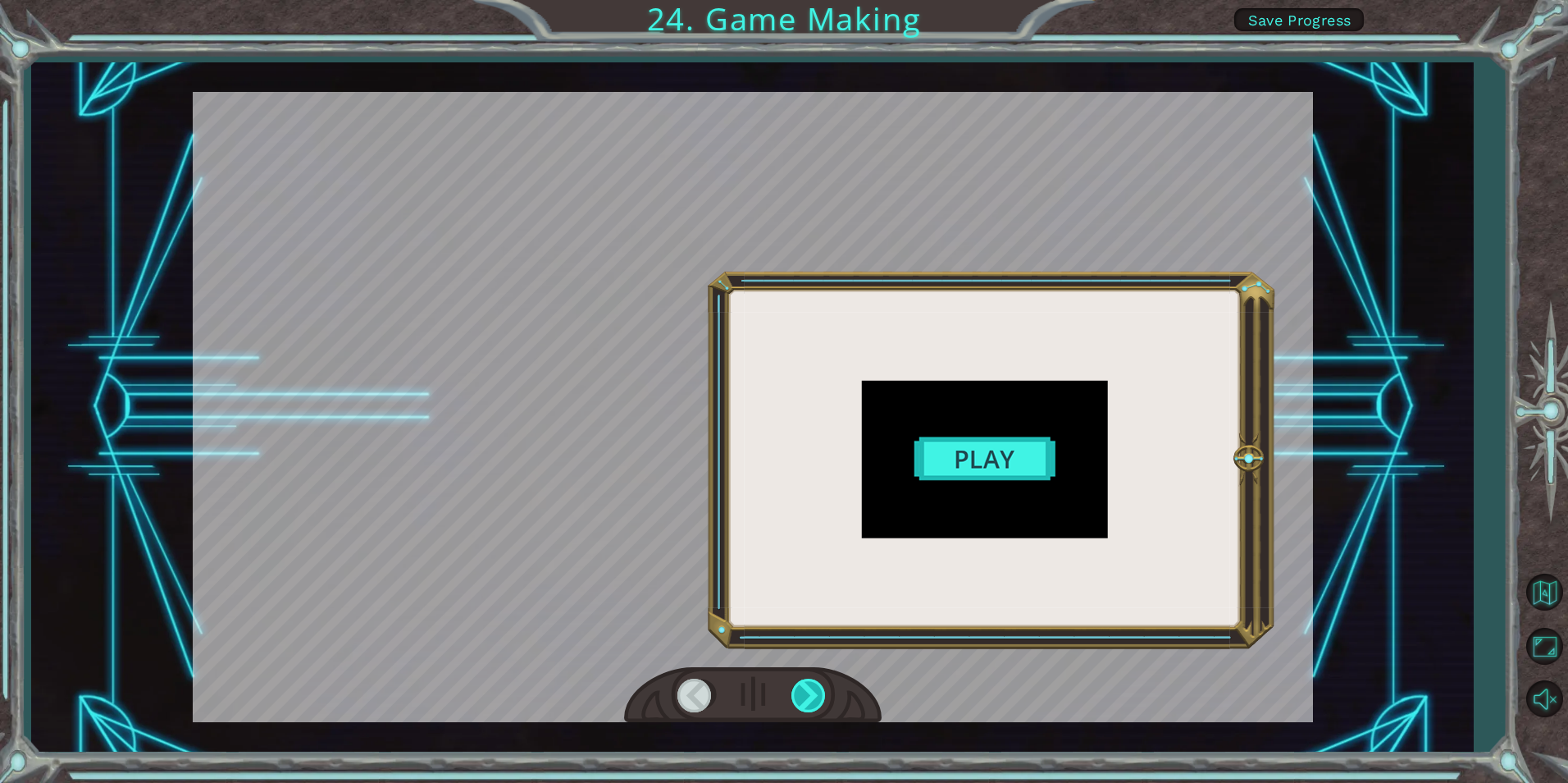
click at [802, 693] on div at bounding box center [810, 695] width 37 height 34
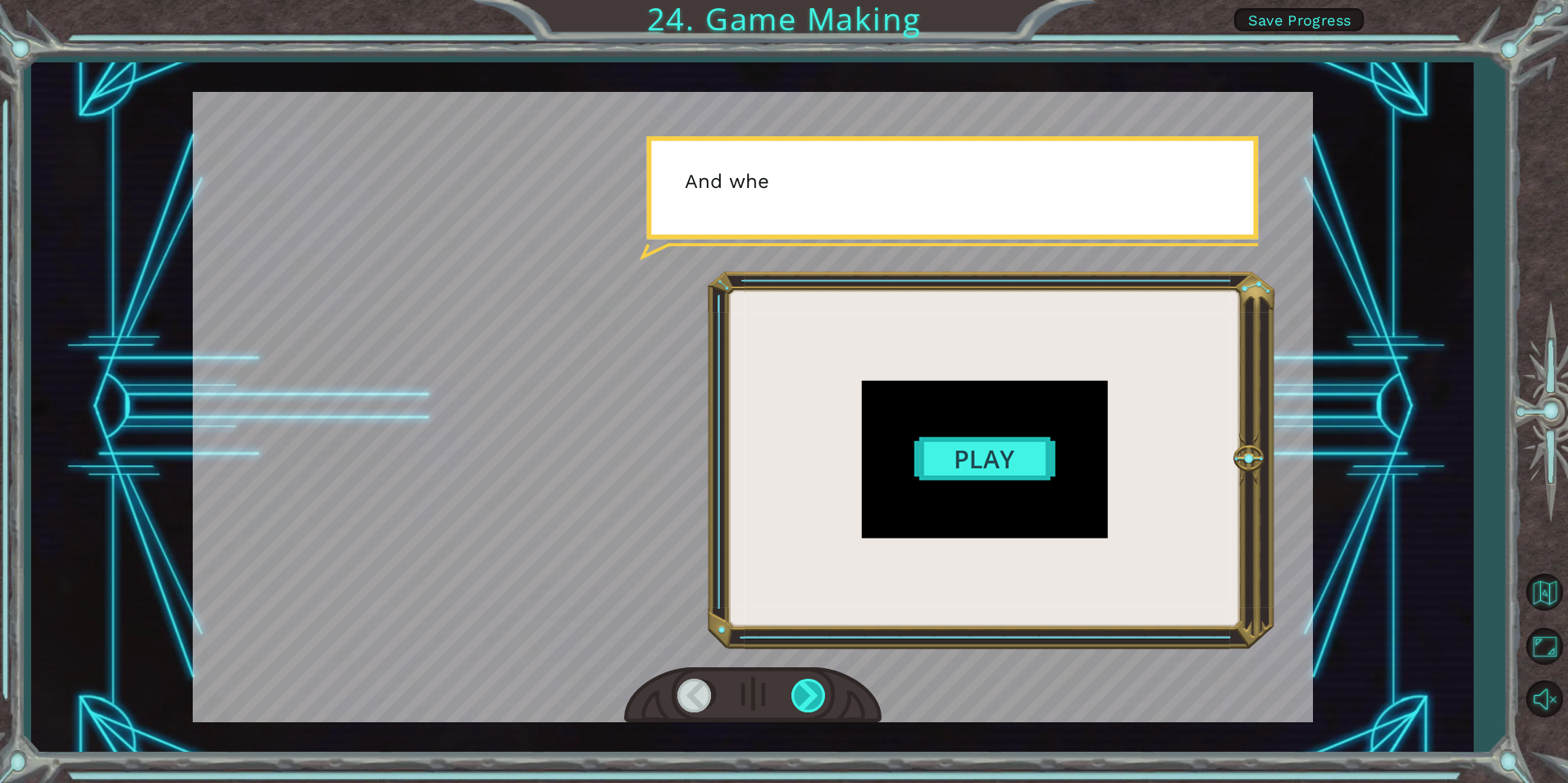
click at [802, 693] on div at bounding box center [810, 695] width 37 height 34
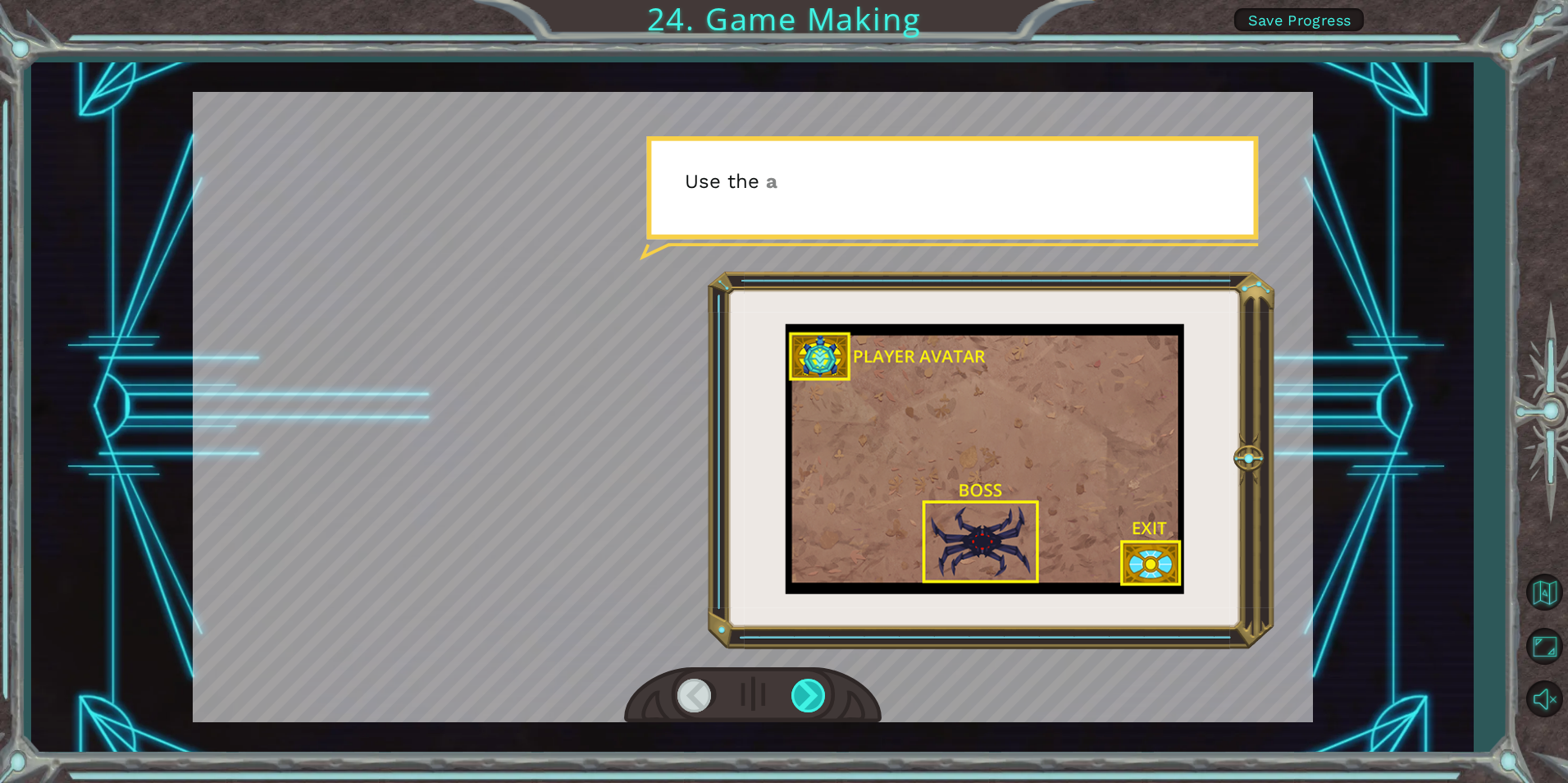
click at [802, 693] on div at bounding box center [810, 695] width 37 height 34
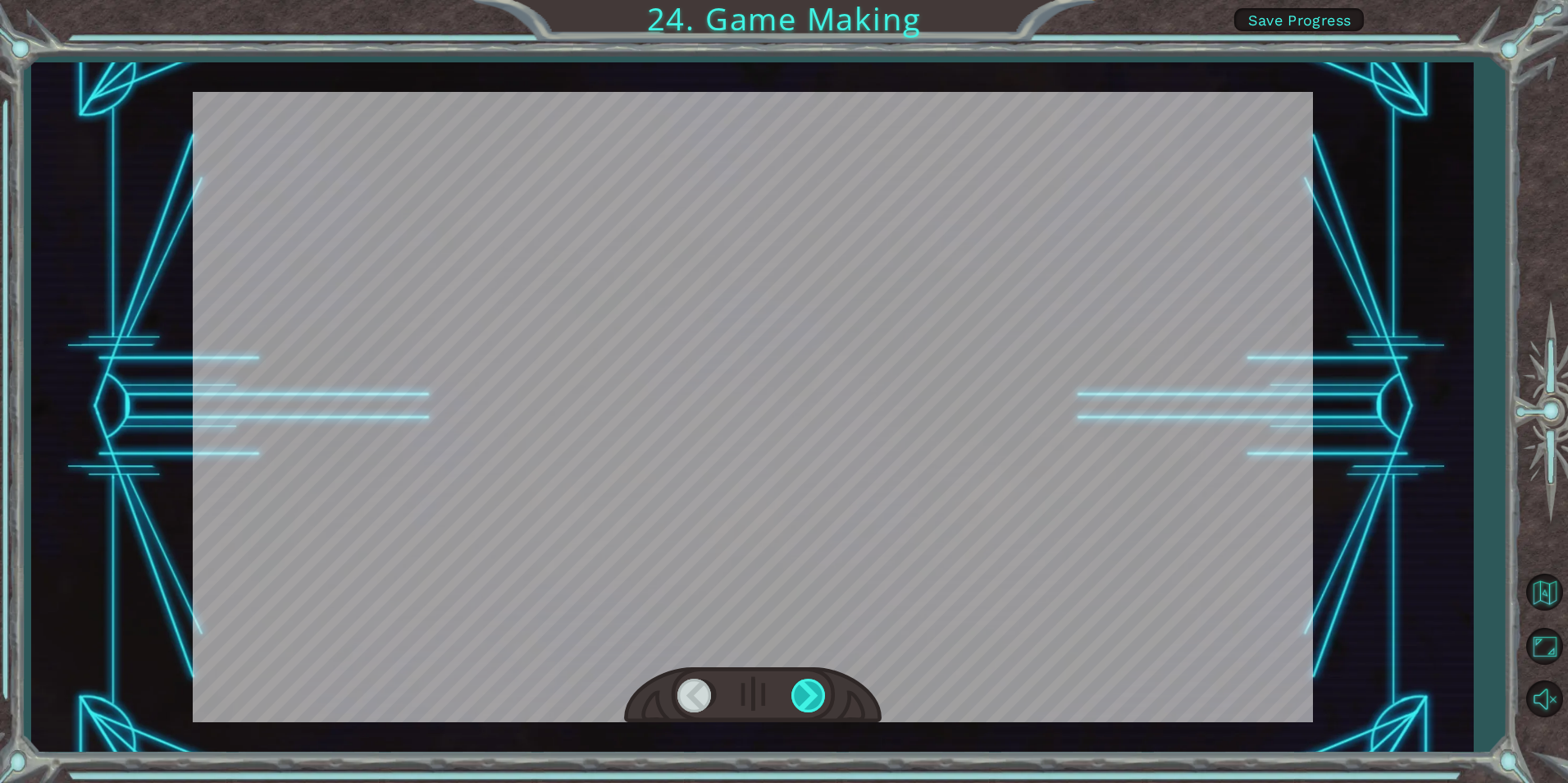
click at [802, 693] on div at bounding box center [810, 695] width 37 height 34
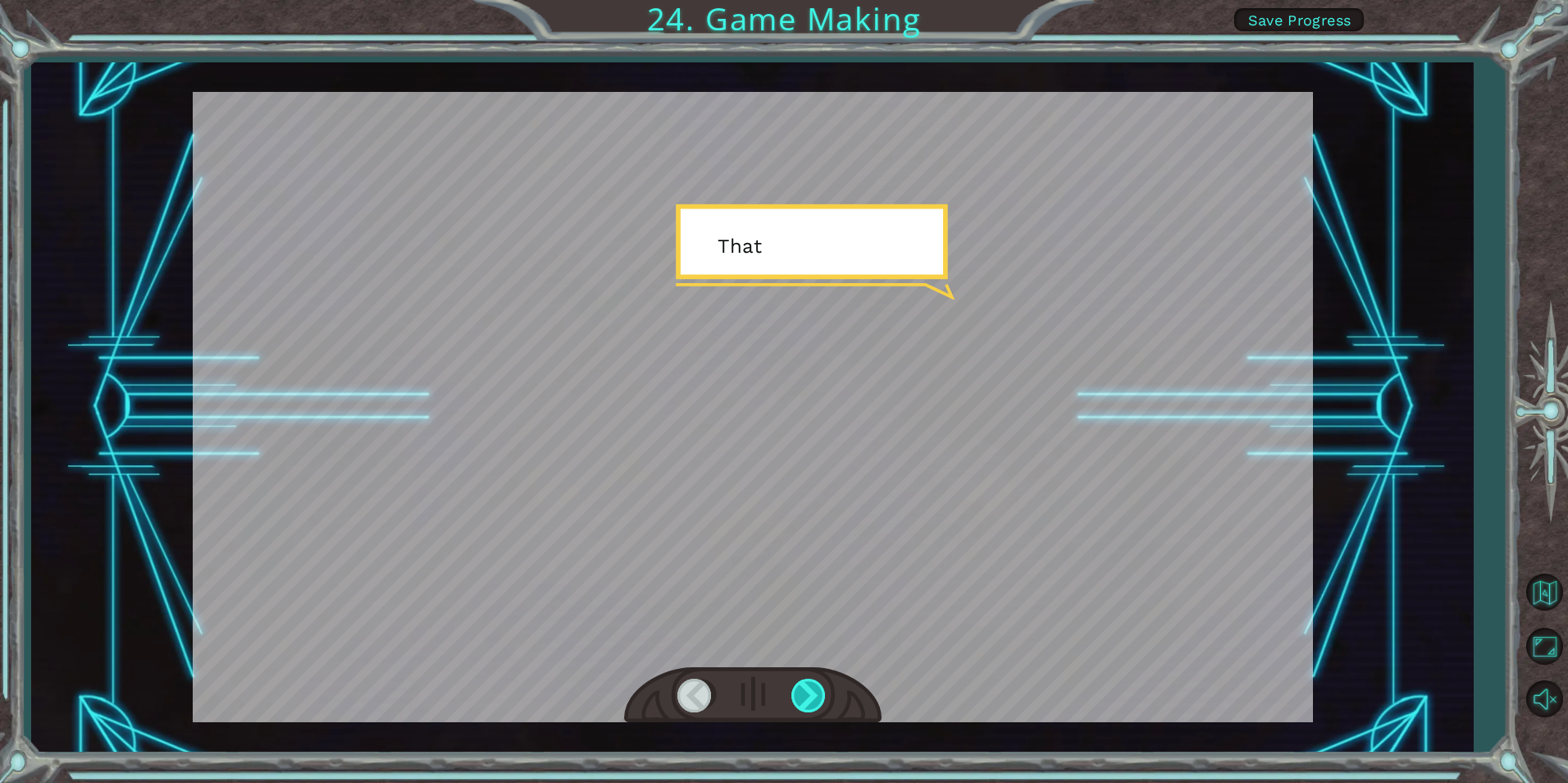
click at [802, 693] on div at bounding box center [810, 695] width 37 height 34
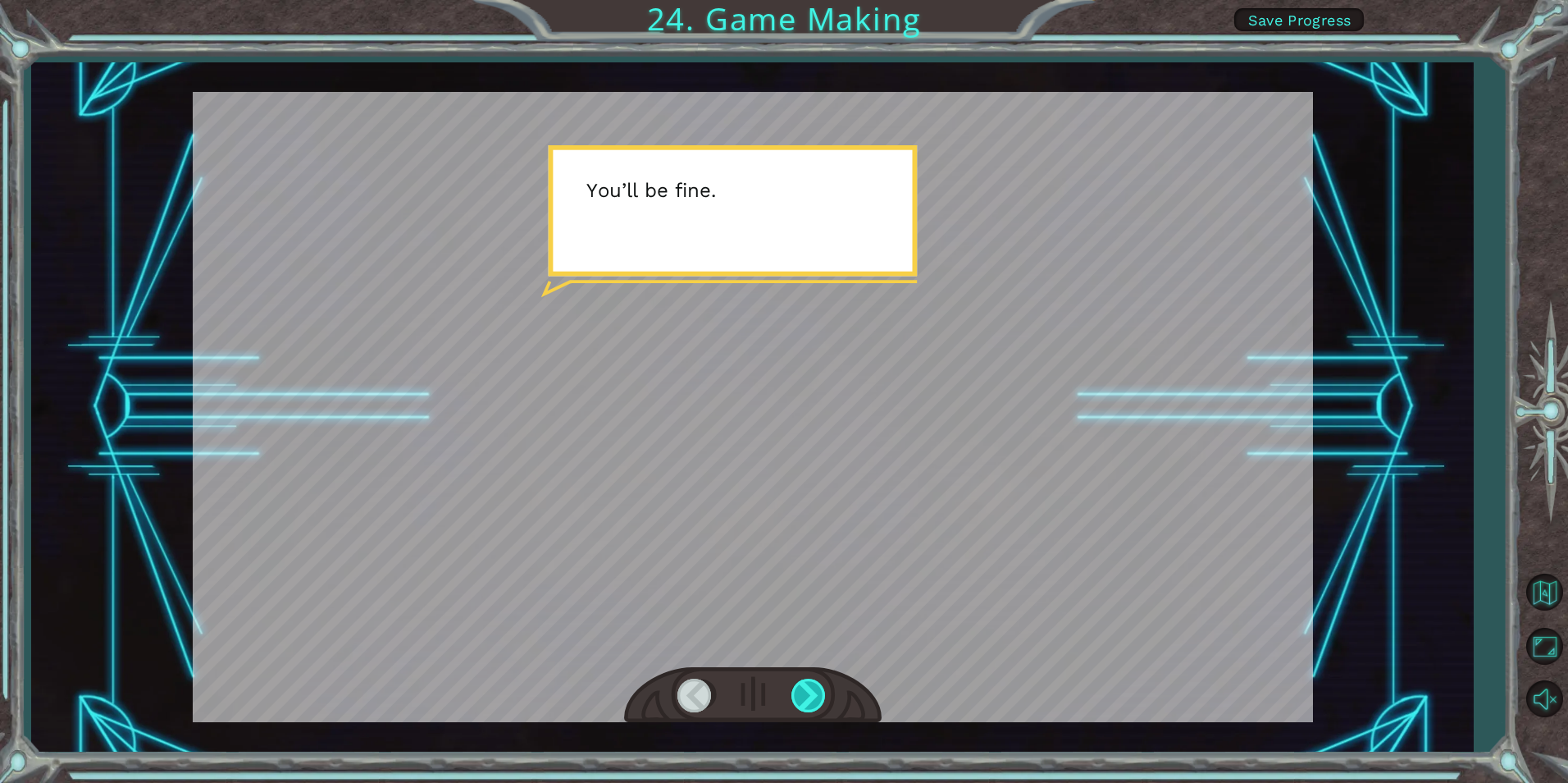
click at [802, 693] on div at bounding box center [810, 695] width 37 height 34
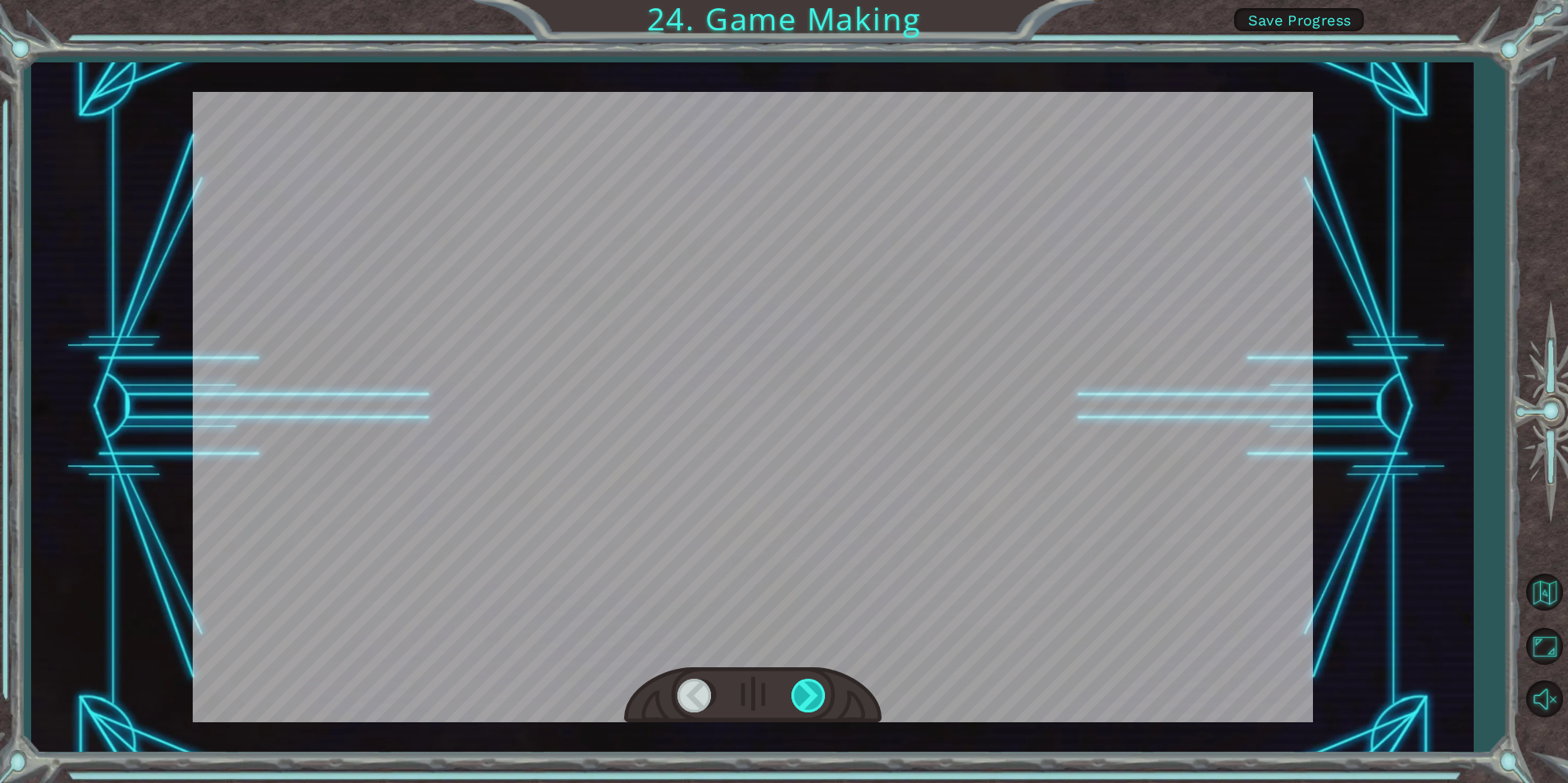
click at [802, 693] on div at bounding box center [810, 695] width 37 height 34
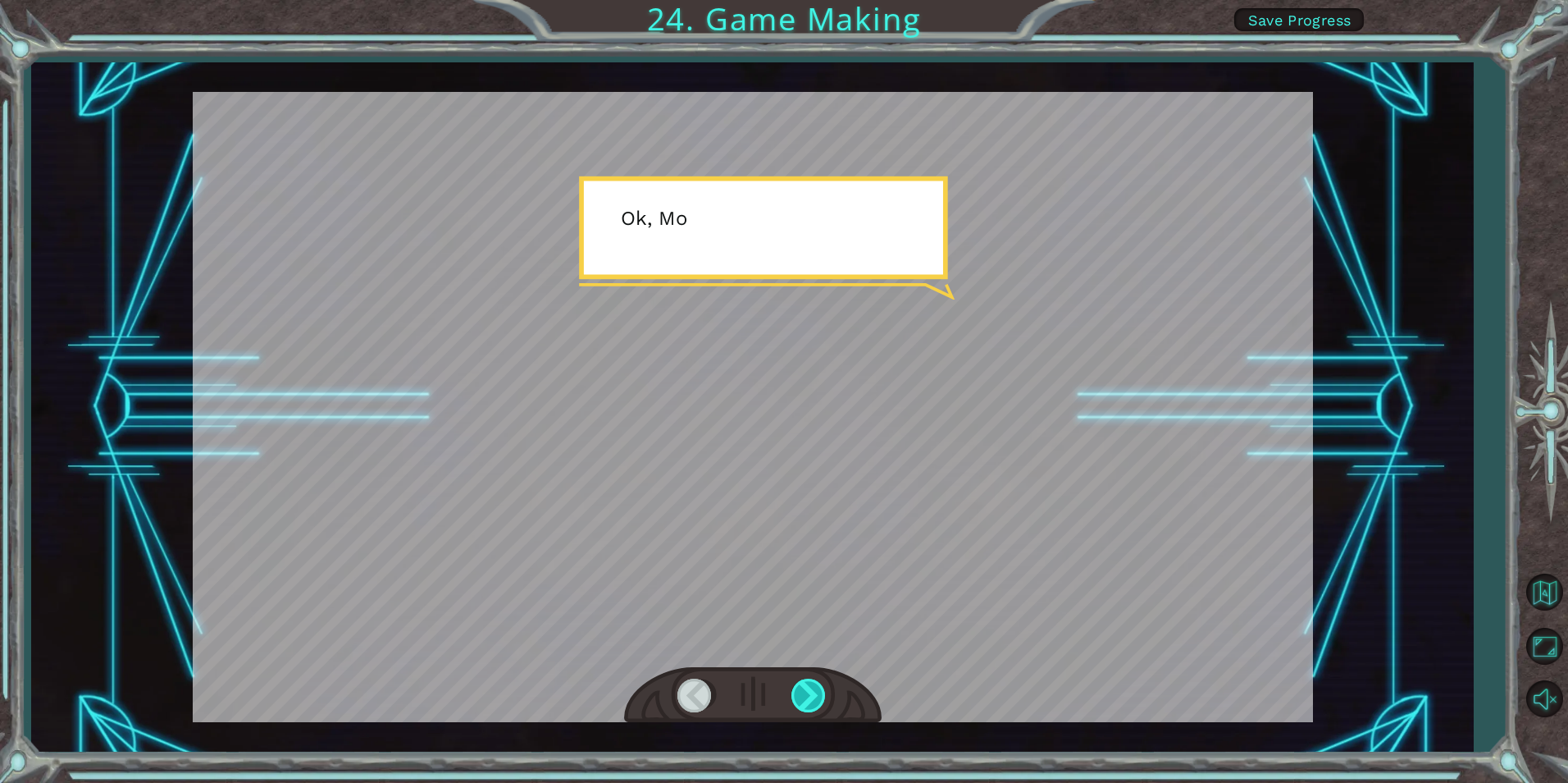
click at [802, 693] on div at bounding box center [810, 695] width 37 height 34
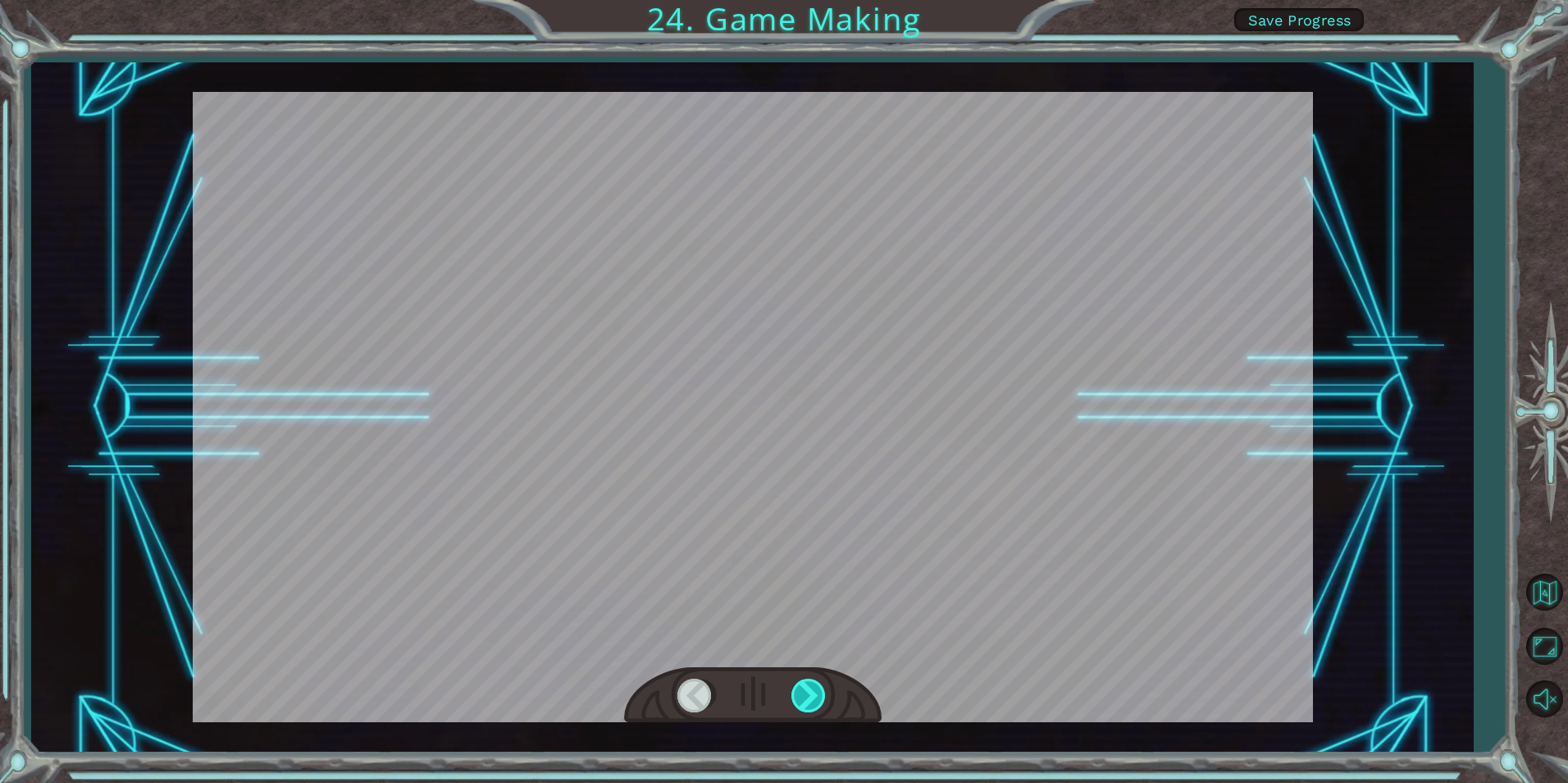
click at [802, 693] on div at bounding box center [810, 695] width 37 height 34
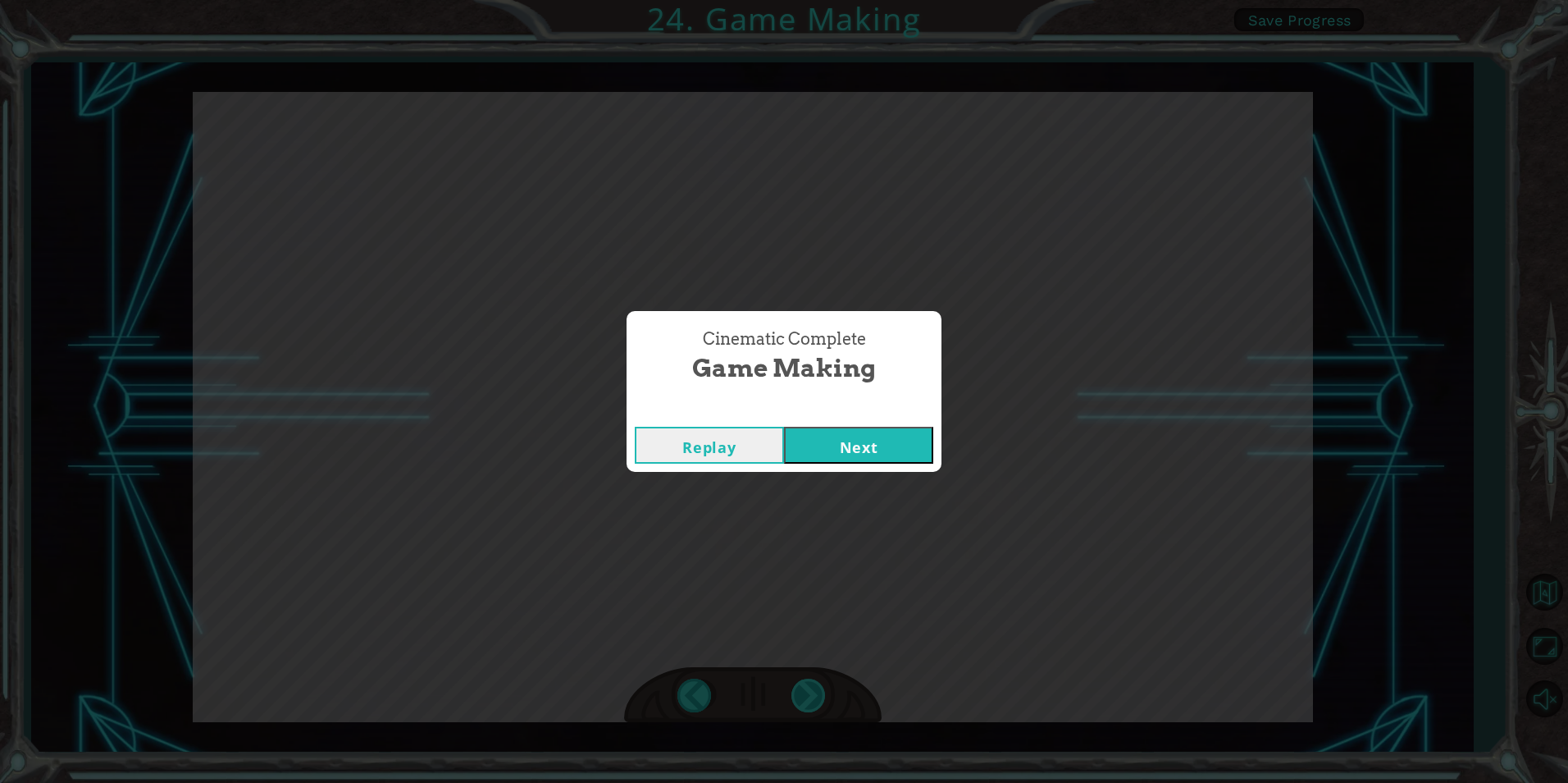
click at [802, 0] on div "T h e r e ’ s a h u g e s c a r y c l o u d h e a d i n g t o w a r d s u s ! W…" at bounding box center [784, 0] width 1568 height 0
click at [904, 455] on button "Next" at bounding box center [859, 445] width 149 height 37
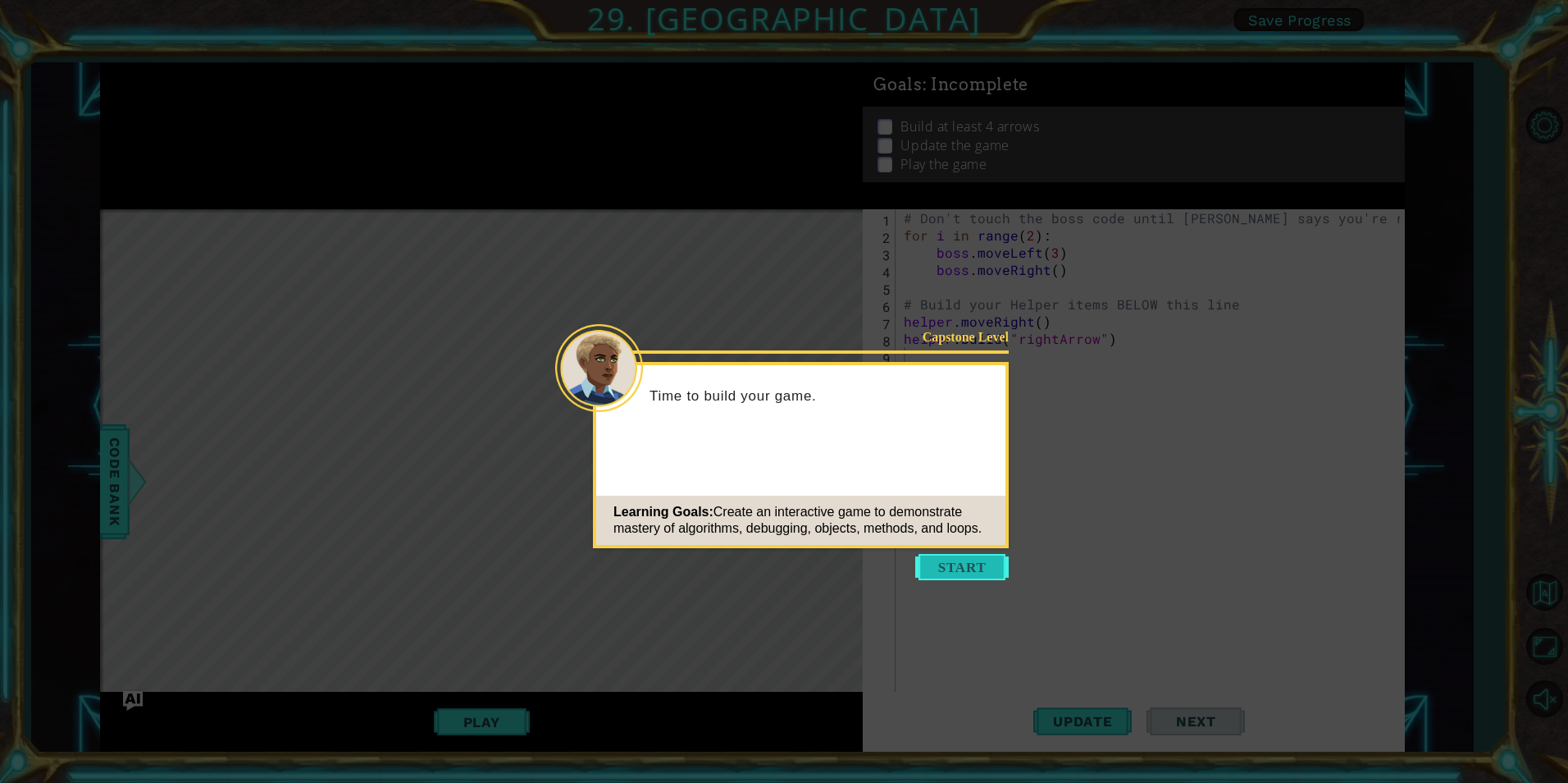
click at [968, 578] on button "Start" at bounding box center [962, 567] width 93 height 26
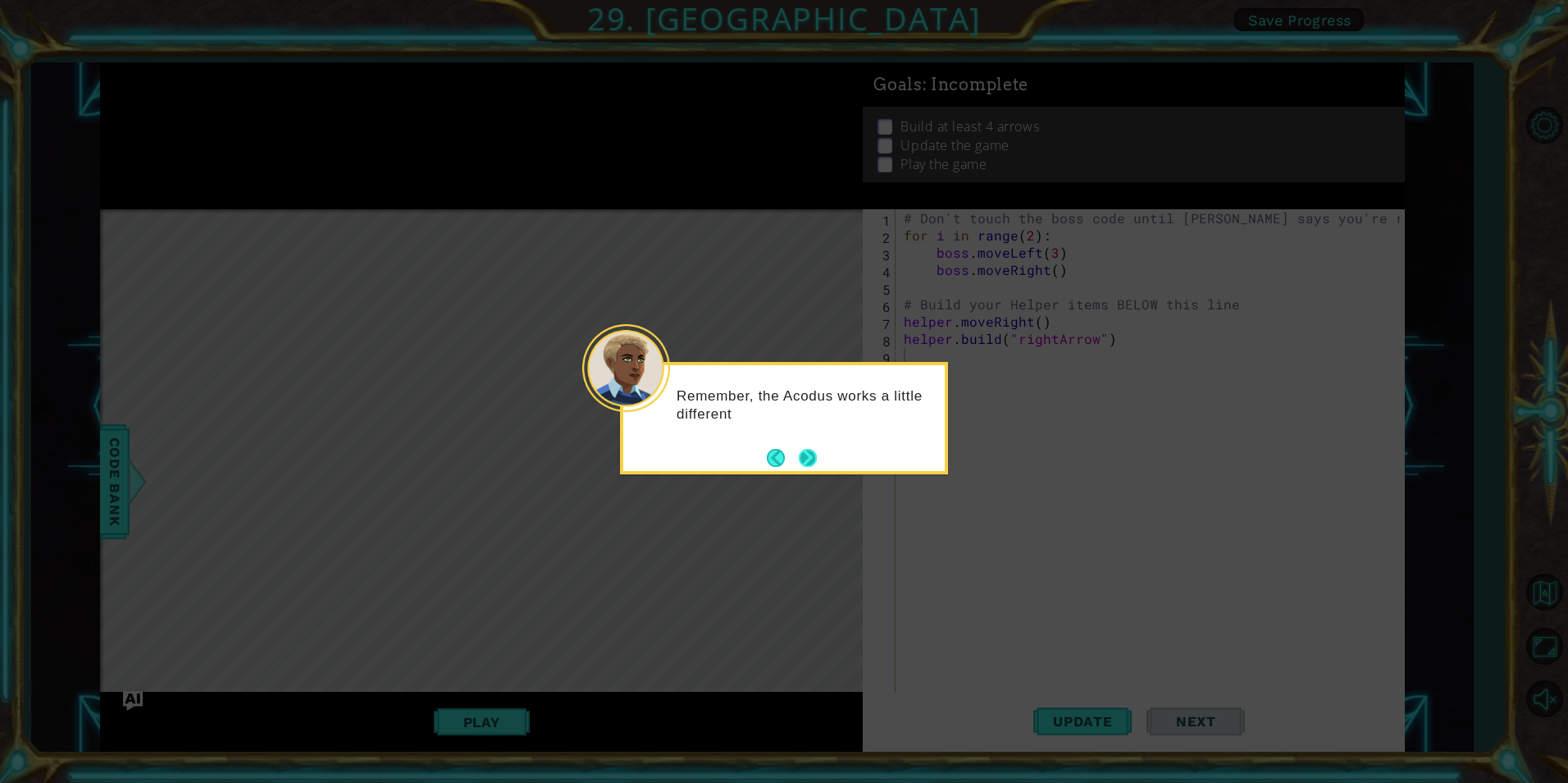
click at [812, 459] on button "Next" at bounding box center [807, 457] width 18 height 18
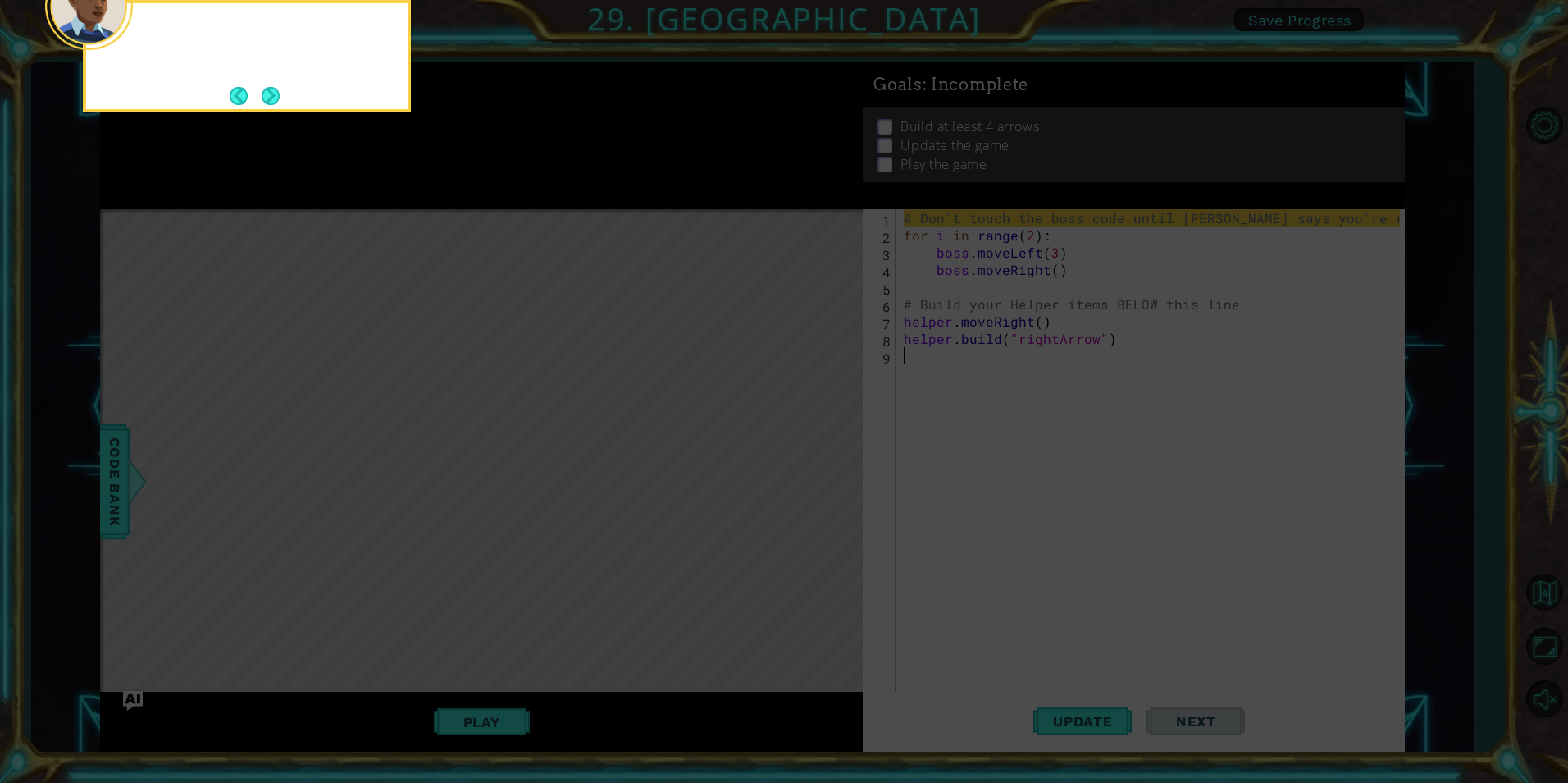
click at [812, 459] on icon at bounding box center [784, 116] width 1568 height 1330
click at [284, 92] on div "For now, don't change the boss code. We'll work on that lat" at bounding box center [247, 51] width 321 height 83
click at [264, 93] on button "Next" at bounding box center [270, 95] width 18 height 18
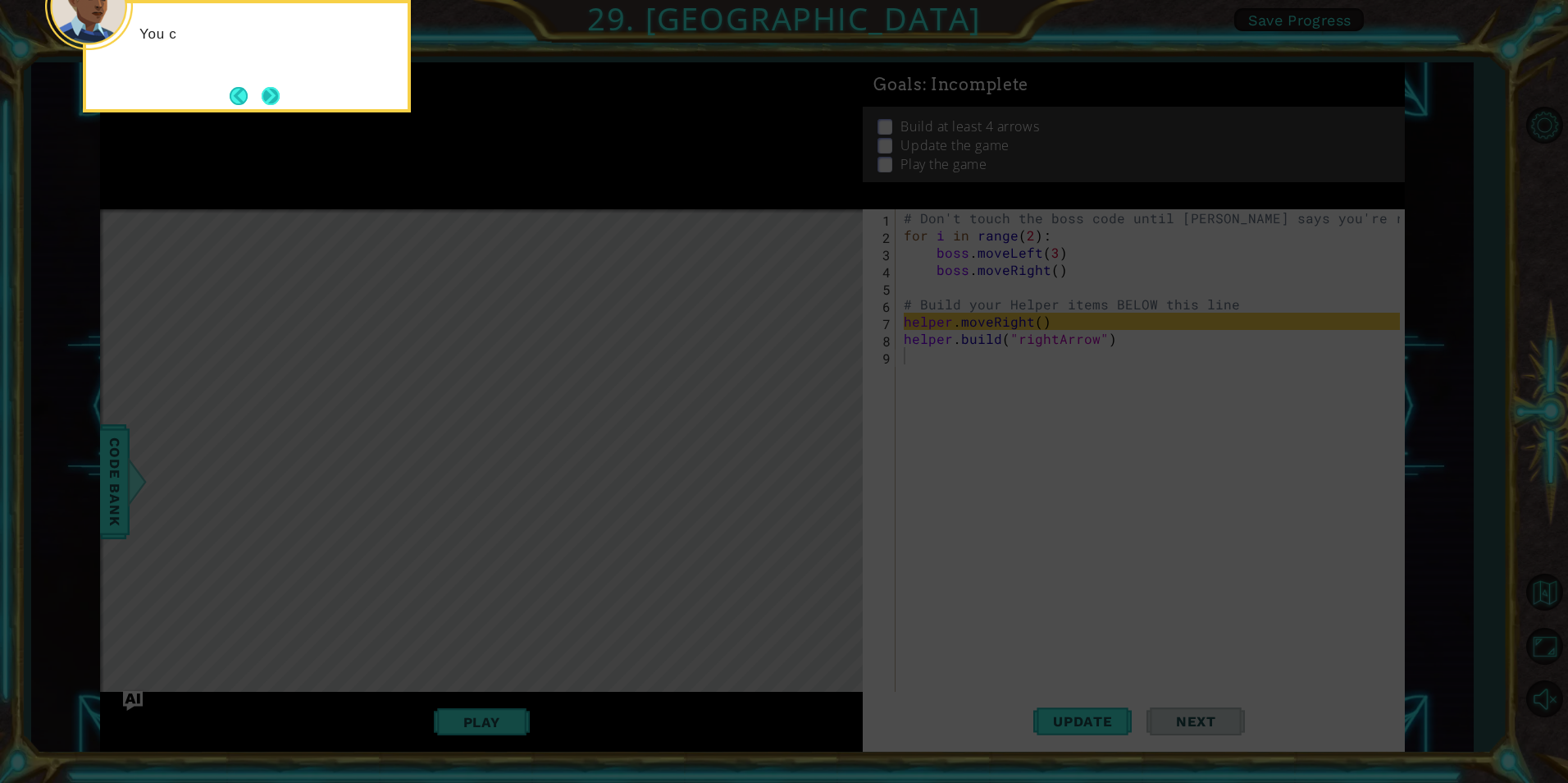
click at [266, 96] on button "Next" at bounding box center [270, 95] width 18 height 18
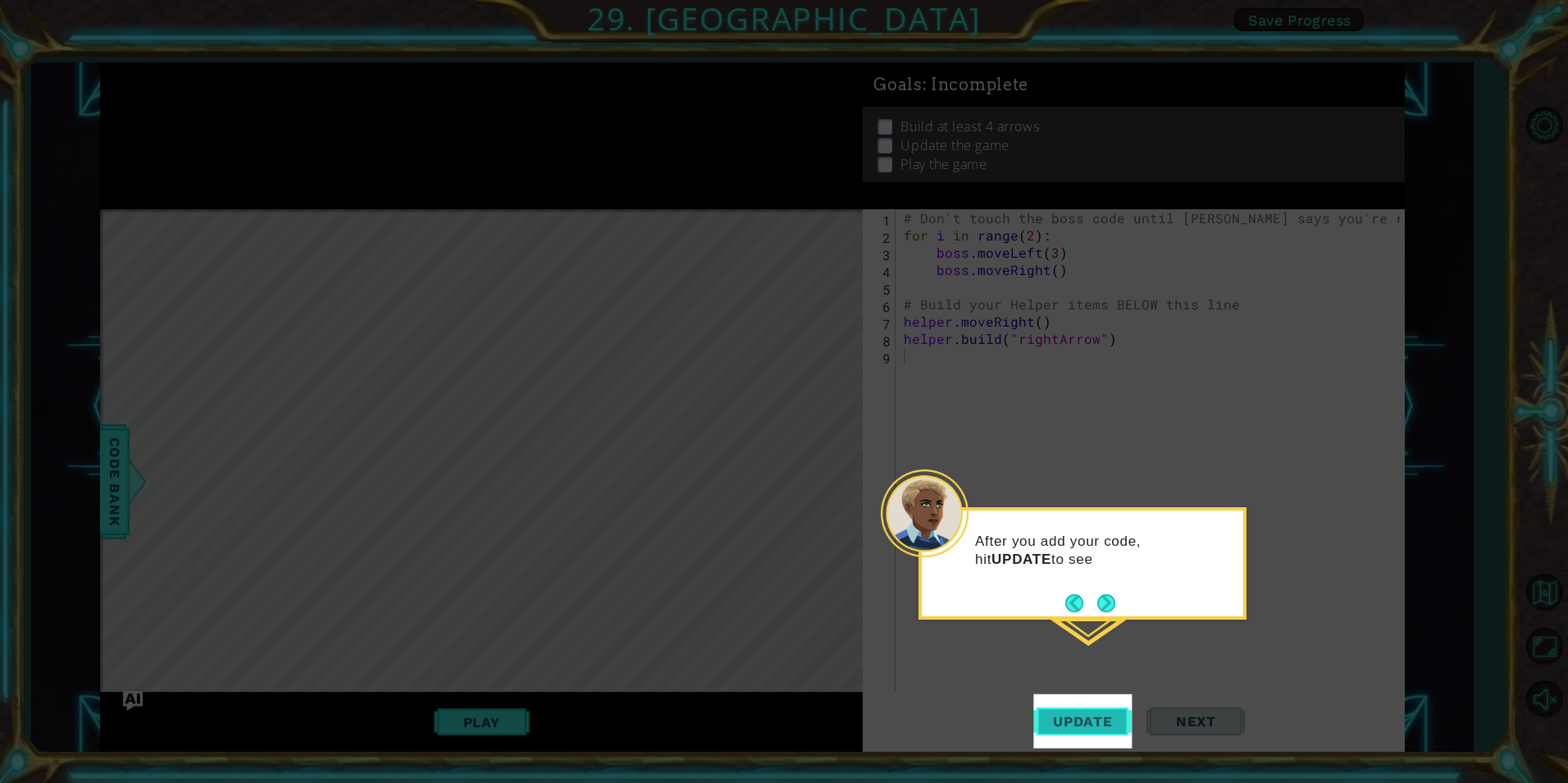
click at [1101, 721] on span "Update" at bounding box center [1083, 722] width 93 height 17
click at [1106, 591] on footer at bounding box center [1091, 603] width 50 height 24
click at [1106, 595] on button "Next" at bounding box center [1106, 603] width 18 height 18
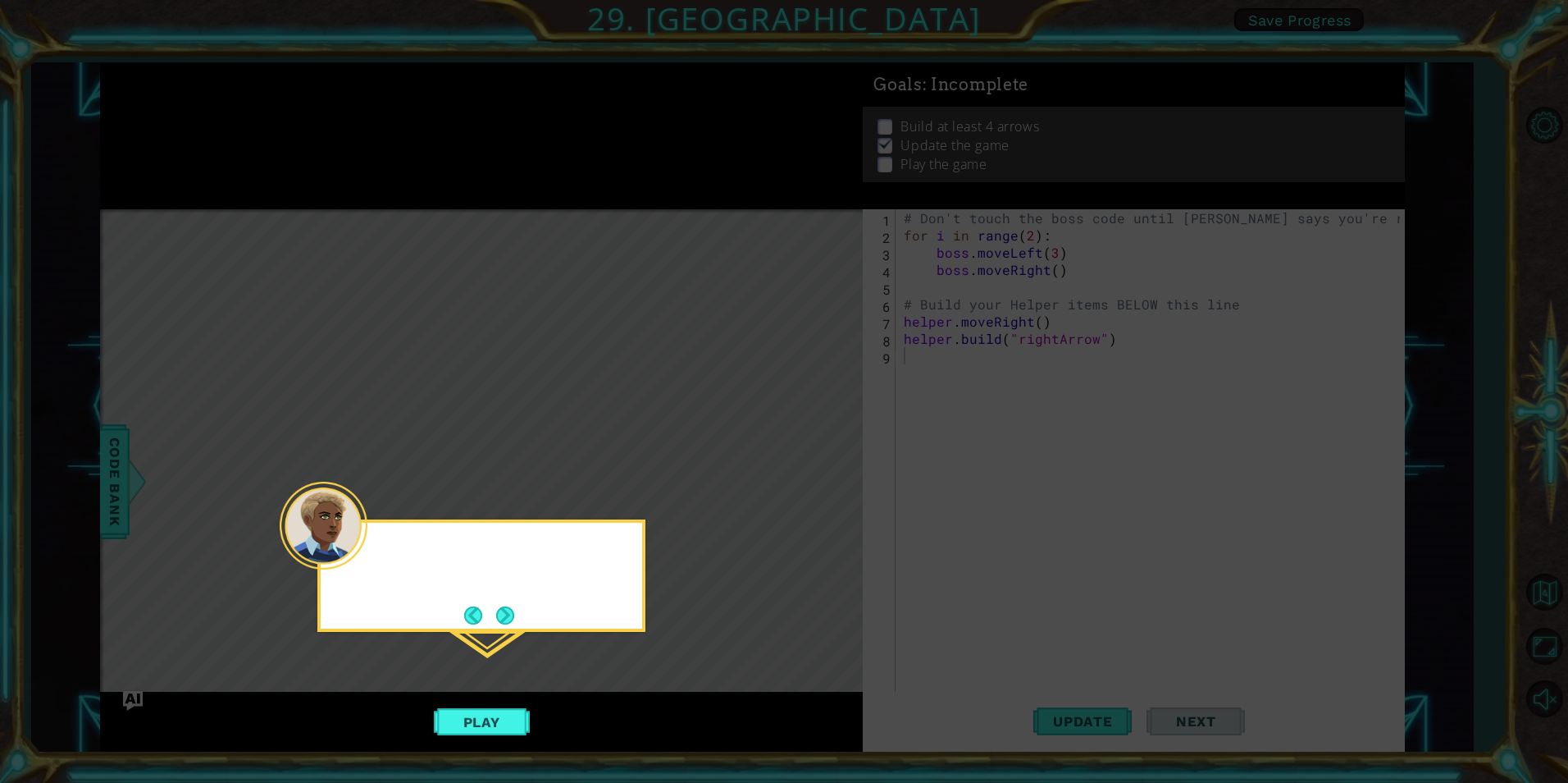
click at [1106, 594] on icon at bounding box center [784, 391] width 1568 height 783
click at [512, 606] on button "Next" at bounding box center [504, 614] width 18 height 18
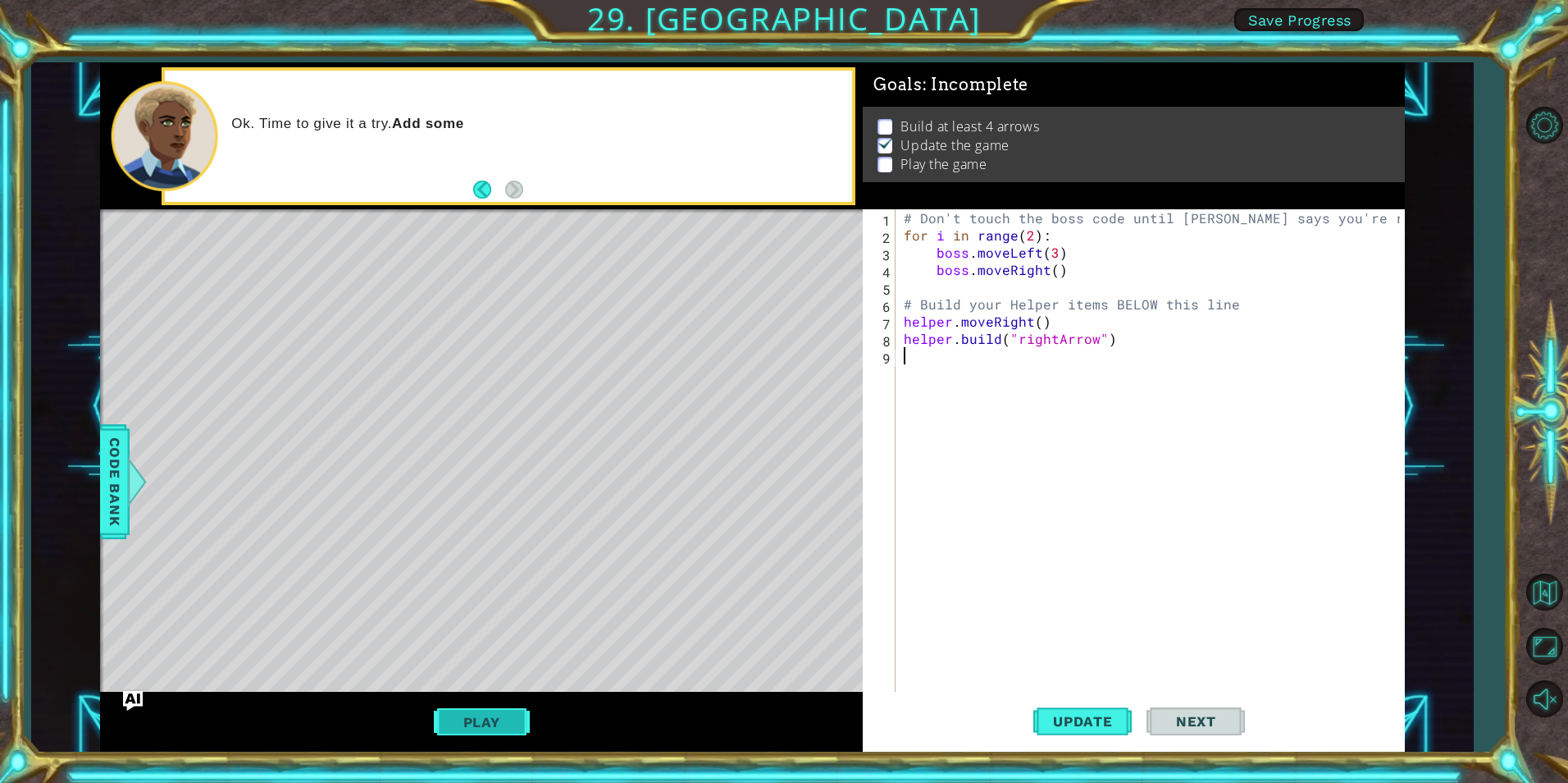
click at [490, 710] on button "Play" at bounding box center [481, 722] width 96 height 31
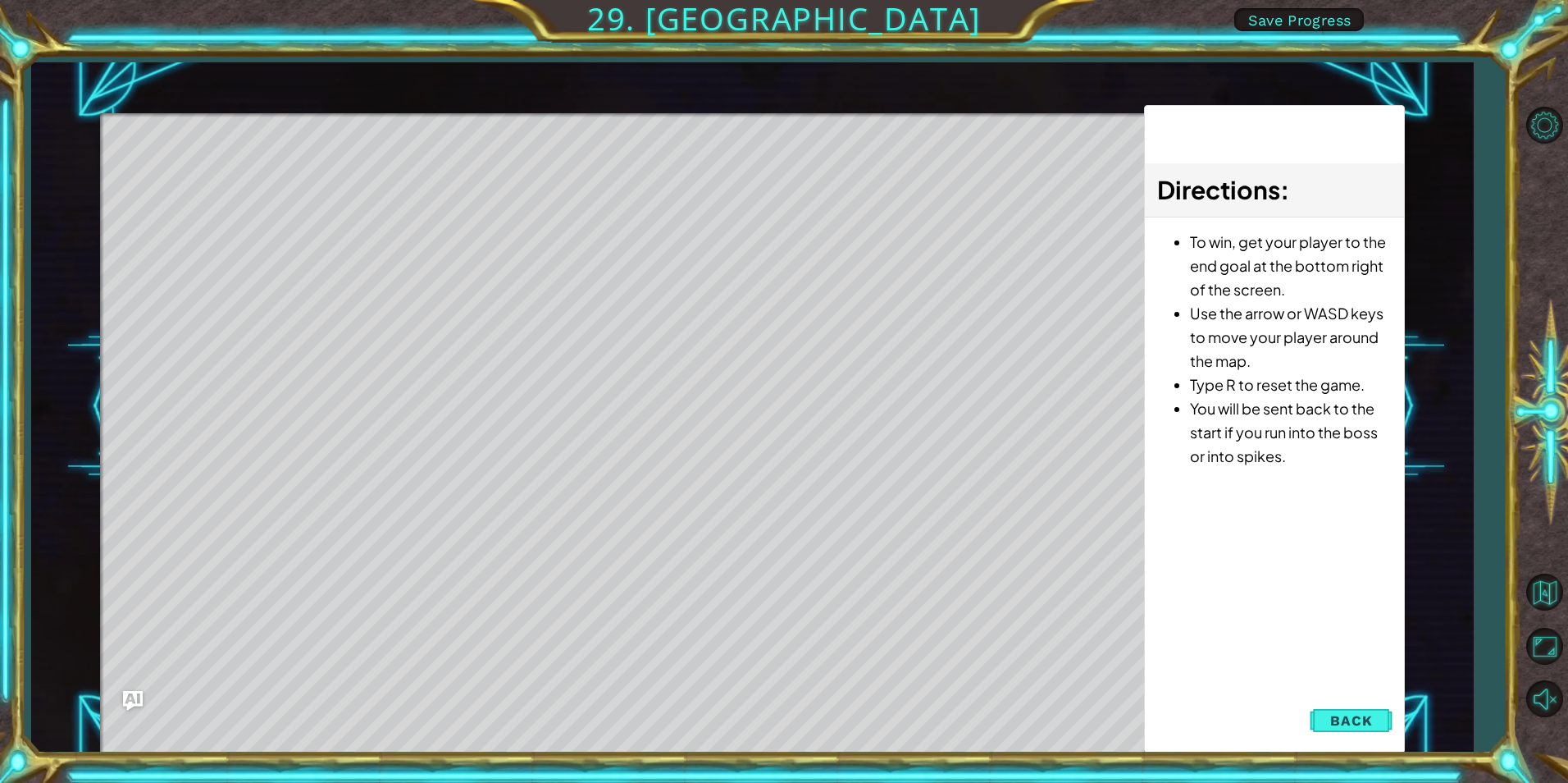
drag, startPoint x: 233, startPoint y: 208, endPoint x: 435, endPoint y: 152, distance: 209.6
click at [435, 152] on div "Level Map" at bounding box center [479, 355] width 757 height 483
drag, startPoint x: 488, startPoint y: 315, endPoint x: 716, endPoint y: 563, distance: 336.9
click at [488, 320] on div "Level Map" at bounding box center [479, 355] width 757 height 483
click at [1354, 709] on button "Back" at bounding box center [1350, 720] width 83 height 33
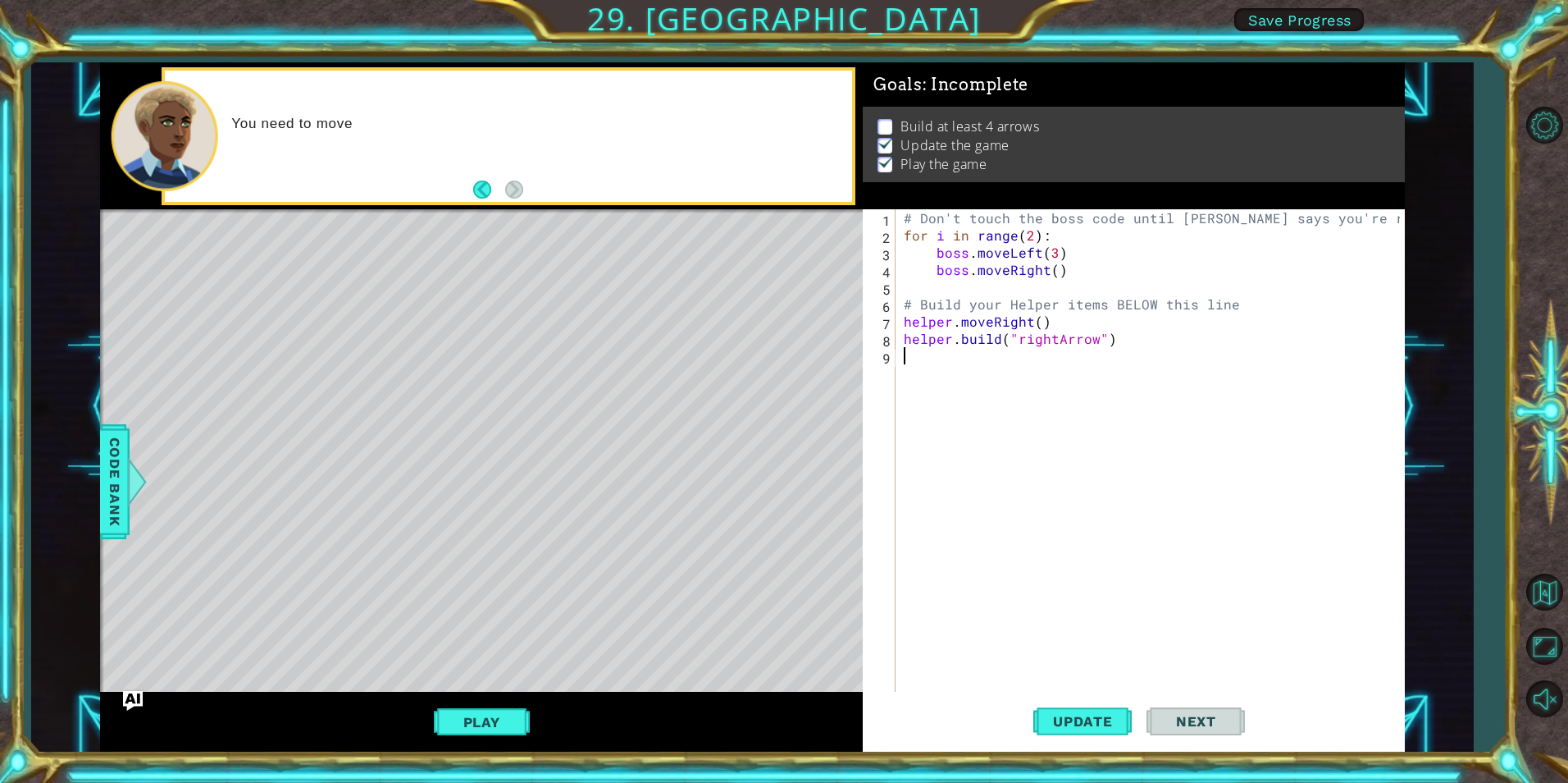
click at [450, 567] on div "Level Map" at bounding box center [479, 451] width 757 height 483
click at [469, 442] on div "Level Map" at bounding box center [479, 451] width 757 height 483
click at [396, 491] on div "Level Map" at bounding box center [479, 451] width 757 height 483
click at [278, 401] on div "Level Map" at bounding box center [479, 451] width 757 height 483
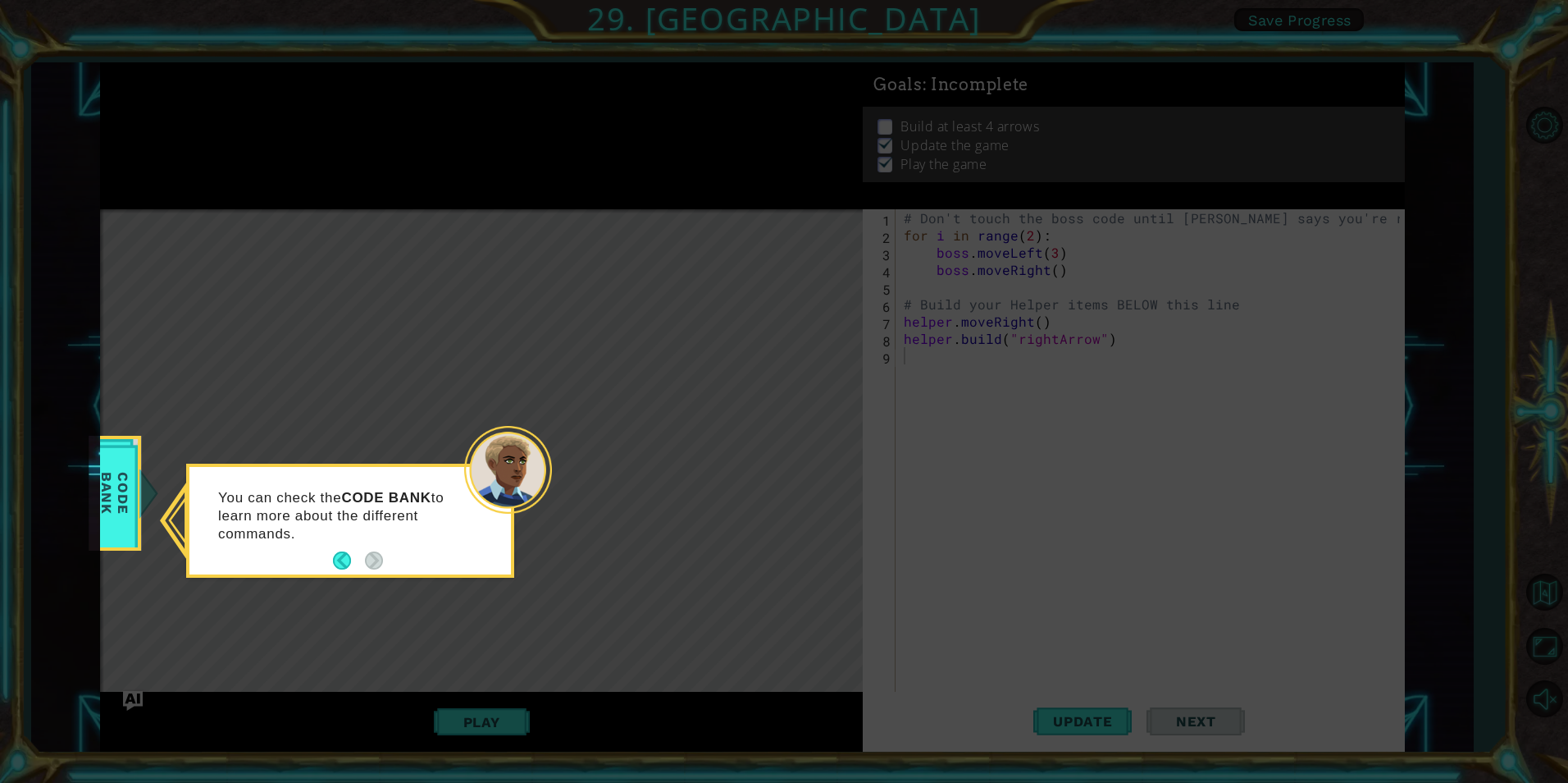
click at [623, 642] on icon at bounding box center [784, 391] width 1568 height 783
drag, startPoint x: 88, startPoint y: 510, endPoint x: 107, endPoint y: 502, distance: 20.6
click at [107, 502] on body "1 ההההההההההההההההההההההההההההההההההההההההההההההההההההההההההההההההההההההההההההה…" at bounding box center [784, 391] width 1568 height 783
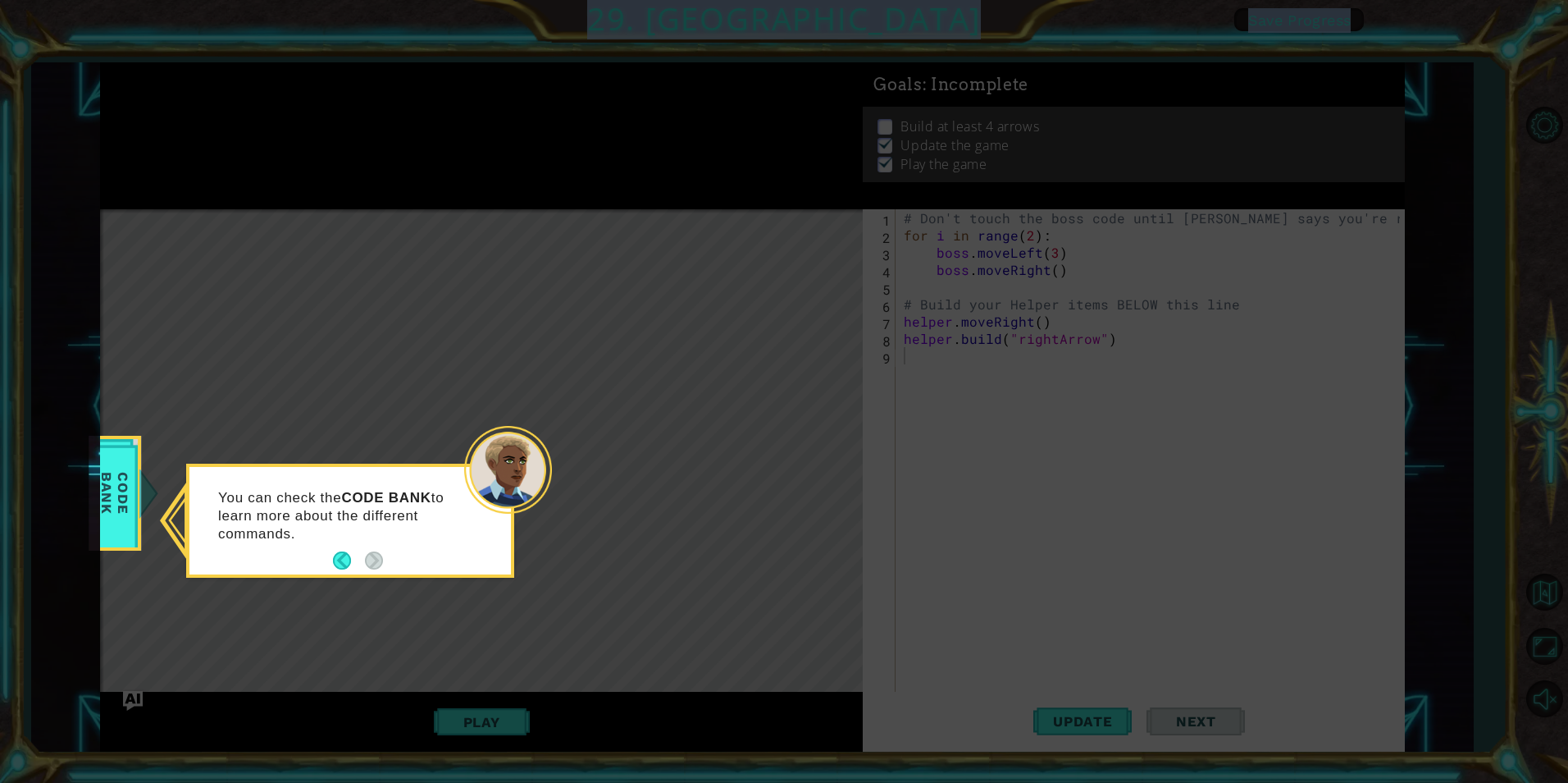
drag, startPoint x: 107, startPoint y: 502, endPoint x: 360, endPoint y: 384, distance: 279.2
click at [360, 384] on icon at bounding box center [784, 391] width 1568 height 783
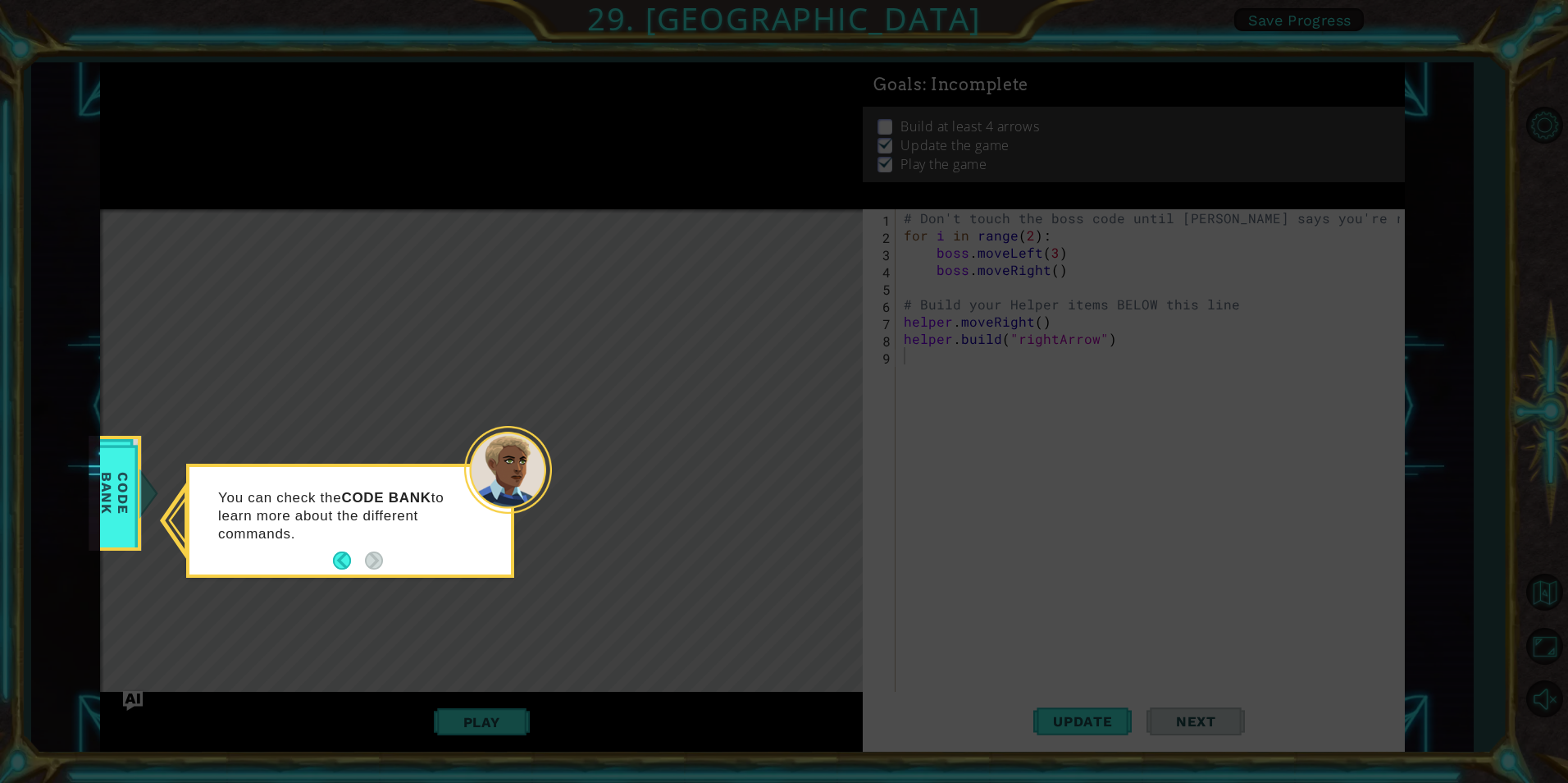
click at [611, 485] on icon at bounding box center [784, 391] width 1568 height 783
drag, startPoint x: 611, startPoint y: 485, endPoint x: 511, endPoint y: 489, distance: 100.1
click at [612, 480] on icon at bounding box center [784, 391] width 1568 height 783
click at [142, 519] on icon at bounding box center [784, 391] width 1568 height 783
click at [104, 541] on div "Code Bank" at bounding box center [114, 493] width 52 height 115
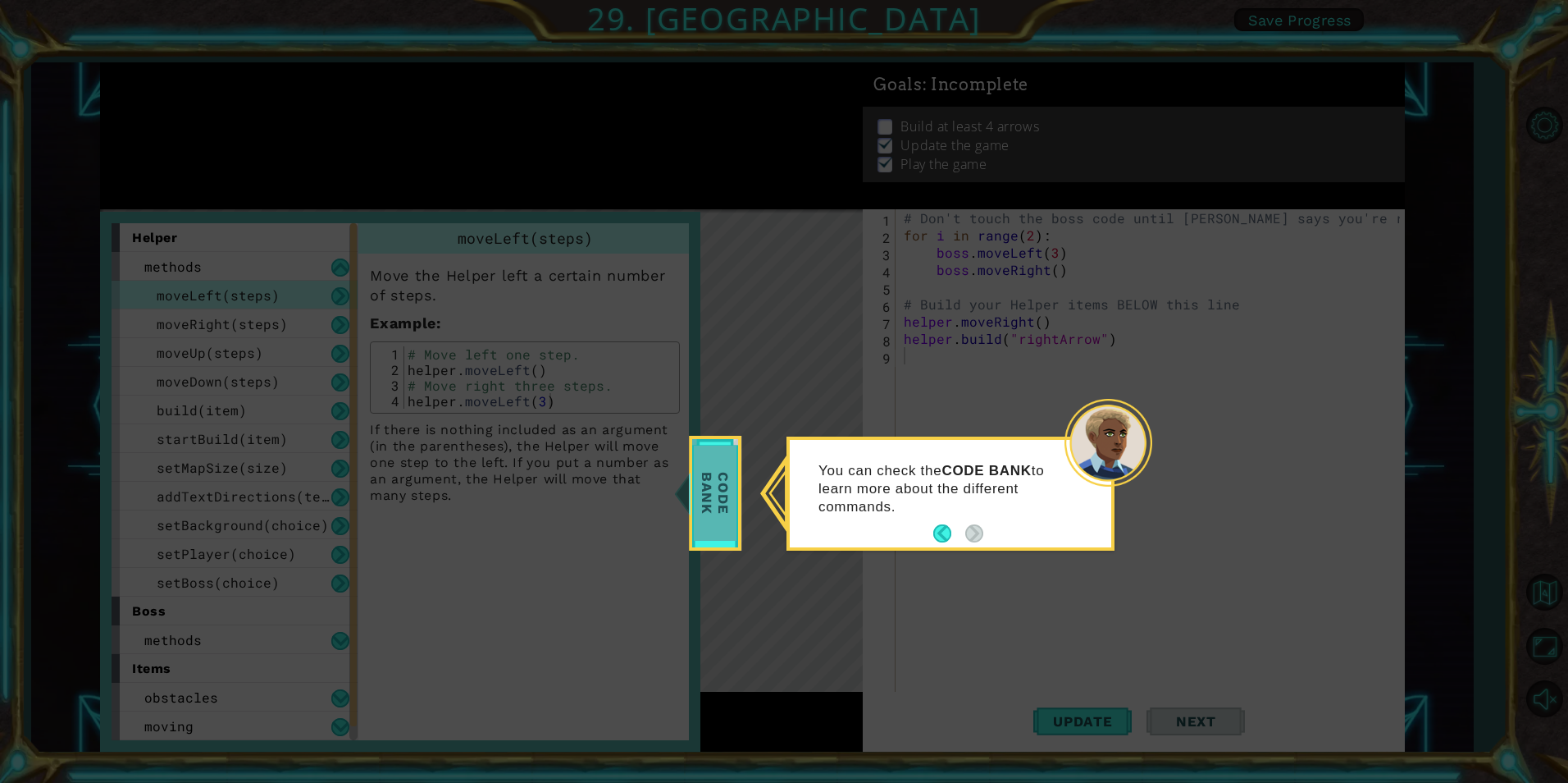
click at [715, 525] on span "Code Bank" at bounding box center [716, 493] width 43 height 94
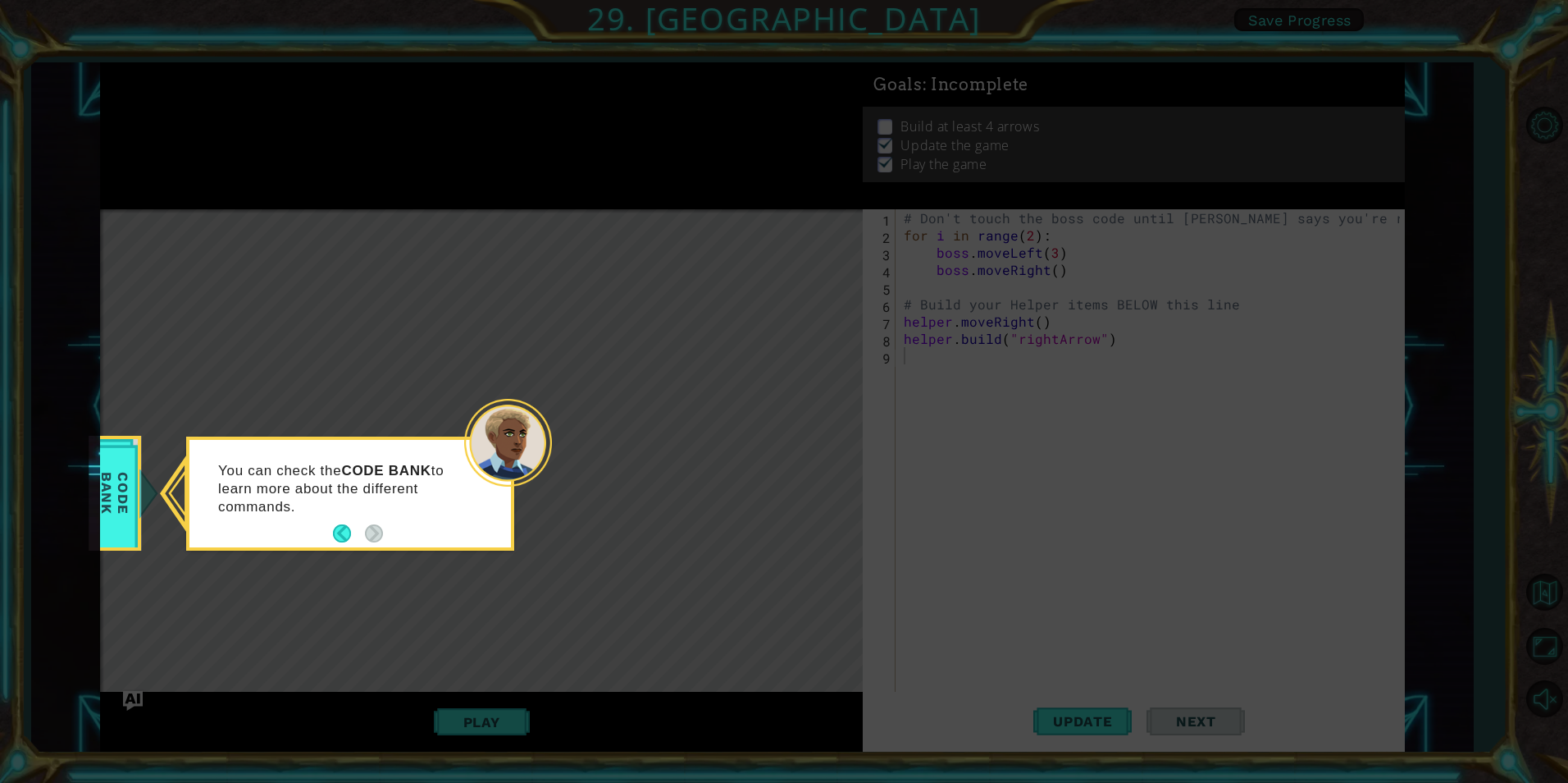
click at [329, 522] on div "You can check the CODE BANK to learn more about the different commands." at bounding box center [350, 496] width 321 height 101
drag, startPoint x: 337, startPoint y: 556, endPoint x: 338, endPoint y: 563, distance: 7.1
click at [338, 563] on body "1 ההההההההההההההההההההההההההההההההההההההההההההההההההההההההההההההההההההההההההההה…" at bounding box center [784, 391] width 1568 height 783
drag, startPoint x: 338, startPoint y: 563, endPoint x: 348, endPoint y: 549, distance: 17.2
click at [348, 549] on div "You can check the CODE BANK to learn more about the different commands." at bounding box center [350, 493] width 328 height 115
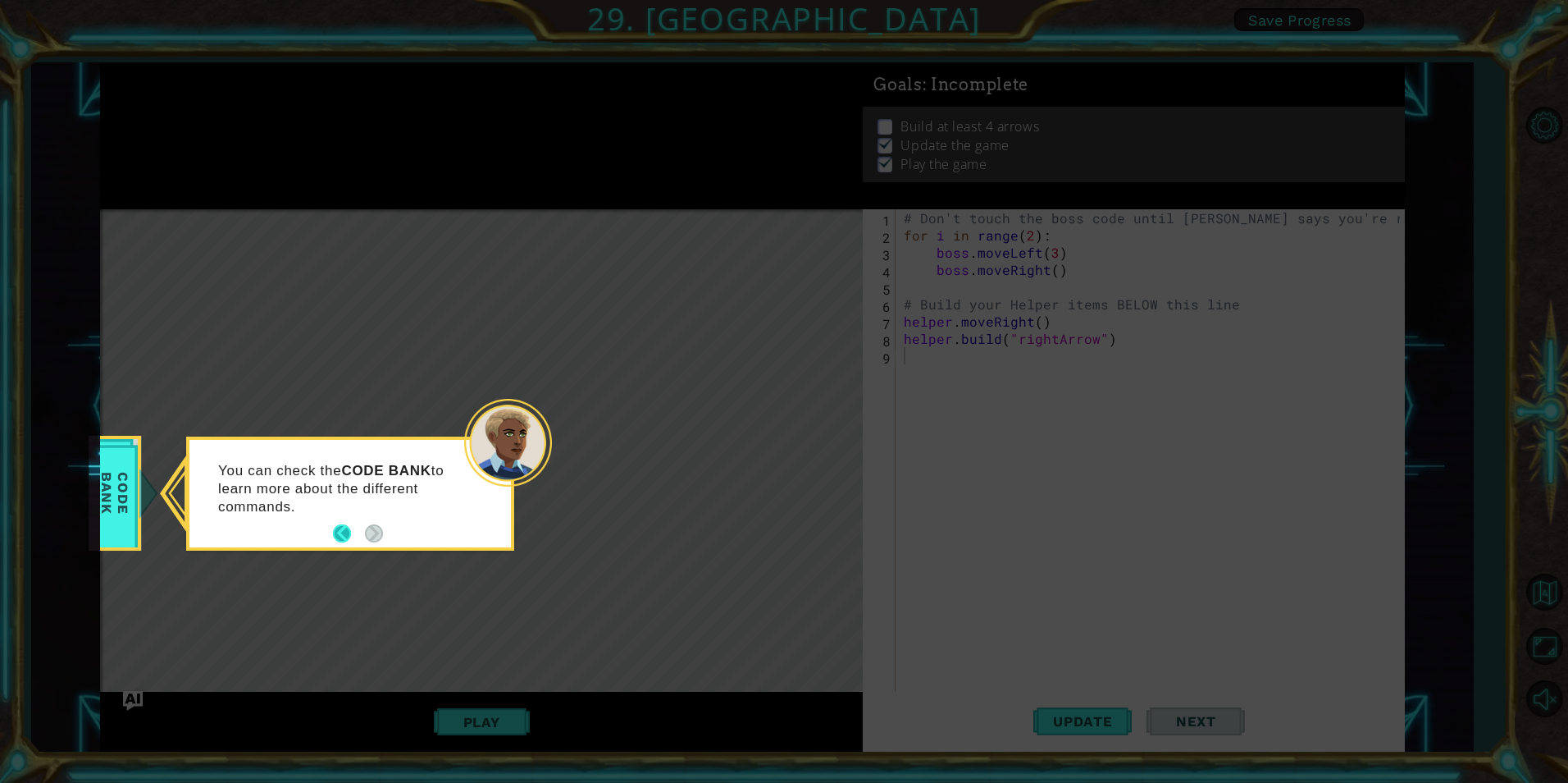
click at [343, 537] on button "Back" at bounding box center [349, 533] width 32 height 18
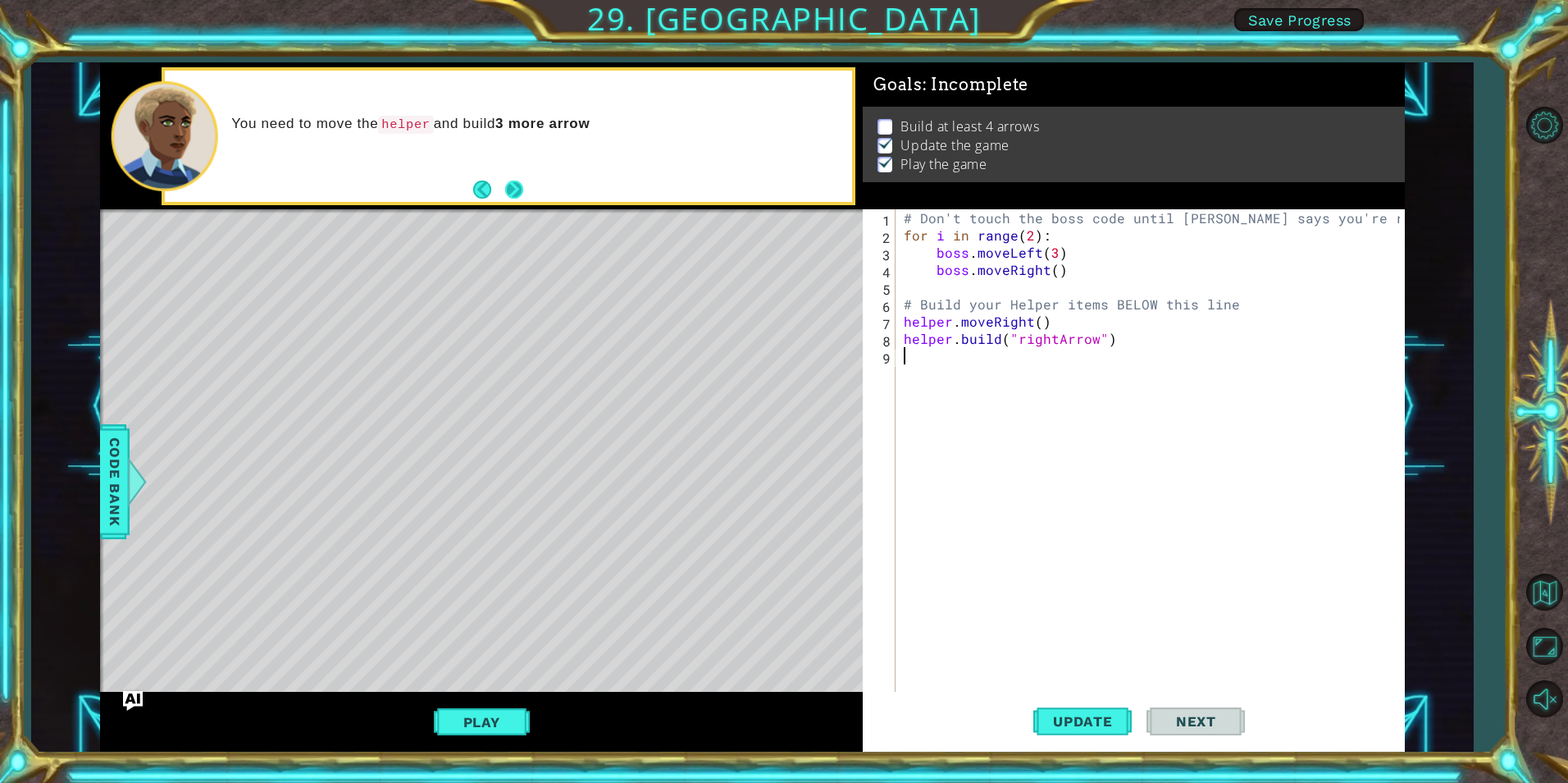
click at [508, 191] on button "Next" at bounding box center [514, 189] width 18 height 18
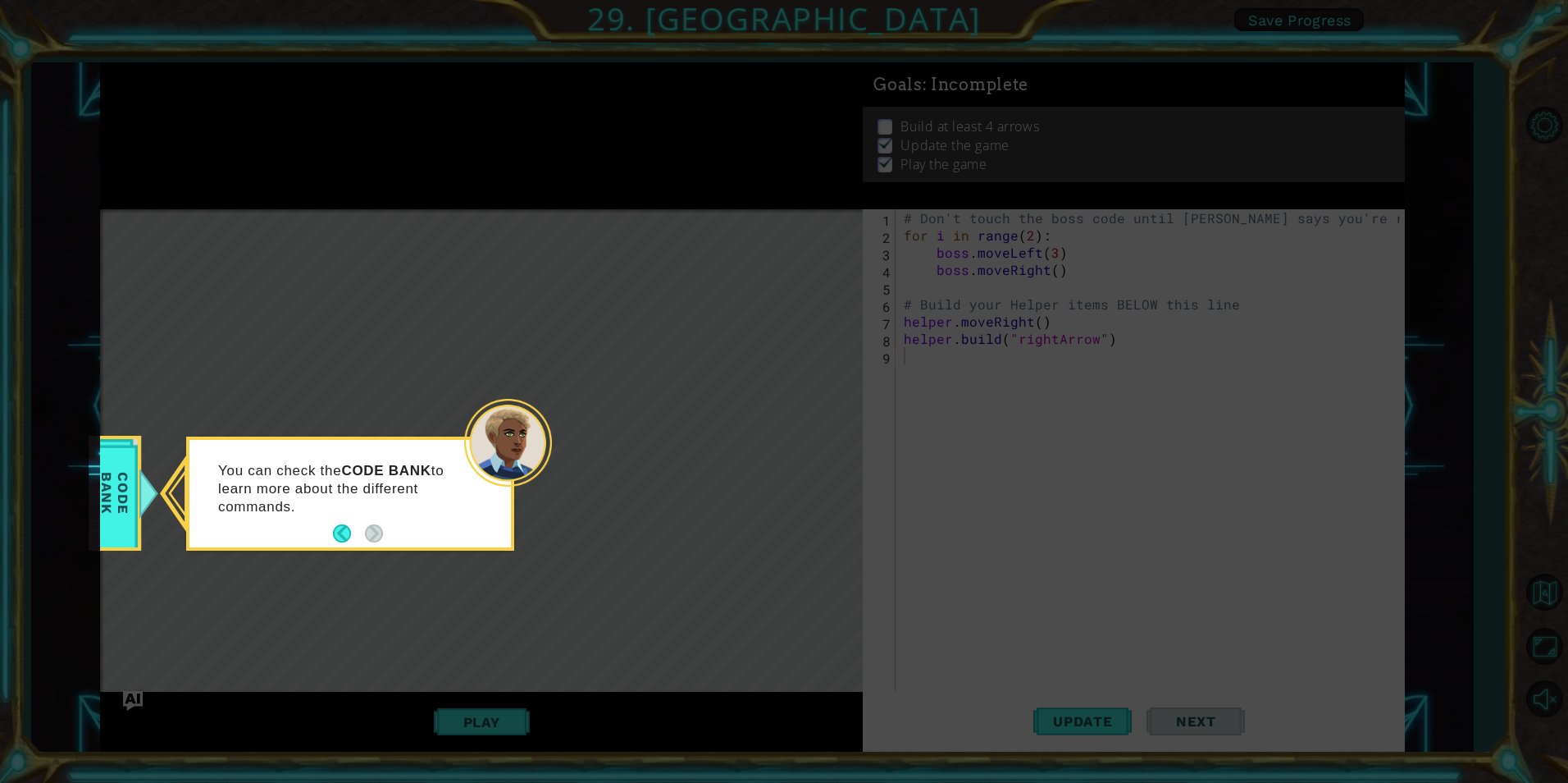
click at [418, 421] on icon at bounding box center [784, 391] width 1568 height 783
click at [889, 436] on icon at bounding box center [784, 391] width 1568 height 783
click at [108, 522] on span "Code Bank" at bounding box center [114, 493] width 43 height 94
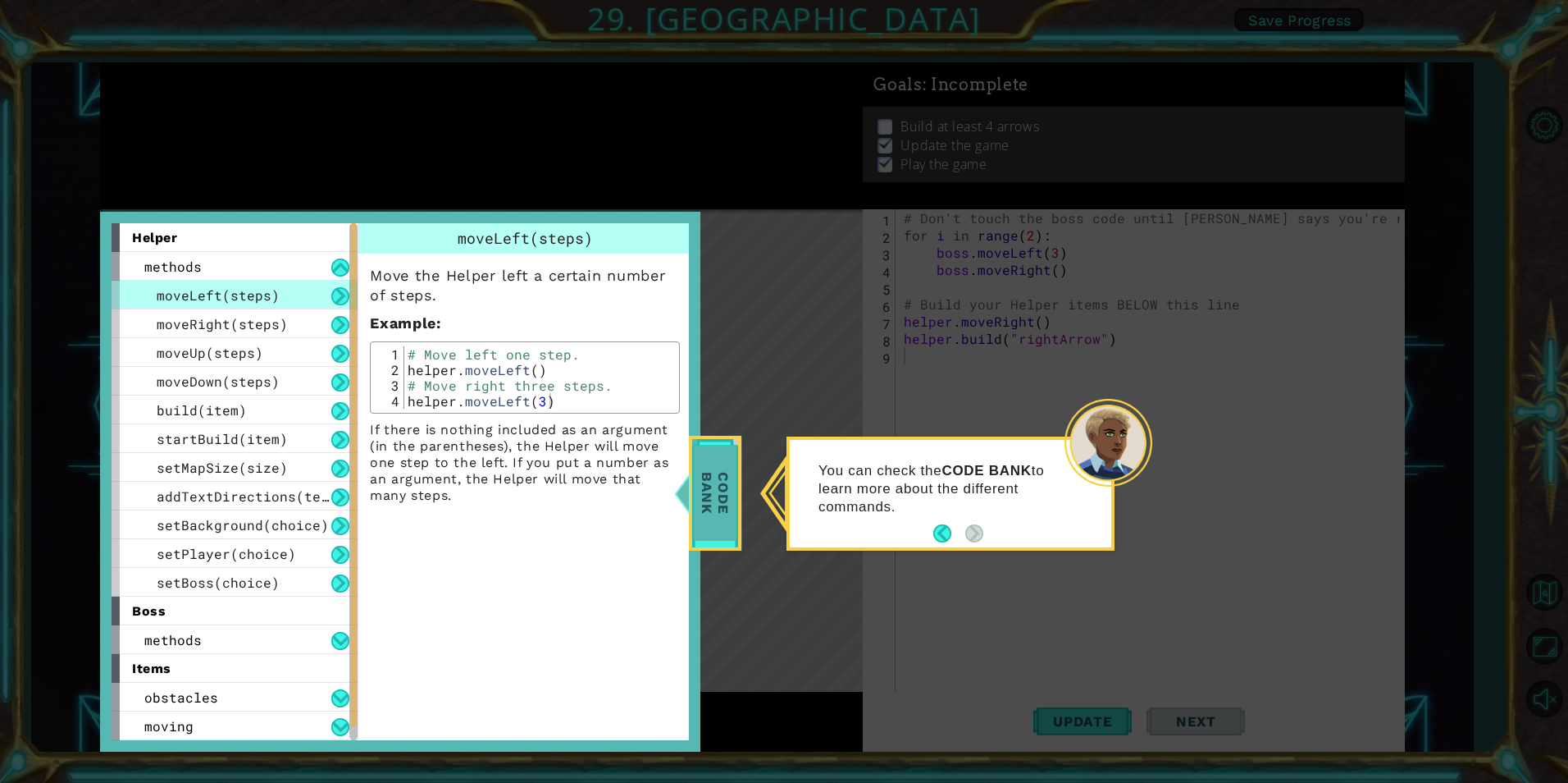
click at [706, 506] on span "Code Bank" at bounding box center [716, 493] width 43 height 94
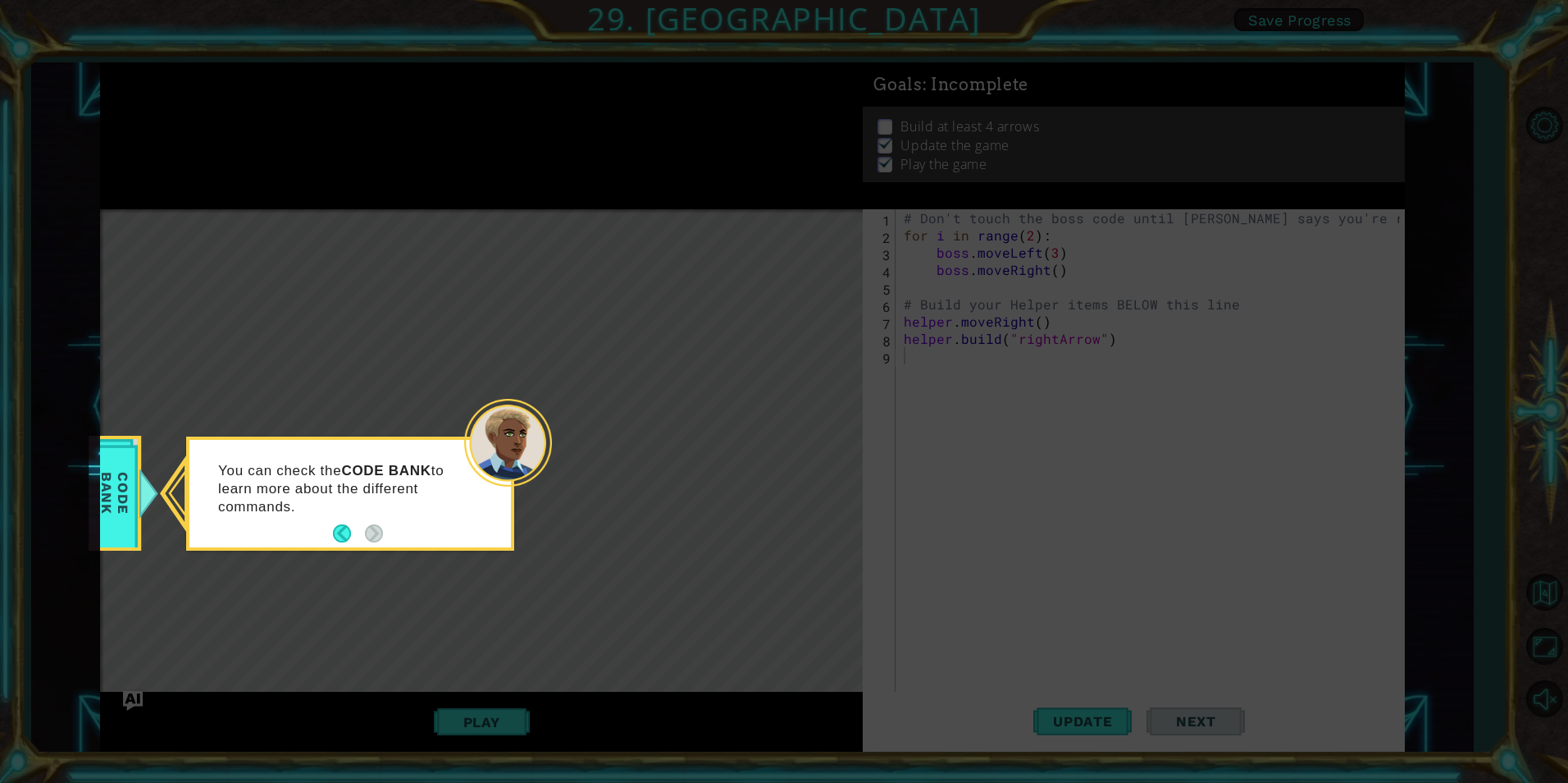
click at [544, 435] on div at bounding box center [508, 442] width 87 height 88
click at [355, 527] on button "Back" at bounding box center [349, 533] width 32 height 18
